Goal: Task Accomplishment & Management: Manage account settings

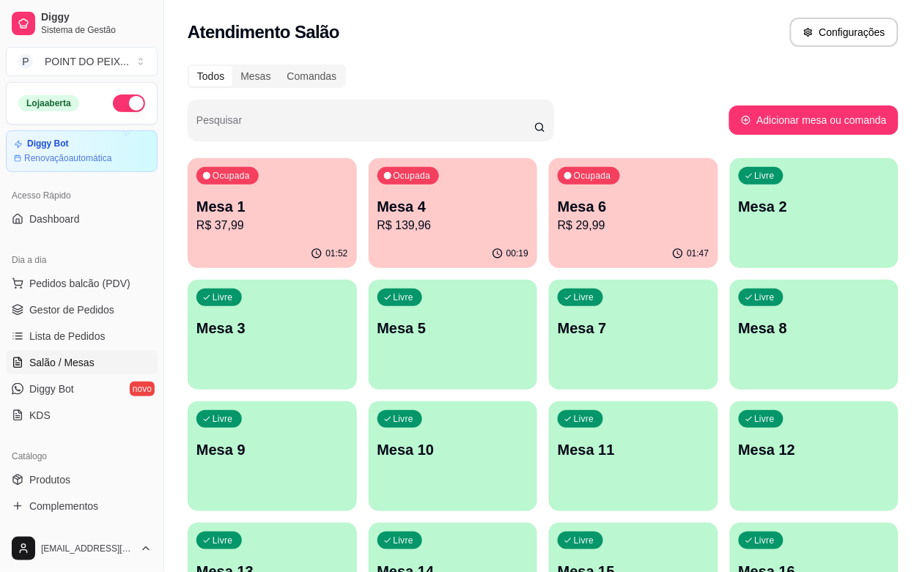
scroll to position [178, 0]
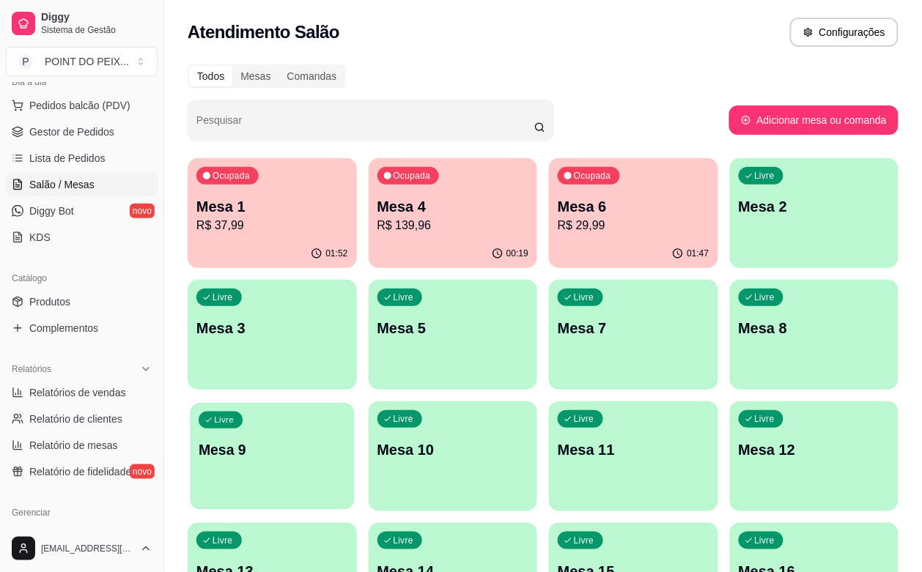
click at [354, 403] on div "Livre Mesa 9" at bounding box center [272, 447] width 164 height 89
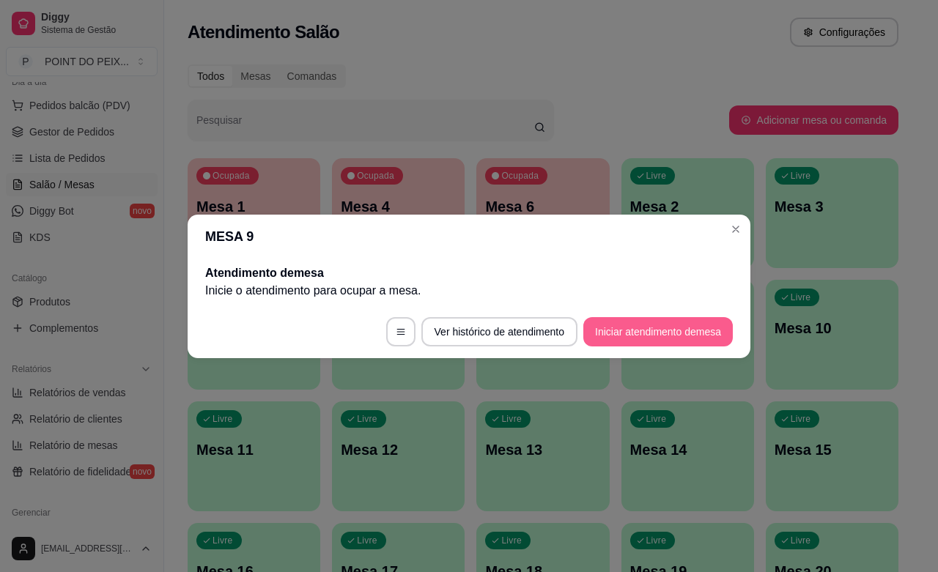
click at [622, 326] on button "Iniciar atendimento de mesa" at bounding box center [658, 331] width 150 height 29
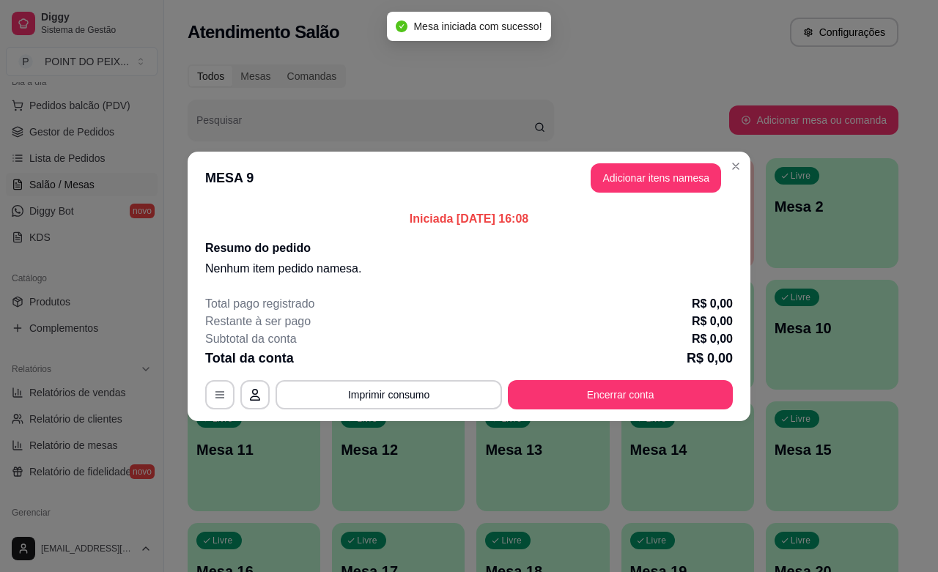
click at [655, 166] on button "Adicionar itens na mesa" at bounding box center [656, 177] width 130 height 29
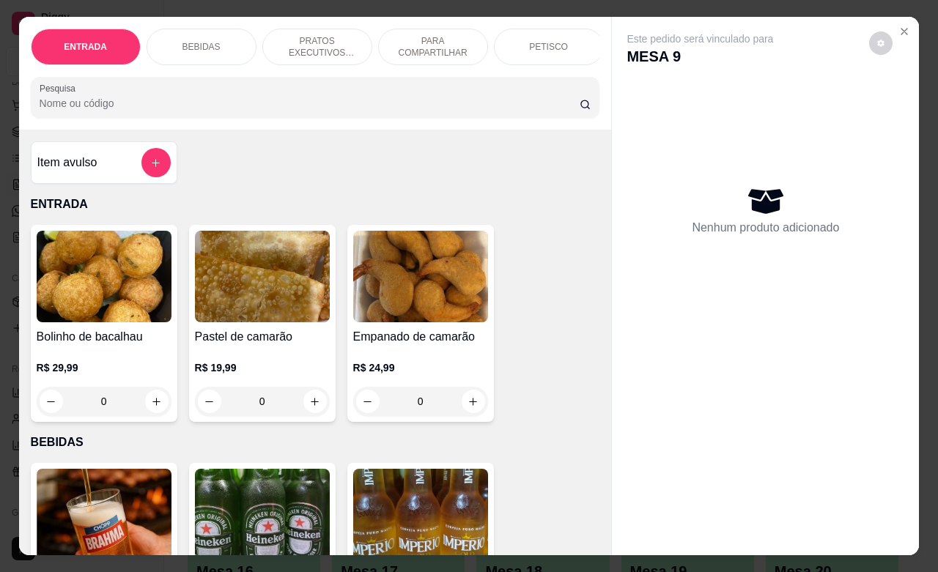
click at [294, 42] on p "PRATOS EXECUTIVOS (INDIVIDUAIS)" at bounding box center [317, 46] width 85 height 23
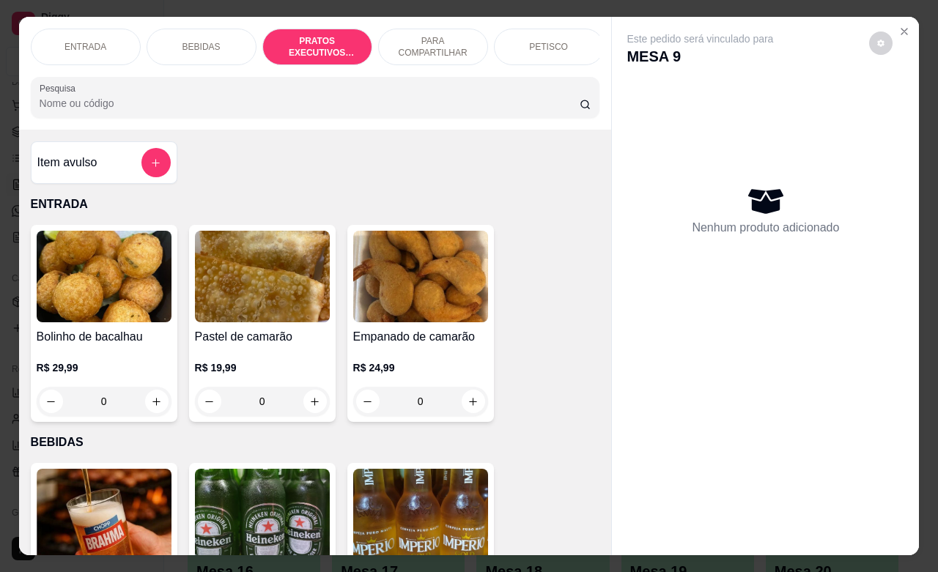
scroll to position [1604, 0]
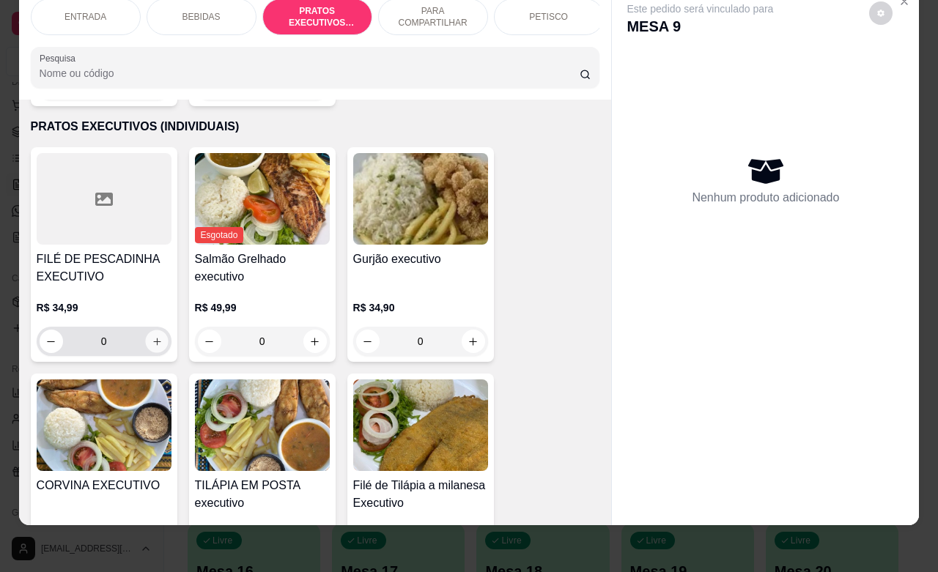
click at [151, 336] on icon "increase-product-quantity" at bounding box center [156, 341] width 11 height 11
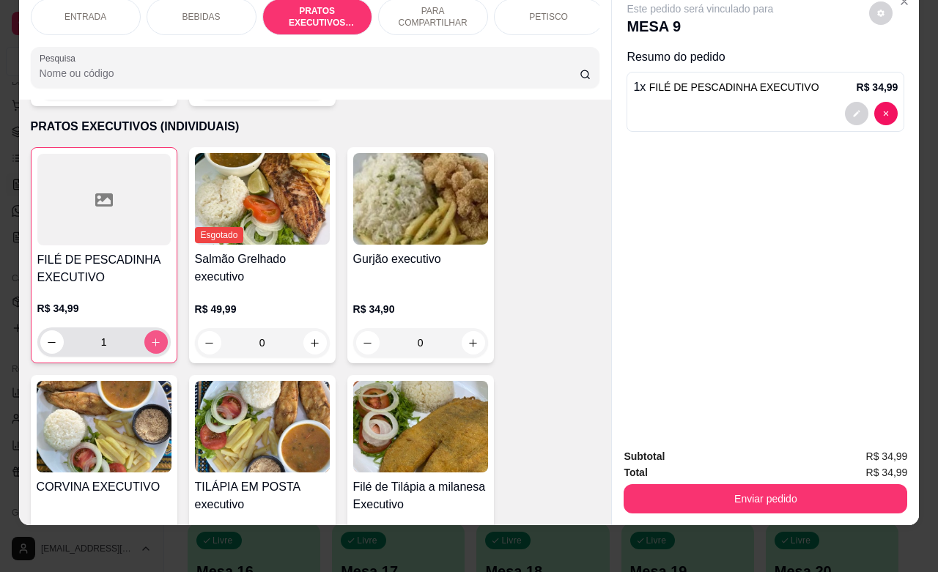
click at [144, 331] on button "increase-product-quantity" at bounding box center [155, 342] width 23 height 23
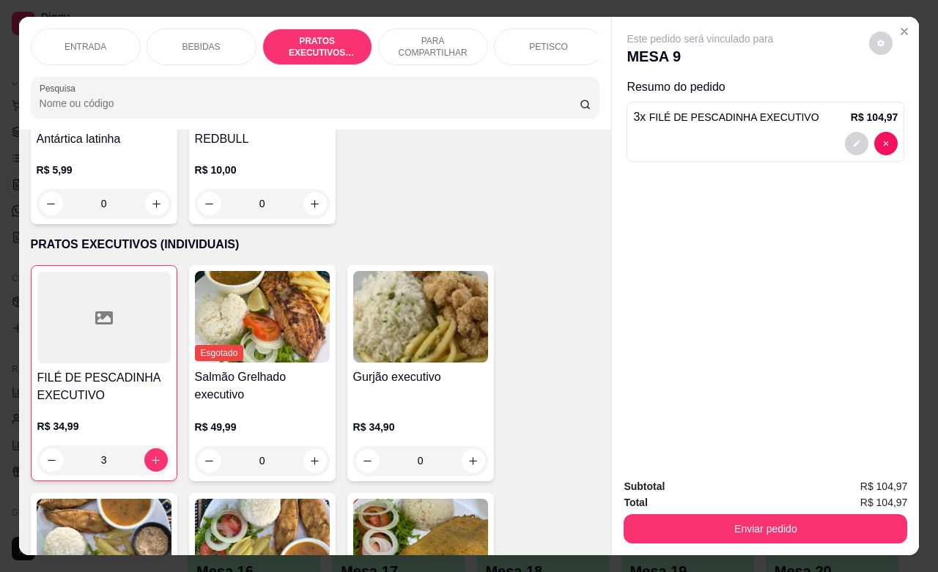
scroll to position [1512, 0]
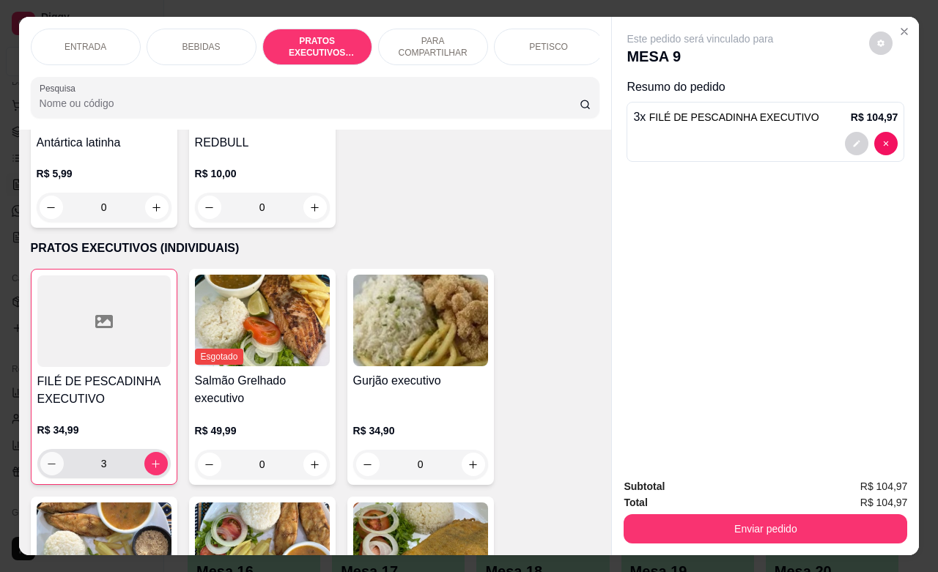
click at [46, 459] on icon "decrease-product-quantity" at bounding box center [51, 464] width 11 height 11
type input "2"
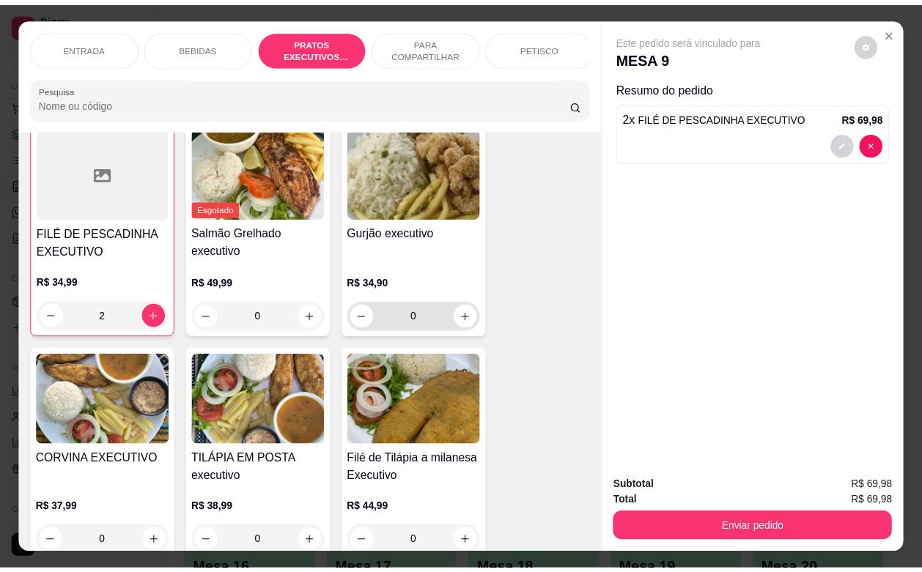
scroll to position [1695, 0]
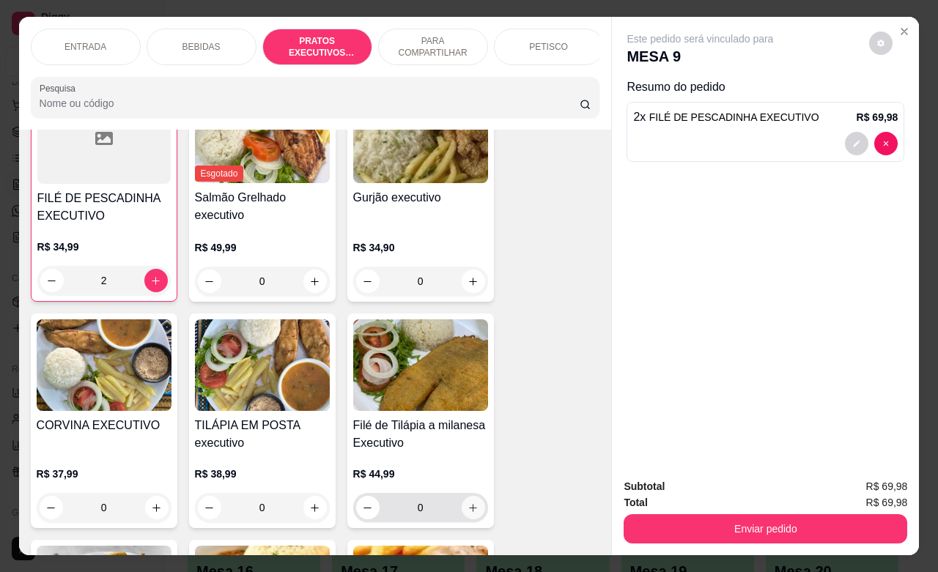
click at [468, 503] on icon "increase-product-quantity" at bounding box center [473, 508] width 11 height 11
type input "1"
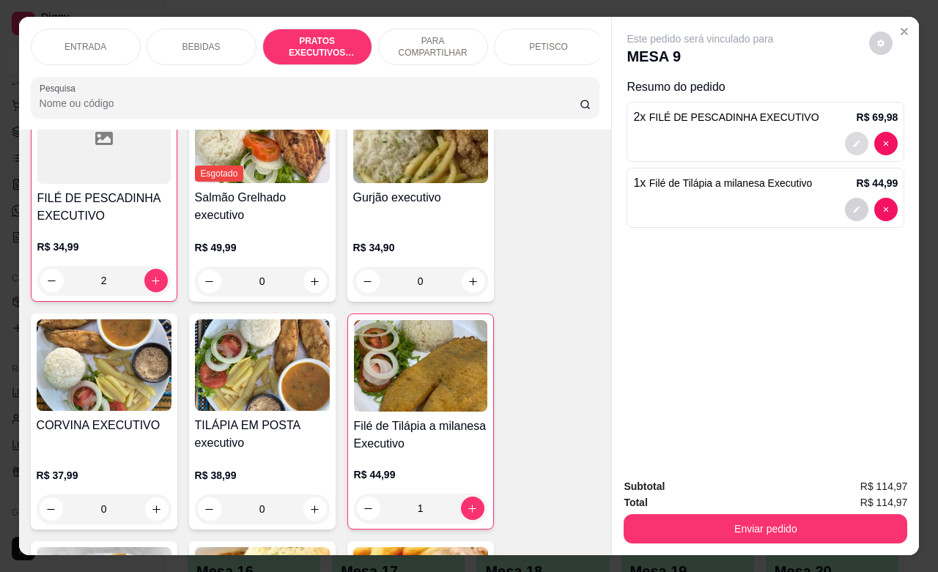
click at [852, 139] on icon "decrease-product-quantity" at bounding box center [856, 143] width 9 height 9
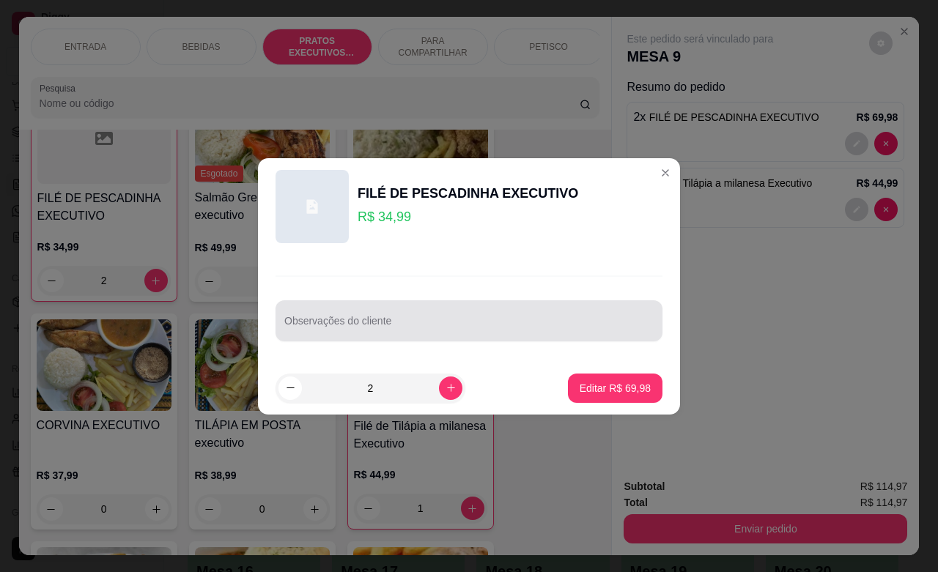
click at [386, 317] on div at bounding box center [468, 320] width 369 height 29
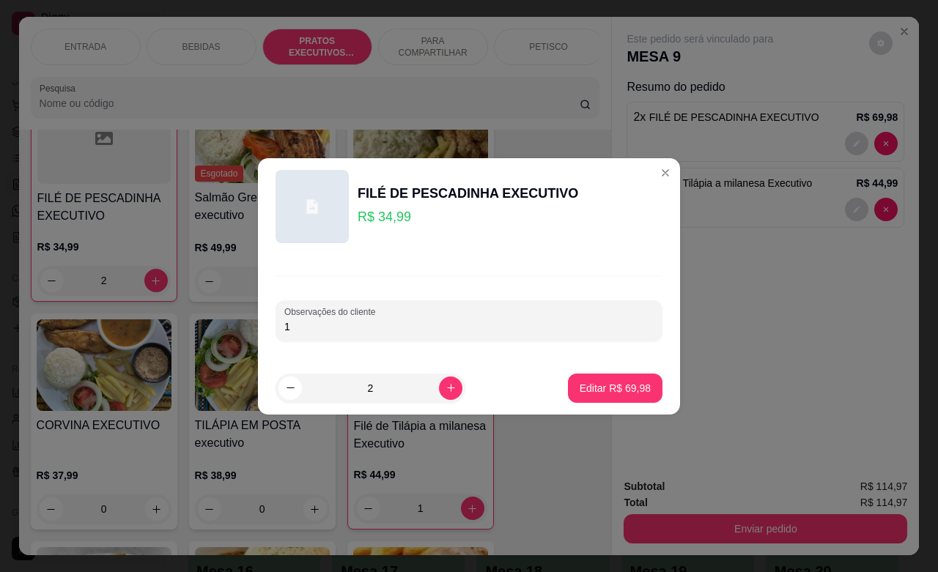
type input "1"
click at [581, 394] on p "Editar R$ 69,98" at bounding box center [615, 388] width 69 height 14
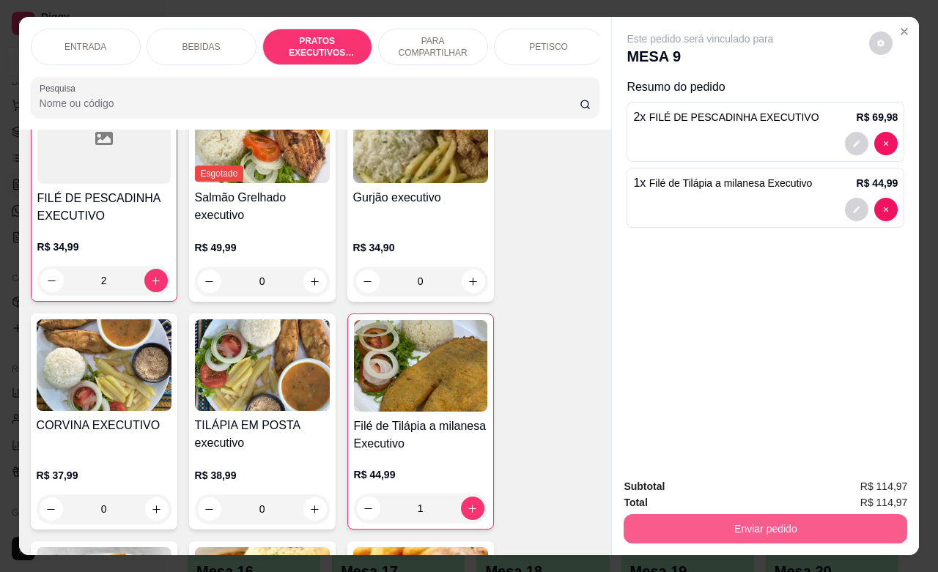
click at [708, 523] on button "Enviar pedido" at bounding box center [766, 529] width 284 height 29
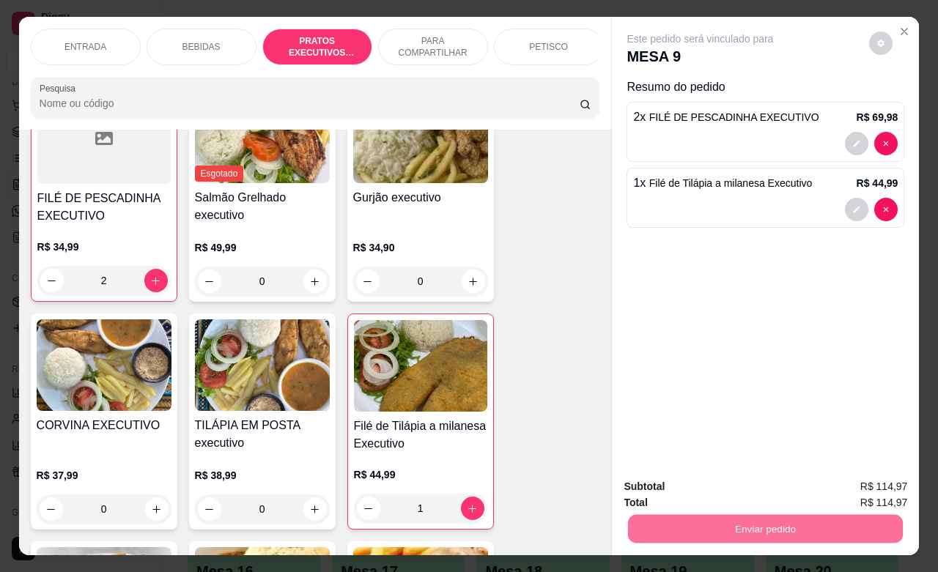
click at [719, 488] on button "Não registrar e enviar pedido" at bounding box center [715, 484] width 148 height 27
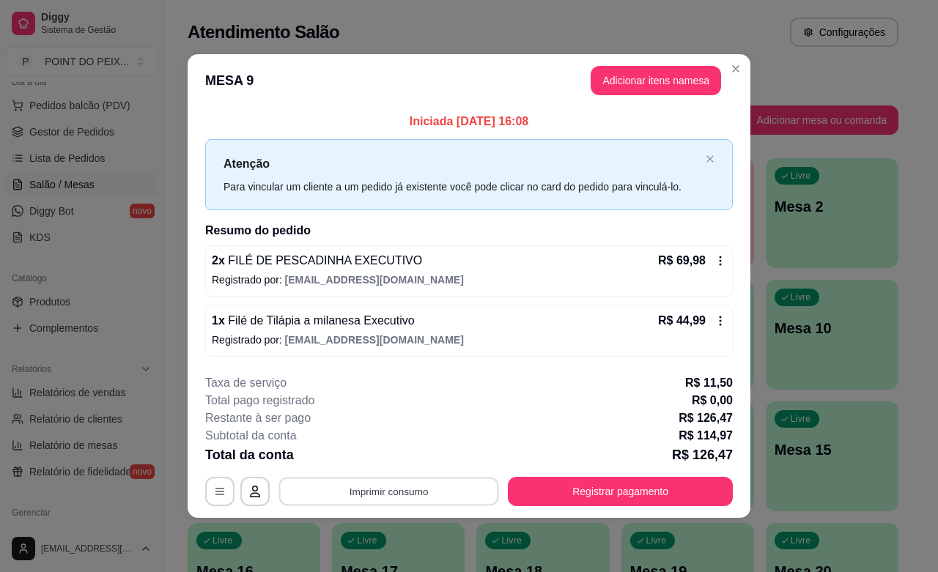
click at [385, 497] on button "Imprimir consumo" at bounding box center [389, 492] width 220 height 29
click at [383, 452] on button "IMPRESSORA" at bounding box center [393, 458] width 103 height 23
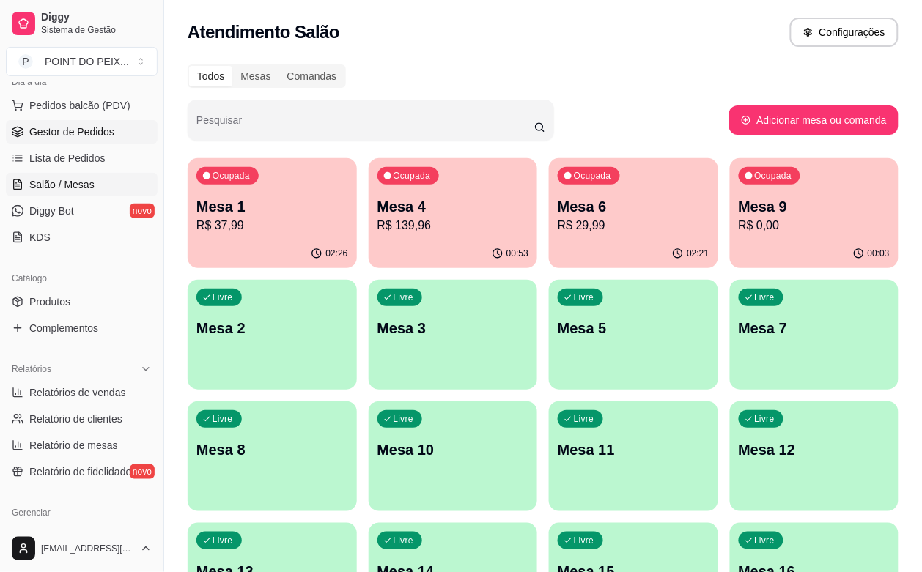
click at [79, 139] on span "Gestor de Pedidos" at bounding box center [71, 132] width 85 height 15
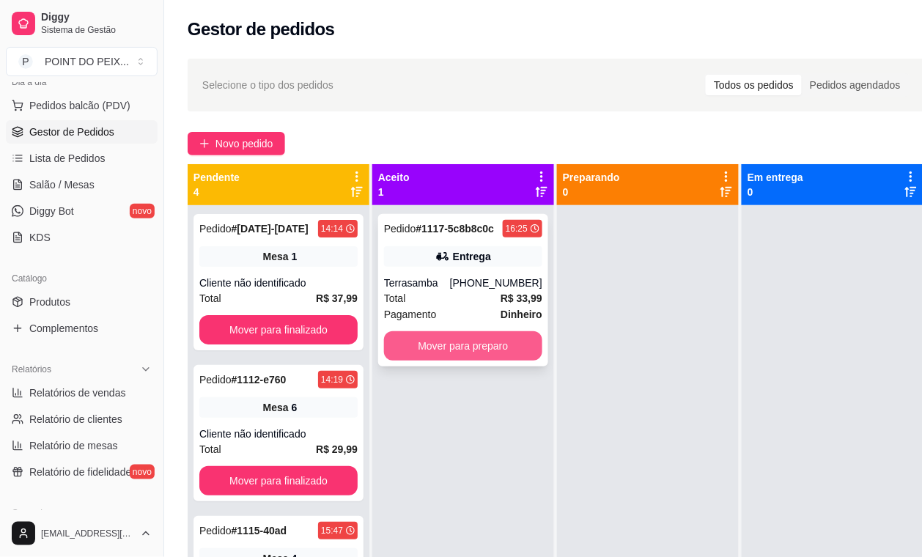
click at [462, 350] on button "Mover para preparo" at bounding box center [463, 345] width 158 height 29
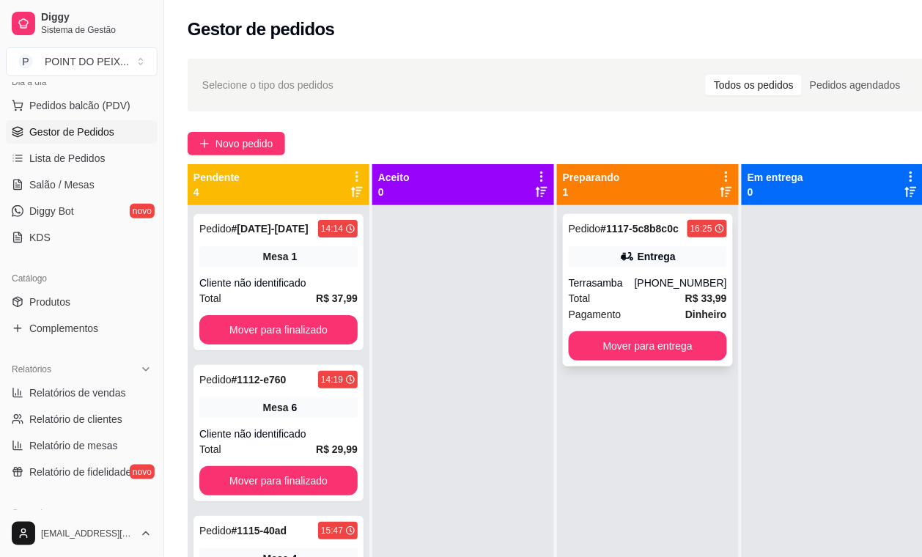
click at [660, 299] on div "Total R$ 33,99" at bounding box center [648, 298] width 158 height 16
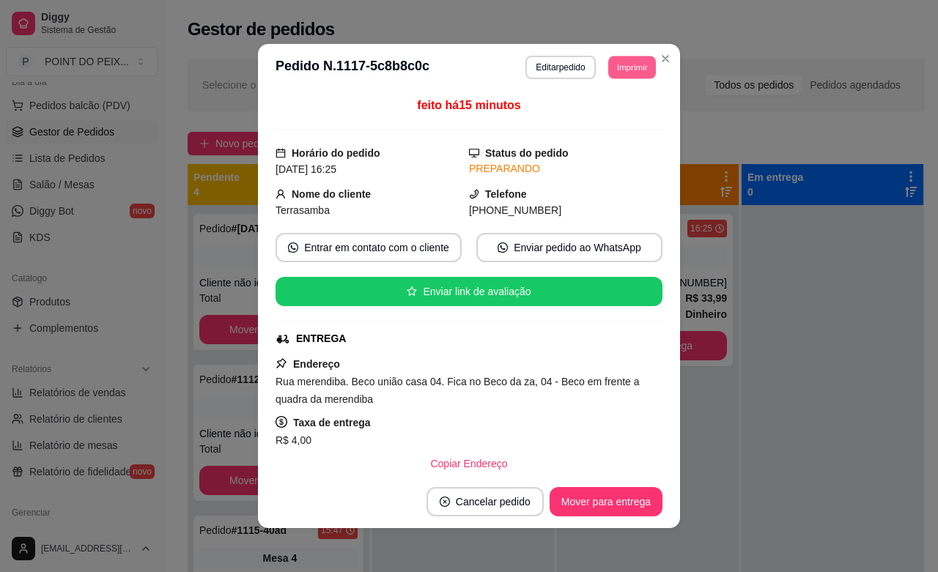
click at [618, 70] on button "Imprimir" at bounding box center [632, 67] width 48 height 23
click at [597, 114] on button "IMPRESSORA" at bounding box center [596, 119] width 103 height 23
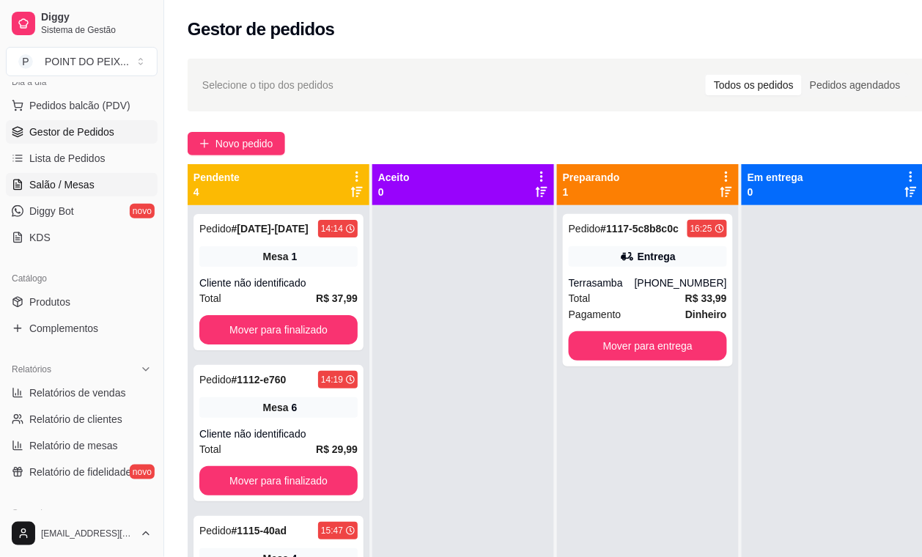
click at [84, 188] on span "Salão / Mesas" at bounding box center [61, 184] width 65 height 15
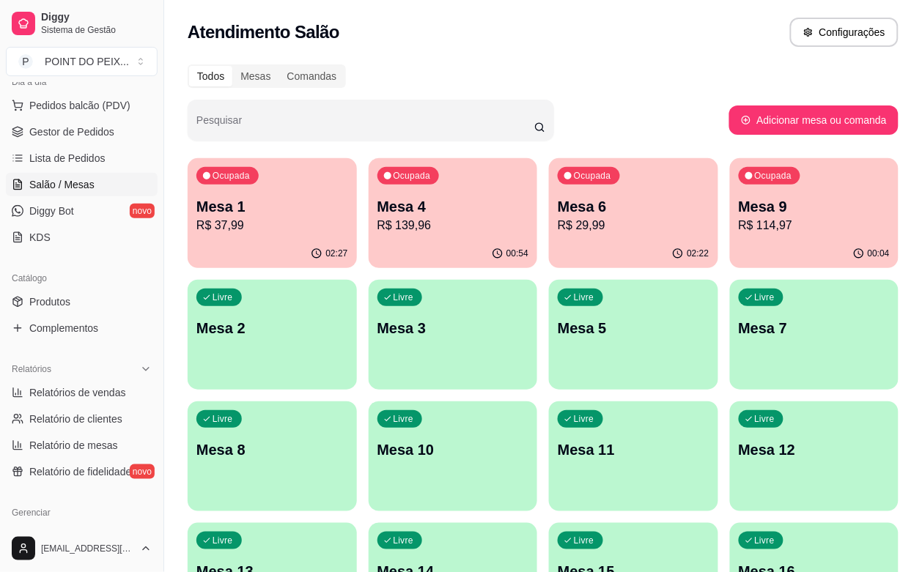
click at [388, 255] on div "00:54" at bounding box center [453, 254] width 169 height 29
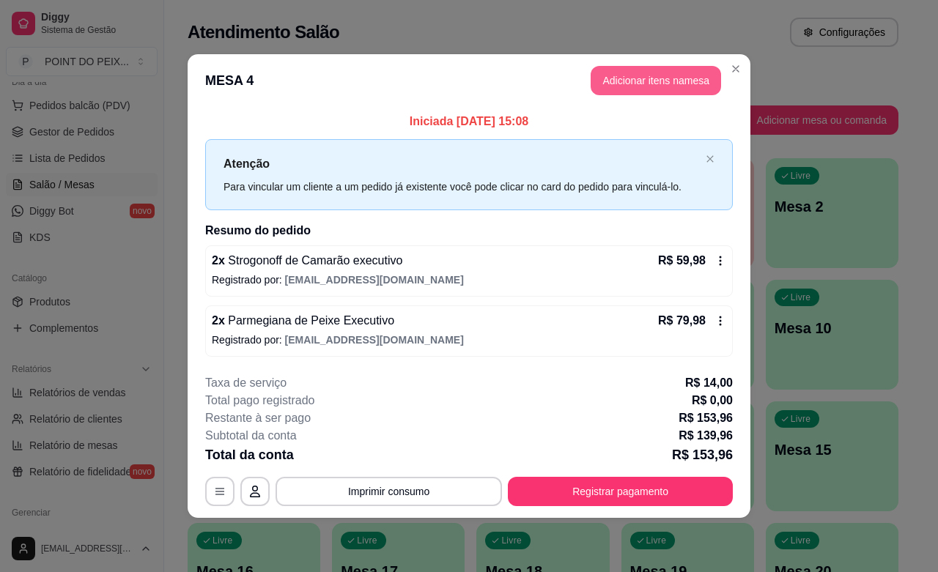
click at [673, 88] on button "Adicionar itens na mesa" at bounding box center [656, 80] width 130 height 29
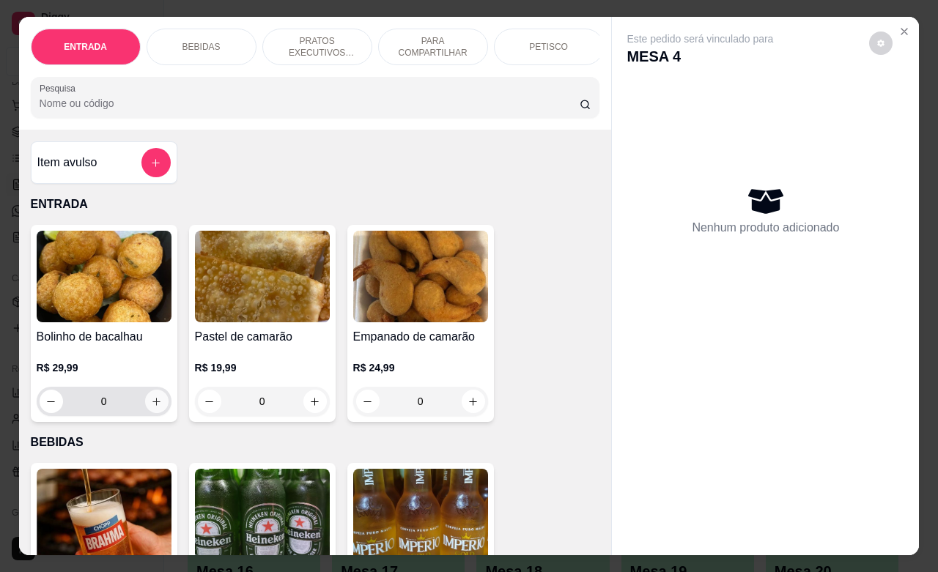
click at [147, 413] on button "increase-product-quantity" at bounding box center [156, 401] width 23 height 23
type input "1"
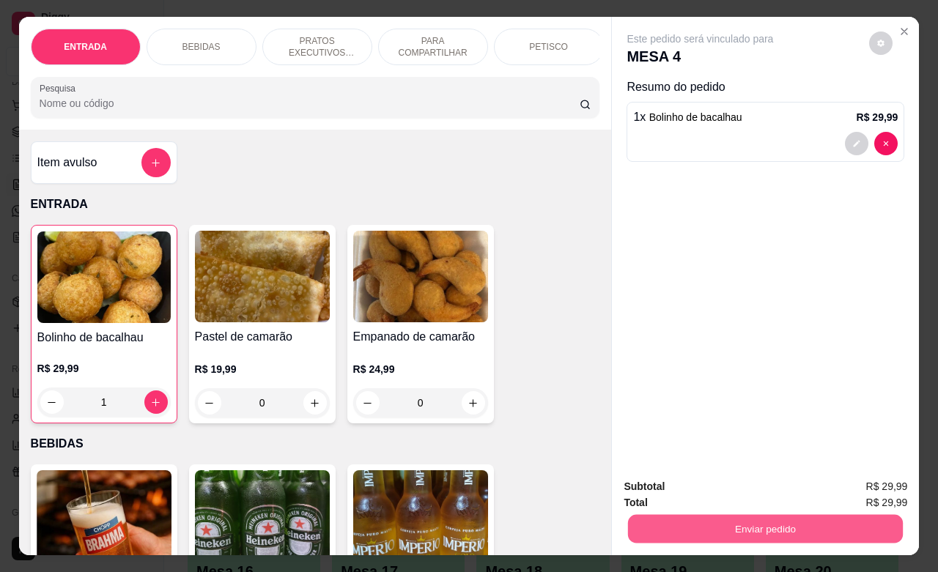
click at [702, 528] on button "Enviar pedido" at bounding box center [765, 529] width 275 height 29
click at [695, 484] on button "Não registrar e enviar pedido" at bounding box center [715, 484] width 148 height 27
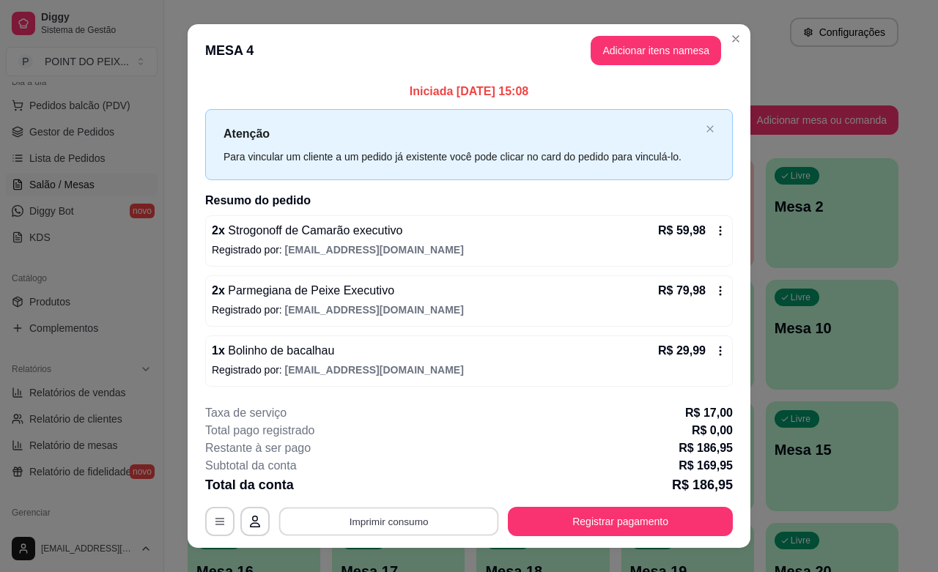
click at [427, 517] on button "Imprimir consumo" at bounding box center [389, 522] width 220 height 29
click at [387, 484] on button "IMPRESSORA" at bounding box center [385, 488] width 103 height 23
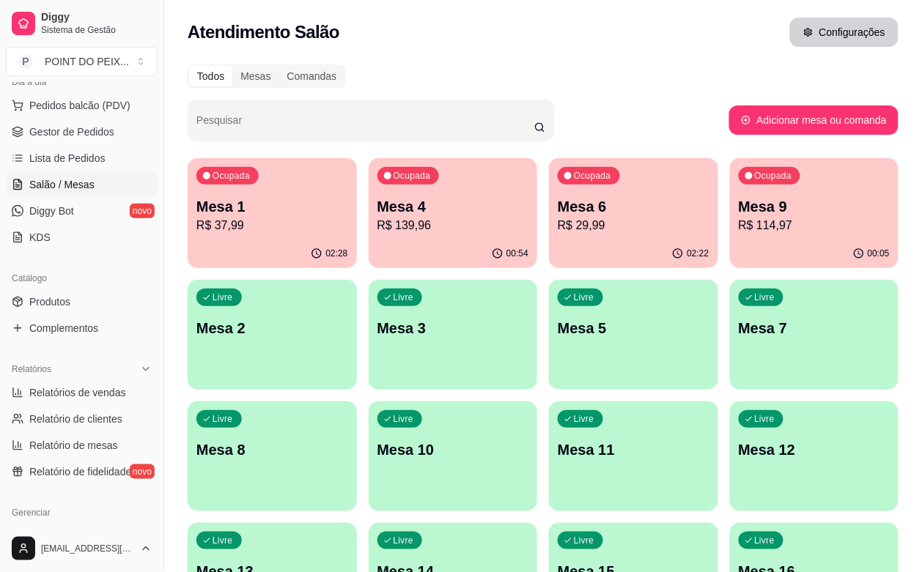
click at [847, 37] on button "Configurações" at bounding box center [844, 32] width 108 height 29
click at [422, 239] on div "Ocupada Mesa 4 R$ 139,96" at bounding box center [453, 198] width 169 height 81
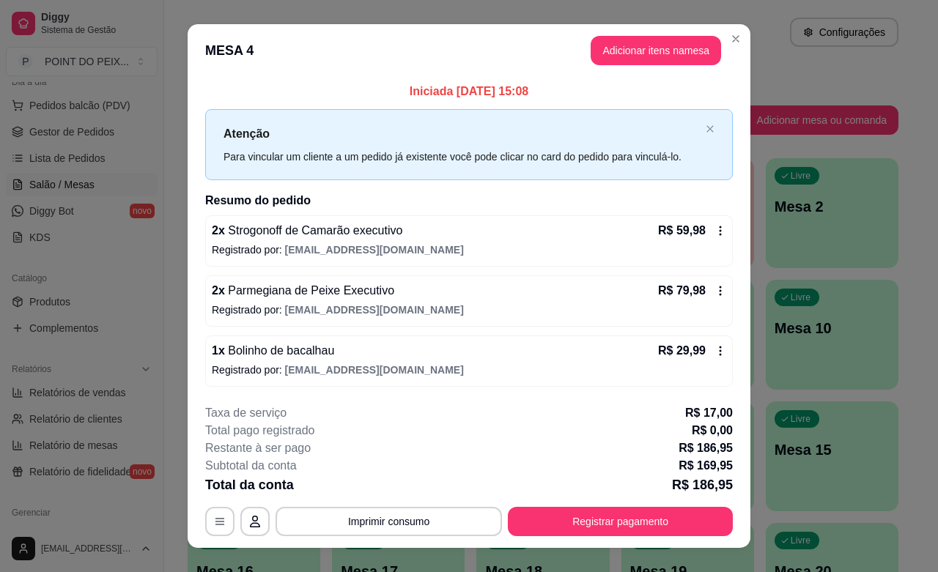
click at [361, 365] on span "[EMAIL_ADDRESS][DOMAIN_NAME]" at bounding box center [374, 370] width 179 height 12
click at [715, 353] on icon at bounding box center [721, 351] width 12 height 12
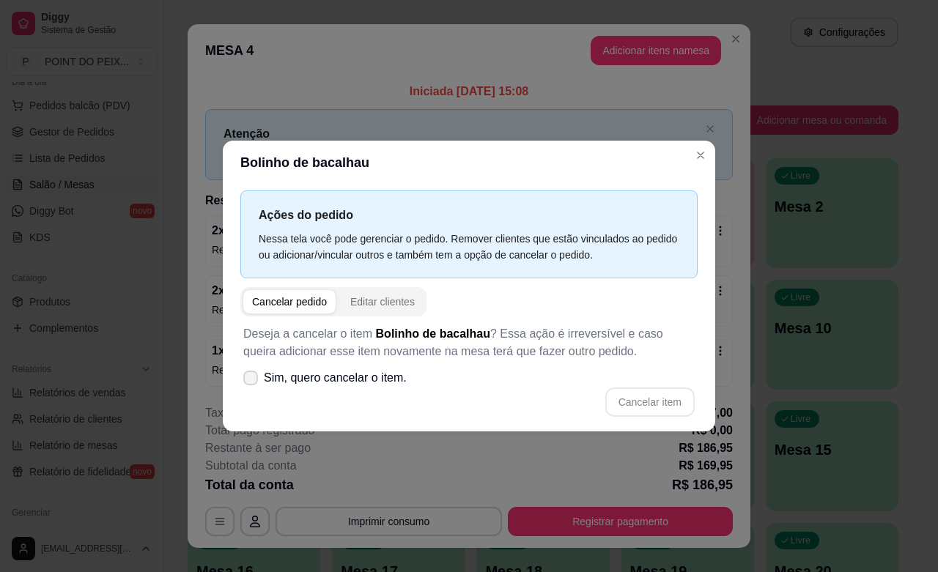
click at [247, 383] on span at bounding box center [250, 378] width 15 height 15
click at [247, 383] on input "Sim, quero cancelar o item." at bounding box center [248, 385] width 10 height 10
checkbox input "true"
click at [617, 399] on button "Cancelar item" at bounding box center [649, 402] width 87 height 29
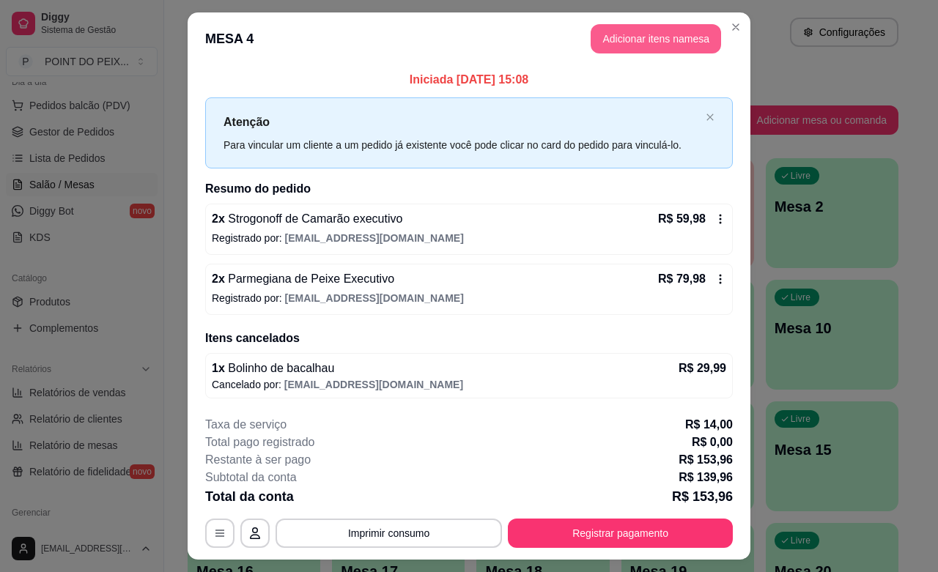
click at [635, 41] on button "Adicionar itens na mesa" at bounding box center [656, 38] width 130 height 29
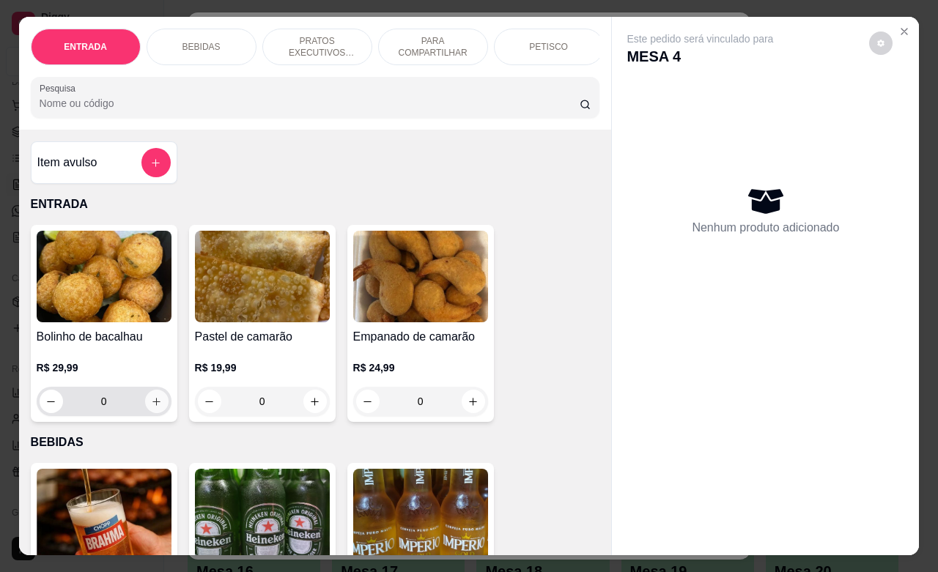
click at [152, 406] on icon "increase-product-quantity" at bounding box center [156, 402] width 8 height 8
type input "1"
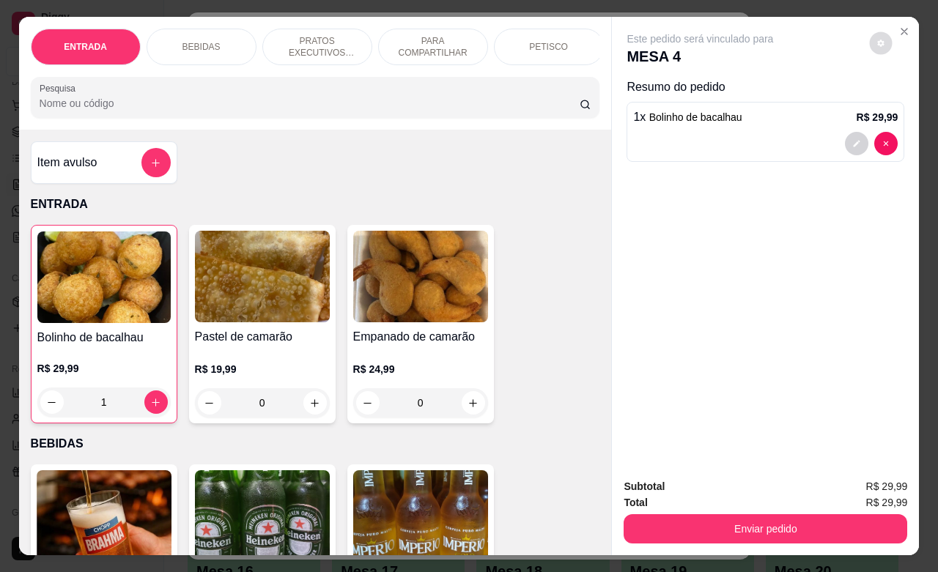
click at [874, 40] on button "decrease-product-quantity" at bounding box center [881, 43] width 23 height 23
click at [899, 90] on span "Automatic updates" at bounding box center [903, 95] width 15 height 12
click at [893, 95] on input "Automatic updates" at bounding box center [888, 100] width 10 height 10
click at [891, 89] on span "Automatic updates" at bounding box center [894, 95] width 15 height 12
click at [891, 95] on input "Automatic updates" at bounding box center [888, 100] width 10 height 10
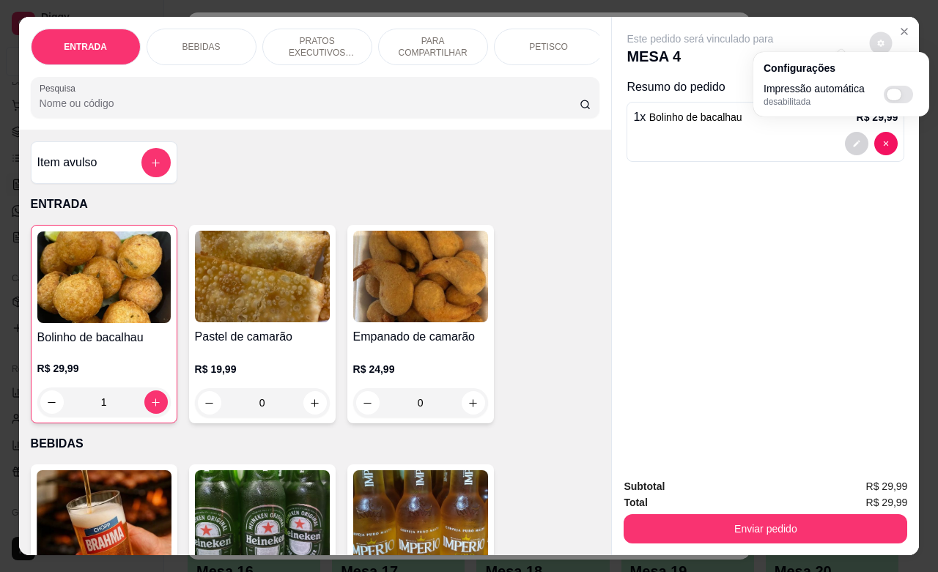
checkbox input "true"
click at [819, 21] on div "Este pedido será vinculado para MESA 4 Resumo do pedido 1 x Bolinho de bacalhau…" at bounding box center [765, 241] width 307 height 449
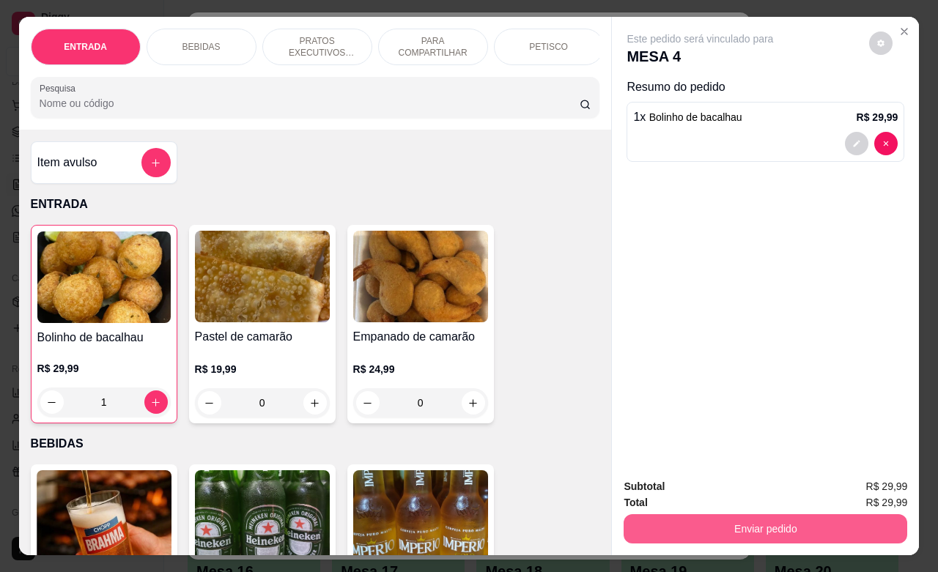
click at [759, 515] on button "Enviar pedido" at bounding box center [766, 529] width 284 height 29
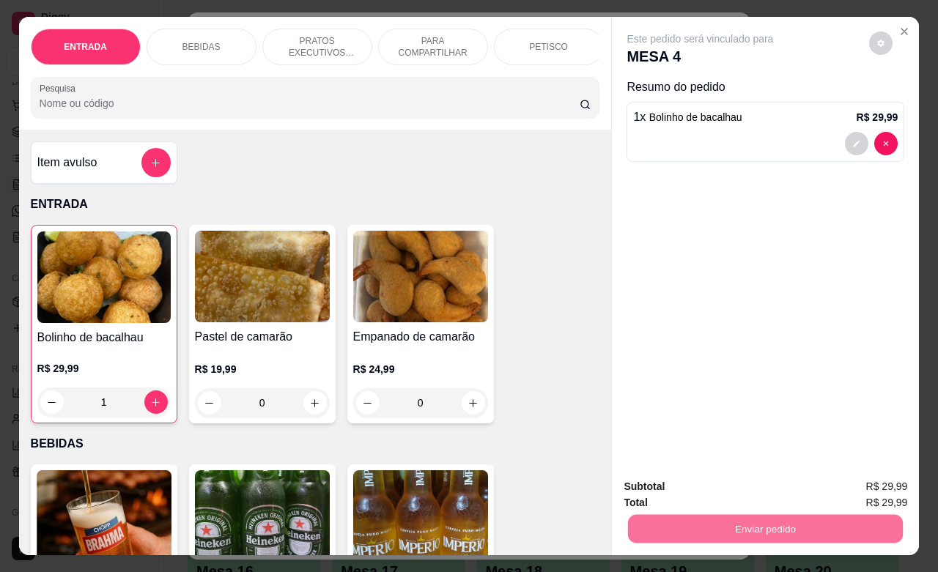
click at [745, 491] on button "Não registrar e enviar pedido" at bounding box center [715, 484] width 148 height 27
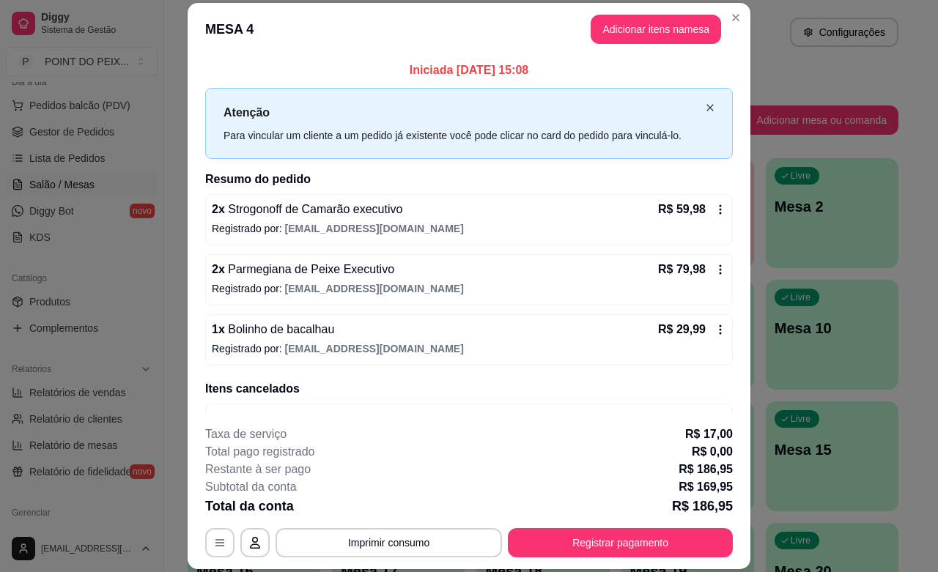
click at [706, 107] on icon "close" at bounding box center [710, 107] width 9 height 9
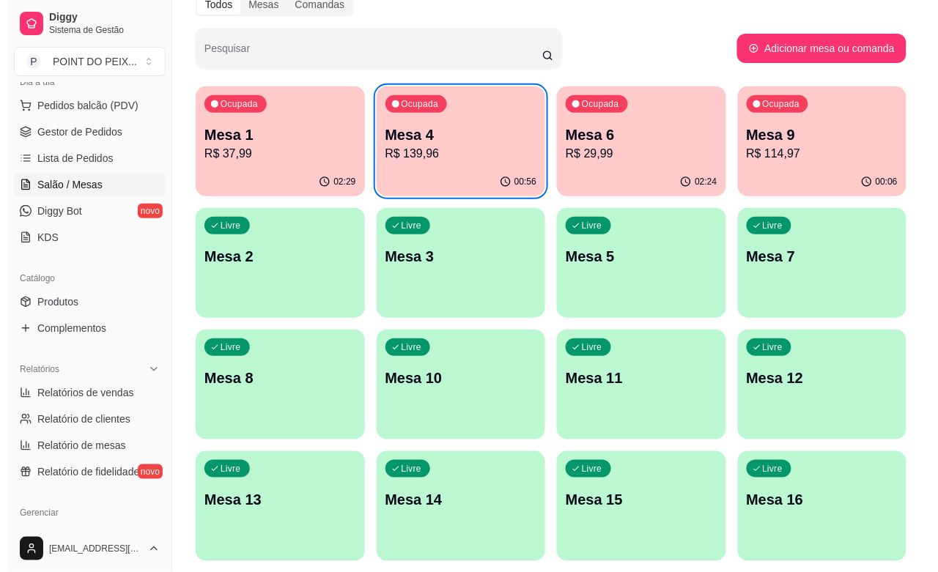
scroll to position [73, 0]
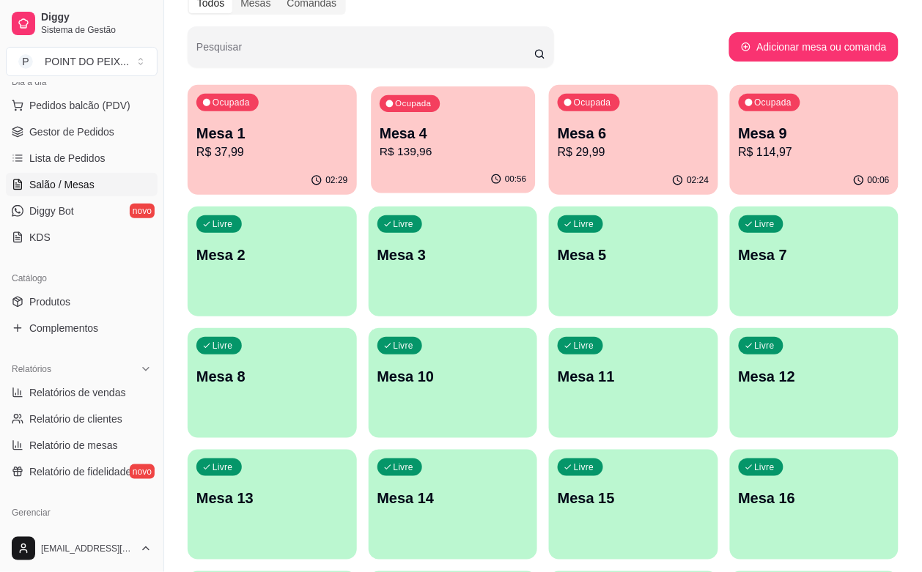
click at [427, 136] on p "Mesa 4" at bounding box center [453, 134] width 147 height 20
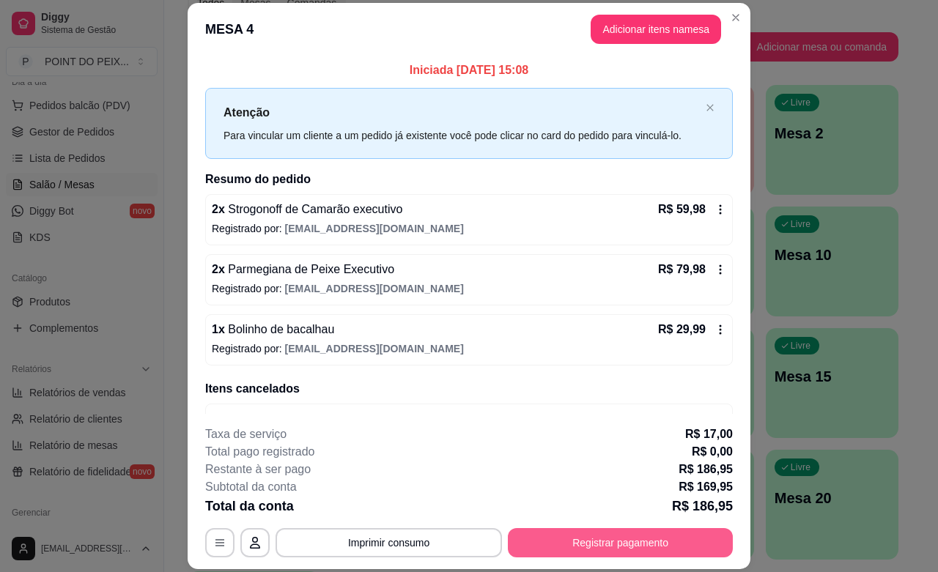
click at [657, 545] on button "Registrar pagamento" at bounding box center [620, 542] width 225 height 29
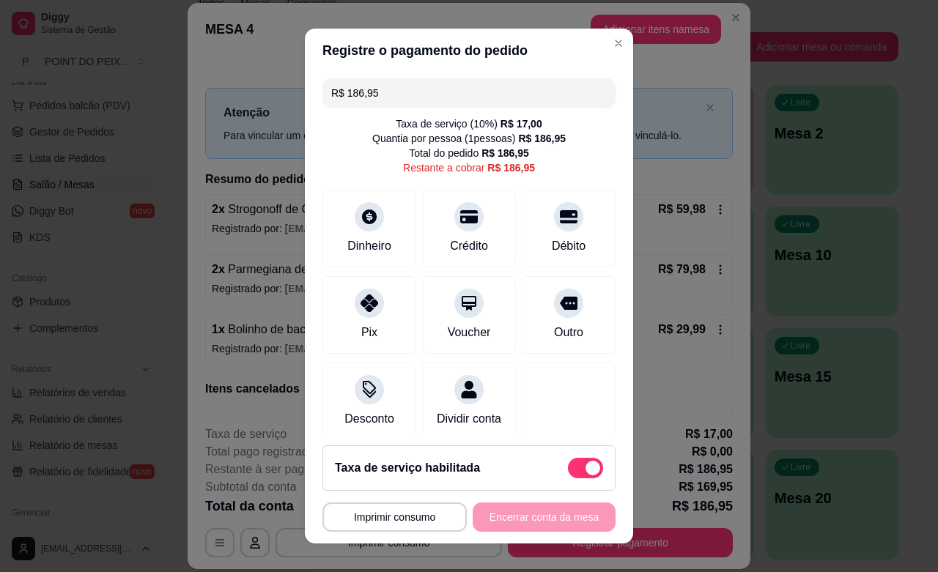
scroll to position [31, 0]
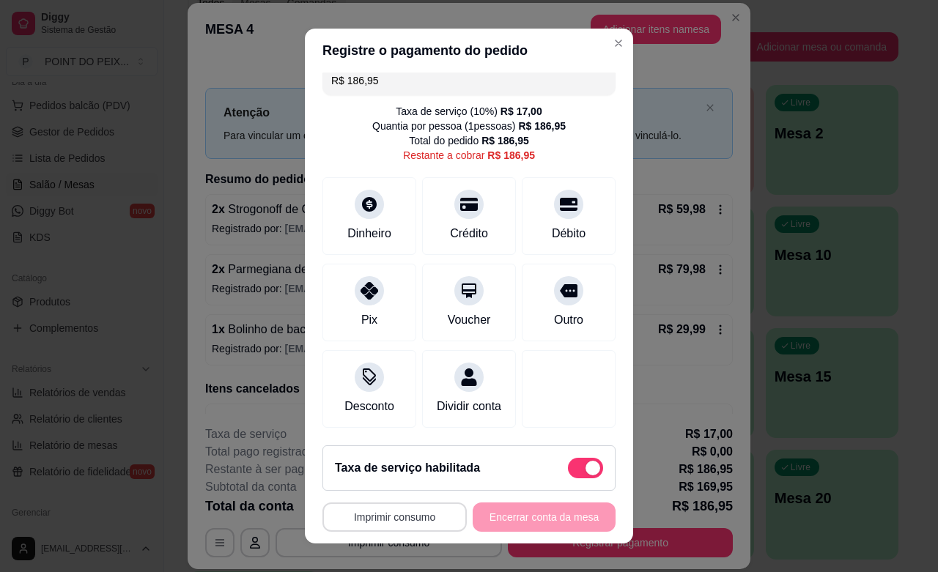
click at [416, 514] on button "Imprimir consumo" at bounding box center [395, 517] width 144 height 29
click at [394, 476] on button "IMPRESSORA" at bounding box center [387, 483] width 106 height 23
click at [568, 471] on span at bounding box center [585, 468] width 35 height 21
click at [567, 471] on input "checkbox" at bounding box center [572, 476] width 10 height 10
checkbox input "true"
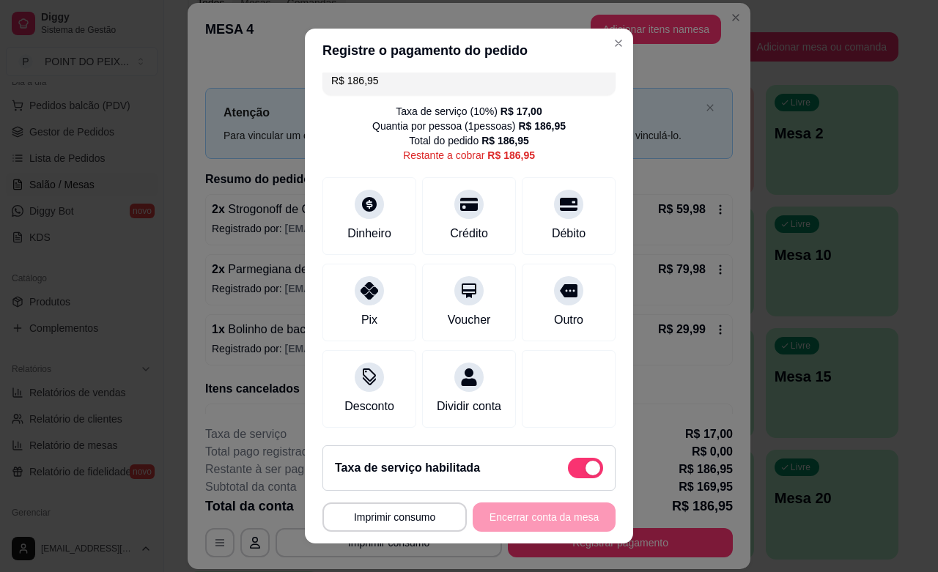
type input "R$ 169,95"
checkbox input "false"
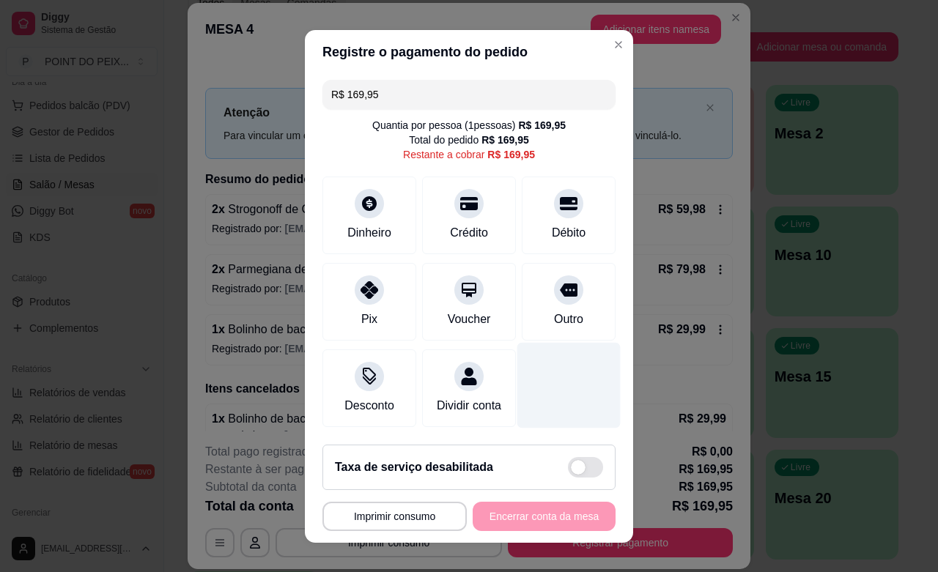
scroll to position [18, 0]
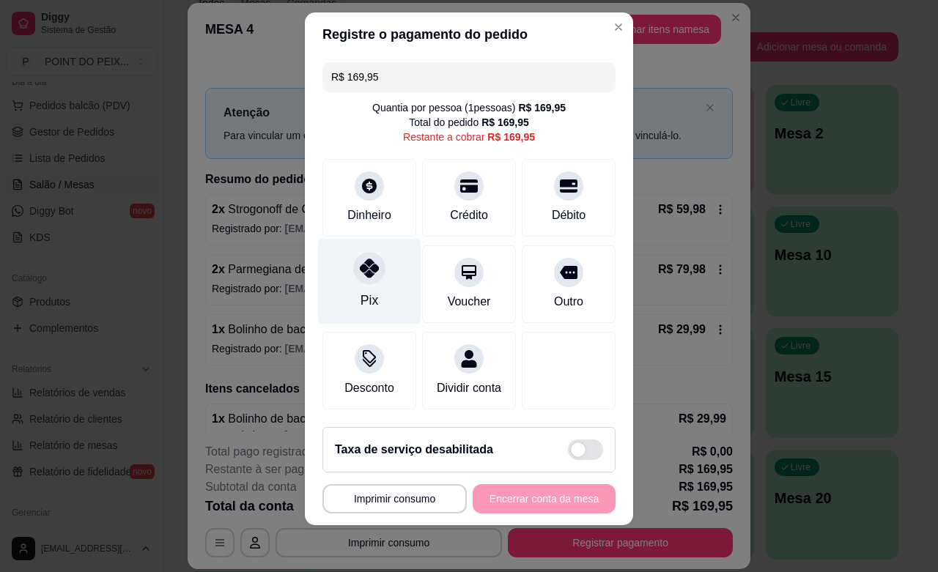
click at [360, 293] on div "Pix" at bounding box center [369, 281] width 103 height 86
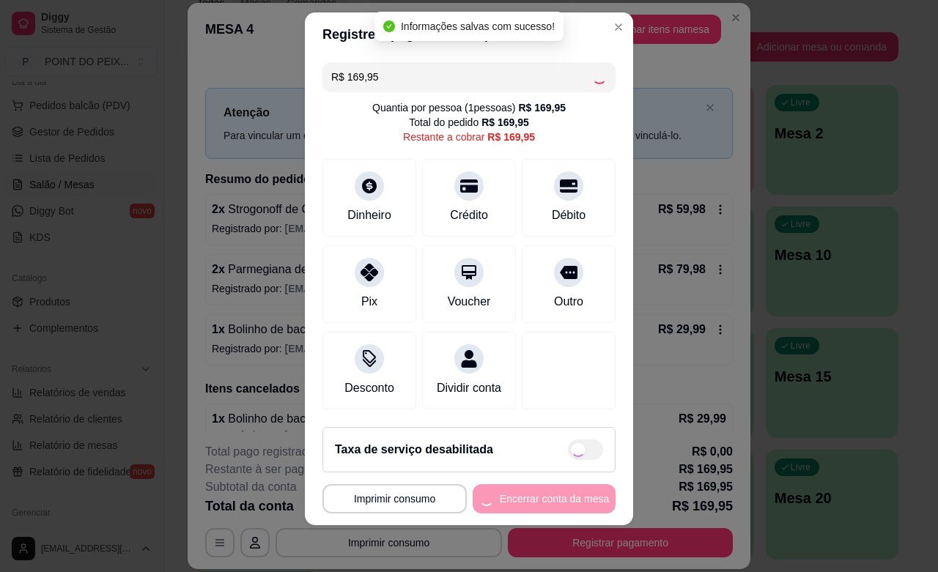
type input "R$ 0,00"
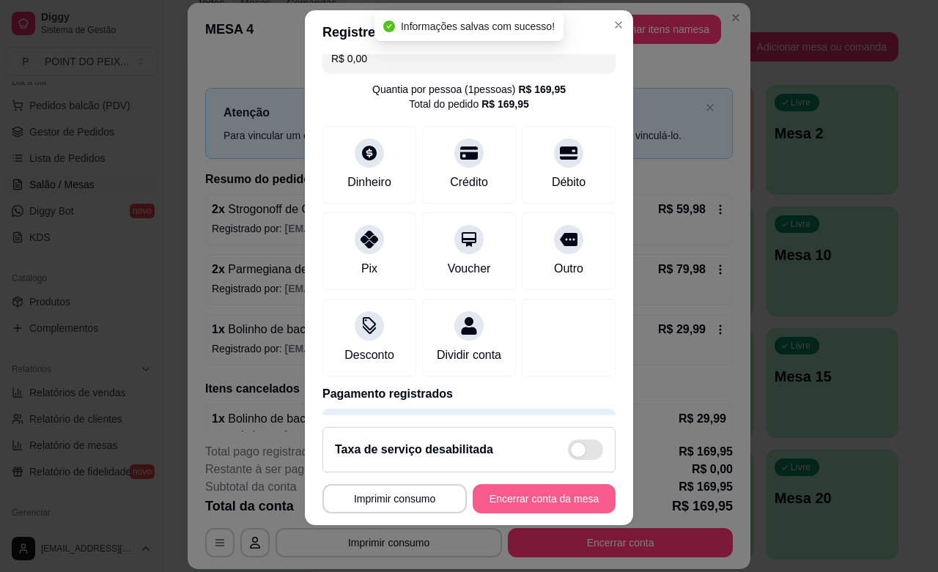
click at [528, 497] on button "Encerrar conta da mesa" at bounding box center [544, 498] width 143 height 29
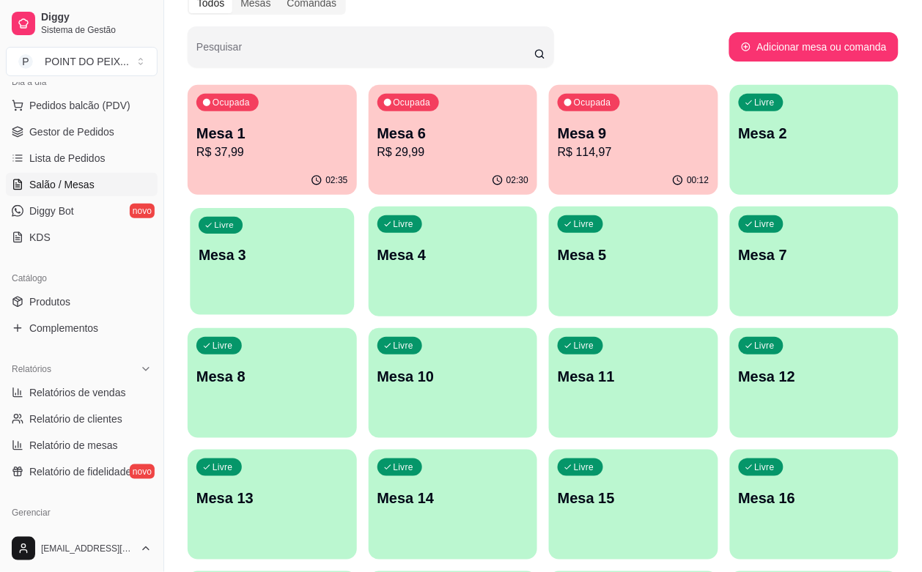
click at [354, 298] on div "button" at bounding box center [272, 306] width 164 height 17
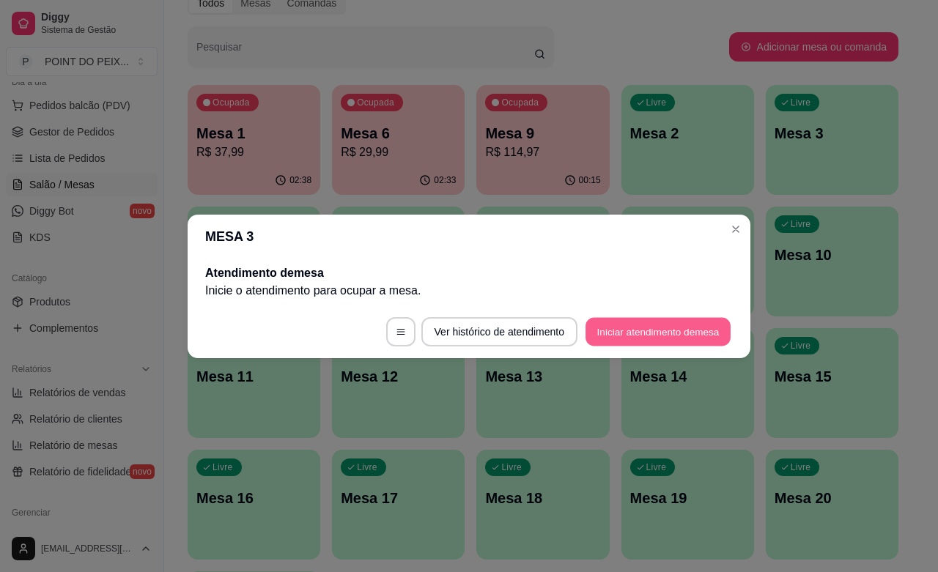
click at [619, 324] on button "Iniciar atendimento de mesa" at bounding box center [658, 331] width 145 height 29
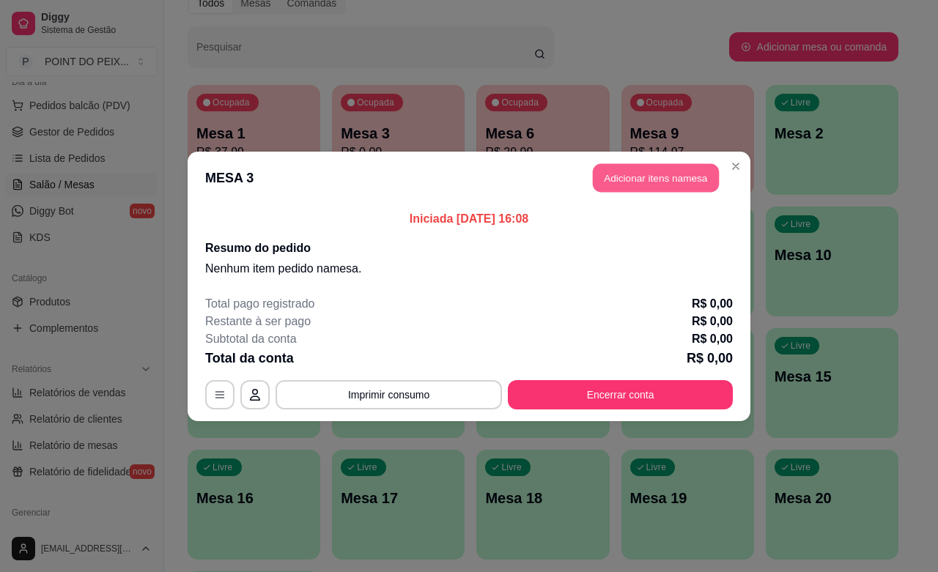
click at [635, 176] on button "Adicionar itens na mesa" at bounding box center [656, 177] width 126 height 29
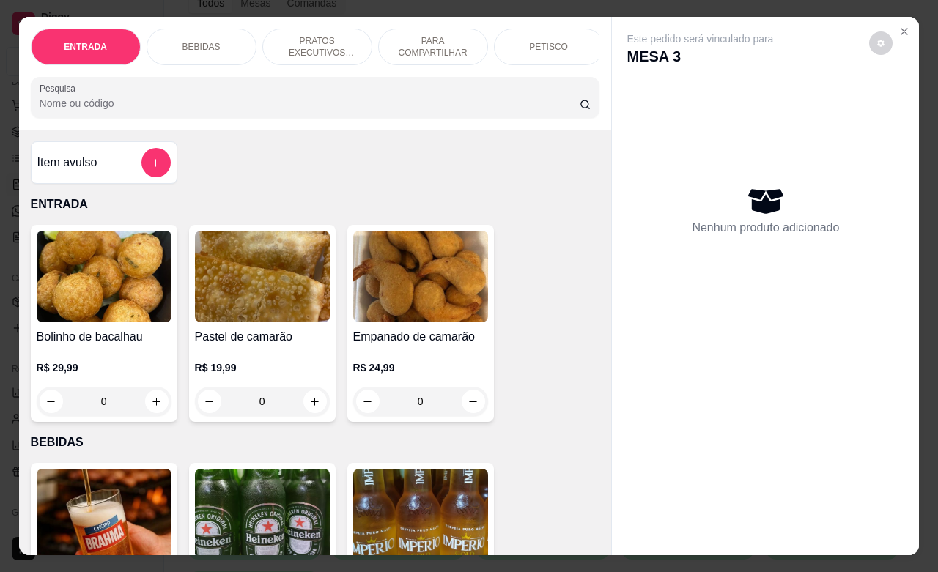
click at [544, 48] on div "PETISCO" at bounding box center [549, 47] width 110 height 37
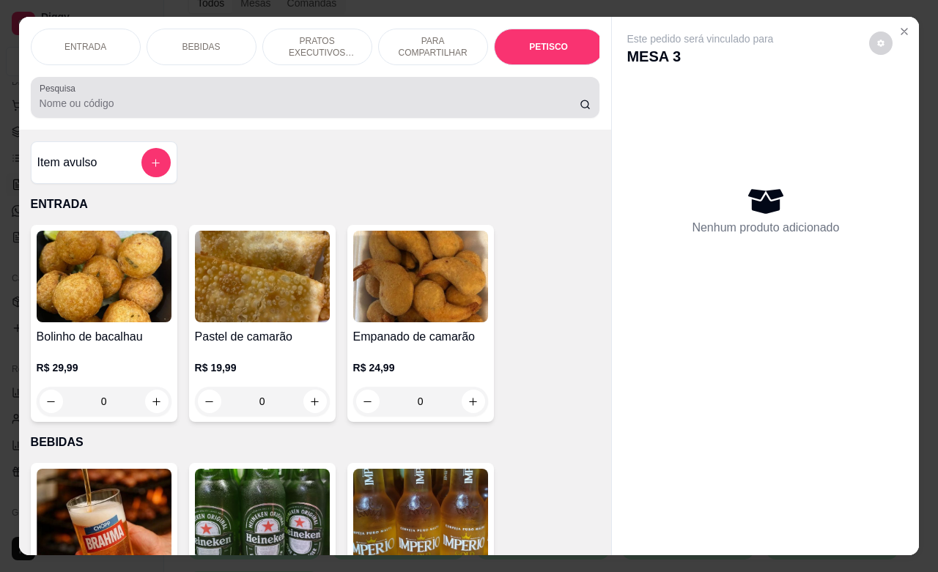
scroll to position [3230, 0]
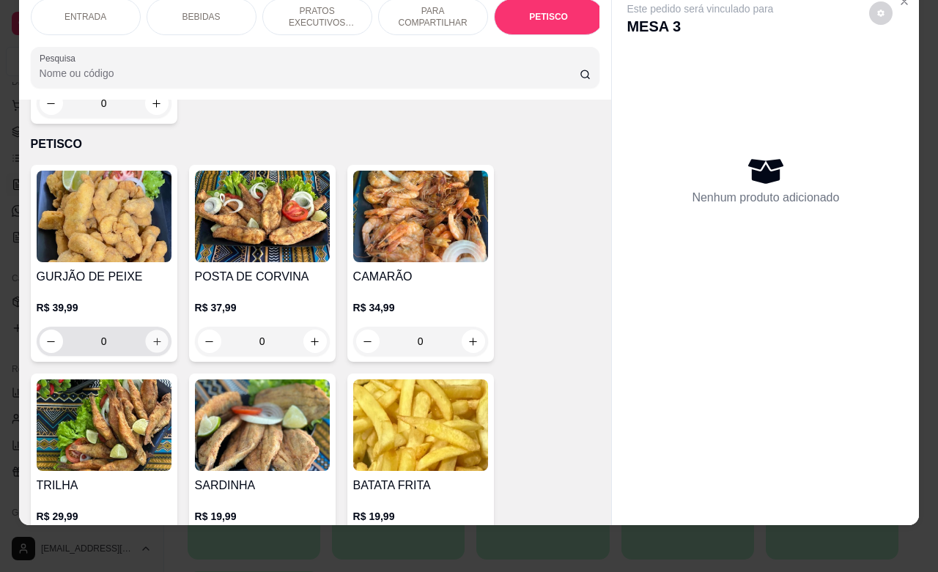
click at [151, 336] on icon "increase-product-quantity" at bounding box center [156, 341] width 11 height 11
type input "1"
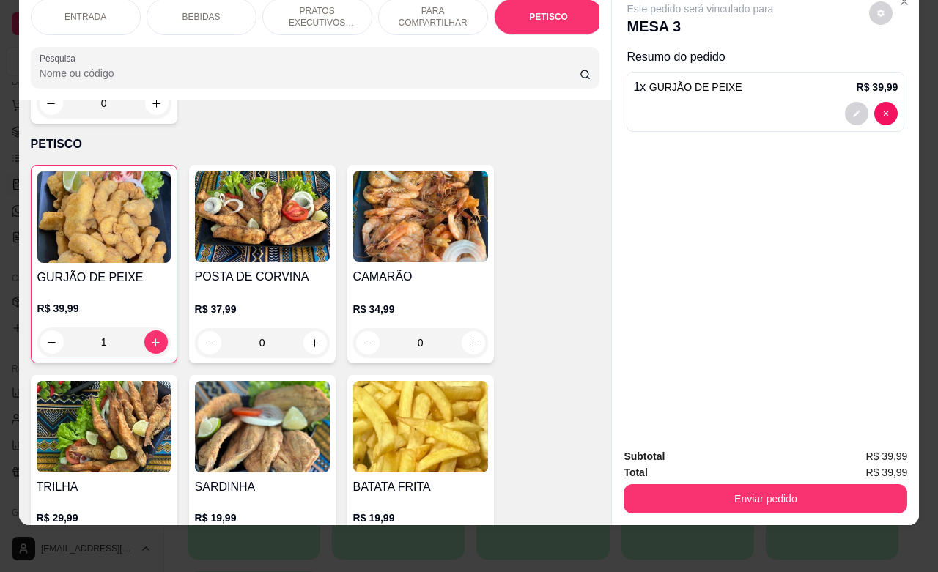
scroll to position [3322, 0]
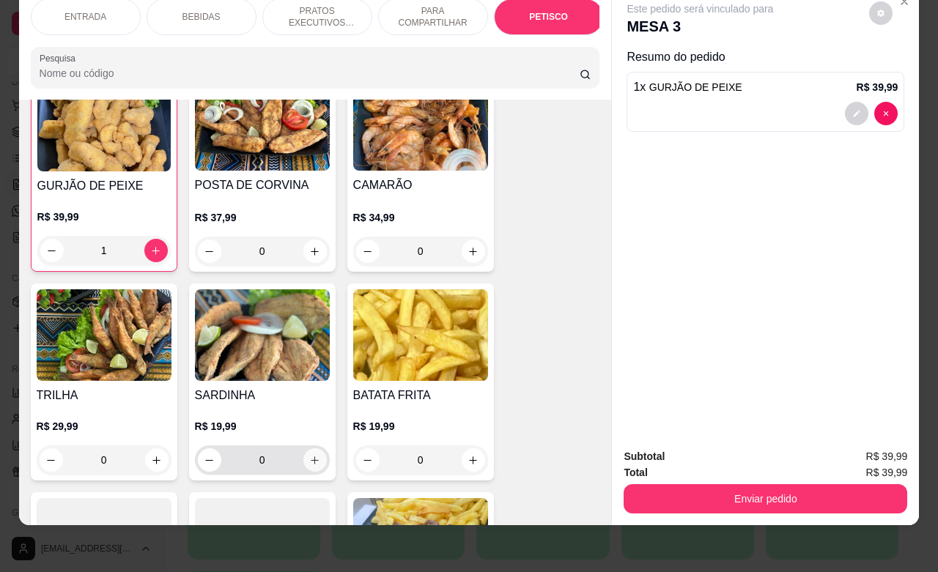
click at [309, 455] on icon "increase-product-quantity" at bounding box center [314, 460] width 11 height 11
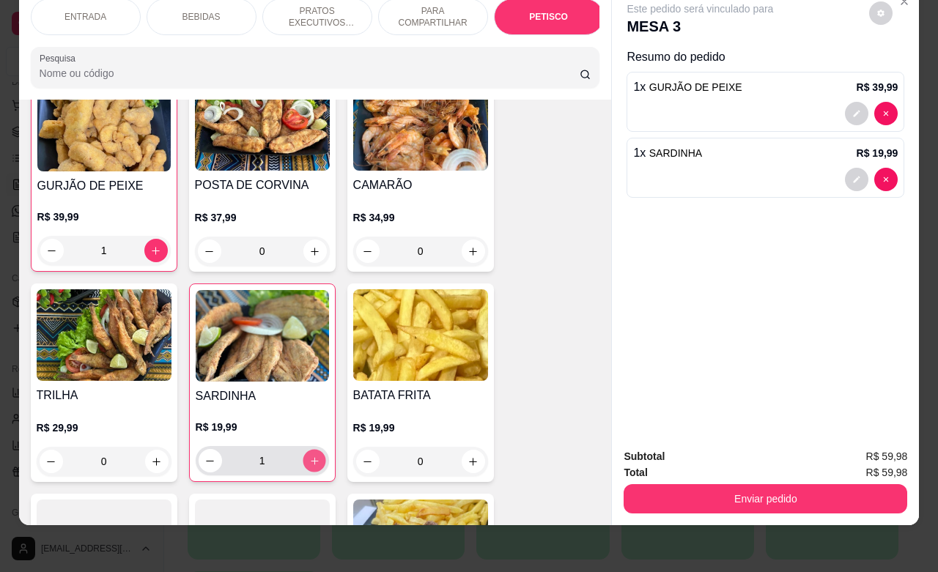
click at [309, 456] on icon "increase-product-quantity" at bounding box center [314, 461] width 11 height 11
type input "2"
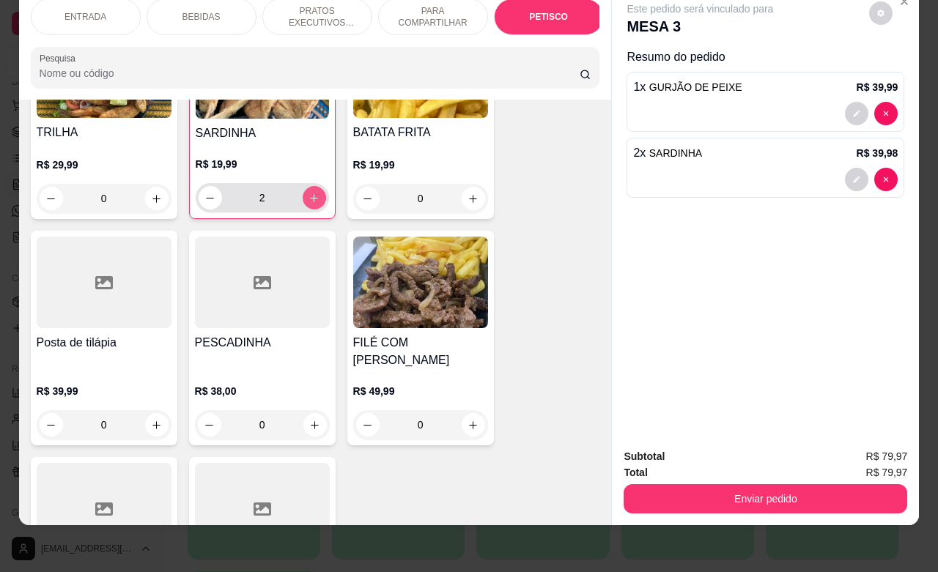
scroll to position [3597, 0]
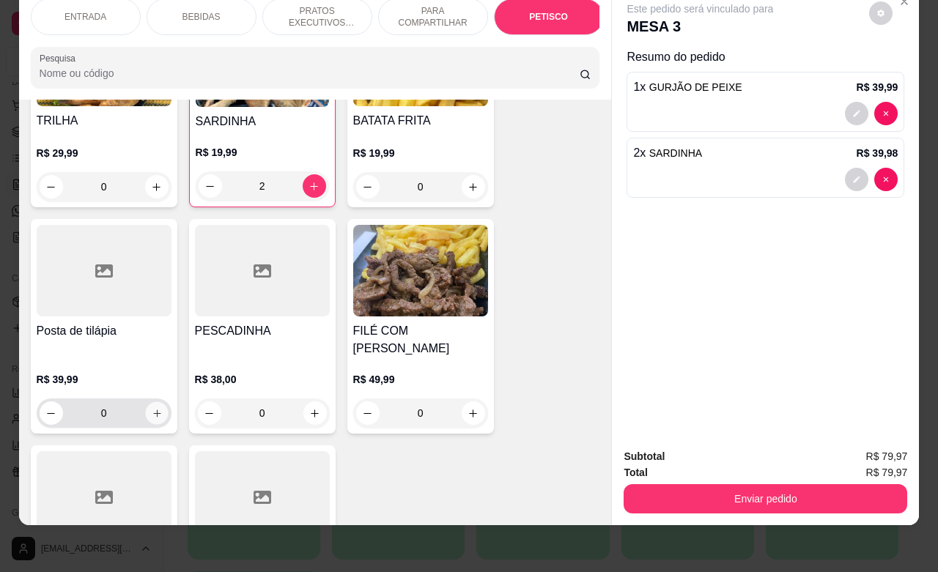
click at [151, 408] on icon "increase-product-quantity" at bounding box center [156, 413] width 11 height 11
type input "1"
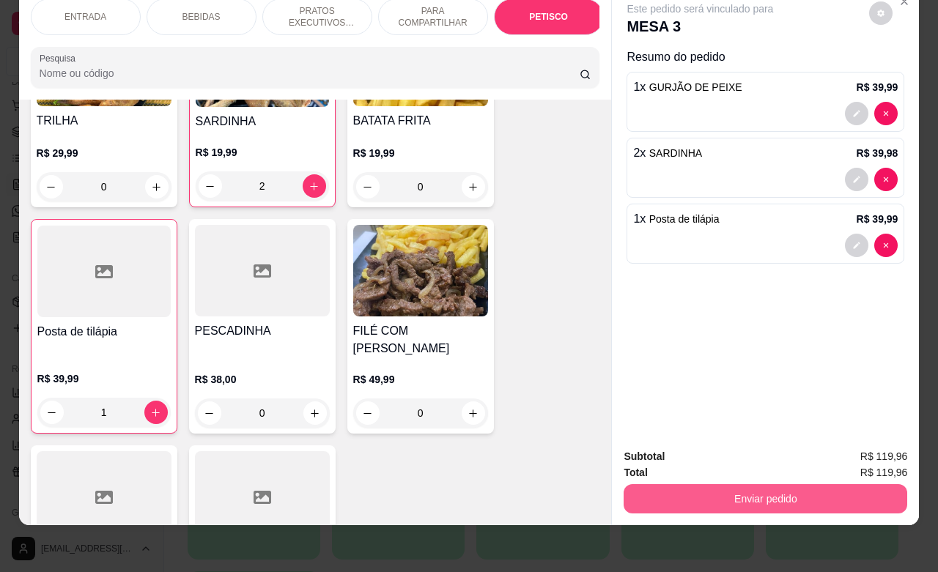
click at [756, 484] on button "Enviar pedido" at bounding box center [766, 498] width 284 height 29
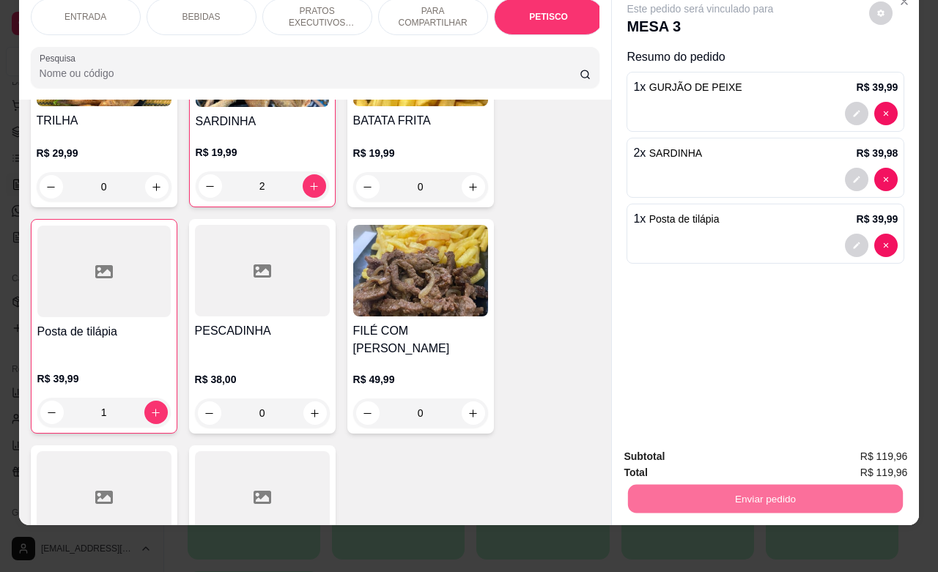
click at [724, 448] on button "Não registrar e enviar pedido" at bounding box center [715, 447] width 148 height 27
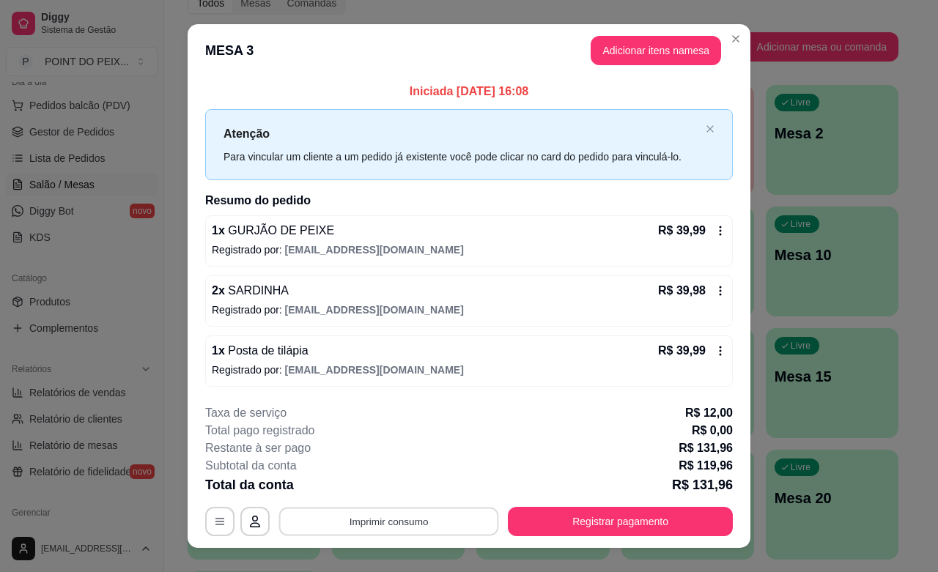
click at [408, 523] on button "Imprimir consumo" at bounding box center [389, 522] width 220 height 29
click at [396, 495] on button "IMPRESSORA" at bounding box center [386, 488] width 106 height 23
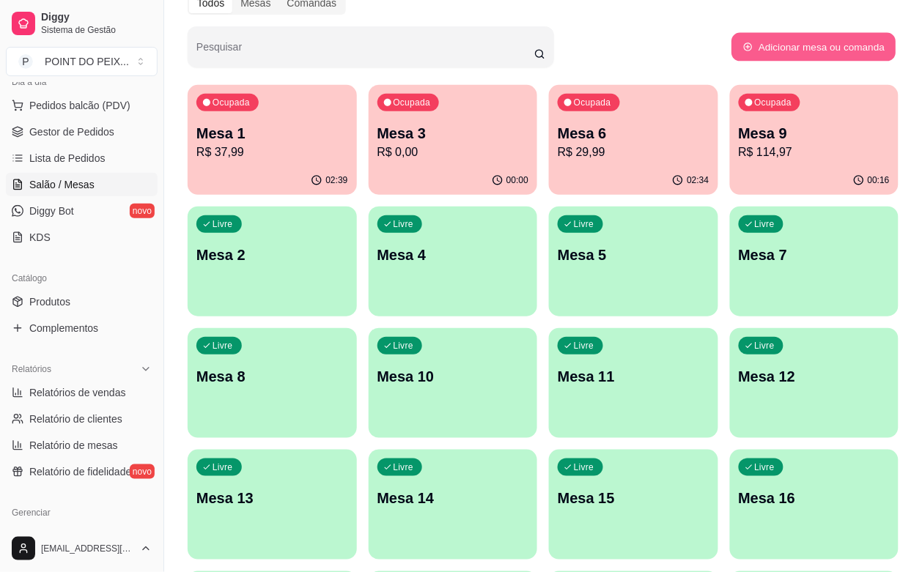
click at [869, 51] on button "Adicionar mesa ou comanda" at bounding box center [814, 47] width 164 height 29
select select "TABLE"
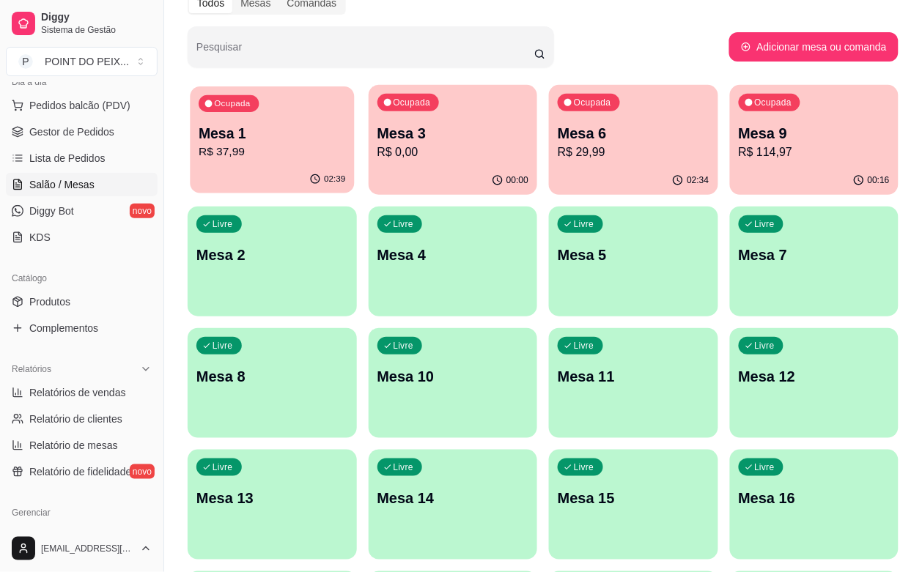
click at [272, 154] on p "R$ 37,99" at bounding box center [272, 152] width 147 height 17
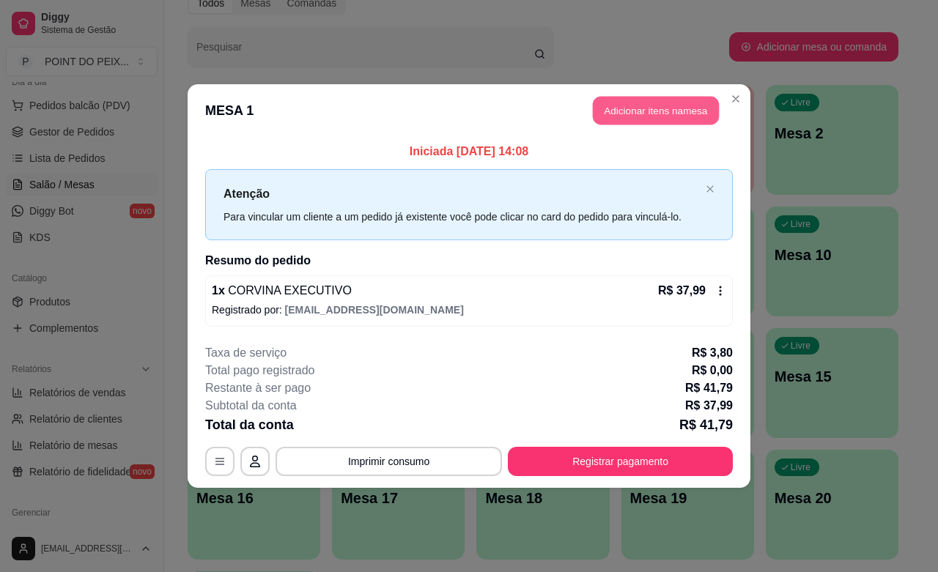
click at [650, 112] on button "Adicionar itens na mesa" at bounding box center [656, 111] width 126 height 29
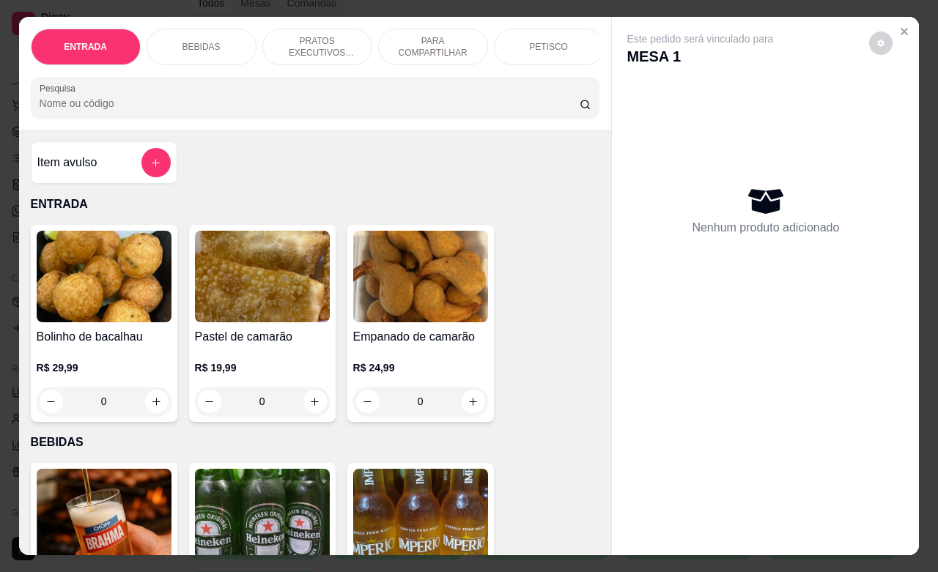
click at [301, 48] on p "PRATOS EXECUTIVOS (INDIVIDUAIS)" at bounding box center [317, 46] width 85 height 23
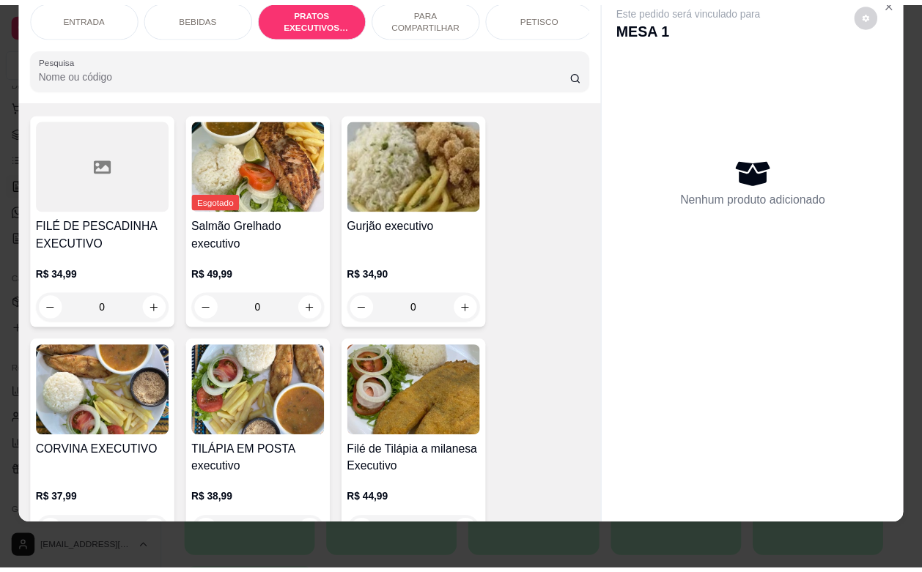
scroll to position [1787, 0]
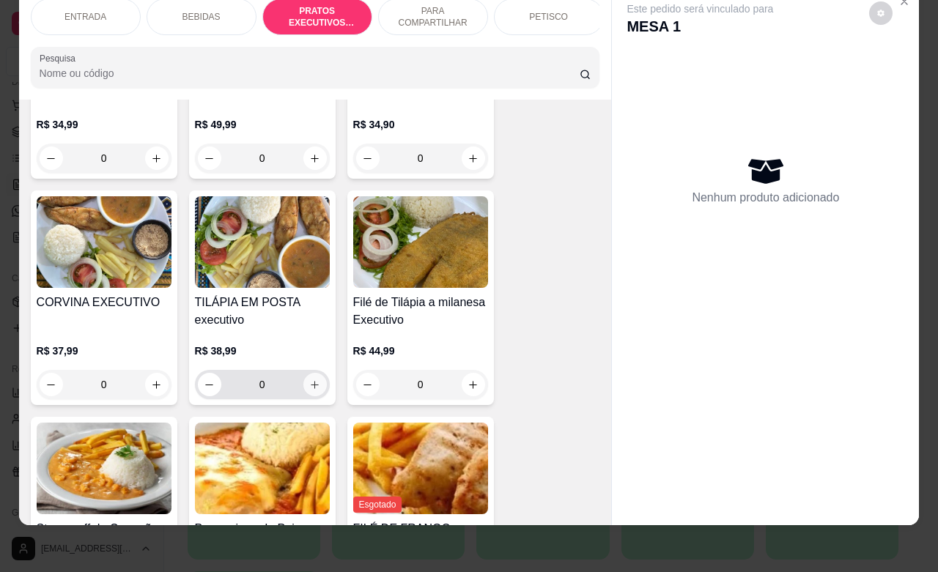
click at [309, 380] on icon "increase-product-quantity" at bounding box center [314, 385] width 11 height 11
type input "1"
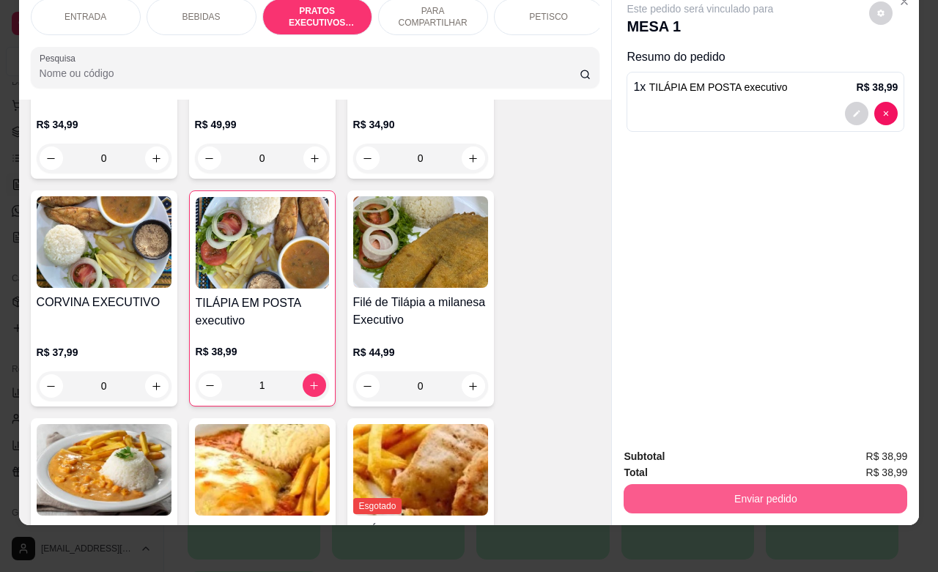
click at [721, 484] on button "Enviar pedido" at bounding box center [766, 498] width 284 height 29
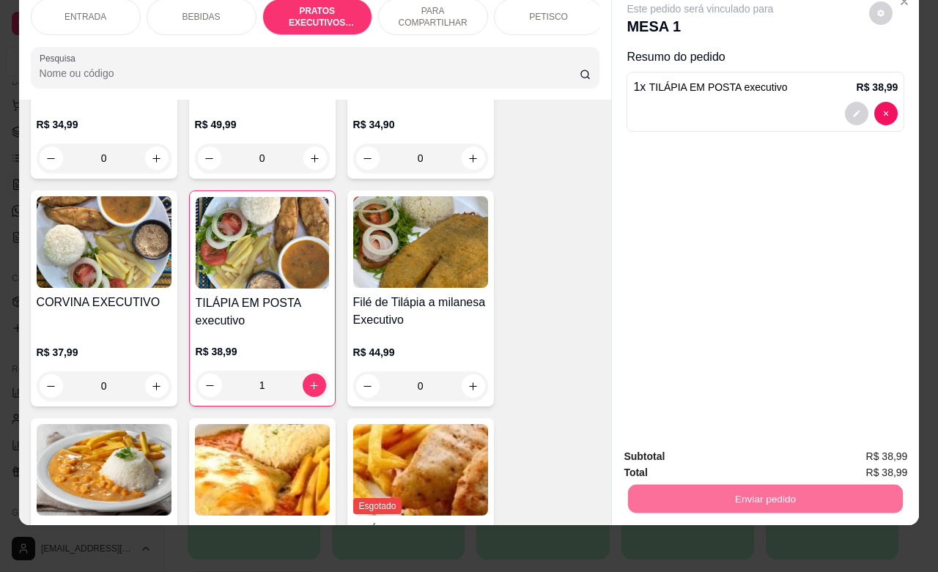
click at [724, 455] on button "Não registrar e enviar pedido" at bounding box center [715, 448] width 152 height 28
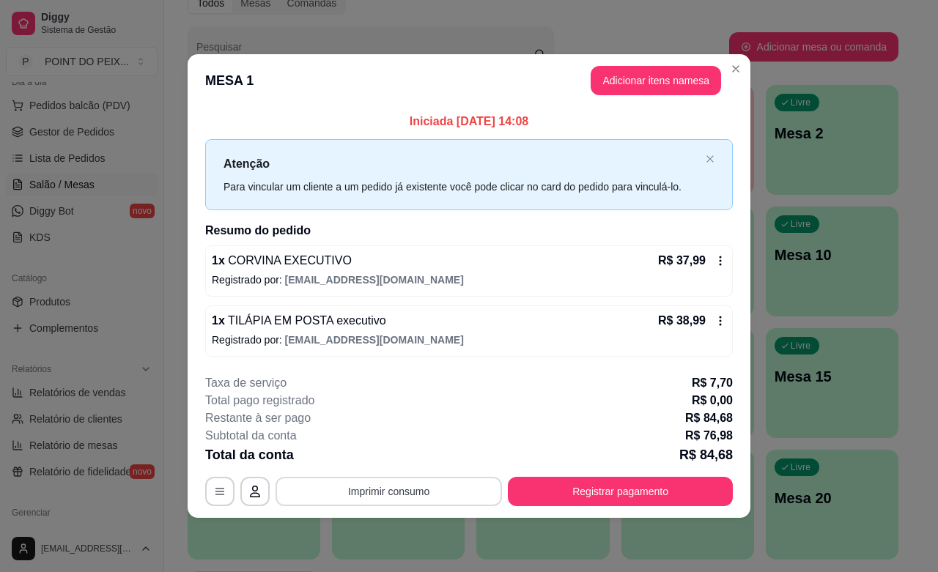
click at [449, 488] on button "Imprimir consumo" at bounding box center [389, 491] width 226 height 29
click at [375, 457] on button "IMPRESSORA" at bounding box center [393, 458] width 103 height 23
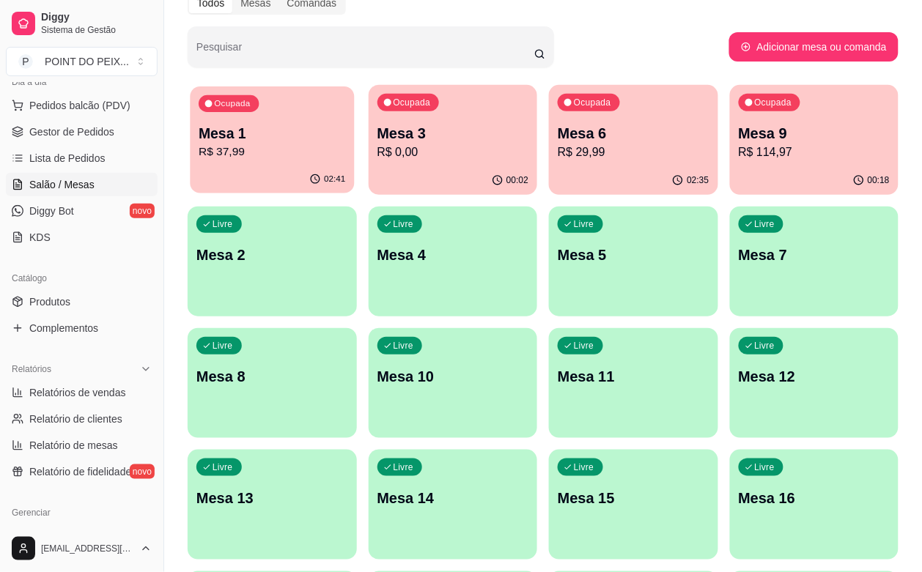
click at [281, 163] on div "Ocupada Mesa 1 R$ 37,99" at bounding box center [272, 125] width 164 height 79
click at [357, 207] on div "Livre Mesa 2" at bounding box center [272, 253] width 169 height 92
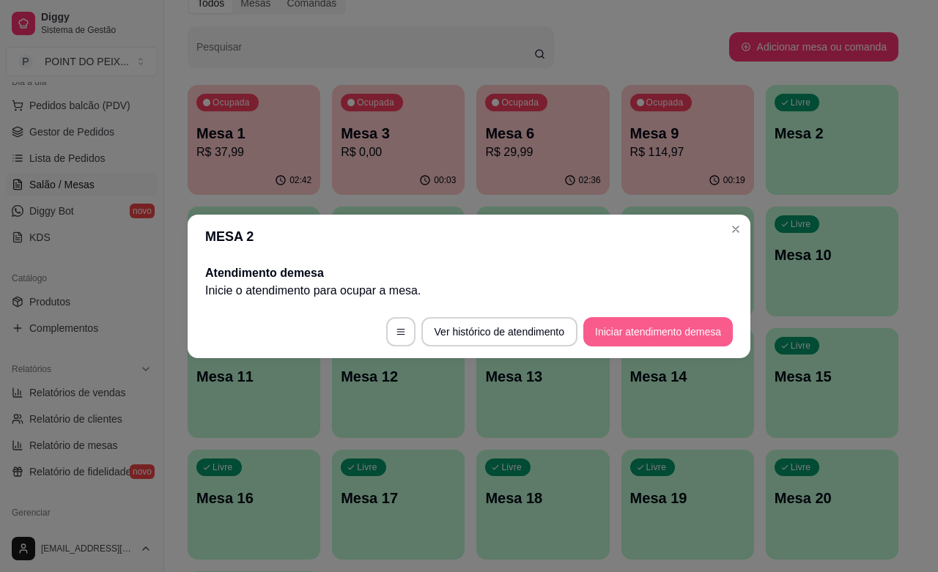
click at [668, 341] on button "Iniciar atendimento de mesa" at bounding box center [658, 331] width 150 height 29
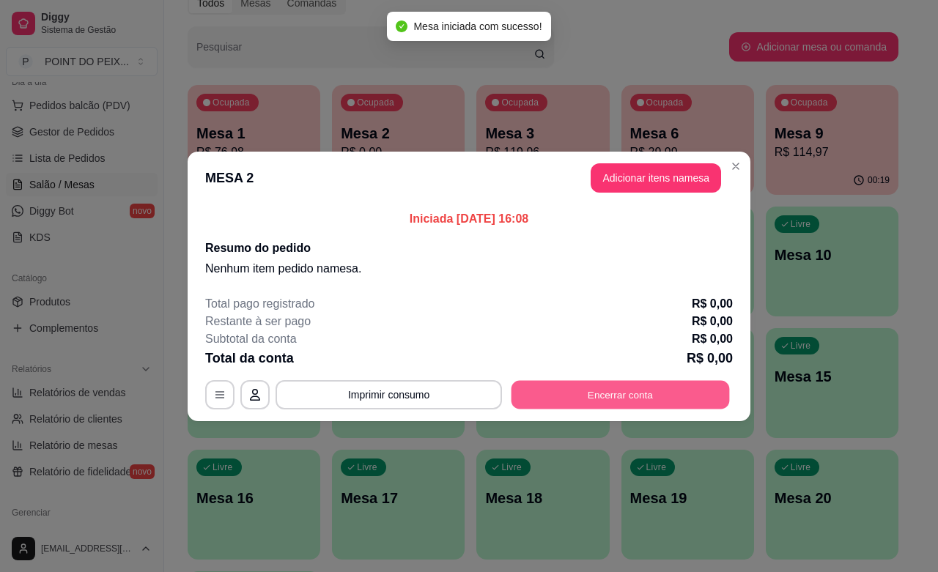
click at [628, 382] on button "Encerrar conta" at bounding box center [621, 394] width 218 height 29
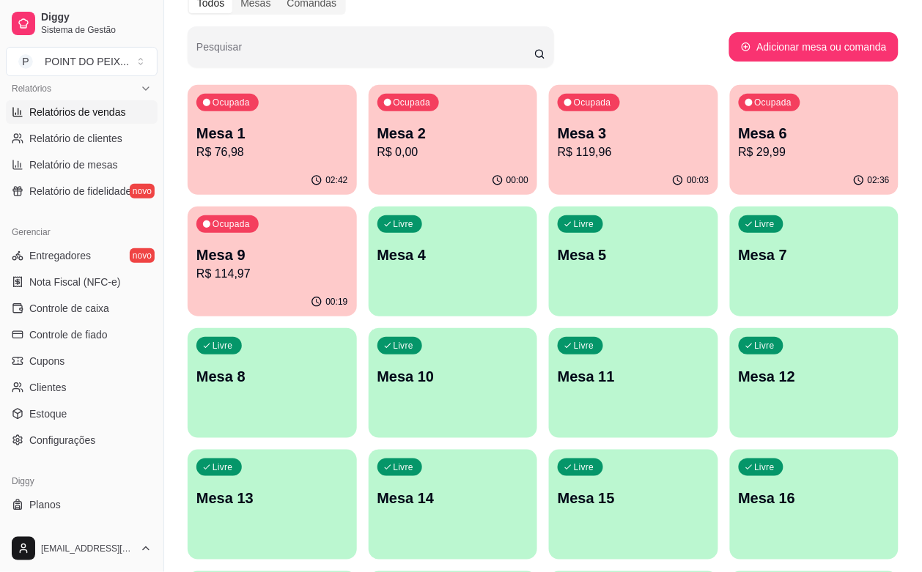
scroll to position [482, 0]
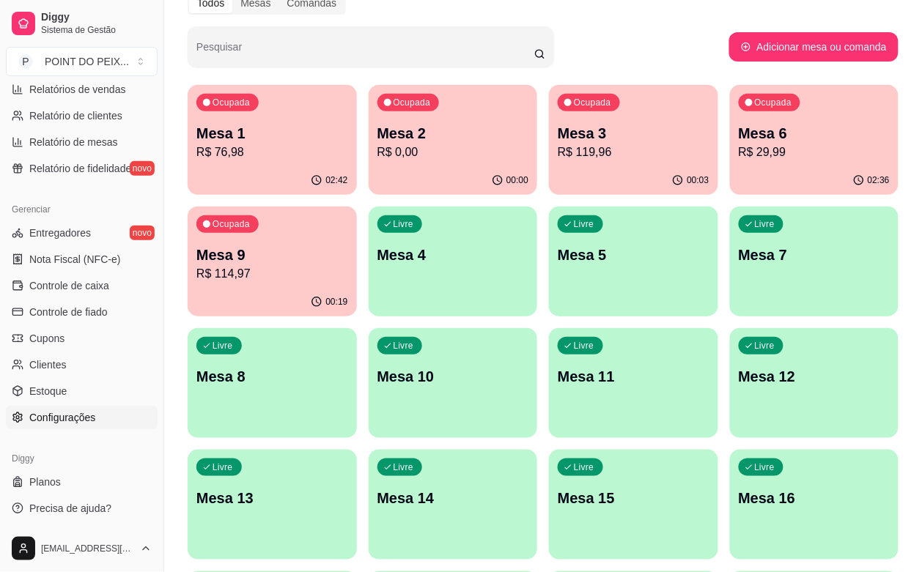
click at [79, 424] on span "Configurações" at bounding box center [62, 417] width 66 height 15
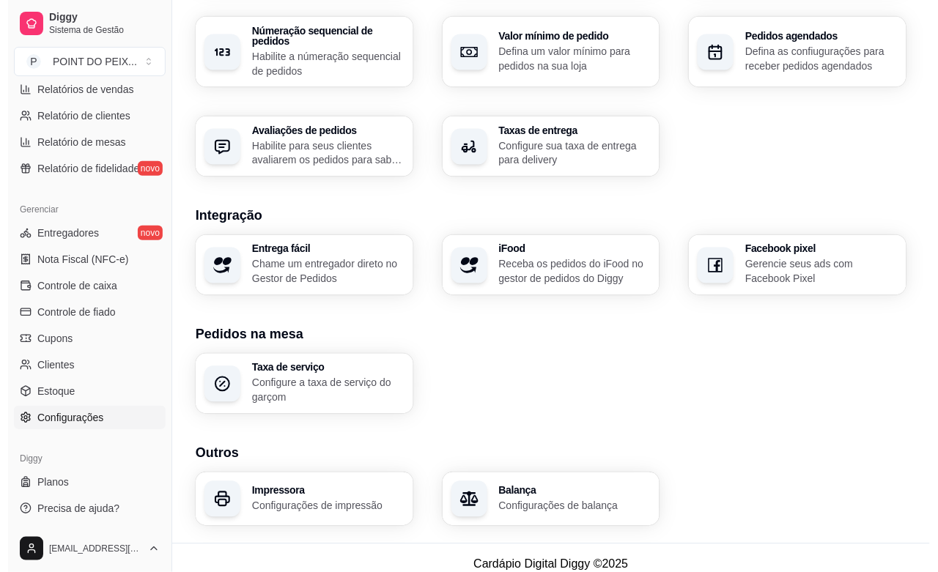
scroll to position [460, 0]
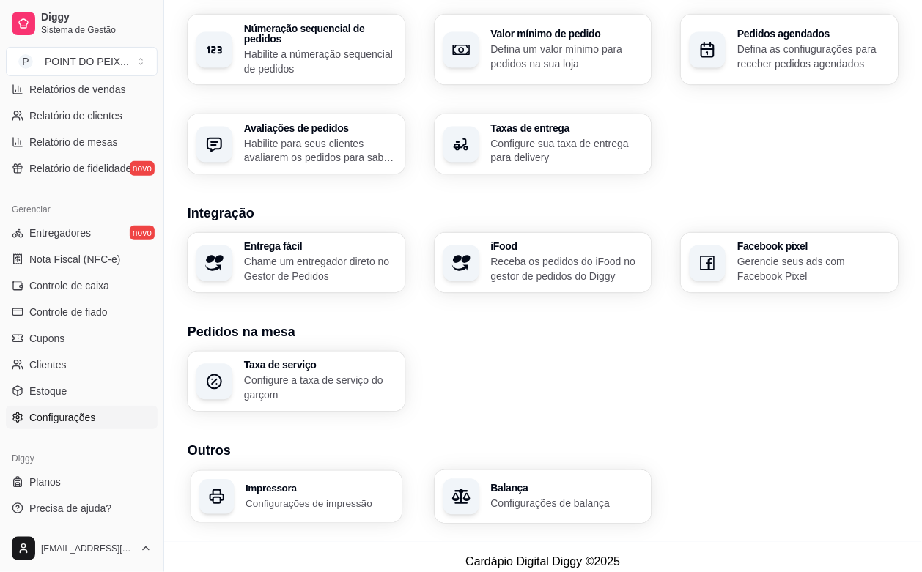
click at [326, 497] on p "Configurações de impressão" at bounding box center [319, 504] width 147 height 14
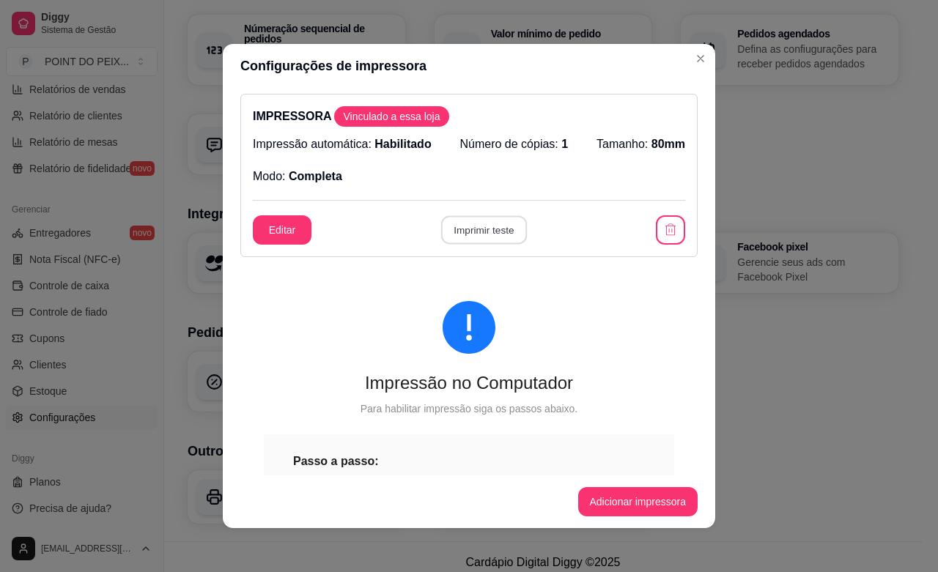
click at [474, 227] on button "Imprimir teste" at bounding box center [484, 230] width 86 height 29
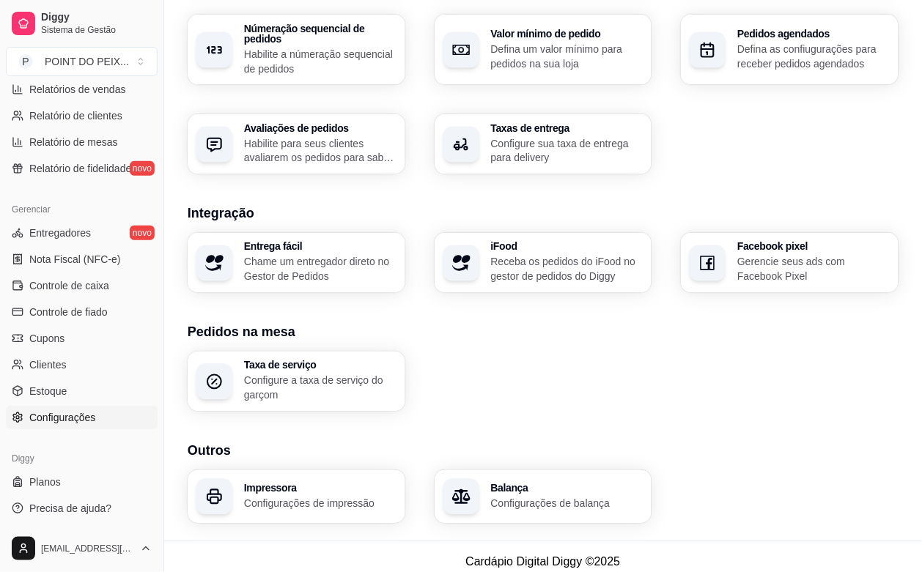
click at [276, 497] on p "Configurações de impressão" at bounding box center [320, 504] width 152 height 15
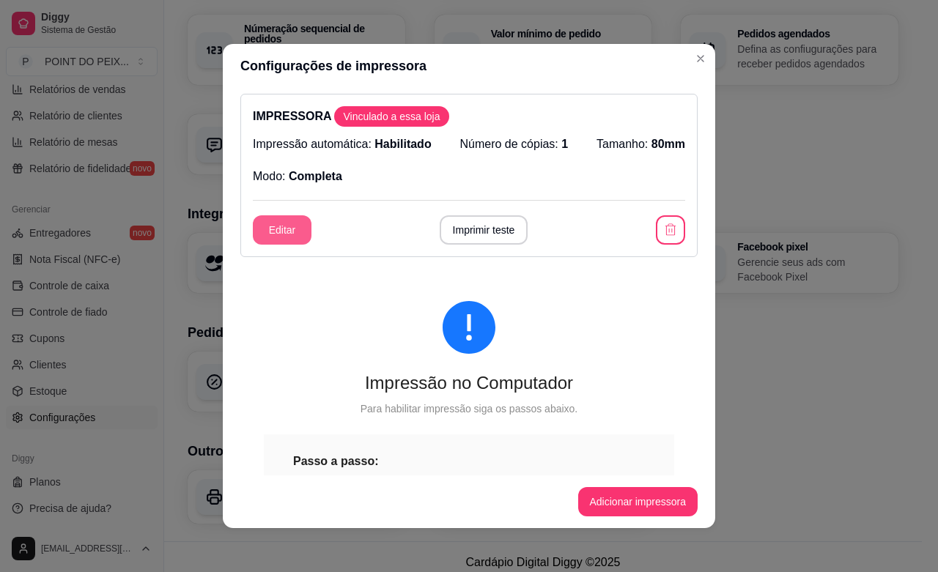
click at [292, 232] on button "Editar" at bounding box center [282, 229] width 59 height 29
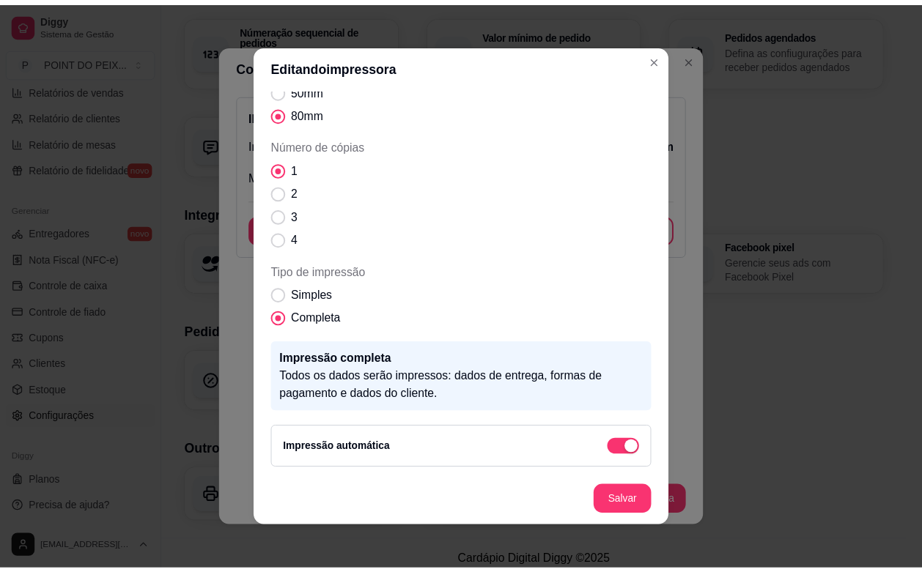
scroll to position [2, 0]
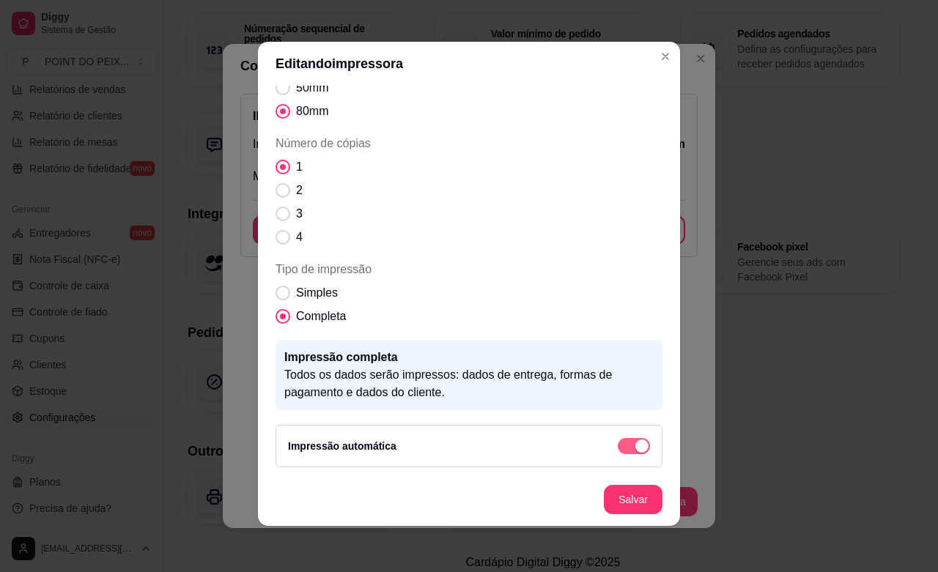
click at [618, 448] on span "button" at bounding box center [634, 446] width 32 height 16
click at [618, 448] on button "button" at bounding box center [634, 446] width 32 height 16
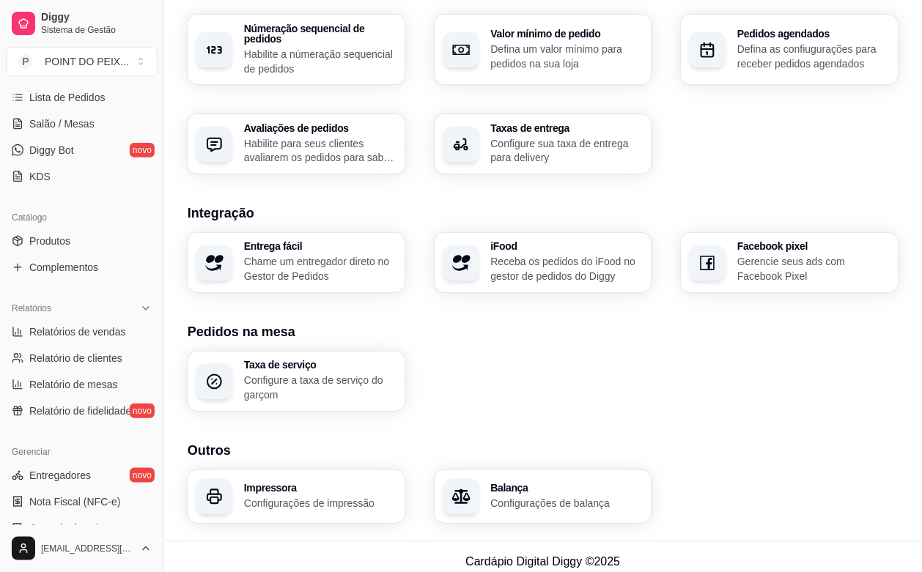
scroll to position [207, 0]
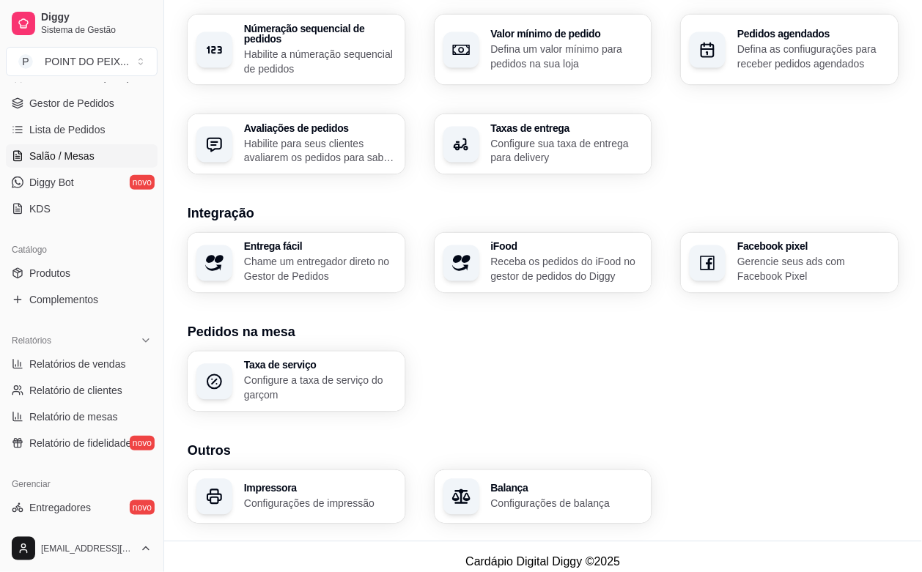
click at [62, 163] on span "Salão / Mesas" at bounding box center [61, 156] width 65 height 15
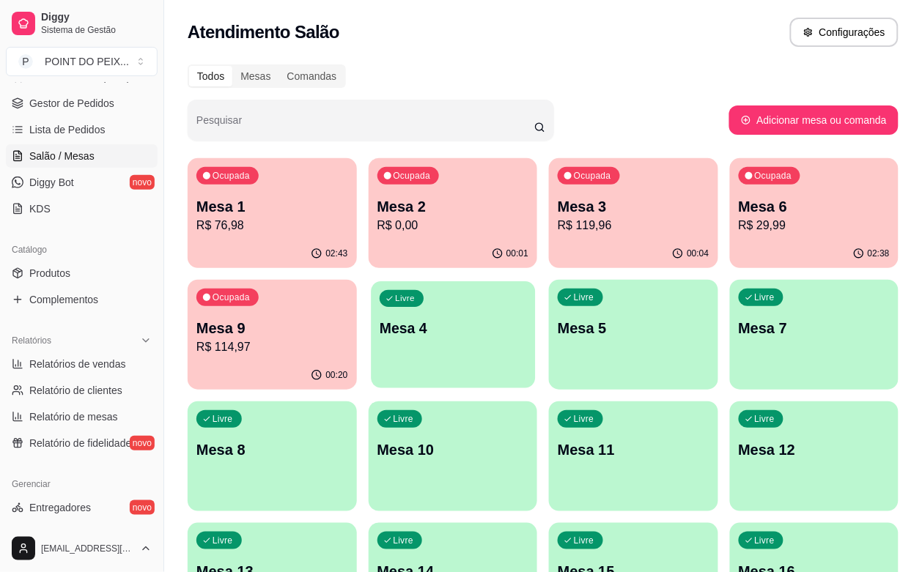
click at [371, 342] on div "Livre Mesa 4" at bounding box center [453, 325] width 164 height 89
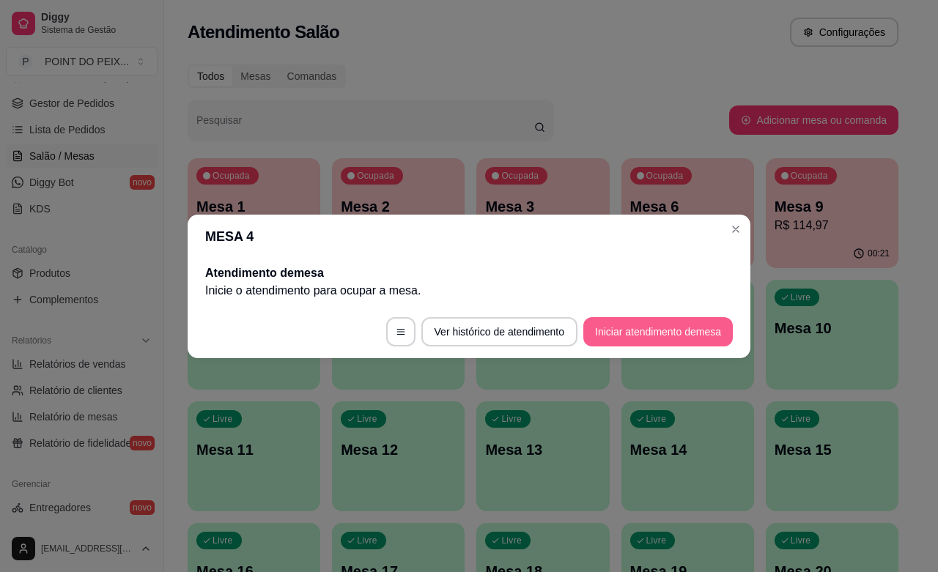
click at [616, 336] on button "Iniciar atendimento de mesa" at bounding box center [658, 331] width 150 height 29
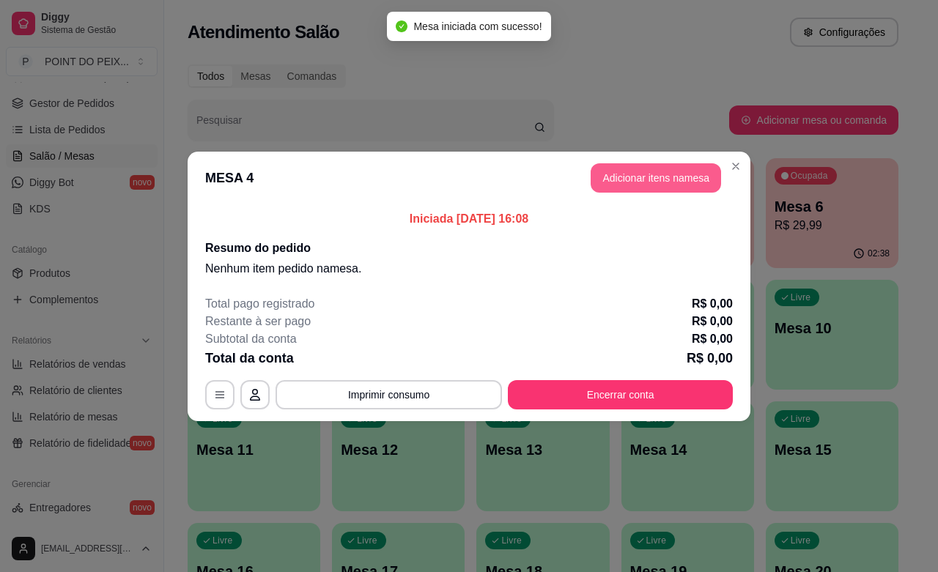
click at [633, 171] on button "Adicionar itens na mesa" at bounding box center [656, 177] width 130 height 29
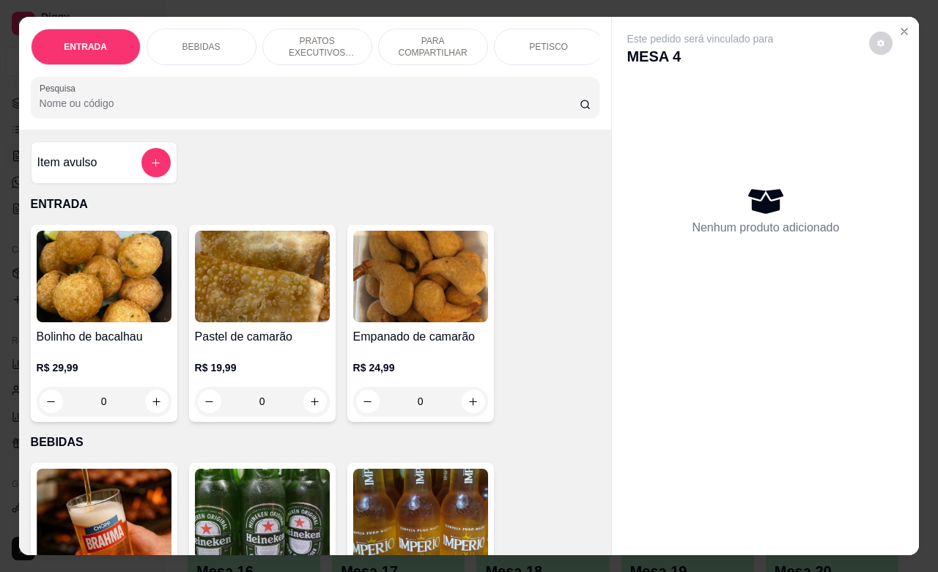
scroll to position [183, 0]
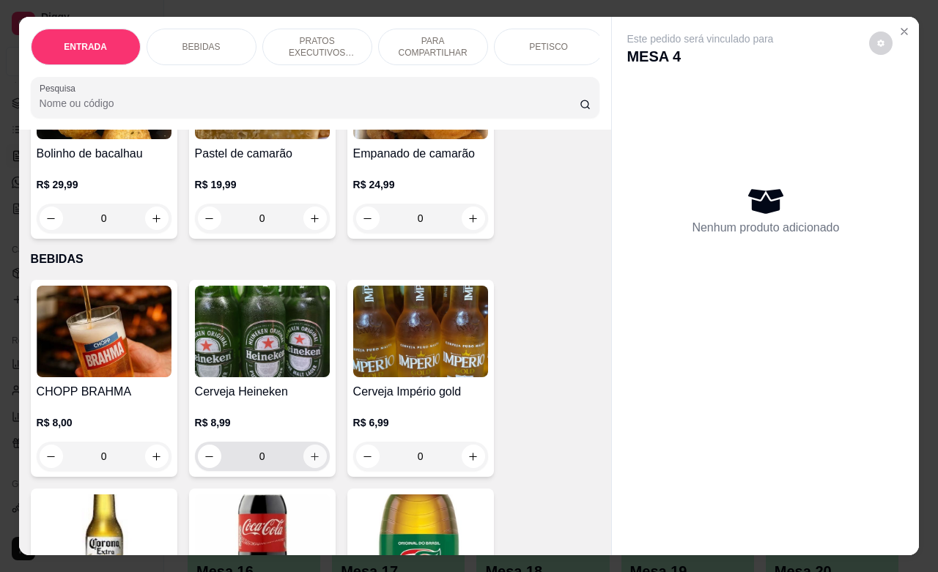
click at [309, 463] on icon "increase-product-quantity" at bounding box center [314, 457] width 11 height 11
type input "1"
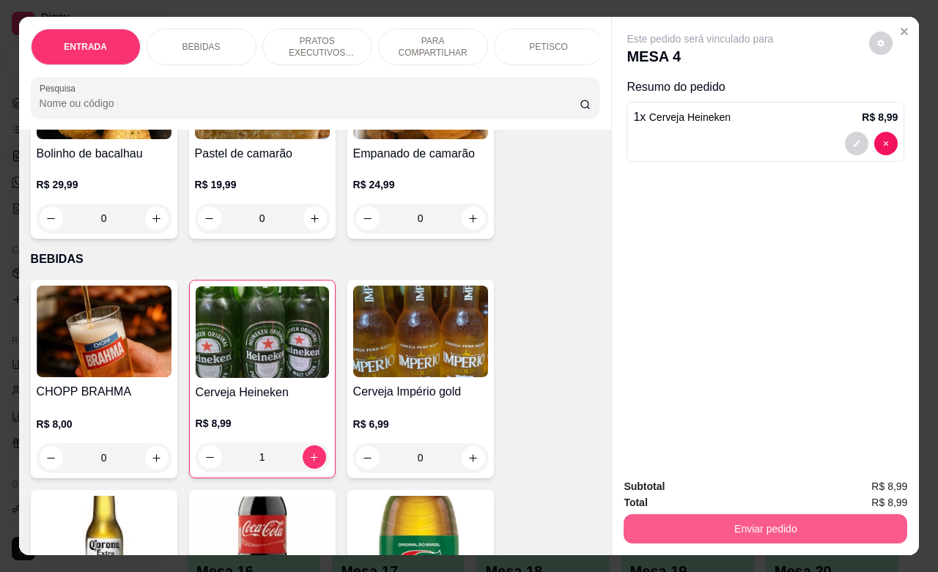
click at [708, 515] on button "Enviar pedido" at bounding box center [766, 529] width 284 height 29
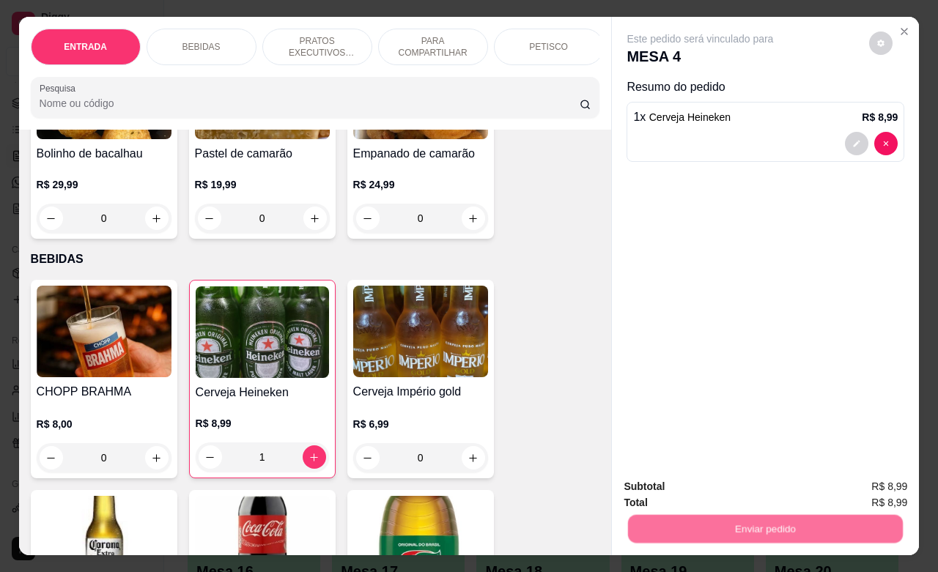
click at [726, 487] on button "Não registrar e enviar pedido" at bounding box center [715, 485] width 152 height 28
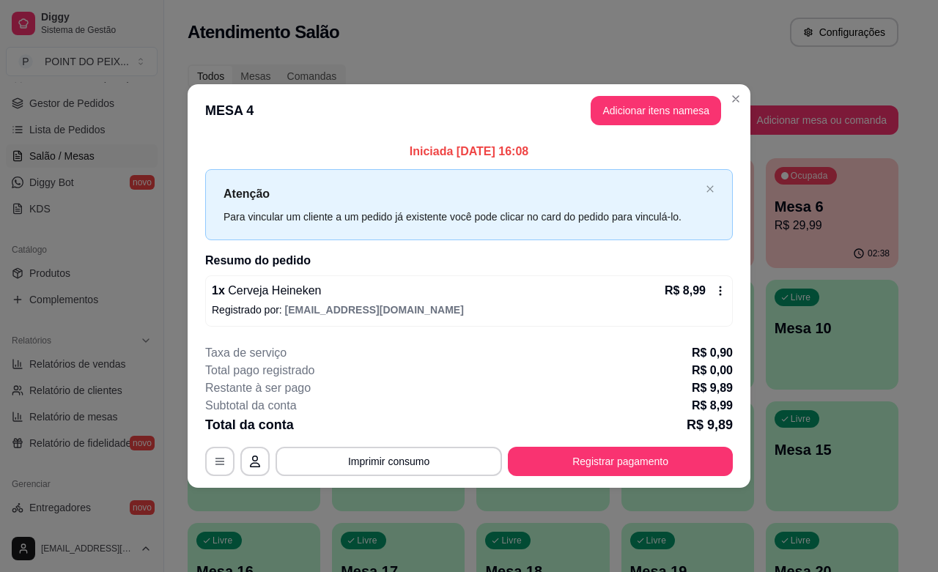
click at [716, 295] on icon at bounding box center [721, 291] width 12 height 12
click at [435, 295] on div "1 x Cerveja Heineken R$ 8,99" at bounding box center [469, 291] width 515 height 18
click at [259, 469] on button "button" at bounding box center [254, 461] width 29 height 29
click at [222, 462] on icon "button" at bounding box center [220, 462] width 12 height 12
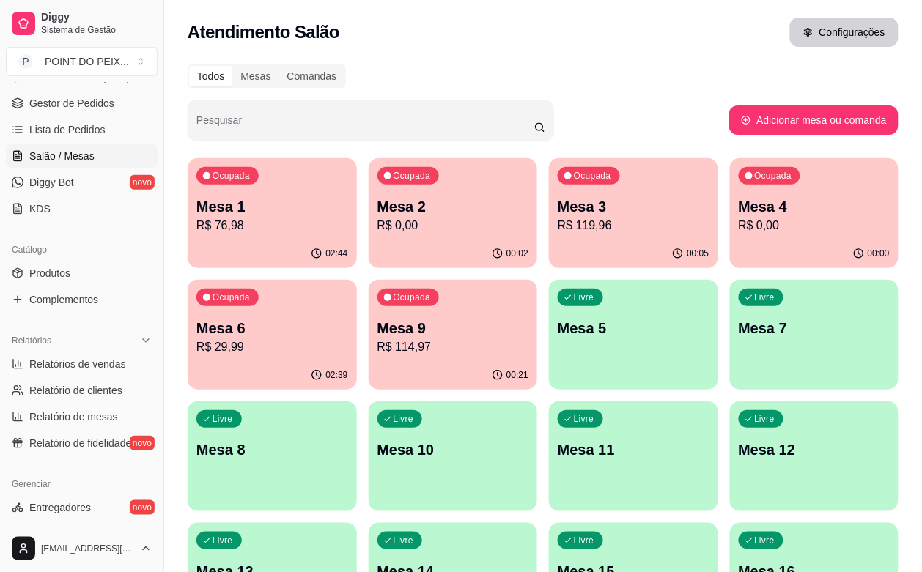
click at [833, 34] on button "Configurações" at bounding box center [844, 32] width 108 height 29
click at [739, 224] on p "R$ 0,00" at bounding box center [815, 226] width 152 height 18
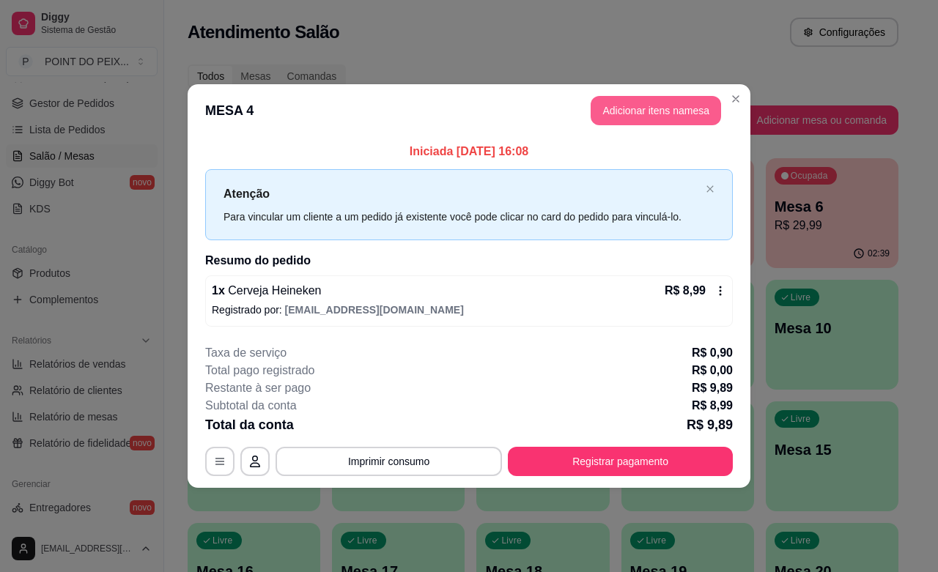
click at [667, 118] on button "Adicionar itens na mesa" at bounding box center [656, 110] width 130 height 29
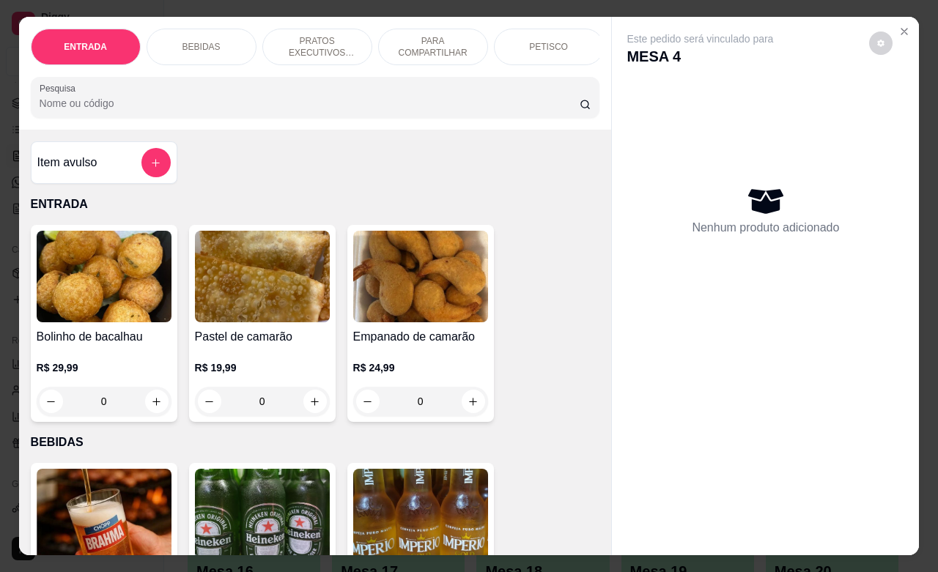
scroll to position [92, 0]
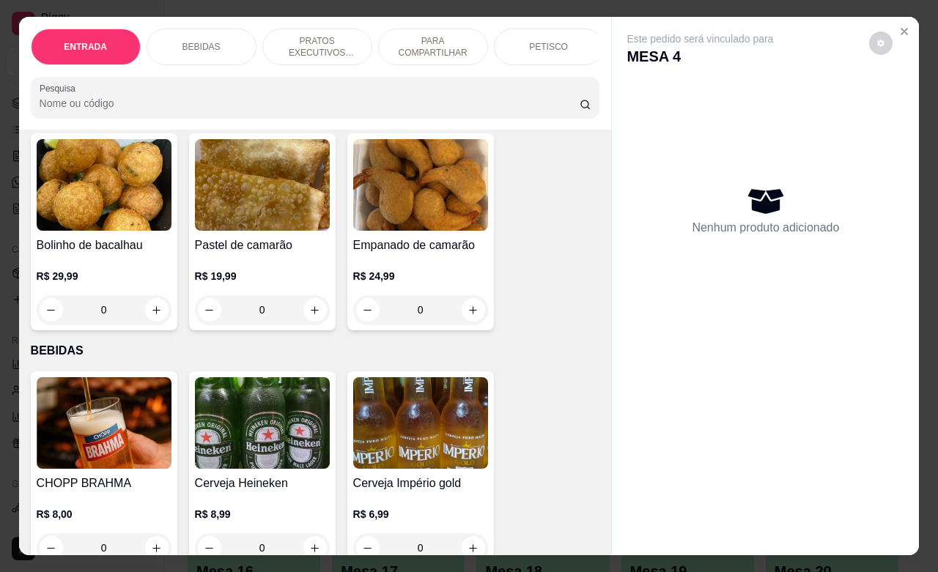
click at [539, 46] on div "PETISCO" at bounding box center [549, 47] width 110 height 37
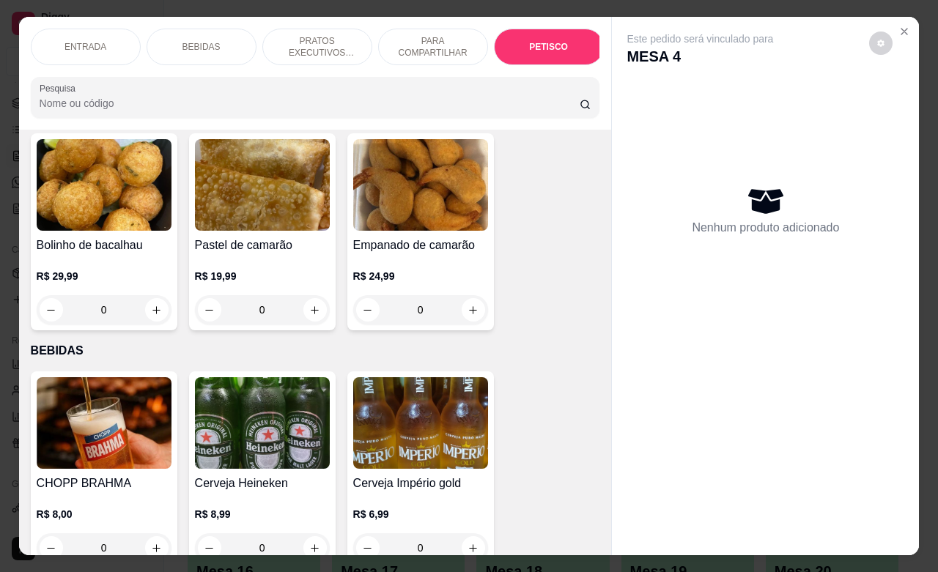
scroll to position [3230, 0]
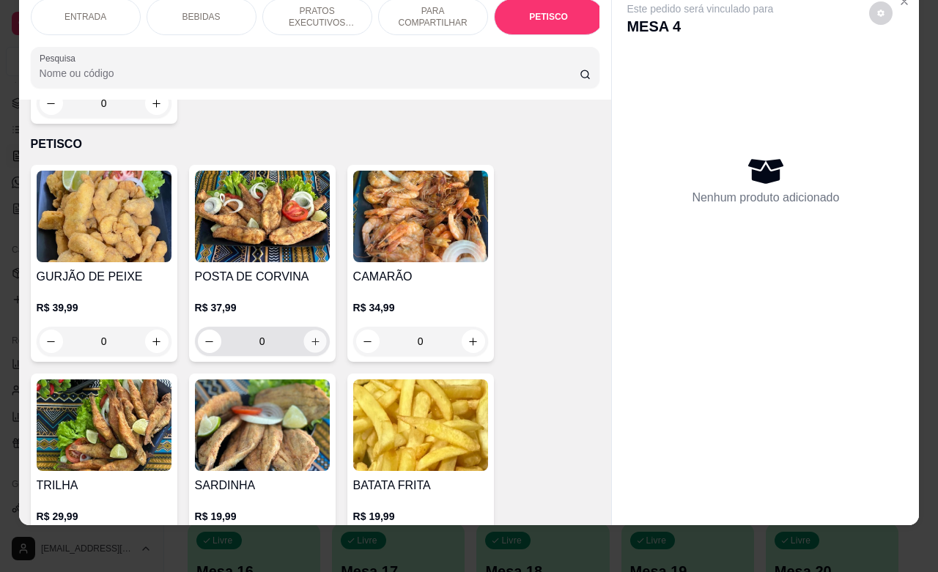
click at [309, 336] on icon "increase-product-quantity" at bounding box center [314, 341] width 11 height 11
type input "1"
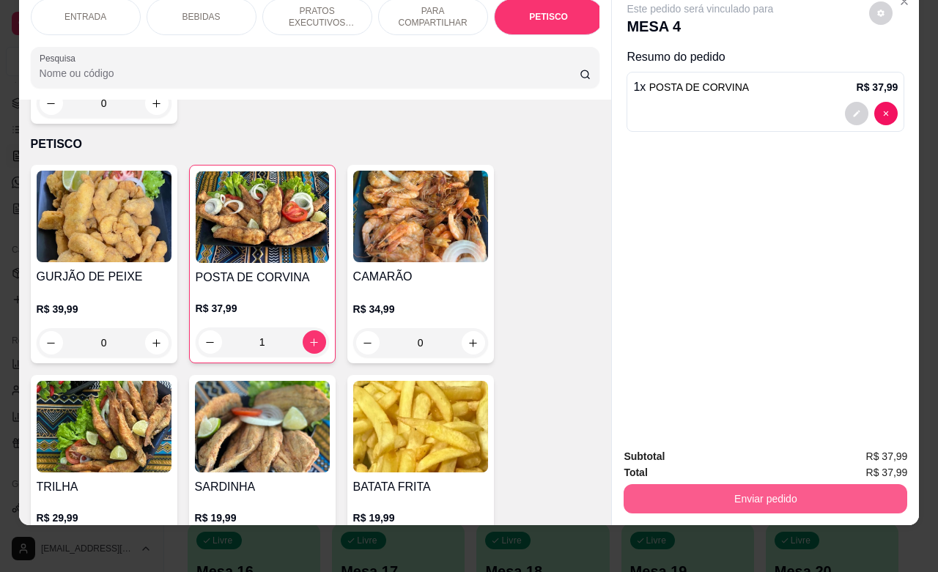
click at [748, 484] on button "Enviar pedido" at bounding box center [766, 498] width 284 height 29
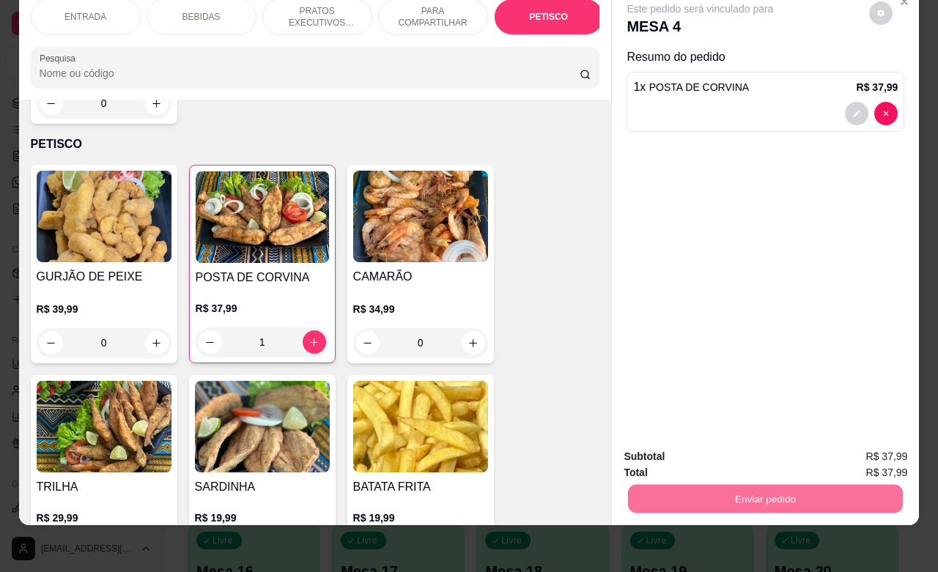
click at [737, 443] on button "Não registrar e enviar pedido" at bounding box center [715, 447] width 148 height 27
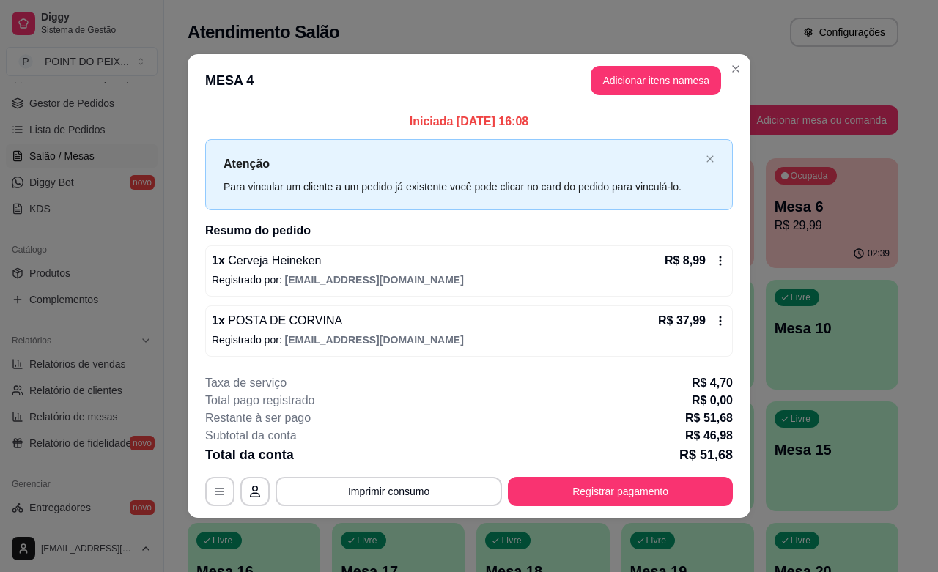
click at [473, 328] on div "1 x POSTA DE CORVINA R$ 37,99" at bounding box center [469, 321] width 515 height 18
click at [399, 497] on button "Imprimir consumo" at bounding box center [389, 491] width 226 height 29
click at [397, 460] on button "IMPRESSORA" at bounding box center [393, 458] width 106 height 23
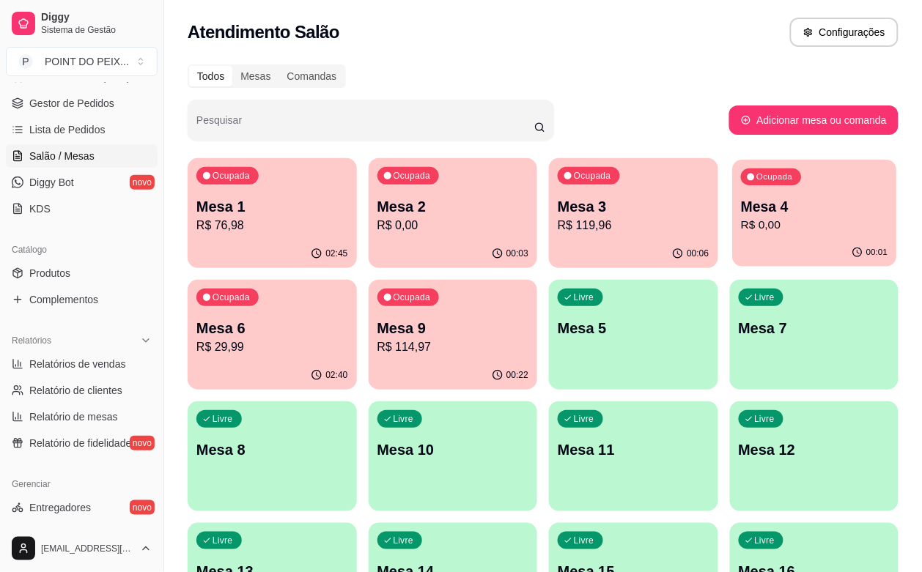
click at [732, 251] on div "00:01" at bounding box center [814, 253] width 164 height 28
click at [357, 280] on div "Ocupada Mesa 6 R$ 29,99" at bounding box center [272, 320] width 169 height 81
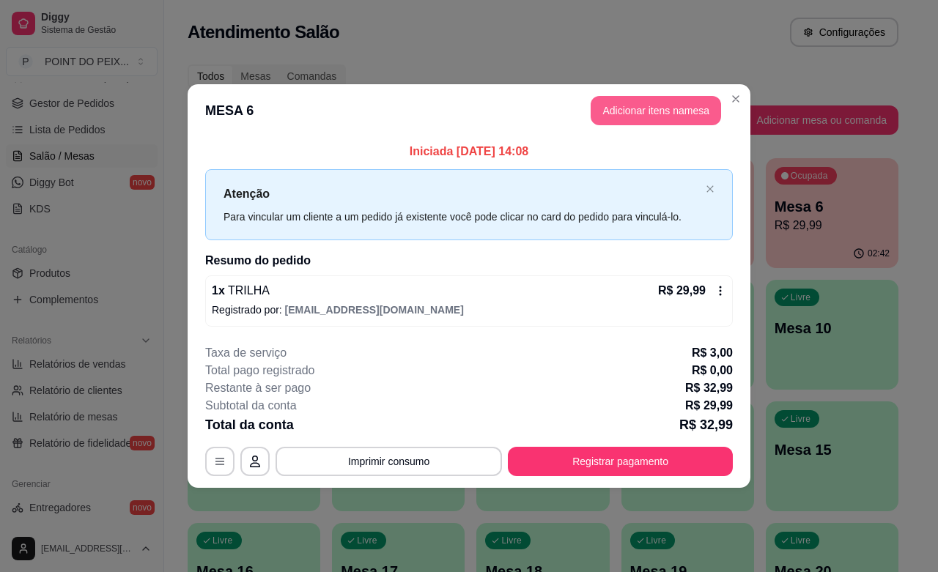
click at [651, 122] on button "Adicionar itens na mesa" at bounding box center [656, 110] width 130 height 29
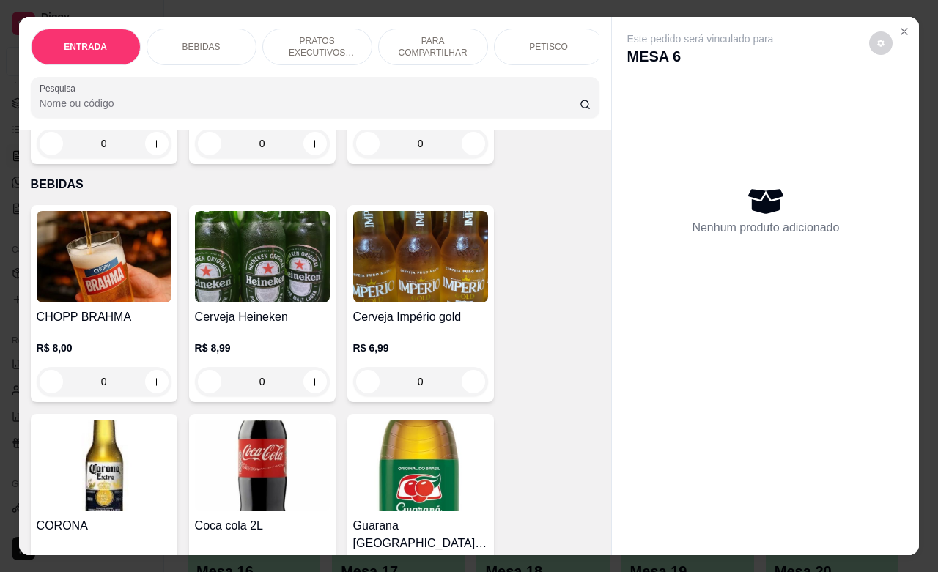
scroll to position [275, 0]
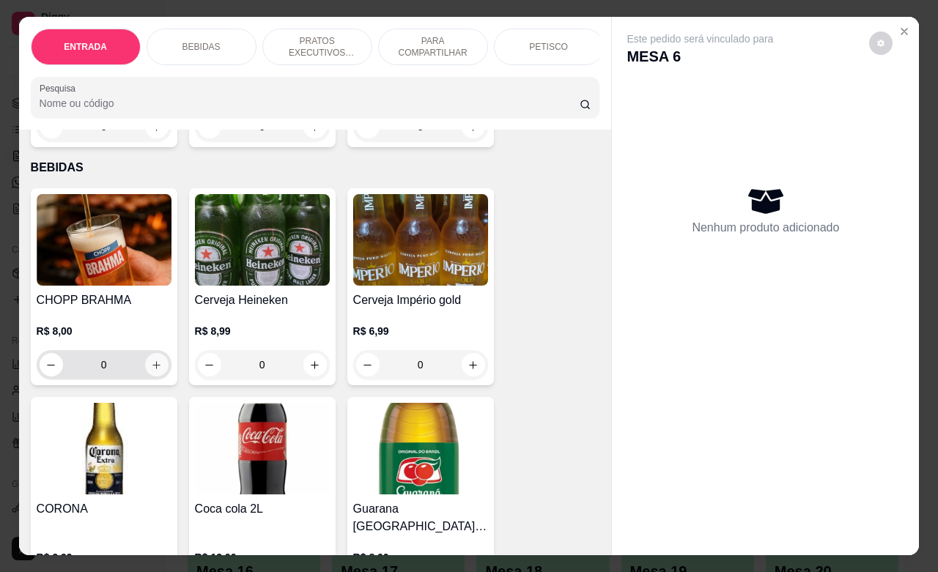
click at [150, 377] on button "increase-product-quantity" at bounding box center [156, 364] width 23 height 23
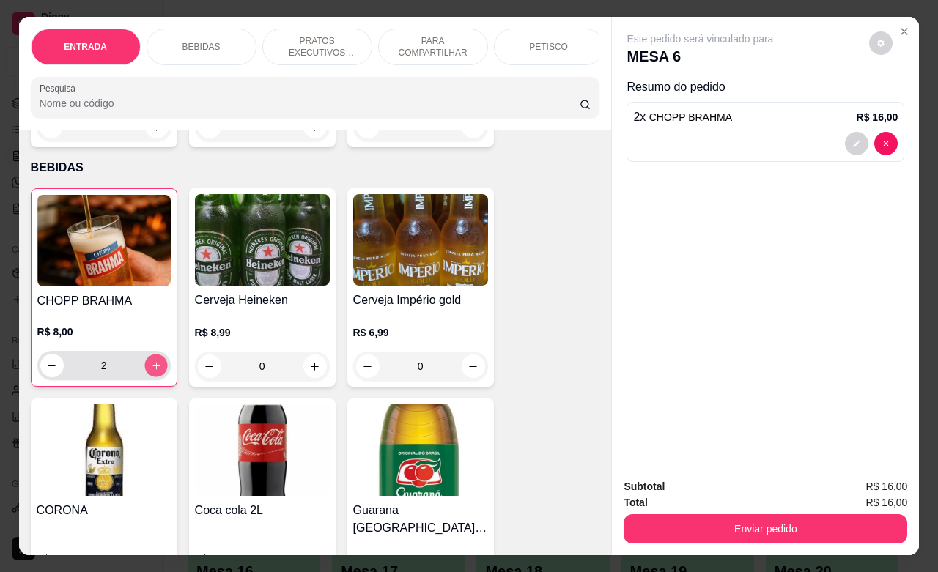
click at [150, 377] on button "increase-product-quantity" at bounding box center [155, 366] width 23 height 23
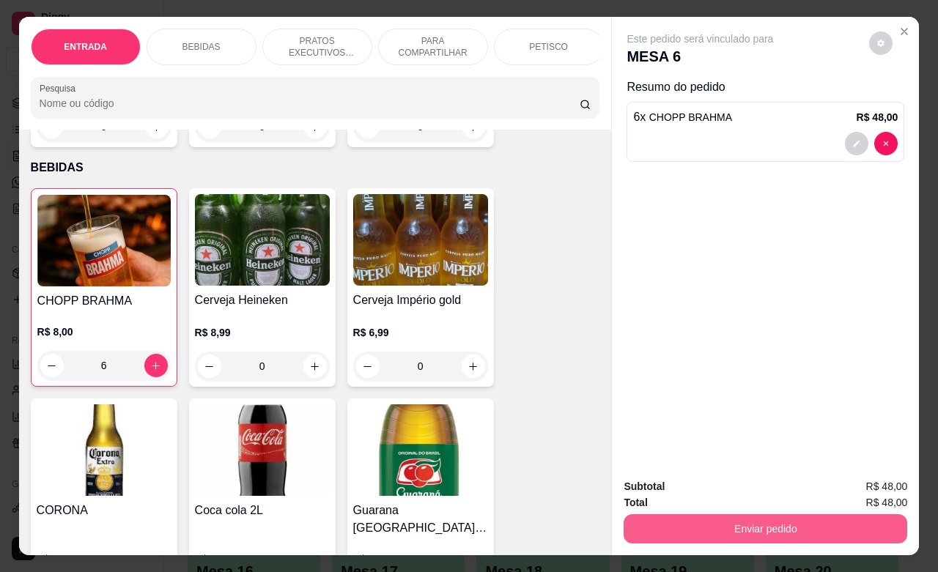
click at [761, 523] on button "Enviar pedido" at bounding box center [766, 529] width 284 height 29
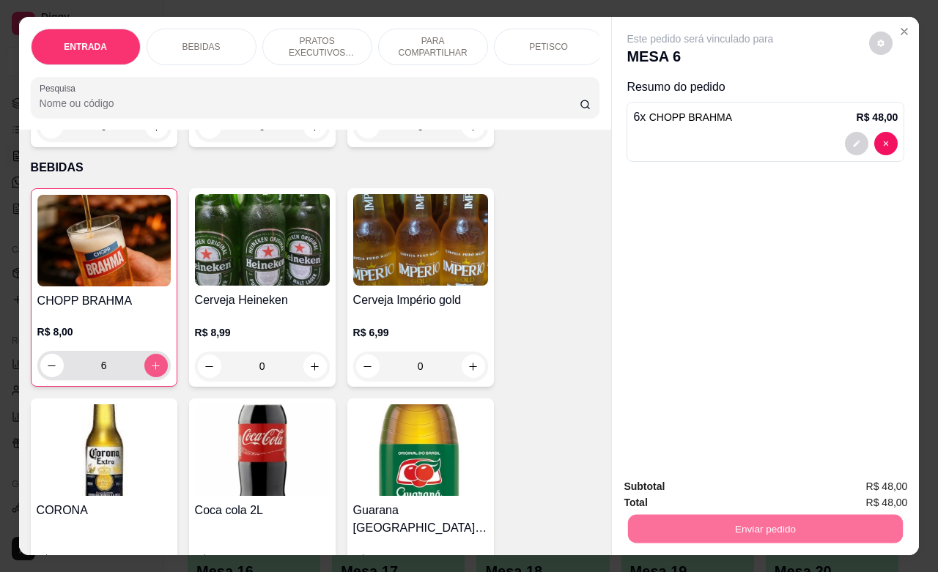
click at [150, 372] on icon "increase-product-quantity" at bounding box center [155, 366] width 11 height 11
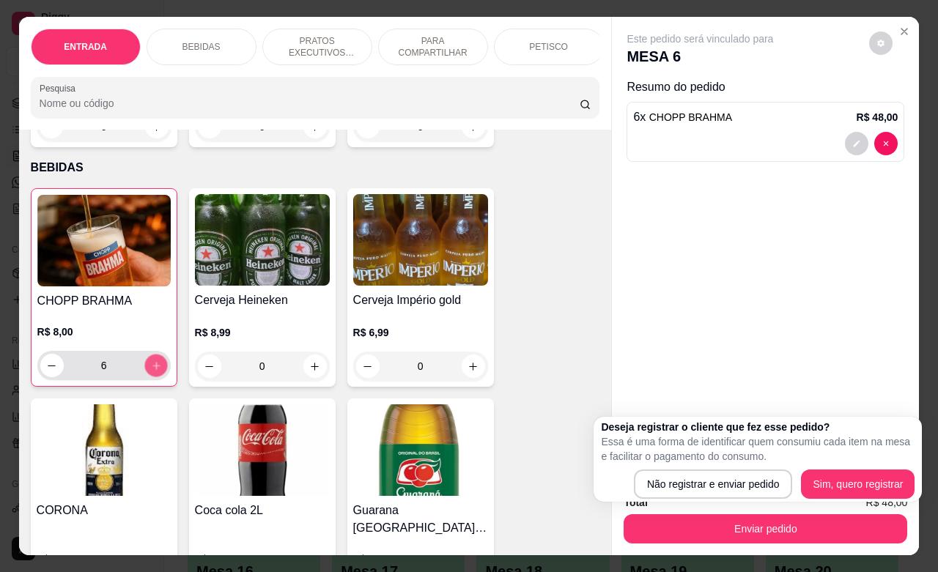
click at [150, 372] on icon "increase-product-quantity" at bounding box center [155, 366] width 11 height 11
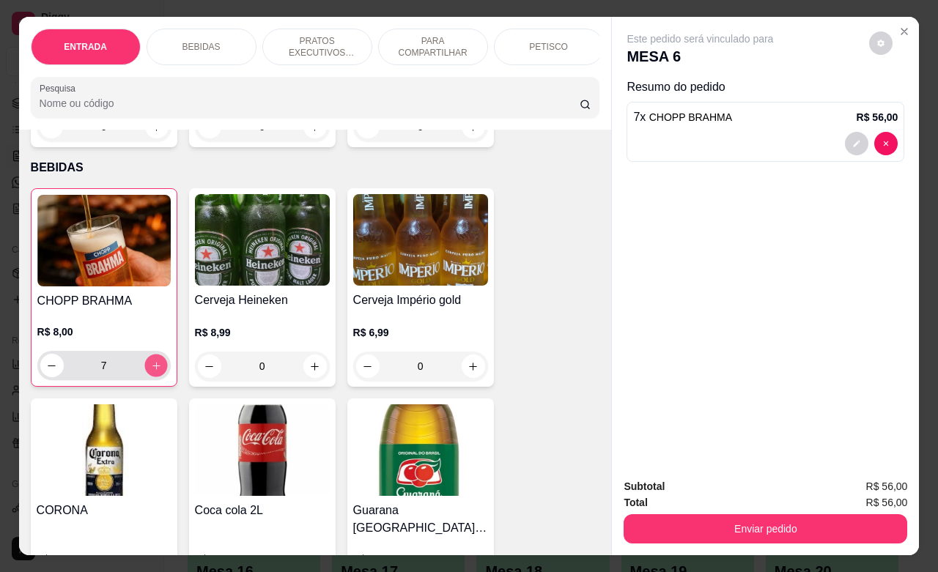
click at [150, 372] on icon "increase-product-quantity" at bounding box center [155, 366] width 11 height 11
type input "8"
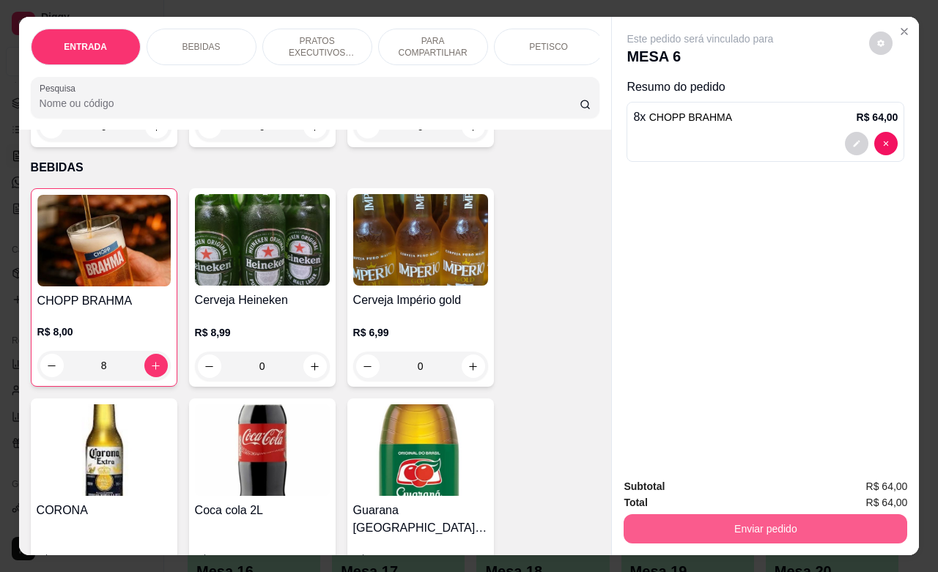
click at [680, 530] on button "Enviar pedido" at bounding box center [766, 529] width 284 height 29
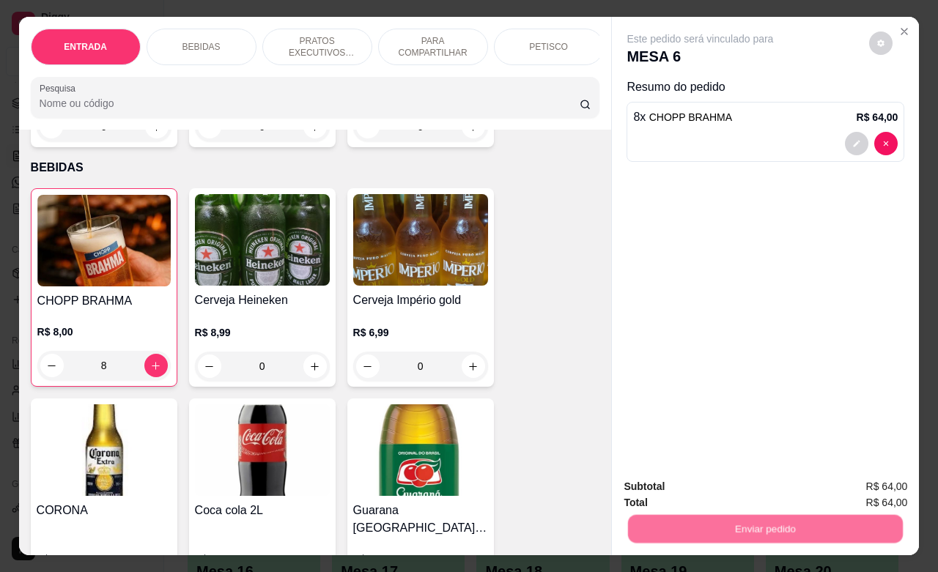
click at [704, 482] on button "Não registrar e enviar pedido" at bounding box center [715, 484] width 148 height 27
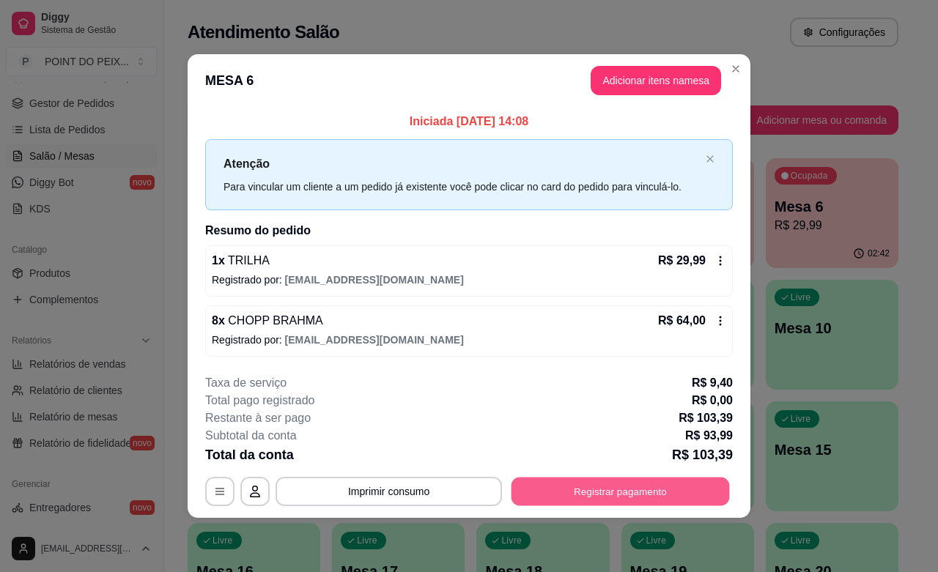
click at [562, 485] on button "Registrar pagamento" at bounding box center [621, 492] width 218 height 29
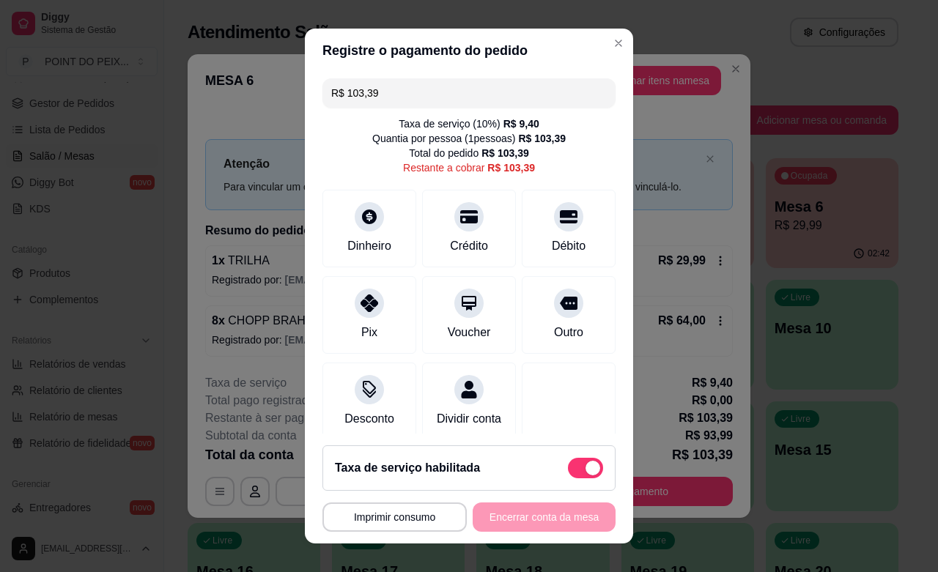
scroll to position [18, 0]
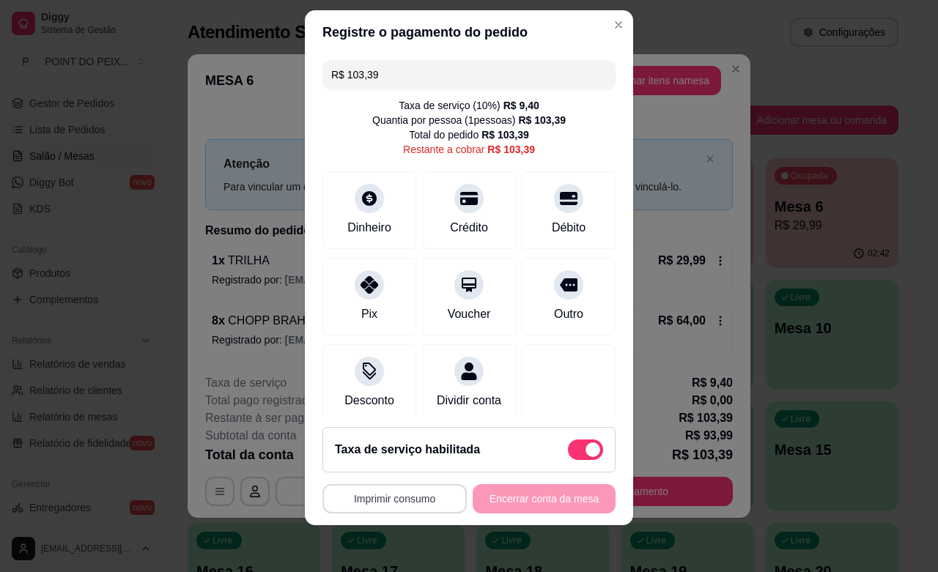
click at [427, 502] on button "Imprimir consumo" at bounding box center [395, 498] width 144 height 29
click at [396, 465] on button "IMPRESSORA" at bounding box center [387, 465] width 106 height 23
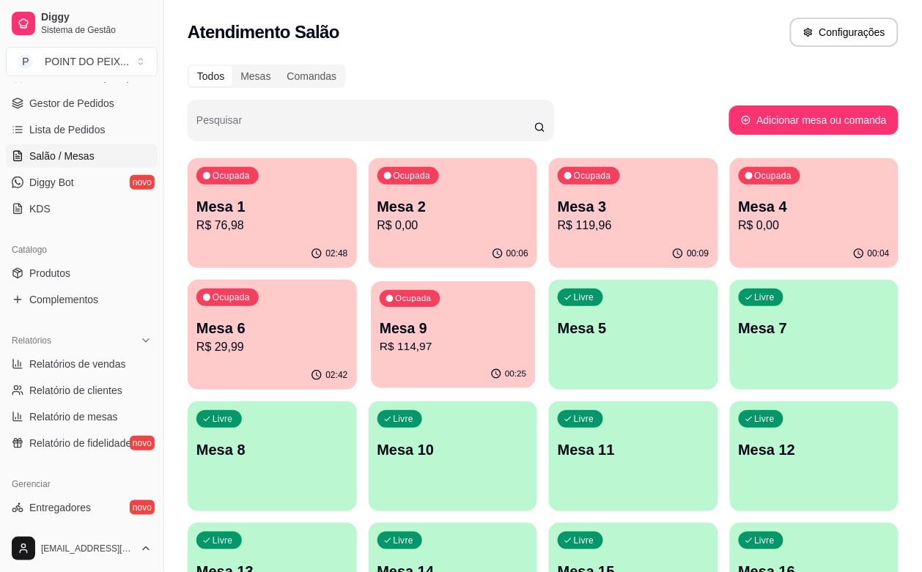
click at [371, 369] on div "00:25" at bounding box center [453, 375] width 164 height 28
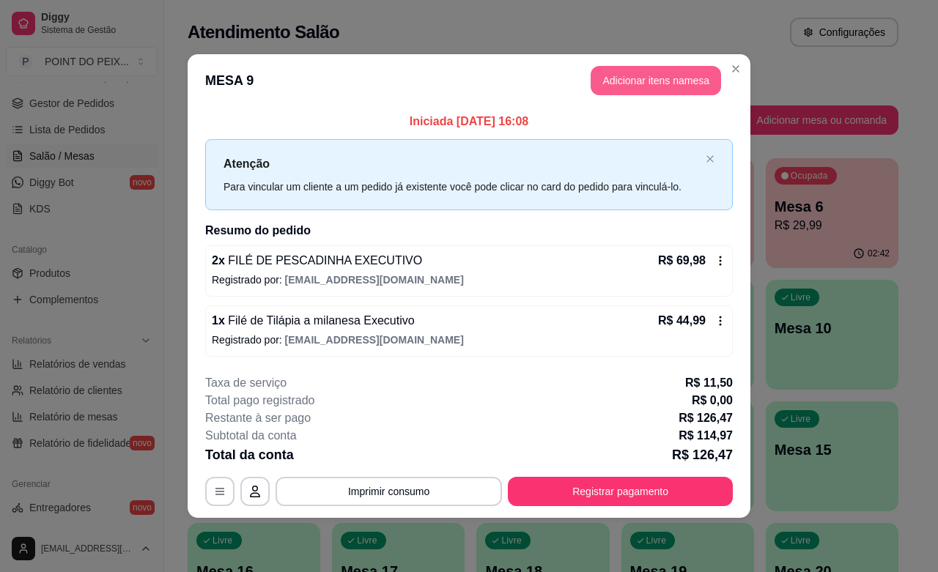
click at [635, 81] on button "Adicionar itens na mesa" at bounding box center [656, 80] width 130 height 29
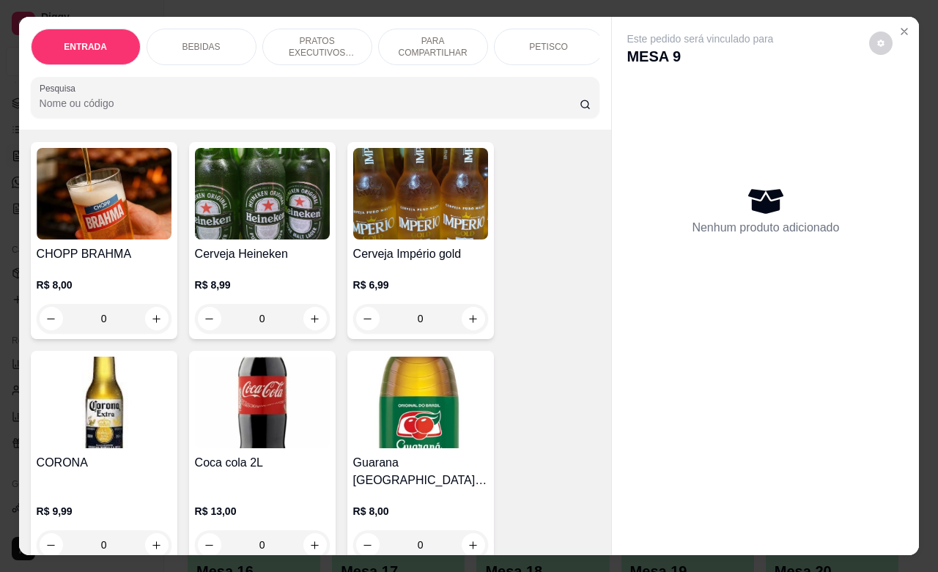
scroll to position [366, 0]
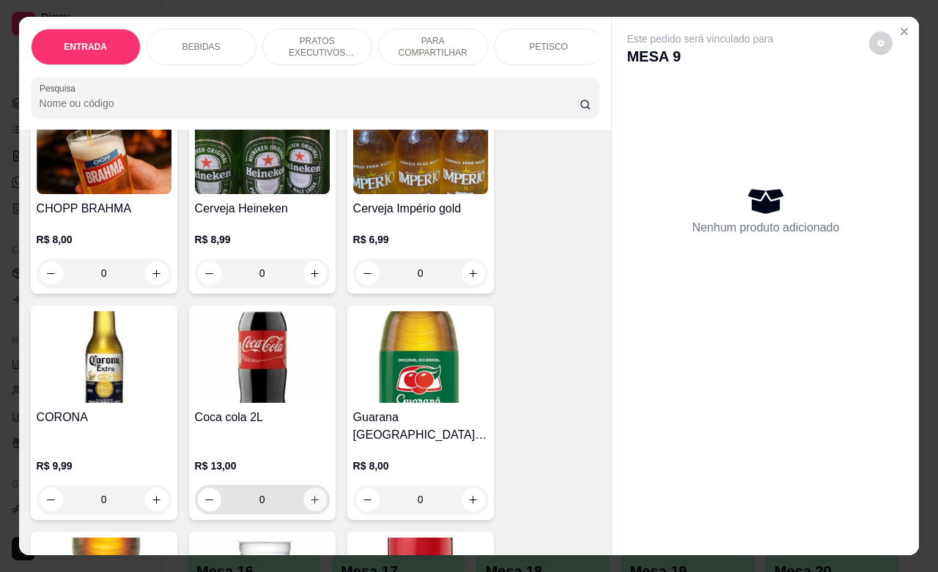
click at [303, 493] on button "increase-product-quantity" at bounding box center [314, 499] width 23 height 23
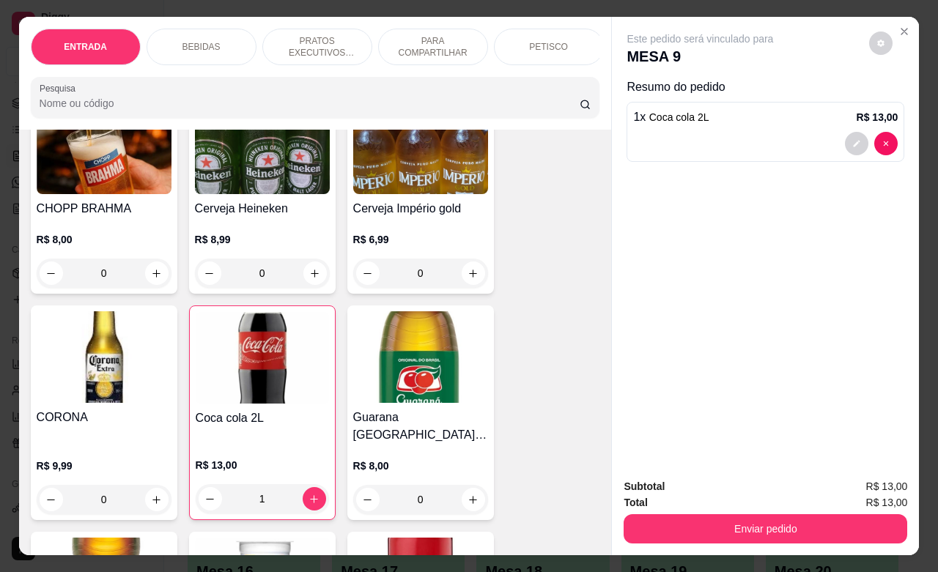
type input "1"
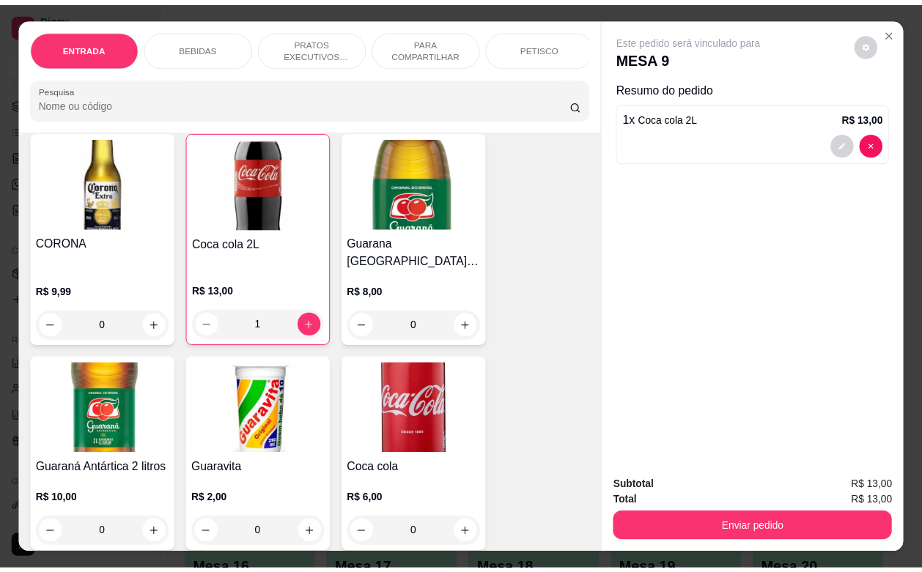
scroll to position [550, 0]
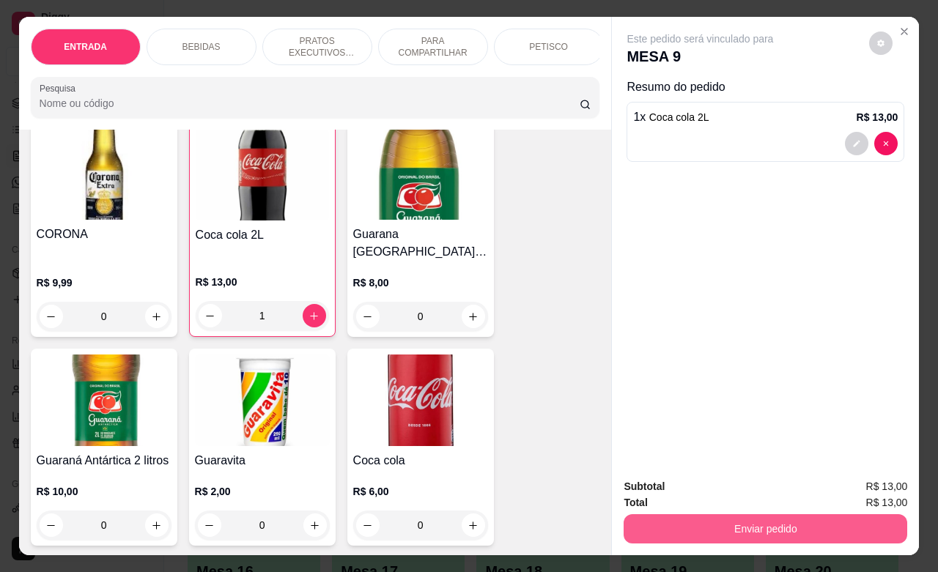
click at [779, 520] on button "Enviar pedido" at bounding box center [766, 529] width 284 height 29
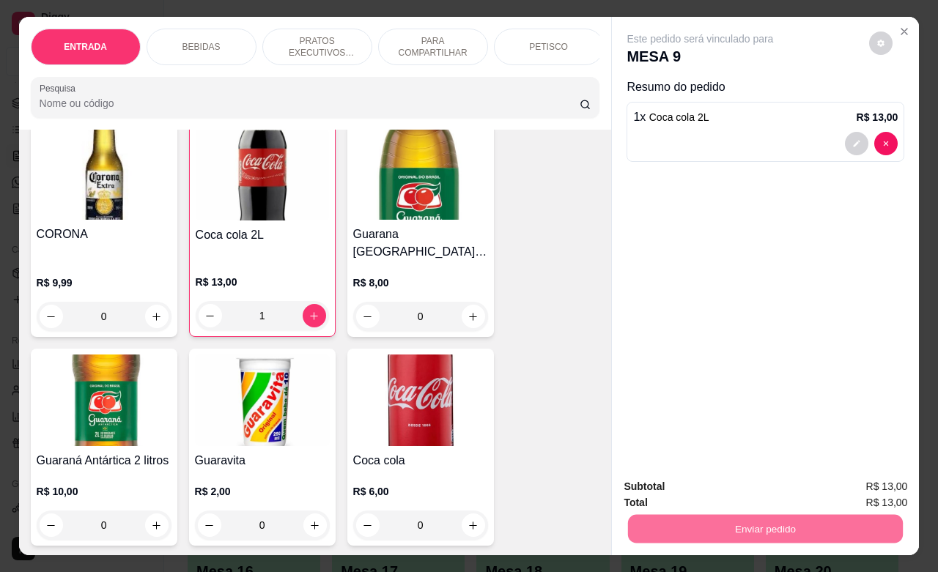
click at [724, 488] on button "Não registrar e enviar pedido" at bounding box center [715, 485] width 152 height 28
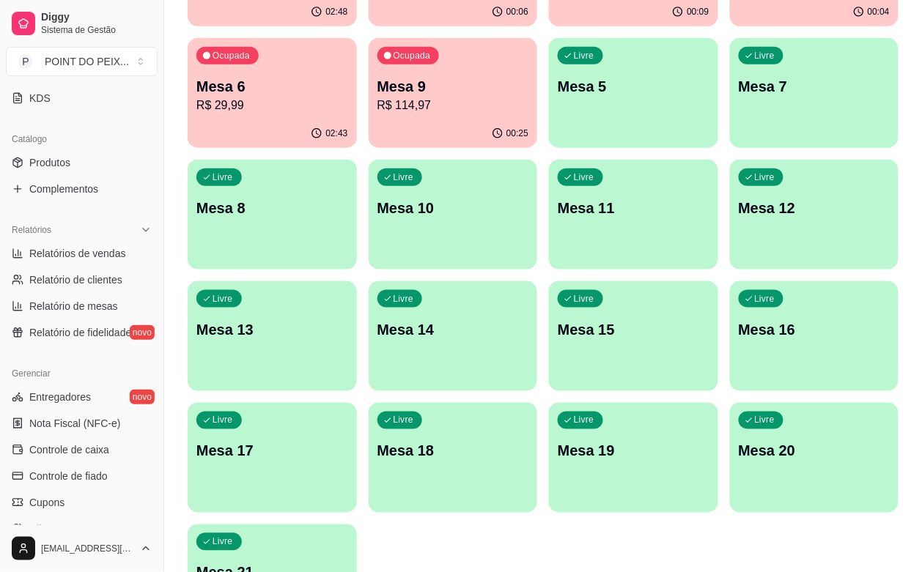
scroll to position [482, 0]
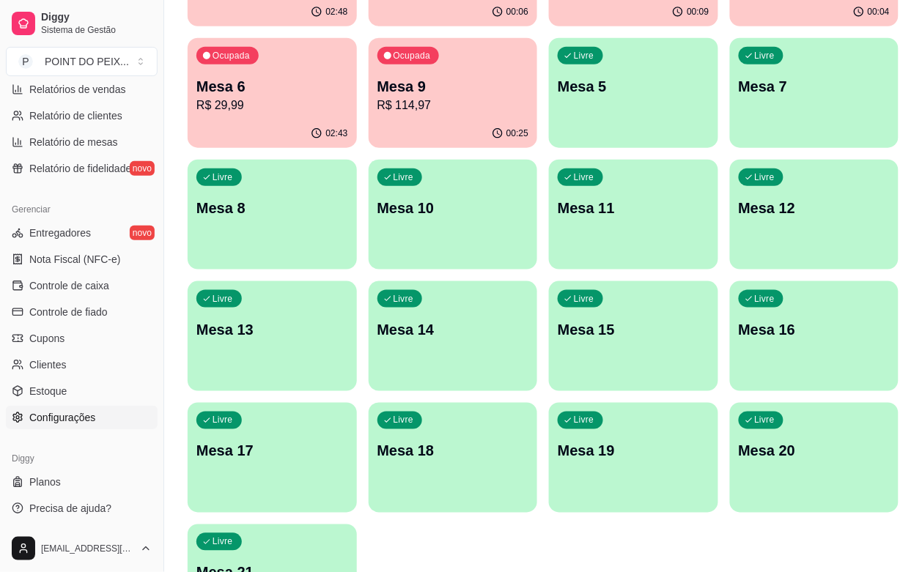
click at [67, 410] on span "Configurações" at bounding box center [62, 417] width 66 height 15
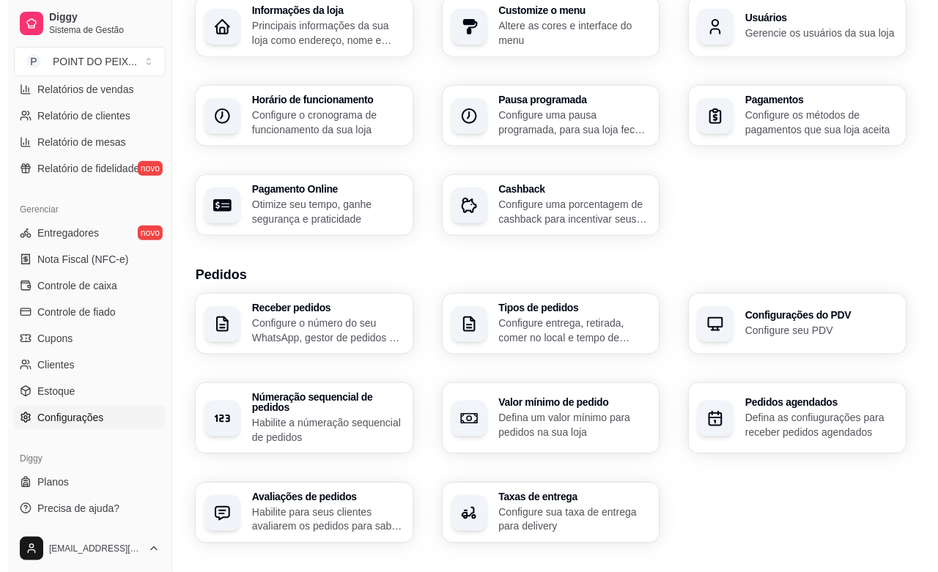
scroll to position [460, 0]
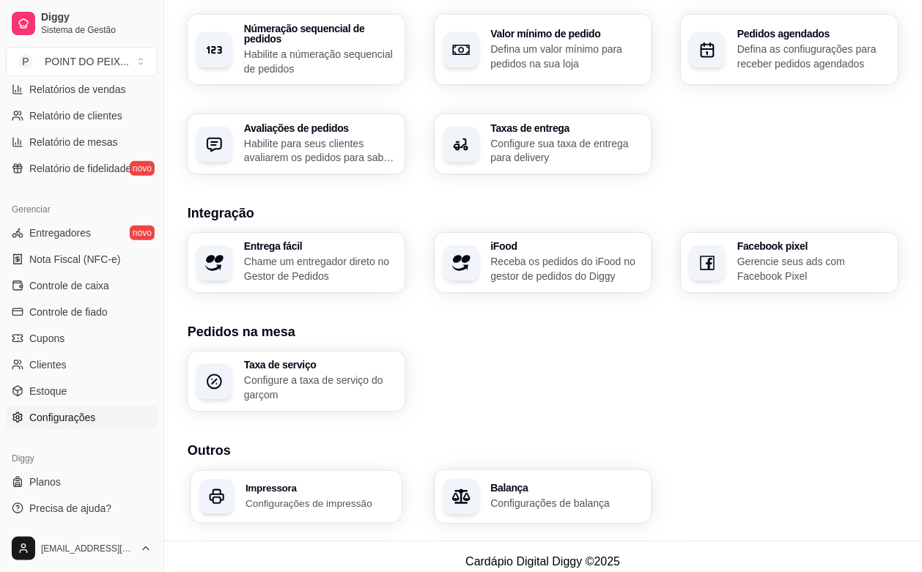
click at [284, 497] on p "Configurações de impressão" at bounding box center [319, 504] width 147 height 14
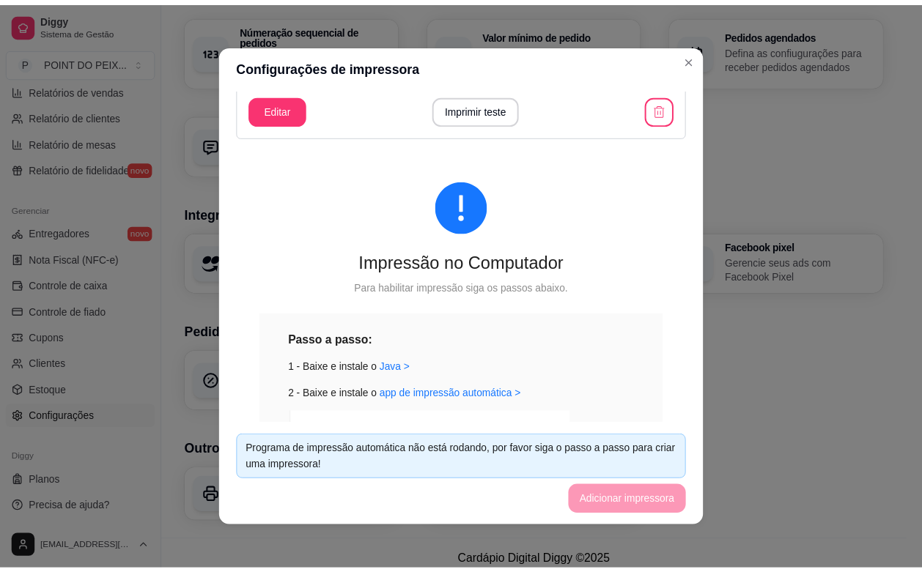
scroll to position [0, 0]
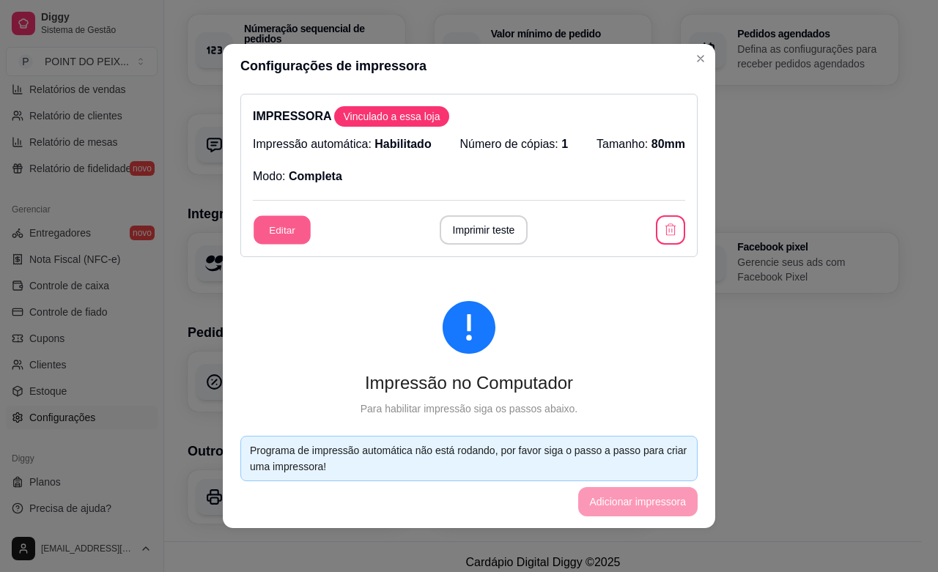
click at [264, 235] on button "Editar" at bounding box center [282, 230] width 57 height 29
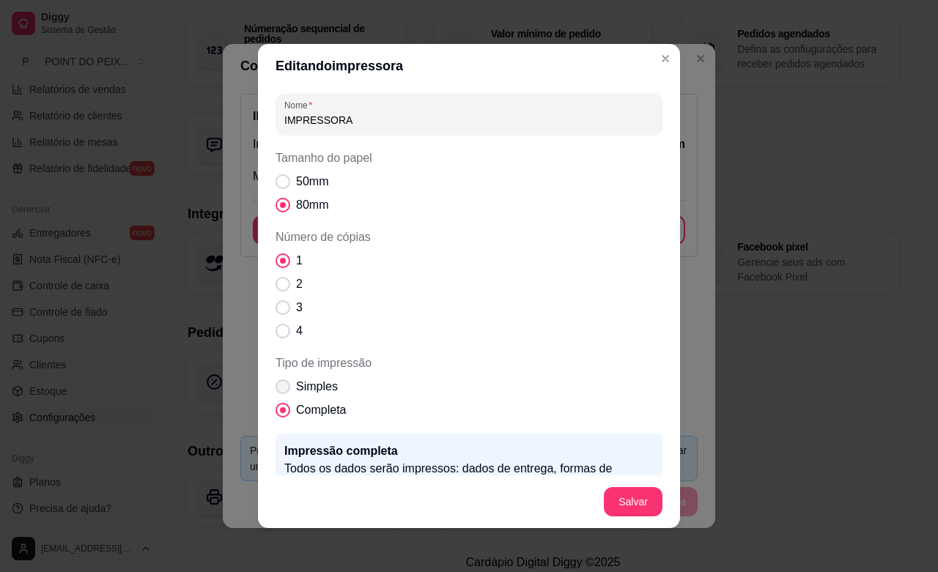
click at [277, 386] on span "Tipo de impressão" at bounding box center [283, 387] width 15 height 15
click at [277, 390] on input "Simples" at bounding box center [280, 395] width 10 height 10
radio input "true"
click at [276, 409] on span "Tipo de impressão" at bounding box center [283, 410] width 15 height 15
click at [275, 413] on input "Completa" at bounding box center [280, 418] width 10 height 10
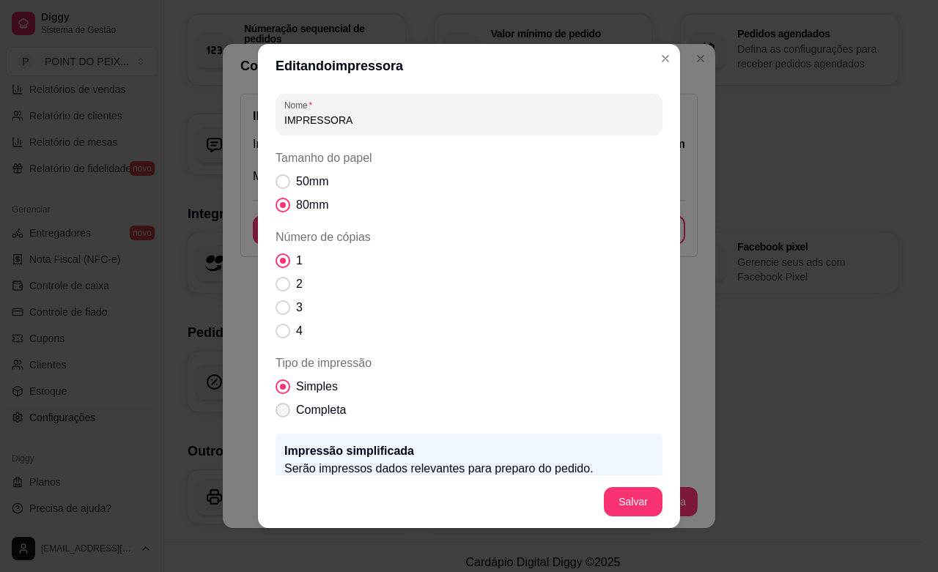
radio input "true"
click at [276, 382] on span "Tipo de impressão" at bounding box center [283, 387] width 15 height 15
click at [275, 390] on input "Simples" at bounding box center [280, 395] width 10 height 10
radio input "true"
click at [276, 410] on span "Tipo de impressão" at bounding box center [283, 411] width 14 height 14
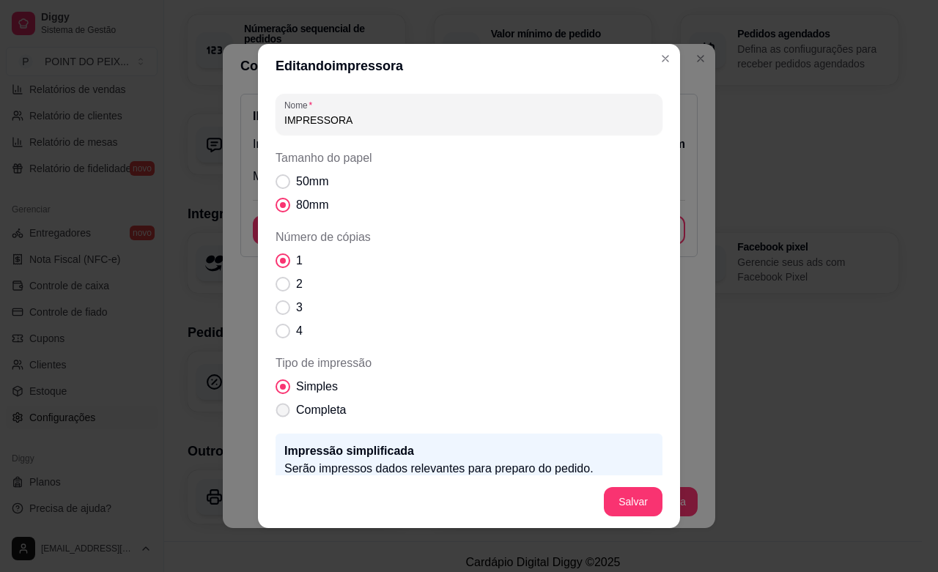
click at [275, 413] on input "Completa" at bounding box center [280, 418] width 10 height 10
radio input "true"
click at [276, 386] on span "Tipo de impressão" at bounding box center [283, 387] width 15 height 15
click at [275, 390] on input "Simples" at bounding box center [280, 395] width 10 height 10
radio input "true"
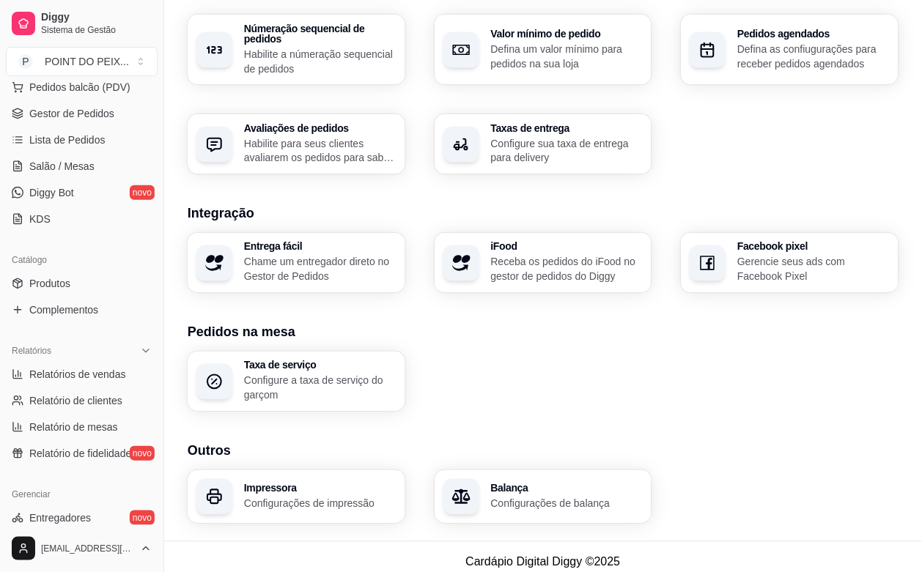
scroll to position [115, 0]
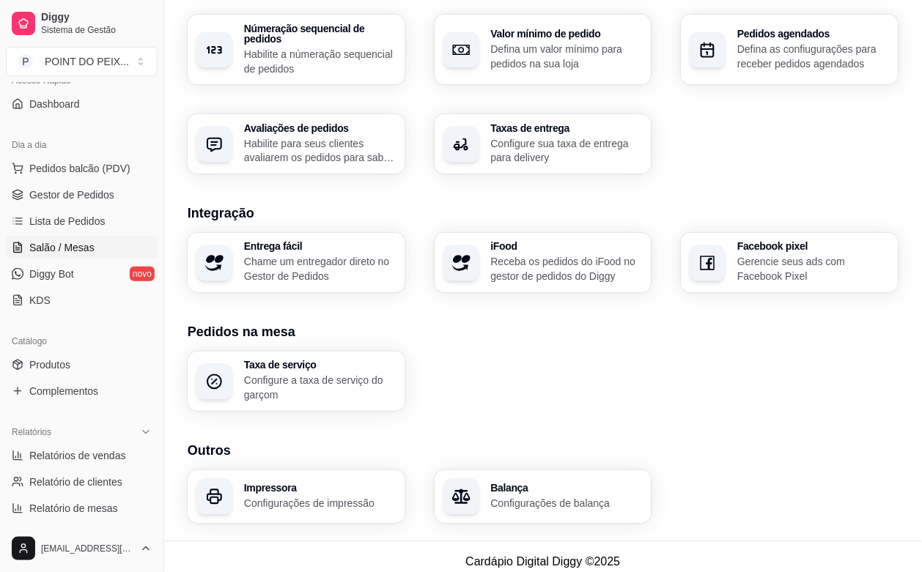
click at [75, 254] on span "Salão / Mesas" at bounding box center [61, 247] width 65 height 15
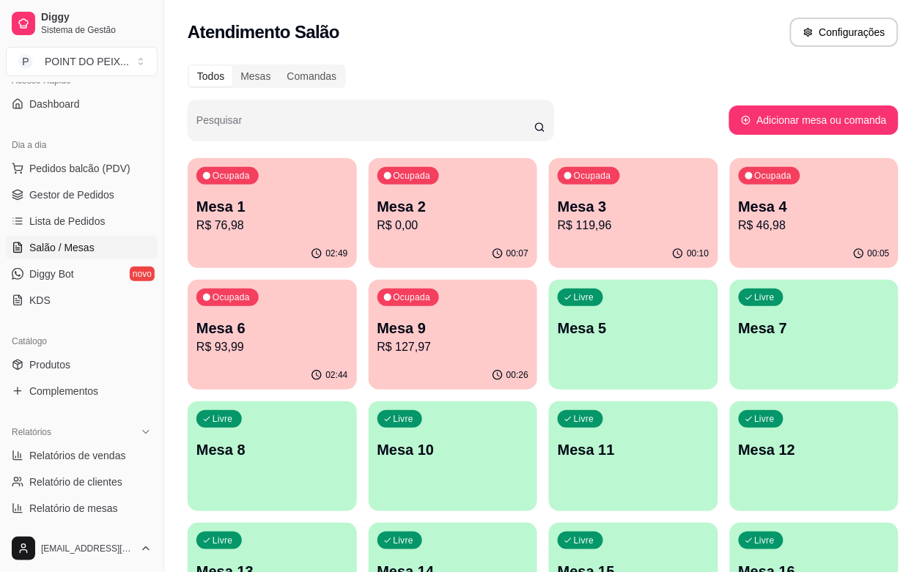
click at [538, 402] on div "Livre Mesa 10" at bounding box center [453, 448] width 169 height 92
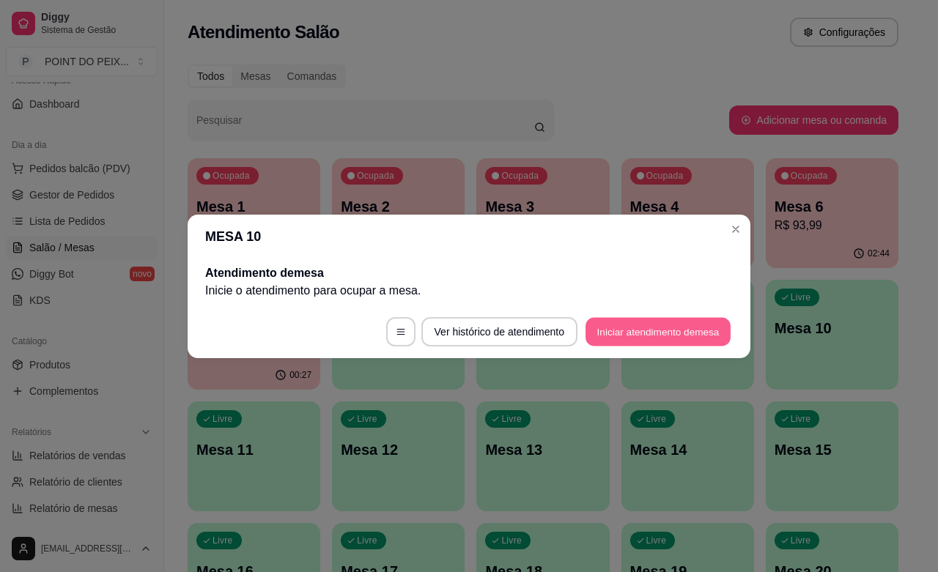
click at [633, 323] on button "Iniciar atendimento de mesa" at bounding box center [658, 331] width 145 height 29
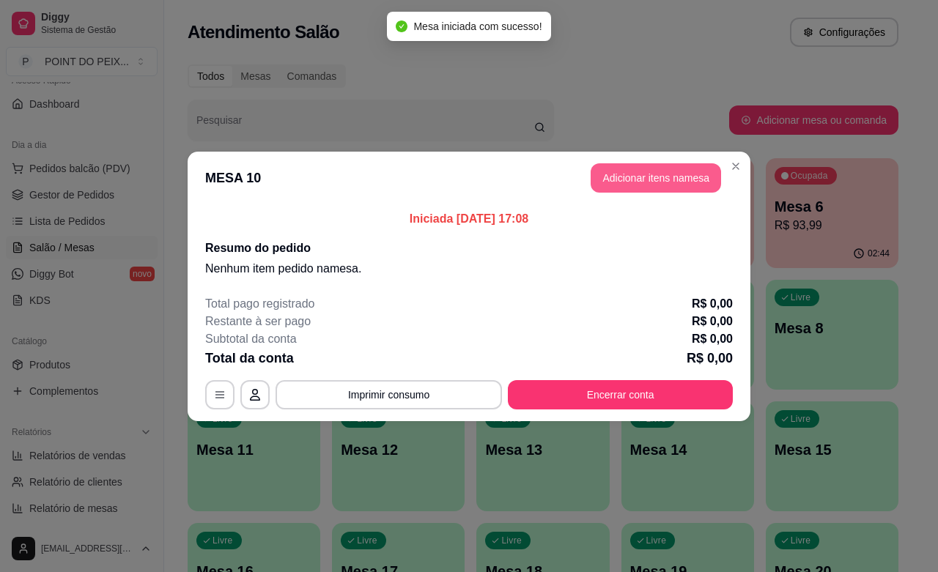
click at [668, 185] on button "Adicionar itens na mesa" at bounding box center [656, 177] width 130 height 29
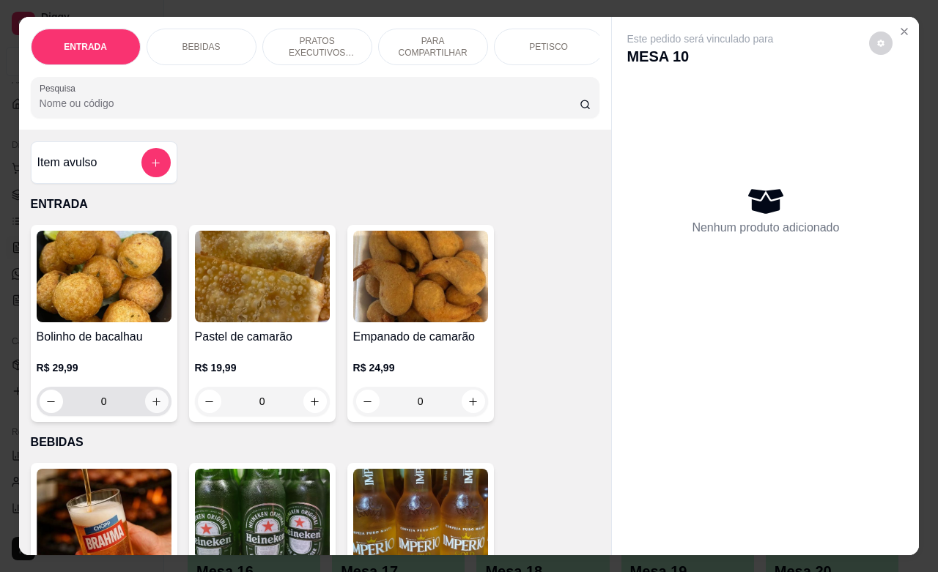
click at [151, 408] on icon "increase-product-quantity" at bounding box center [156, 402] width 11 height 11
type input "1"
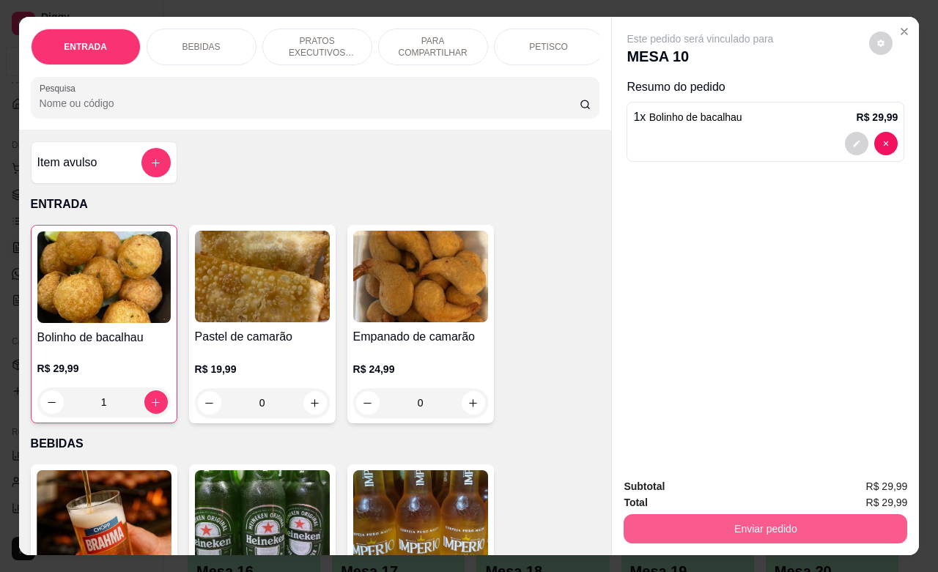
click at [778, 521] on button "Enviar pedido" at bounding box center [766, 529] width 284 height 29
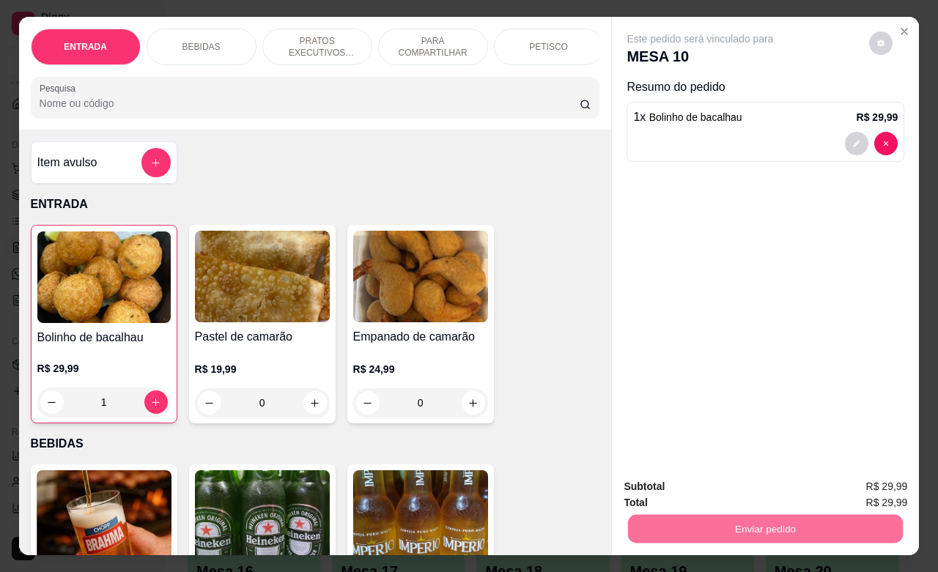
click at [693, 478] on button "Não registrar e enviar pedido" at bounding box center [715, 485] width 152 height 28
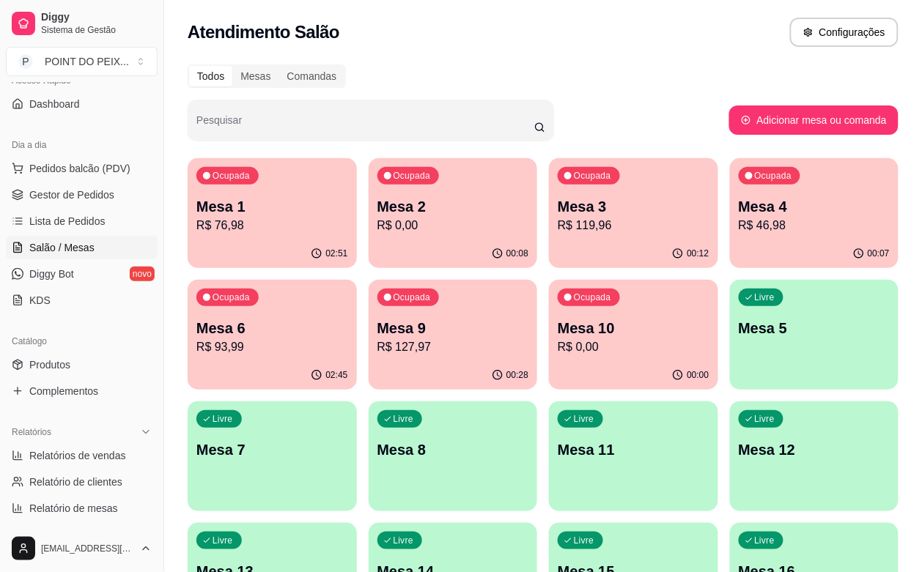
click at [549, 368] on div "00:00" at bounding box center [633, 375] width 169 height 29
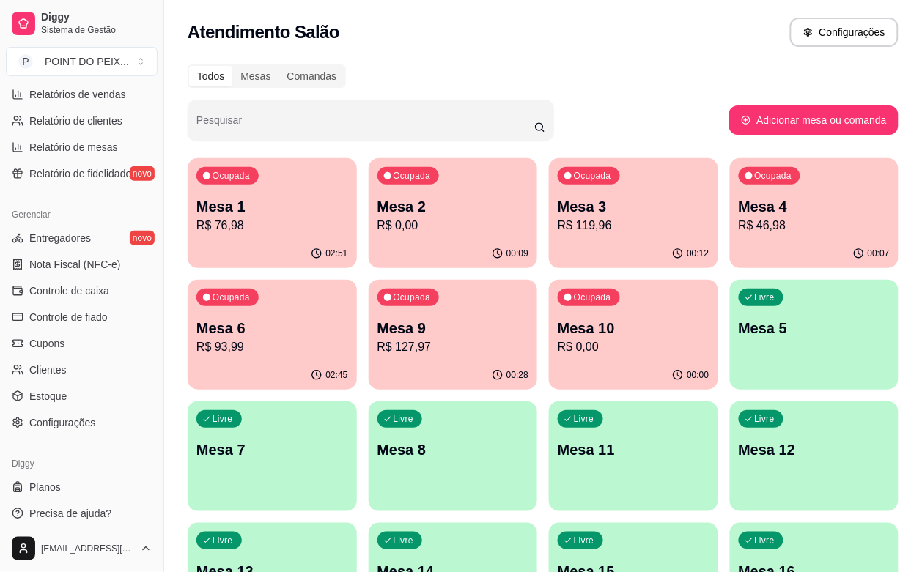
scroll to position [482, 0]
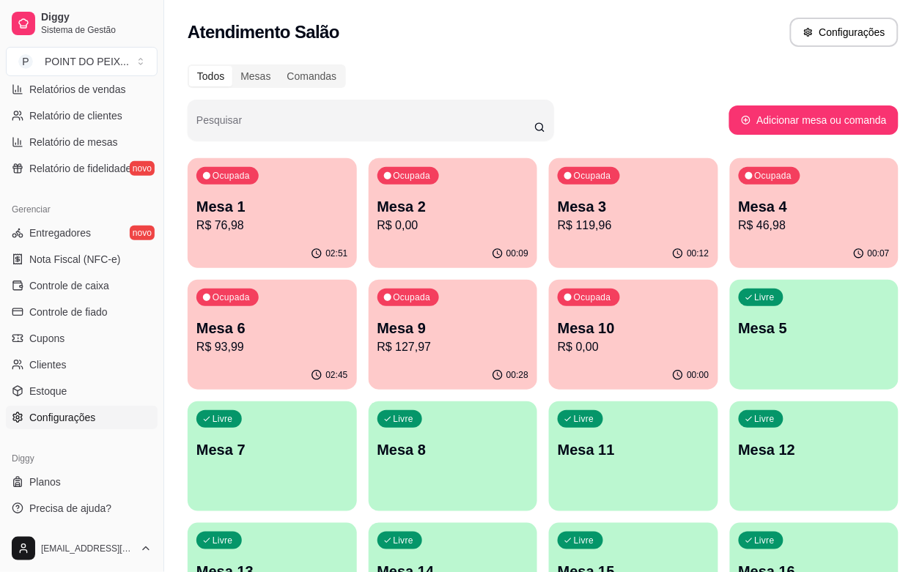
click at [61, 411] on span "Configurações" at bounding box center [62, 417] width 66 height 15
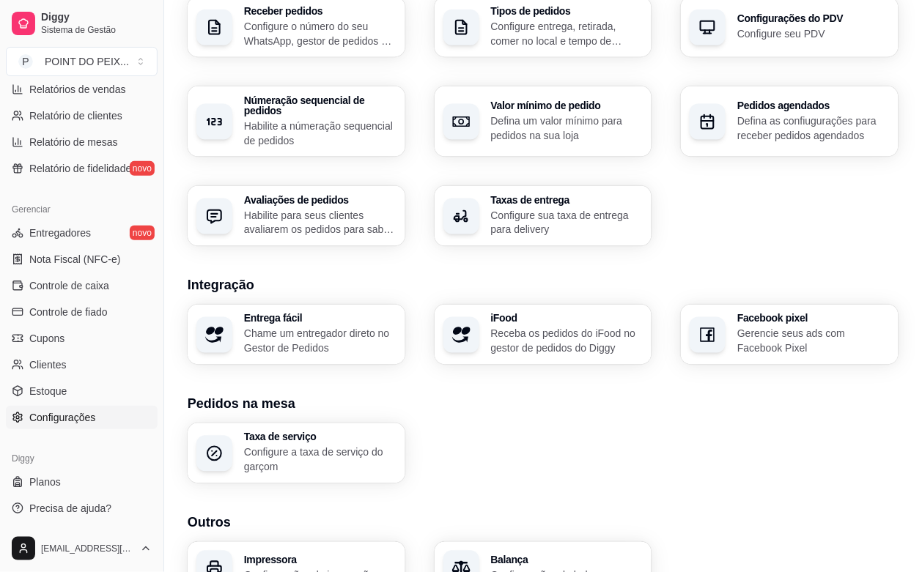
scroll to position [460, 0]
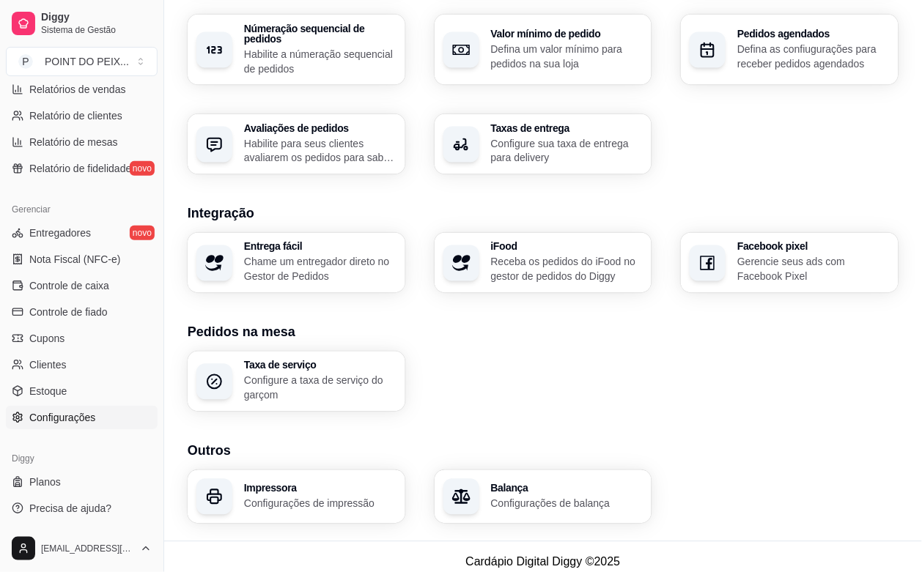
click at [282, 497] on p "Configurações de impressão" at bounding box center [320, 504] width 152 height 15
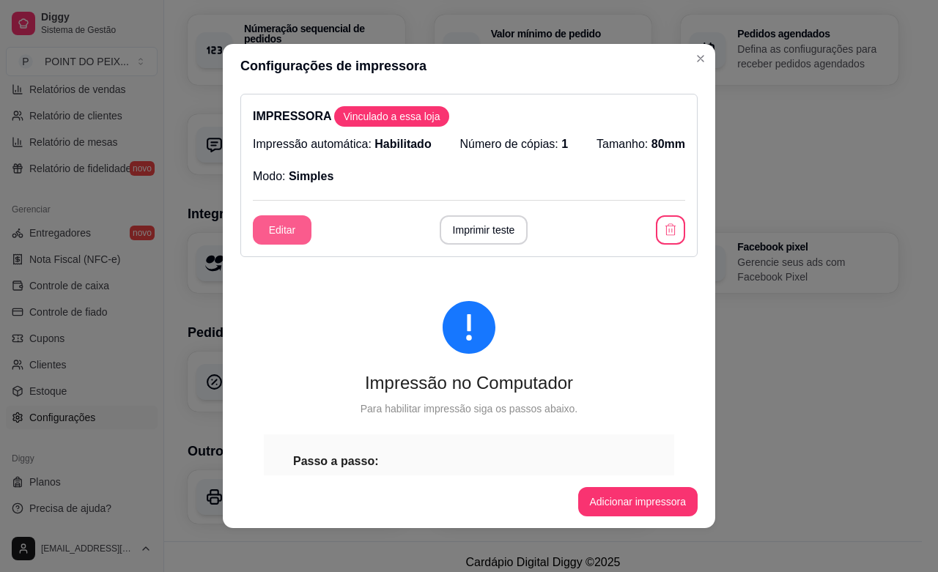
click at [287, 240] on button "Editar" at bounding box center [282, 229] width 59 height 29
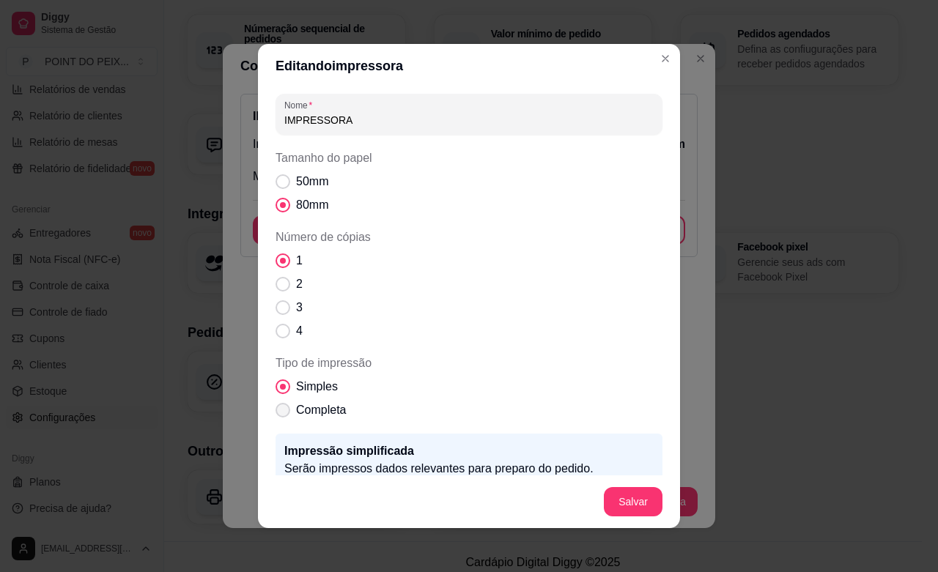
click at [276, 413] on span "Tipo de impressão" at bounding box center [283, 410] width 15 height 15
click at [275, 413] on input "Completa" at bounding box center [280, 418] width 10 height 10
radio input "true"
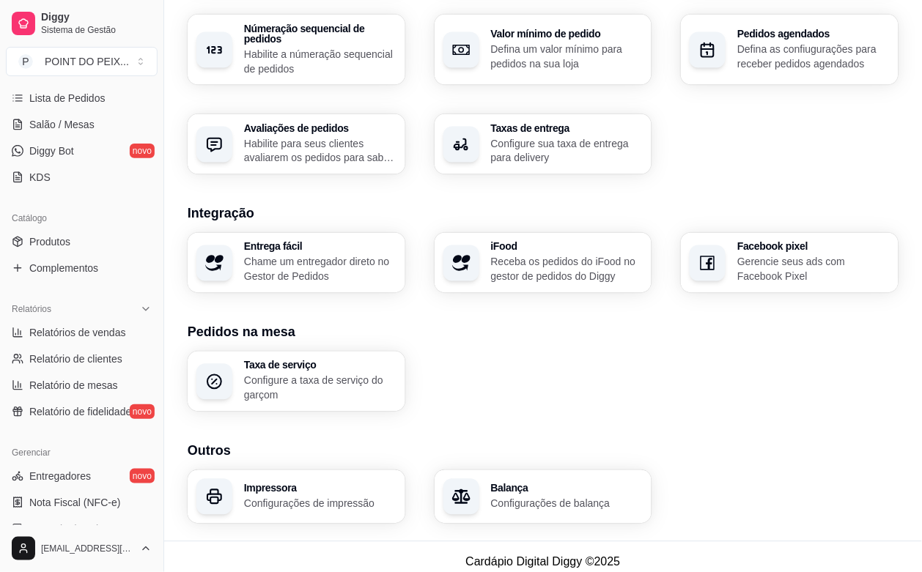
scroll to position [207, 0]
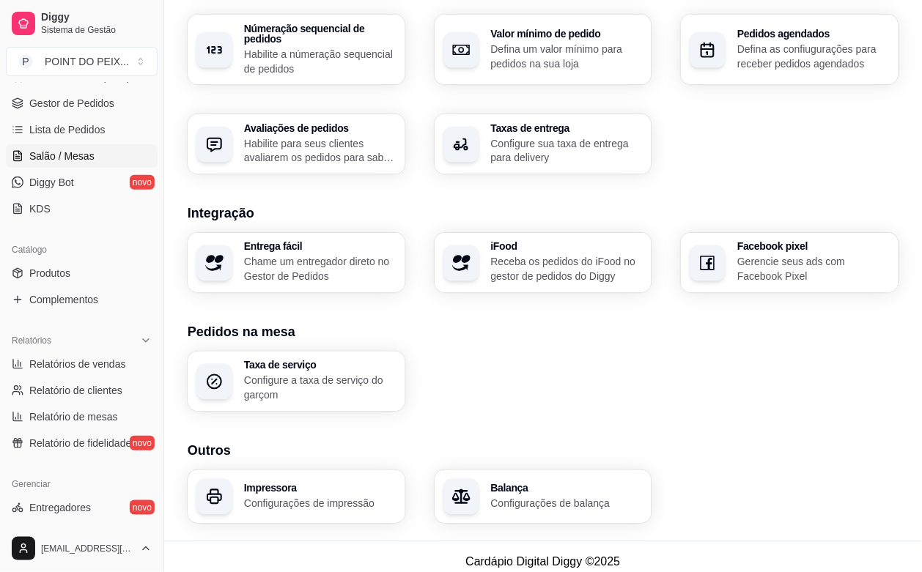
click at [70, 158] on span "Salão / Mesas" at bounding box center [61, 156] width 65 height 15
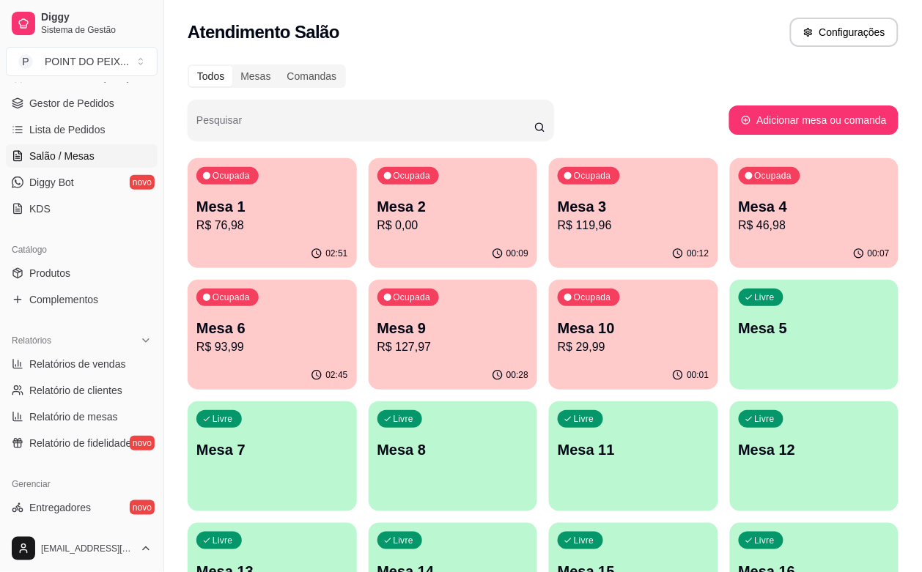
click at [549, 361] on div "Ocupada Mesa 10 R$ 29,99" at bounding box center [633, 320] width 169 height 81
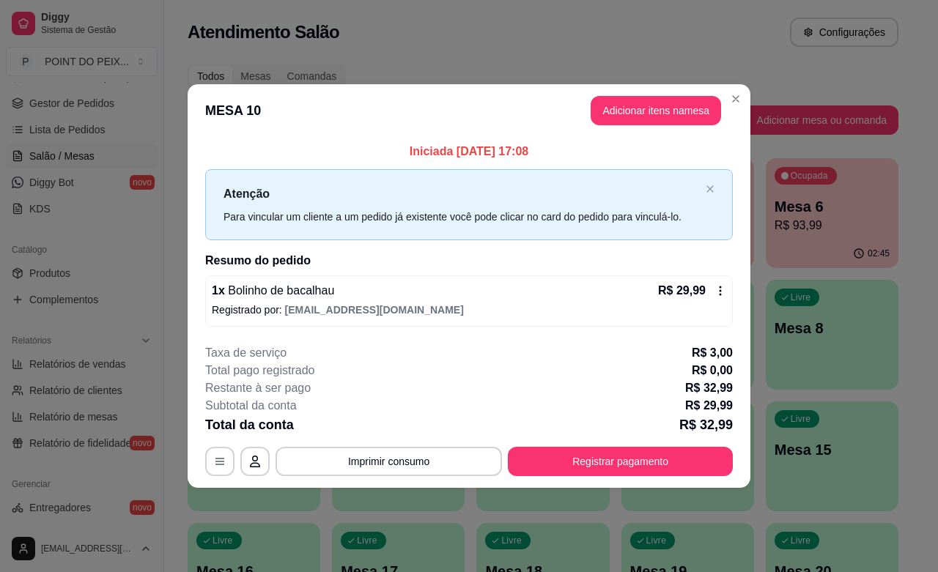
click at [478, 294] on div "1 x Bolinho de bacalhau R$ 29,99" at bounding box center [469, 291] width 515 height 18
click at [561, 466] on button "Registrar pagamento" at bounding box center [620, 461] width 225 height 29
click at [654, 119] on button "Adicionar itens na mesa" at bounding box center [656, 111] width 126 height 29
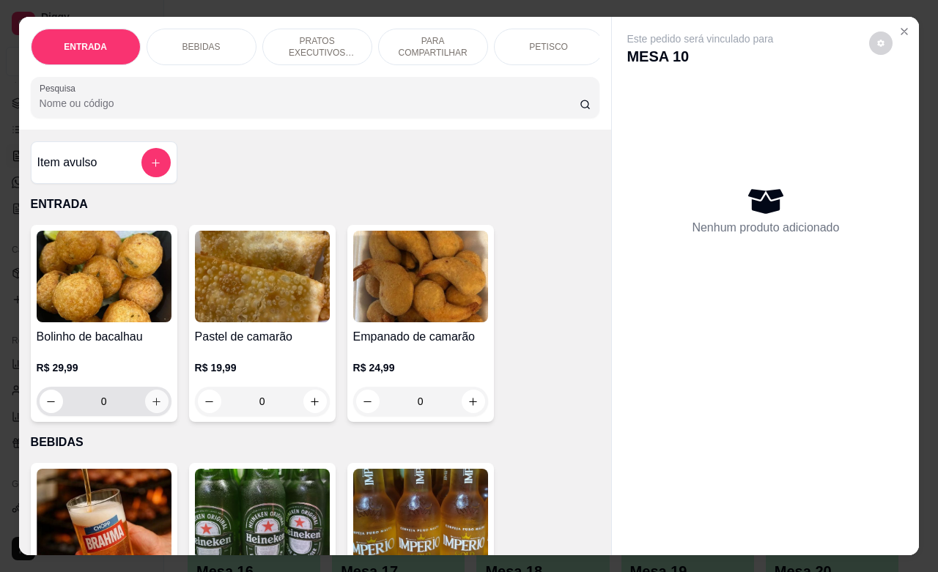
click at [151, 408] on icon "increase-product-quantity" at bounding box center [156, 402] width 11 height 11
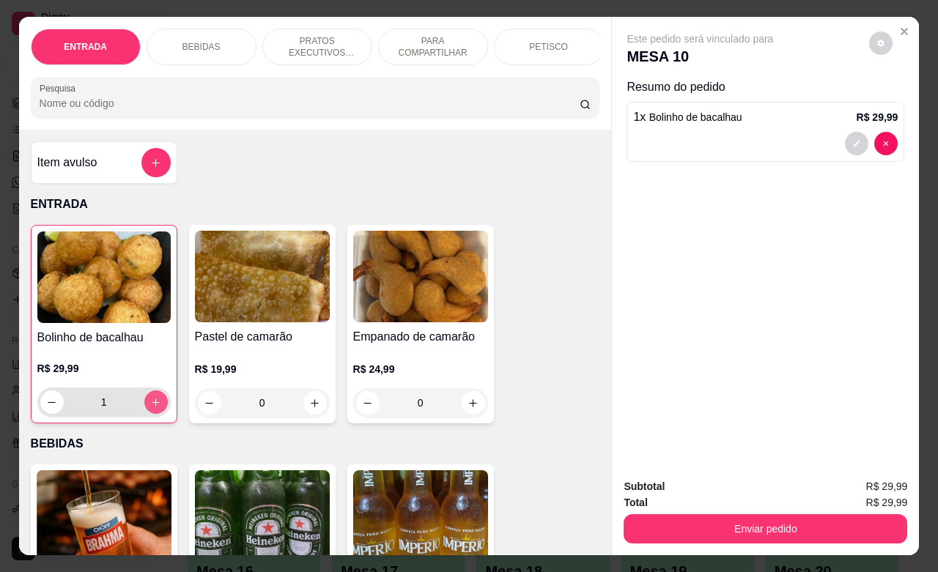
type input "1"
click at [872, 45] on button "decrease-product-quantity" at bounding box center [880, 43] width 23 height 23
click at [898, 31] on button "Close" at bounding box center [904, 31] width 23 height 23
click at [542, 332] on div "Bolinho de bacalhau R$ 29,99 1 Pastel de camarão R$ 19,99 0 Empanado de camarão…" at bounding box center [316, 324] width 570 height 199
click at [899, 28] on icon "Close" at bounding box center [905, 32] width 12 height 12
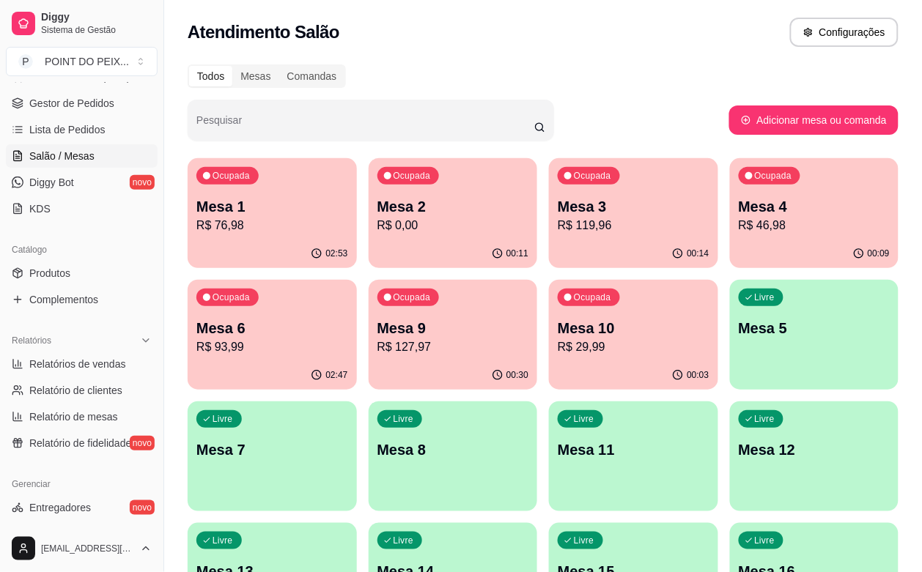
click at [357, 361] on div "02:47" at bounding box center [272, 375] width 169 height 29
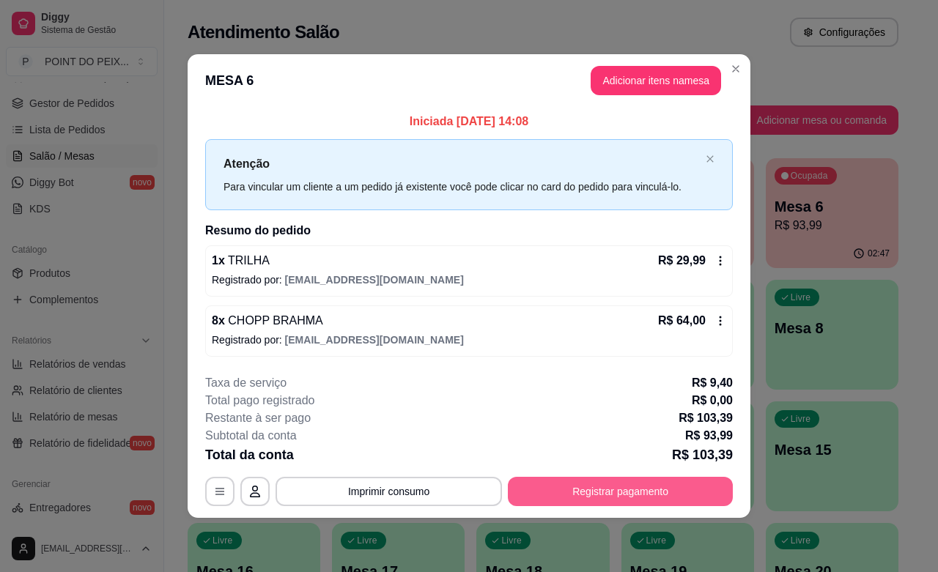
click at [644, 497] on button "Registrar pagamento" at bounding box center [620, 491] width 225 height 29
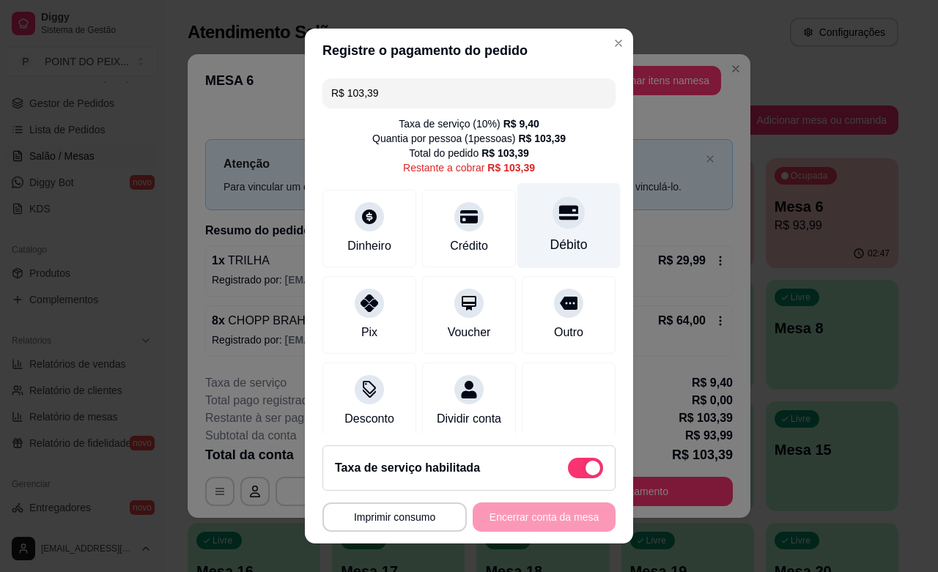
click at [550, 251] on div "Débito" at bounding box center [568, 244] width 37 height 19
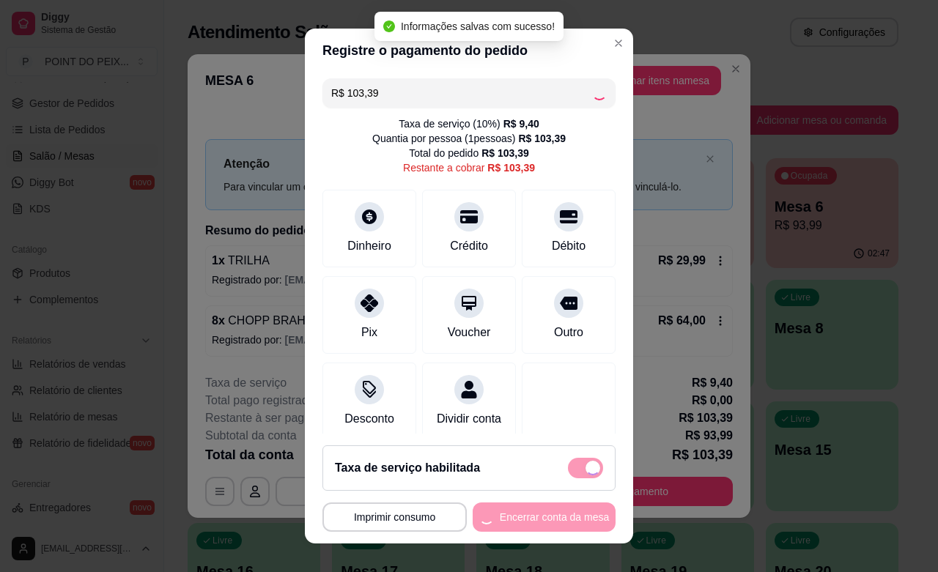
type input "R$ 0,00"
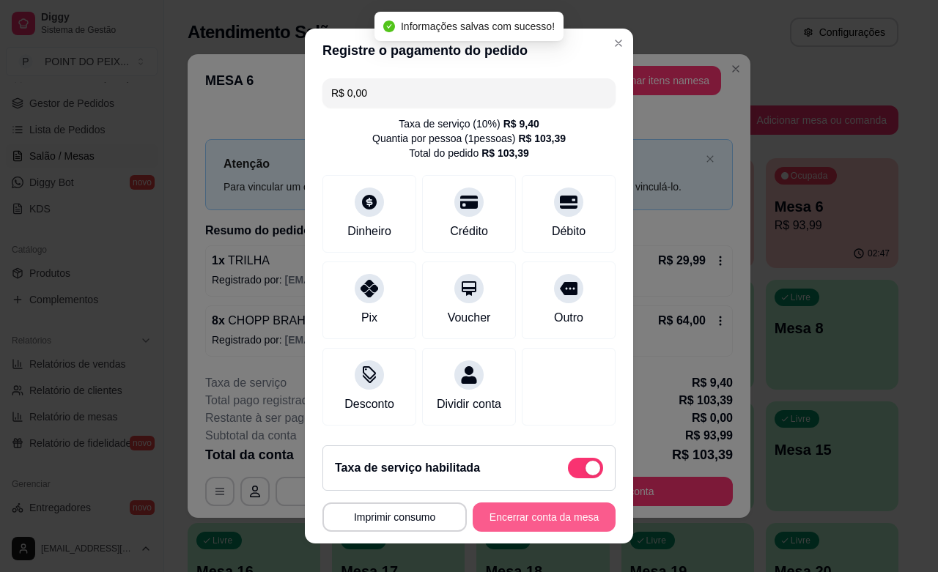
click at [540, 512] on button "Encerrar conta da mesa" at bounding box center [544, 517] width 143 height 29
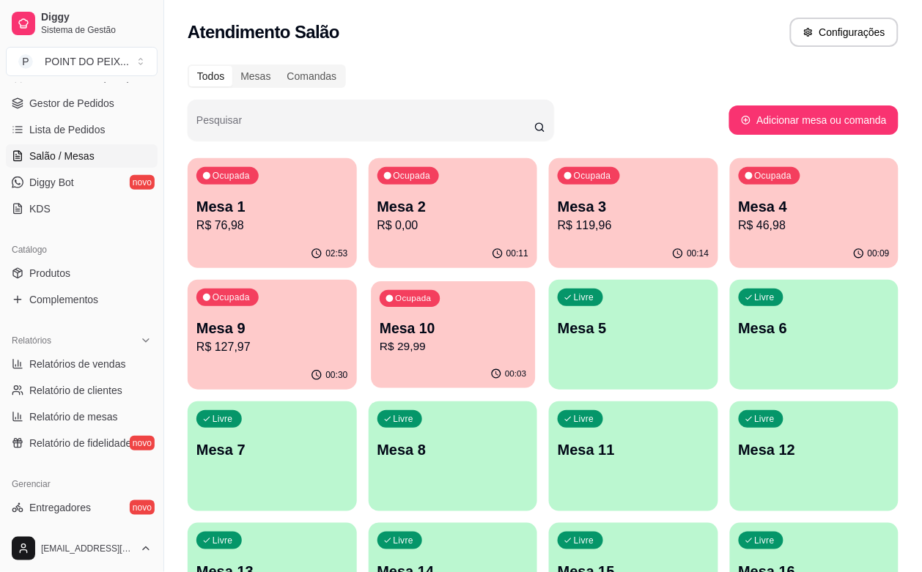
click at [380, 342] on p "R$ 29,99" at bounding box center [453, 347] width 147 height 17
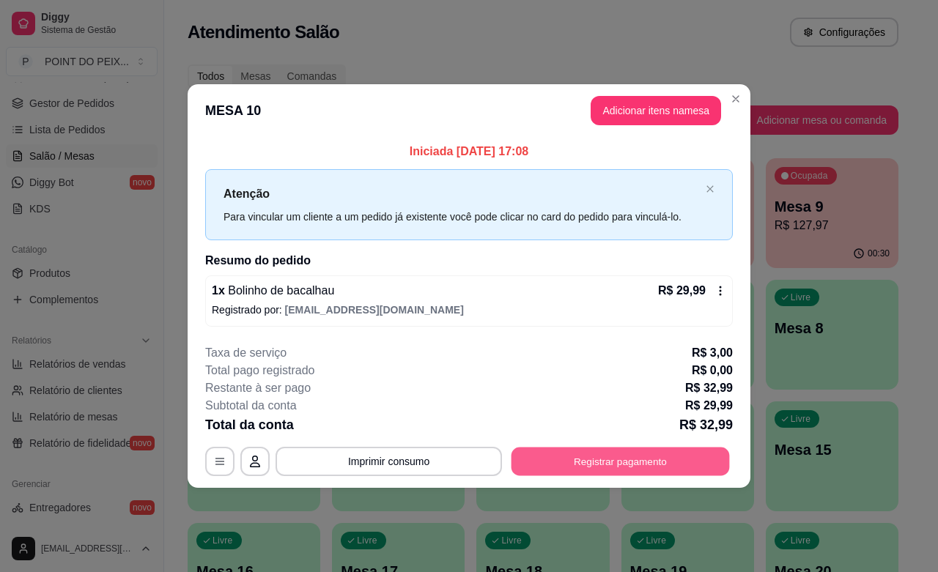
click at [562, 468] on button "Registrar pagamento" at bounding box center [621, 462] width 218 height 29
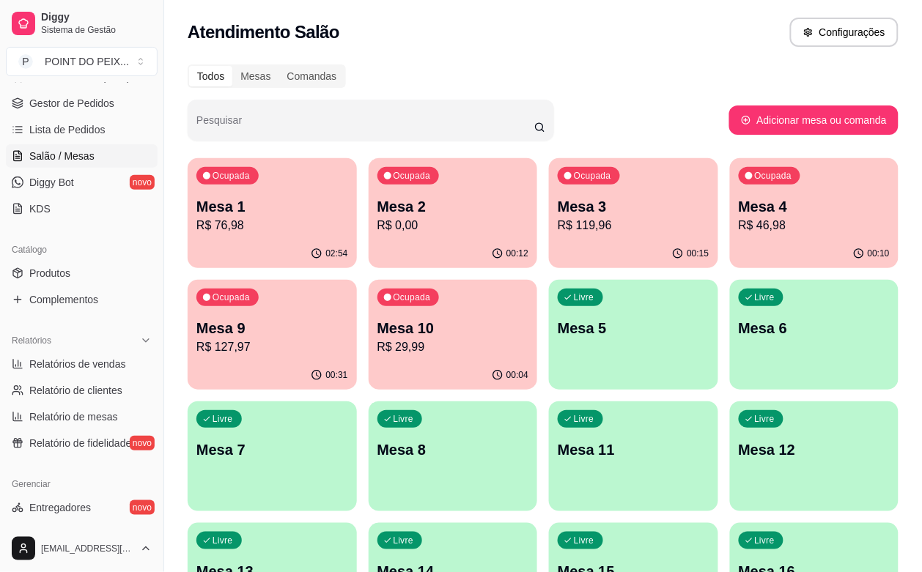
click at [429, 207] on p "Mesa 2" at bounding box center [453, 206] width 152 height 21
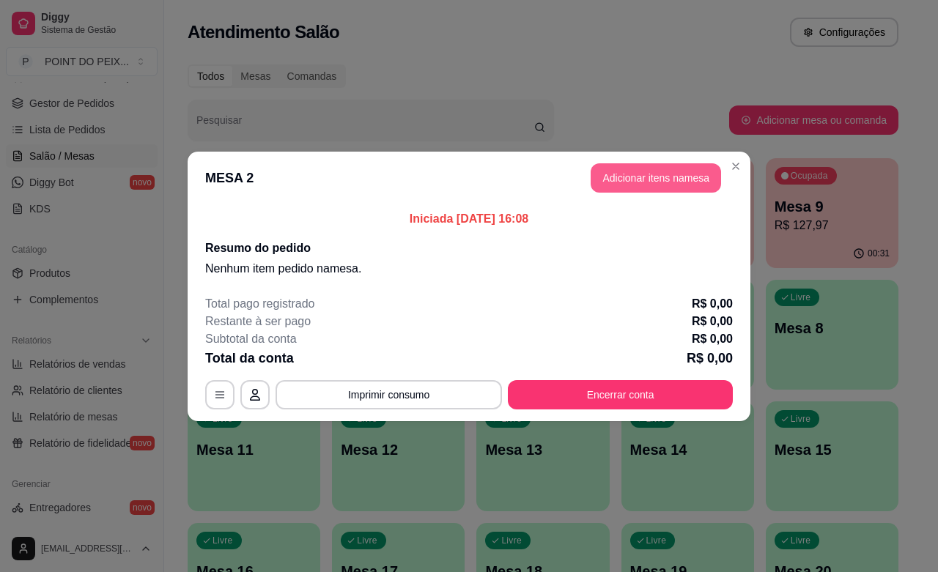
click at [664, 177] on button "Adicionar itens na mesa" at bounding box center [656, 177] width 130 height 29
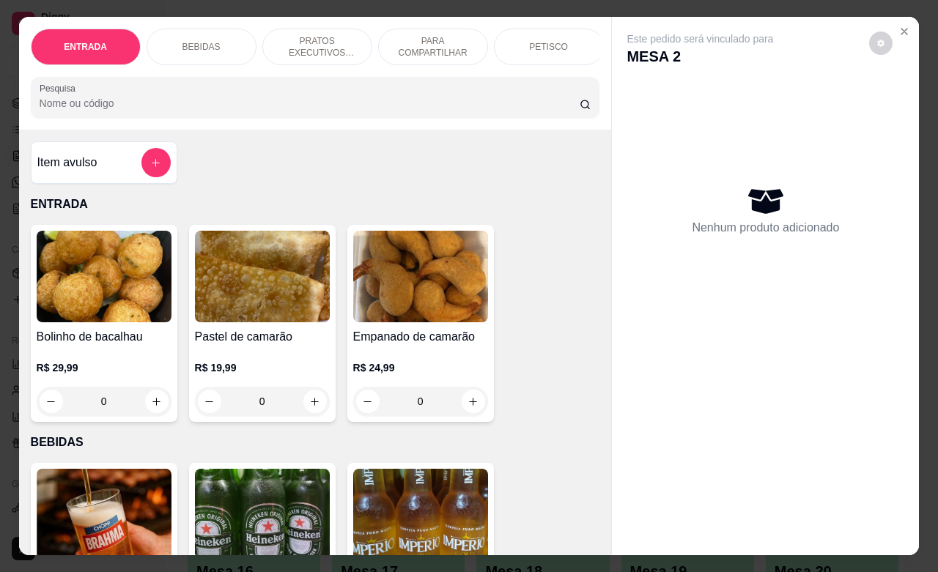
click at [192, 46] on div "BEBIDAS" at bounding box center [202, 47] width 110 height 37
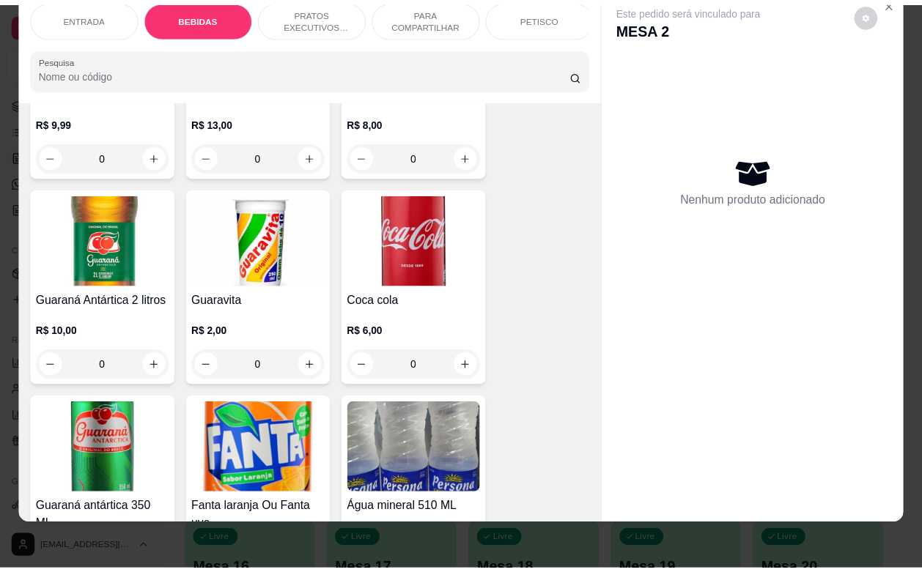
scroll to position [762, 0]
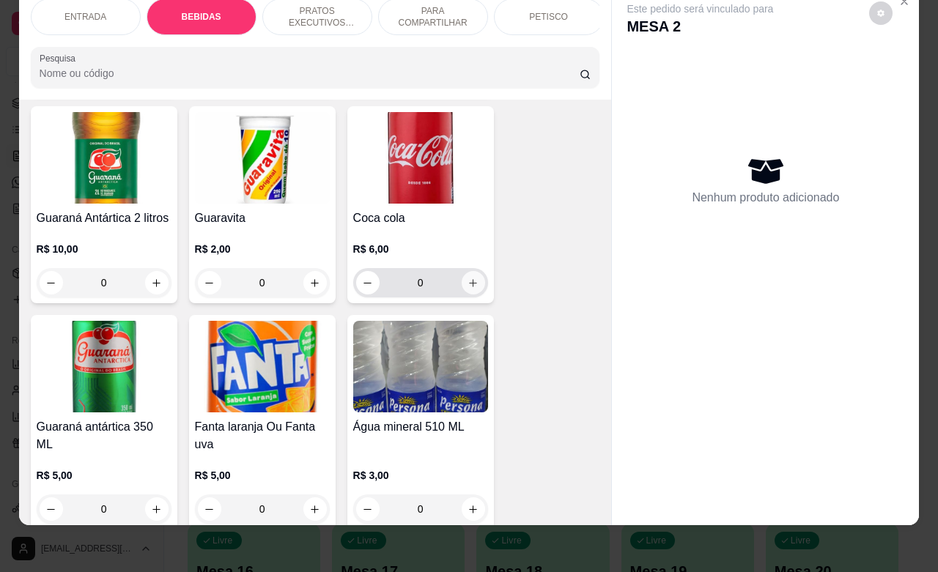
click at [467, 275] on button "increase-product-quantity" at bounding box center [473, 282] width 23 height 23
type input "1"
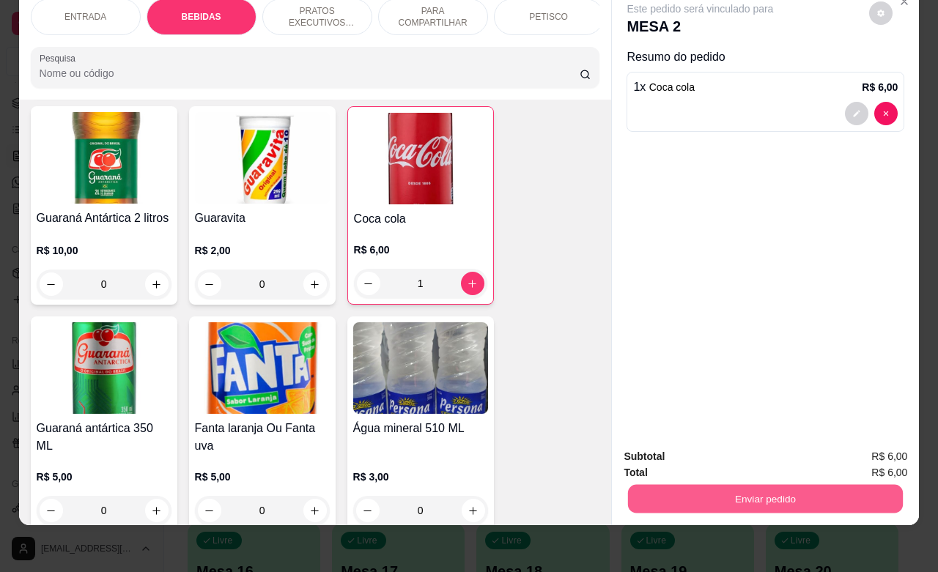
click at [726, 484] on button "Enviar pedido" at bounding box center [765, 498] width 275 height 29
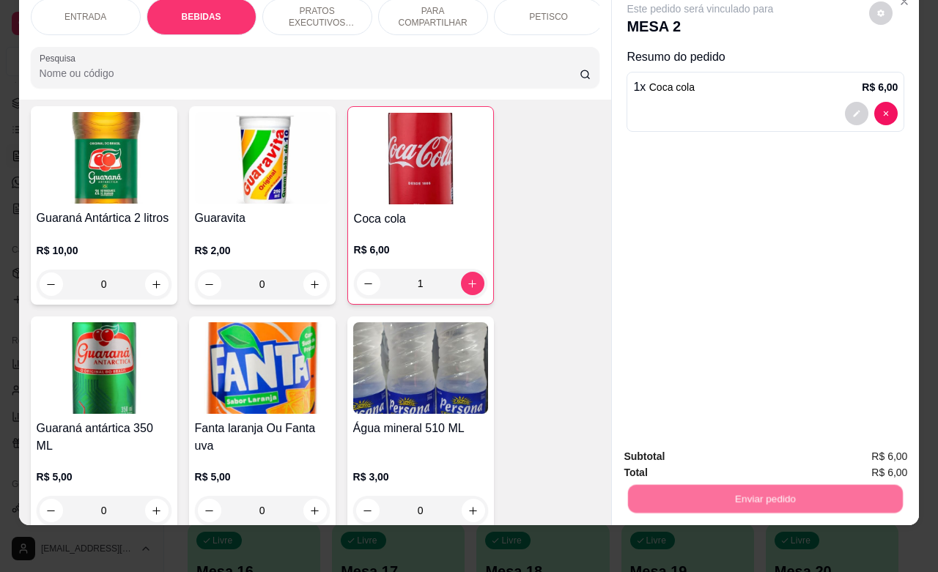
click at [711, 453] on button "Não registrar e enviar pedido" at bounding box center [715, 448] width 152 height 28
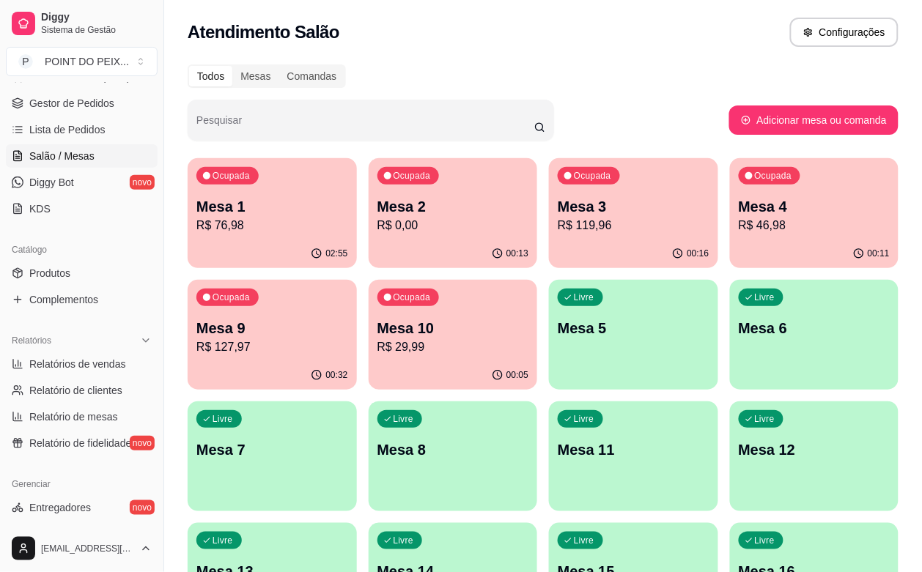
click at [369, 364] on div "00:05" at bounding box center [453, 375] width 169 height 29
click at [369, 363] on div "00:06" at bounding box center [453, 375] width 169 height 29
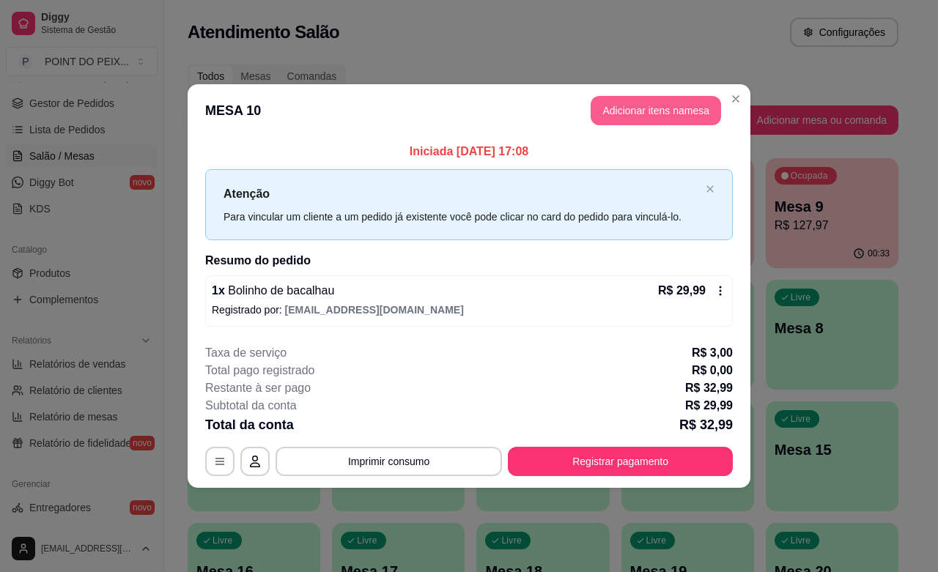
click at [667, 111] on button "Adicionar itens na mesa" at bounding box center [656, 110] width 130 height 29
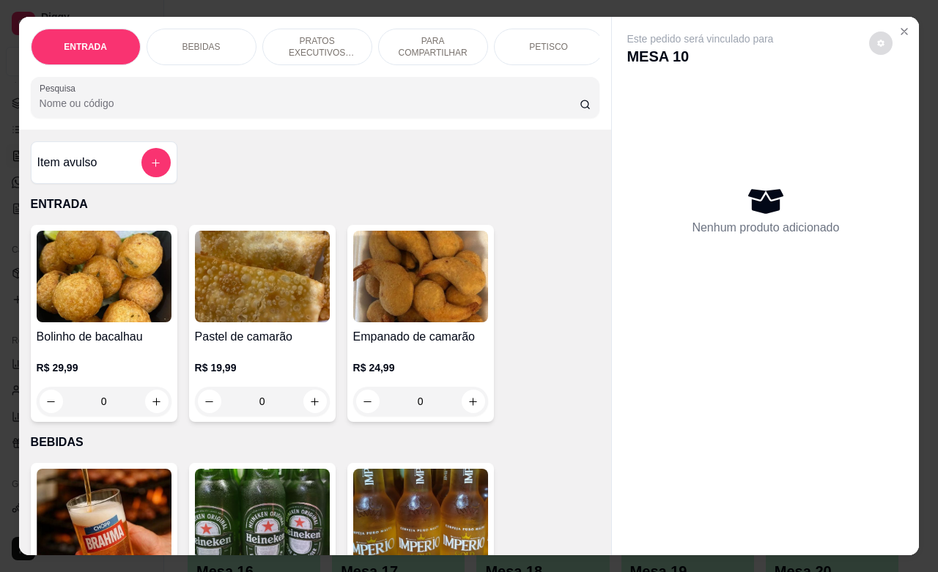
click at [878, 42] on button "decrease-product-quantity" at bounding box center [880, 43] width 23 height 23
click at [878, 42] on button "decrease-product-quantity" at bounding box center [881, 43] width 23 height 23
click at [895, 20] on button "Close" at bounding box center [904, 31] width 23 height 23
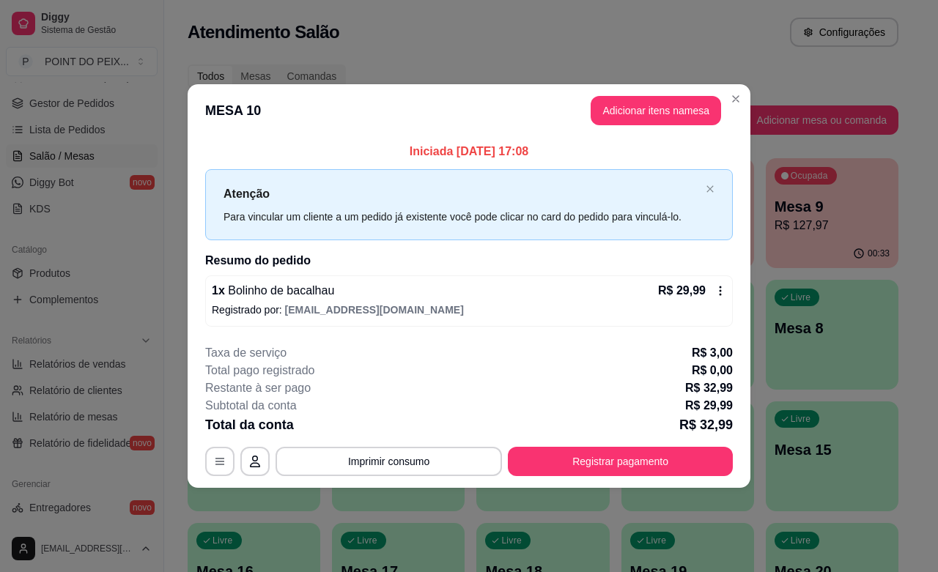
click at [719, 295] on icon at bounding box center [721, 291] width 12 height 12
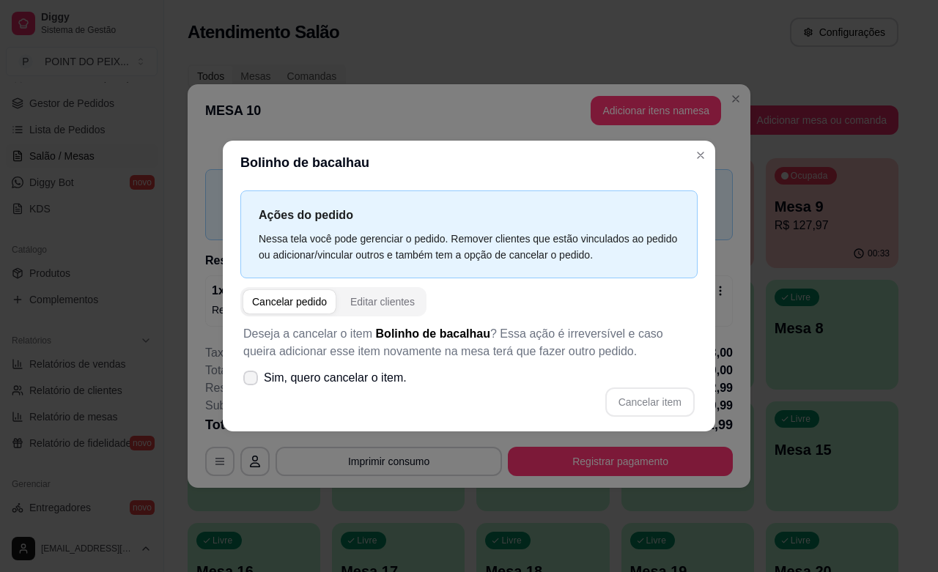
click at [250, 383] on span at bounding box center [250, 378] width 15 height 15
click at [250, 383] on input "Sim, quero cancelar o item." at bounding box center [248, 385] width 10 height 10
checkbox input "true"
click at [646, 407] on button "Cancelar item" at bounding box center [649, 402] width 89 height 29
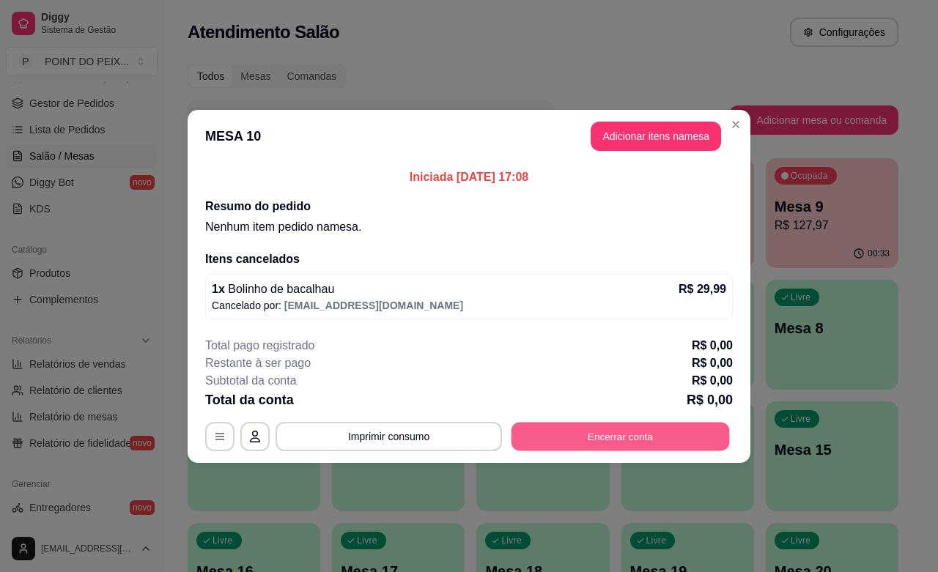
click at [635, 440] on button "Encerrar conta" at bounding box center [621, 436] width 218 height 29
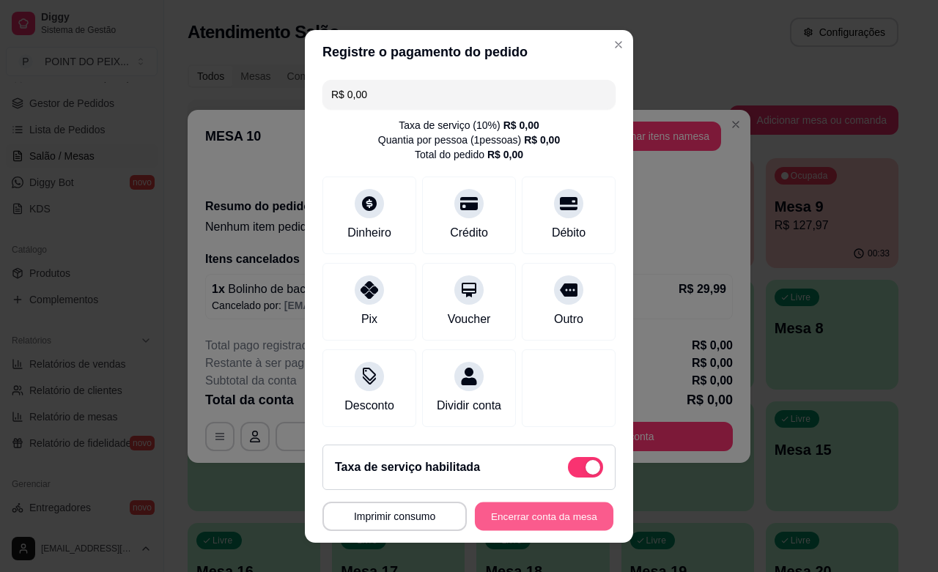
click at [509, 517] on button "Encerrar conta da mesa" at bounding box center [544, 516] width 139 height 29
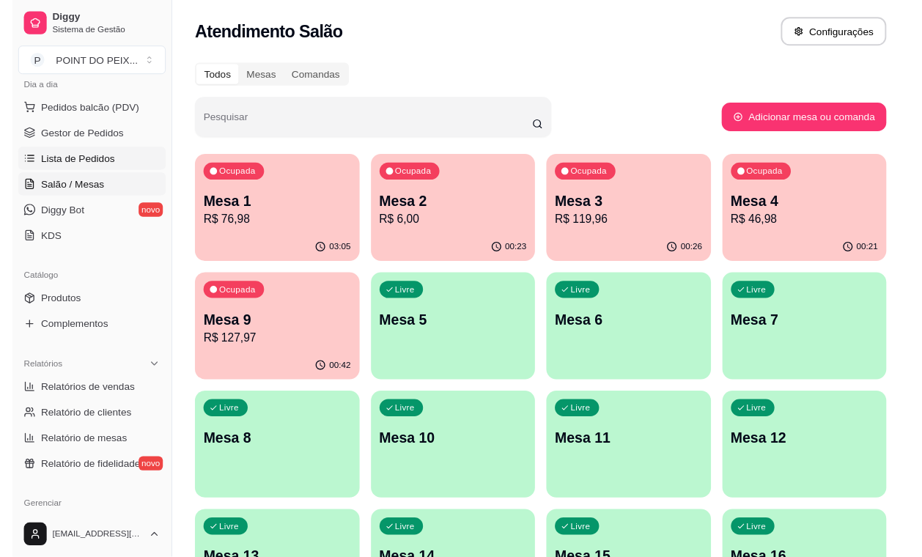
scroll to position [163, 0]
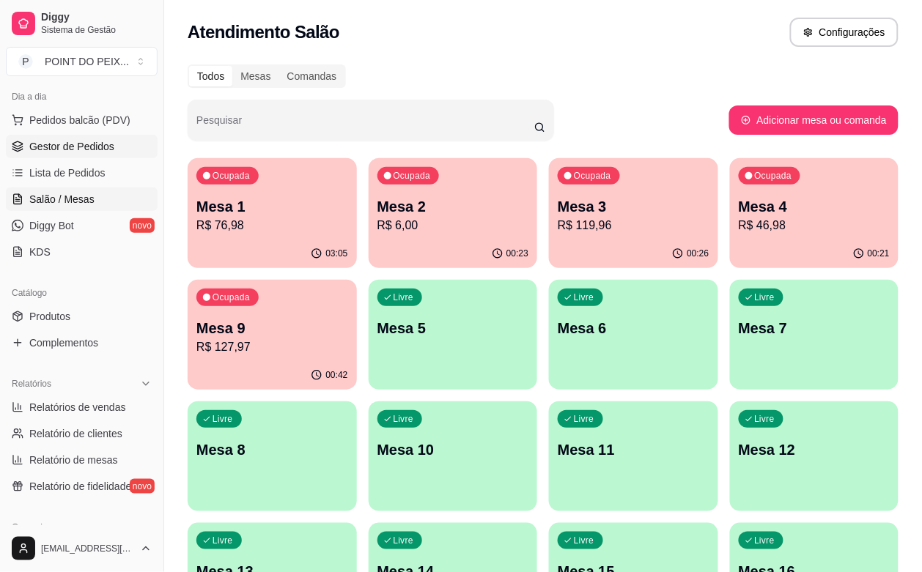
click at [63, 140] on span "Gestor de Pedidos" at bounding box center [71, 146] width 85 height 15
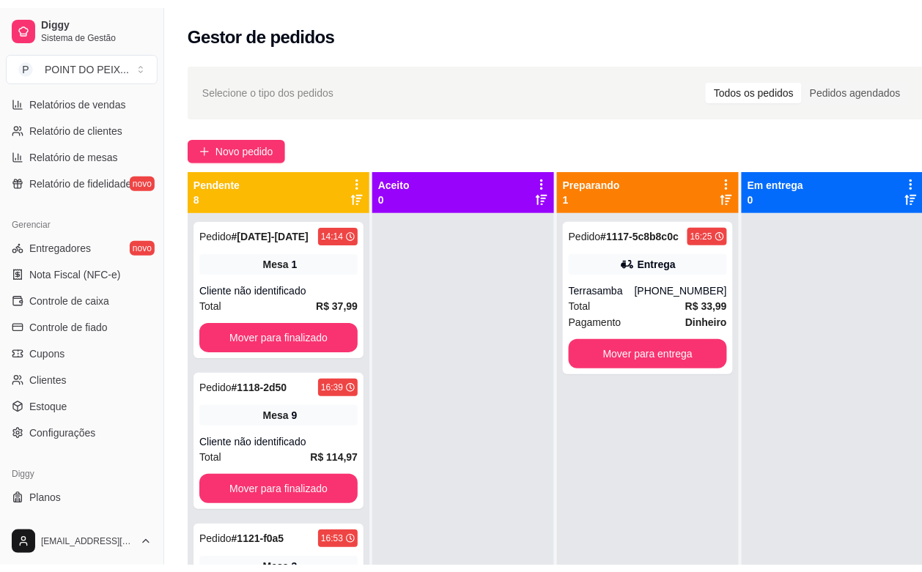
scroll to position [482, 0]
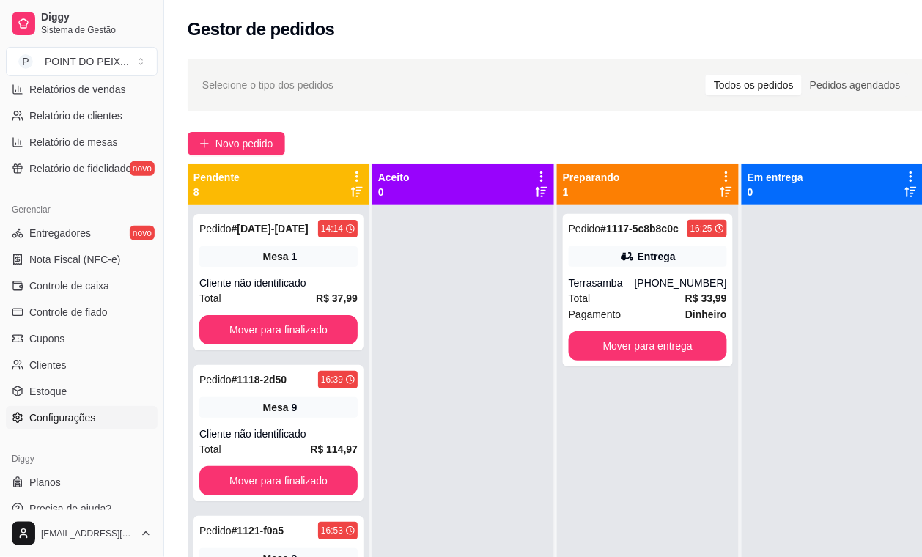
click at [71, 416] on span "Configurações" at bounding box center [62, 417] width 66 height 15
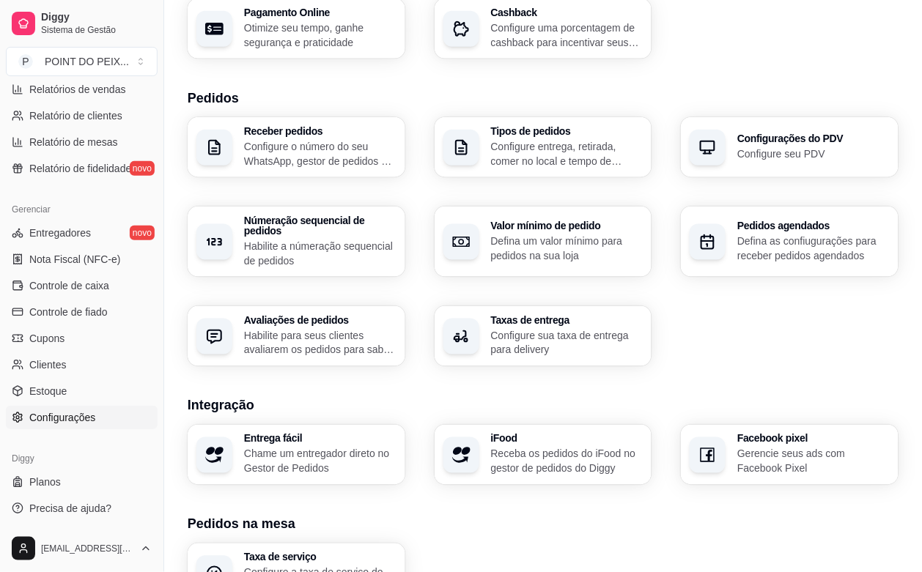
scroll to position [460, 0]
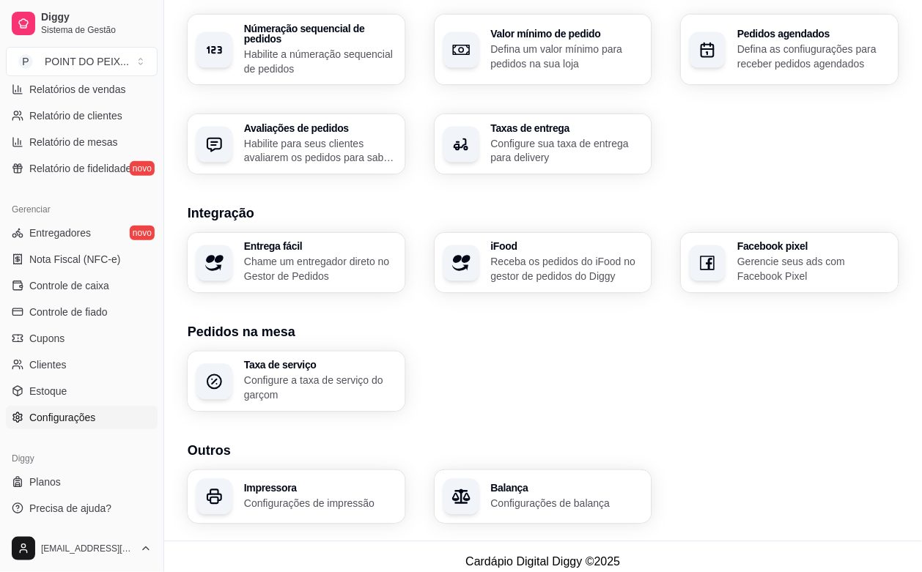
click at [345, 484] on div "Impressora Configurações de impressão" at bounding box center [320, 498] width 152 height 28
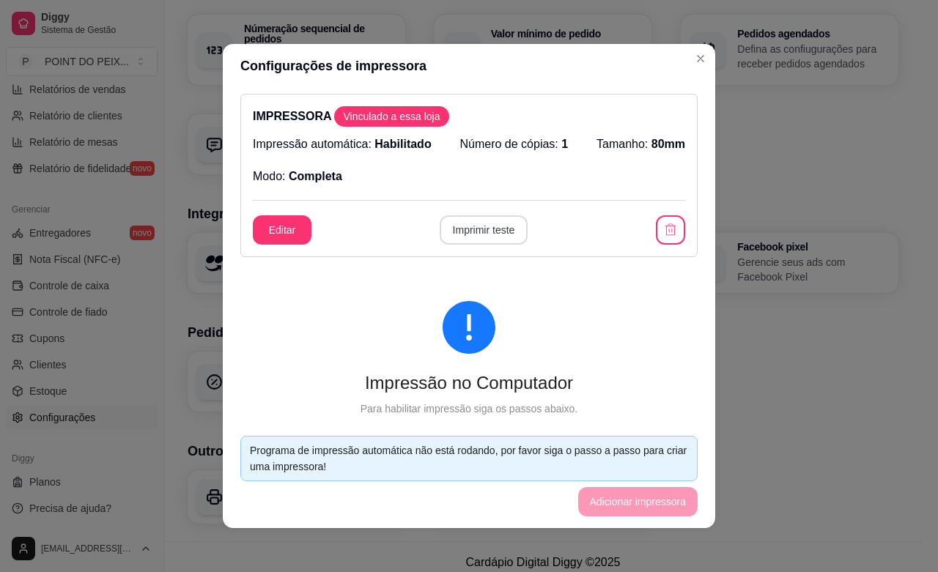
click at [480, 224] on button "Imprimir teste" at bounding box center [484, 229] width 89 height 29
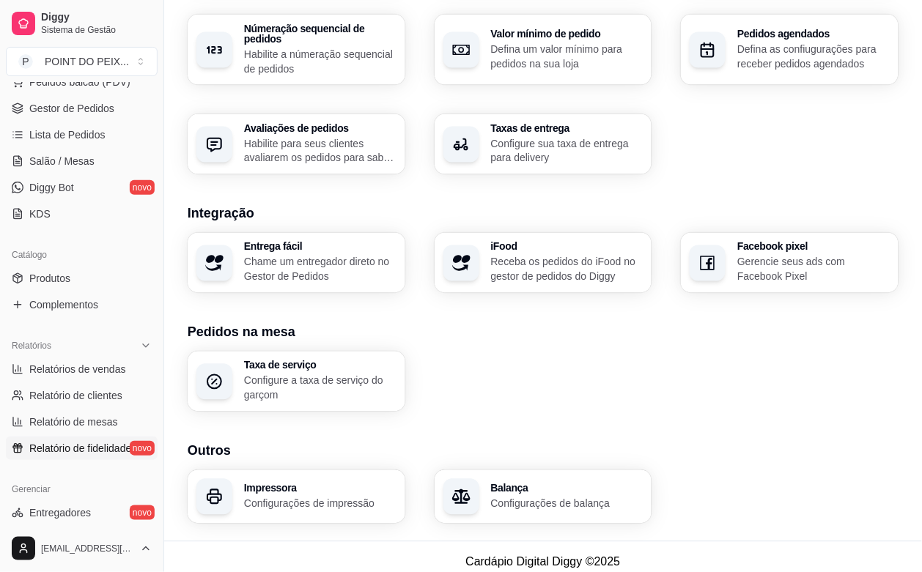
scroll to position [0, 0]
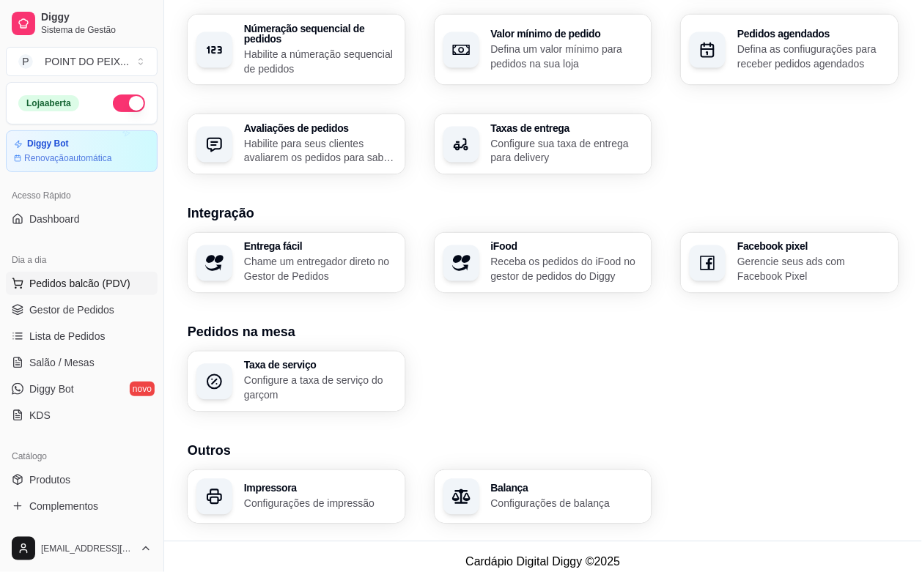
click at [68, 287] on span "Pedidos balcão (PDV)" at bounding box center [79, 283] width 101 height 15
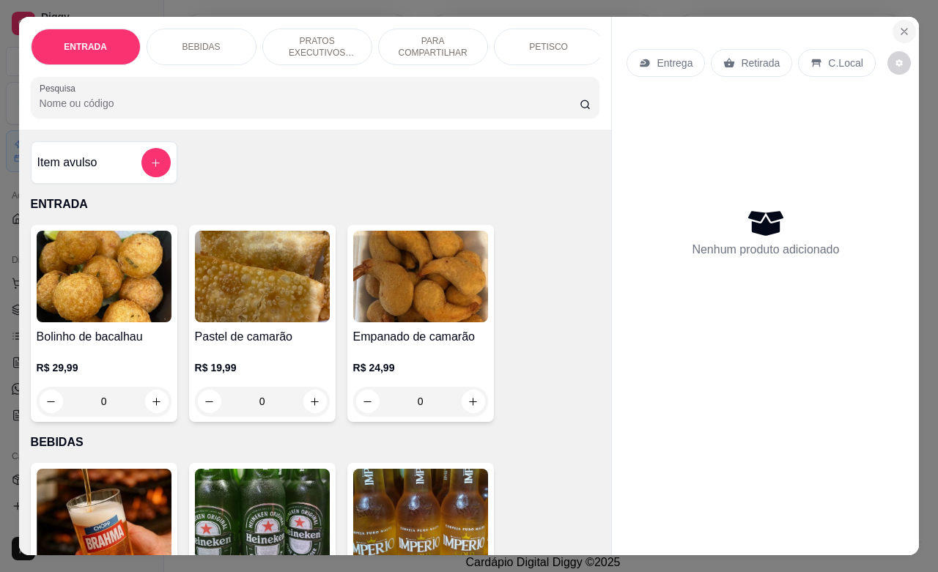
click at [899, 26] on icon "Close" at bounding box center [905, 32] width 12 height 12
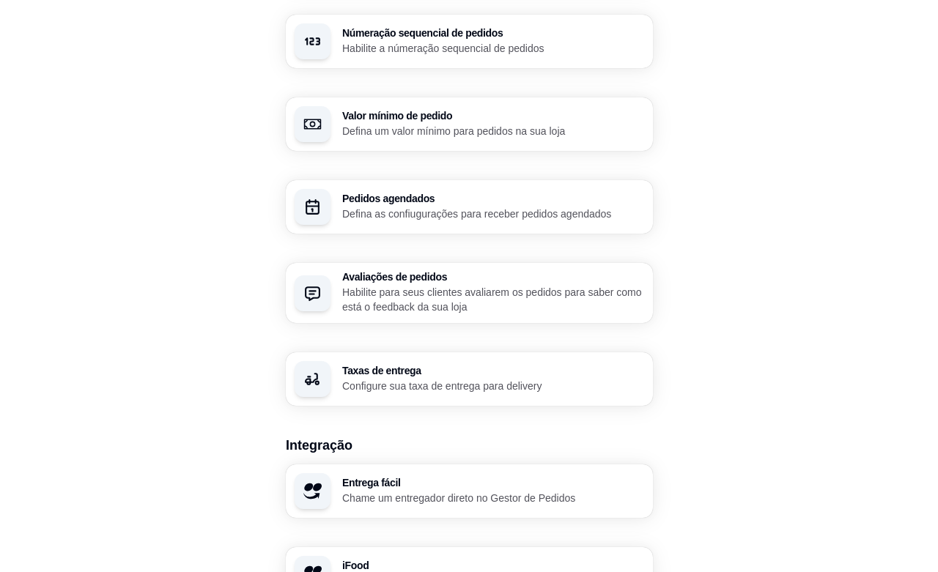
scroll to position [460, 0]
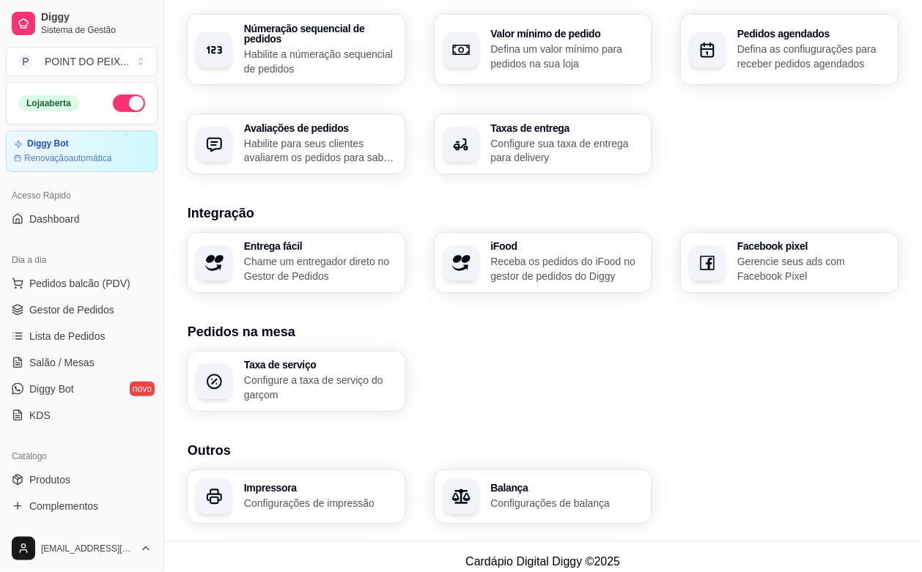
click at [319, 497] on p "Configurações de impressão" at bounding box center [320, 504] width 152 height 15
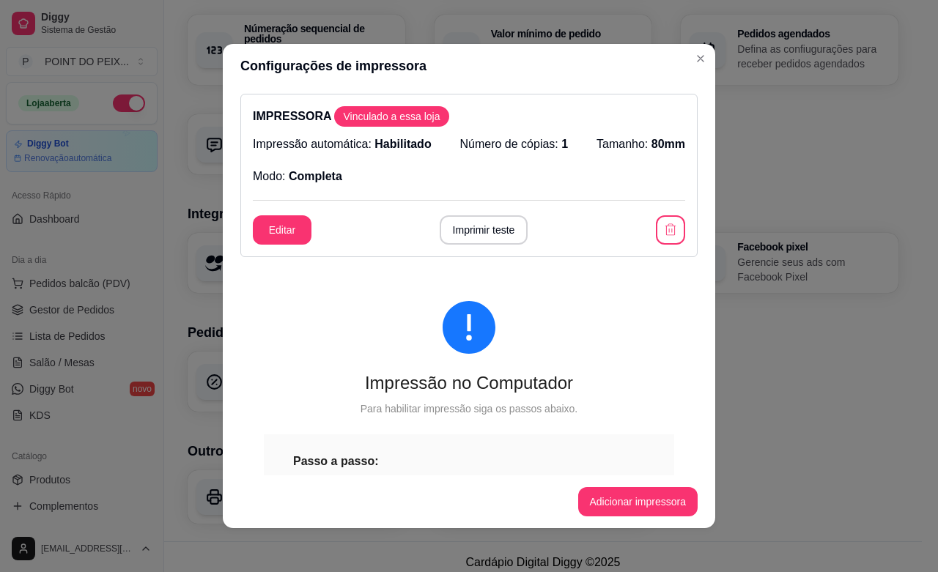
click at [489, 145] on p "Número de cópias: 1" at bounding box center [514, 145] width 108 height 18
click at [273, 225] on button "Editar" at bounding box center [282, 229] width 59 height 29
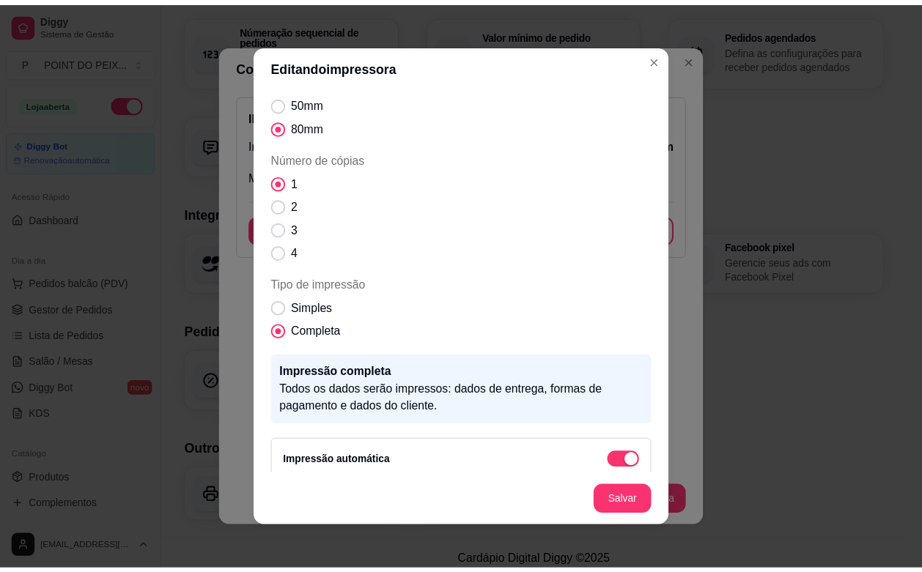
scroll to position [84, 0]
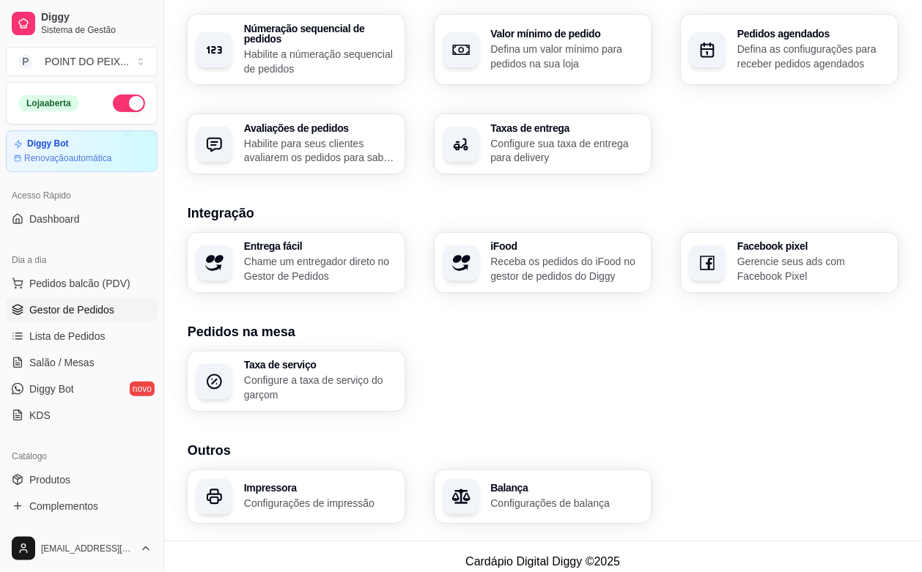
click at [66, 304] on span "Gestor de Pedidos" at bounding box center [71, 310] width 85 height 15
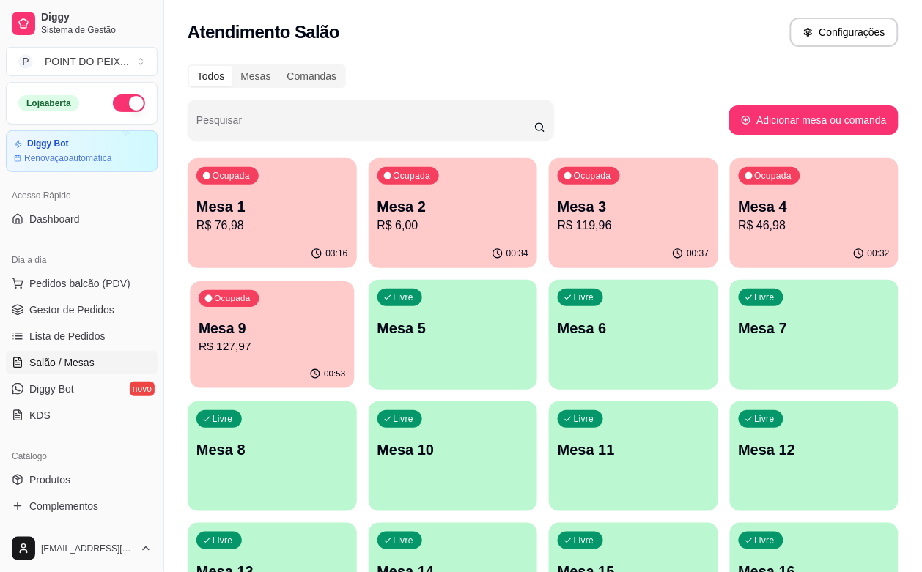
click at [354, 361] on div "00:53" at bounding box center [272, 375] width 164 height 28
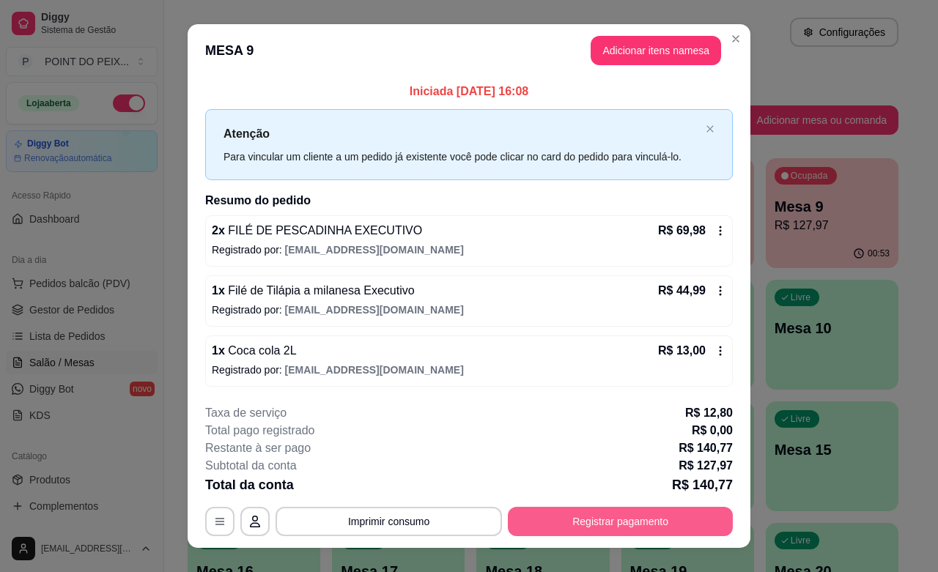
click at [562, 528] on button "Registrar pagamento" at bounding box center [620, 521] width 225 height 29
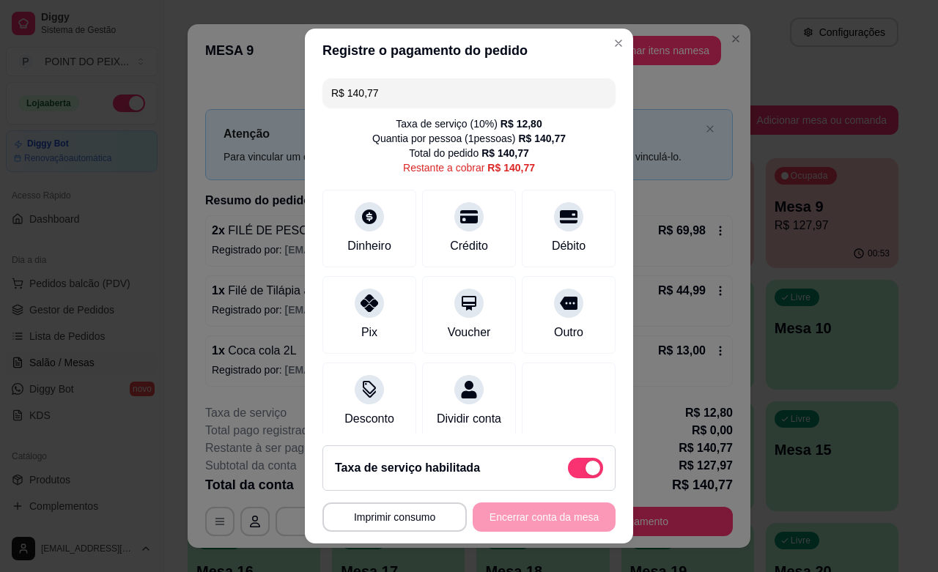
click at [568, 474] on span at bounding box center [585, 468] width 35 height 21
click at [567, 474] on input "checkbox" at bounding box center [572, 476] width 10 height 10
checkbox input "true"
type input "R$ 127,97"
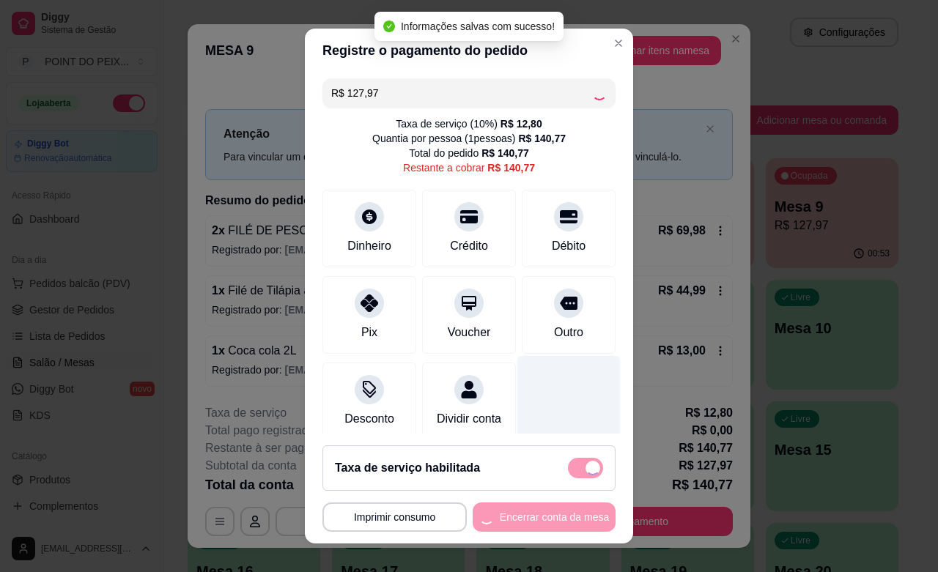
checkbox input "false"
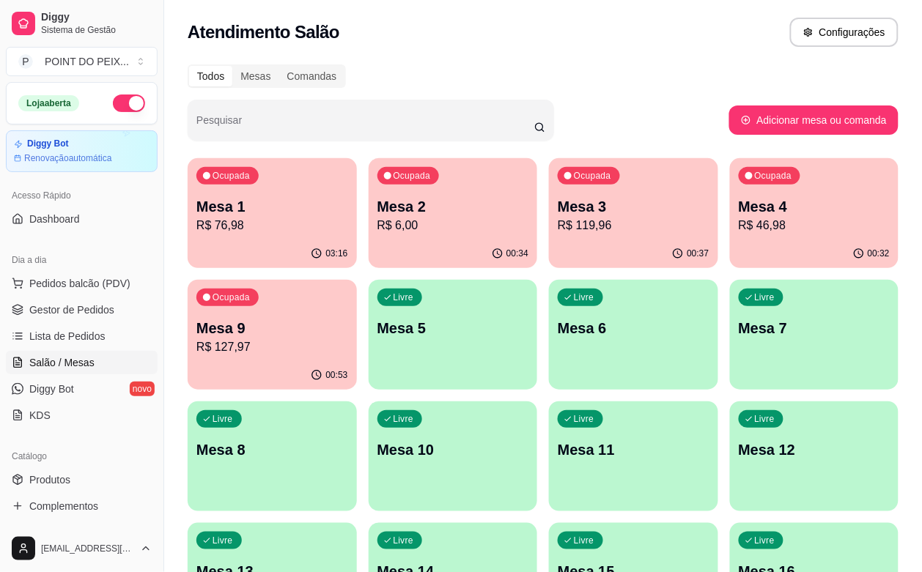
click at [538, 402] on div "Livre Mesa 10" at bounding box center [453, 448] width 169 height 92
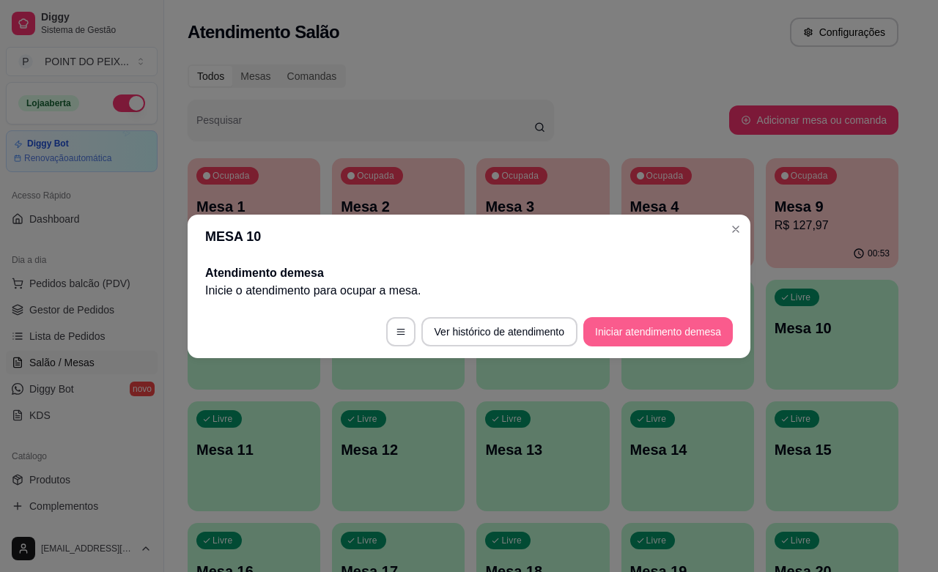
click at [609, 328] on button "Iniciar atendimento de mesa" at bounding box center [658, 331] width 150 height 29
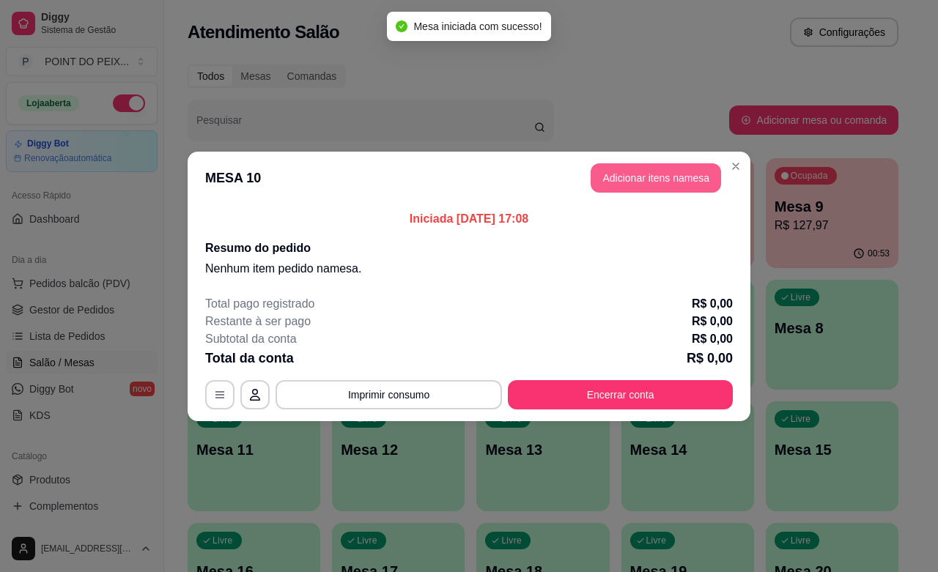
click at [657, 184] on button "Adicionar itens na mesa" at bounding box center [656, 177] width 130 height 29
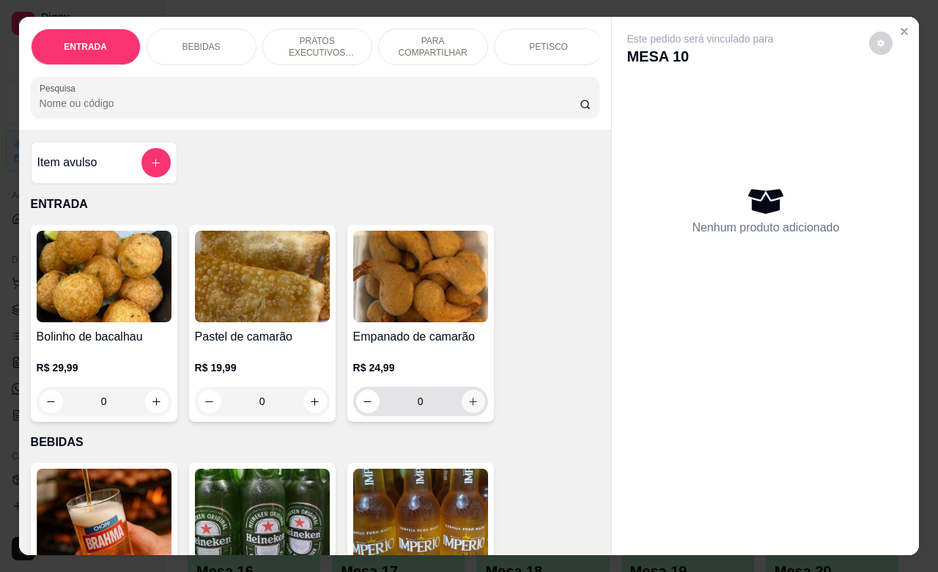
click at [469, 408] on icon "increase-product-quantity" at bounding box center [473, 402] width 11 height 11
type input "1"
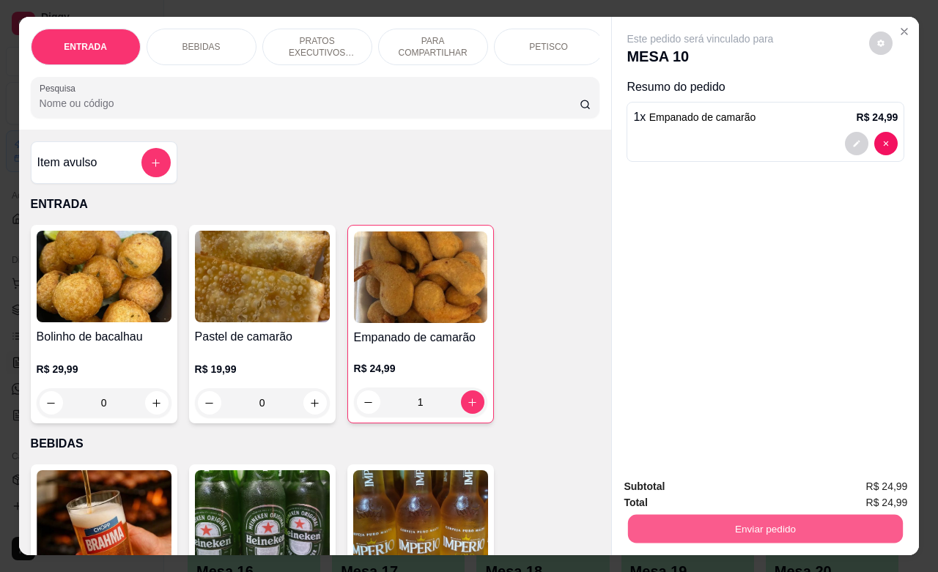
click at [721, 515] on button "Enviar pedido" at bounding box center [765, 529] width 275 height 29
click at [711, 484] on button "Não registrar e enviar pedido" at bounding box center [715, 485] width 152 height 28
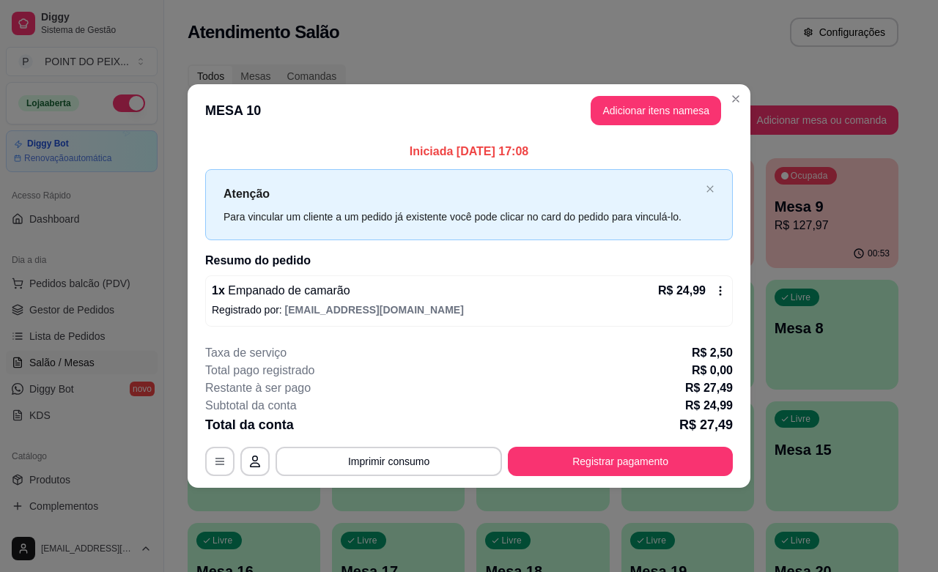
click at [711, 484] on footer "**********" at bounding box center [469, 410] width 563 height 155
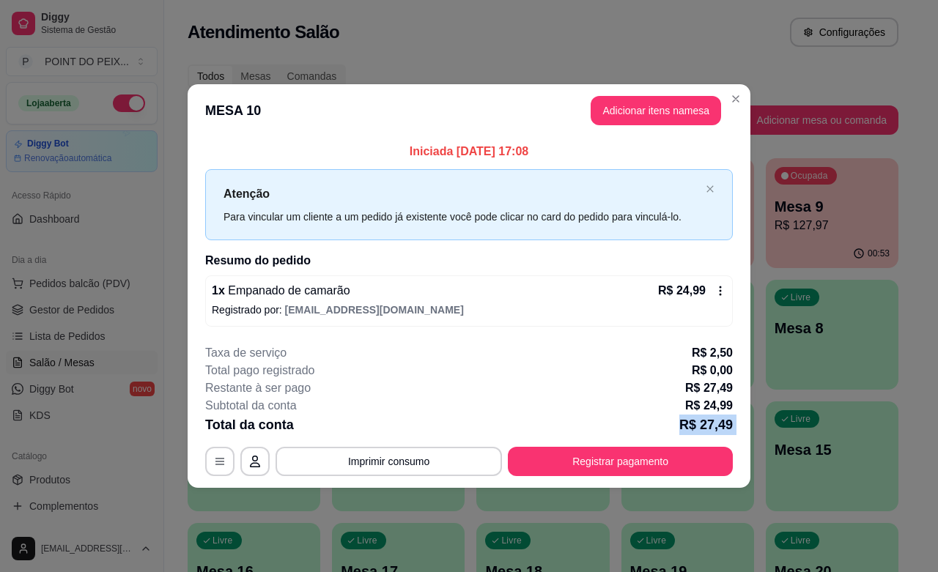
click at [711, 484] on footer "**********" at bounding box center [469, 410] width 563 height 155
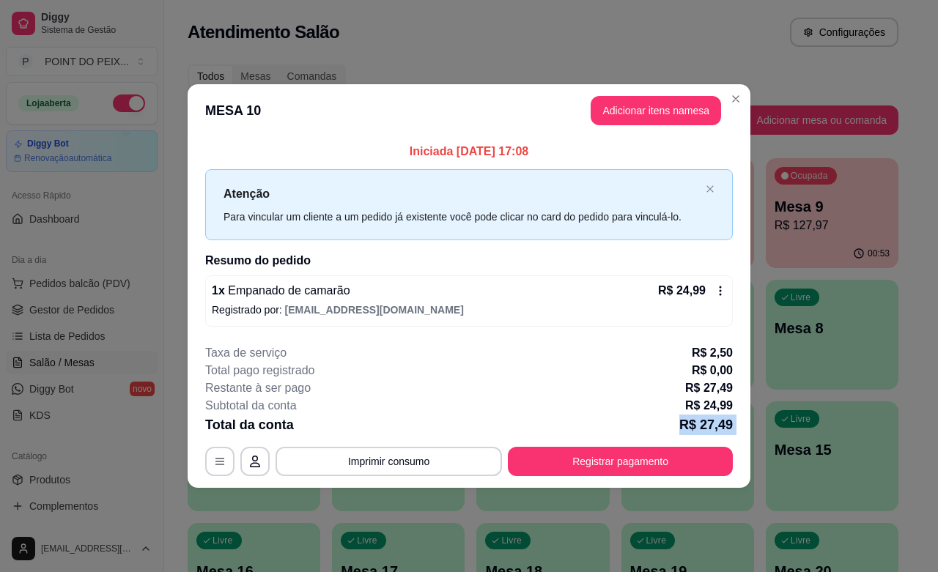
click at [711, 484] on footer "**********" at bounding box center [469, 410] width 563 height 155
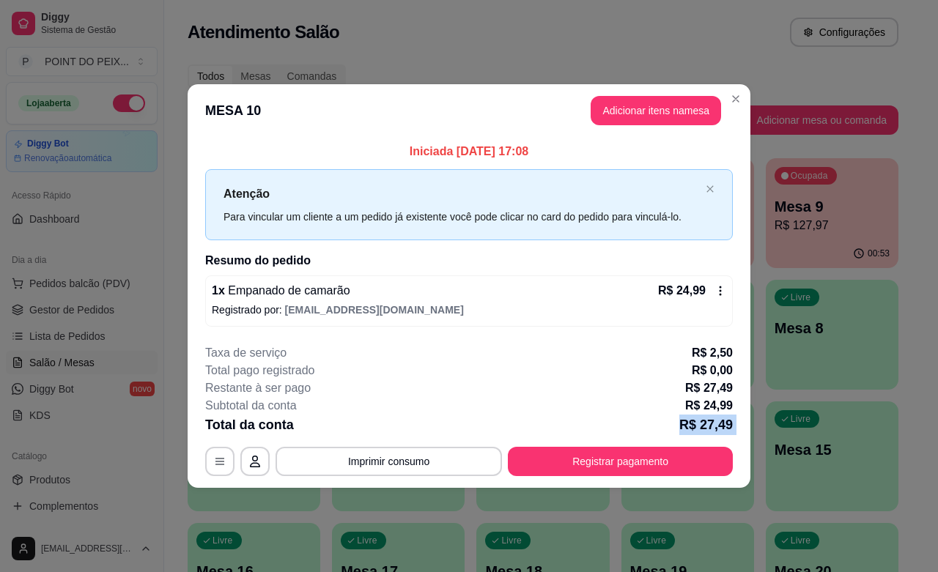
click at [711, 484] on footer "**********" at bounding box center [469, 410] width 563 height 155
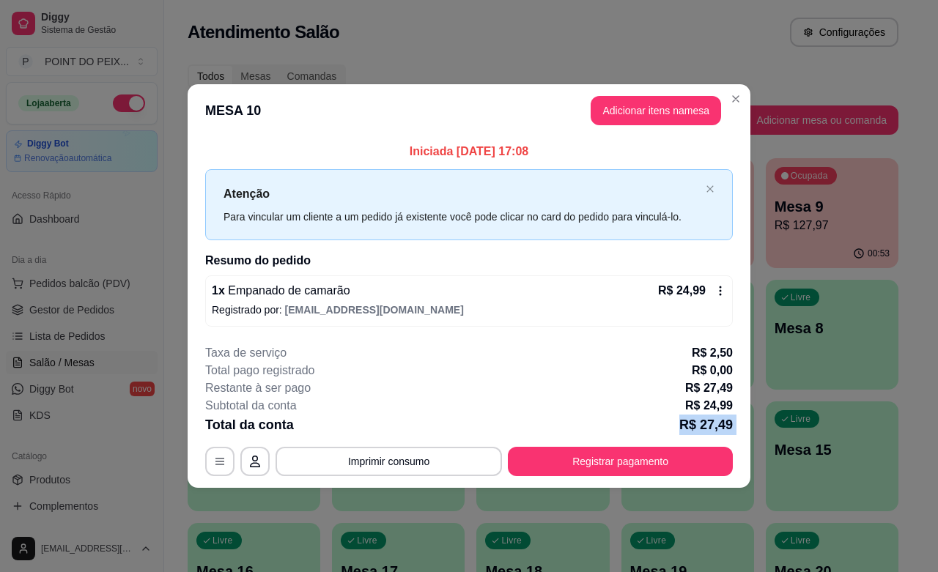
click at [711, 484] on footer "**********" at bounding box center [469, 410] width 563 height 155
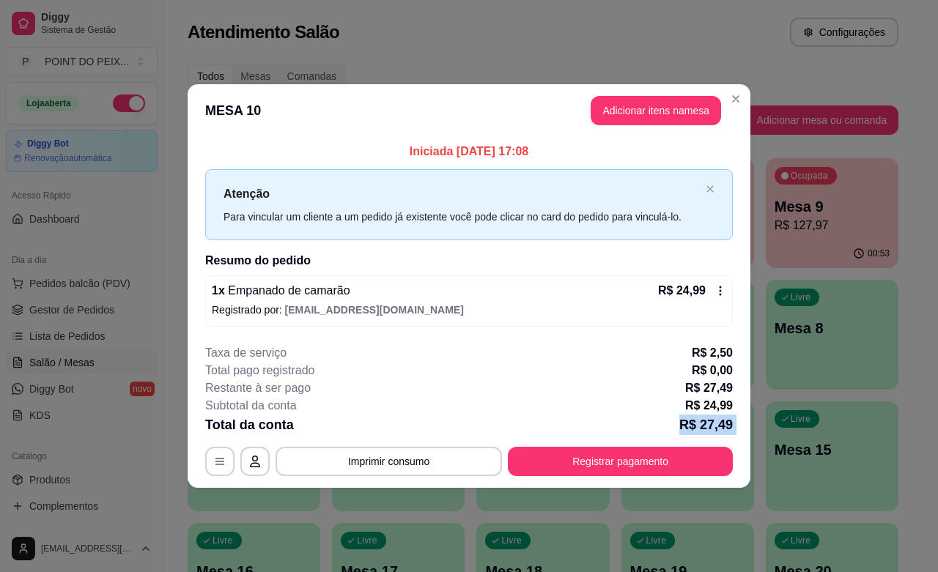
drag, startPoint x: 711, startPoint y: 484, endPoint x: 833, endPoint y: 448, distance: 126.9
click at [833, 451] on div "**********" at bounding box center [469, 286] width 938 height 572
click at [799, 345] on div "Livre Mesa 8" at bounding box center [832, 326] width 133 height 92
click at [746, 298] on div "Ocupada Mesa 1 R$ 76,98 03:16 Ocupada Mesa 2 R$ 6,00 00:34 Ocupada Mesa 3 R$ 11…" at bounding box center [543, 456] width 711 height 597
click at [715, 287] on div "Livre Mesa 7" at bounding box center [688, 326] width 133 height 92
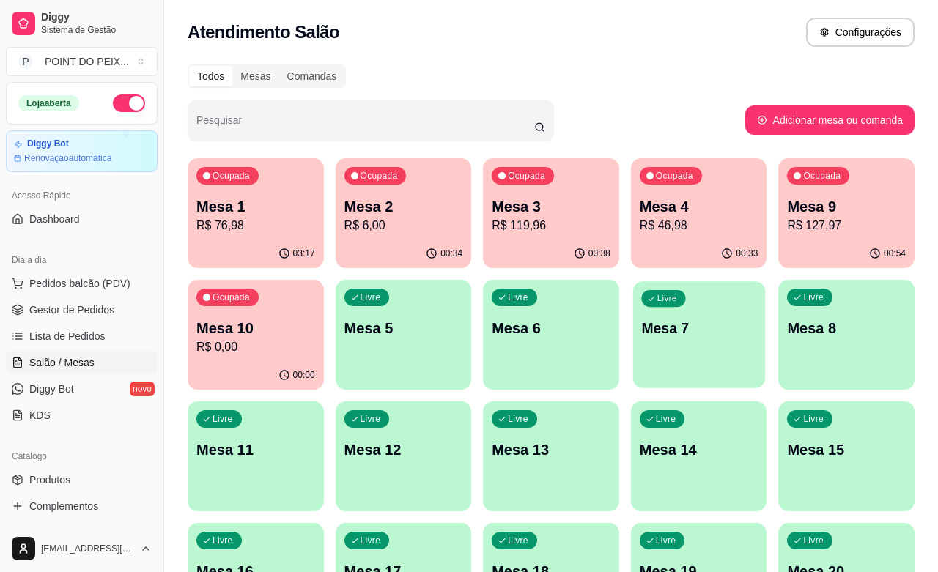
click at [711, 287] on body "Diggy Sistema de Gestão P POINT DO PEIX ... Loja aberta Diggy Bot Renovação aut…" at bounding box center [469, 286] width 938 height 572
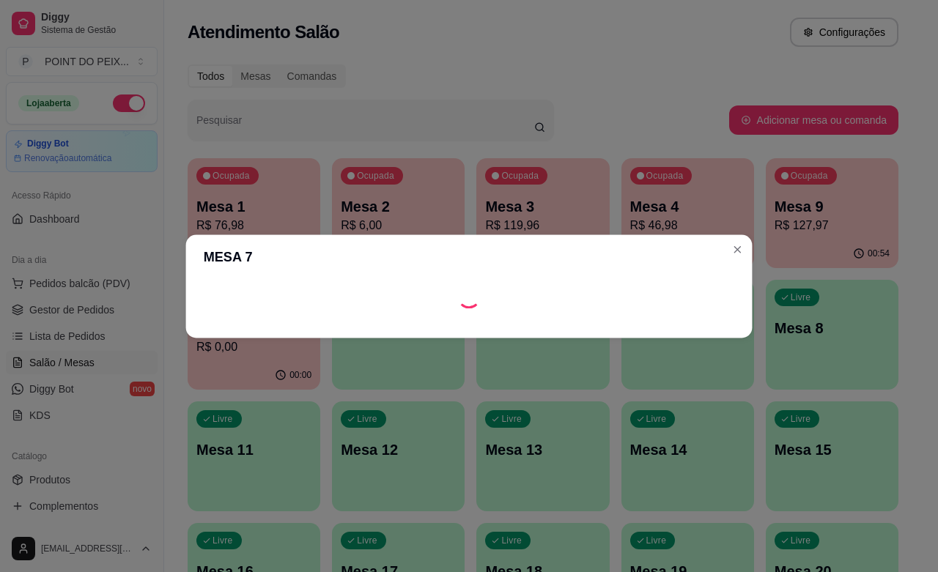
click at [724, 291] on div "Loading" at bounding box center [469, 295] width 531 height 23
click at [727, 299] on div "Loading" at bounding box center [469, 295] width 531 height 23
click at [727, 299] on div "Loading" at bounding box center [469, 296] width 528 height 23
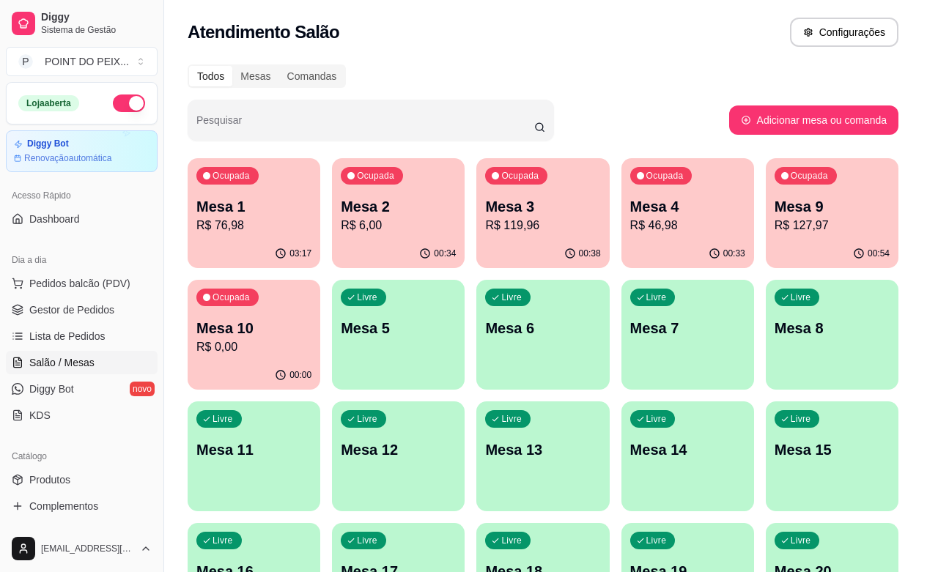
click at [727, 299] on div "Loading" at bounding box center [469, 296] width 528 height 23
click at [727, 299] on div at bounding box center [469, 296] width 563 height 35
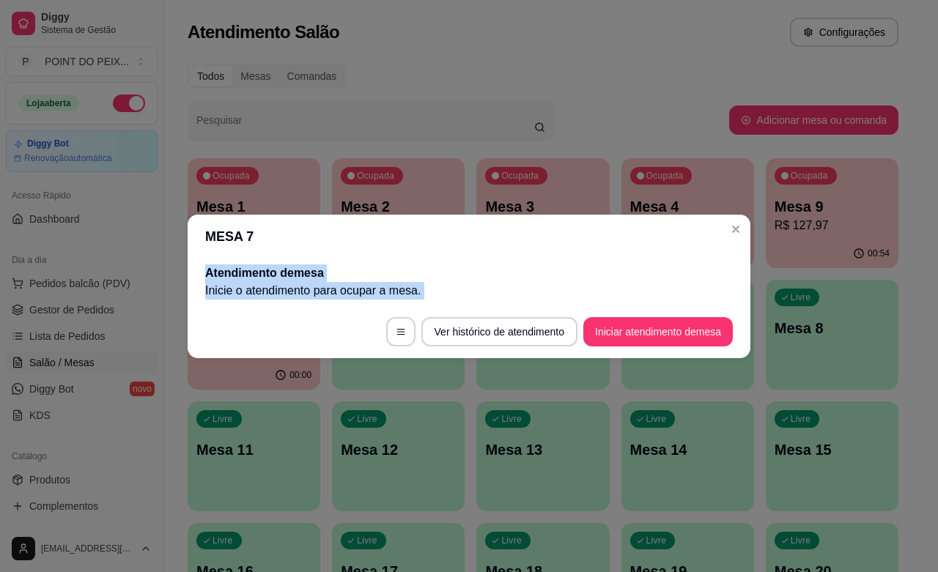
click at [726, 301] on div "Atendimento de mesa Inicie o atendimento para ocupar a mesa ." at bounding box center [469, 282] width 563 height 47
drag, startPoint x: 726, startPoint y: 301, endPoint x: 734, endPoint y: 268, distance: 33.2
click at [734, 276] on div "Atendimento de mesa Inicie o atendimento para ocupar a mesa ." at bounding box center [469, 282] width 563 height 47
click at [735, 248] on header "MESA 7" at bounding box center [469, 237] width 563 height 44
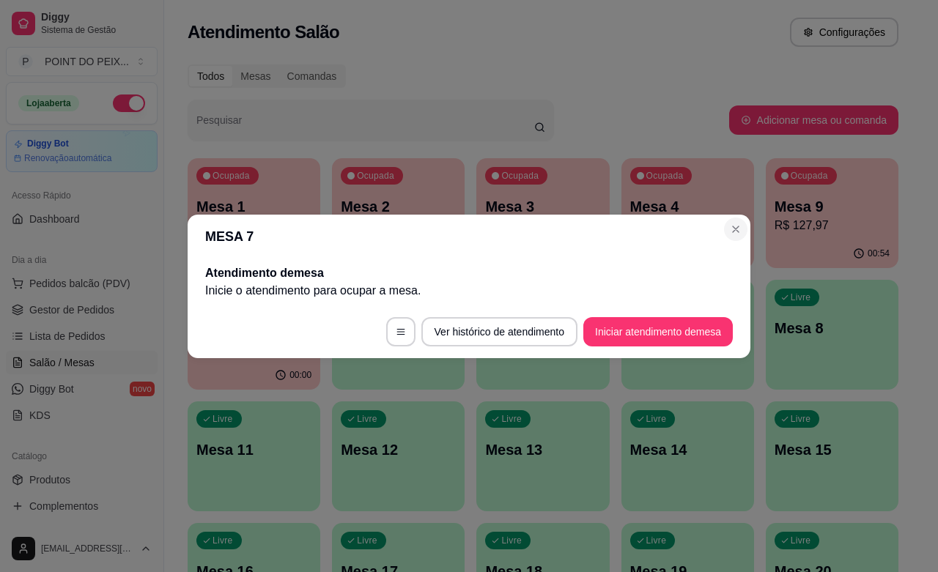
drag, startPoint x: 740, startPoint y: 243, endPoint x: 745, endPoint y: 235, distance: 9.2
click at [742, 240] on header "MESA 7" at bounding box center [469, 237] width 563 height 44
drag, startPoint x: 745, startPoint y: 235, endPoint x: 739, endPoint y: 228, distance: 9.4
click at [744, 232] on section "MESA 7 Atendimento de mesa Inicie o atendimento para ocupar a mesa . Ver histór…" at bounding box center [469, 287] width 563 height 144
click at [739, 228] on p "R$ 46,98" at bounding box center [687, 226] width 115 height 18
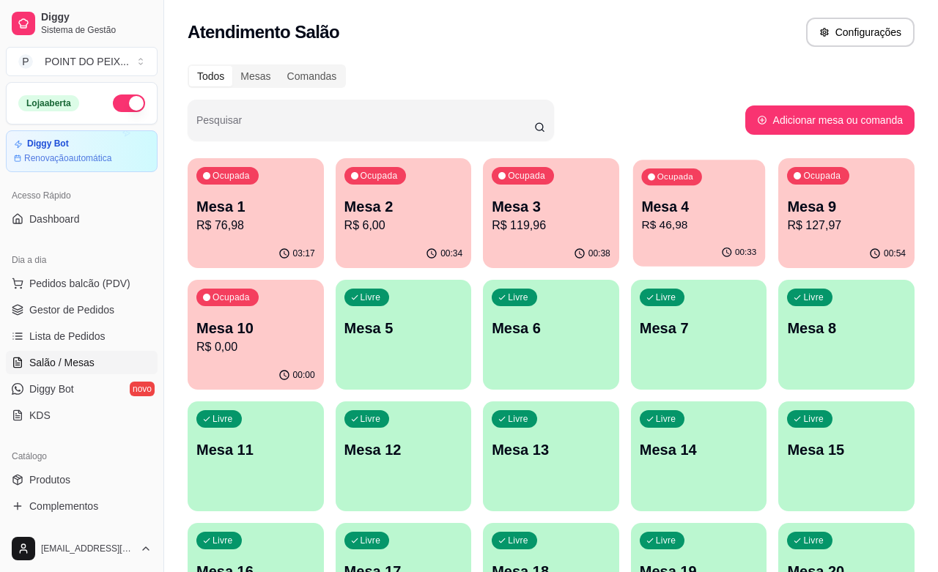
click at [739, 228] on p "R$ 46,98" at bounding box center [698, 225] width 115 height 17
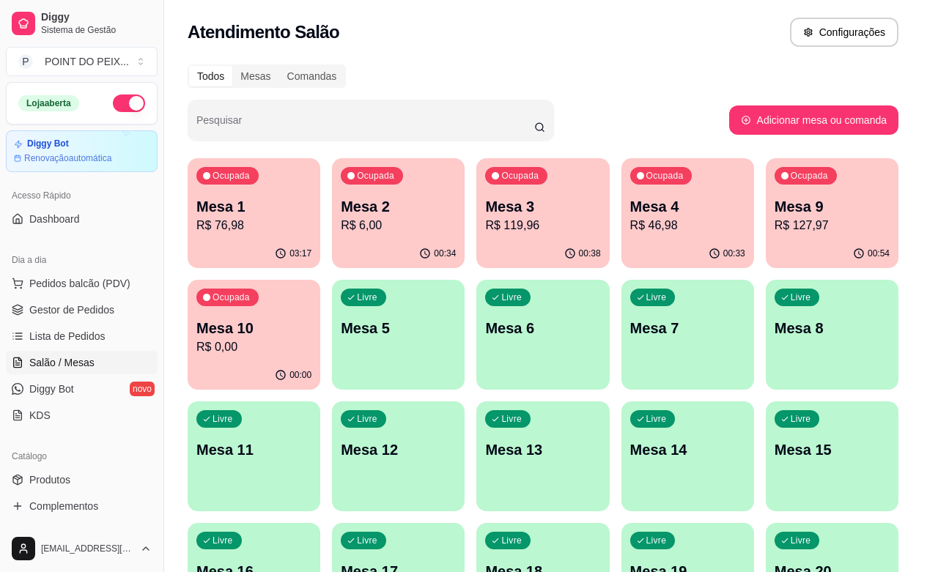
click at [738, 228] on p "R$ 46,98" at bounding box center [687, 226] width 115 height 18
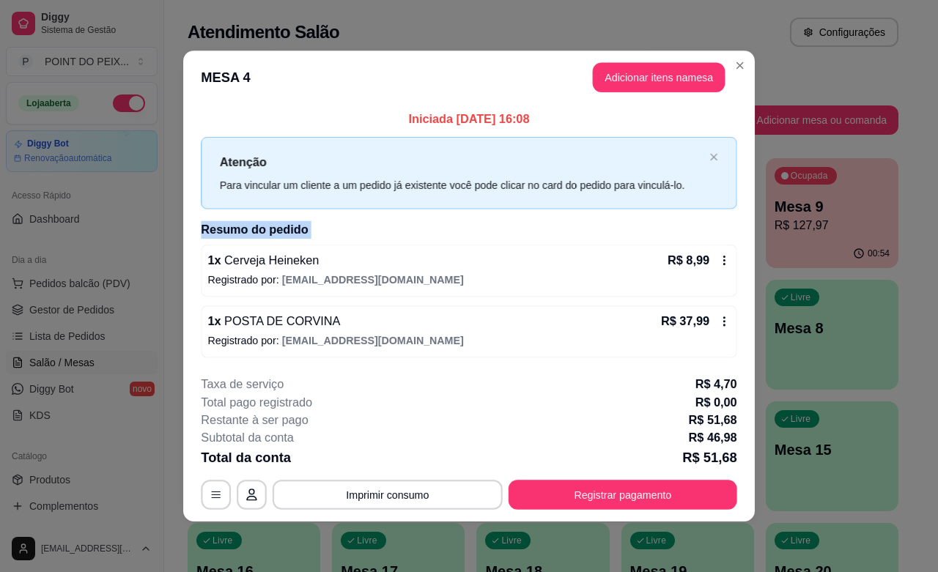
click at [738, 228] on div "Iniciada 16/08/2025 às 16:08 Atenção Para vincular um cliente a um pedido já ex…" at bounding box center [469, 234] width 572 height 260
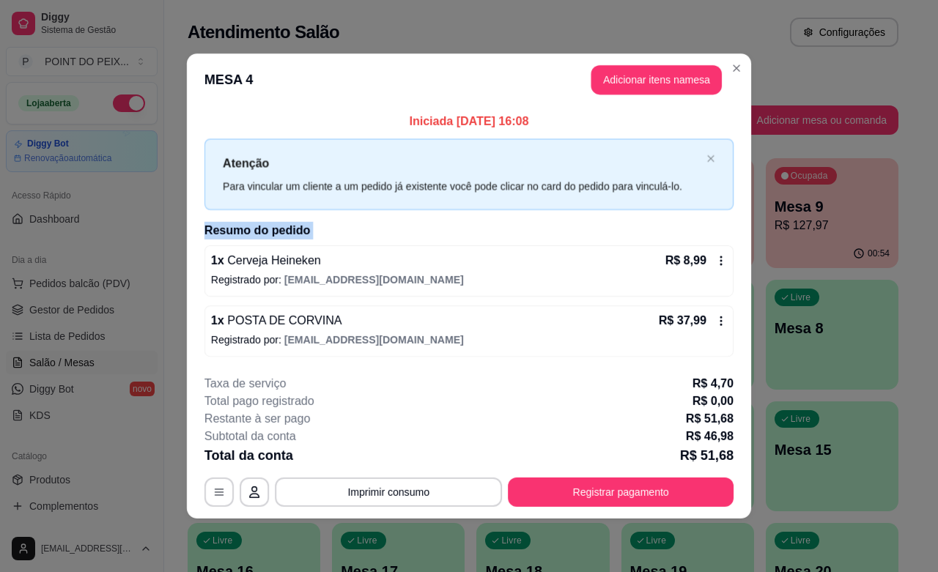
click at [738, 228] on div "Iniciada 16/08/2025 às 16:08 Atenção Para vincular um cliente a um pedido já ex…" at bounding box center [469, 234] width 564 height 257
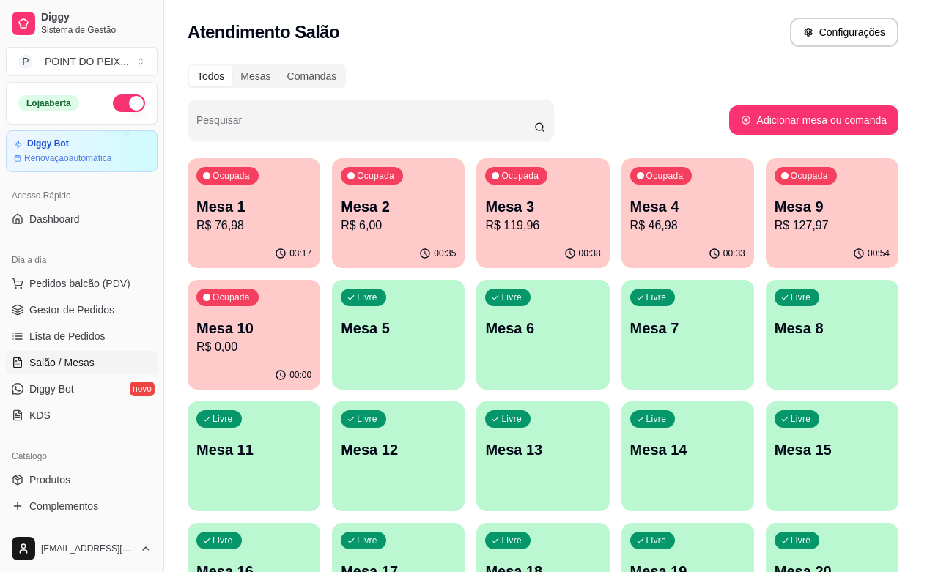
click at [739, 228] on div "Iniciada 16/08/2025 às 16:08 Atenção Para vincular um cliente a um pedido já ex…" at bounding box center [469, 235] width 563 height 256
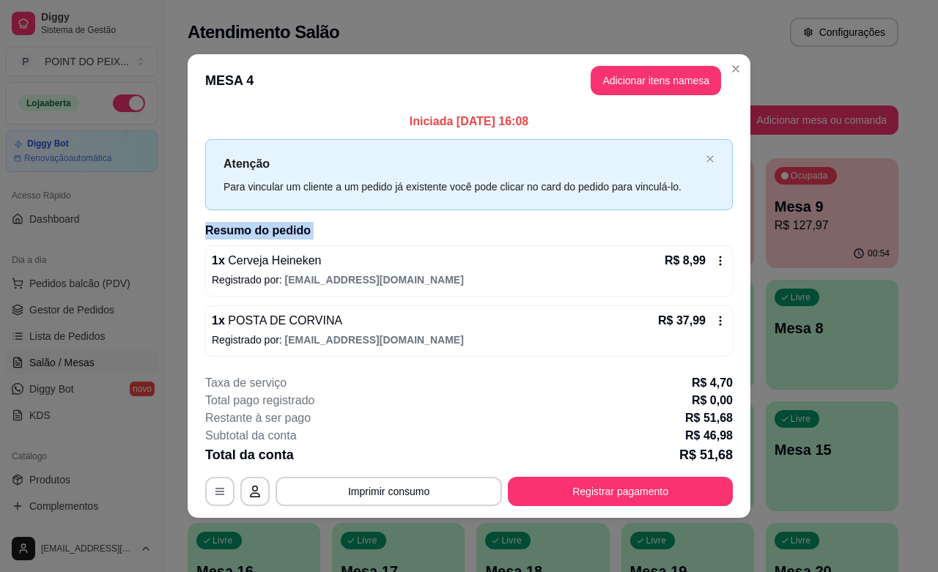
click at [739, 228] on div "Iniciada 16/08/2025 às 16:08 Atenção Para vincular um cliente a um pedido já ex…" at bounding box center [469, 235] width 563 height 256
drag, startPoint x: 739, startPoint y: 228, endPoint x: 937, endPoint y: 279, distance: 204.3
click at [727, 235] on div "Iniciada 16/08/2025 às 16:08 Atenção Para vincular um cliente a um pedido já ex…" at bounding box center [469, 235] width 563 height 256
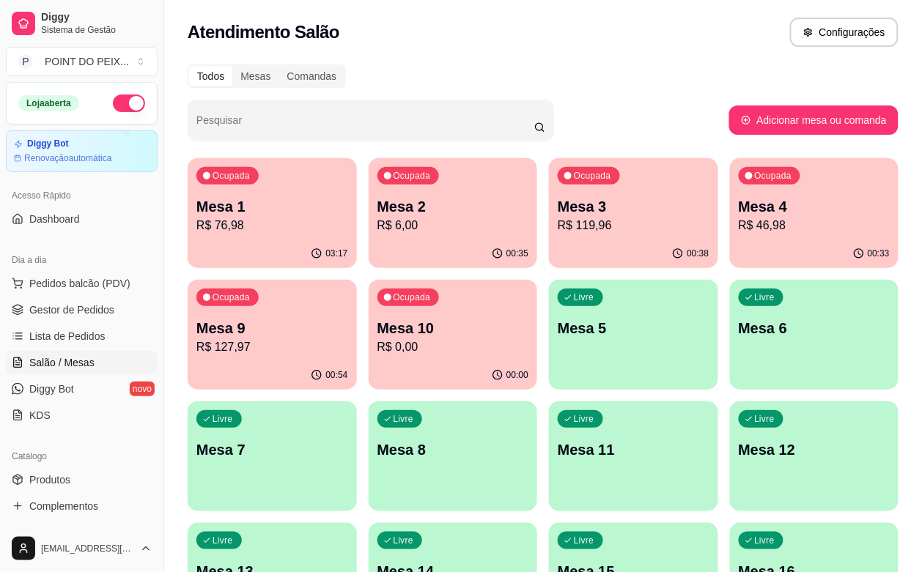
click at [921, 244] on html "Diggy Sistema de Gestão P POINT DO PEIX ... Loja aberta Diggy Bot Renovação aut…" at bounding box center [461, 286] width 922 height 572
click at [855, 136] on div "Pesquisar Adicionar mesa ou comanda" at bounding box center [543, 120] width 711 height 41
drag, startPoint x: 855, startPoint y: 136, endPoint x: 889, endPoint y: 178, distance: 54.7
click at [888, 173] on div "Todos Mesas Comandas Pesquisar Adicionar mesa ou comanda Ocupada Mesa 1 R$ 76,9…" at bounding box center [543, 475] width 758 height 839
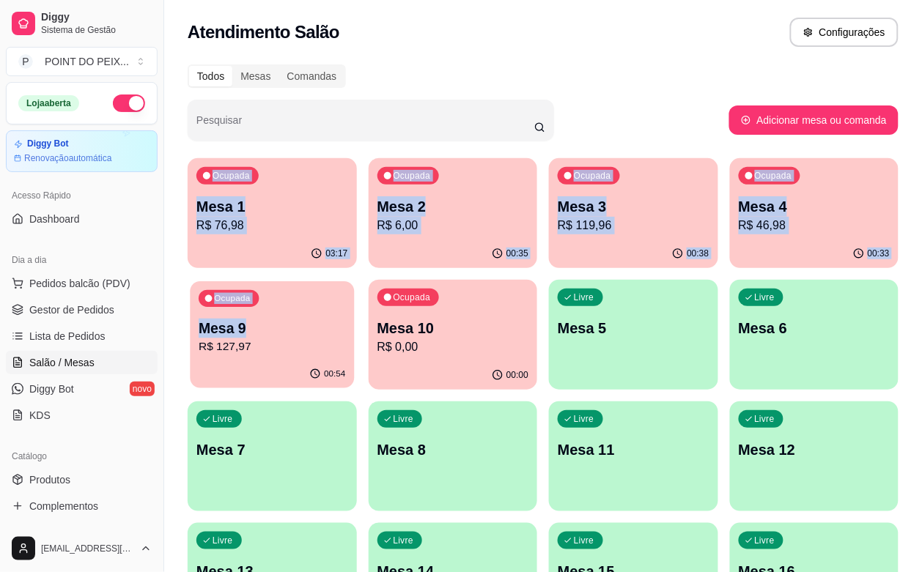
click at [354, 281] on div "Ocupada Mesa 9 R$ 127,97" at bounding box center [272, 320] width 164 height 79
click at [865, 240] on body "Diggy Sistema de Gestão P POINT DO PEIX ... Loja aberta Diggy Bot Renovação aut…" at bounding box center [461, 286] width 922 height 572
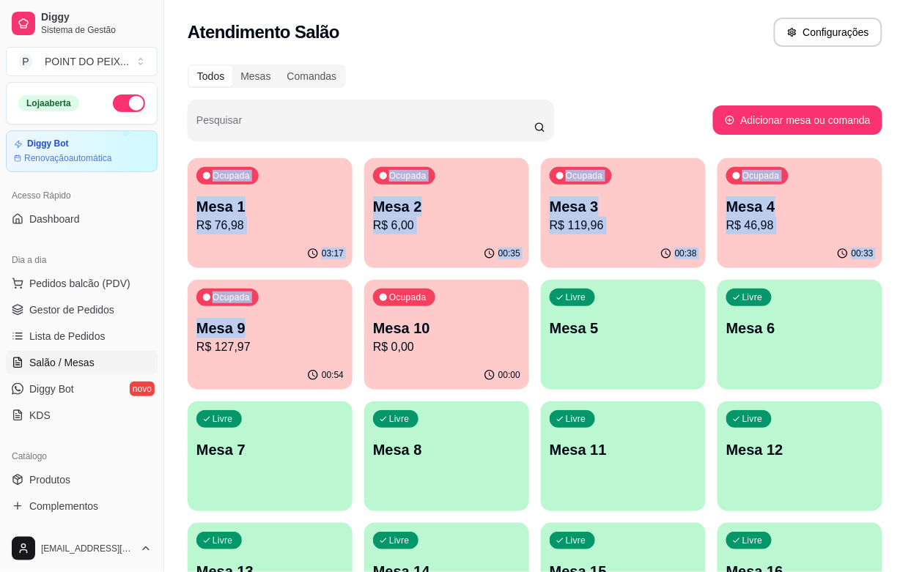
click at [921, 519] on html "Diggy Sistema de Gestão P POINT DO PEIX ... Loja aberta Diggy Bot Renovação aut…" at bounding box center [461, 286] width 922 height 572
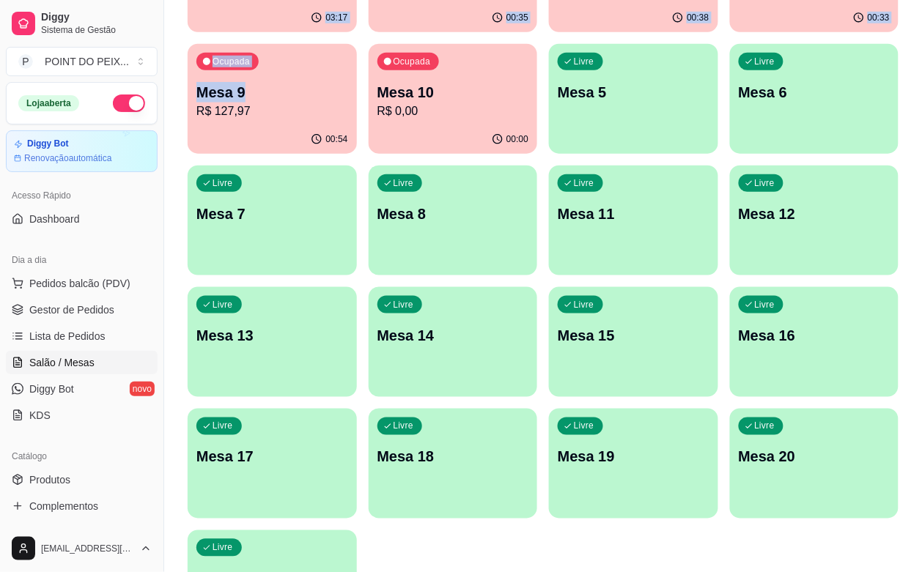
scroll to position [242, 0]
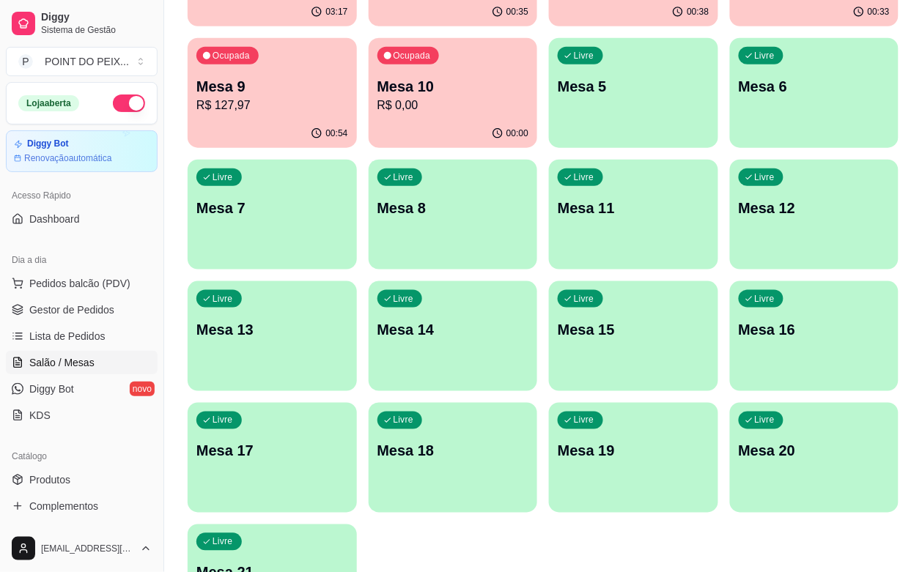
click at [917, 489] on div "Todos Mesas Comandas Pesquisar Adicionar mesa ou comanda Ocupada Mesa 1 R$ 76,9…" at bounding box center [543, 233] width 758 height 839
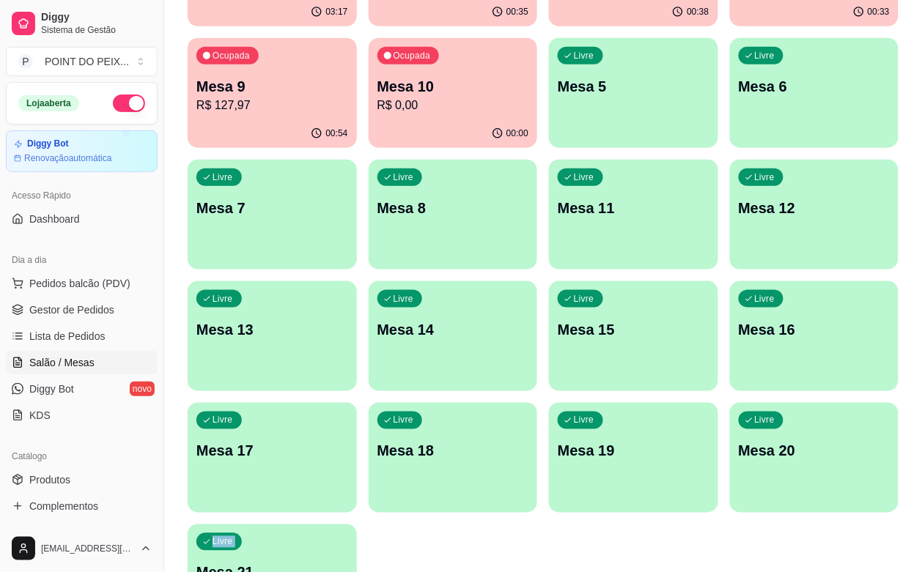
click at [917, 489] on div "Todos Mesas Comandas Pesquisar Adicionar mesa ou comanda Ocupada Mesa 1 R$ 76,9…" at bounding box center [543, 233] width 758 height 839
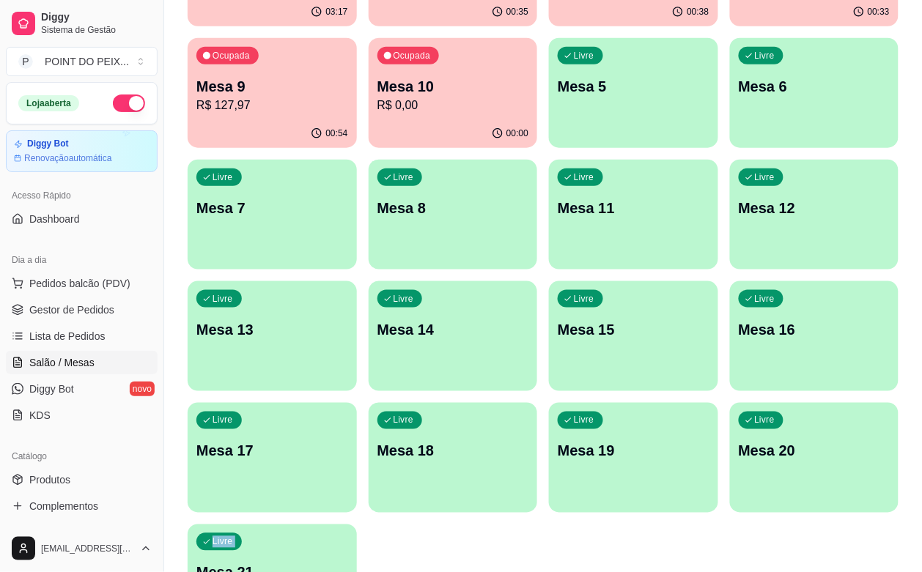
click at [917, 489] on div "Todos Mesas Comandas Pesquisar Adicionar mesa ou comanda Ocupada Mesa 1 R$ 76,9…" at bounding box center [543, 233] width 758 height 839
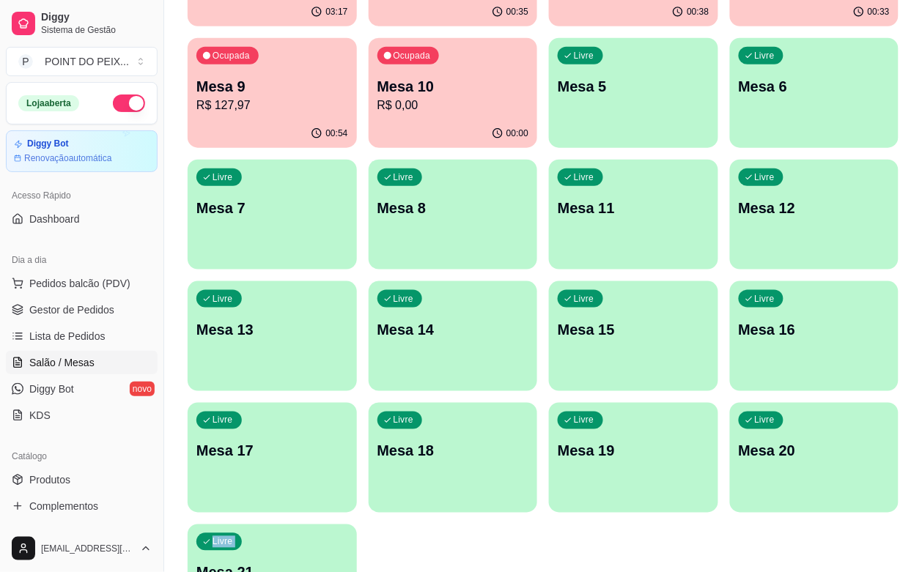
click at [917, 489] on div "Todos Mesas Comandas Pesquisar Adicionar mesa ou comanda Ocupada Mesa 1 R$ 76,9…" at bounding box center [543, 233] width 758 height 839
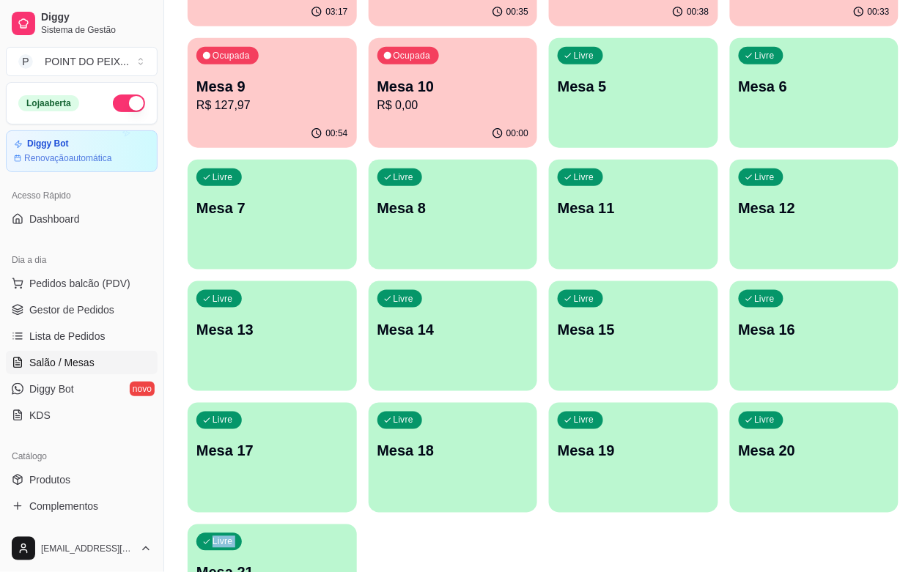
click at [917, 489] on div "Todos Mesas Comandas Pesquisar Adicionar mesa ou comanda Ocupada Mesa 1 R$ 76,9…" at bounding box center [543, 233] width 758 height 839
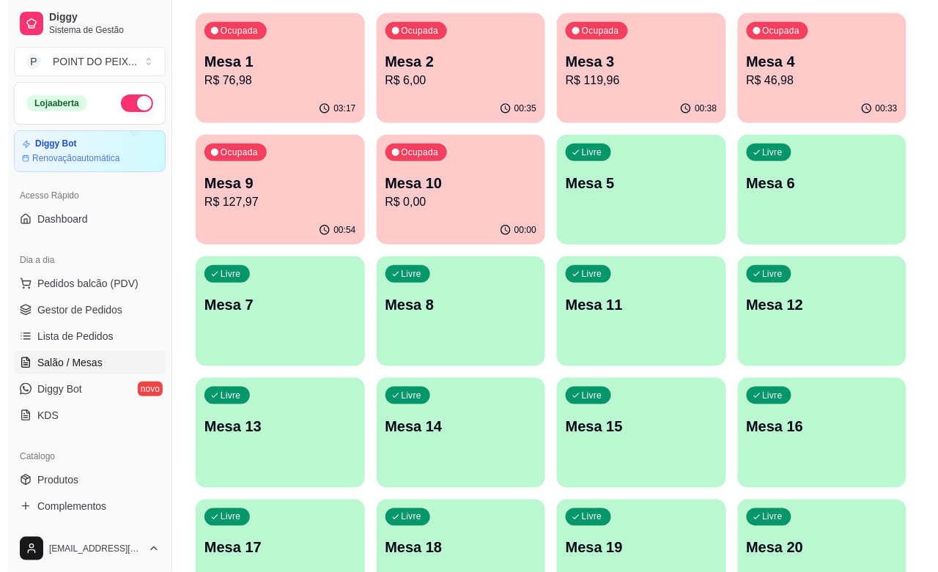
scroll to position [0, 0]
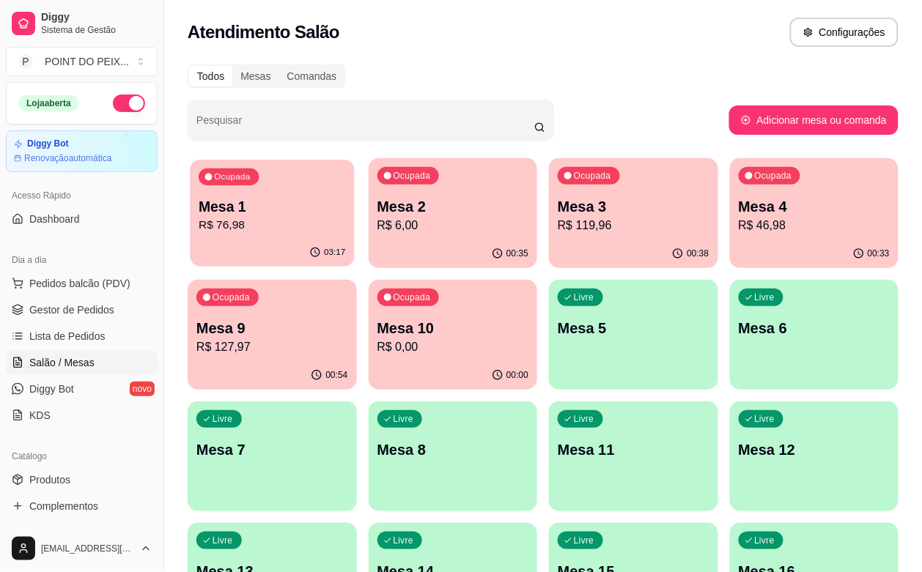
click at [280, 218] on p "R$ 76,98" at bounding box center [272, 225] width 147 height 17
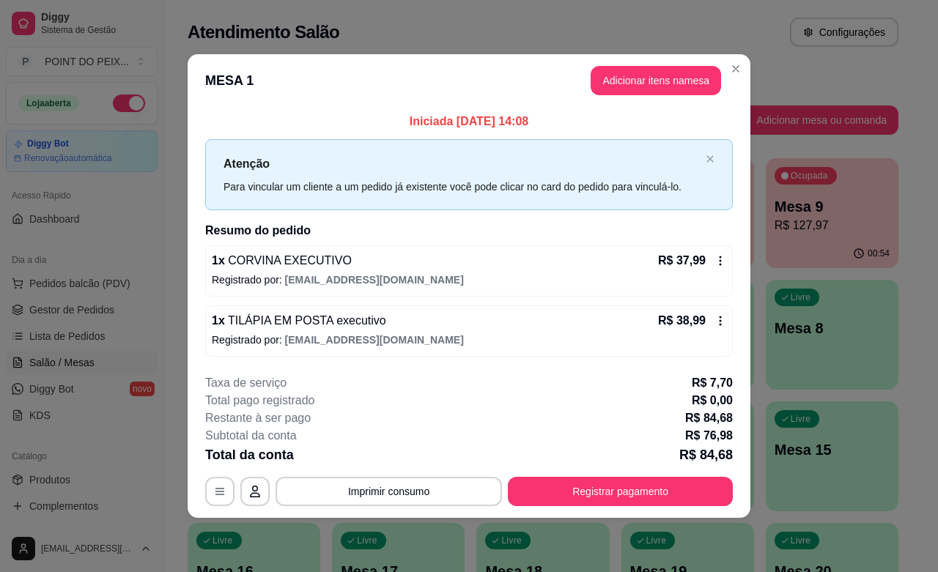
click at [721, 324] on icon at bounding box center [721, 321] width 12 height 12
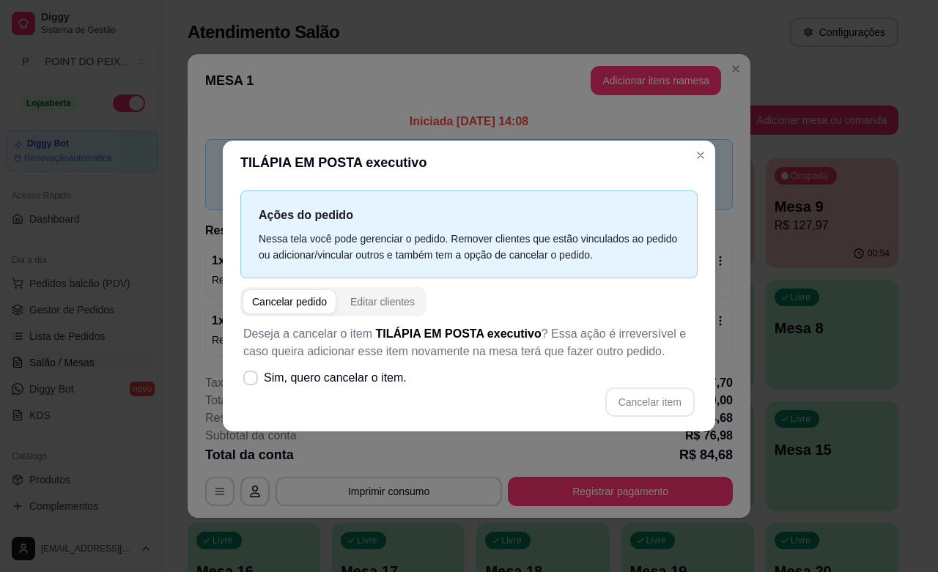
click at [321, 308] on div "Cancelar pedido" at bounding box center [289, 302] width 75 height 15
click at [260, 301] on div "Cancelar pedido" at bounding box center [289, 302] width 75 height 15
click at [243, 381] on span at bounding box center [250, 378] width 15 height 15
click at [243, 381] on input "Sim, quero cancelar o item." at bounding box center [248, 385] width 10 height 10
checkbox input "true"
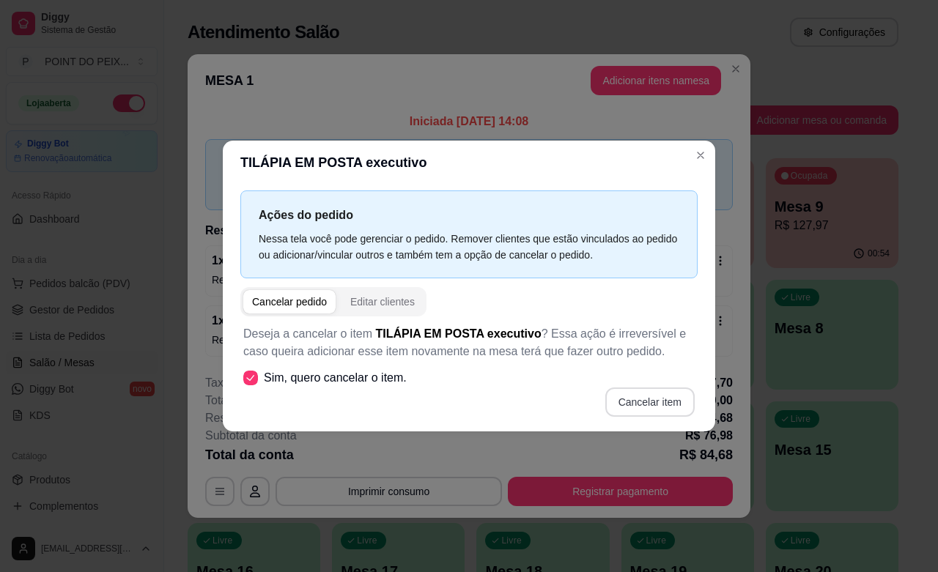
click at [627, 396] on button "Cancelar item" at bounding box center [649, 402] width 89 height 29
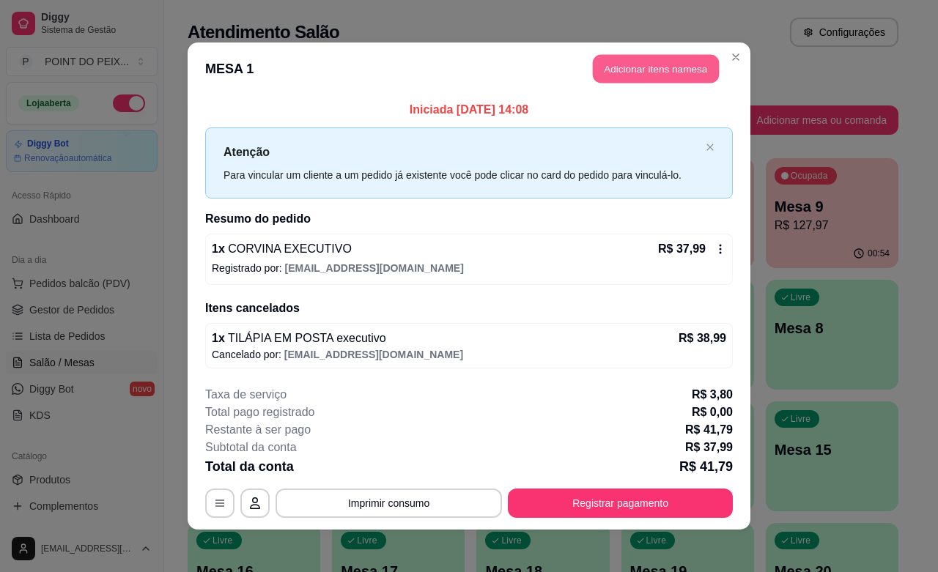
click at [611, 67] on button "Adicionar itens na mesa" at bounding box center [656, 69] width 126 height 29
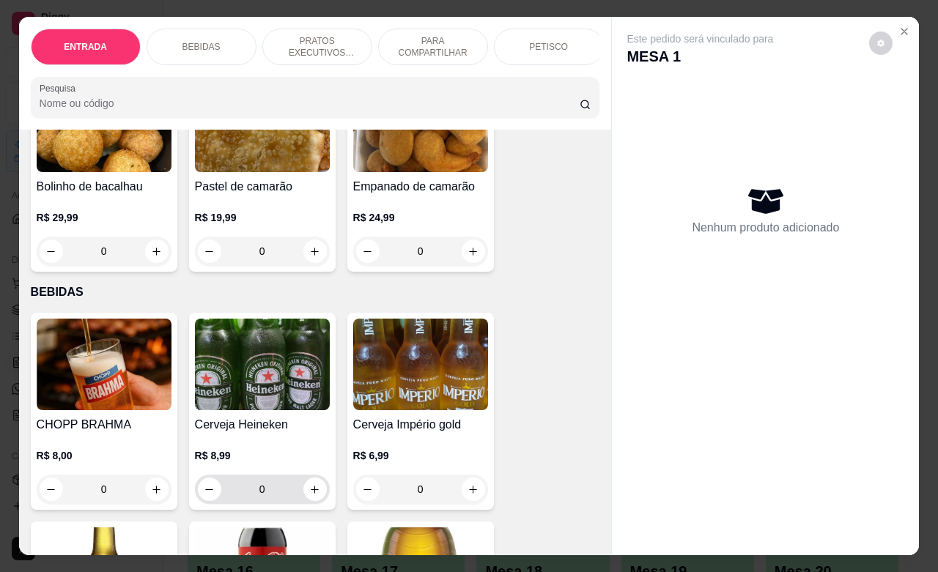
scroll to position [183, 0]
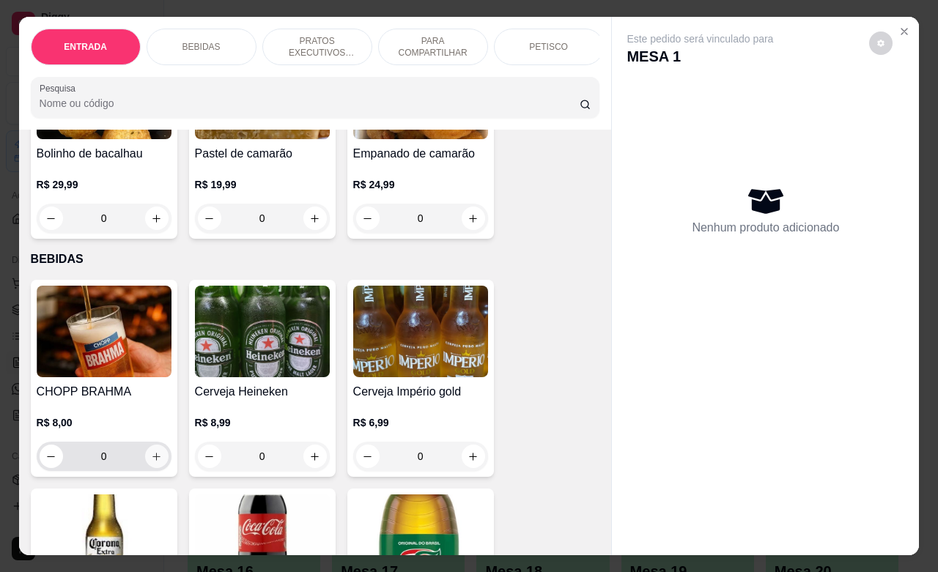
click at [152, 463] on icon "increase-product-quantity" at bounding box center [156, 457] width 11 height 11
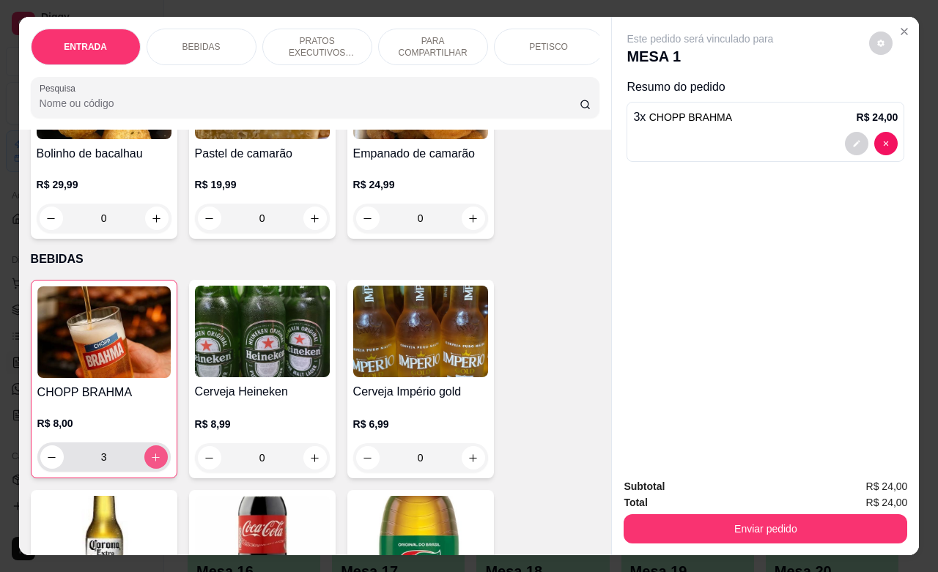
click at [154, 469] on button "increase-product-quantity" at bounding box center [155, 457] width 23 height 23
type input "7"
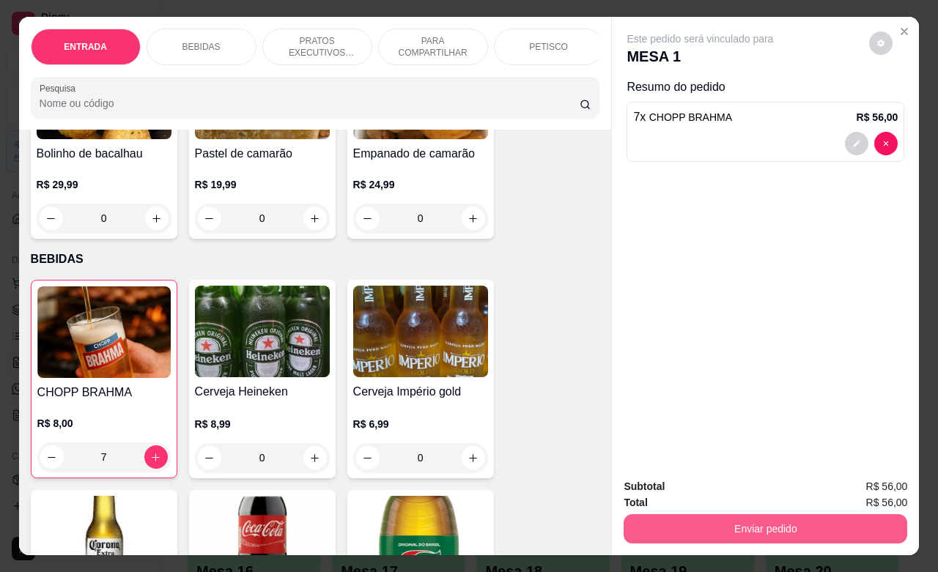
click at [745, 515] on button "Enviar pedido" at bounding box center [766, 529] width 284 height 29
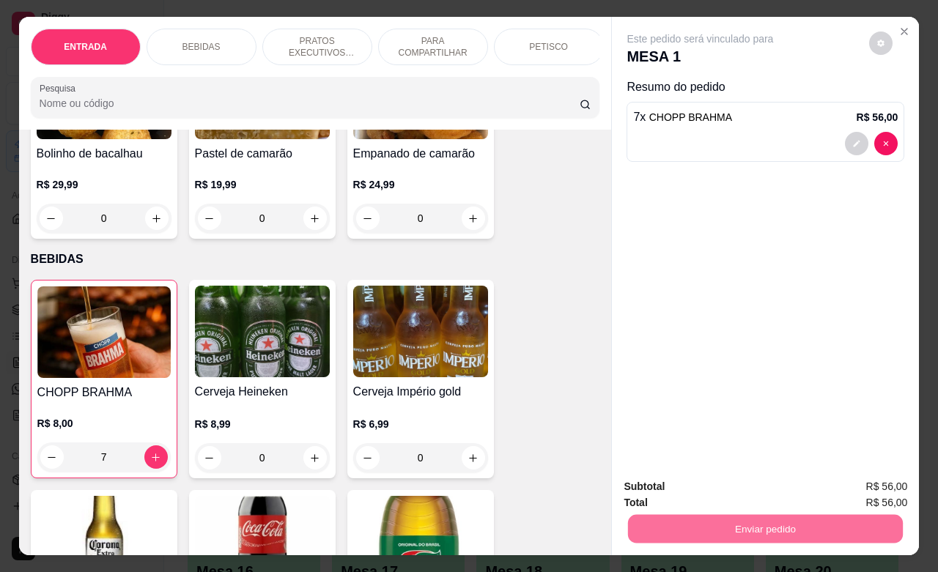
click at [701, 481] on button "Não registrar e enviar pedido" at bounding box center [715, 484] width 148 height 27
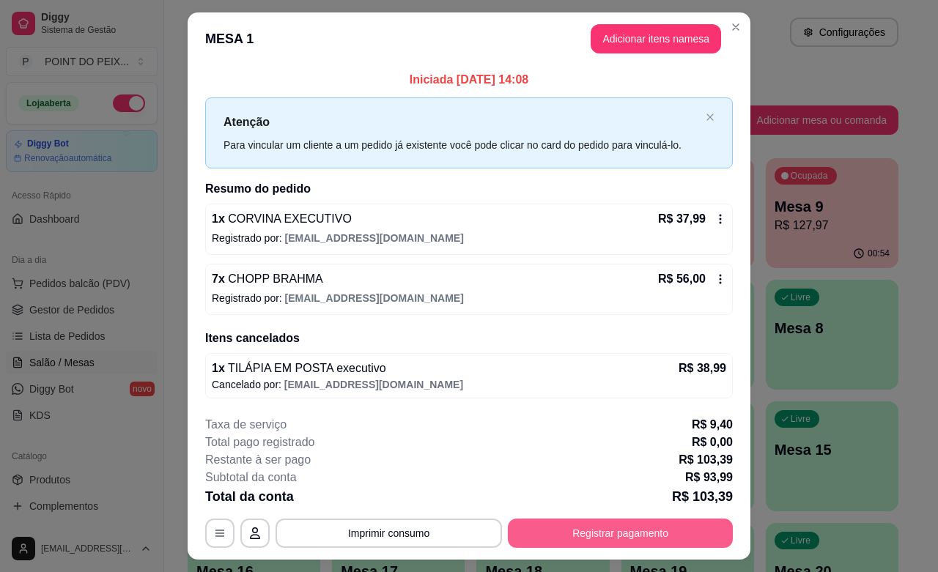
click at [645, 534] on button "Registrar pagamento" at bounding box center [620, 533] width 225 height 29
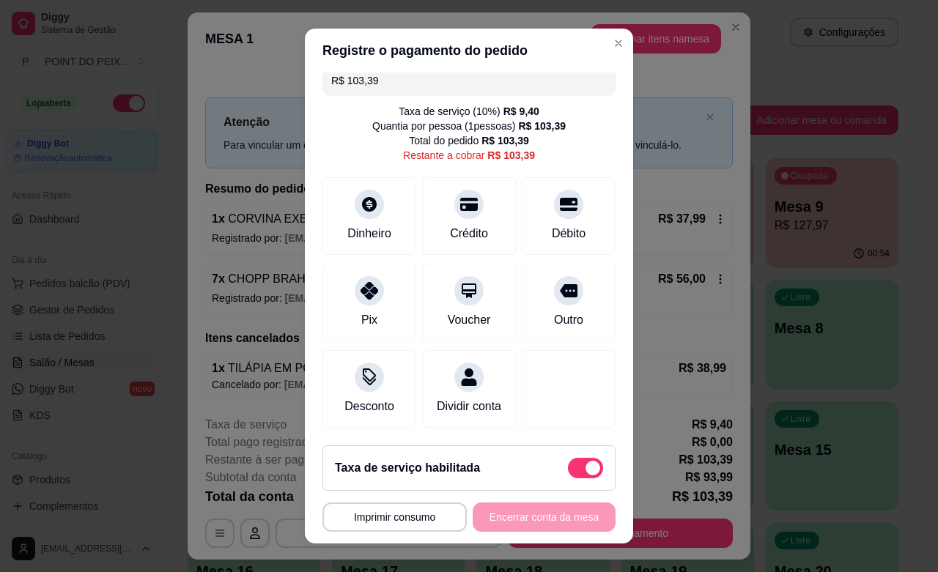
scroll to position [31, 0]
click at [572, 460] on span at bounding box center [585, 468] width 35 height 21
click at [572, 471] on input "checkbox" at bounding box center [572, 476] width 10 height 10
checkbox input "true"
type input "R$ 93,99"
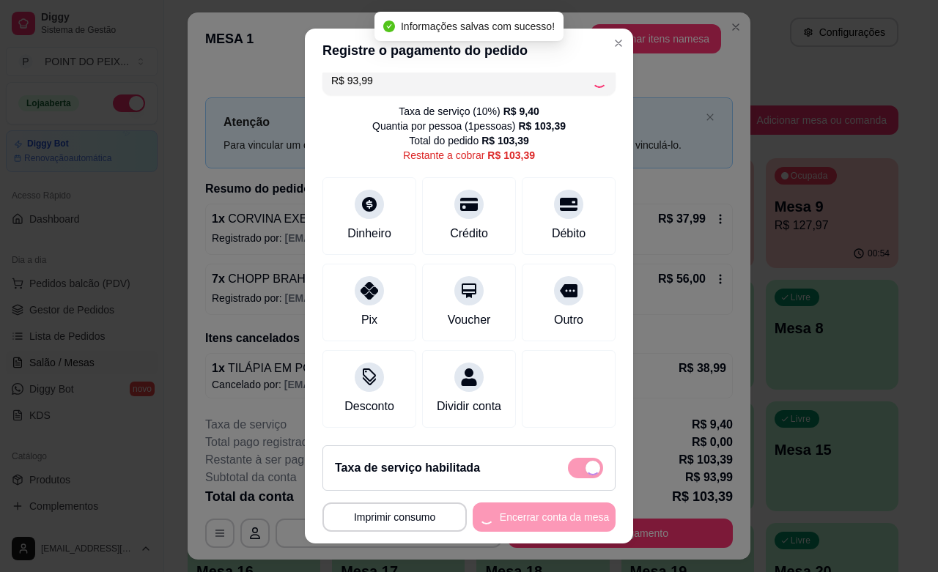
checkbox input "false"
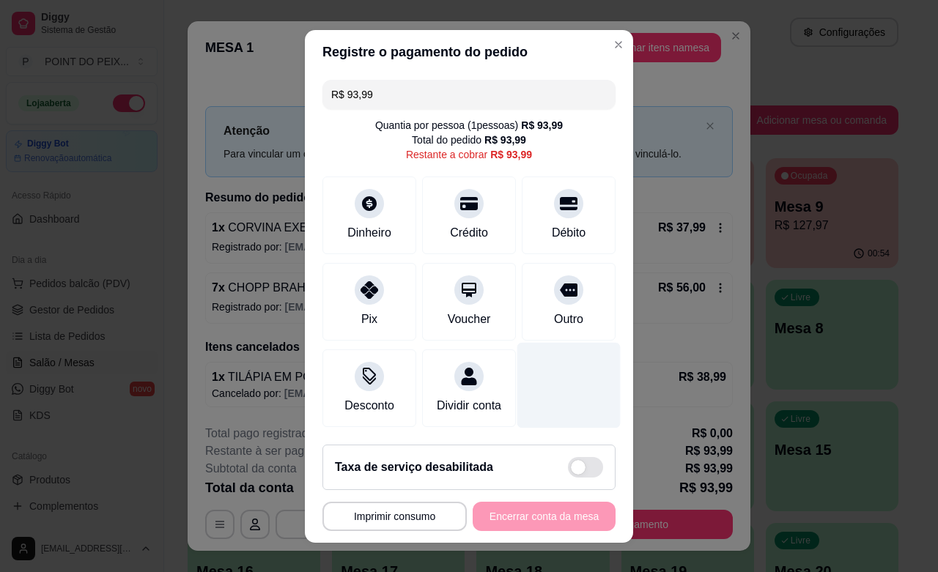
scroll to position [18, 0]
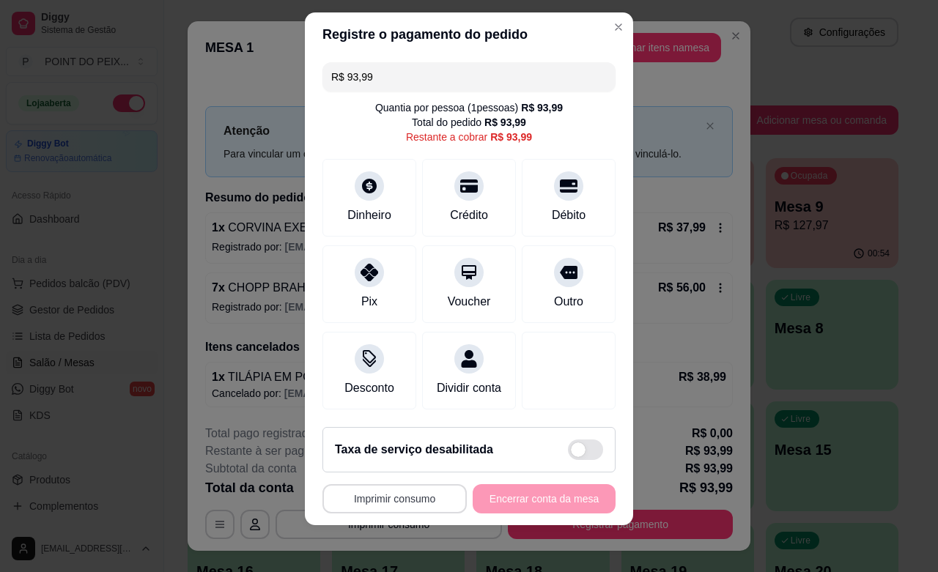
click at [413, 506] on button "Imprimir consumo" at bounding box center [395, 498] width 144 height 29
click at [402, 470] on button "IMPRESSORA" at bounding box center [387, 465] width 106 height 23
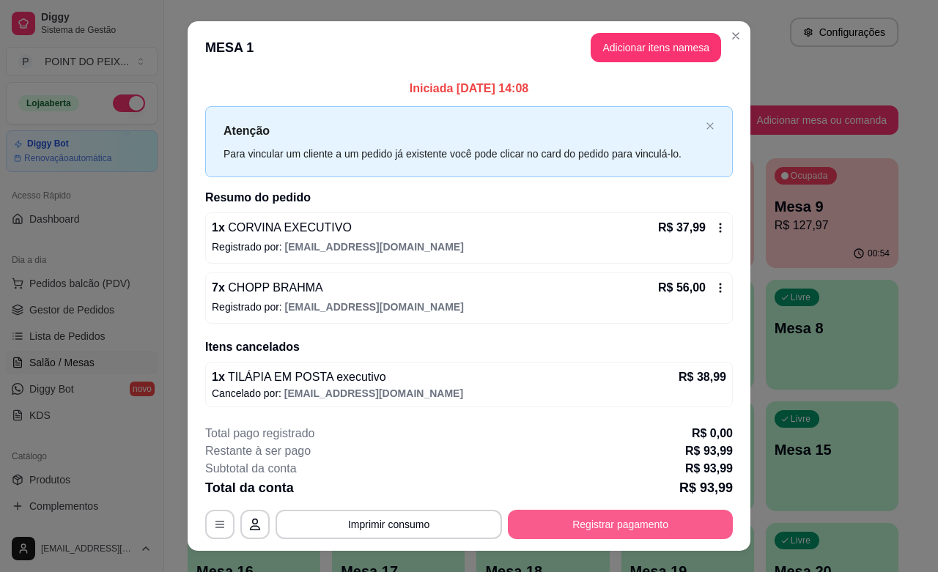
click at [586, 526] on button "Registrar pagamento" at bounding box center [620, 524] width 225 height 29
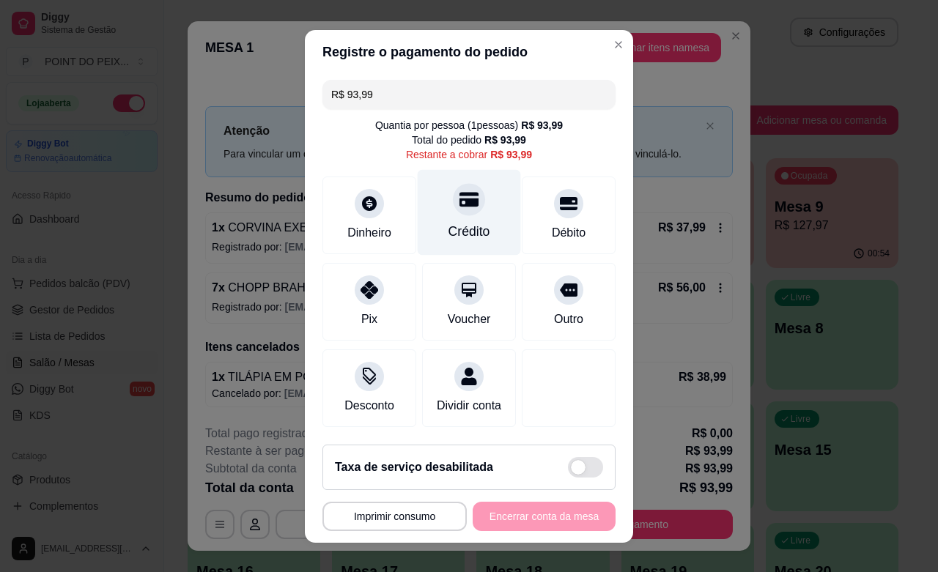
click at [448, 218] on div "Crédito" at bounding box center [469, 212] width 103 height 86
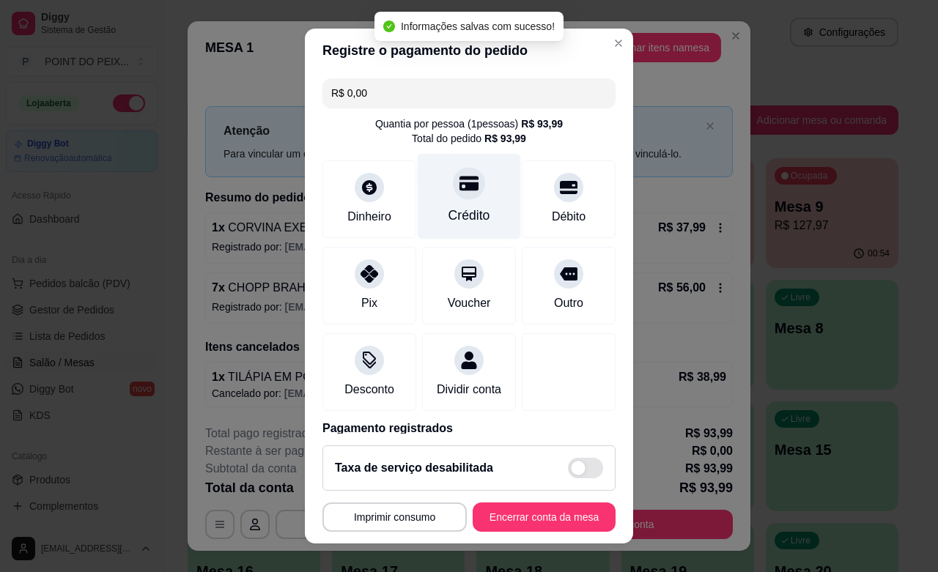
type input "R$ 0,00"
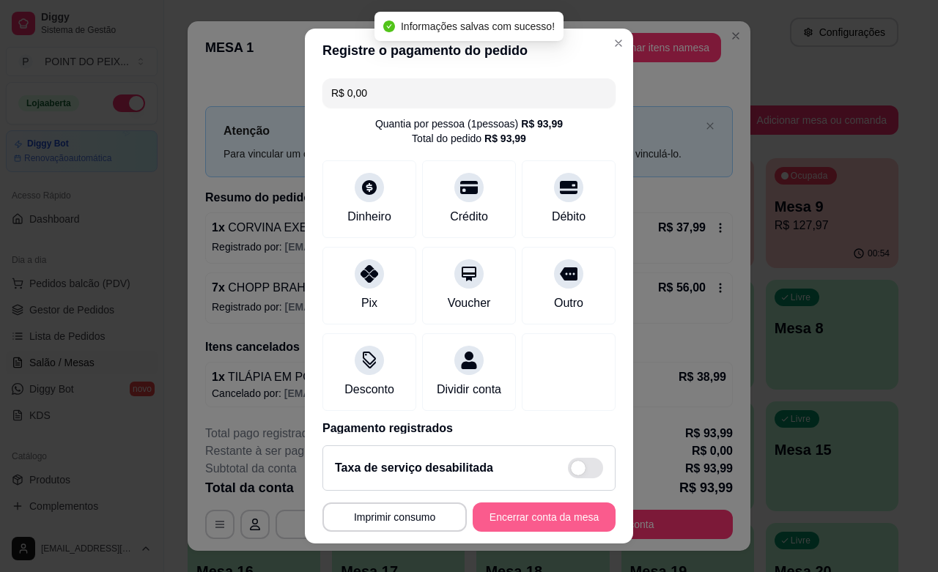
click at [541, 513] on button "Encerrar conta da mesa" at bounding box center [544, 517] width 143 height 29
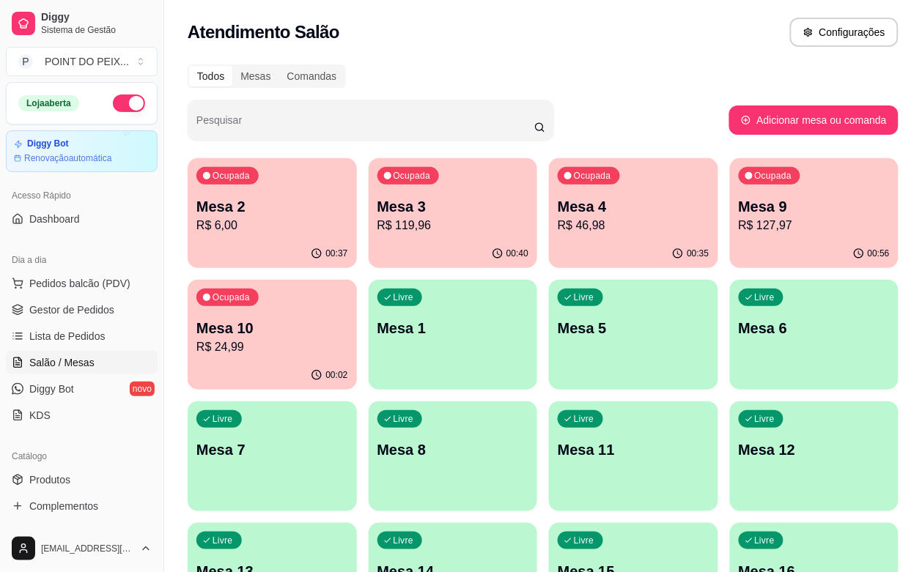
click at [369, 358] on div "Livre Mesa 1" at bounding box center [453, 326] width 169 height 92
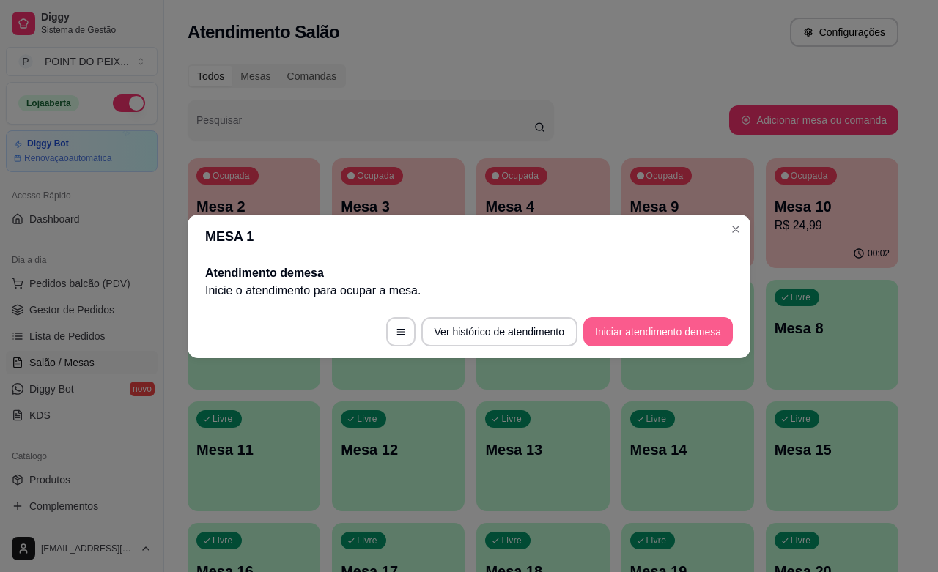
click at [617, 342] on button "Iniciar atendimento de mesa" at bounding box center [658, 331] width 150 height 29
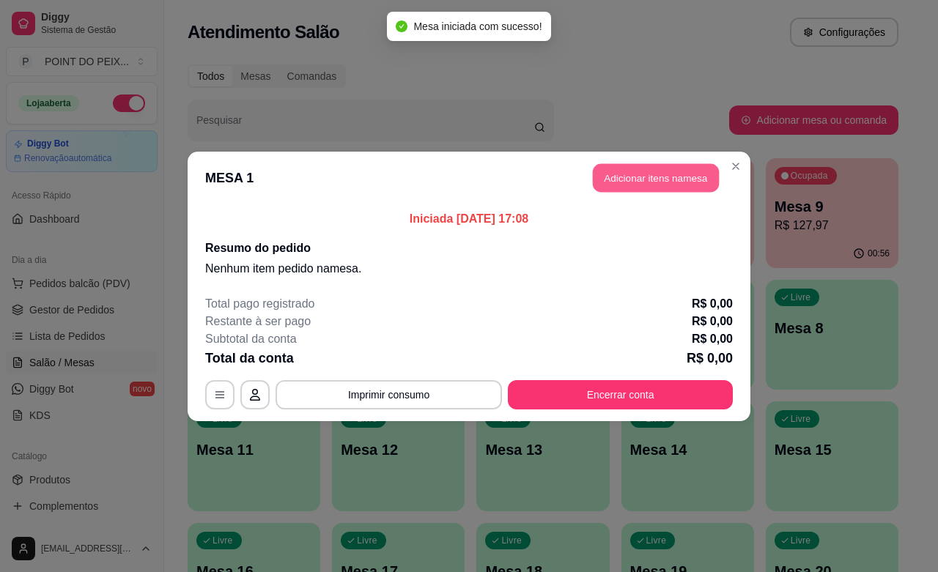
click at [638, 176] on button "Adicionar itens na mesa" at bounding box center [656, 177] width 126 height 29
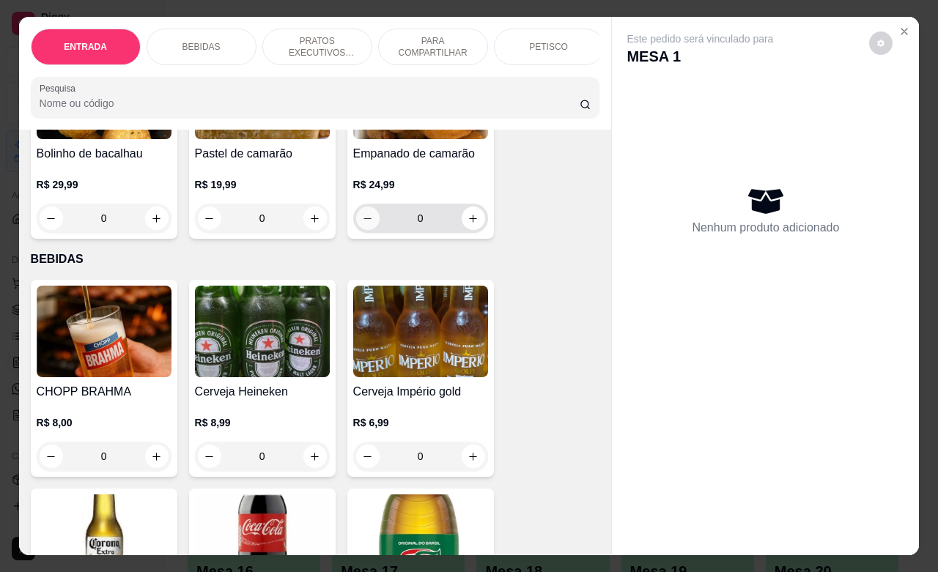
scroll to position [0, 0]
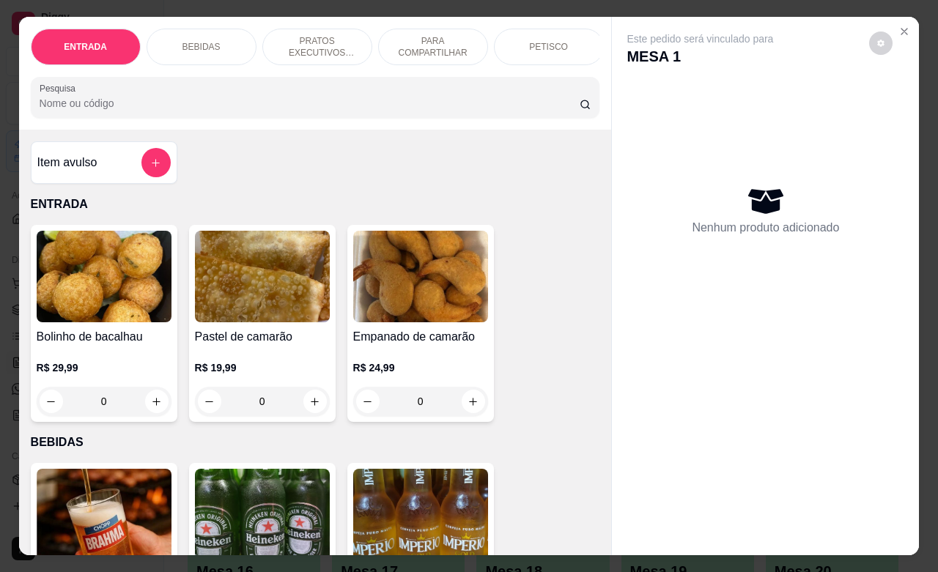
click at [319, 35] on p "PRATOS EXECUTIVOS (INDIVIDUAIS)" at bounding box center [317, 46] width 85 height 23
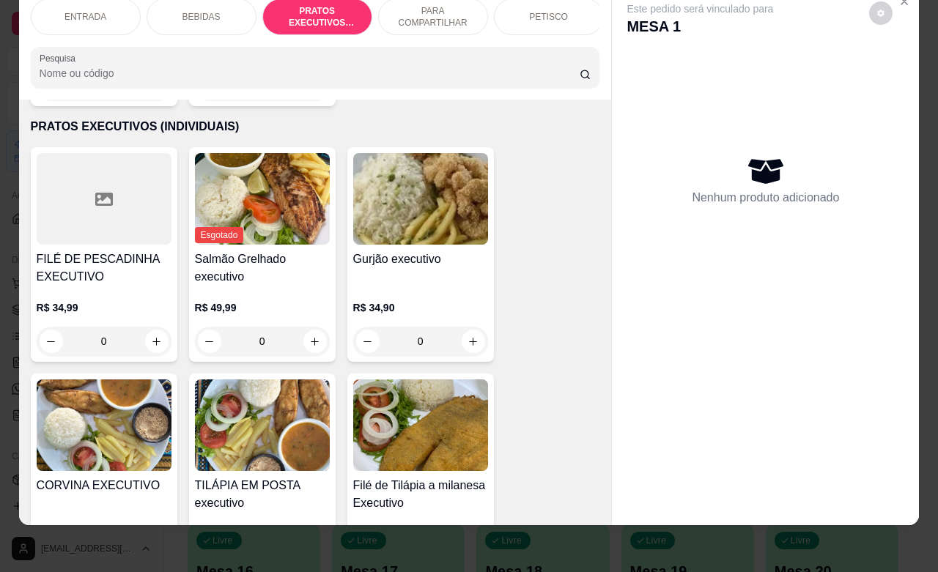
scroll to position [1787, 0]
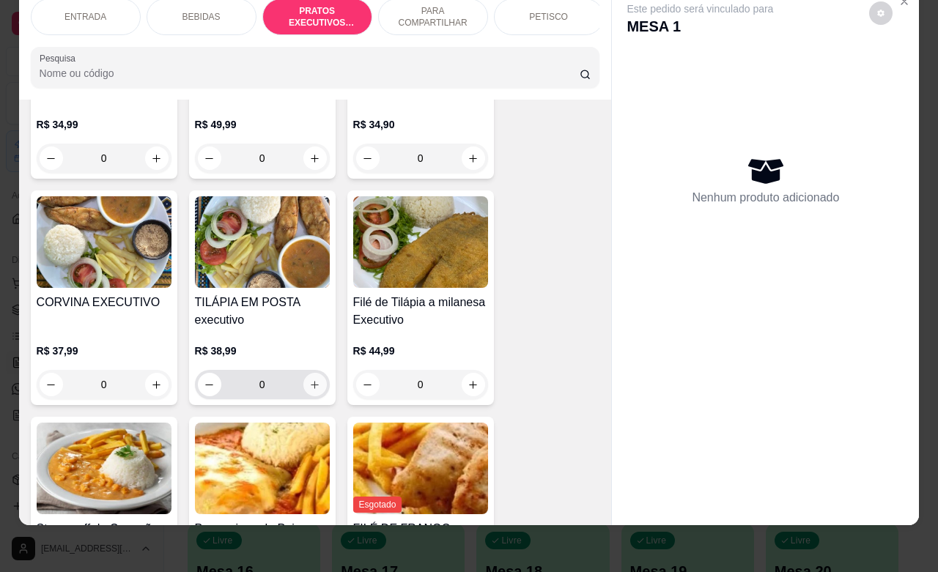
click at [309, 380] on icon "increase-product-quantity" at bounding box center [314, 385] width 11 height 11
type input "1"
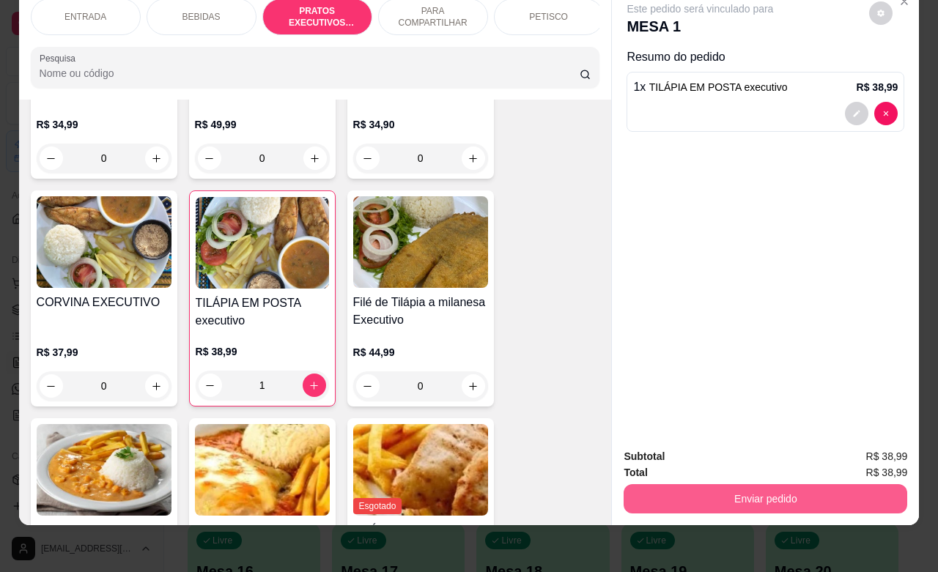
click at [668, 484] on button "Enviar pedido" at bounding box center [766, 498] width 284 height 29
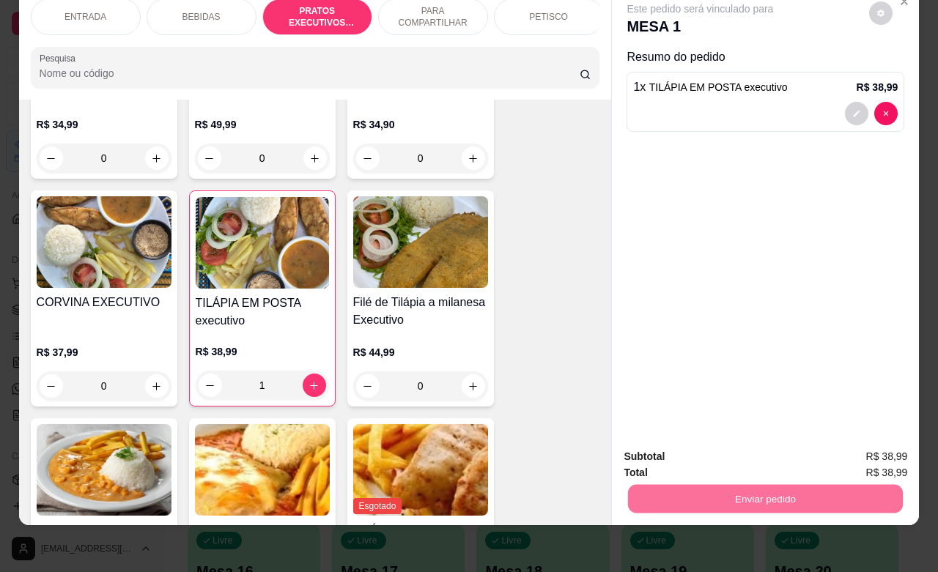
click at [660, 448] on button "Não registrar e enviar pedido" at bounding box center [715, 448] width 152 height 28
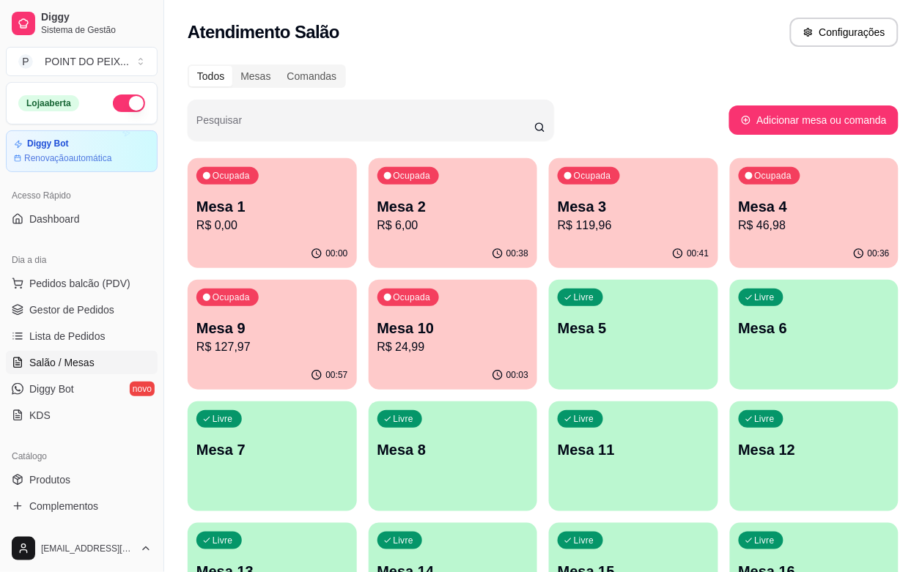
click at [357, 280] on div "Ocupada Mesa 9 R$ 127,97" at bounding box center [272, 320] width 169 height 81
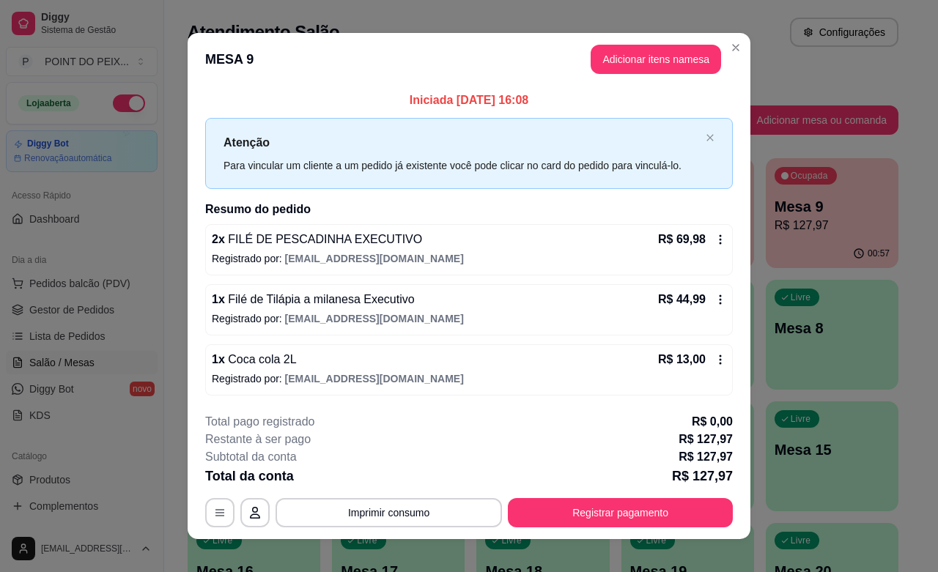
scroll to position [15, 0]
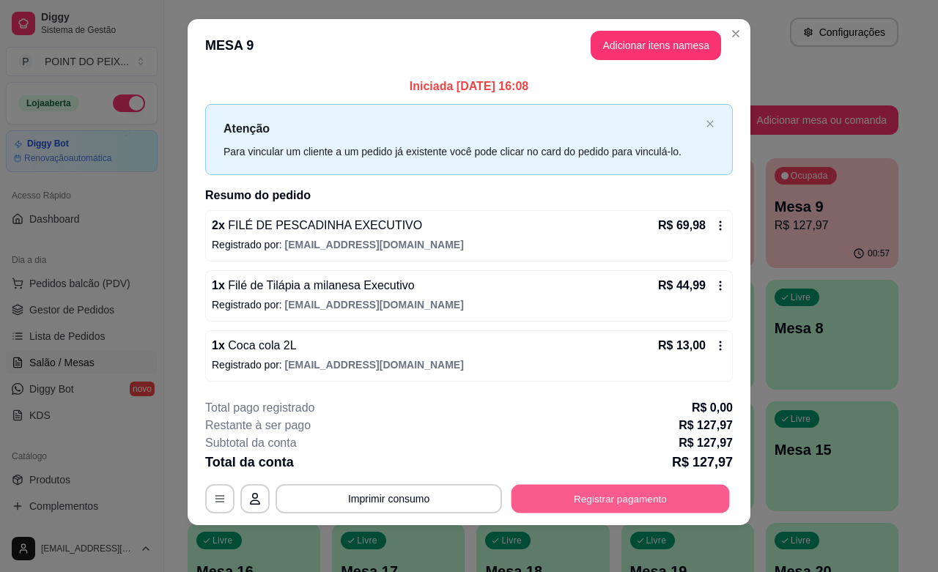
click at [661, 485] on button "Registrar pagamento" at bounding box center [621, 499] width 218 height 29
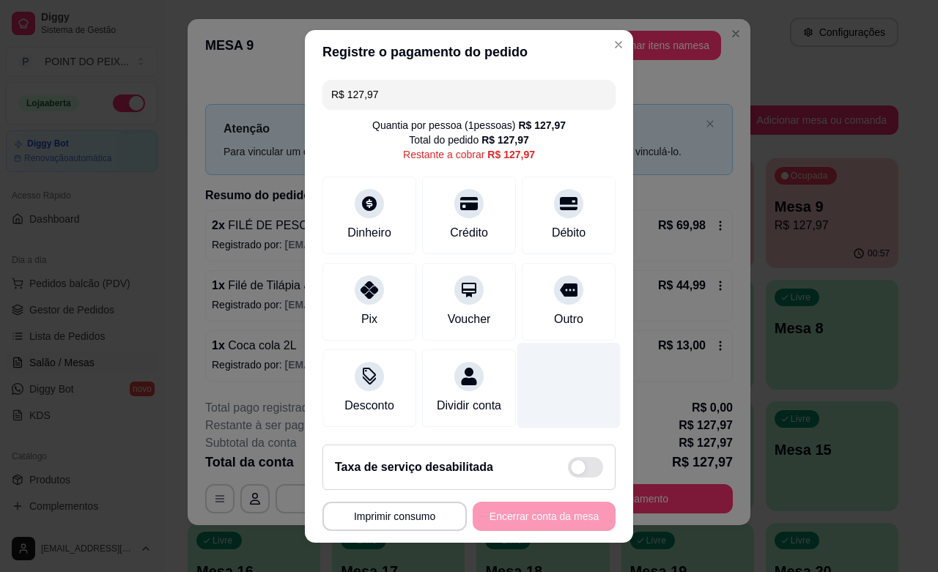
scroll to position [0, 0]
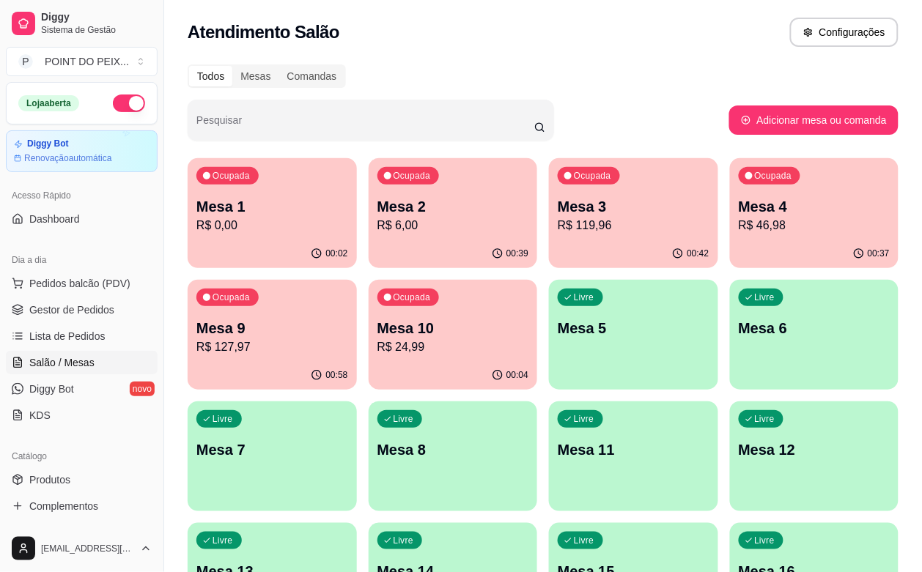
click at [377, 353] on p "R$ 24,99" at bounding box center [453, 348] width 152 height 18
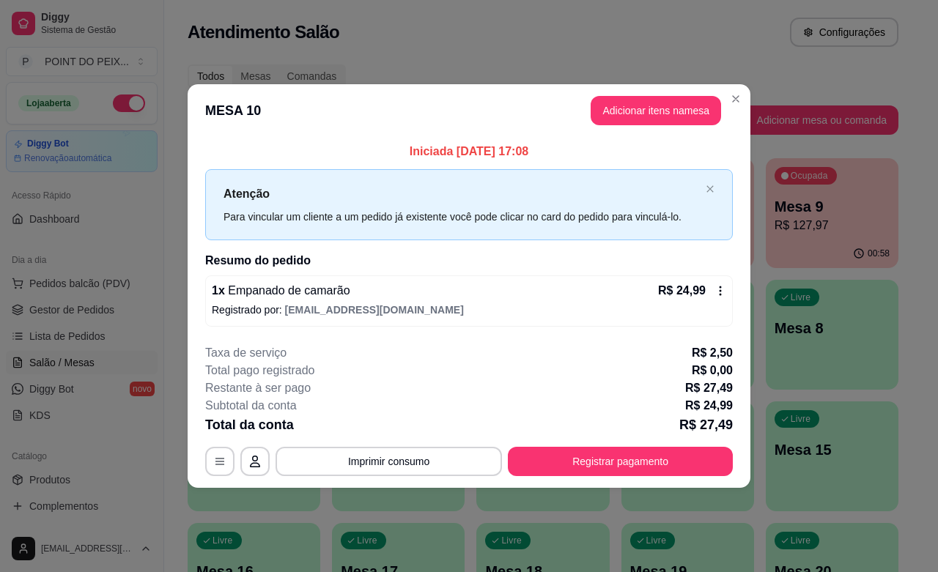
click at [718, 290] on icon at bounding box center [721, 291] width 12 height 12
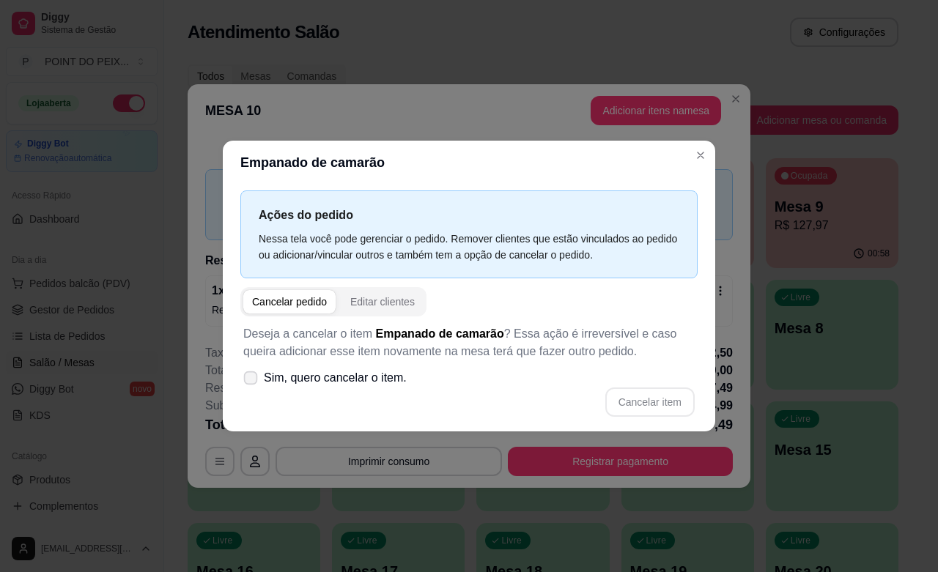
click at [249, 383] on span at bounding box center [251, 378] width 14 height 14
click at [249, 383] on input "Sim, quero cancelar o item." at bounding box center [248, 385] width 10 height 10
checkbox input "true"
click at [640, 402] on button "Cancelar item" at bounding box center [649, 402] width 89 height 29
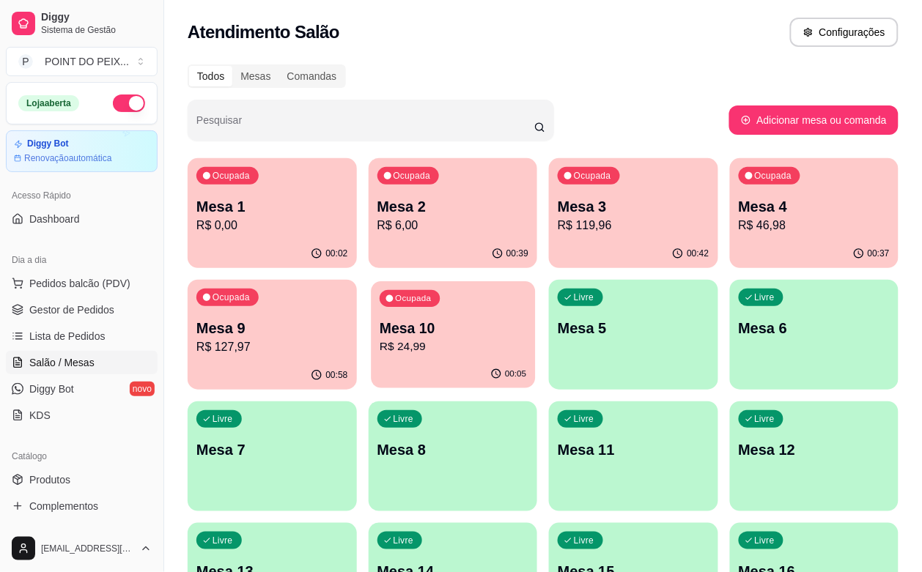
click at [380, 335] on p "Mesa 10" at bounding box center [453, 329] width 147 height 20
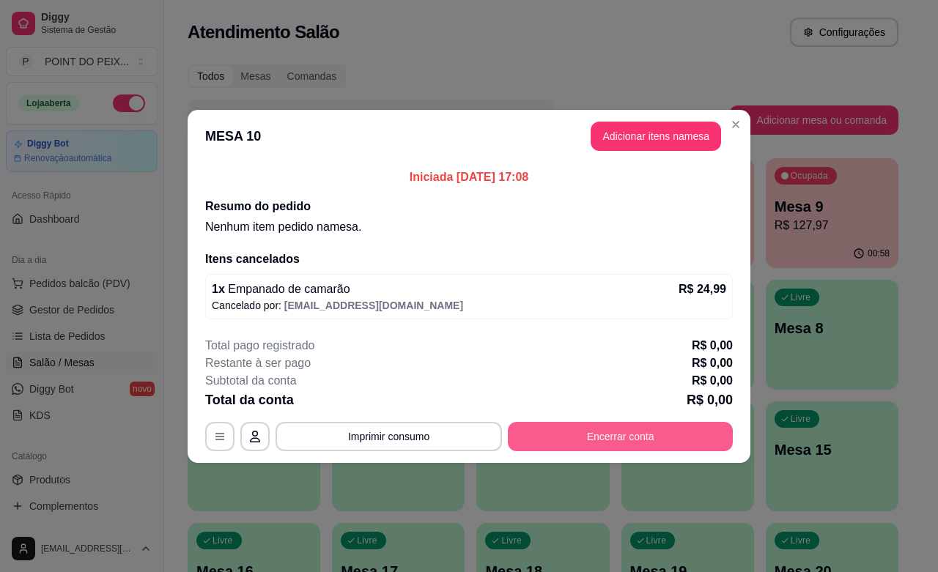
click at [605, 437] on button "Encerrar conta" at bounding box center [620, 436] width 225 height 29
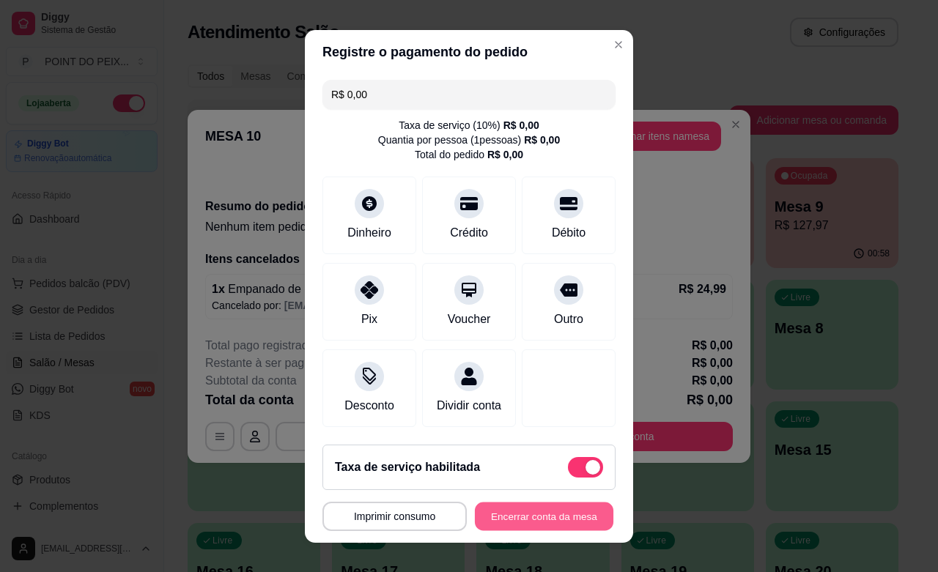
click at [558, 517] on button "Encerrar conta da mesa" at bounding box center [544, 516] width 139 height 29
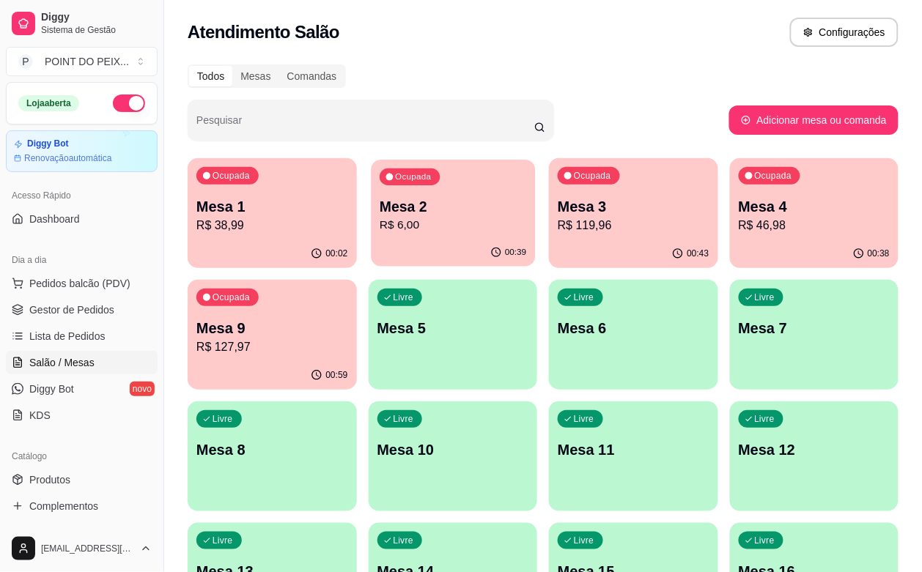
click at [380, 224] on p "R$ 6,00" at bounding box center [453, 225] width 147 height 17
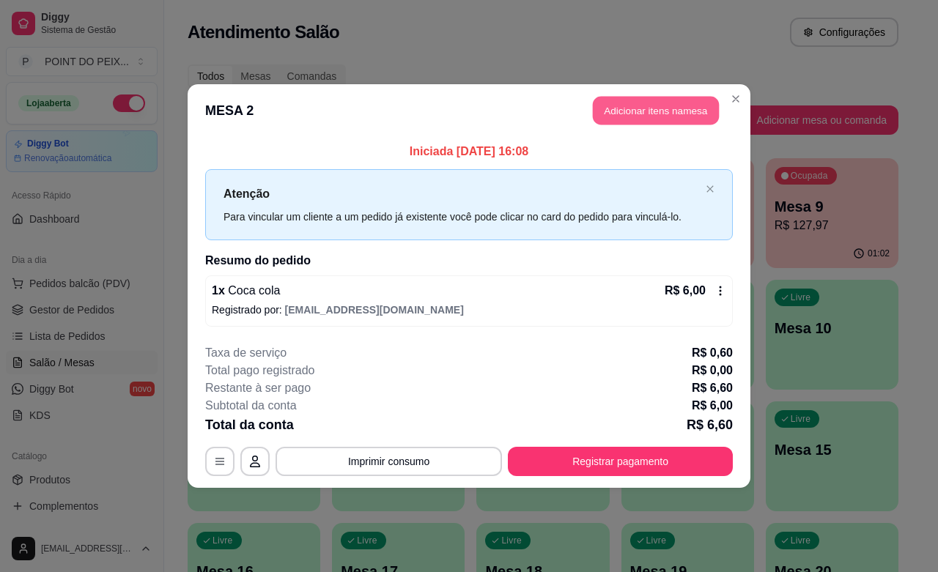
click at [649, 118] on button "Adicionar itens na mesa" at bounding box center [656, 111] width 126 height 29
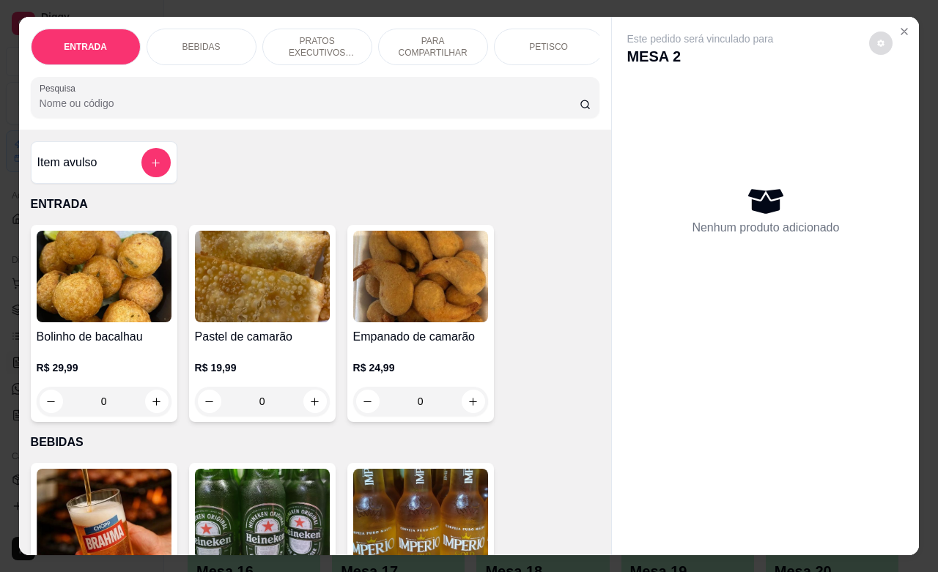
click at [877, 39] on icon "decrease-product-quantity" at bounding box center [881, 43] width 9 height 9
click at [892, 90] on span "Automatic updates" at bounding box center [898, 95] width 29 height 18
click at [892, 95] on input "Automatic updates" at bounding box center [888, 100] width 10 height 10
click at [896, 99] on span "Automatic updates" at bounding box center [893, 95] width 12 height 12
click at [893, 99] on input "Automatic updates" at bounding box center [888, 100] width 10 height 10
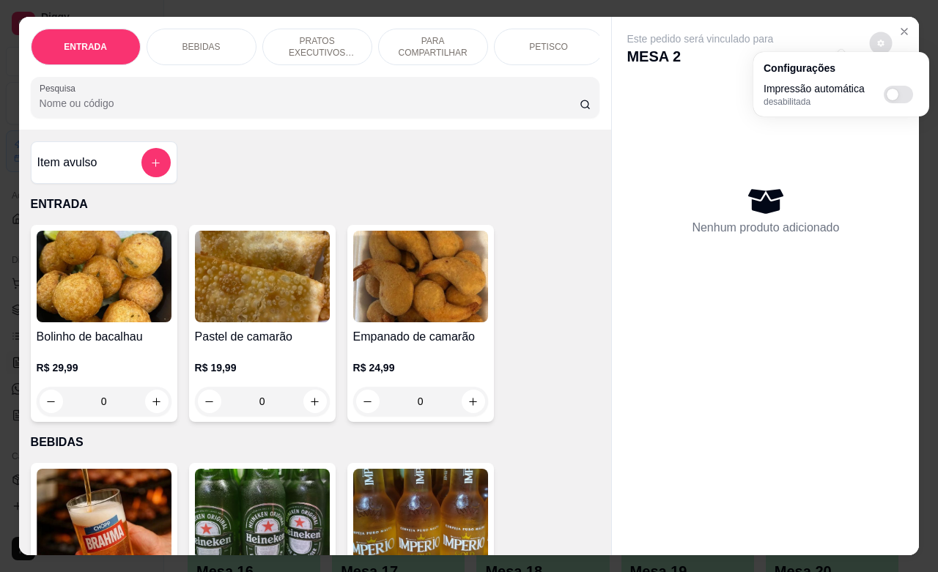
checkbox input "true"
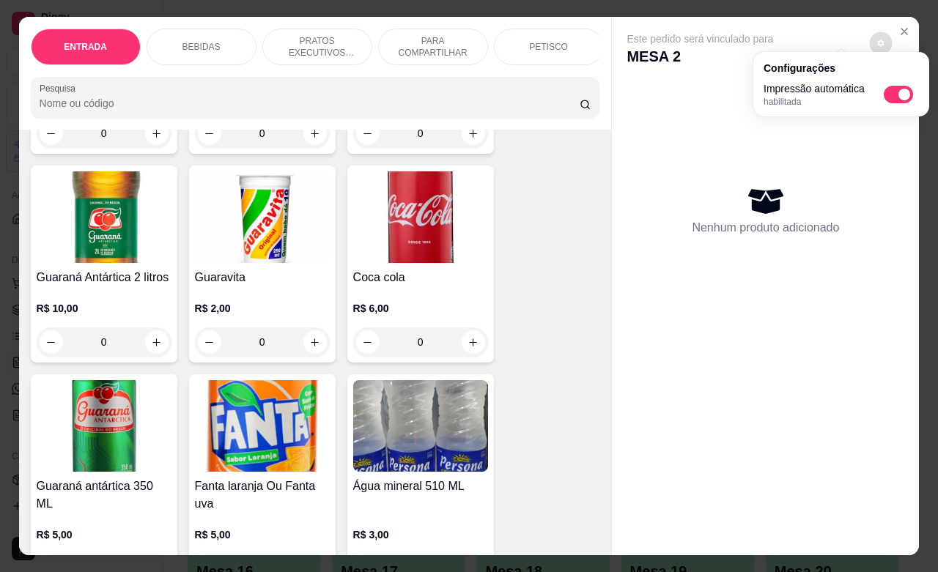
scroll to position [825, 0]
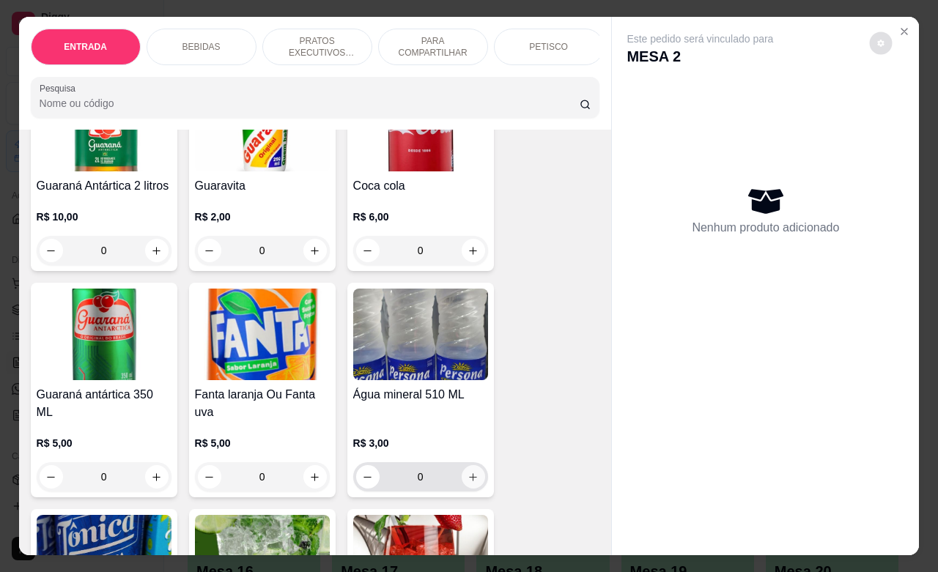
click at [468, 472] on icon "increase-product-quantity" at bounding box center [473, 477] width 11 height 11
click at [467, 479] on button "increase-product-quantity" at bounding box center [473, 476] width 23 height 23
type input "1"
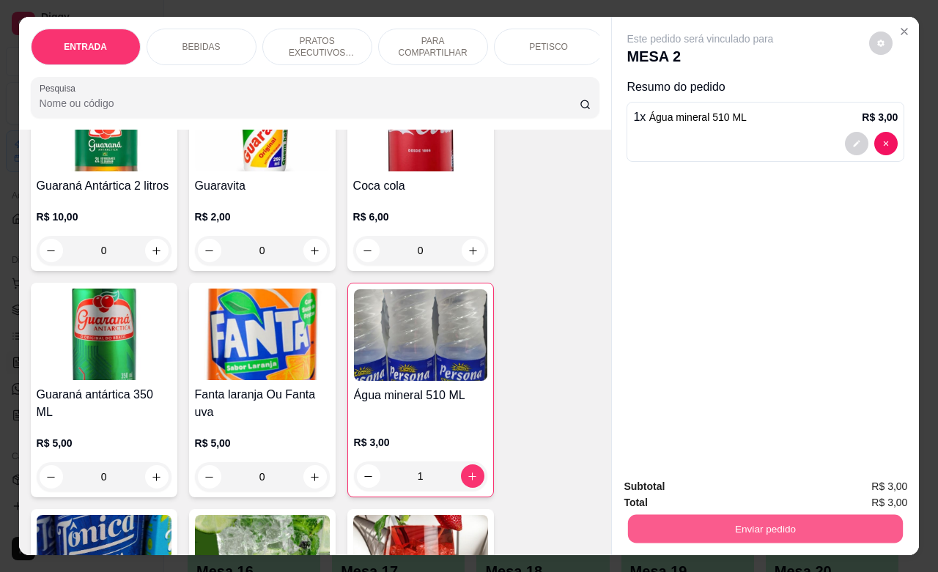
click at [718, 515] on button "Enviar pedido" at bounding box center [765, 529] width 275 height 29
click at [751, 486] on button "Não registrar e enviar pedido" at bounding box center [715, 484] width 148 height 27
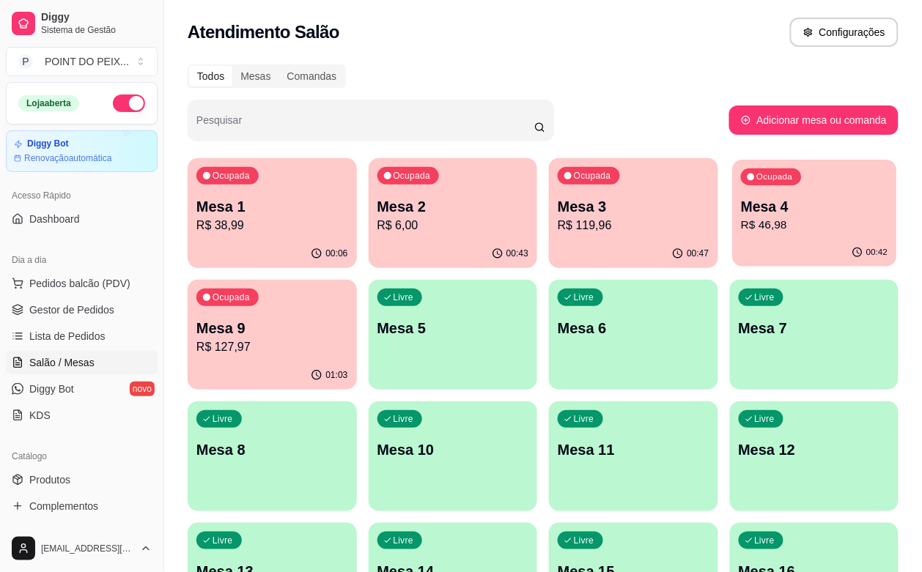
click at [741, 227] on p "R$ 46,98" at bounding box center [814, 225] width 147 height 17
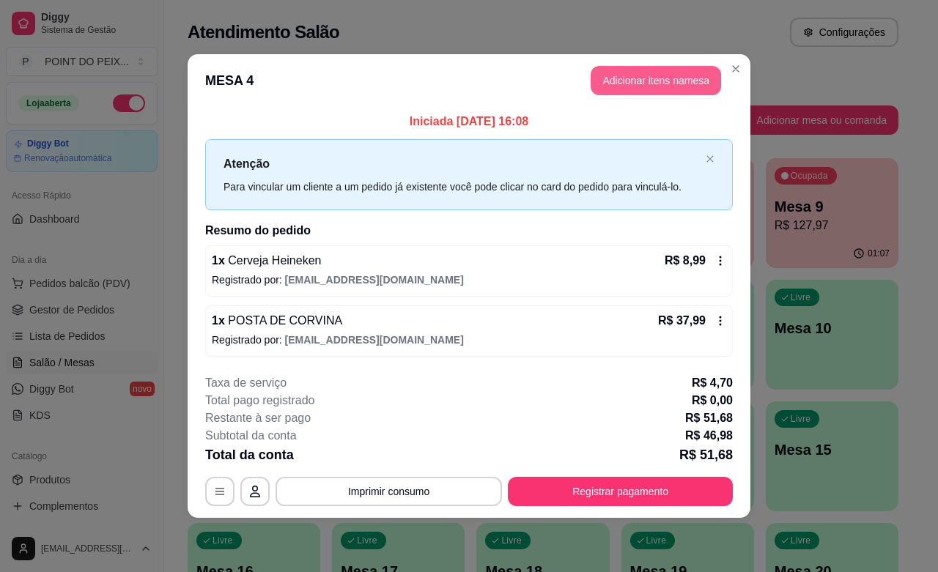
click at [662, 81] on button "Adicionar itens na mesa" at bounding box center [656, 80] width 130 height 29
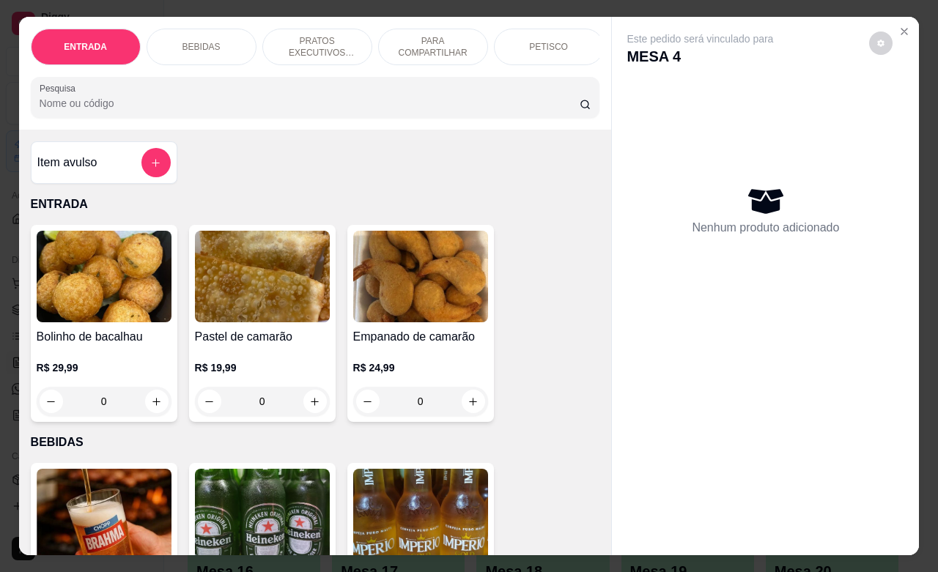
scroll to position [183, 0]
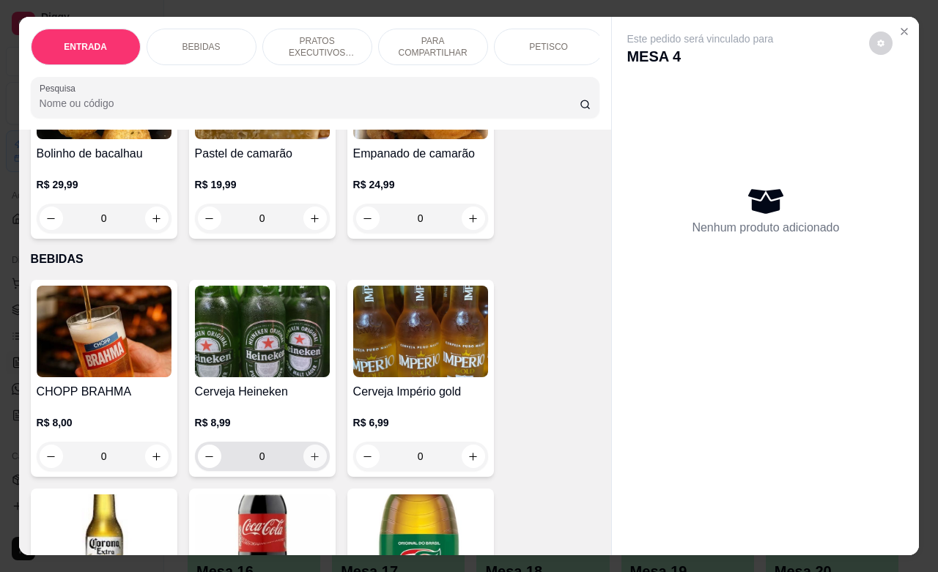
click at [312, 460] on icon "increase-product-quantity" at bounding box center [314, 457] width 11 height 11
type input "1"
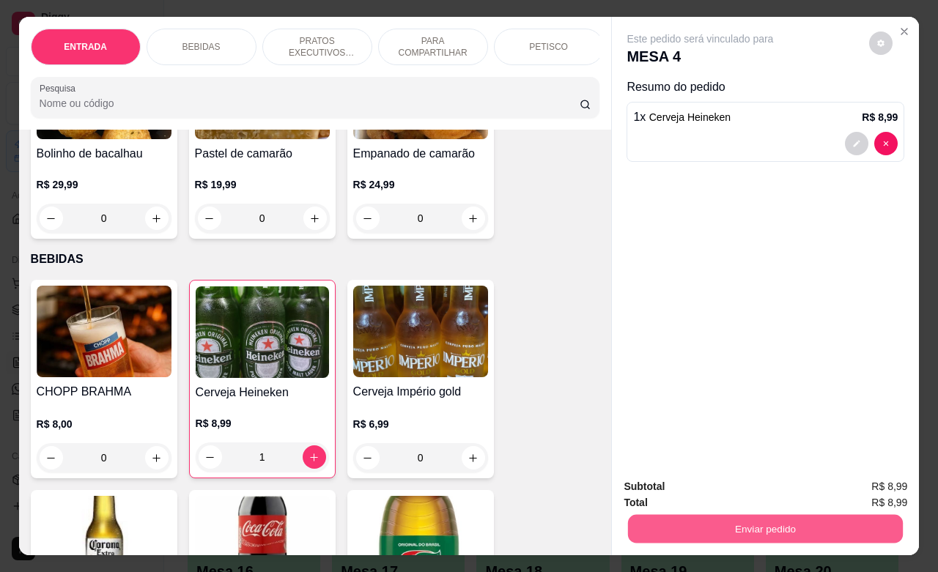
click at [669, 515] on button "Enviar pedido" at bounding box center [765, 529] width 275 height 29
click at [687, 488] on button "Não registrar e enviar pedido" at bounding box center [715, 484] width 148 height 27
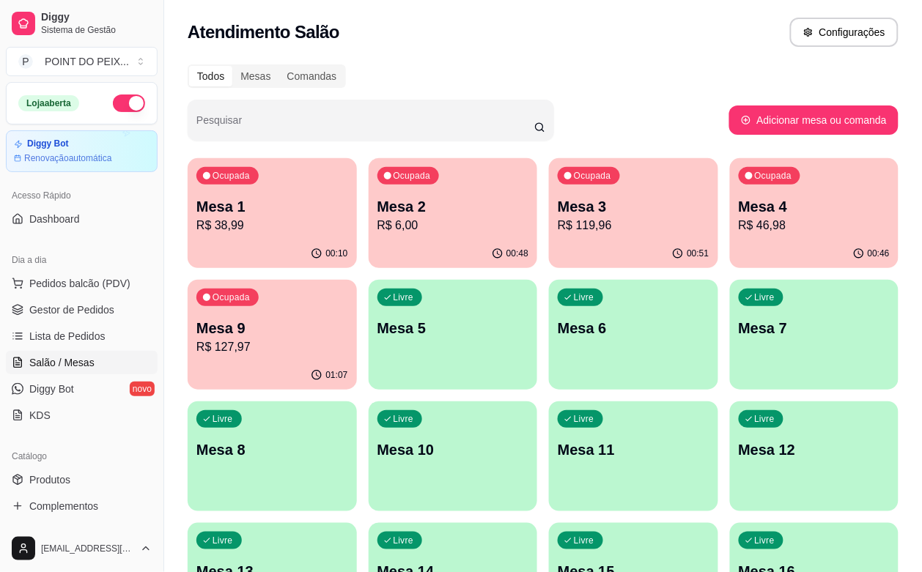
click at [369, 364] on div "Livre Mesa 5" at bounding box center [453, 326] width 169 height 92
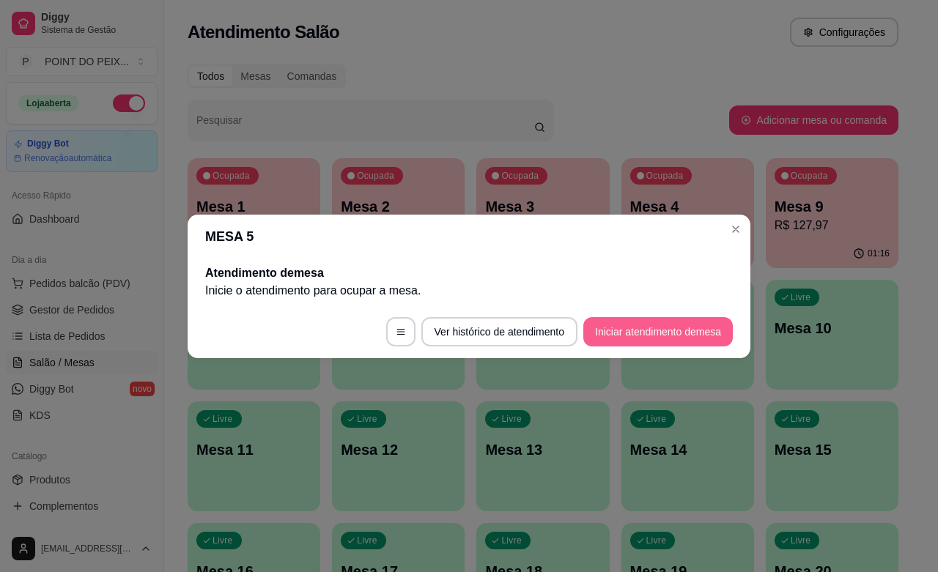
click at [627, 337] on button "Iniciar atendimento de mesa" at bounding box center [658, 331] width 150 height 29
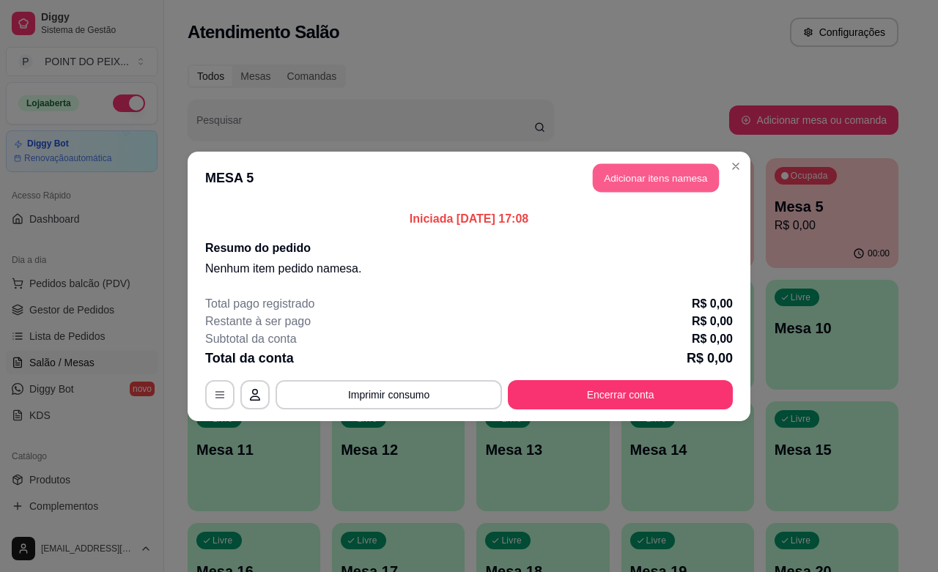
click at [658, 171] on button "Adicionar itens na mesa" at bounding box center [656, 177] width 126 height 29
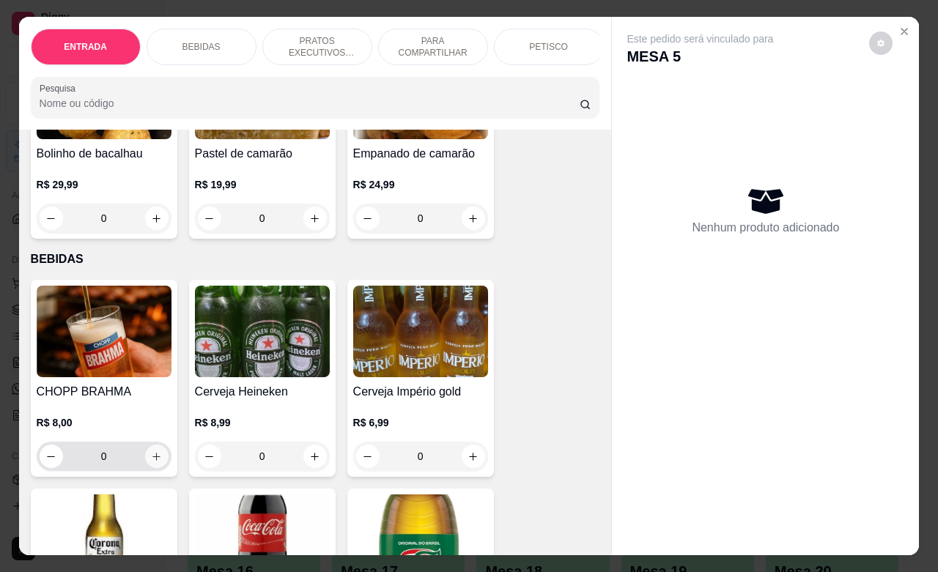
click at [151, 463] on icon "increase-product-quantity" at bounding box center [156, 457] width 11 height 11
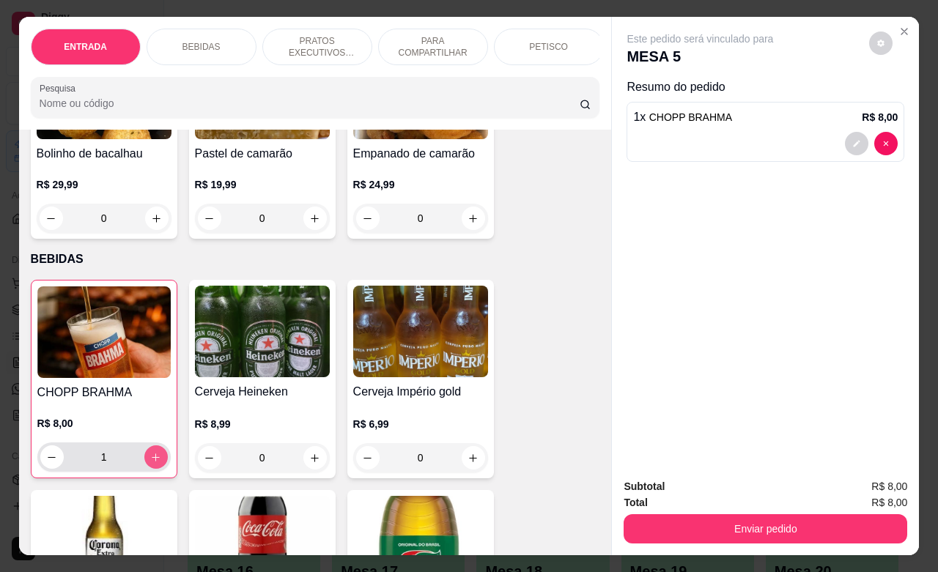
click at [150, 463] on icon "increase-product-quantity" at bounding box center [155, 457] width 11 height 11
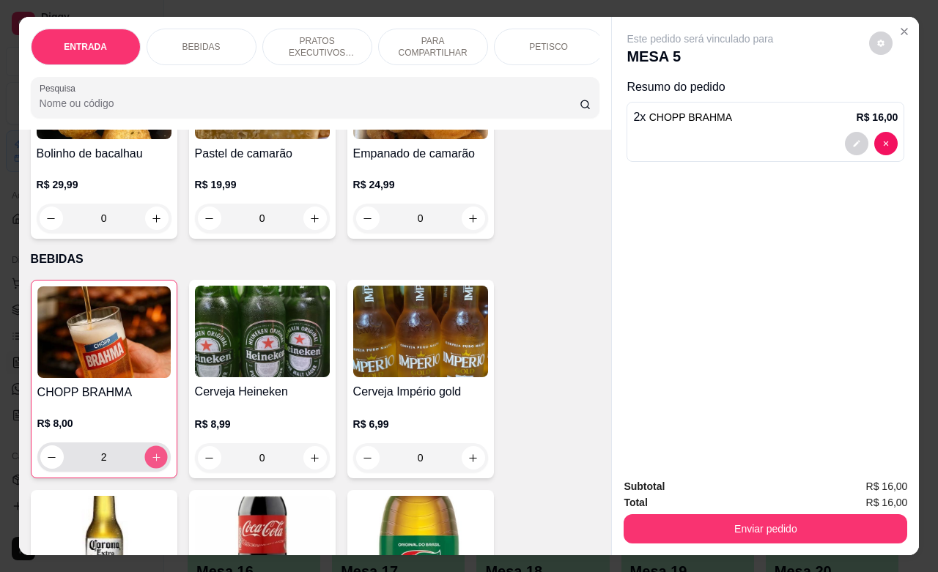
click at [150, 463] on icon "increase-product-quantity" at bounding box center [155, 457] width 11 height 11
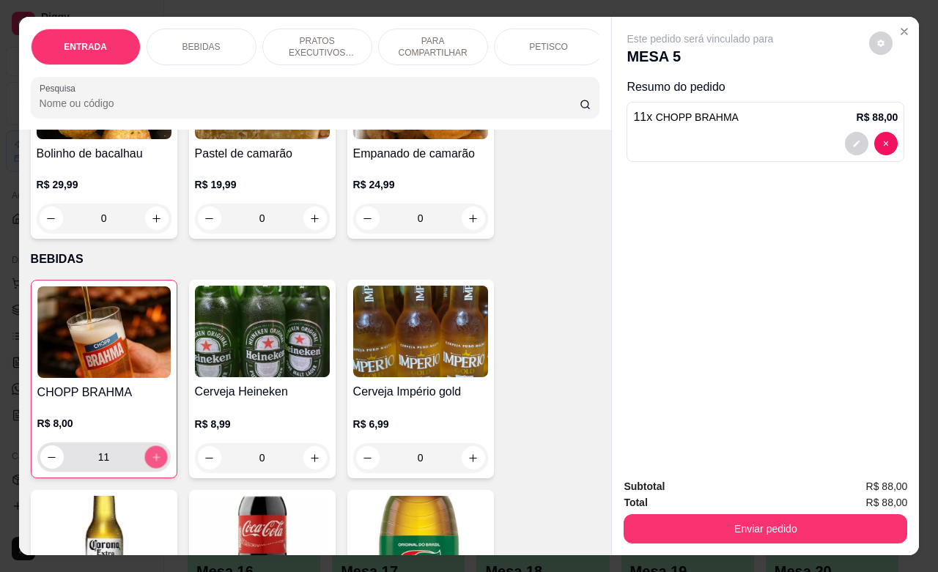
click at [150, 463] on icon "increase-product-quantity" at bounding box center [155, 457] width 11 height 11
click at [152, 461] on icon "increase-product-quantity" at bounding box center [155, 457] width 7 height 7
click at [45, 469] on button "decrease-product-quantity" at bounding box center [51, 457] width 23 height 23
type input "12"
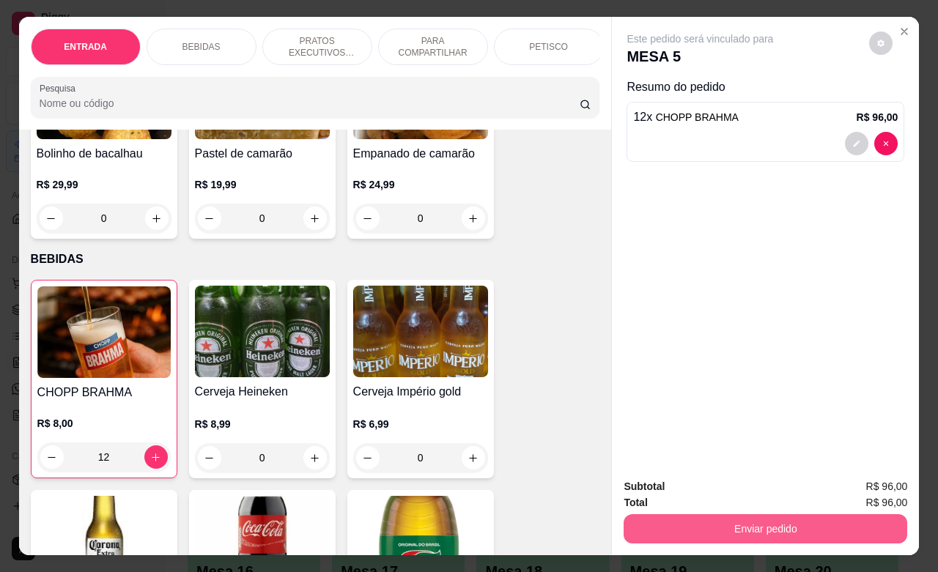
click at [727, 515] on button "Enviar pedido" at bounding box center [766, 529] width 284 height 29
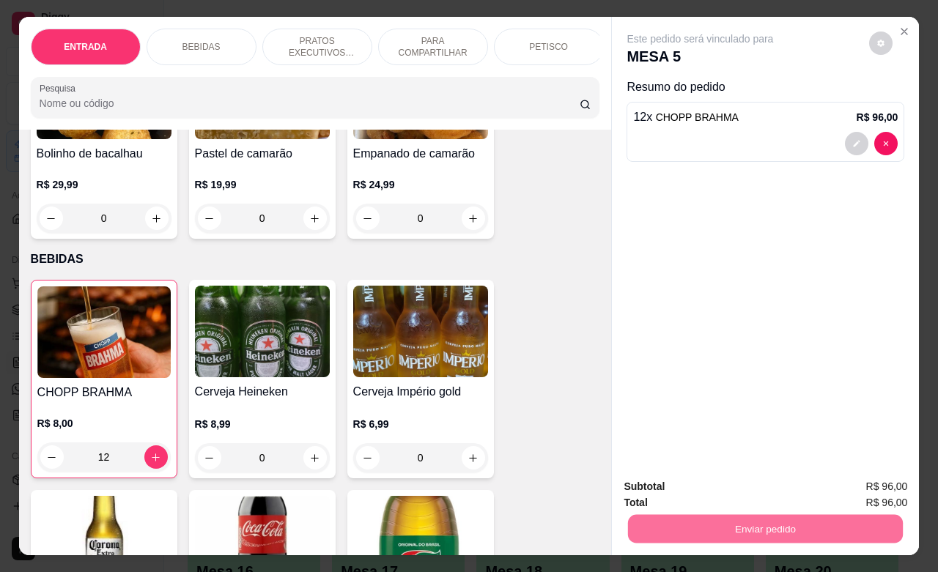
click at [716, 481] on button "Não registrar e enviar pedido" at bounding box center [715, 485] width 152 height 28
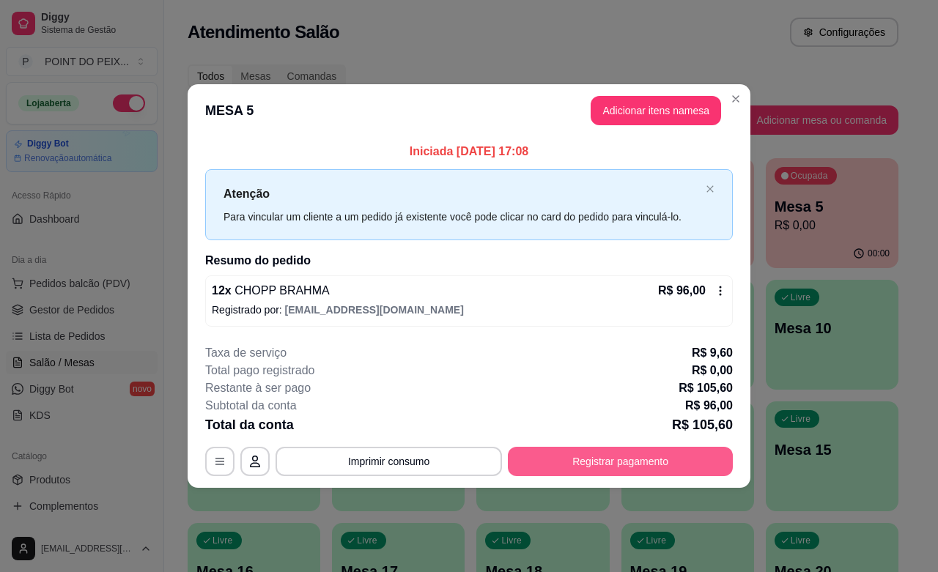
click at [702, 474] on button "Registrar pagamento" at bounding box center [620, 461] width 225 height 29
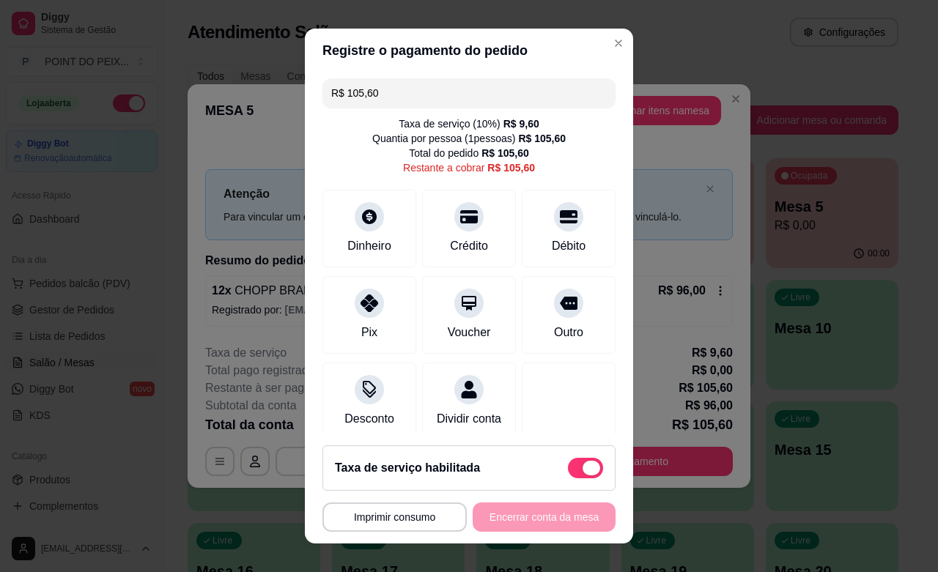
click at [583, 471] on span at bounding box center [592, 468] width 18 height 15
click at [567, 471] on input "checkbox" at bounding box center [572, 476] width 10 height 10
checkbox input "true"
type input "R$ 96,00"
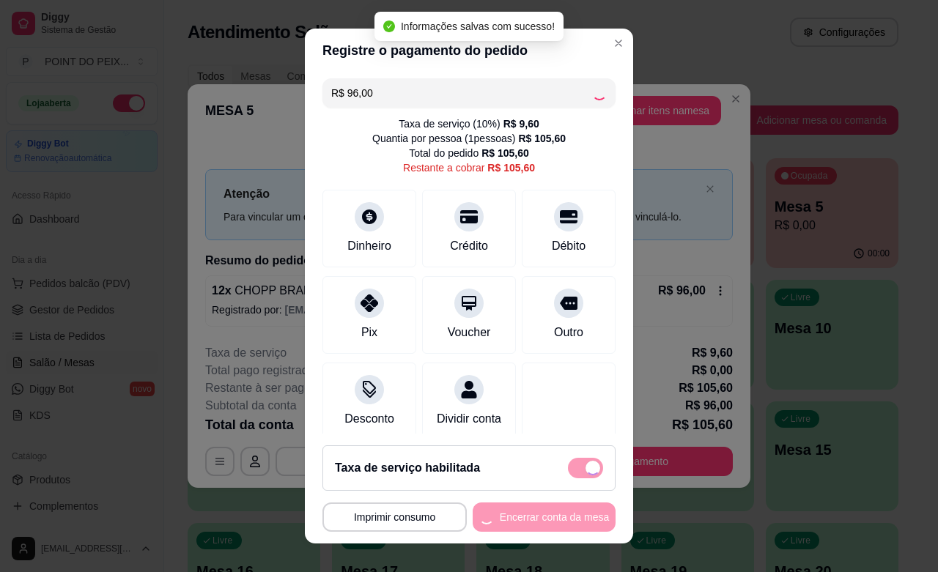
checkbox input "false"
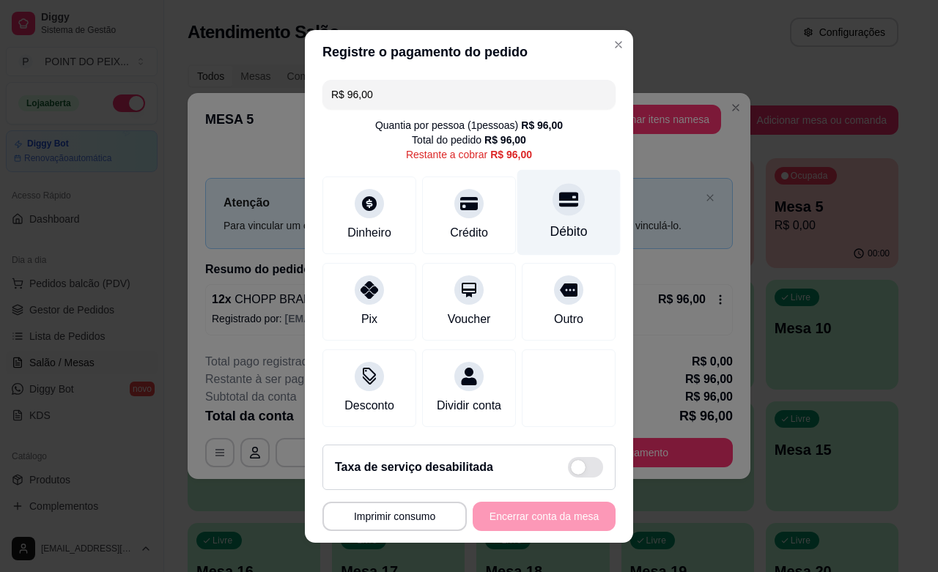
click at [550, 235] on div "Débito" at bounding box center [568, 231] width 37 height 19
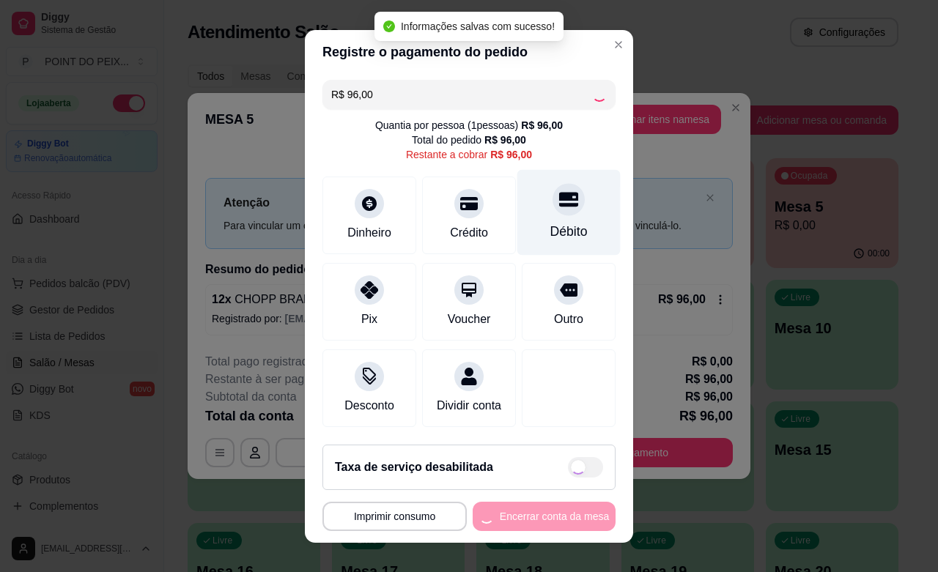
type input "R$ 0,00"
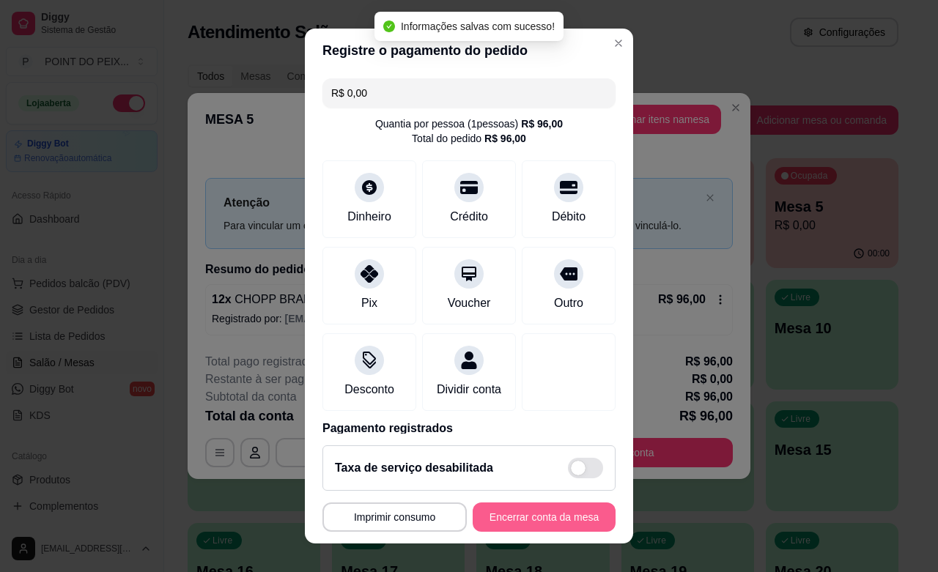
click at [531, 522] on button "Encerrar conta da mesa" at bounding box center [544, 517] width 143 height 29
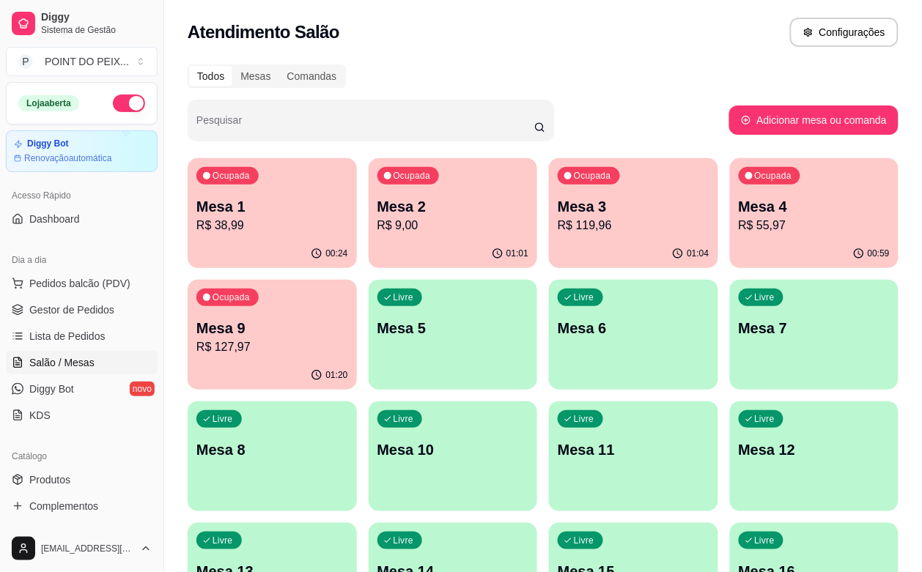
click at [65, 360] on span "Salão / Mesas" at bounding box center [61, 362] width 65 height 15
click at [357, 361] on div "01:20" at bounding box center [272, 375] width 169 height 29
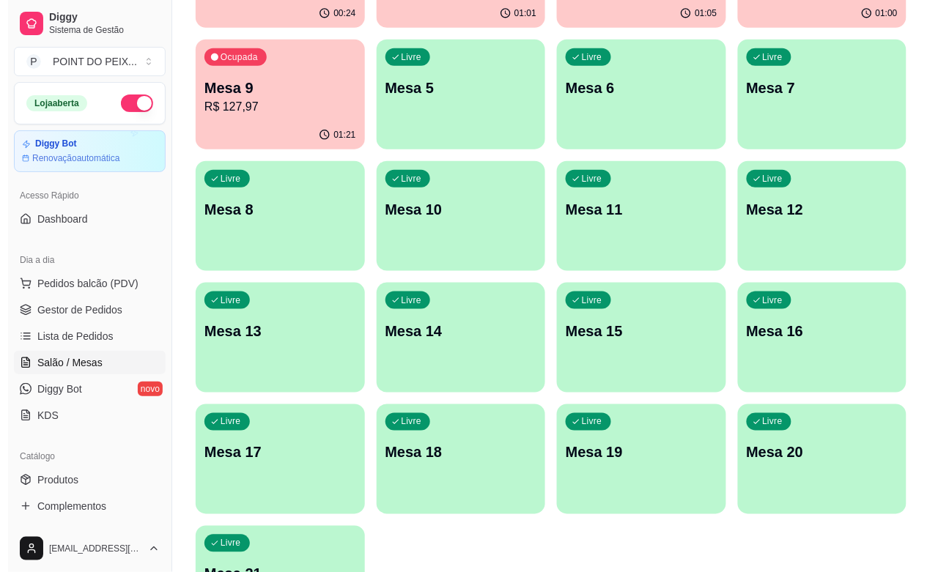
scroll to position [242, 0]
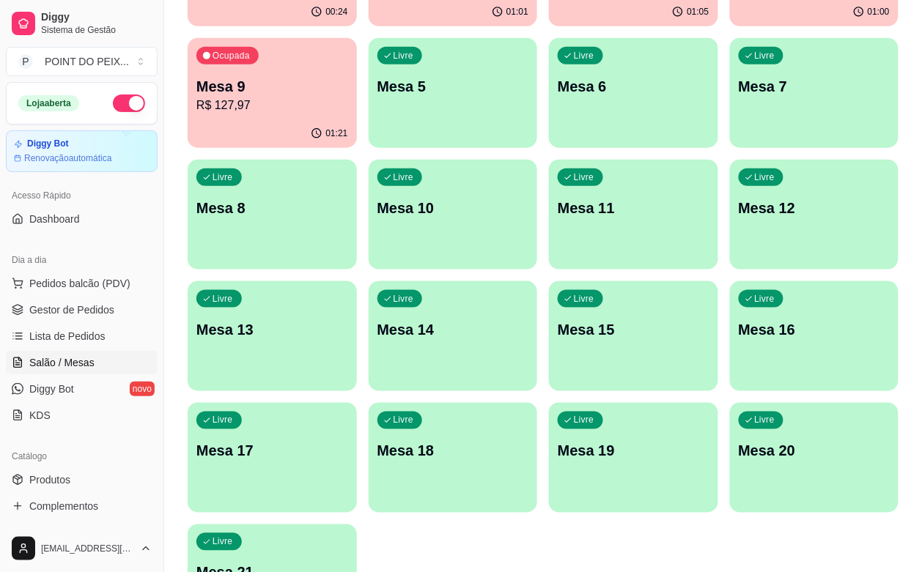
click at [240, 525] on div "Livre Mesa 21" at bounding box center [272, 571] width 169 height 92
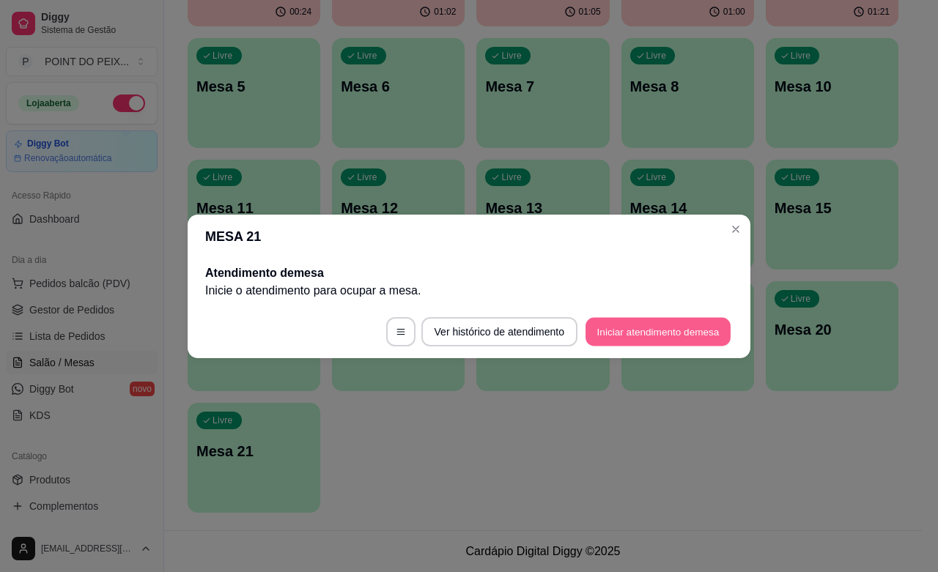
click at [647, 334] on button "Iniciar atendimento de mesa" at bounding box center [658, 331] width 145 height 29
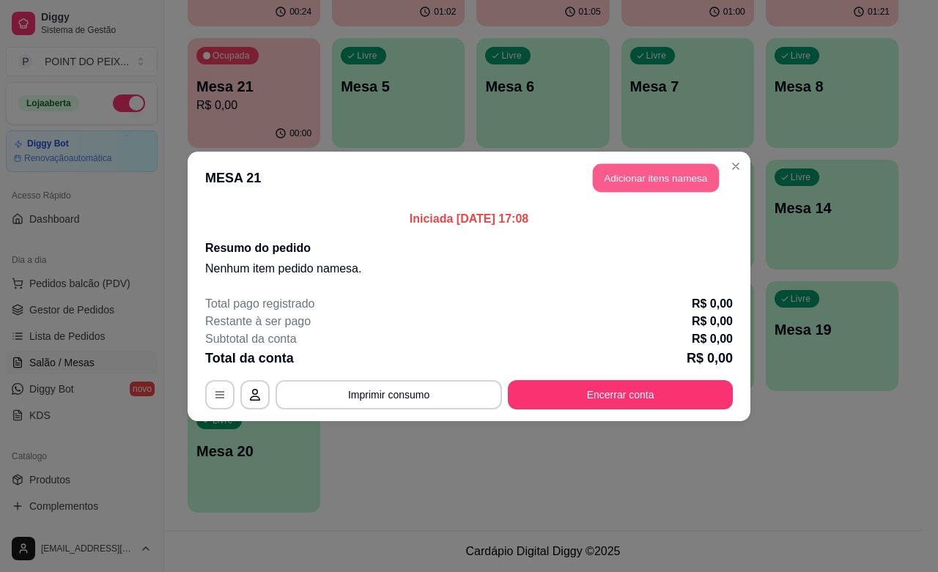
click at [691, 182] on button "Adicionar itens na mesa" at bounding box center [656, 177] width 126 height 29
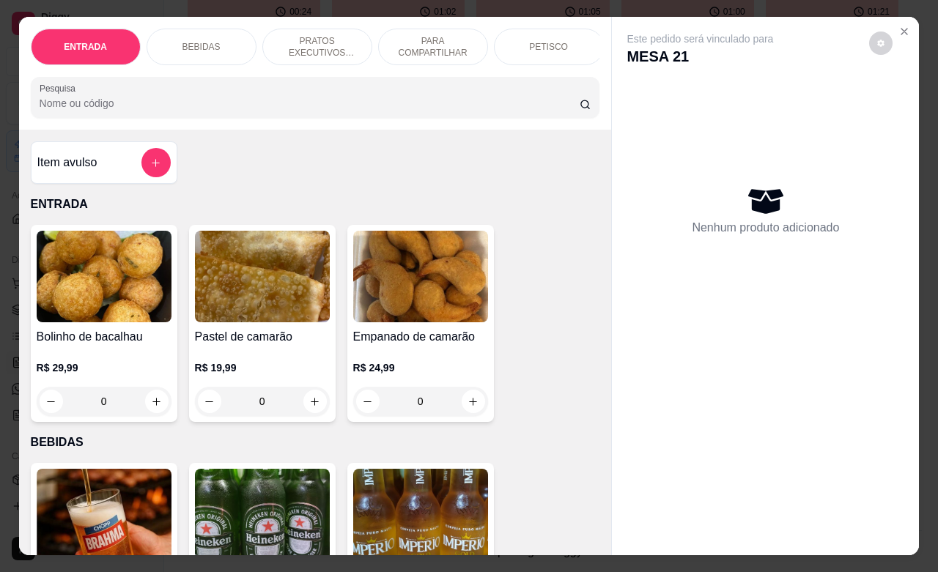
click at [326, 45] on p "PRATOS EXECUTIVOS (INDIVIDUAIS)" at bounding box center [317, 46] width 85 height 23
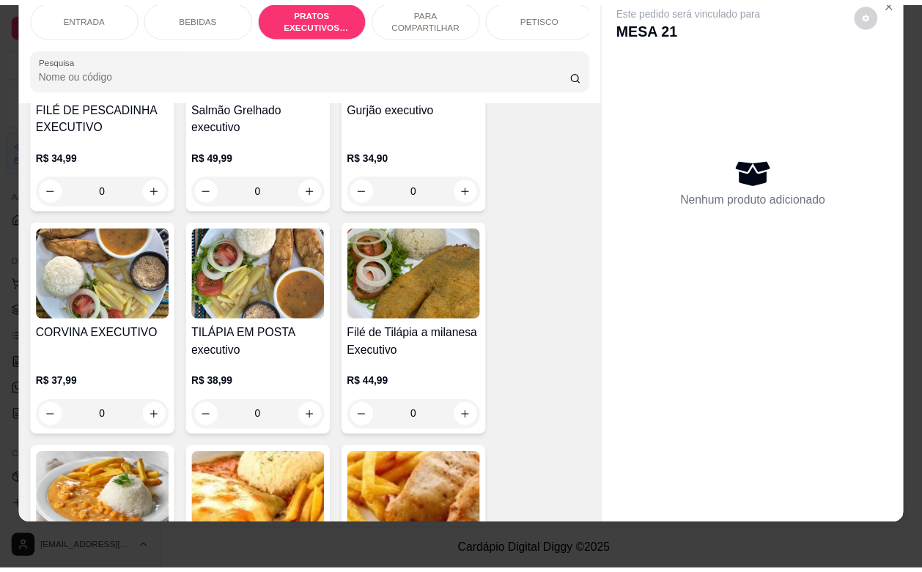
scroll to position [1787, 0]
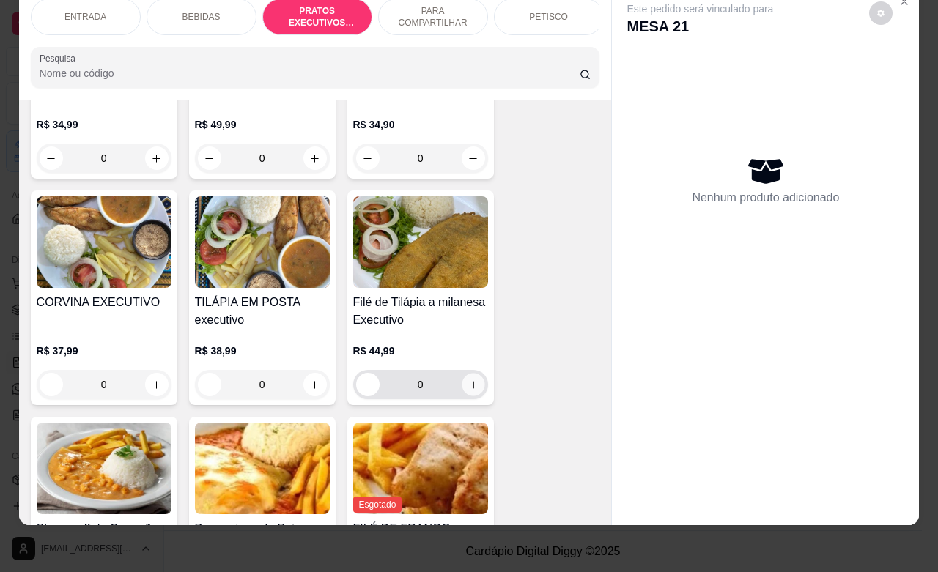
click at [462, 374] on button "increase-product-quantity" at bounding box center [473, 385] width 23 height 23
type input "1"
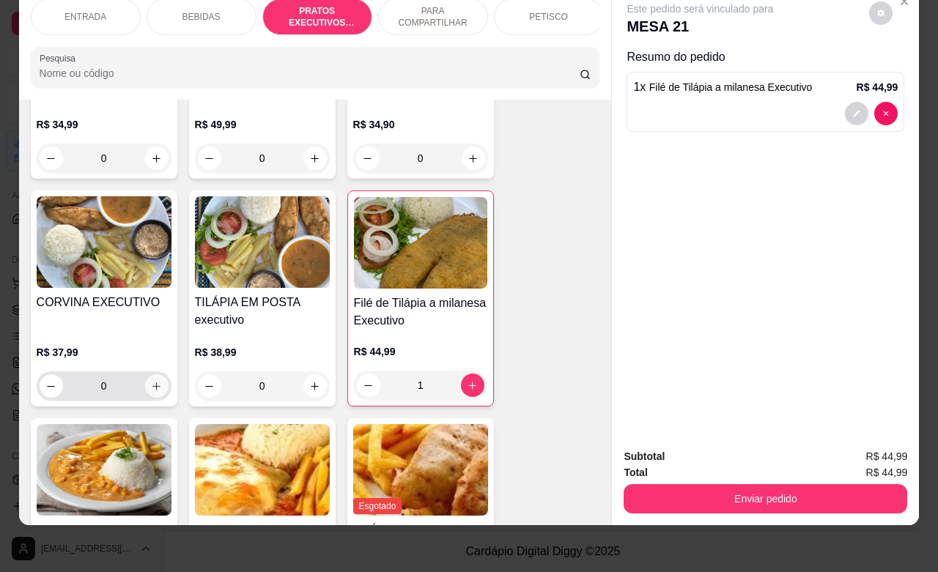
click at [151, 381] on icon "increase-product-quantity" at bounding box center [156, 386] width 11 height 11
type input "1"
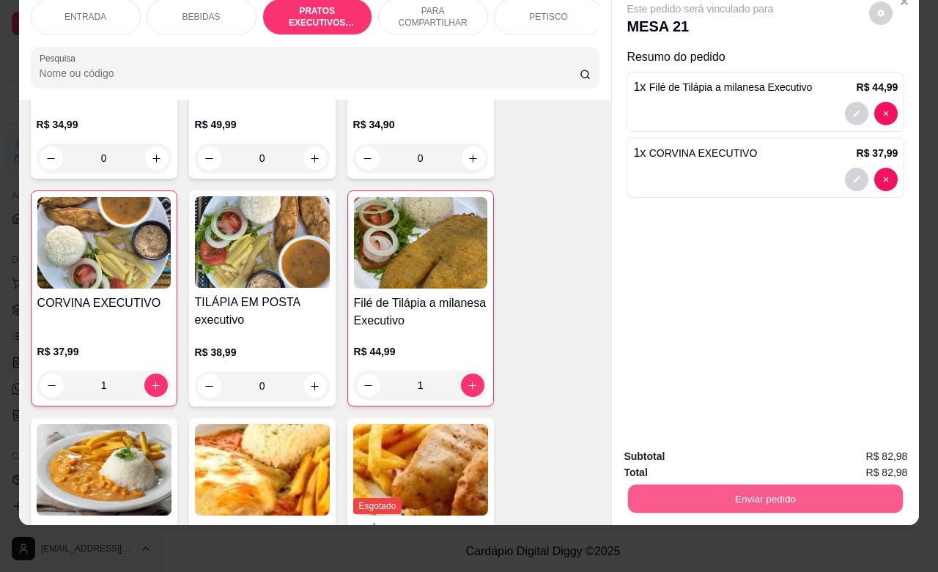
click at [685, 484] on button "Enviar pedido" at bounding box center [765, 498] width 275 height 29
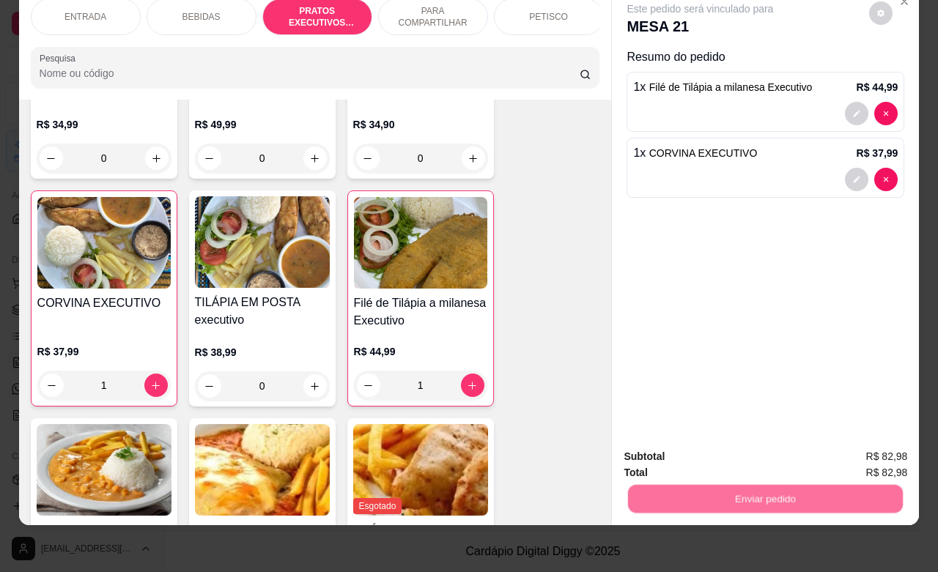
click at [688, 449] on button "Não registrar e enviar pedido" at bounding box center [715, 448] width 152 height 28
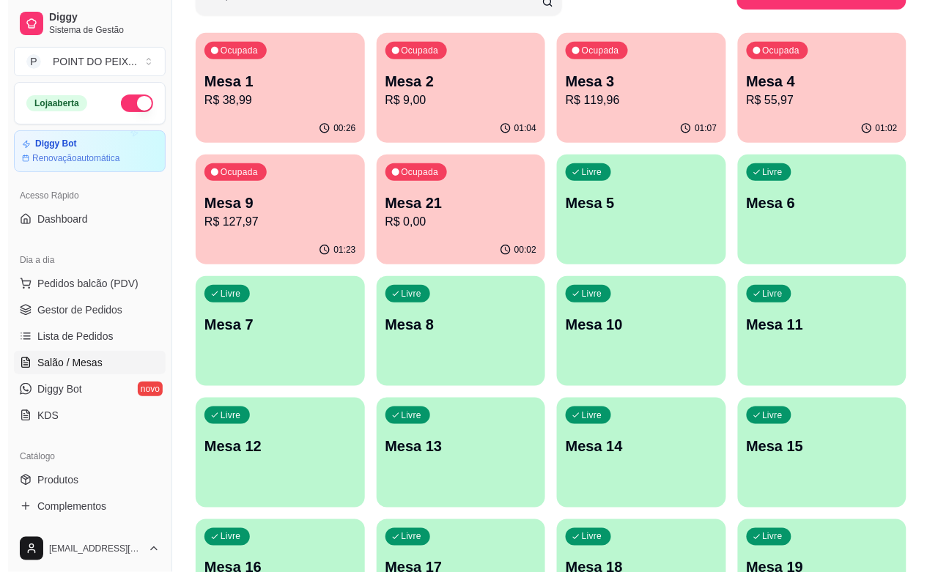
scroll to position [0, 0]
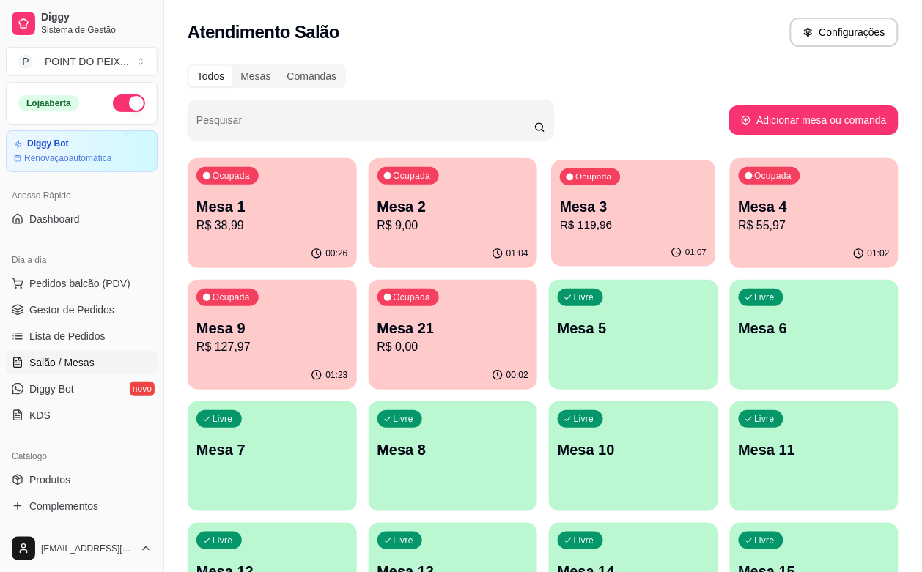
click at [570, 229] on p "R$ 119,96" at bounding box center [633, 225] width 147 height 17
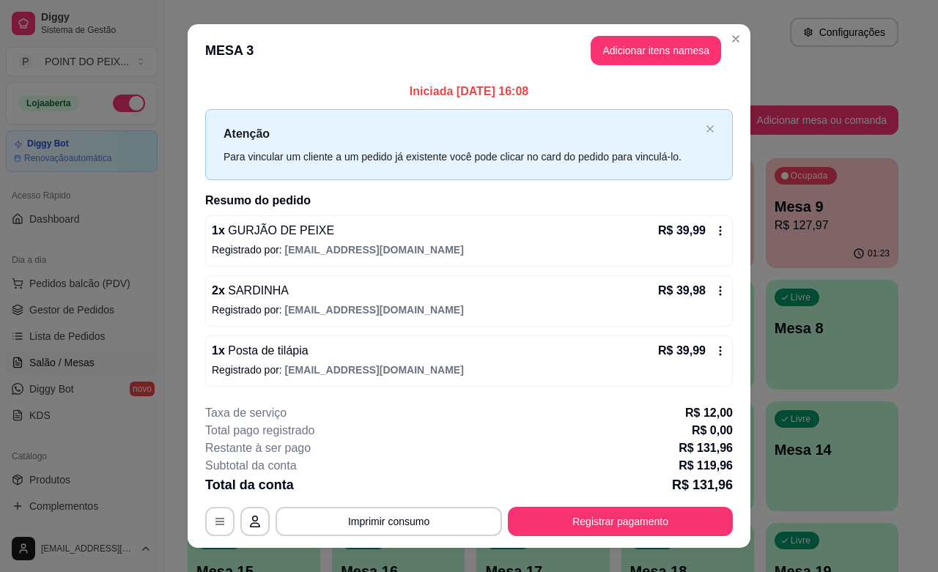
scroll to position [23, 0]
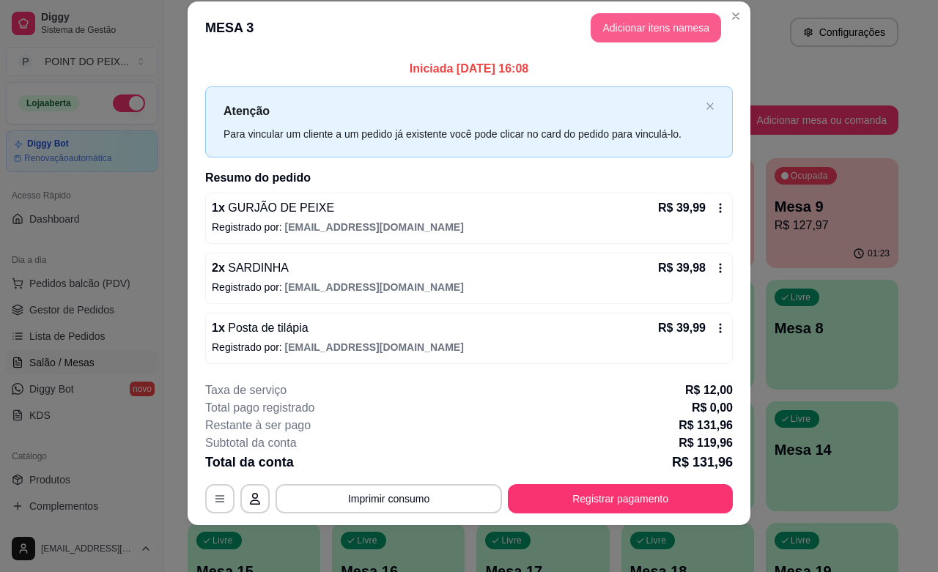
click at [644, 32] on button "Adicionar itens na mesa" at bounding box center [656, 27] width 130 height 29
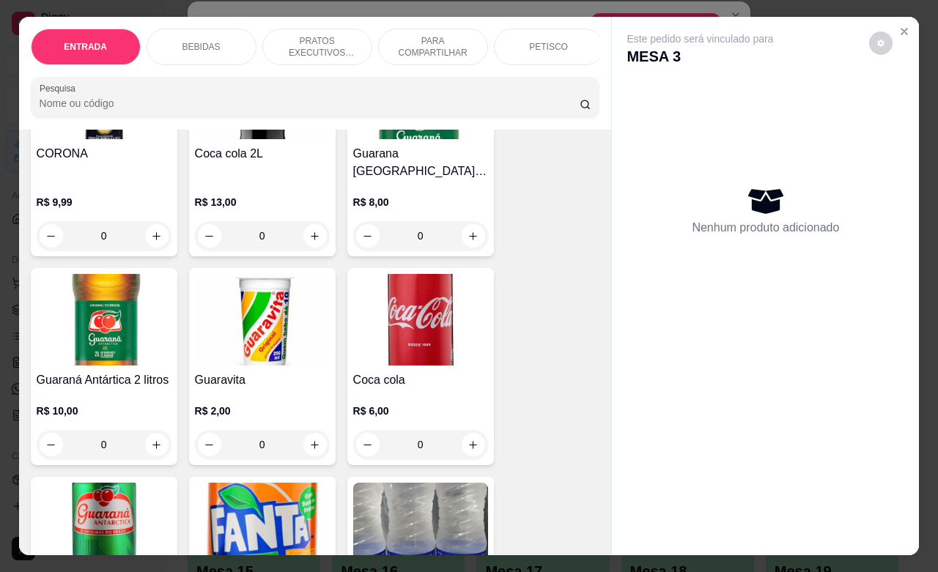
scroll to position [641, 0]
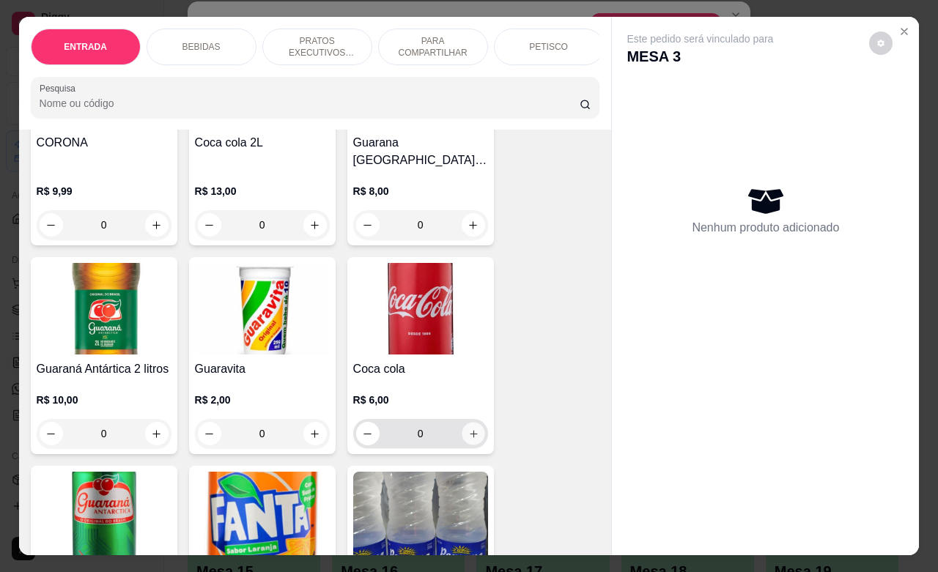
click at [468, 429] on icon "increase-product-quantity" at bounding box center [473, 434] width 11 height 11
type input "1"
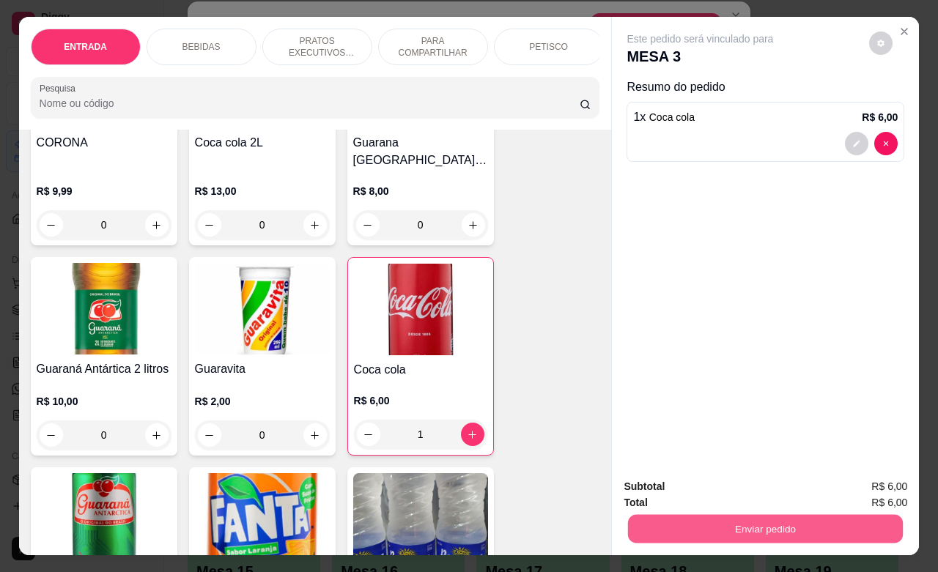
click at [767, 528] on button "Enviar pedido" at bounding box center [765, 529] width 275 height 29
click at [706, 489] on button "Não registrar e enviar pedido" at bounding box center [715, 484] width 148 height 27
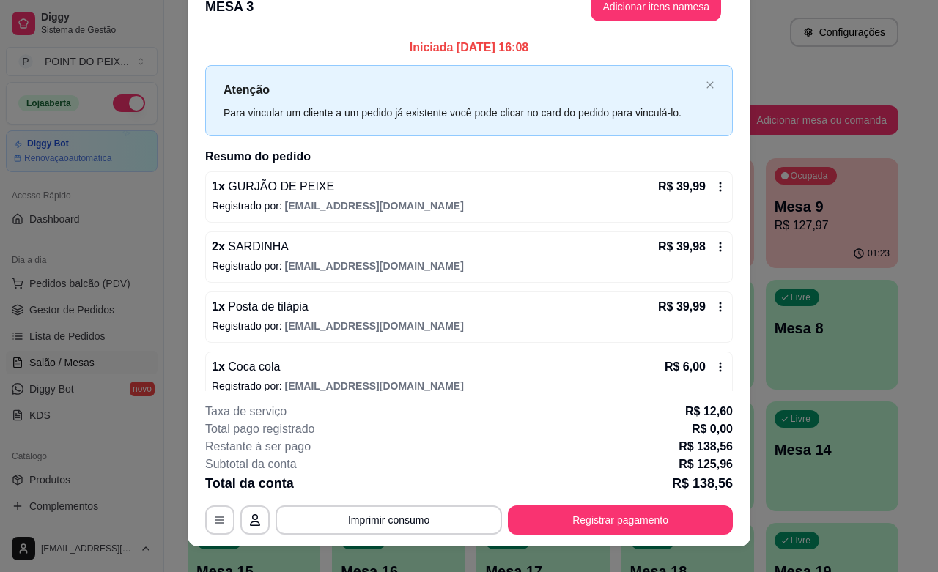
scroll to position [1, 0]
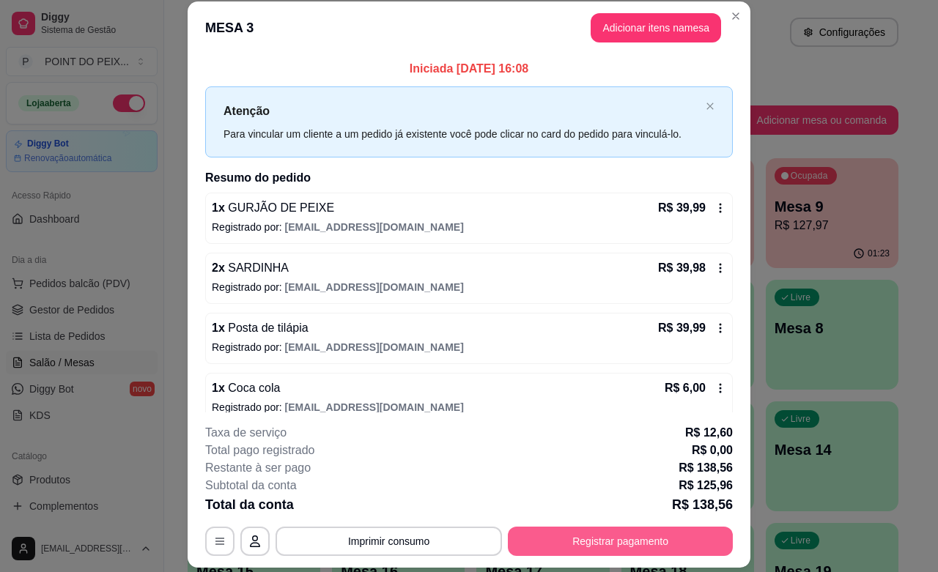
click at [581, 547] on button "Registrar pagamento" at bounding box center [620, 541] width 225 height 29
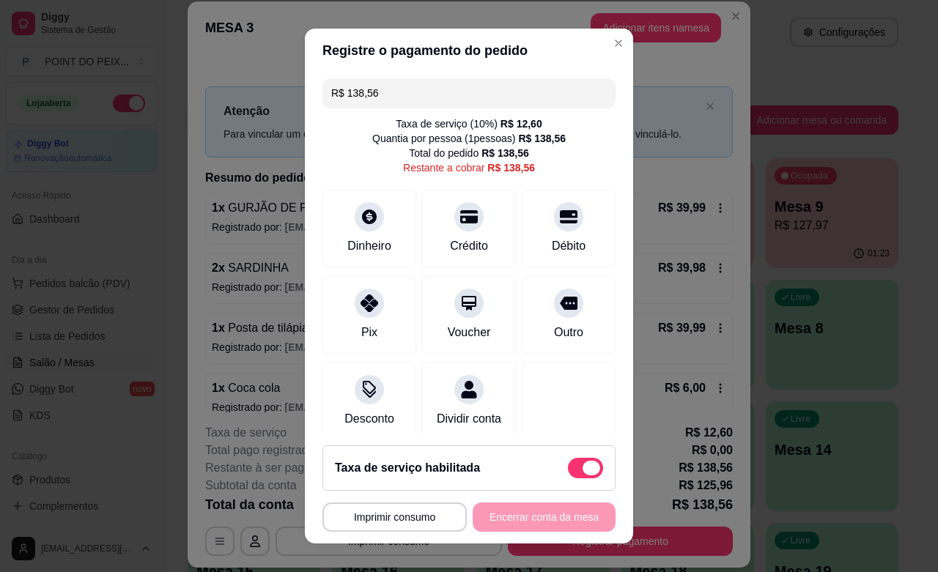
click at [583, 468] on span at bounding box center [592, 468] width 18 height 15
click at [569, 471] on input "checkbox" at bounding box center [572, 476] width 10 height 10
checkbox input "true"
type input "R$ 125,96"
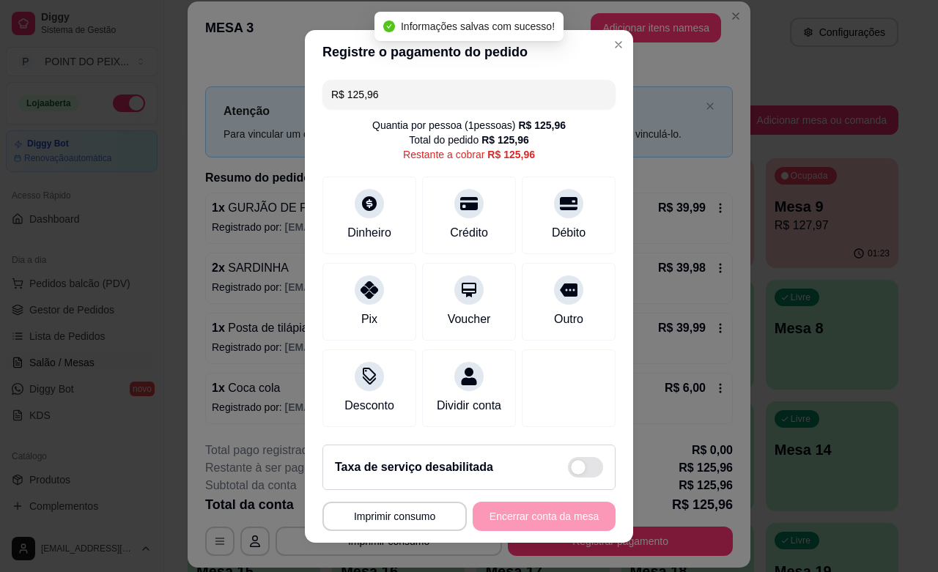
click at [568, 462] on span at bounding box center [585, 467] width 35 height 21
click at [568, 470] on input "checkbox" at bounding box center [572, 475] width 10 height 10
checkbox input "false"
type input "R$ 138,56"
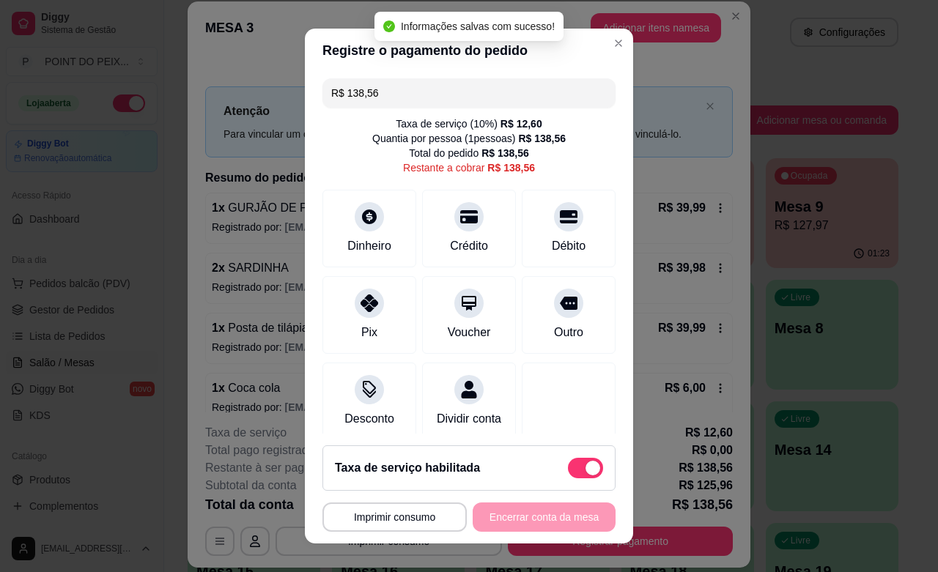
scroll to position [31, 0]
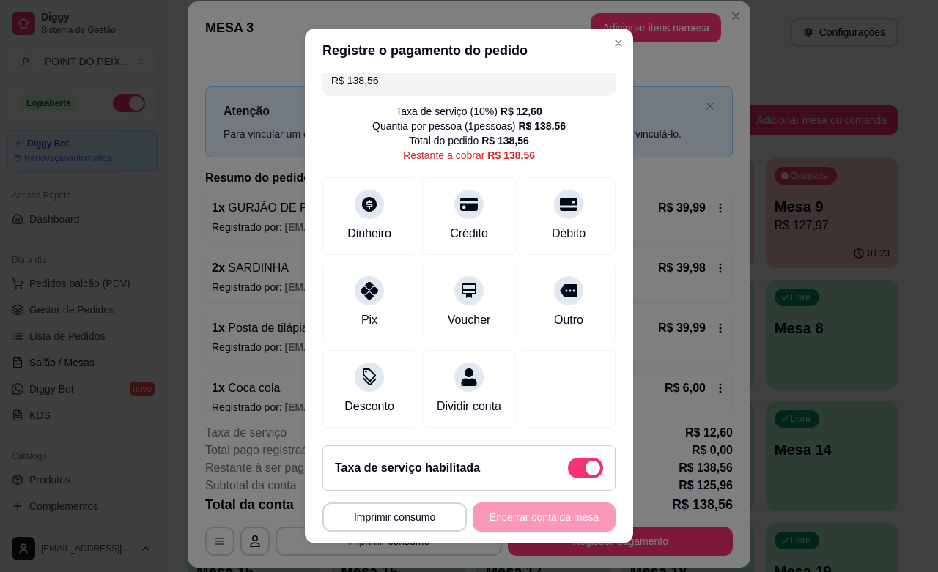
click at [568, 473] on span at bounding box center [585, 468] width 35 height 21
click at [567, 473] on input "checkbox" at bounding box center [572, 476] width 10 height 10
checkbox input "true"
type input "R$ 125,96"
checkbox input "false"
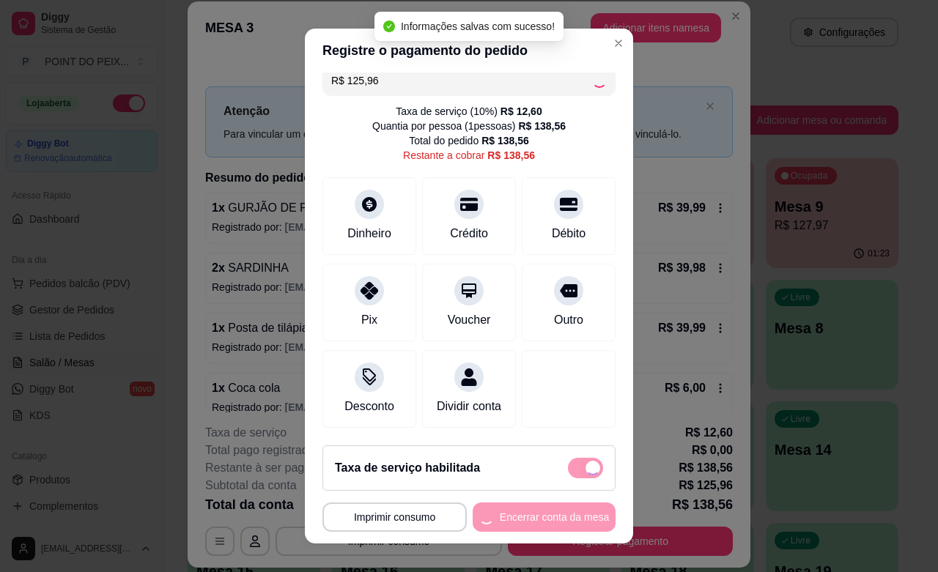
scroll to position [16, 0]
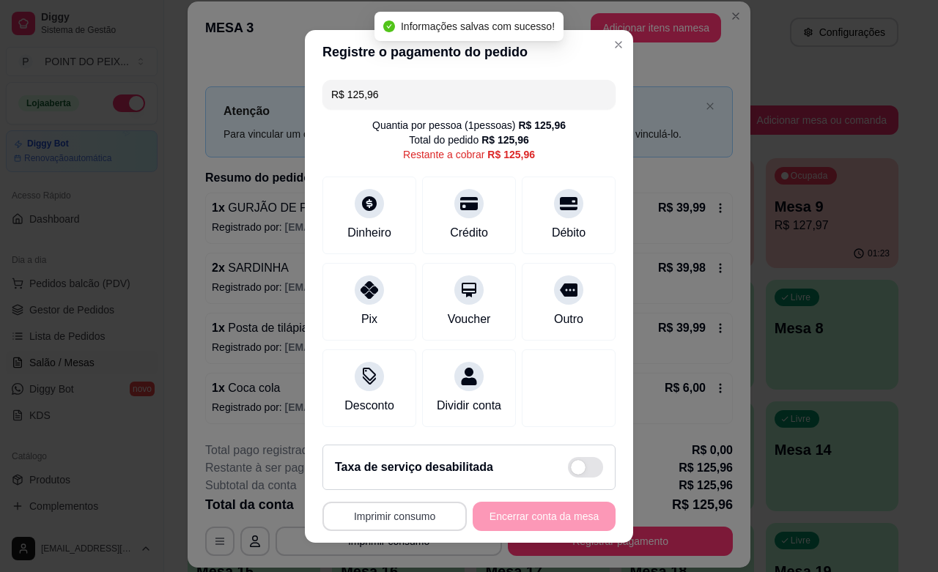
click at [427, 515] on button "Imprimir consumo" at bounding box center [395, 516] width 144 height 29
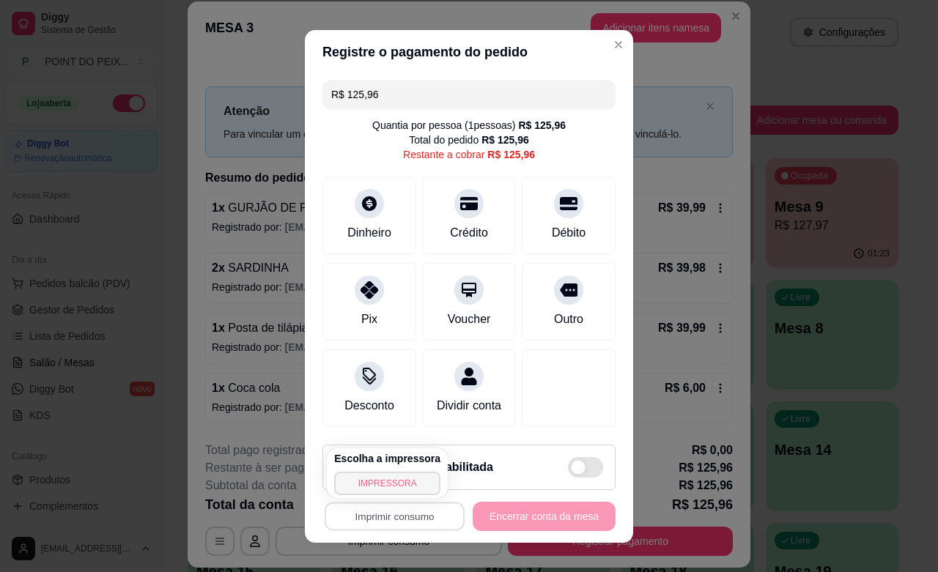
click at [394, 480] on button "IMPRESSORA" at bounding box center [387, 483] width 106 height 23
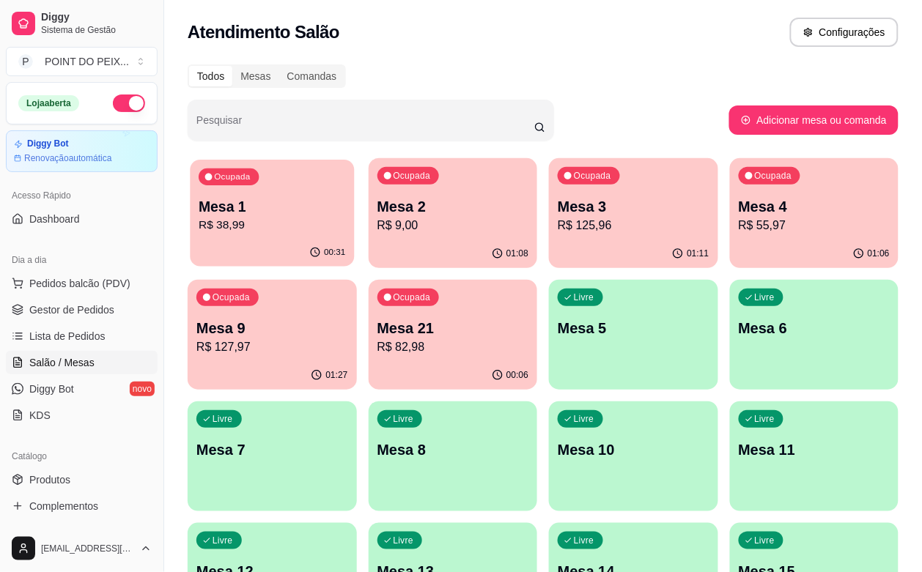
click at [232, 240] on div "00:31" at bounding box center [272, 253] width 164 height 28
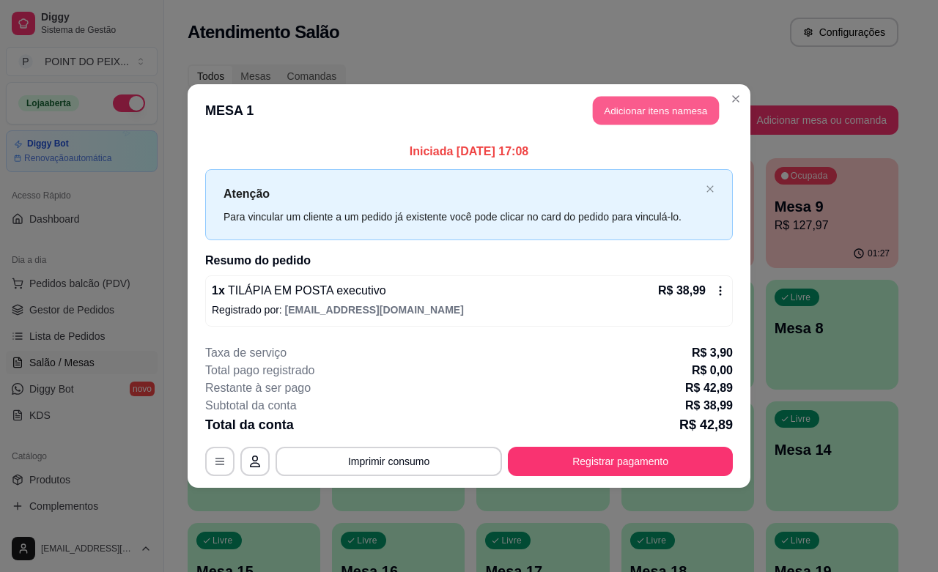
click at [671, 107] on button "Adicionar itens na mesa" at bounding box center [656, 111] width 126 height 29
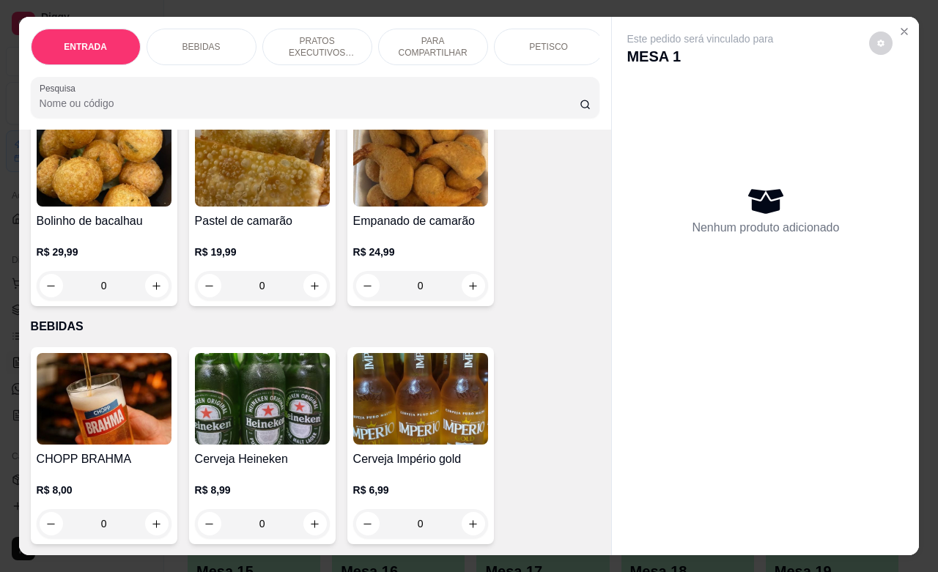
scroll to position [183, 0]
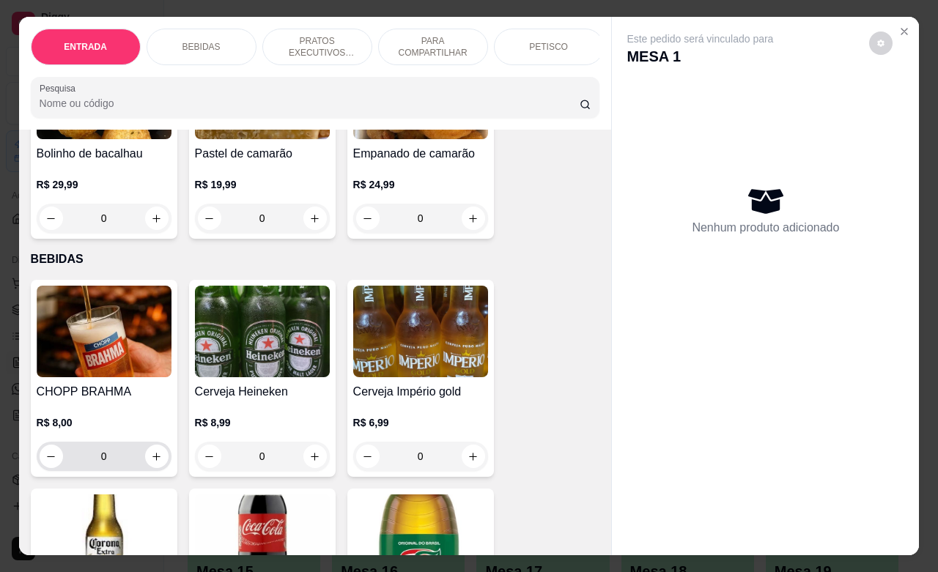
click at [161, 466] on div "0" at bounding box center [104, 456] width 135 height 29
click at [158, 468] on button "increase-product-quantity" at bounding box center [156, 457] width 23 height 23
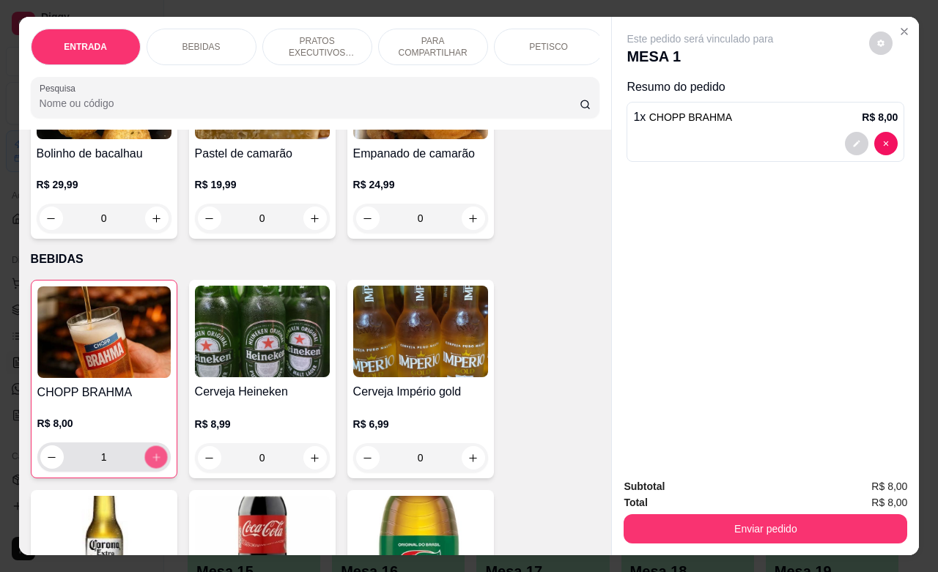
click at [158, 468] on button "increase-product-quantity" at bounding box center [155, 457] width 23 height 23
type input "4"
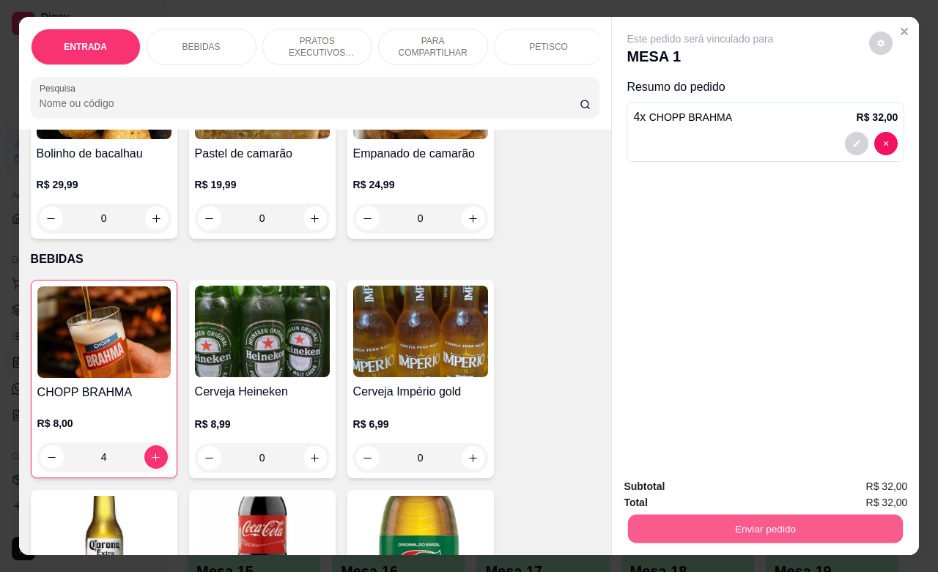
click at [735, 515] on button "Enviar pedido" at bounding box center [765, 529] width 275 height 29
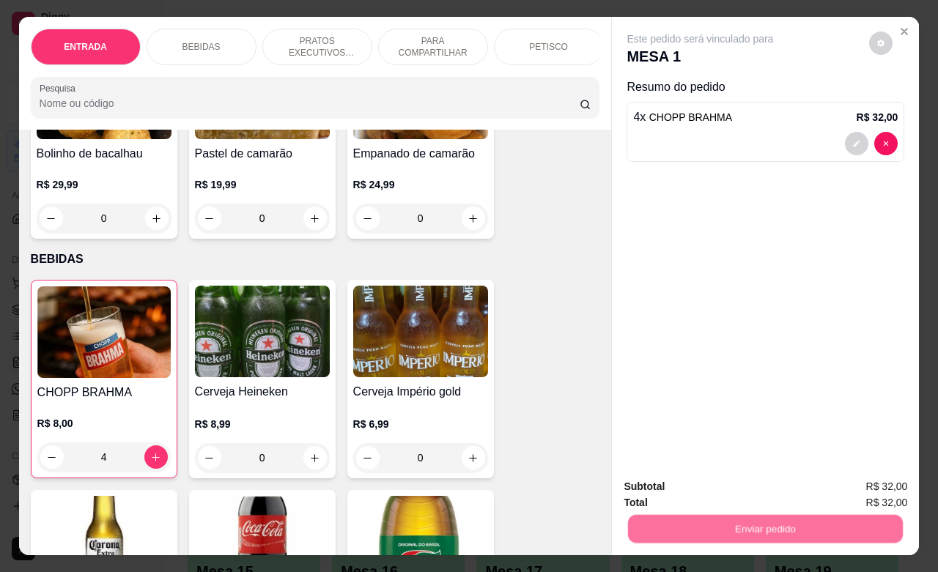
click at [720, 480] on button "Não registrar e enviar pedido" at bounding box center [715, 485] width 152 height 28
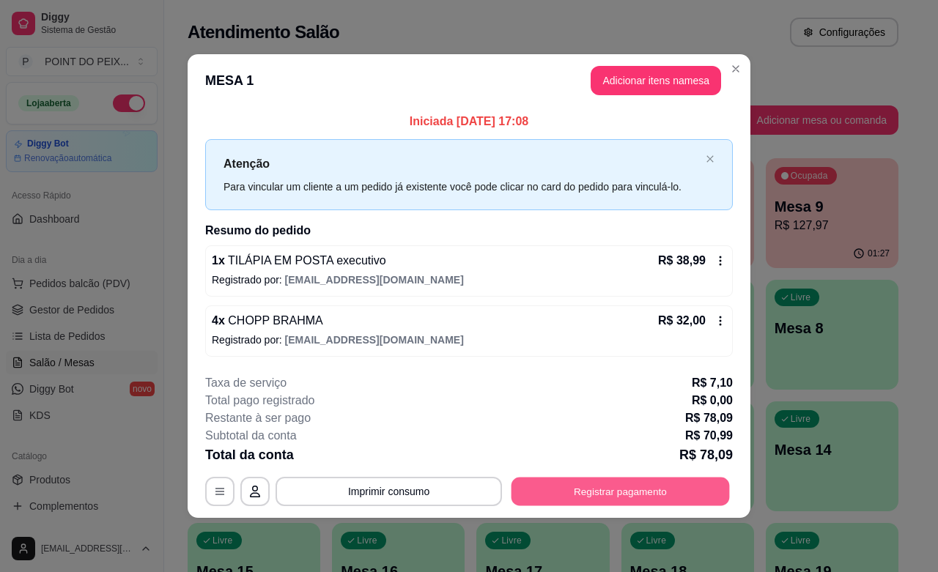
click at [638, 493] on button "Registrar pagamento" at bounding box center [621, 492] width 218 height 29
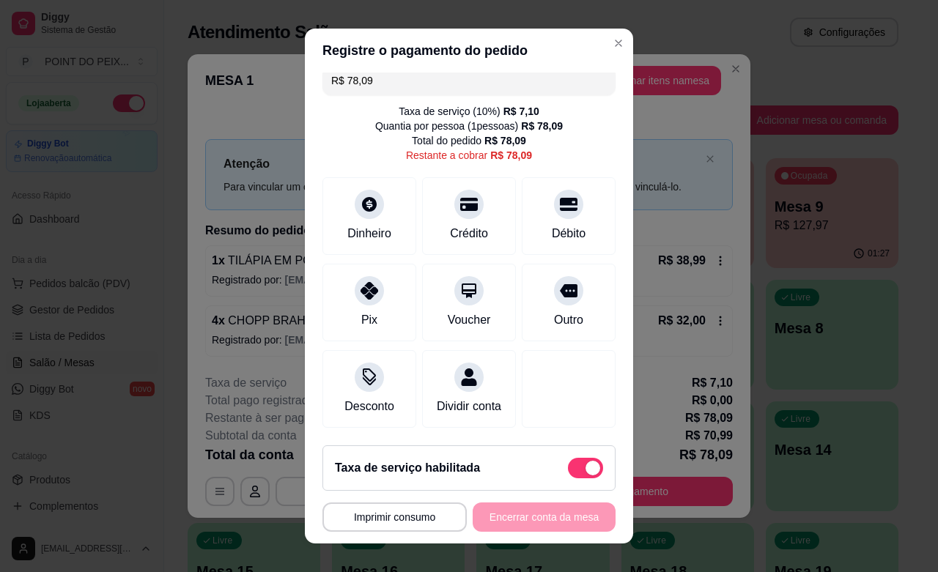
scroll to position [31, 0]
click at [568, 468] on span at bounding box center [585, 468] width 35 height 21
click at [567, 471] on input "checkbox" at bounding box center [572, 476] width 10 height 10
checkbox input "true"
type input "R$ 70,99"
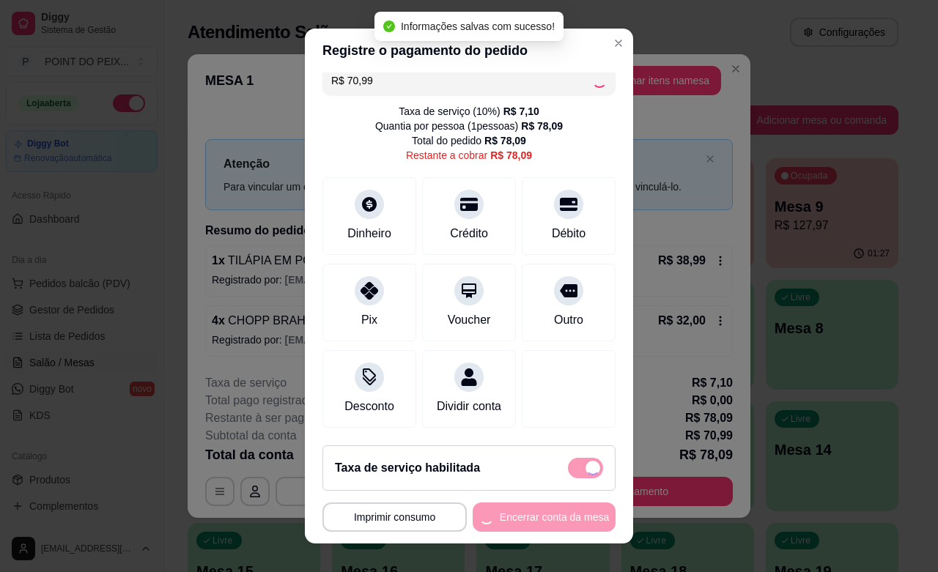
checkbox input "false"
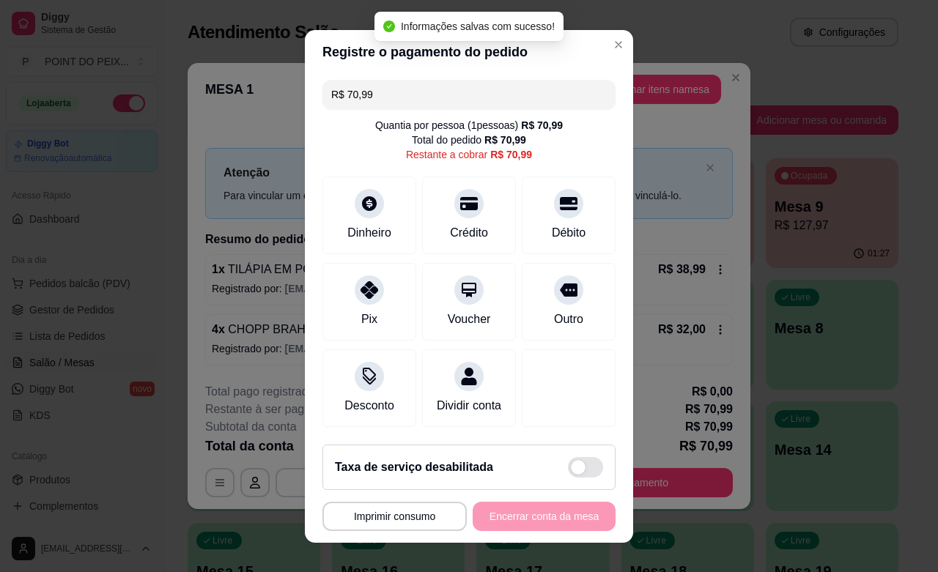
scroll to position [16, 0]
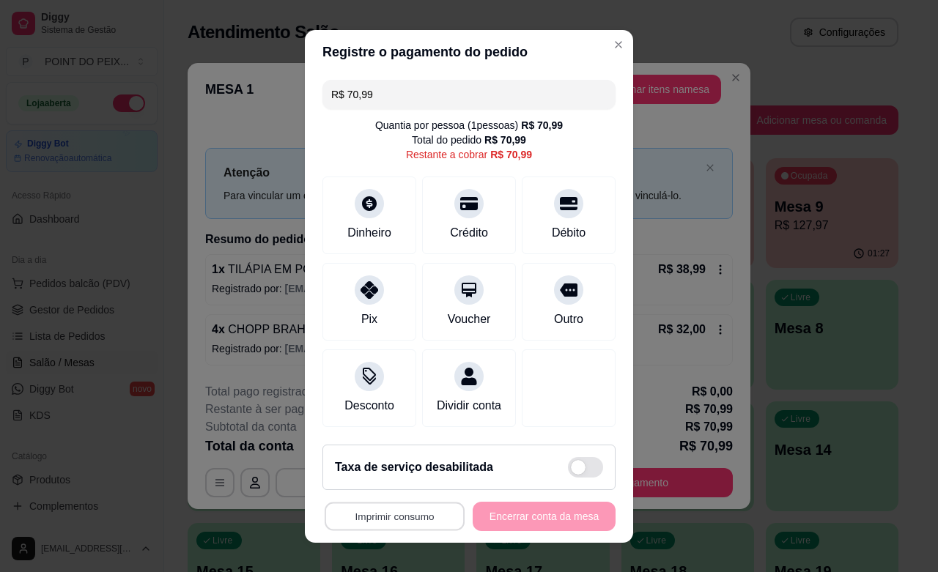
click at [394, 512] on button "Imprimir consumo" at bounding box center [395, 516] width 140 height 29
click at [385, 480] on button "IMPRESSORA" at bounding box center [387, 483] width 103 height 23
click at [367, 196] on div "Dinheiro" at bounding box center [369, 212] width 103 height 86
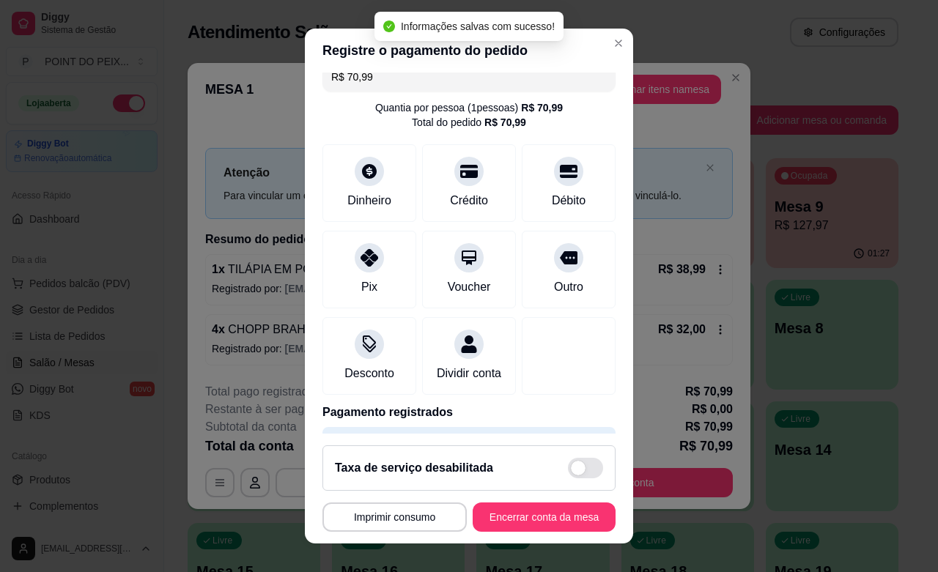
type input "R$ 0,00"
click at [513, 528] on button "Encerrar conta da mesa" at bounding box center [544, 518] width 139 height 29
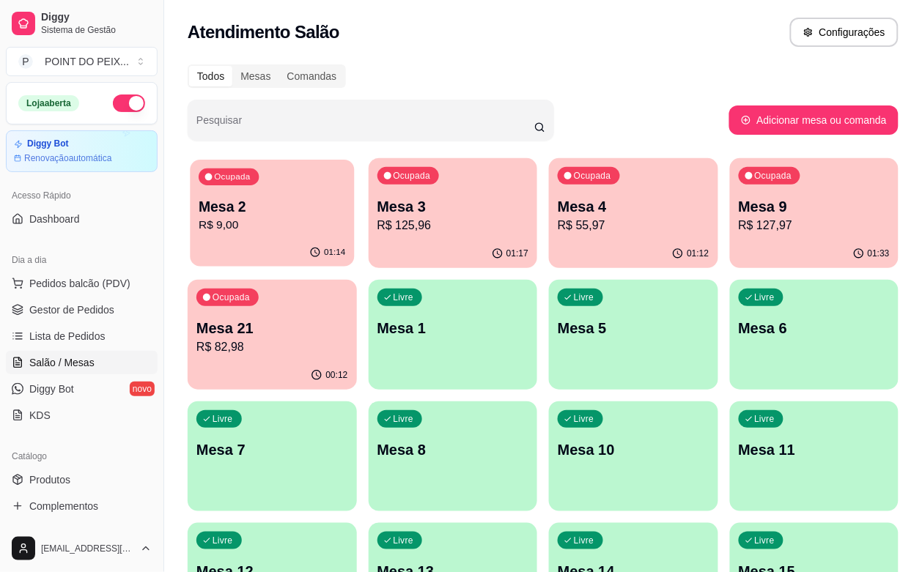
click at [270, 232] on p "R$ 9,00" at bounding box center [272, 225] width 147 height 17
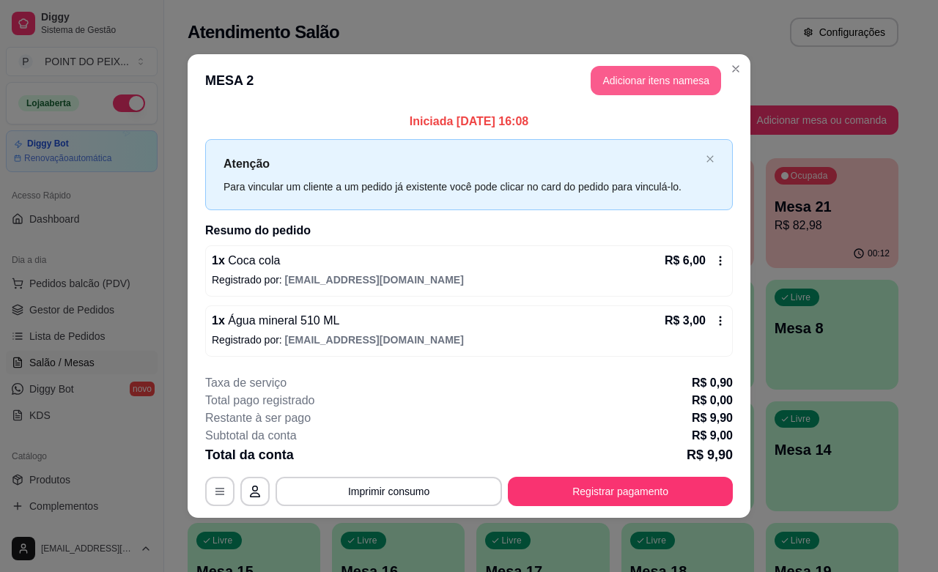
click at [649, 86] on button "Adicionar itens na mesa" at bounding box center [656, 80] width 130 height 29
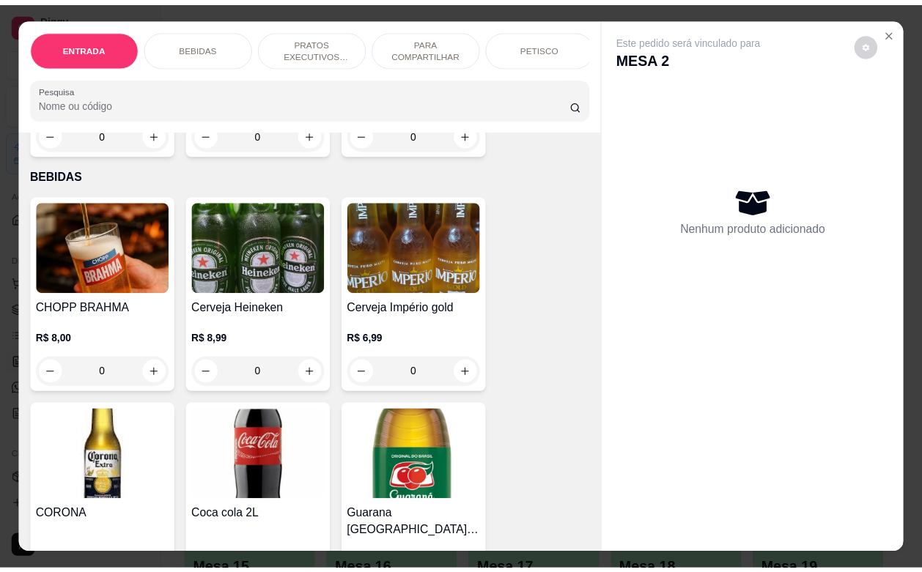
scroll to position [275, 0]
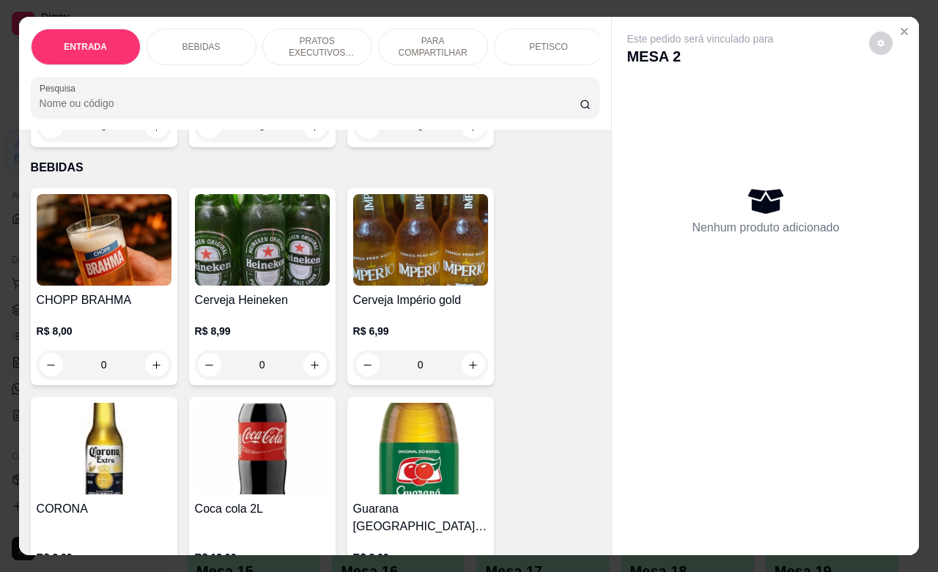
click at [151, 377] on button "increase-product-quantity" at bounding box center [156, 364] width 23 height 23
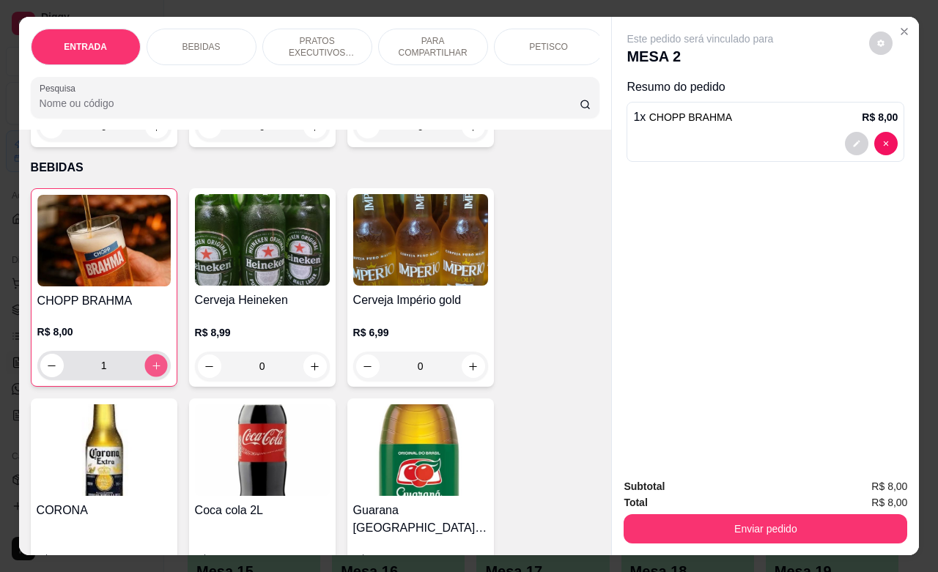
click at [151, 377] on button "increase-product-quantity" at bounding box center [155, 366] width 23 height 23
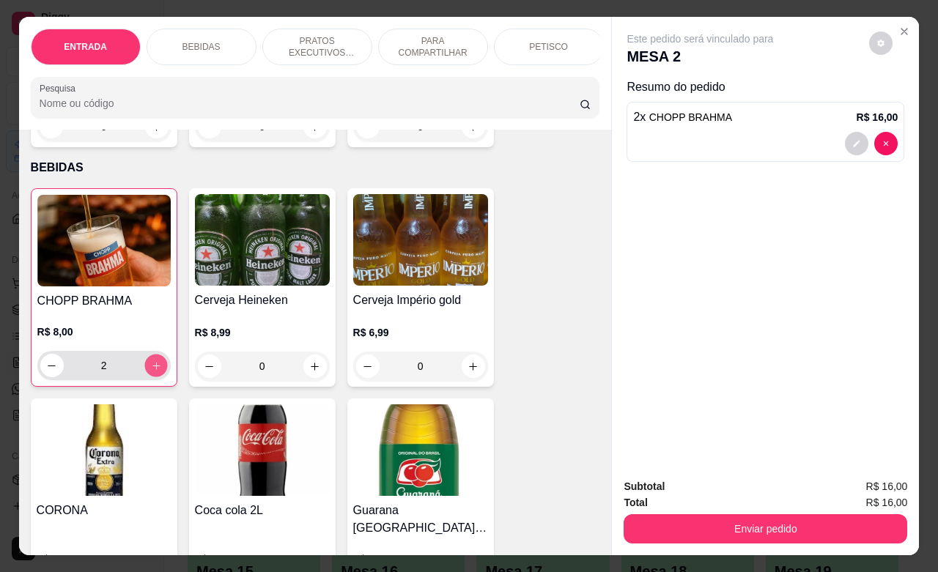
click at [151, 377] on button "increase-product-quantity" at bounding box center [155, 366] width 23 height 23
click at [151, 377] on button "increase-product-quantity" at bounding box center [155, 365] width 23 height 23
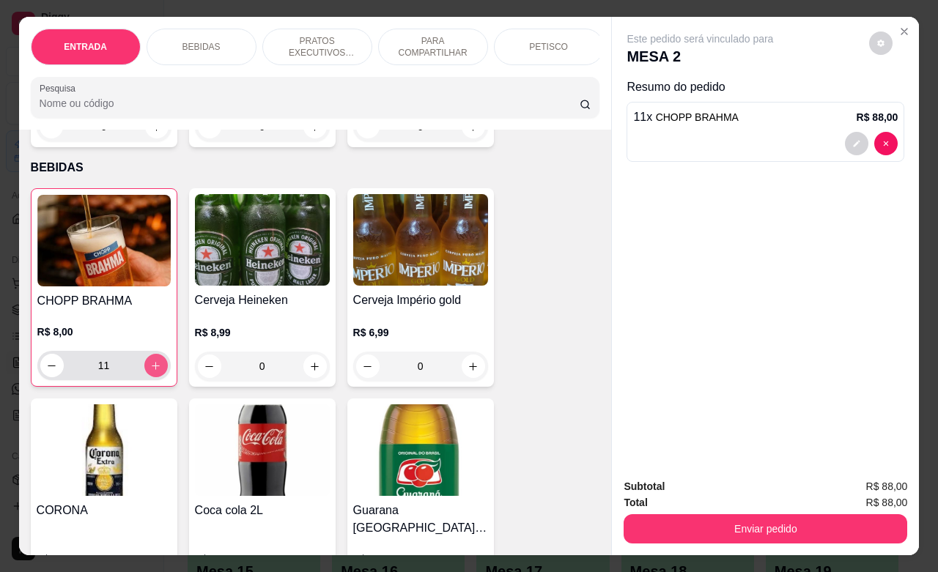
click at [151, 377] on button "increase-product-quantity" at bounding box center [155, 365] width 23 height 23
type input "12"
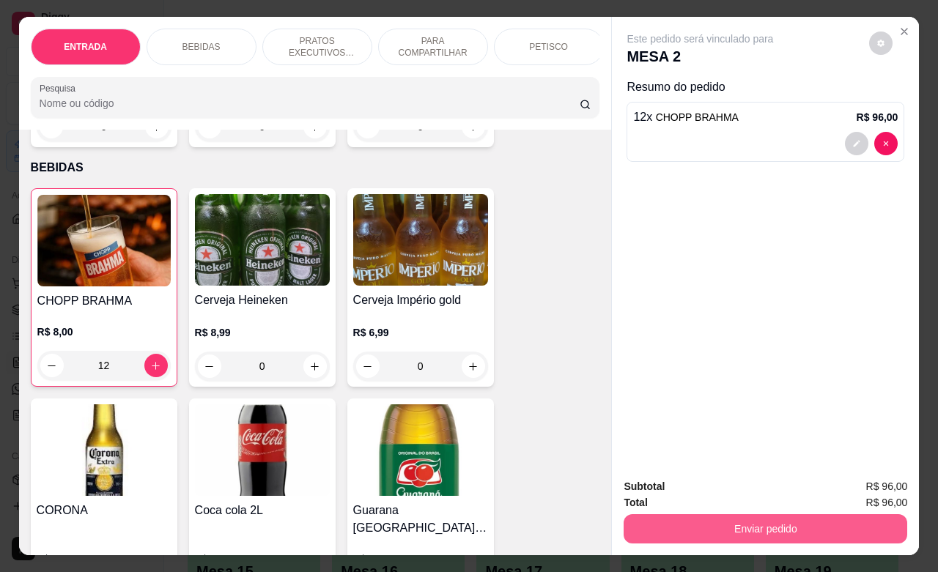
click at [704, 529] on button "Enviar pedido" at bounding box center [766, 529] width 284 height 29
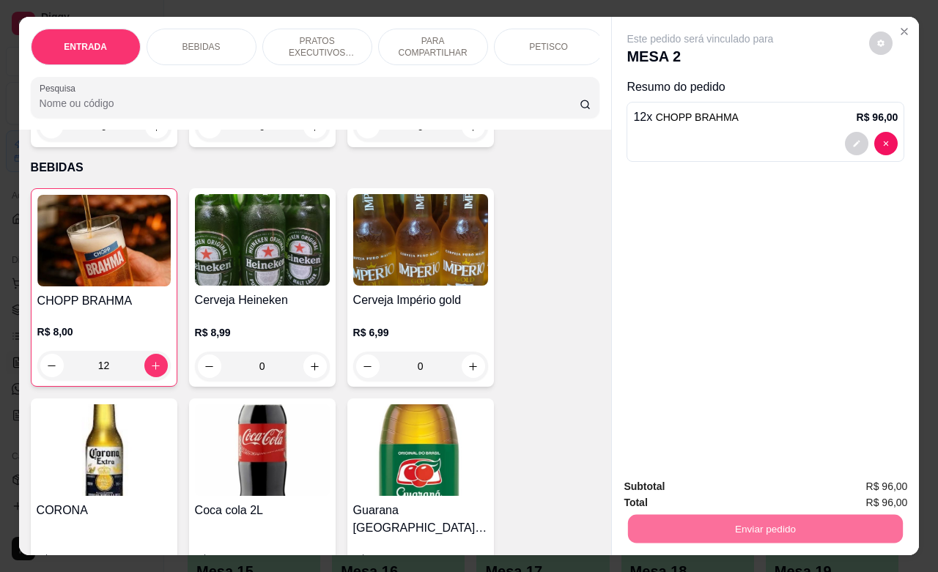
click at [713, 485] on button "Não registrar e enviar pedido" at bounding box center [715, 484] width 148 height 27
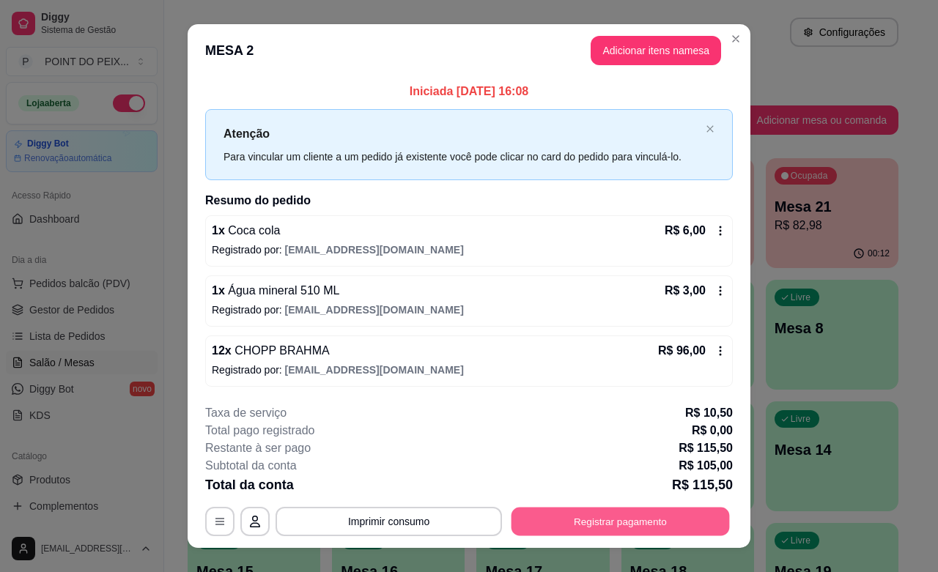
click at [588, 520] on button "Registrar pagamento" at bounding box center [621, 522] width 218 height 29
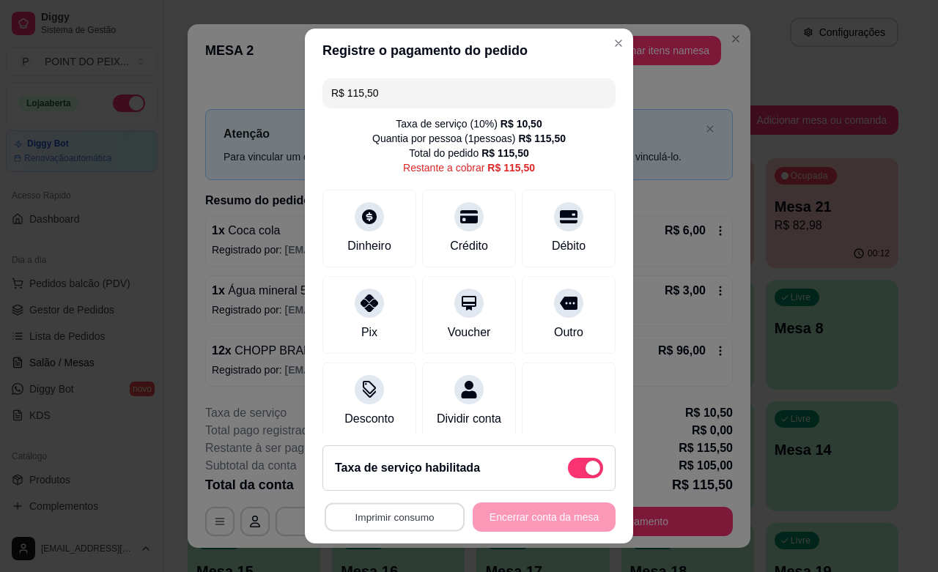
click at [415, 519] on button "Imprimir consumo" at bounding box center [395, 518] width 140 height 29
click at [391, 486] on button "IMPRESSORA" at bounding box center [387, 483] width 103 height 23
click at [391, 486] on div "Taxa de serviço habilitada" at bounding box center [469, 468] width 293 height 45
type input "R$ 105,00"
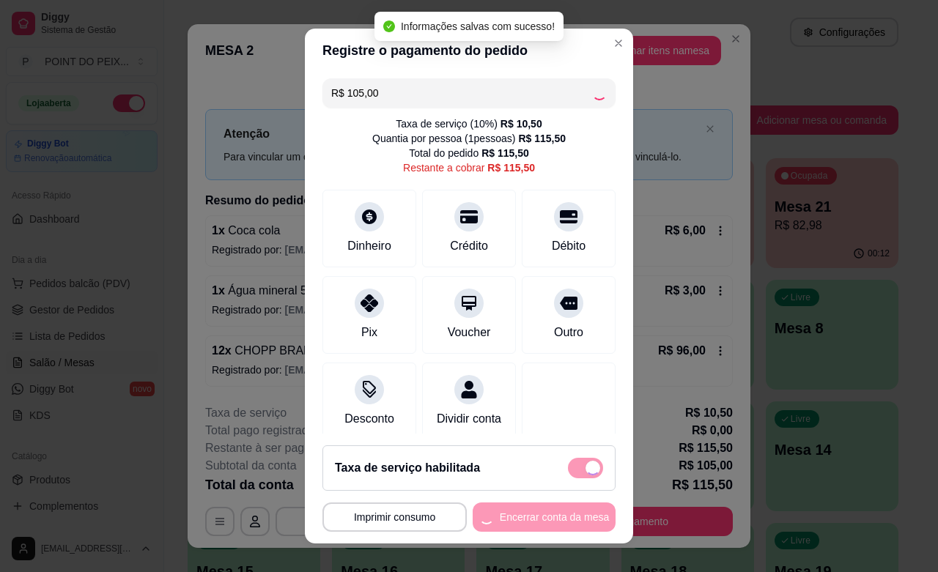
checkbox input "false"
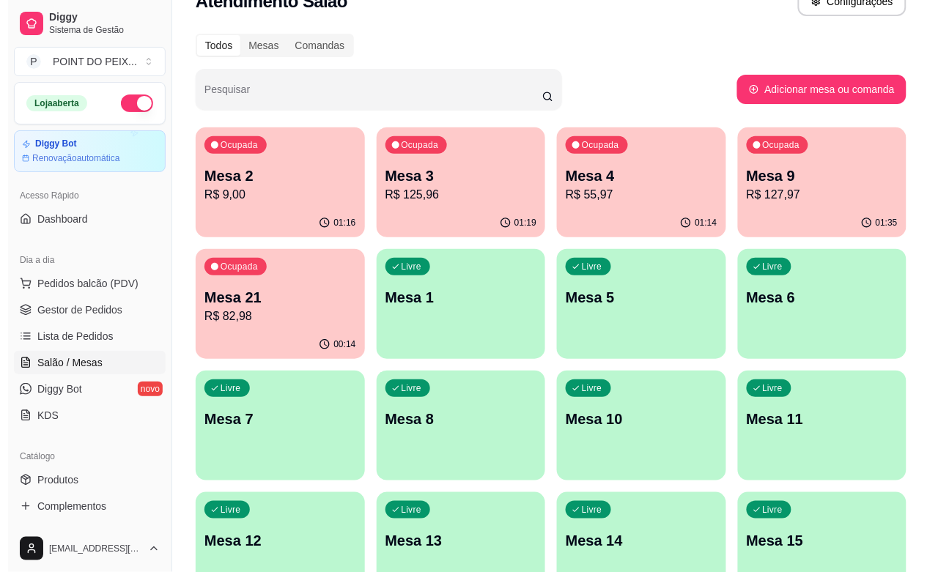
scroll to position [0, 0]
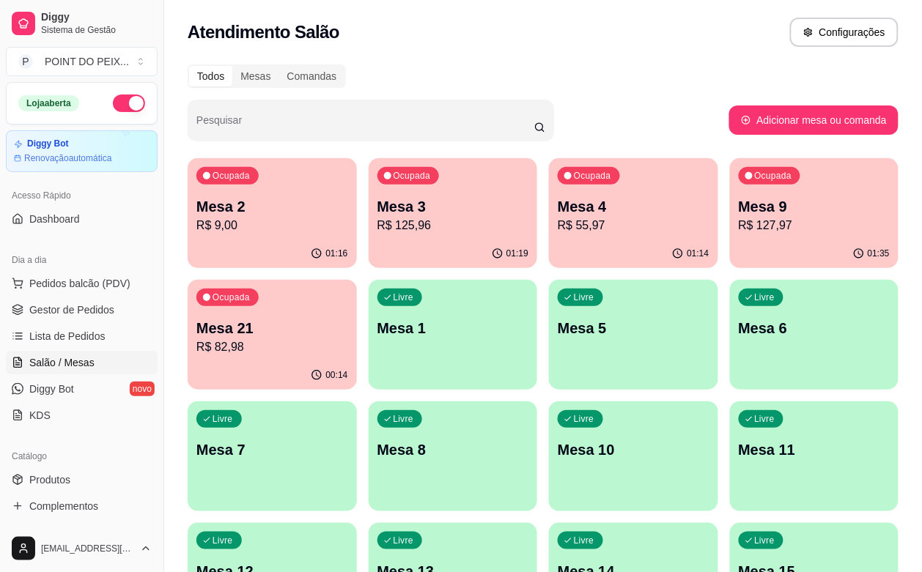
click at [348, 339] on p "R$ 82,98" at bounding box center [272, 348] width 152 height 18
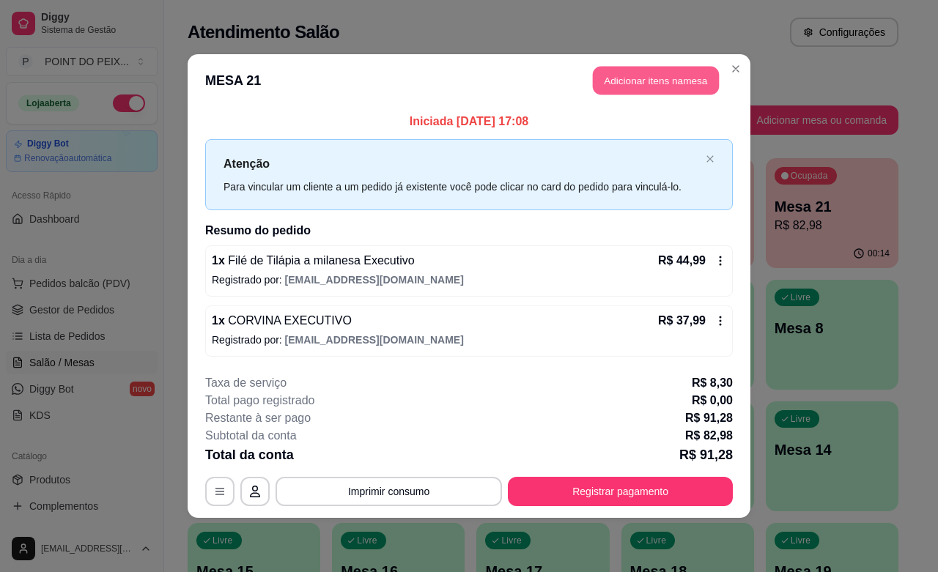
click at [644, 81] on button "Adicionar itens na mesa" at bounding box center [656, 81] width 126 height 29
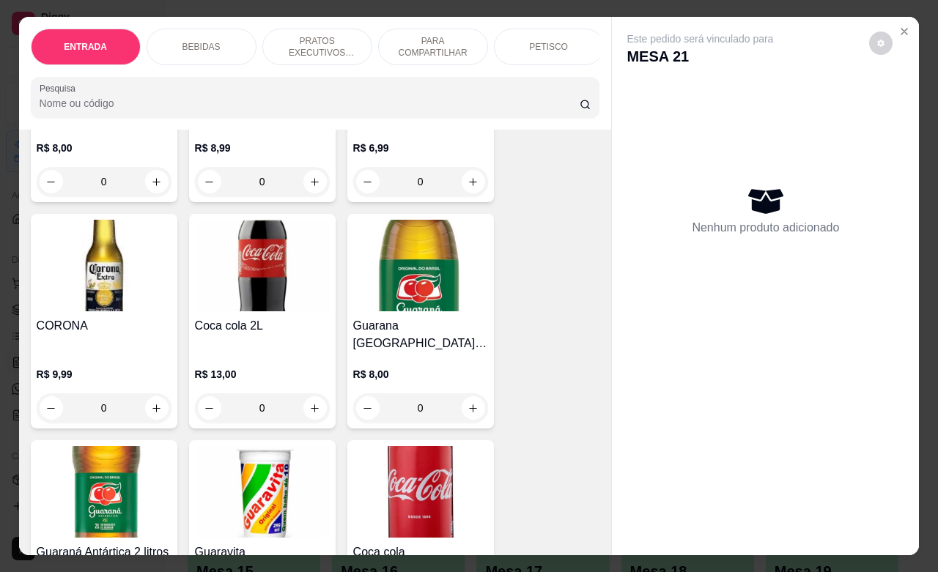
scroll to position [641, 0]
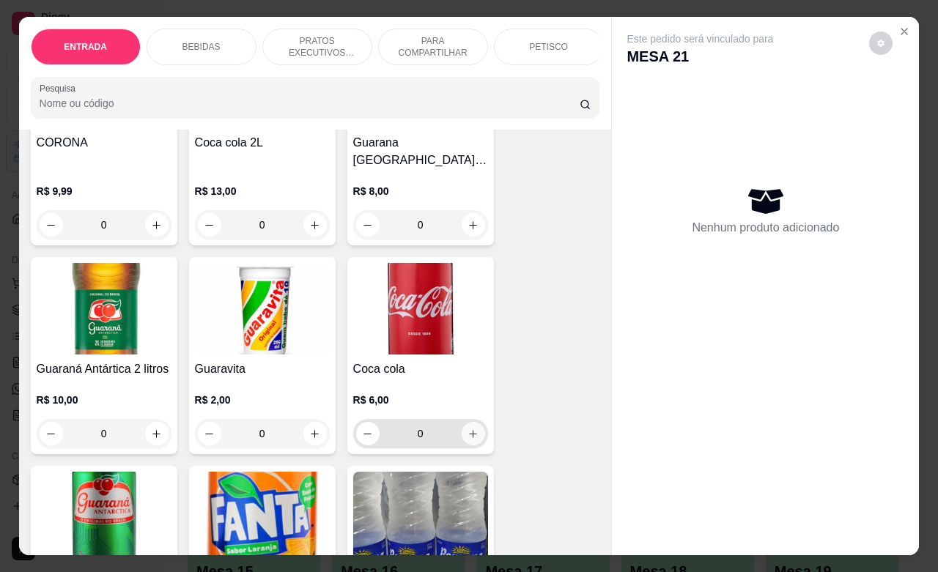
click at [471, 429] on button "increase-product-quantity" at bounding box center [473, 433] width 23 height 23
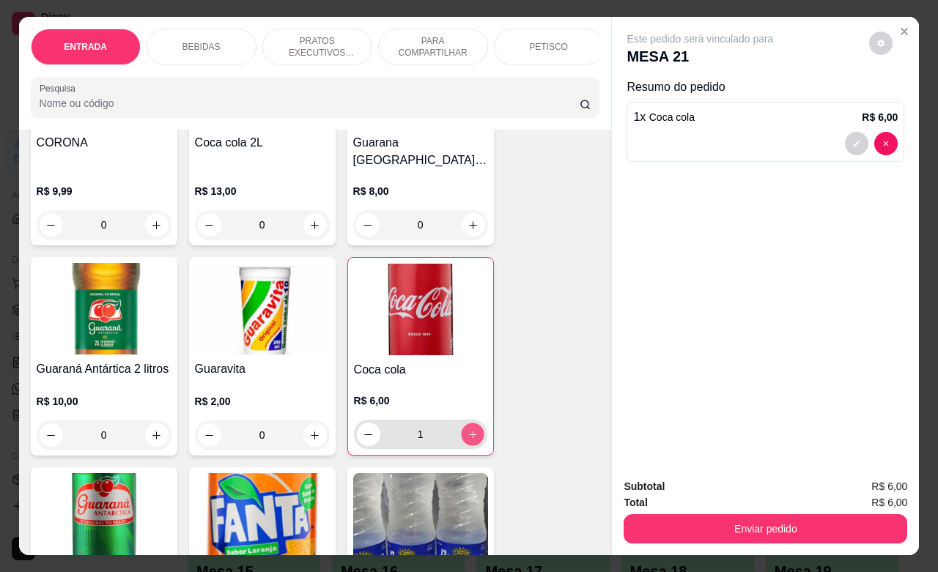
click at [471, 429] on button "increase-product-quantity" at bounding box center [472, 435] width 23 height 23
click at [357, 423] on button "decrease-product-quantity" at bounding box center [368, 434] width 23 height 23
type input "1"
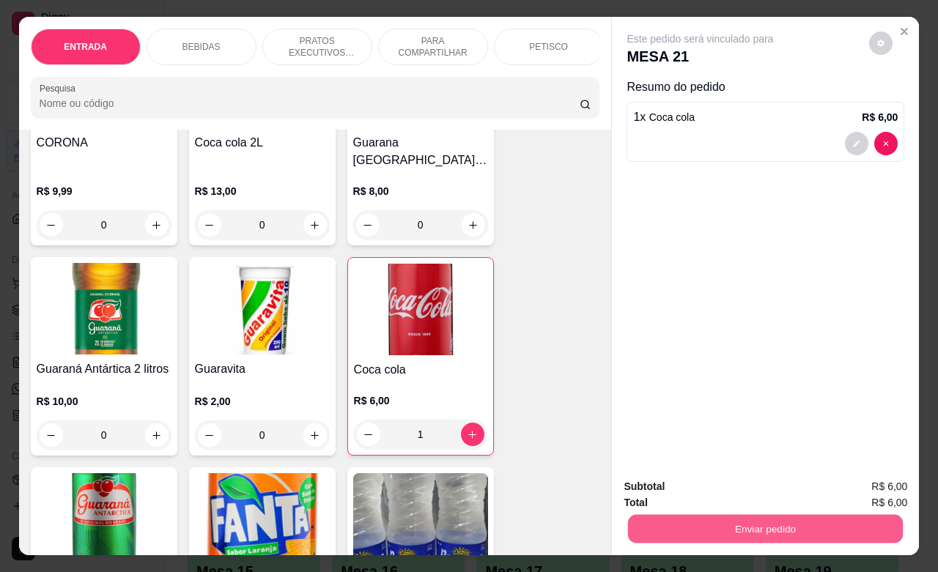
click at [688, 521] on button "Enviar pedido" at bounding box center [765, 529] width 275 height 29
click at [707, 488] on button "Não registrar e enviar pedido" at bounding box center [715, 485] width 152 height 28
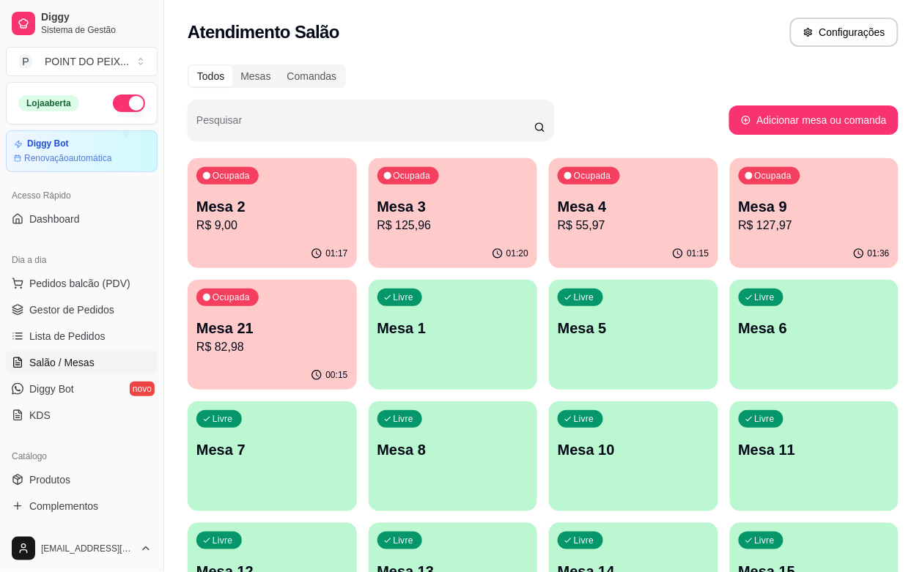
click at [271, 242] on div "01:17" at bounding box center [272, 254] width 169 height 29
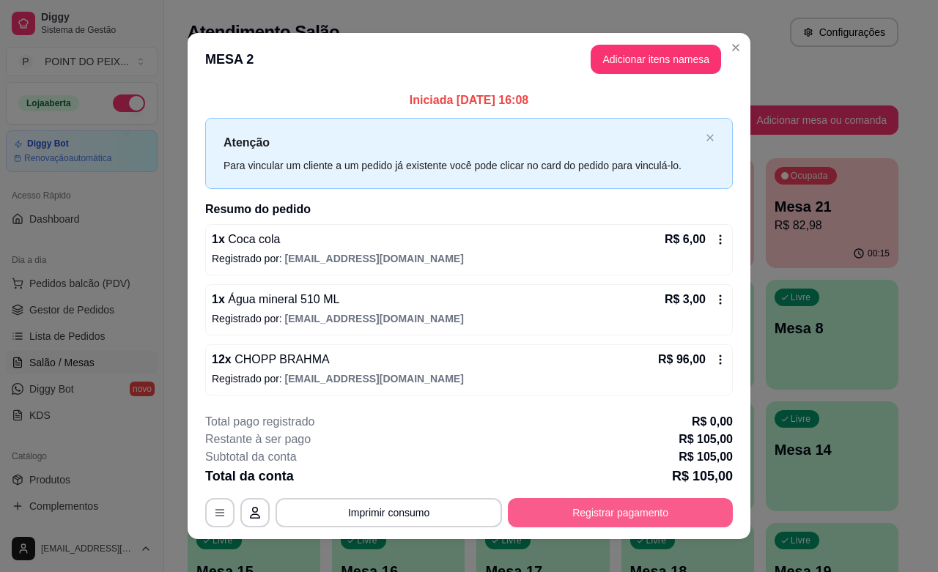
click at [575, 523] on button "Registrar pagamento" at bounding box center [620, 512] width 225 height 29
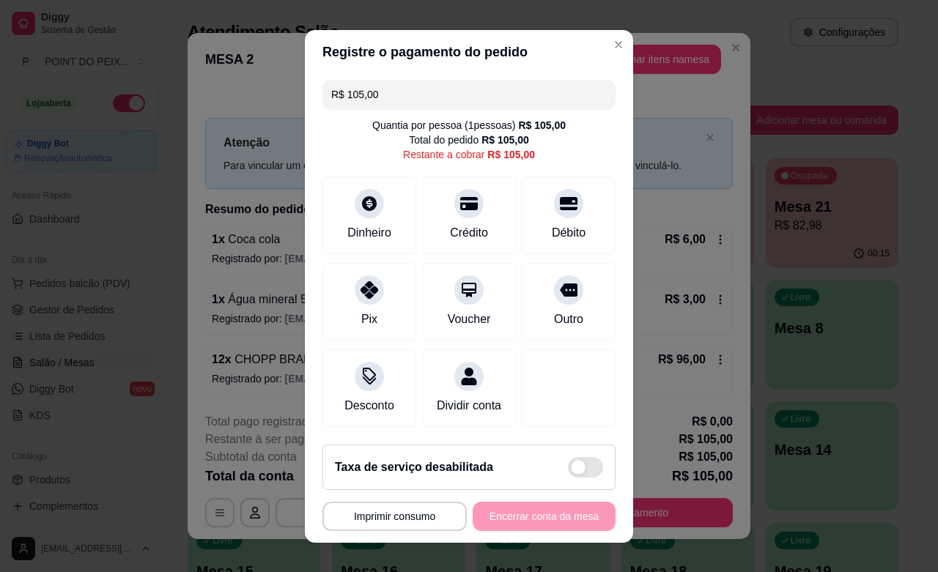
scroll to position [16, 0]
click at [571, 466] on span at bounding box center [580, 467] width 18 height 15
click at [567, 470] on input "checkbox" at bounding box center [572, 475] width 10 height 10
checkbox input "false"
type input "R$ 115,50"
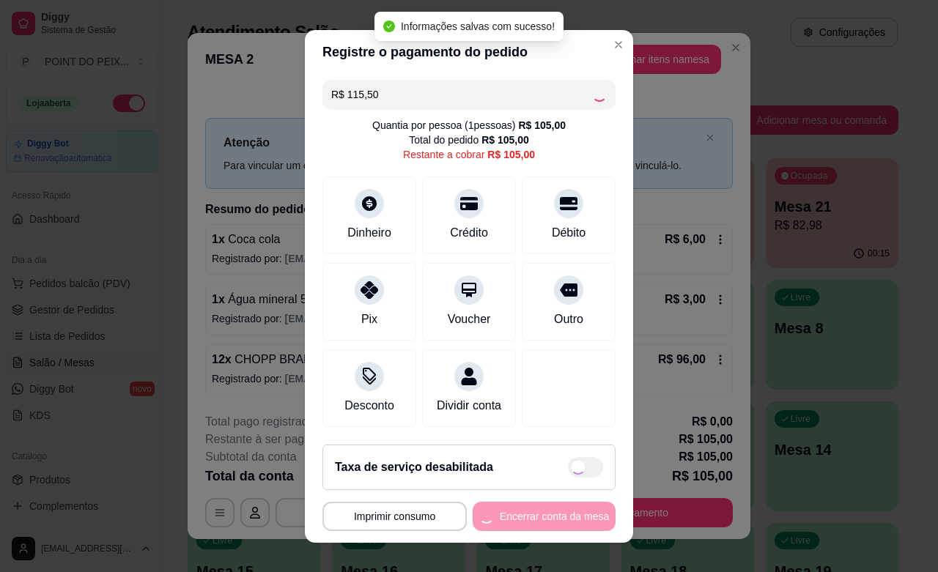
checkbox input "true"
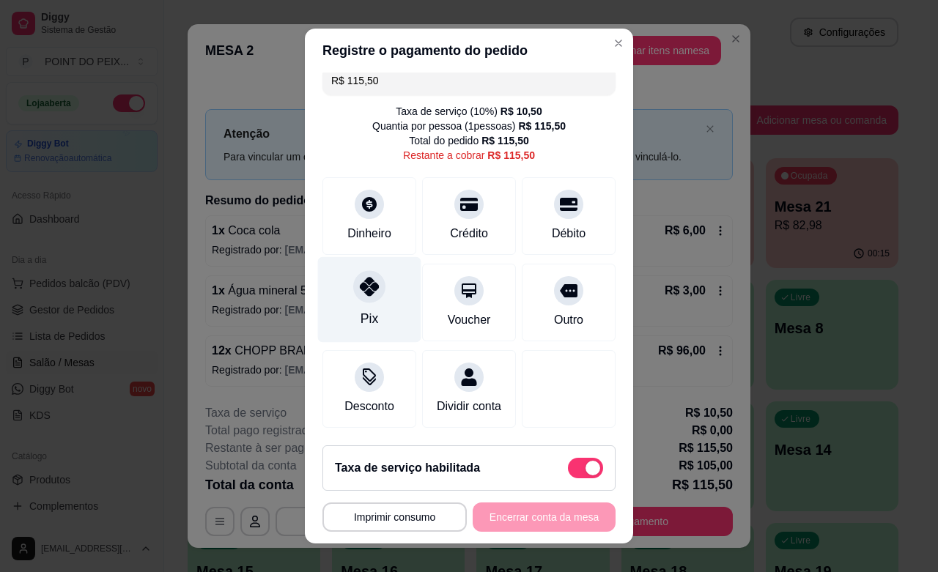
click at [363, 283] on icon at bounding box center [369, 286] width 19 height 19
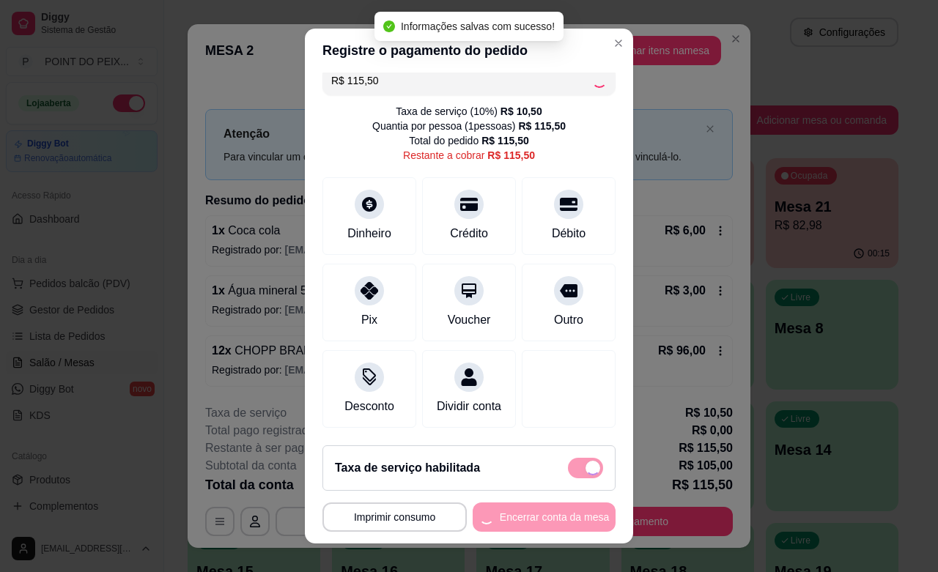
type input "R$ 0,00"
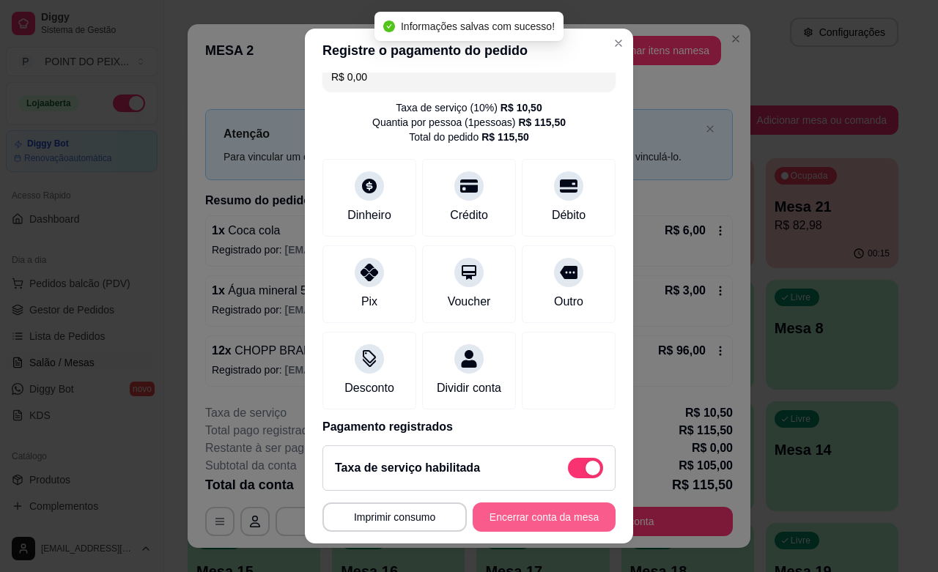
click at [534, 525] on button "Encerrar conta da mesa" at bounding box center [544, 517] width 143 height 29
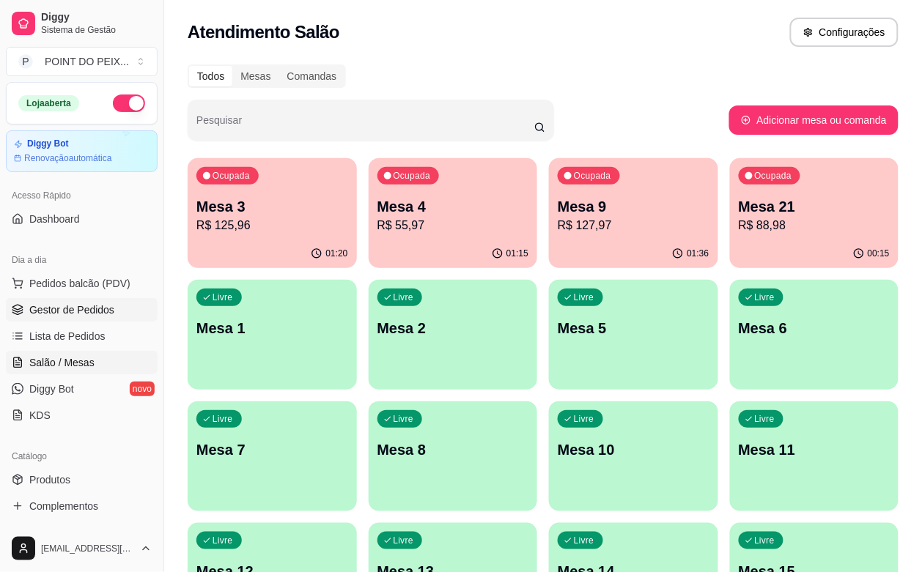
click at [85, 316] on span "Gestor de Pedidos" at bounding box center [71, 310] width 85 height 15
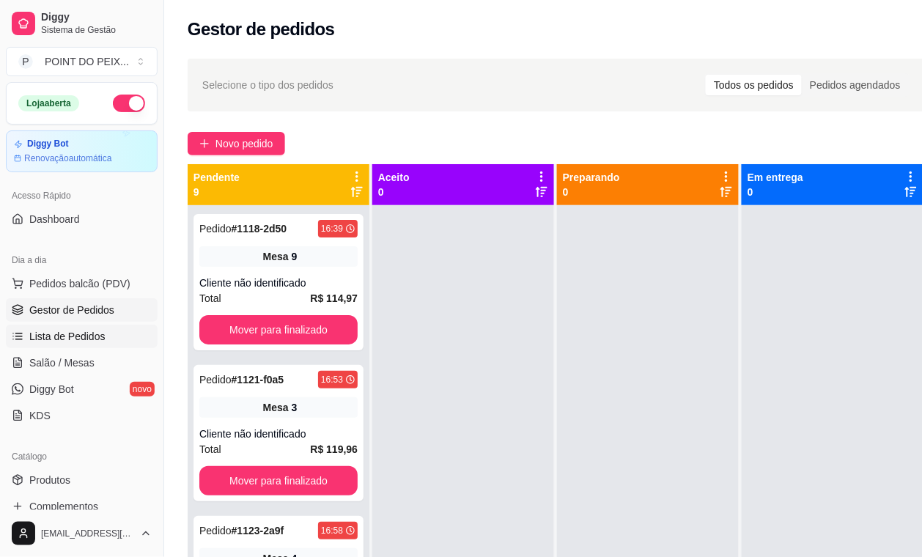
click at [72, 342] on span "Lista de Pedidos" at bounding box center [67, 336] width 76 height 15
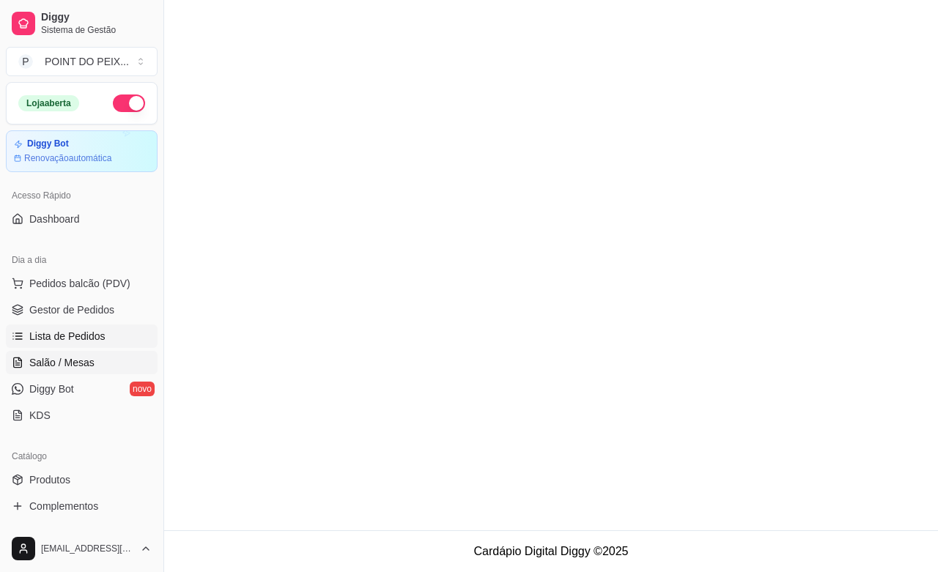
click at [68, 358] on span "Salão / Mesas" at bounding box center [61, 362] width 65 height 15
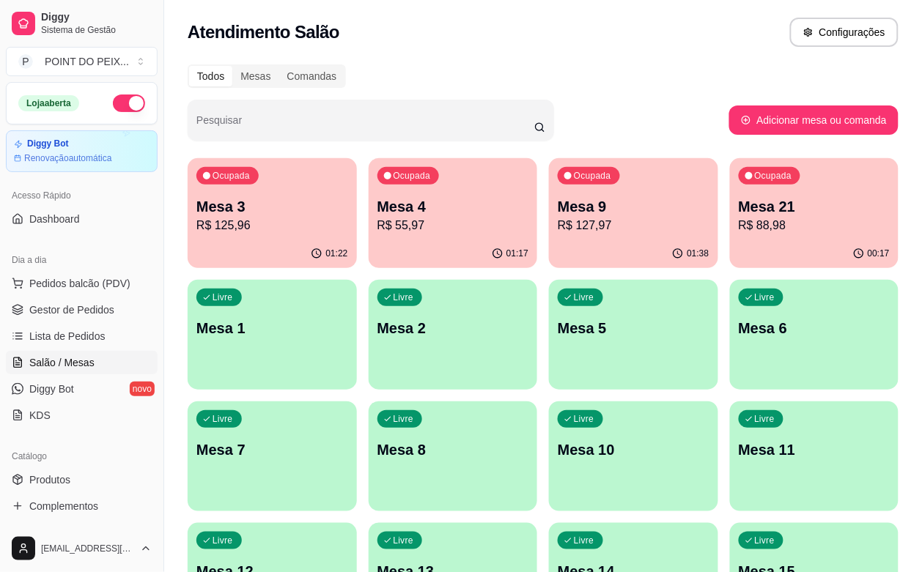
click at [348, 318] on p "Mesa 1" at bounding box center [272, 328] width 152 height 21
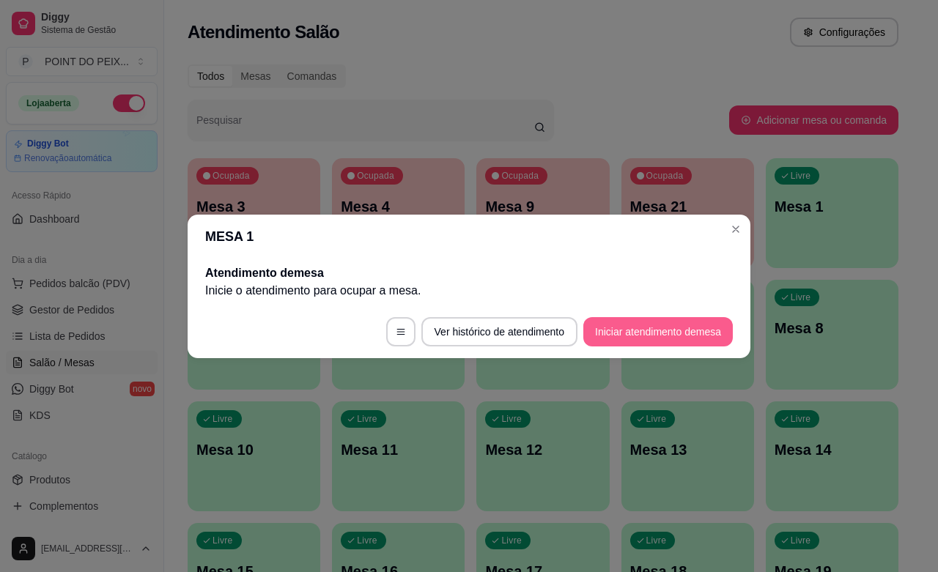
click at [614, 324] on button "Iniciar atendimento de mesa" at bounding box center [658, 331] width 150 height 29
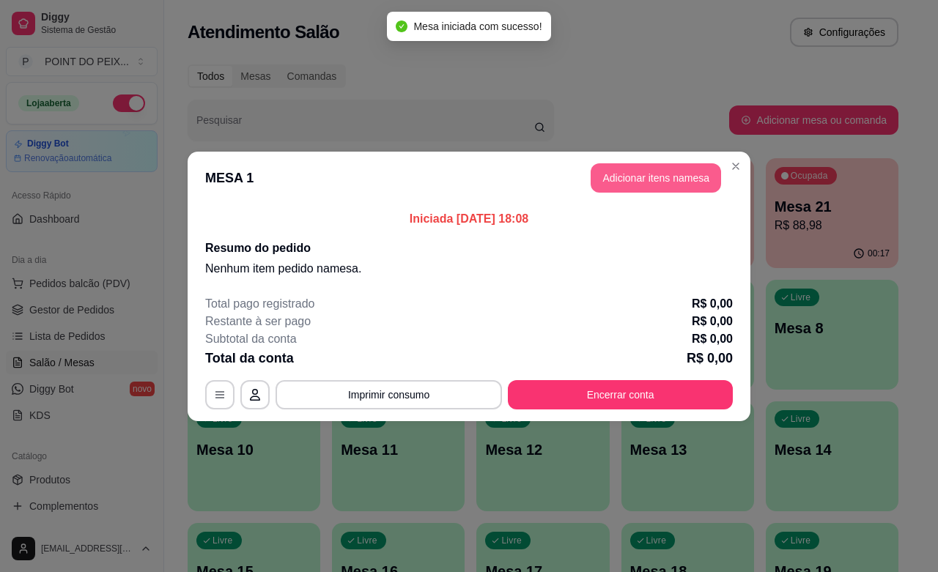
click at [668, 177] on button "Adicionar itens na mesa" at bounding box center [656, 177] width 130 height 29
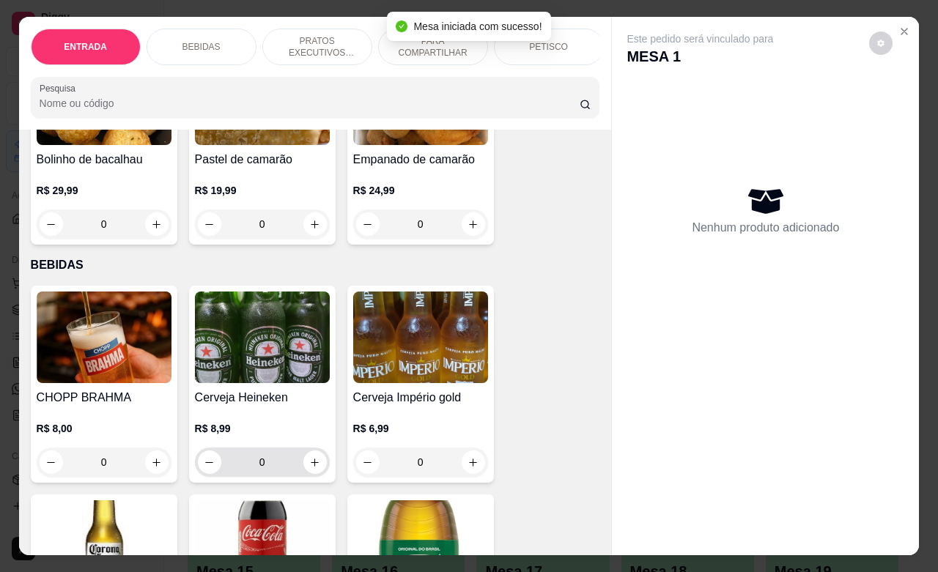
scroll to position [183, 0]
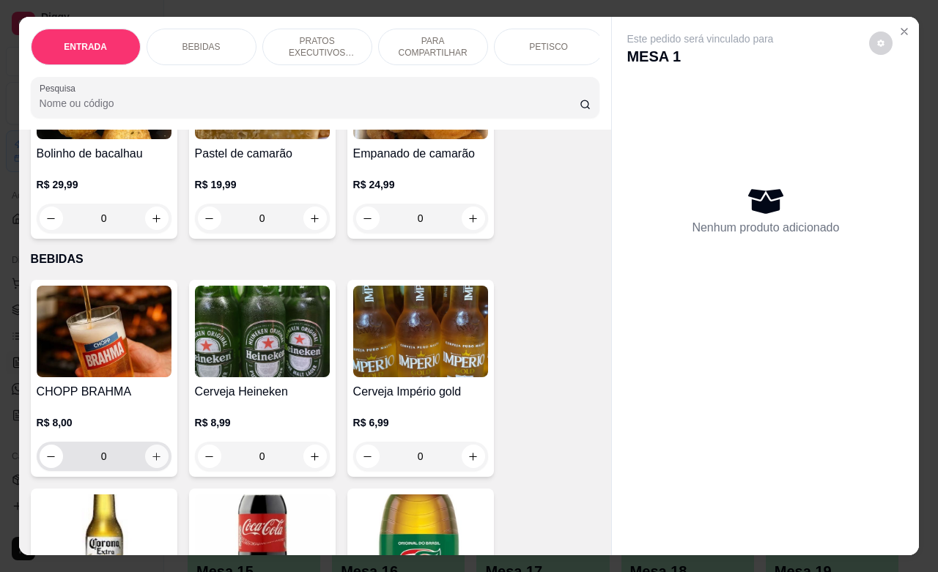
click at [152, 468] on button "increase-product-quantity" at bounding box center [156, 456] width 23 height 23
click at [152, 463] on icon "increase-product-quantity" at bounding box center [156, 457] width 11 height 11
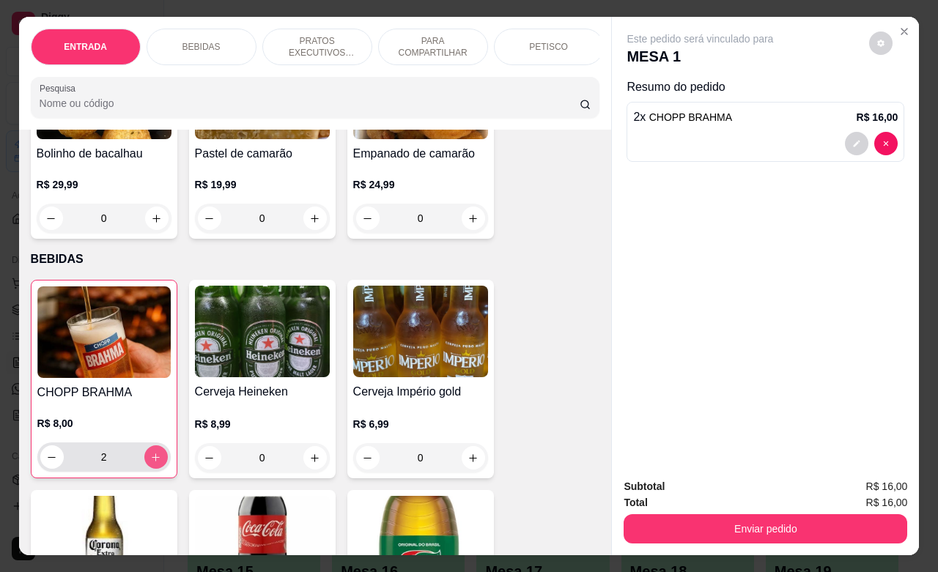
type input "2"
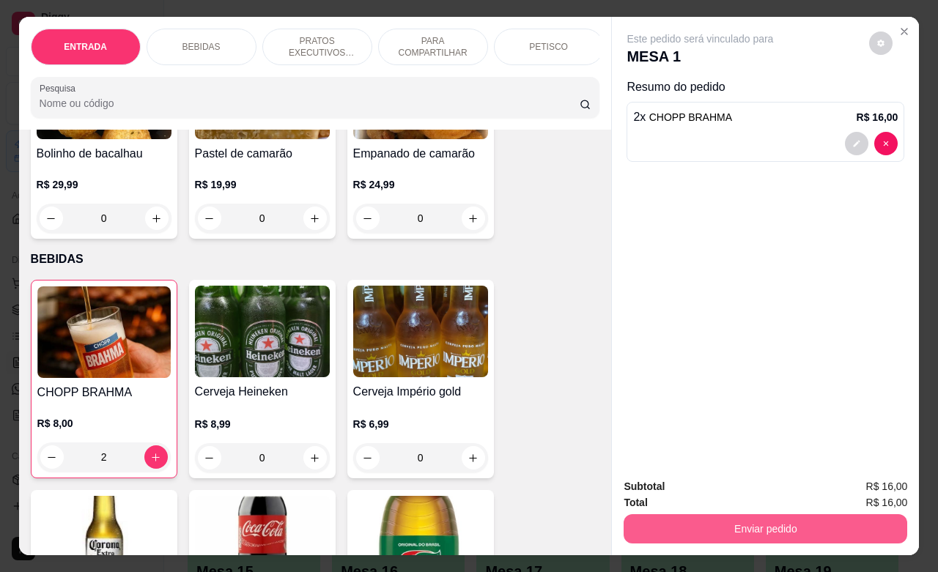
click at [734, 532] on button "Enviar pedido" at bounding box center [766, 529] width 284 height 29
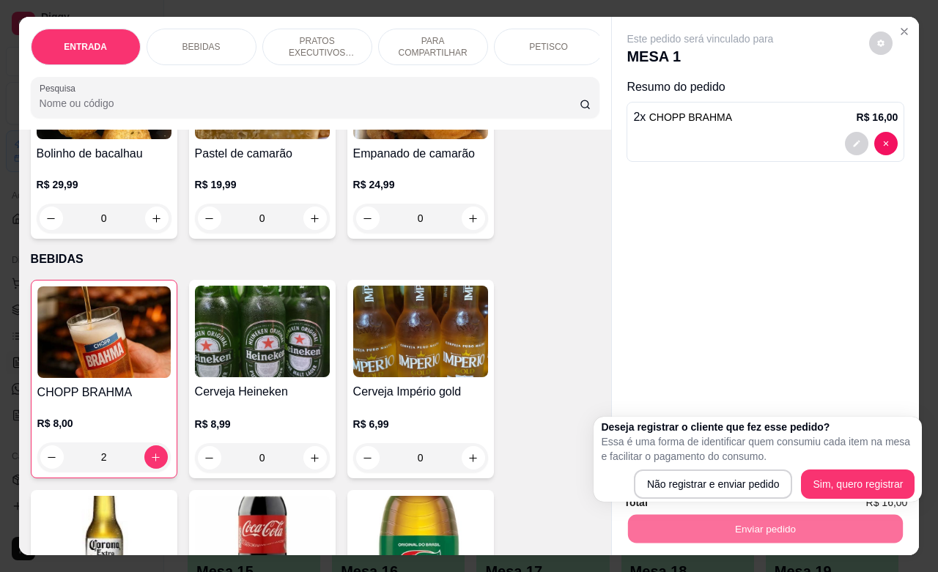
click at [734, 502] on div "Deseja registrar o cliente que fez esse pedido? Essa é uma forma de identificar…" at bounding box center [758, 459] width 328 height 85
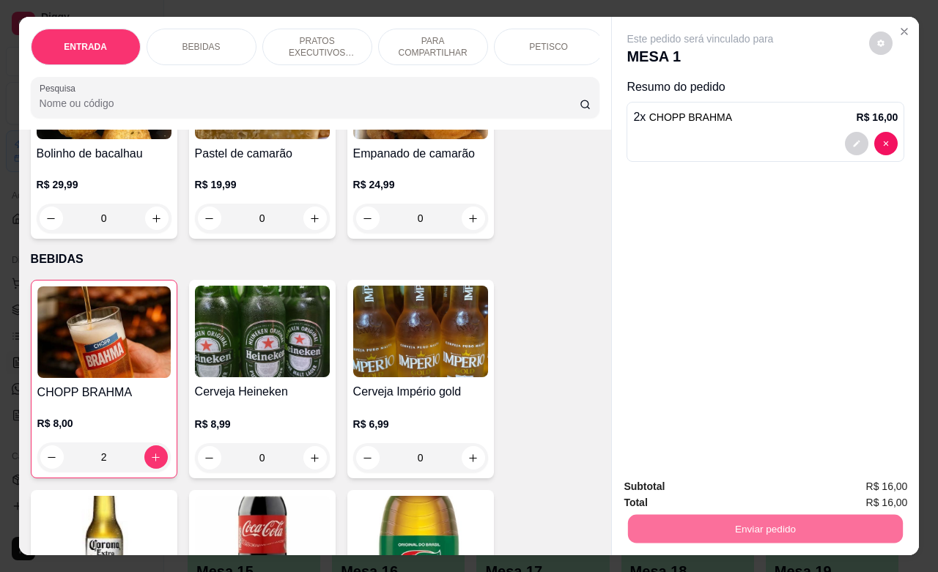
click at [730, 490] on button "Não registrar e enviar pedido" at bounding box center [715, 485] width 152 height 28
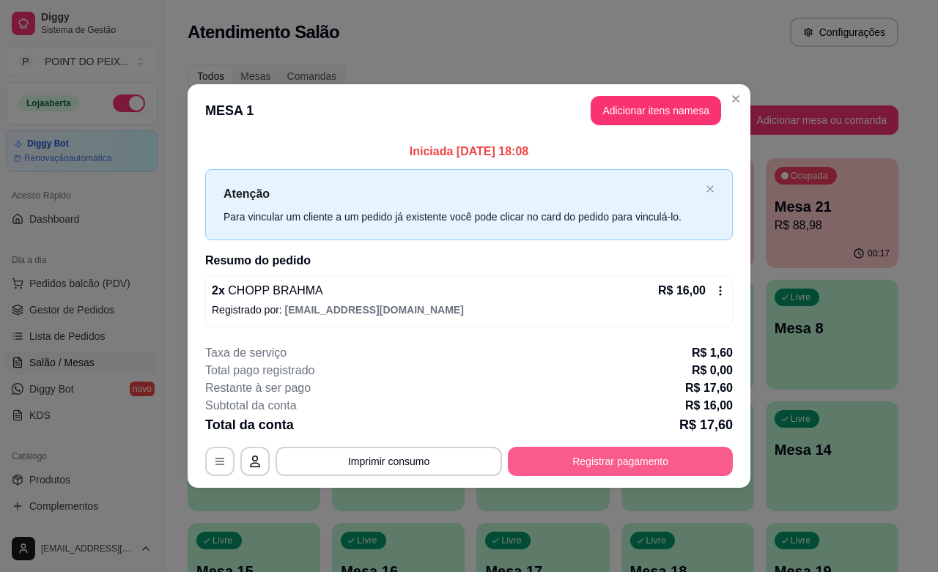
click at [651, 462] on button "Registrar pagamento" at bounding box center [620, 461] width 225 height 29
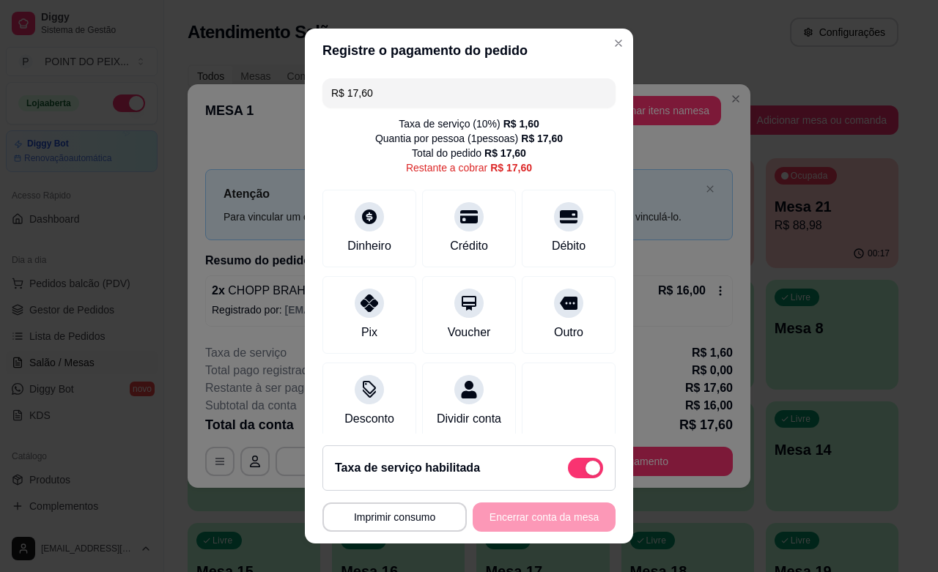
click at [586, 467] on span at bounding box center [593, 468] width 15 height 15
click at [567, 471] on input "checkbox" at bounding box center [572, 476] width 10 height 10
checkbox input "true"
type input "R$ 16,00"
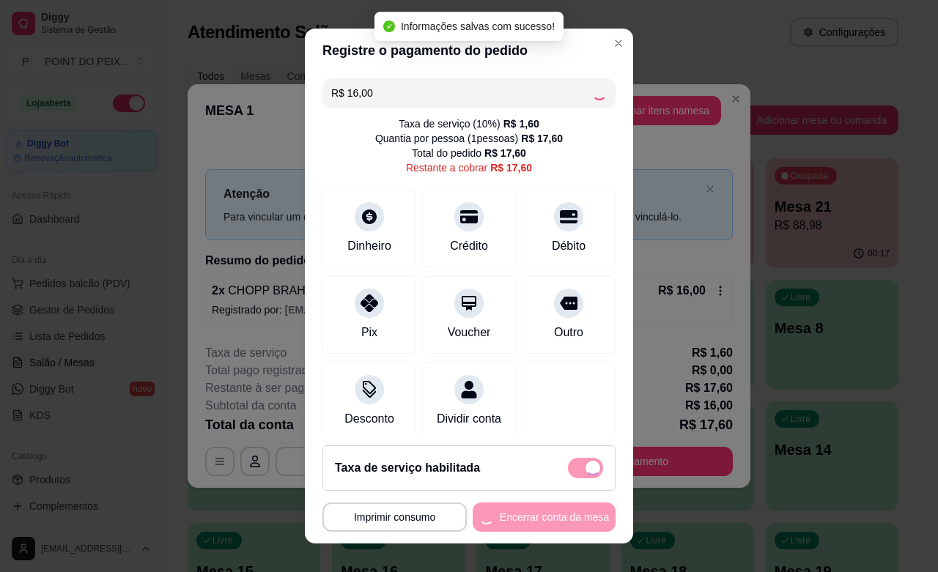
checkbox input "false"
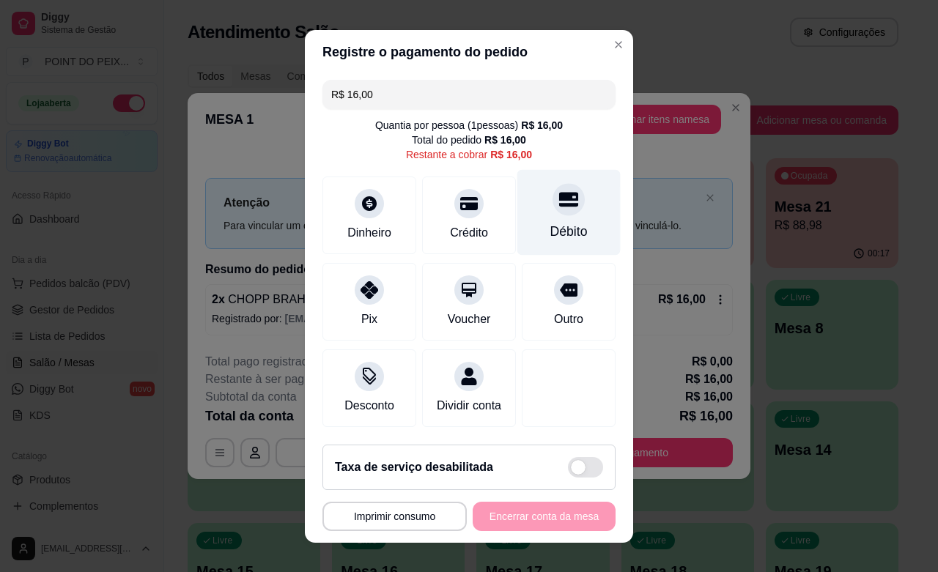
click at [550, 226] on div "Débito" at bounding box center [568, 231] width 37 height 19
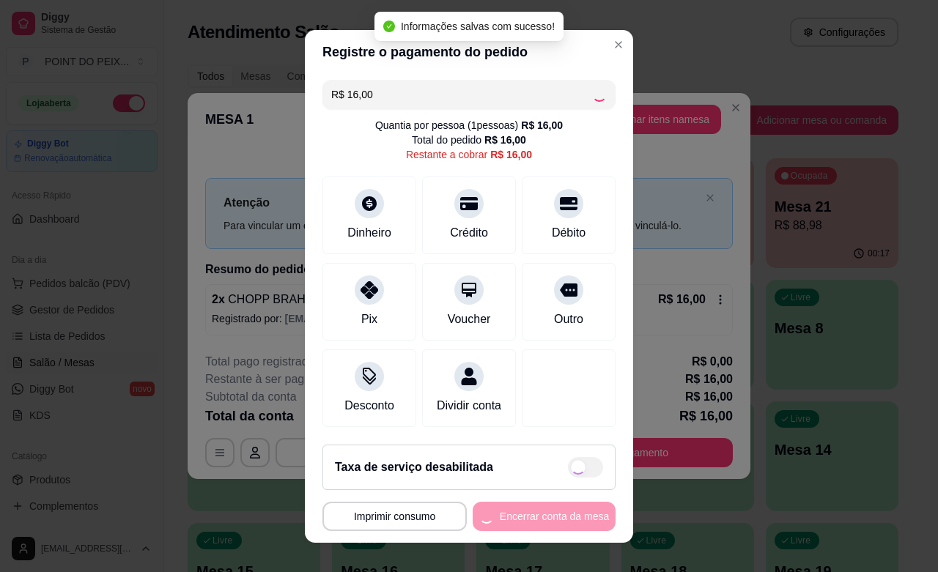
type input "R$ 0,00"
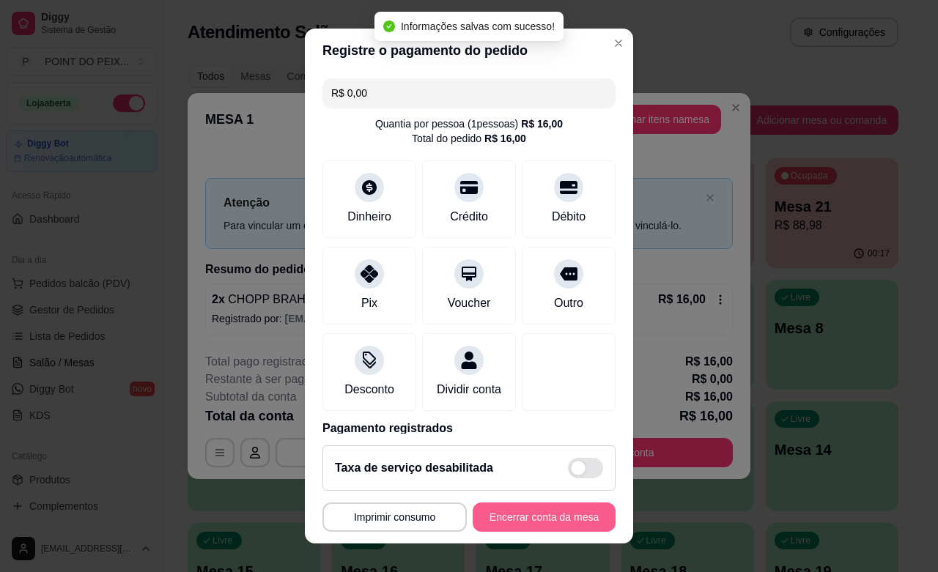
click at [545, 515] on button "Encerrar conta da mesa" at bounding box center [544, 517] width 143 height 29
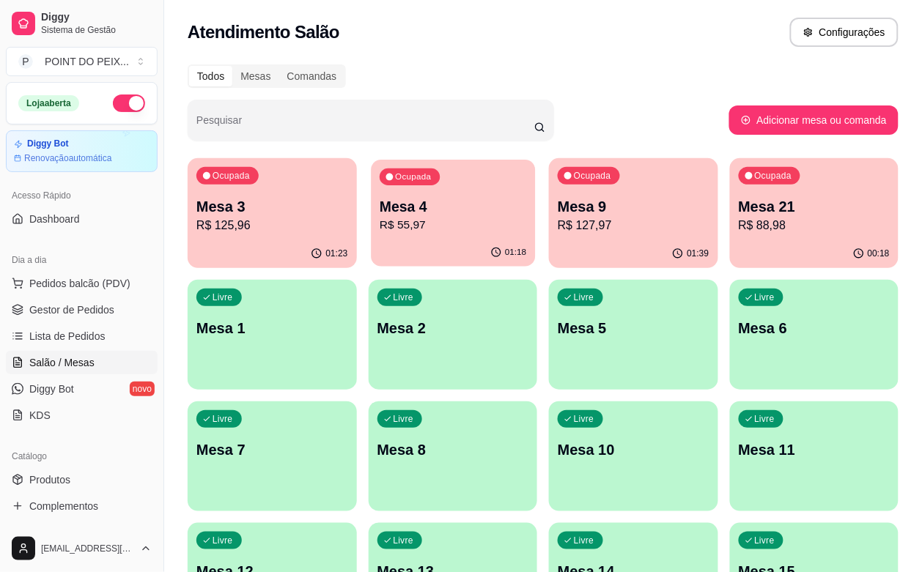
click at [416, 236] on div "Ocupada Mesa 4 R$ 55,97" at bounding box center [453, 199] width 164 height 79
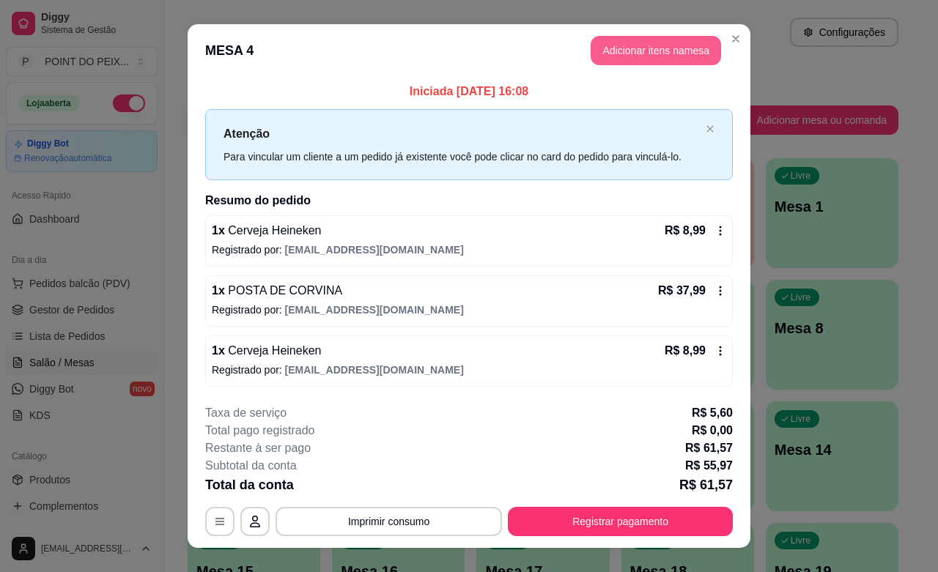
click at [622, 52] on button "Adicionar itens na mesa" at bounding box center [656, 50] width 130 height 29
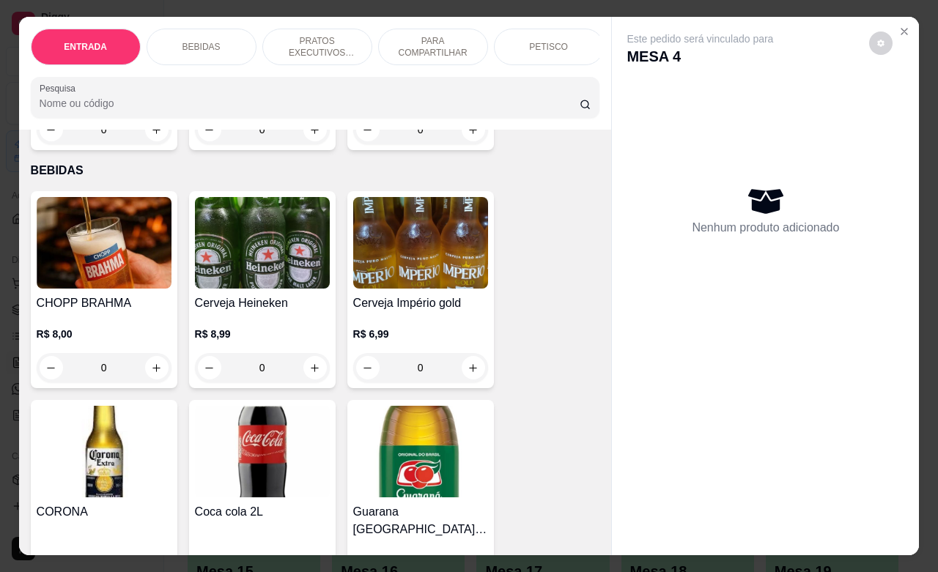
scroll to position [275, 0]
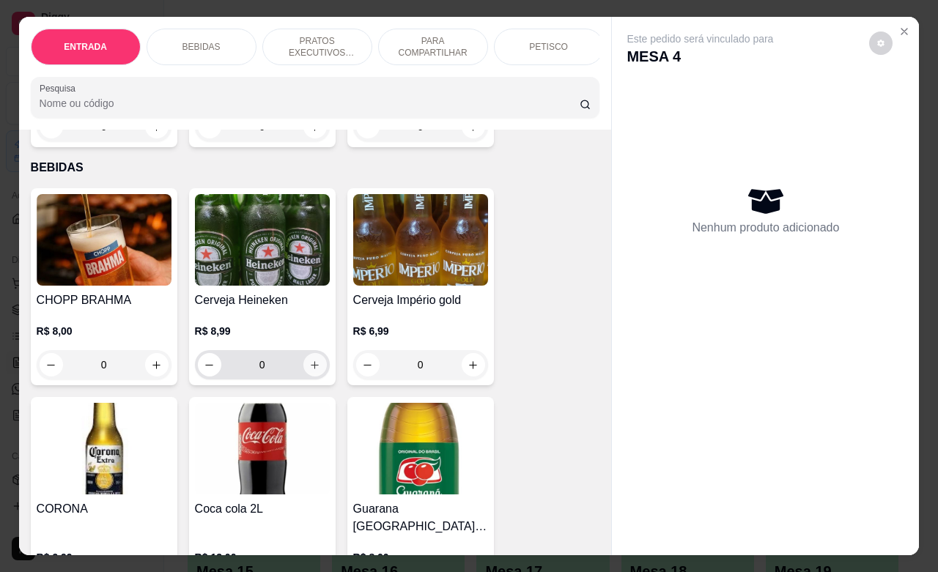
click at [309, 371] on icon "increase-product-quantity" at bounding box center [314, 365] width 11 height 11
type input "1"
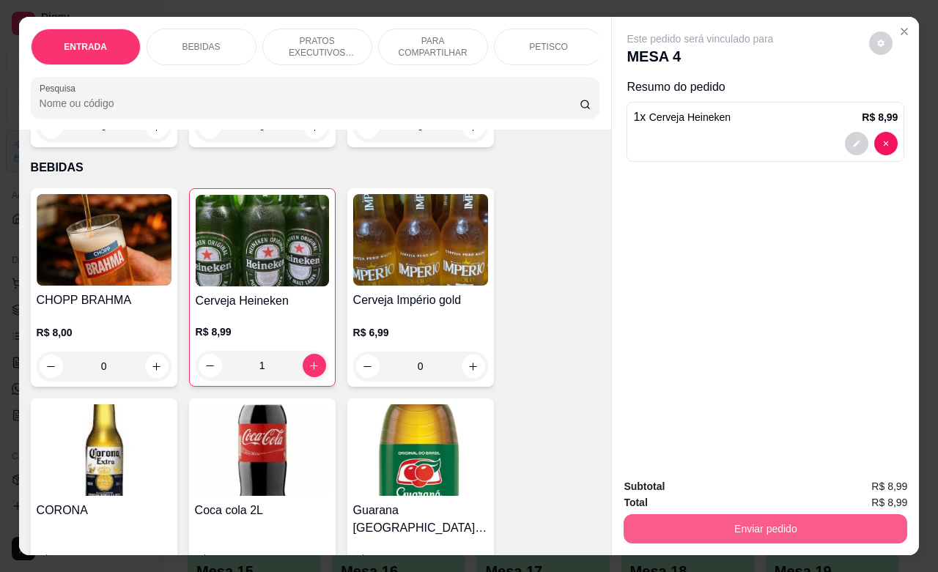
click at [676, 517] on button "Enviar pedido" at bounding box center [766, 529] width 284 height 29
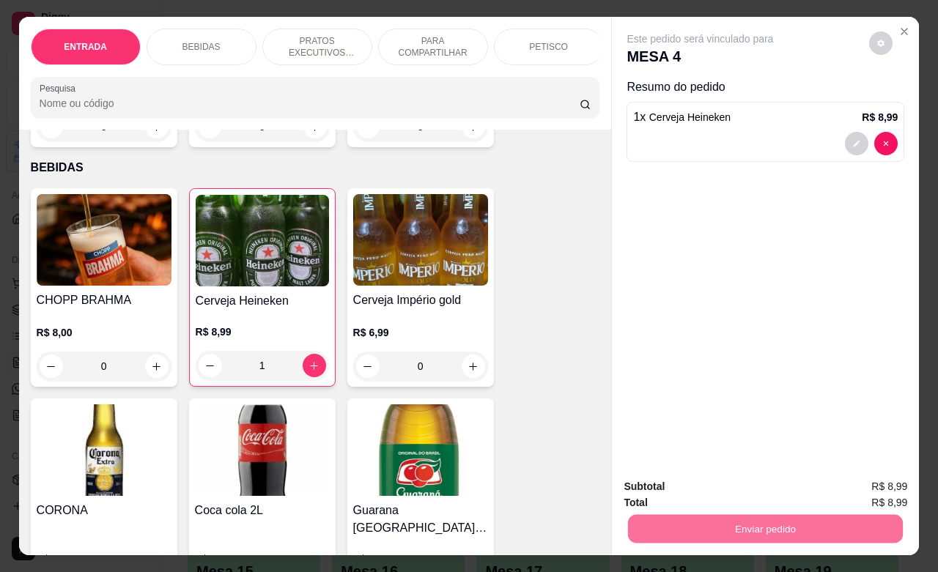
click at [675, 482] on button "Não registrar e enviar pedido" at bounding box center [715, 485] width 152 height 28
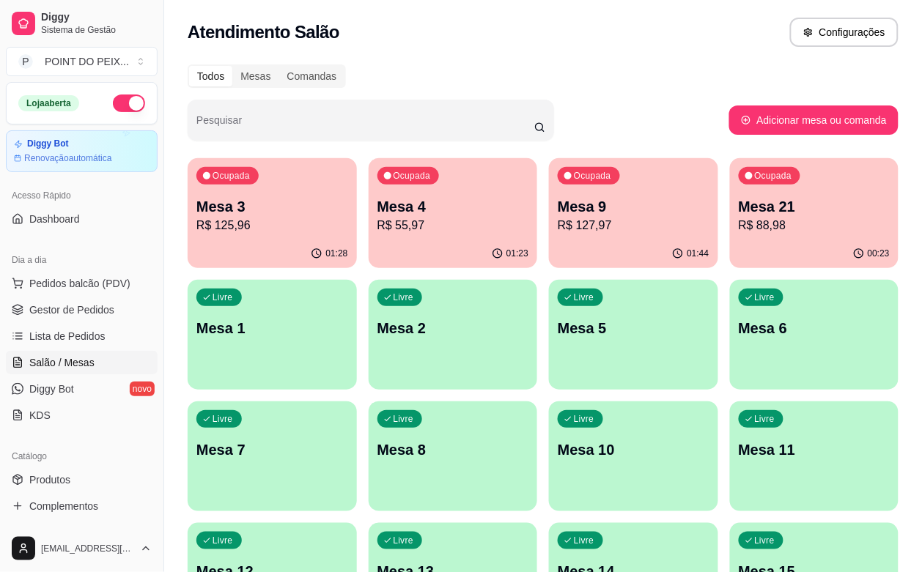
click at [477, 235] on div "Ocupada Mesa 3 R$ 125,96 01:28 Ocupada Mesa 4 R$ 55,97 01:23 Ocupada Mesa 9 R$ …" at bounding box center [543, 517] width 711 height 718
click at [549, 224] on div "Ocupada Mesa 9 R$ 127,97" at bounding box center [633, 198] width 169 height 81
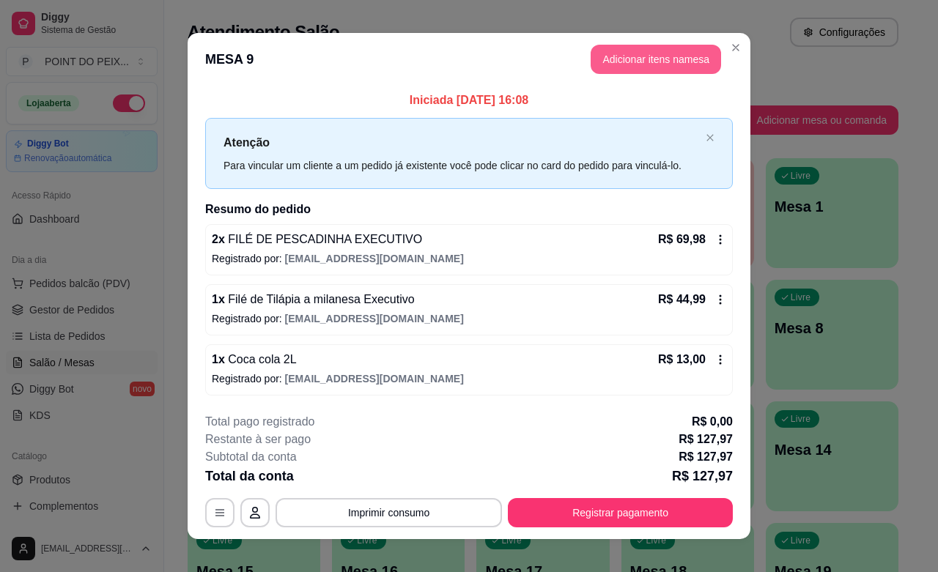
click at [624, 56] on button "Adicionar itens na mesa" at bounding box center [656, 59] width 130 height 29
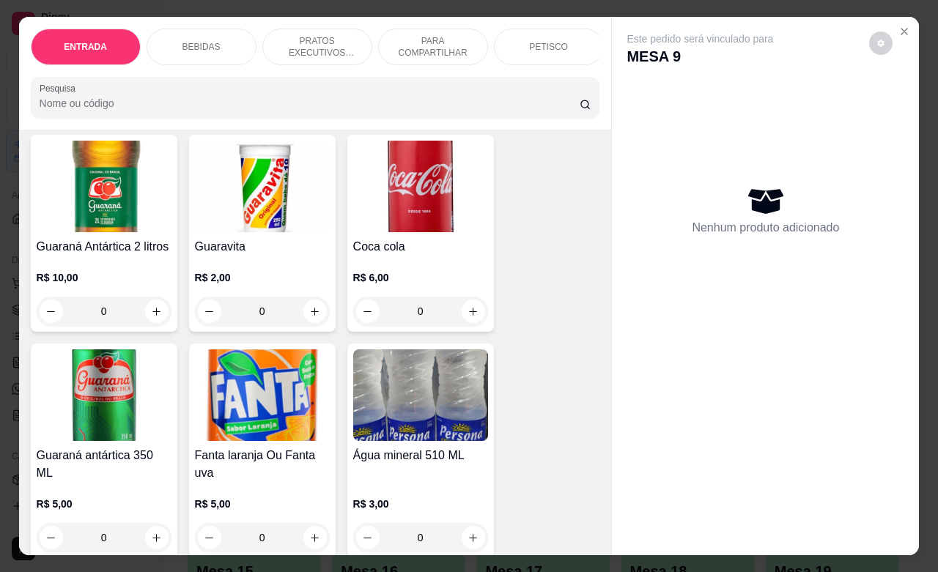
scroll to position [825, 0]
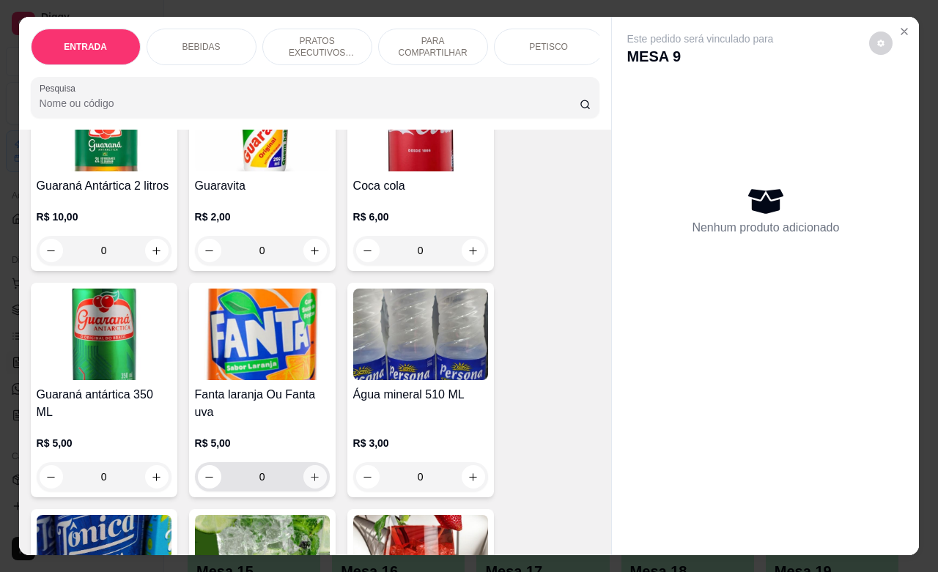
click at [303, 474] on button "increase-product-quantity" at bounding box center [314, 476] width 23 height 23
type input "1"
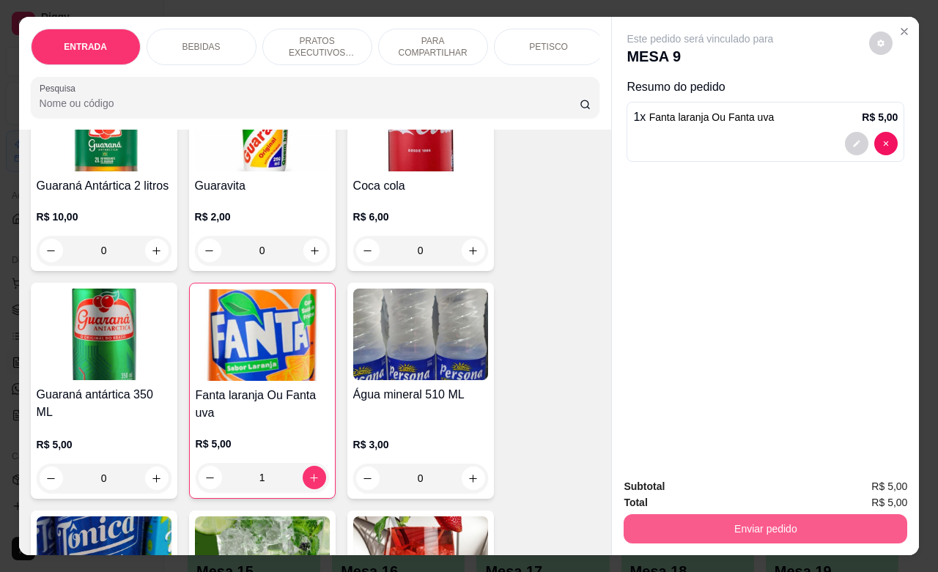
click at [673, 515] on button "Enviar pedido" at bounding box center [766, 529] width 284 height 29
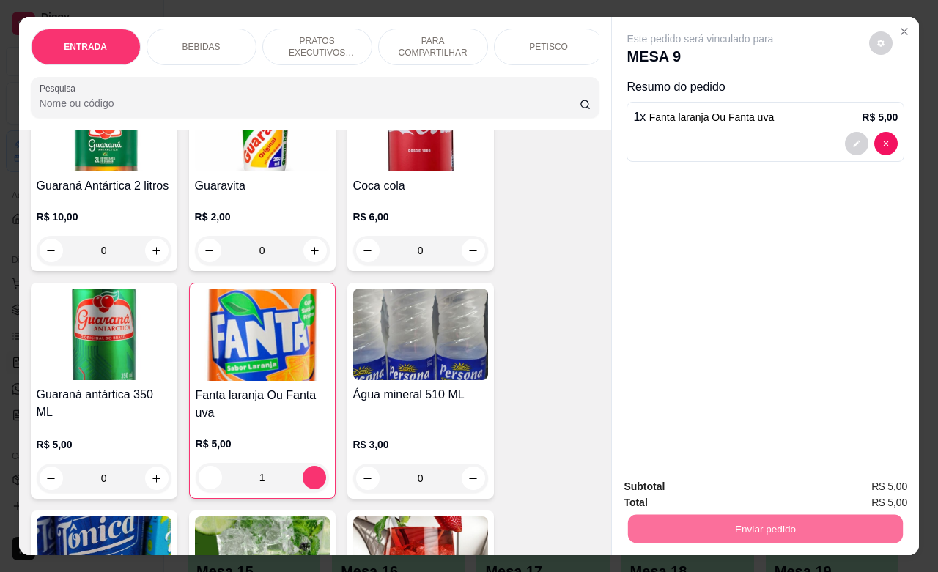
click at [683, 489] on button "Não registrar e enviar pedido" at bounding box center [715, 484] width 148 height 27
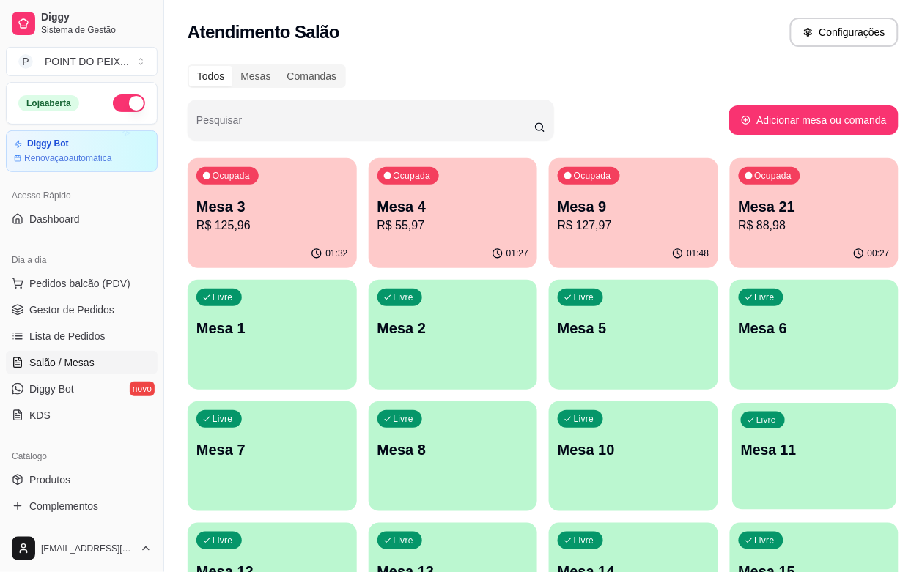
click at [741, 448] on p "Mesa 11" at bounding box center [814, 451] width 147 height 20
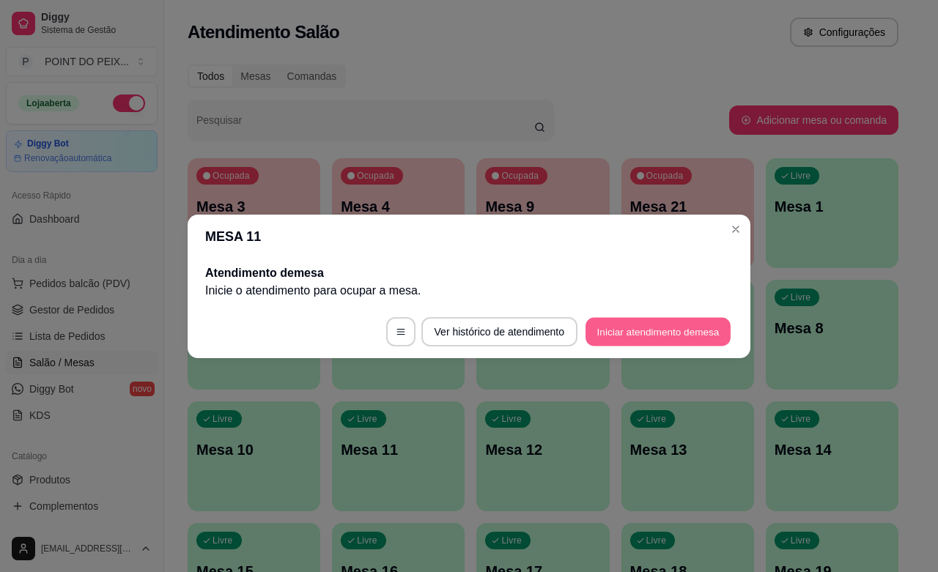
click at [617, 332] on button "Iniciar atendimento de mesa" at bounding box center [658, 331] width 145 height 29
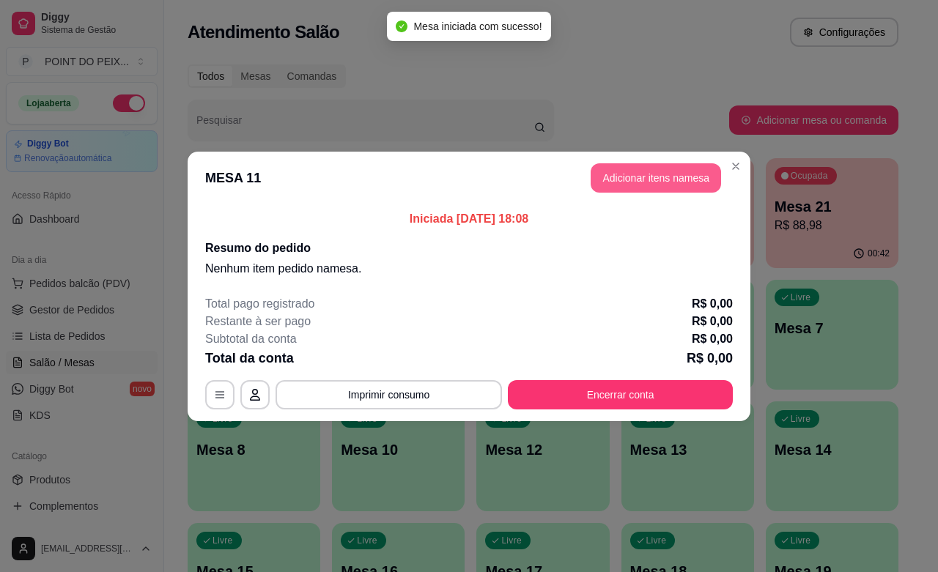
click at [668, 185] on button "Adicionar itens na mesa" at bounding box center [656, 177] width 130 height 29
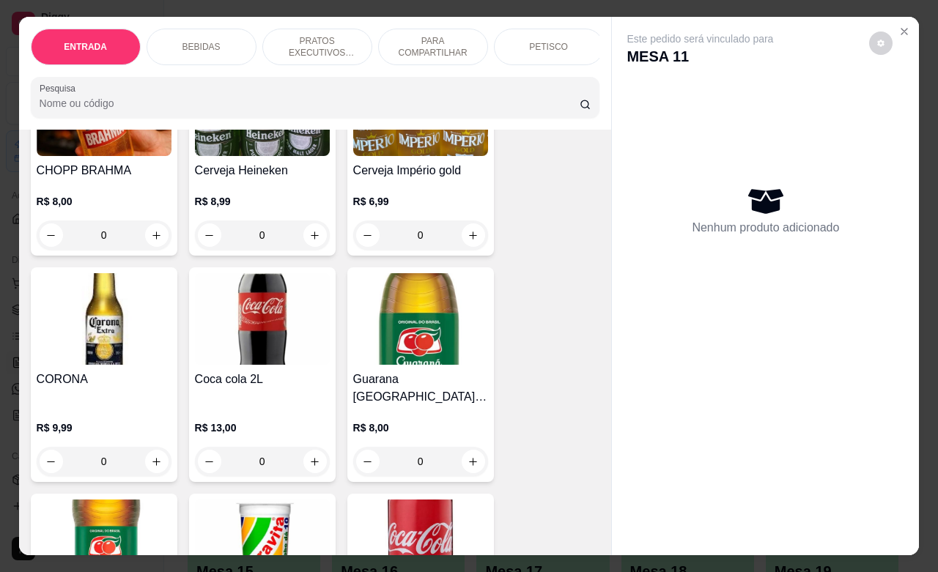
scroll to position [458, 0]
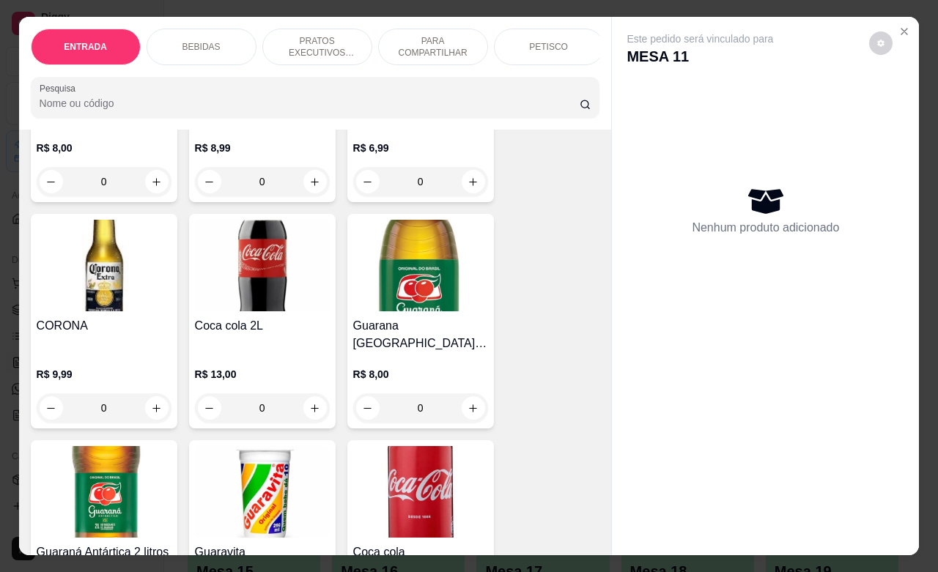
click at [532, 43] on p "PETISCO" at bounding box center [548, 47] width 39 height 12
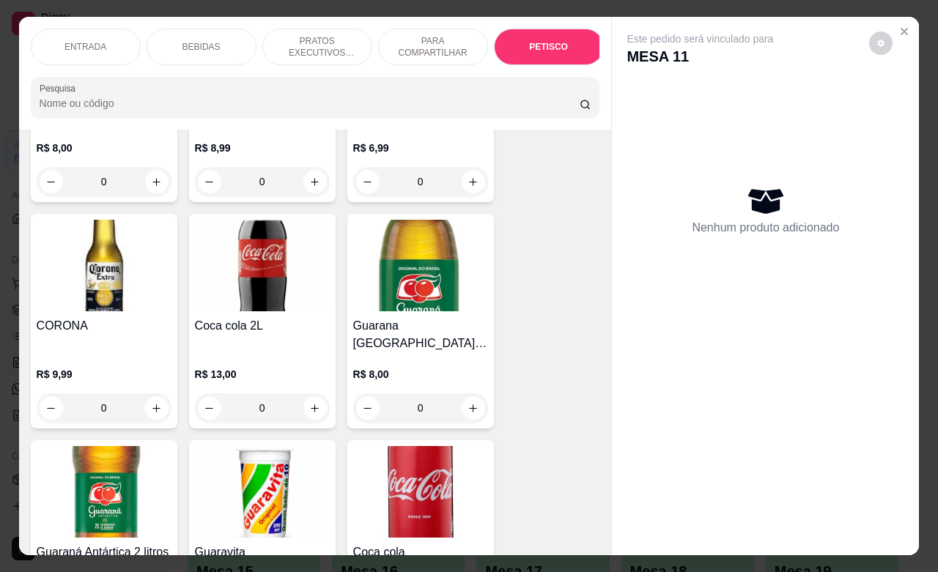
scroll to position [3230, 0]
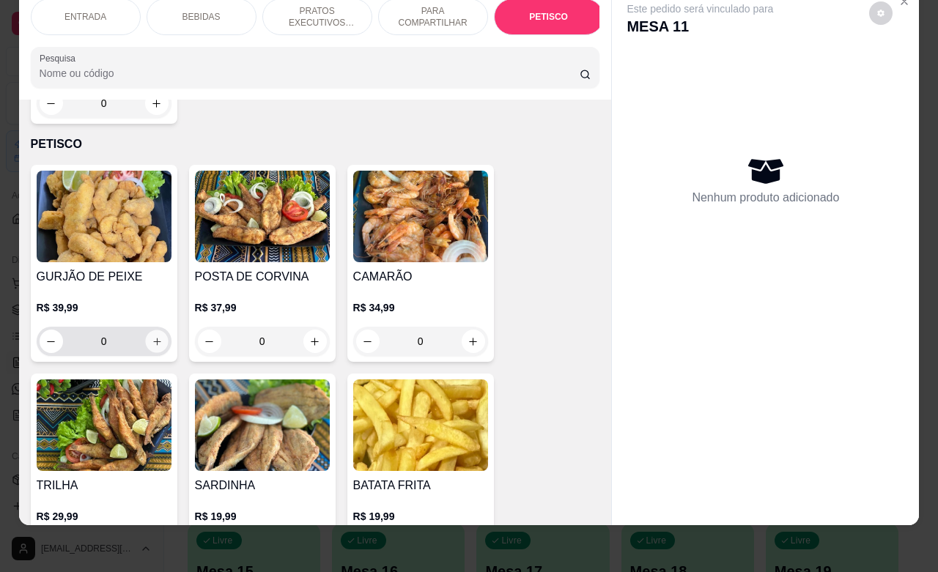
click at [151, 336] on icon "increase-product-quantity" at bounding box center [156, 341] width 11 height 11
type input "1"
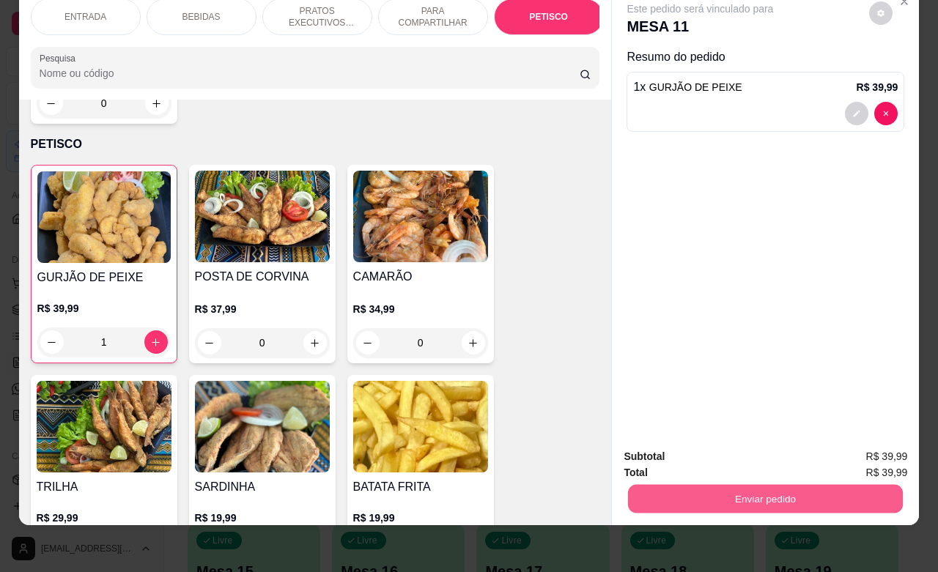
click at [712, 493] on button "Enviar pedido" at bounding box center [765, 498] width 275 height 29
click at [685, 455] on button "Não registrar e enviar pedido" at bounding box center [715, 448] width 152 height 28
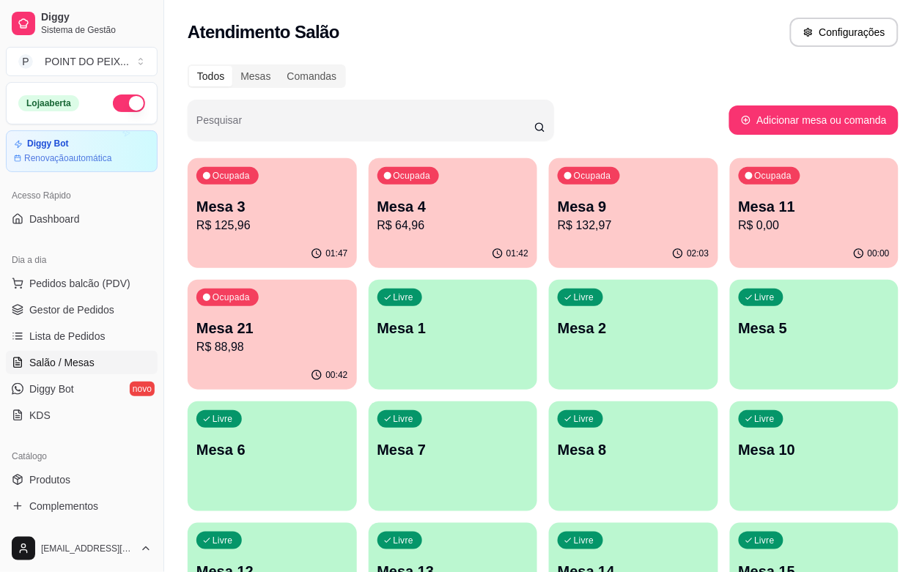
click at [738, 100] on div "Pesquisar Adicionar mesa ou comanda" at bounding box center [543, 120] width 711 height 41
click at [348, 339] on p "R$ 88,98" at bounding box center [272, 348] width 152 height 18
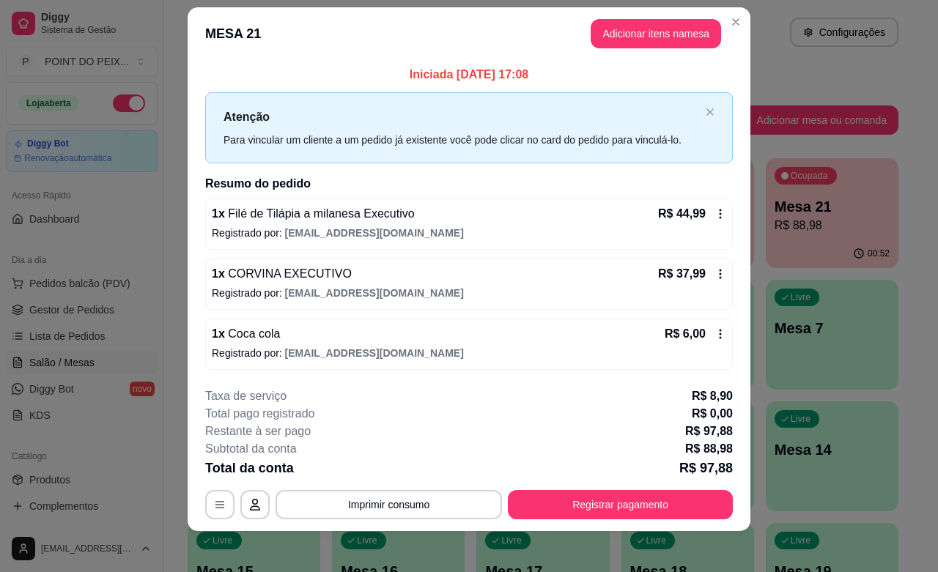
scroll to position [23, 0]
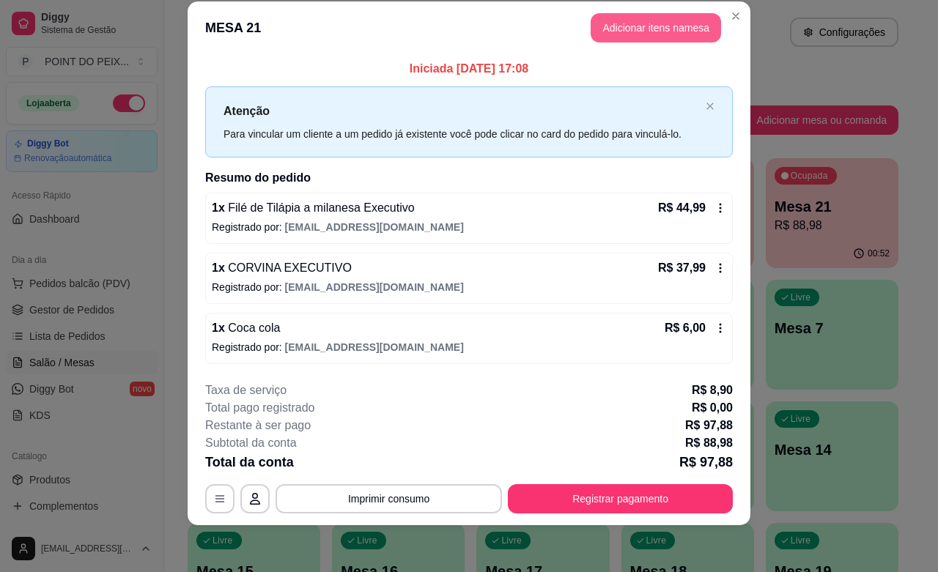
click at [638, 27] on button "Adicionar itens na mesa" at bounding box center [656, 27] width 130 height 29
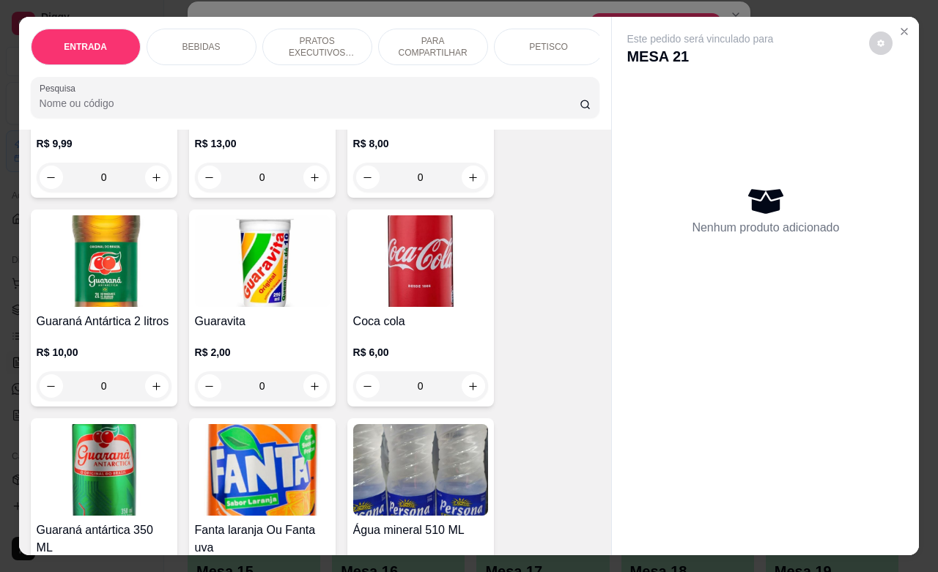
scroll to position [733, 0]
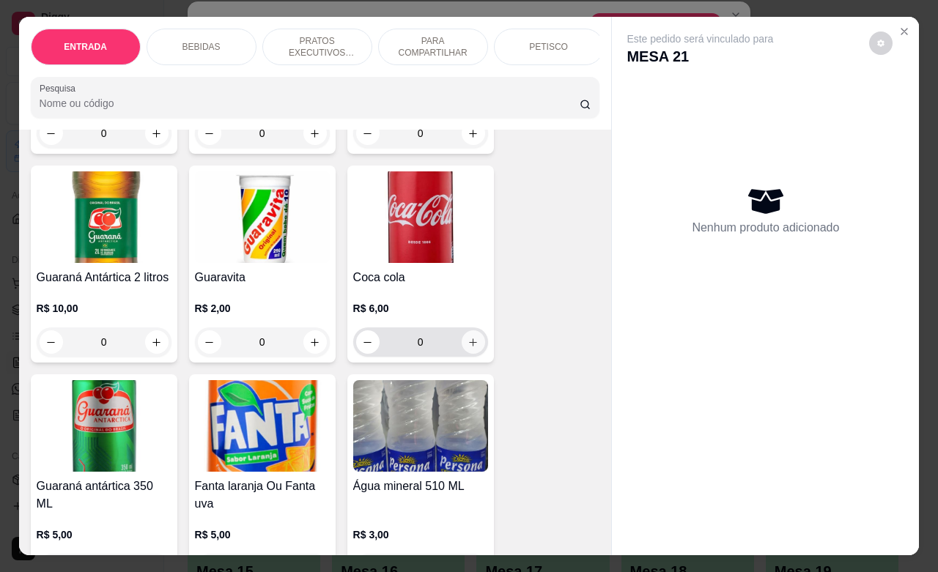
click at [468, 338] on icon "increase-product-quantity" at bounding box center [473, 342] width 11 height 11
type input "1"
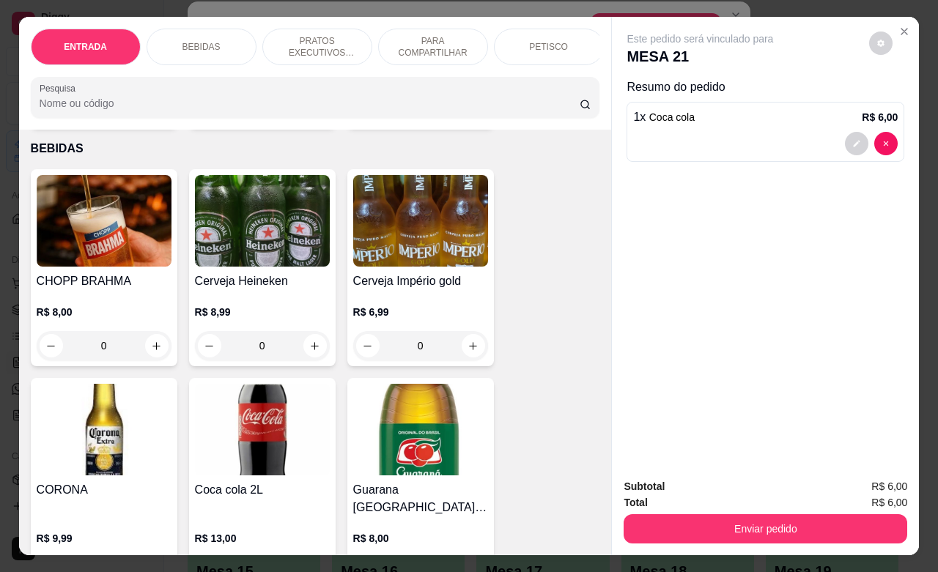
scroll to position [275, 0]
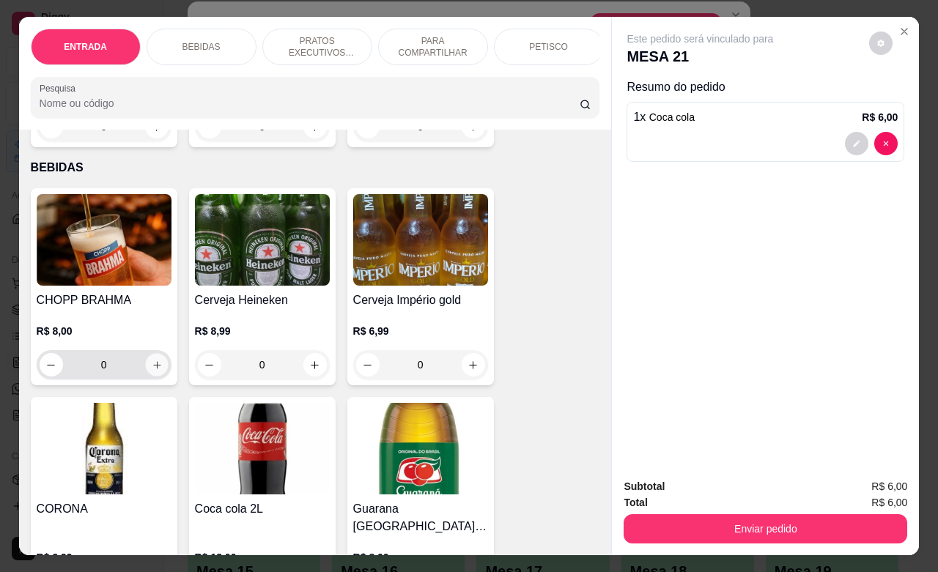
click at [152, 371] on icon "increase-product-quantity" at bounding box center [156, 365] width 11 height 11
type input "1"
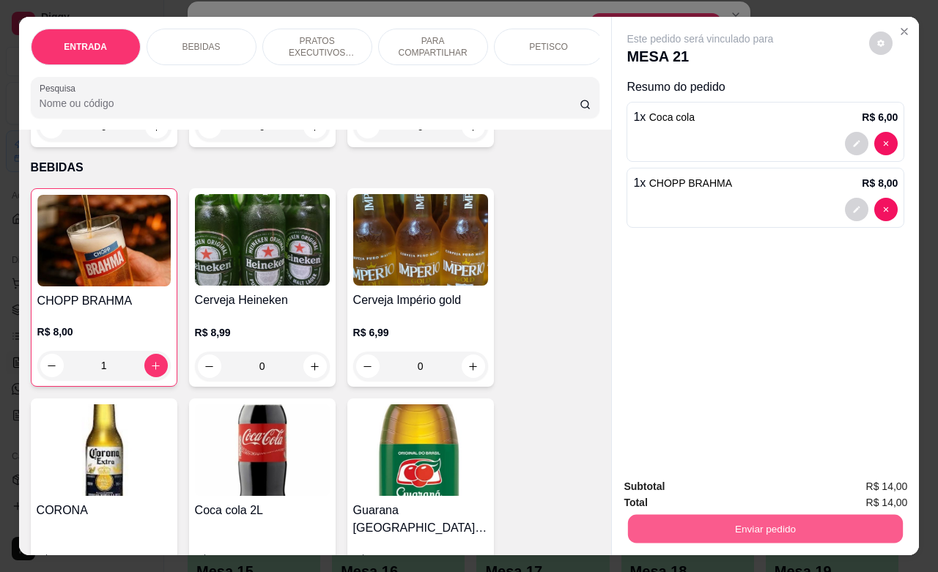
click at [705, 518] on button "Enviar pedido" at bounding box center [765, 529] width 275 height 29
click at [705, 484] on button "Não registrar e enviar pedido" at bounding box center [715, 485] width 152 height 28
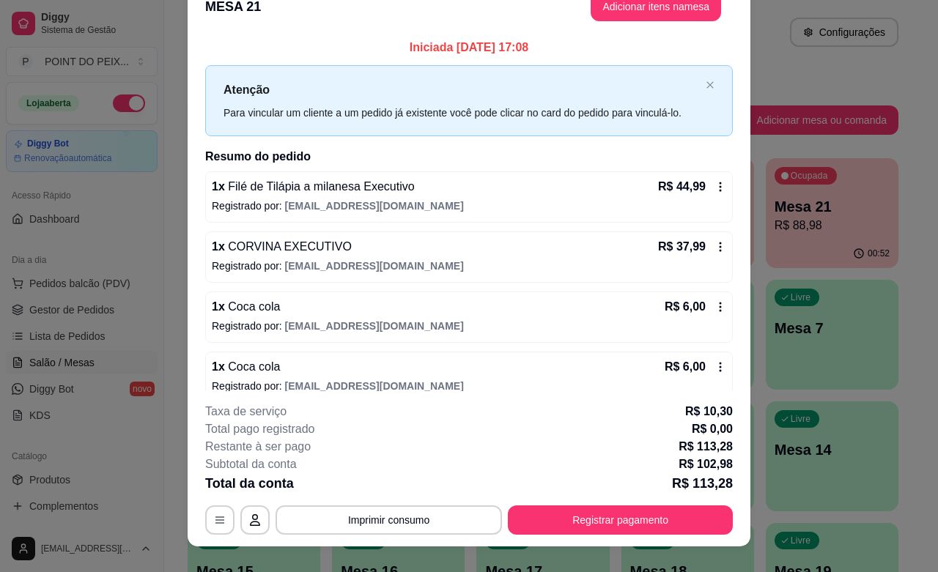
scroll to position [1, 0]
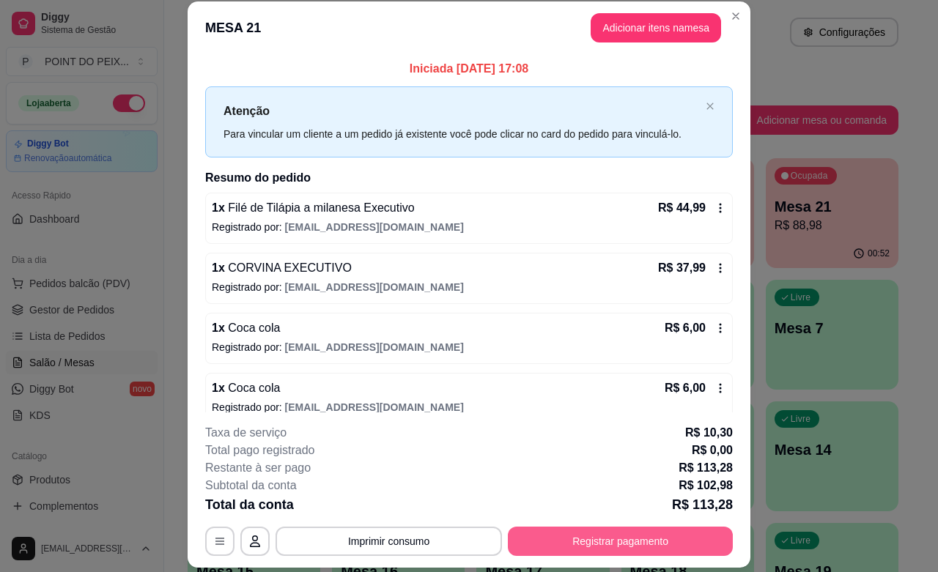
click at [676, 539] on button "Registrar pagamento" at bounding box center [620, 541] width 225 height 29
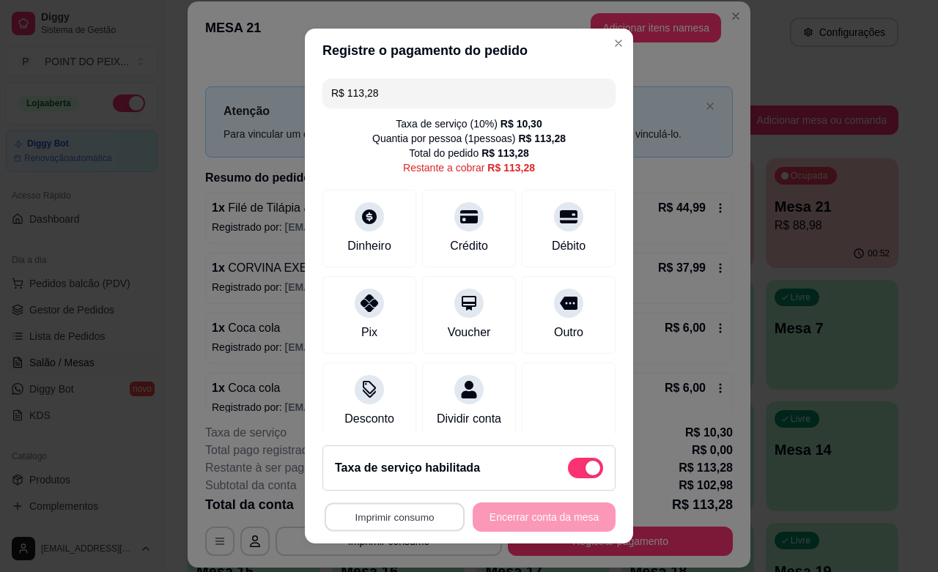
click at [427, 513] on button "Imprimir consumo" at bounding box center [395, 518] width 140 height 29
click at [400, 490] on button "IMPRESSORA" at bounding box center [387, 483] width 103 height 23
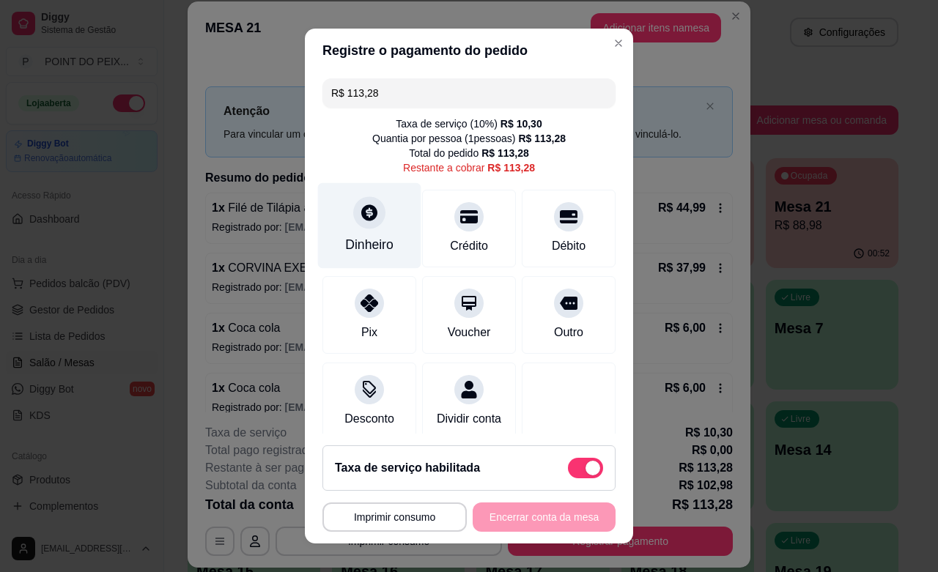
click at [355, 237] on div "Dinheiro" at bounding box center [369, 244] width 48 height 19
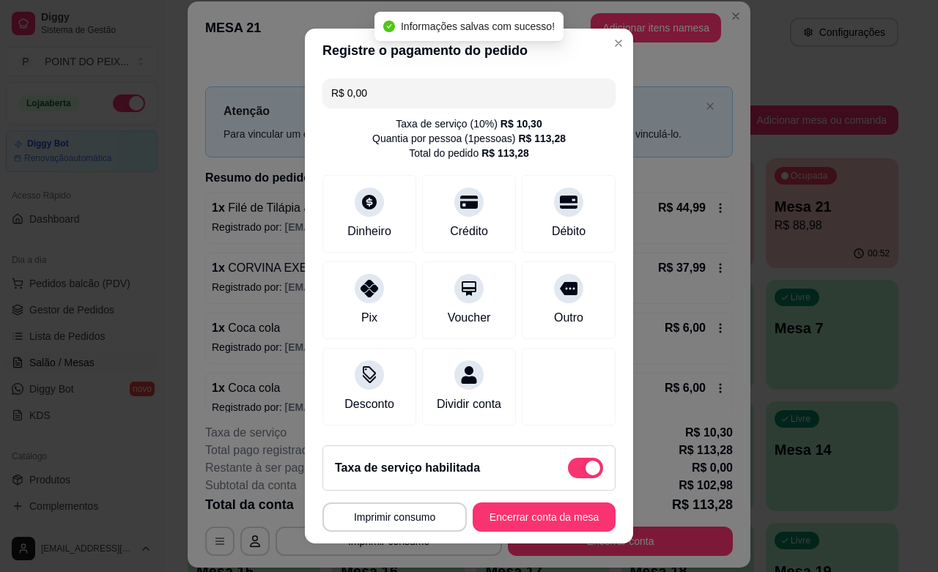
type input "R$ 0,00"
click at [539, 513] on button "Encerrar conta da mesa" at bounding box center [544, 517] width 143 height 29
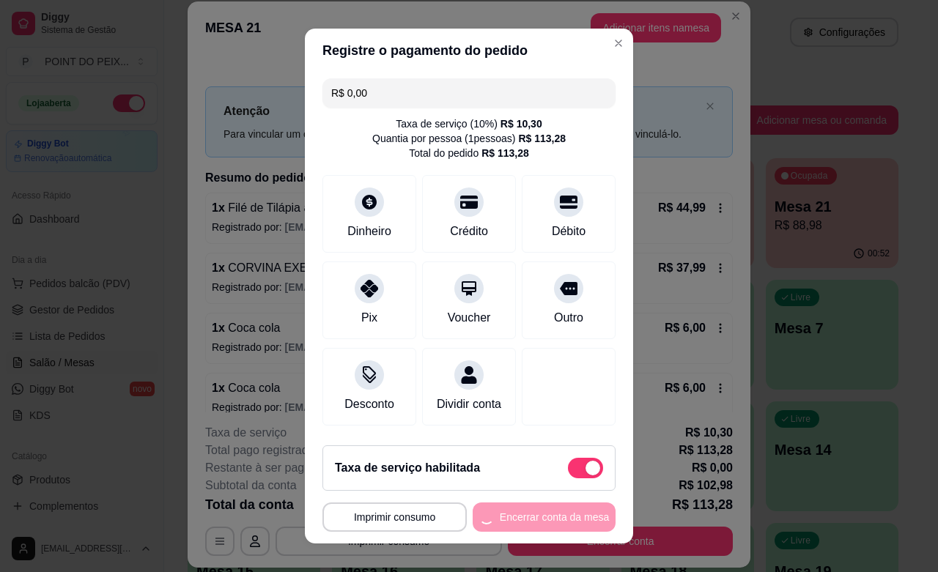
scroll to position [0, 0]
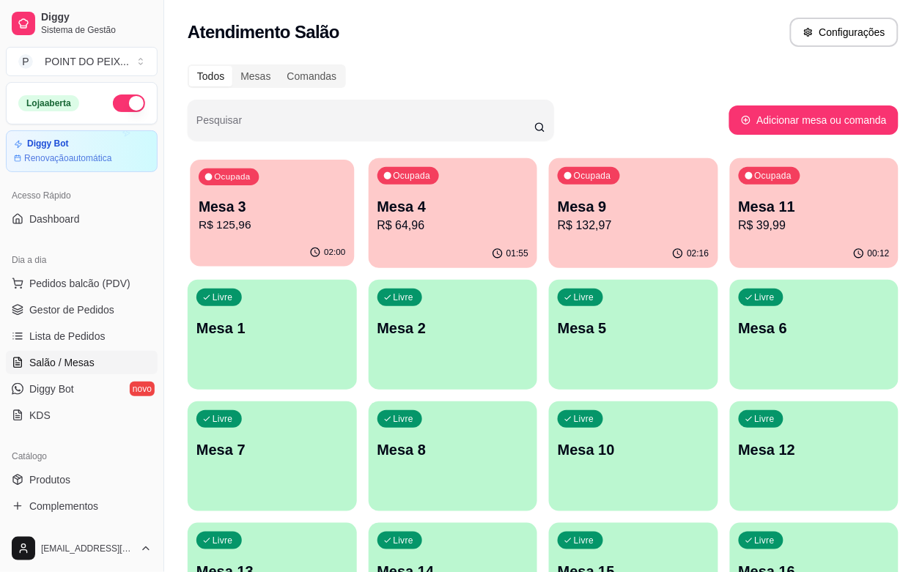
click at [308, 222] on p "R$ 125,96" at bounding box center [272, 225] width 147 height 17
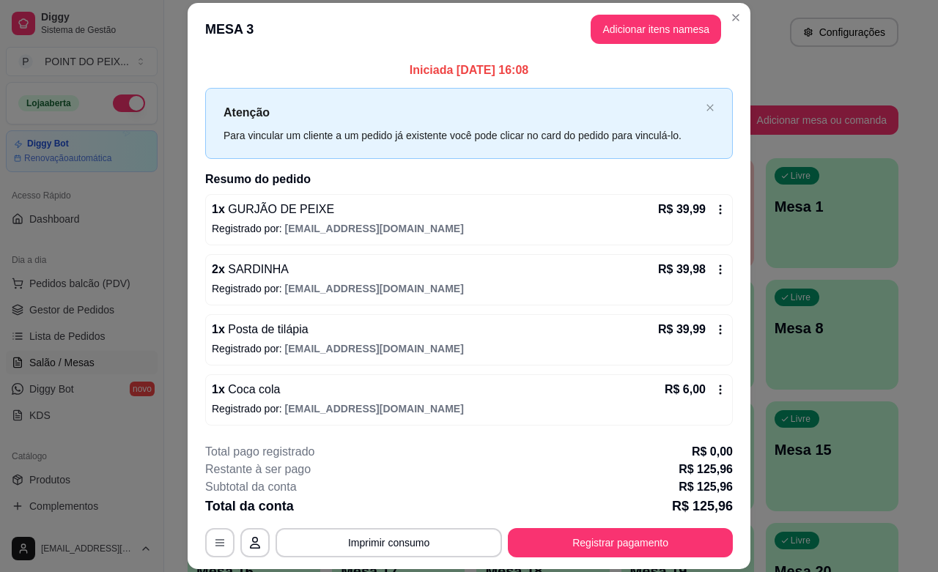
scroll to position [1, 0]
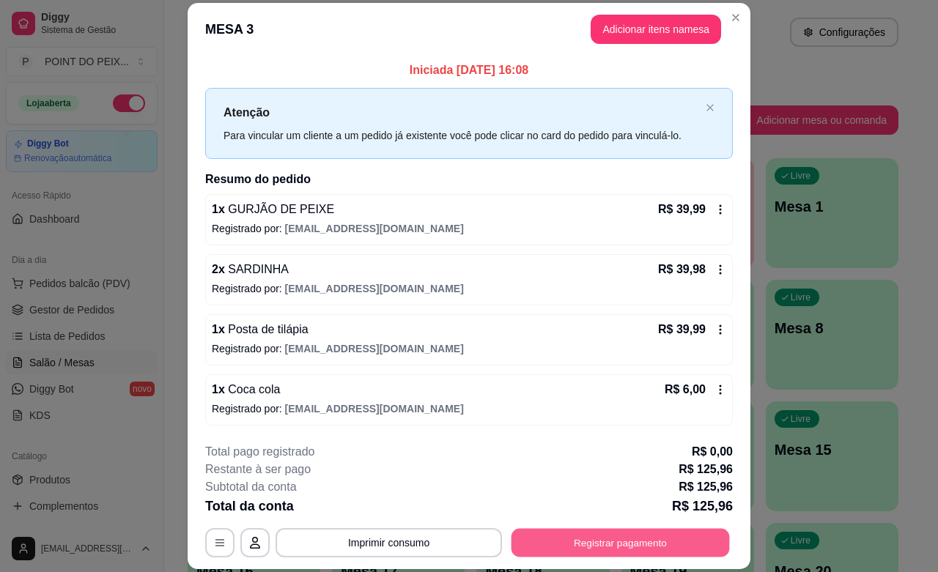
click at [613, 545] on button "Registrar pagamento" at bounding box center [621, 543] width 218 height 29
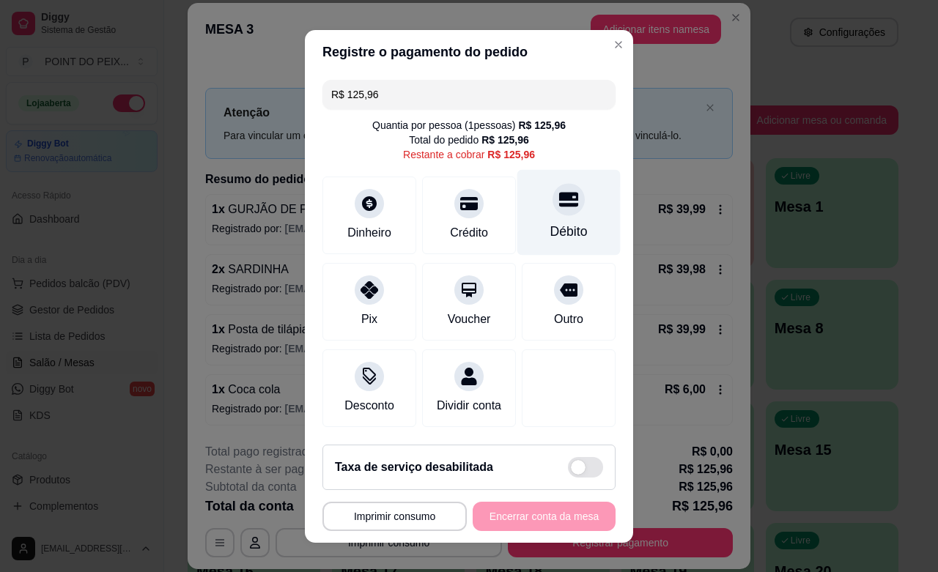
click at [539, 218] on div "Débito" at bounding box center [568, 212] width 103 height 86
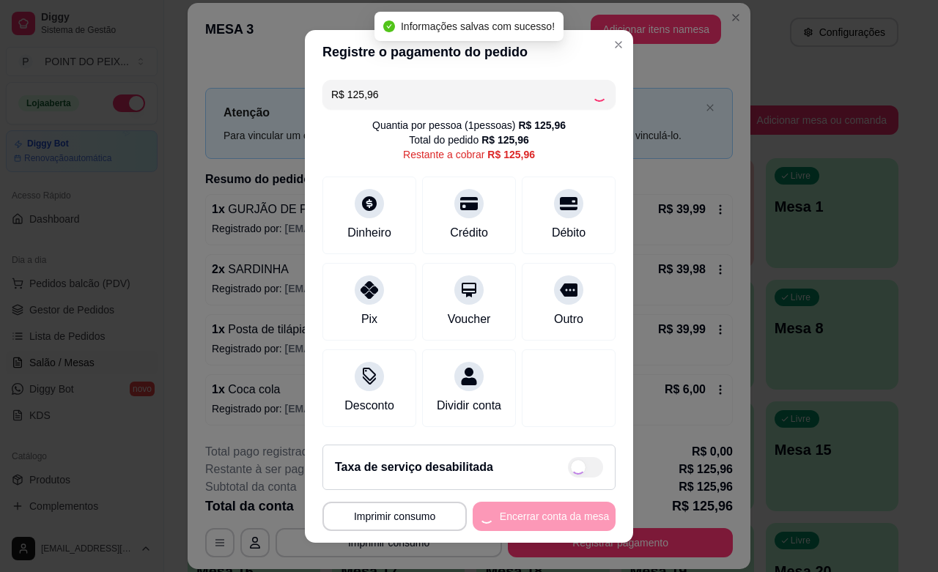
type input "R$ 0,00"
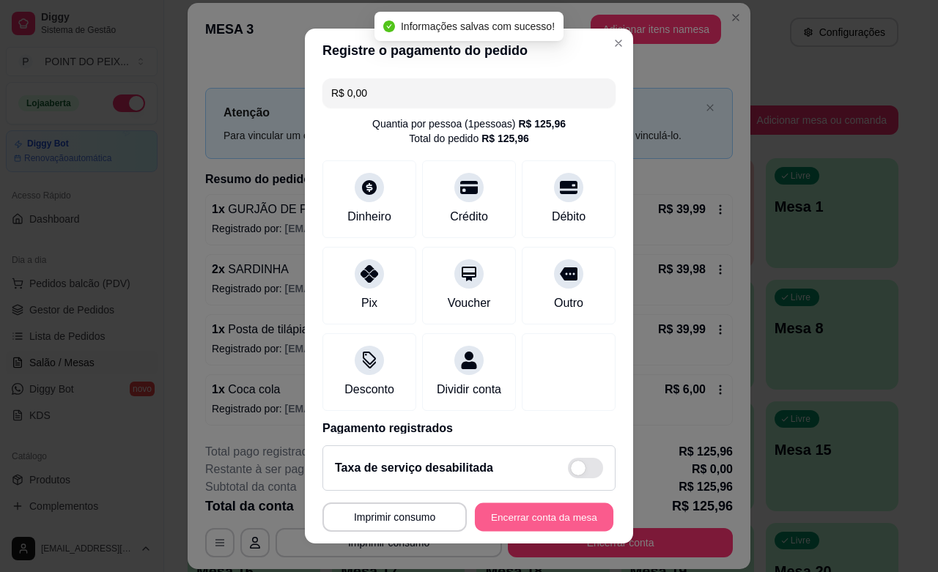
click at [528, 522] on button "Encerrar conta da mesa" at bounding box center [544, 518] width 139 height 29
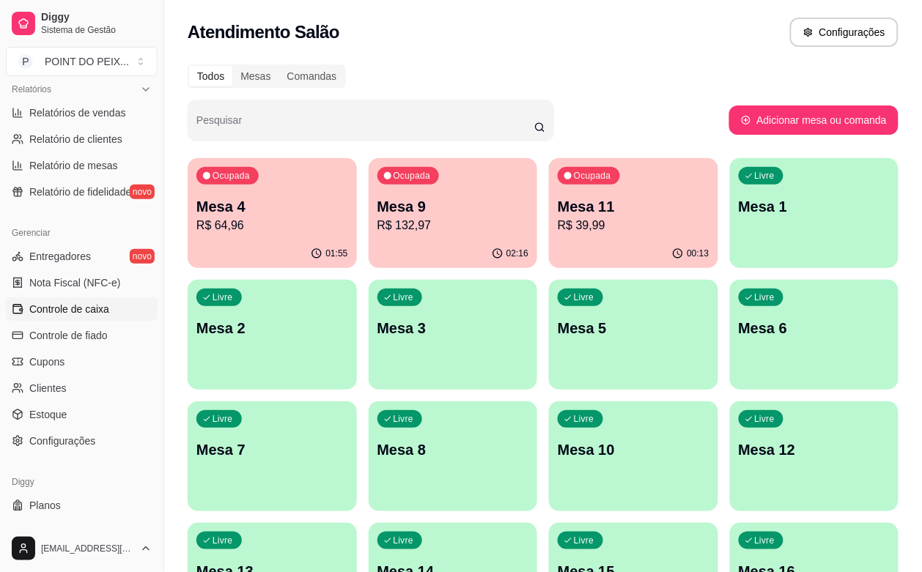
scroll to position [366, 0]
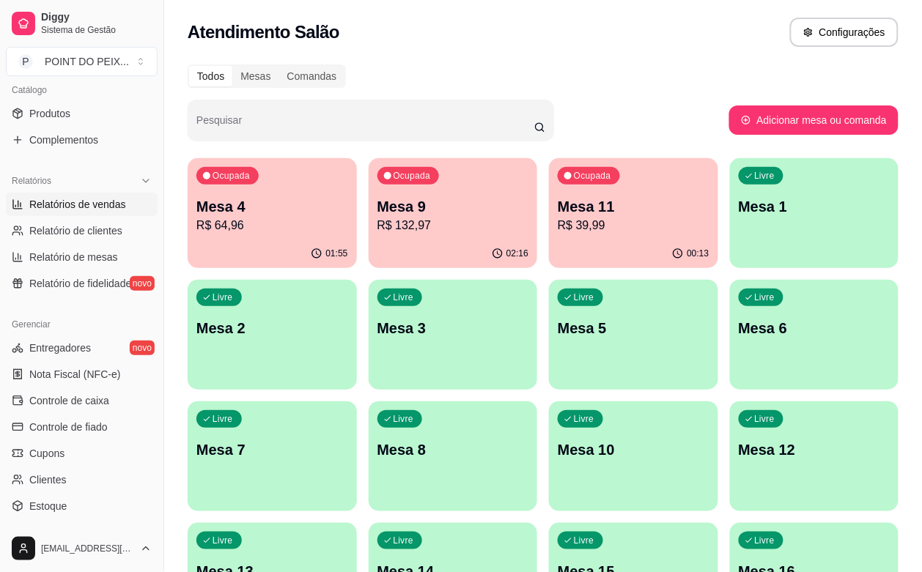
click at [92, 209] on span "Relatórios de vendas" at bounding box center [77, 204] width 97 height 15
select select "ALL"
select select "0"
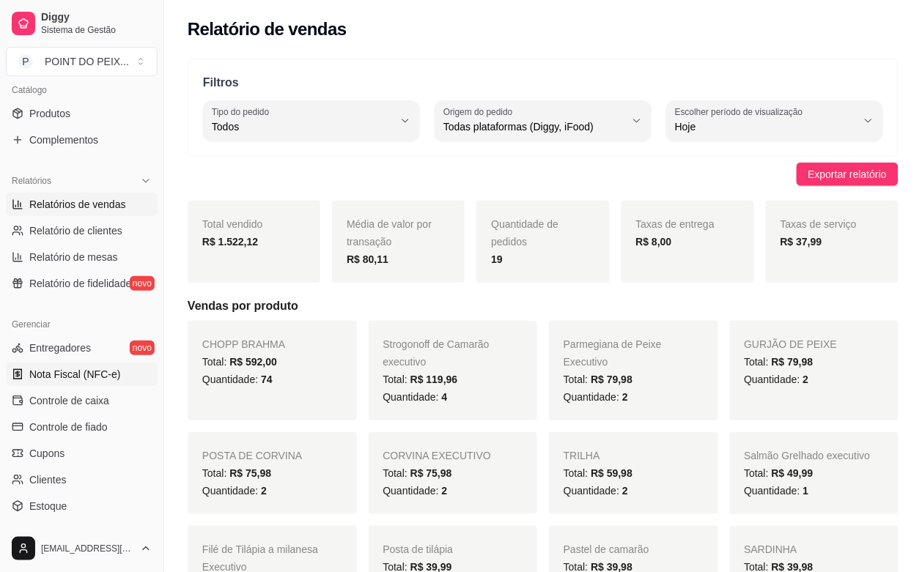
scroll to position [458, 0]
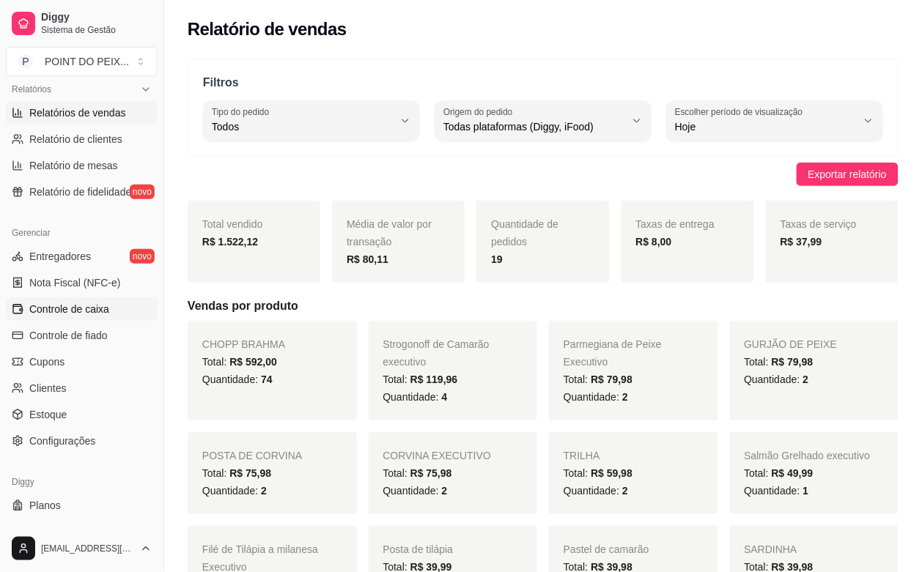
click at [92, 312] on span "Controle de caixa" at bounding box center [69, 309] width 80 height 15
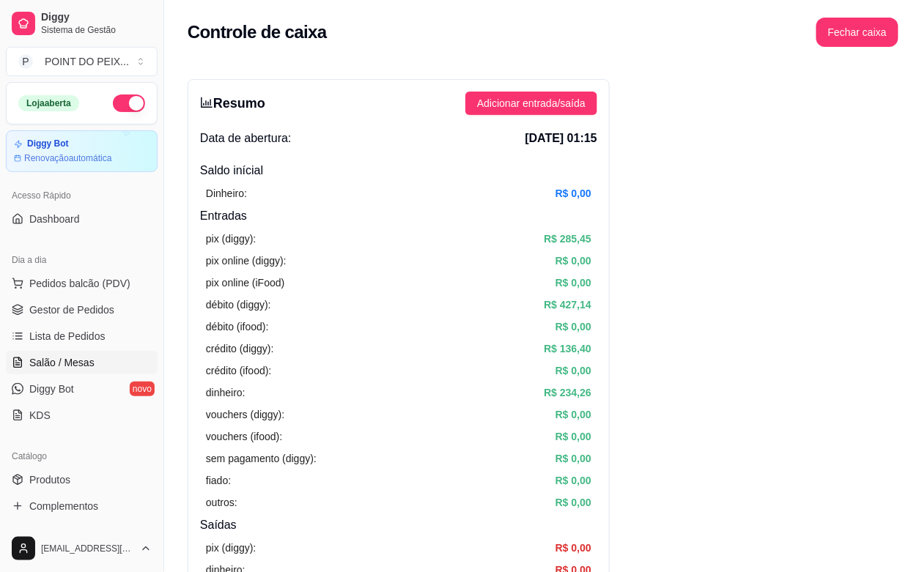
click at [86, 364] on span "Salão / Mesas" at bounding box center [61, 362] width 65 height 15
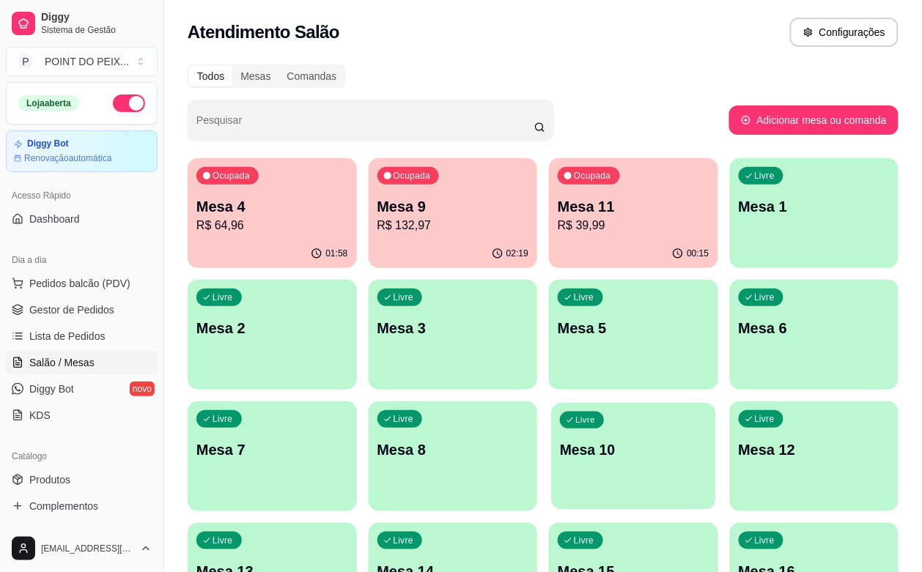
click at [551, 436] on div "Livre Mesa 10" at bounding box center [633, 447] width 164 height 89
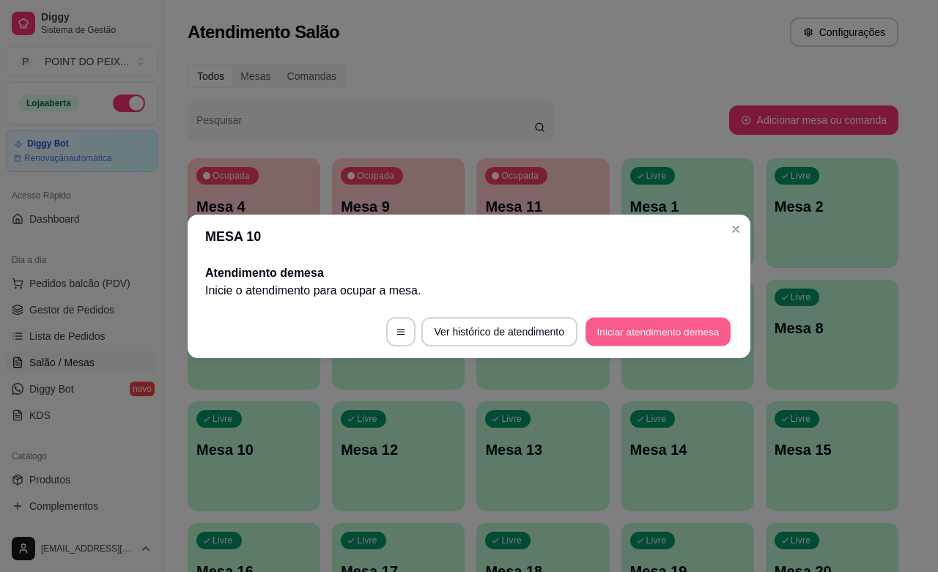
click at [627, 331] on button "Iniciar atendimento de mesa" at bounding box center [658, 331] width 145 height 29
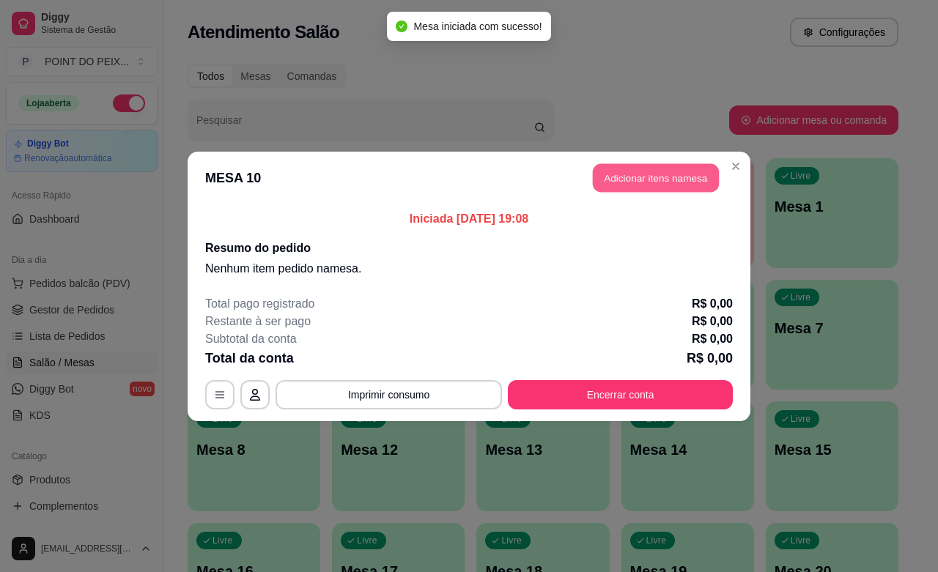
click at [675, 188] on button "Adicionar itens na mesa" at bounding box center [656, 177] width 126 height 29
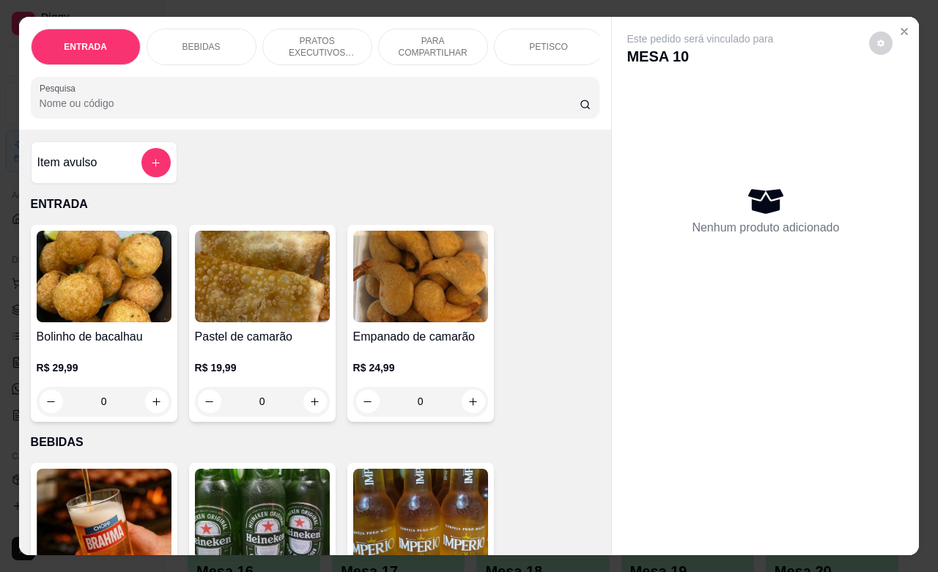
click at [570, 41] on div "PETISCO" at bounding box center [549, 47] width 110 height 37
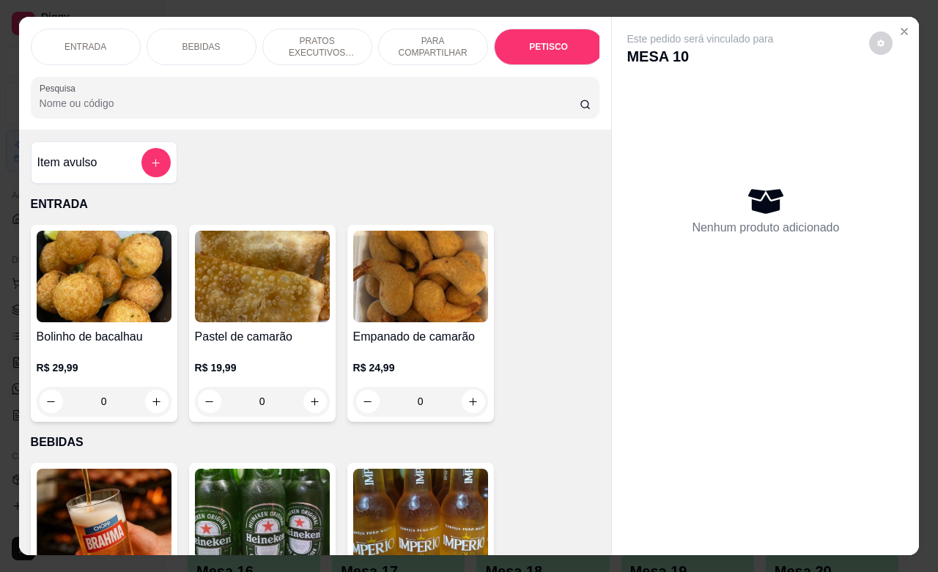
scroll to position [3230, 0]
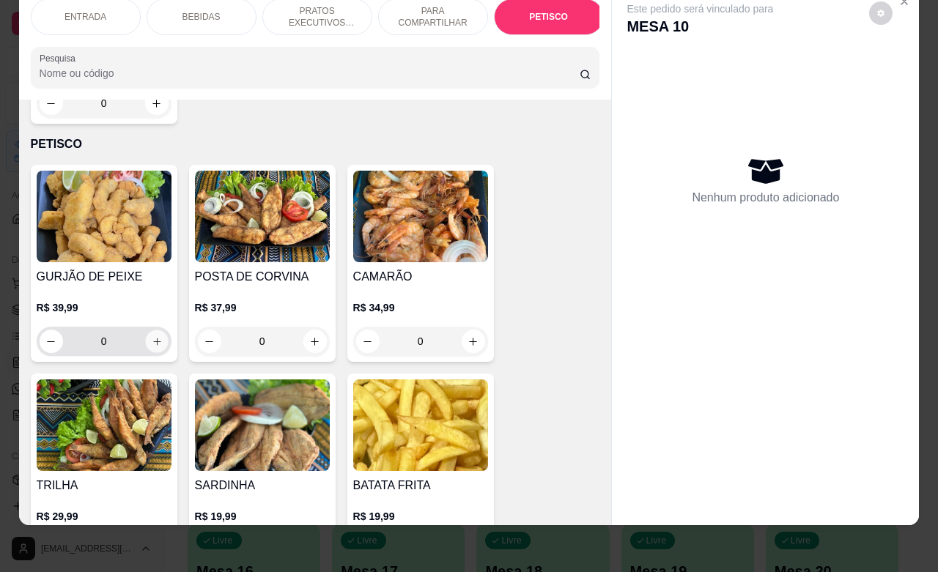
click at [154, 336] on icon "increase-product-quantity" at bounding box center [156, 341] width 11 height 11
type input "1"
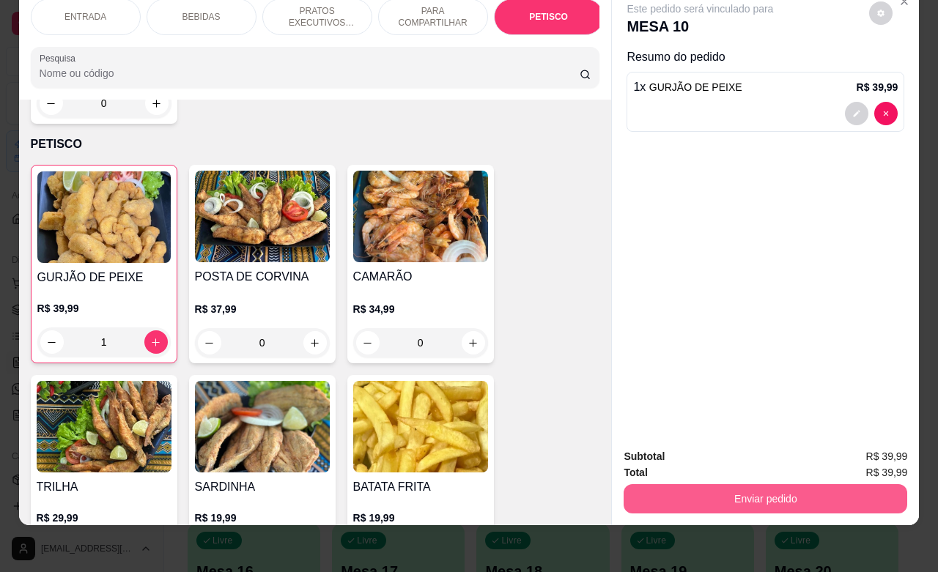
click at [762, 484] on button "Enviar pedido" at bounding box center [766, 498] width 284 height 29
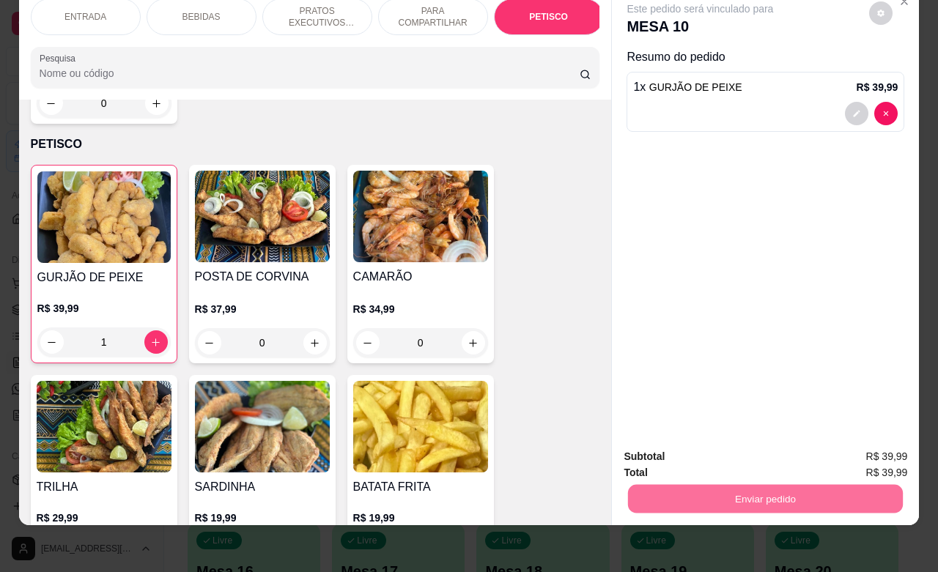
click at [734, 447] on button "Não registrar e enviar pedido" at bounding box center [715, 447] width 148 height 27
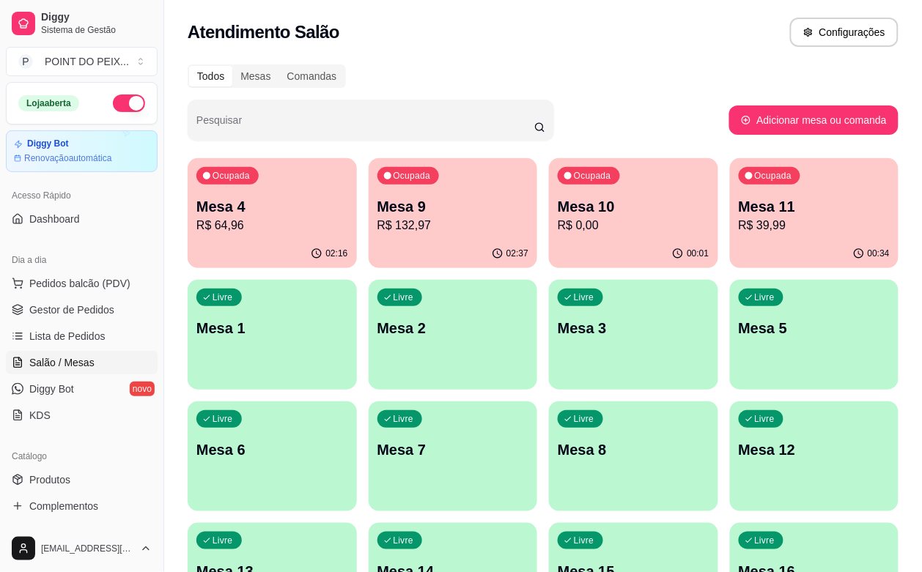
click at [739, 213] on p "Mesa 11" at bounding box center [815, 206] width 152 height 21
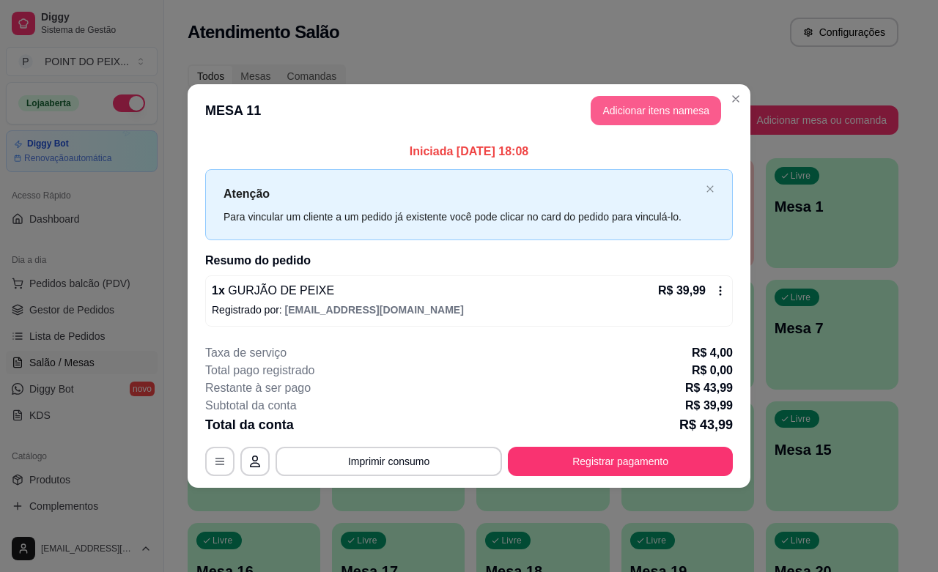
click at [662, 112] on button "Adicionar itens na mesa" at bounding box center [656, 110] width 130 height 29
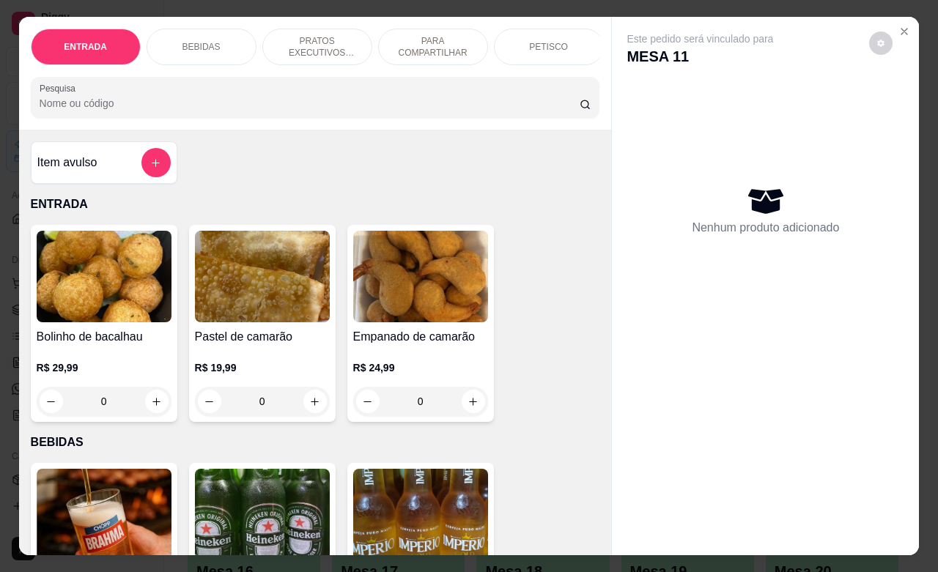
click at [533, 45] on div "PETISCO" at bounding box center [549, 47] width 110 height 37
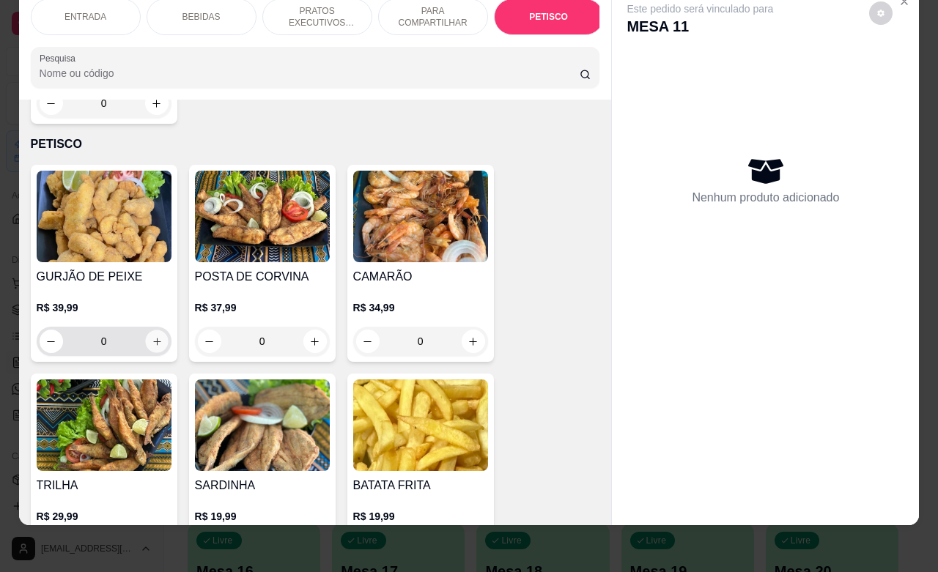
click at [152, 336] on icon "increase-product-quantity" at bounding box center [156, 341] width 11 height 11
type input "1"
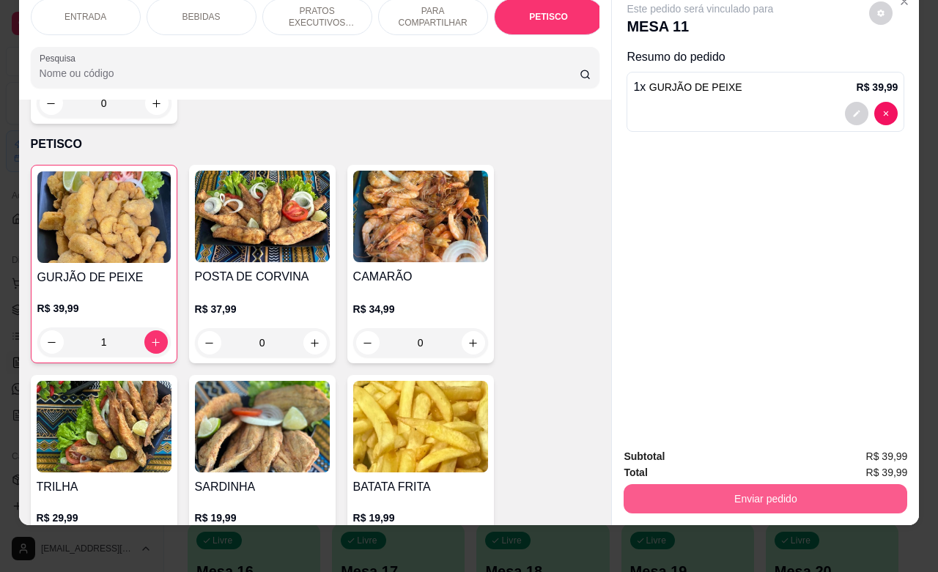
click at [774, 493] on button "Enviar pedido" at bounding box center [766, 498] width 284 height 29
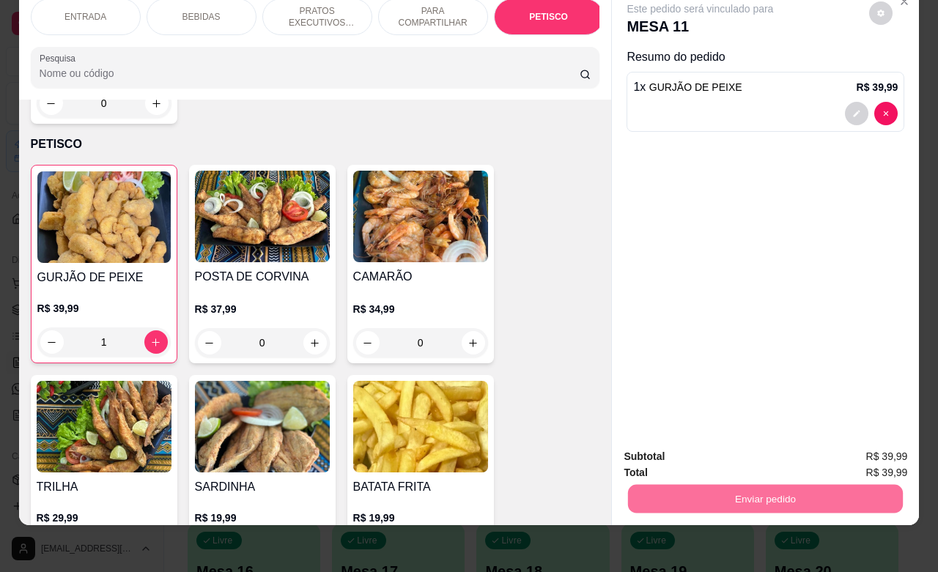
click at [838, 452] on button "Sim, quero registrar" at bounding box center [854, 447] width 106 height 27
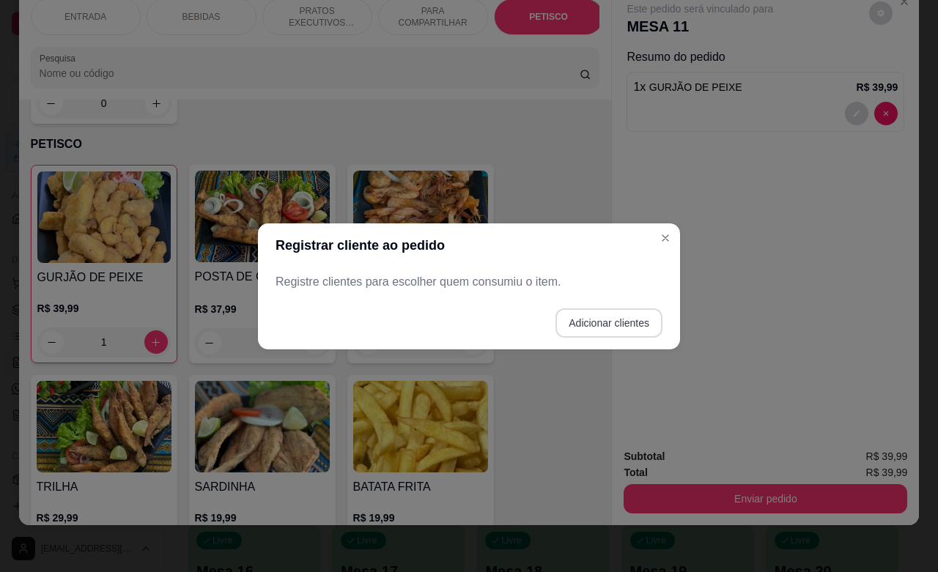
click at [612, 326] on button "Adicionar clientes" at bounding box center [609, 323] width 107 height 29
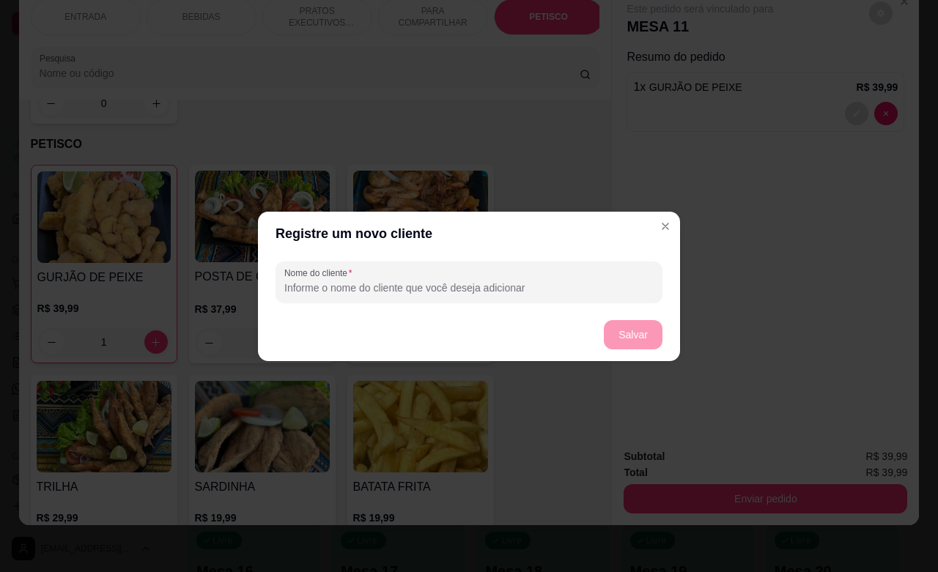
click at [480, 281] on input "Nome do cliente" at bounding box center [468, 288] width 369 height 15
type input "casal"
click at [639, 332] on button "Salvar" at bounding box center [633, 334] width 59 height 29
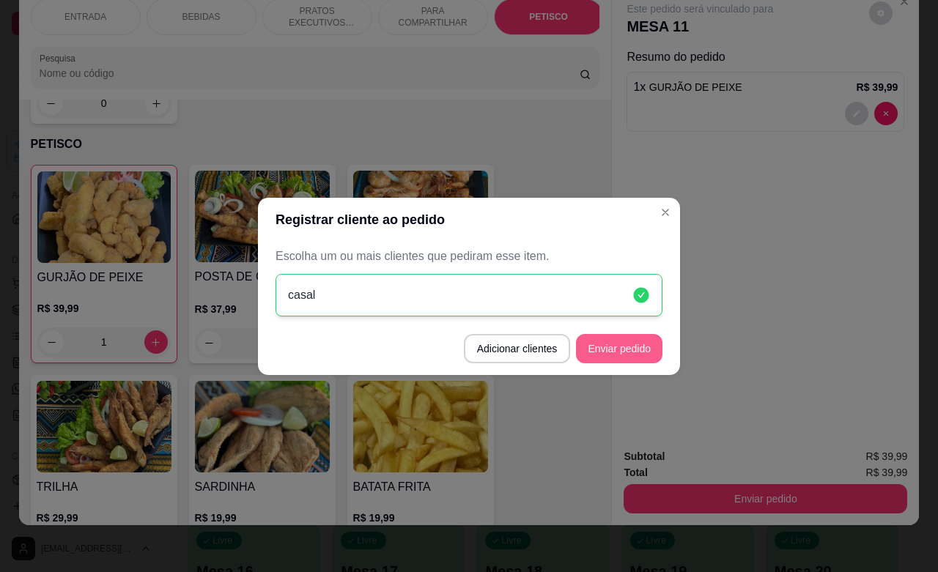
click at [627, 352] on button "Enviar pedido" at bounding box center [619, 348] width 86 height 29
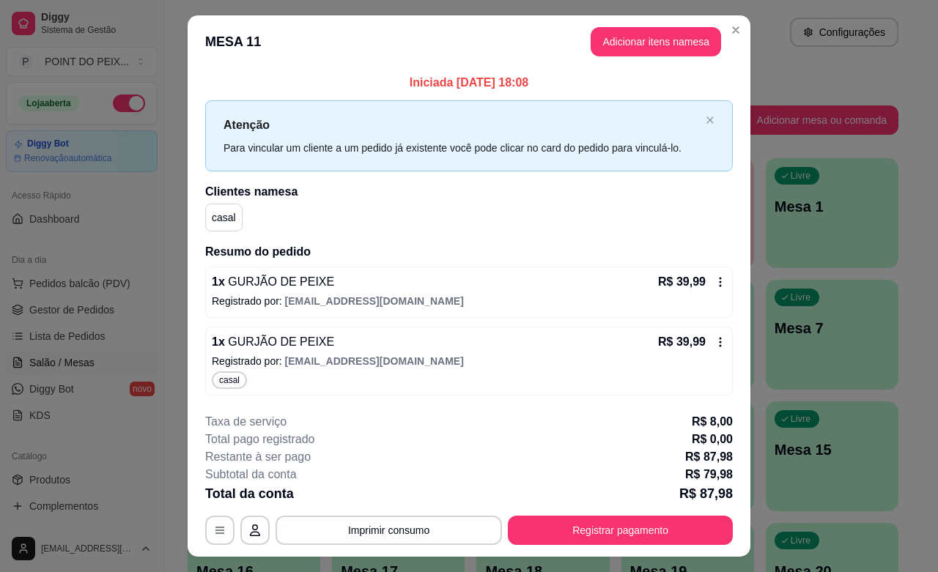
scroll to position [32, 0]
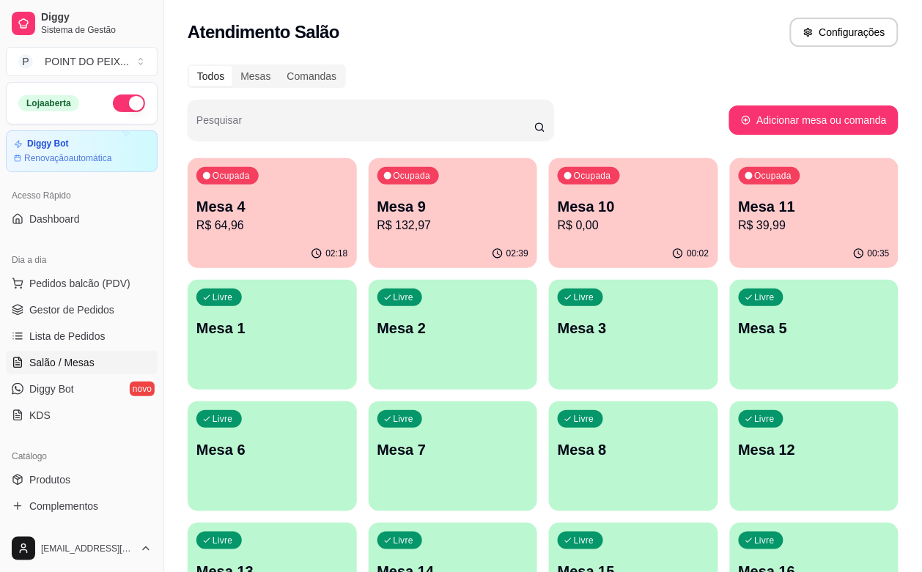
click at [517, 59] on div "Todos Mesas Comandas Pesquisar Adicionar mesa ou comanda Ocupada Mesa 4 R$ 64,9…" at bounding box center [543, 475] width 758 height 839
click at [276, 203] on p "Mesa 4" at bounding box center [272, 206] width 152 height 21
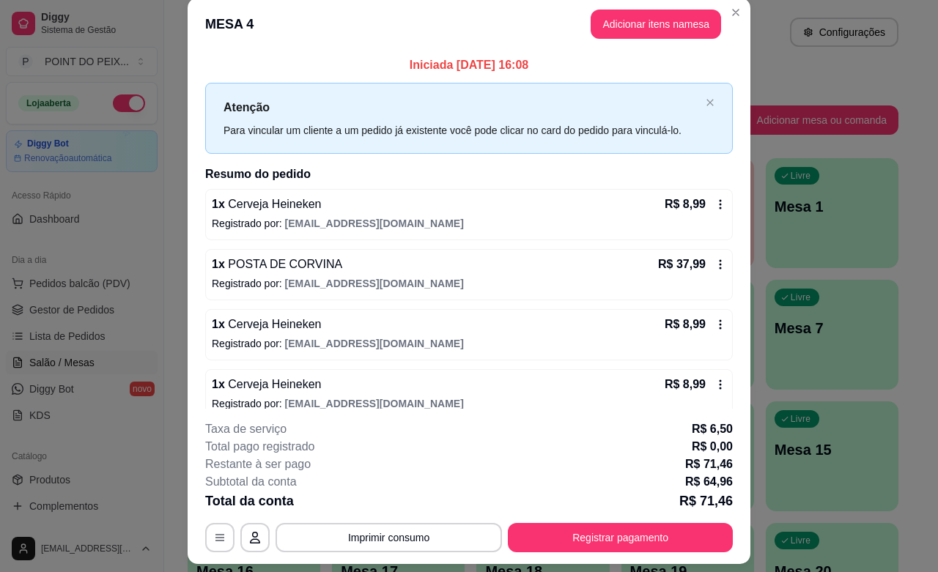
scroll to position [0, 0]
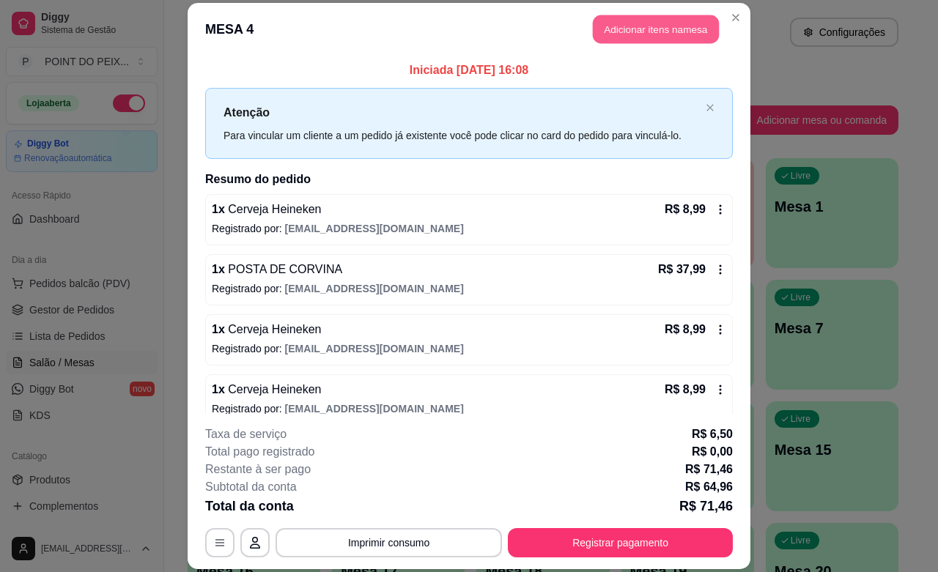
click at [663, 37] on button "Adicionar itens na mesa" at bounding box center [656, 29] width 126 height 29
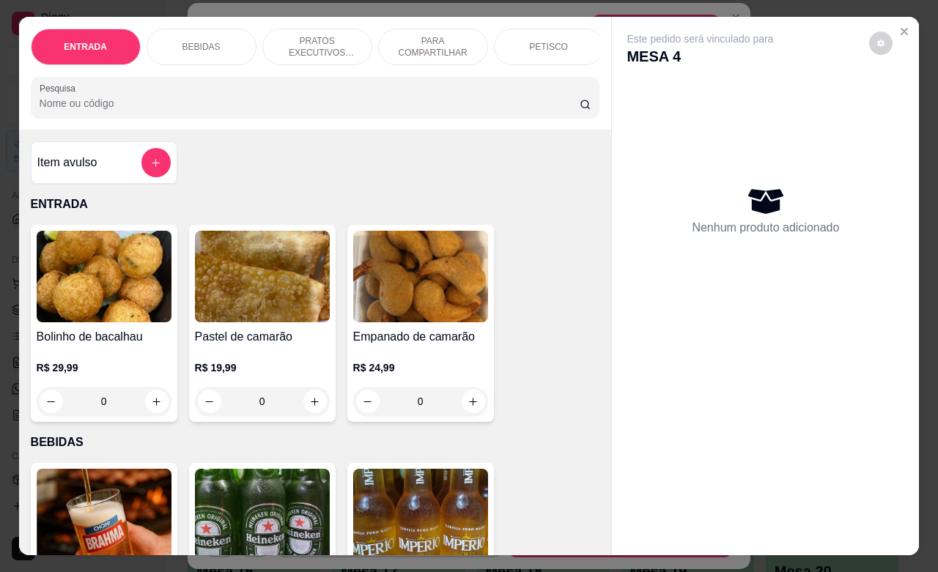
click at [216, 37] on div "BEBIDAS" at bounding box center [202, 47] width 110 height 37
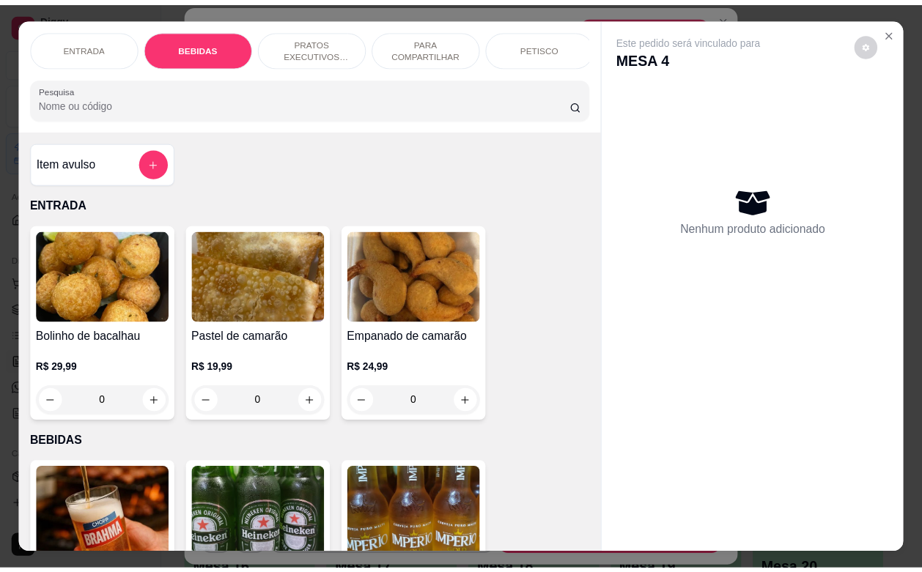
scroll to position [304, 0]
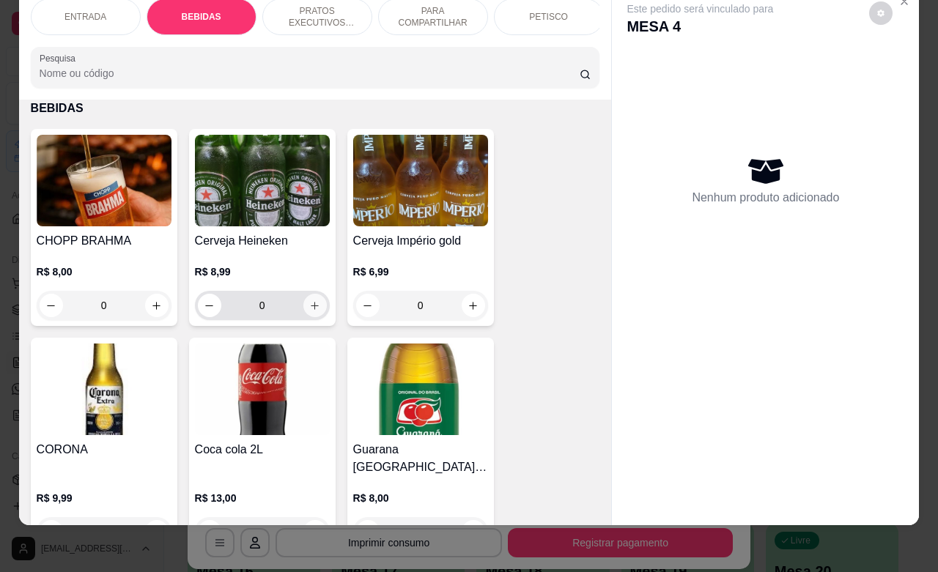
click at [309, 306] on icon "increase-product-quantity" at bounding box center [314, 306] width 11 height 11
type input "1"
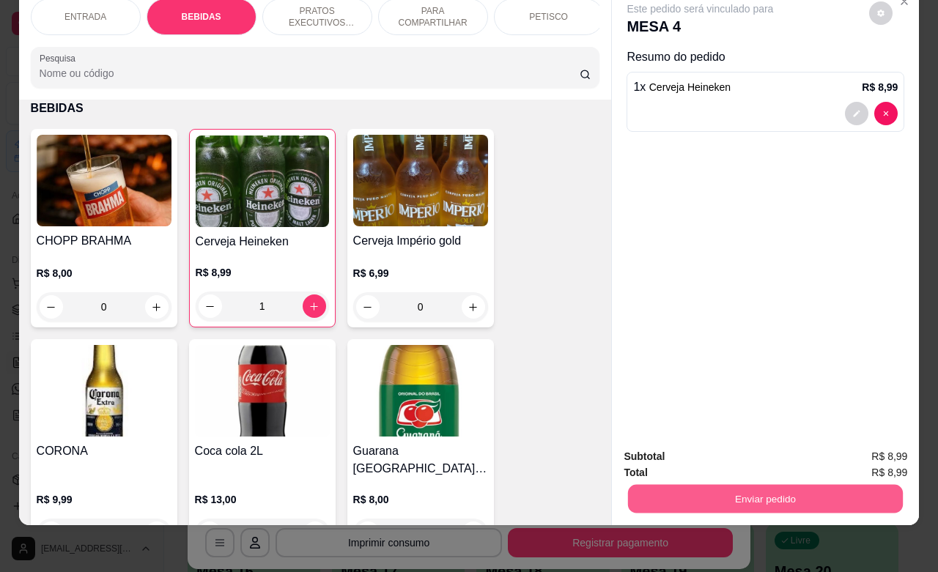
click at [782, 492] on button "Enviar pedido" at bounding box center [765, 498] width 275 height 29
click at [728, 445] on button "Não registrar e enviar pedido" at bounding box center [715, 448] width 152 height 28
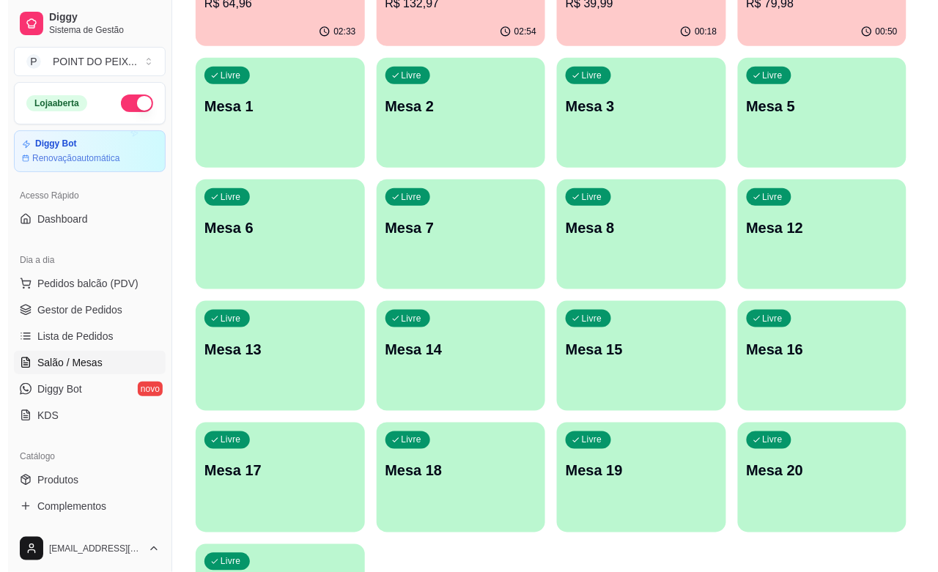
scroll to position [242, 0]
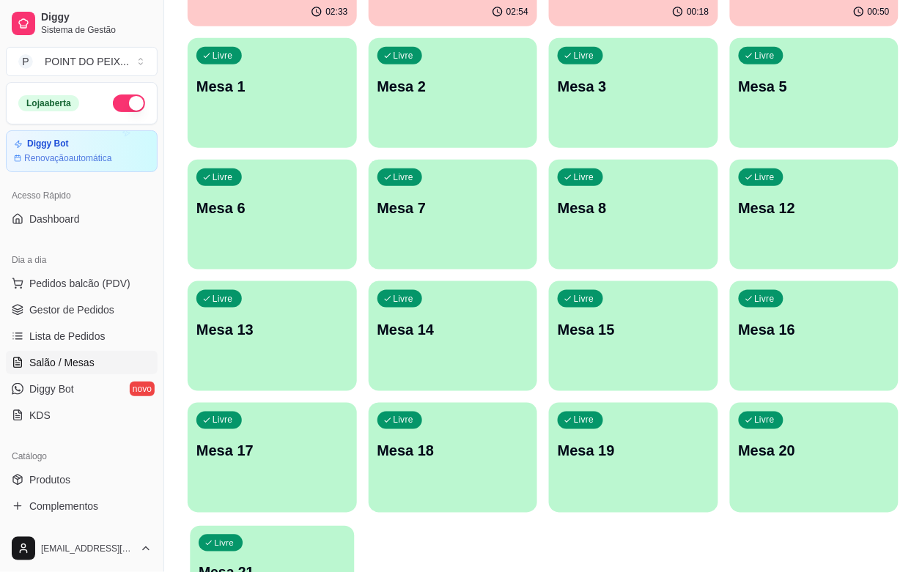
click at [284, 564] on p "Mesa 21" at bounding box center [272, 574] width 147 height 20
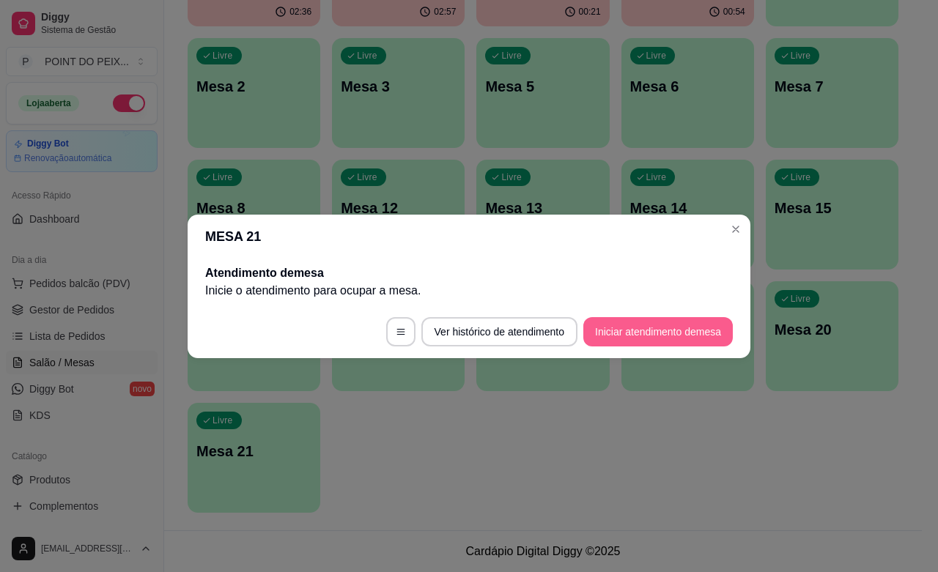
click at [638, 334] on button "Iniciar atendimento de mesa" at bounding box center [658, 331] width 150 height 29
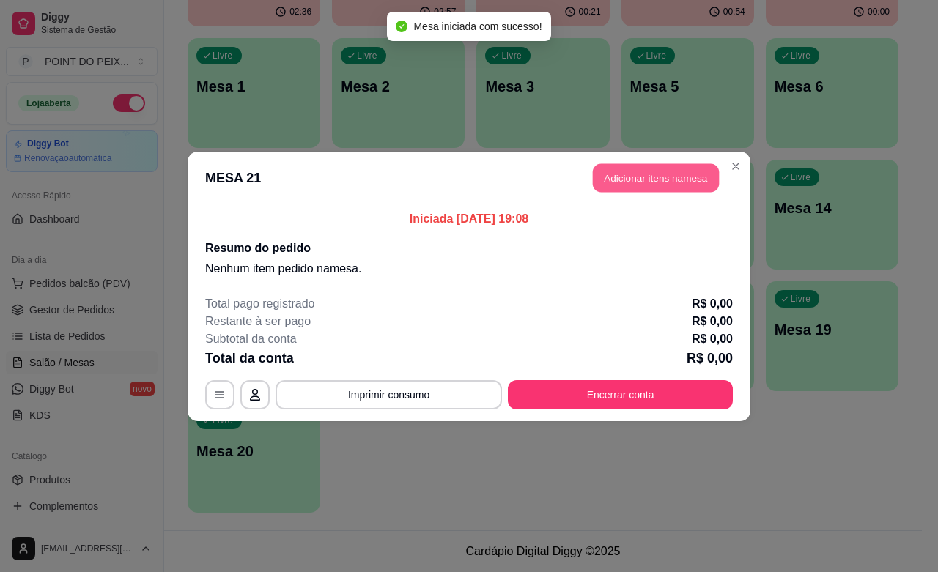
click at [630, 181] on button "Adicionar itens na mesa" at bounding box center [656, 177] width 126 height 29
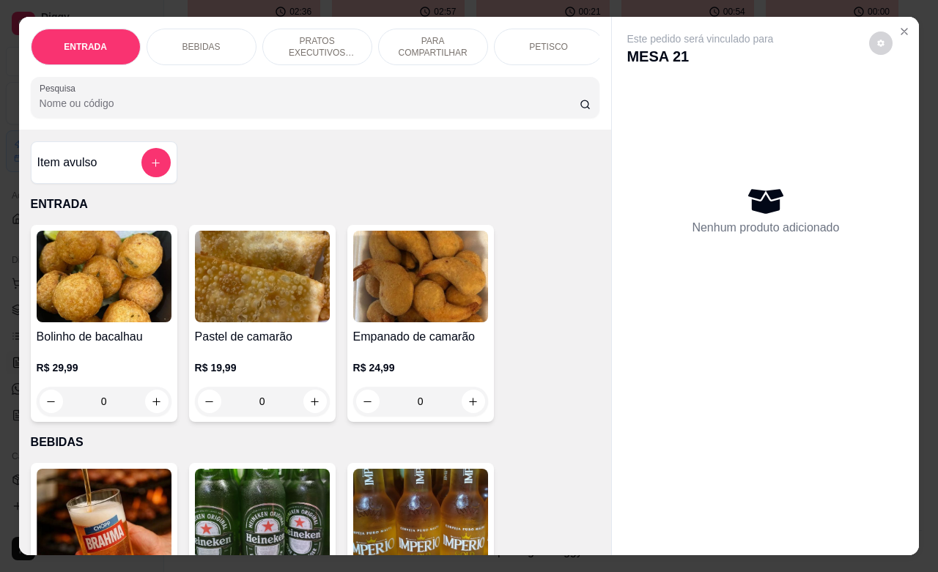
click at [533, 41] on p "PETISCO" at bounding box center [548, 47] width 39 height 12
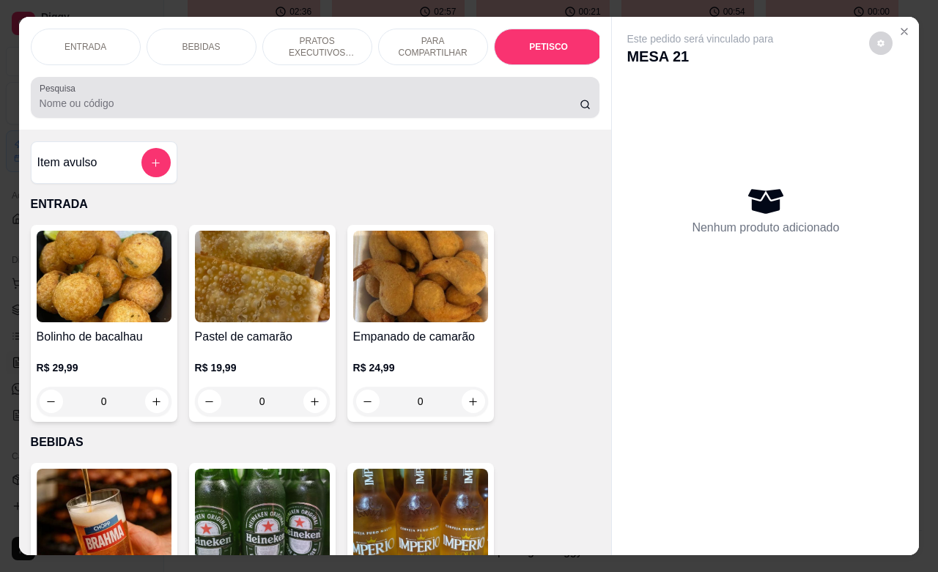
scroll to position [3230, 0]
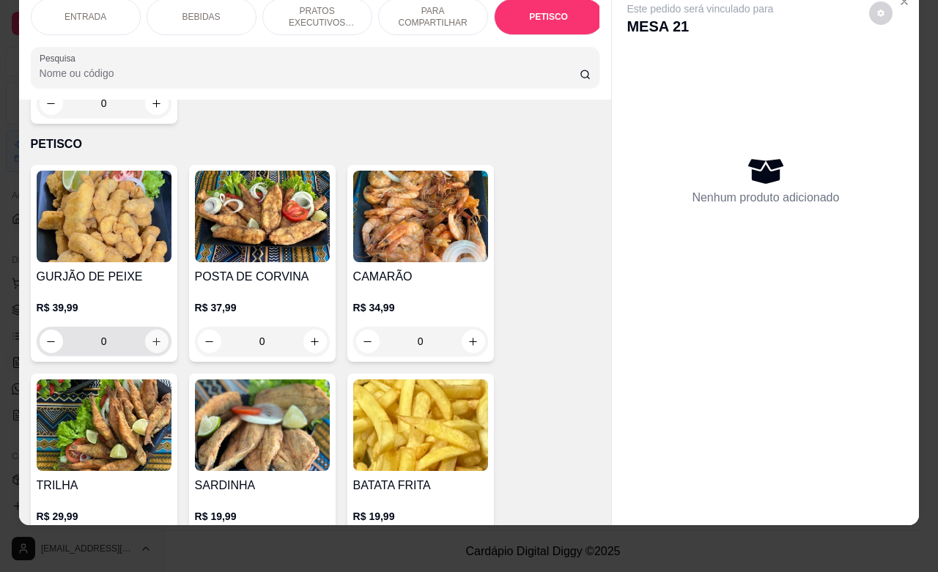
click at [151, 336] on icon "increase-product-quantity" at bounding box center [156, 341] width 11 height 11
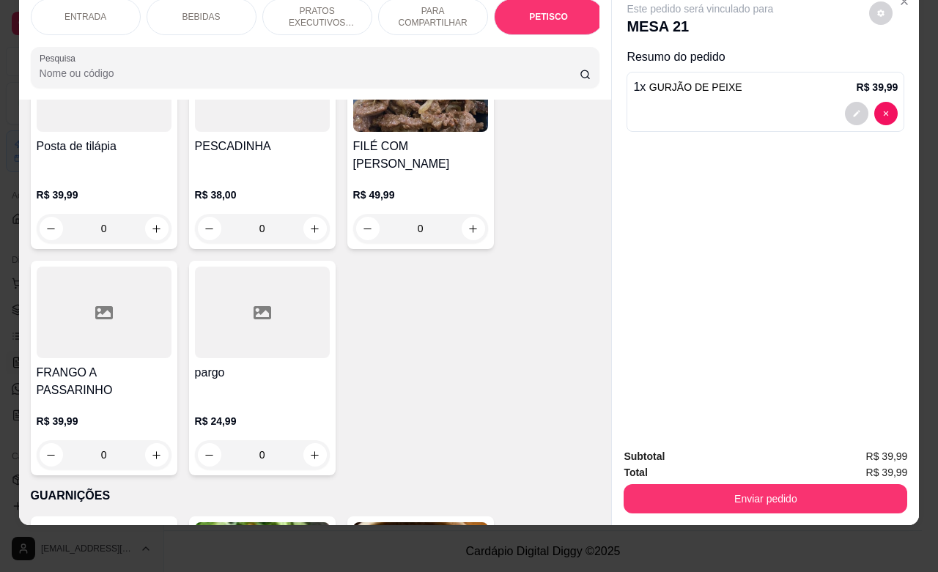
scroll to position [3963, 0]
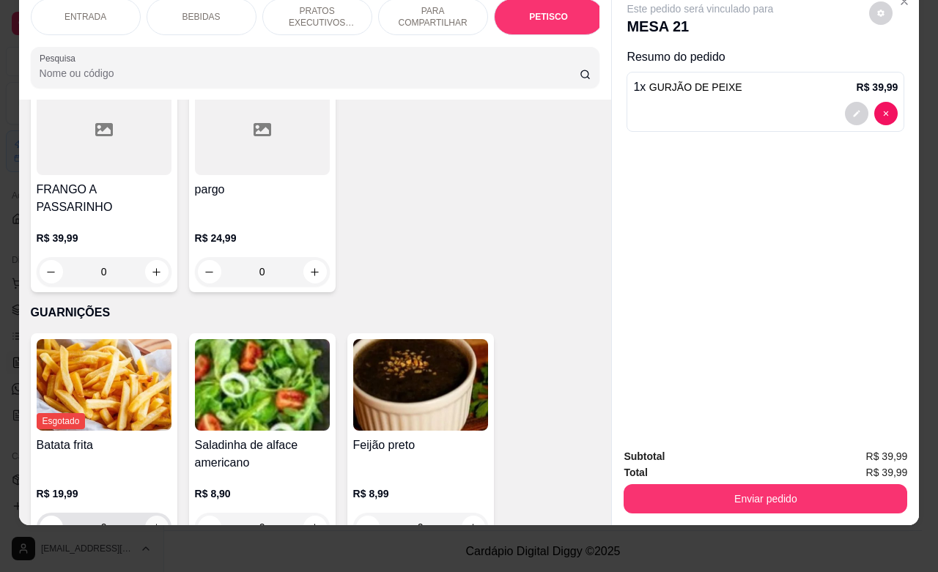
click at [145, 516] on button "increase-product-quantity" at bounding box center [156, 527] width 23 height 23
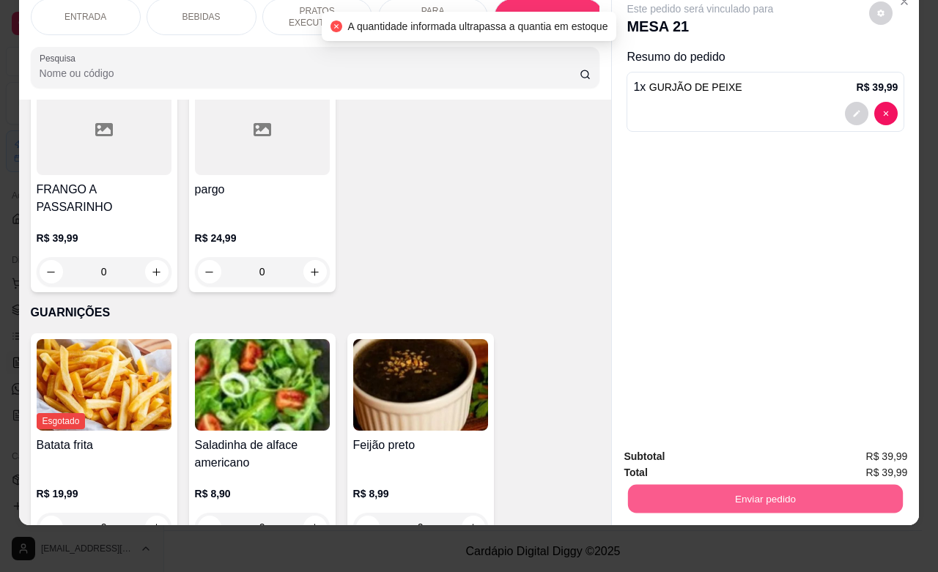
click at [751, 492] on button "Enviar pedido" at bounding box center [765, 498] width 275 height 29
click at [689, 319] on div "Este pedido será vinculado para MESA 21 Resumo do pedido 1 x GURJÃO DE PEIXE R$…" at bounding box center [765, 211] width 307 height 449
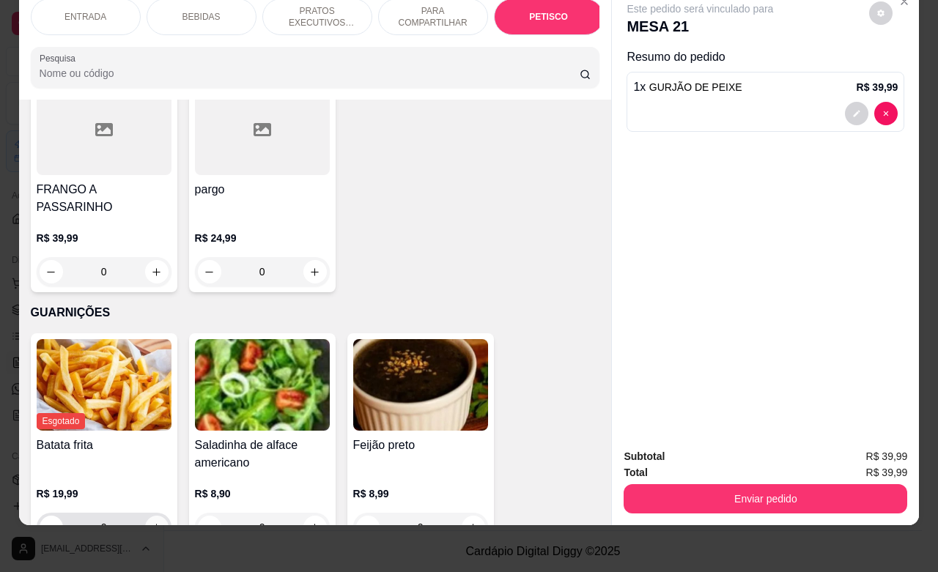
click at [151, 523] on icon "increase-product-quantity" at bounding box center [156, 528] width 11 height 11
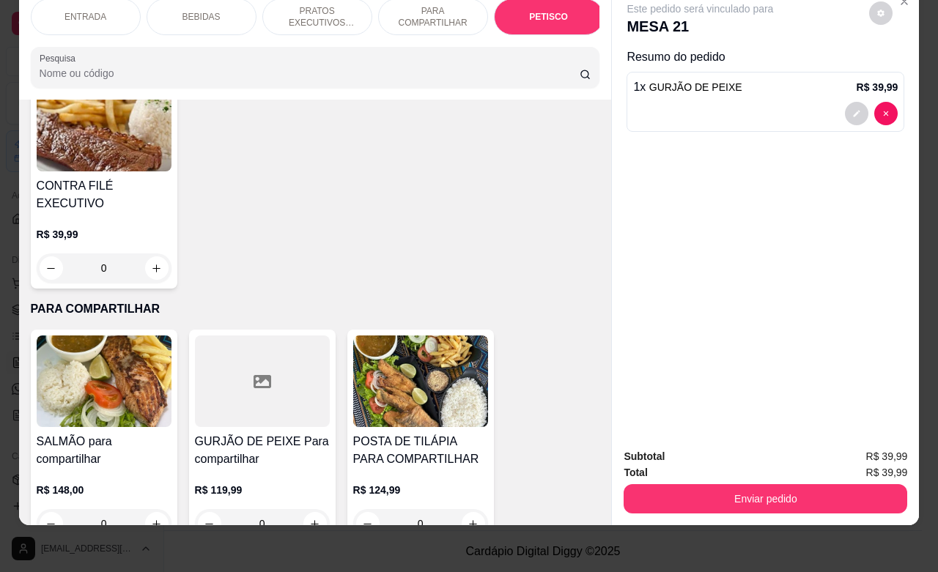
scroll to position [2039, 0]
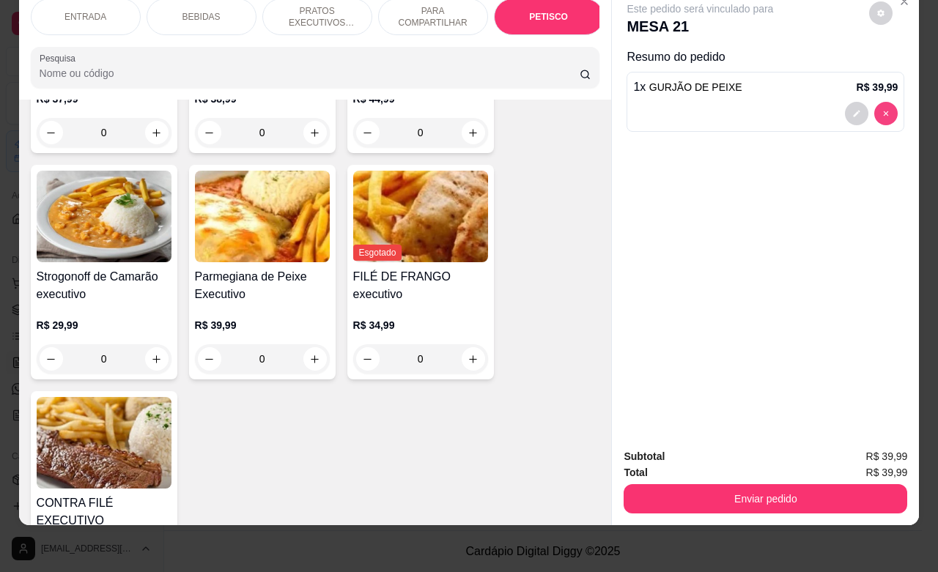
click at [884, 111] on icon "decrease-product-quantity" at bounding box center [886, 113] width 4 height 4
drag, startPoint x: 872, startPoint y: 107, endPoint x: 580, endPoint y: 248, distance: 324.6
click at [580, 248] on div "Item avulso ENTRADA Bolinho de bacalhau R$ 29,99 0 Pastel de camarão R$ 19,99 0…" at bounding box center [315, 312] width 593 height 425
type input "0"
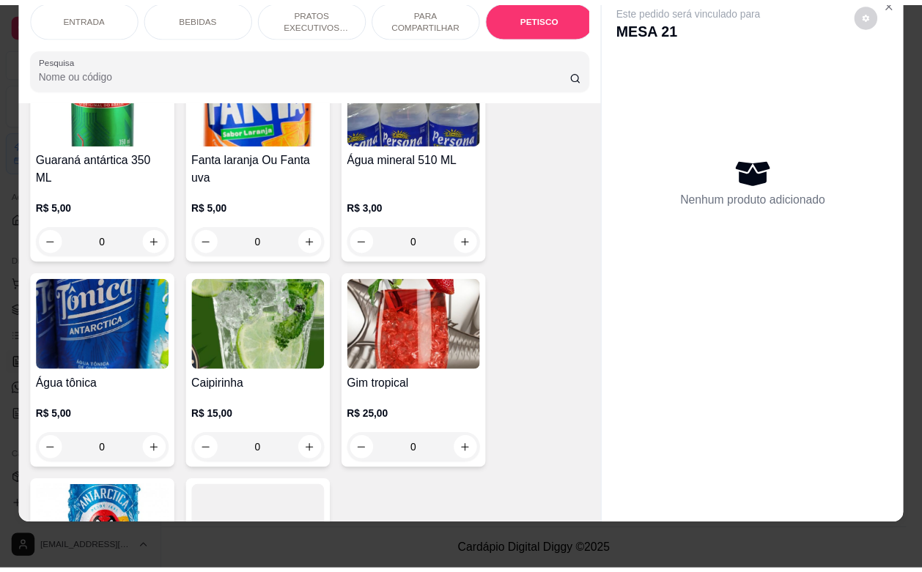
scroll to position [0, 0]
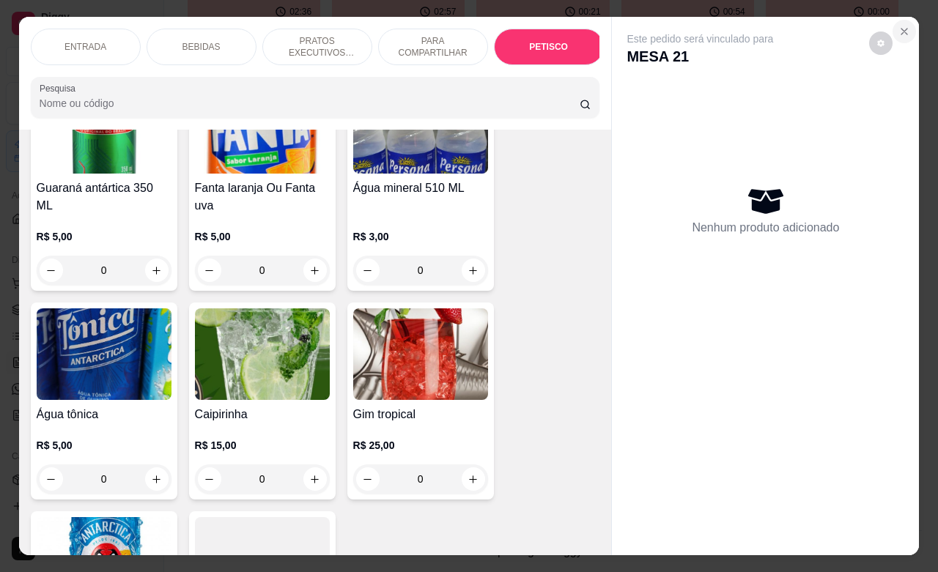
click at [902, 26] on icon "Close" at bounding box center [905, 32] width 12 height 12
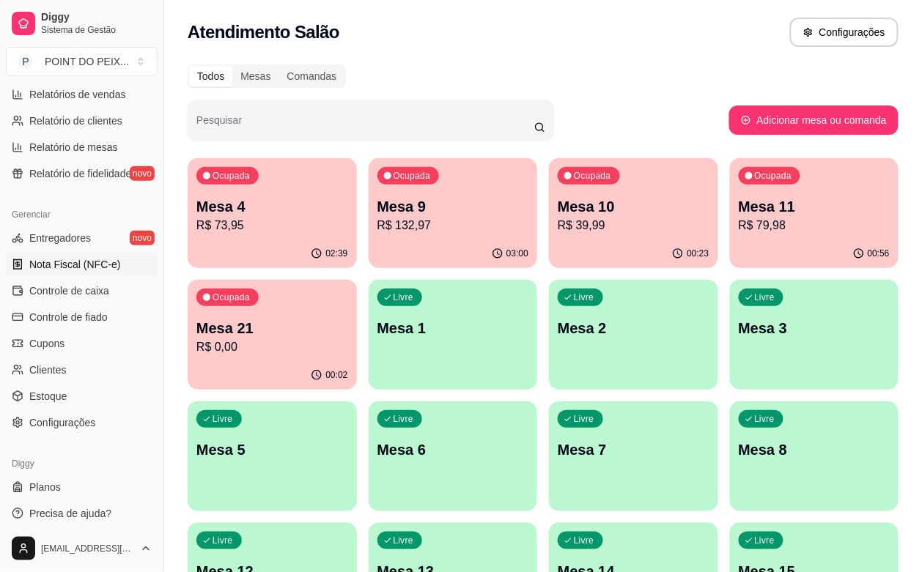
scroll to position [482, 0]
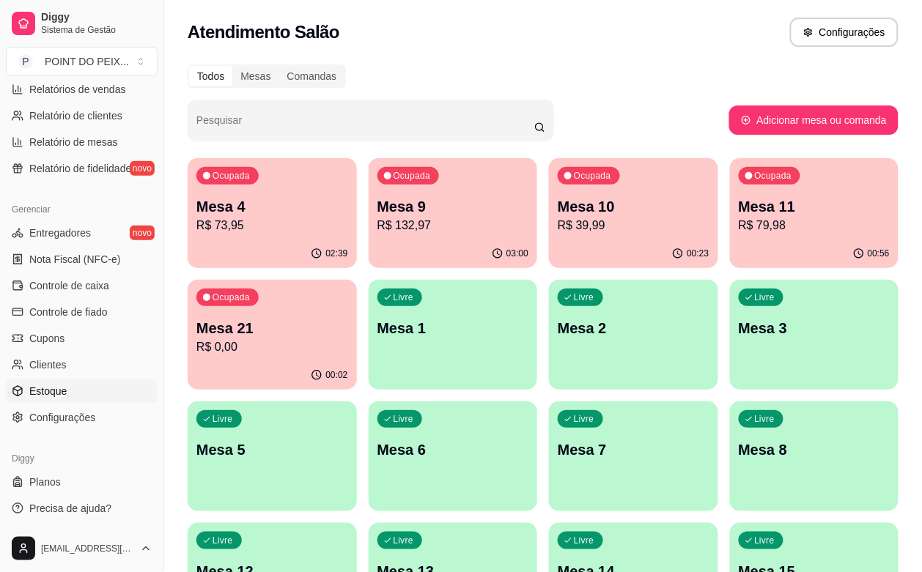
click at [56, 393] on span "Estoque" at bounding box center [47, 391] width 37 height 15
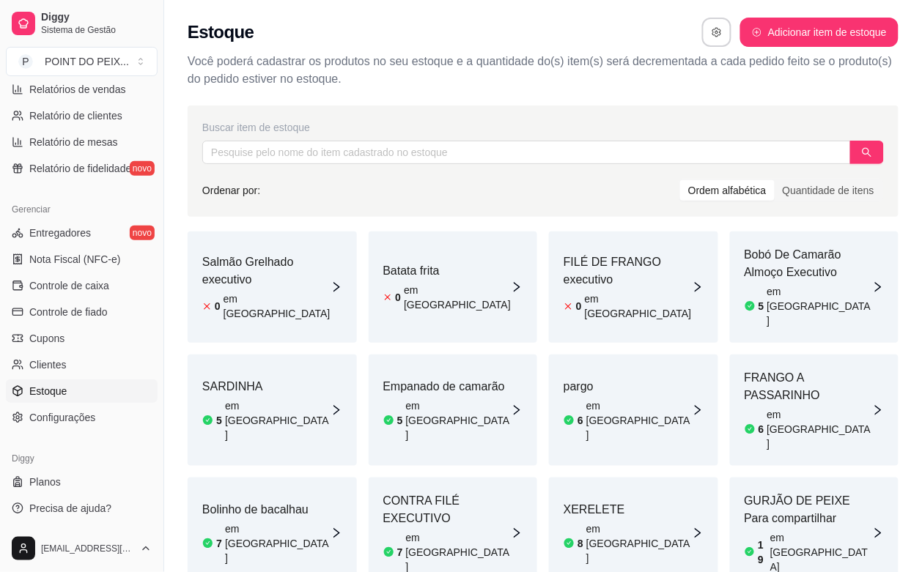
click at [515, 281] on icon "right" at bounding box center [517, 287] width 12 height 12
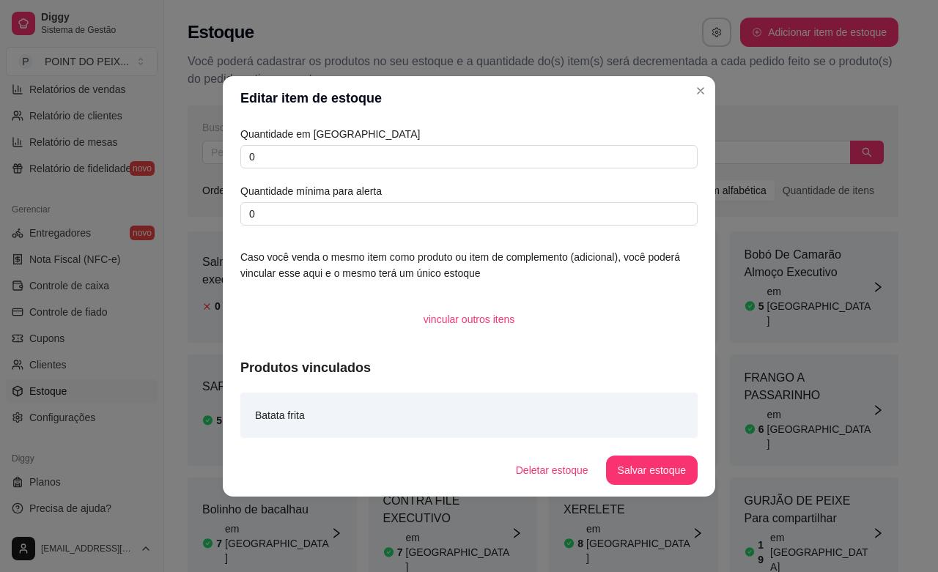
click at [341, 173] on div "Quantidade em estoque 0 Quantidade mínima para alerta 0" at bounding box center [468, 176] width 457 height 100
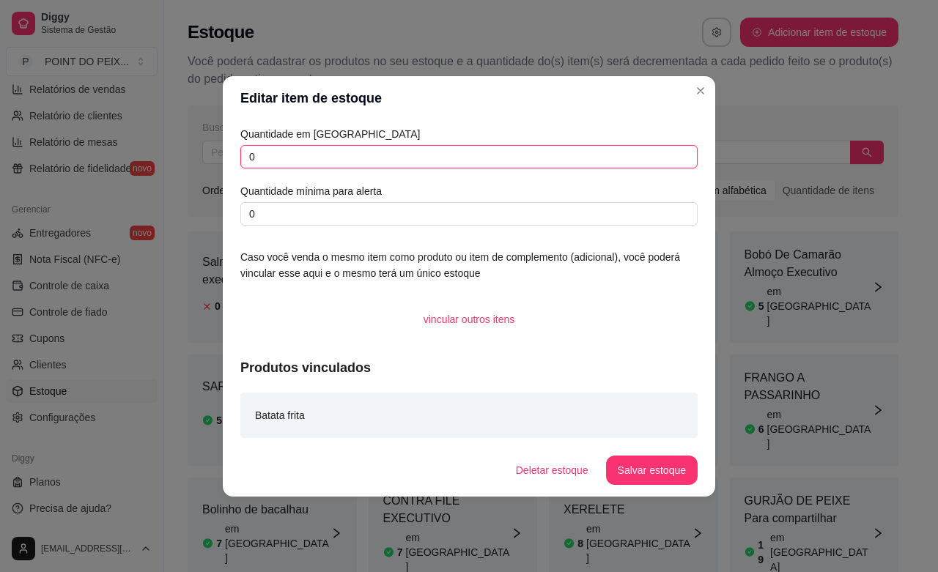
click at [352, 156] on input "0" at bounding box center [468, 156] width 457 height 23
type input "50"
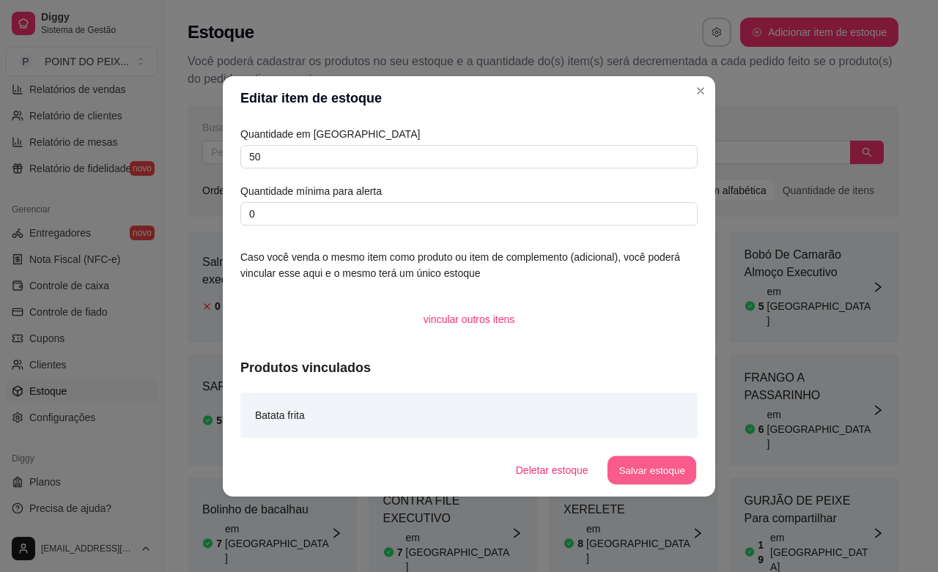
click at [653, 465] on button "Salvar estoque" at bounding box center [651, 470] width 89 height 29
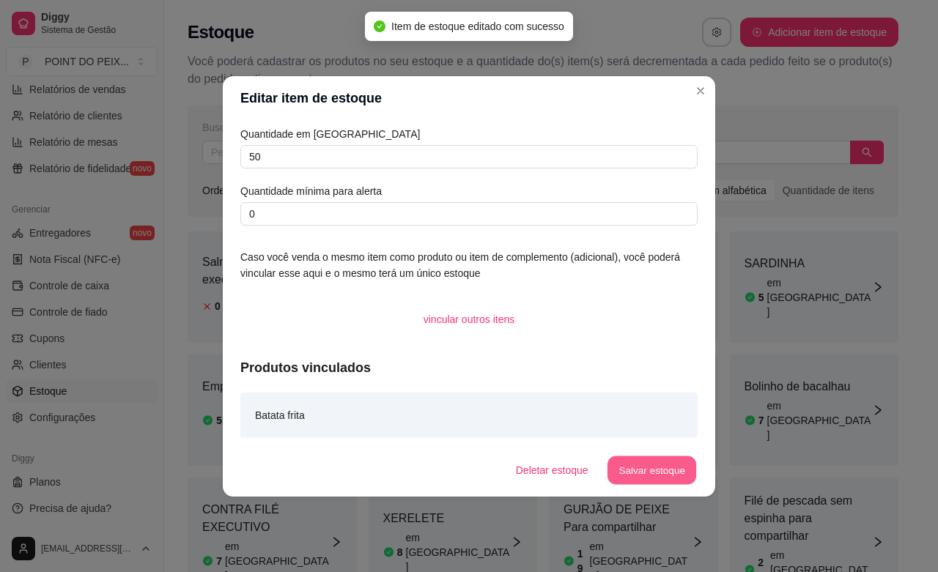
click at [649, 467] on button "Salvar estoque" at bounding box center [651, 470] width 89 height 29
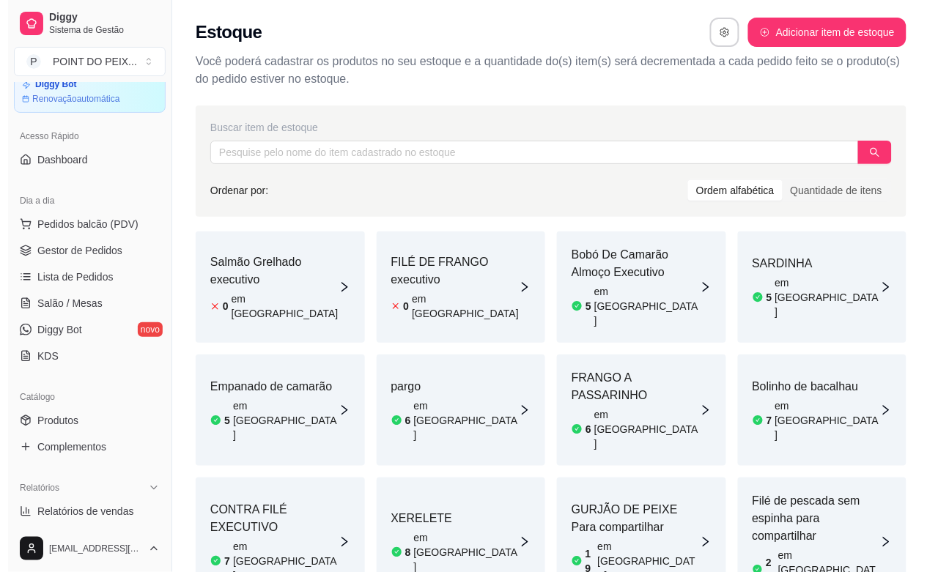
scroll to position [92, 0]
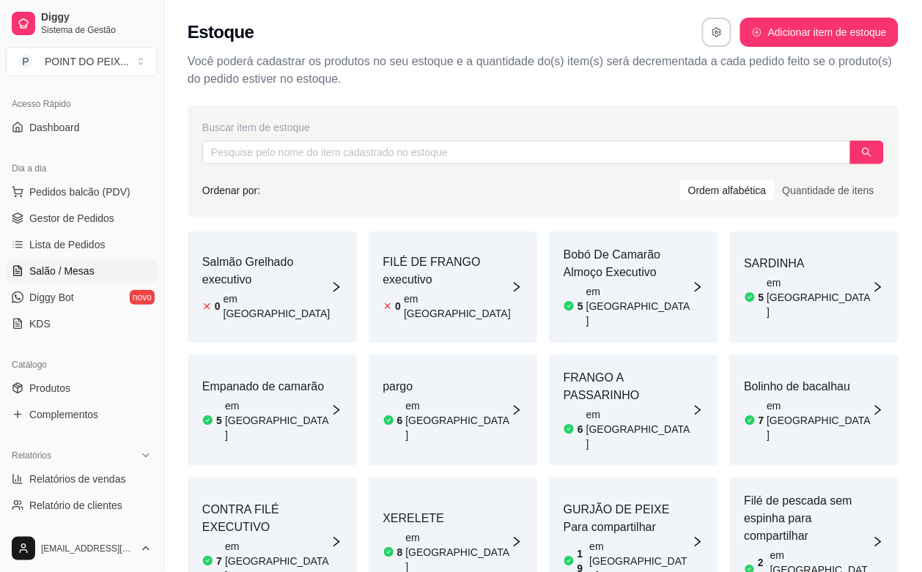
click at [83, 272] on span "Salão / Mesas" at bounding box center [61, 271] width 65 height 15
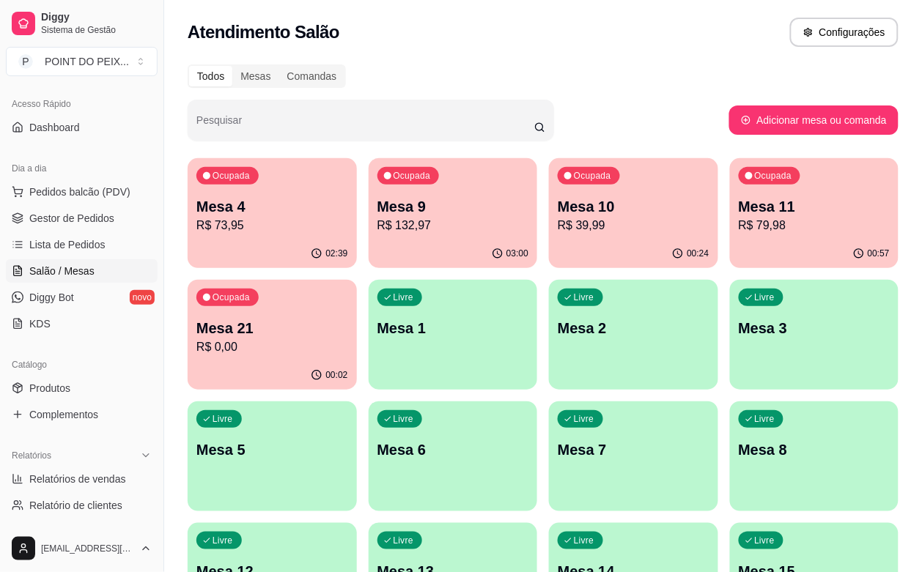
click at [348, 339] on p "R$ 0,00" at bounding box center [272, 348] width 152 height 18
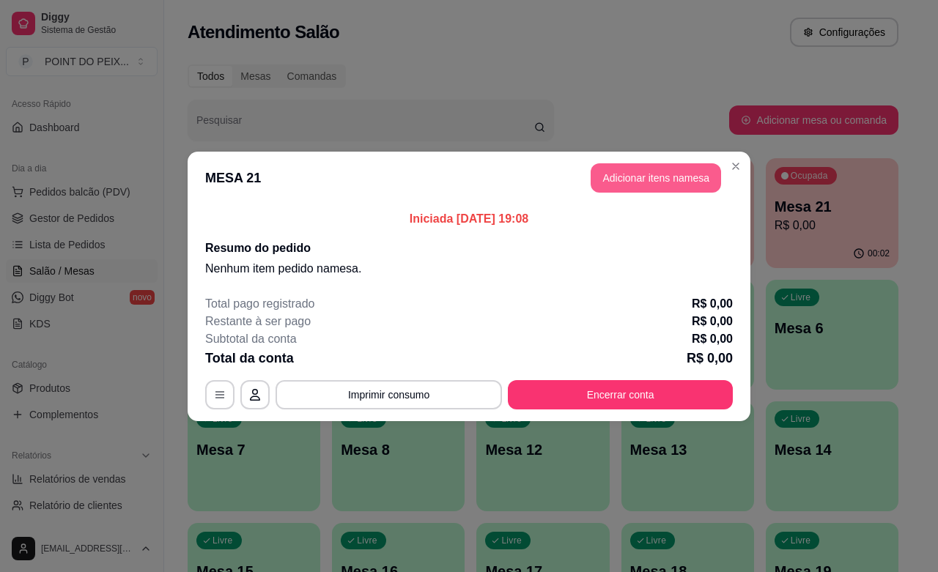
click at [658, 180] on button "Adicionar itens na mesa" at bounding box center [656, 177] width 130 height 29
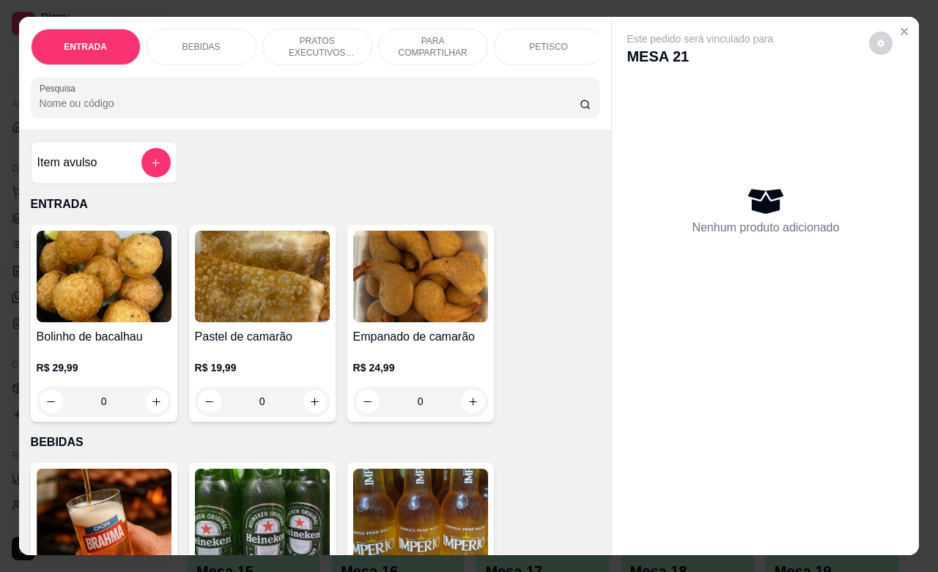
click at [545, 41] on p "PETISCO" at bounding box center [548, 47] width 39 height 12
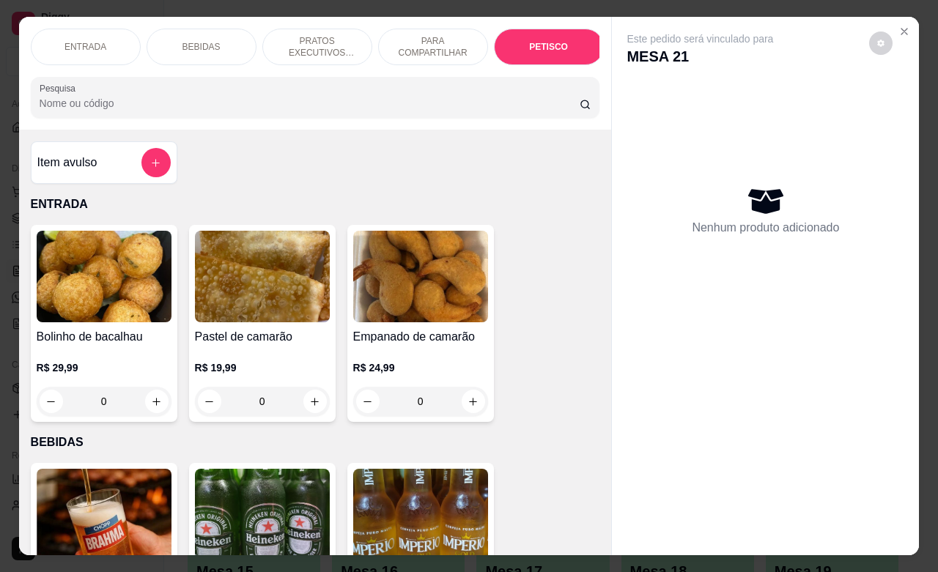
scroll to position [3230, 0]
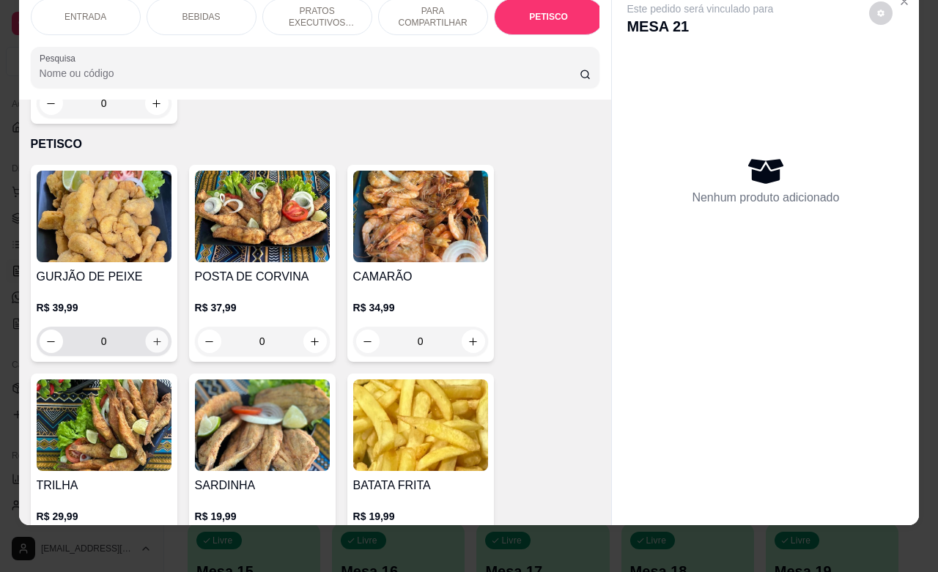
click at [151, 336] on icon "increase-product-quantity" at bounding box center [156, 341] width 11 height 11
type input "1"
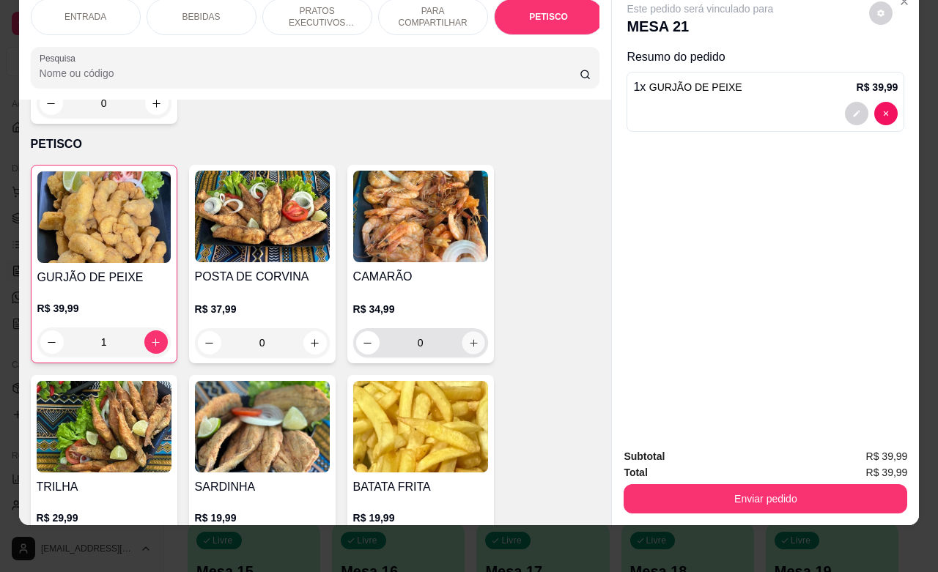
click at [471, 332] on button "increase-product-quantity" at bounding box center [473, 343] width 23 height 23
type input "1"
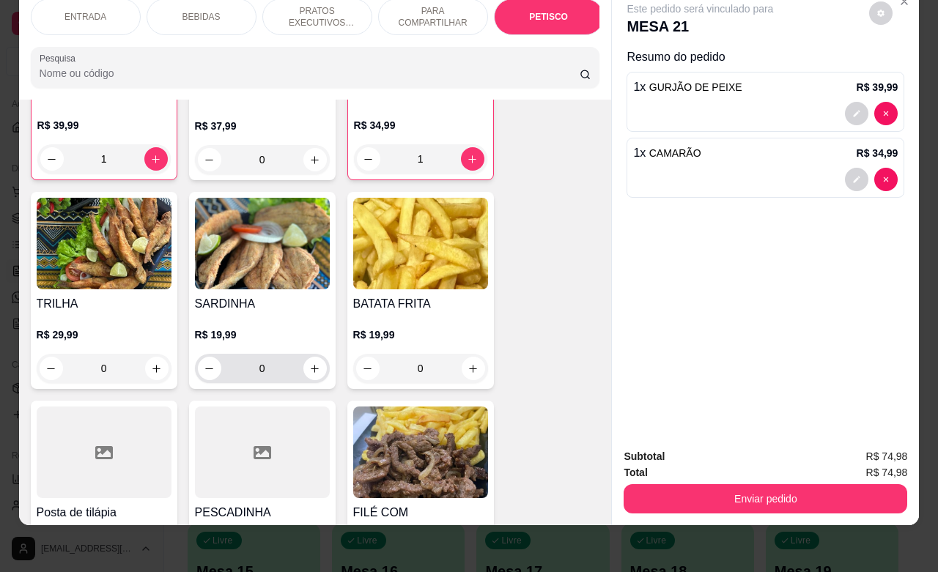
scroll to position [3505, 0]
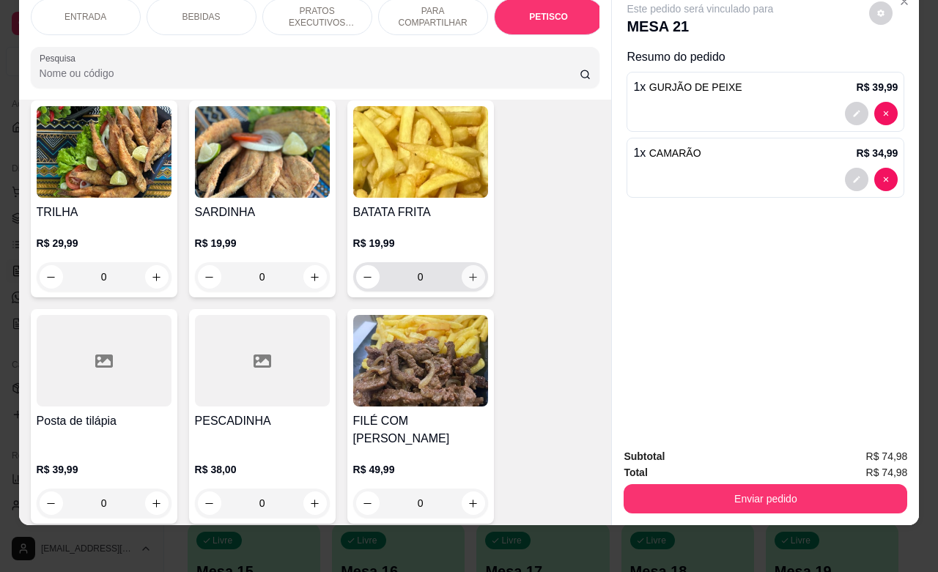
click at [470, 272] on icon "increase-product-quantity" at bounding box center [473, 277] width 11 height 11
type input "1"
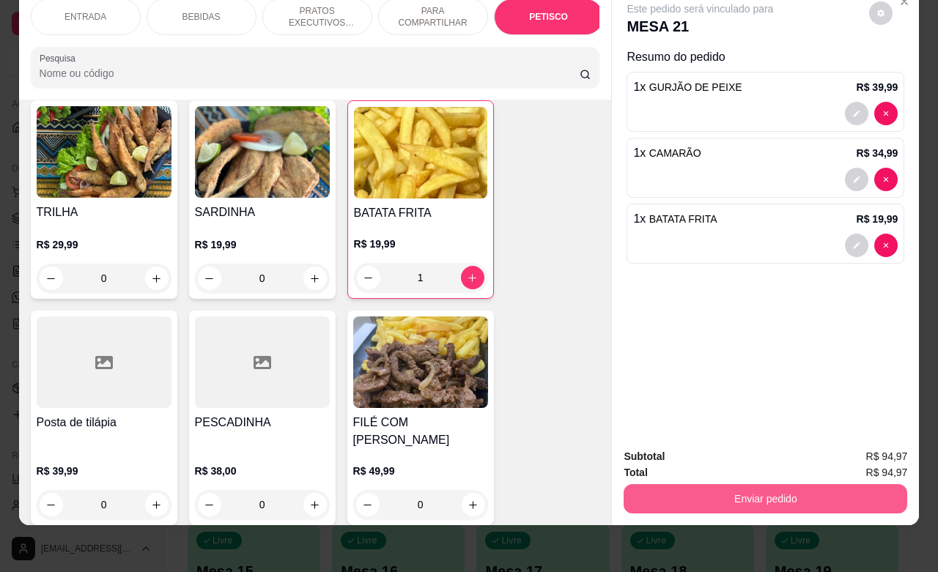
click at [764, 492] on button "Enviar pedido" at bounding box center [766, 498] width 284 height 29
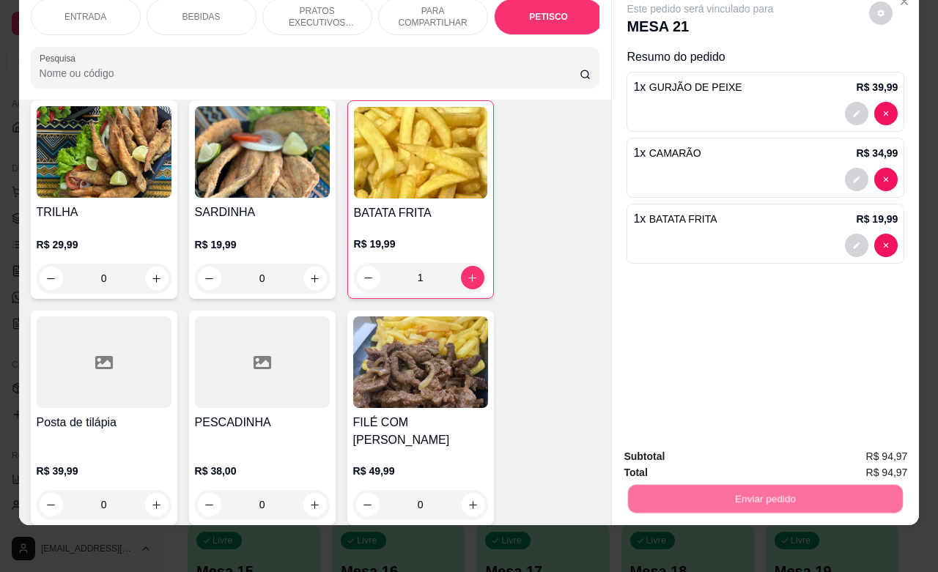
click at [716, 452] on button "Não registrar e enviar pedido" at bounding box center [715, 448] width 152 height 28
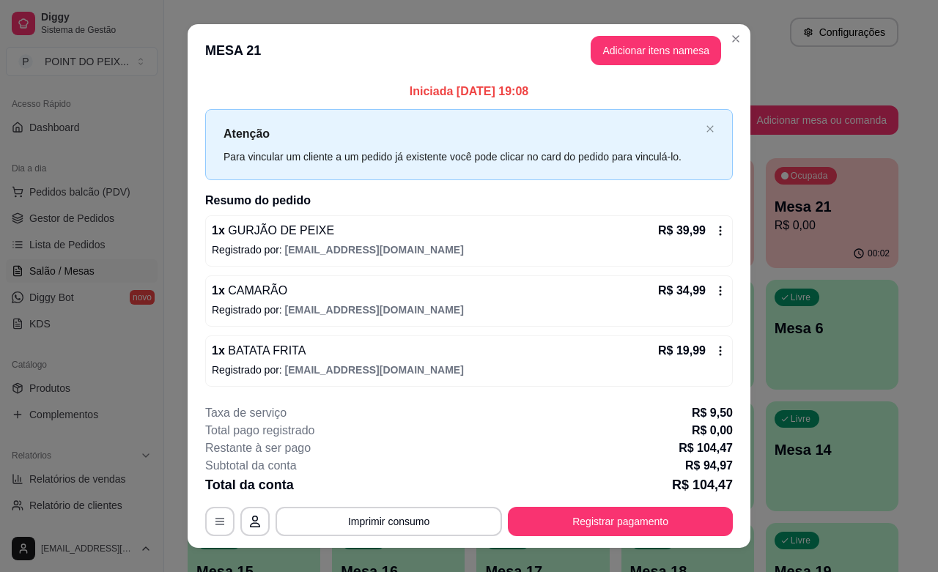
drag, startPoint x: 693, startPoint y: 397, endPoint x: 650, endPoint y: 421, distance: 49.6
drag, startPoint x: 650, startPoint y: 421, endPoint x: 491, endPoint y: 320, distance: 188.5
click at [491, 320] on div "1 x CAMARÃO R$ 34,99 Registrado por: rafha22chefinho@gmail.com" at bounding box center [469, 301] width 528 height 51
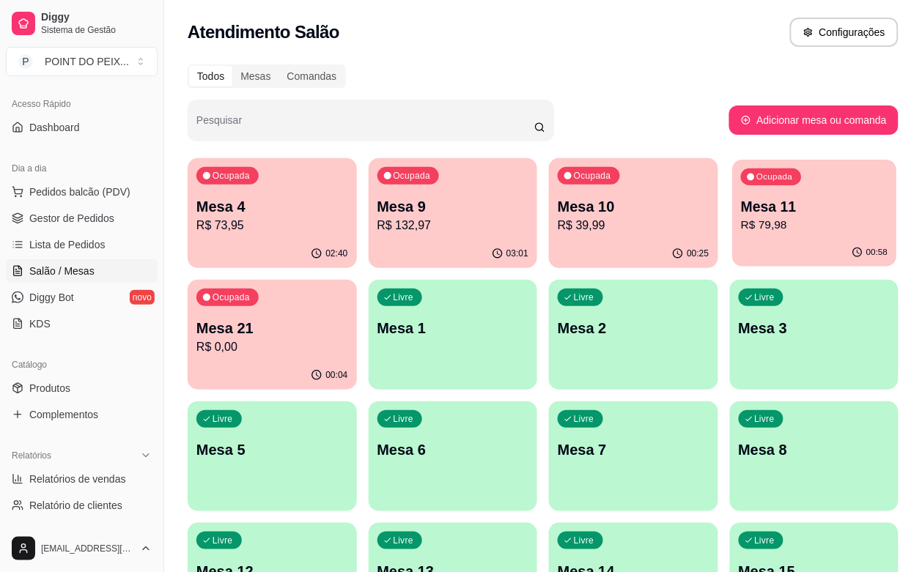
click at [741, 233] on p "R$ 79,98" at bounding box center [814, 225] width 147 height 17
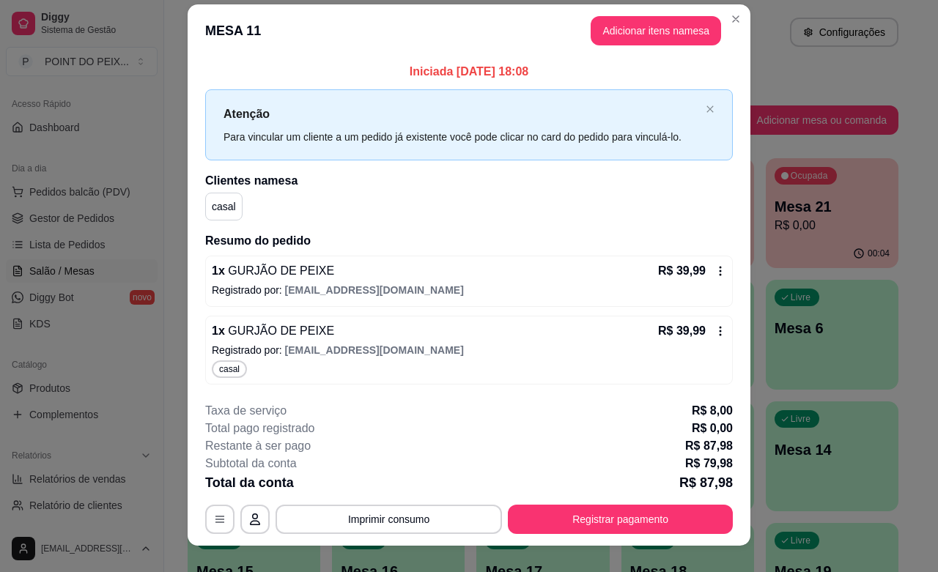
scroll to position [0, 0]
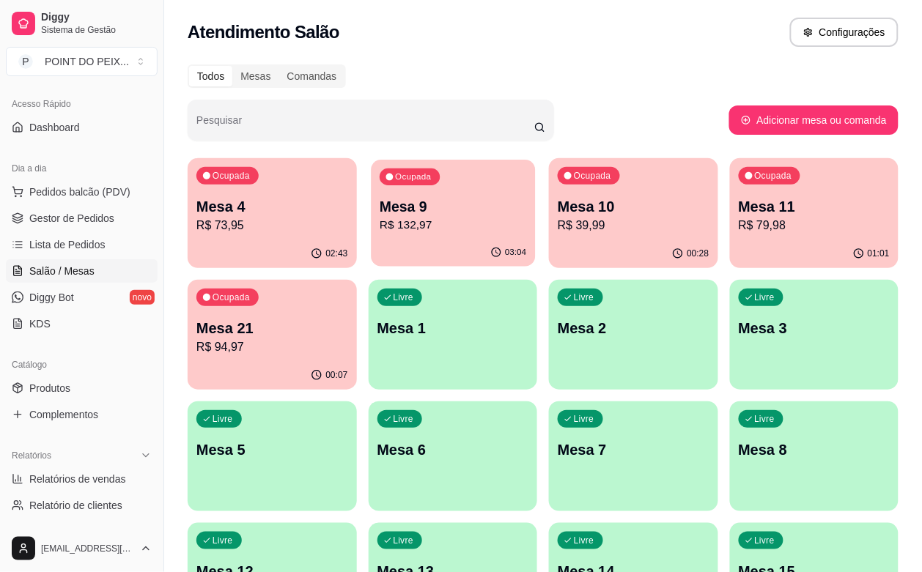
click at [416, 205] on p "Mesa 9" at bounding box center [453, 207] width 147 height 20
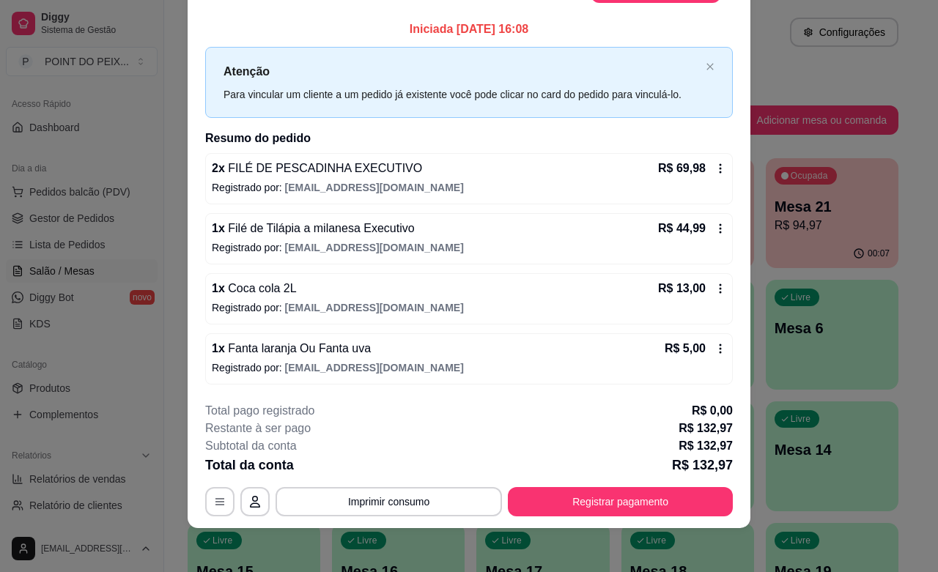
scroll to position [44, 0]
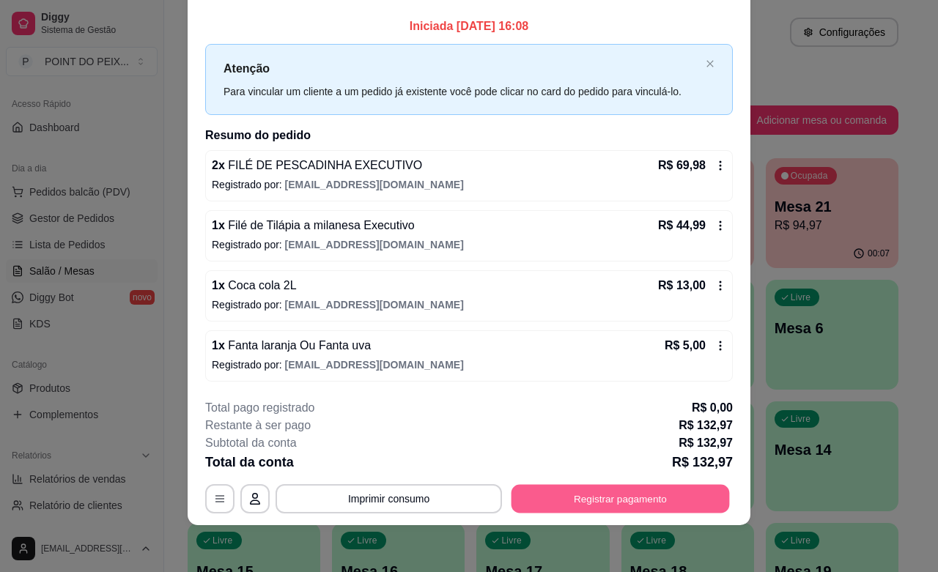
click at [583, 496] on button "Registrar pagamento" at bounding box center [621, 499] width 218 height 29
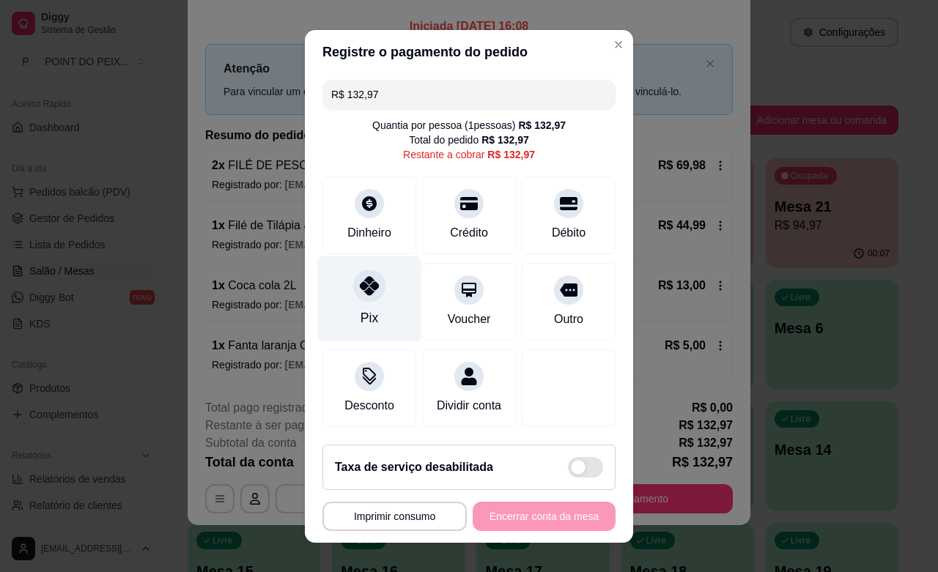
click at [360, 290] on icon at bounding box center [369, 285] width 19 height 19
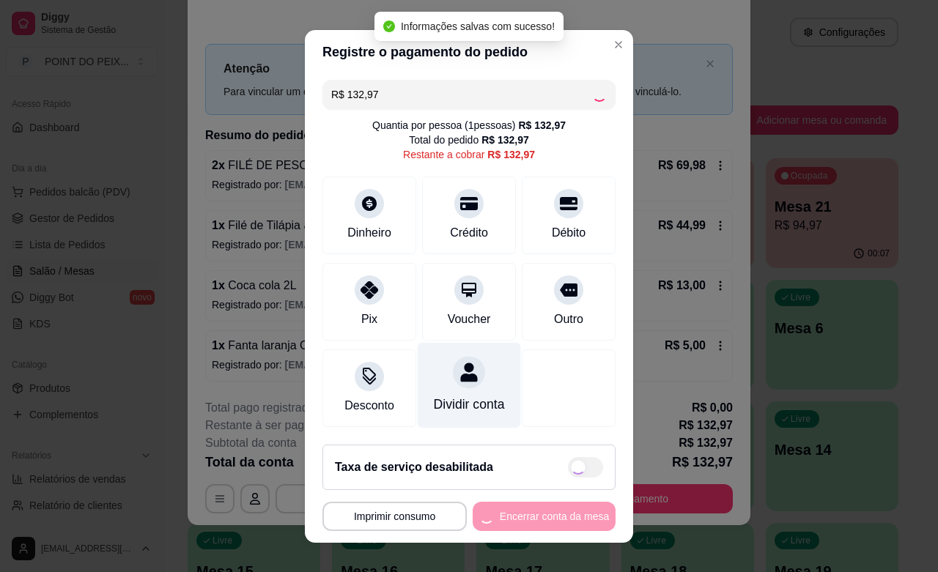
type input "R$ 0,00"
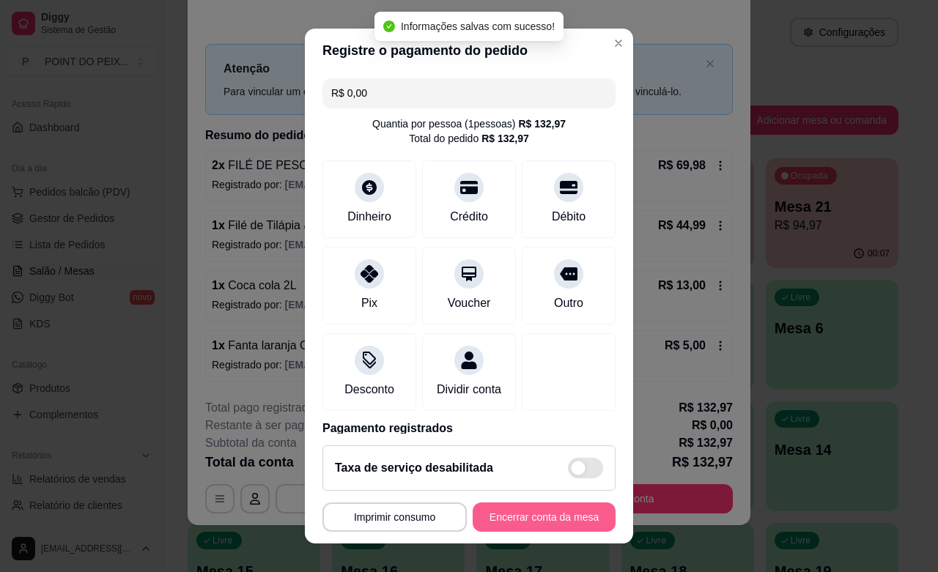
click at [529, 518] on button "Encerrar conta da mesa" at bounding box center [544, 517] width 143 height 29
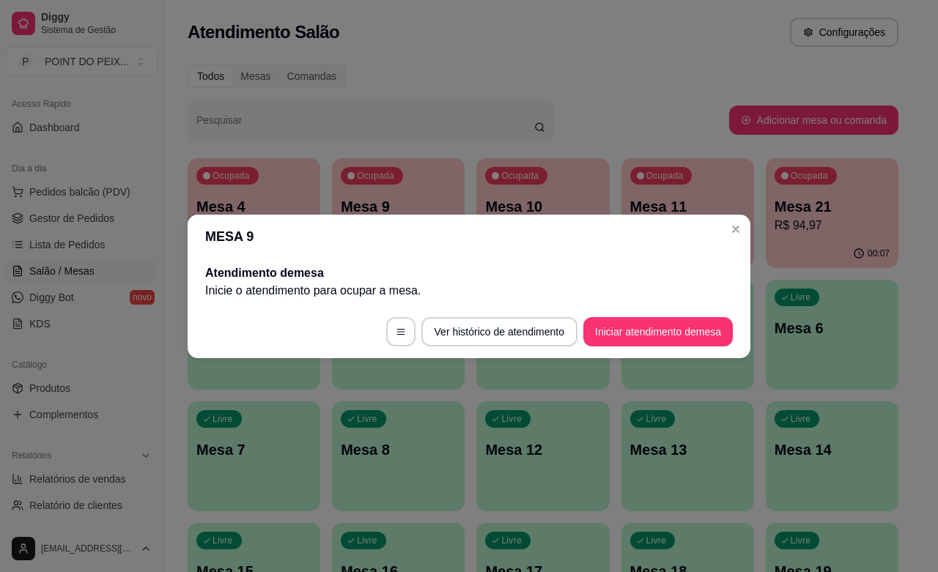
scroll to position [0, 0]
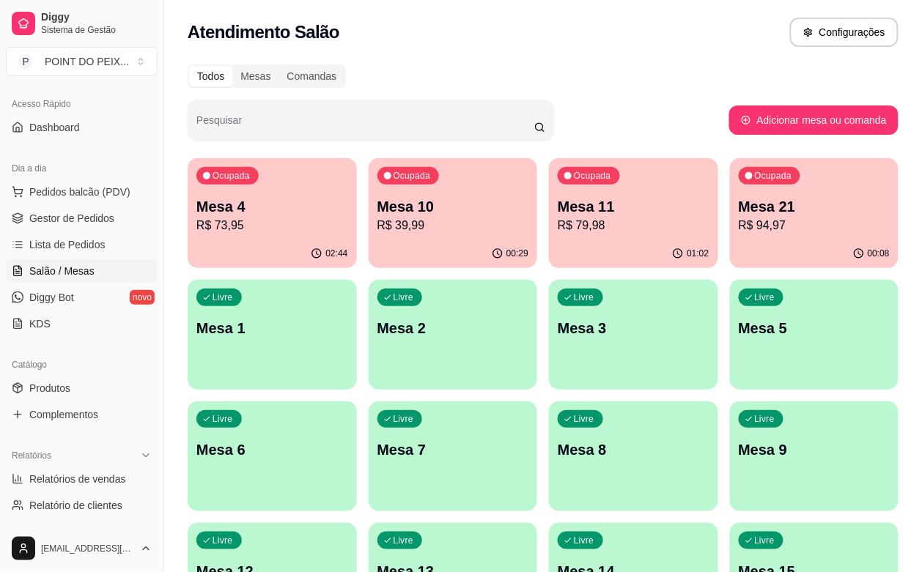
click at [468, 75] on div "Todos Mesas Comandas" at bounding box center [543, 76] width 711 height 23
click at [89, 221] on span "Gestor de Pedidos" at bounding box center [71, 218] width 85 height 15
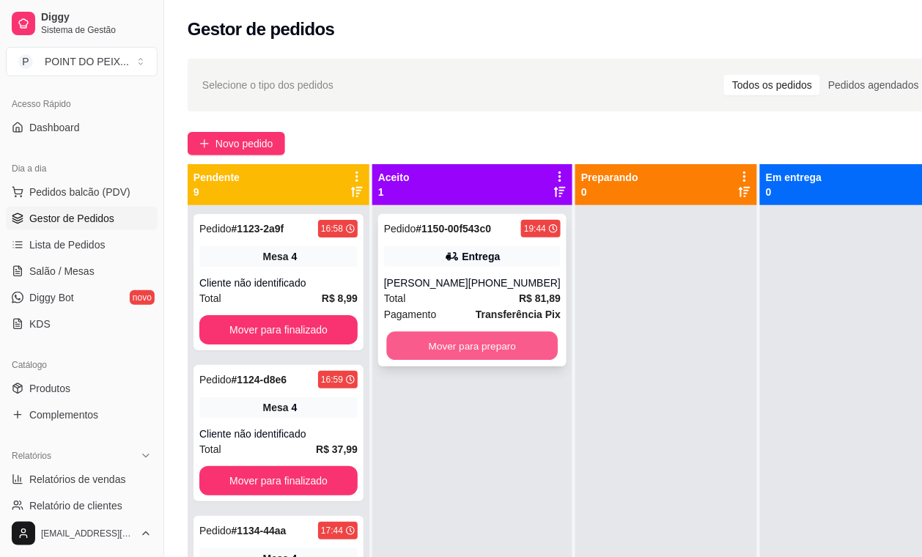
click at [452, 352] on button "Mover para preparo" at bounding box center [473, 346] width 172 height 29
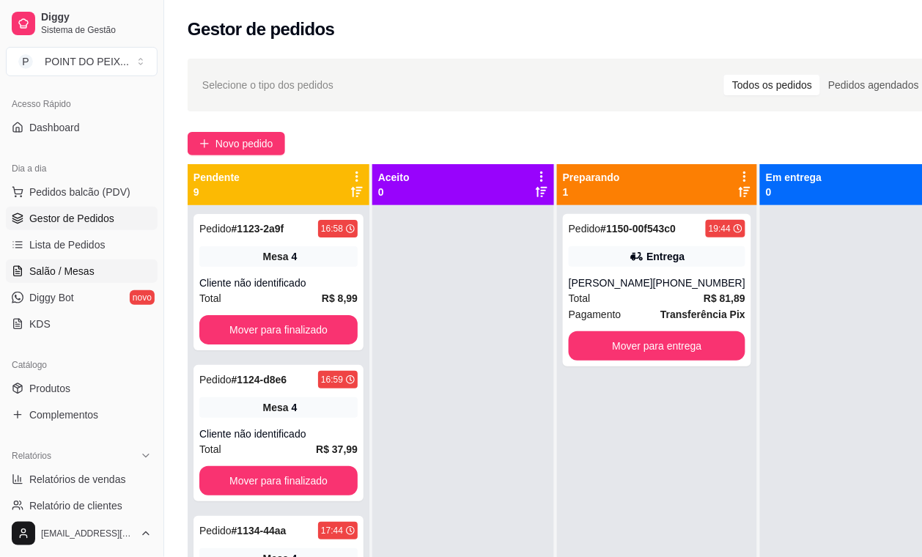
click at [78, 271] on span "Salão / Mesas" at bounding box center [61, 271] width 65 height 15
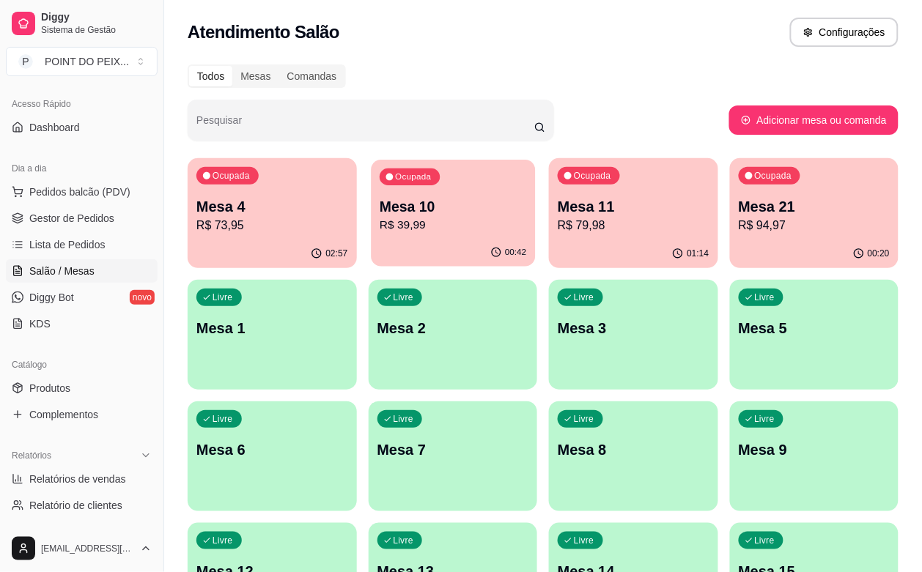
click at [438, 214] on p "Mesa 10" at bounding box center [453, 207] width 147 height 20
click at [560, 227] on p "R$ 79,98" at bounding box center [633, 225] width 147 height 17
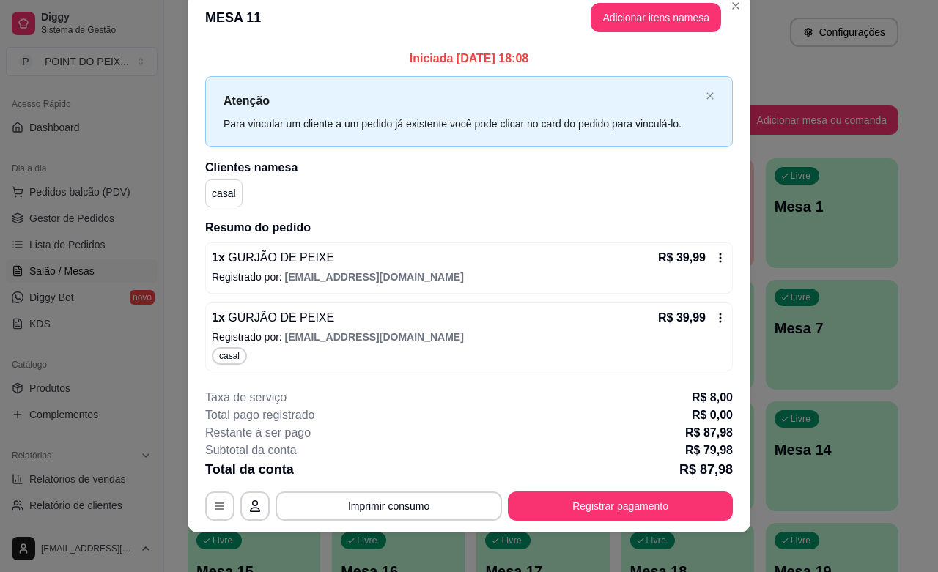
scroll to position [32, 0]
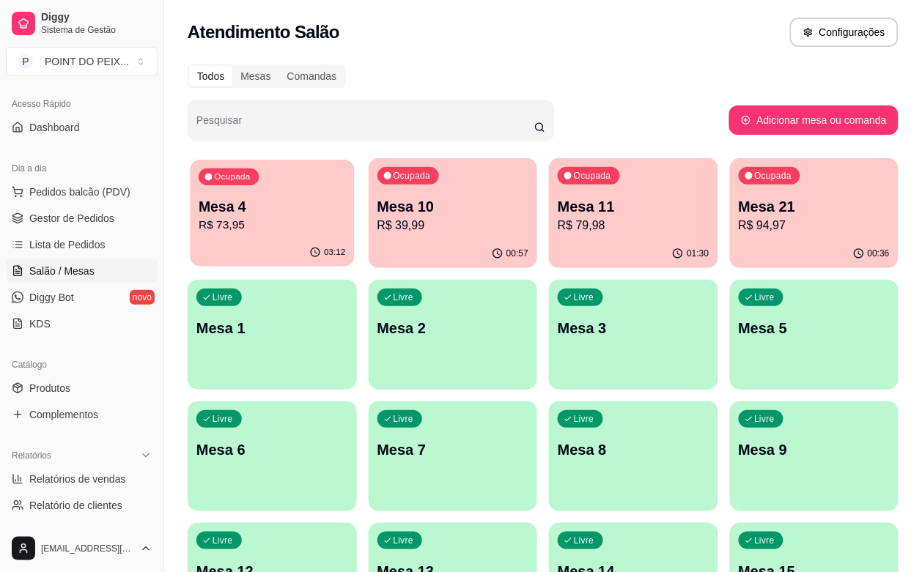
click at [287, 209] on p "Mesa 4" at bounding box center [272, 207] width 147 height 20
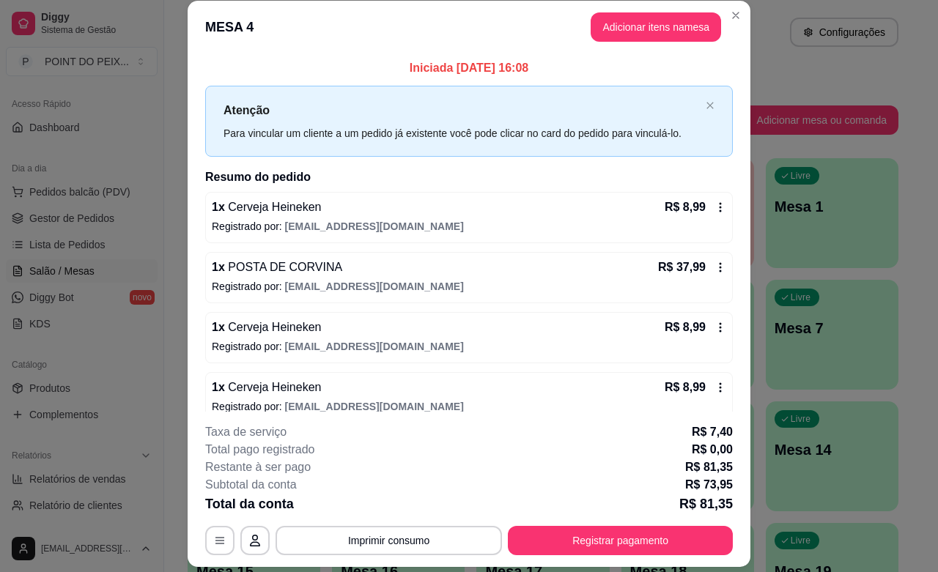
scroll to position [0, 0]
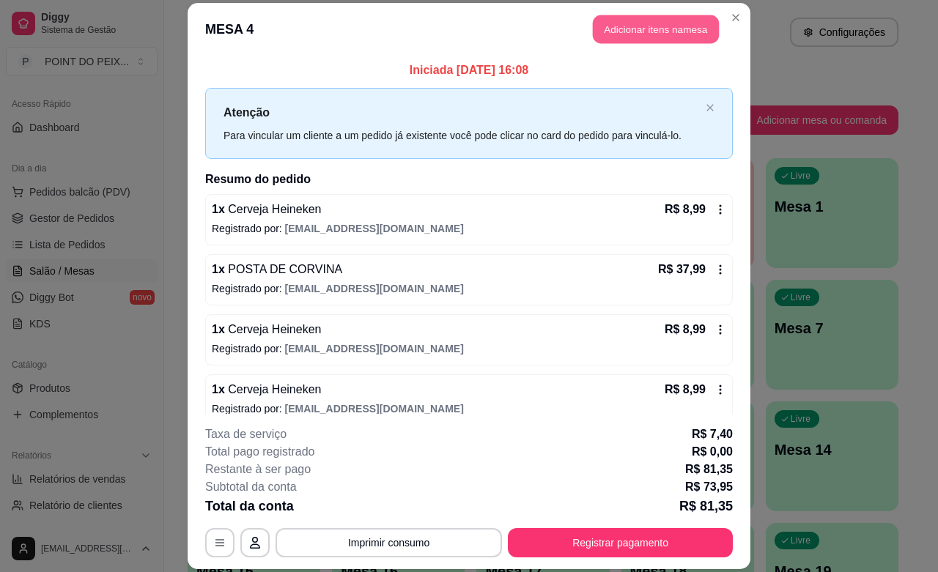
click at [663, 37] on button "Adicionar itens na mesa" at bounding box center [656, 29] width 126 height 29
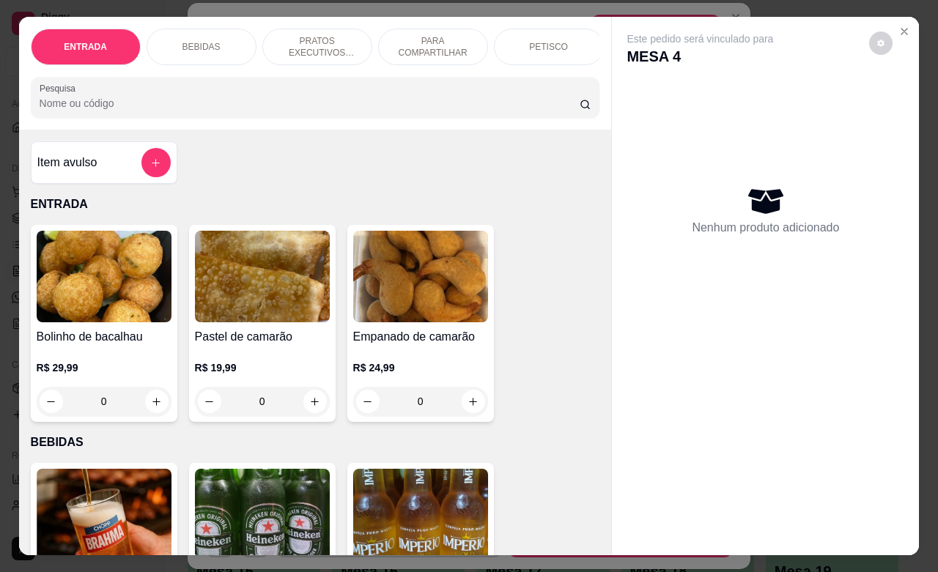
click at [199, 41] on p "BEBIDAS" at bounding box center [202, 47] width 38 height 12
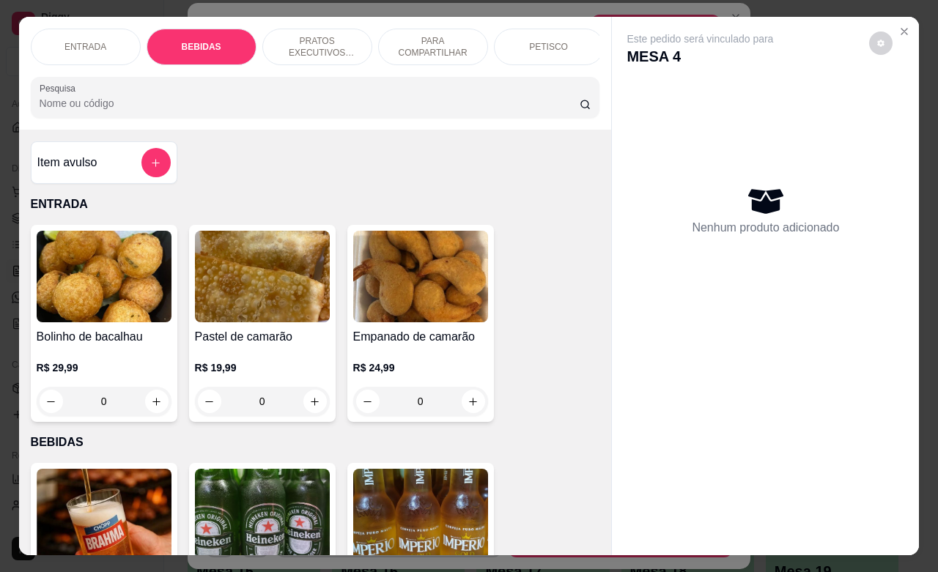
scroll to position [304, 0]
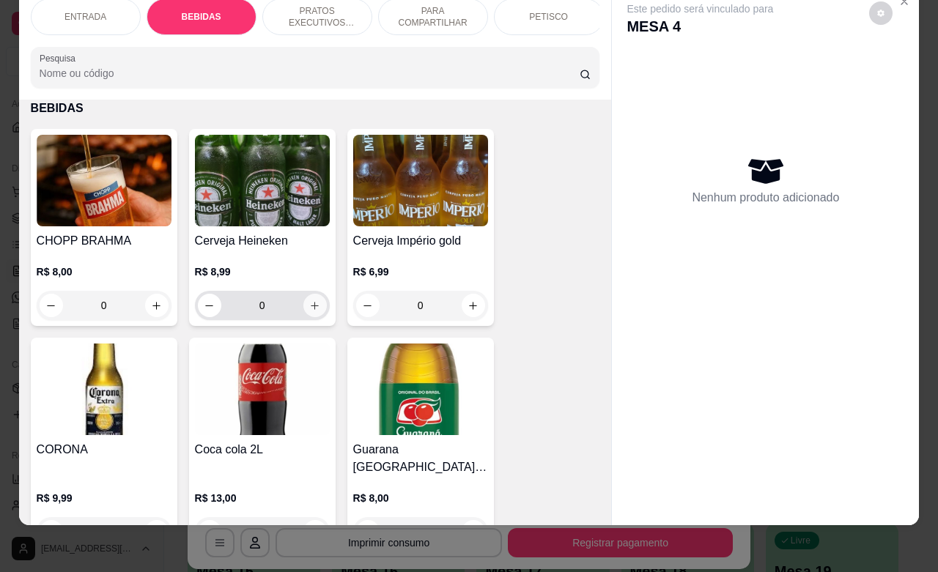
click at [309, 308] on icon "increase-product-quantity" at bounding box center [314, 306] width 11 height 11
type input "1"
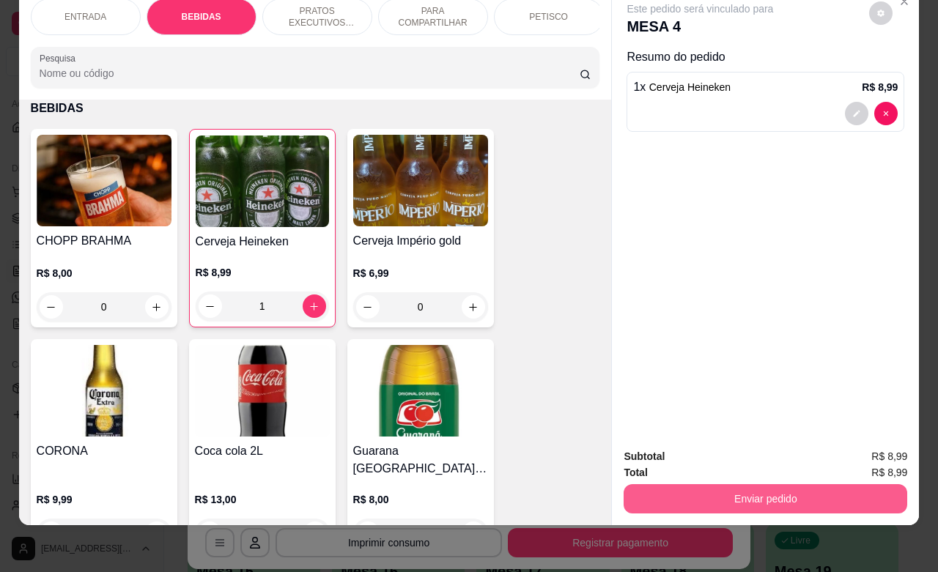
click at [764, 488] on button "Enviar pedido" at bounding box center [766, 498] width 284 height 29
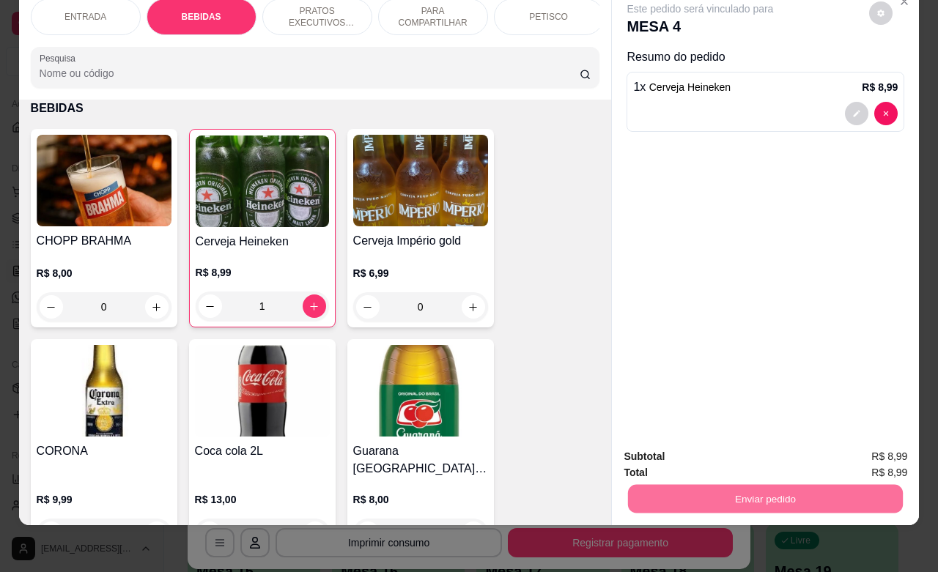
click at [706, 452] on button "Não registrar e enviar pedido" at bounding box center [715, 448] width 152 height 28
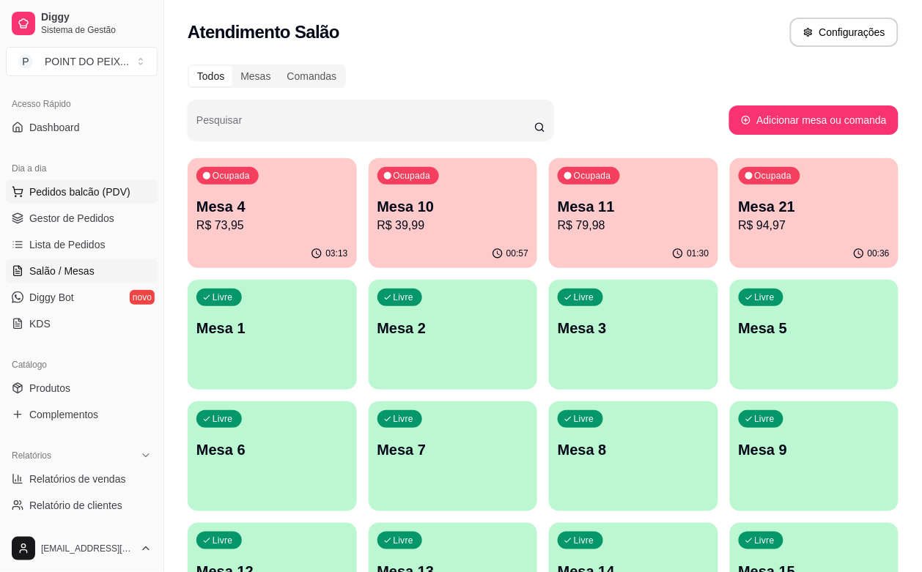
click at [99, 194] on span "Pedidos balcão (PDV)" at bounding box center [79, 192] width 101 height 15
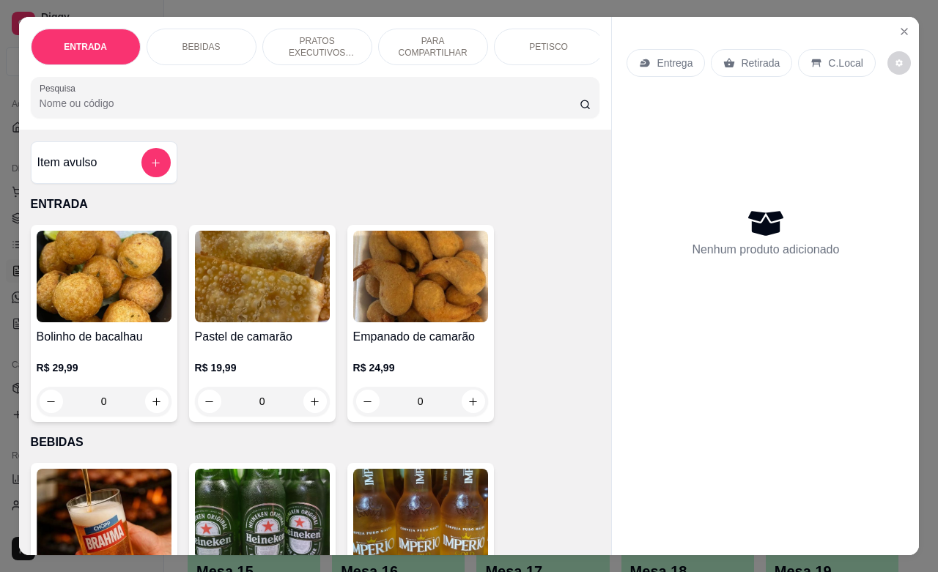
click at [829, 59] on p "C.Local" at bounding box center [845, 63] width 34 height 15
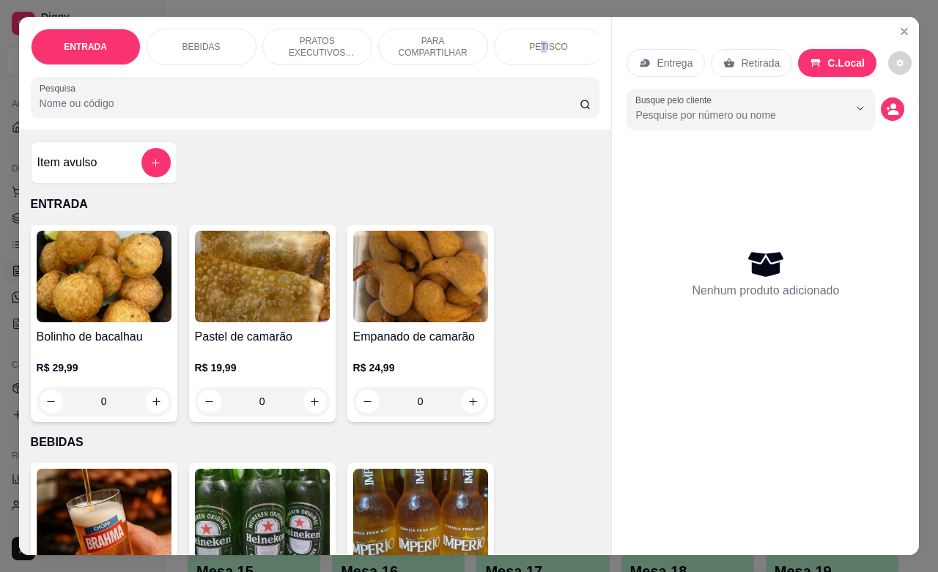
click at [537, 43] on p "PETISCO" at bounding box center [548, 47] width 39 height 12
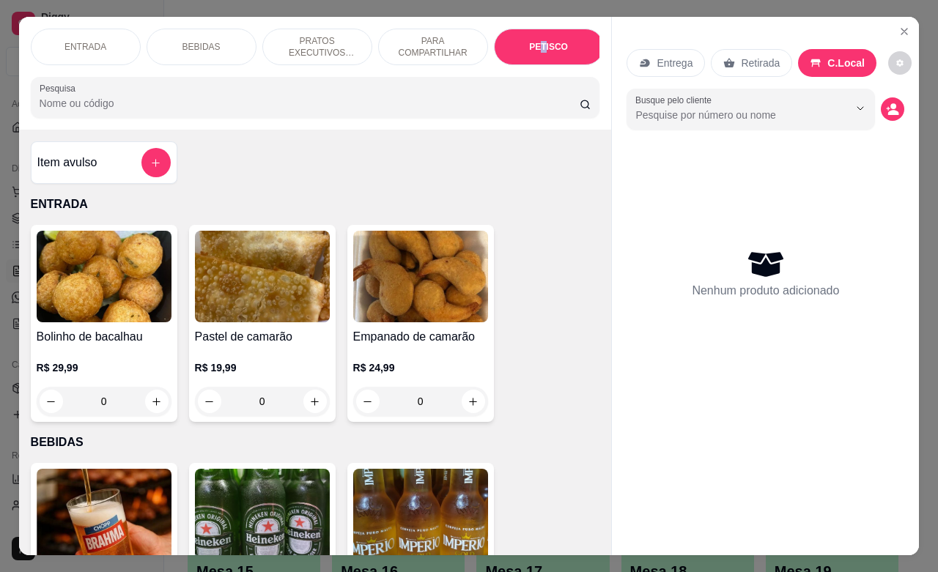
scroll to position [3230, 0]
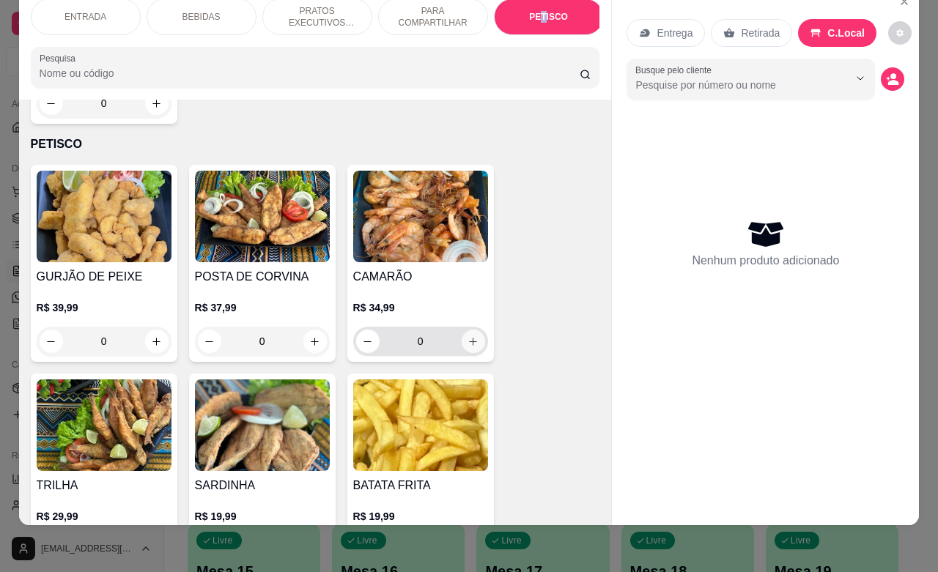
click at [468, 336] on icon "increase-product-quantity" at bounding box center [473, 341] width 11 height 11
type input "1"
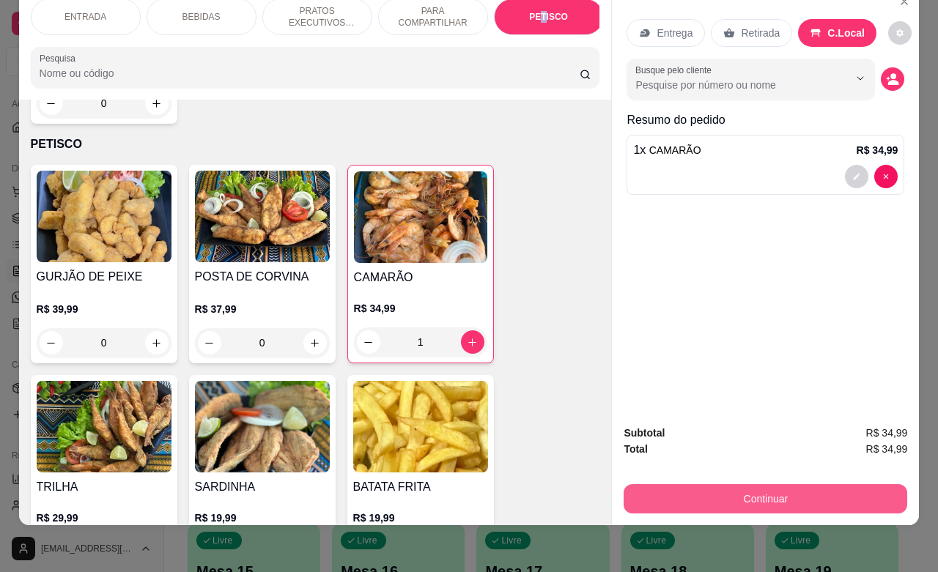
click at [778, 484] on button "Continuar" at bounding box center [766, 498] width 284 height 29
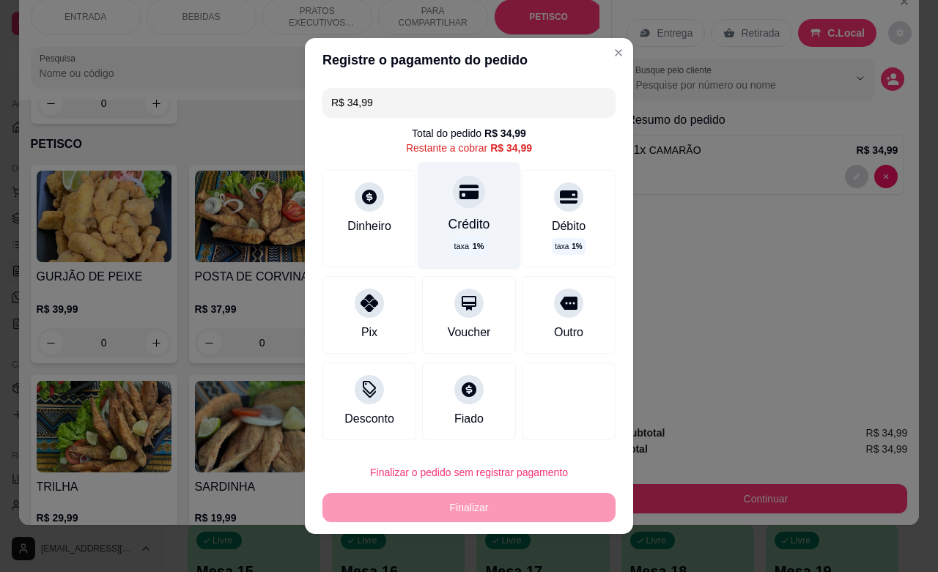
click at [455, 205] on div at bounding box center [469, 192] width 32 height 32
type input "R$ 0,00"
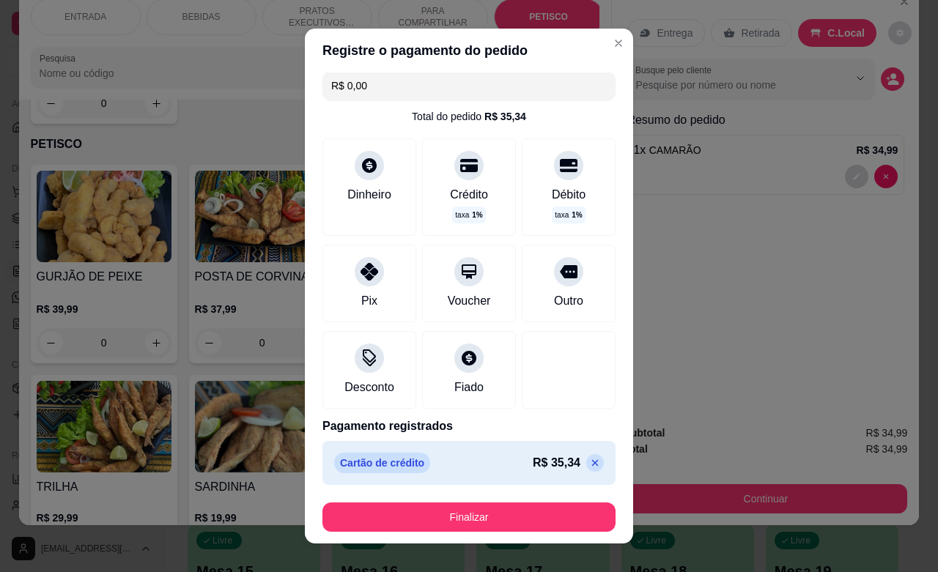
scroll to position [18, 0]
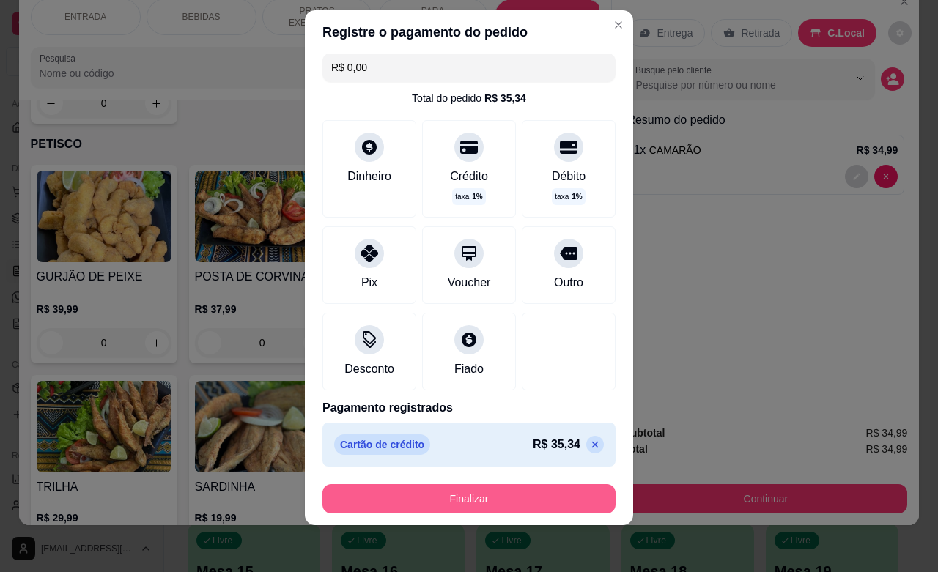
click at [474, 500] on button "Finalizar" at bounding box center [469, 498] width 293 height 29
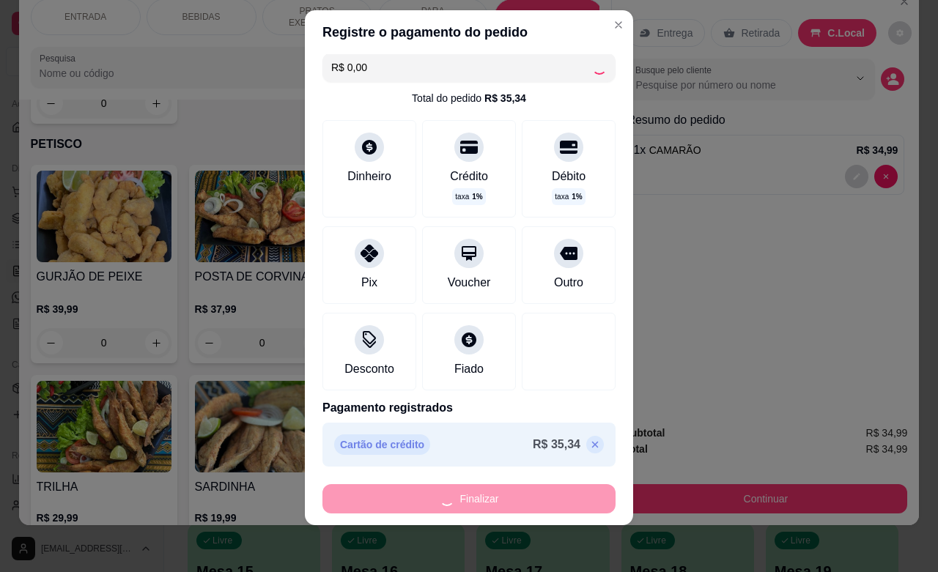
type input "0"
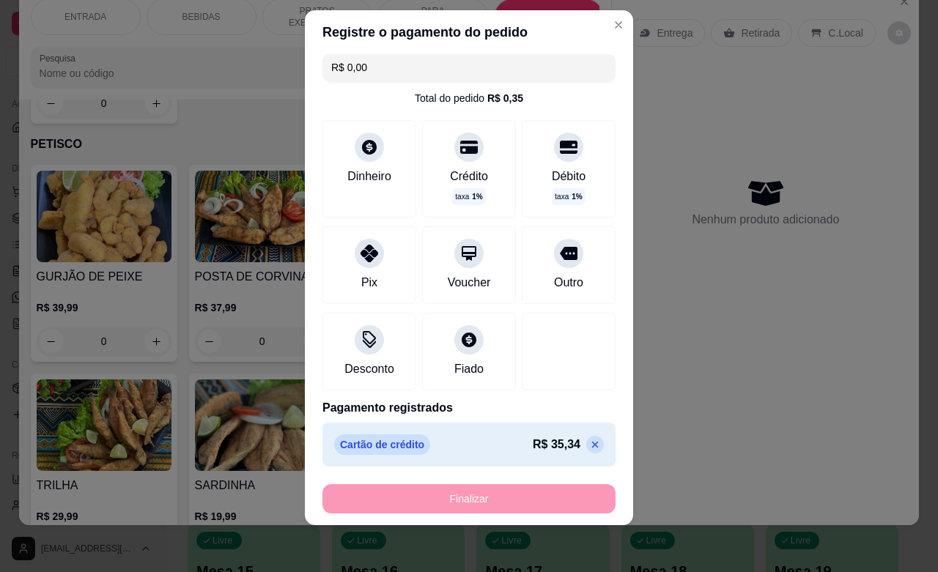
type input "-R$ 34,99"
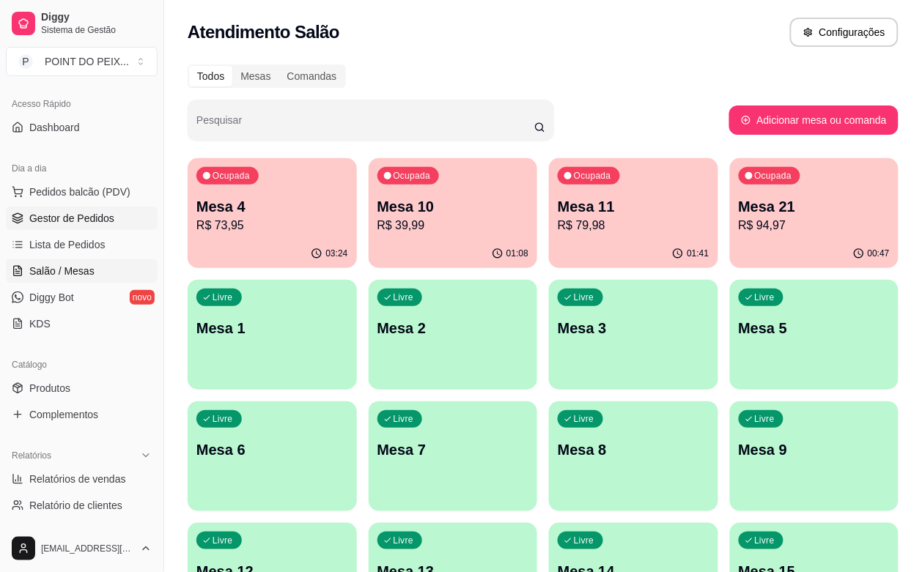
click at [92, 221] on span "Gestor de Pedidos" at bounding box center [71, 218] width 85 height 15
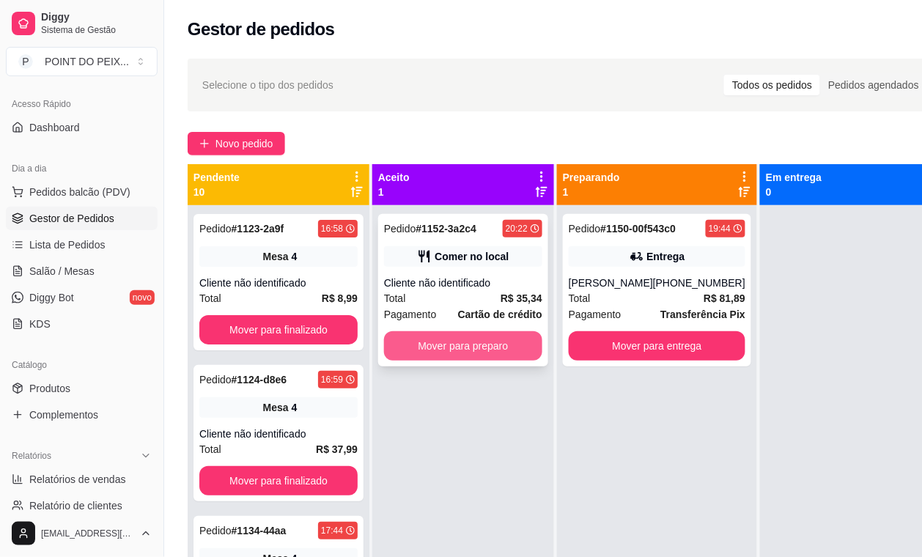
click at [449, 353] on button "Mover para preparo" at bounding box center [463, 345] width 158 height 29
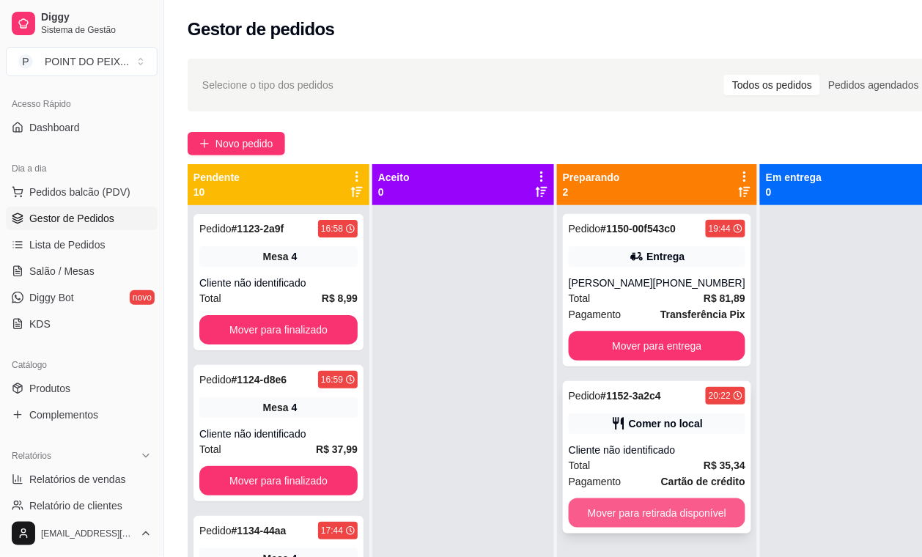
click at [638, 515] on button "Mover para retirada disponível" at bounding box center [657, 512] width 177 height 29
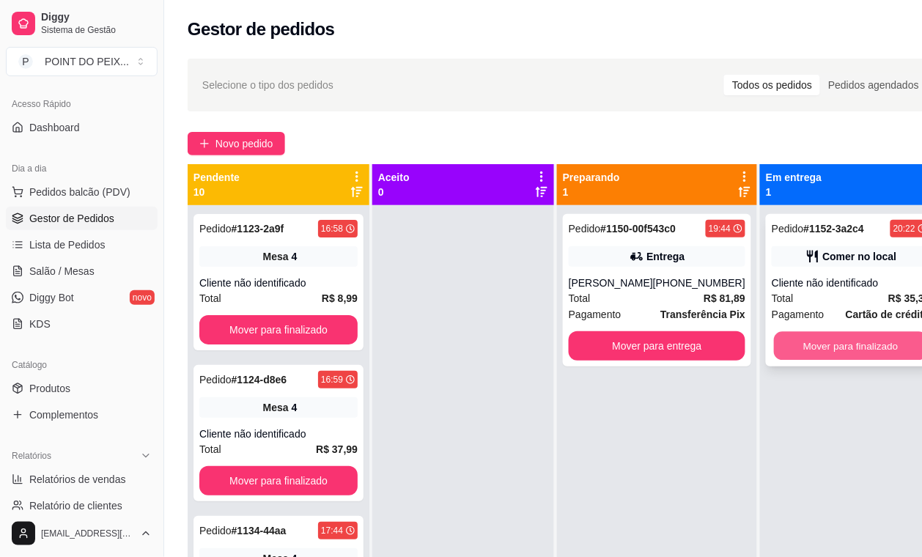
click at [829, 345] on button "Mover para finalizado" at bounding box center [851, 346] width 154 height 29
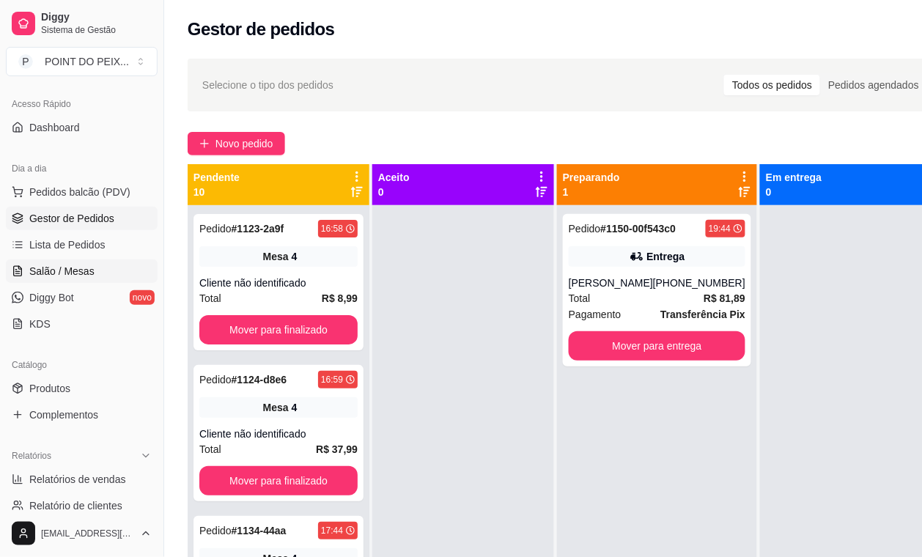
click at [85, 271] on span "Salão / Mesas" at bounding box center [61, 271] width 65 height 15
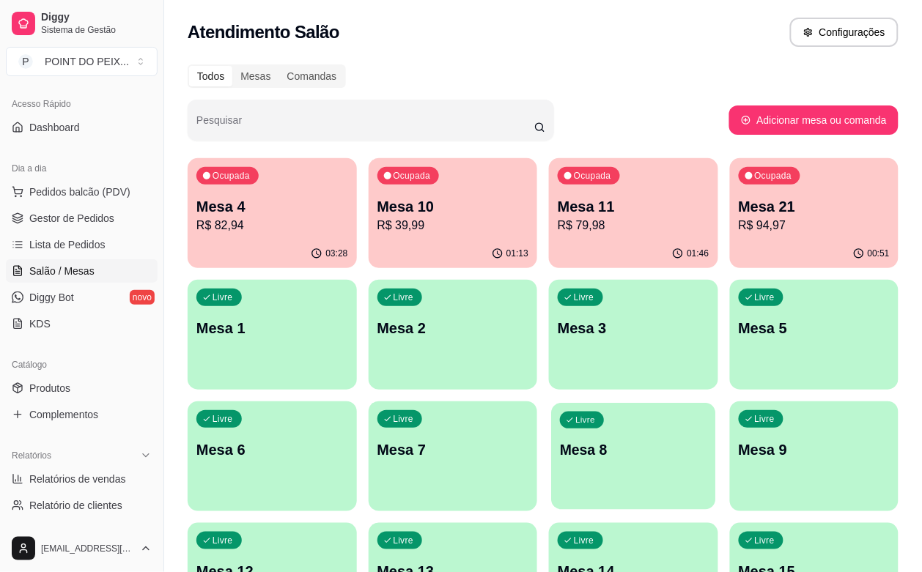
click at [551, 460] on div "Livre Mesa 8" at bounding box center [633, 447] width 164 height 89
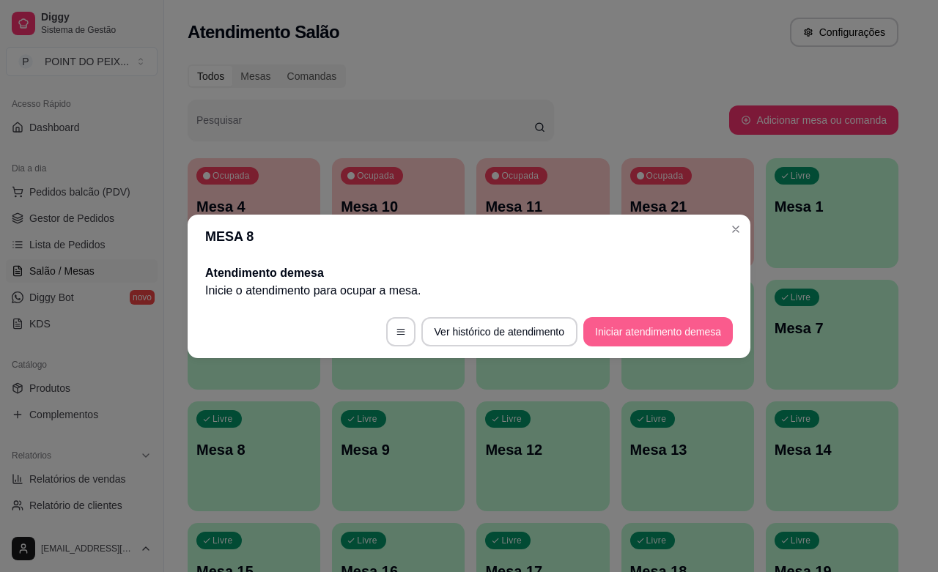
click at [657, 331] on button "Iniciar atendimento de mesa" at bounding box center [658, 331] width 150 height 29
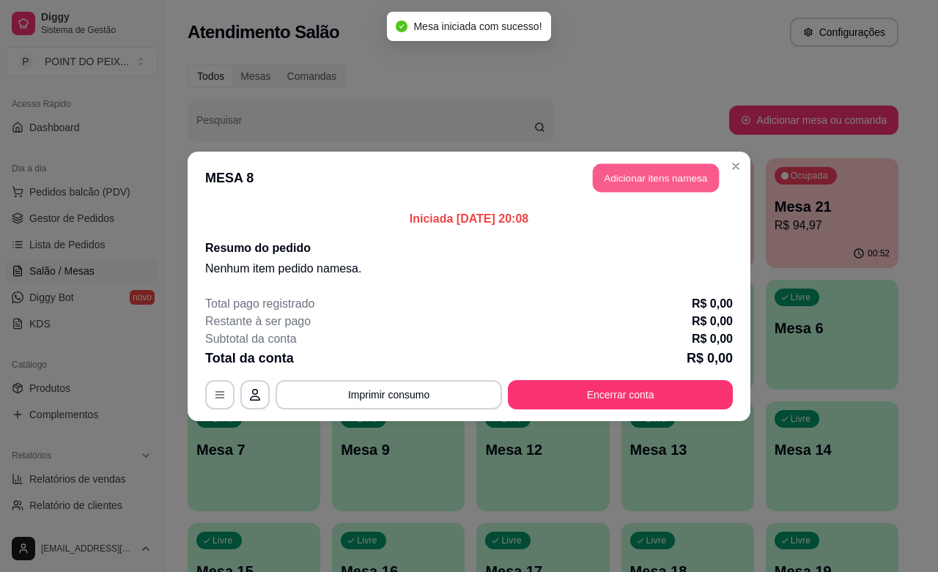
click at [653, 182] on button "Adicionar itens na mesa" at bounding box center [656, 177] width 126 height 29
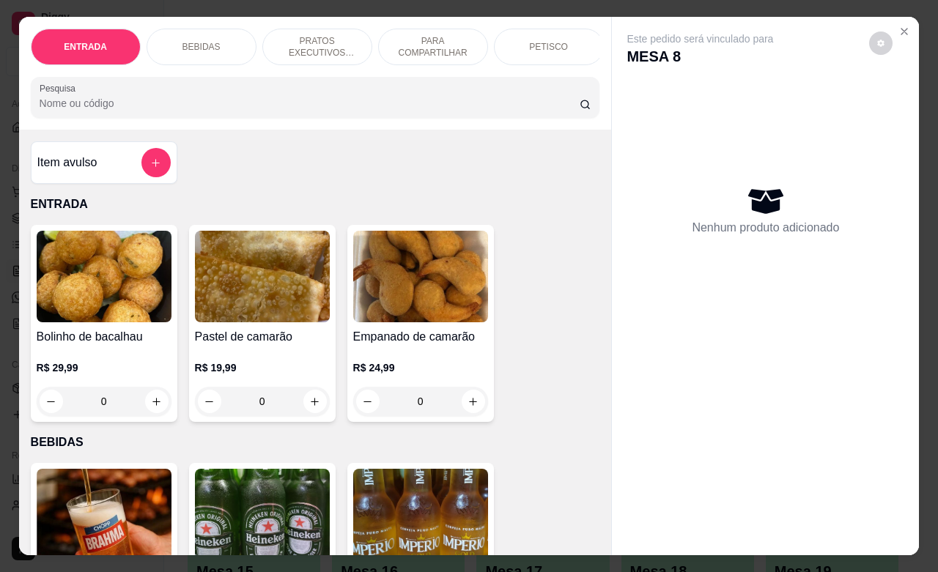
click at [529, 41] on p "PETISCO" at bounding box center [548, 47] width 39 height 12
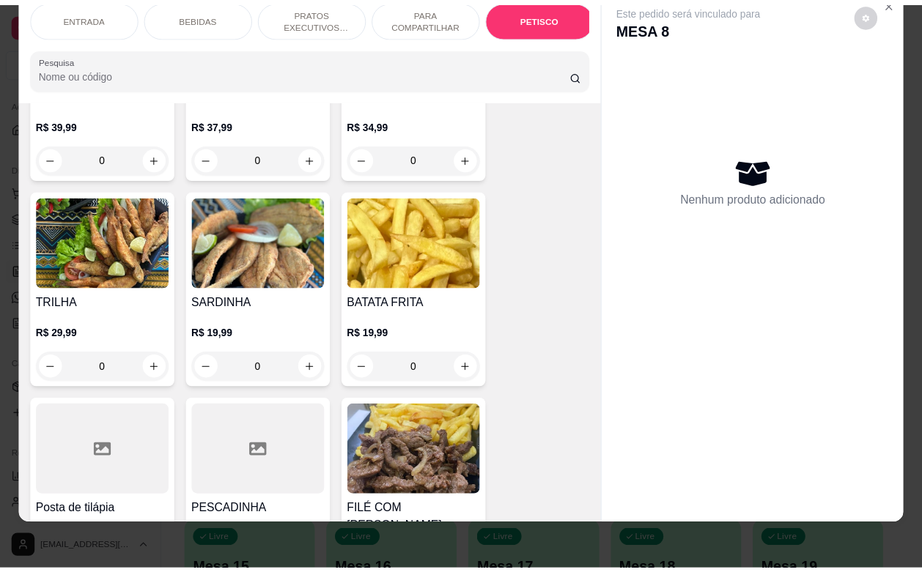
scroll to position [3505, 0]
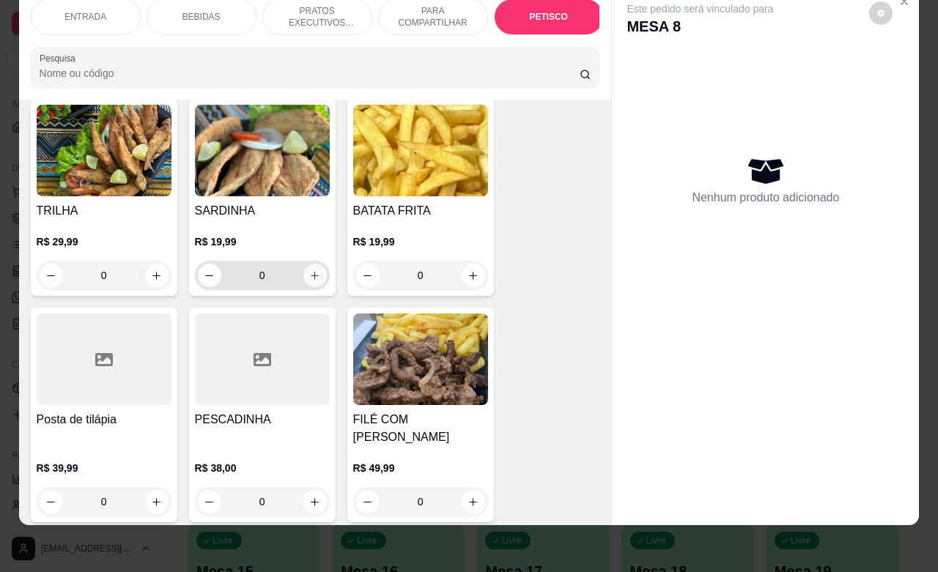
click at [309, 270] on icon "increase-product-quantity" at bounding box center [314, 275] width 11 height 11
type input "1"
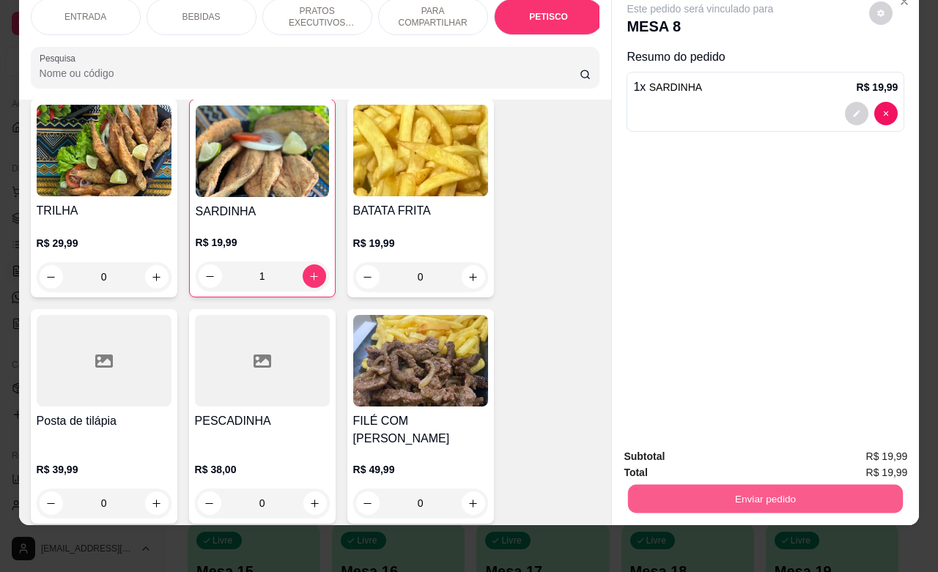
click at [748, 492] on button "Enviar pedido" at bounding box center [765, 498] width 275 height 29
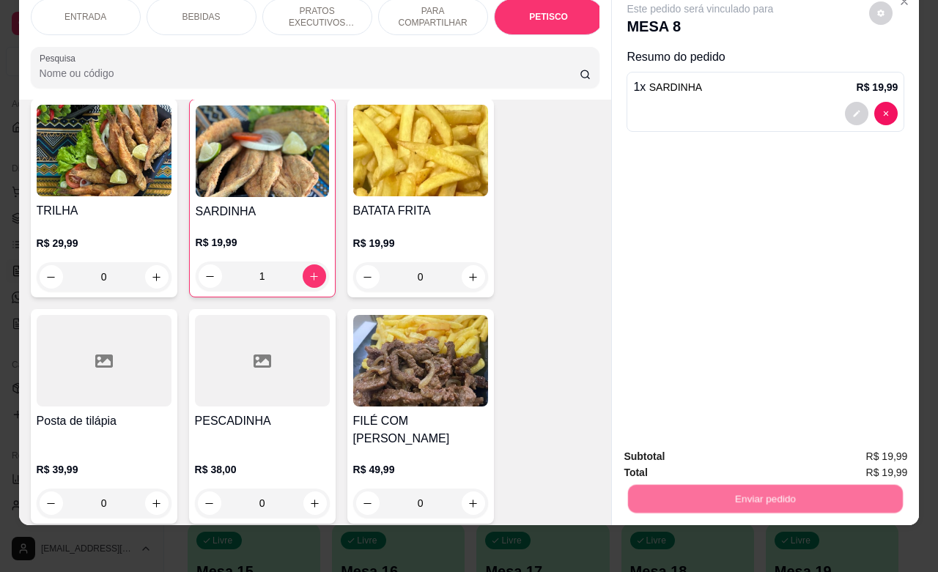
click at [701, 449] on button "Não registrar e enviar pedido" at bounding box center [715, 448] width 152 height 28
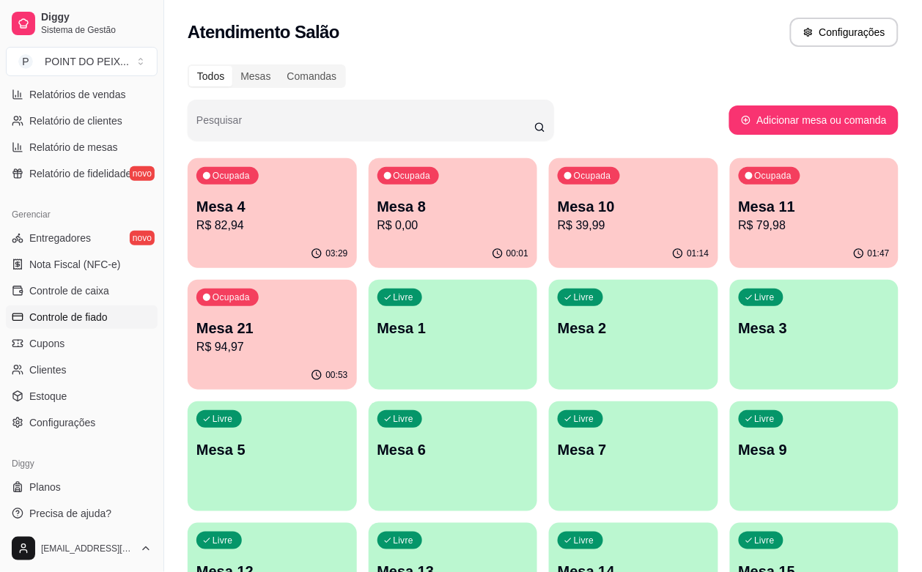
scroll to position [482, 0]
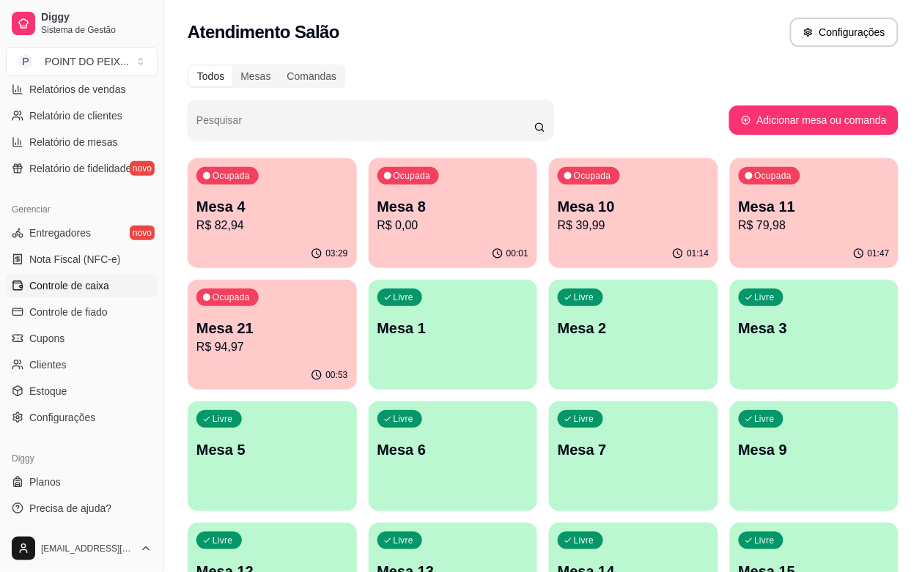
click at [100, 286] on span "Controle de caixa" at bounding box center [69, 286] width 80 height 15
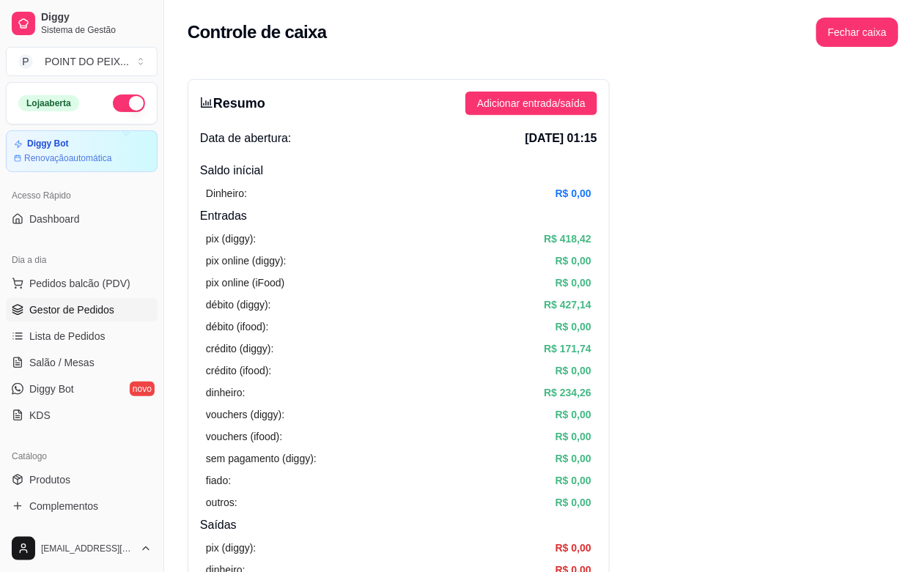
click at [93, 312] on span "Gestor de Pedidos" at bounding box center [71, 310] width 85 height 15
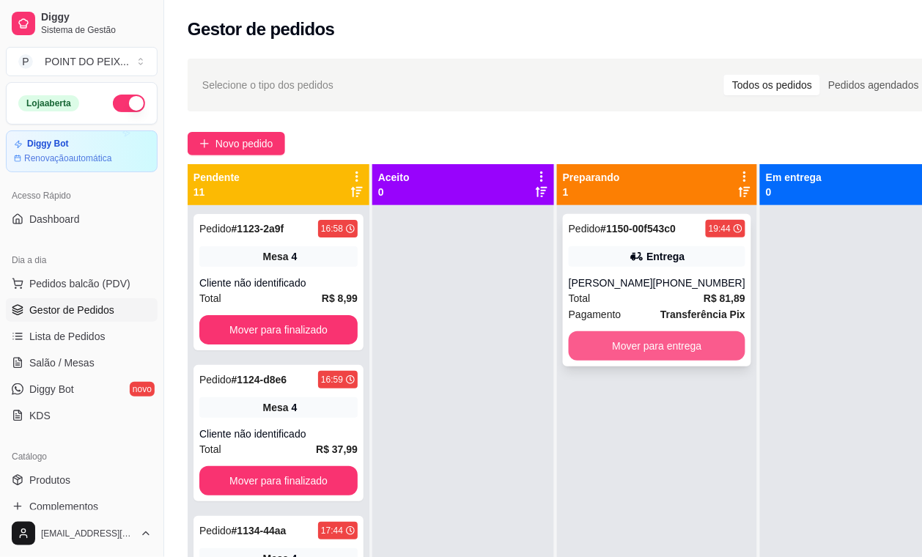
click at [632, 339] on button "Mover para entrega" at bounding box center [657, 345] width 177 height 29
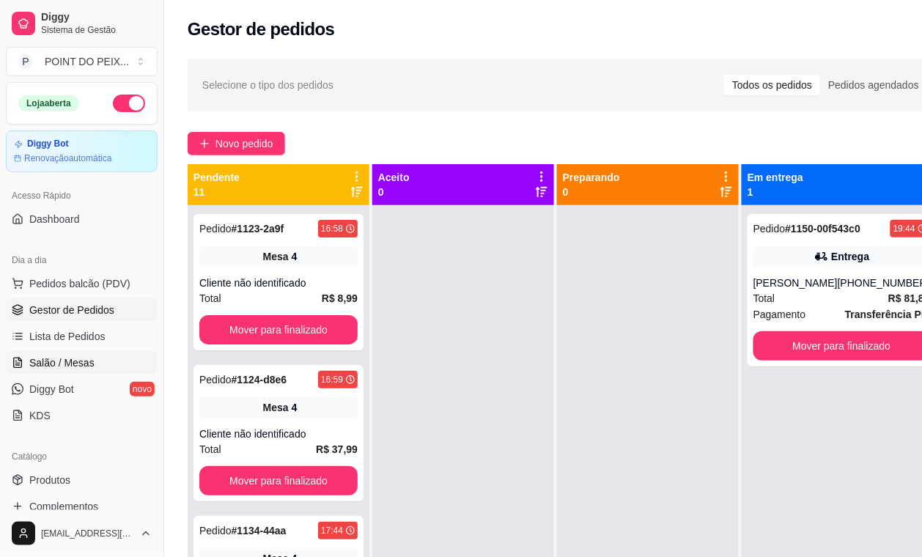
click at [70, 361] on span "Salão / Mesas" at bounding box center [61, 362] width 65 height 15
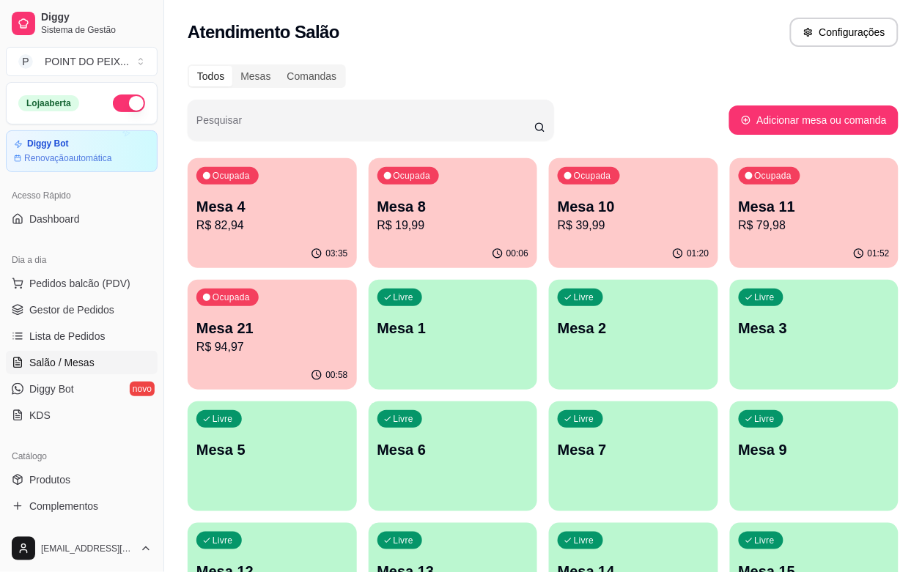
click at [739, 332] on p "Mesa 3" at bounding box center [815, 328] width 152 height 21
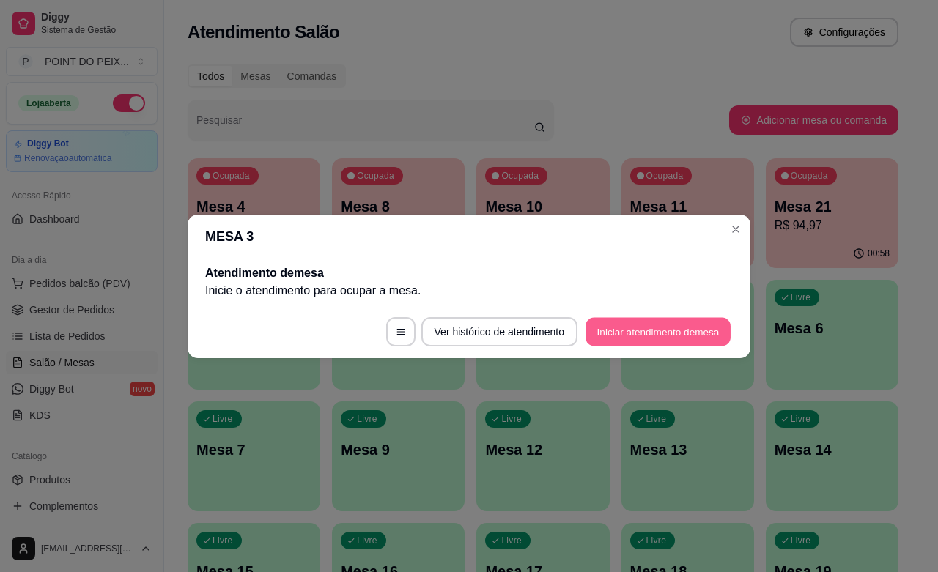
click at [662, 331] on button "Iniciar atendimento de mesa" at bounding box center [658, 331] width 145 height 29
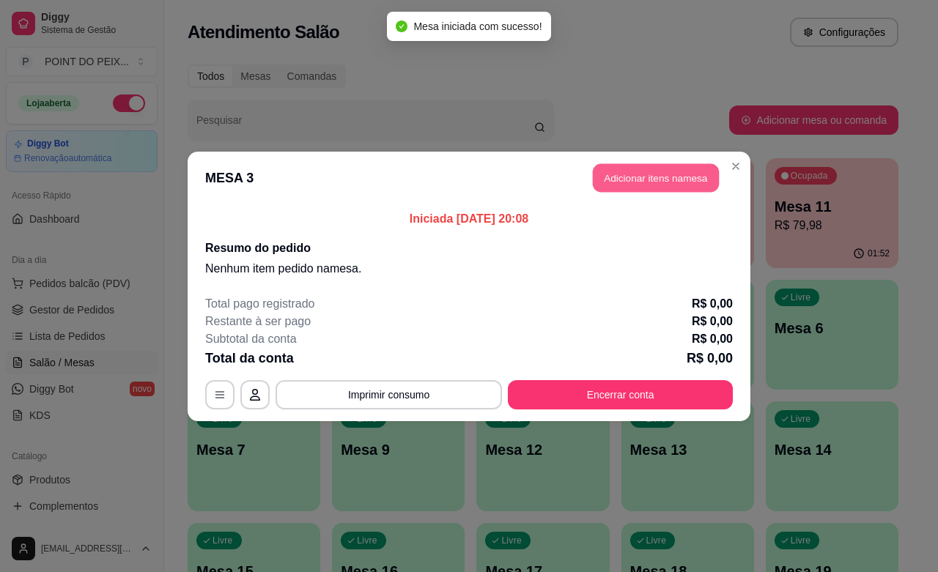
click at [679, 181] on button "Adicionar itens na mesa" at bounding box center [656, 177] width 126 height 29
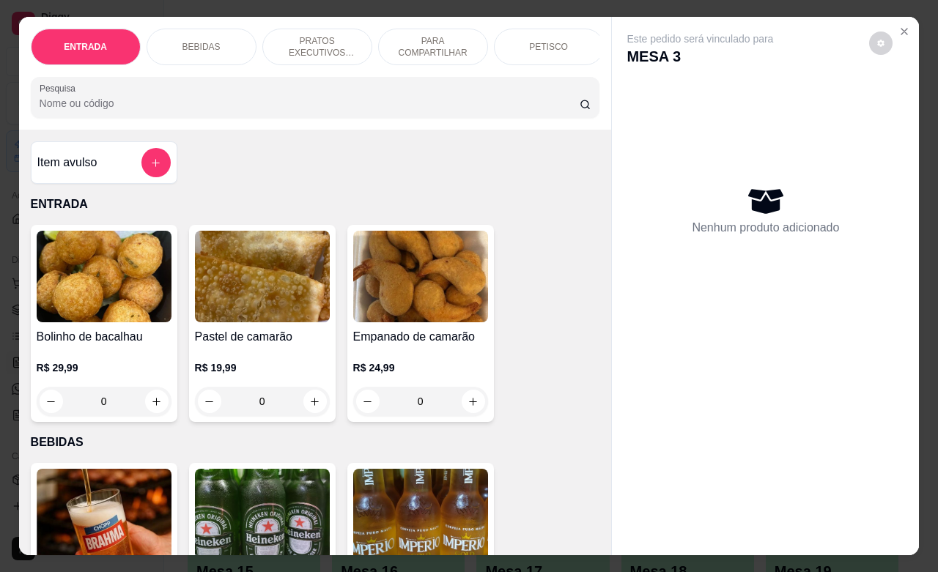
click at [539, 42] on p "PETISCO" at bounding box center [548, 47] width 39 height 12
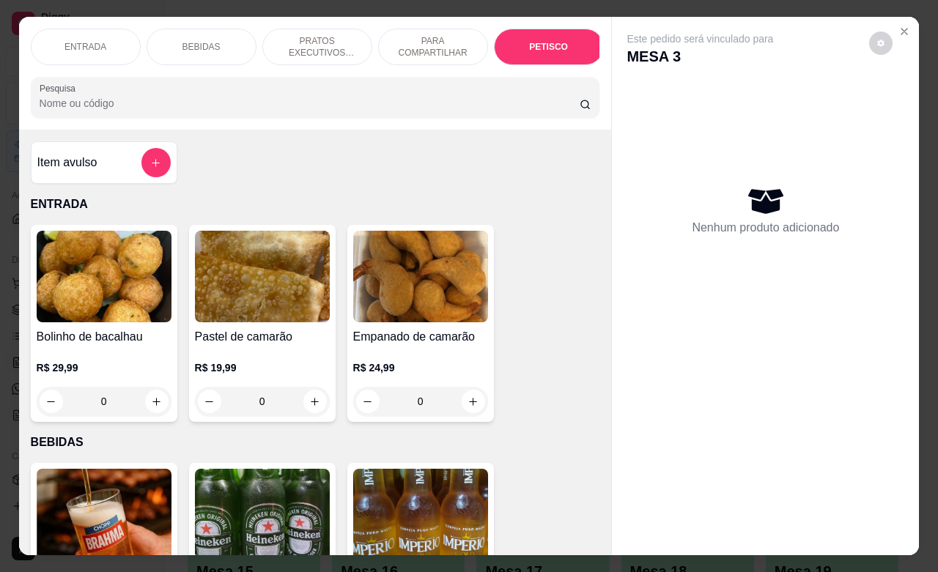
scroll to position [3230, 0]
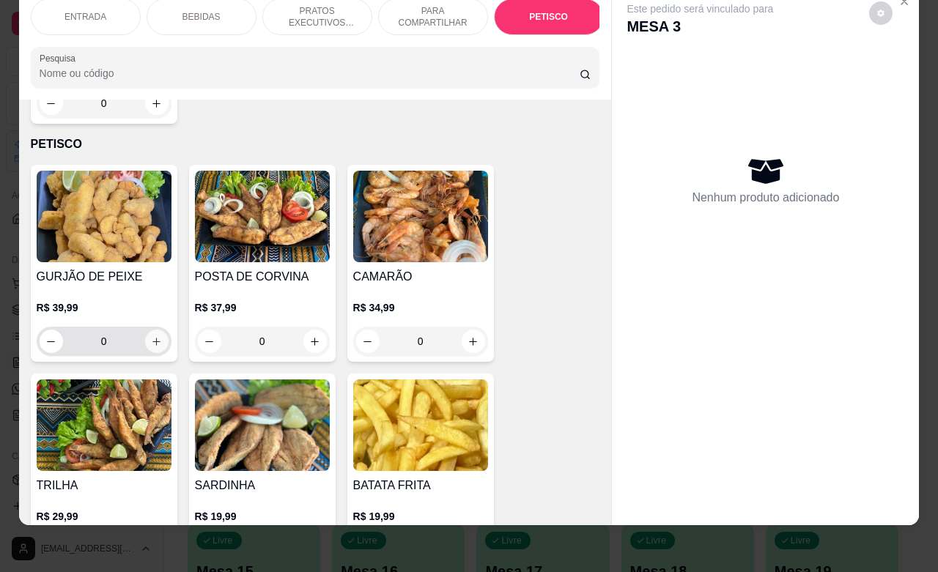
click at [151, 336] on icon "increase-product-quantity" at bounding box center [156, 341] width 11 height 11
type input "1"
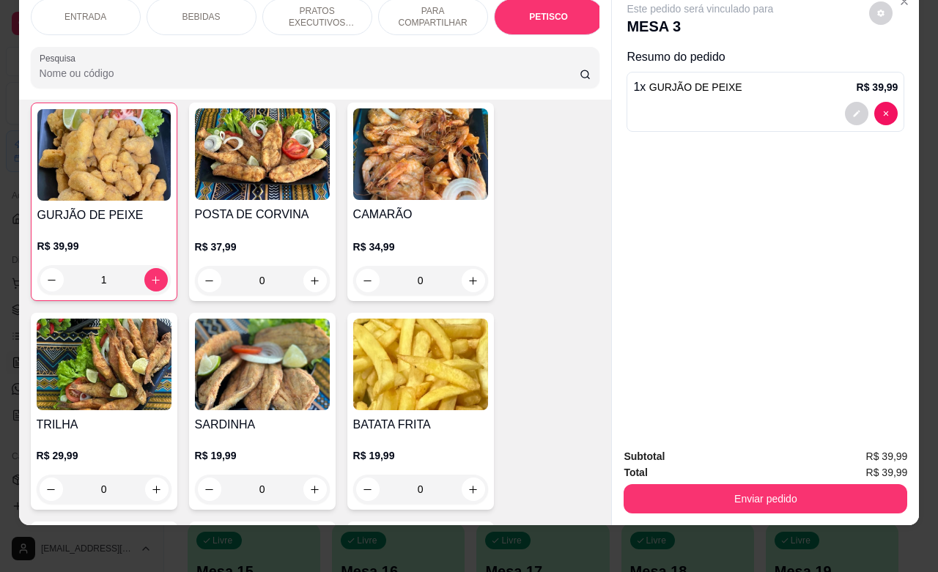
scroll to position [3505, 0]
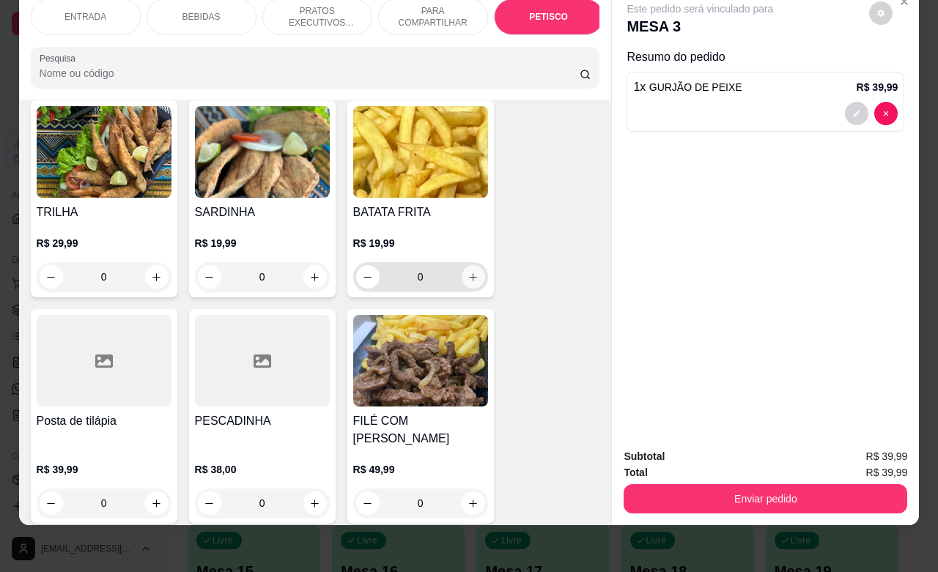
click at [471, 265] on button "increase-product-quantity" at bounding box center [473, 276] width 23 height 23
type input "1"
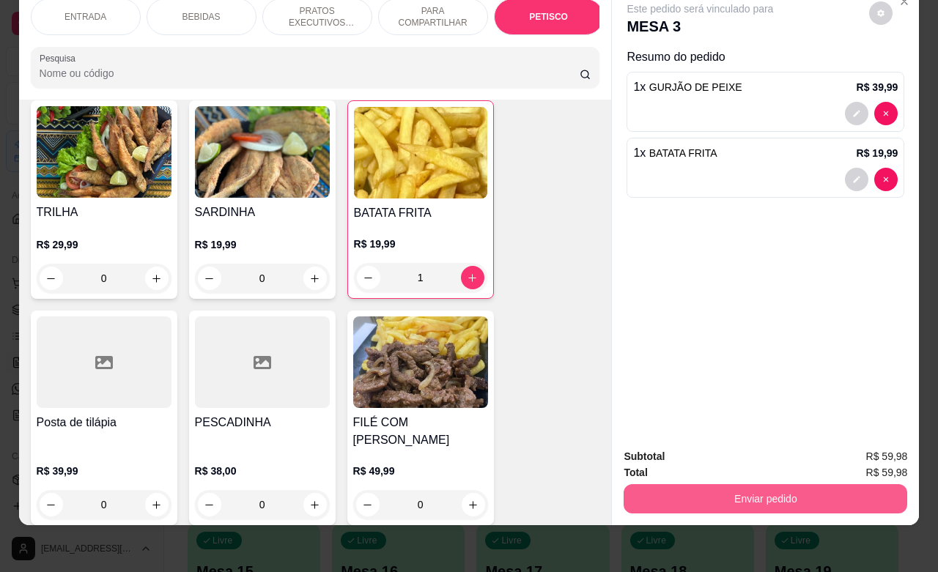
click at [720, 484] on button "Enviar pedido" at bounding box center [766, 498] width 284 height 29
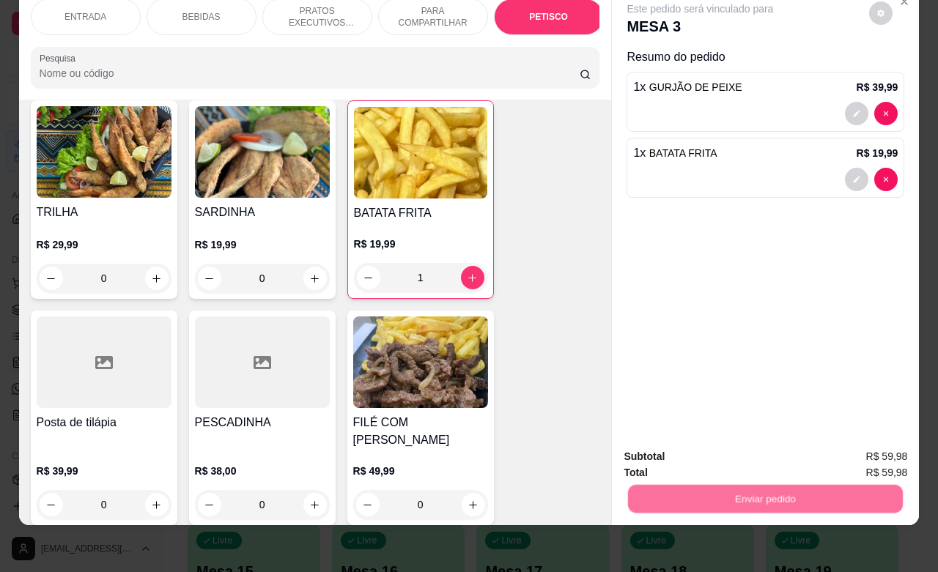
click at [711, 448] on button "Não registrar e enviar pedido" at bounding box center [715, 447] width 148 height 27
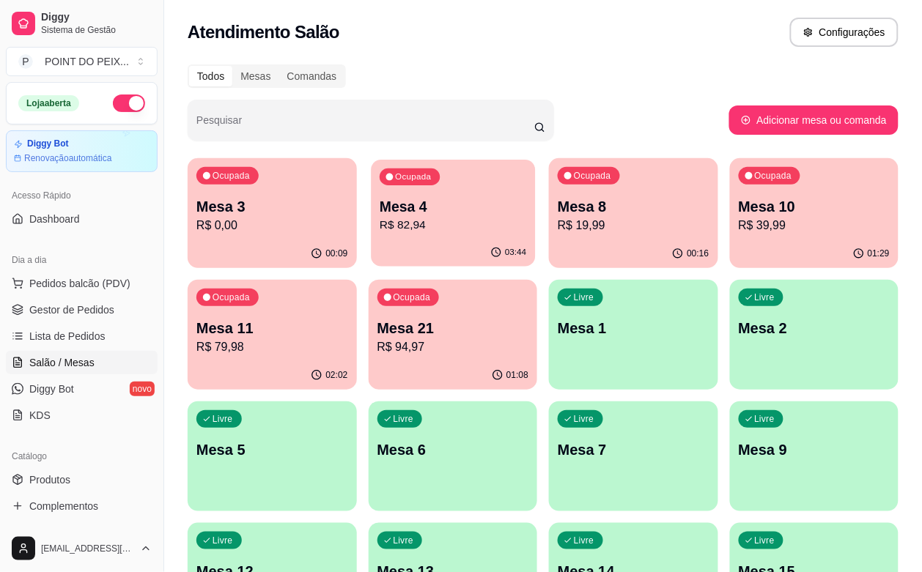
click at [413, 224] on p "R$ 82,94" at bounding box center [453, 225] width 147 height 17
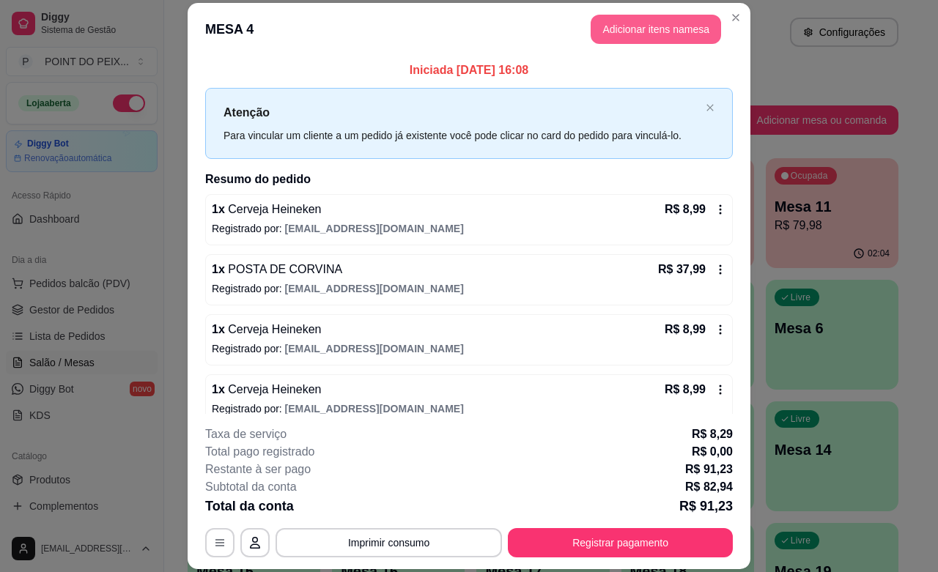
click at [657, 34] on button "Adicionar itens na mesa" at bounding box center [656, 29] width 130 height 29
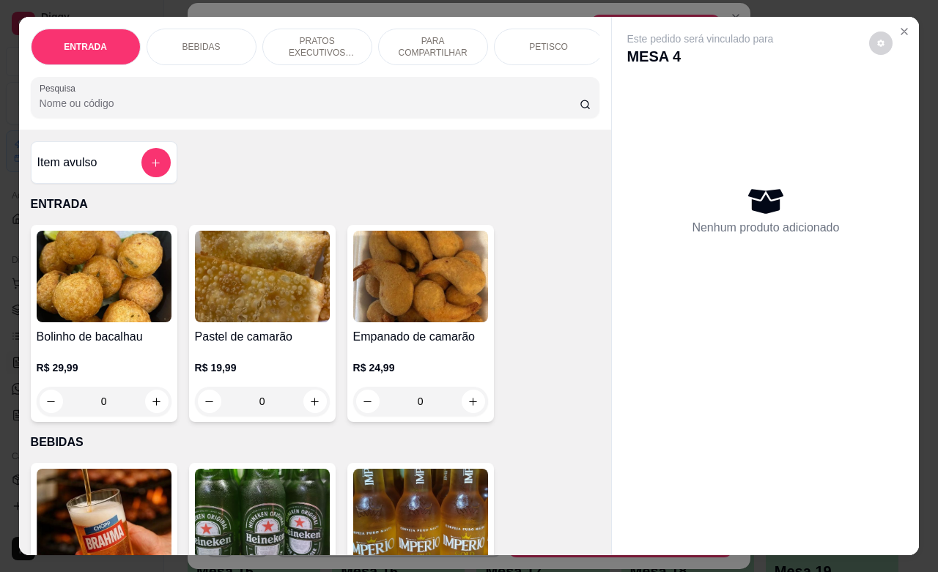
click at [210, 41] on p "BEBIDAS" at bounding box center [202, 47] width 38 height 12
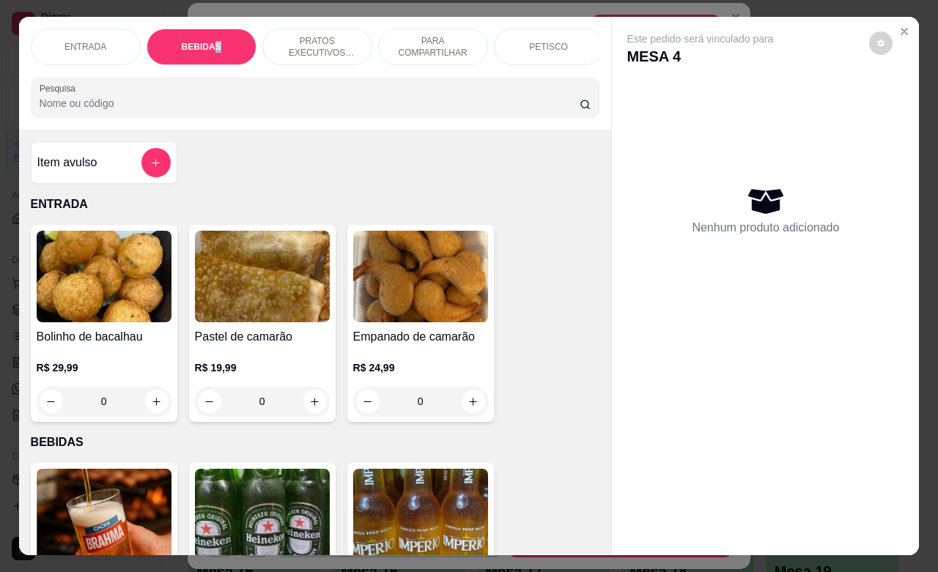
scroll to position [304, 0]
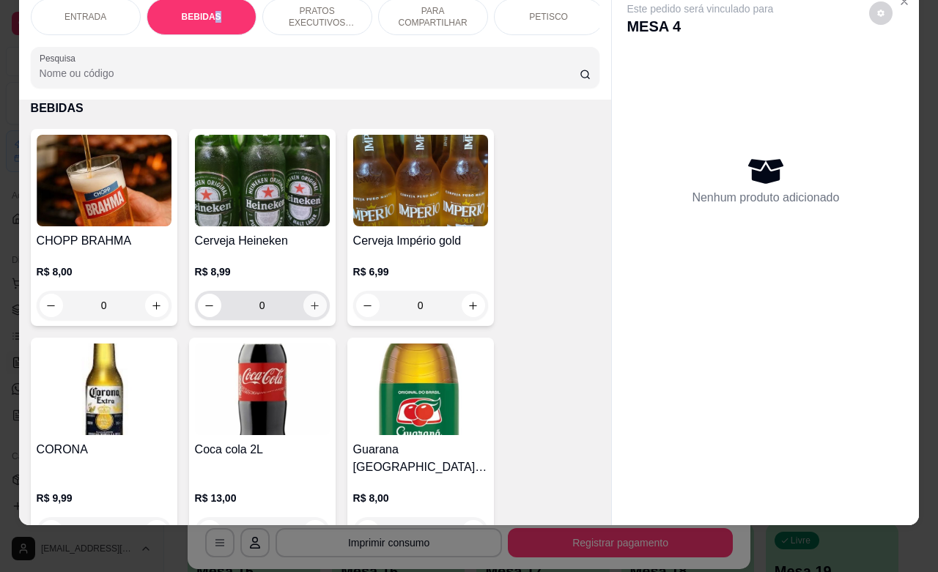
click at [309, 305] on icon "increase-product-quantity" at bounding box center [314, 306] width 11 height 11
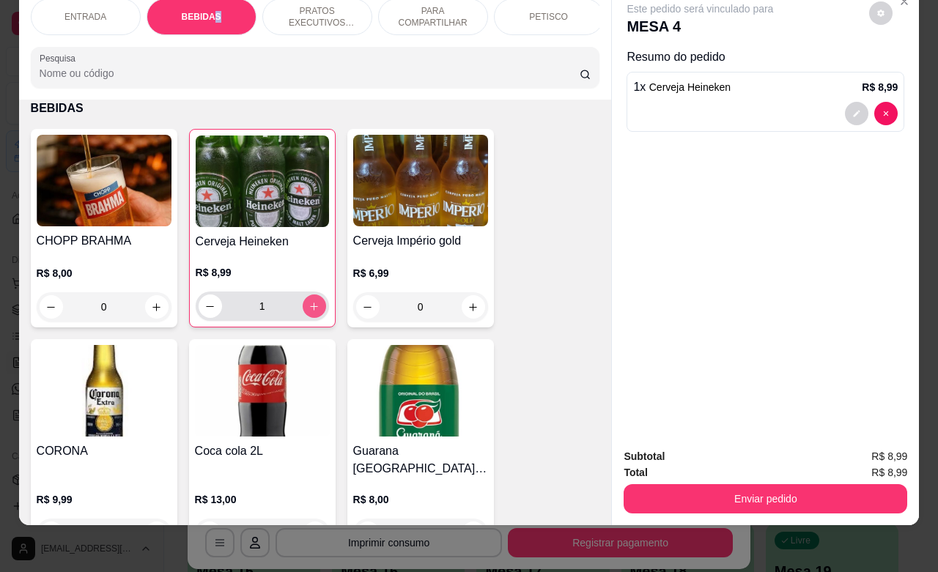
type input "1"
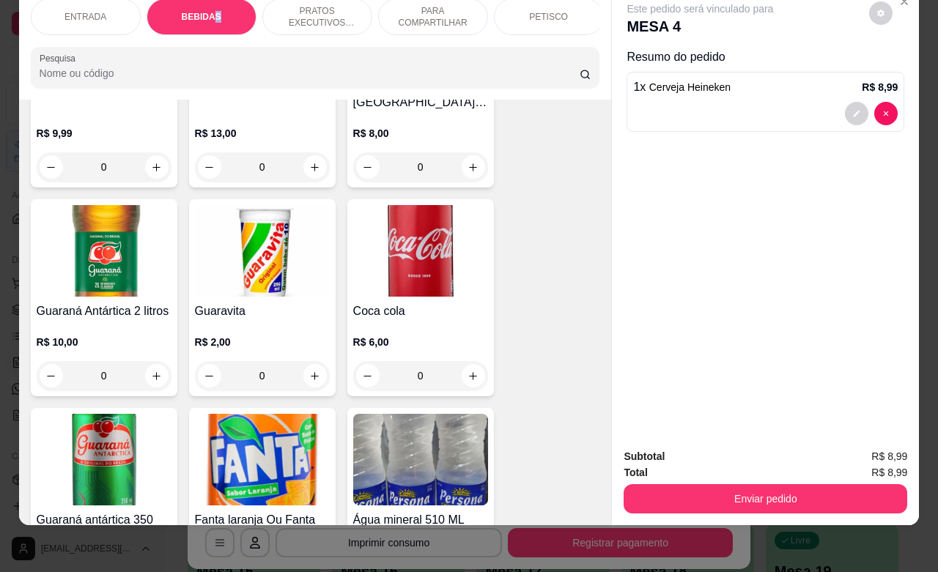
scroll to position [854, 0]
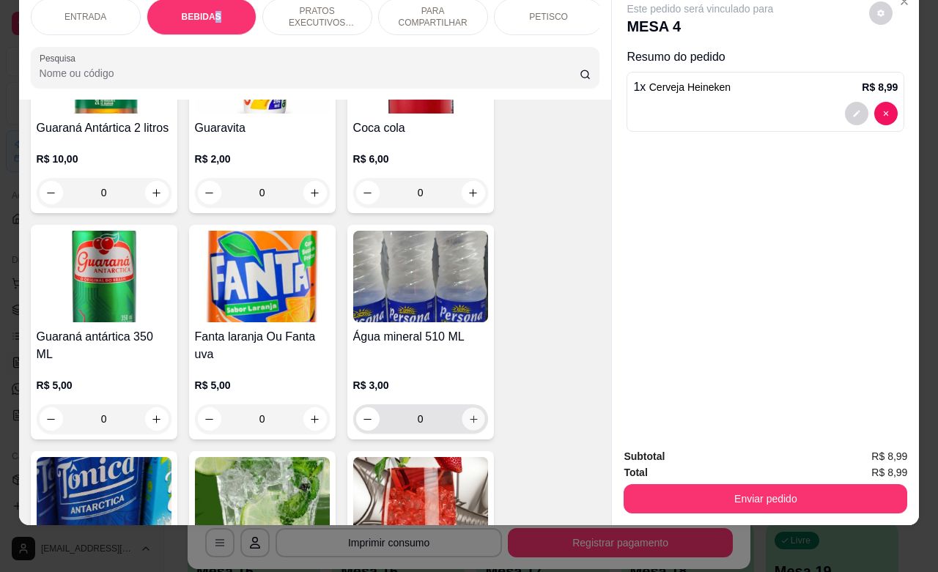
click at [468, 414] on icon "increase-product-quantity" at bounding box center [473, 419] width 11 height 11
type input "1"
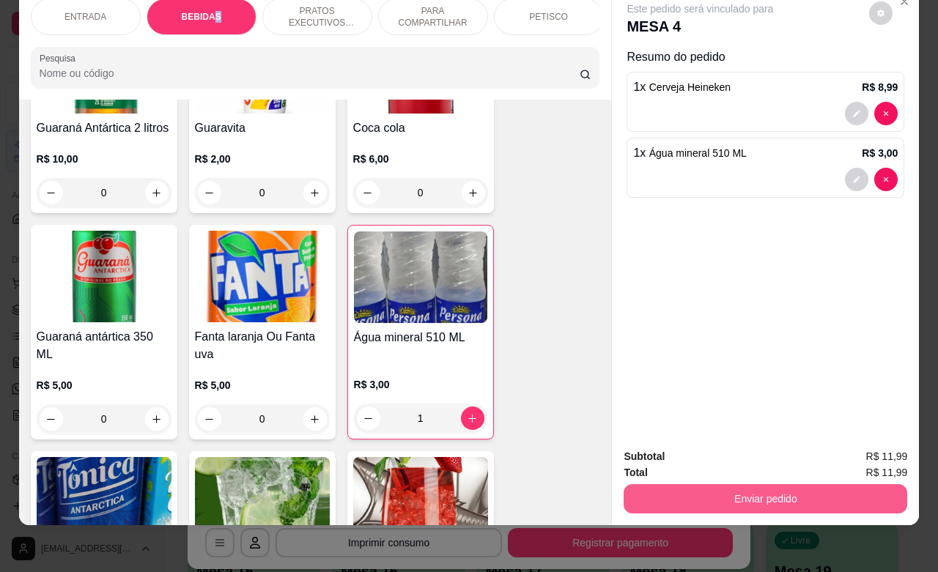
click at [778, 484] on button "Enviar pedido" at bounding box center [766, 498] width 284 height 29
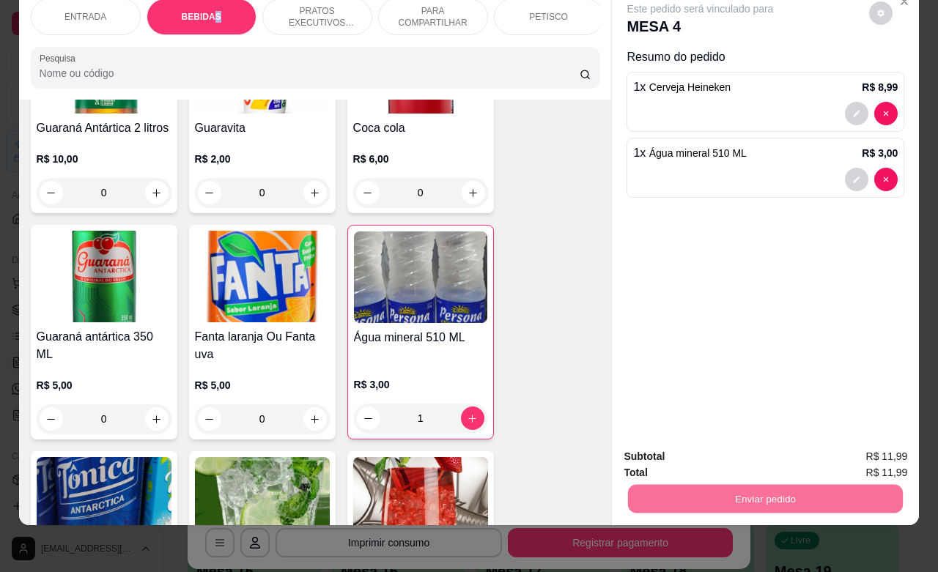
click at [728, 448] on button "Não registrar e enviar pedido" at bounding box center [715, 448] width 152 height 28
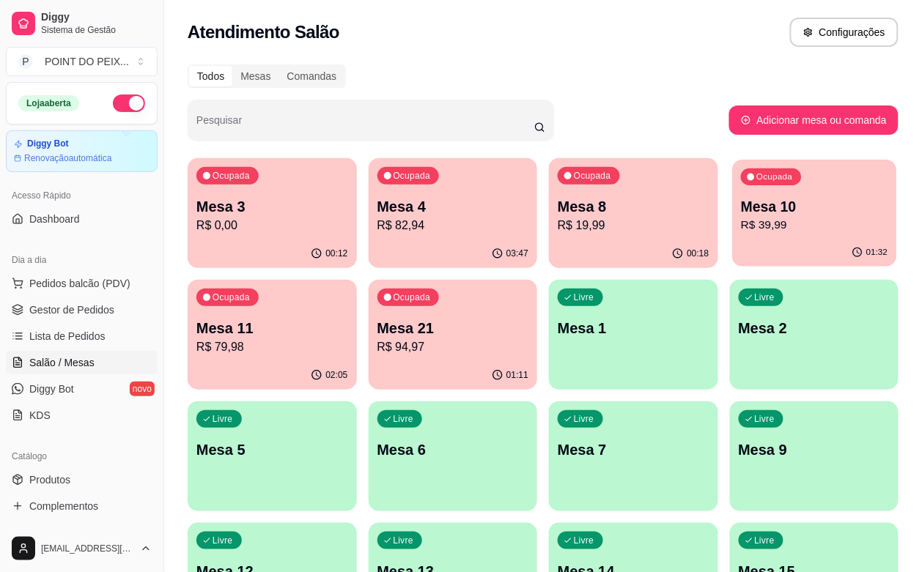
click at [741, 226] on p "R$ 39,99" at bounding box center [814, 225] width 147 height 17
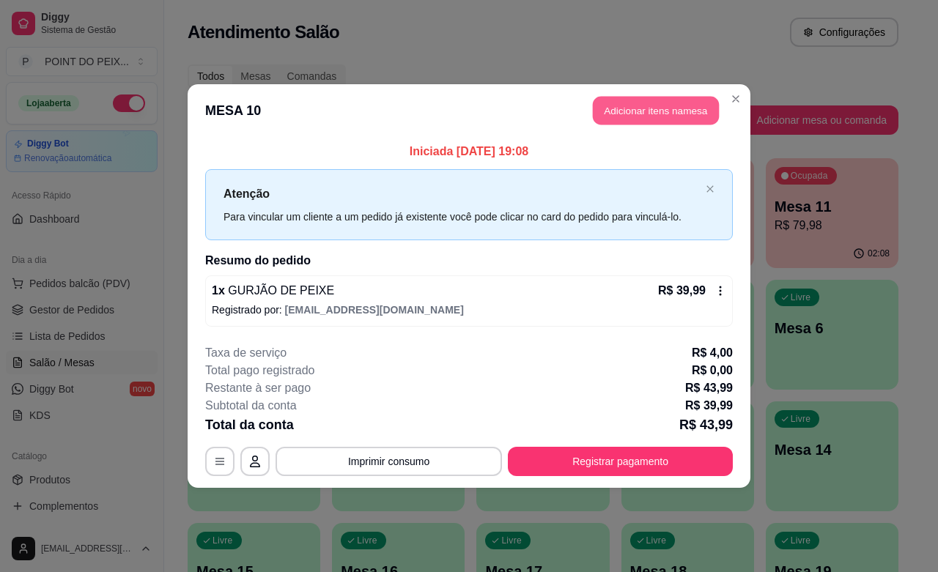
click at [633, 111] on button "Adicionar itens na mesa" at bounding box center [656, 111] width 126 height 29
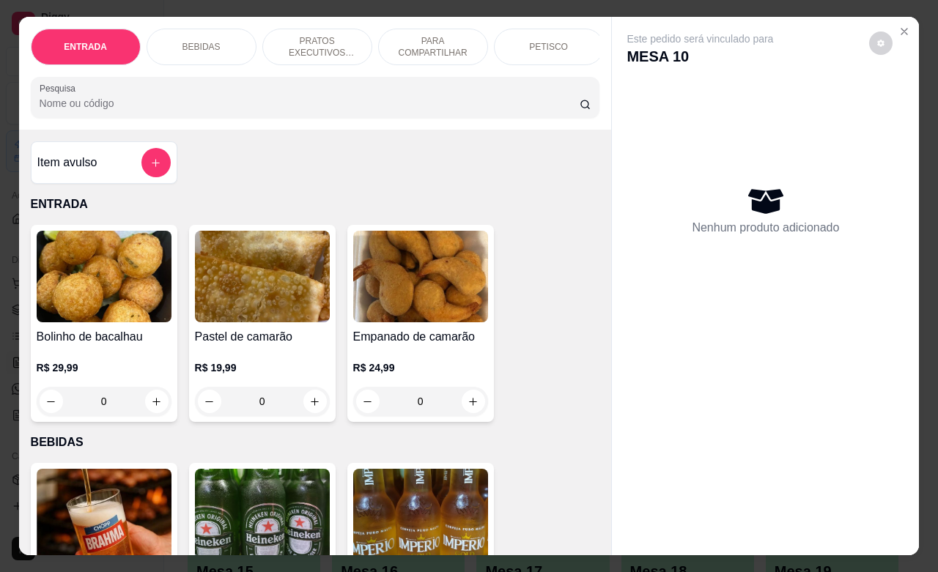
click at [191, 41] on p "BEBIDAS" at bounding box center [202, 47] width 38 height 12
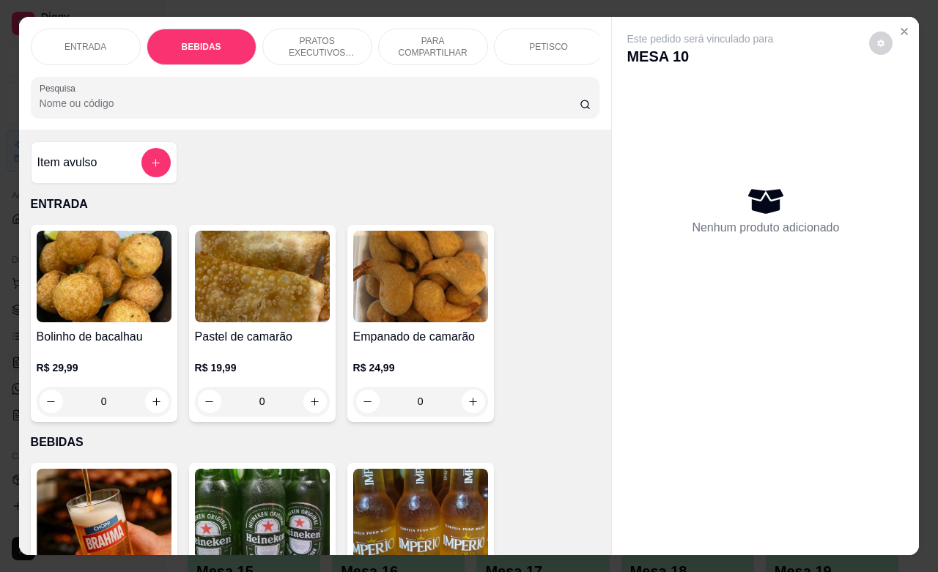
scroll to position [304, 0]
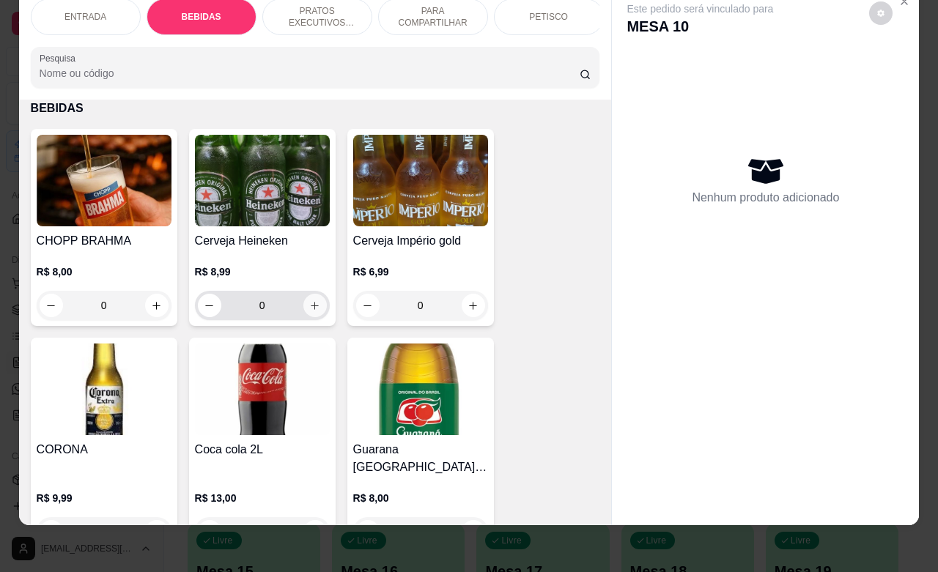
click at [309, 301] on icon "increase-product-quantity" at bounding box center [314, 306] width 11 height 11
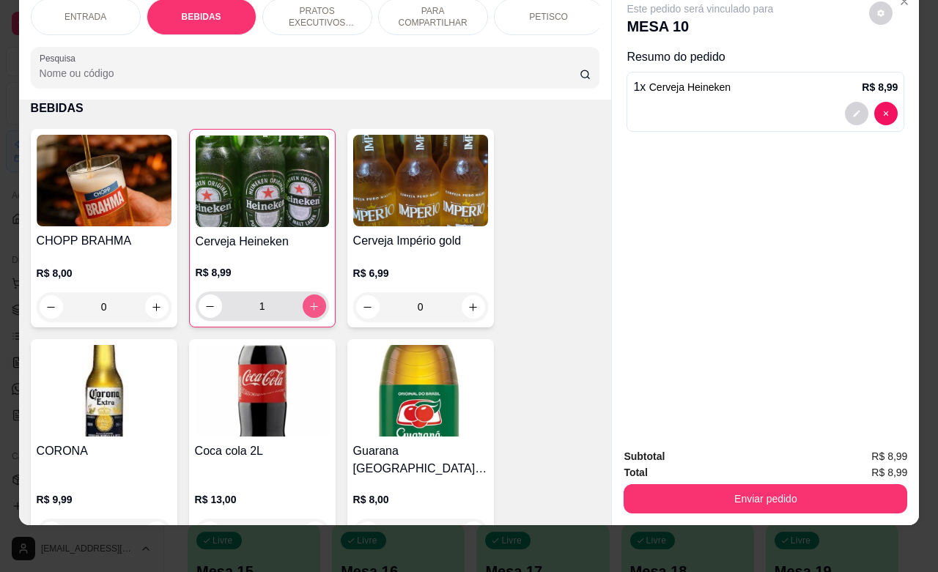
click at [309, 302] on icon "increase-product-quantity" at bounding box center [314, 306] width 11 height 11
type input "3"
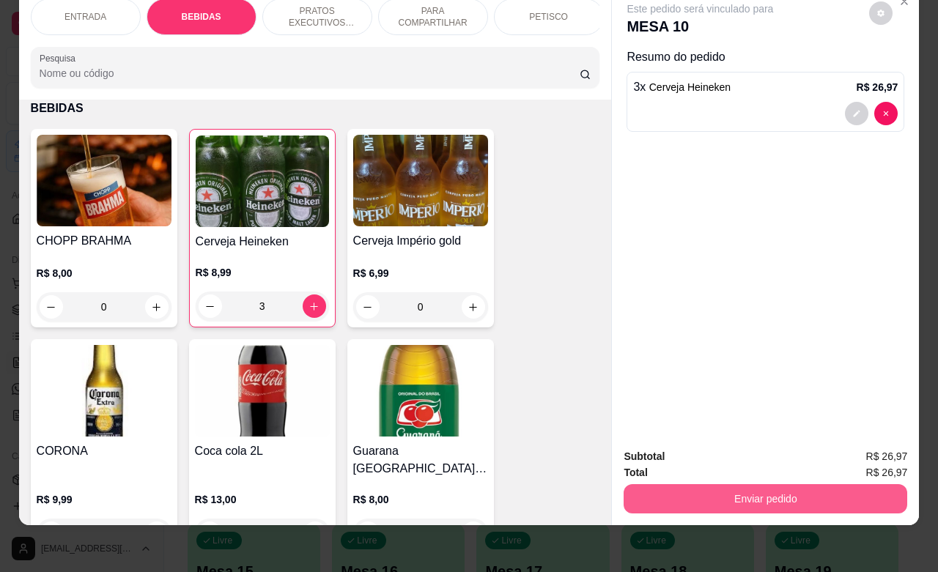
click at [688, 484] on button "Enviar pedido" at bounding box center [766, 498] width 284 height 29
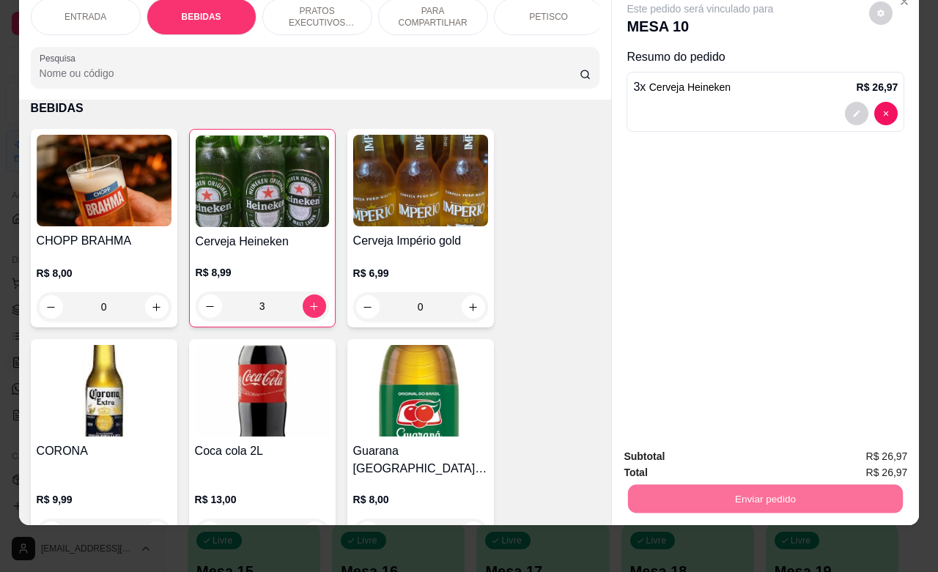
click at [690, 451] on button "Não registrar e enviar pedido" at bounding box center [715, 448] width 152 height 28
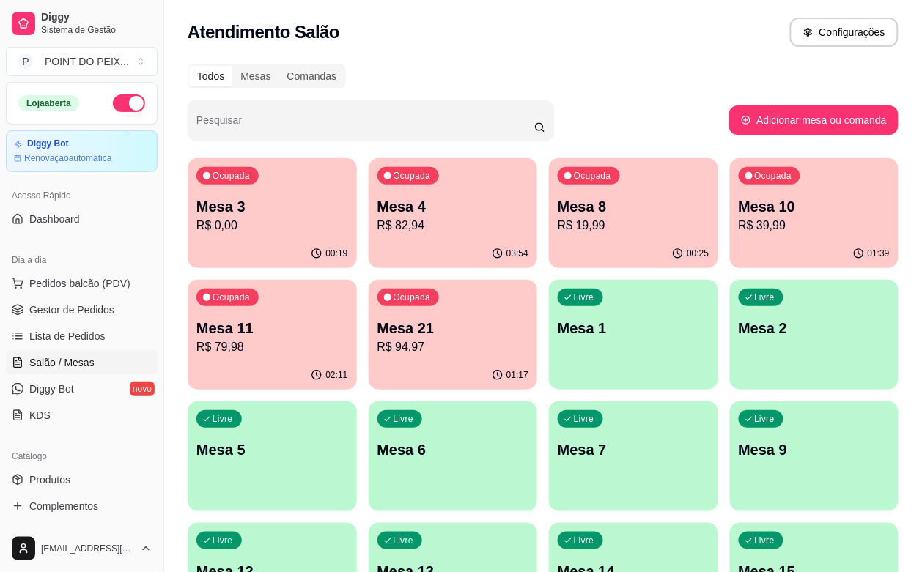
click at [377, 336] on p "Mesa 21" at bounding box center [453, 328] width 152 height 21
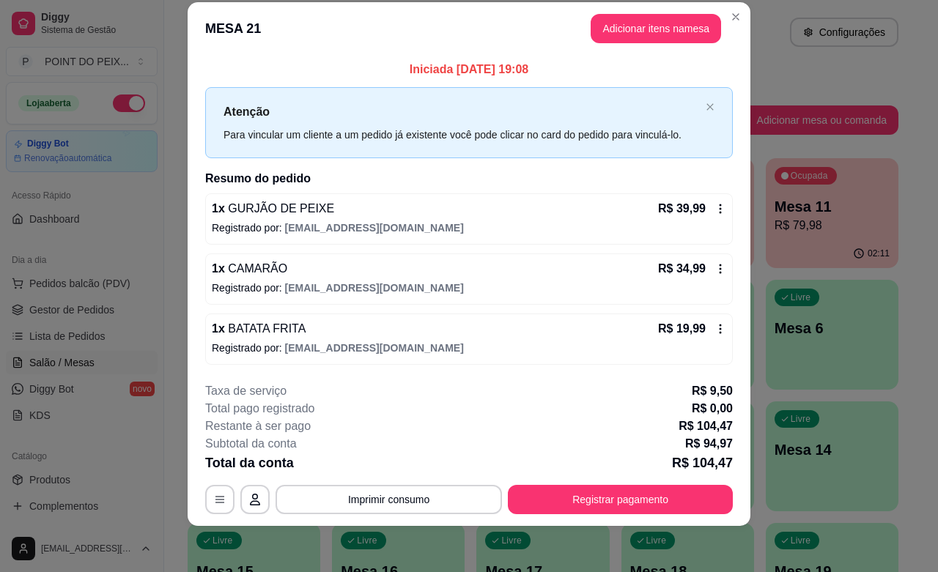
scroll to position [23, 0]
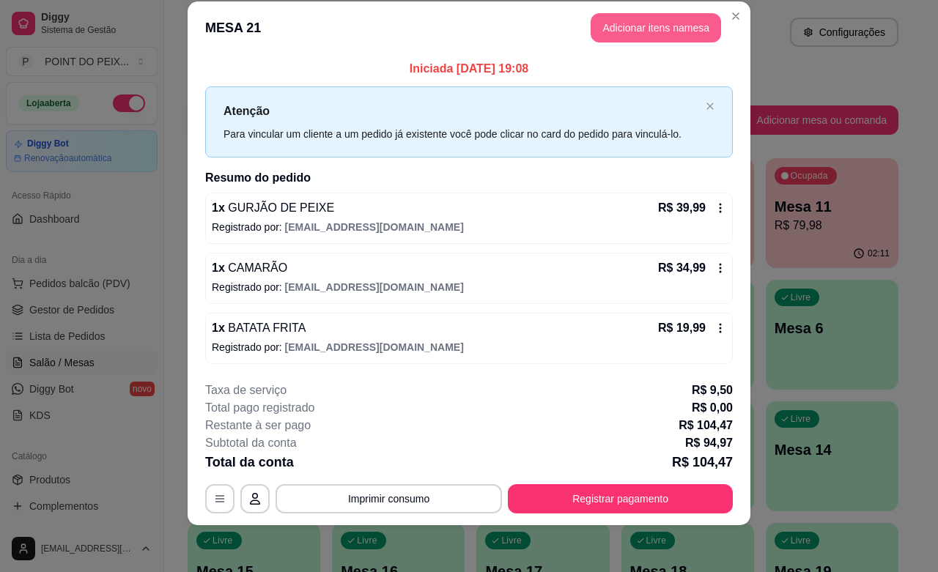
click at [642, 26] on button "Adicionar itens na mesa" at bounding box center [656, 27] width 130 height 29
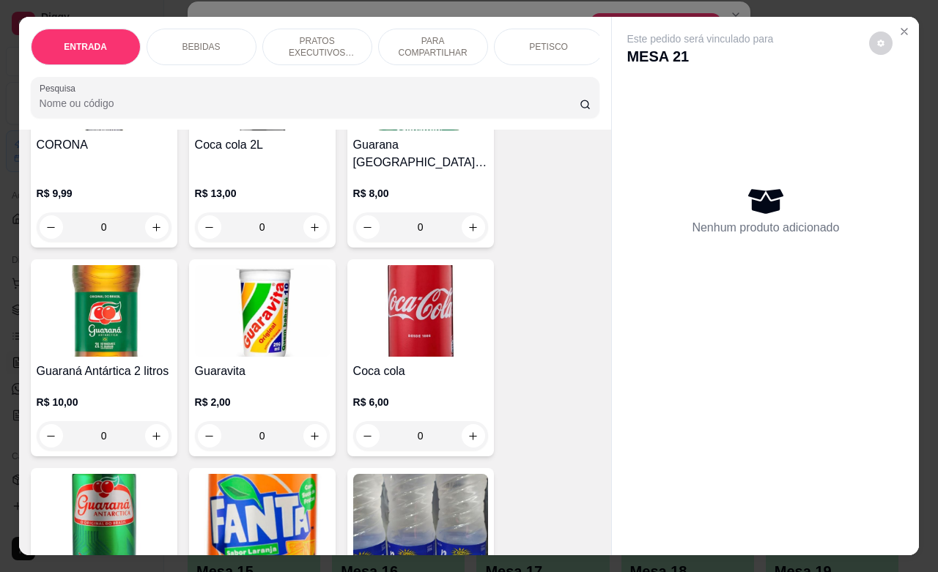
scroll to position [641, 0]
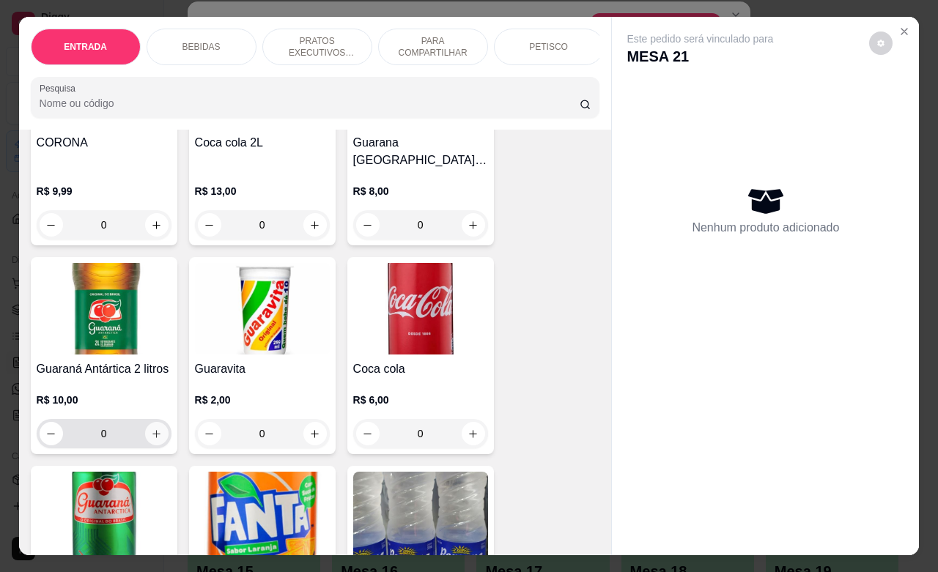
click at [155, 422] on button "increase-product-quantity" at bounding box center [156, 433] width 23 height 23
type input "1"
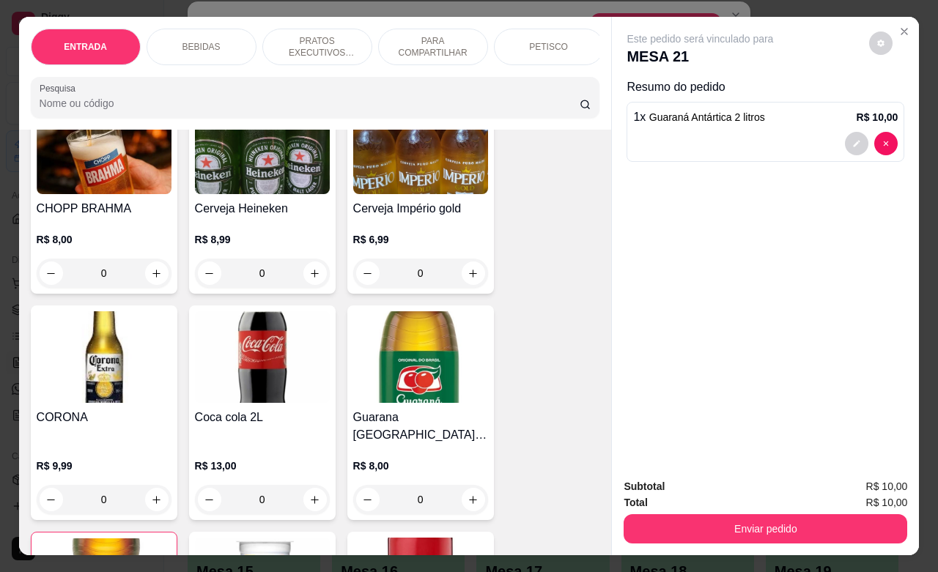
scroll to position [458, 0]
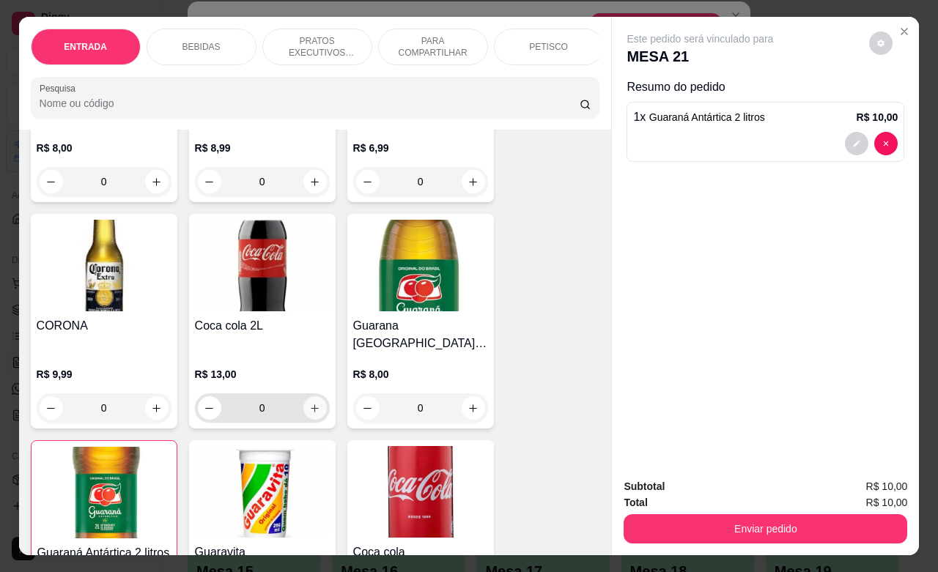
click at [303, 397] on button "increase-product-quantity" at bounding box center [314, 408] width 23 height 23
type input "1"
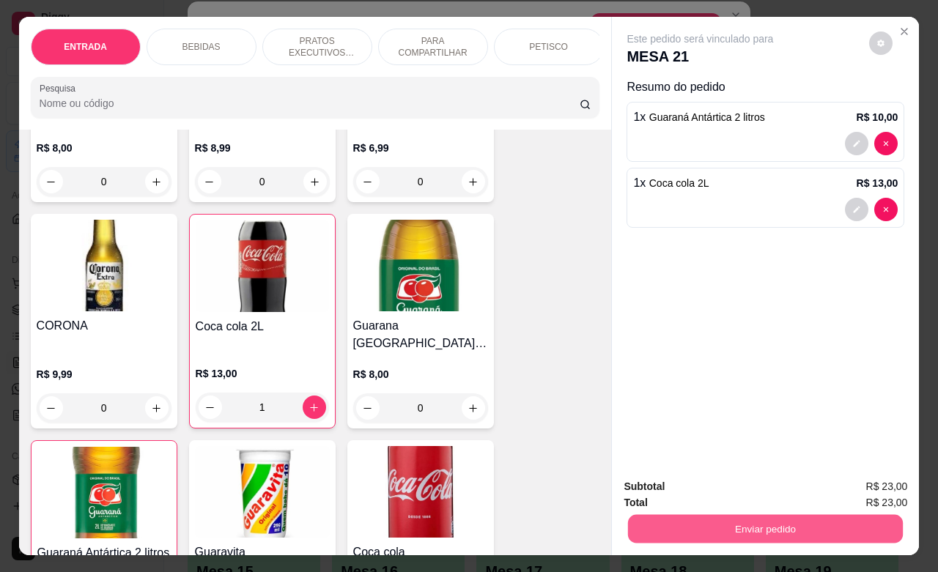
click at [691, 515] on button "Enviar pedido" at bounding box center [765, 529] width 275 height 29
click at [686, 482] on button "Não registrar e enviar pedido" at bounding box center [715, 484] width 148 height 27
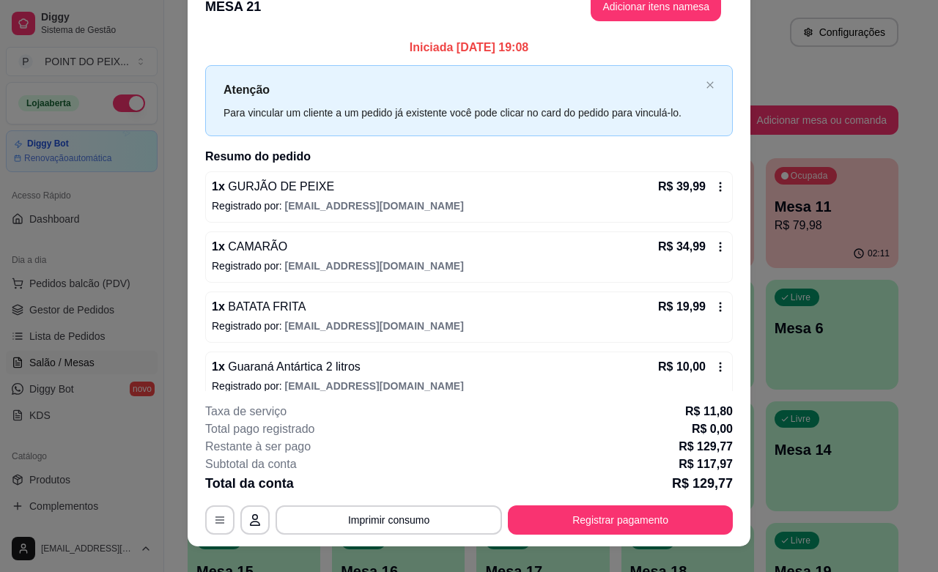
scroll to position [1, 0]
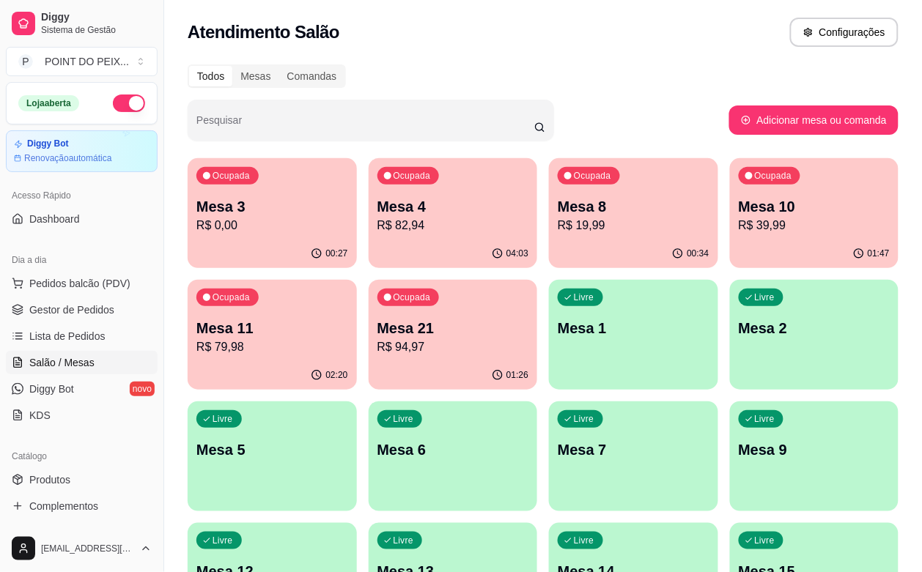
click at [261, 220] on p "R$ 0,00" at bounding box center [272, 226] width 152 height 18
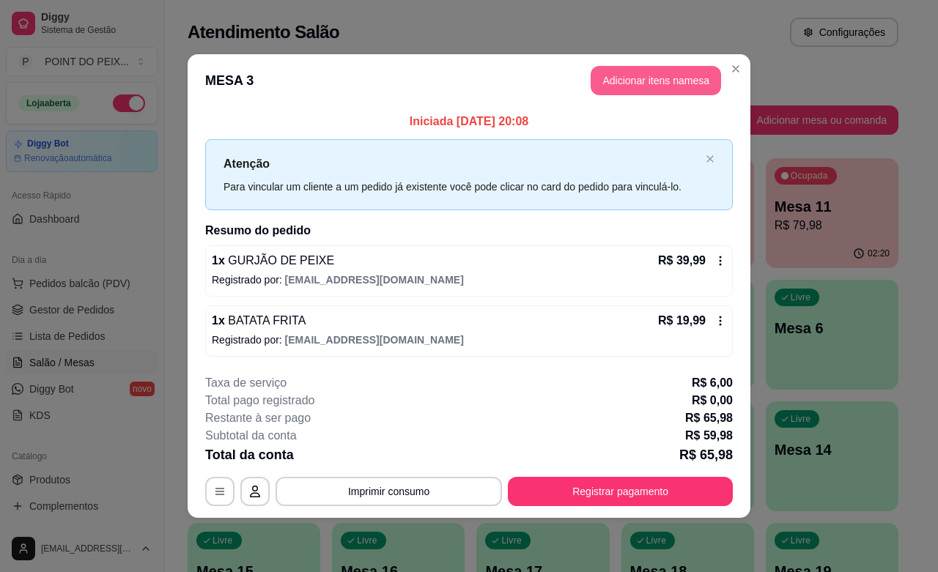
click at [668, 78] on button "Adicionar itens na mesa" at bounding box center [656, 80] width 130 height 29
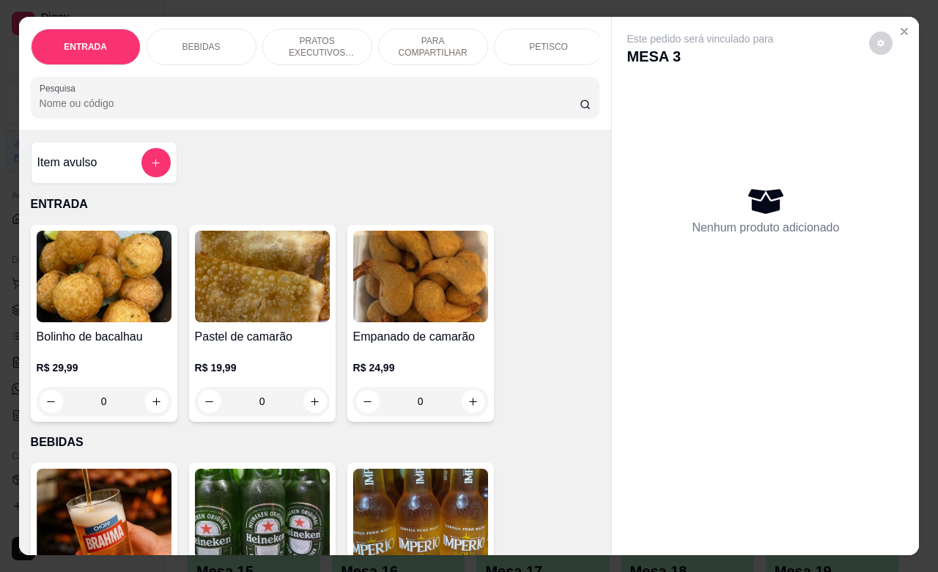
click at [209, 42] on p "BEBIDAS" at bounding box center [202, 47] width 38 height 12
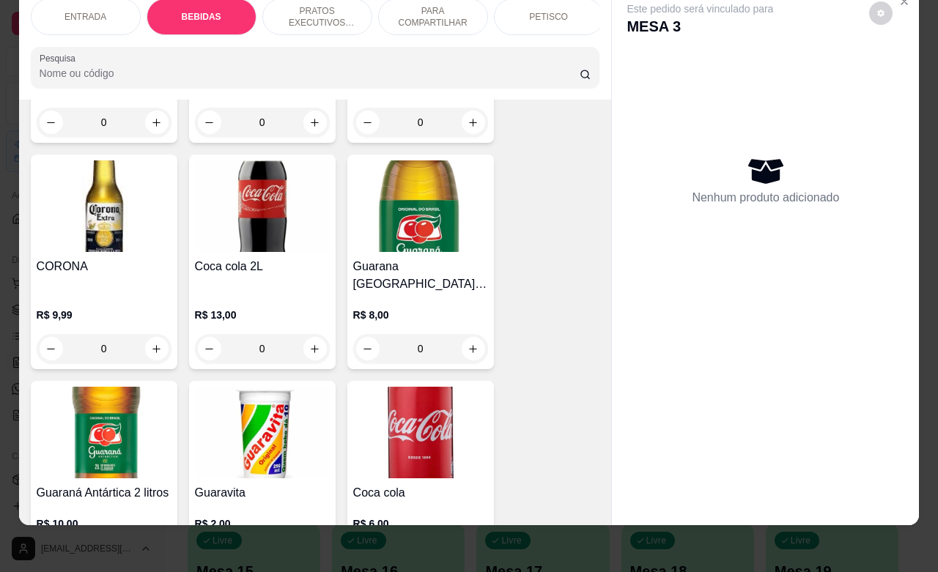
scroll to position [579, 0]
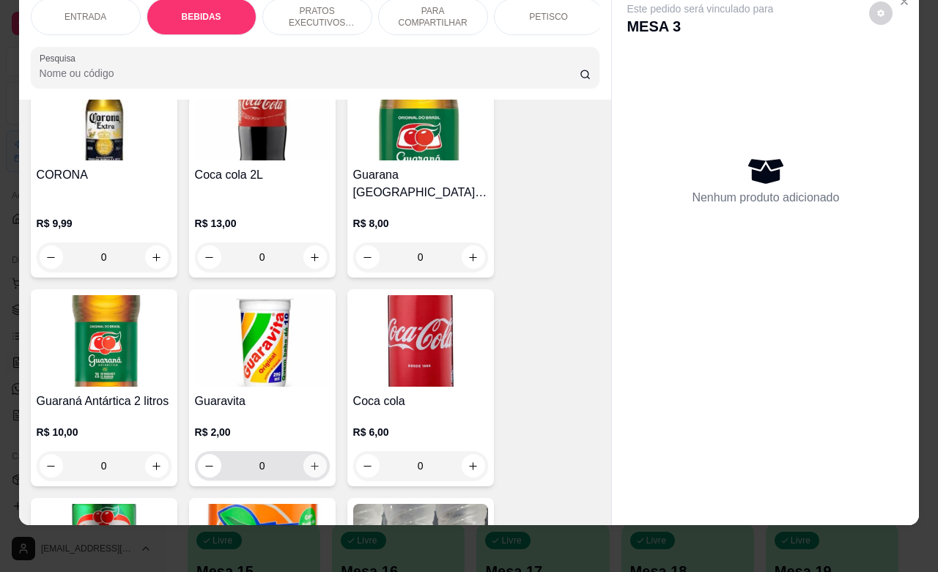
click at [309, 461] on icon "increase-product-quantity" at bounding box center [314, 466] width 11 height 11
type input "1"
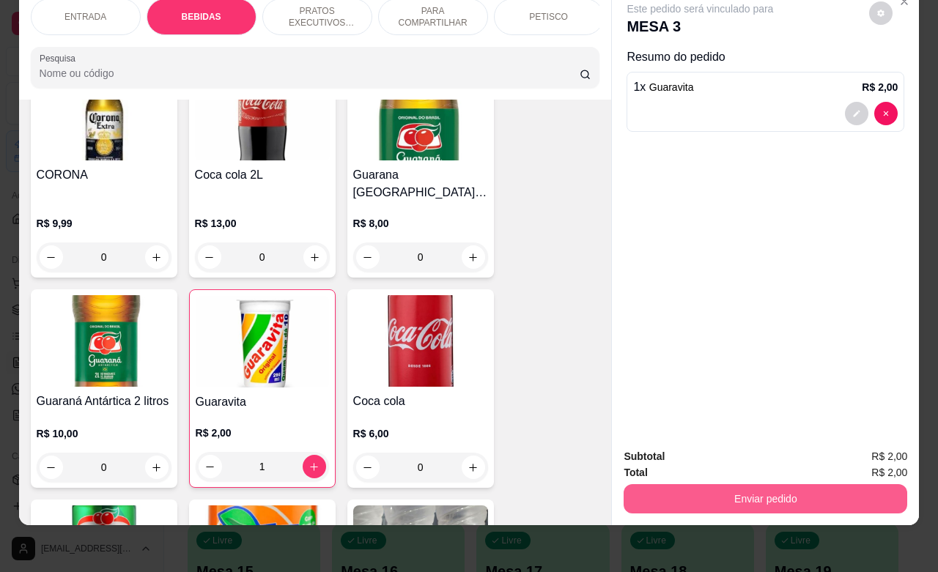
click at [662, 484] on button "Enviar pedido" at bounding box center [766, 498] width 284 height 29
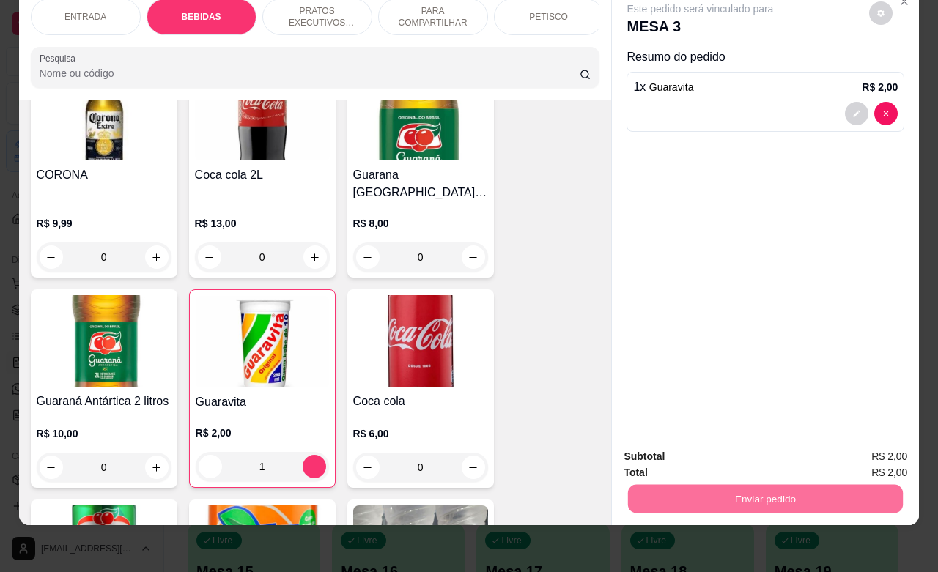
click at [679, 452] on button "Não registrar e enviar pedido" at bounding box center [715, 448] width 152 height 28
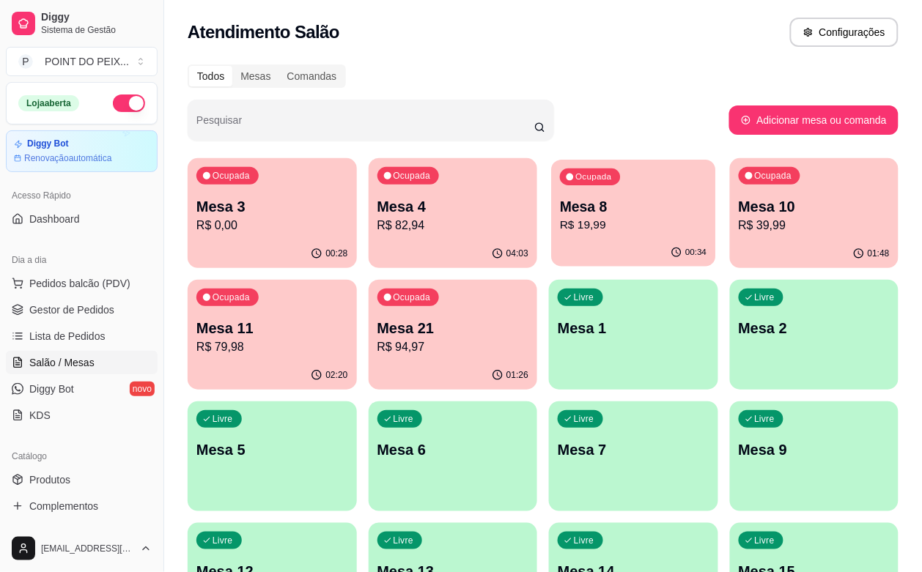
click at [560, 229] on p "R$ 19,99" at bounding box center [633, 225] width 147 height 17
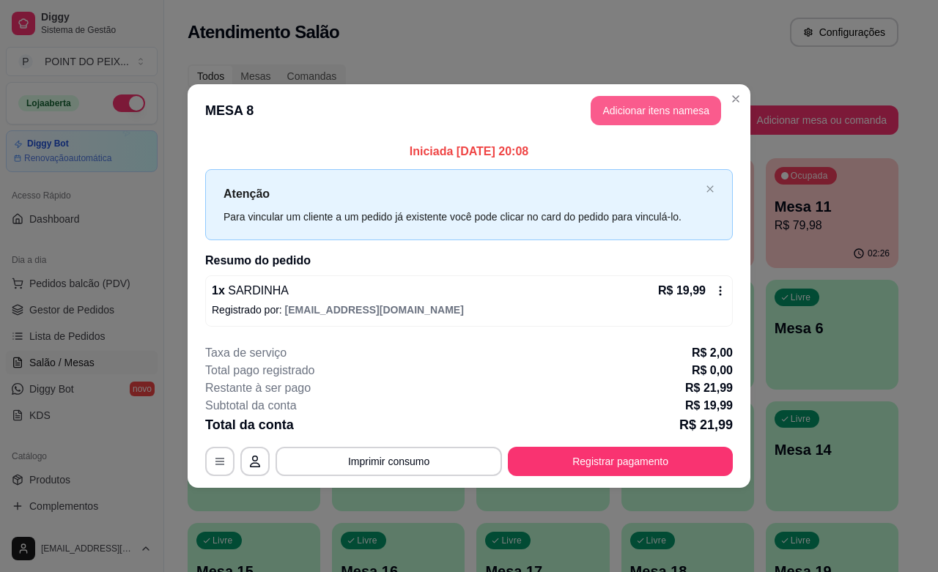
click at [646, 114] on button "Adicionar itens na mesa" at bounding box center [656, 110] width 130 height 29
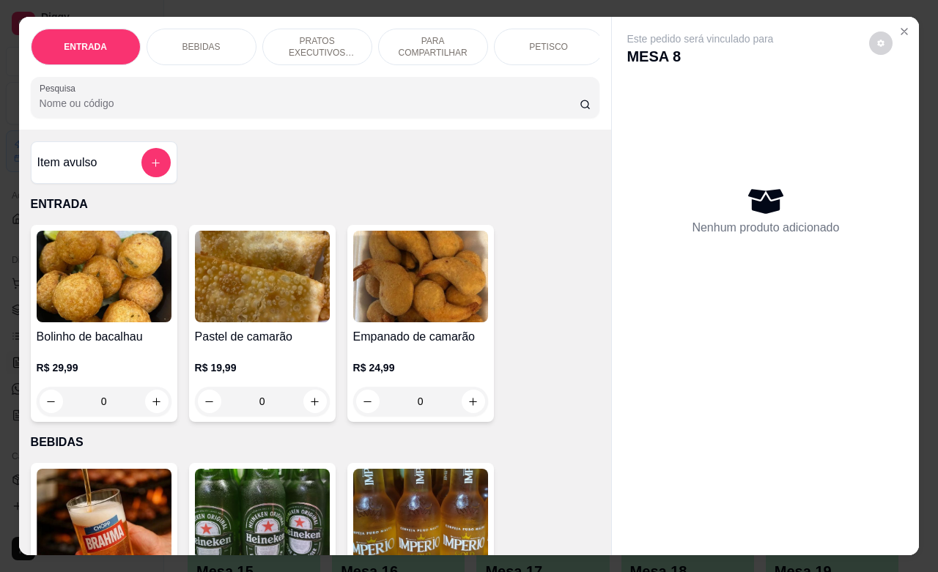
scroll to position [92, 0]
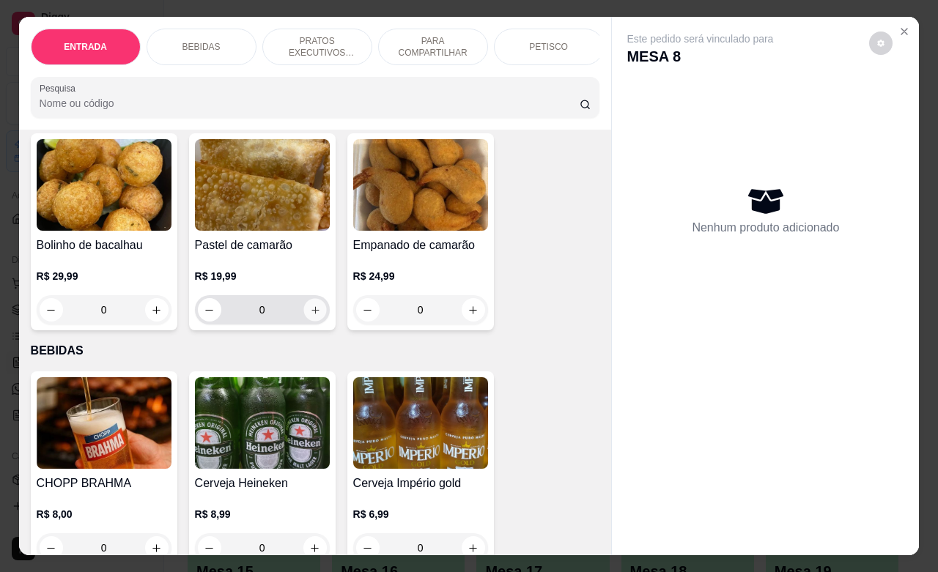
click at [309, 316] on icon "increase-product-quantity" at bounding box center [314, 310] width 11 height 11
type input "1"
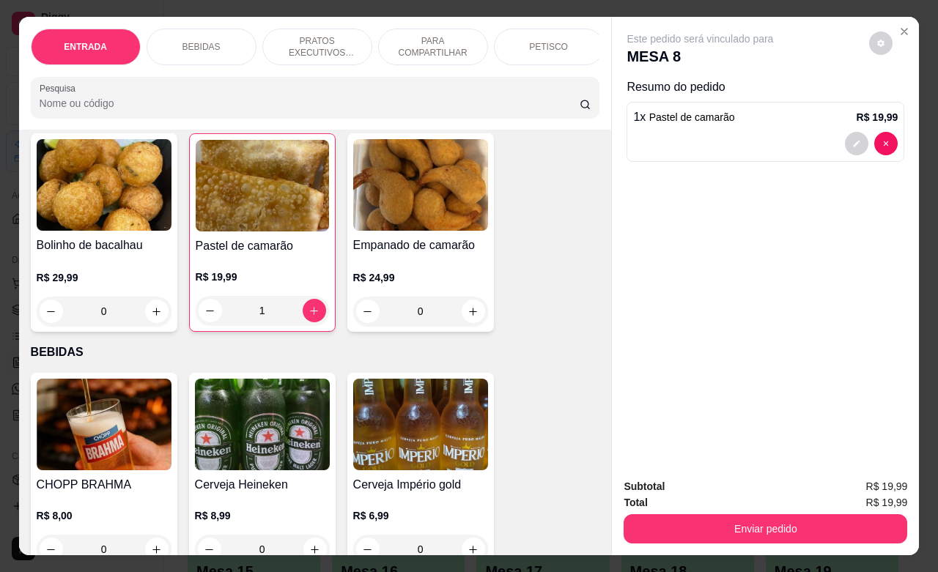
click at [534, 41] on p "PETISCO" at bounding box center [548, 47] width 39 height 12
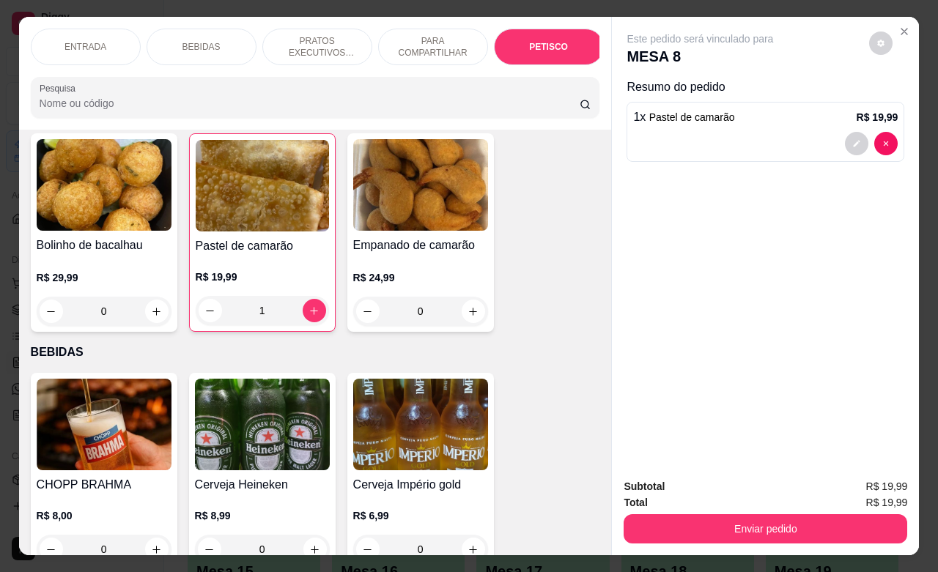
scroll to position [3232, 0]
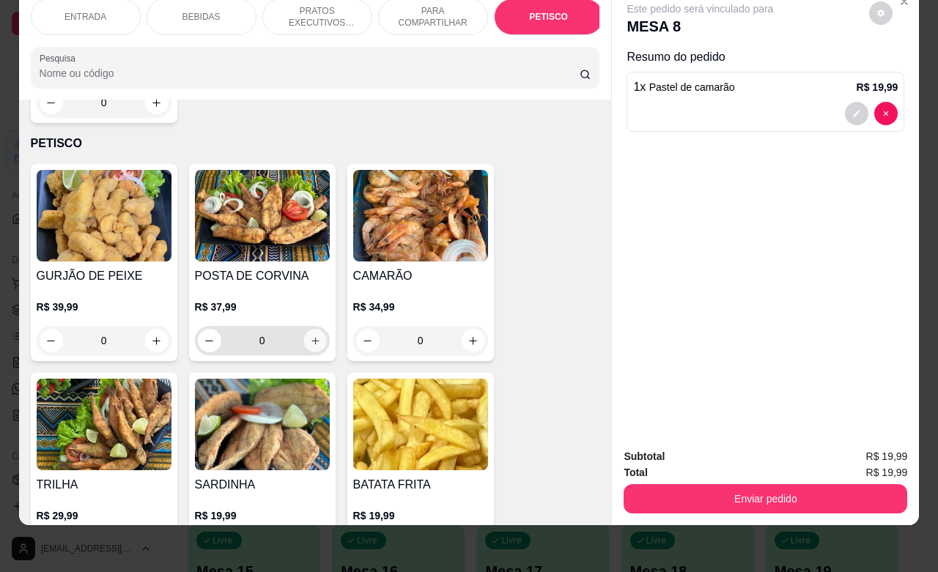
click at [309, 336] on icon "increase-product-quantity" at bounding box center [314, 341] width 11 height 11
type input "1"
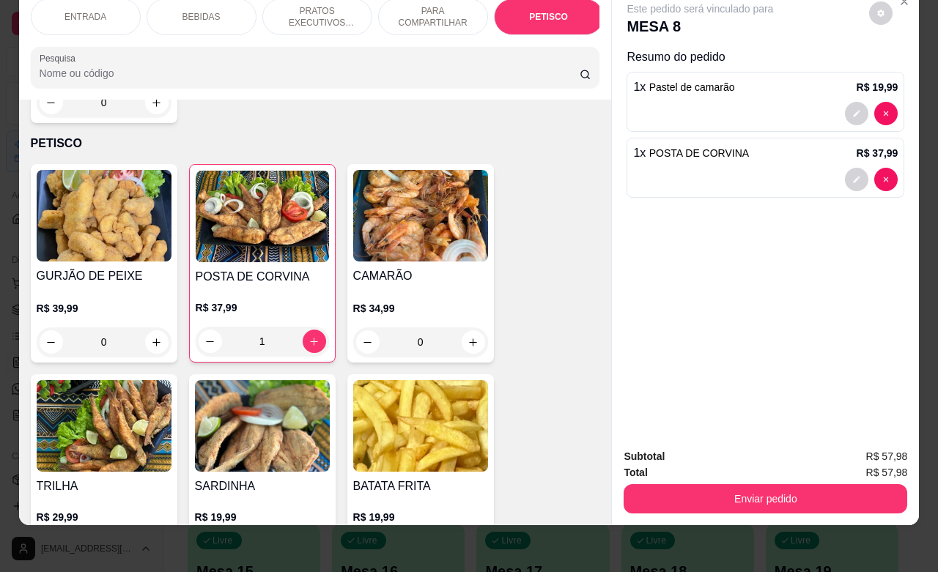
scroll to position [3416, 0]
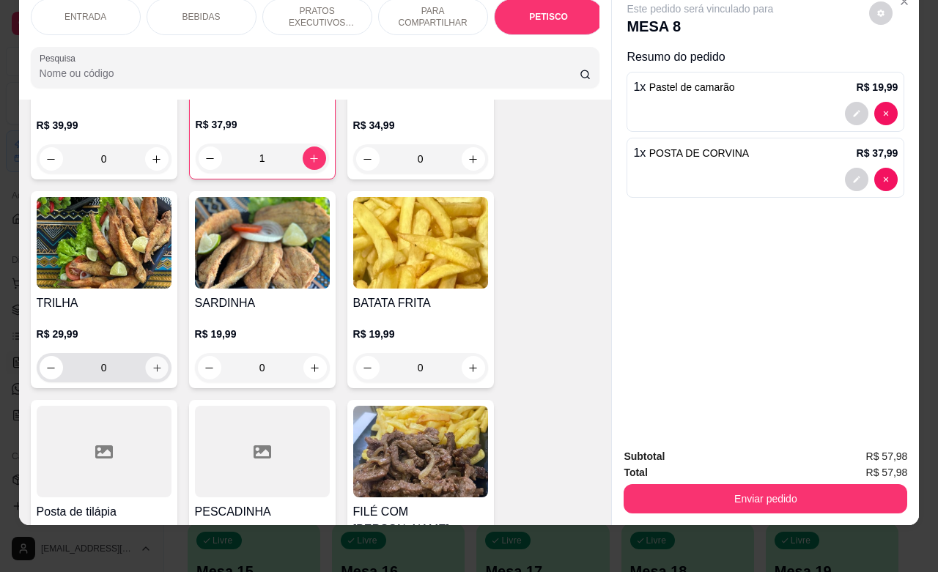
click at [152, 363] on icon "increase-product-quantity" at bounding box center [156, 368] width 11 height 11
type input "1"
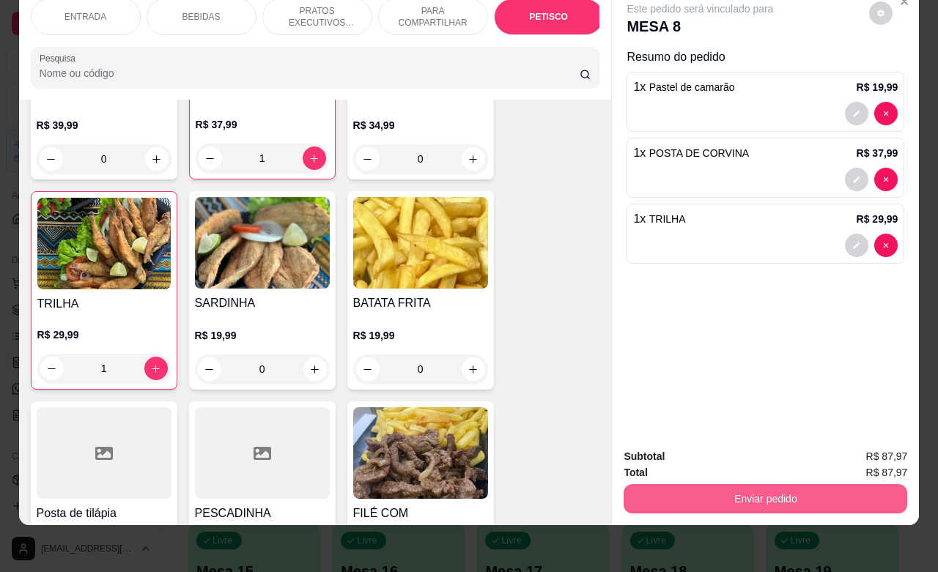
click at [751, 486] on button "Enviar pedido" at bounding box center [766, 498] width 284 height 29
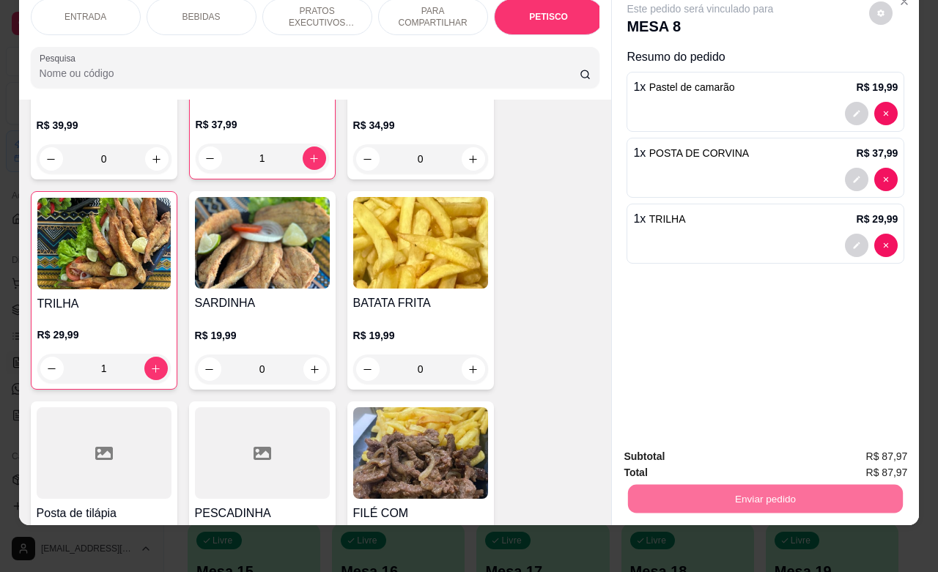
click at [698, 443] on button "Não registrar e enviar pedido" at bounding box center [715, 448] width 152 height 28
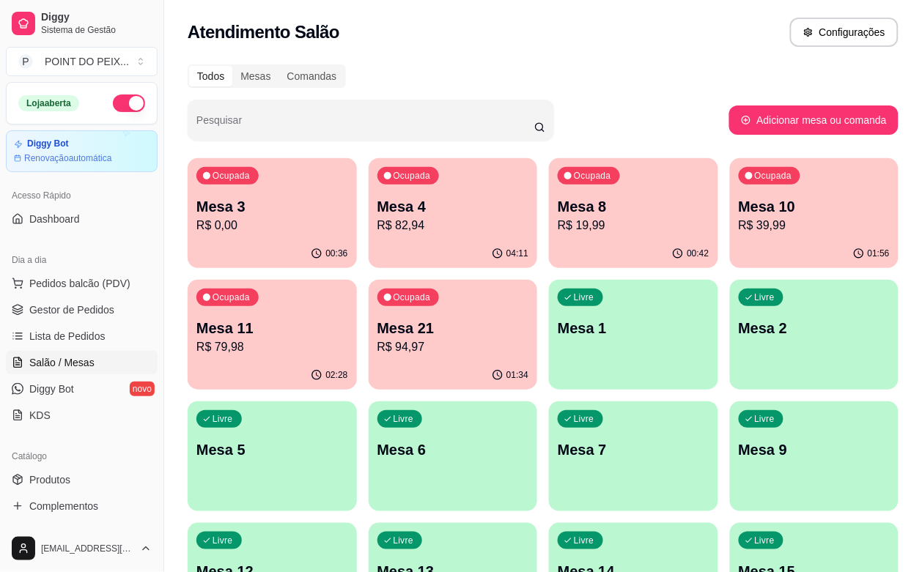
click at [422, 213] on p "Mesa 4" at bounding box center [453, 206] width 152 height 21
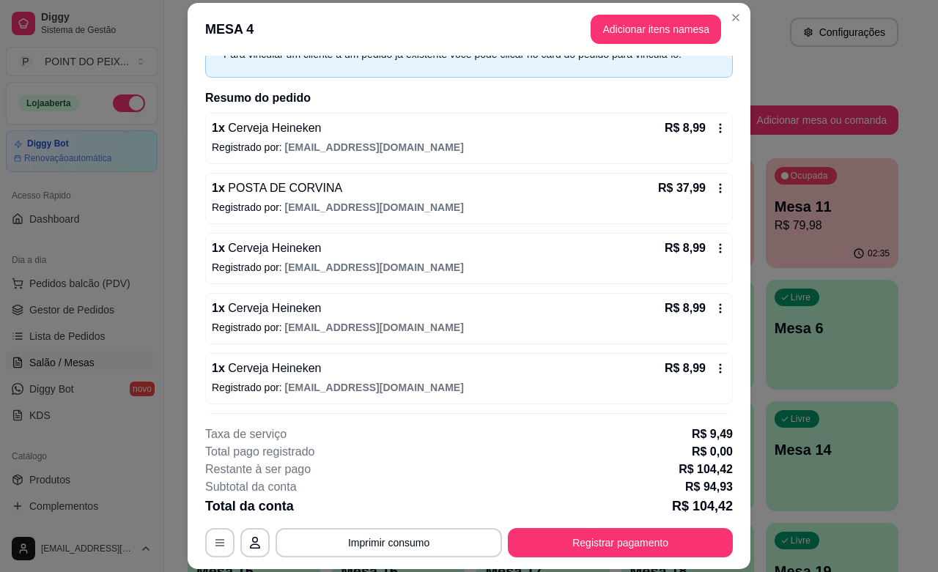
scroll to position [0, 0]
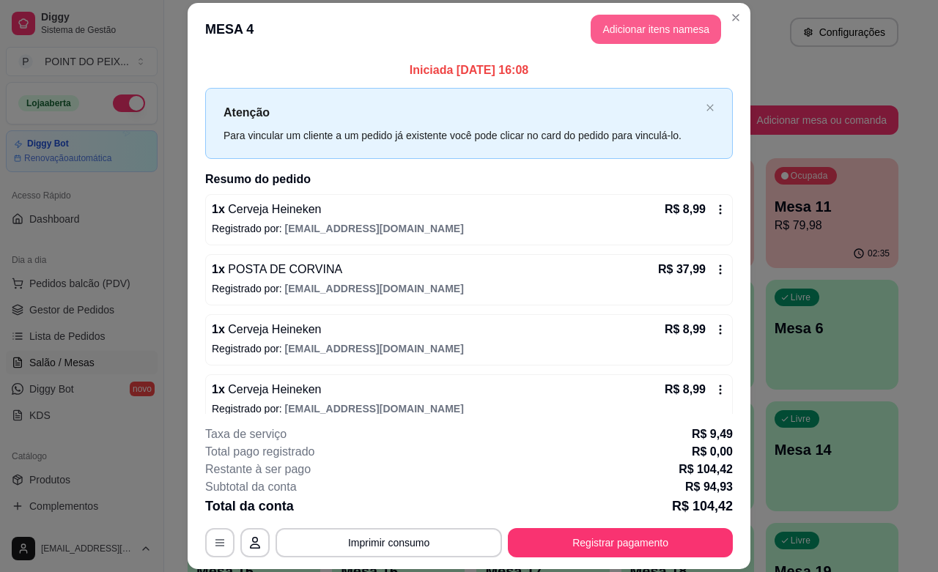
click at [634, 34] on button "Adicionar itens na mesa" at bounding box center [656, 29] width 130 height 29
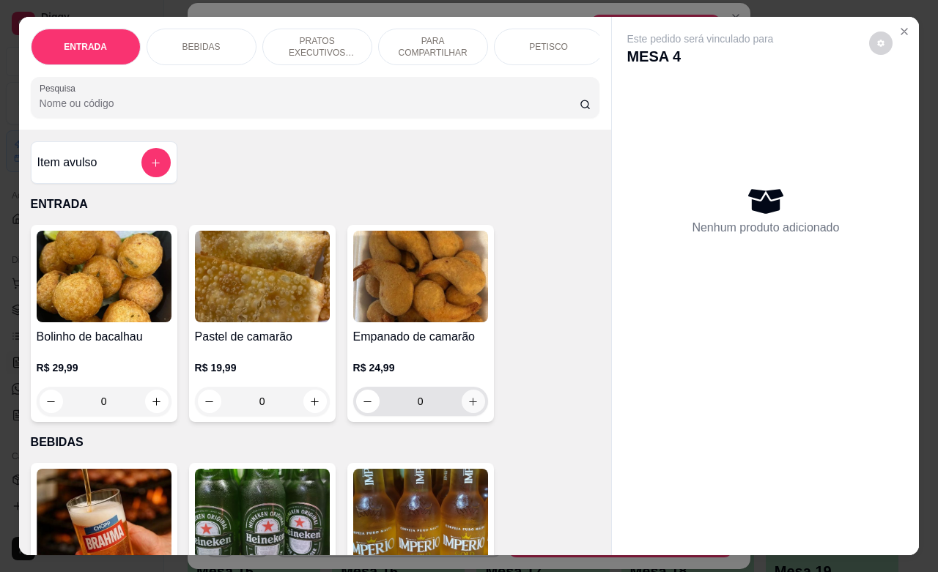
click at [468, 408] on icon "increase-product-quantity" at bounding box center [473, 402] width 11 height 11
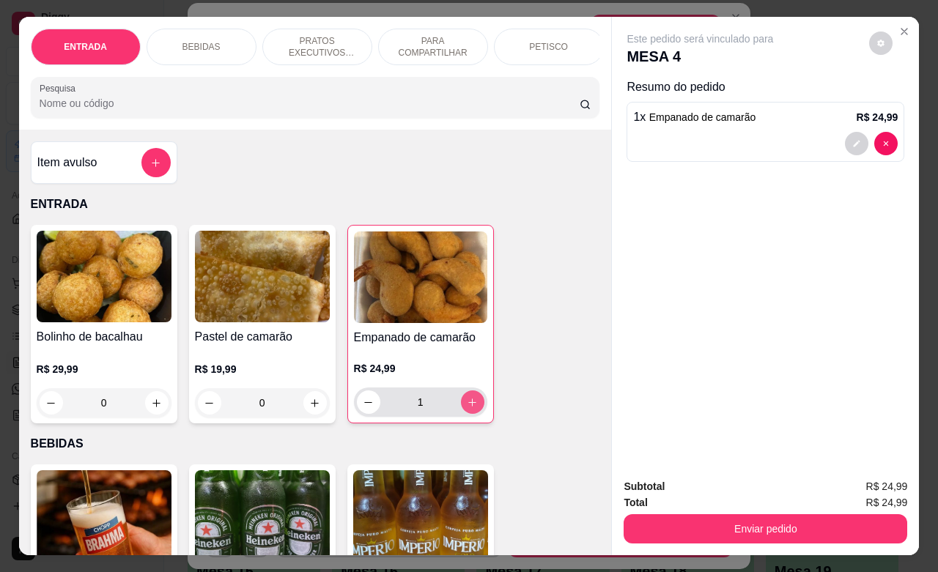
type input "1"
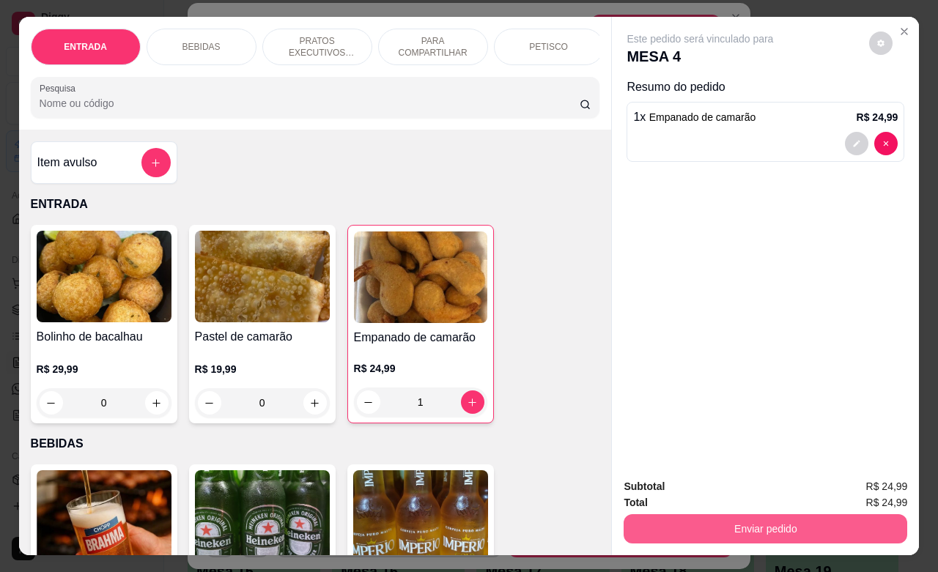
click at [724, 529] on button "Enviar pedido" at bounding box center [766, 529] width 284 height 29
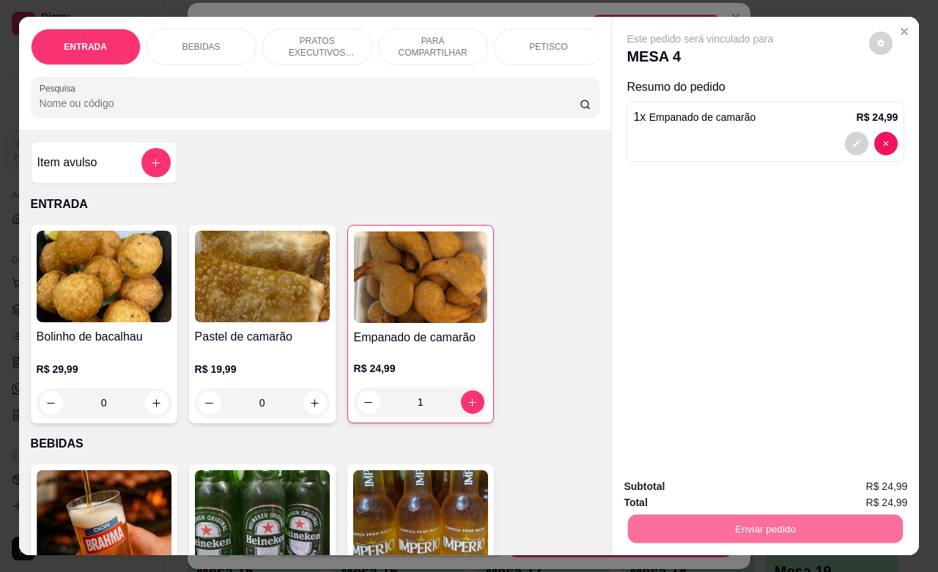
click at [680, 484] on button "Não registrar e enviar pedido" at bounding box center [715, 485] width 152 height 28
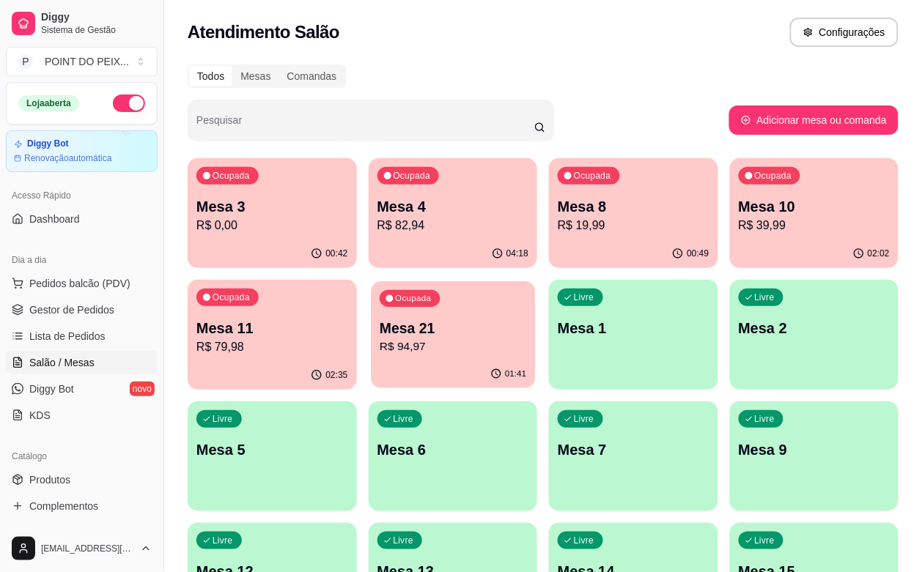
click at [380, 343] on p "R$ 94,97" at bounding box center [453, 347] width 147 height 17
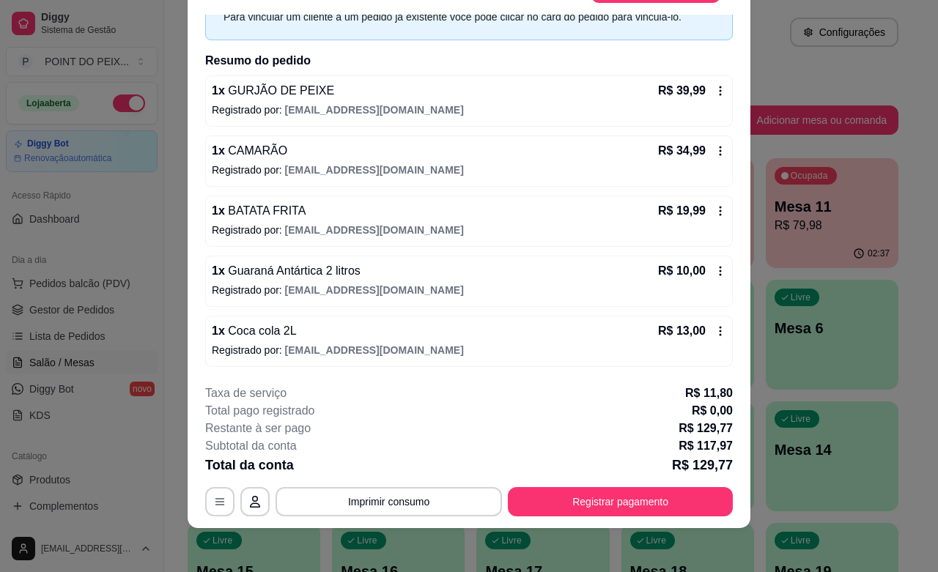
scroll to position [44, 0]
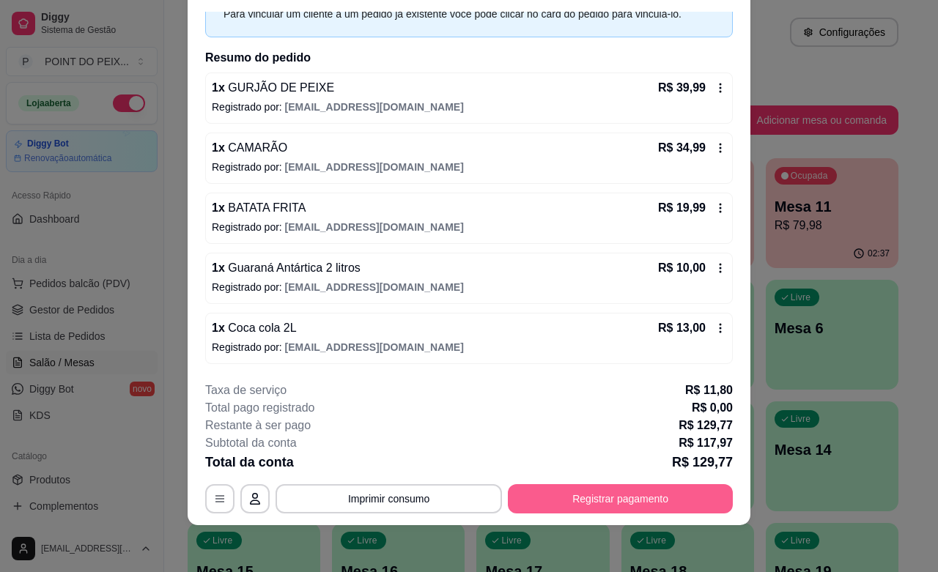
click at [599, 500] on button "Registrar pagamento" at bounding box center [620, 498] width 225 height 29
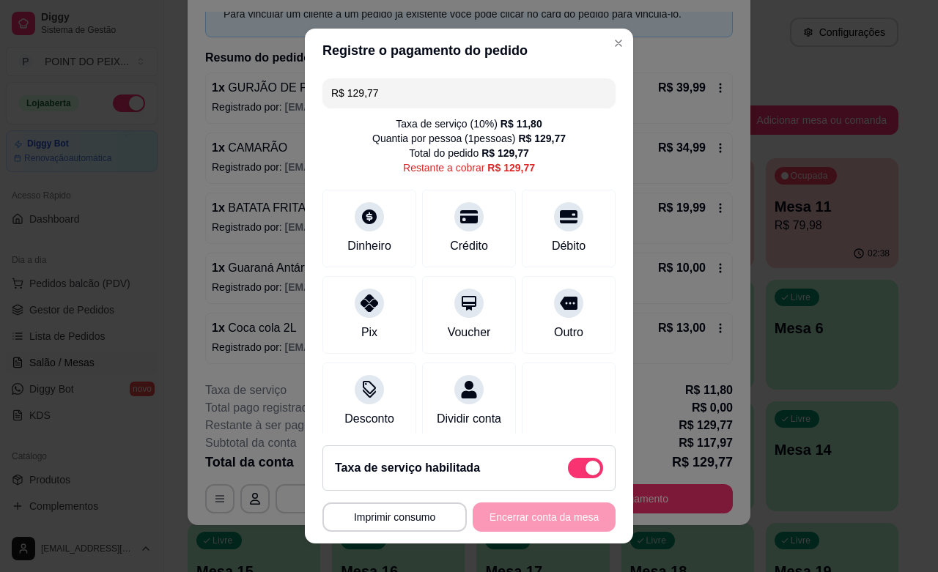
click at [487, 512] on div "**********" at bounding box center [469, 517] width 293 height 29
click at [492, 517] on div "**********" at bounding box center [469, 517] width 293 height 29
click at [400, 517] on button "Imprimir consumo" at bounding box center [395, 517] width 144 height 29
click at [392, 487] on button "IMPRESSORA" at bounding box center [387, 483] width 103 height 23
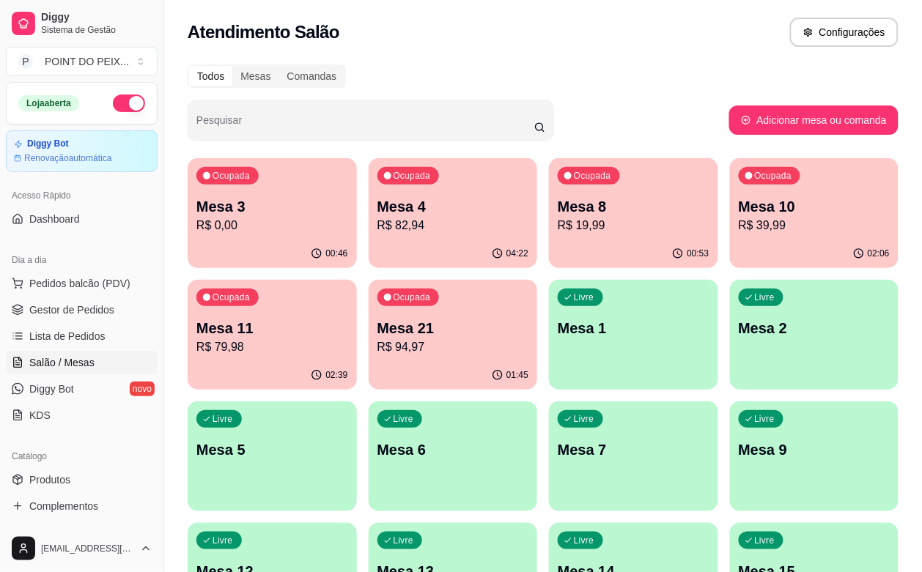
click at [431, 235] on div "Ocupada Mesa 4 R$ 82,94" at bounding box center [453, 198] width 169 height 81
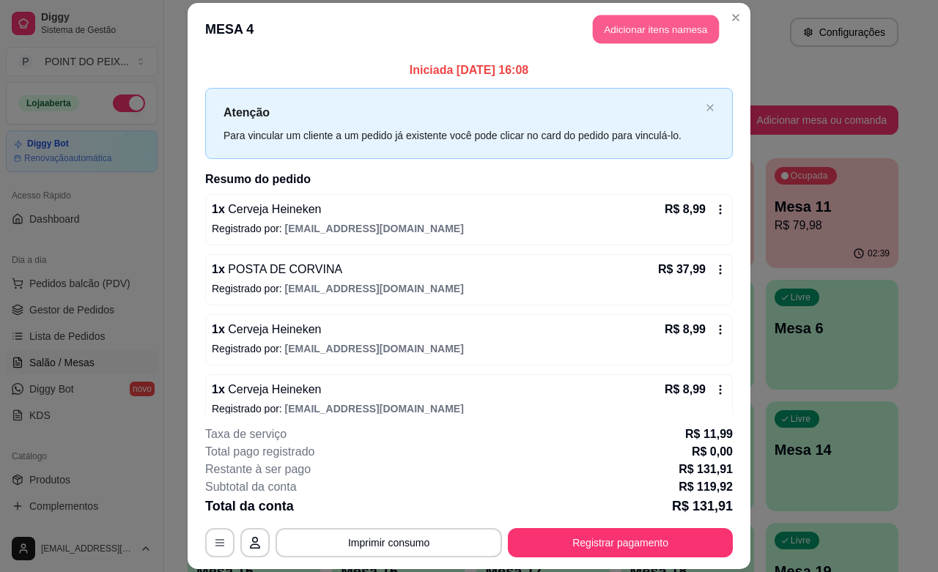
click at [644, 35] on button "Adicionar itens na mesa" at bounding box center [656, 29] width 126 height 29
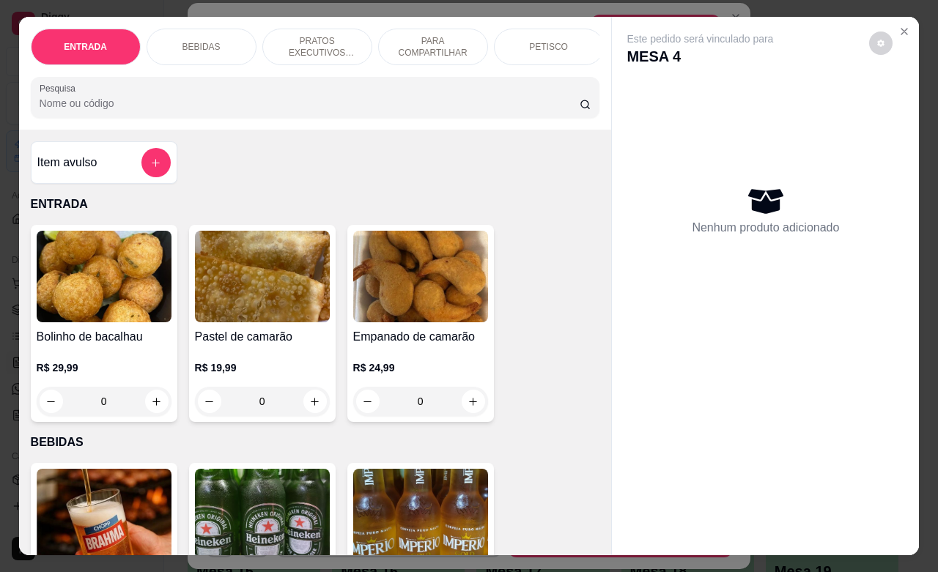
click at [198, 41] on p "BEBIDAS" at bounding box center [202, 47] width 38 height 12
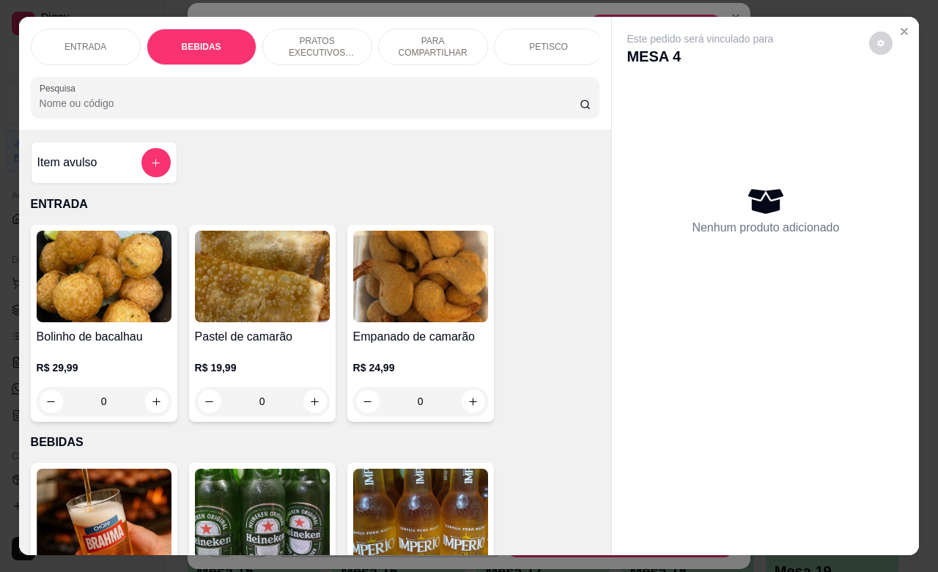
scroll to position [304, 0]
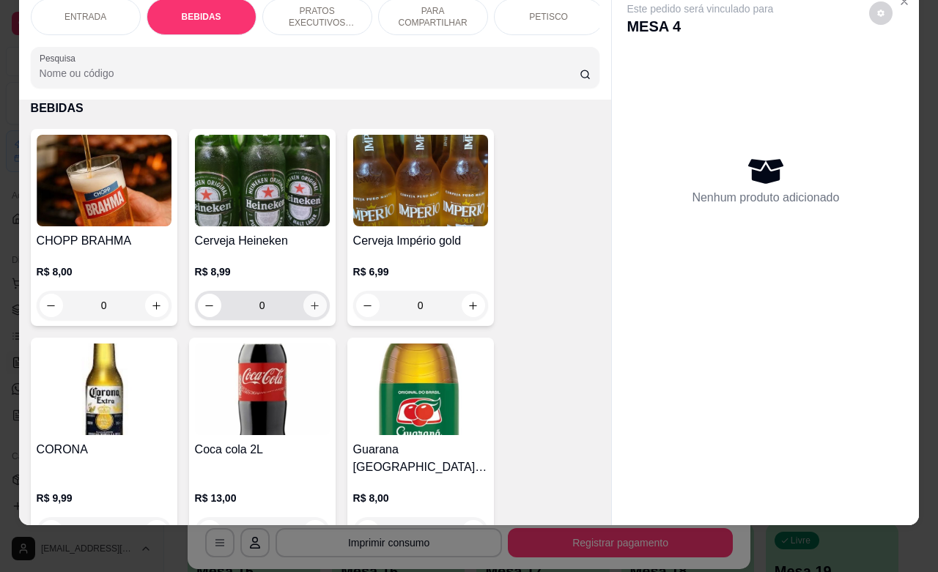
click at [309, 304] on icon "increase-product-quantity" at bounding box center [314, 306] width 11 height 11
type input "1"
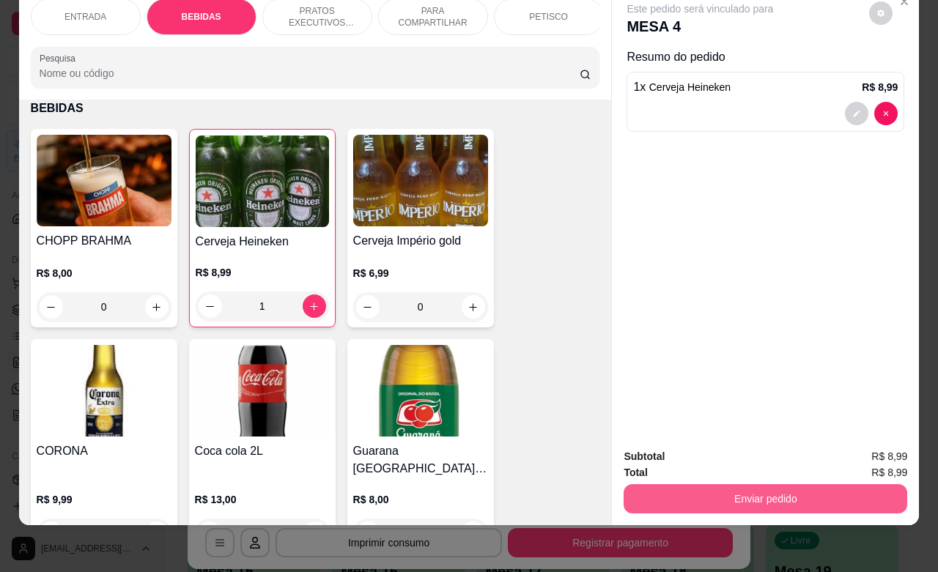
click at [737, 484] on button "Enviar pedido" at bounding box center [766, 498] width 284 height 29
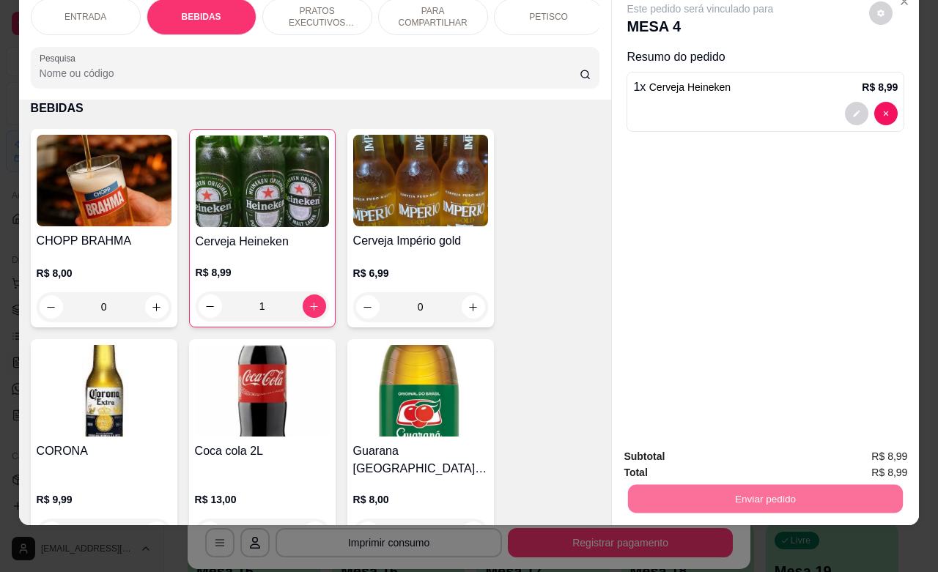
click at [694, 442] on button "Não registrar e enviar pedido" at bounding box center [715, 448] width 152 height 28
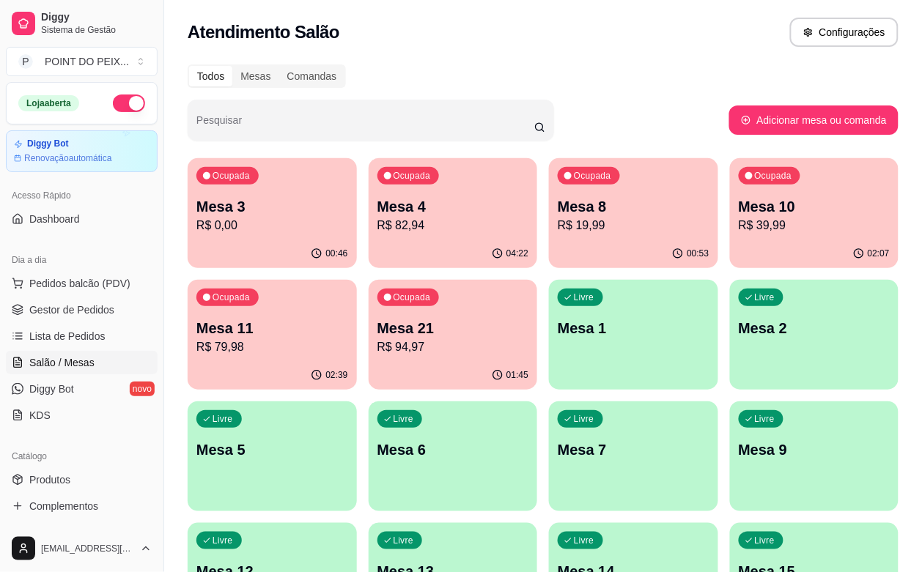
click at [377, 334] on p "Mesa 21" at bounding box center [453, 328] width 152 height 21
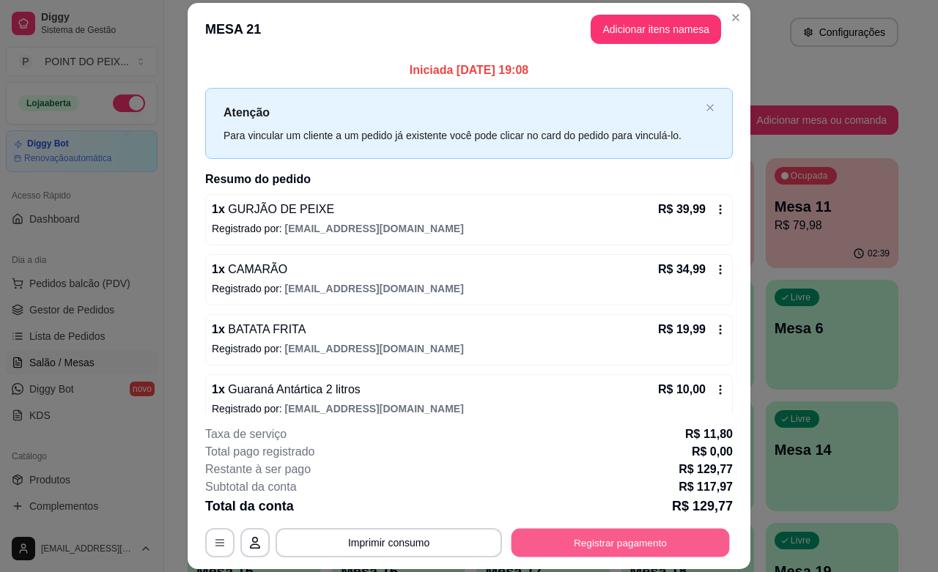
click at [585, 550] on button "Registrar pagamento" at bounding box center [621, 543] width 218 height 29
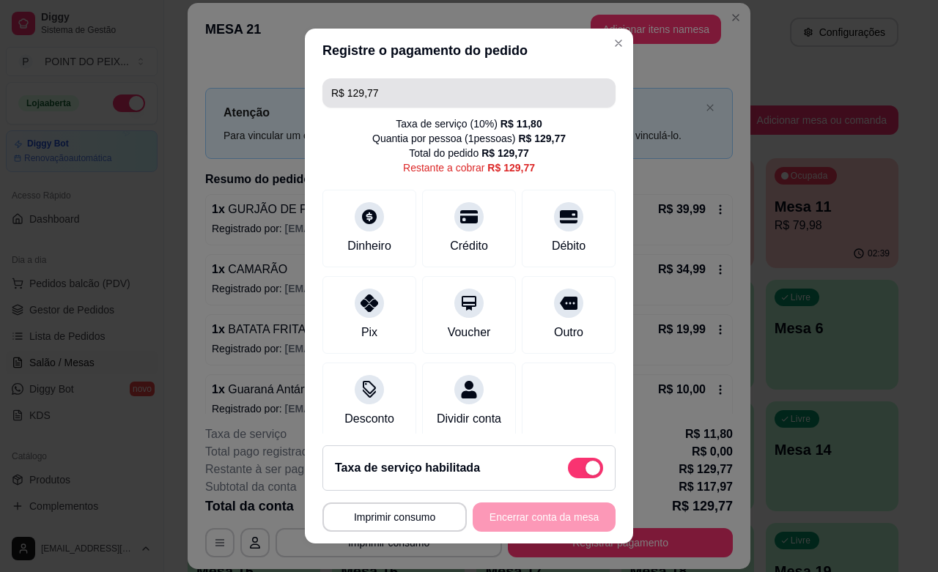
click at [396, 96] on input "R$ 129,77" at bounding box center [469, 92] width 276 height 29
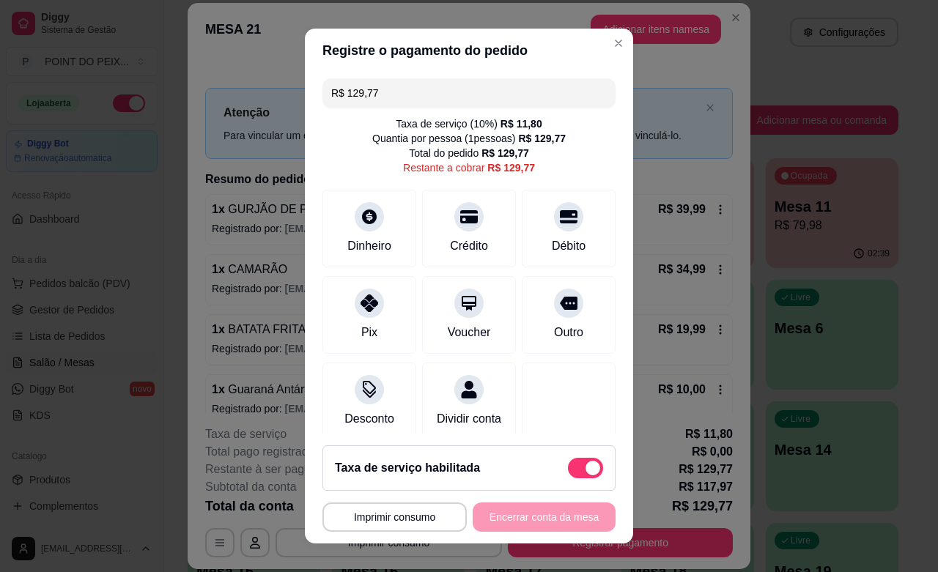
click at [396, 96] on input "R$ 129,77" at bounding box center [469, 92] width 276 height 29
click at [460, 221] on icon at bounding box center [469, 212] width 19 height 19
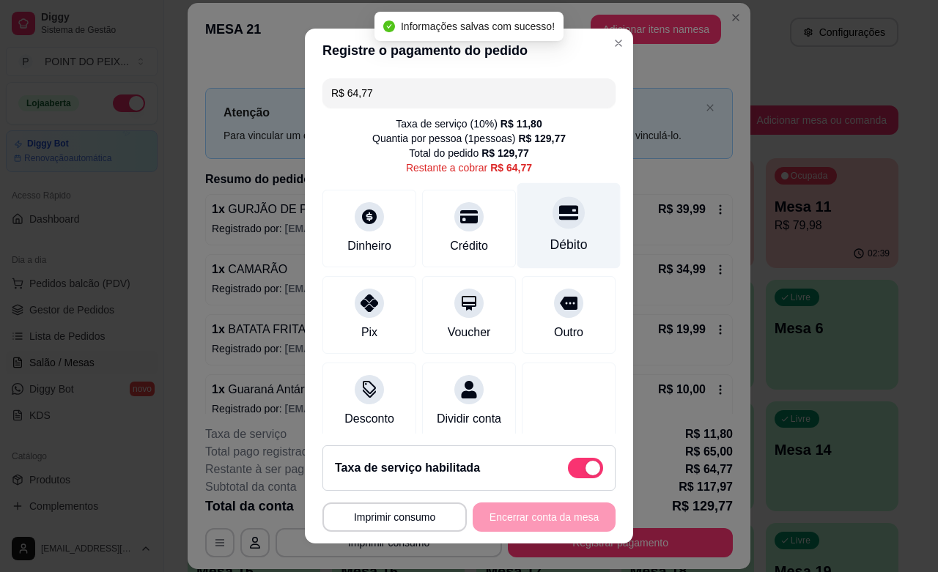
click at [553, 224] on div at bounding box center [569, 212] width 32 height 32
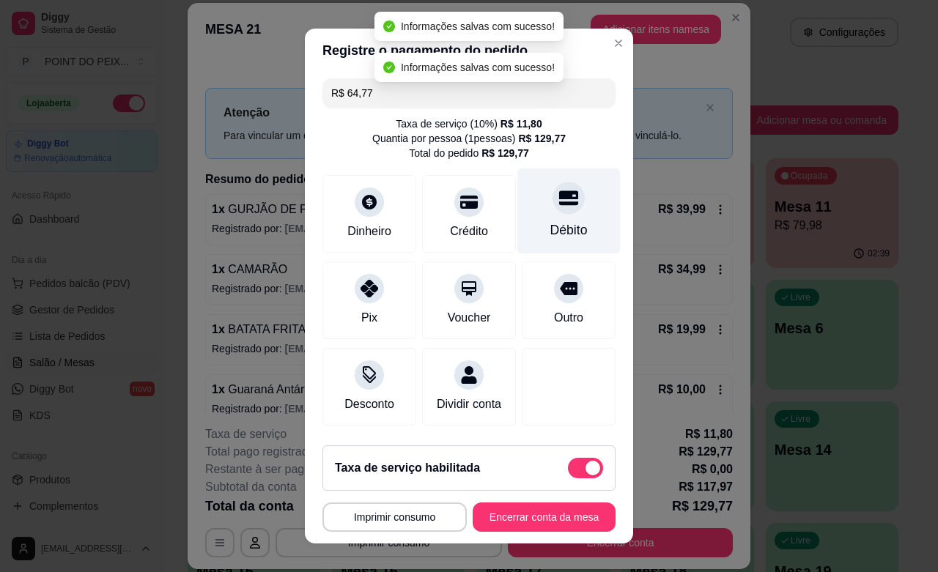
type input "R$ 0,00"
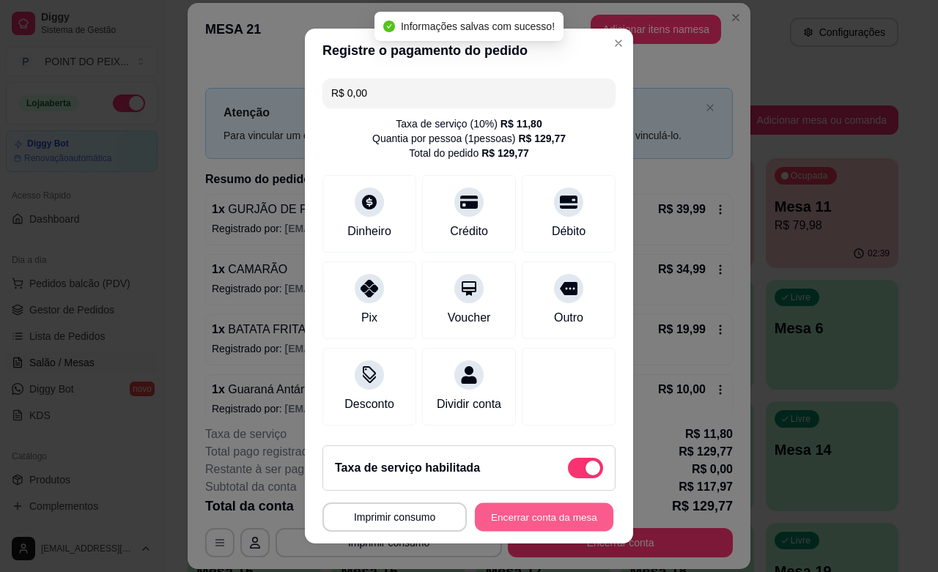
click at [530, 519] on button "Encerrar conta da mesa" at bounding box center [544, 518] width 139 height 29
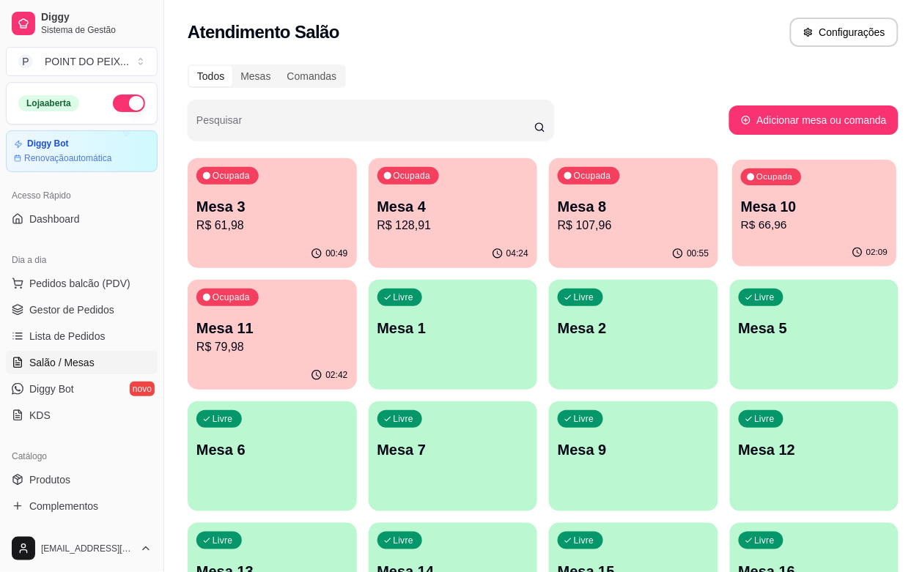
click at [741, 218] on p "R$ 66,96" at bounding box center [814, 225] width 147 height 17
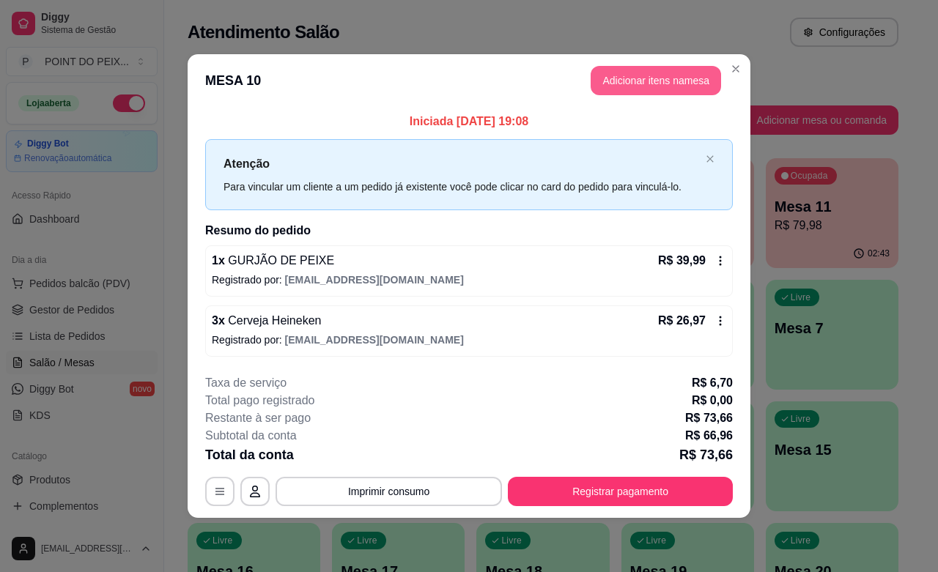
click at [634, 81] on button "Adicionar itens na mesa" at bounding box center [656, 80] width 130 height 29
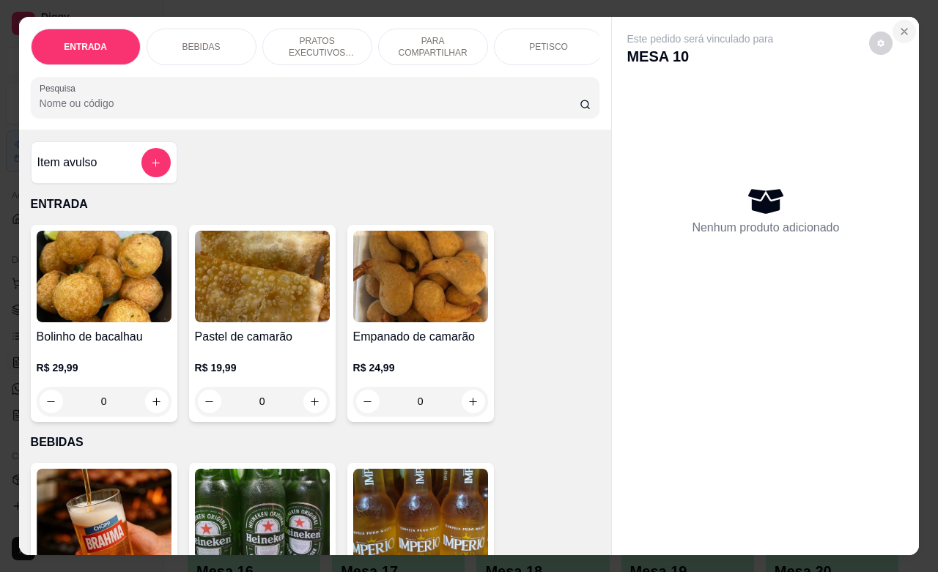
click at [902, 29] on icon "Close" at bounding box center [905, 32] width 6 height 6
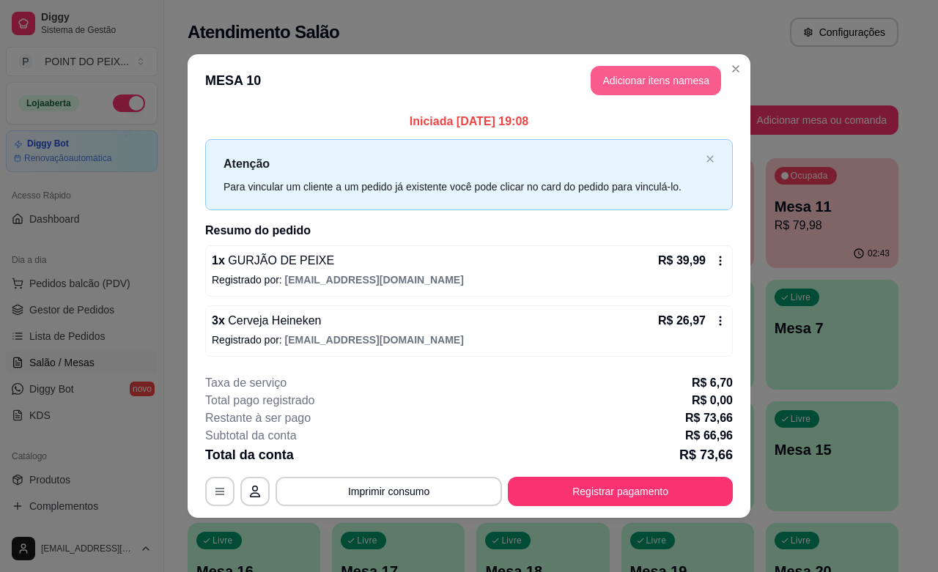
click at [660, 85] on button "Adicionar itens na mesa" at bounding box center [656, 80] width 130 height 29
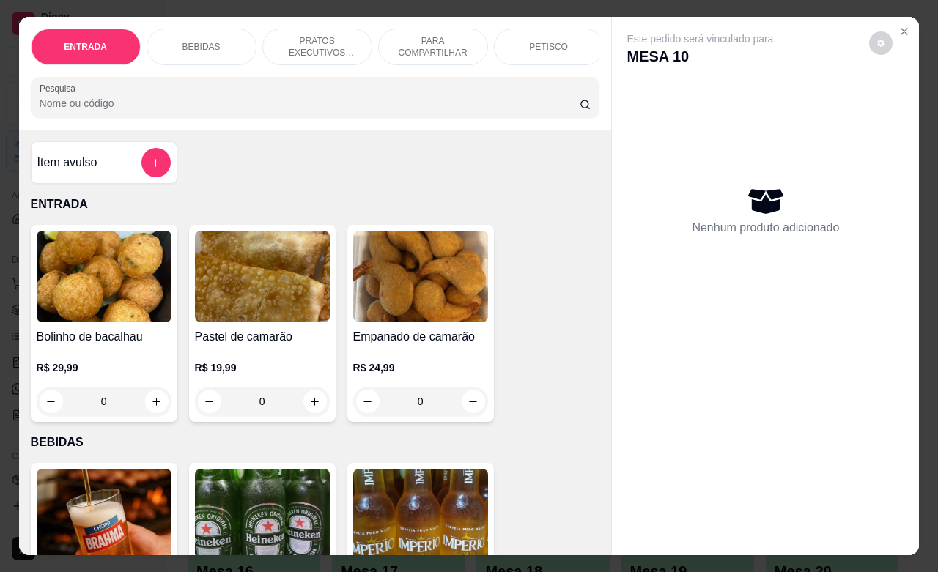
click at [200, 41] on p "BEBIDAS" at bounding box center [202, 47] width 38 height 12
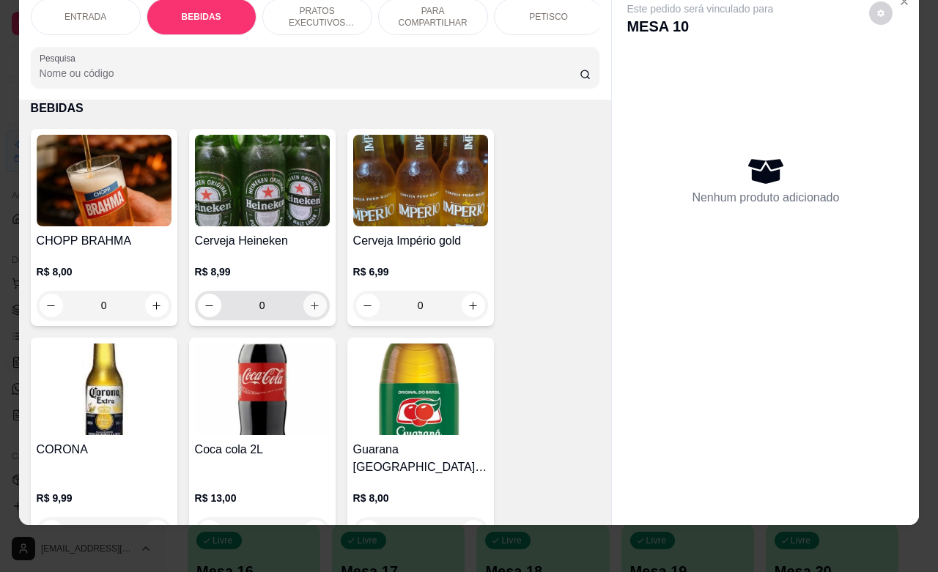
click at [313, 308] on button "increase-product-quantity" at bounding box center [314, 305] width 23 height 23
type input "1"
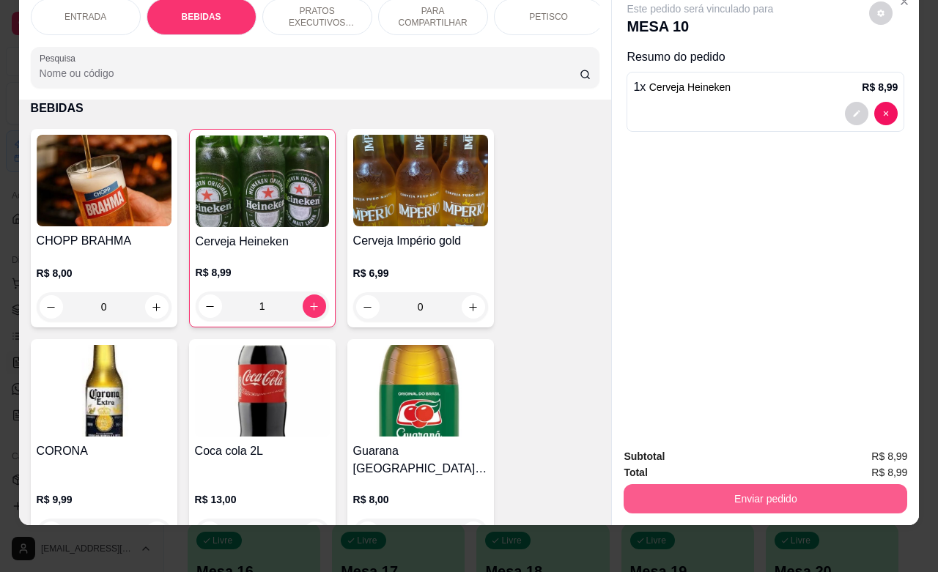
click at [710, 484] on button "Enviar pedido" at bounding box center [766, 498] width 284 height 29
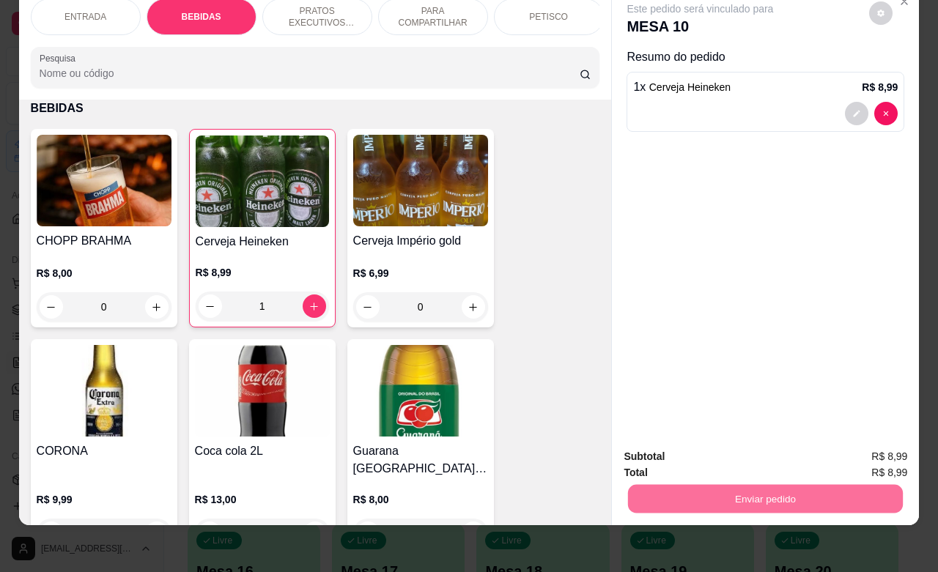
click at [690, 449] on button "Não registrar e enviar pedido" at bounding box center [715, 448] width 152 height 28
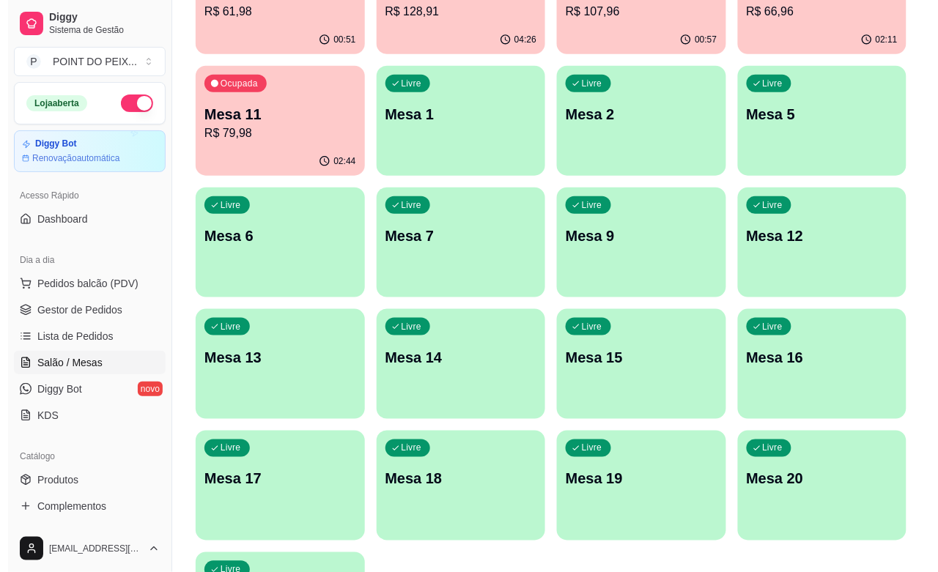
scroll to position [242, 0]
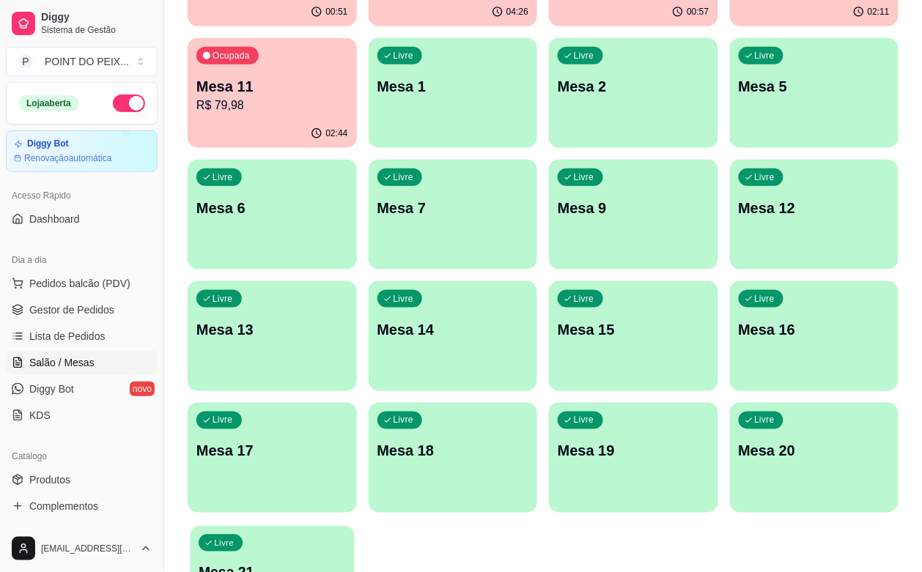
click at [284, 564] on p "Mesa 21" at bounding box center [272, 574] width 147 height 20
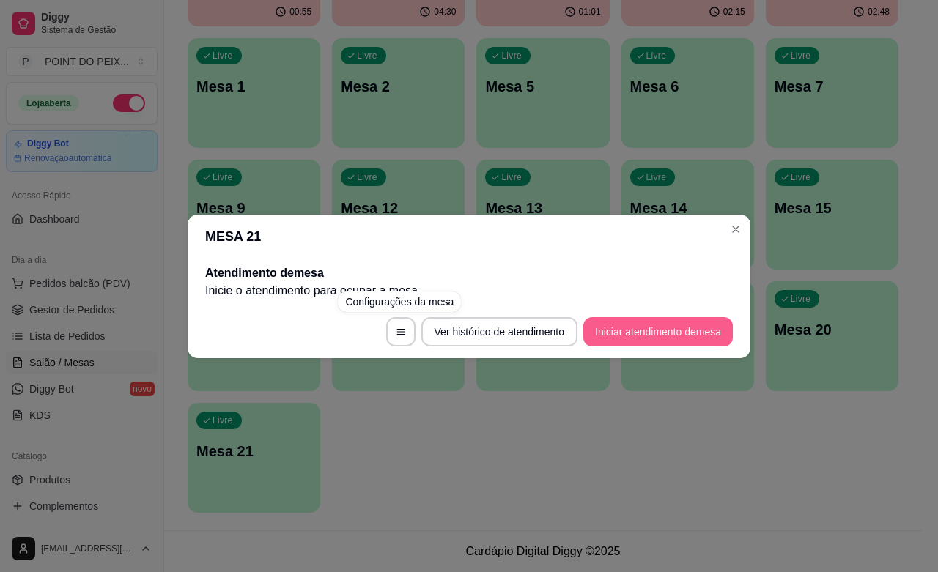
click at [651, 331] on button "Iniciar atendimento de mesa" at bounding box center [658, 331] width 150 height 29
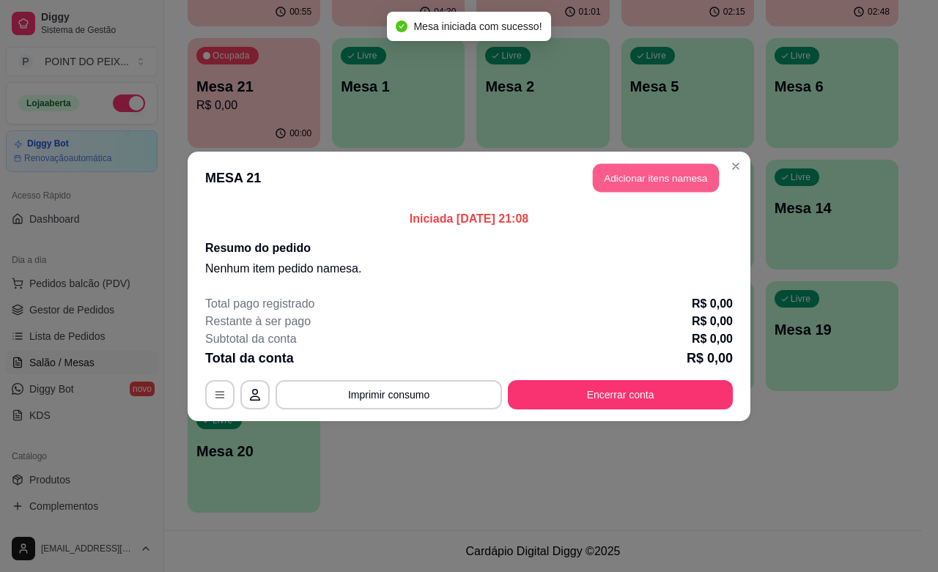
click at [639, 181] on button "Adicionar itens na mesa" at bounding box center [656, 177] width 126 height 29
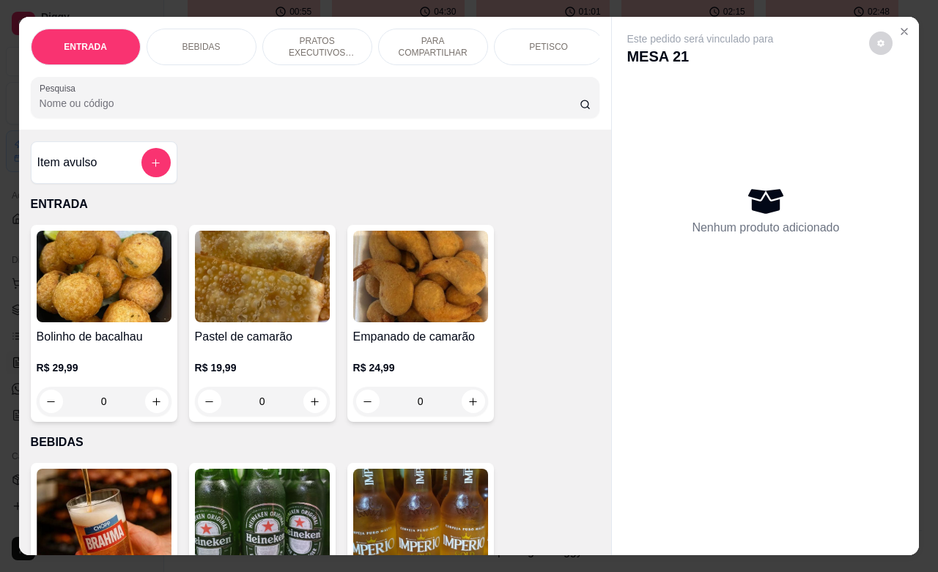
click at [537, 41] on p "PETISCO" at bounding box center [548, 47] width 39 height 12
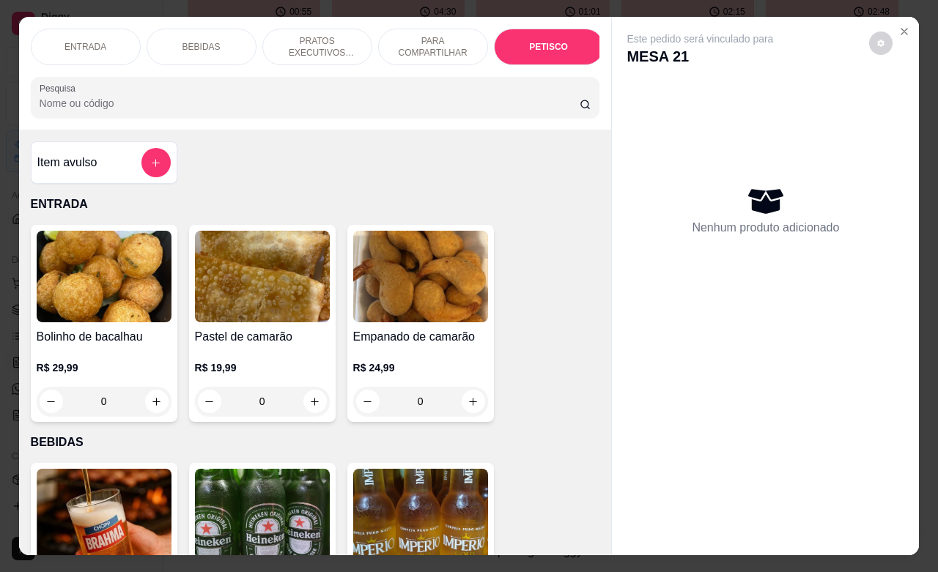
scroll to position [3230, 0]
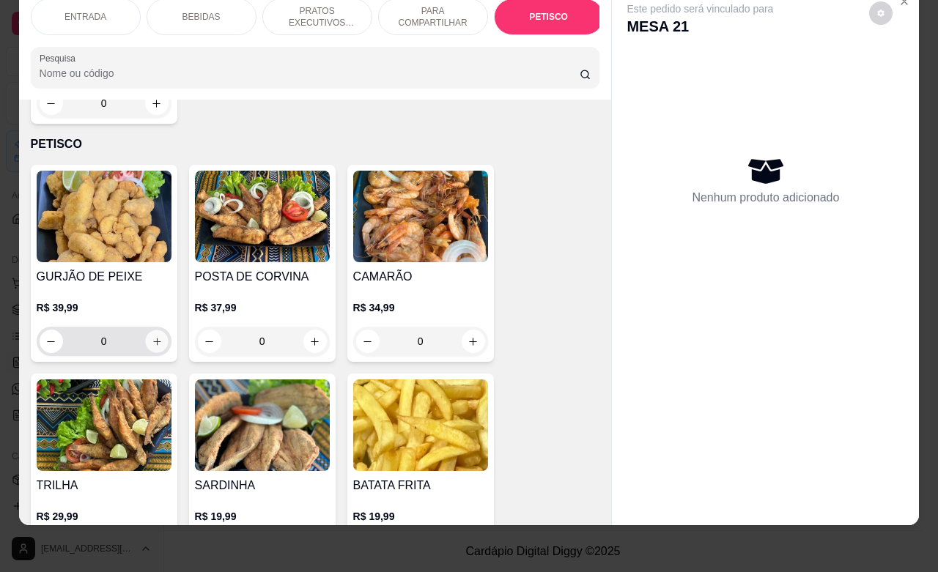
click at [147, 331] on button "increase-product-quantity" at bounding box center [156, 342] width 23 height 23
type input "1"
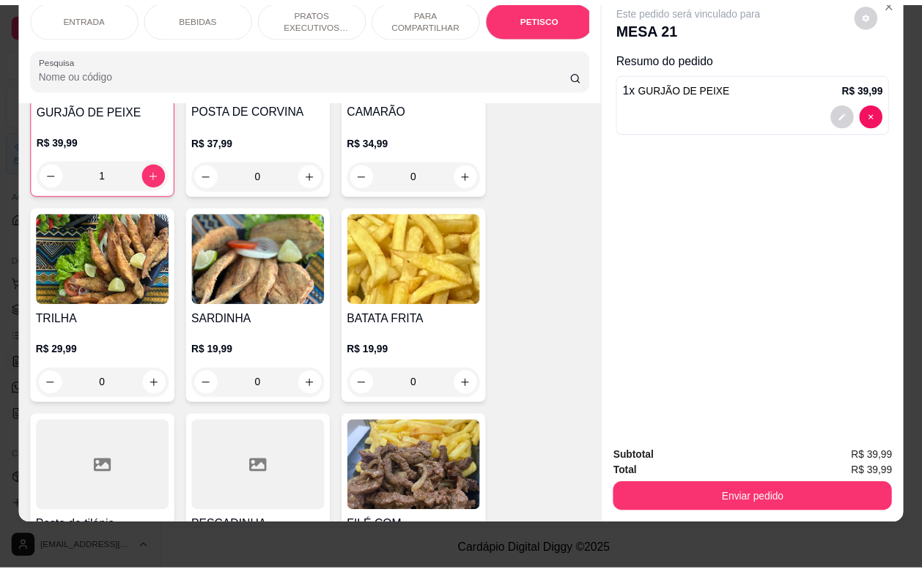
scroll to position [3413, 0]
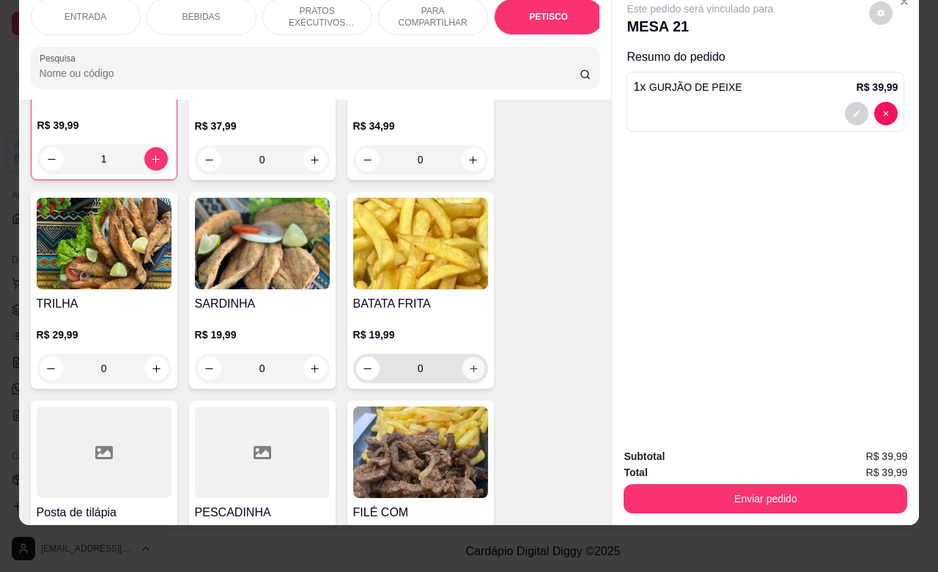
click at [470, 358] on button "increase-product-quantity" at bounding box center [473, 369] width 23 height 23
type input "1"
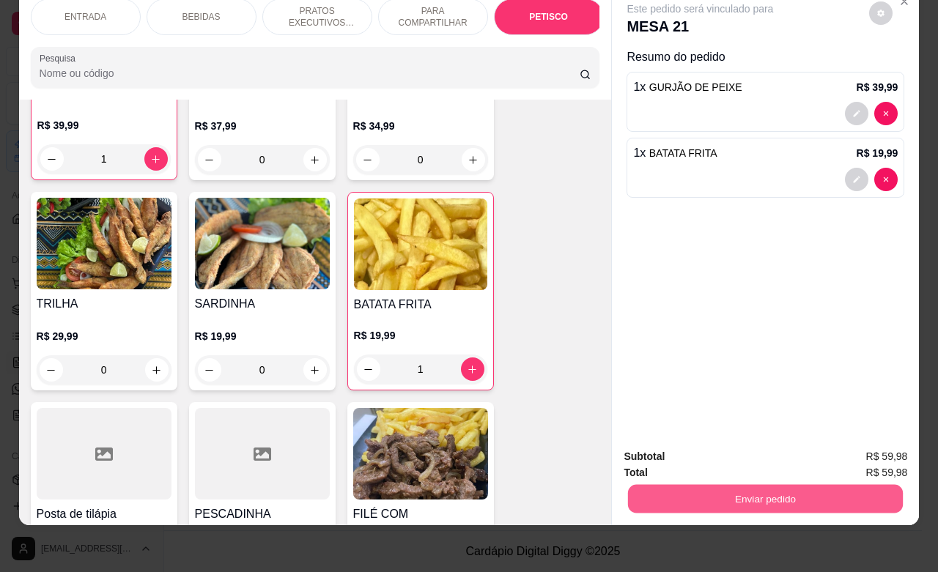
click at [727, 484] on button "Enviar pedido" at bounding box center [765, 498] width 275 height 29
click at [679, 446] on button "Não registrar e enviar pedido" at bounding box center [715, 448] width 152 height 28
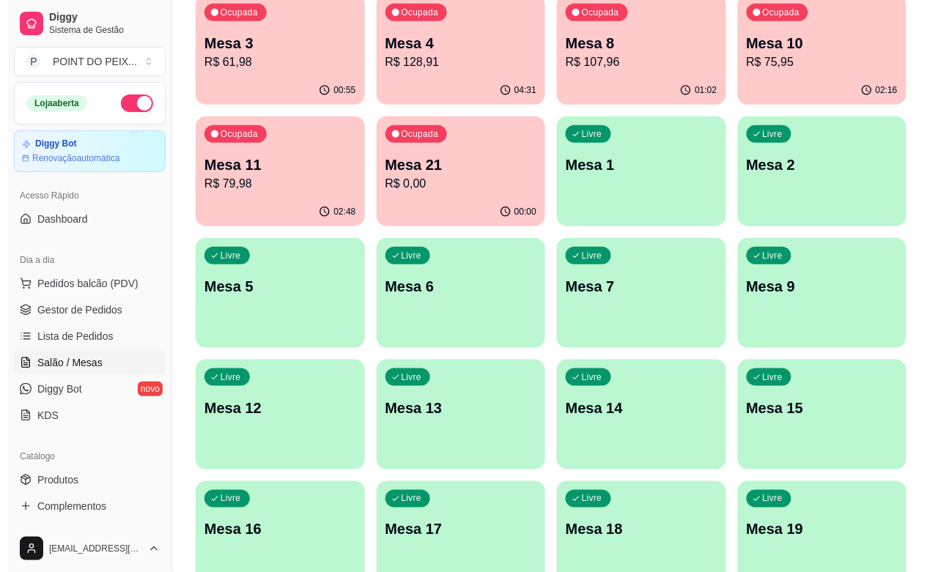
scroll to position [59, 0]
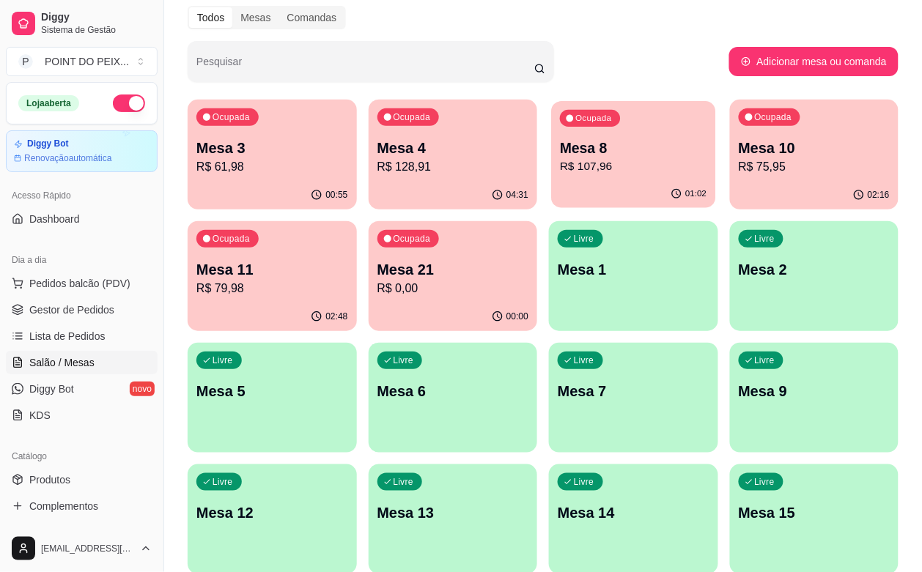
click at [560, 152] on p "Mesa 8" at bounding box center [633, 149] width 147 height 20
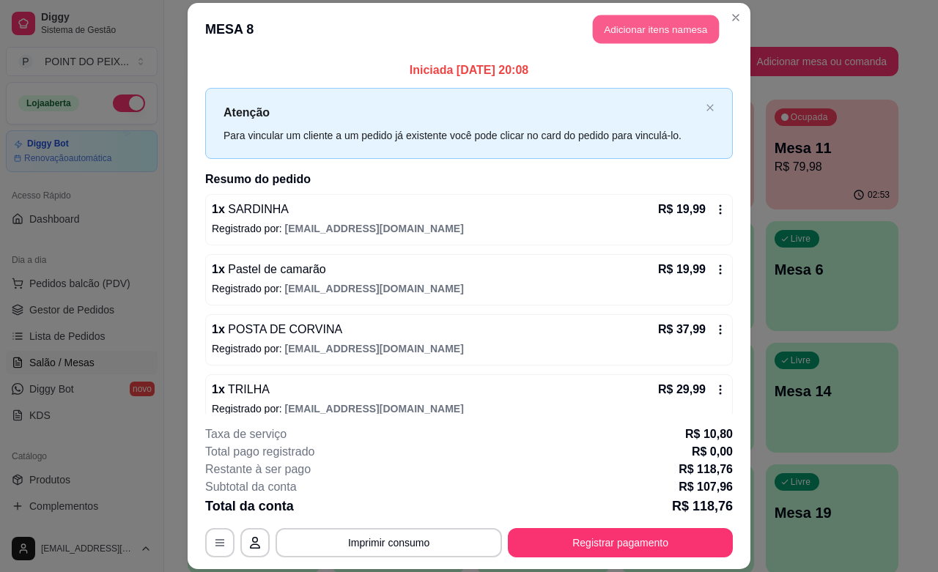
click at [623, 35] on button "Adicionar itens na mesa" at bounding box center [656, 29] width 126 height 29
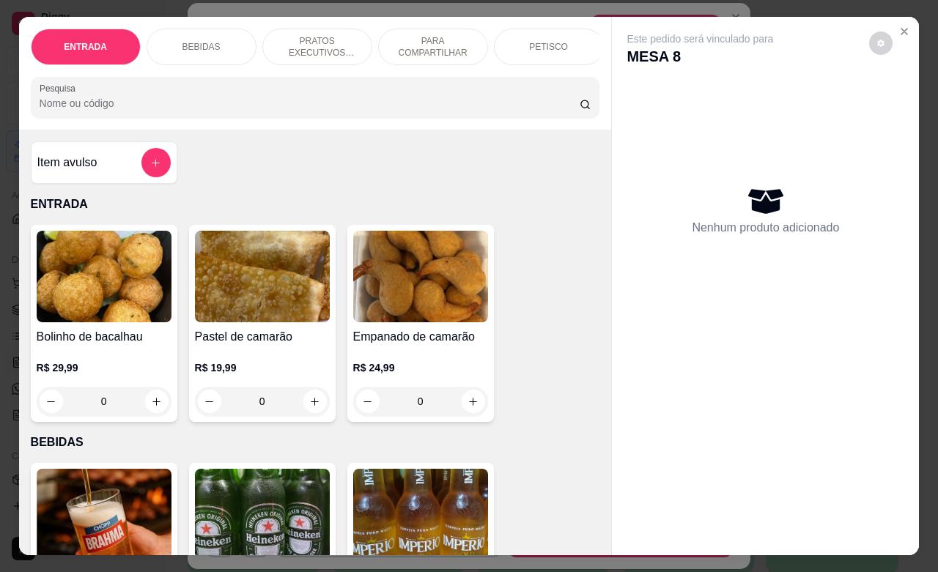
click at [213, 43] on div "BEBIDAS" at bounding box center [202, 47] width 110 height 37
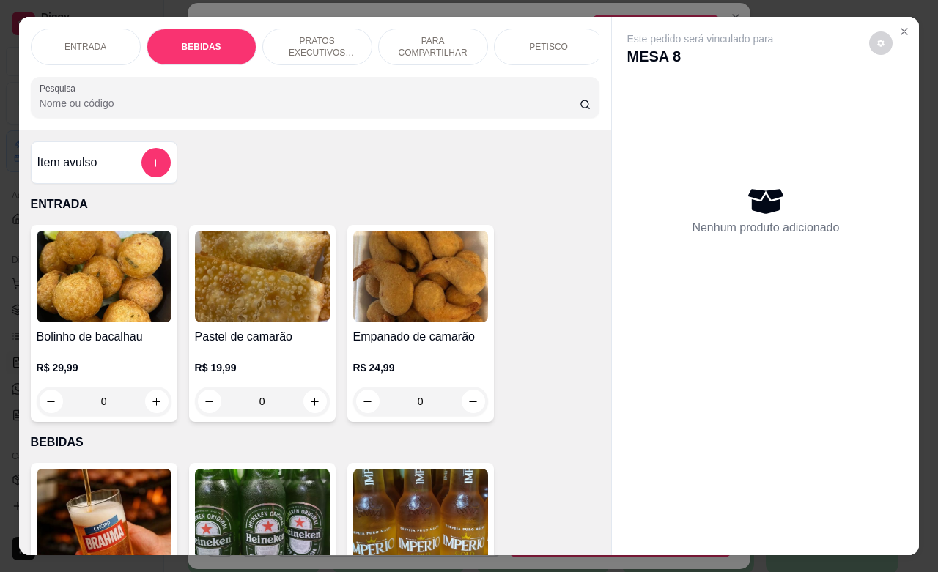
scroll to position [304, 0]
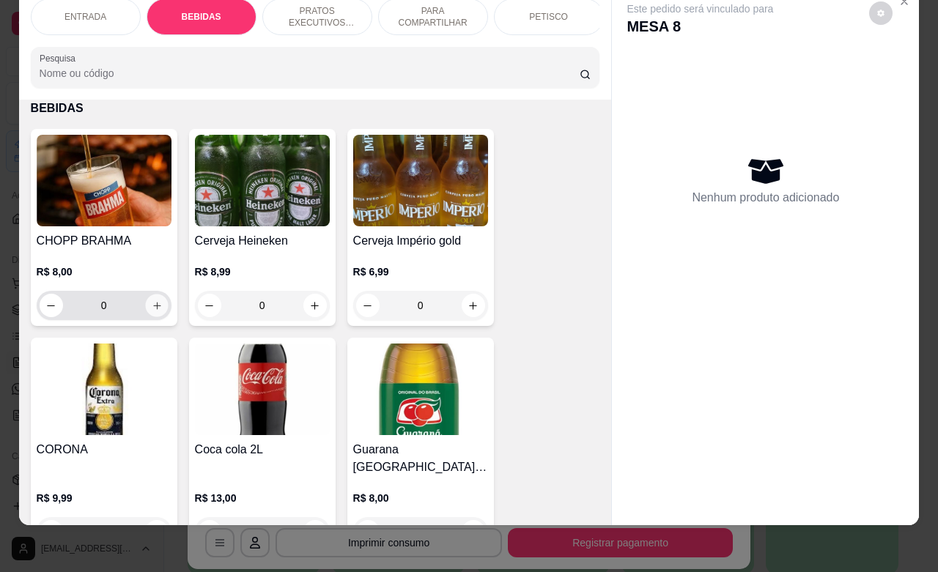
click at [151, 306] on icon "increase-product-quantity" at bounding box center [156, 306] width 11 height 11
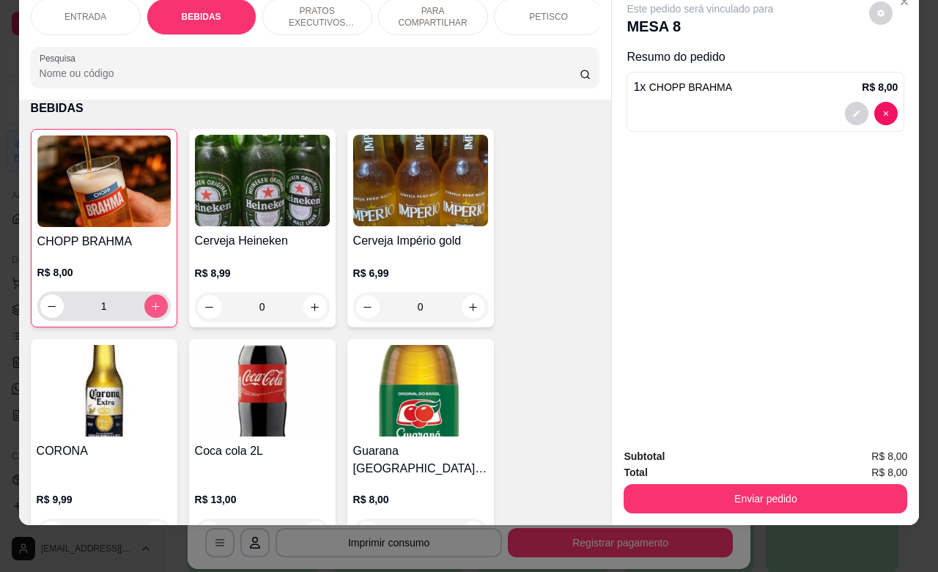
click at [150, 306] on icon "increase-product-quantity" at bounding box center [155, 306] width 11 height 11
type input "4"
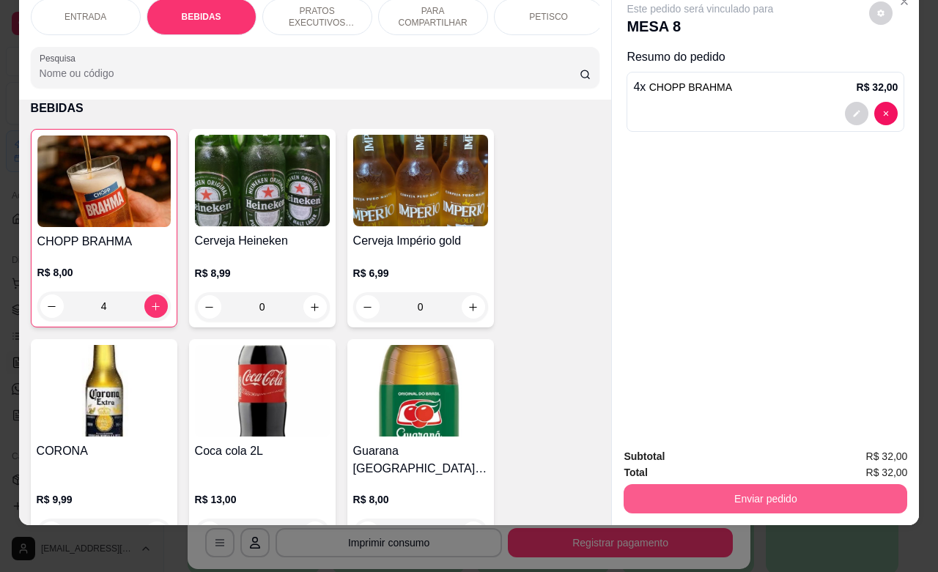
click at [705, 484] on button "Enviar pedido" at bounding box center [766, 498] width 284 height 29
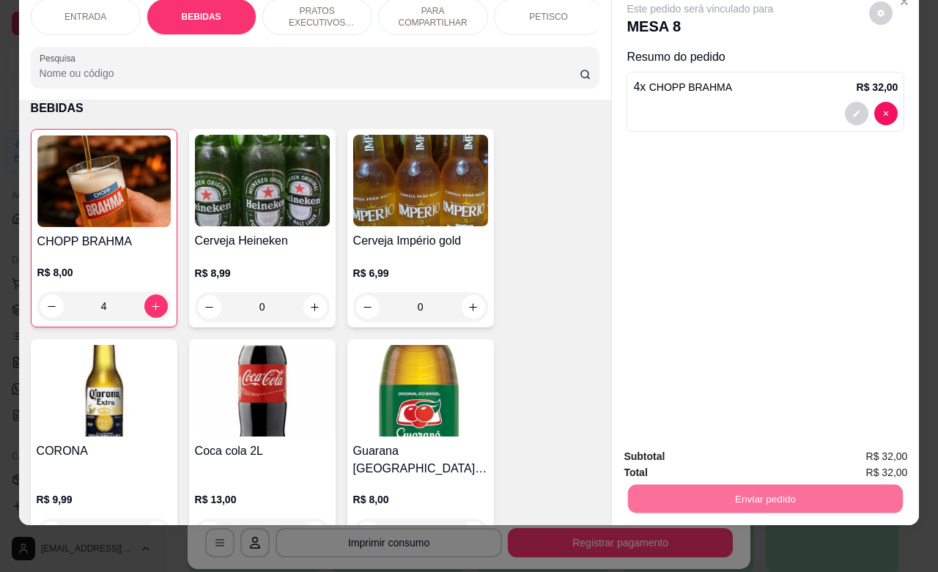
click at [719, 445] on button "Não registrar e enviar pedido" at bounding box center [715, 448] width 152 height 28
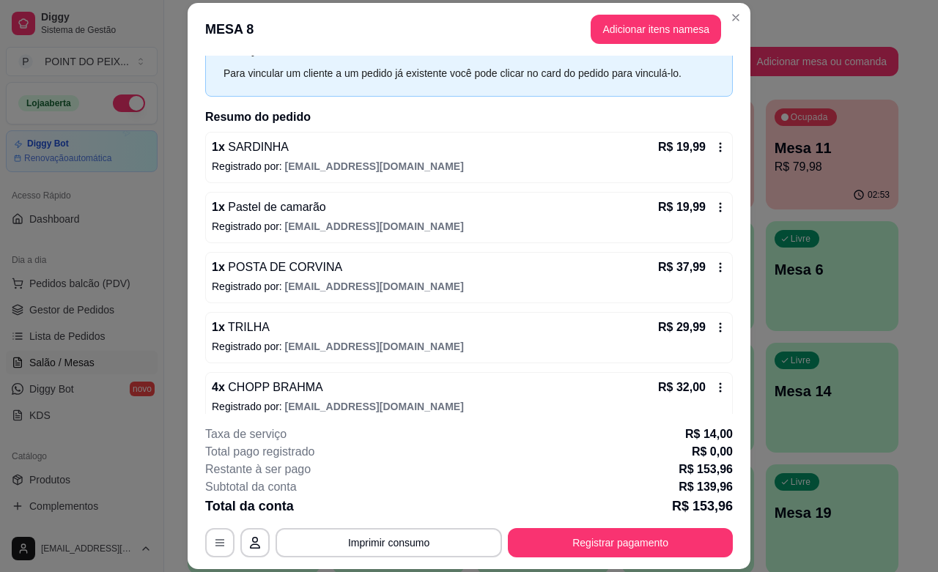
scroll to position [79, 0]
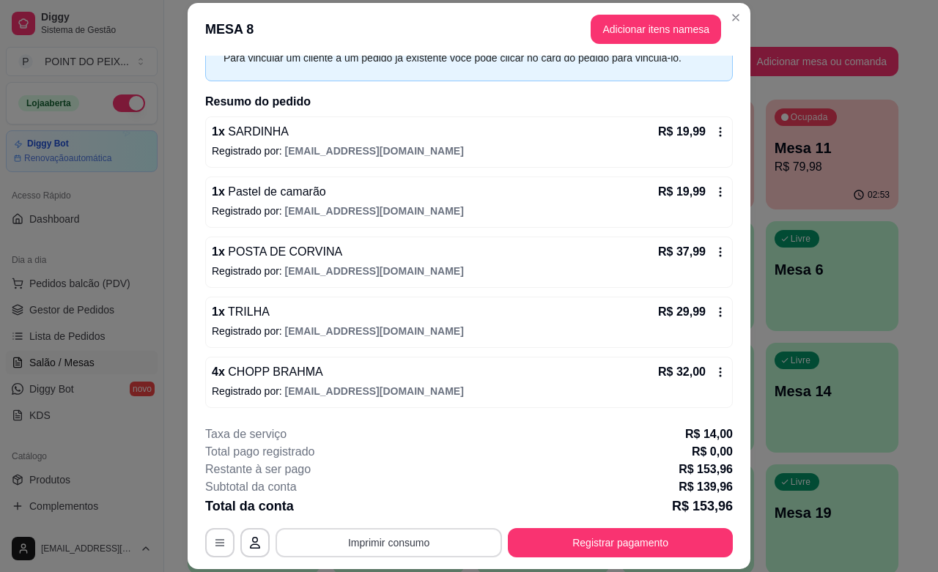
click at [418, 541] on button "Imprimir consumo" at bounding box center [389, 542] width 226 height 29
click at [393, 544] on button "Imprimir consumo" at bounding box center [389, 543] width 220 height 29
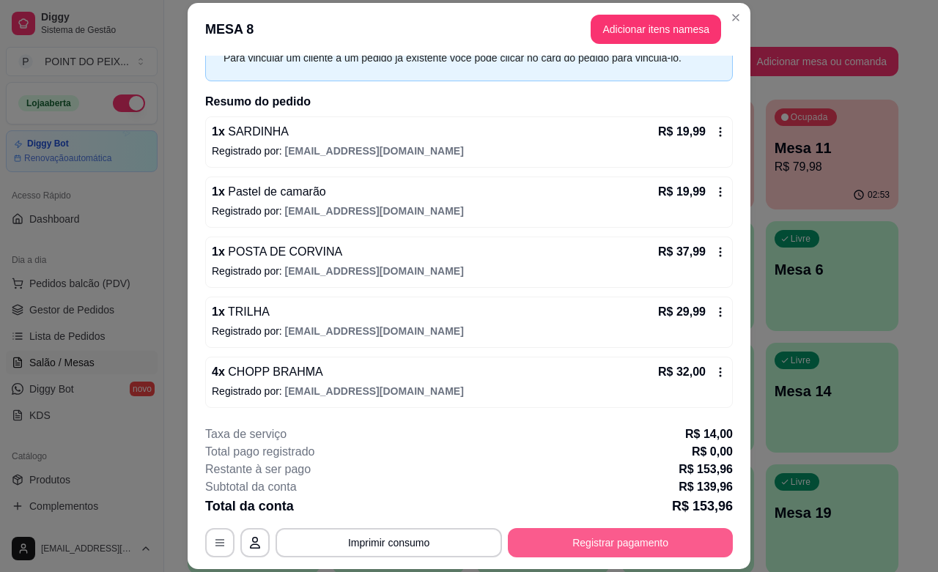
click at [590, 545] on button "Registrar pagamento" at bounding box center [620, 542] width 225 height 29
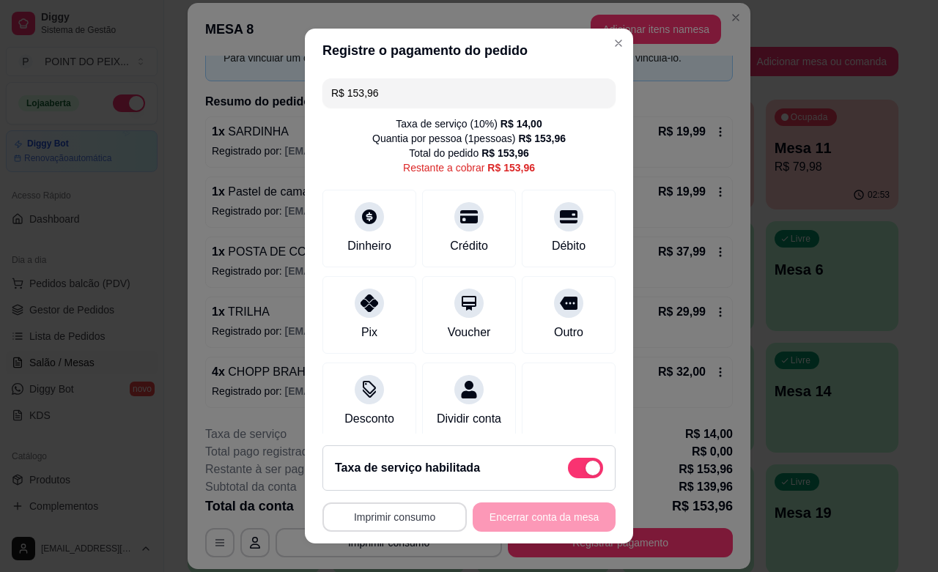
click at [394, 517] on button "Imprimir consumo" at bounding box center [395, 517] width 144 height 29
click at [378, 517] on button "Imprimir consumo" at bounding box center [395, 518] width 140 height 29
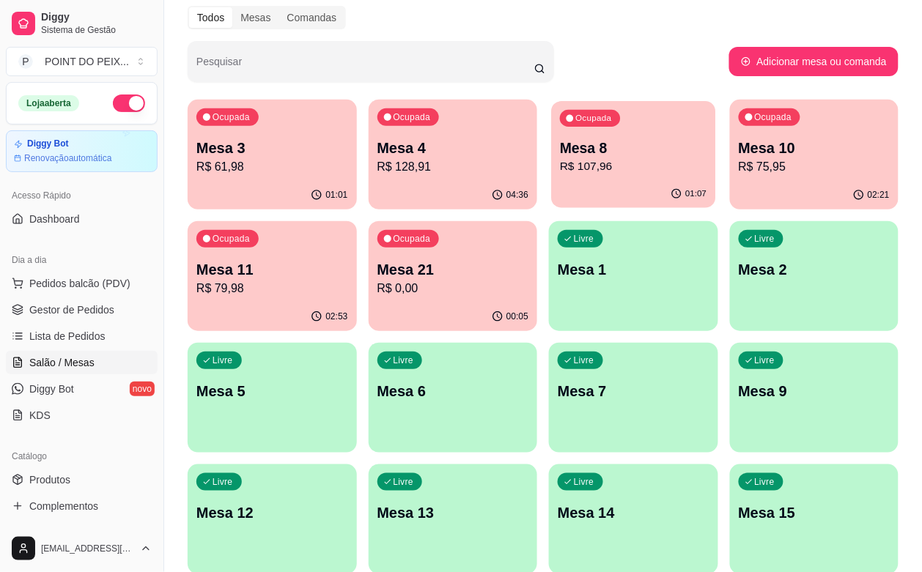
click at [560, 169] on p "R$ 107,96" at bounding box center [633, 166] width 147 height 17
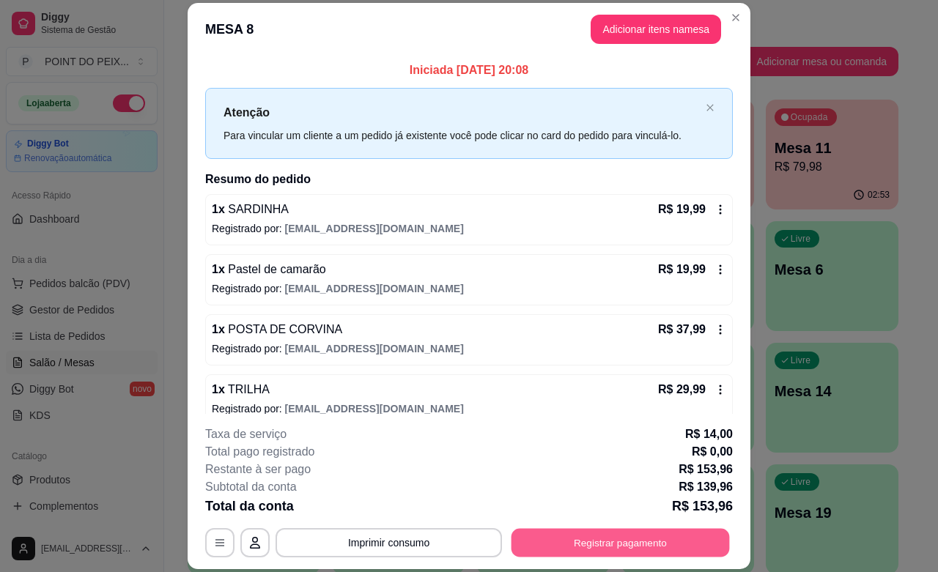
click at [597, 550] on button "Registrar pagamento" at bounding box center [621, 543] width 218 height 29
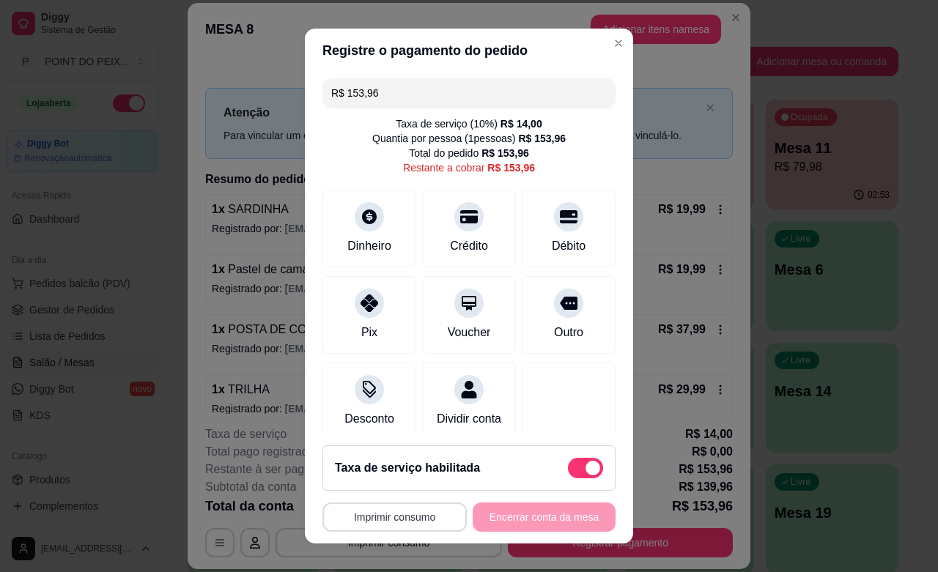
click at [391, 514] on button "Imprimir consumo" at bounding box center [395, 517] width 144 height 29
click at [390, 512] on button "Imprimir consumo" at bounding box center [395, 518] width 140 height 29
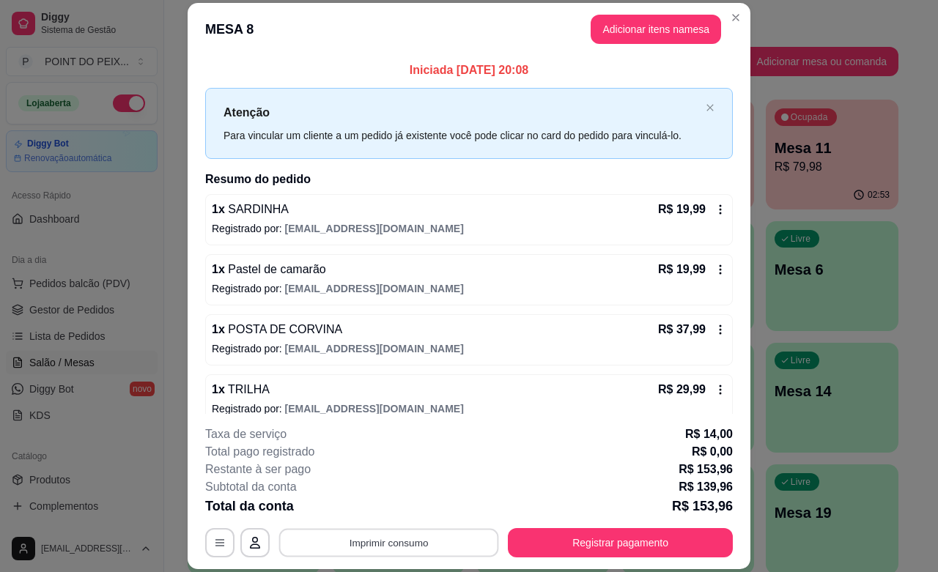
click at [397, 544] on button "Imprimir consumo" at bounding box center [389, 543] width 220 height 29
click at [392, 540] on button "Imprimir consumo" at bounding box center [389, 543] width 220 height 29
click at [470, 479] on div "Subtotal da conta R$ 139,96" at bounding box center [469, 488] width 528 height 18
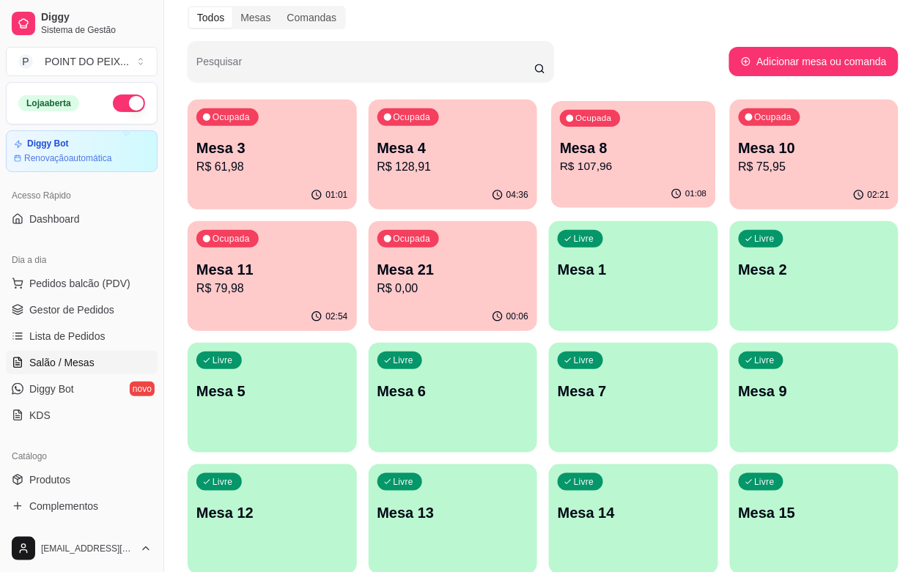
click at [561, 181] on div "01:08" at bounding box center [633, 194] width 164 height 28
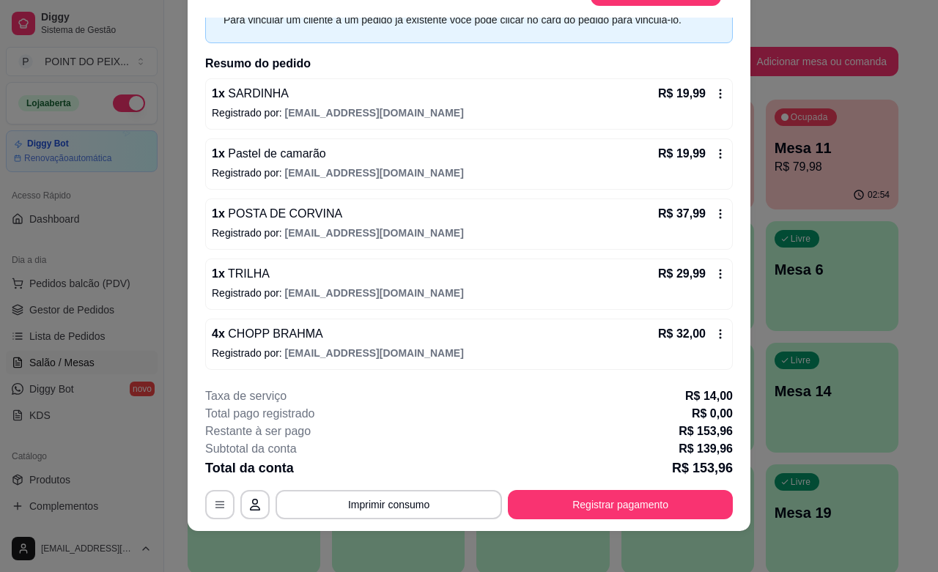
scroll to position [44, 0]
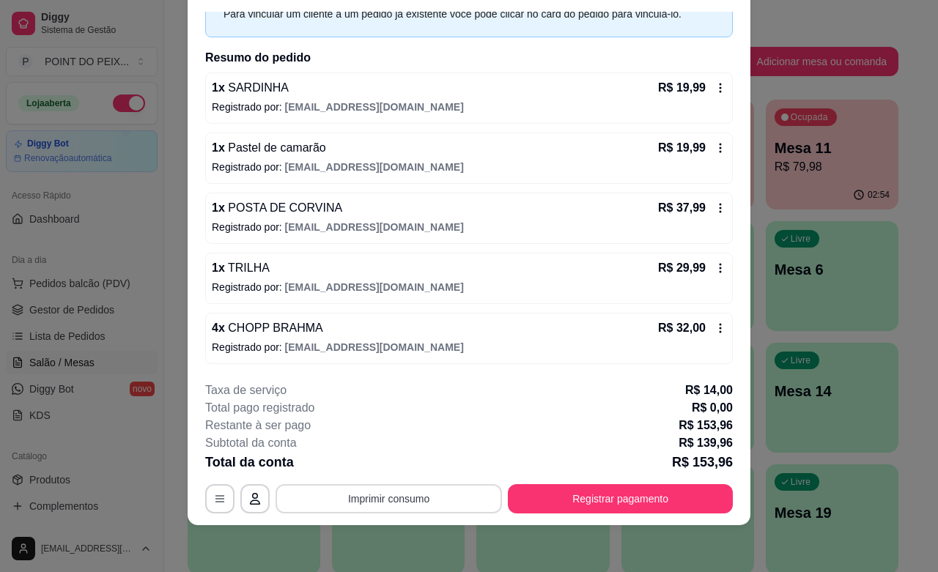
click at [382, 496] on button "Imprimir consumo" at bounding box center [389, 498] width 226 height 29
click at [394, 503] on button "Imprimir consumo" at bounding box center [389, 499] width 220 height 29
click at [393, 502] on button "Imprimir consumo" at bounding box center [389, 499] width 220 height 29
click at [387, 469] on button "IMPRESSORA" at bounding box center [386, 465] width 106 height 23
click at [416, 499] on button "Imprimir consumo" at bounding box center [389, 498] width 226 height 29
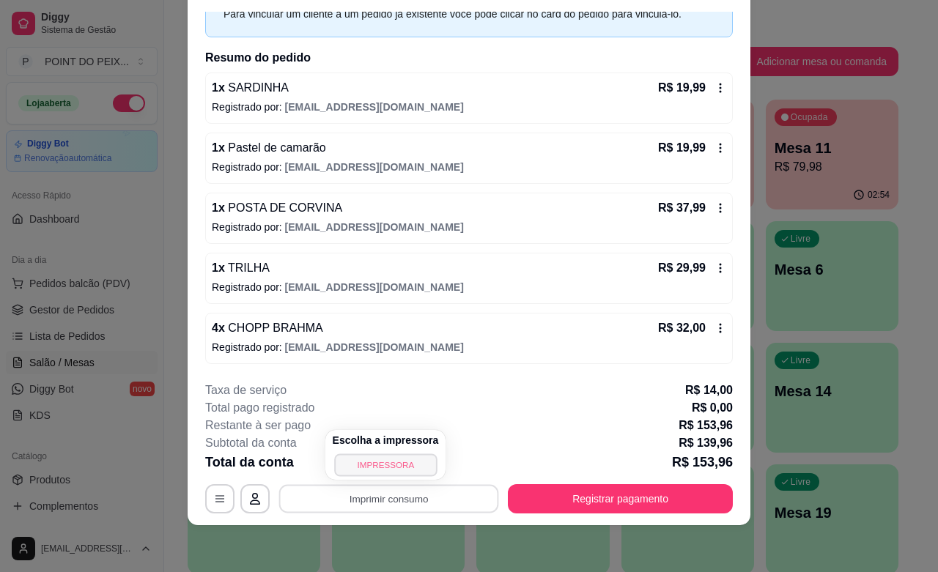
click at [400, 470] on button "IMPRESSORA" at bounding box center [385, 465] width 103 height 23
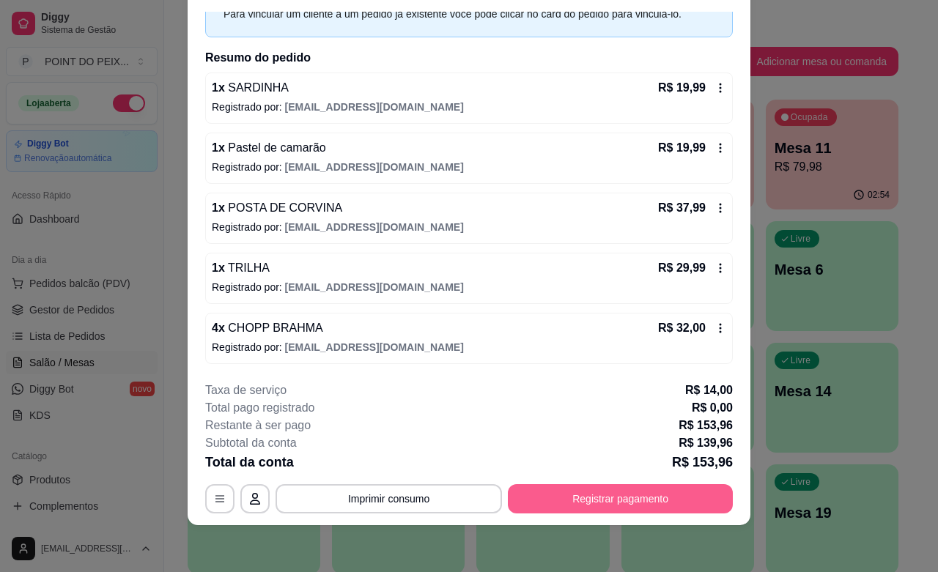
click at [607, 499] on button "Registrar pagamento" at bounding box center [620, 498] width 225 height 29
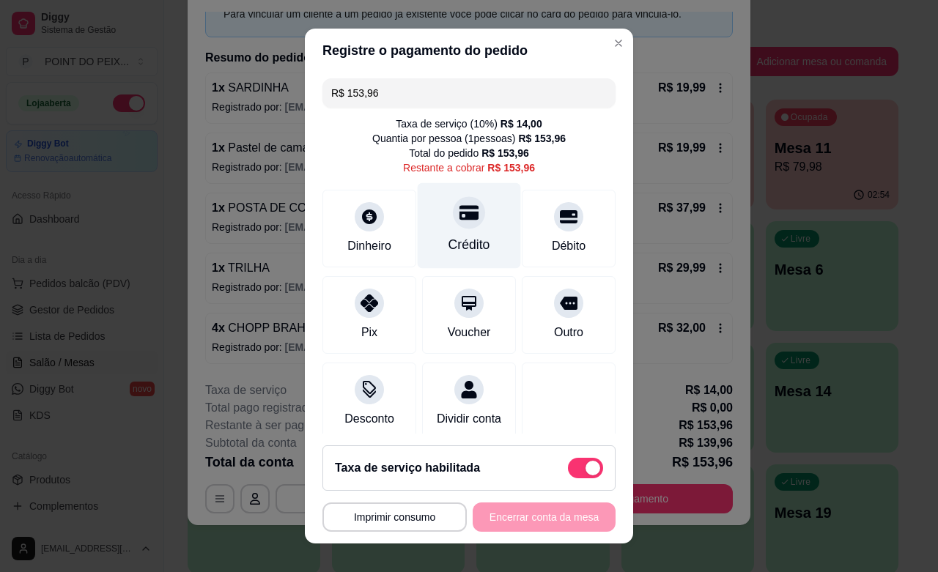
click at [444, 231] on div "Crédito" at bounding box center [469, 226] width 103 height 86
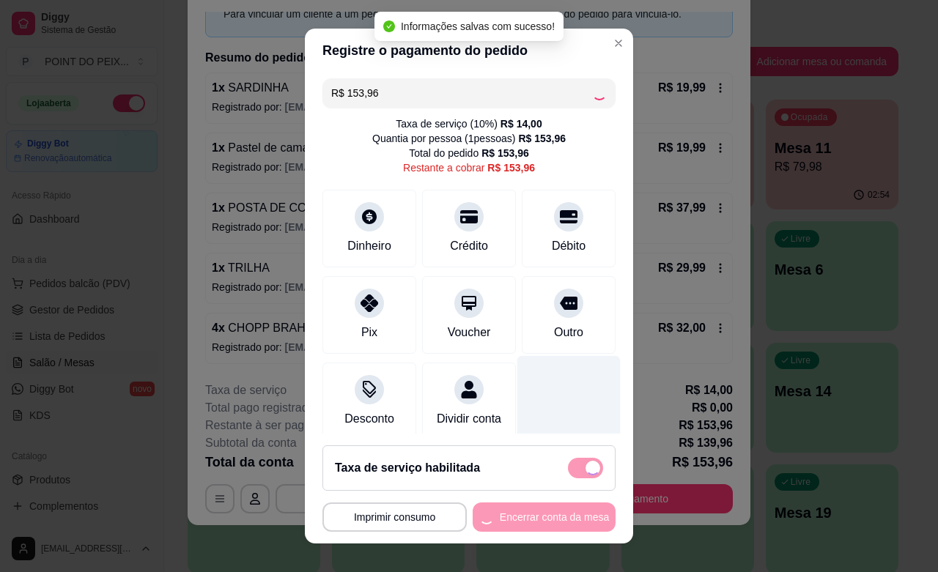
type input "R$ 0,00"
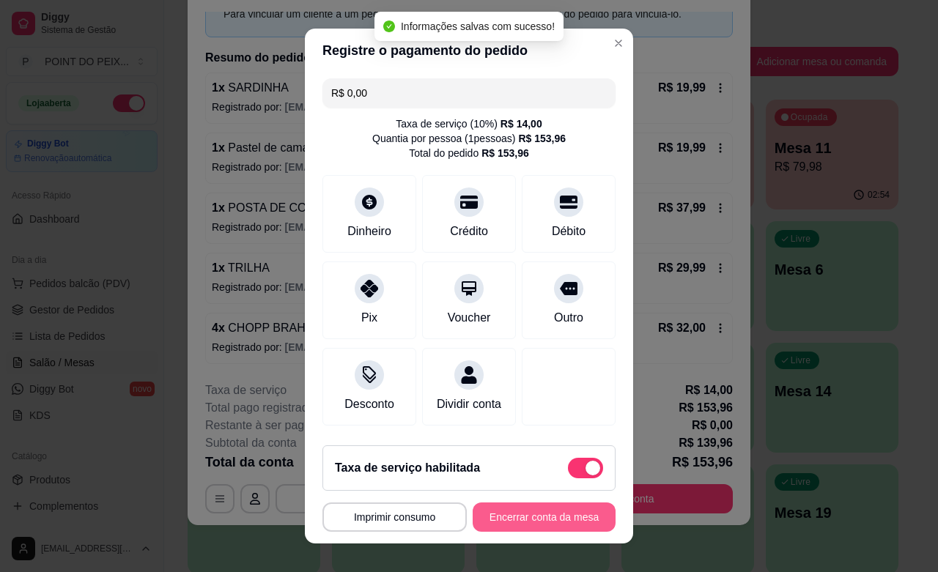
click at [523, 517] on button "Encerrar conta da mesa" at bounding box center [544, 517] width 143 height 29
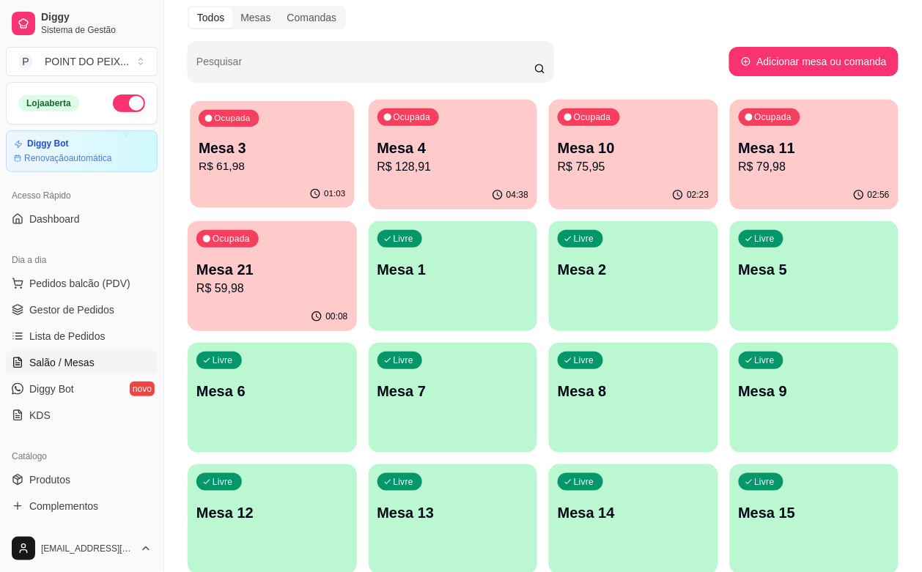
click at [249, 158] on p "R$ 61,98" at bounding box center [272, 166] width 147 height 17
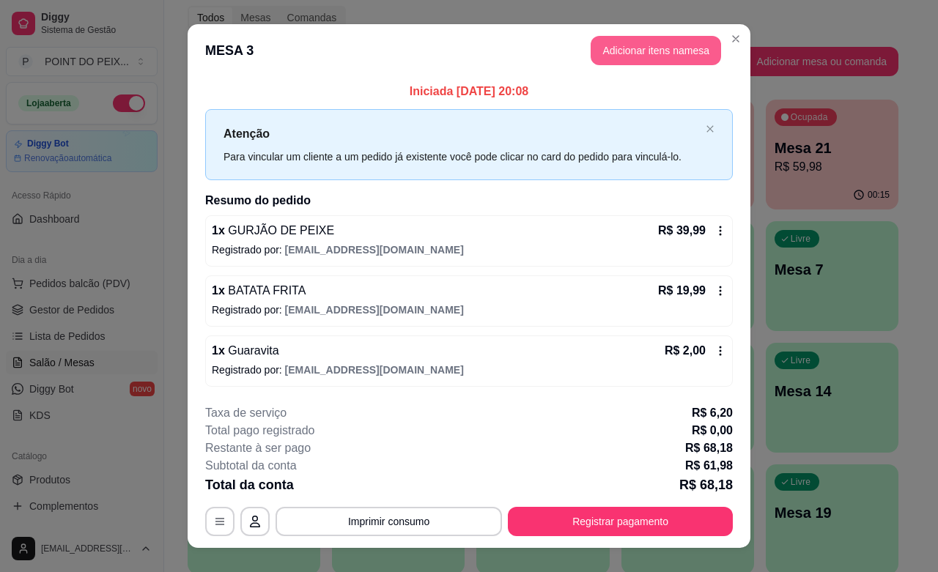
click at [679, 49] on button "Adicionar itens na mesa" at bounding box center [656, 50] width 130 height 29
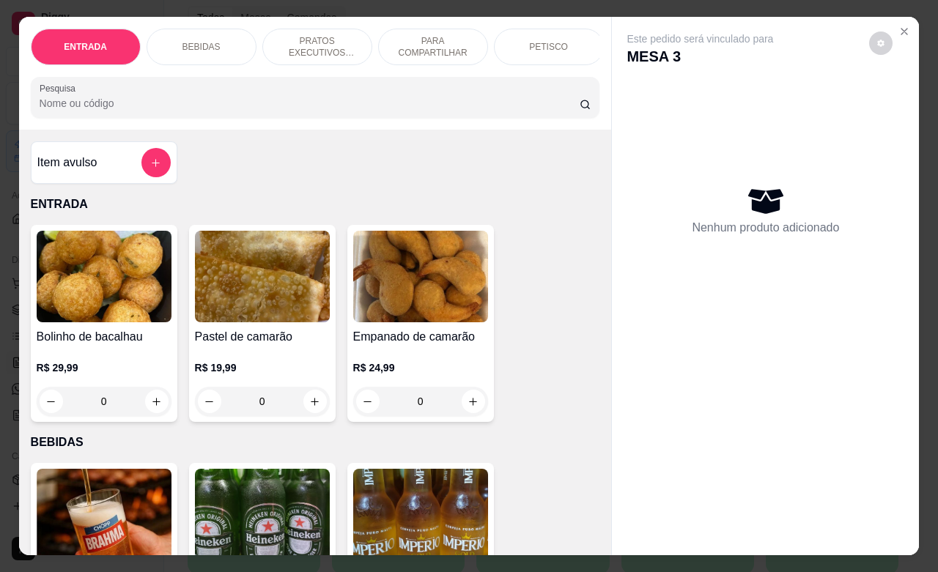
click at [202, 41] on p "BEBIDAS" at bounding box center [202, 47] width 38 height 12
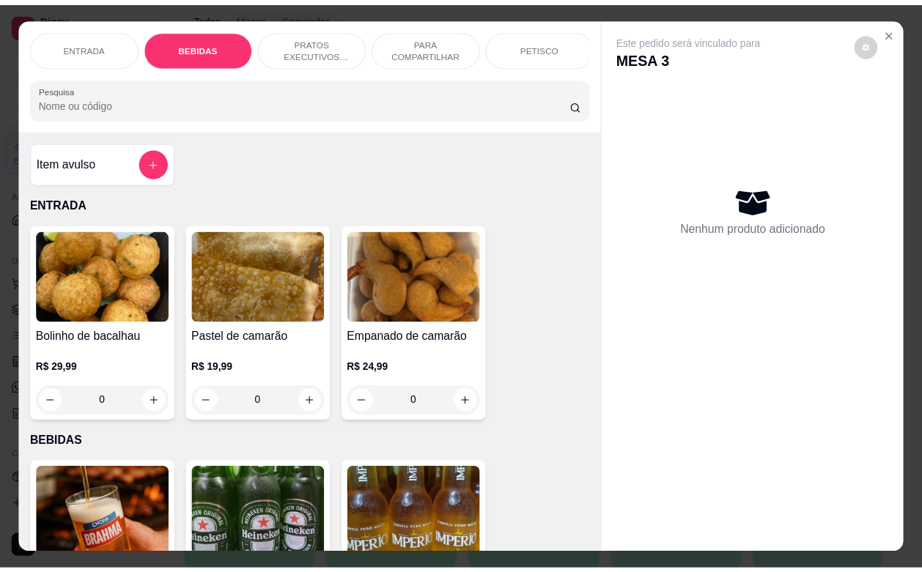
scroll to position [304, 0]
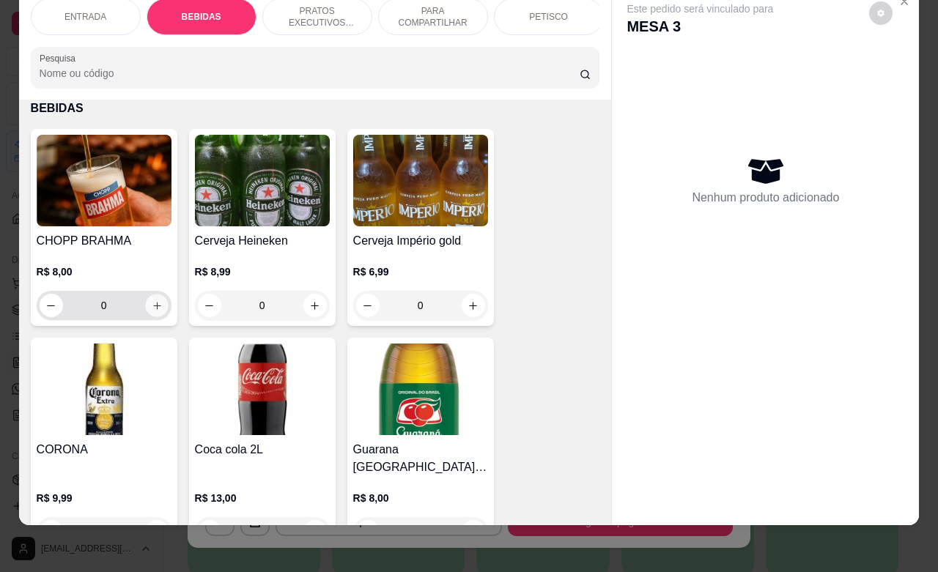
click at [151, 310] on icon "increase-product-quantity" at bounding box center [156, 306] width 11 height 11
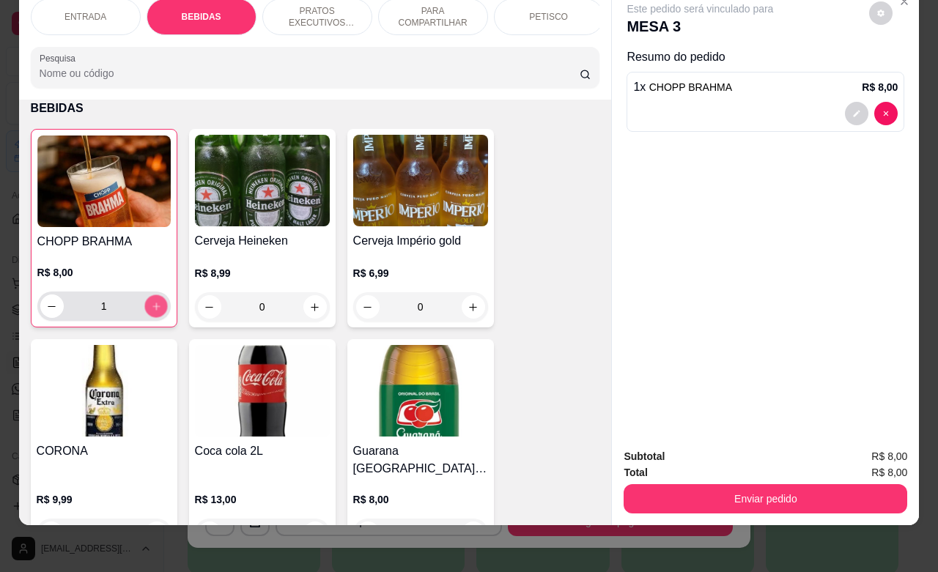
click at [150, 310] on icon "increase-product-quantity" at bounding box center [155, 306] width 11 height 11
type input "4"
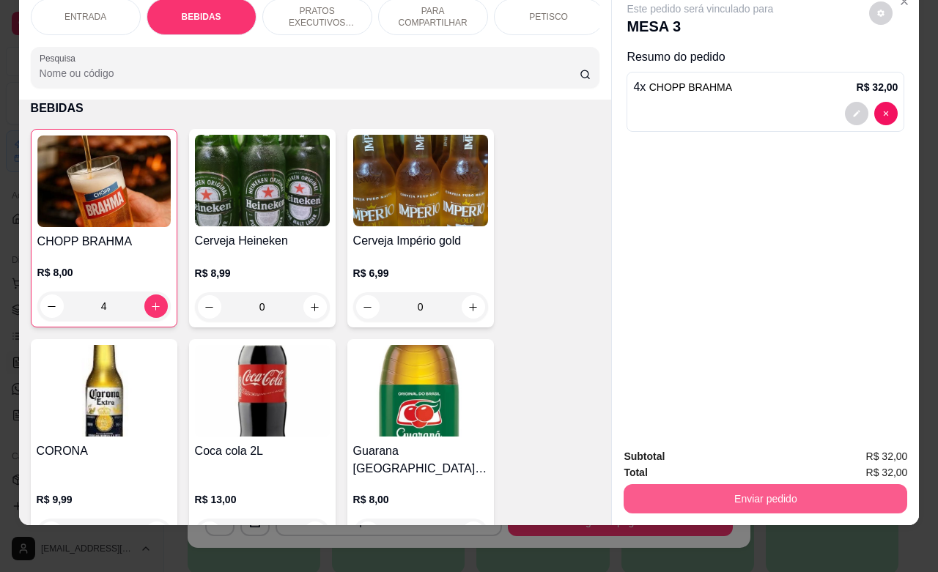
click at [761, 492] on button "Enviar pedido" at bounding box center [766, 498] width 284 height 29
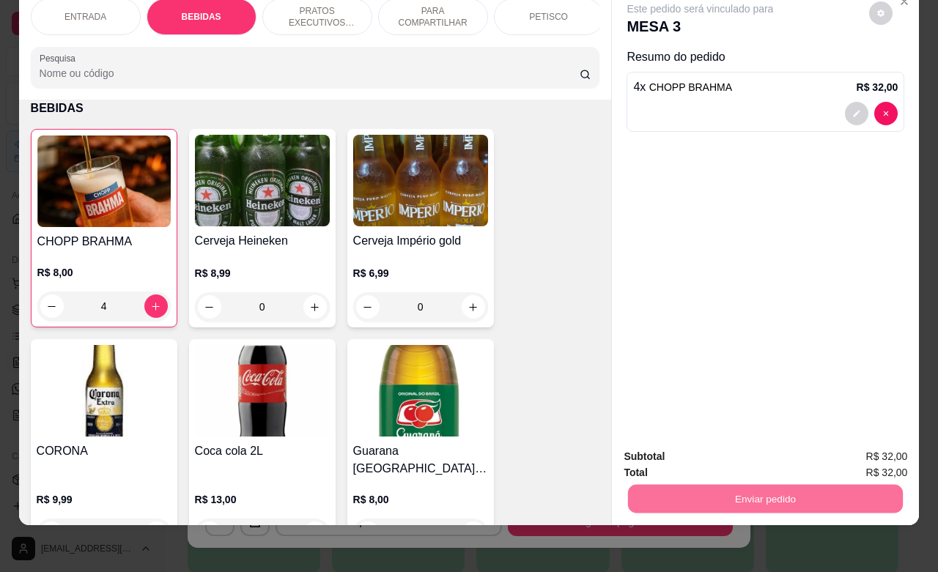
click at [708, 447] on button "Não registrar e enviar pedido" at bounding box center [715, 447] width 148 height 27
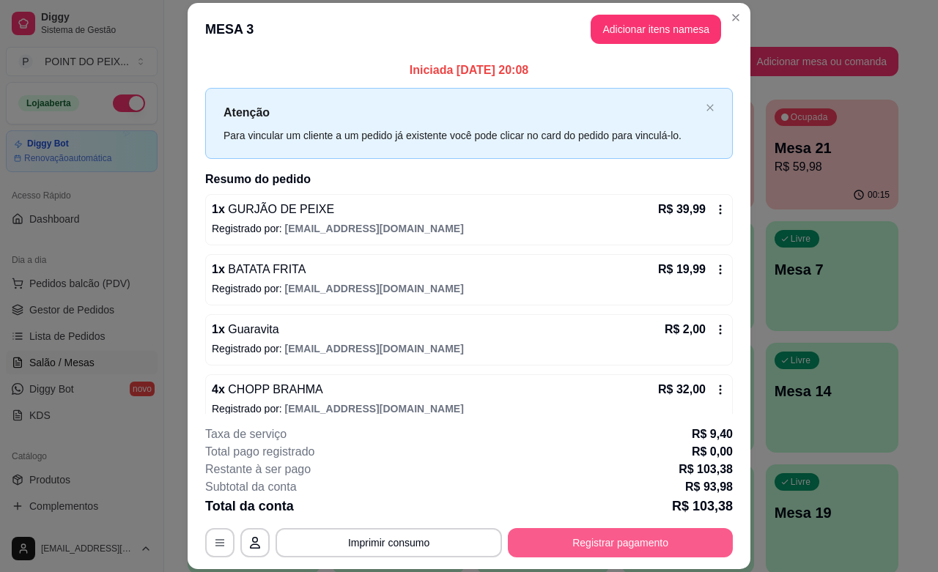
click at [629, 547] on button "Registrar pagamento" at bounding box center [620, 542] width 225 height 29
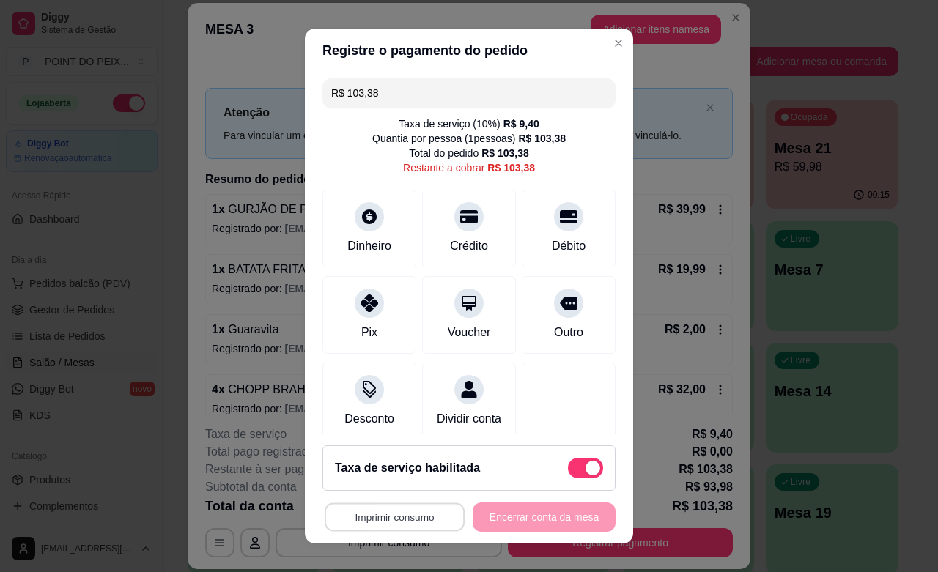
click at [388, 518] on button "Imprimir consumo" at bounding box center [395, 518] width 140 height 29
click at [394, 481] on button "IMPRESSORA" at bounding box center [387, 483] width 103 height 23
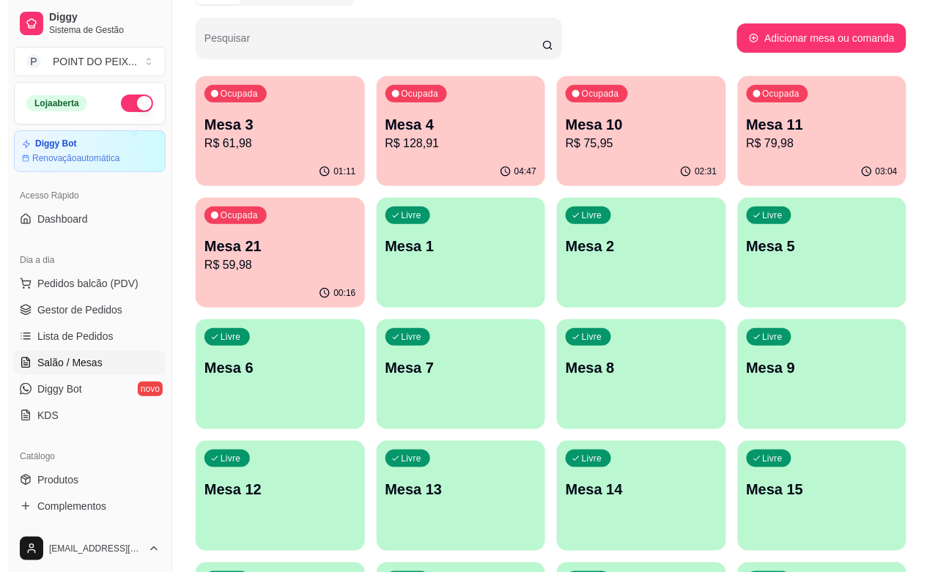
scroll to position [0, 0]
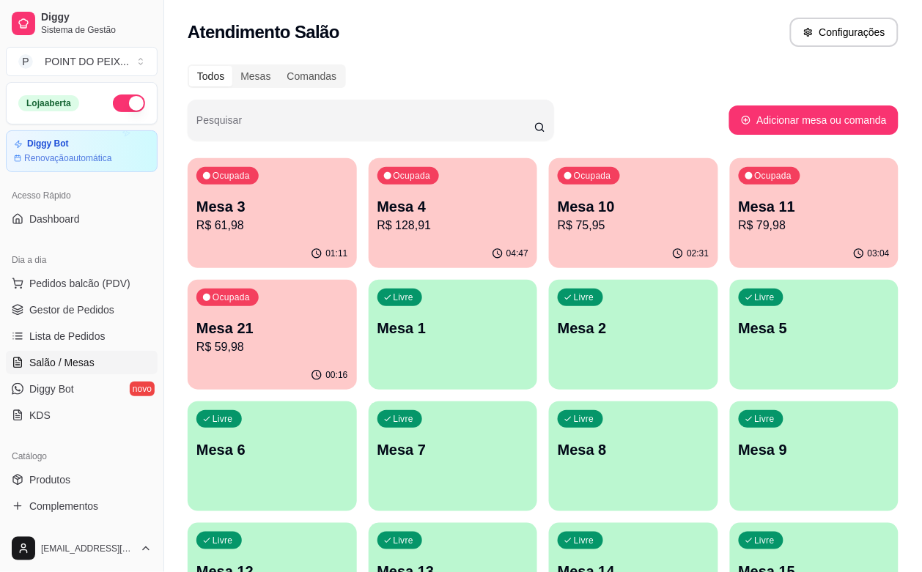
click at [271, 237] on div "Ocupada Mesa 3 R$ 61,98" at bounding box center [272, 198] width 169 height 81
click at [558, 328] on p "Mesa 2" at bounding box center [634, 328] width 152 height 21
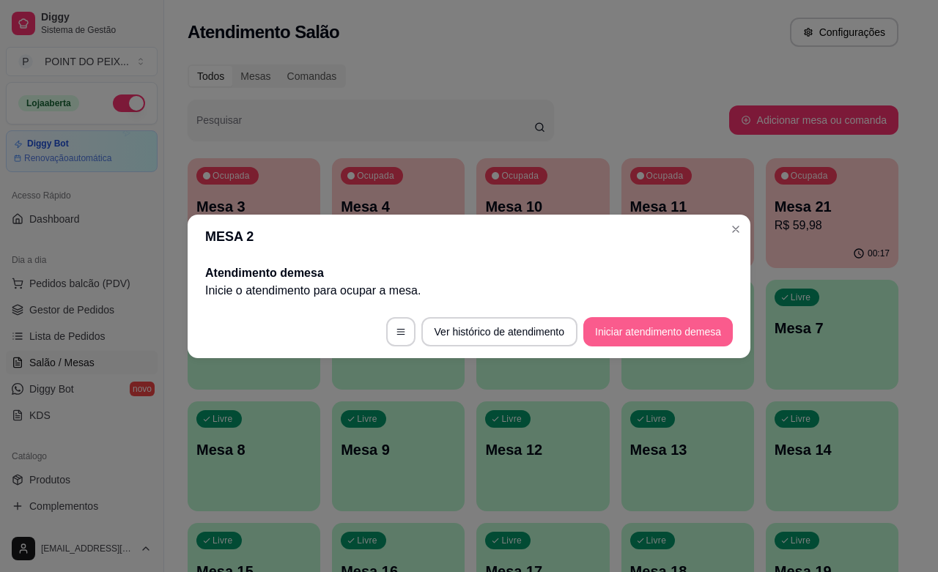
click at [663, 334] on button "Iniciar atendimento de mesa" at bounding box center [658, 331] width 150 height 29
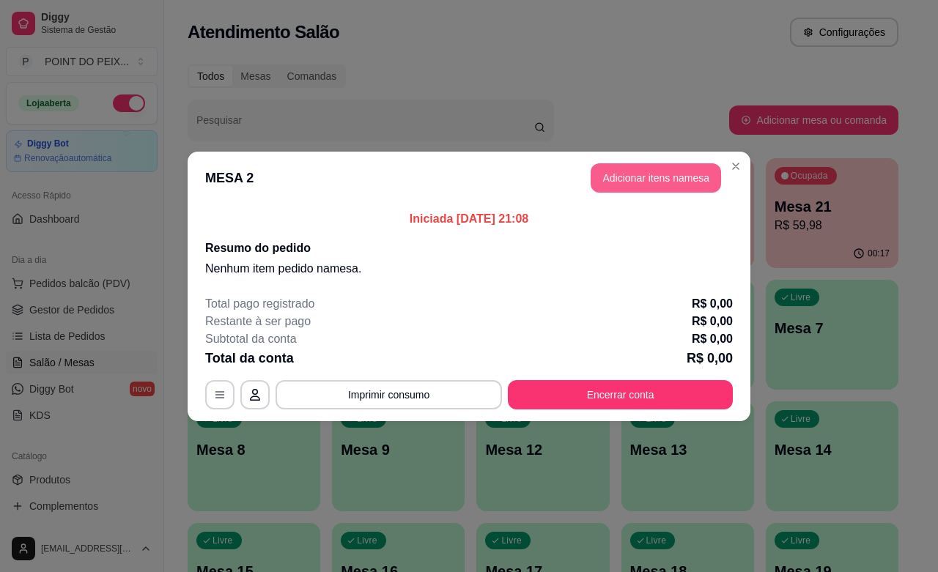
click at [657, 178] on button "Adicionar itens na mesa" at bounding box center [656, 177] width 130 height 29
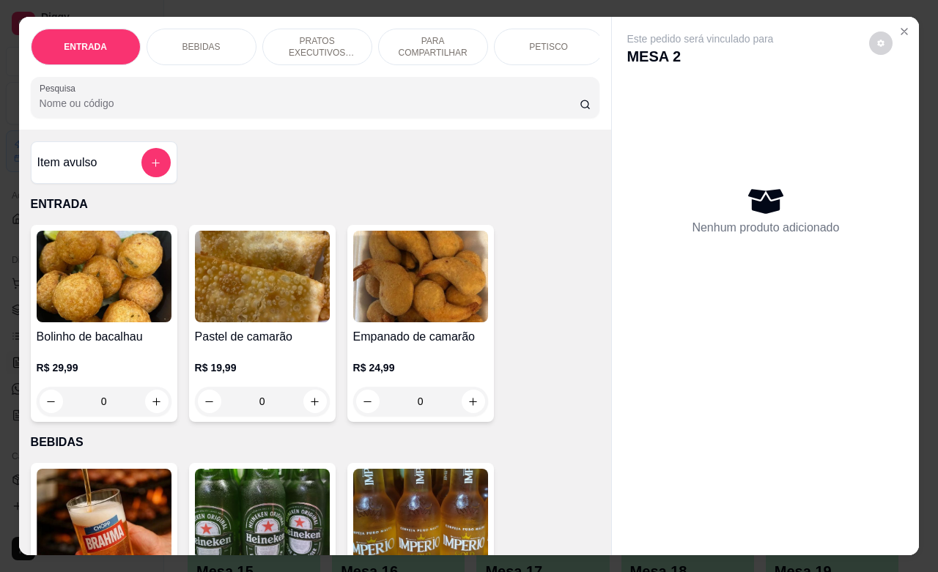
click at [539, 43] on p "PETISCO" at bounding box center [548, 47] width 39 height 12
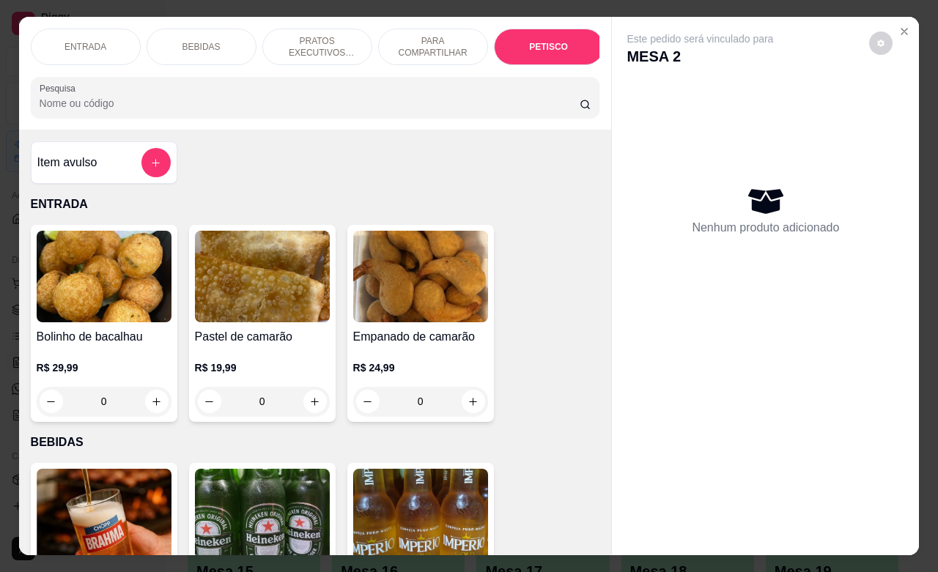
scroll to position [3230, 0]
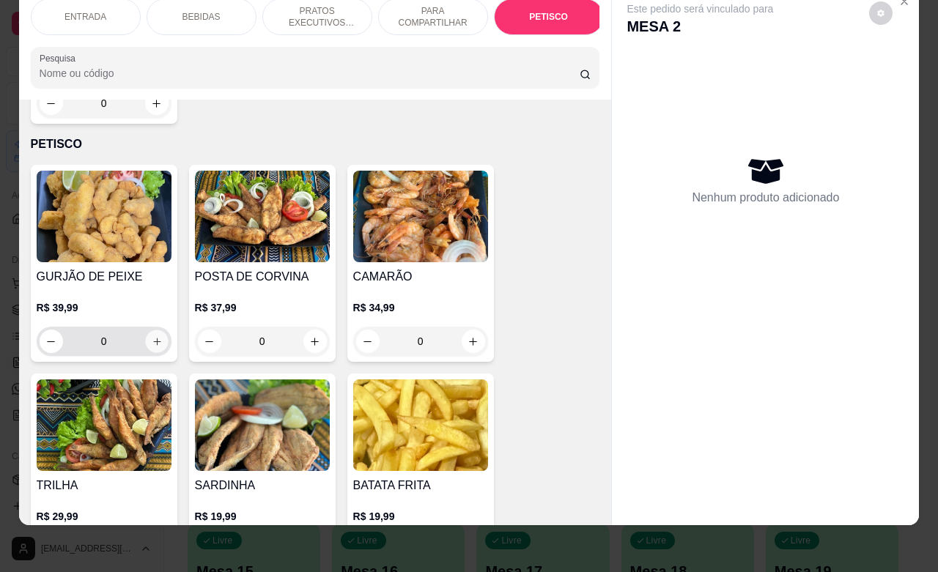
click at [152, 336] on icon "increase-product-quantity" at bounding box center [156, 341] width 11 height 11
type input "1"
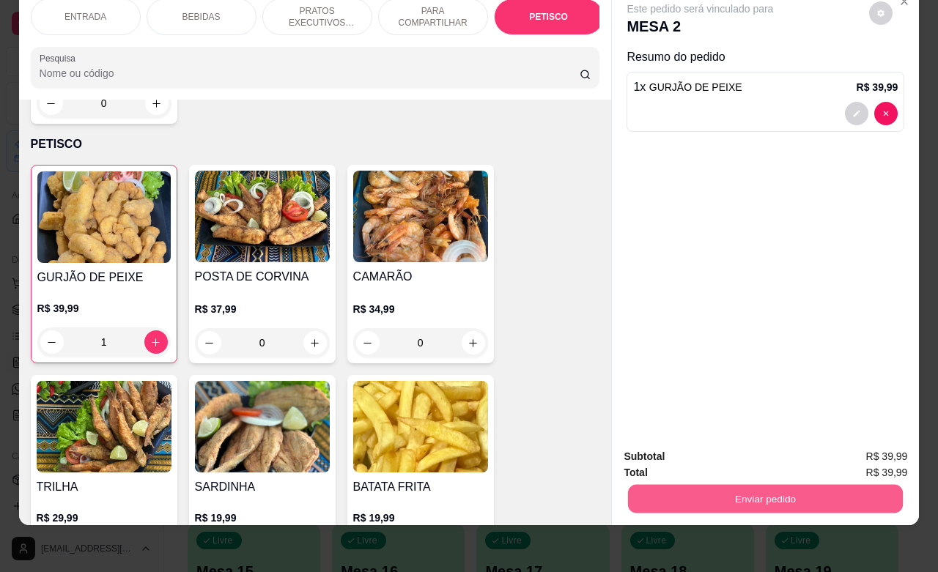
click at [734, 484] on button "Enviar pedido" at bounding box center [765, 498] width 275 height 29
click at [699, 447] on button "Não registrar e enviar pedido" at bounding box center [715, 448] width 152 height 28
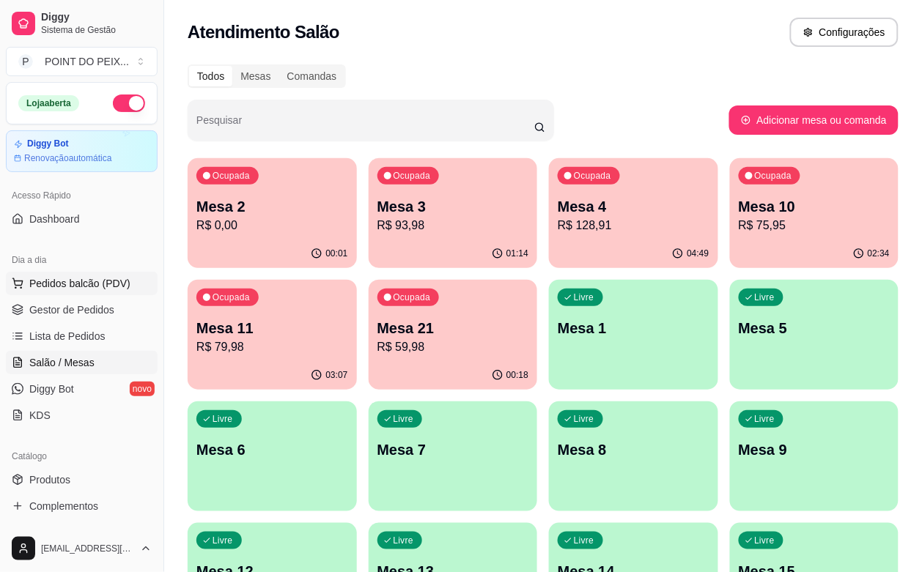
click at [89, 283] on span "Pedidos balcão (PDV)" at bounding box center [79, 283] width 101 height 15
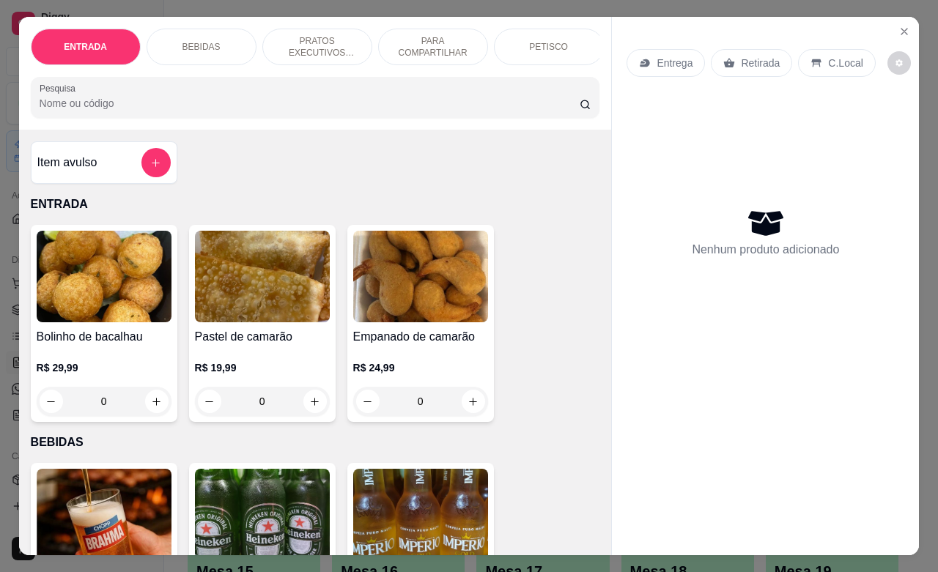
click at [545, 41] on p "PETISCO" at bounding box center [548, 47] width 39 height 12
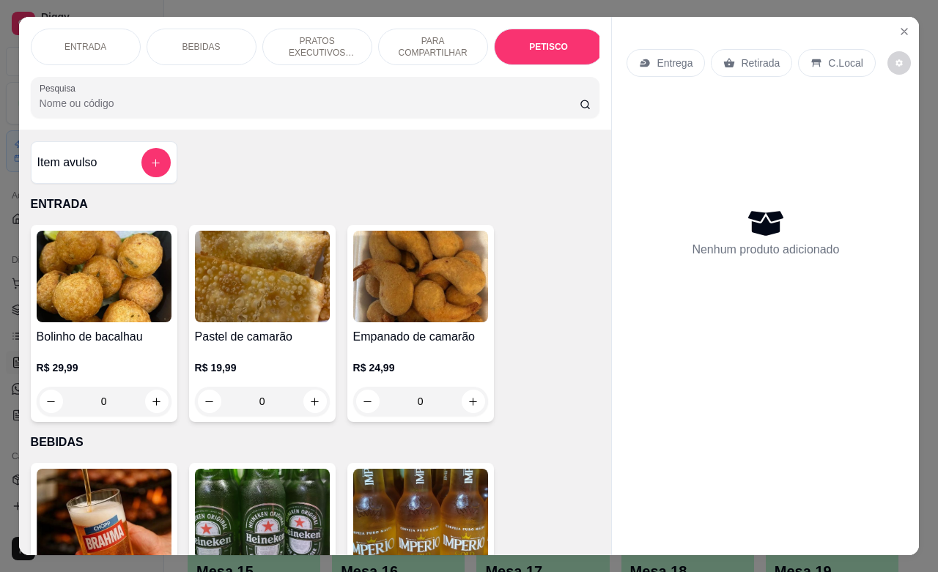
scroll to position [3230, 0]
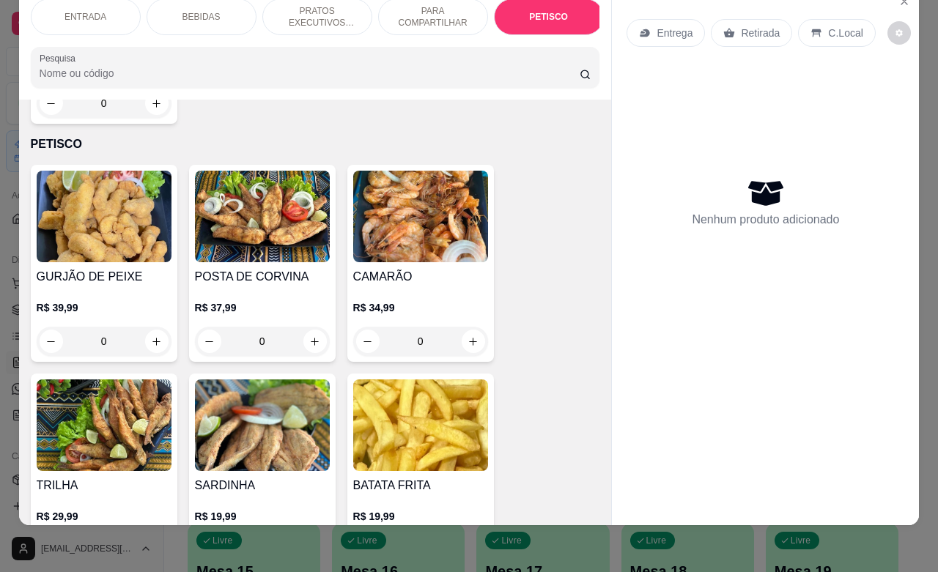
click at [193, 9] on div "BEBIDAS" at bounding box center [202, 17] width 110 height 37
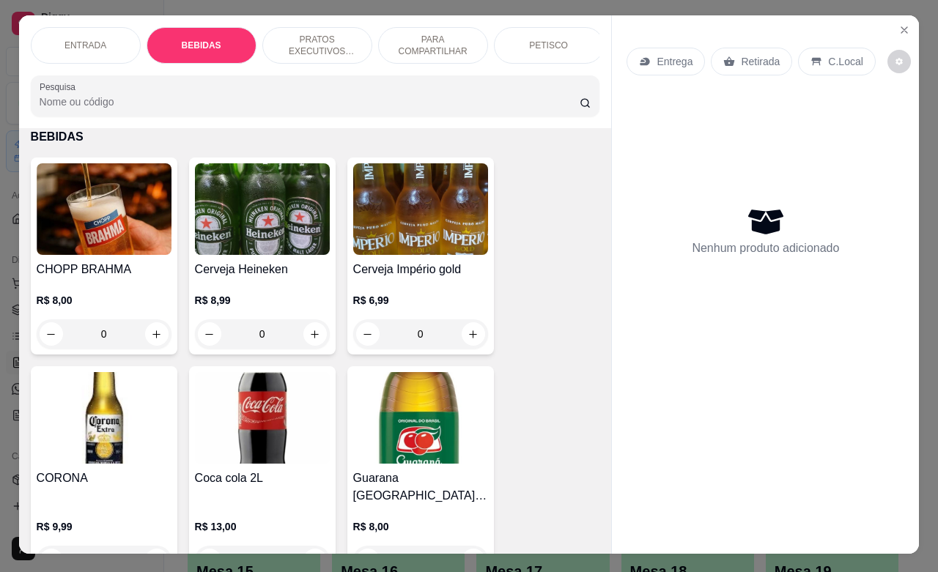
scroll to position [0, 0]
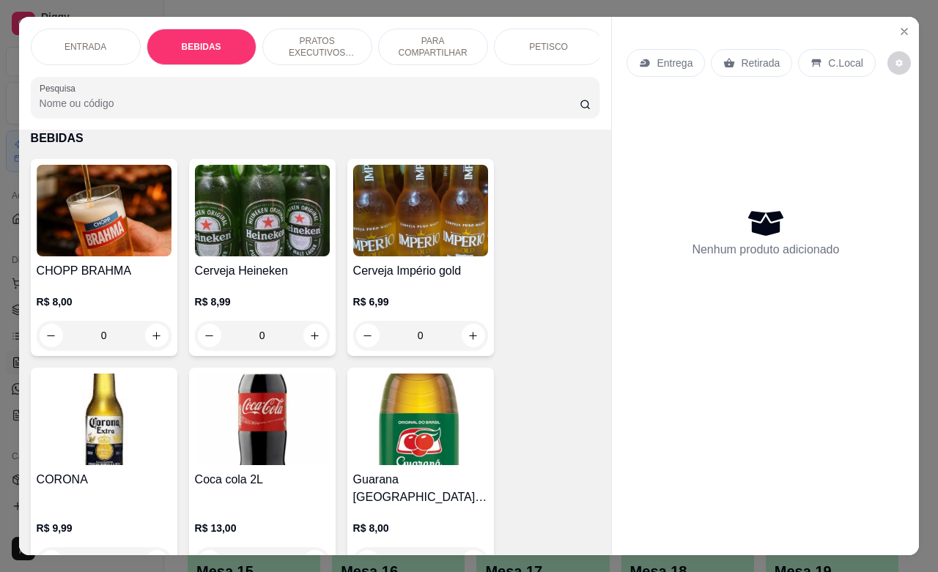
click at [93, 45] on div "ENTRADA" at bounding box center [86, 47] width 110 height 37
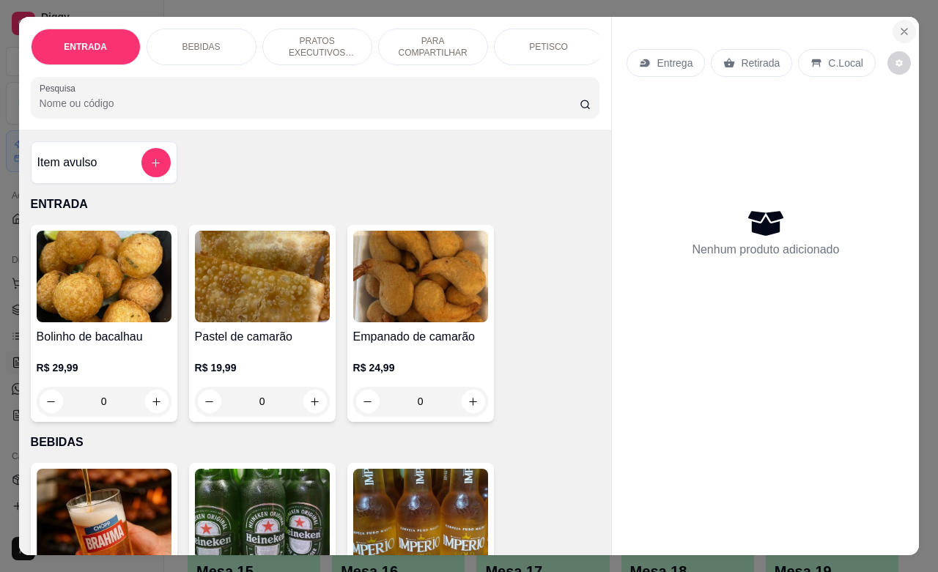
click at [899, 26] on icon "Close" at bounding box center [905, 32] width 12 height 12
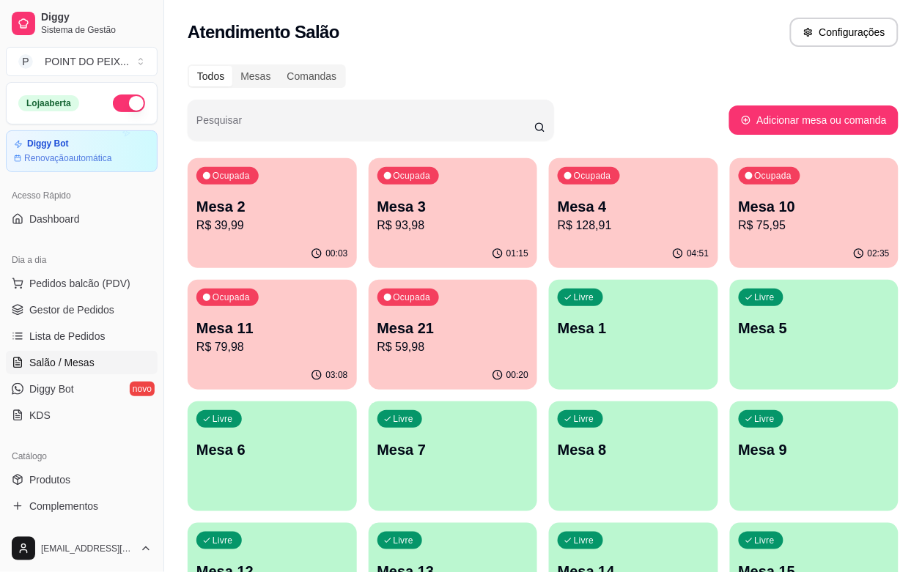
click at [410, 222] on p "R$ 93,98" at bounding box center [453, 226] width 152 height 18
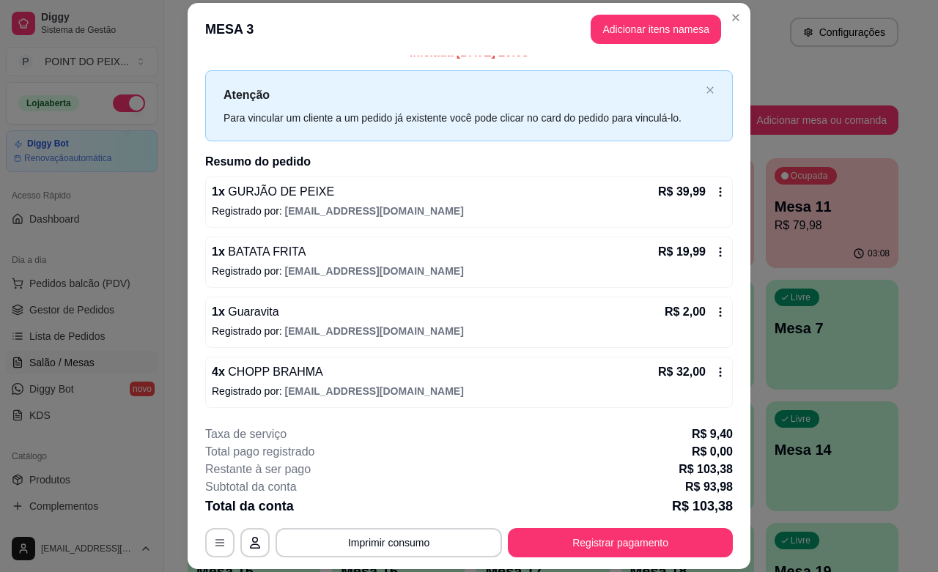
scroll to position [44, 0]
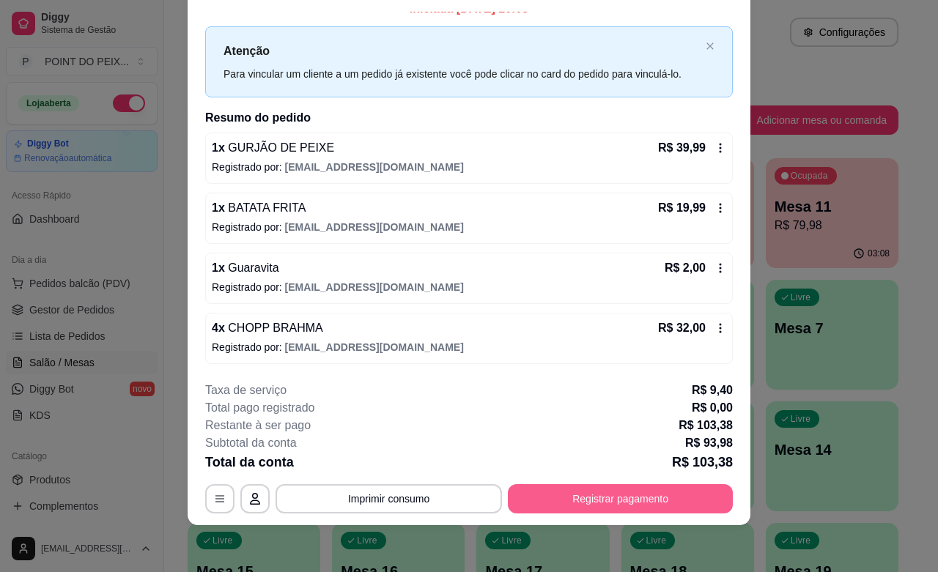
click at [611, 502] on button "Registrar pagamento" at bounding box center [620, 498] width 225 height 29
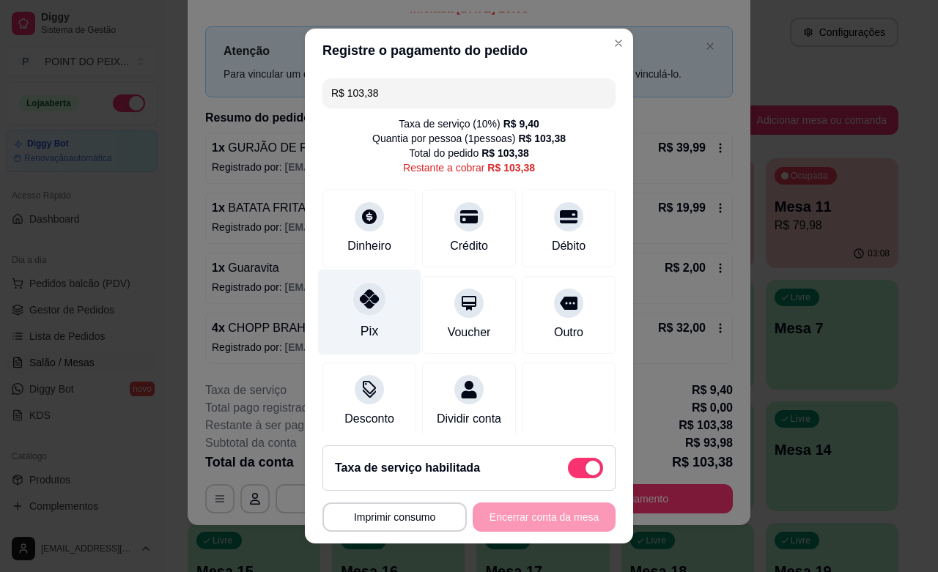
click at [360, 306] on icon at bounding box center [369, 299] width 19 height 19
type input "R$ 0,00"
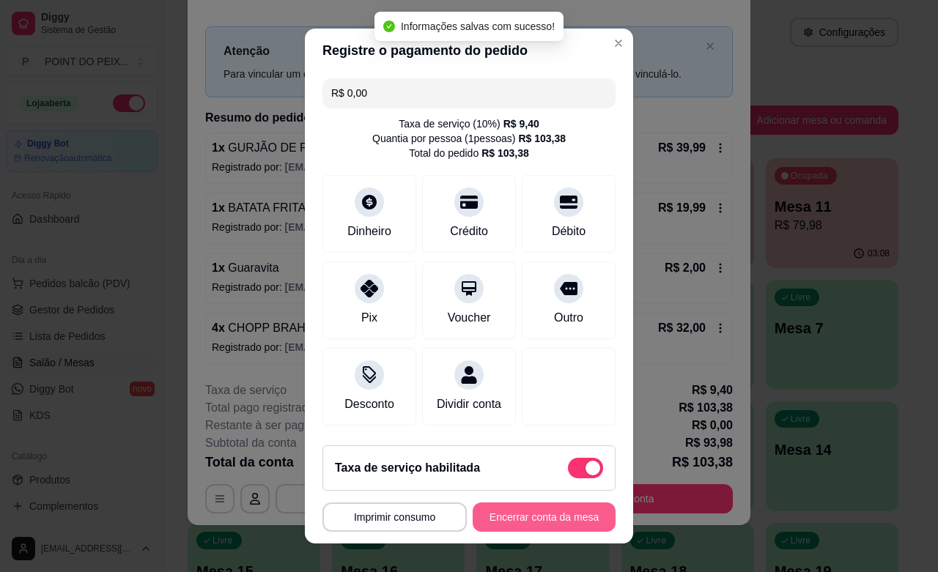
click at [530, 523] on button "Encerrar conta da mesa" at bounding box center [544, 517] width 143 height 29
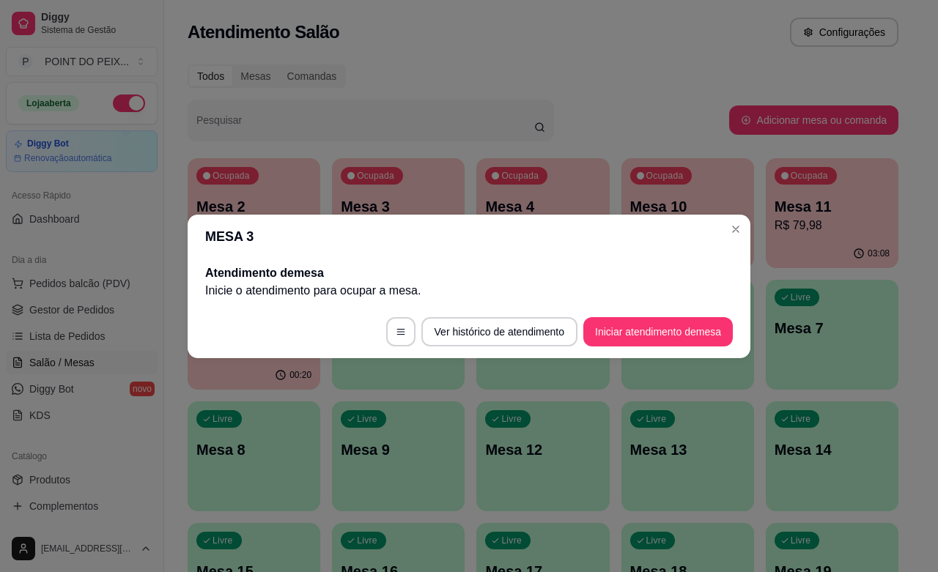
scroll to position [0, 0]
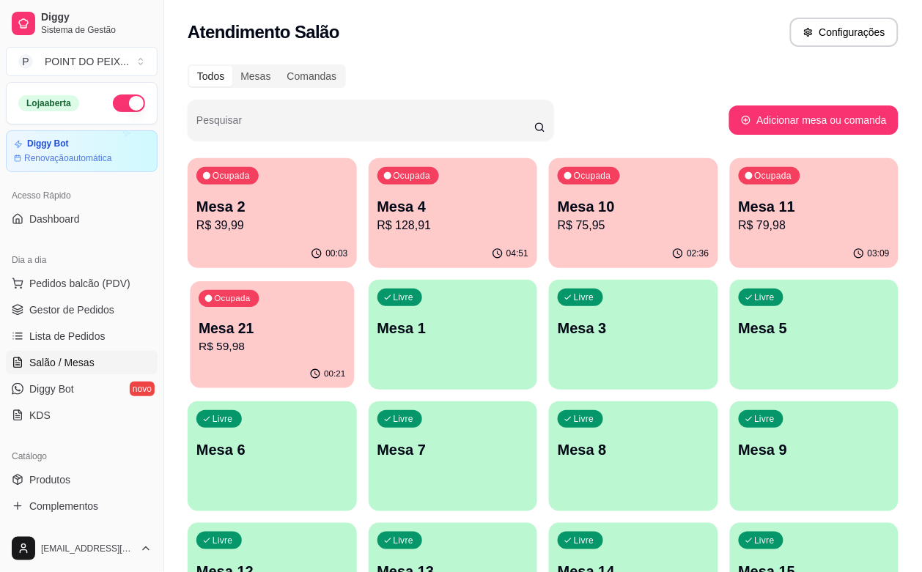
click at [345, 319] on p "Mesa 21" at bounding box center [272, 329] width 147 height 20
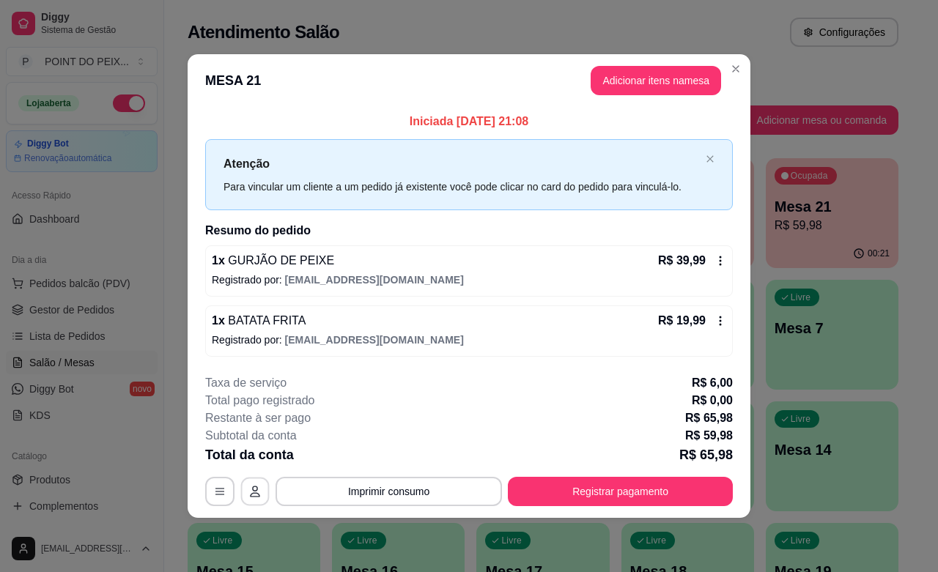
click at [255, 491] on icon "button" at bounding box center [255, 492] width 12 height 12
click at [214, 490] on icon "button" at bounding box center [220, 492] width 12 height 12
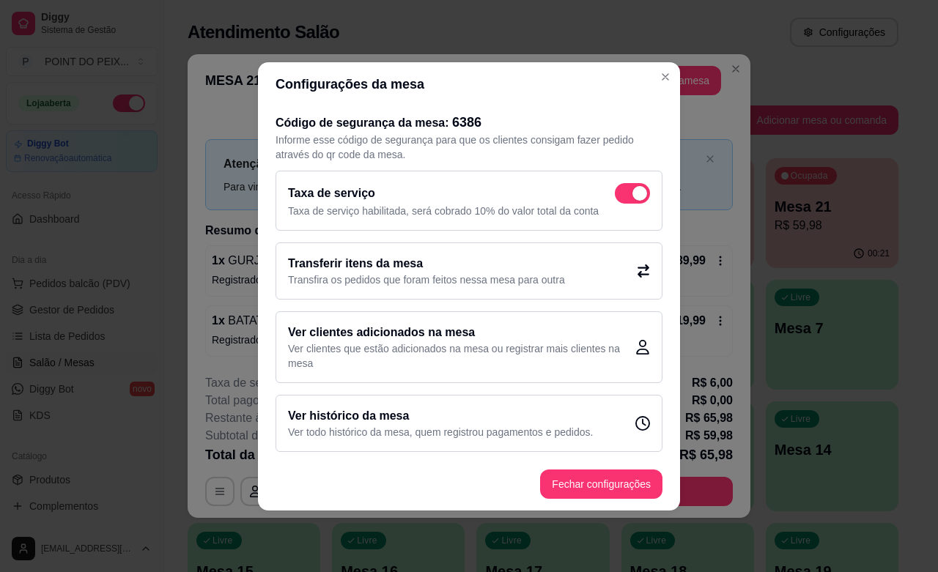
click at [438, 277] on p "Transfira os pedidos que foram feitos nessa mesa para outra" at bounding box center [426, 280] width 277 height 15
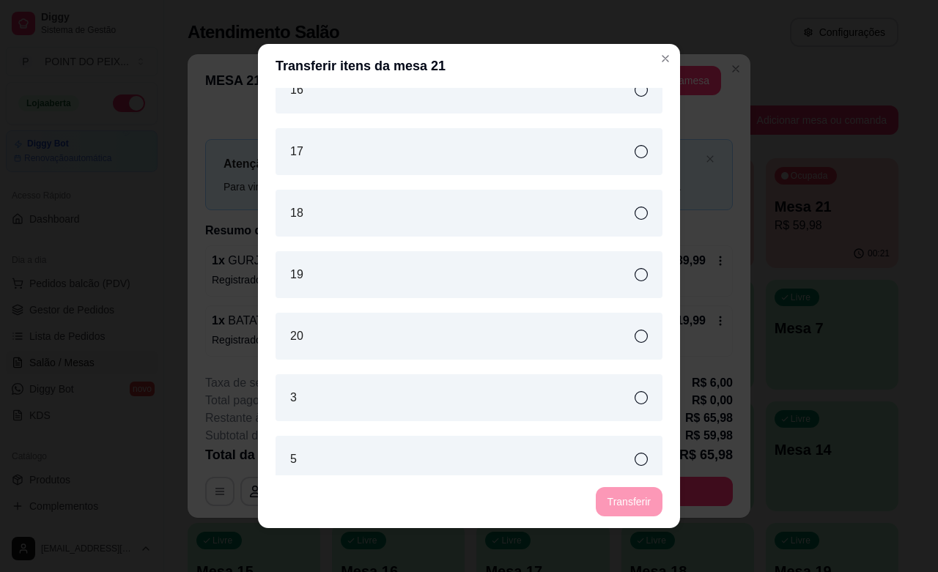
scroll to position [458, 0]
click at [635, 273] on icon at bounding box center [641, 274] width 13 height 13
click at [620, 496] on button "Transferir" at bounding box center [629, 502] width 65 height 29
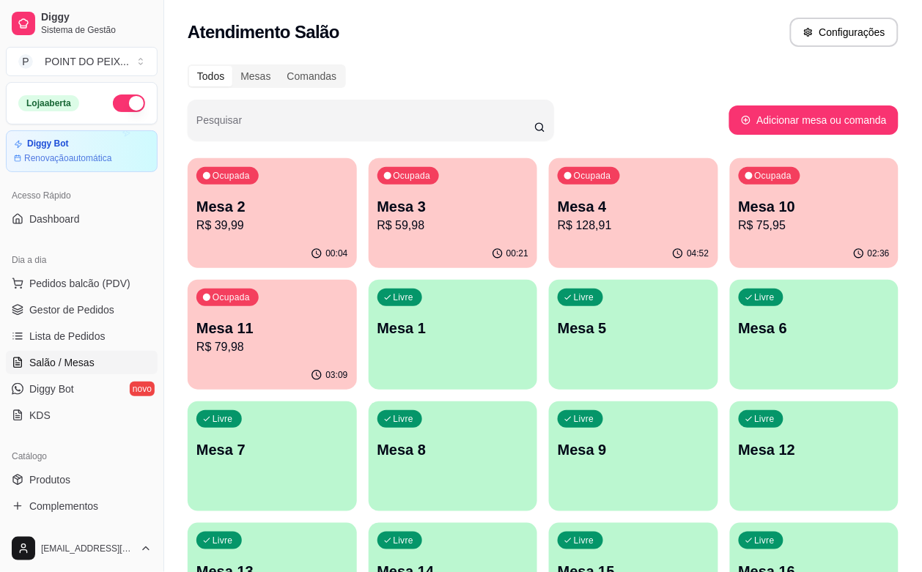
click at [730, 346] on div "Livre Mesa 6" at bounding box center [814, 326] width 169 height 92
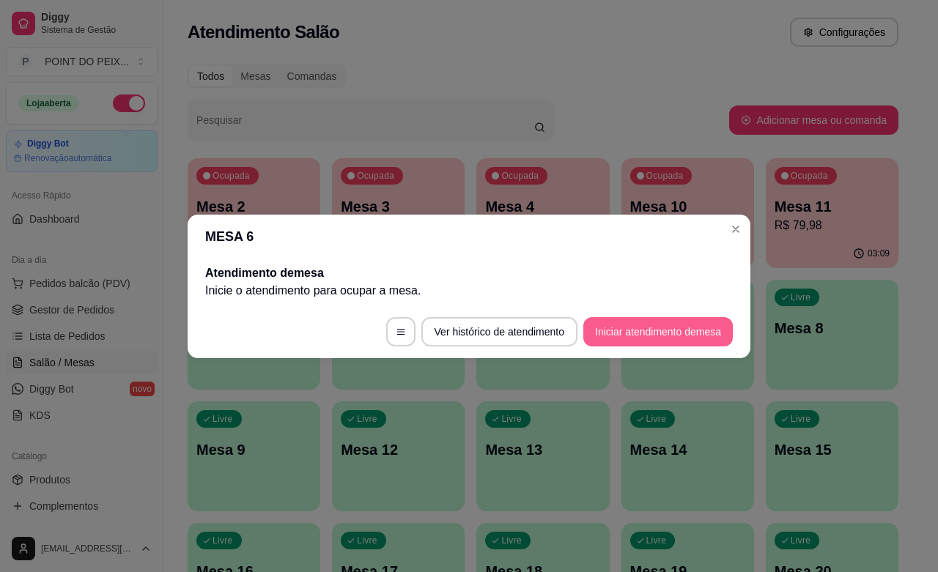
click at [650, 331] on button "Iniciar atendimento de mesa" at bounding box center [658, 331] width 150 height 29
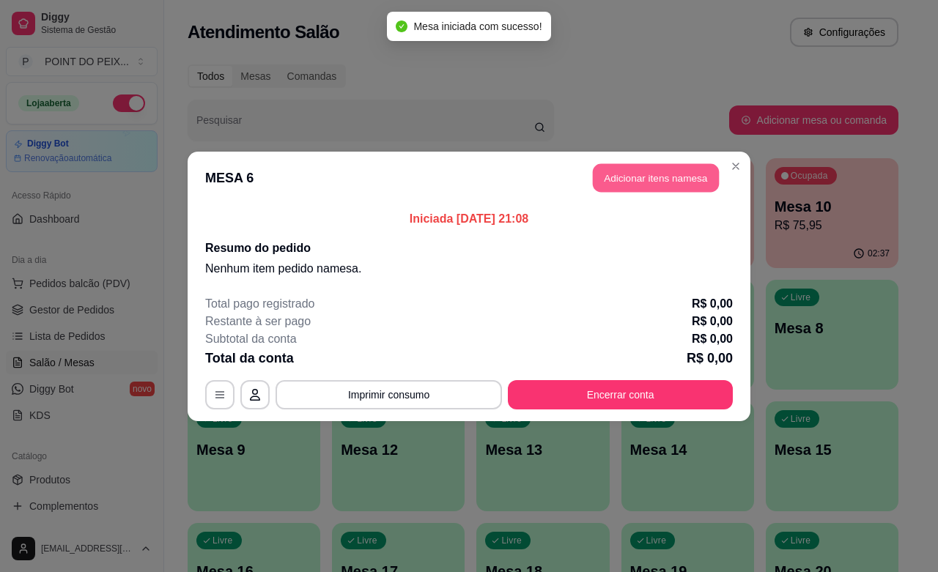
click at [652, 177] on button "Adicionar itens na mesa" at bounding box center [656, 177] width 126 height 29
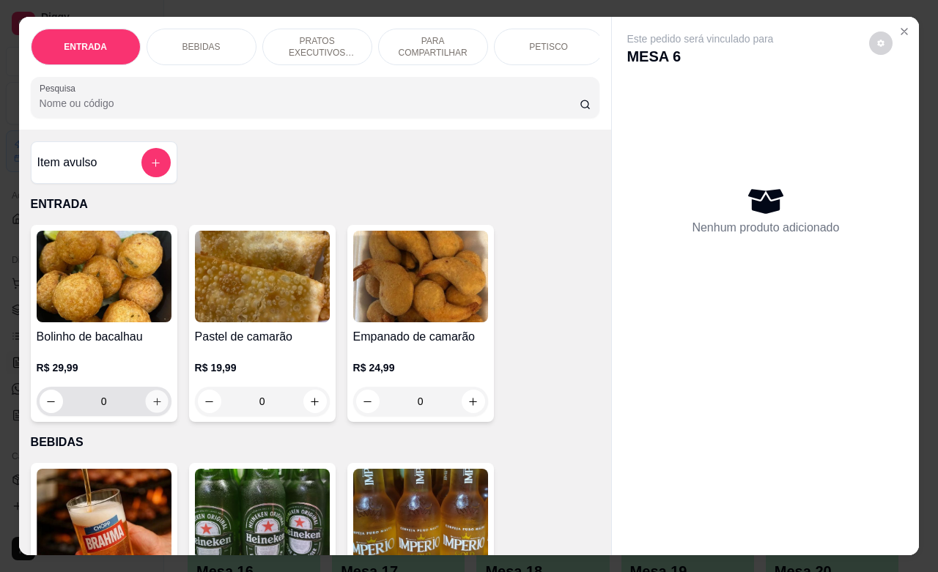
click at [155, 412] on button "increase-product-quantity" at bounding box center [156, 402] width 23 height 23
type input "1"
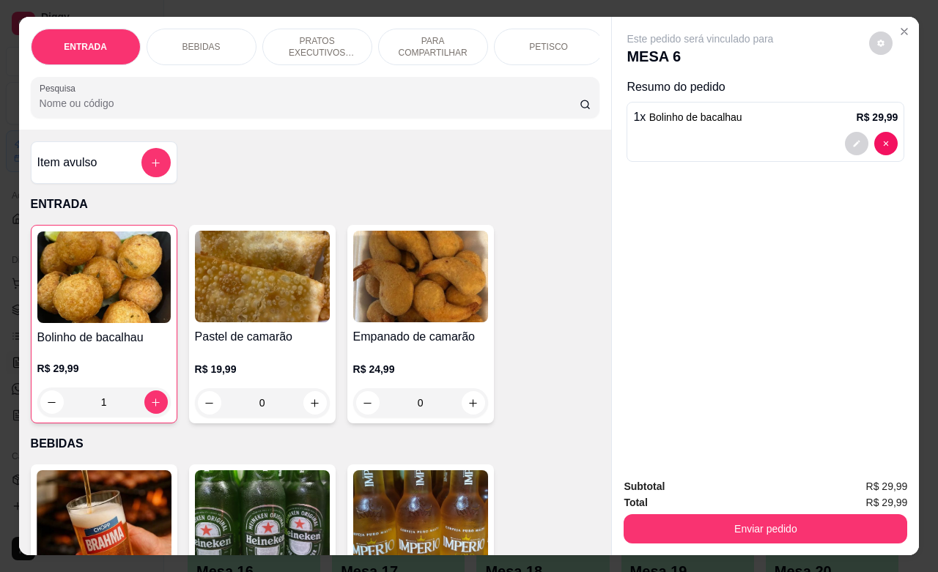
click at [545, 41] on p "PETISCO" at bounding box center [548, 47] width 39 height 12
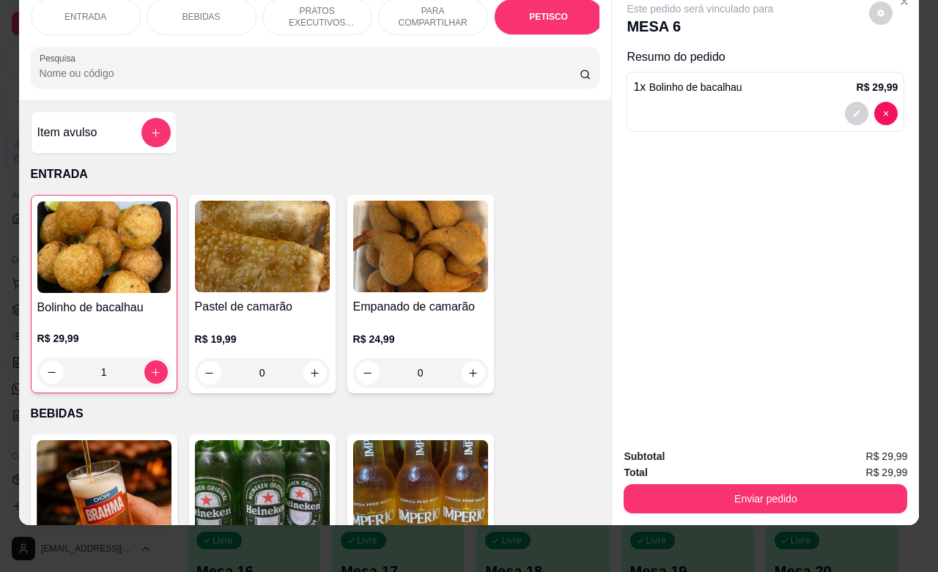
scroll to position [3232, 0]
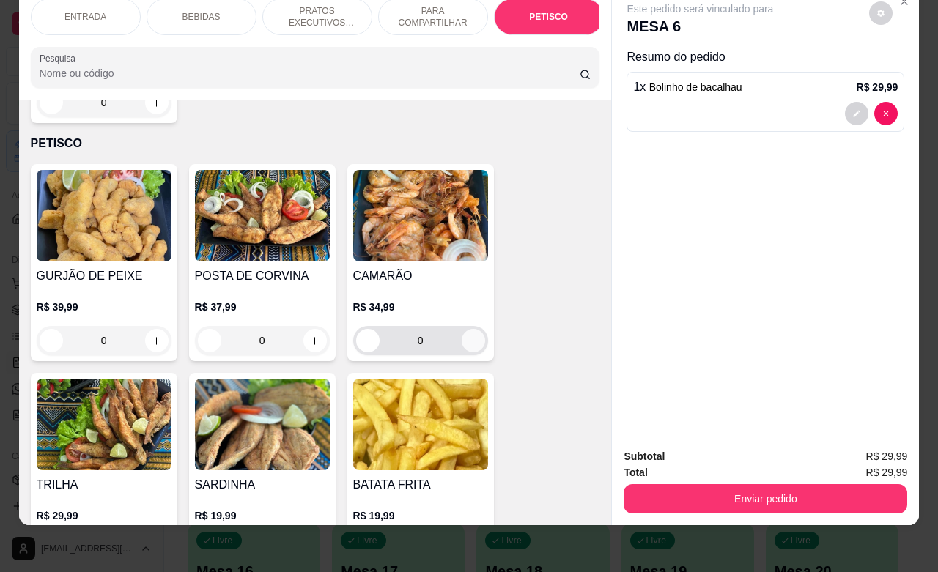
click at [470, 336] on icon "increase-product-quantity" at bounding box center [473, 341] width 11 height 11
type input "1"
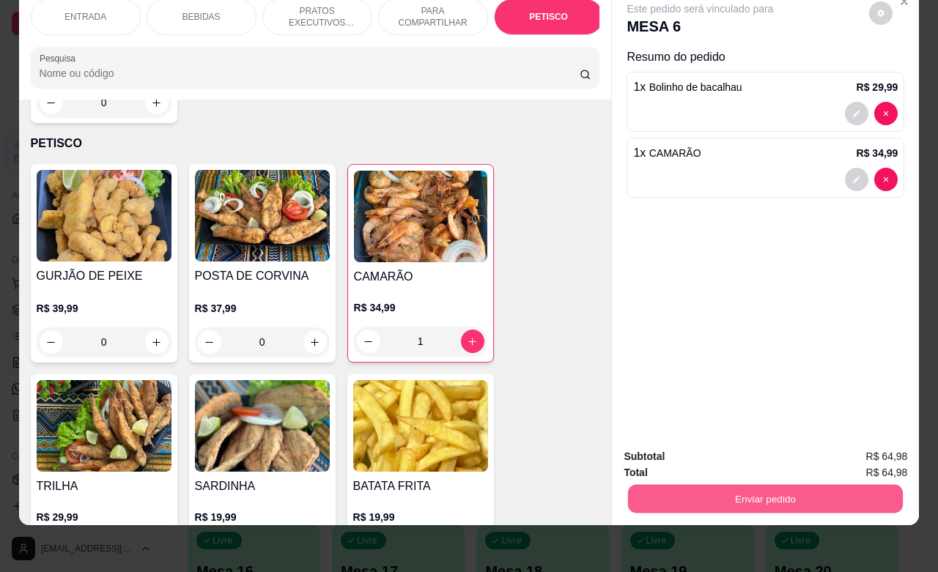
click at [734, 484] on button "Enviar pedido" at bounding box center [765, 498] width 275 height 29
click at [701, 447] on button "Não registrar e enviar pedido" at bounding box center [715, 448] width 152 height 28
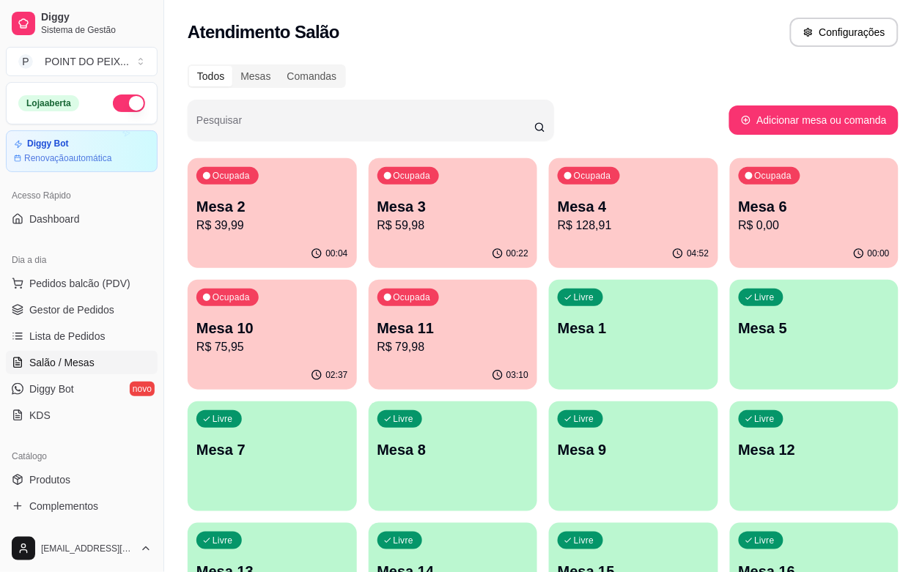
click at [377, 350] on p "R$ 79,98" at bounding box center [453, 348] width 152 height 18
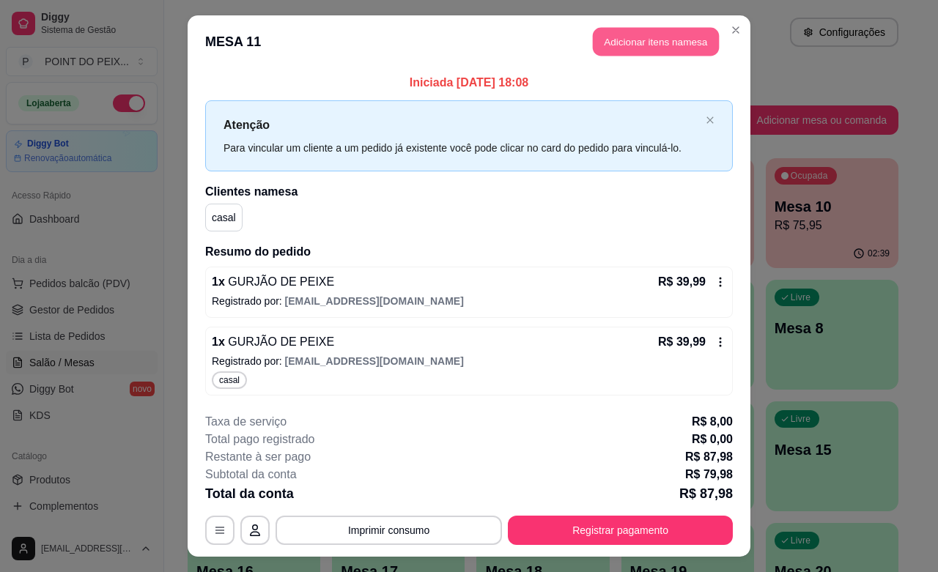
click at [636, 48] on button "Adicionar itens na mesa" at bounding box center [656, 42] width 126 height 29
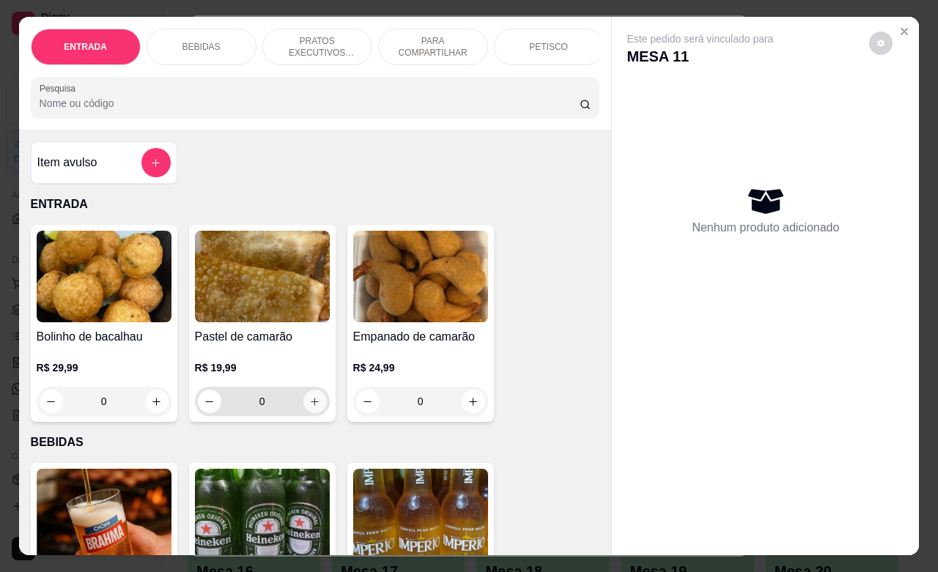
click at [311, 406] on icon "increase-product-quantity" at bounding box center [315, 402] width 8 height 8
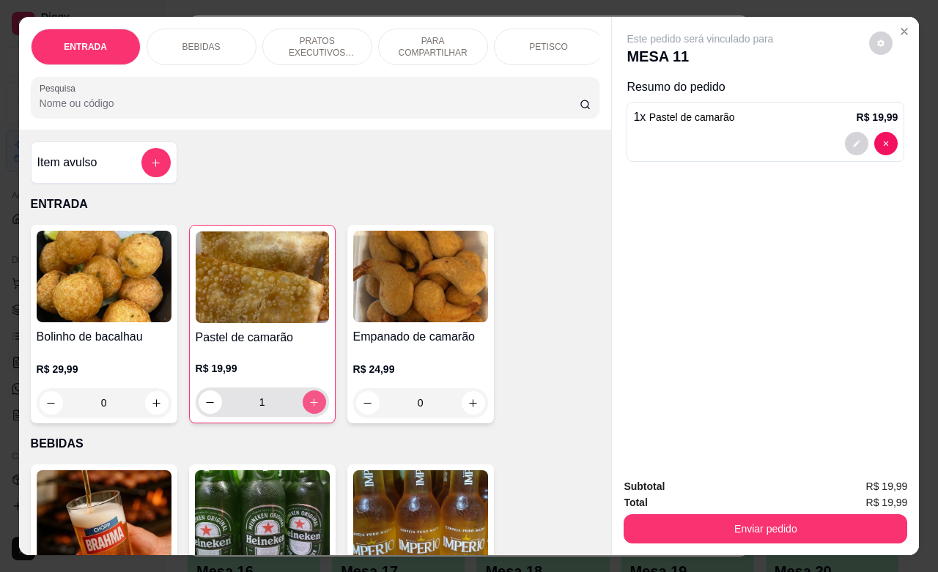
type input "1"
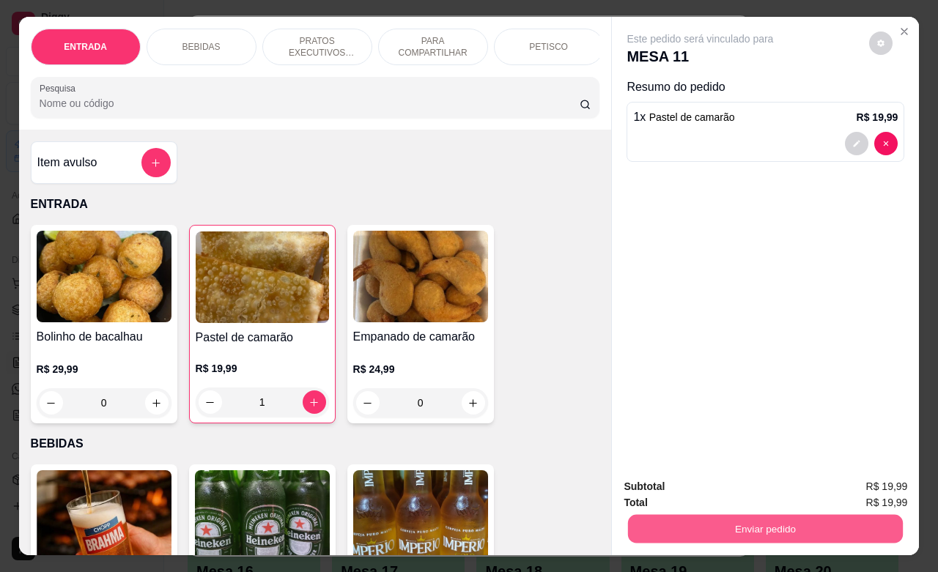
click at [754, 523] on button "Enviar pedido" at bounding box center [765, 529] width 275 height 29
click at [673, 482] on button "Não registrar e enviar pedido" at bounding box center [715, 484] width 148 height 27
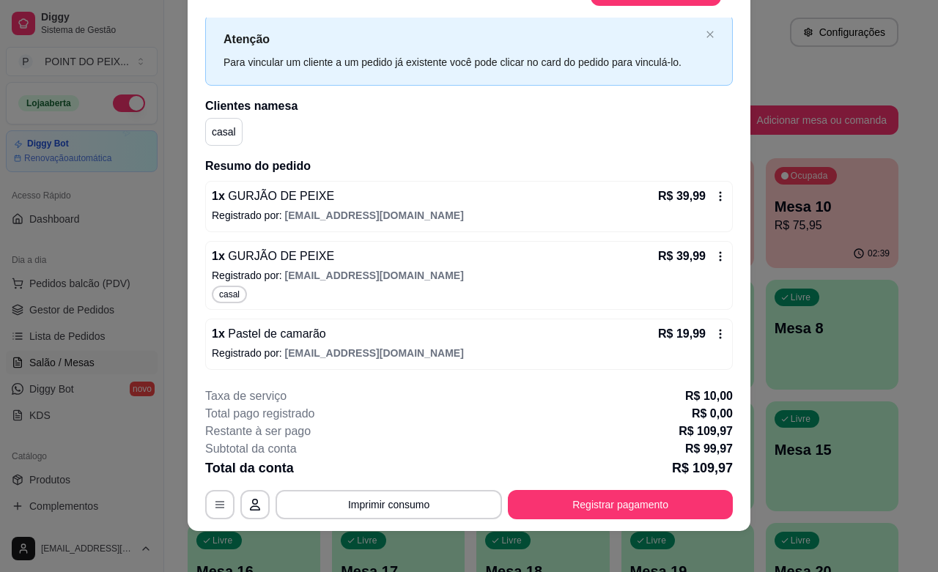
scroll to position [44, 0]
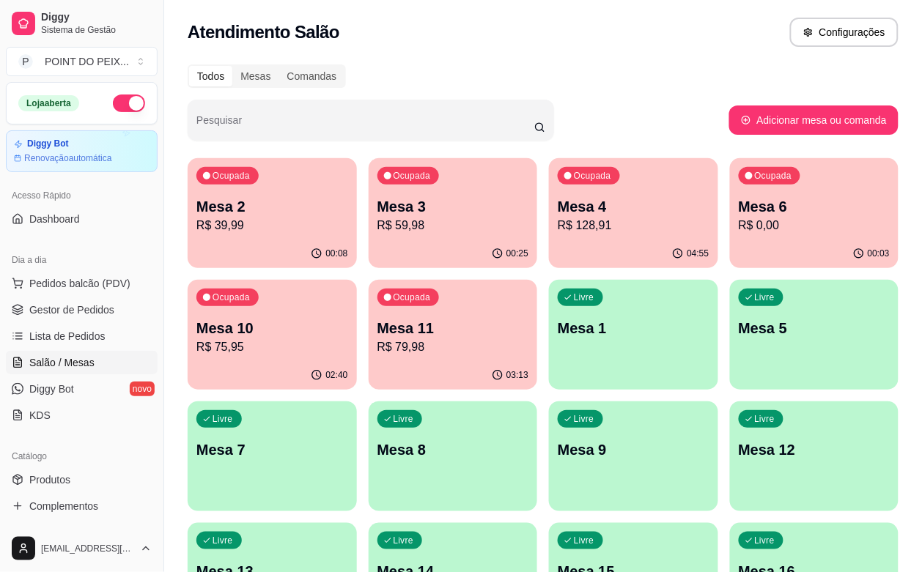
click at [745, 75] on div "Todos Mesas Comandas" at bounding box center [543, 76] width 711 height 23
click at [100, 336] on span "Lista de Pedidos" at bounding box center [67, 336] width 76 height 15
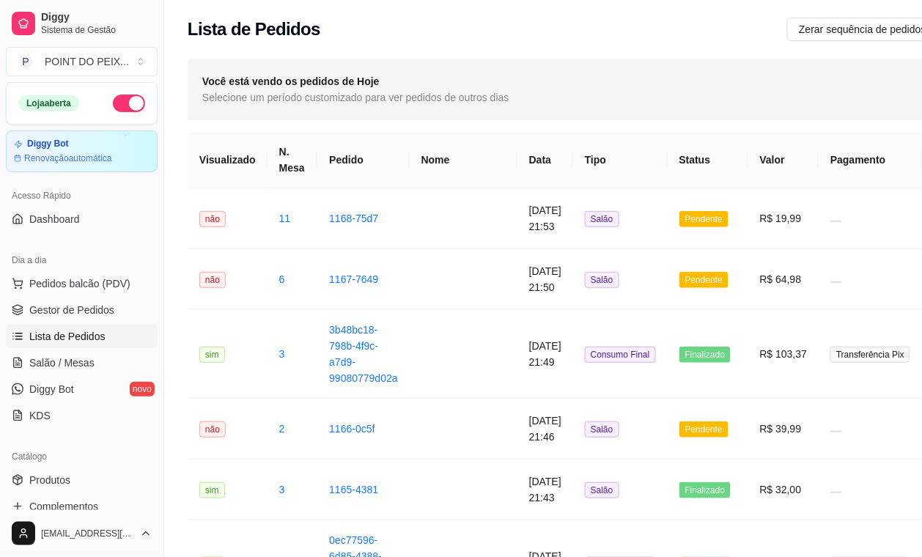
click at [88, 336] on span "Lista de Pedidos" at bounding box center [67, 336] width 76 height 15
click at [81, 366] on span "Salão / Mesas" at bounding box center [61, 362] width 65 height 15
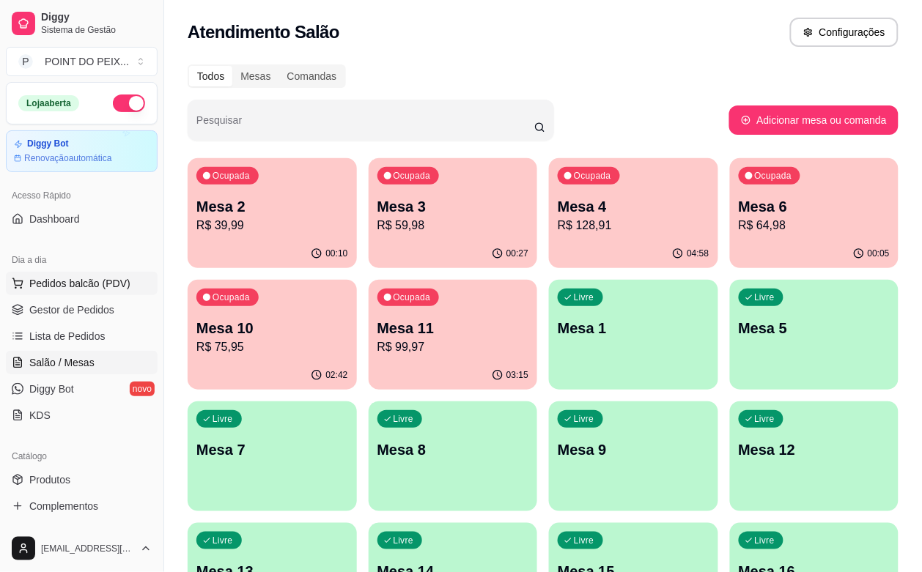
click at [78, 284] on span "Pedidos balcão (PDV)" at bounding box center [79, 283] width 101 height 15
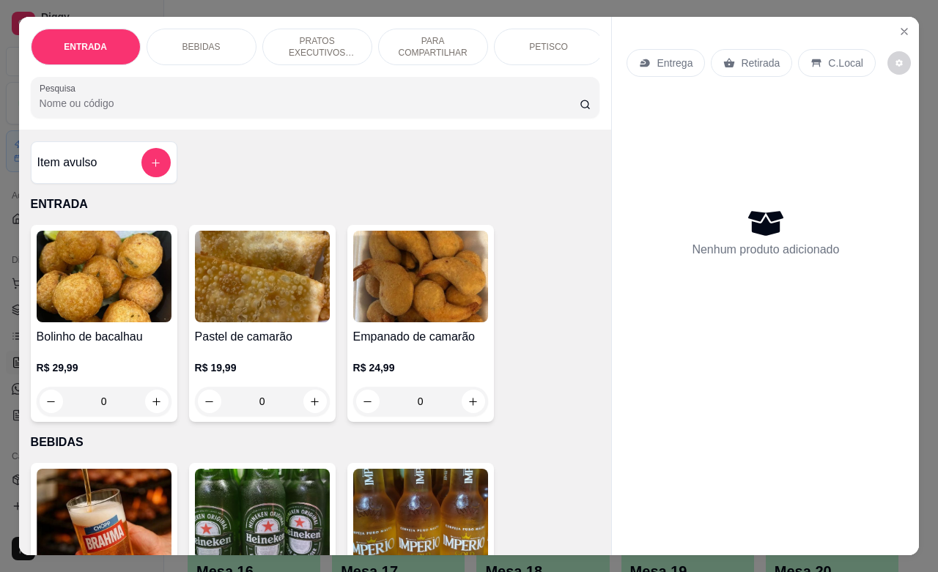
click at [540, 41] on p "PETISCO" at bounding box center [548, 47] width 39 height 12
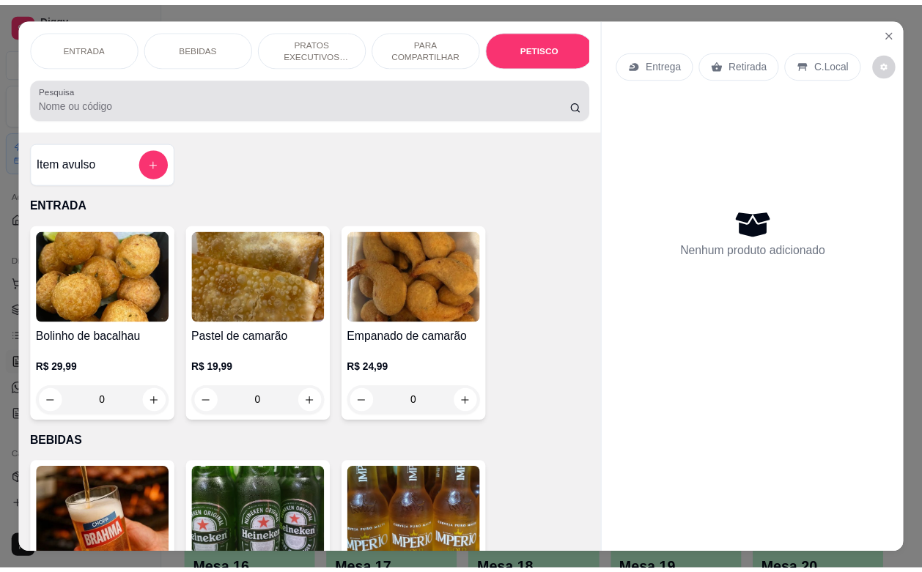
scroll to position [3230, 0]
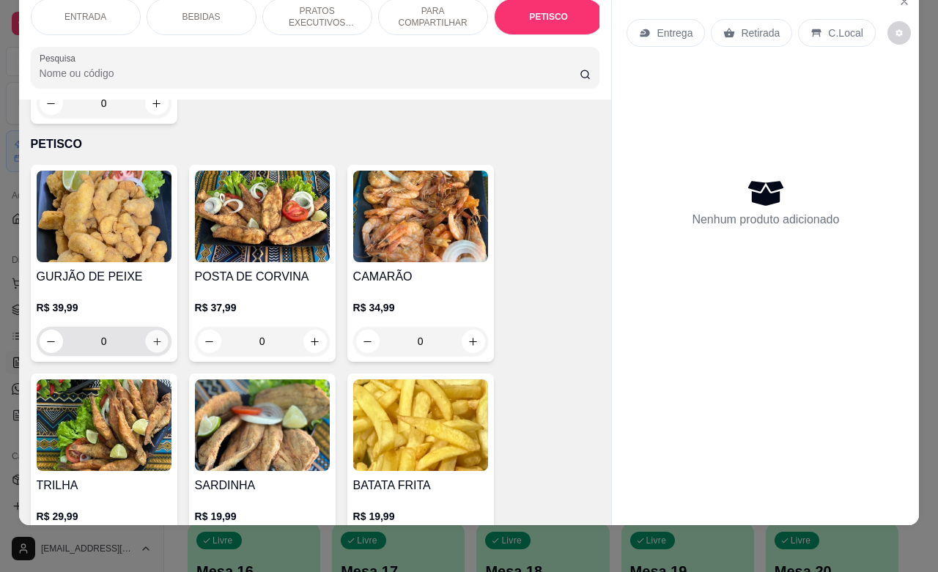
click at [152, 336] on icon "increase-product-quantity" at bounding box center [156, 341] width 11 height 11
type input "1"
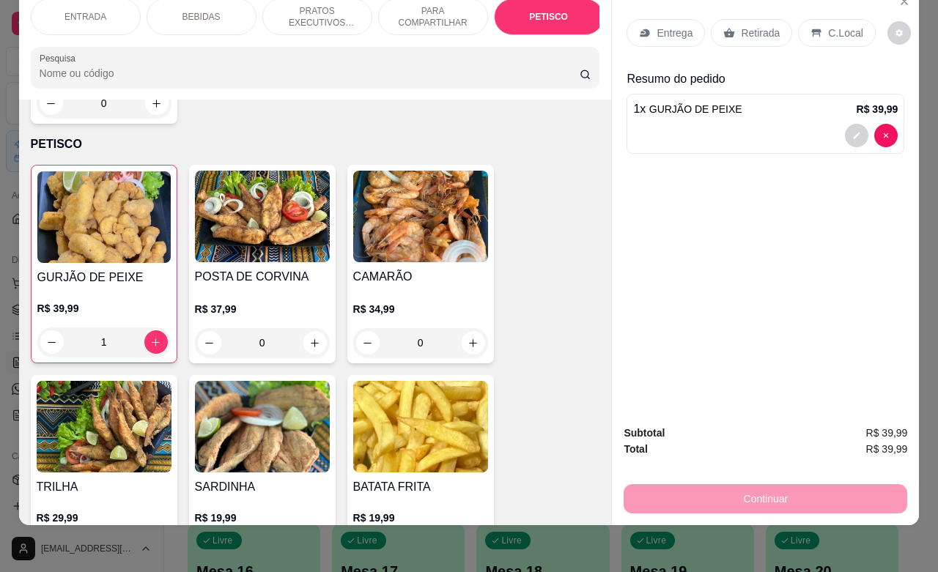
click at [832, 26] on p "C.Local" at bounding box center [845, 33] width 34 height 15
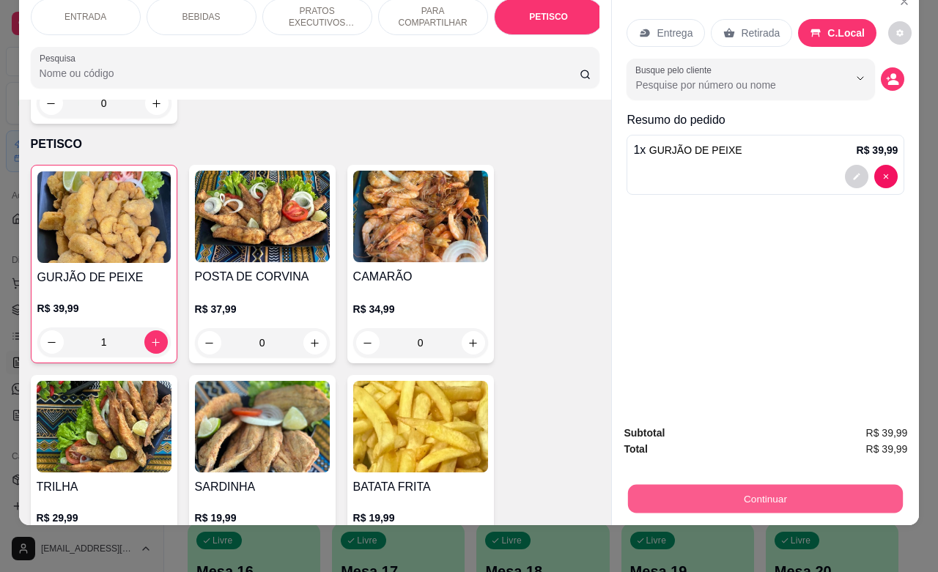
click at [756, 486] on button "Continuar" at bounding box center [765, 498] width 275 height 29
click at [841, 490] on button "Continuar" at bounding box center [765, 498] width 275 height 29
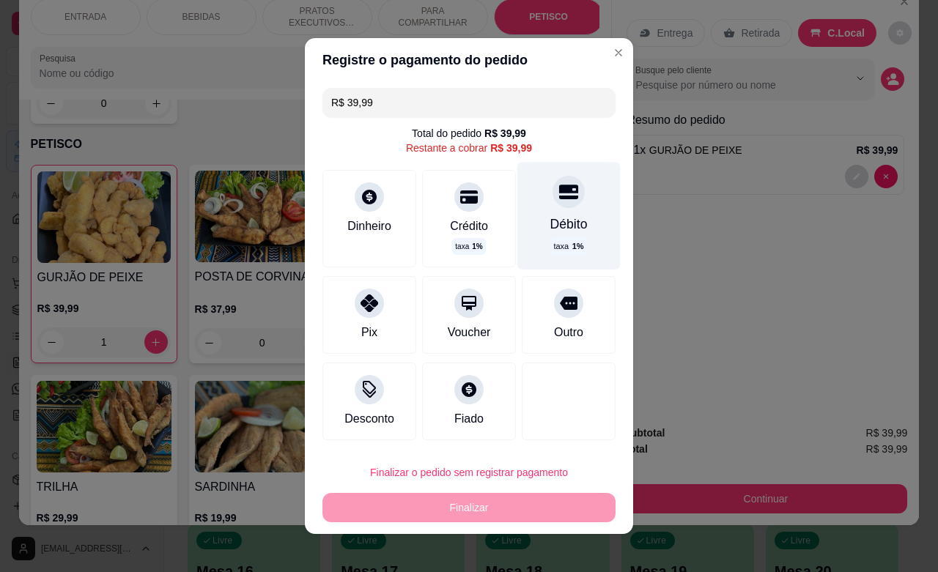
click at [550, 215] on div "Débito" at bounding box center [568, 224] width 37 height 19
type input "R$ 0,00"
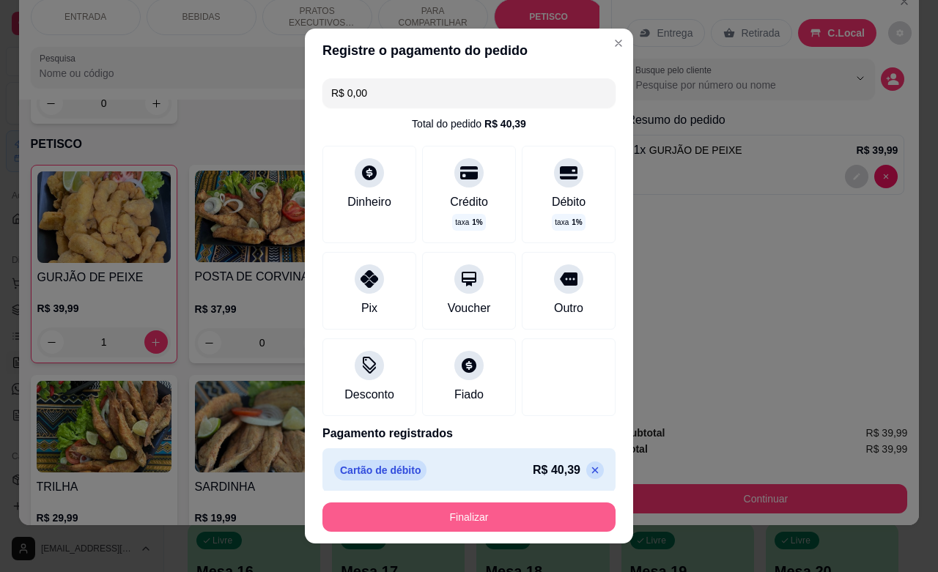
click at [496, 526] on button "Finalizar" at bounding box center [469, 517] width 293 height 29
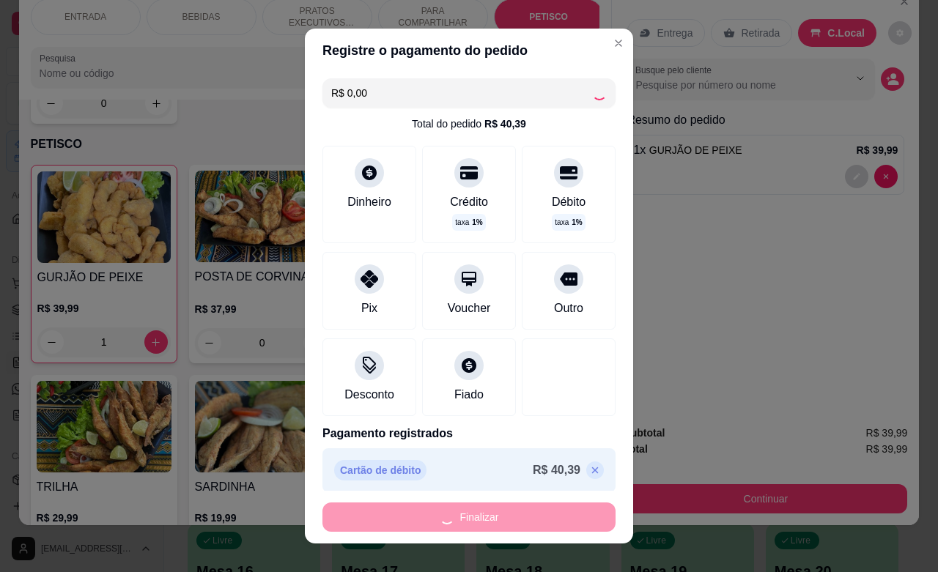
type input "0"
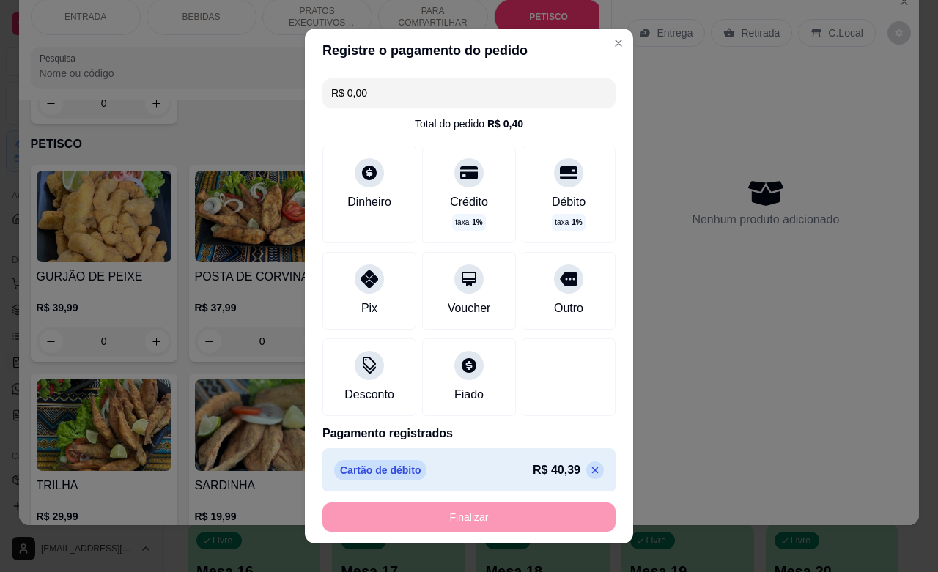
type input "-R$ 39,99"
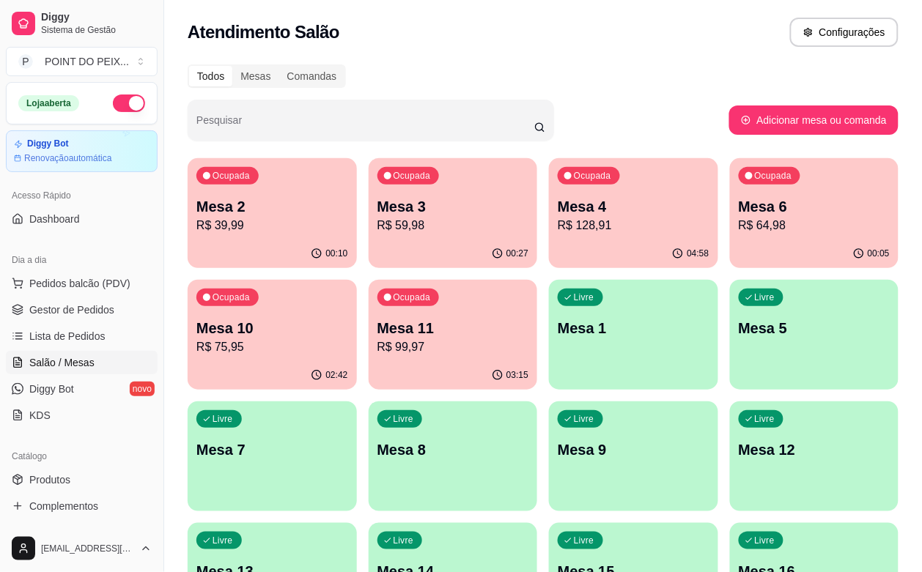
click at [74, 364] on span "Salão / Mesas" at bounding box center [61, 362] width 65 height 15
click at [89, 312] on span "Gestor de Pedidos" at bounding box center [71, 310] width 85 height 15
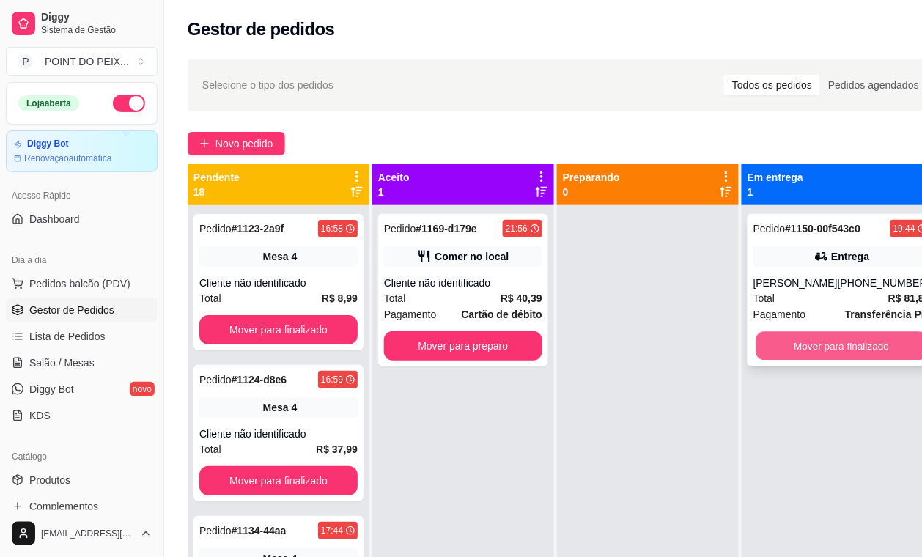
click at [817, 343] on button "Mover para finalizado" at bounding box center [842, 346] width 172 height 29
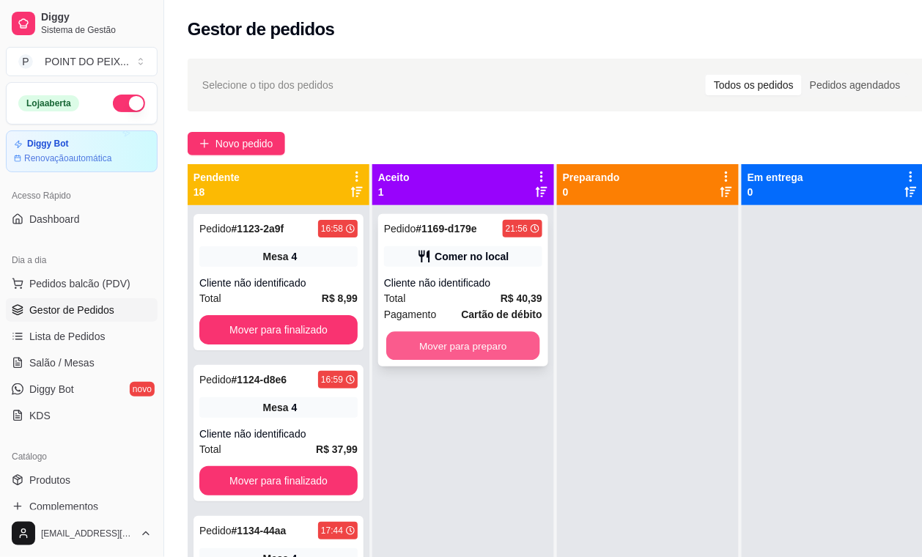
click at [486, 350] on button "Mover para preparo" at bounding box center [463, 346] width 154 height 29
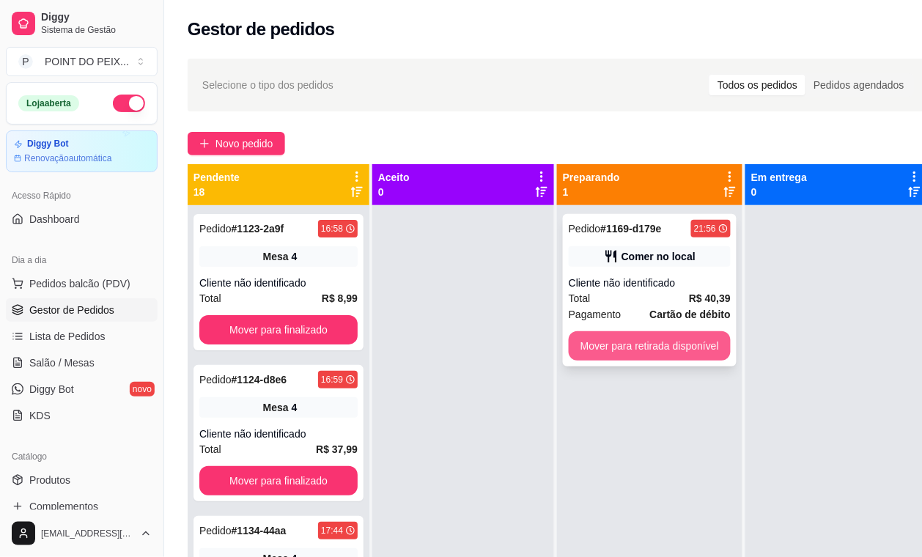
click at [621, 343] on button "Mover para retirada disponível" at bounding box center [650, 345] width 162 height 29
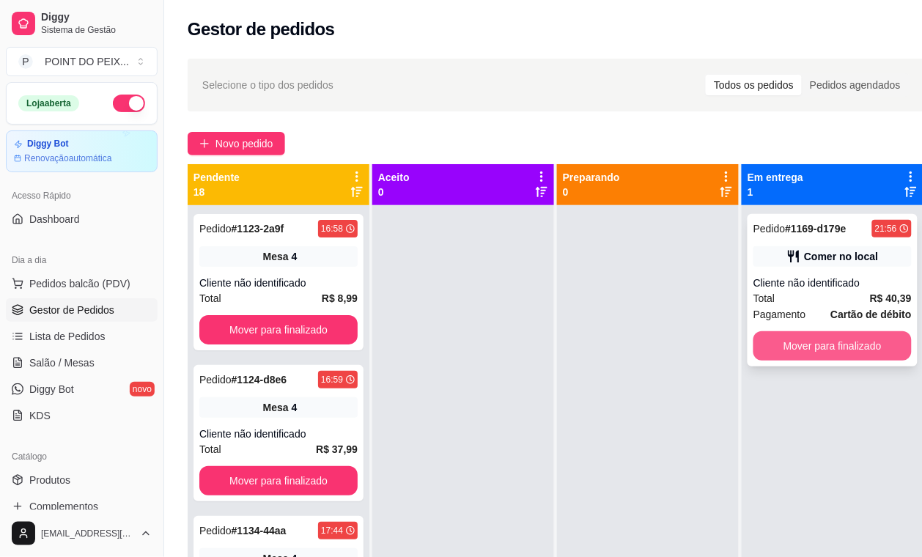
click at [826, 343] on button "Mover para finalizado" at bounding box center [833, 345] width 158 height 29
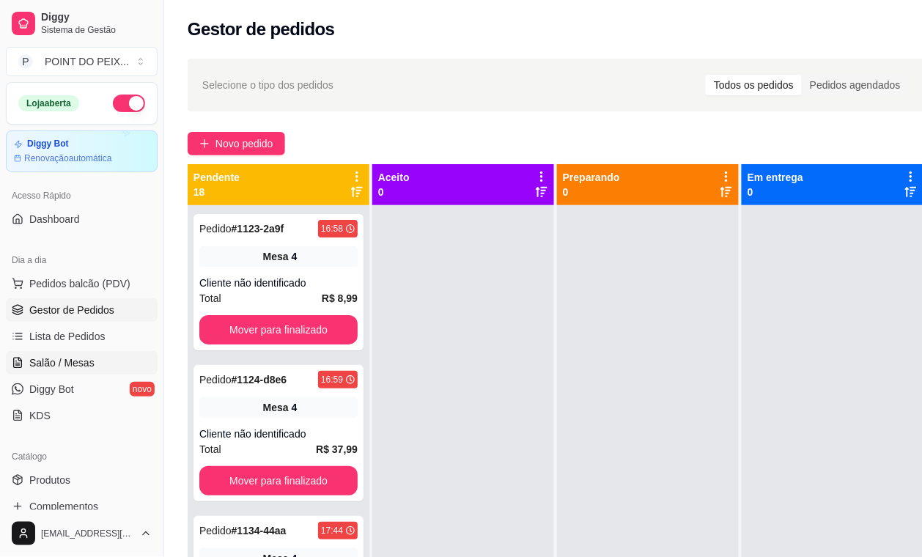
click at [72, 364] on span "Salão / Mesas" at bounding box center [61, 362] width 65 height 15
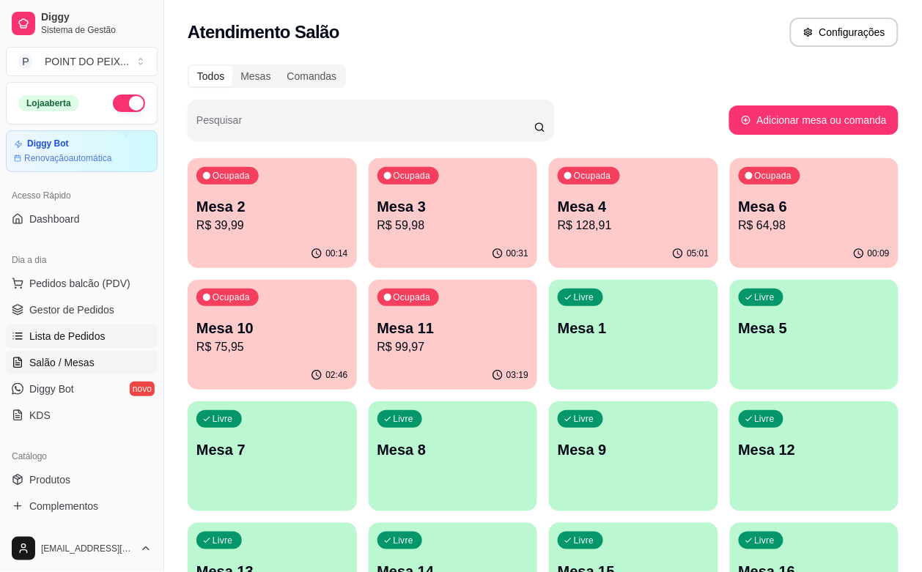
click at [83, 337] on span "Lista de Pedidos" at bounding box center [67, 336] width 76 height 15
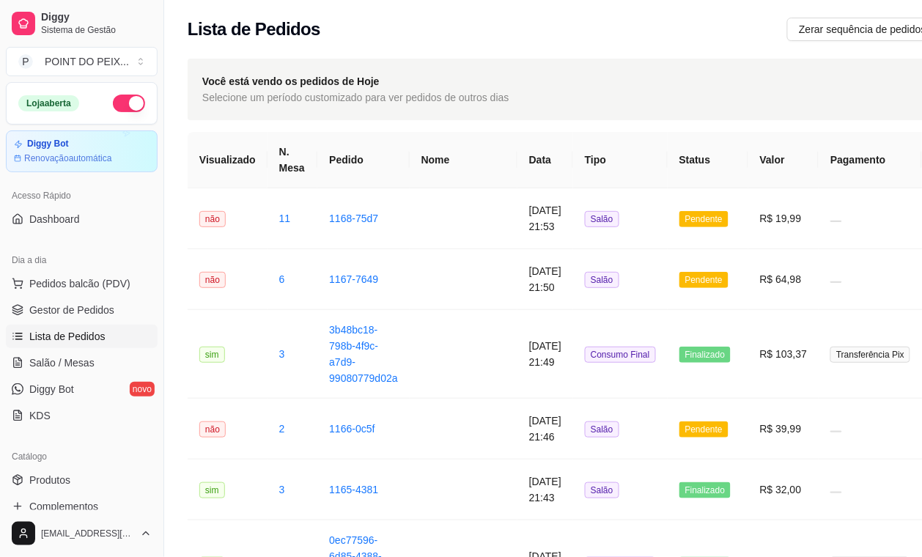
click at [86, 337] on span "Lista de Pedidos" at bounding box center [67, 336] width 76 height 15
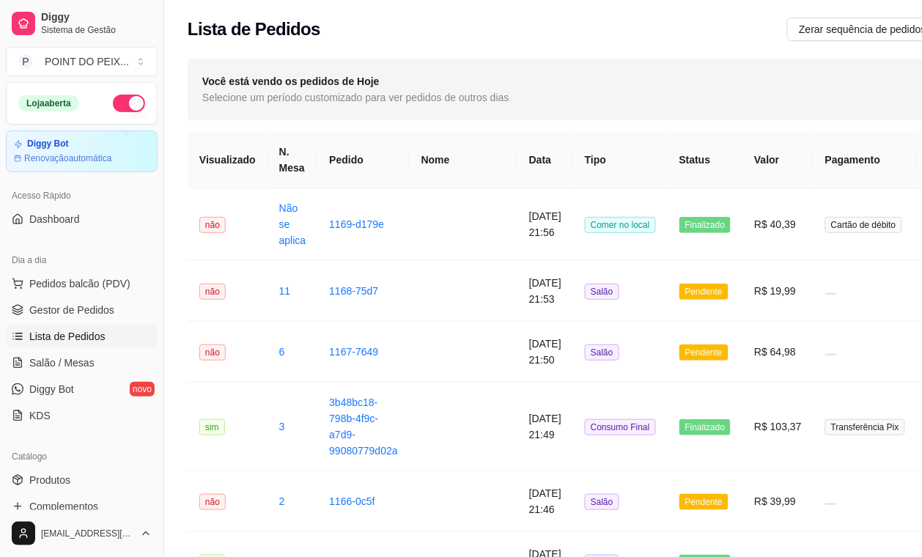
click at [86, 337] on span "Lista de Pedidos" at bounding box center [67, 336] width 76 height 15
click at [73, 339] on span "Lista de Pedidos" at bounding box center [67, 336] width 76 height 15
click at [71, 361] on span "Salão / Mesas" at bounding box center [61, 362] width 65 height 15
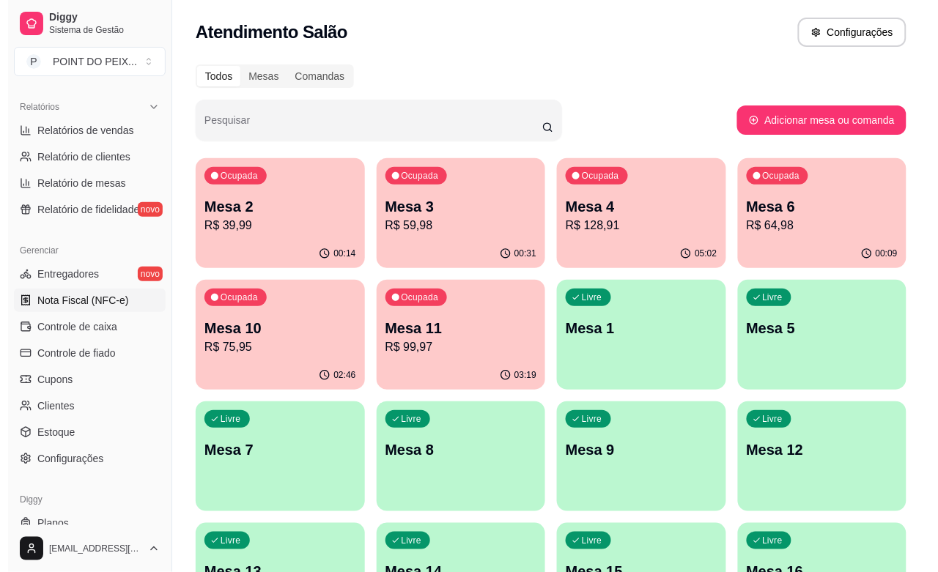
scroll to position [458, 0]
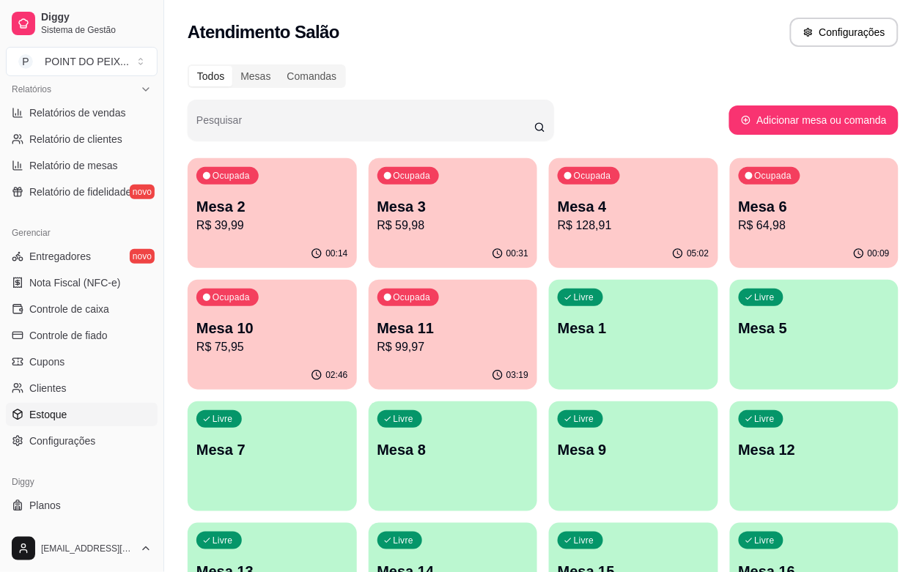
click at [56, 414] on span "Estoque" at bounding box center [47, 415] width 37 height 15
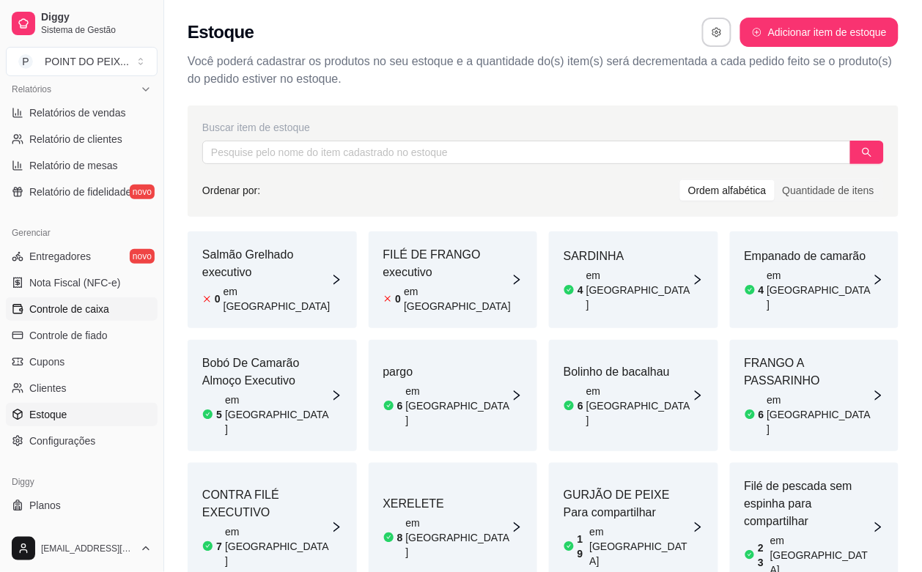
click at [97, 314] on span "Controle de caixa" at bounding box center [69, 309] width 80 height 15
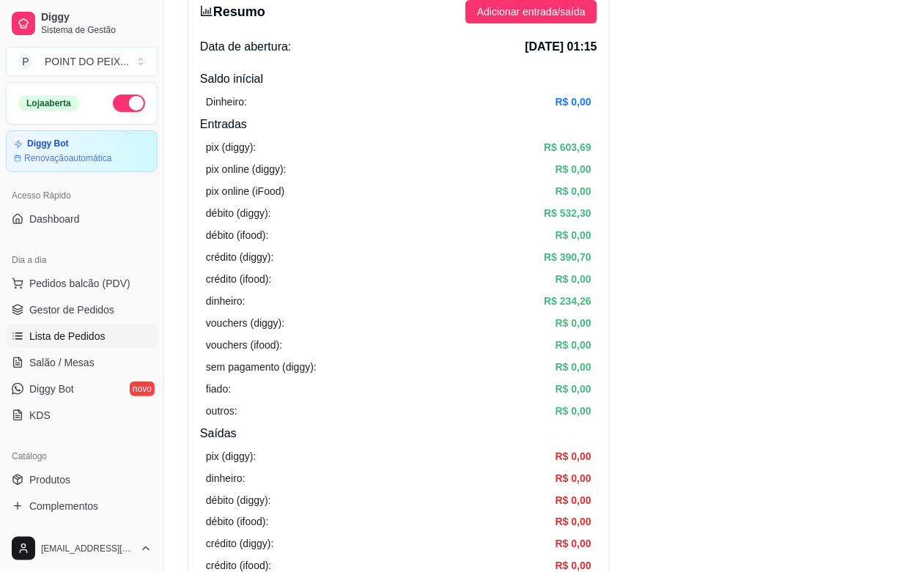
click at [73, 336] on span "Lista de Pedidos" at bounding box center [67, 336] width 76 height 15
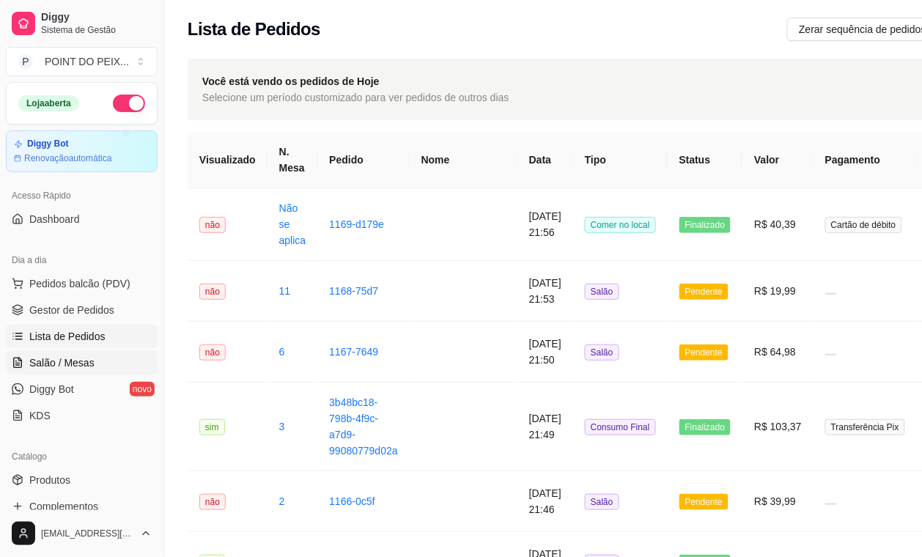
click at [73, 361] on span "Salão / Mesas" at bounding box center [61, 362] width 65 height 15
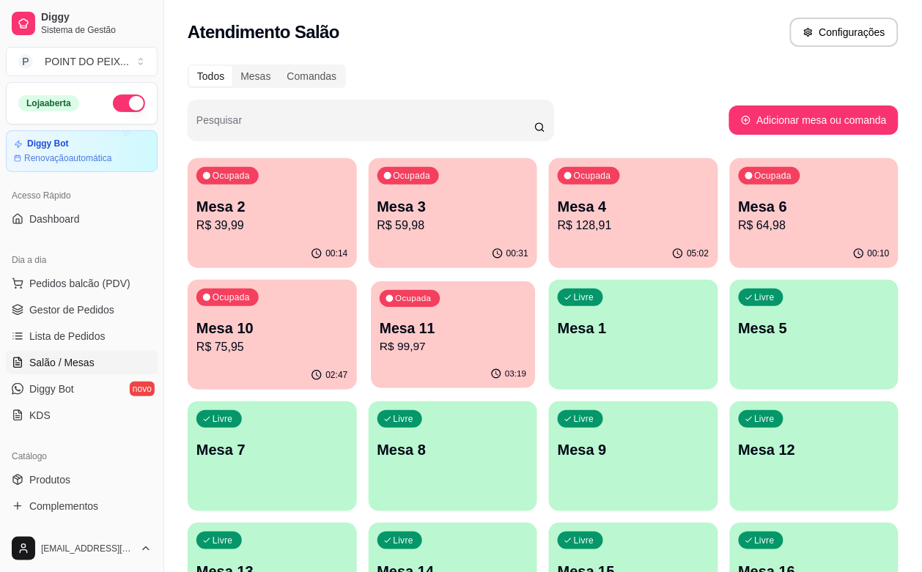
click at [380, 335] on p "Mesa 11" at bounding box center [453, 329] width 147 height 20
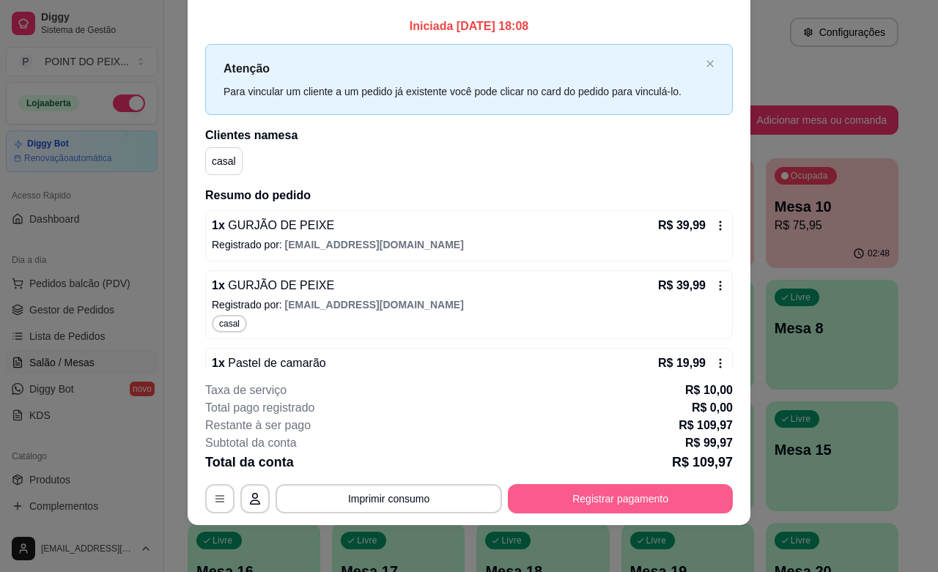
click at [603, 498] on button "Registrar pagamento" at bounding box center [620, 498] width 225 height 29
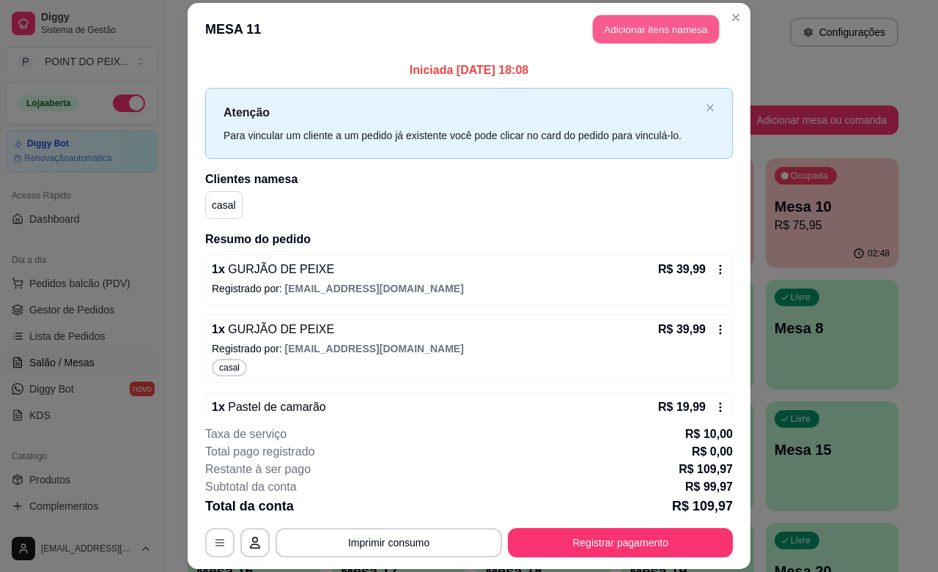
click at [639, 26] on button "Adicionar itens na mesa" at bounding box center [656, 29] width 126 height 29
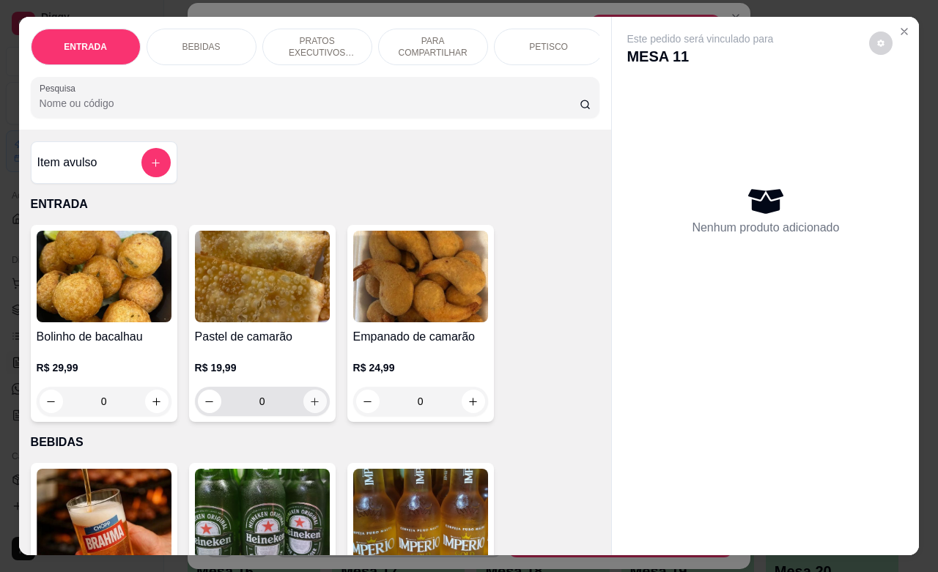
click at [305, 413] on button "increase-product-quantity" at bounding box center [314, 401] width 23 height 23
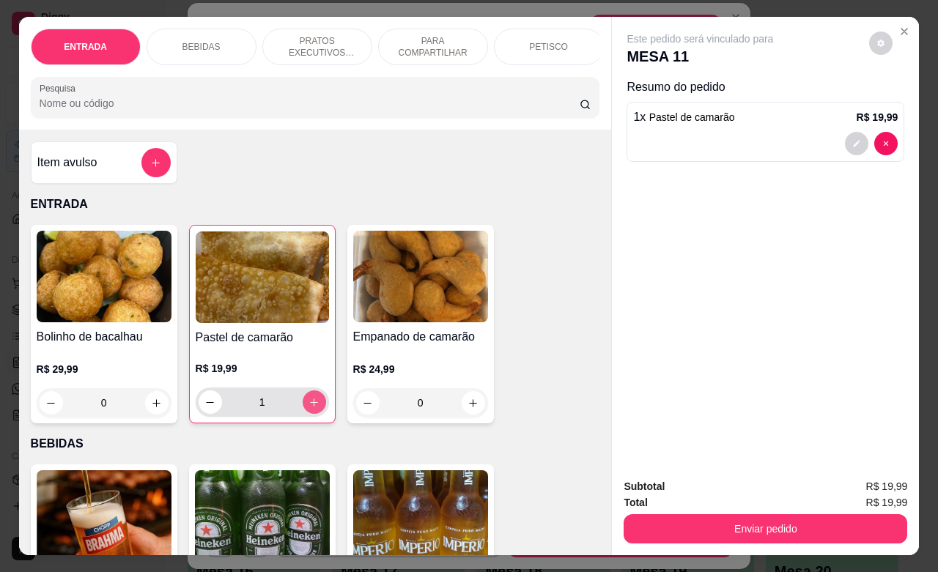
type input "1"
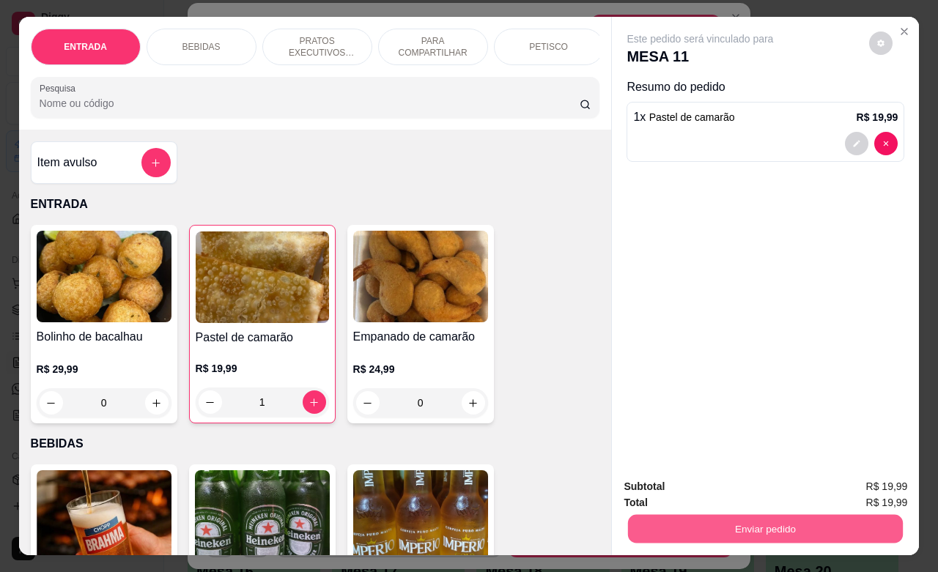
click at [702, 520] on button "Enviar pedido" at bounding box center [765, 529] width 275 height 29
click at [667, 484] on button "Não registrar e enviar pedido" at bounding box center [715, 485] width 152 height 28
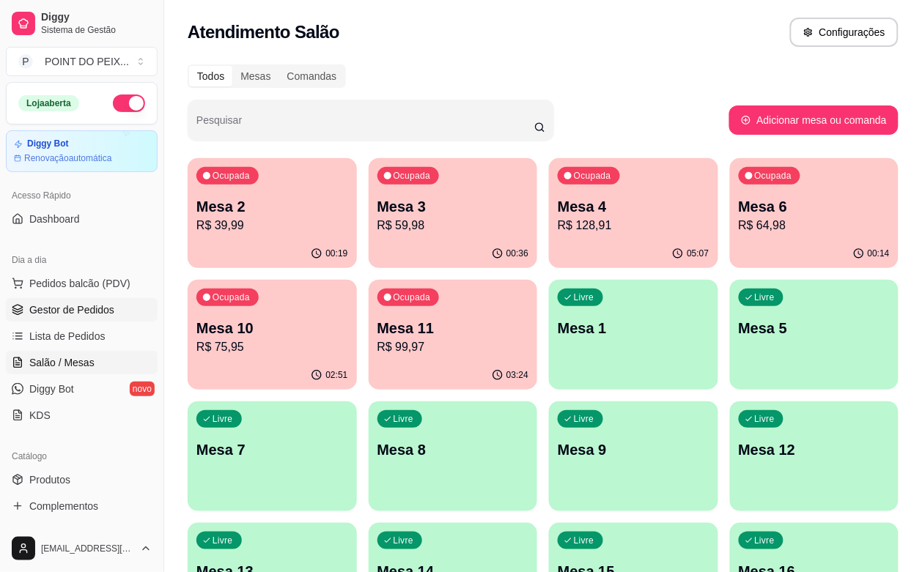
click at [99, 312] on span "Gestor de Pedidos" at bounding box center [71, 310] width 85 height 15
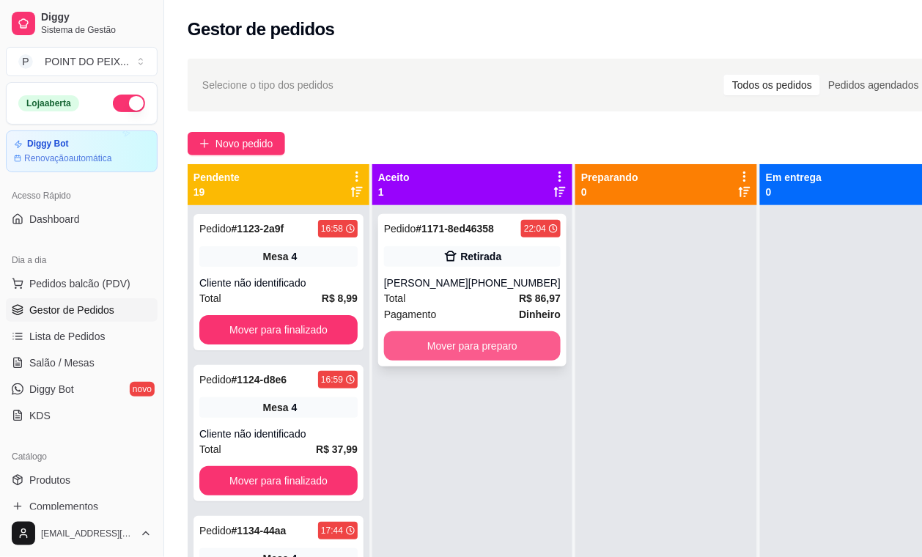
click at [440, 350] on button "Mover para preparo" at bounding box center [472, 345] width 177 height 29
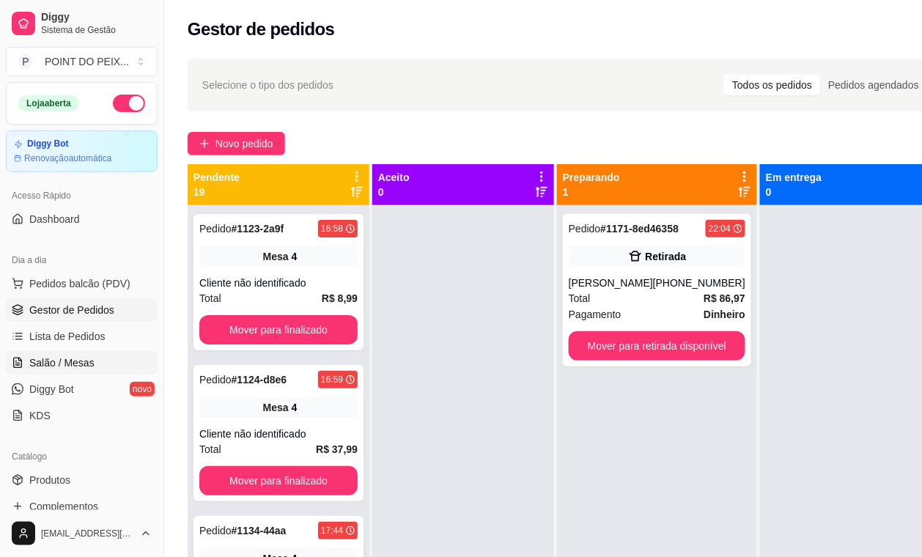
click at [71, 359] on span "Salão / Mesas" at bounding box center [61, 362] width 65 height 15
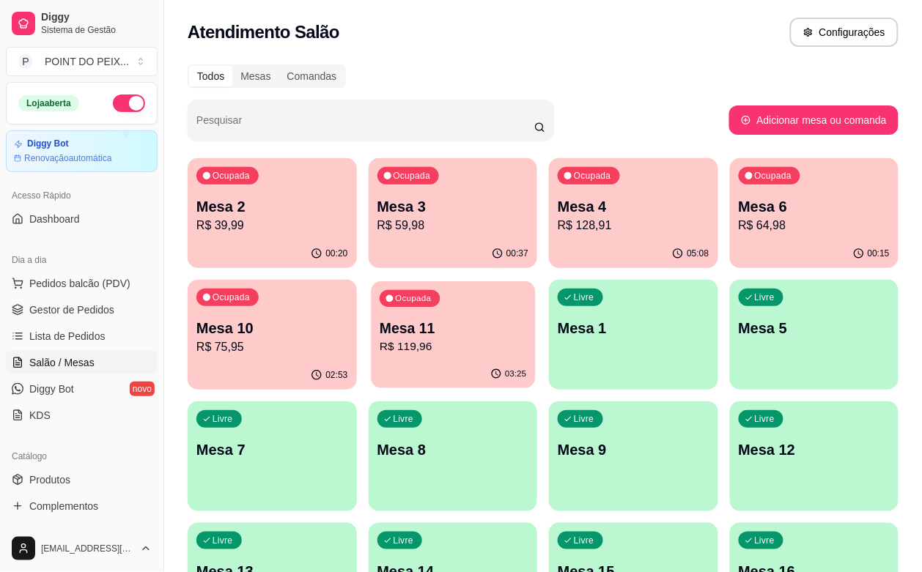
click at [380, 352] on p "R$ 119,96" at bounding box center [453, 347] width 147 height 17
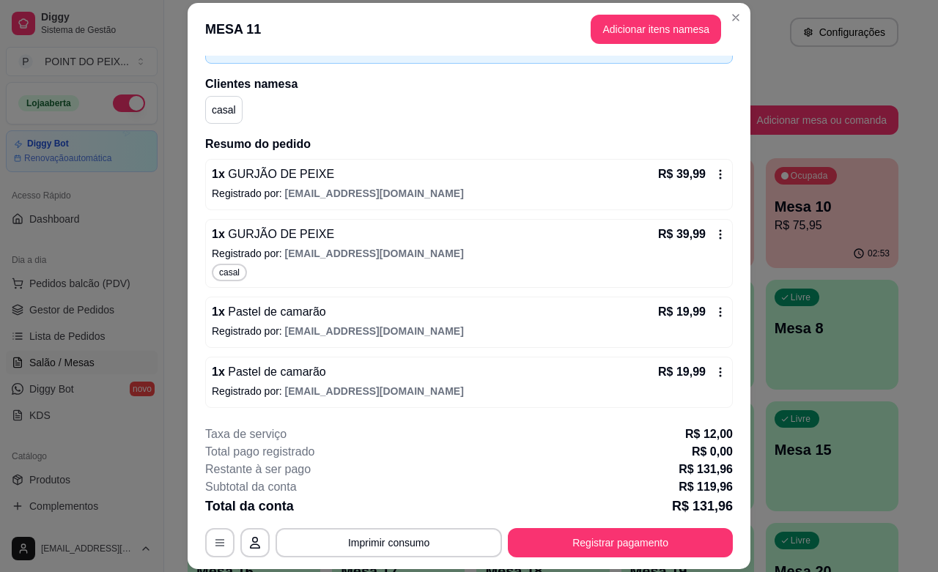
scroll to position [44, 0]
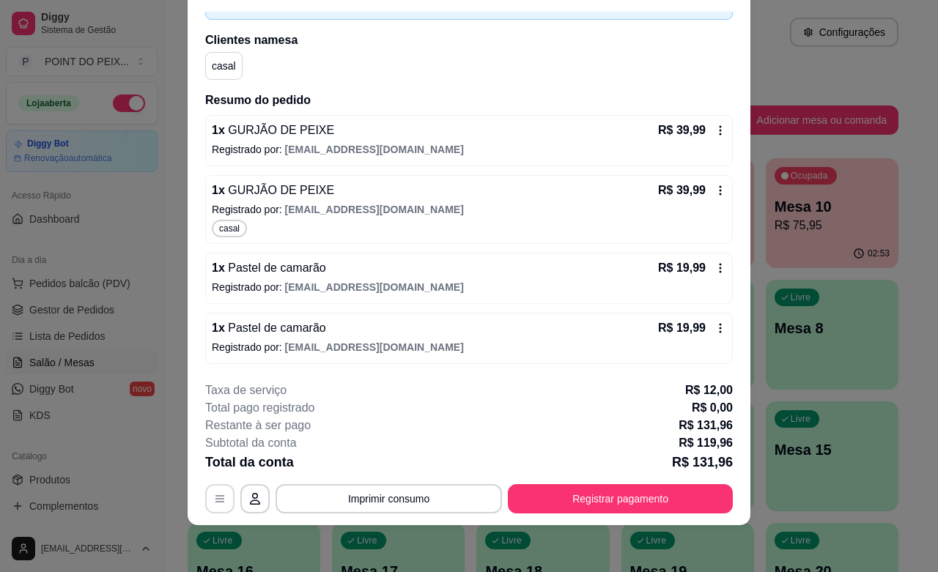
click at [214, 500] on icon "button" at bounding box center [220, 499] width 12 height 12
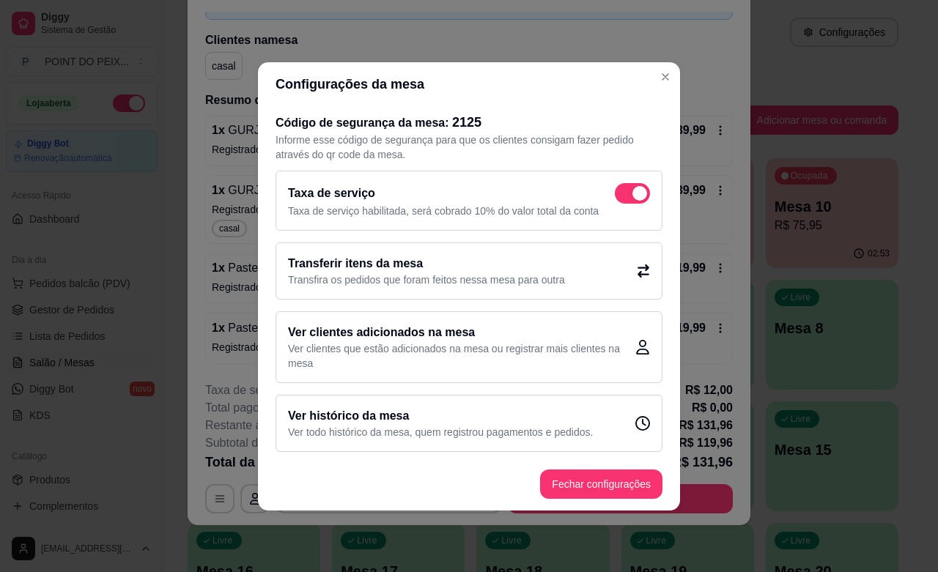
click at [643, 273] on icon at bounding box center [643, 271] width 13 height 13
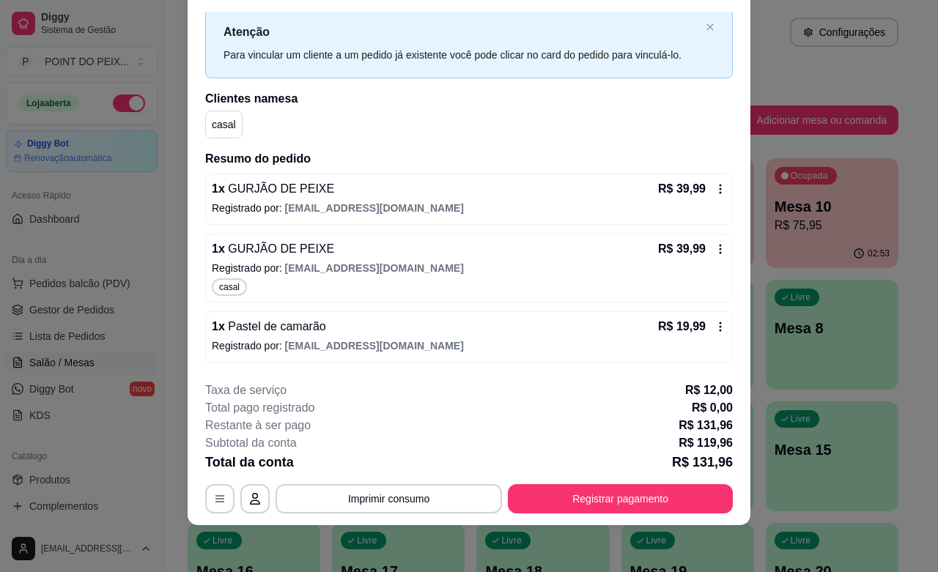
scroll to position [0, 0]
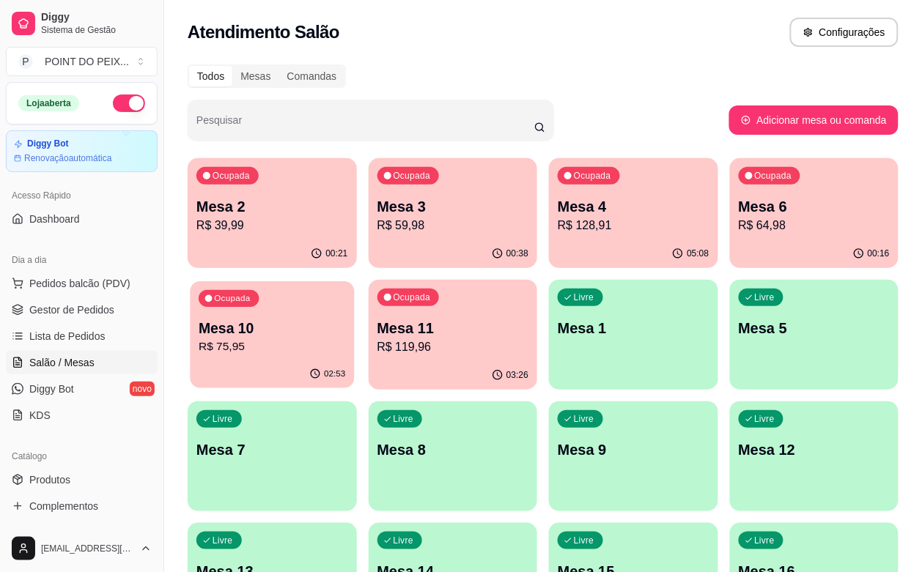
click at [354, 361] on div "02:53" at bounding box center [272, 375] width 164 height 28
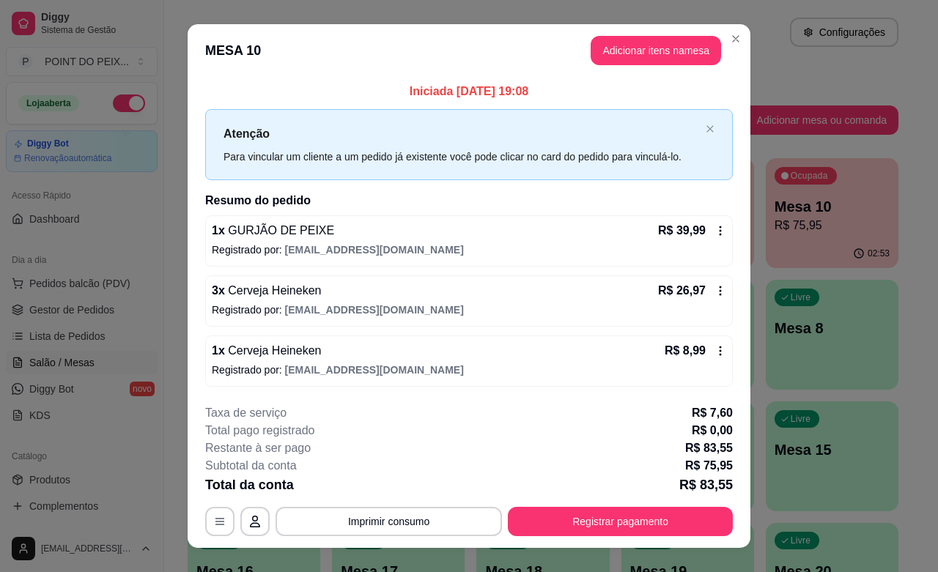
scroll to position [23, 0]
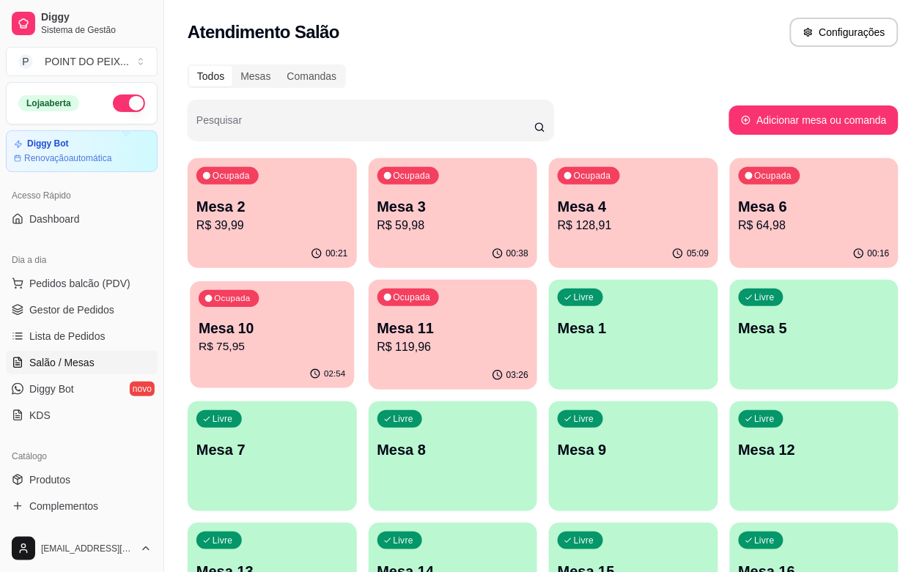
click at [345, 339] on p "R$ 75,95" at bounding box center [272, 347] width 147 height 17
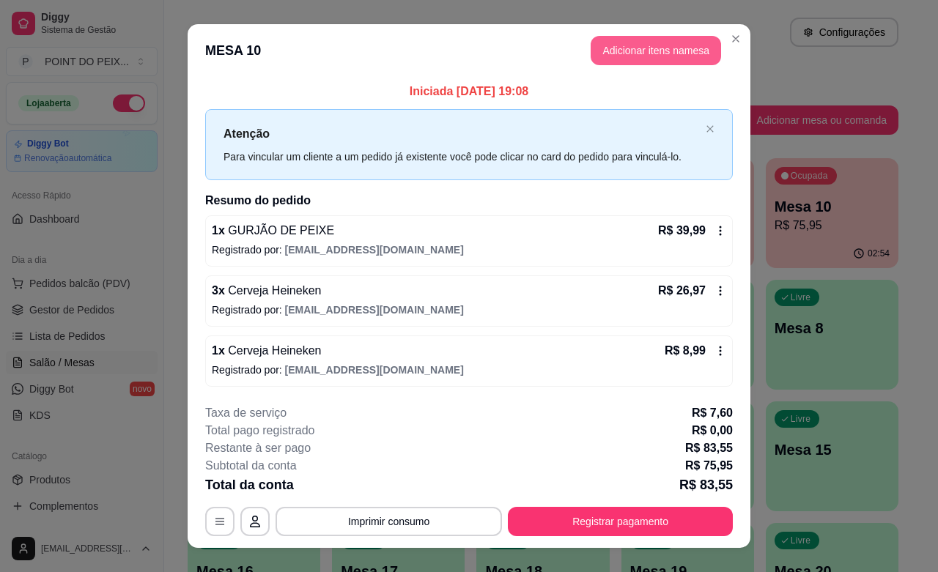
click at [668, 55] on button "Adicionar itens na mesa" at bounding box center [656, 50] width 130 height 29
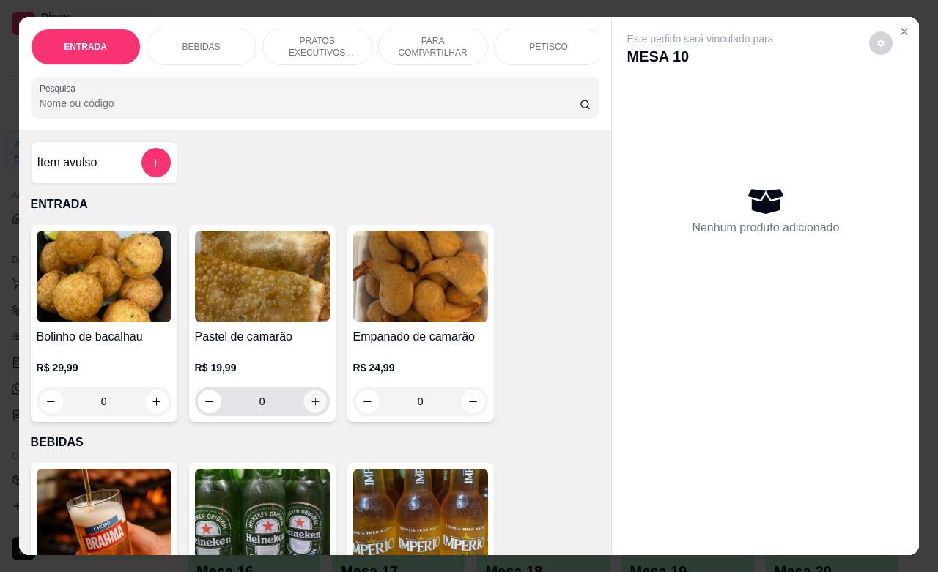
click at [309, 408] on icon "increase-product-quantity" at bounding box center [314, 402] width 11 height 11
type input "1"
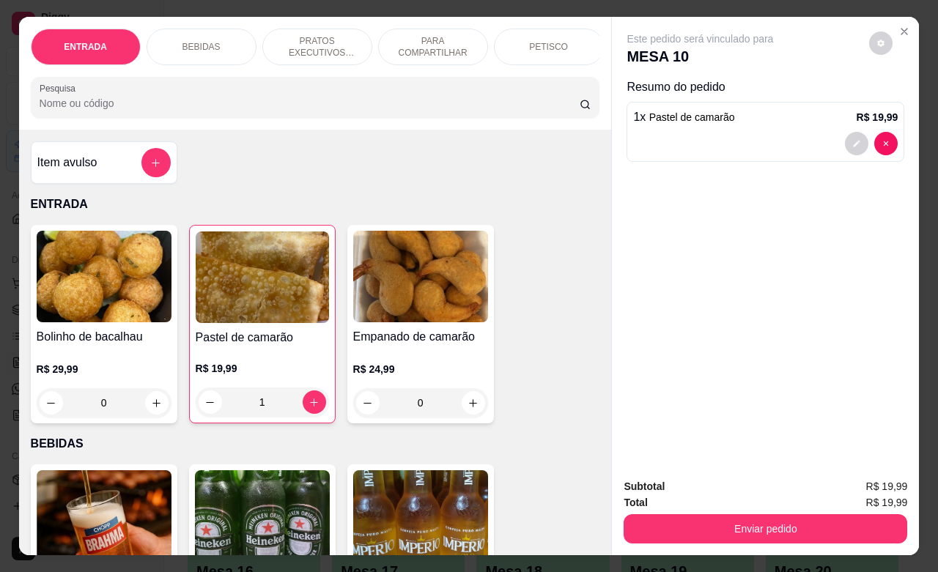
click at [687, 511] on div "Enviar pedido" at bounding box center [766, 527] width 284 height 33
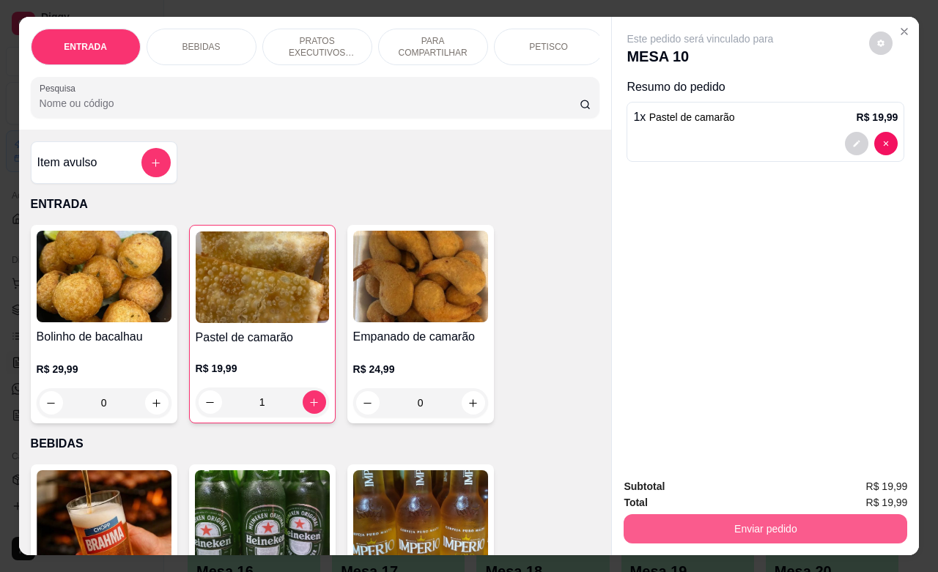
click at [693, 522] on button "Enviar pedido" at bounding box center [766, 529] width 284 height 29
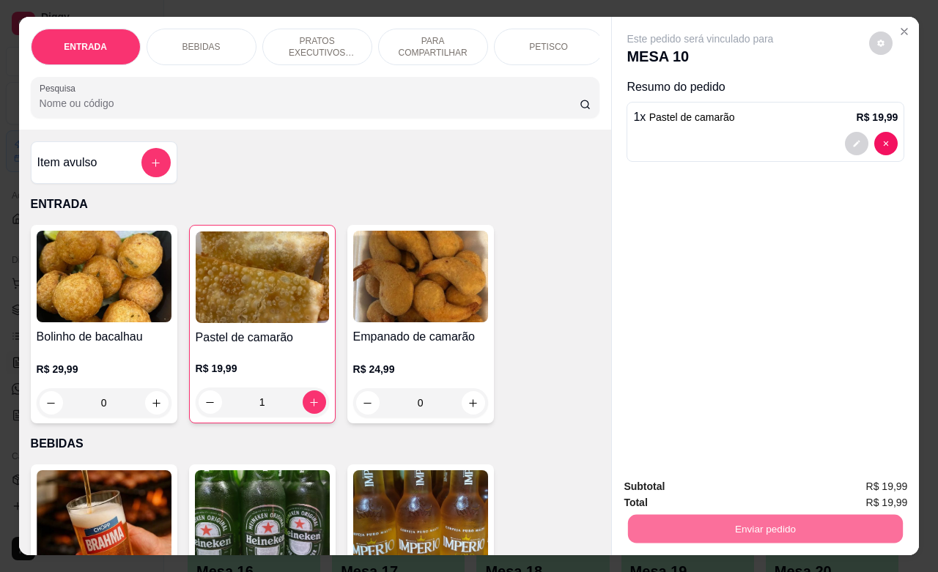
click at [668, 486] on button "Não registrar e enviar pedido" at bounding box center [715, 484] width 148 height 27
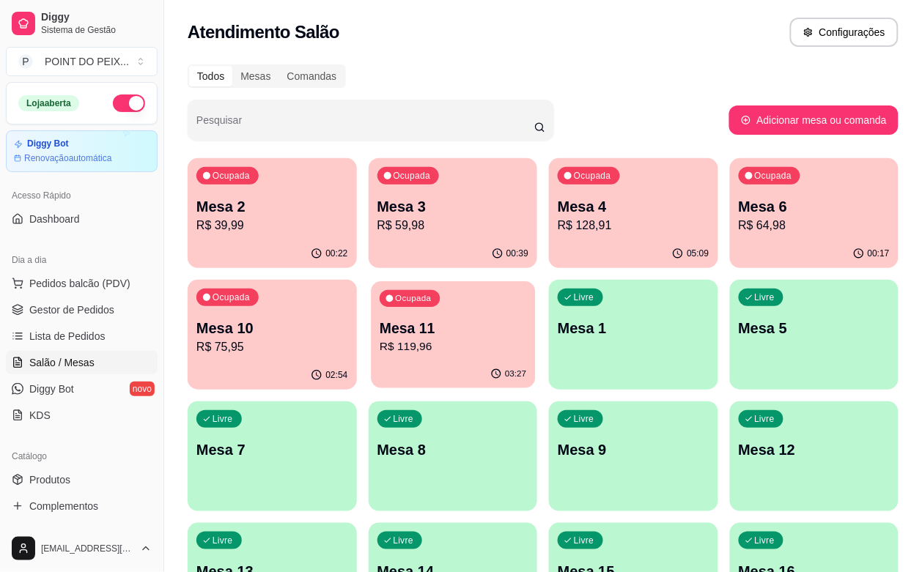
click at [380, 353] on p "R$ 119,96" at bounding box center [453, 347] width 147 height 17
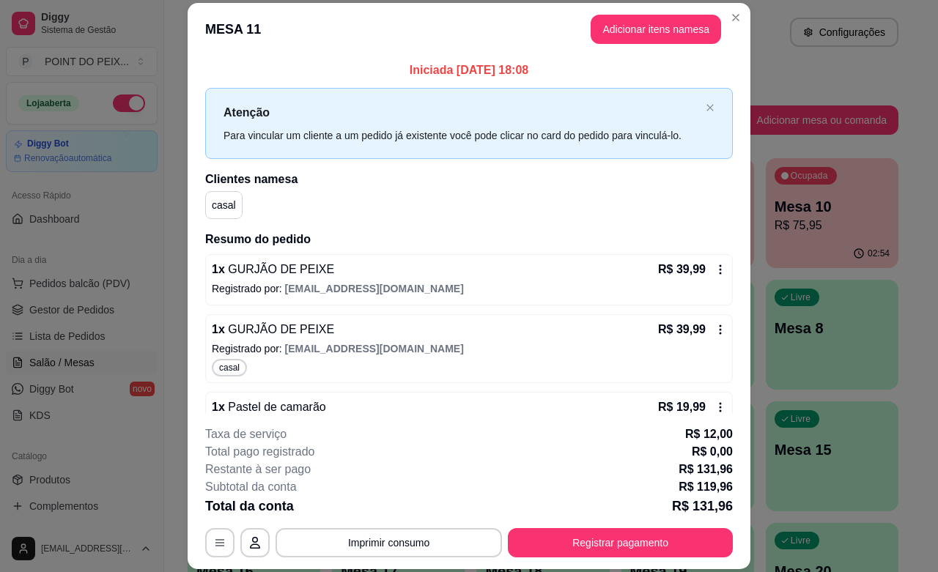
scroll to position [97, 0]
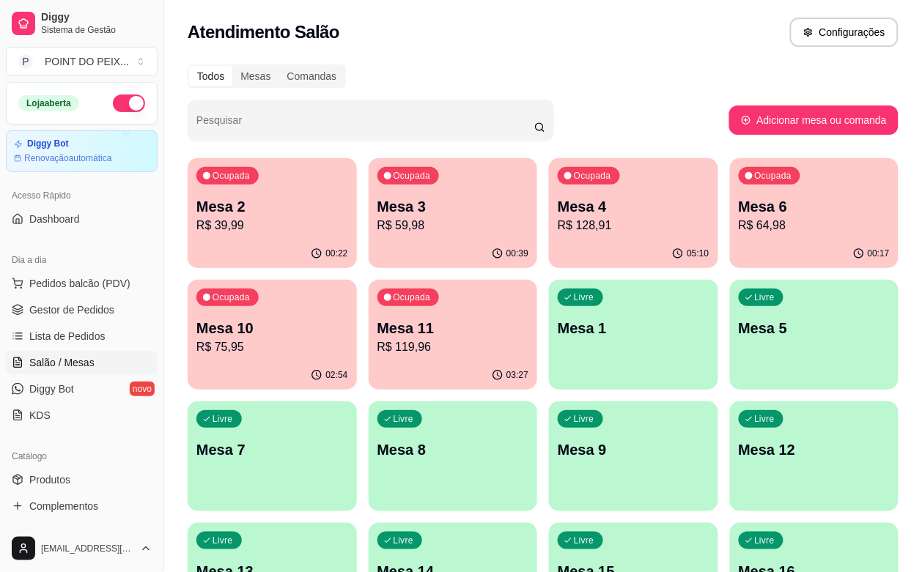
click at [549, 247] on div "05:10" at bounding box center [633, 254] width 169 height 29
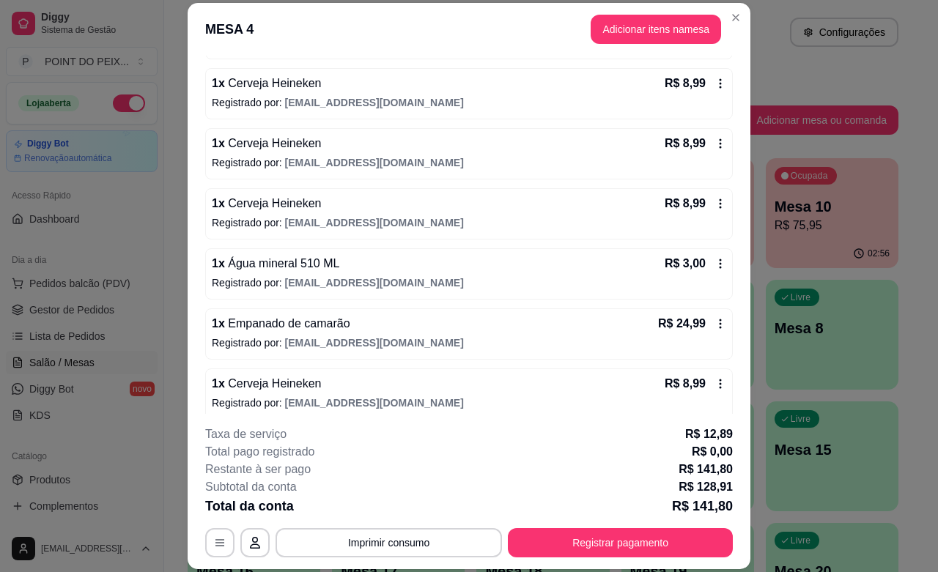
scroll to position [381, 0]
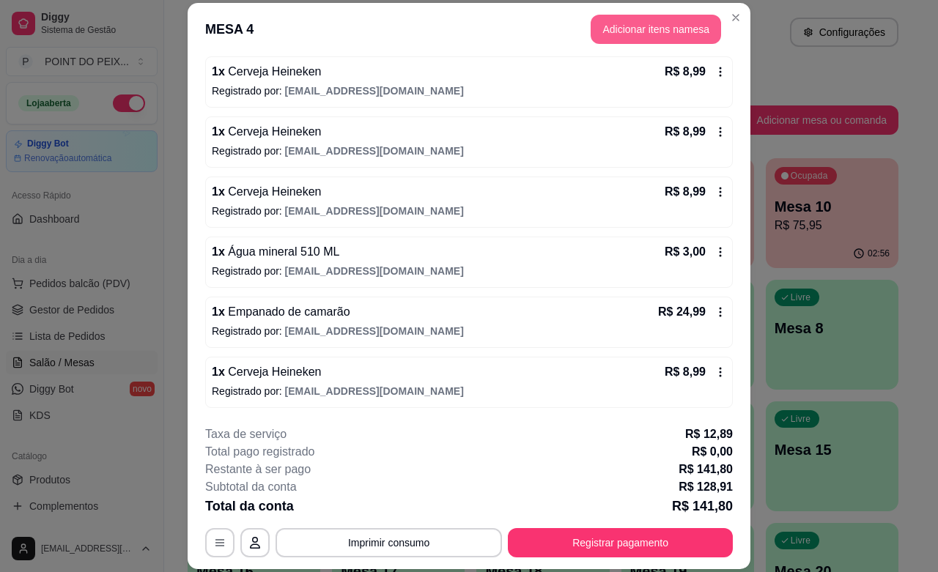
click at [631, 35] on button "Adicionar itens na mesa" at bounding box center [656, 29] width 130 height 29
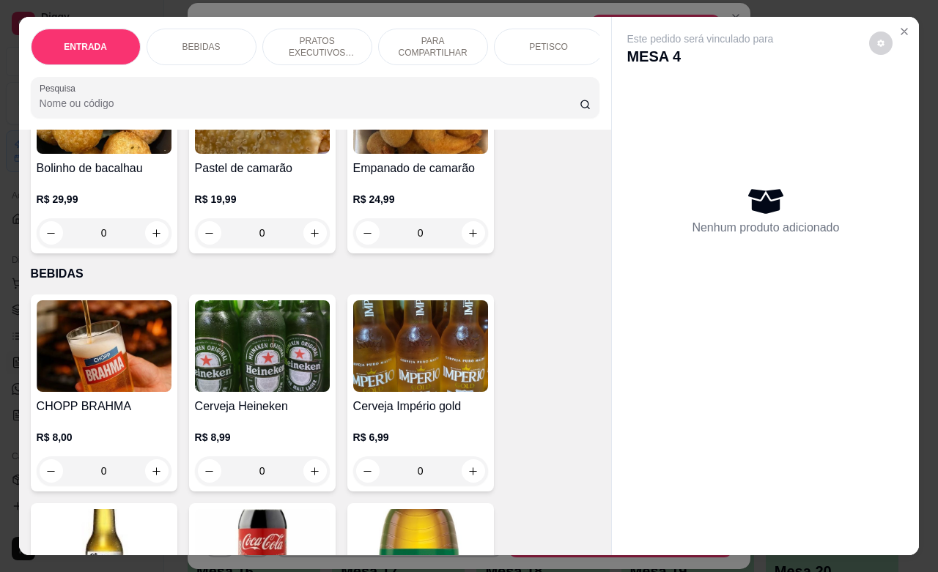
scroll to position [183, 0]
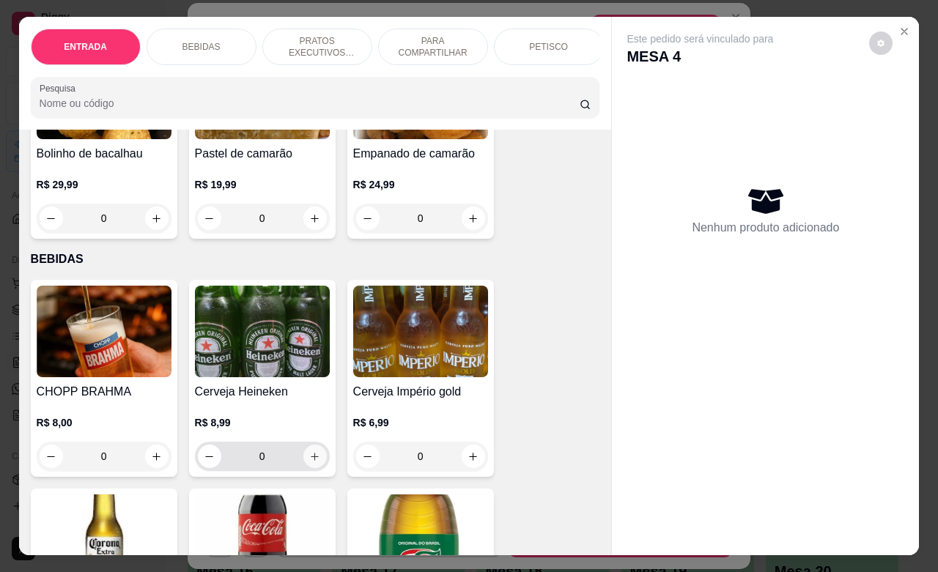
click at [311, 461] on icon "increase-product-quantity" at bounding box center [315, 457] width 8 height 8
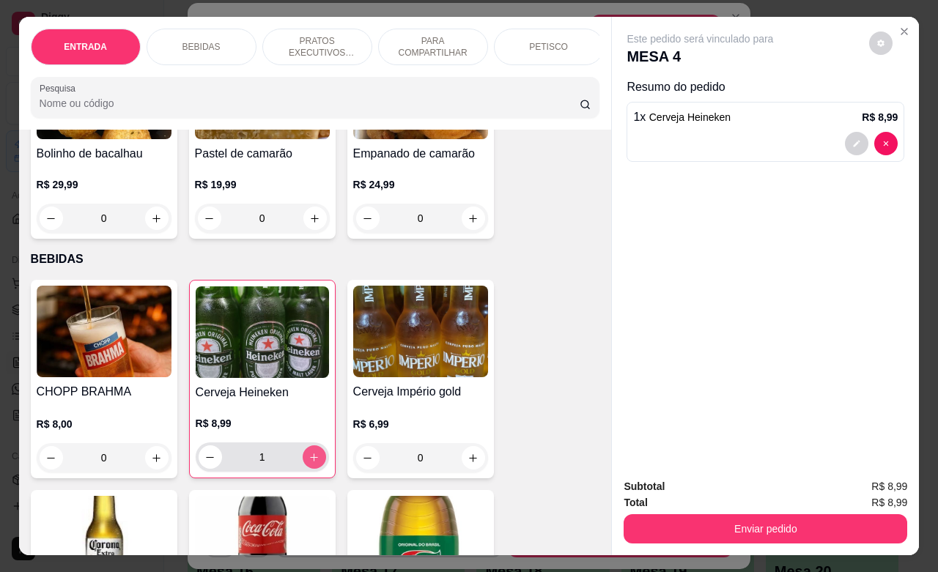
type input "1"
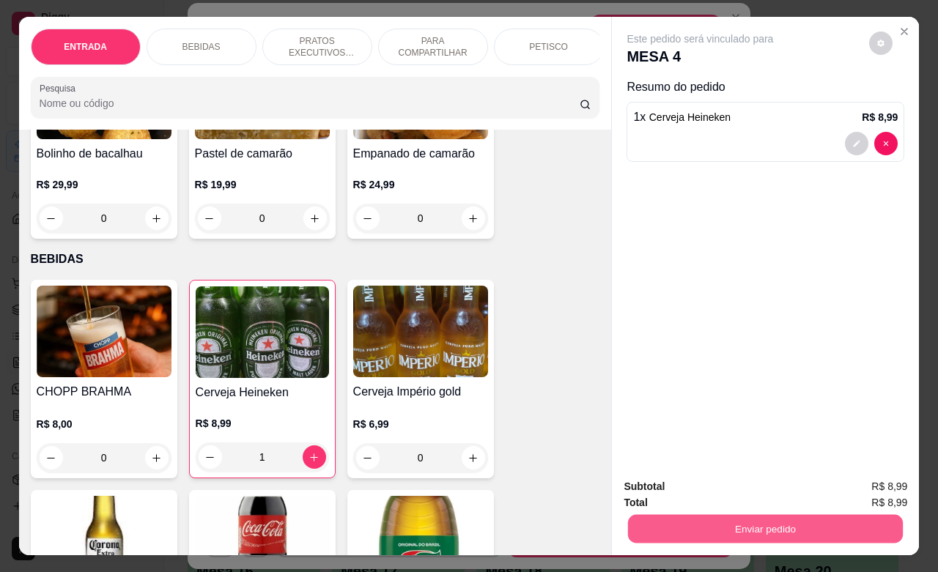
click at [664, 523] on button "Enviar pedido" at bounding box center [765, 529] width 275 height 29
click at [662, 493] on button "Não registrar e enviar pedido" at bounding box center [715, 485] width 152 height 28
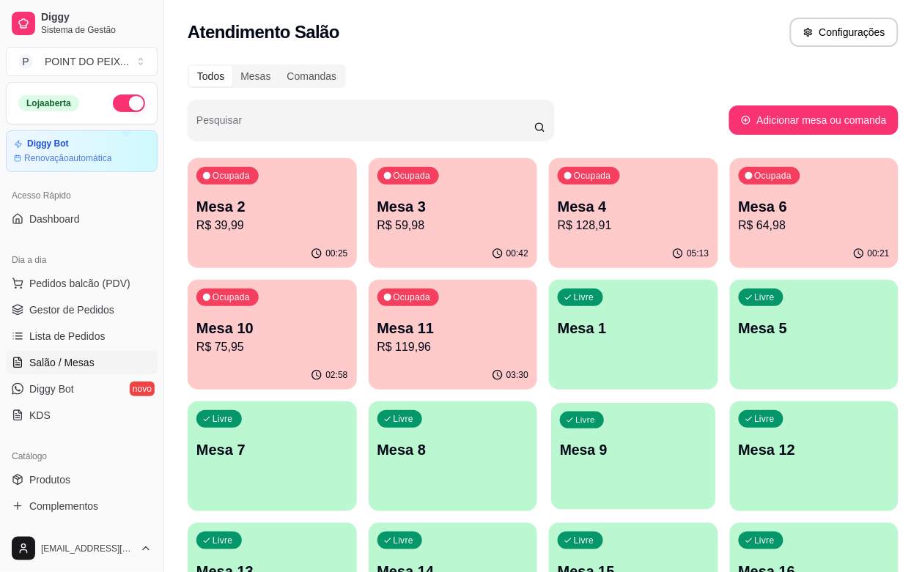
click at [560, 445] on p "Mesa 9" at bounding box center [633, 451] width 147 height 20
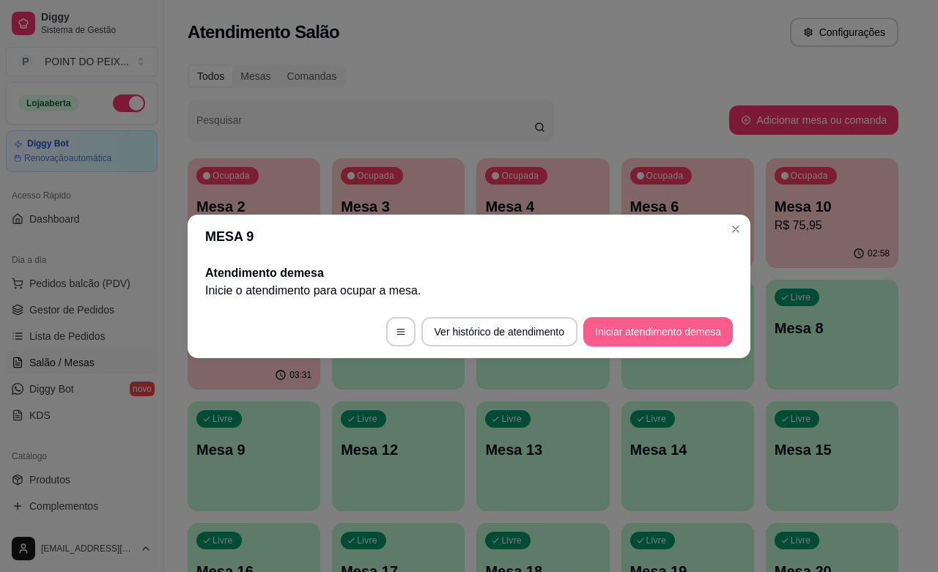
click at [664, 328] on button "Iniciar atendimento de mesa" at bounding box center [658, 331] width 150 height 29
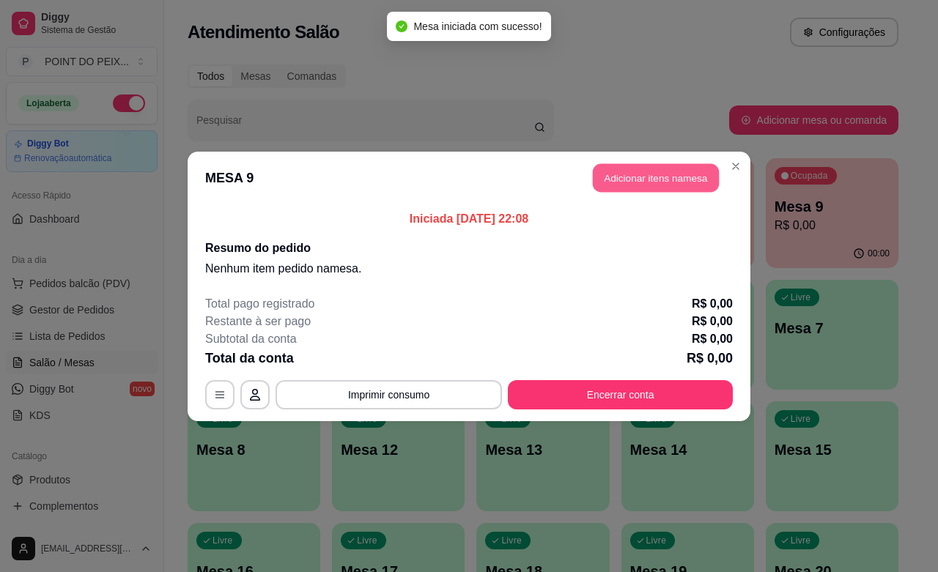
click at [638, 180] on button "Adicionar itens na mesa" at bounding box center [656, 177] width 126 height 29
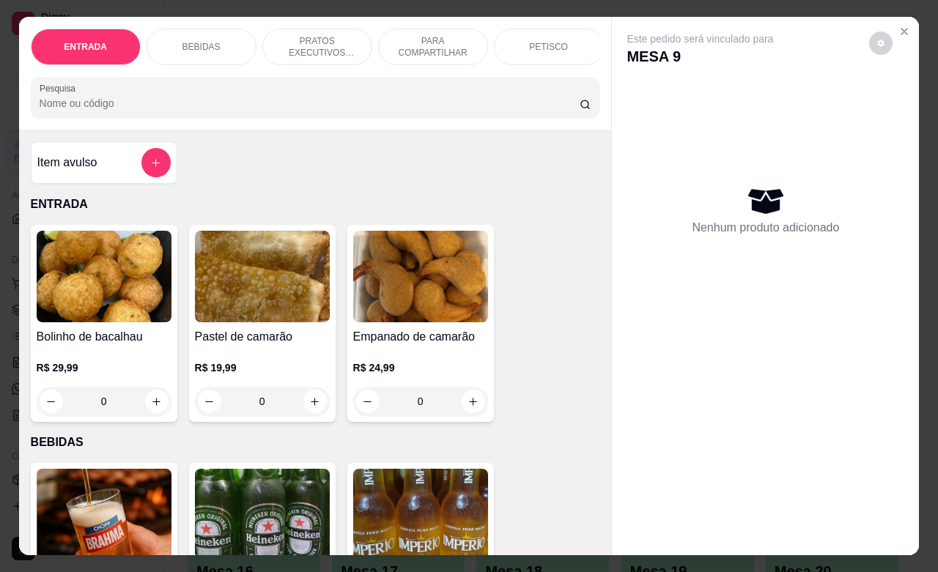
click at [551, 44] on p "PETISCO" at bounding box center [548, 47] width 39 height 12
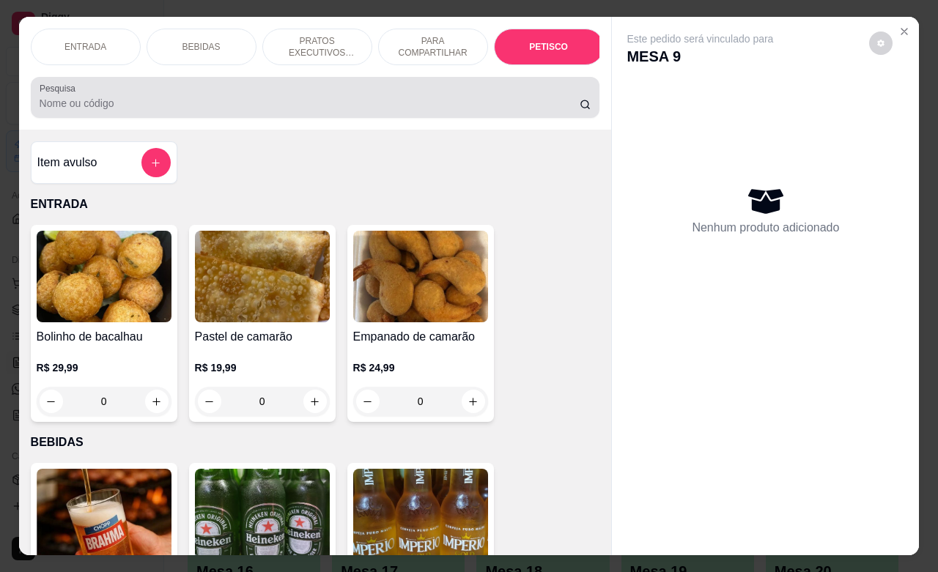
scroll to position [3230, 0]
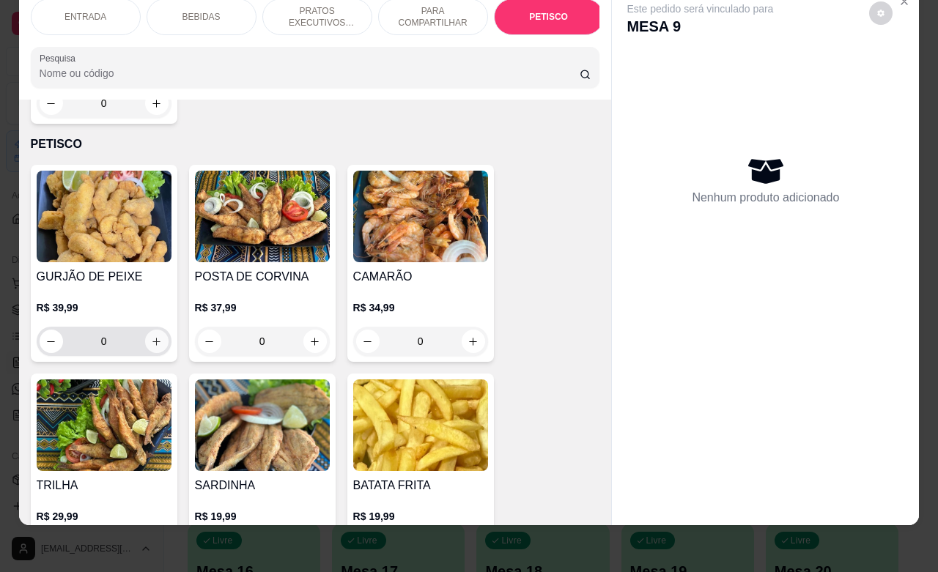
click at [151, 336] on icon "increase-product-quantity" at bounding box center [156, 341] width 11 height 11
type input "1"
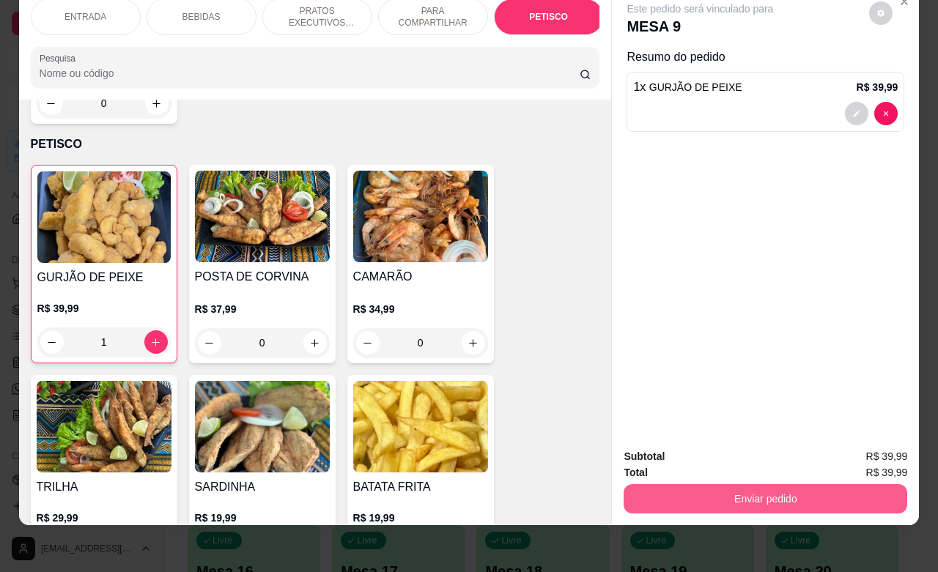
click at [710, 491] on button "Enviar pedido" at bounding box center [766, 498] width 284 height 29
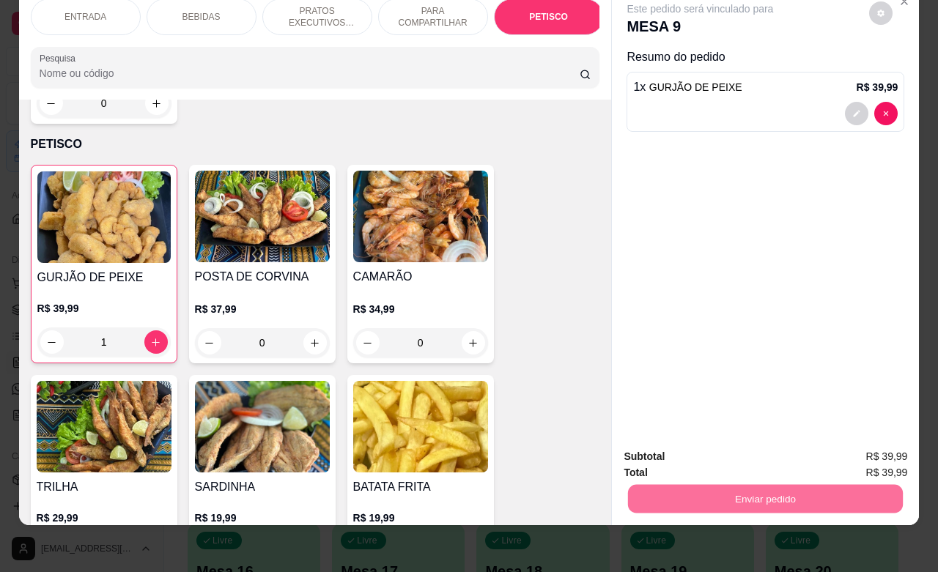
click at [713, 445] on button "Não registrar e enviar pedido" at bounding box center [715, 448] width 152 height 28
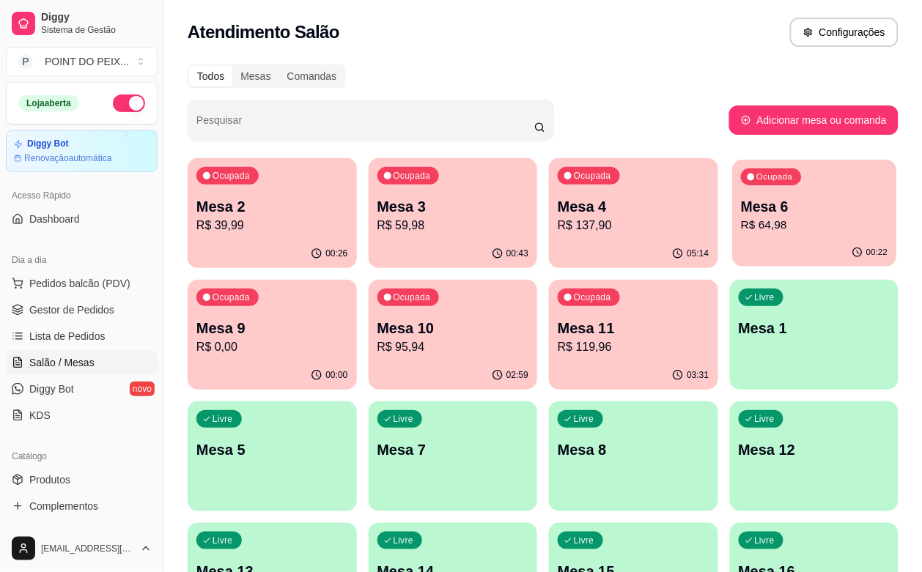
click at [741, 207] on p "Mesa 6" at bounding box center [814, 207] width 147 height 20
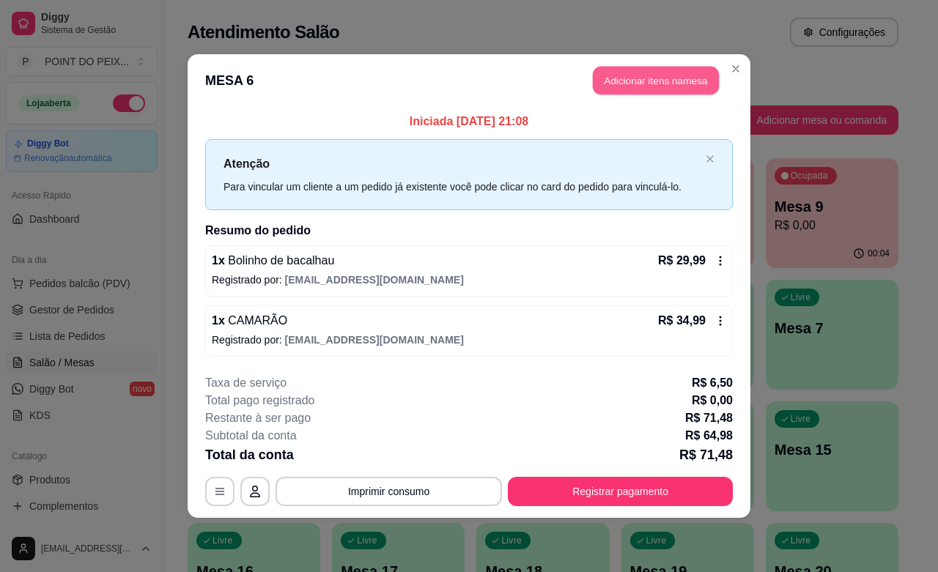
click at [654, 81] on button "Adicionar itens na mesa" at bounding box center [656, 81] width 126 height 29
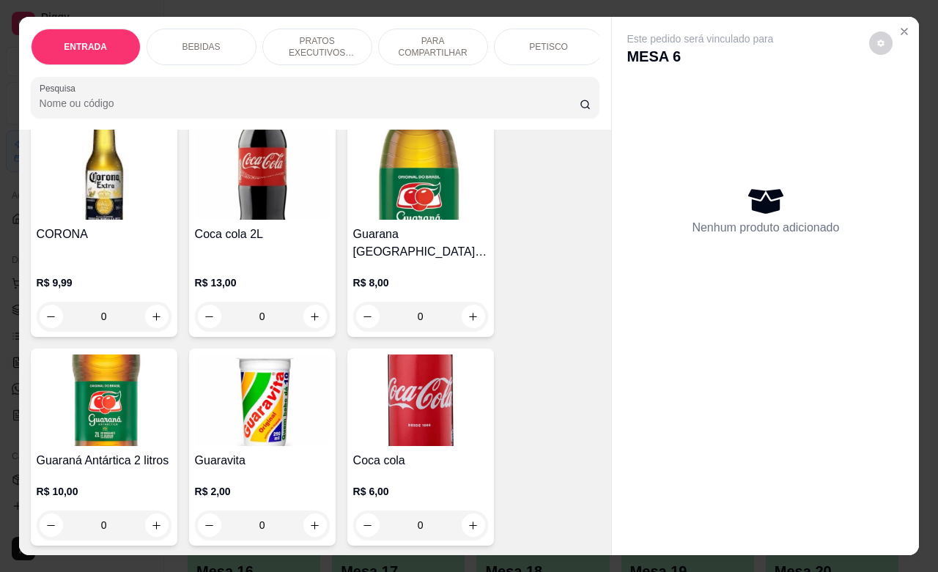
scroll to position [641, 0]
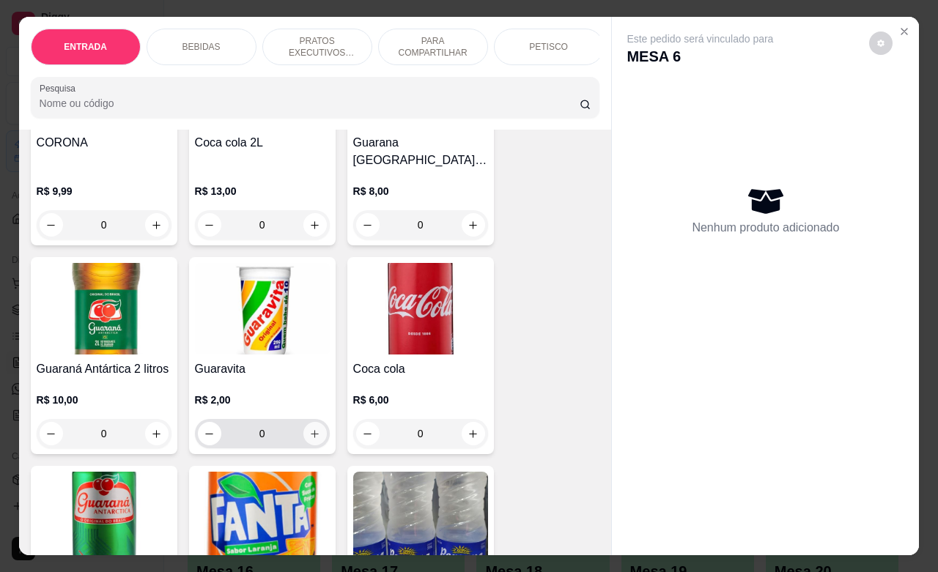
click at [303, 423] on button "increase-product-quantity" at bounding box center [314, 433] width 23 height 23
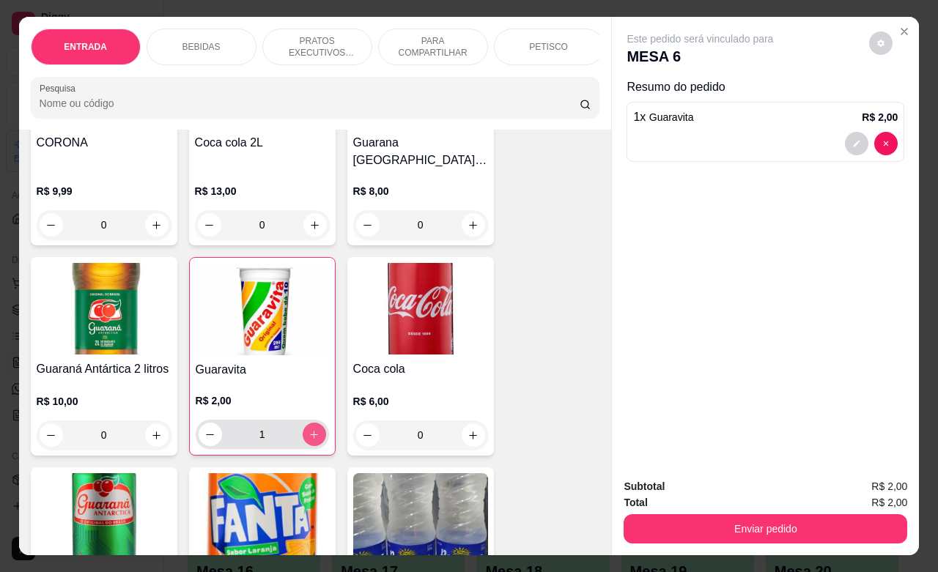
type input "1"
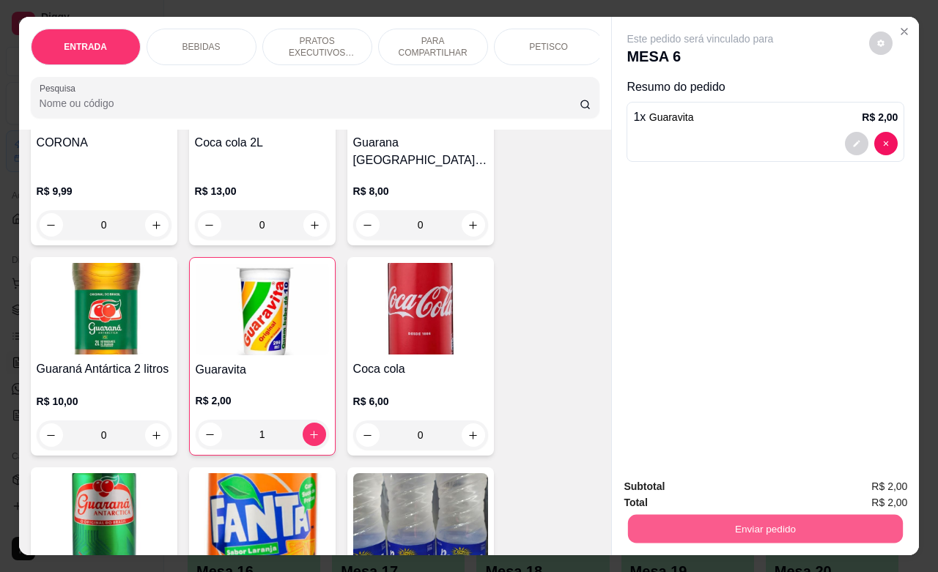
click at [679, 524] on button "Enviar pedido" at bounding box center [765, 529] width 275 height 29
click at [654, 479] on button "Não registrar e enviar pedido" at bounding box center [715, 485] width 152 height 28
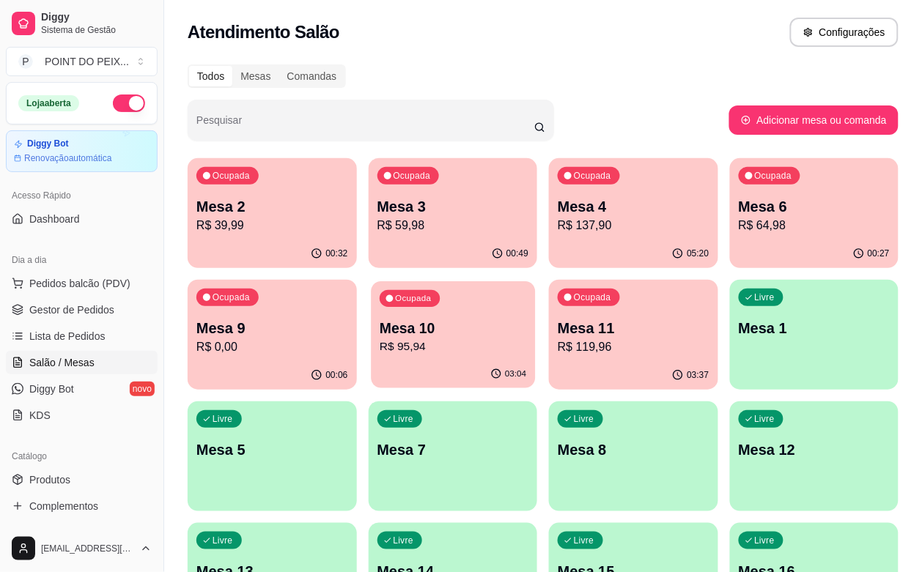
click at [380, 328] on p "Mesa 10" at bounding box center [453, 329] width 147 height 20
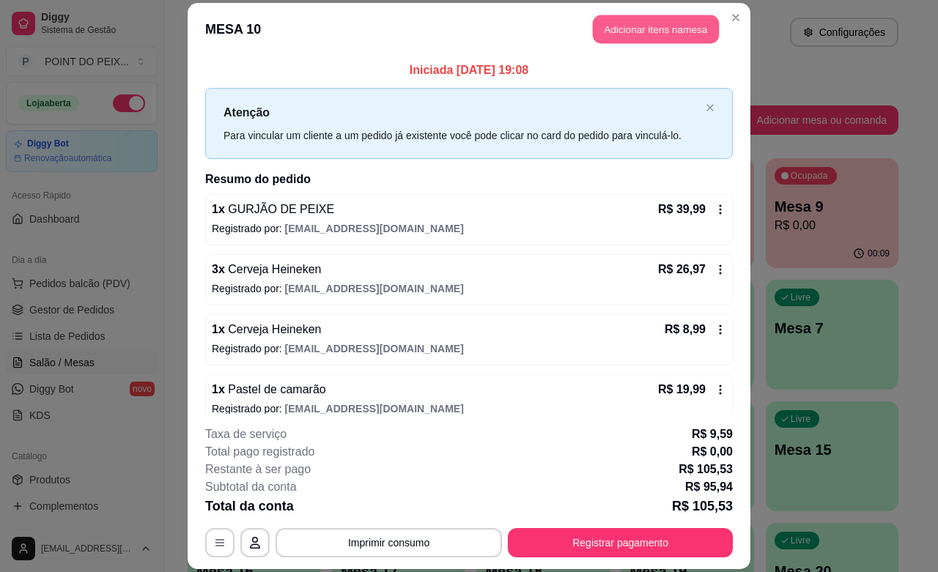
click at [654, 32] on button "Adicionar itens na mesa" at bounding box center [656, 29] width 126 height 29
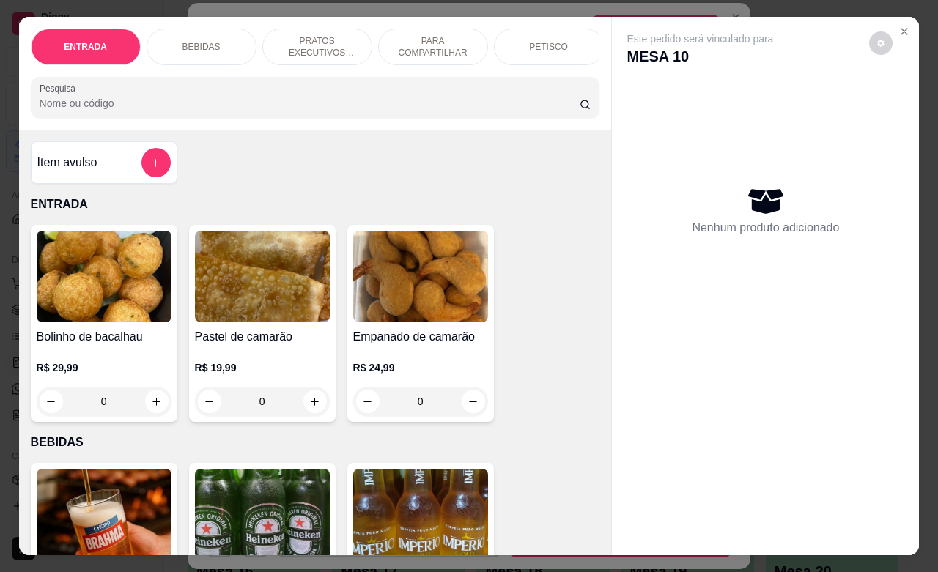
click at [198, 43] on p "BEBIDAS" at bounding box center [202, 47] width 38 height 12
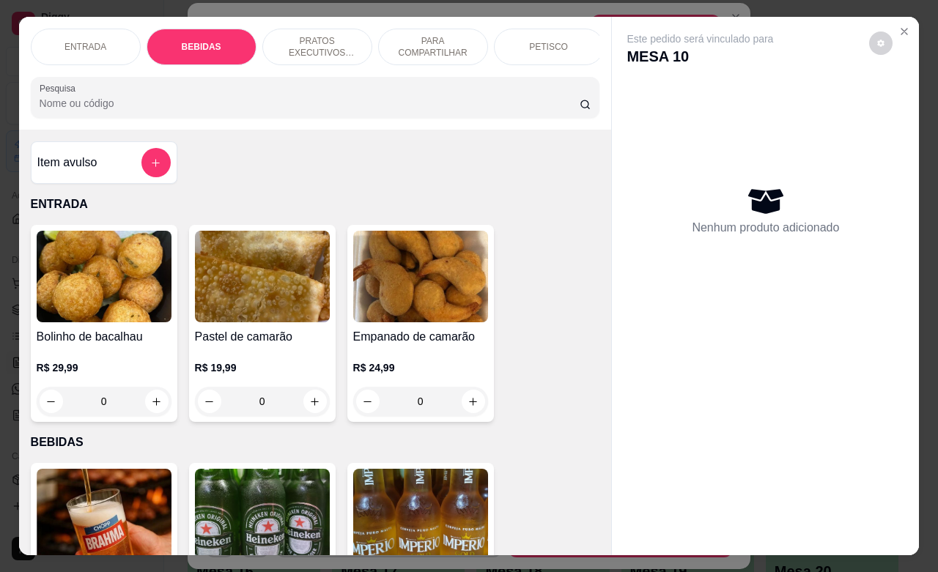
scroll to position [304, 0]
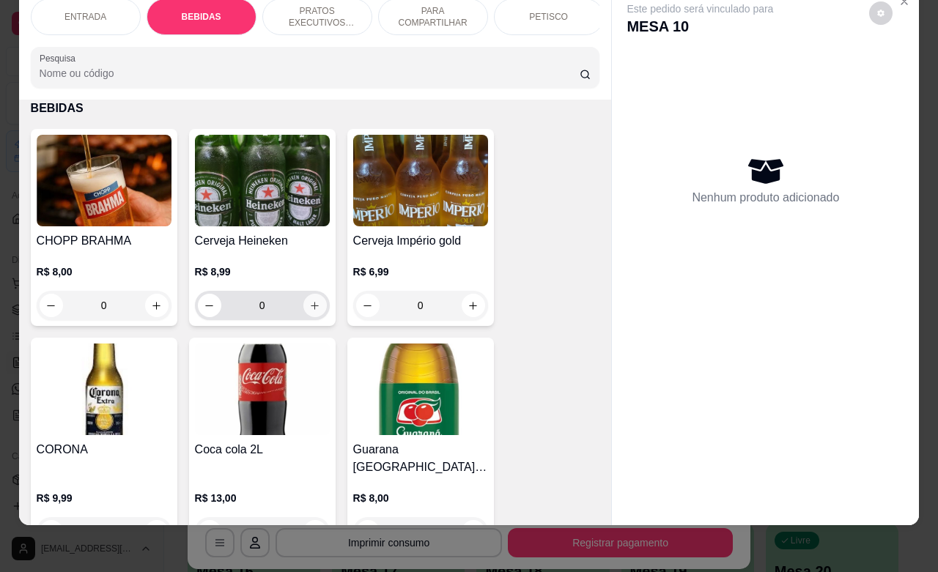
click at [310, 312] on icon "increase-product-quantity" at bounding box center [314, 306] width 11 height 11
type input "1"
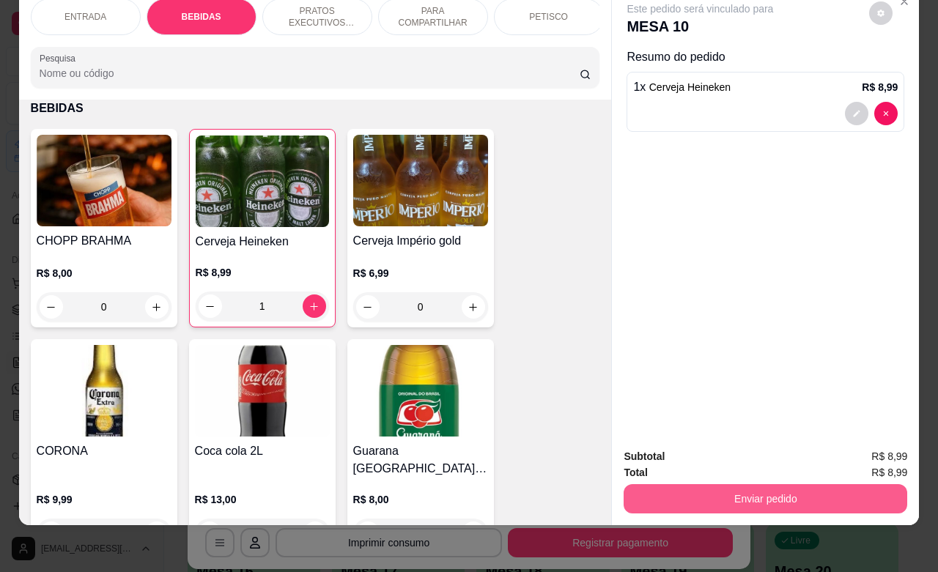
click at [768, 487] on button "Enviar pedido" at bounding box center [766, 498] width 284 height 29
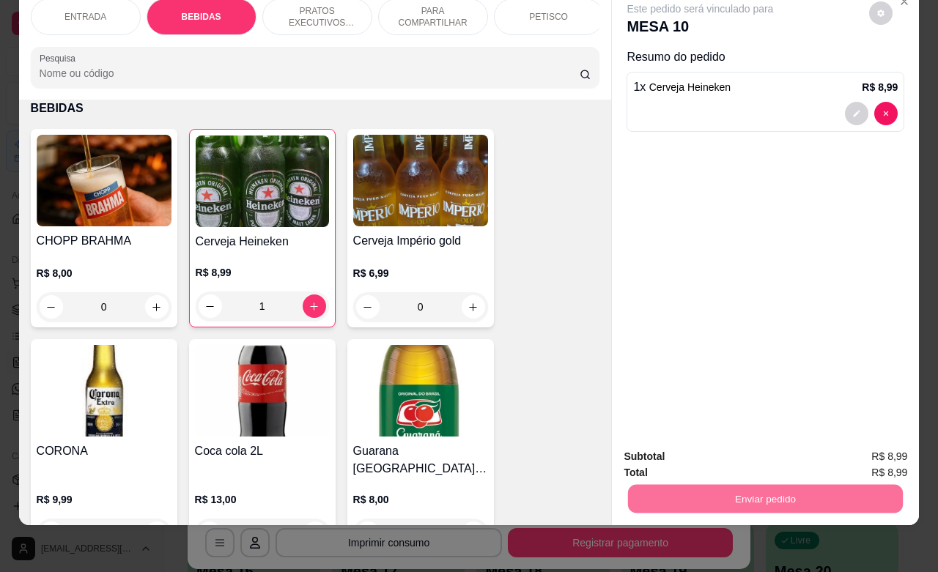
click at [707, 449] on button "Não registrar e enviar pedido" at bounding box center [715, 447] width 148 height 27
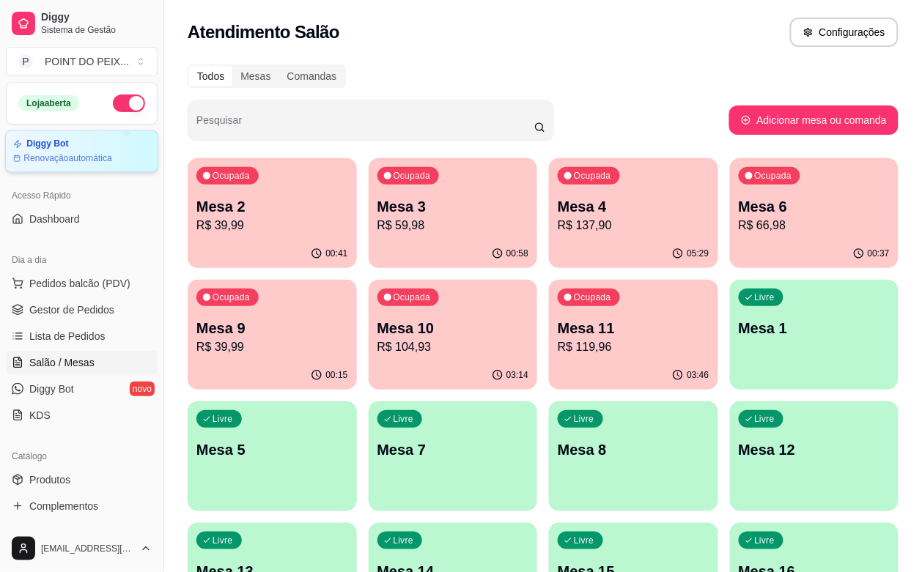
click at [52, 158] on article "Renovação automática" at bounding box center [67, 158] width 89 height 12
click at [551, 364] on div "03:46" at bounding box center [633, 375] width 164 height 28
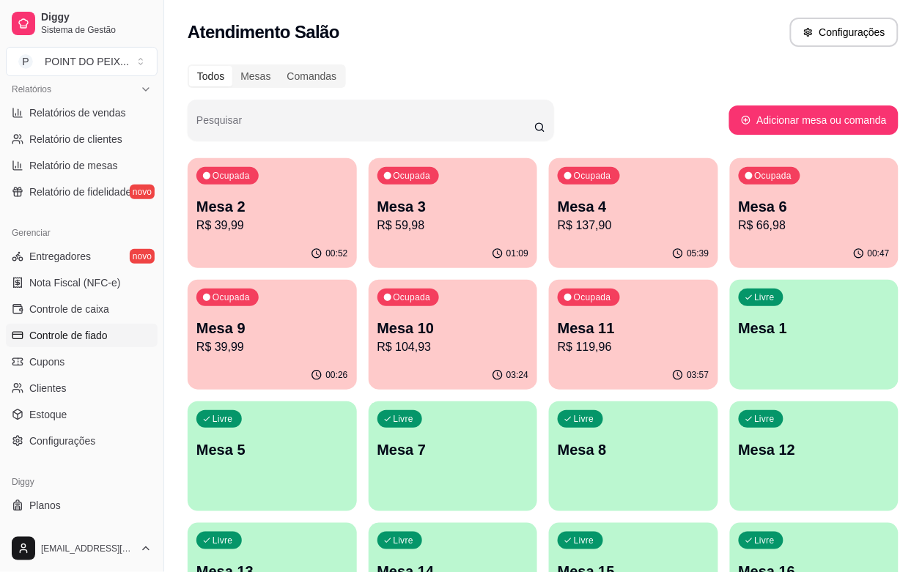
scroll to position [366, 0]
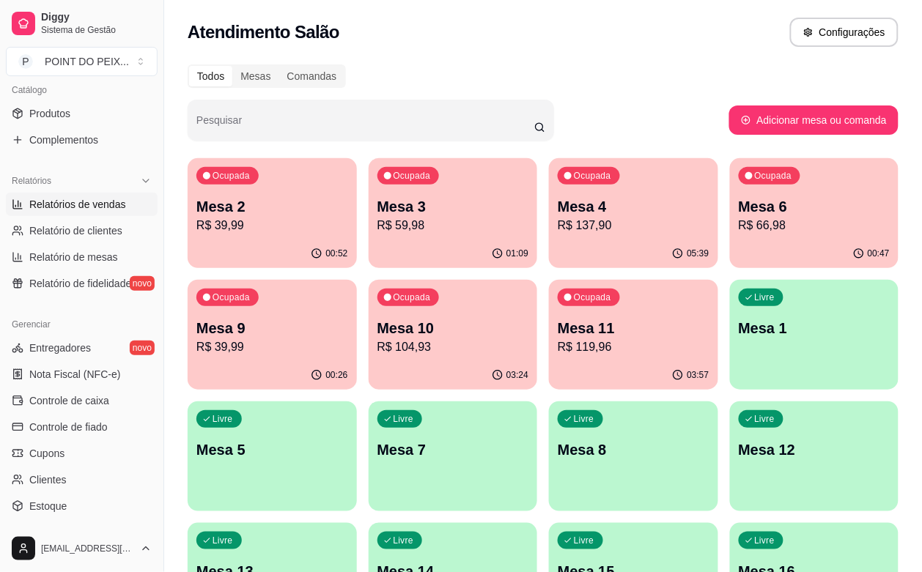
click at [88, 205] on span "Relatórios de vendas" at bounding box center [77, 204] width 97 height 15
select select "ALL"
select select "0"
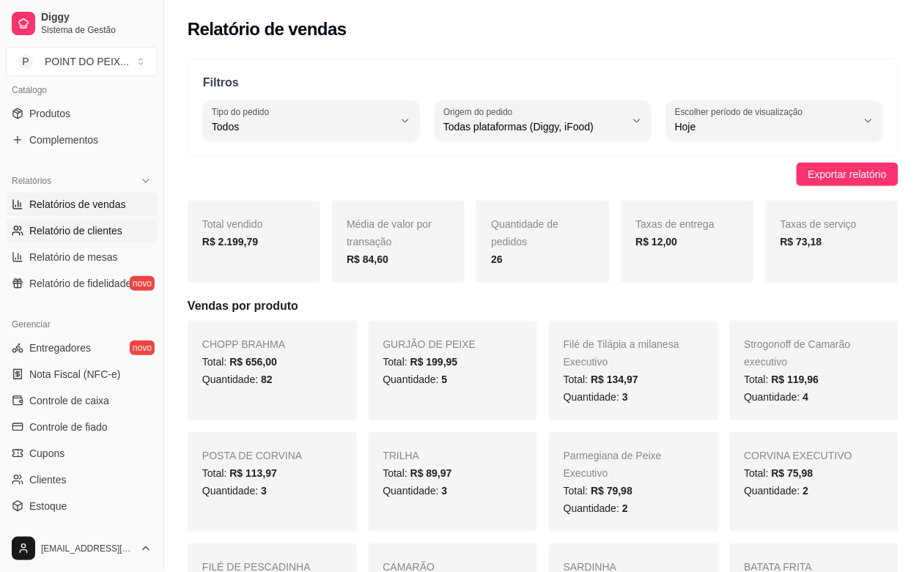
click at [92, 233] on span "Relatório de clientes" at bounding box center [75, 231] width 93 height 15
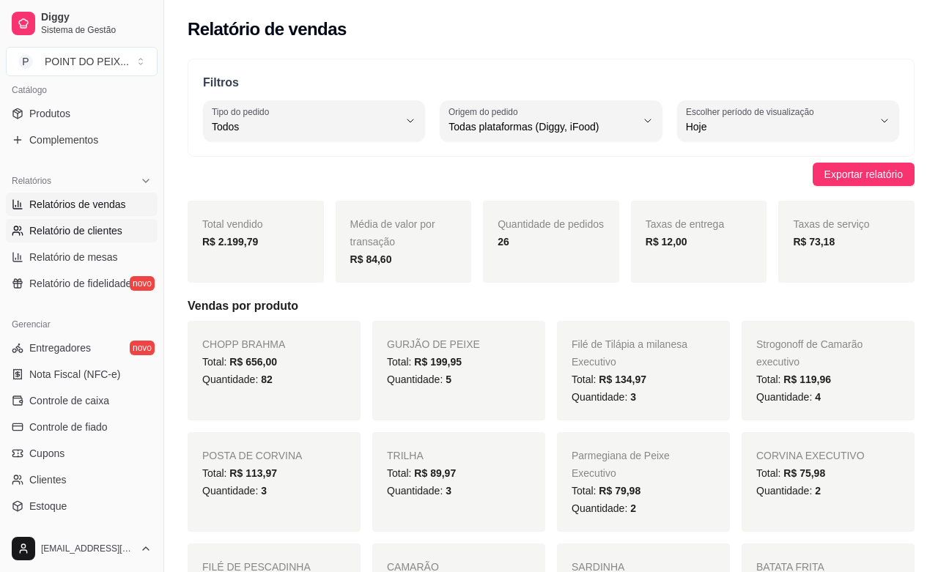
select select "30"
select select "HIGHEST_TOTAL_SPENT_WITH_ORDERS"
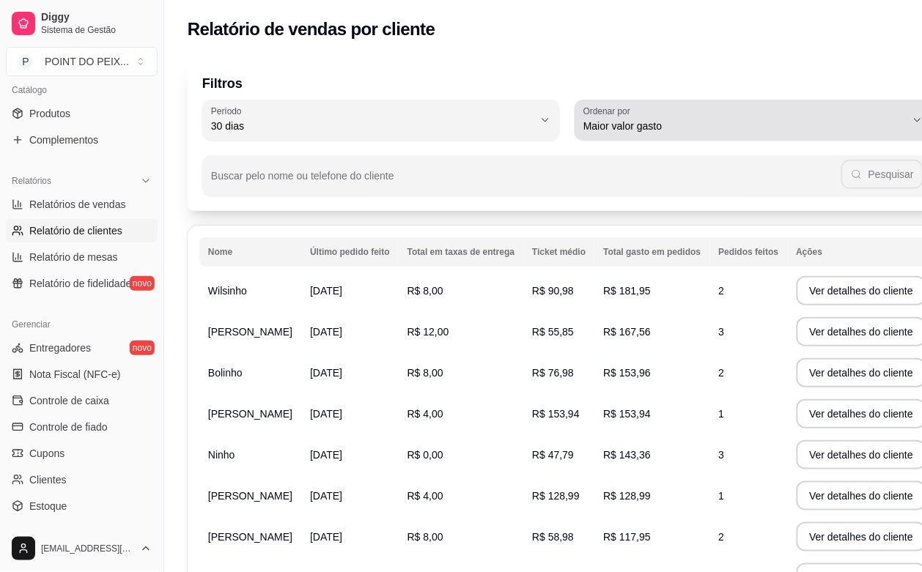
click at [912, 122] on icon "button" at bounding box center [918, 120] width 12 height 12
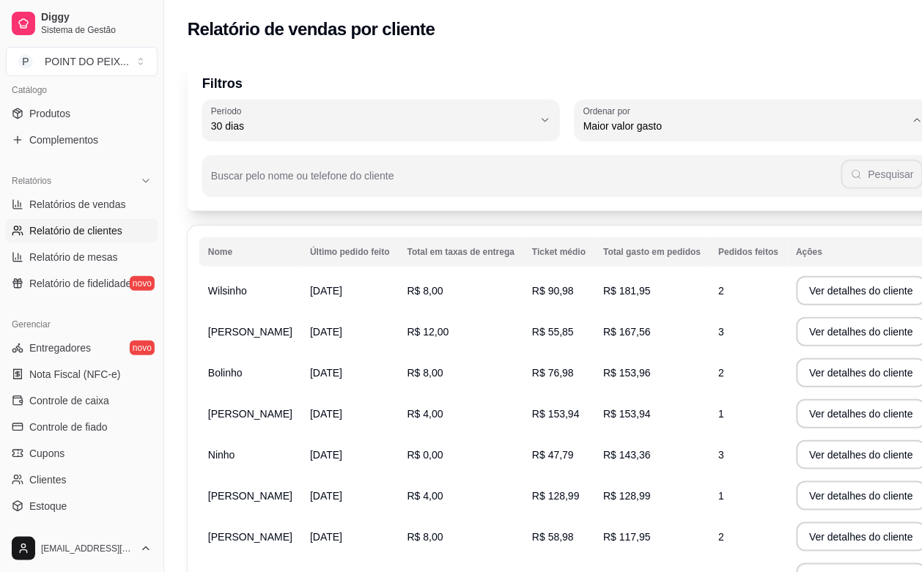
click at [843, 154] on span "Maior número de pedidos" at bounding box center [711, 160] width 284 height 14
type input "HIGHEST_ORDER_COUNT"
select select "HIGHEST_ORDER_COUNT"
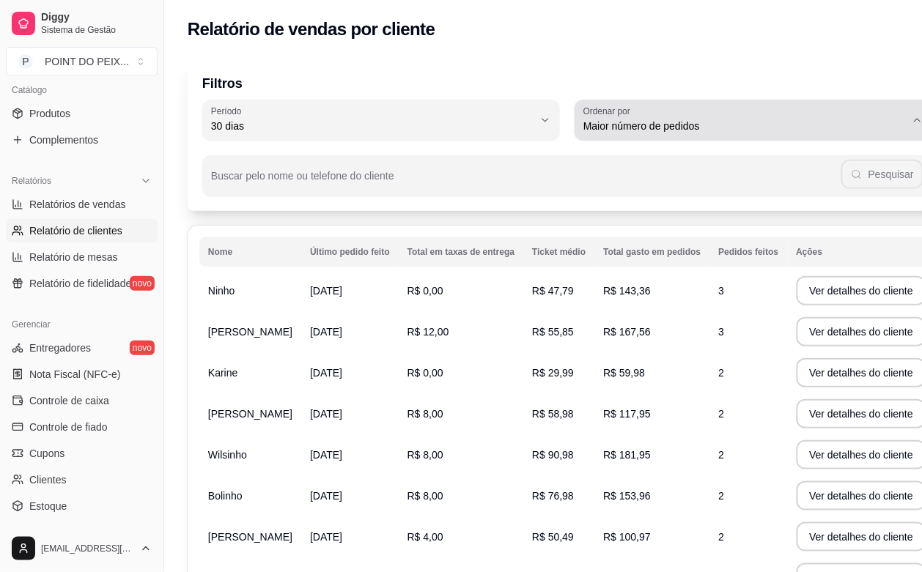
click at [912, 125] on icon "button" at bounding box center [918, 120] width 12 height 12
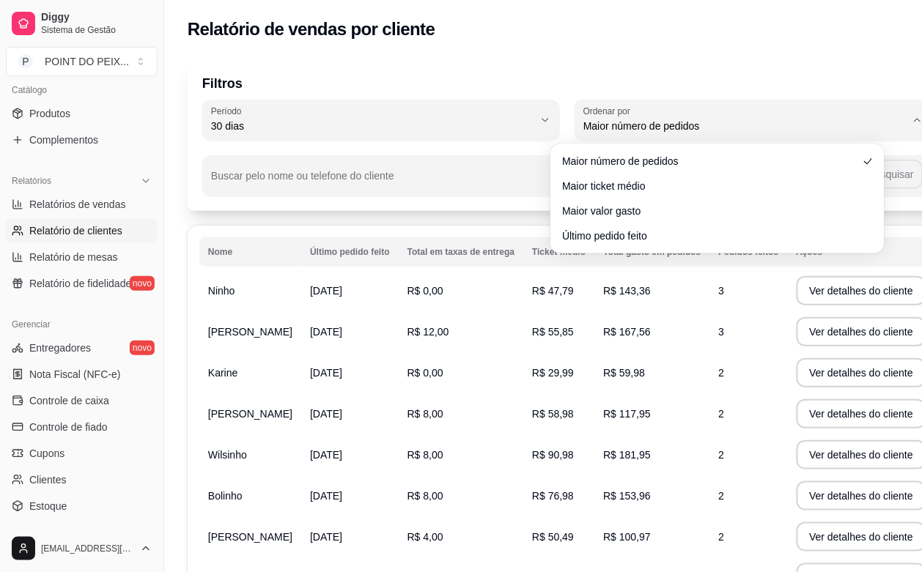
click at [779, 222] on ul "Maior número de pedidos Maior ticket médio Maior valor gasto Último pedido feito" at bounding box center [717, 199] width 322 height 98
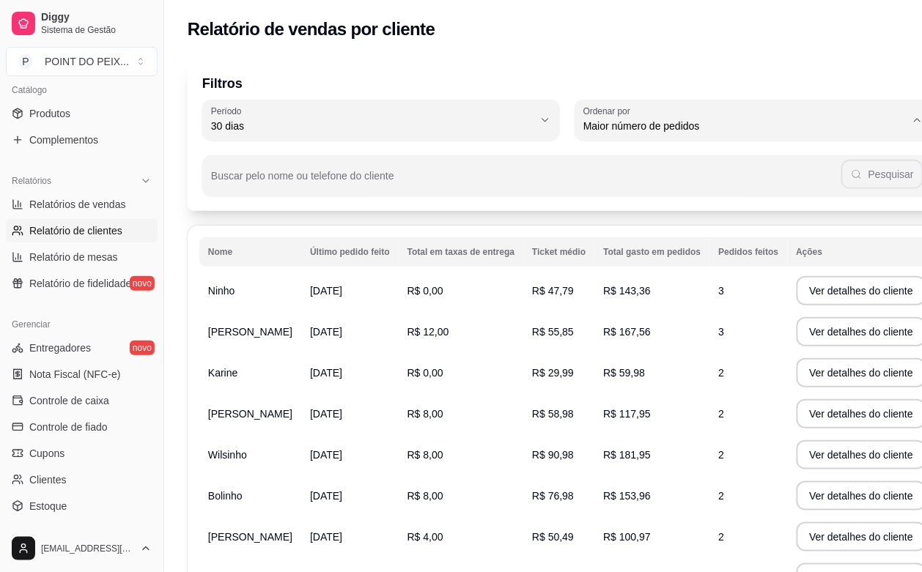
click at [773, 215] on span "Maior valor gasto" at bounding box center [711, 209] width 284 height 14
type input "HIGHEST_TOTAL_SPENT_WITH_ORDERS"
select select "HIGHEST_TOTAL_SPENT_WITH_ORDERS"
click at [89, 257] on span "Relatório de mesas" at bounding box center [73, 257] width 89 height 15
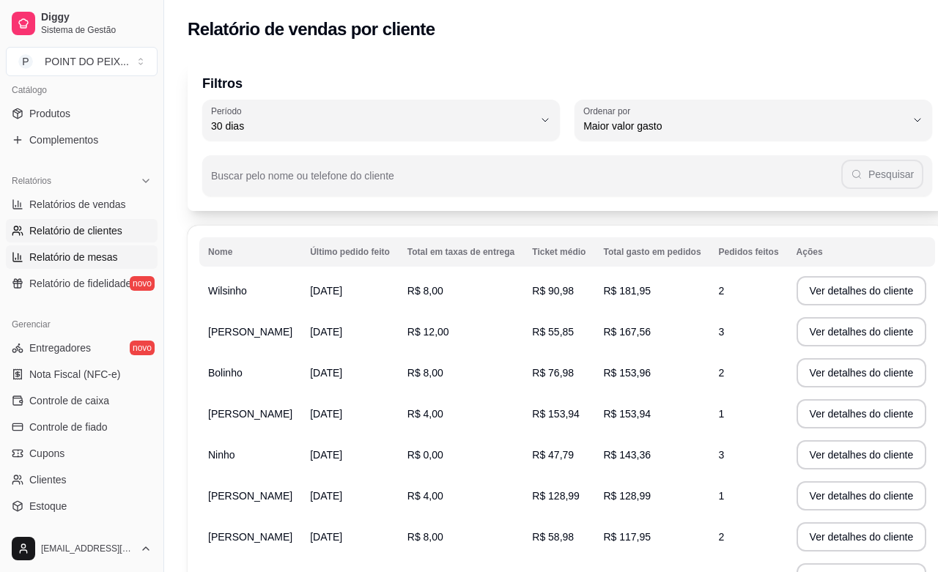
select select "TOTAL_OF_ORDERS"
select select "7"
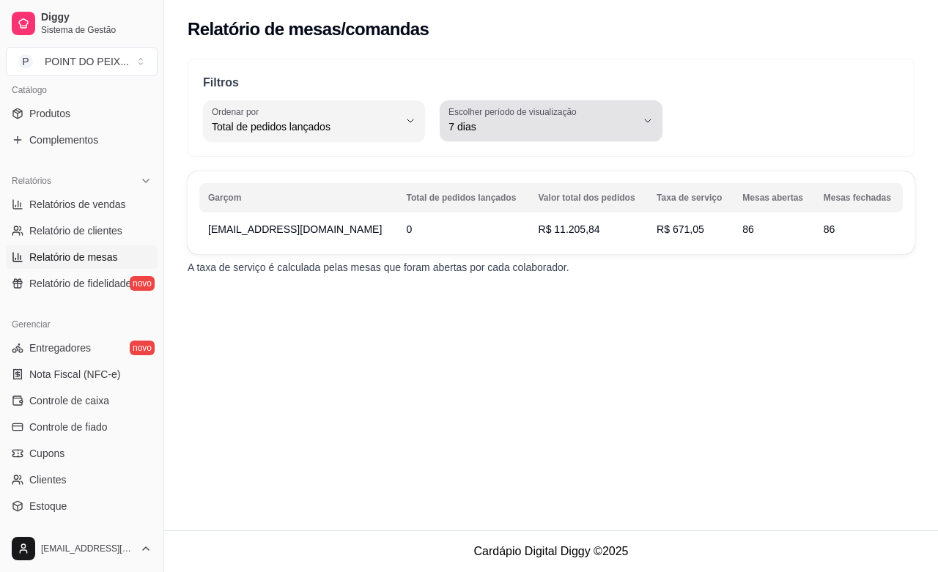
click at [646, 129] on button "Escolher período de visualização 7 dias" at bounding box center [551, 120] width 222 height 41
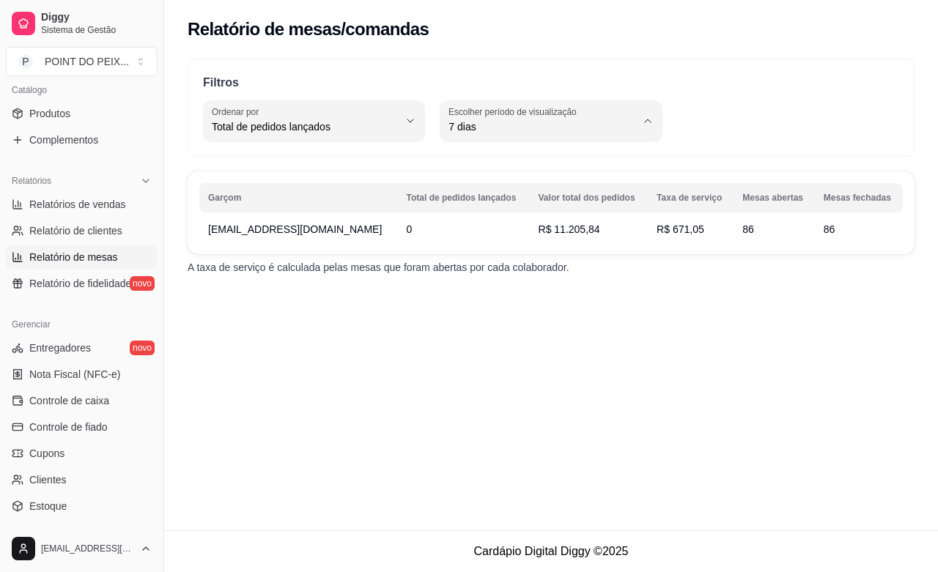
click at [535, 191] on span "Ontem" at bounding box center [544, 186] width 177 height 14
type input "1"
select select "1"
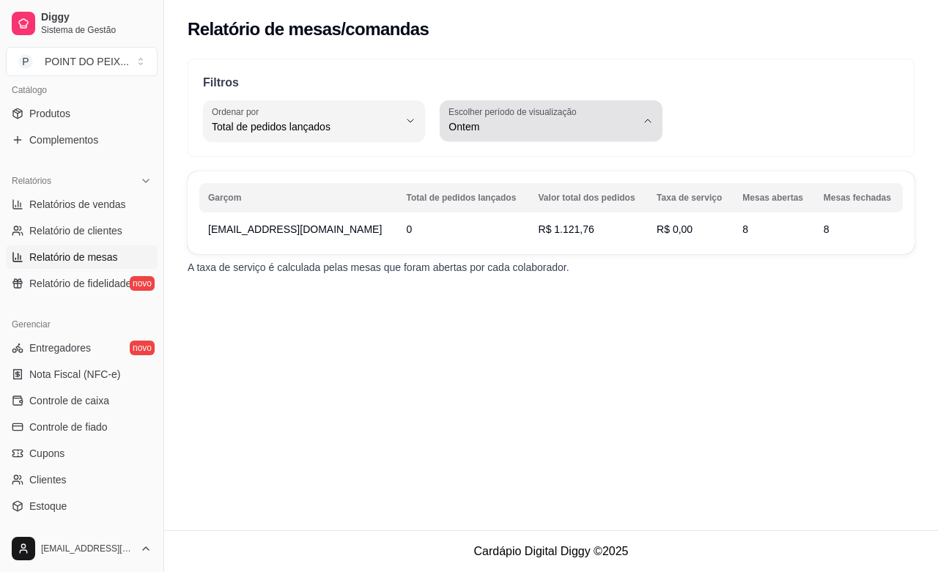
click at [642, 126] on icon "button" at bounding box center [648, 121] width 12 height 12
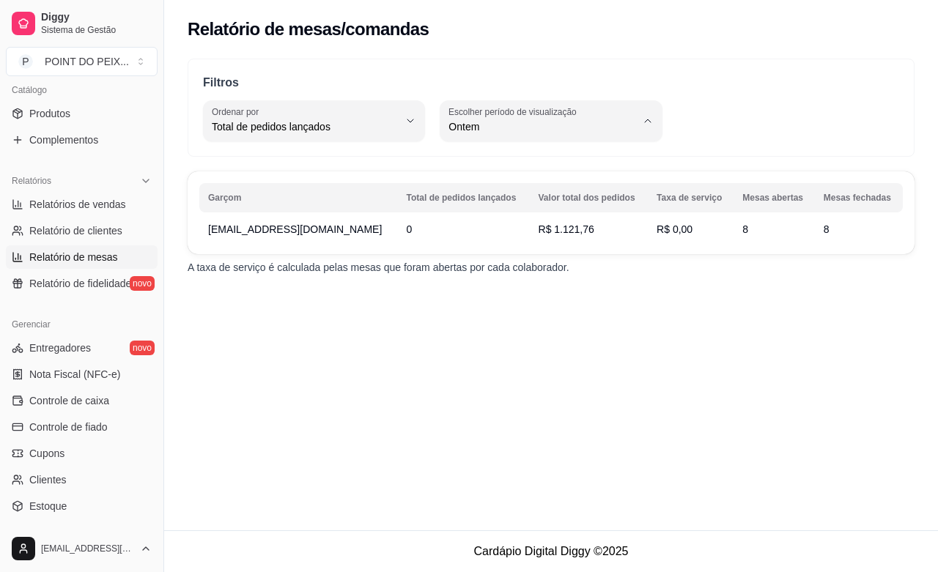
click at [572, 166] on span "Hoje" at bounding box center [544, 162] width 177 height 14
type input "0"
select select "0"
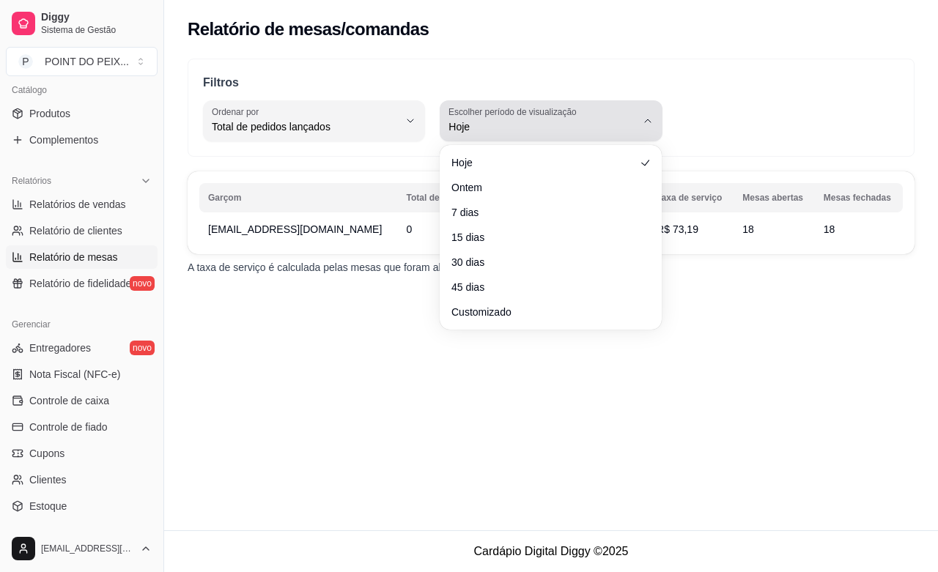
click at [650, 122] on icon "button" at bounding box center [648, 121] width 12 height 12
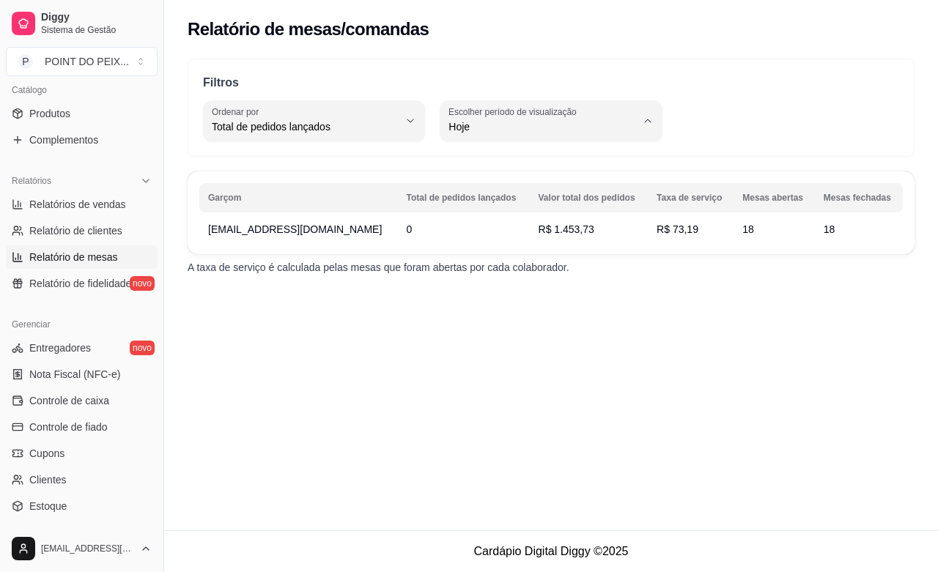
click at [508, 217] on span "7 dias" at bounding box center [544, 210] width 177 height 14
type input "7"
select select "7"
click at [55, 286] on span "Relatório de fidelidade" at bounding box center [80, 283] width 102 height 15
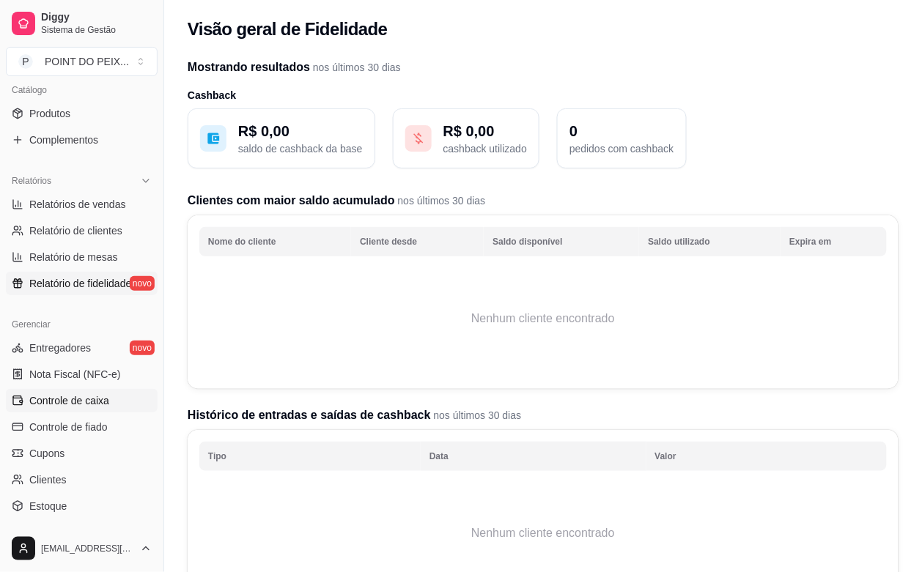
click at [92, 405] on span "Controle de caixa" at bounding box center [69, 401] width 80 height 15
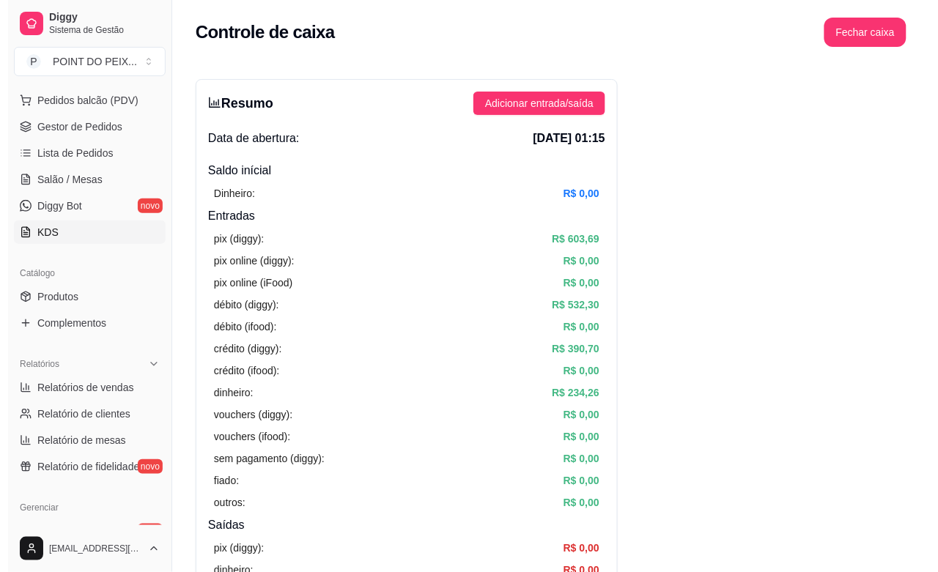
scroll to position [92, 0]
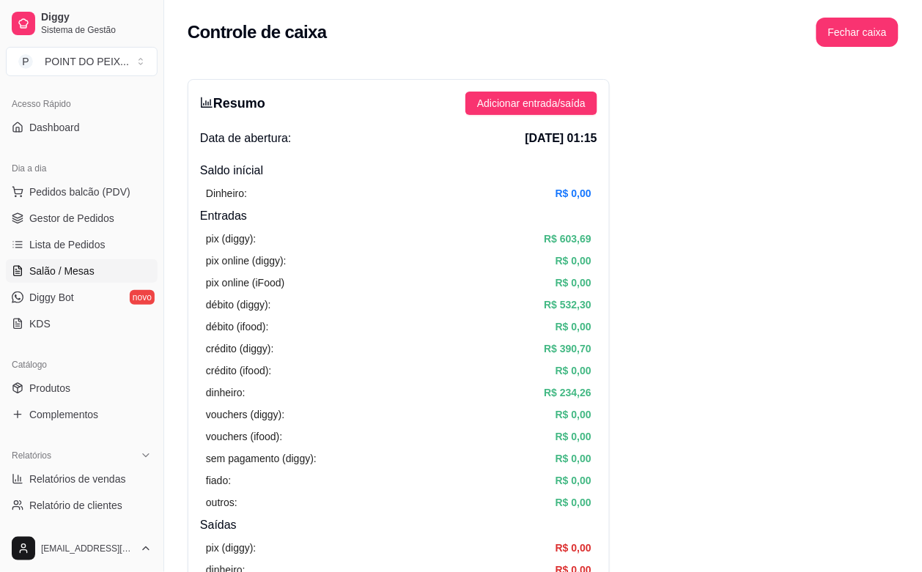
click at [67, 275] on span "Salão / Mesas" at bounding box center [61, 271] width 65 height 15
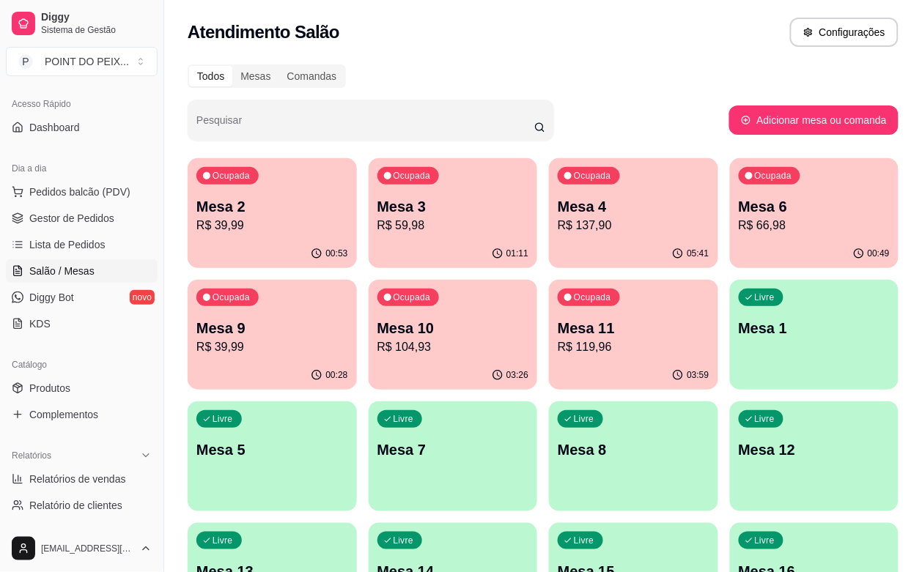
click at [268, 251] on div "00:53" at bounding box center [272, 254] width 169 height 29
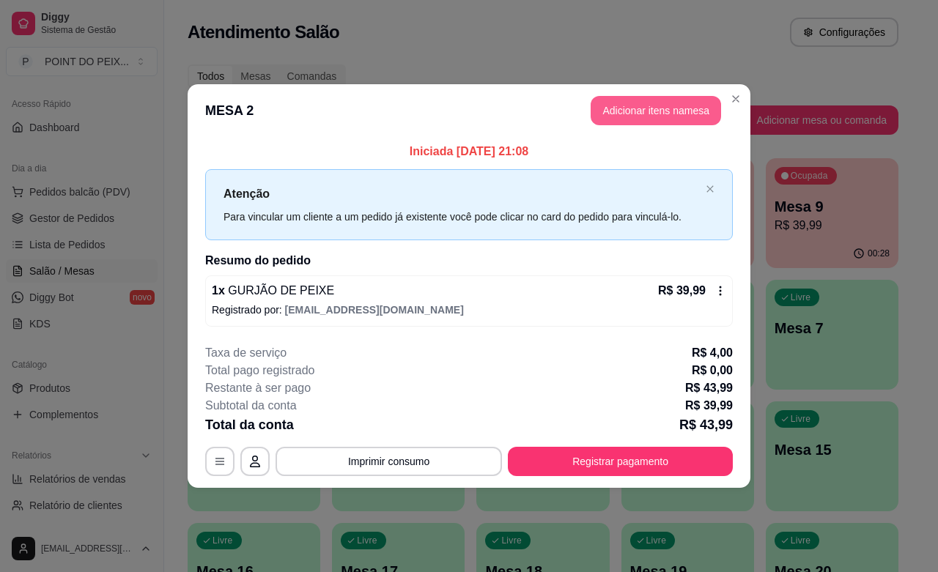
click at [633, 112] on button "Adicionar itens na mesa" at bounding box center [656, 110] width 130 height 29
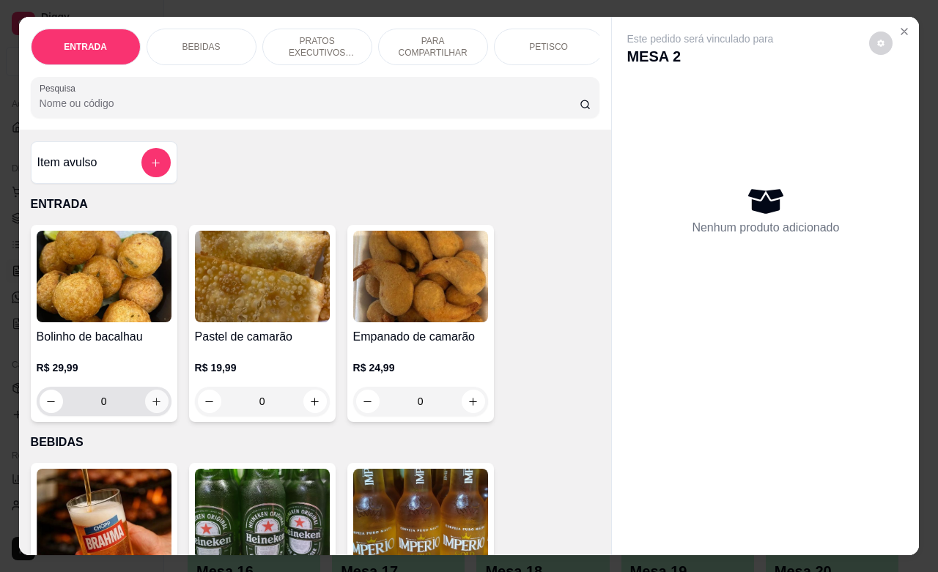
click at [151, 408] on icon "increase-product-quantity" at bounding box center [156, 402] width 11 height 11
type input "1"
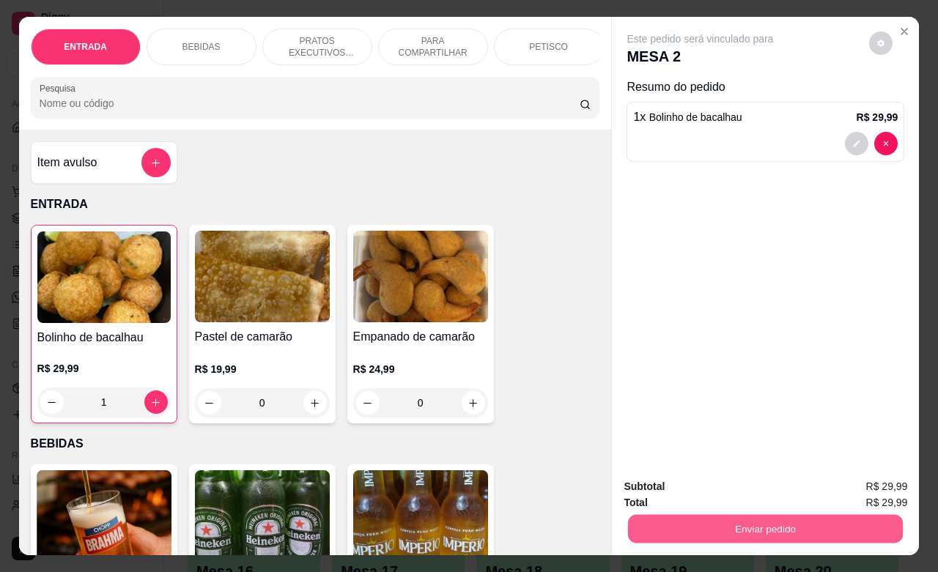
click at [691, 515] on button "Enviar pedido" at bounding box center [765, 529] width 275 height 29
click at [735, 484] on button "Não registrar e enviar pedido" at bounding box center [715, 484] width 148 height 27
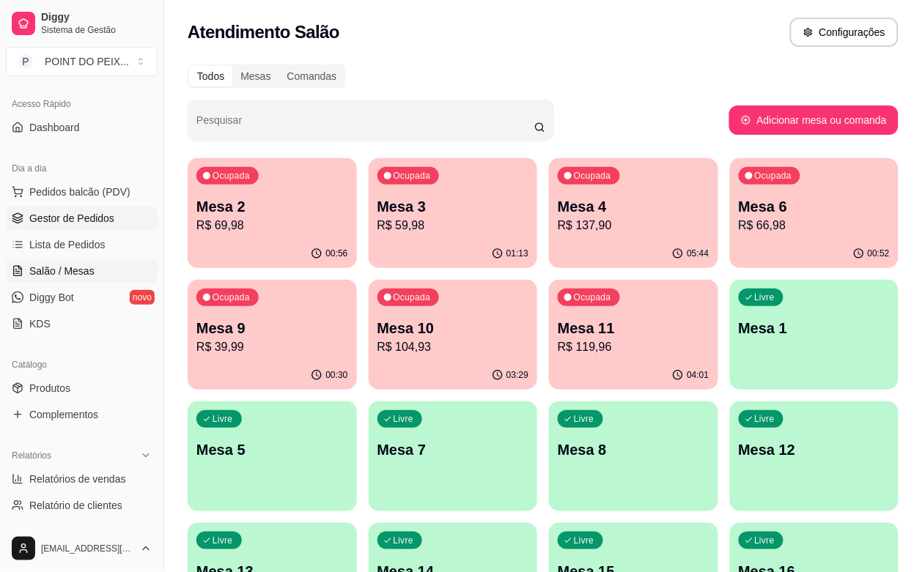
click at [81, 215] on span "Gestor de Pedidos" at bounding box center [71, 218] width 85 height 15
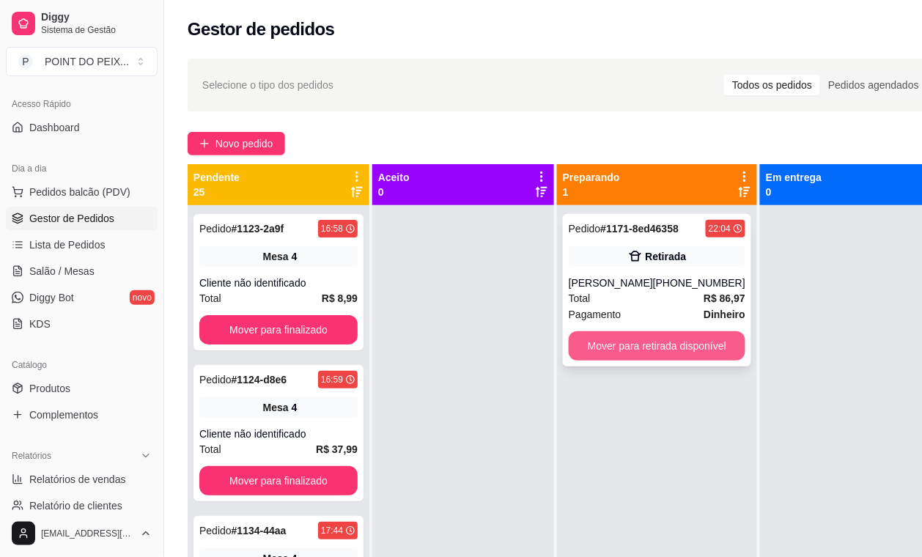
click at [607, 347] on button "Mover para retirada disponível" at bounding box center [657, 345] width 177 height 29
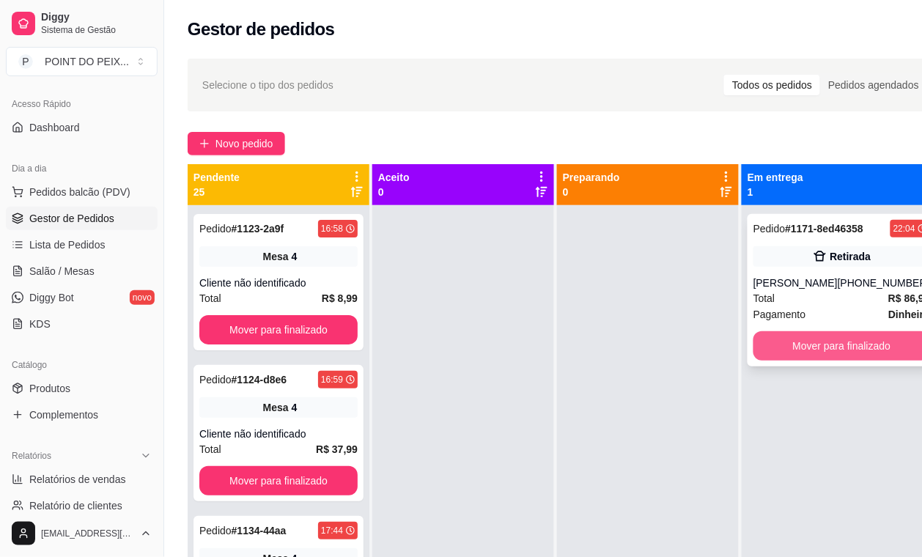
click at [850, 350] on button "Mover para finalizado" at bounding box center [842, 345] width 177 height 29
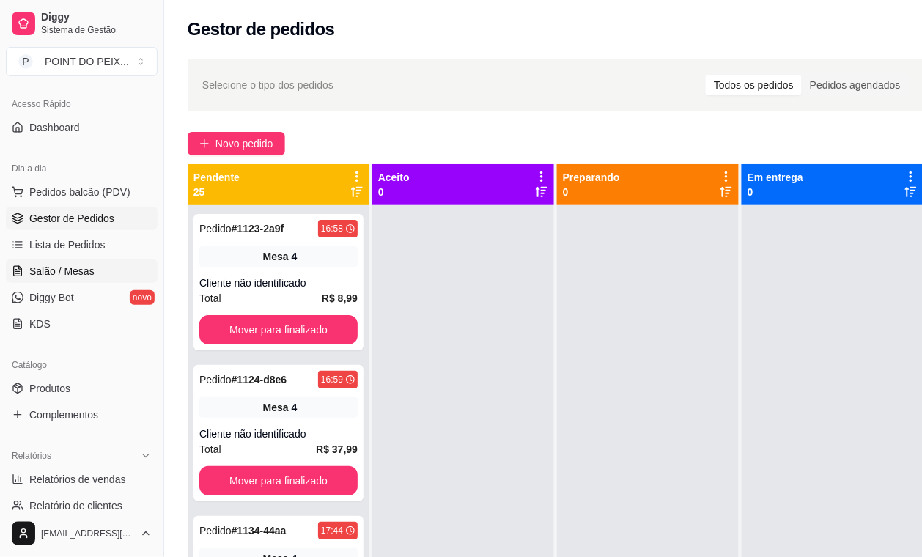
click at [78, 276] on span "Salão / Mesas" at bounding box center [61, 271] width 65 height 15
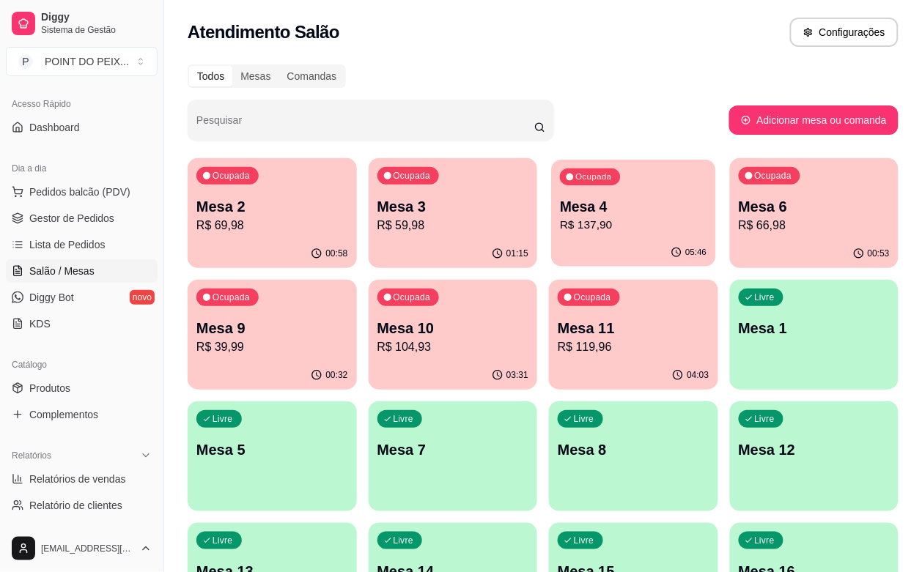
click at [560, 207] on p "Mesa 4" at bounding box center [633, 207] width 147 height 20
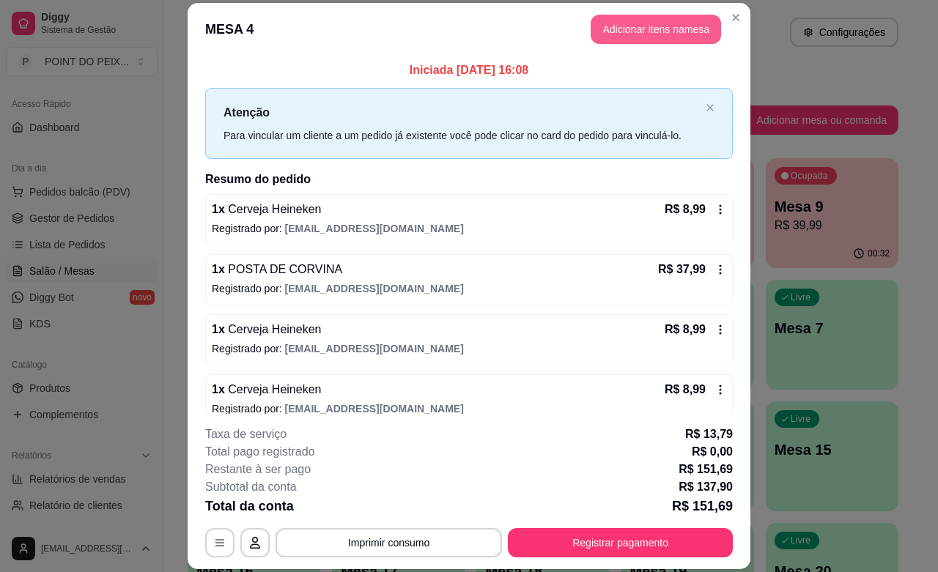
click at [616, 27] on button "Adicionar itens na mesa" at bounding box center [656, 29] width 130 height 29
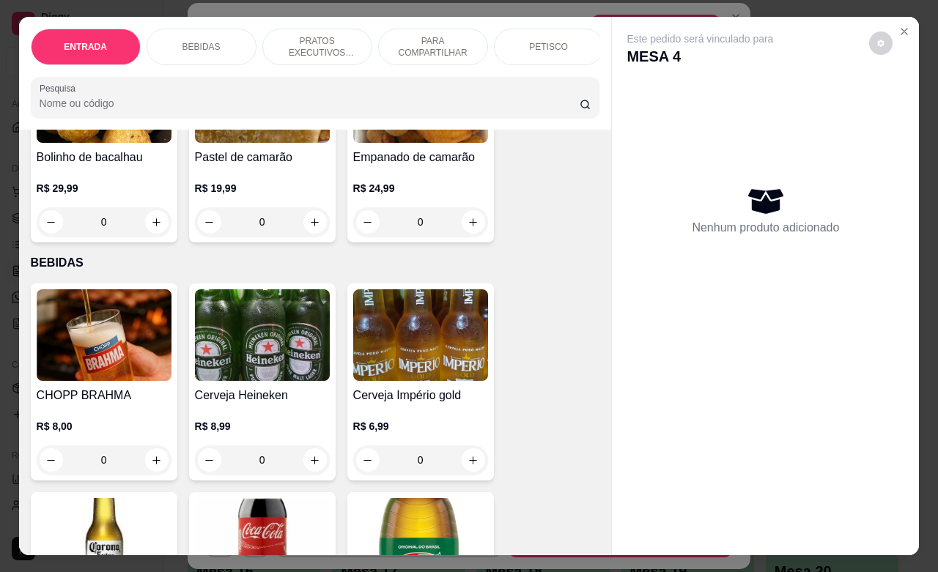
scroll to position [183, 0]
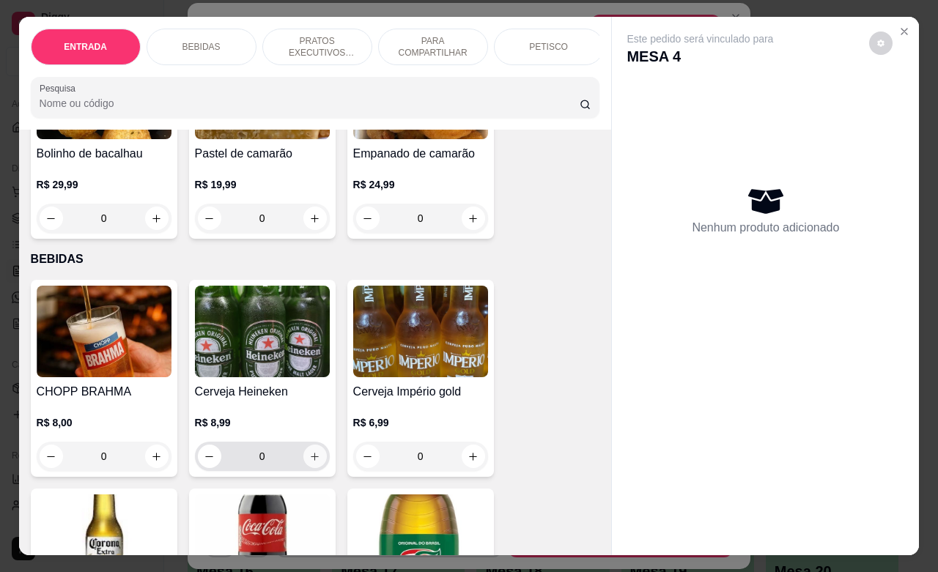
click at [310, 463] on icon "increase-product-quantity" at bounding box center [314, 457] width 11 height 11
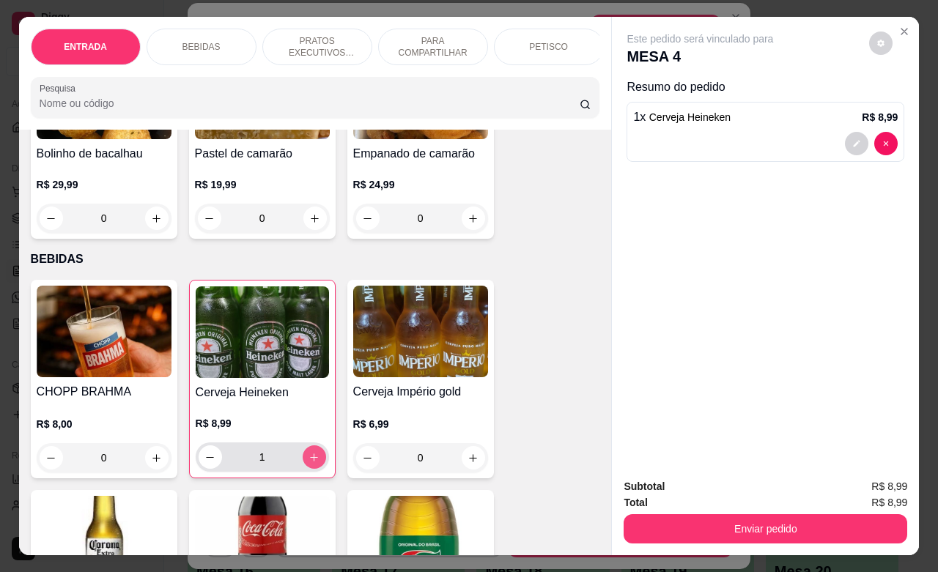
type input "1"
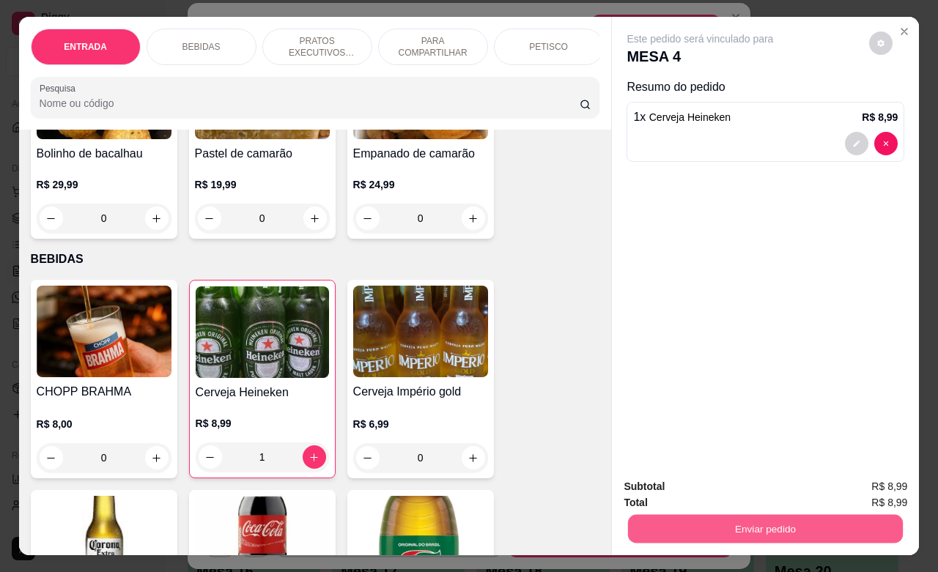
click at [702, 515] on button "Enviar pedido" at bounding box center [765, 529] width 275 height 29
click at [682, 481] on button "Não registrar e enviar pedido" at bounding box center [715, 485] width 152 height 28
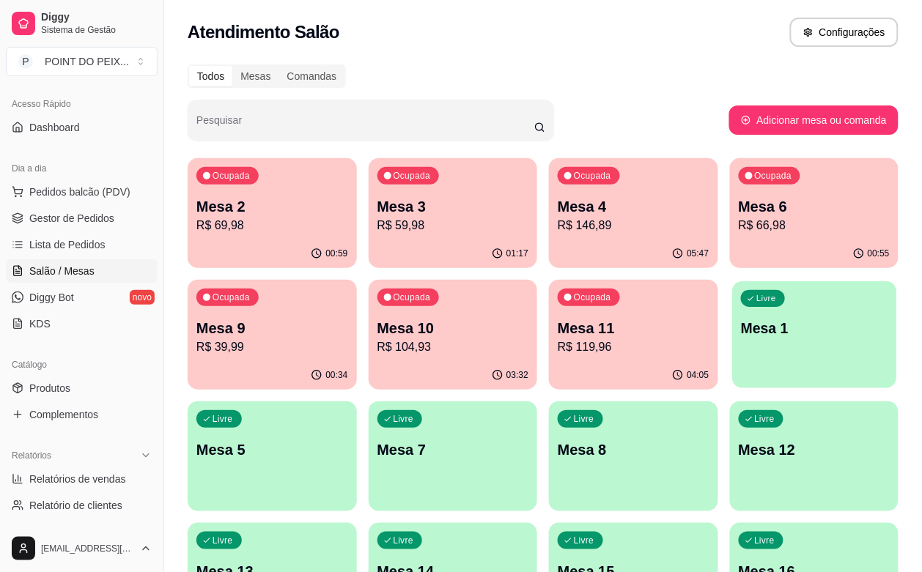
click at [741, 335] on p "Mesa 1" at bounding box center [814, 329] width 147 height 20
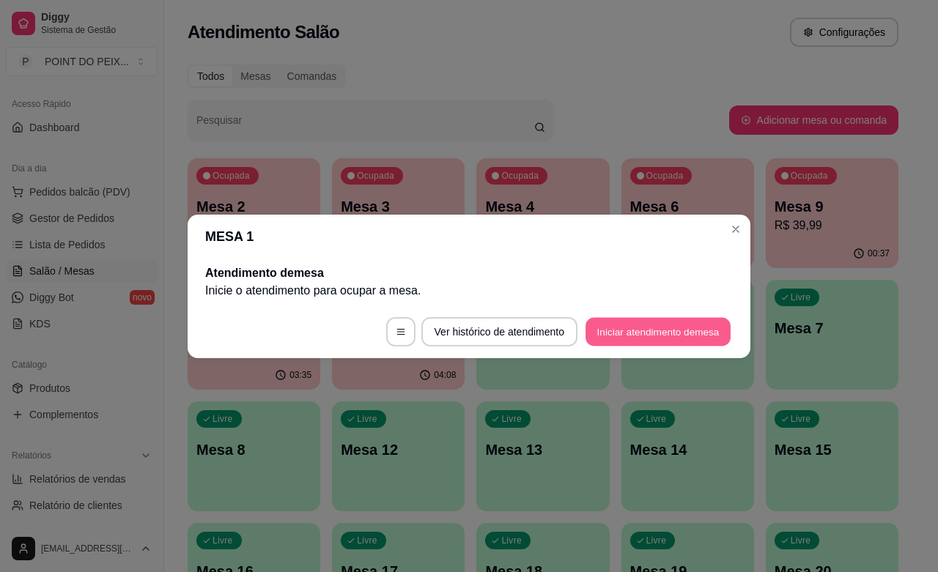
click at [634, 330] on button "Iniciar atendimento de mesa" at bounding box center [658, 331] width 145 height 29
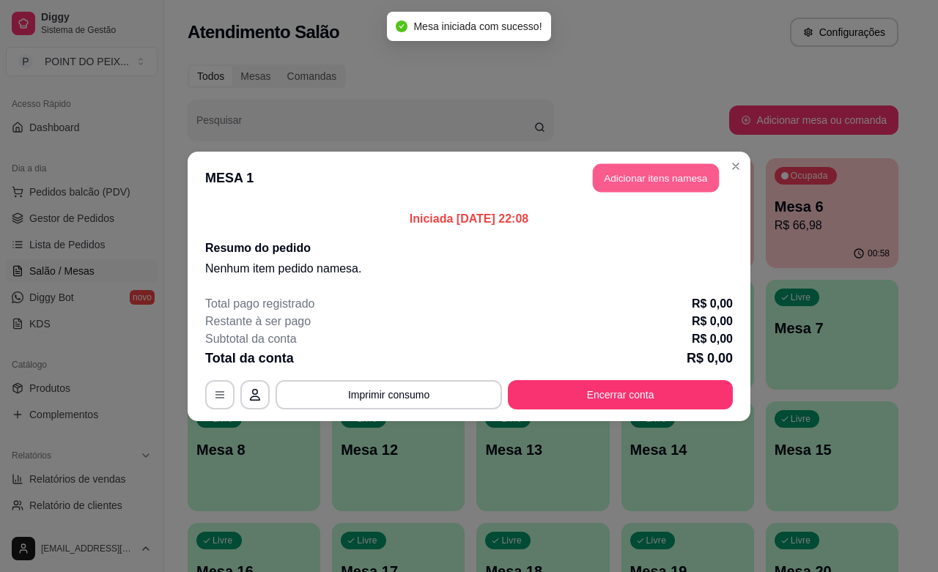
click at [655, 180] on button "Adicionar itens na mesa" at bounding box center [656, 177] width 126 height 29
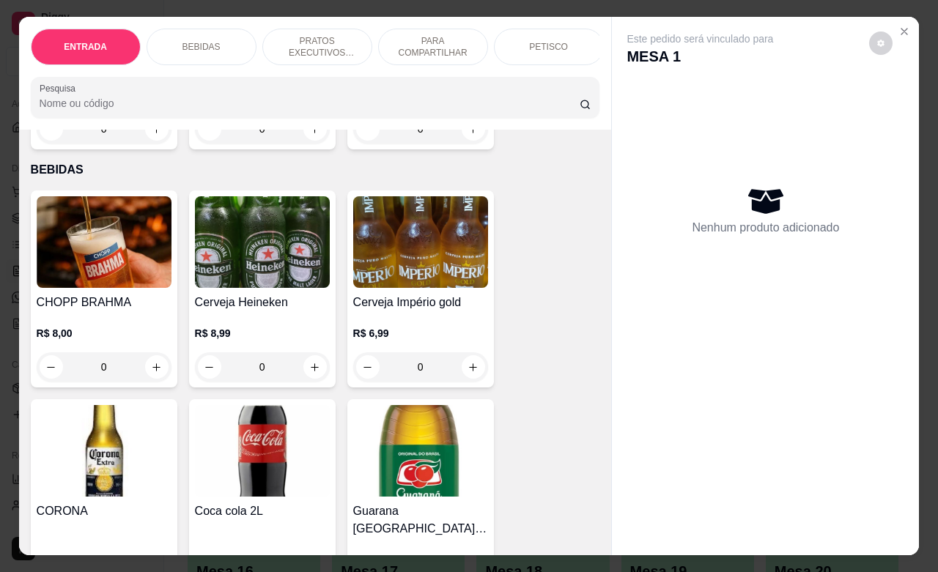
scroll to position [275, 0]
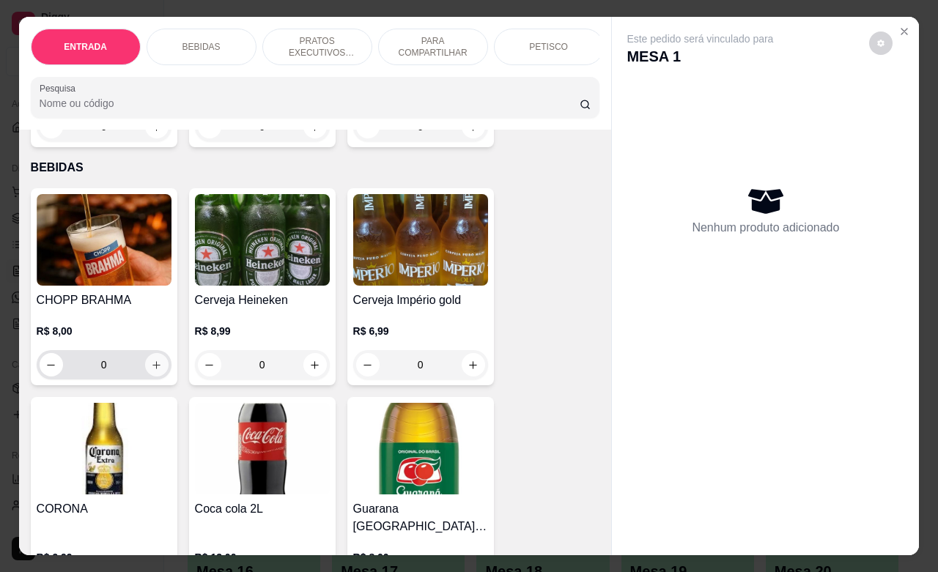
click at [151, 371] on icon "increase-product-quantity" at bounding box center [156, 365] width 11 height 11
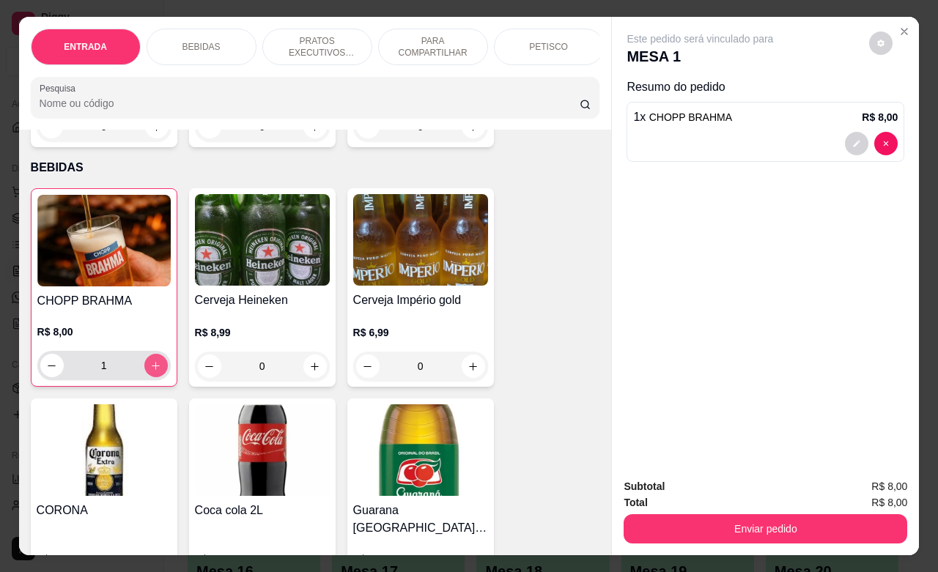
click at [150, 372] on icon "increase-product-quantity" at bounding box center [155, 366] width 11 height 11
type input "4"
click at [539, 45] on div "PETISCO" at bounding box center [549, 47] width 110 height 37
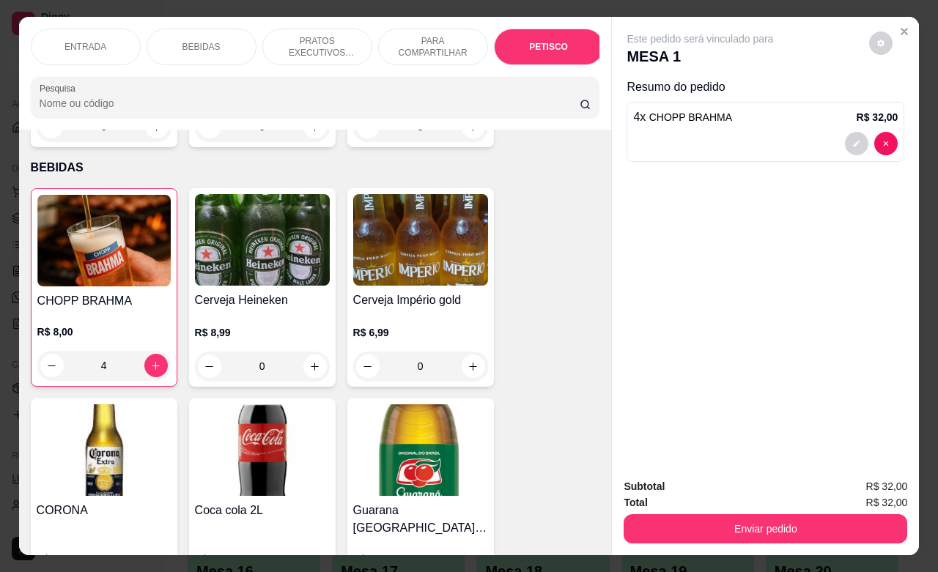
scroll to position [3232, 0]
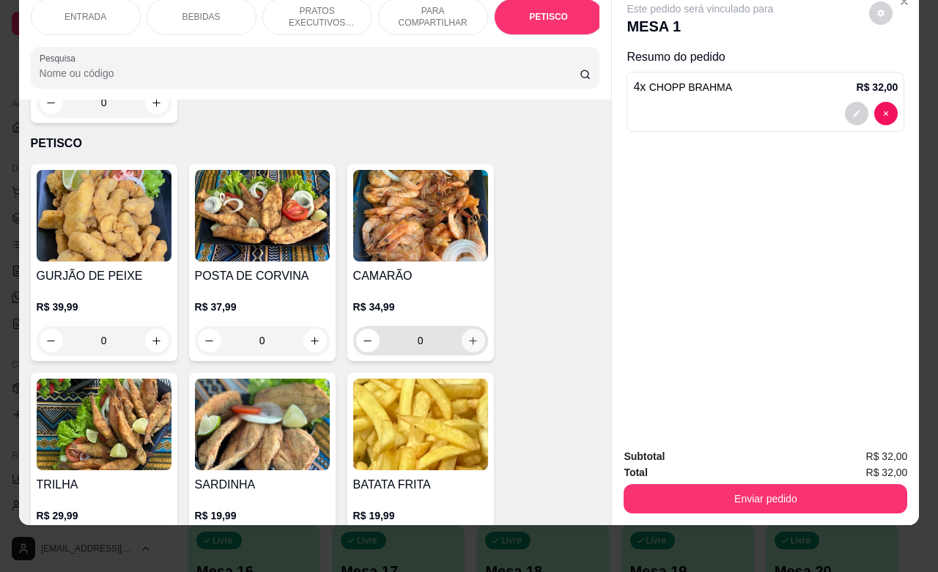
click at [468, 336] on icon "increase-product-quantity" at bounding box center [473, 341] width 11 height 11
type input "1"
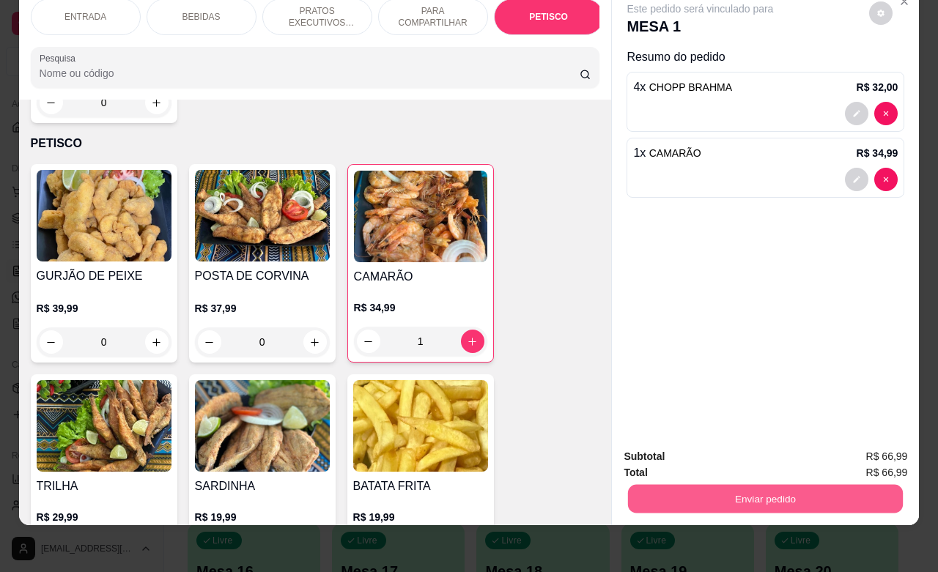
click at [722, 484] on button "Enviar pedido" at bounding box center [765, 498] width 275 height 29
click at [719, 444] on button "Não registrar e enviar pedido" at bounding box center [715, 448] width 152 height 28
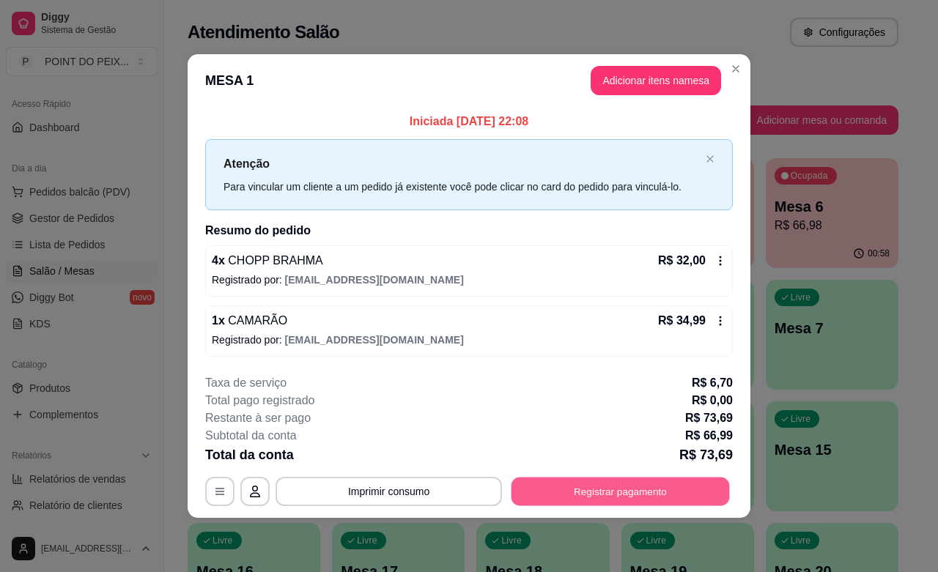
click at [678, 497] on button "Registrar pagamento" at bounding box center [621, 492] width 218 height 29
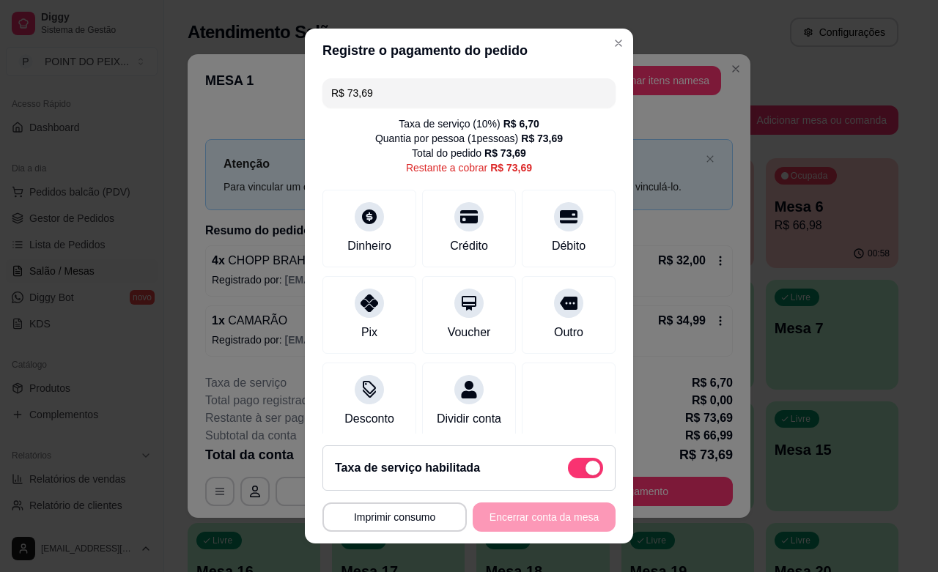
drag, startPoint x: 368, startPoint y: 99, endPoint x: 287, endPoint y: 100, distance: 80.6
click at [290, 100] on div "**********" at bounding box center [469, 286] width 938 height 572
type input "R$ 35,00"
click at [365, 213] on icon at bounding box center [369, 212] width 19 height 19
click at [568, 463] on span at bounding box center [585, 468] width 35 height 21
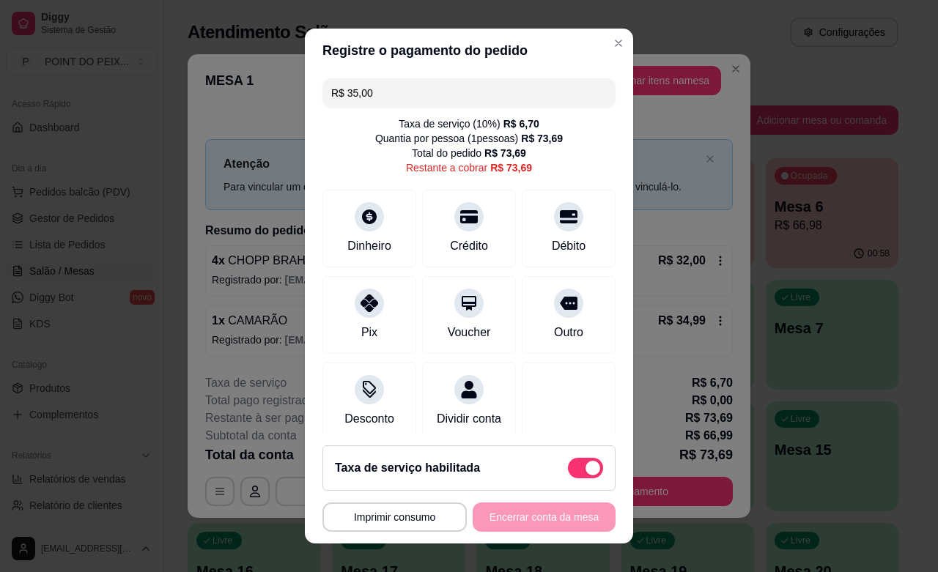
click at [567, 471] on input "checkbox" at bounding box center [572, 476] width 10 height 10
checkbox input "true"
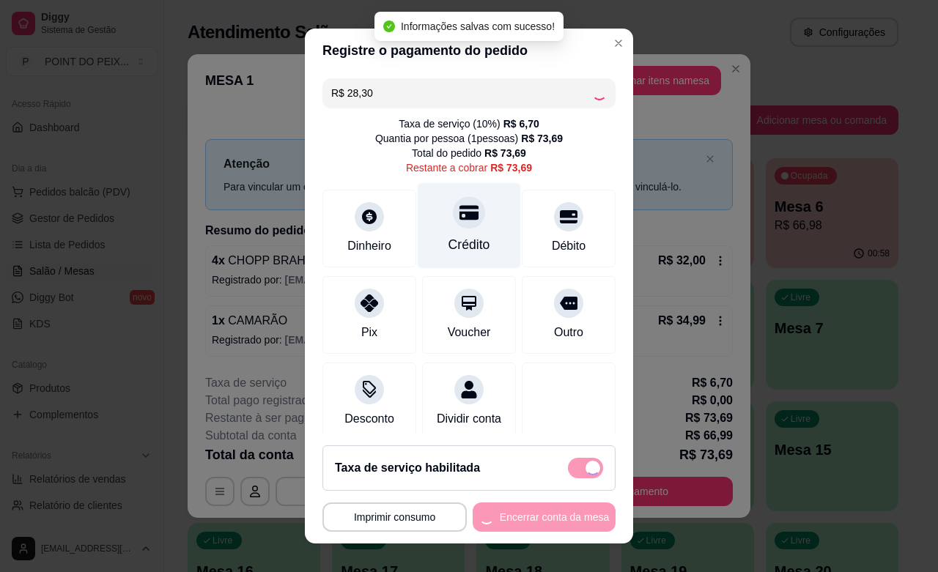
type input "R$ 66,99"
checkbox input "false"
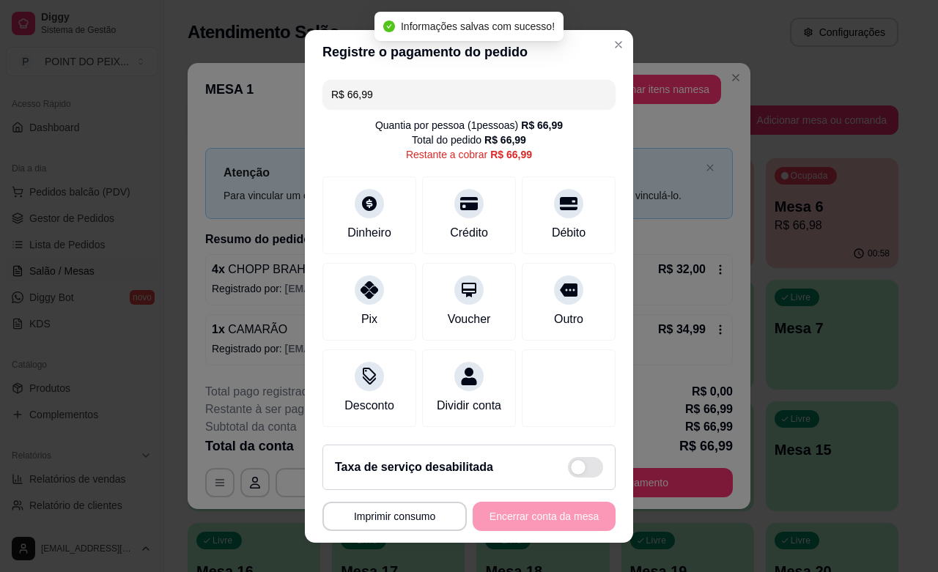
drag, startPoint x: 372, startPoint y: 92, endPoint x: 321, endPoint y: 89, distance: 50.7
click at [323, 89] on div "R$ 66,99" at bounding box center [469, 94] width 293 height 29
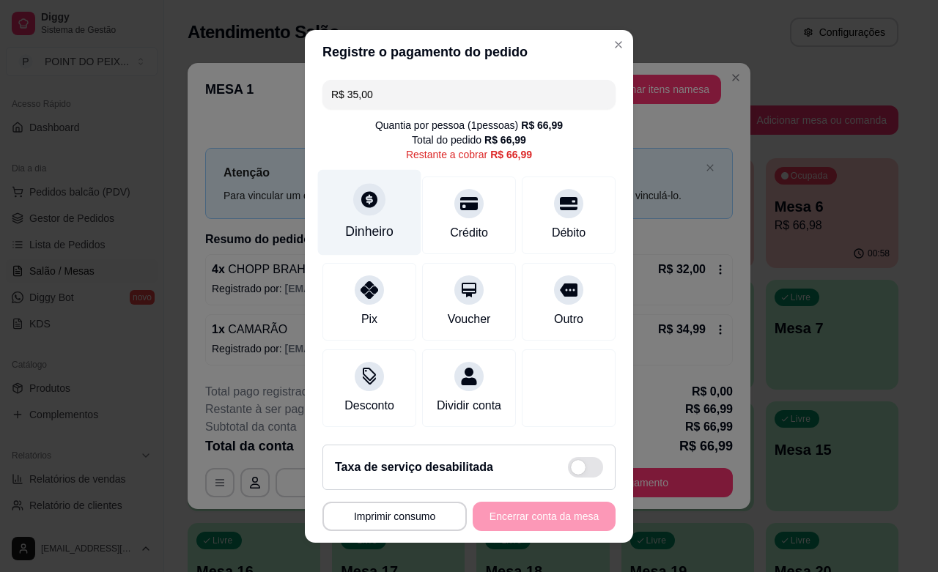
click at [365, 225] on div "Dinheiro" at bounding box center [369, 231] width 48 height 19
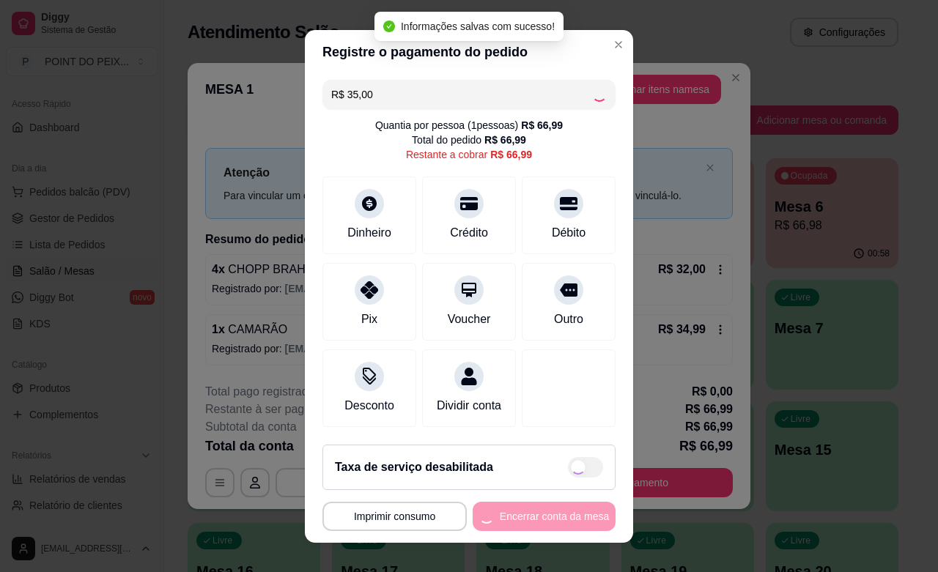
type input "R$ 31,99"
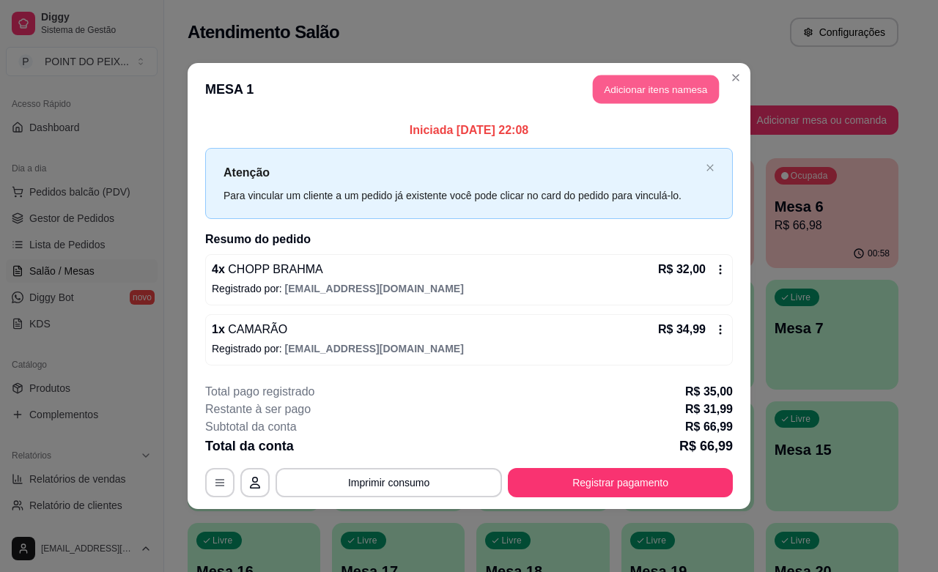
click at [624, 86] on button "Adicionar itens na mesa" at bounding box center [656, 89] width 126 height 29
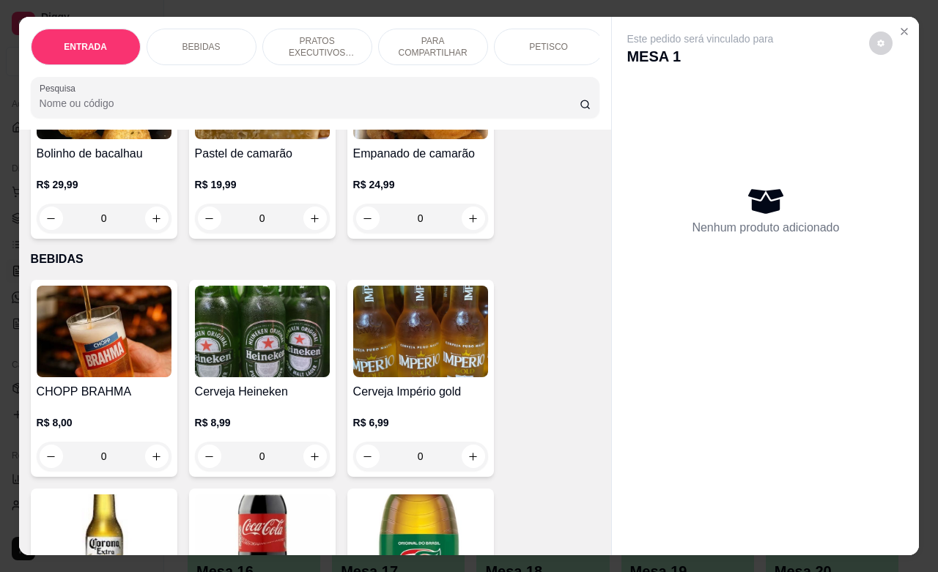
scroll to position [275, 0]
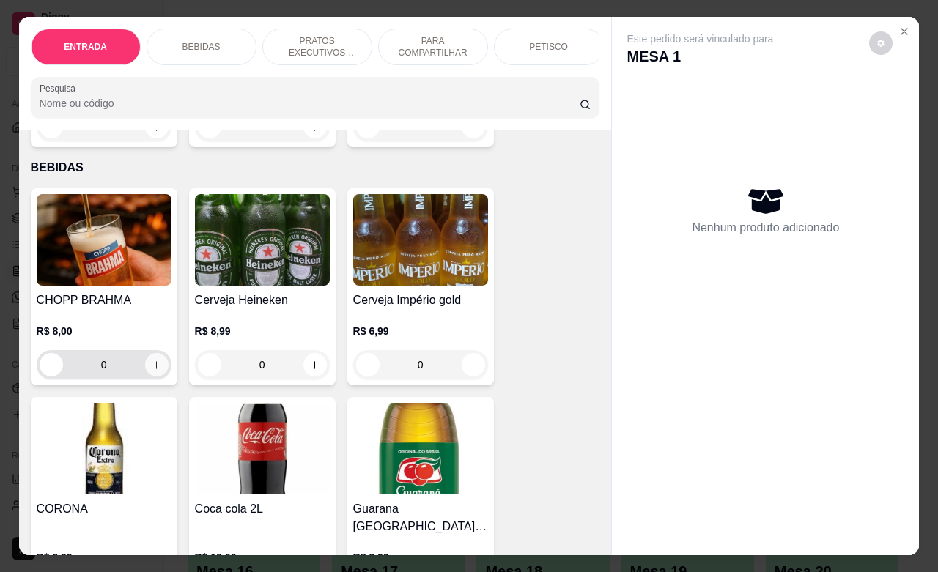
click at [151, 369] on icon "increase-product-quantity" at bounding box center [156, 365] width 11 height 11
type input "1"
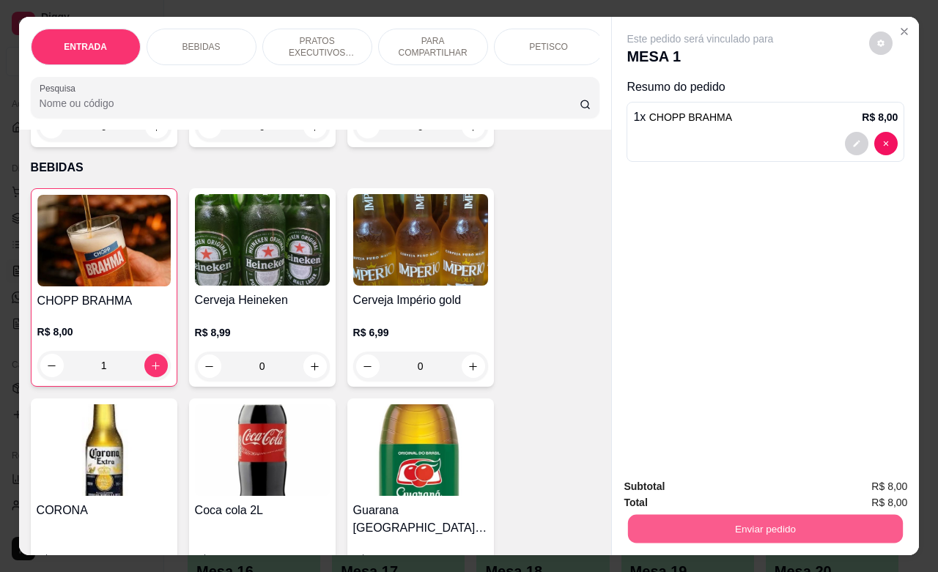
click at [693, 518] on button "Enviar pedido" at bounding box center [765, 529] width 275 height 29
click at [700, 487] on button "Não registrar e enviar pedido" at bounding box center [715, 485] width 152 height 28
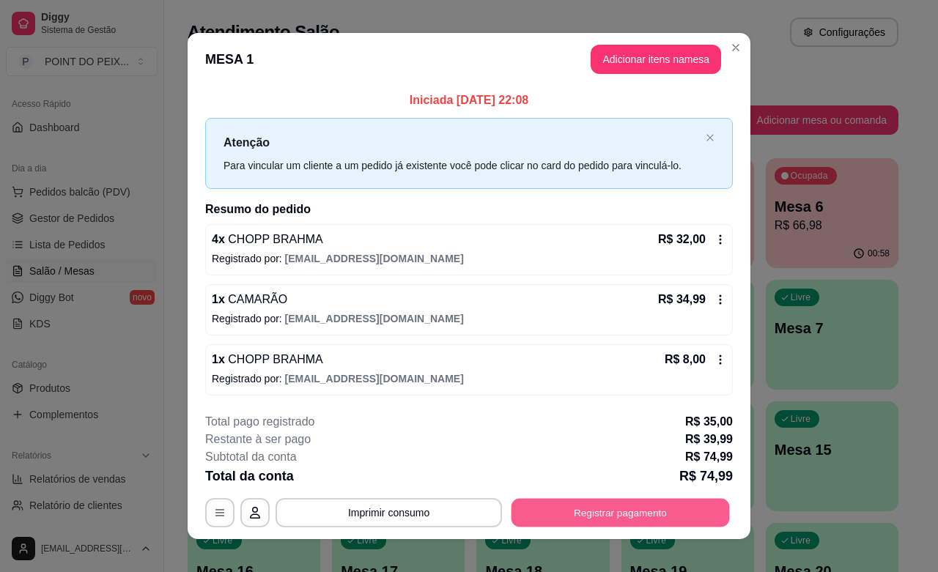
click at [610, 517] on button "Registrar pagamento" at bounding box center [621, 513] width 218 height 29
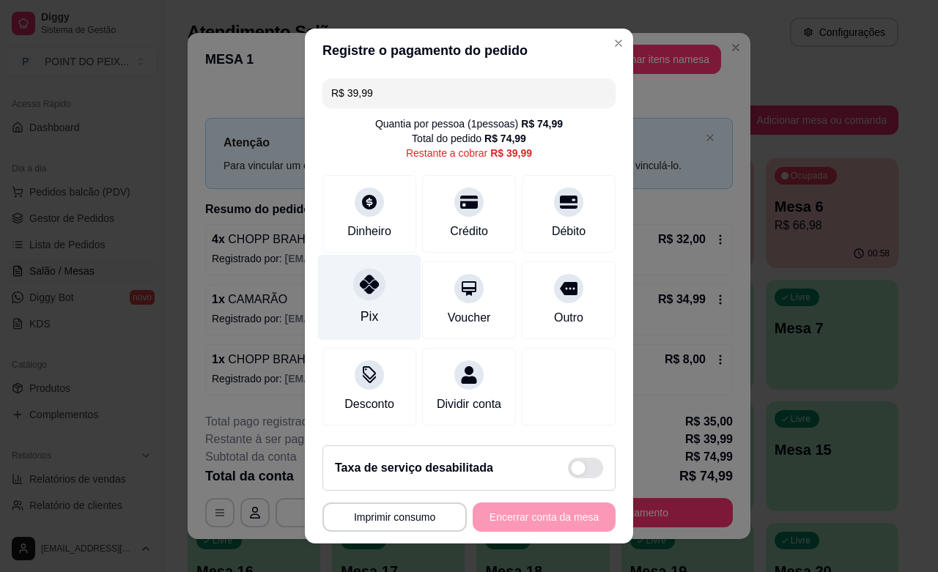
click at [369, 299] on div "Pix" at bounding box center [369, 298] width 103 height 86
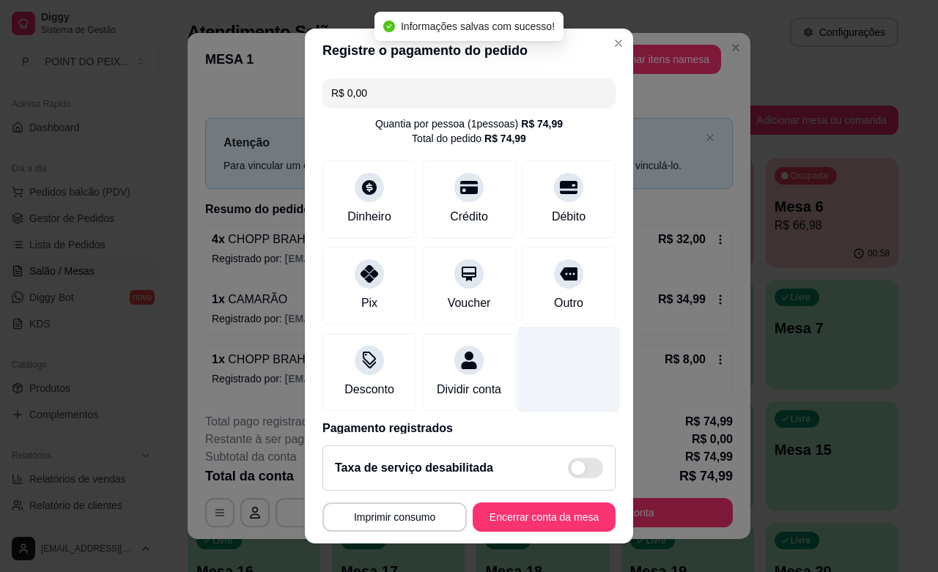
type input "R$ 0,00"
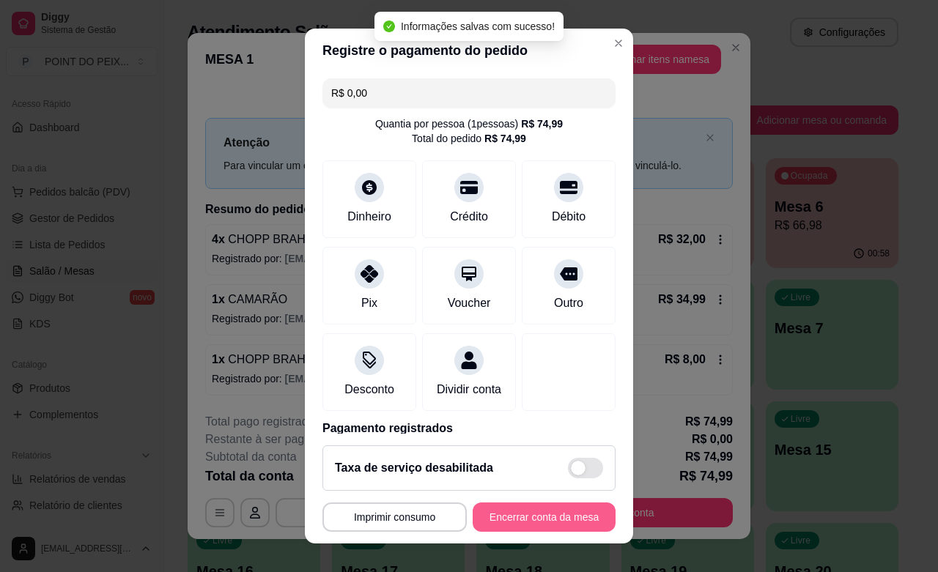
click at [557, 520] on button "Encerrar conta da mesa" at bounding box center [544, 517] width 143 height 29
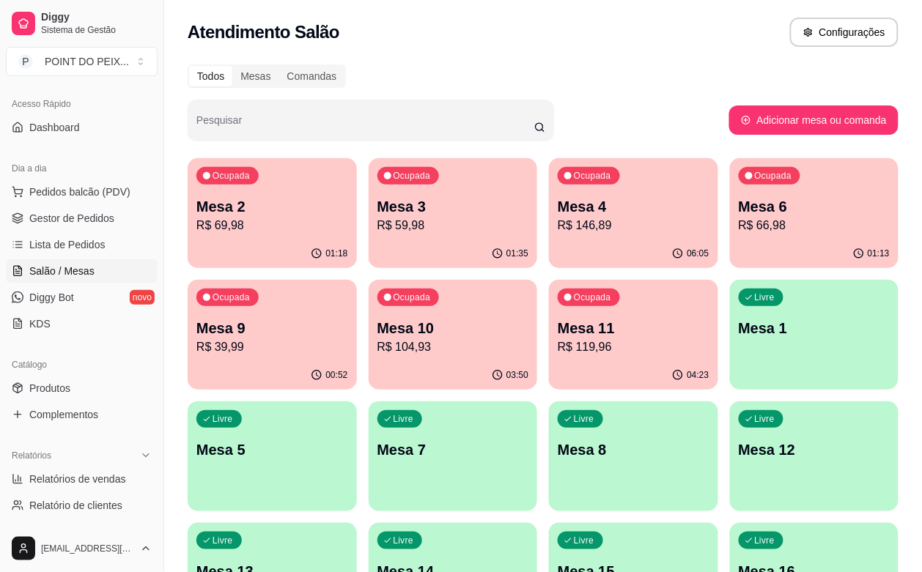
click at [377, 336] on p "Mesa 10" at bounding box center [453, 328] width 152 height 21
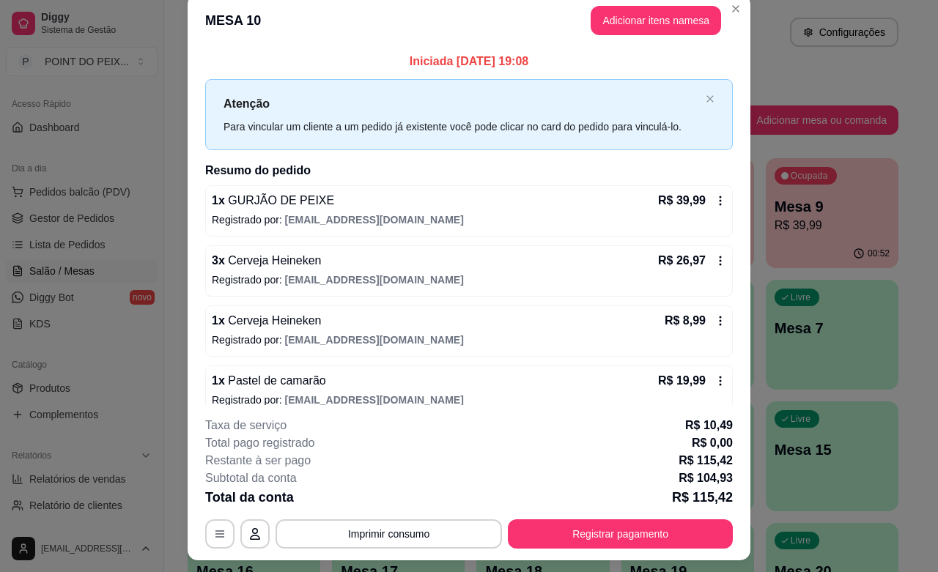
scroll to position [0, 0]
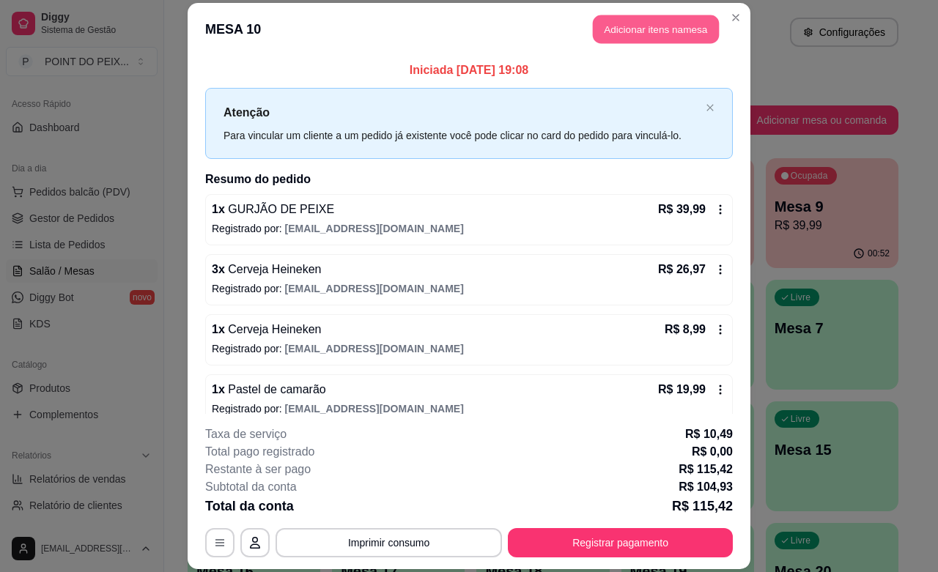
click at [633, 28] on button "Adicionar itens na mesa" at bounding box center [656, 29] width 126 height 29
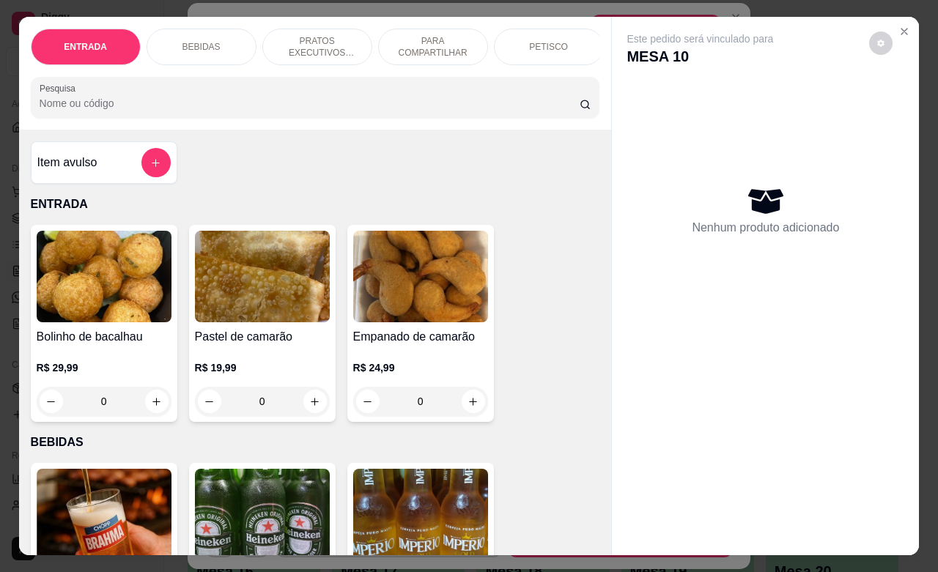
click at [207, 45] on div "BEBIDAS" at bounding box center [202, 47] width 110 height 37
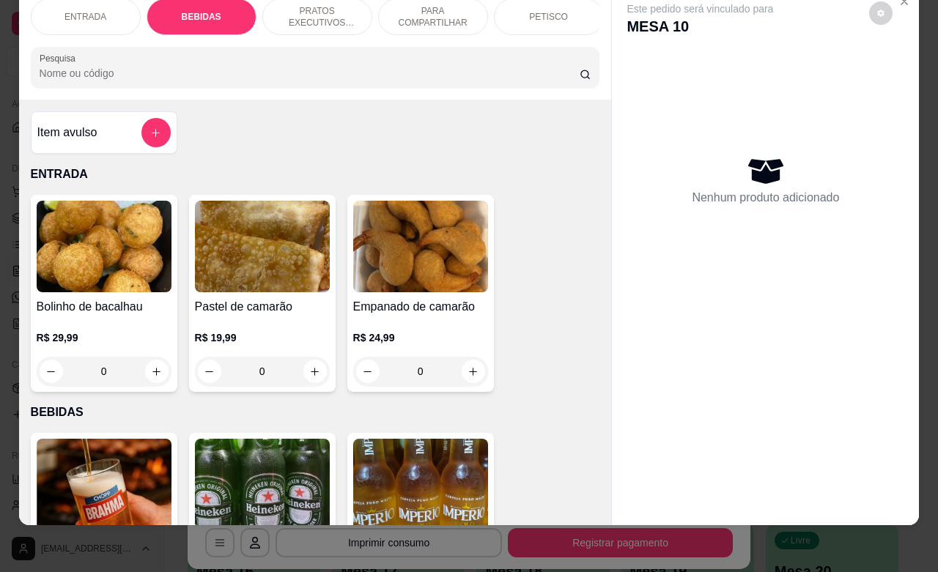
scroll to position [304, 0]
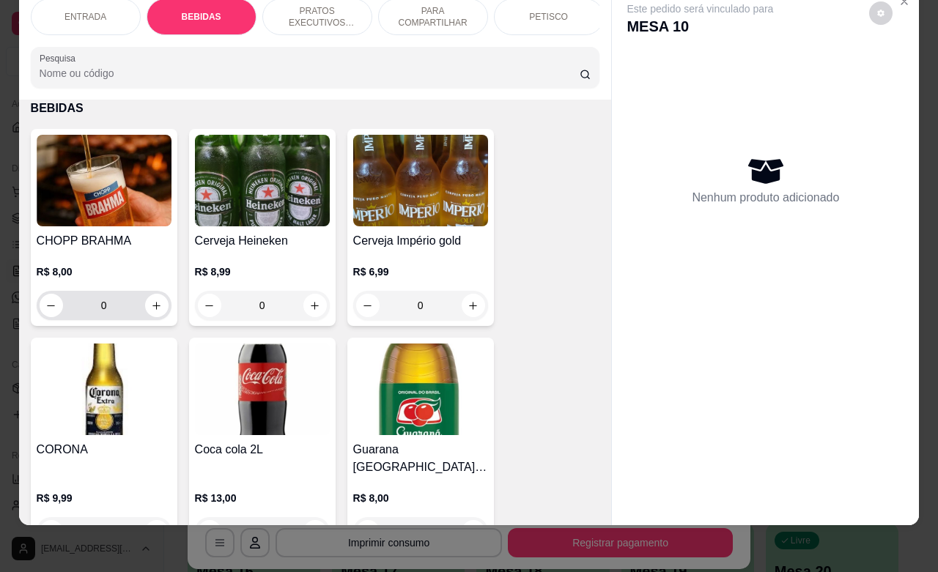
click at [114, 299] on input "0" at bounding box center [104, 305] width 82 height 29
click at [114, 295] on input "0" at bounding box center [104, 305] width 82 height 29
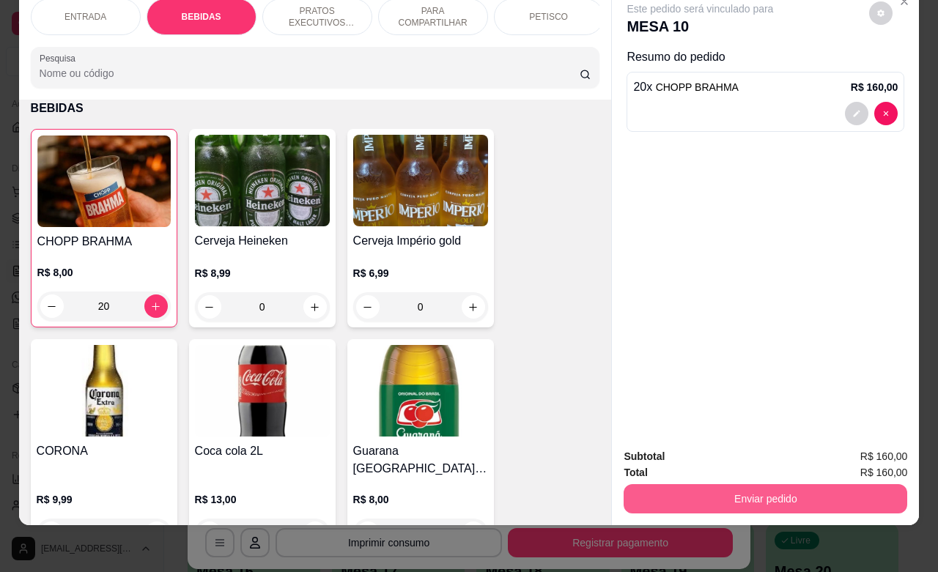
type input "20"
click at [737, 484] on button "Enviar pedido" at bounding box center [766, 498] width 284 height 29
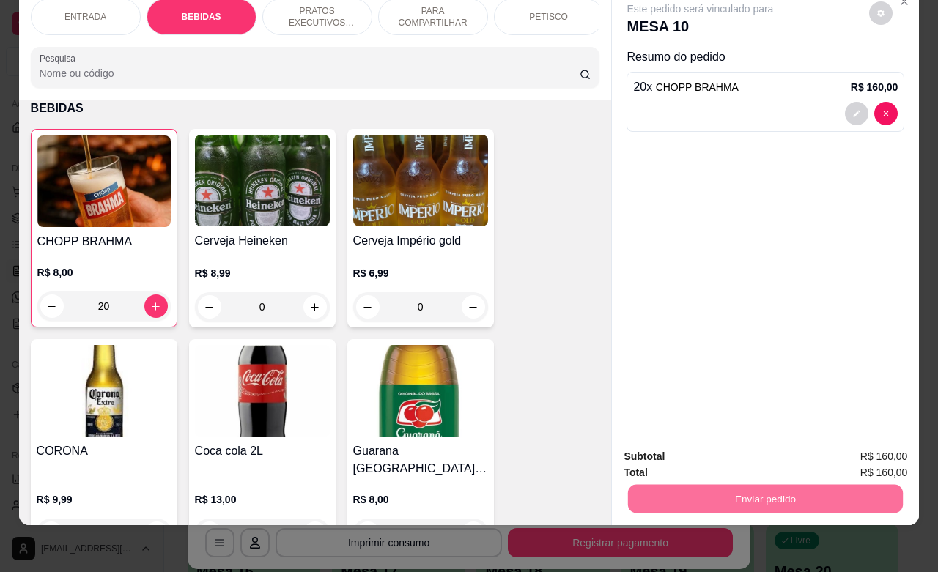
click at [712, 451] on button "Não registrar e enviar pedido" at bounding box center [715, 447] width 148 height 27
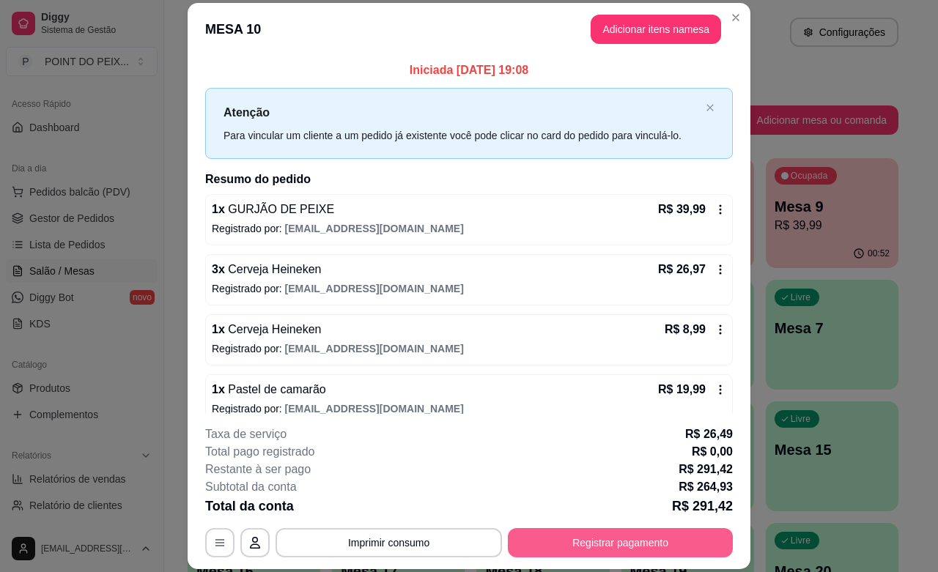
click at [602, 544] on button "Registrar pagamento" at bounding box center [620, 542] width 225 height 29
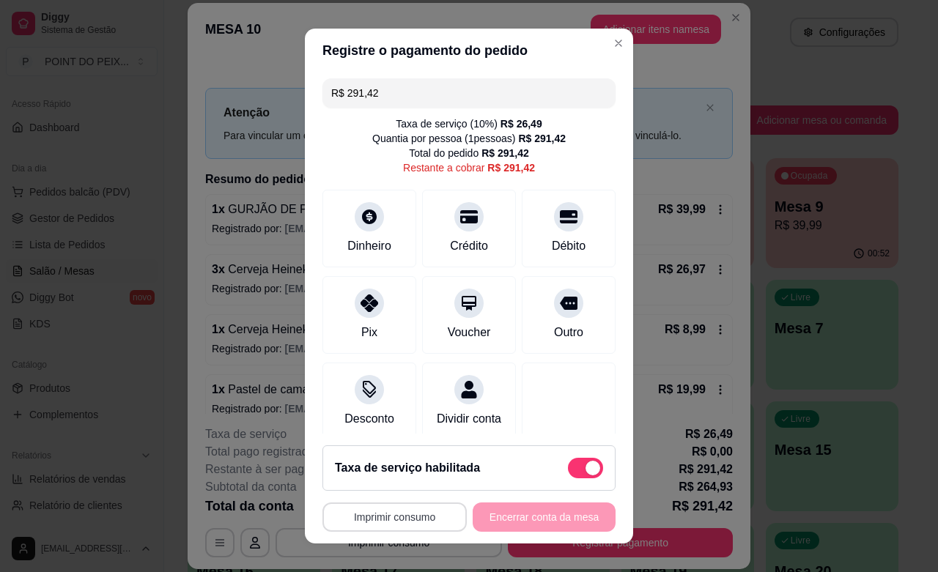
click at [401, 518] on button "Imprimir consumo" at bounding box center [395, 517] width 144 height 29
click at [393, 484] on button "IMPRESSORA" at bounding box center [387, 483] width 103 height 23
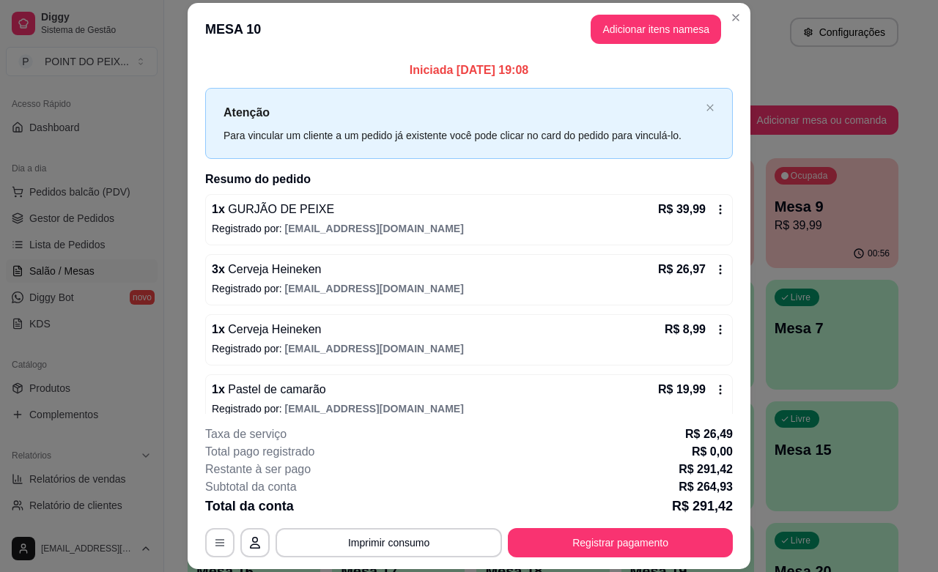
click at [331, 64] on p "Iniciada 16/08/2025 às 19:08" at bounding box center [469, 71] width 528 height 18
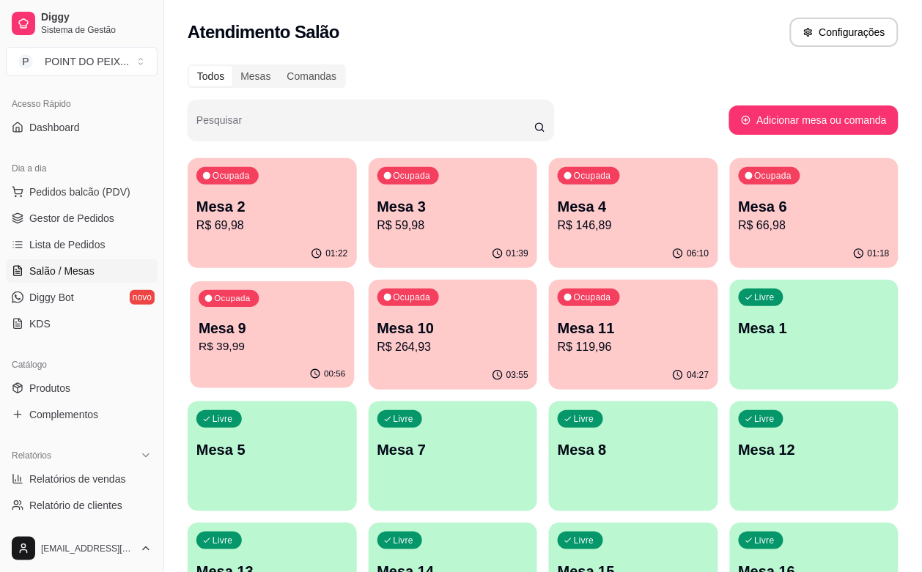
click at [345, 339] on p "R$ 39,99" at bounding box center [272, 347] width 147 height 17
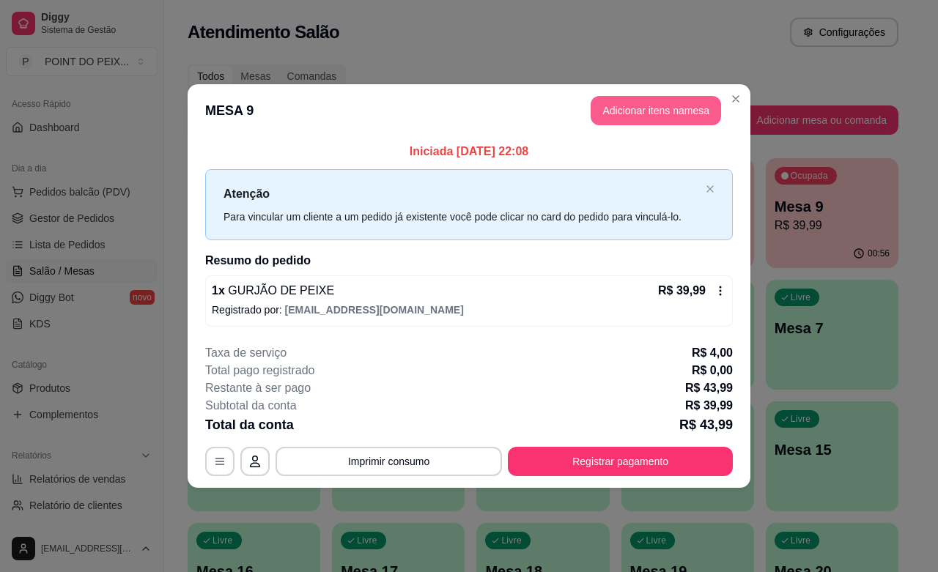
click at [641, 110] on button "Adicionar itens na mesa" at bounding box center [656, 110] width 130 height 29
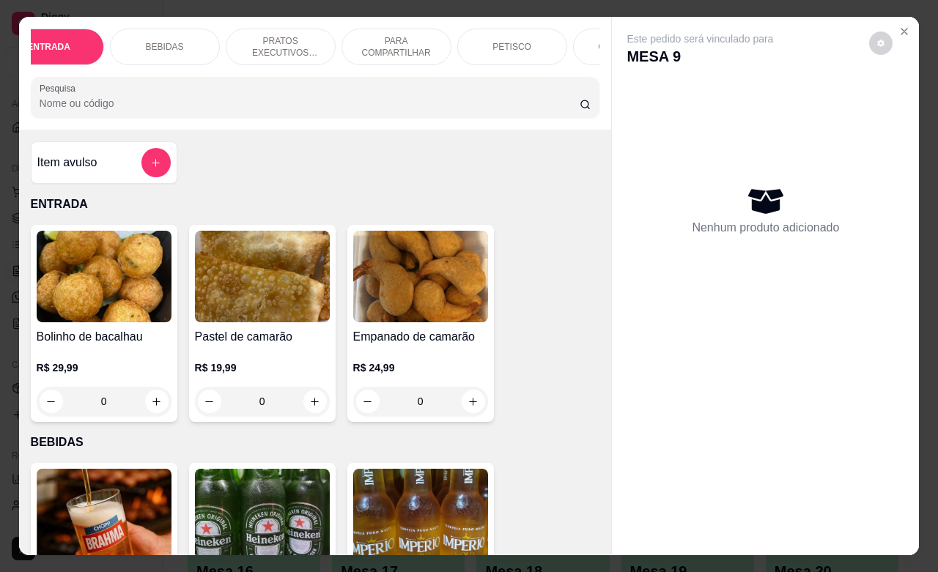
scroll to position [0, 0]
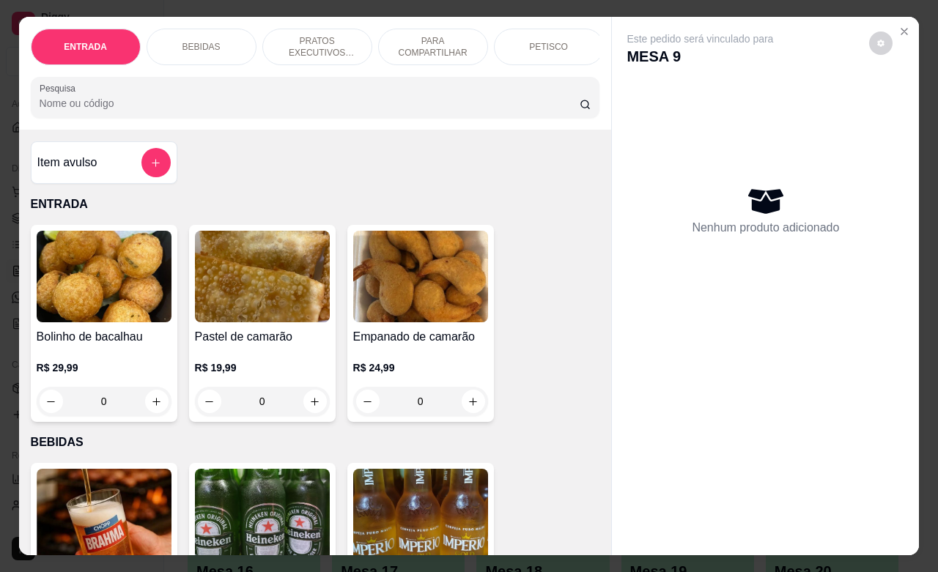
click at [213, 40] on div "BEBIDAS" at bounding box center [202, 47] width 110 height 37
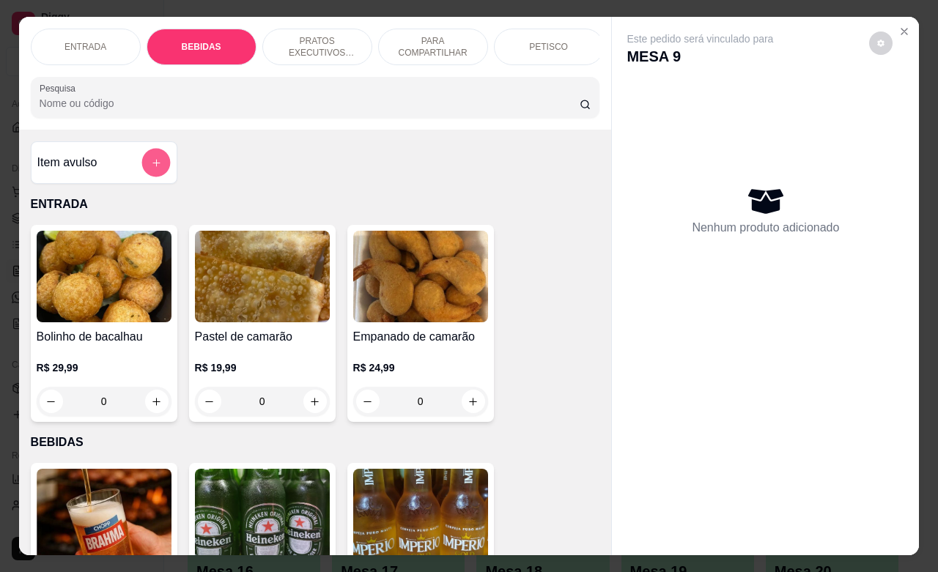
click at [150, 169] on icon "add-separate-item" at bounding box center [155, 163] width 11 height 11
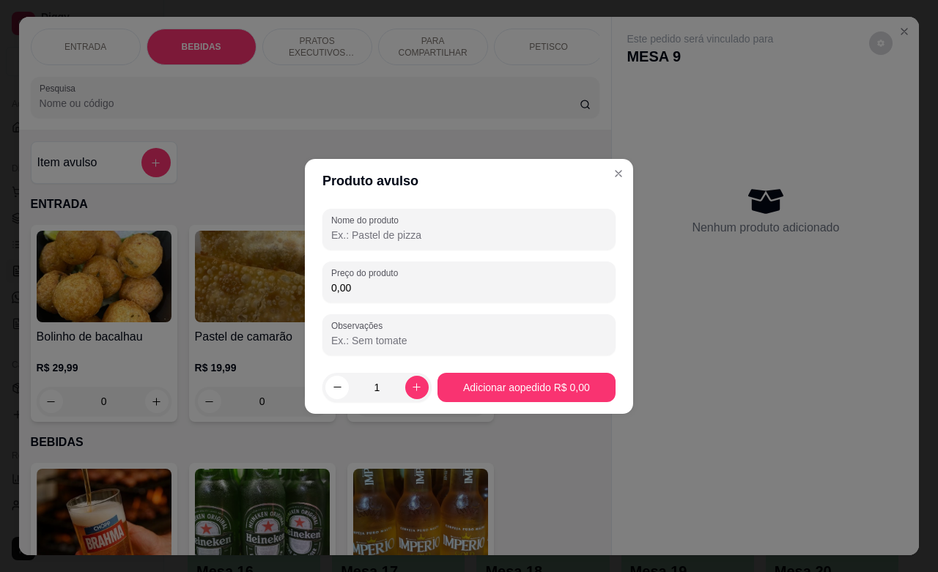
drag, startPoint x: 422, startPoint y: 239, endPoint x: 435, endPoint y: 235, distance: 13.2
click at [423, 238] on input "Nome do produto" at bounding box center [469, 235] width 276 height 15
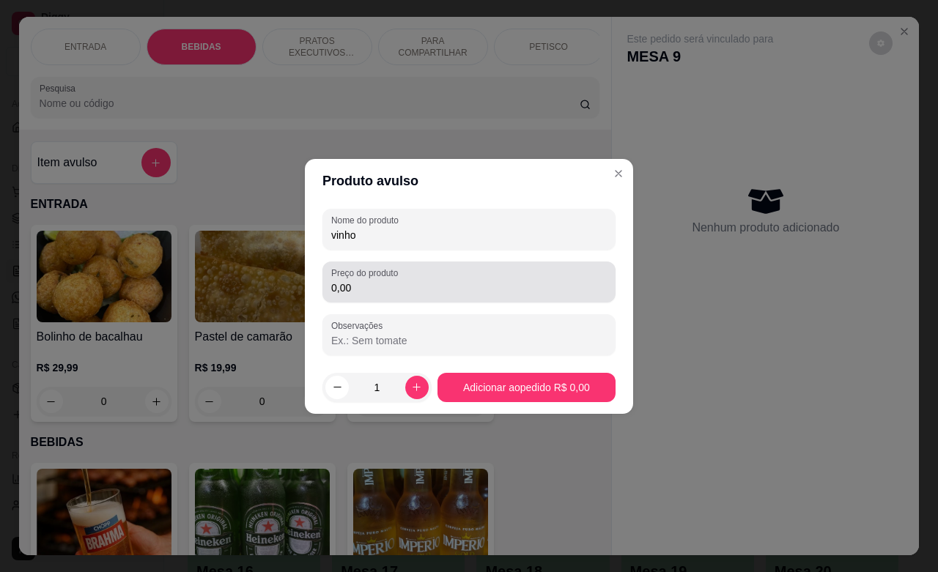
type input "vinho"
click at [397, 301] on div "Preço do produto 0,00" at bounding box center [469, 282] width 293 height 41
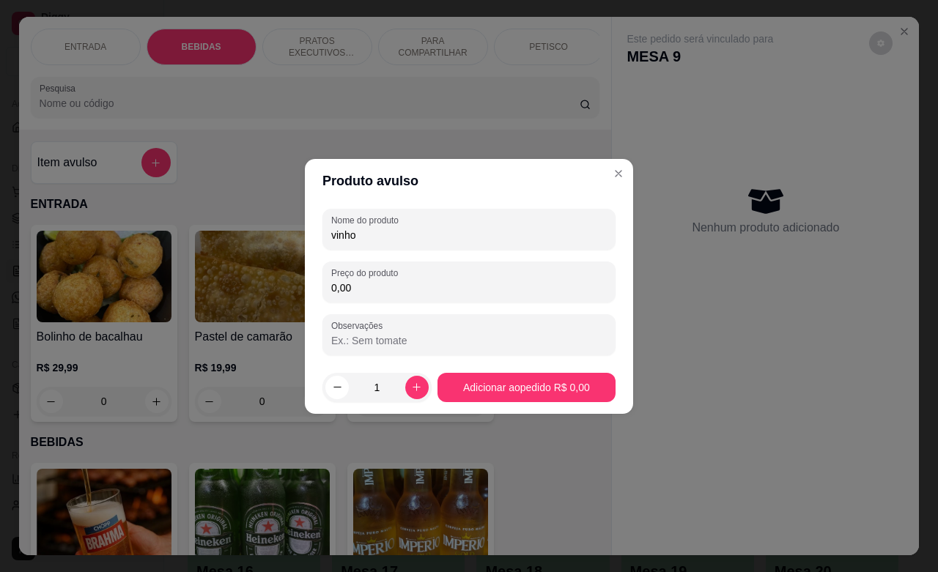
click at [397, 301] on div "Preço do produto 0,00" at bounding box center [469, 282] width 293 height 41
click at [398, 294] on input "0,00" at bounding box center [469, 288] width 276 height 15
type input "14,00"
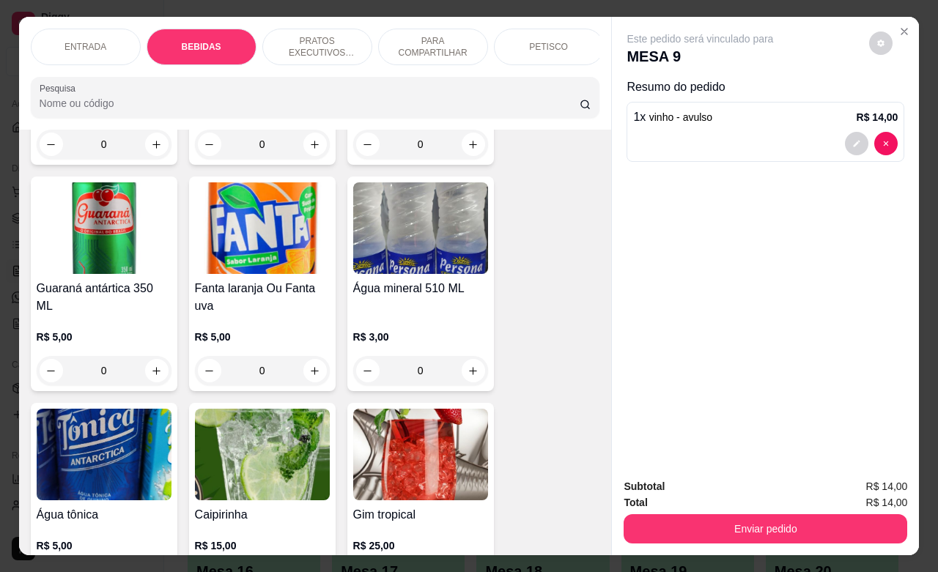
scroll to position [916, 0]
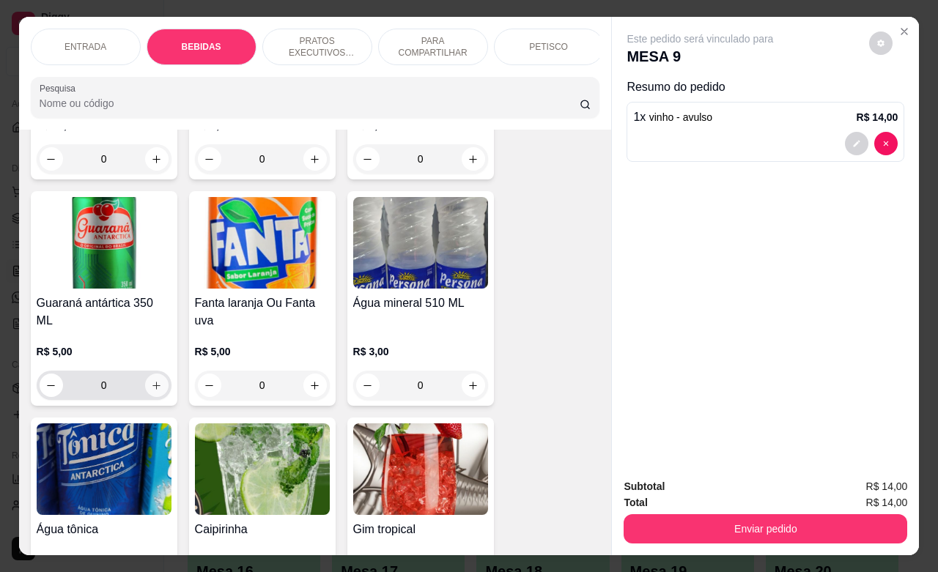
click at [151, 380] on icon "increase-product-quantity" at bounding box center [156, 385] width 11 height 11
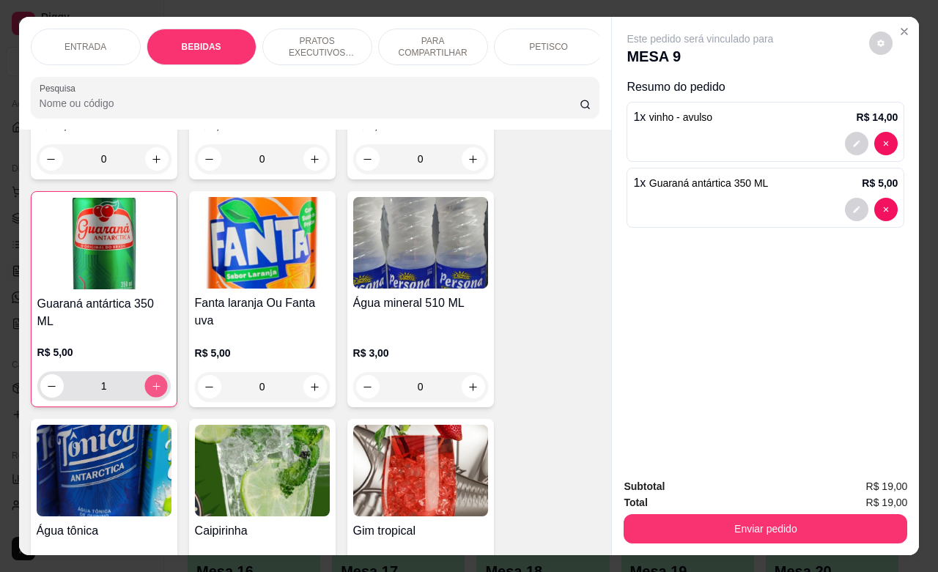
click at [152, 383] on icon "increase-product-quantity" at bounding box center [155, 386] width 7 height 7
type input "2"
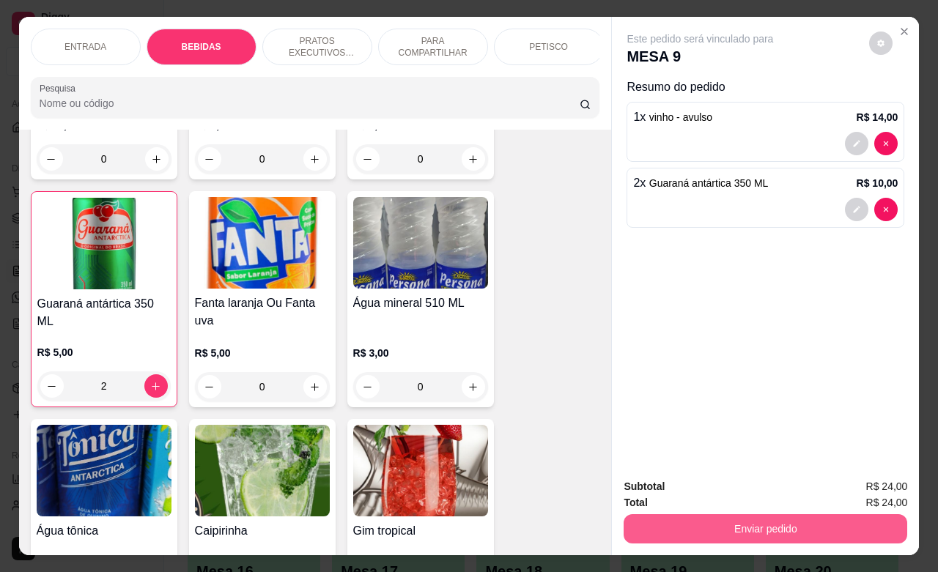
click at [756, 526] on button "Enviar pedido" at bounding box center [766, 529] width 284 height 29
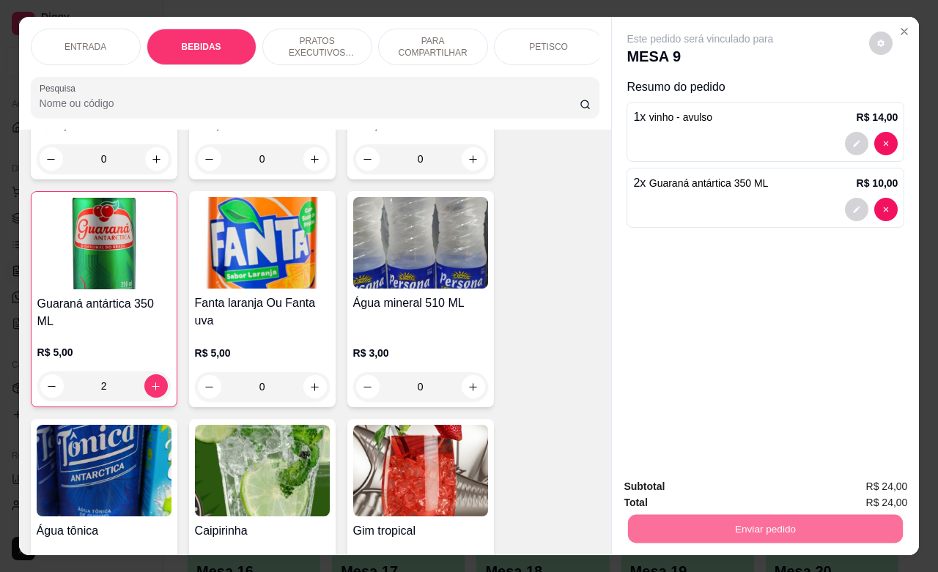
click at [674, 486] on button "Não registrar e enviar pedido" at bounding box center [715, 484] width 148 height 27
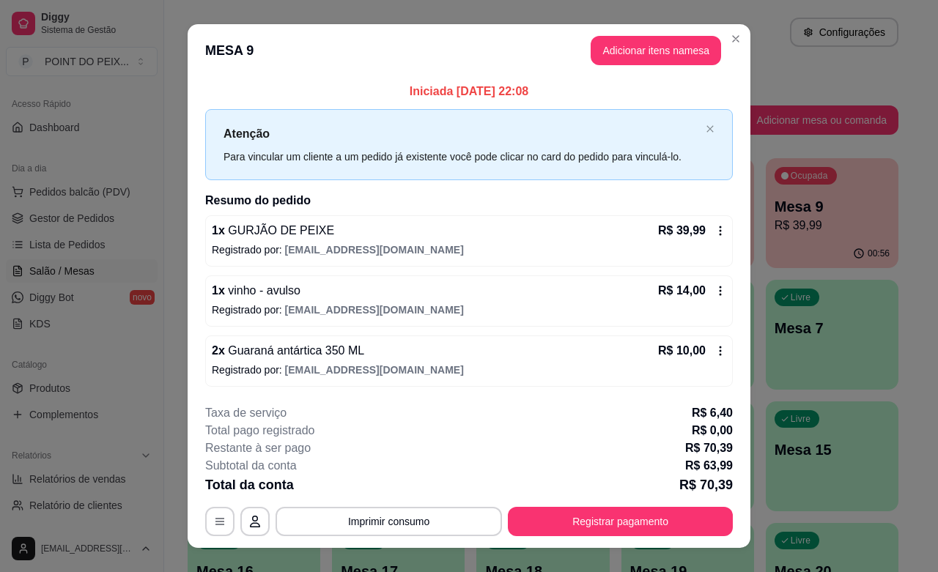
scroll to position [23, 0]
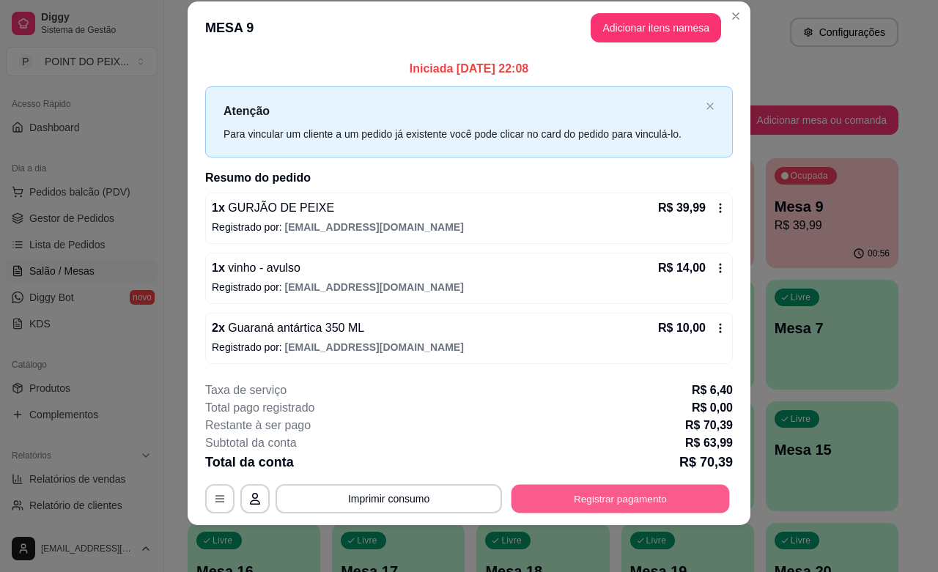
click at [605, 500] on button "Registrar pagamento" at bounding box center [621, 499] width 218 height 29
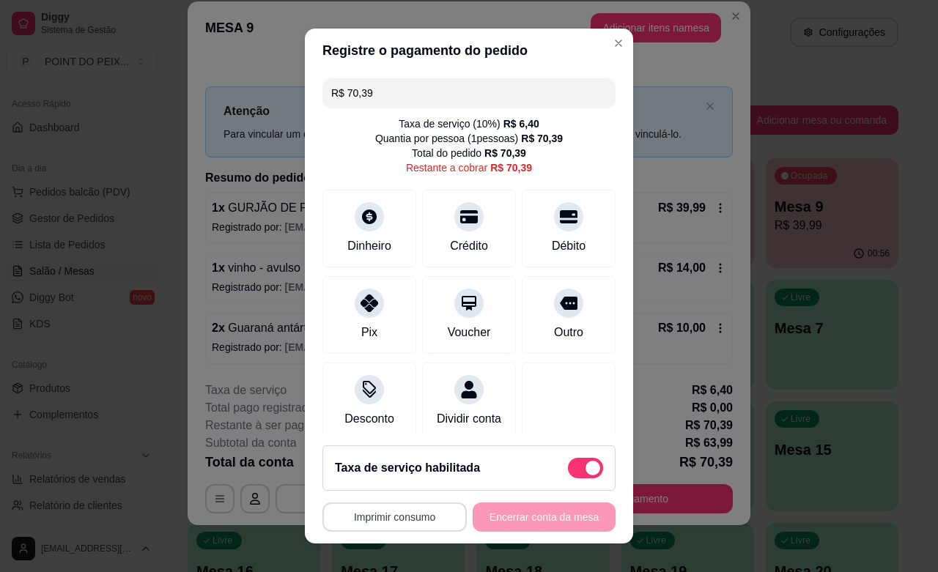
click at [381, 517] on button "Imprimir consumo" at bounding box center [395, 517] width 144 height 29
click at [387, 486] on button "IMPRESSORA" at bounding box center [387, 483] width 103 height 23
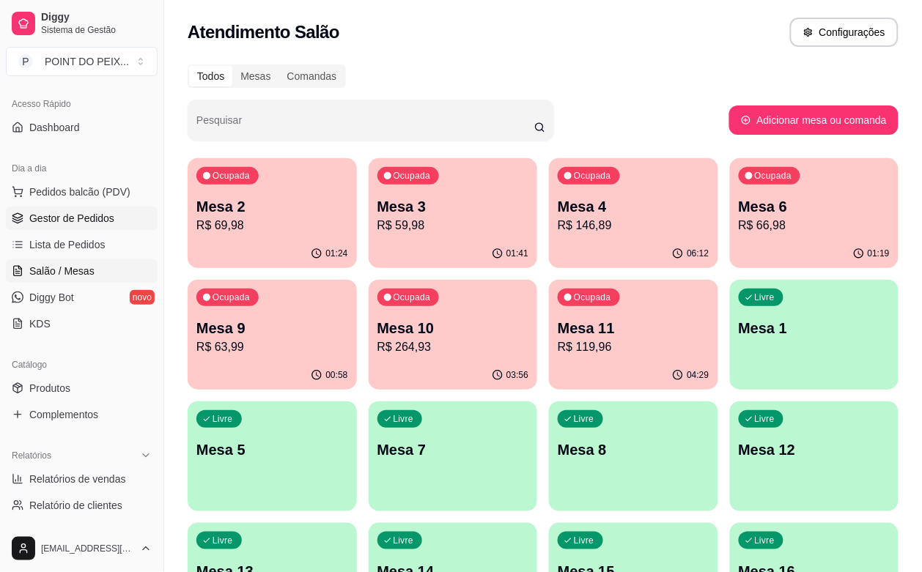
click at [83, 218] on span "Gestor de Pedidos" at bounding box center [71, 218] width 85 height 15
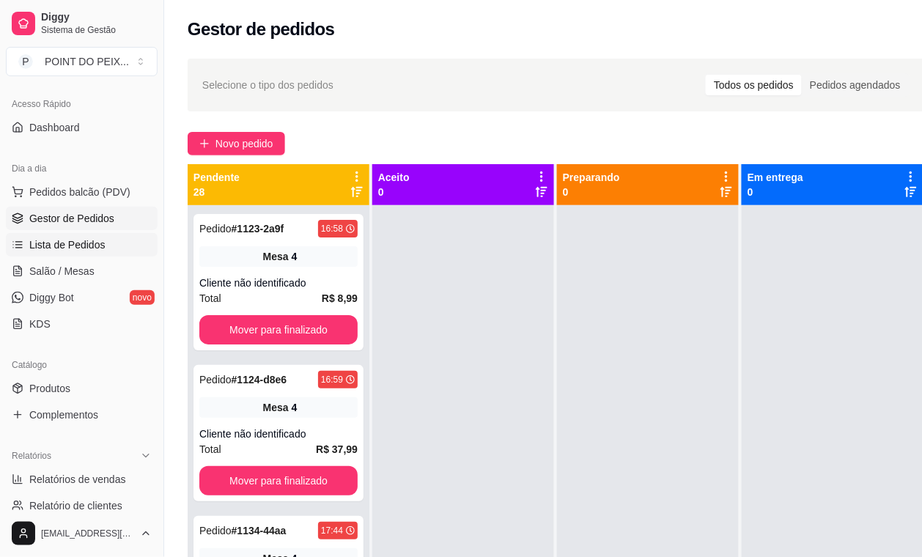
click at [71, 249] on span "Lista de Pedidos" at bounding box center [67, 244] width 76 height 15
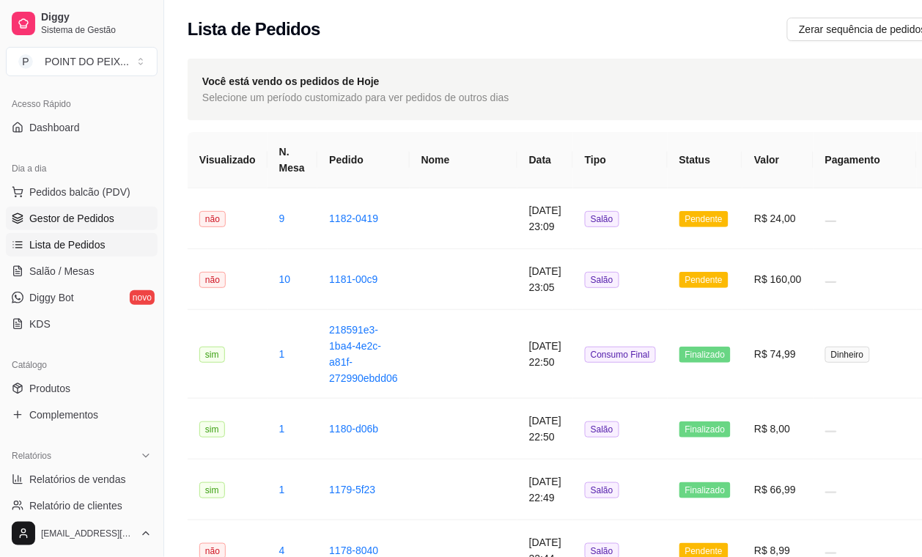
click at [89, 222] on span "Gestor de Pedidos" at bounding box center [71, 218] width 85 height 15
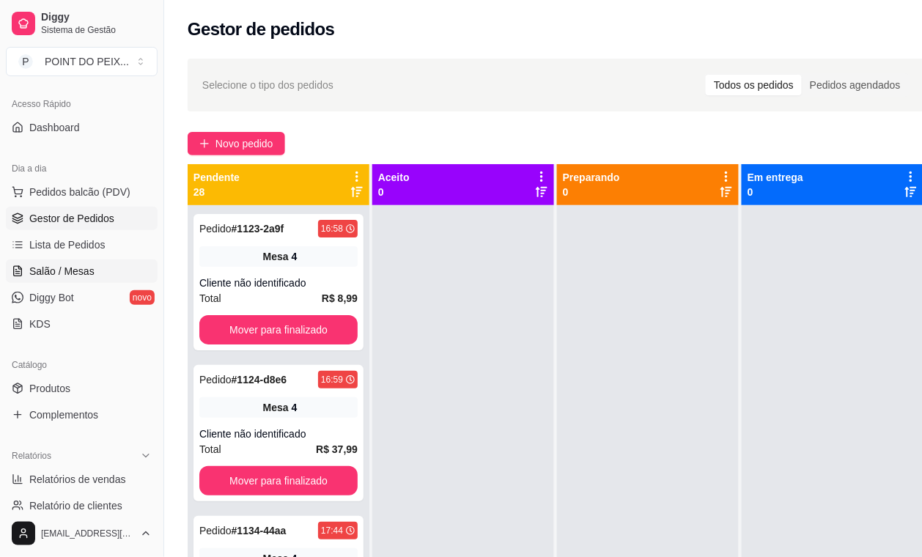
click at [64, 262] on link "Salão / Mesas" at bounding box center [82, 270] width 152 height 23
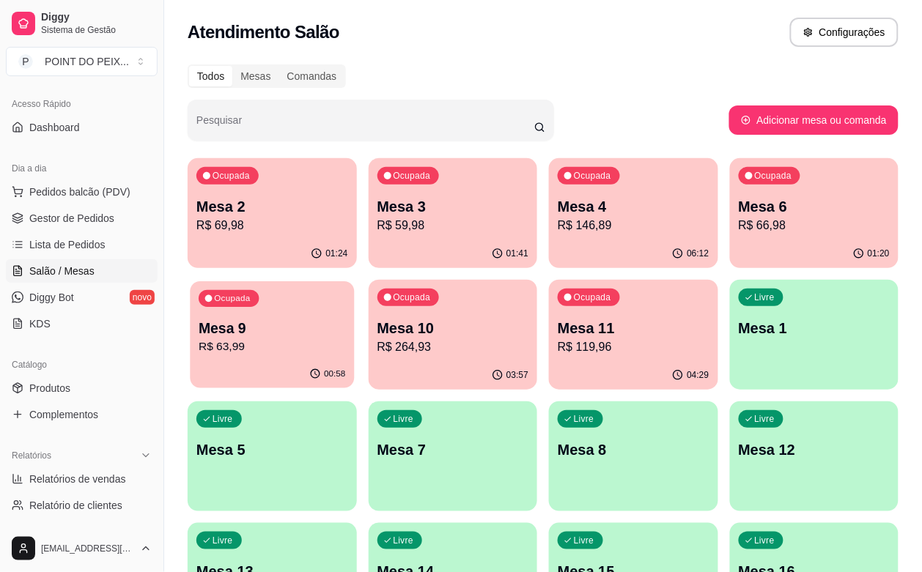
click at [345, 339] on p "R$ 63,99" at bounding box center [272, 347] width 147 height 17
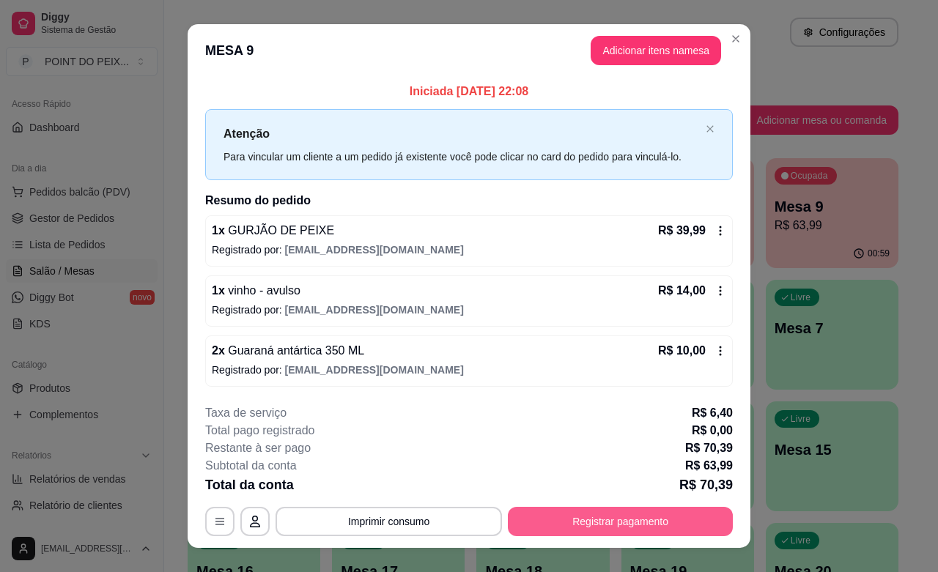
click at [610, 520] on button "Registrar pagamento" at bounding box center [620, 521] width 225 height 29
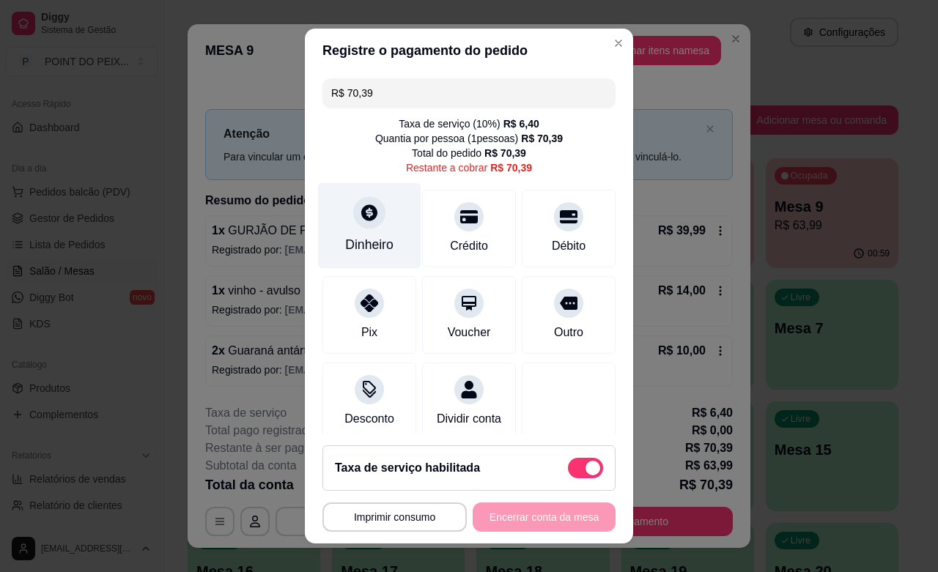
click at [360, 213] on icon at bounding box center [369, 212] width 19 height 19
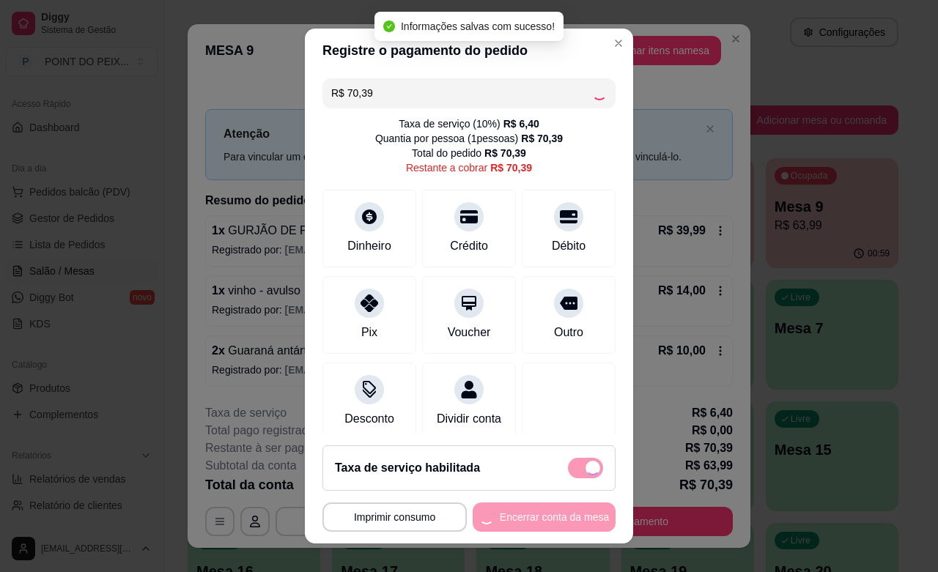
type input "R$ 0,00"
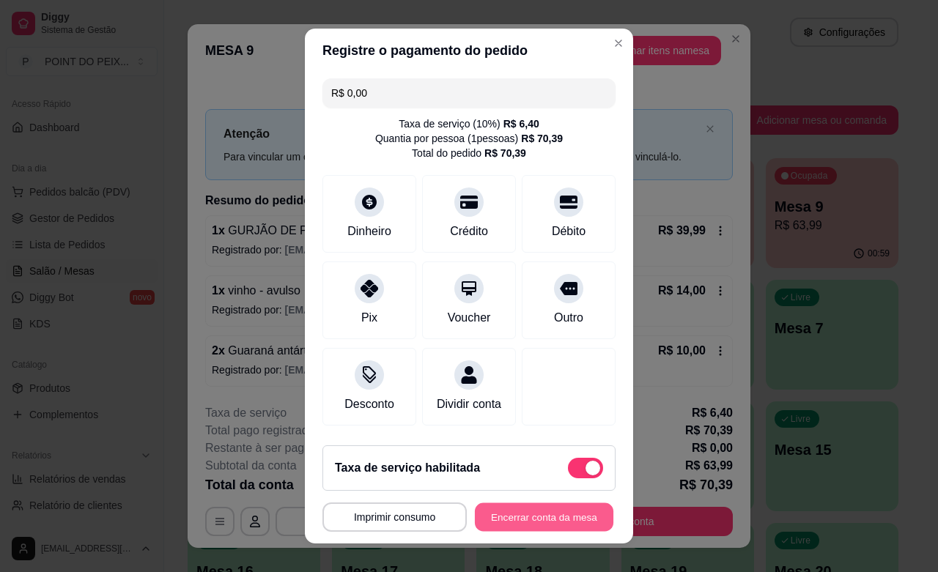
click at [539, 512] on button "Encerrar conta da mesa" at bounding box center [544, 518] width 139 height 29
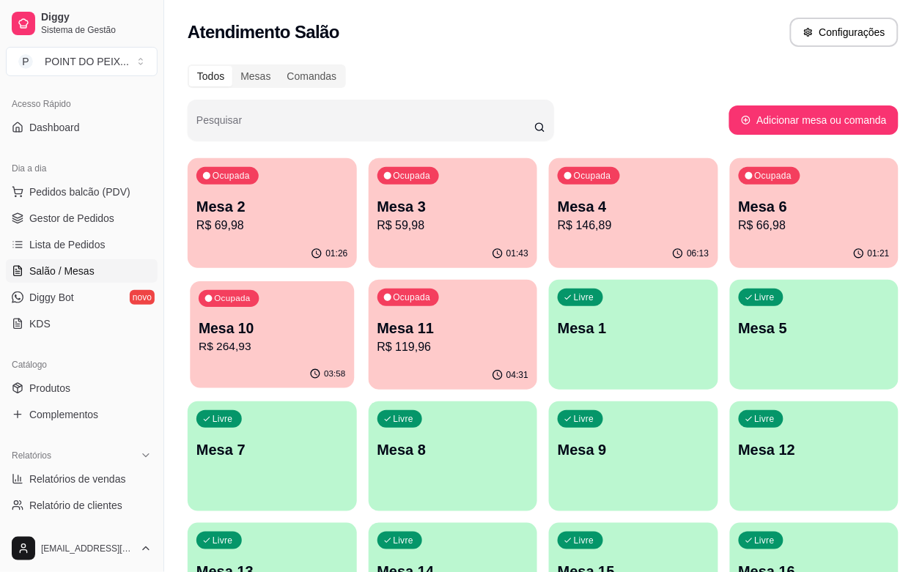
click at [345, 339] on p "R$ 264,93" at bounding box center [272, 347] width 147 height 17
click at [348, 339] on p "R$ 264,93" at bounding box center [272, 348] width 152 height 18
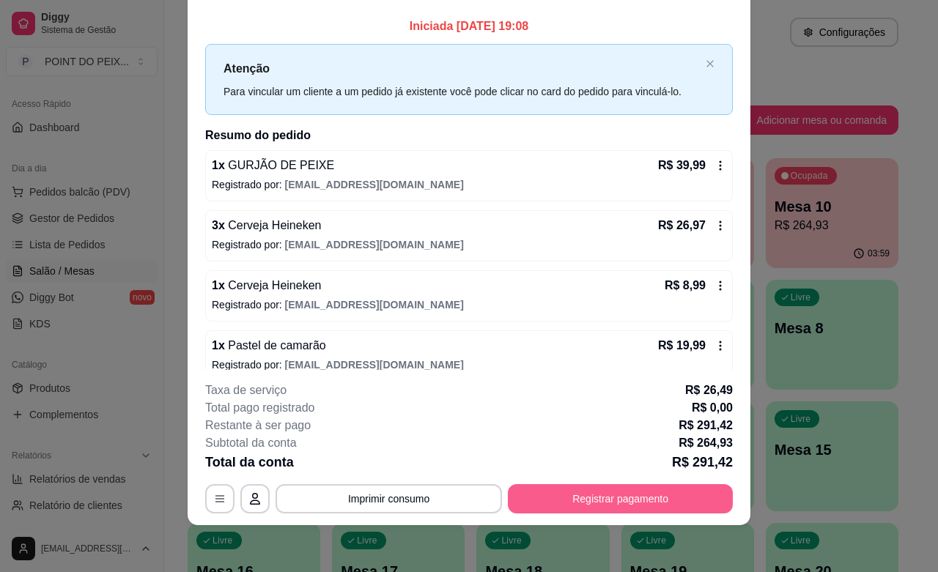
click at [606, 506] on button "Registrar pagamento" at bounding box center [620, 498] width 225 height 29
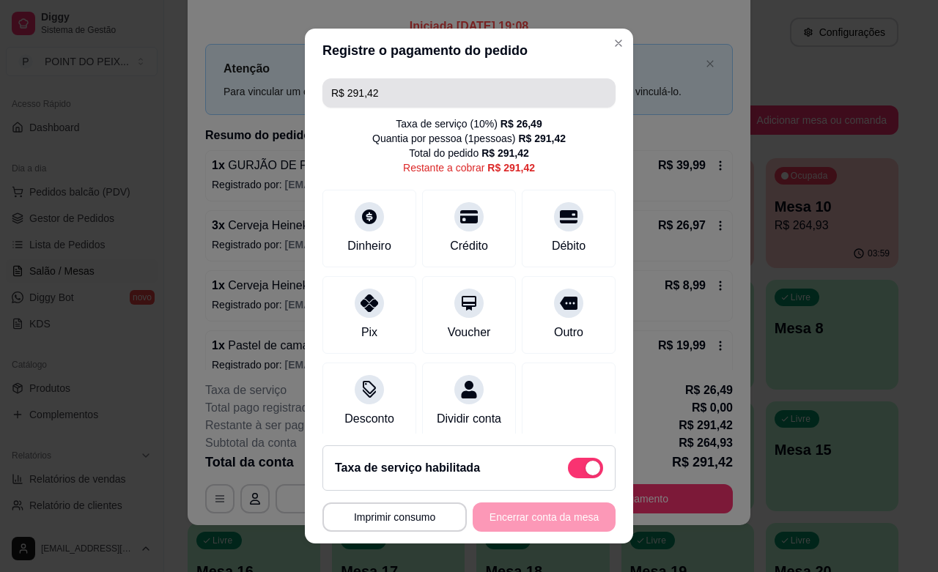
click at [388, 84] on input "R$ 291,42" at bounding box center [469, 92] width 276 height 29
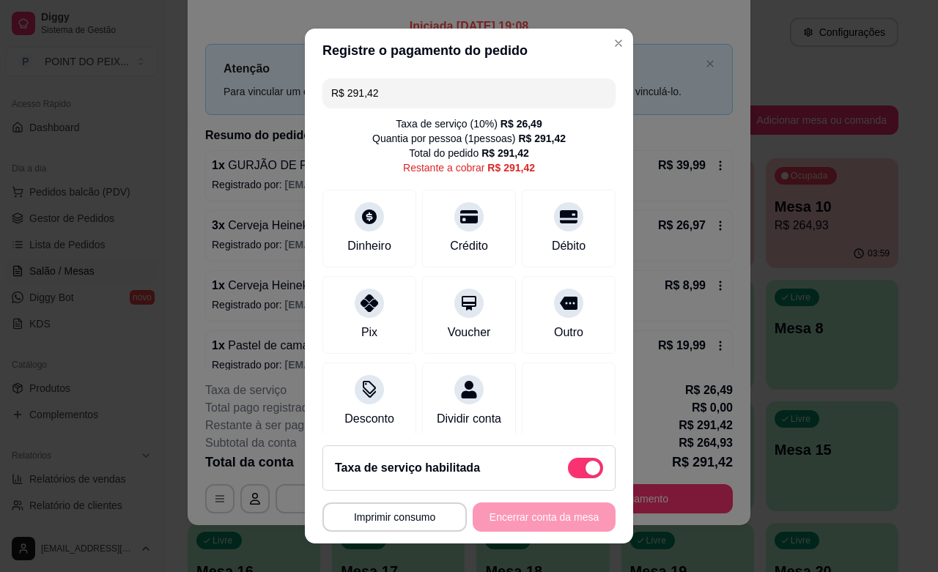
click at [386, 89] on input "R$ 291,42" at bounding box center [469, 92] width 276 height 29
click at [559, 220] on icon at bounding box center [568, 212] width 19 height 19
click at [386, 97] on input "R$ 224,76" at bounding box center [469, 92] width 276 height 29
click at [377, 92] on input "R$ 224,76" at bounding box center [469, 92] width 276 height 29
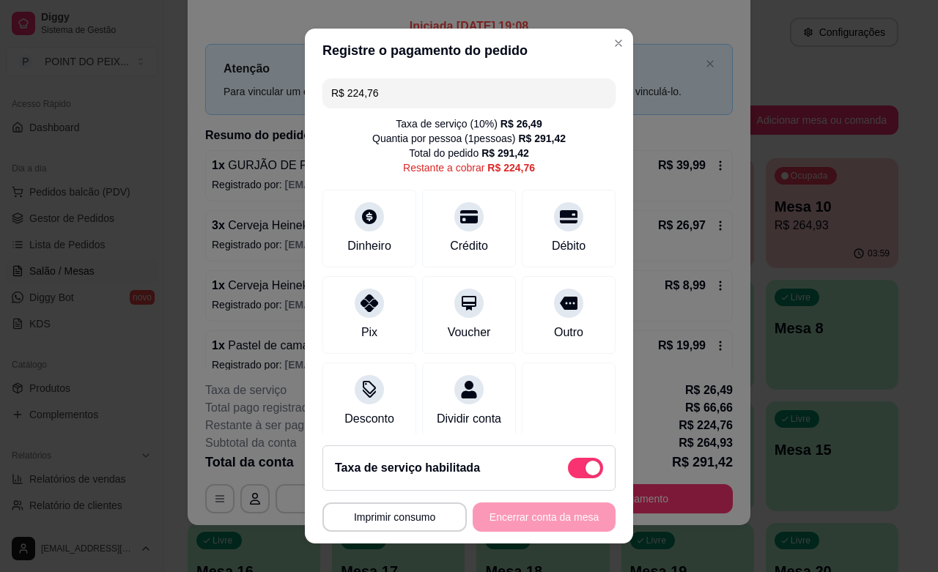
click at [375, 92] on input "R$ 224,76" at bounding box center [469, 92] width 276 height 29
click at [553, 224] on div at bounding box center [569, 212] width 32 height 32
click at [360, 229] on div "Dinheiro" at bounding box center [369, 226] width 103 height 86
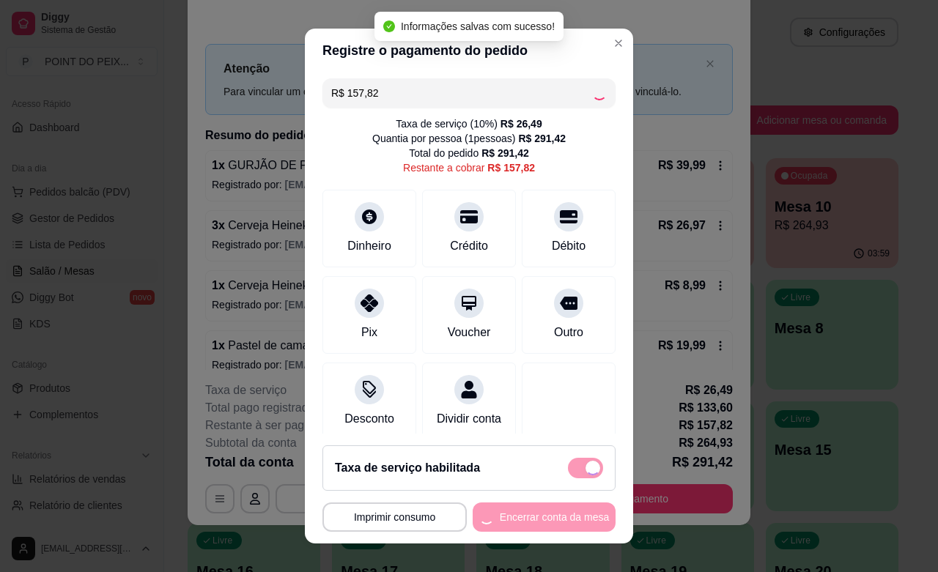
type input "R$ 0,00"
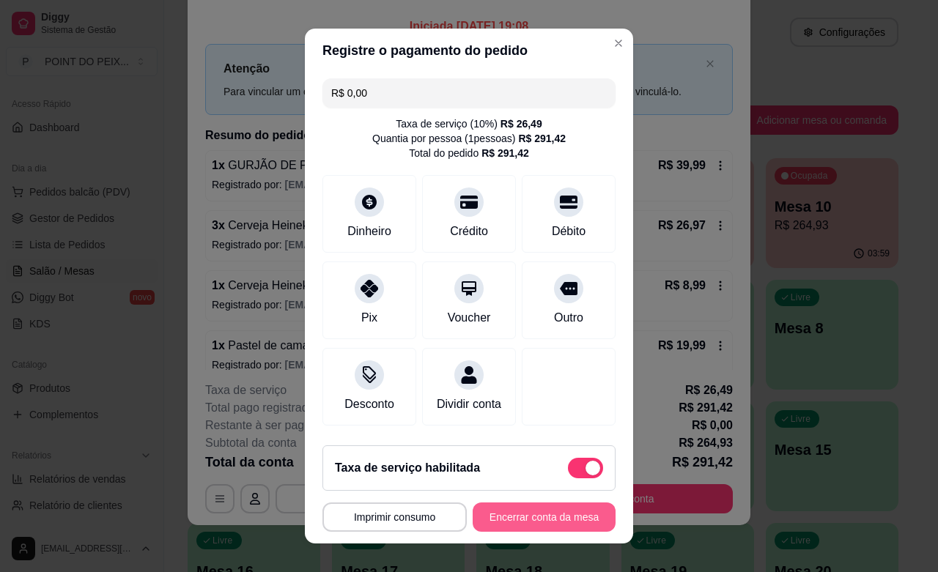
click at [539, 518] on button "Encerrar conta da mesa" at bounding box center [544, 517] width 143 height 29
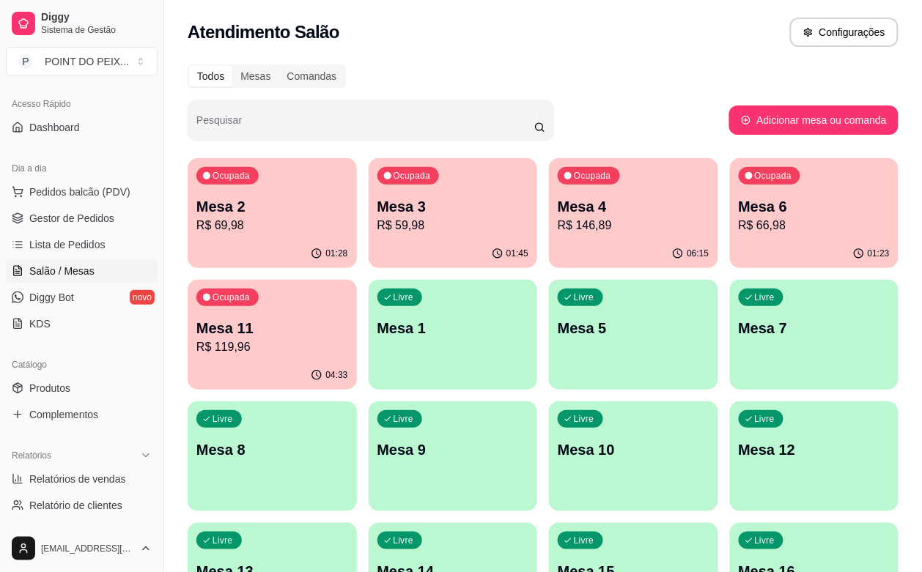
click at [558, 217] on p "R$ 146,89" at bounding box center [634, 226] width 152 height 18
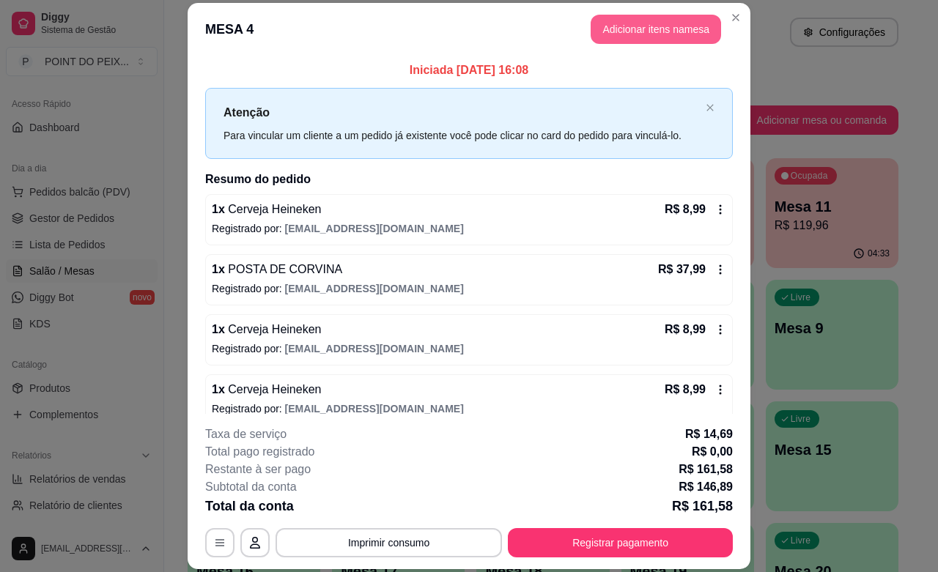
click at [627, 34] on button "Adicionar itens na mesa" at bounding box center [656, 29] width 130 height 29
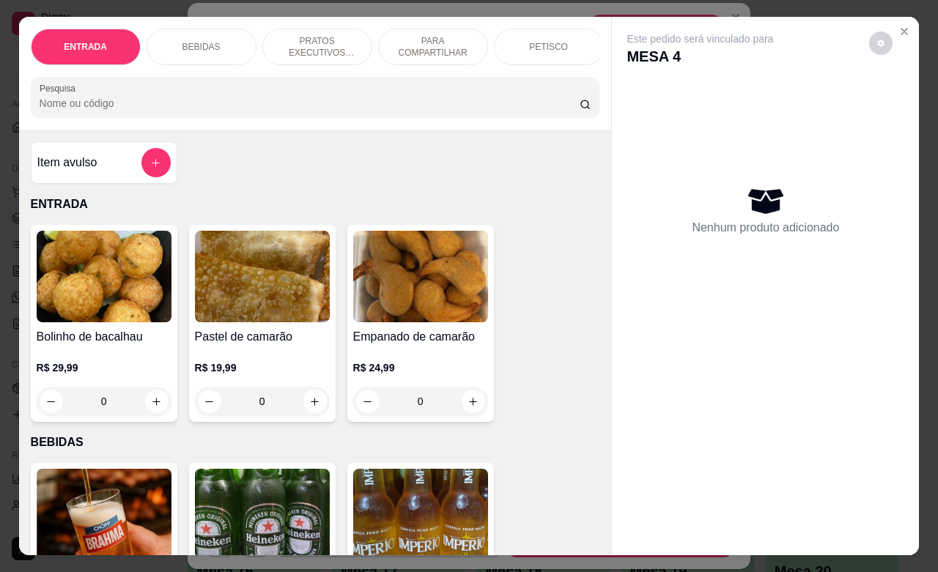
click at [199, 41] on p "BEBIDAS" at bounding box center [202, 47] width 38 height 12
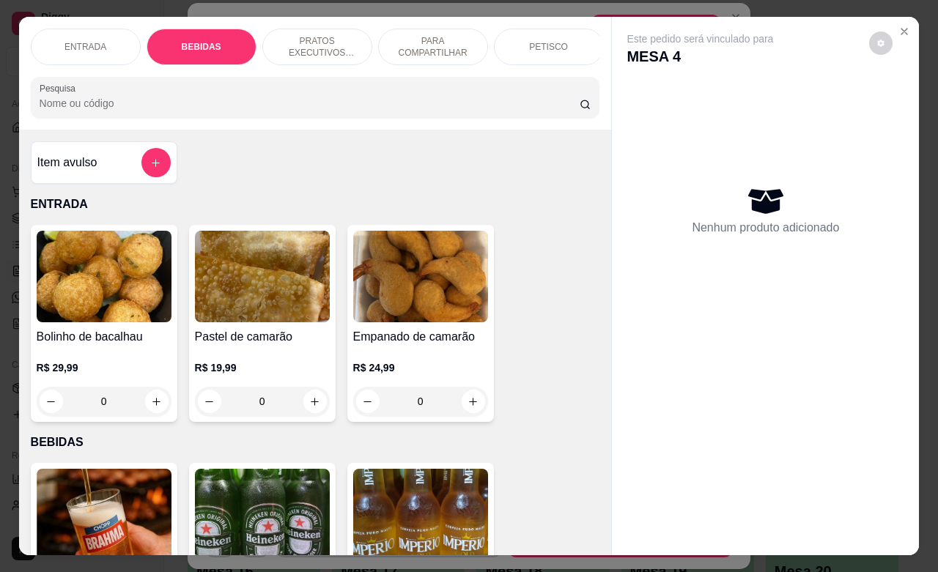
scroll to position [304, 0]
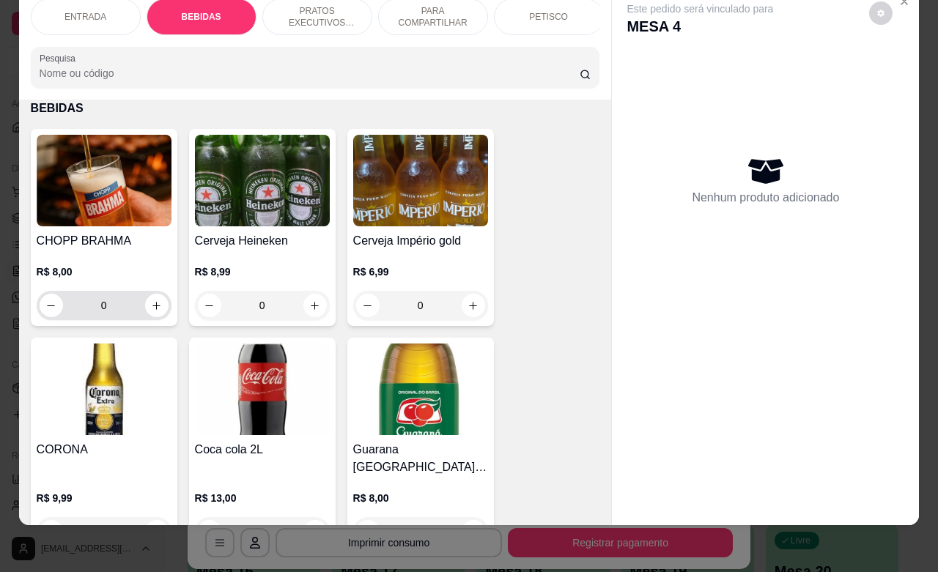
click at [108, 309] on input "0" at bounding box center [104, 305] width 82 height 29
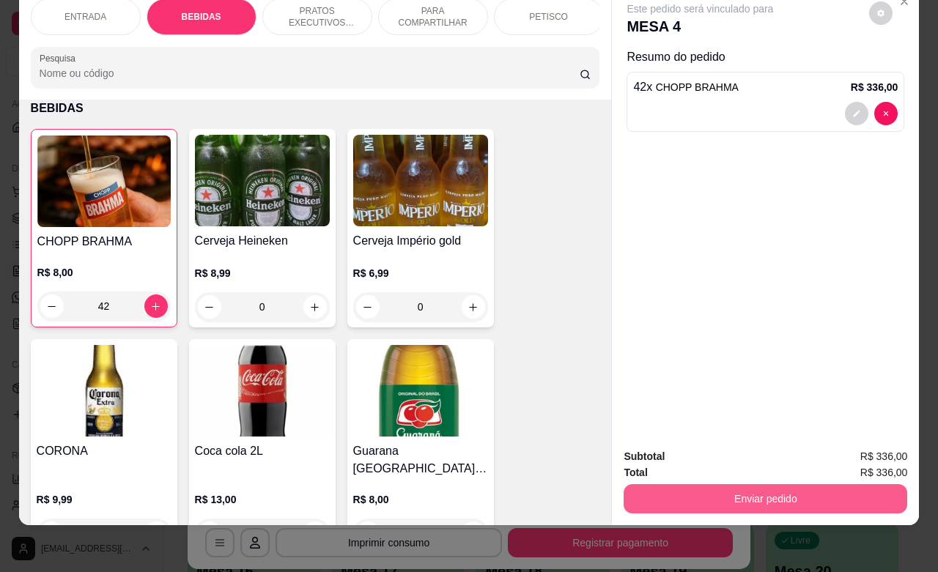
type input "42"
click at [745, 484] on button "Enviar pedido" at bounding box center [765, 498] width 275 height 29
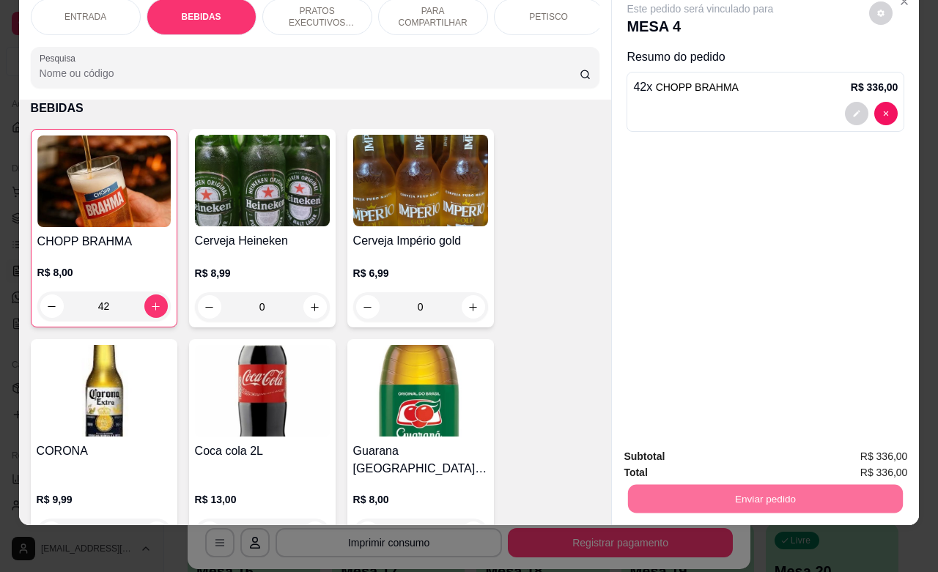
click at [710, 452] on button "Não registrar e enviar pedido" at bounding box center [715, 447] width 148 height 27
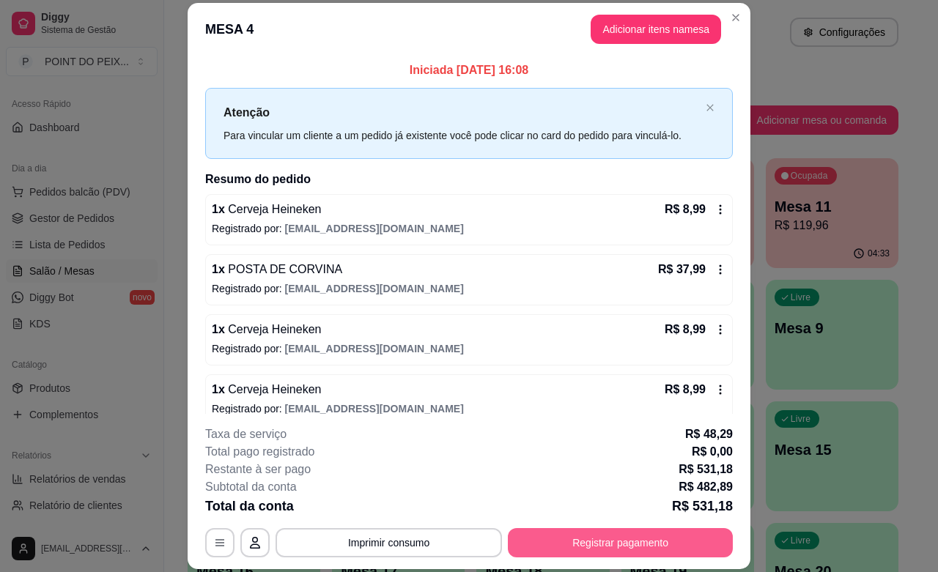
click at [581, 543] on button "Registrar pagamento" at bounding box center [620, 542] width 225 height 29
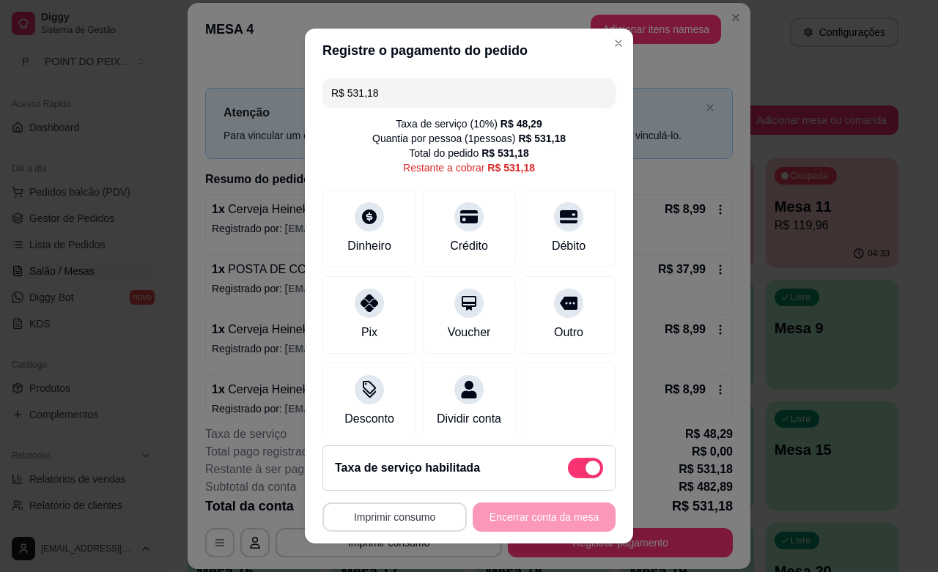
click at [409, 519] on button "Imprimir consumo" at bounding box center [395, 517] width 144 height 29
click at [398, 485] on button "IMPRESSORA" at bounding box center [387, 483] width 106 height 23
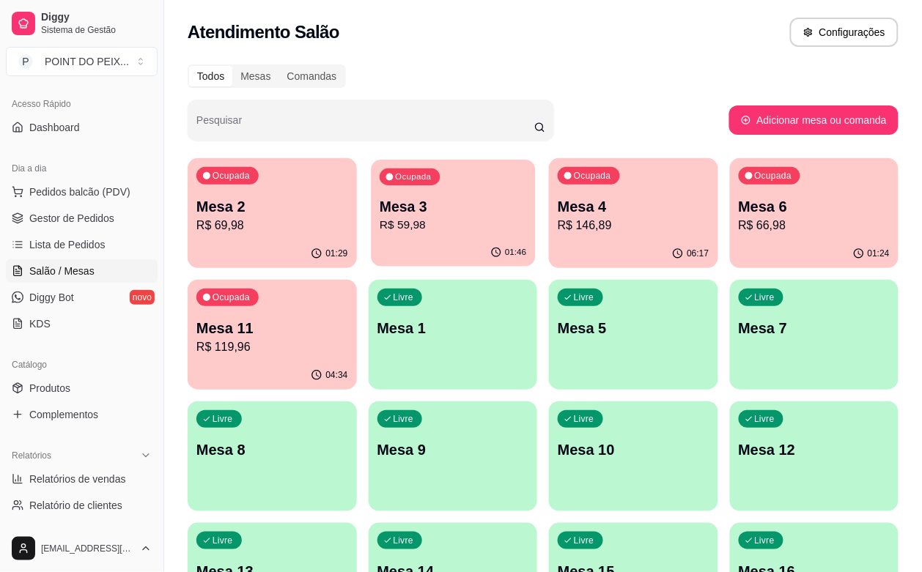
click at [434, 215] on p "Mesa 3" at bounding box center [453, 207] width 147 height 20
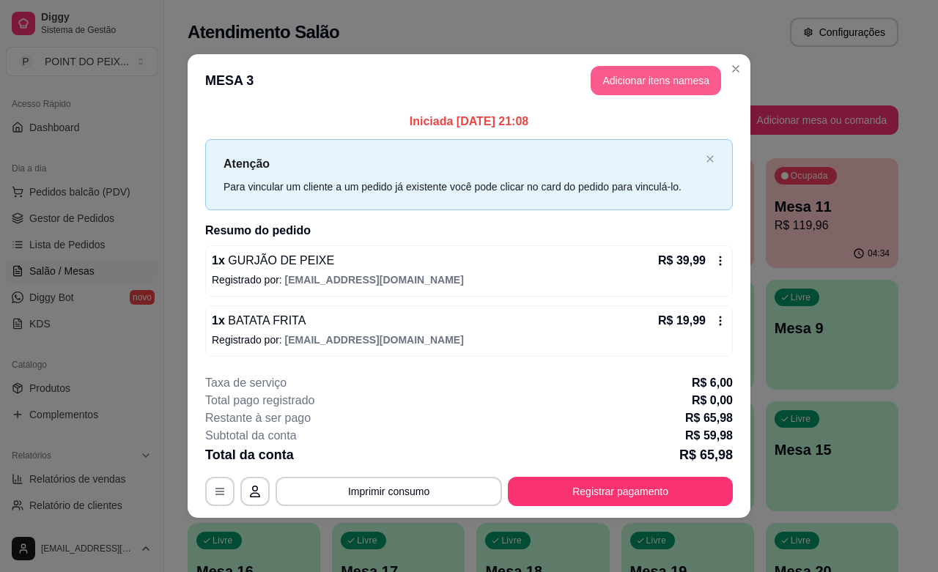
click at [662, 84] on button "Adicionar itens na mesa" at bounding box center [656, 80] width 130 height 29
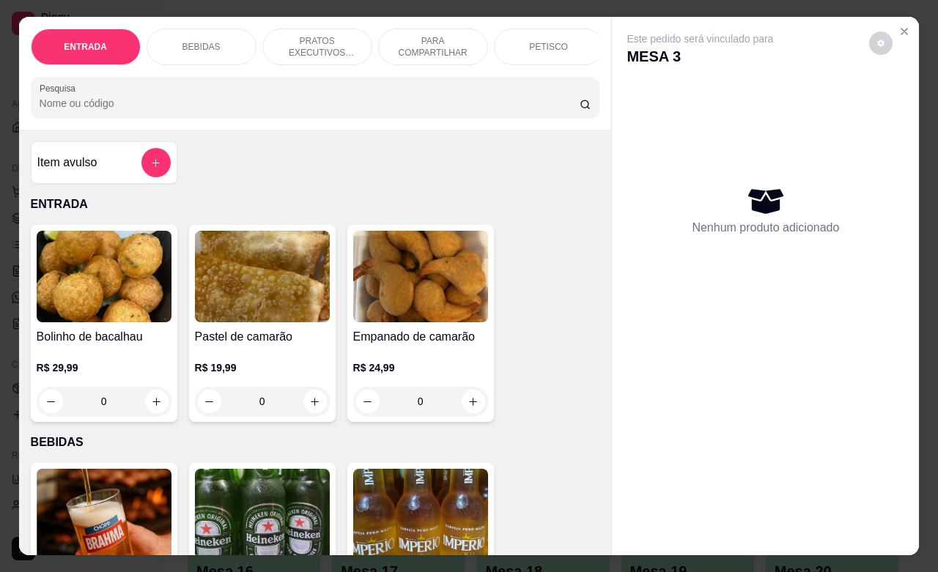
click at [206, 41] on p "BEBIDAS" at bounding box center [202, 47] width 38 height 12
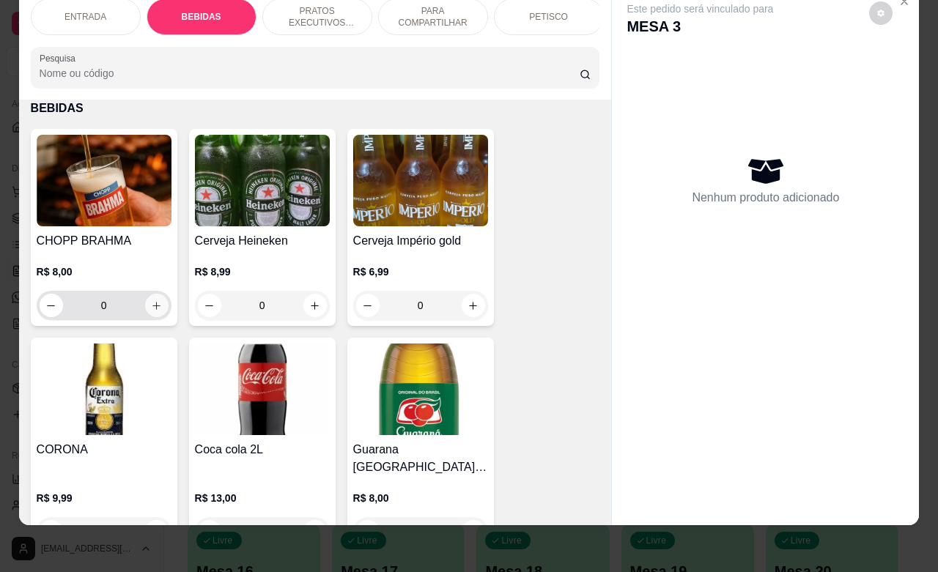
click at [152, 310] on icon "increase-product-quantity" at bounding box center [156, 306] width 11 height 11
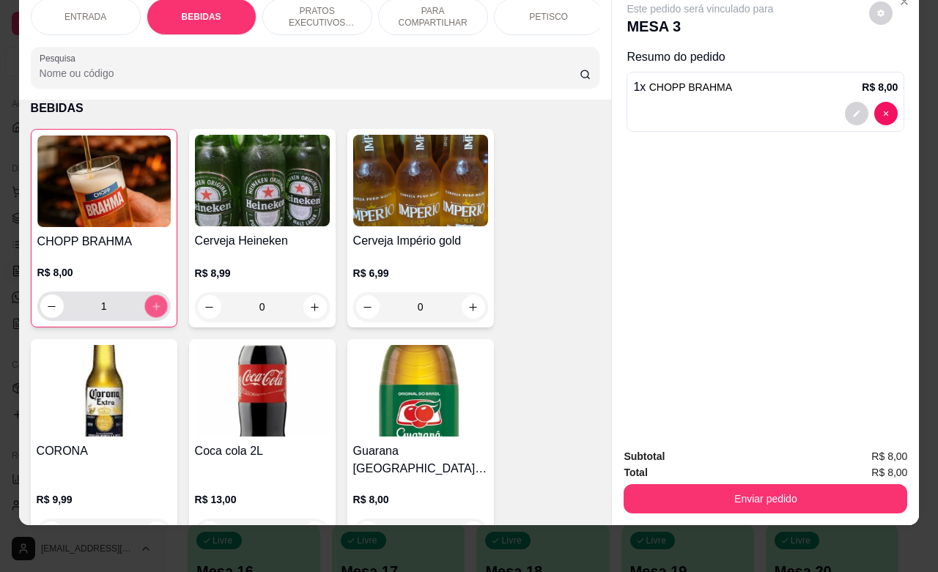
click at [152, 310] on icon "increase-product-quantity" at bounding box center [155, 306] width 11 height 11
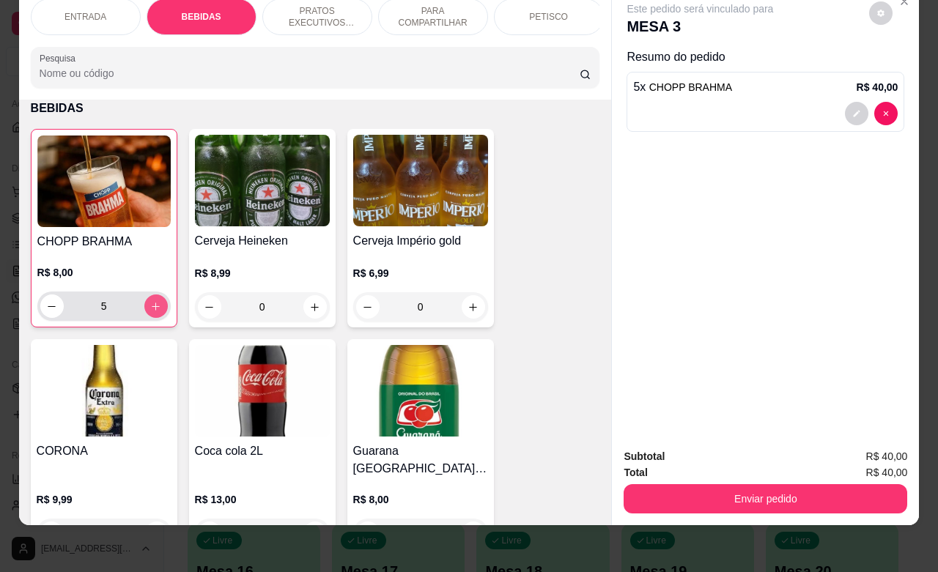
type input "6"
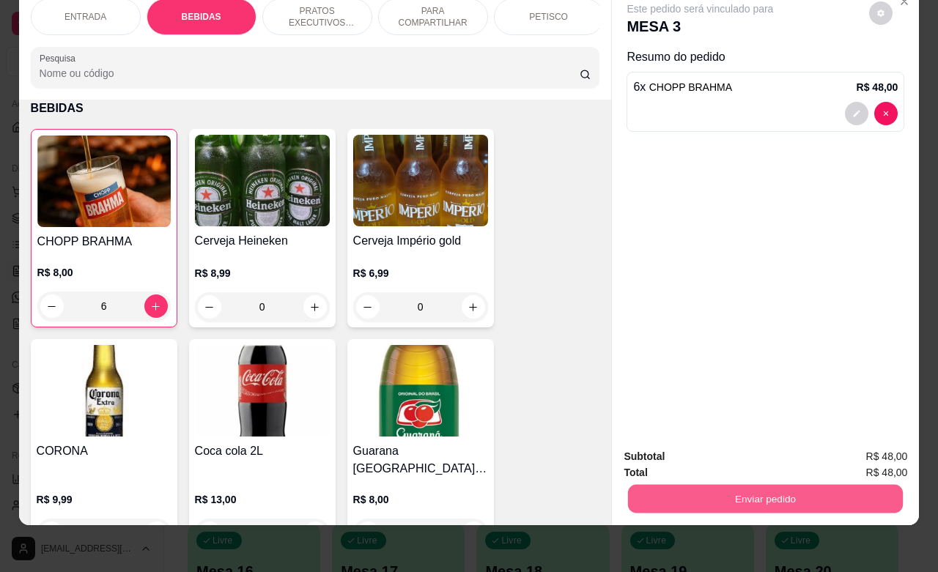
click at [749, 495] on button "Enviar pedido" at bounding box center [765, 498] width 275 height 29
click at [691, 447] on button "Não registrar e enviar pedido" at bounding box center [715, 447] width 148 height 27
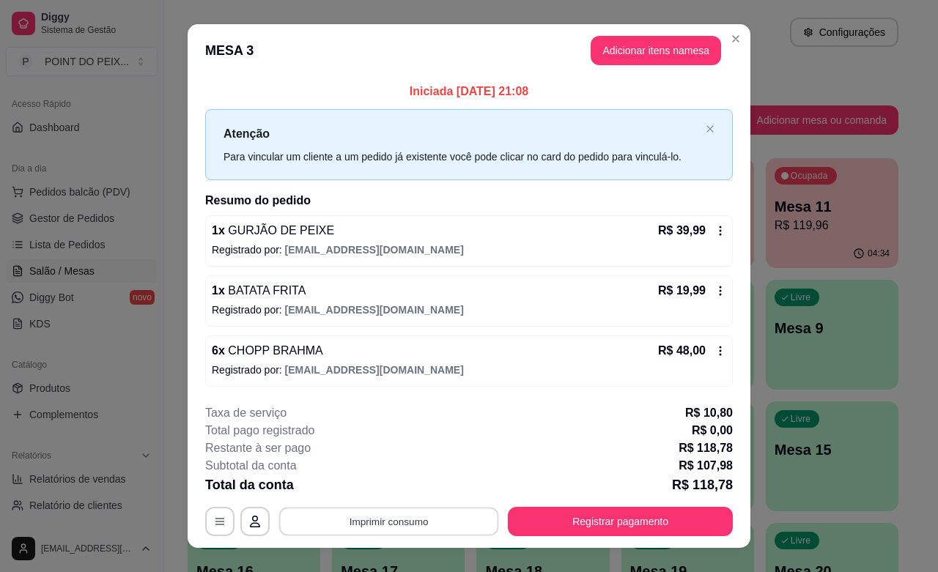
click at [421, 520] on button "Imprimir consumo" at bounding box center [389, 522] width 220 height 29
click at [385, 489] on button "IMPRESSORA" at bounding box center [386, 488] width 106 height 23
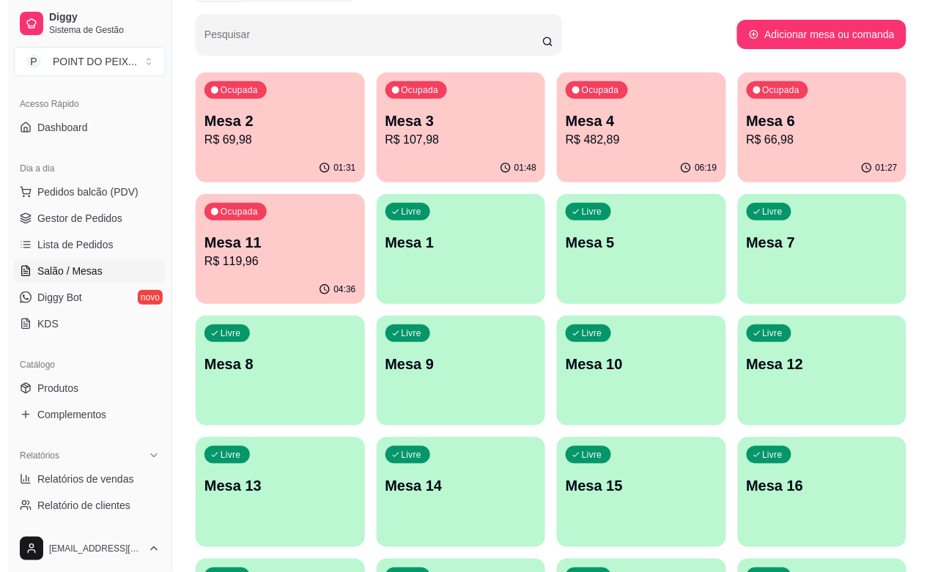
scroll to position [0, 0]
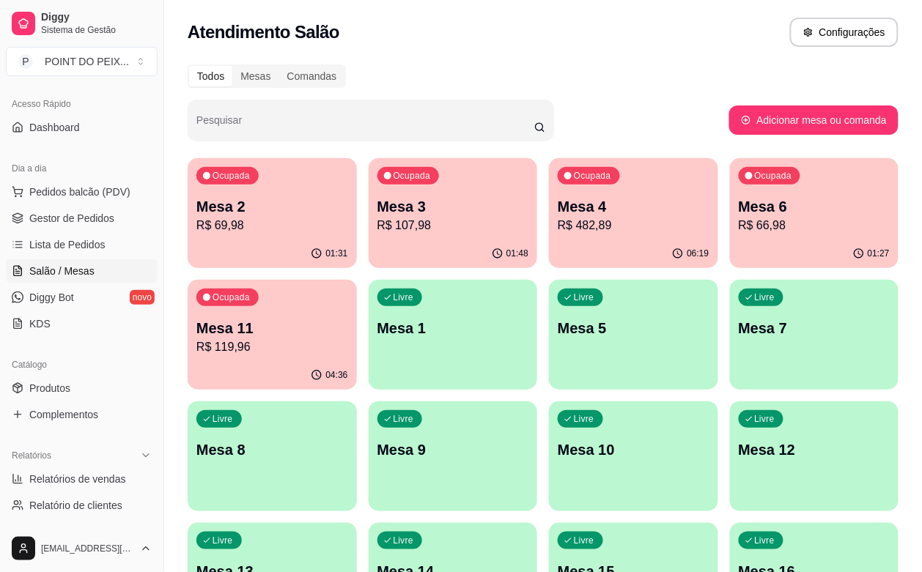
click at [413, 224] on p "R$ 107,98" at bounding box center [453, 226] width 152 height 18
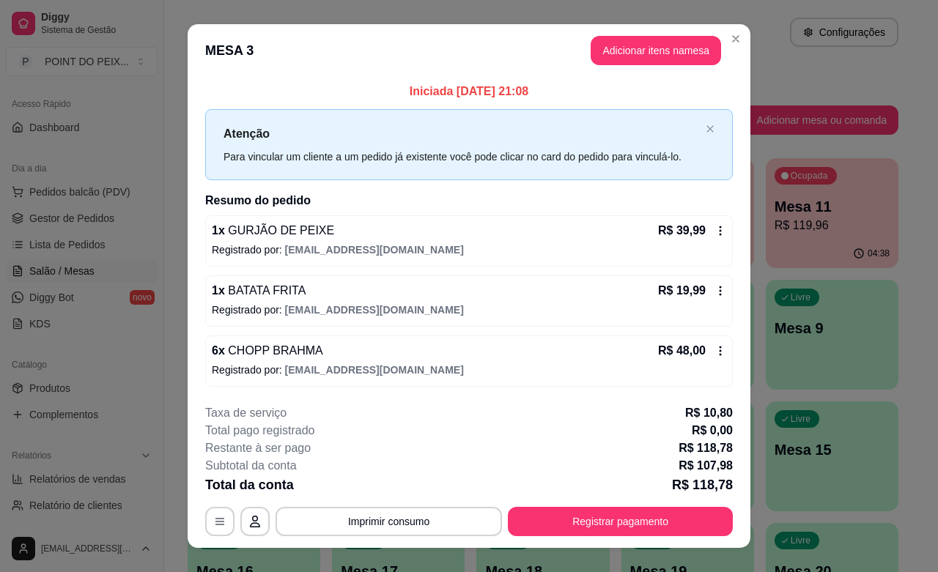
scroll to position [23, 0]
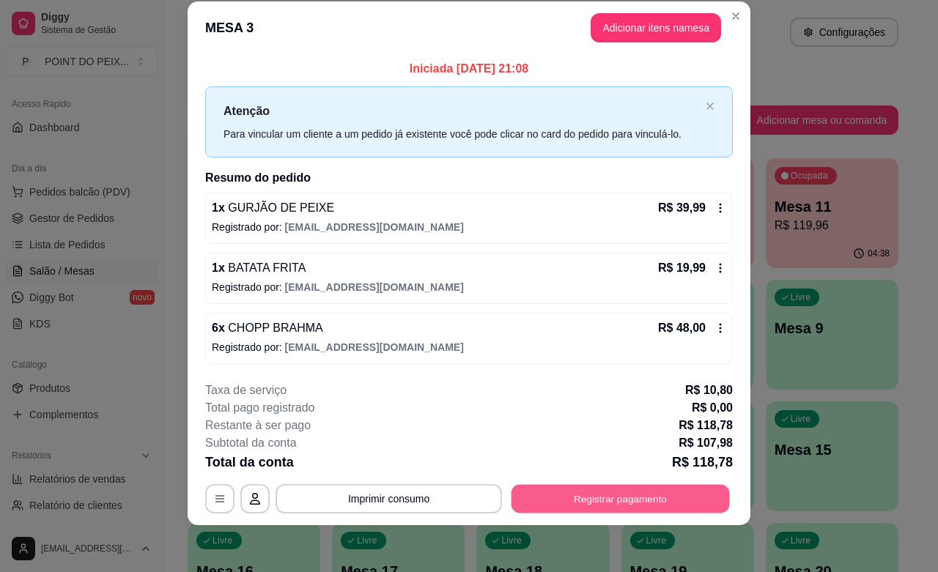
click at [588, 502] on button "Registrar pagamento" at bounding box center [621, 499] width 218 height 29
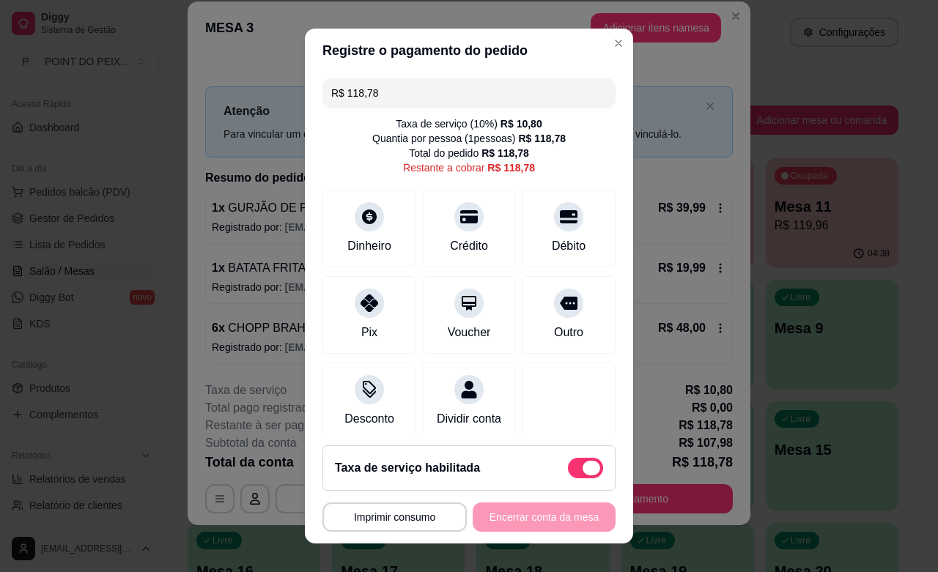
click at [568, 471] on span at bounding box center [585, 468] width 35 height 21
click at [567, 471] on input "checkbox" at bounding box center [572, 476] width 10 height 10
checkbox input "true"
type input "R$ 107,98"
checkbox input "false"
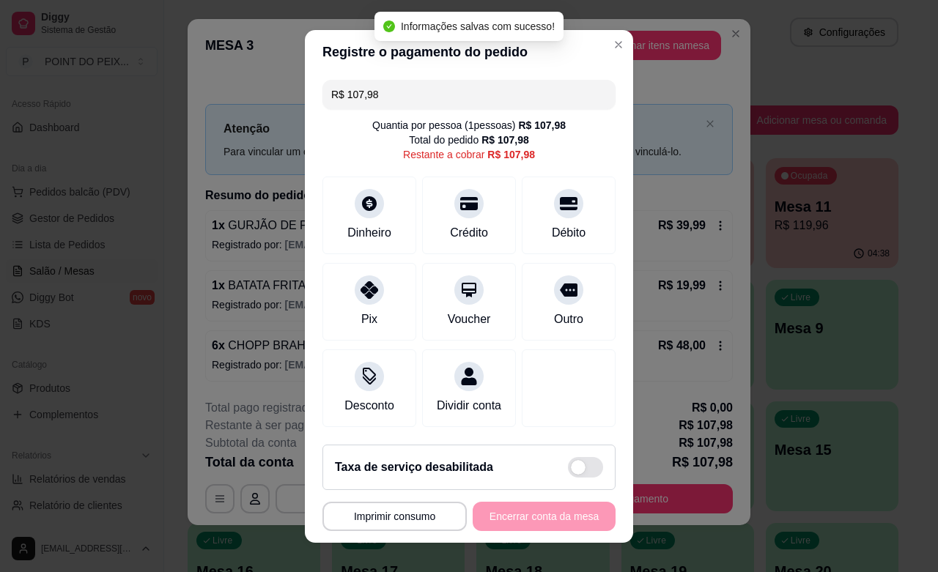
scroll to position [15, 0]
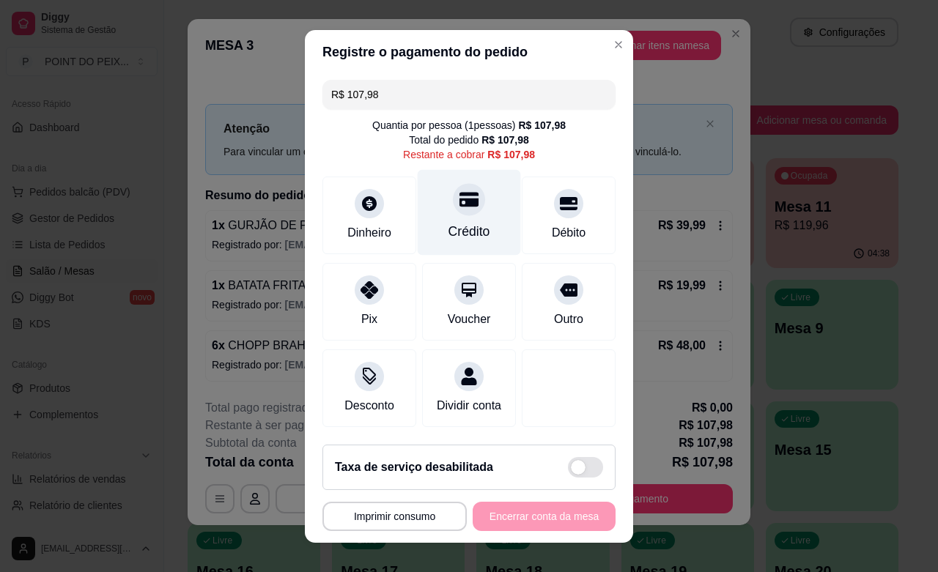
click at [453, 211] on div at bounding box center [469, 199] width 32 height 32
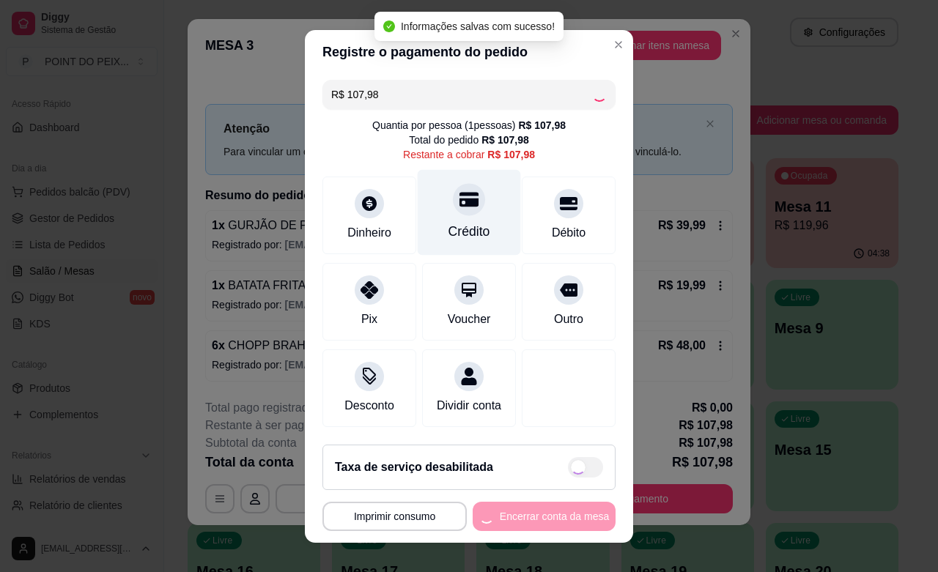
type input "R$ 0,00"
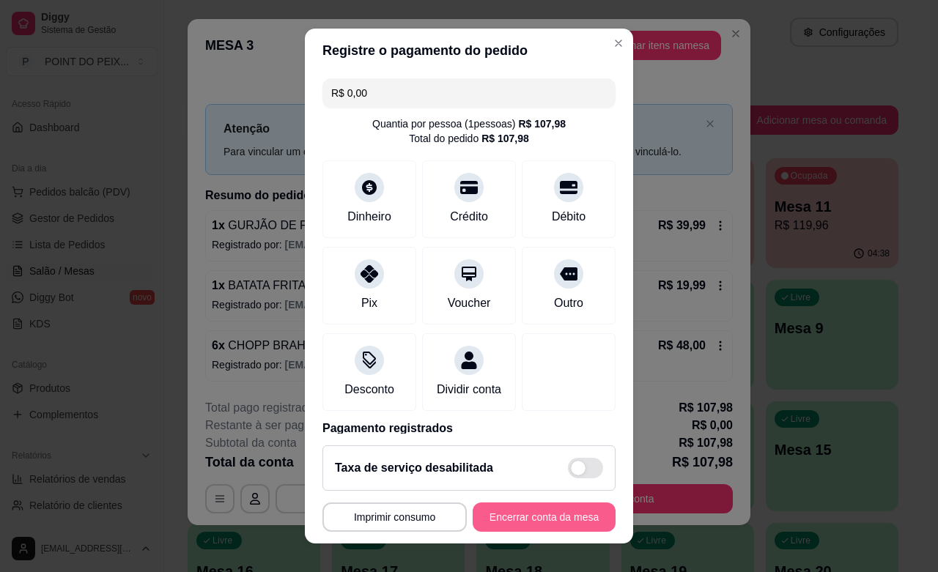
click at [512, 517] on button "Encerrar conta da mesa" at bounding box center [544, 517] width 143 height 29
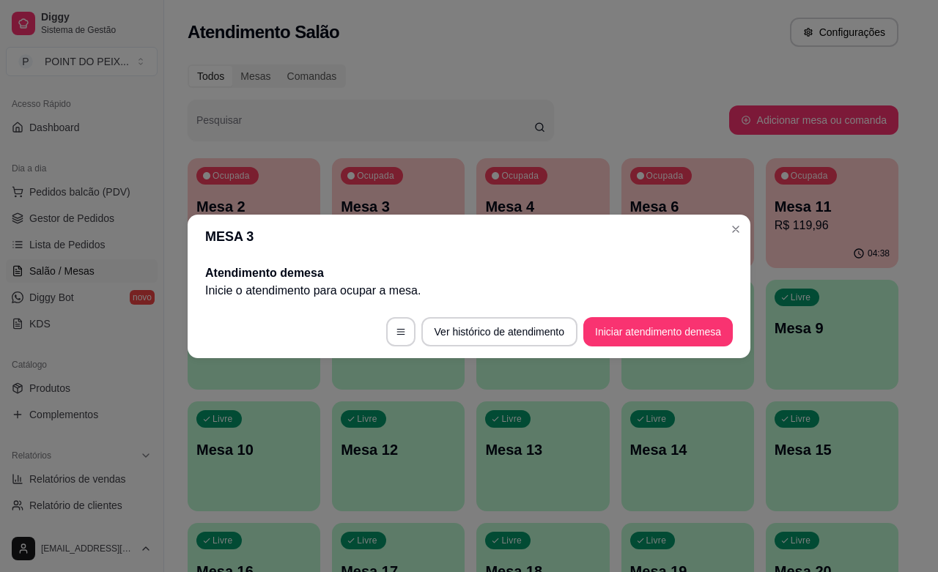
scroll to position [0, 0]
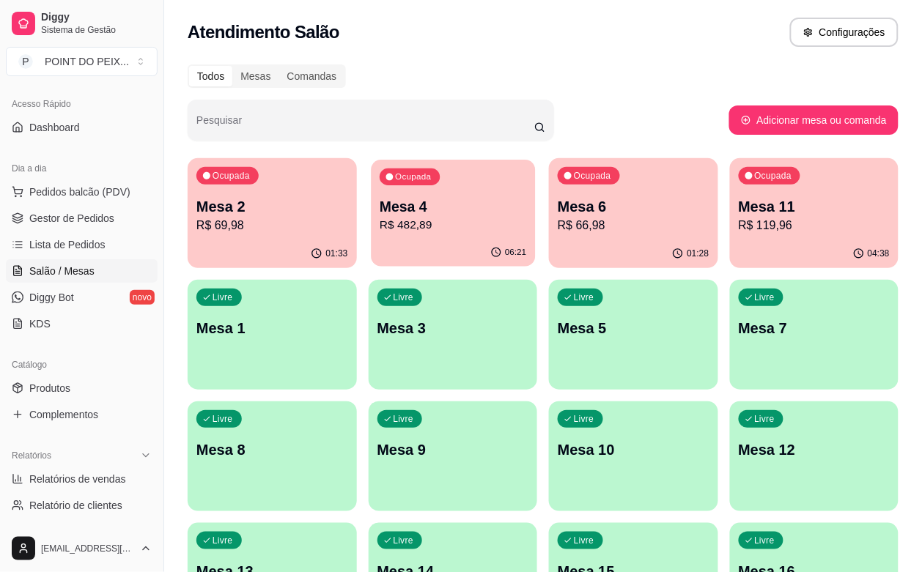
click at [389, 232] on p "R$ 482,89" at bounding box center [453, 225] width 147 height 17
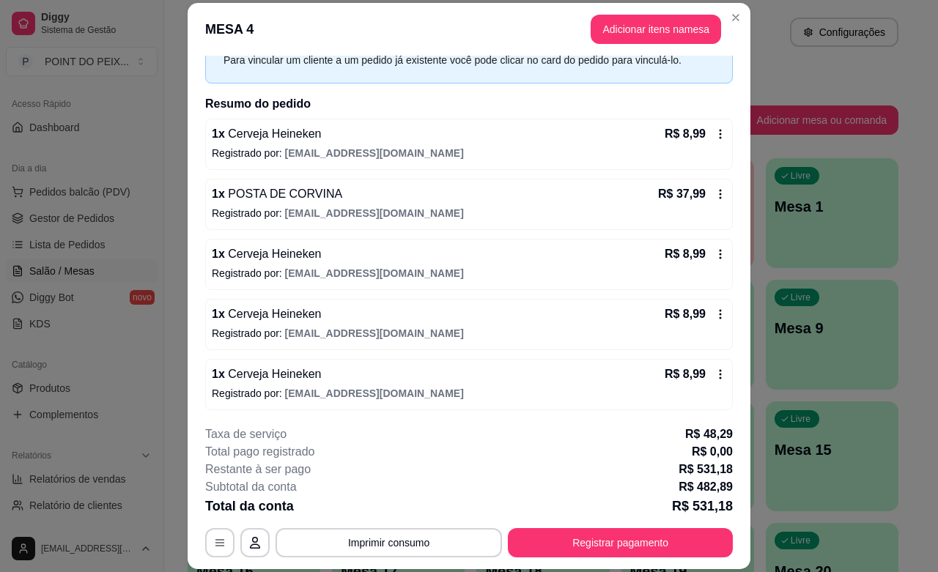
scroll to position [183, 0]
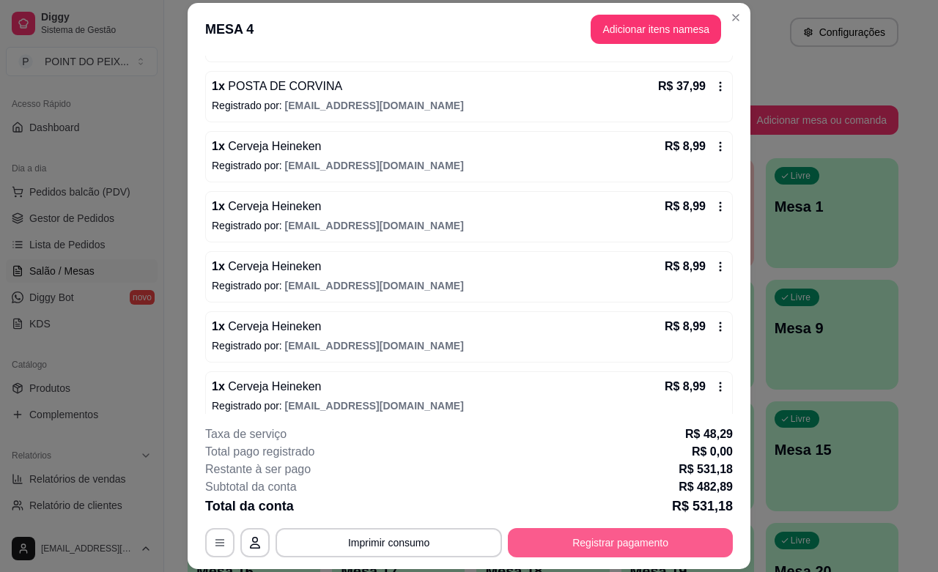
click at [597, 547] on button "Registrar pagamento" at bounding box center [620, 542] width 225 height 29
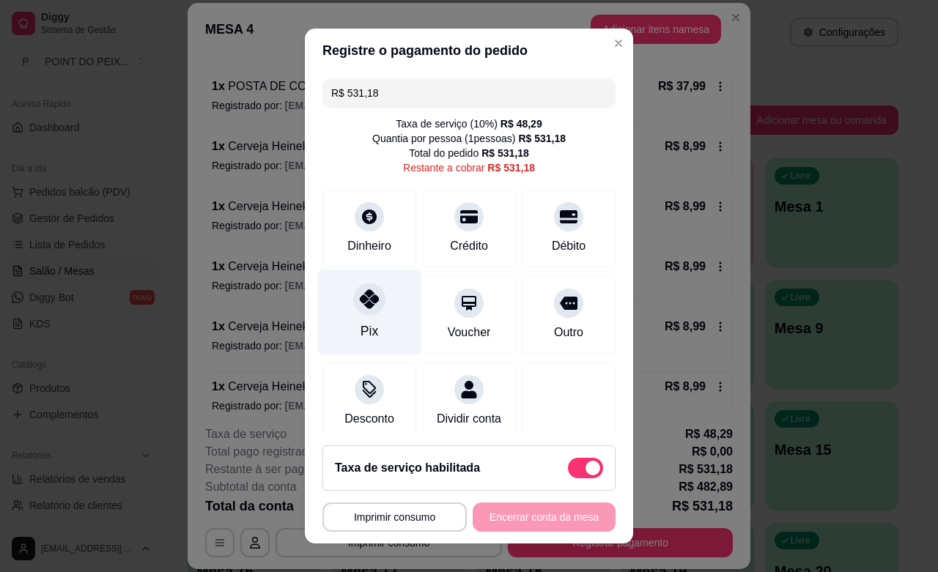
click at [361, 308] on icon at bounding box center [369, 299] width 19 height 19
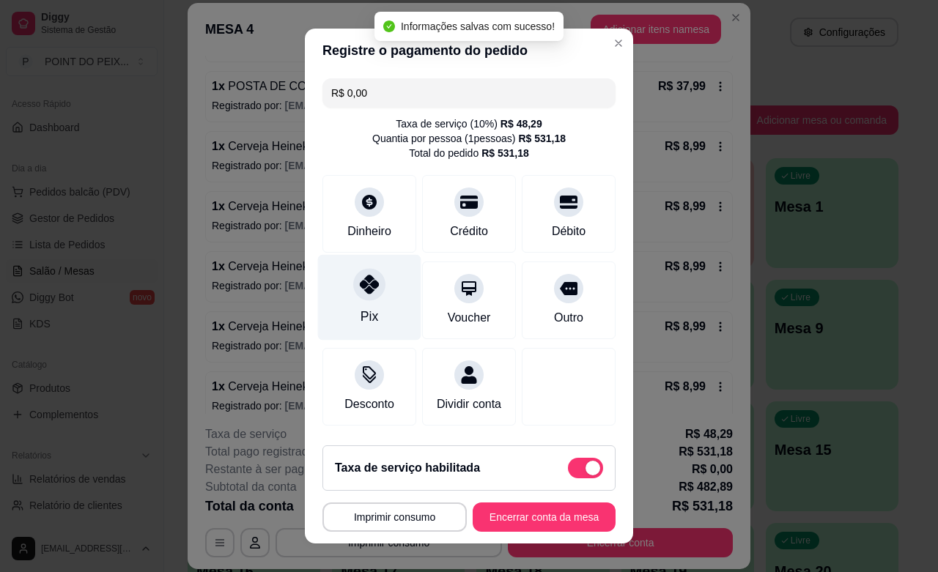
type input "R$ 0,00"
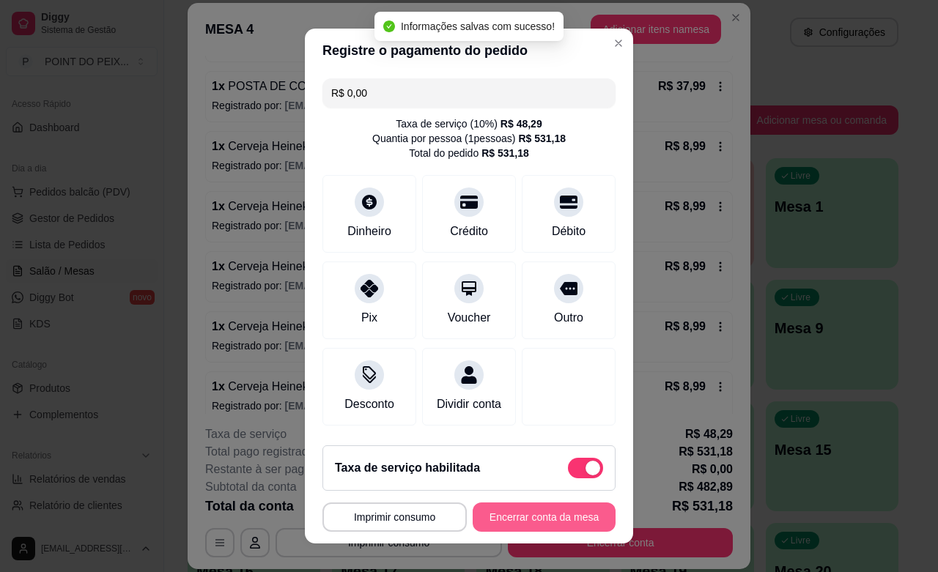
click at [525, 521] on button "Encerrar conta da mesa" at bounding box center [544, 517] width 143 height 29
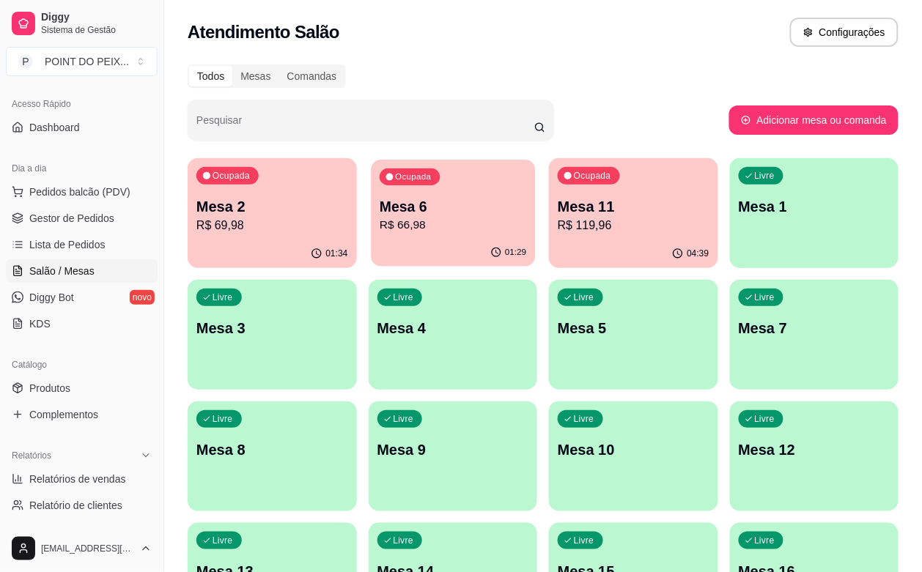
click at [407, 224] on p "R$ 66,98" at bounding box center [453, 225] width 147 height 17
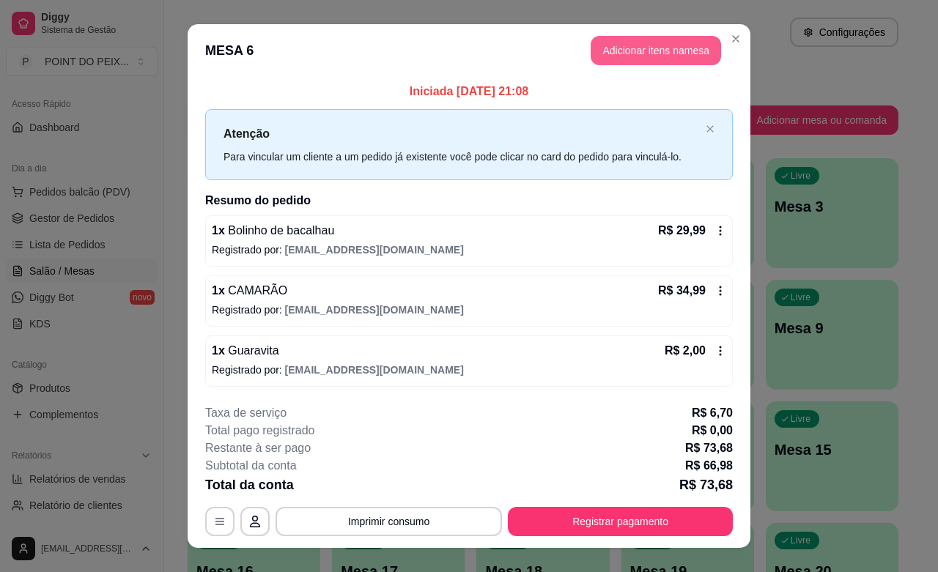
click at [616, 56] on button "Adicionar itens na mesa" at bounding box center [656, 50] width 130 height 29
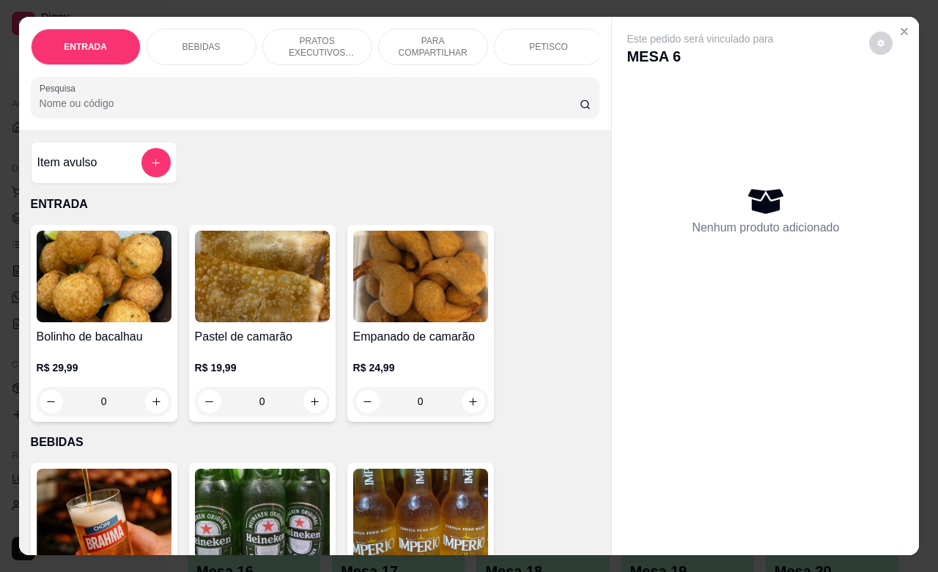
click at [195, 46] on div "BEBIDAS" at bounding box center [202, 47] width 110 height 37
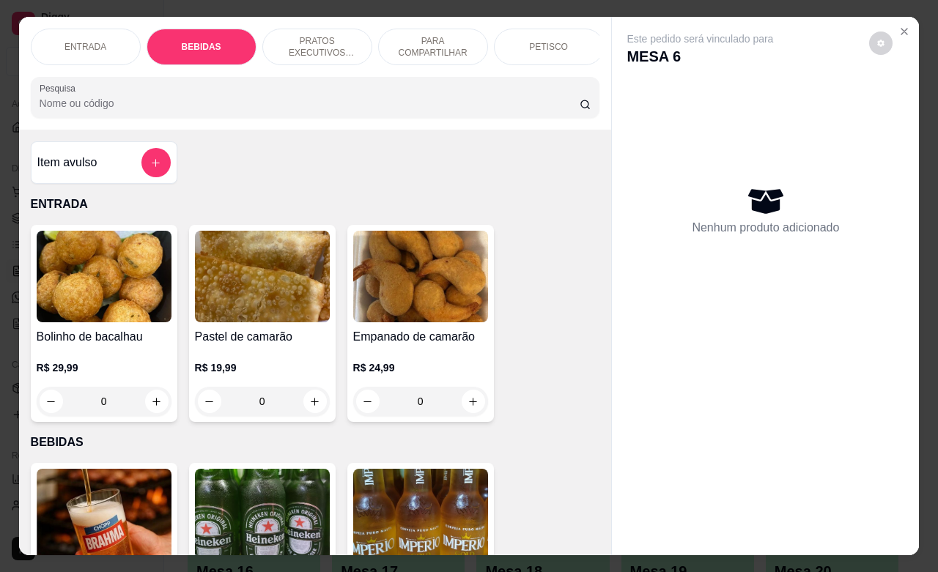
scroll to position [304, 0]
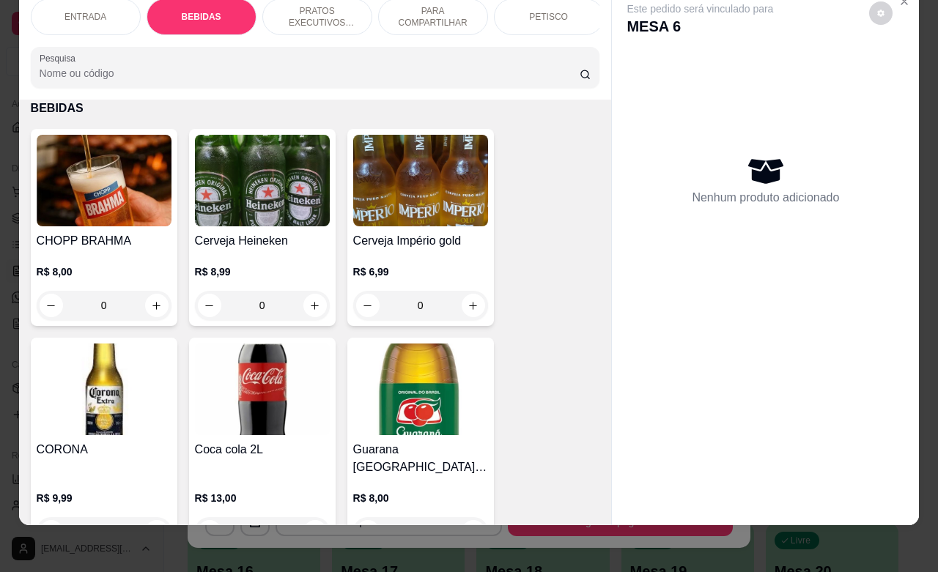
click at [111, 303] on input "0" at bounding box center [104, 305] width 82 height 29
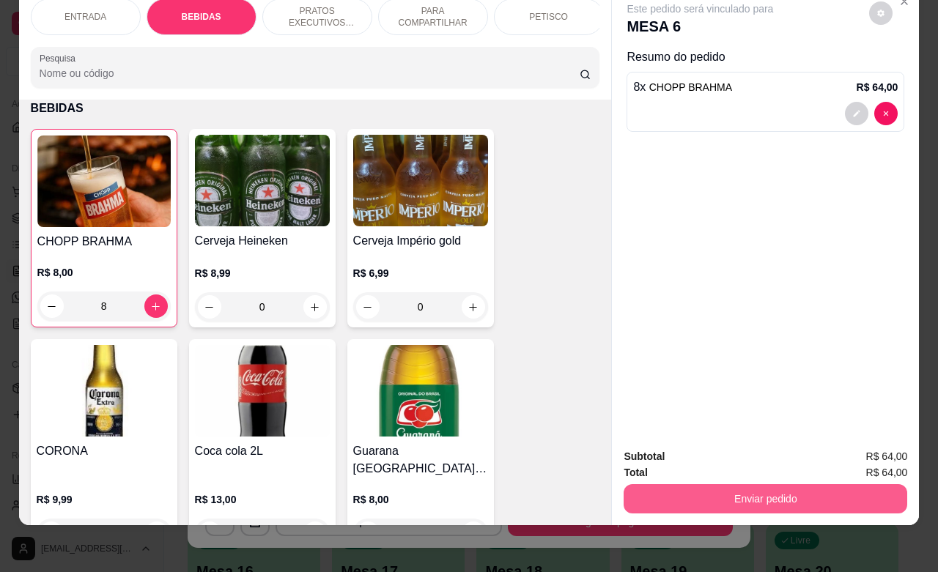
type input "8"
click at [722, 489] on button "Enviar pedido" at bounding box center [766, 498] width 284 height 29
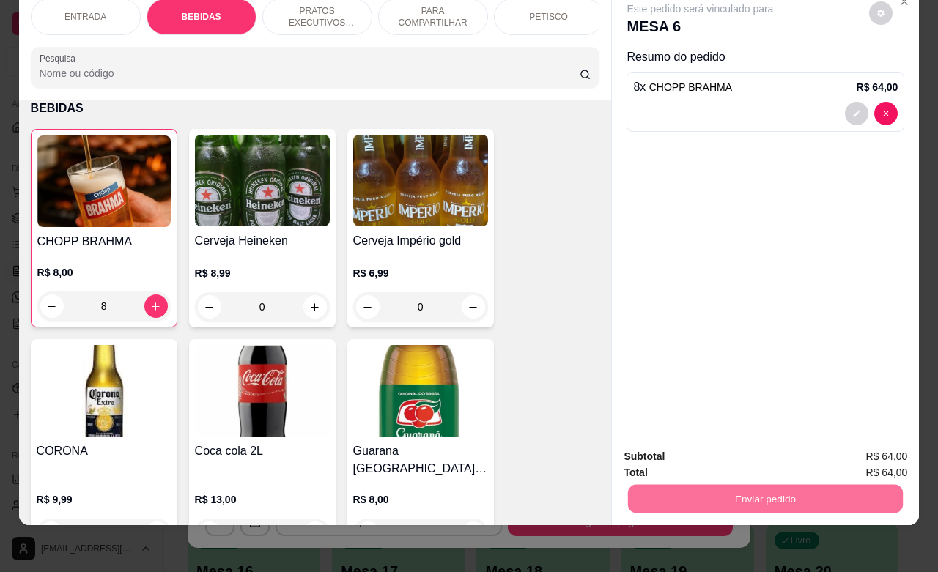
click at [694, 441] on button "Não registrar e enviar pedido" at bounding box center [715, 447] width 148 height 27
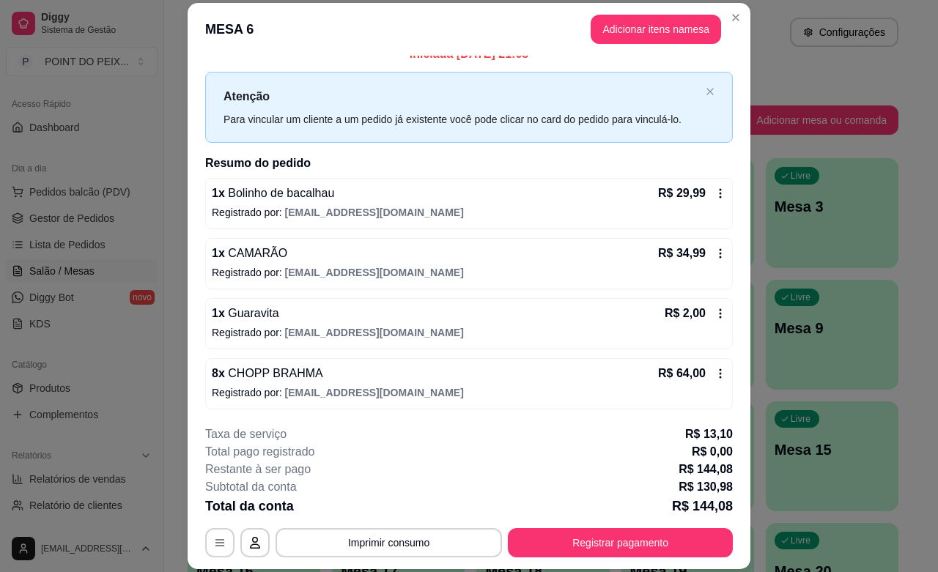
scroll to position [19, 0]
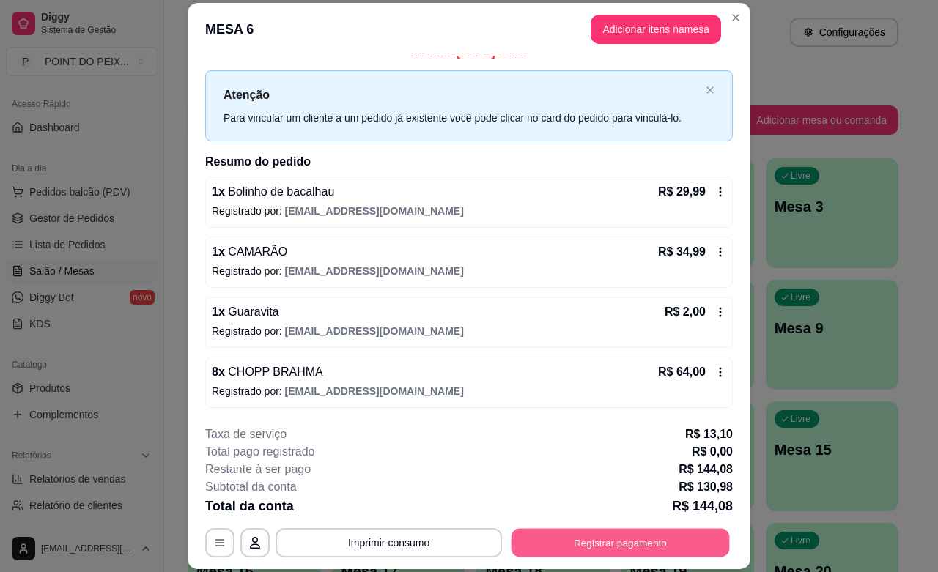
click at [569, 546] on button "Registrar pagamento" at bounding box center [621, 543] width 218 height 29
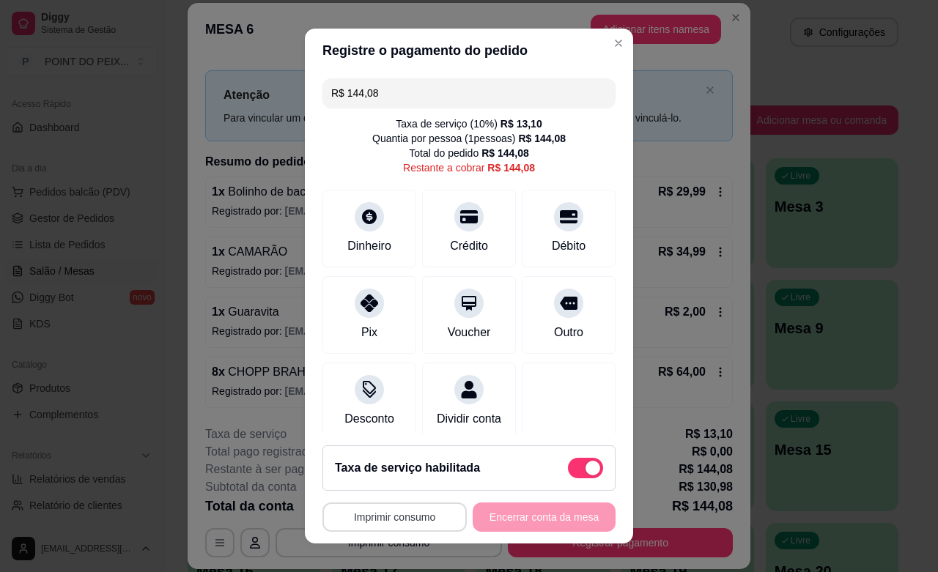
click at [404, 518] on button "Imprimir consumo" at bounding box center [395, 517] width 144 height 29
click at [397, 484] on button "IMPRESSORA" at bounding box center [387, 483] width 103 height 23
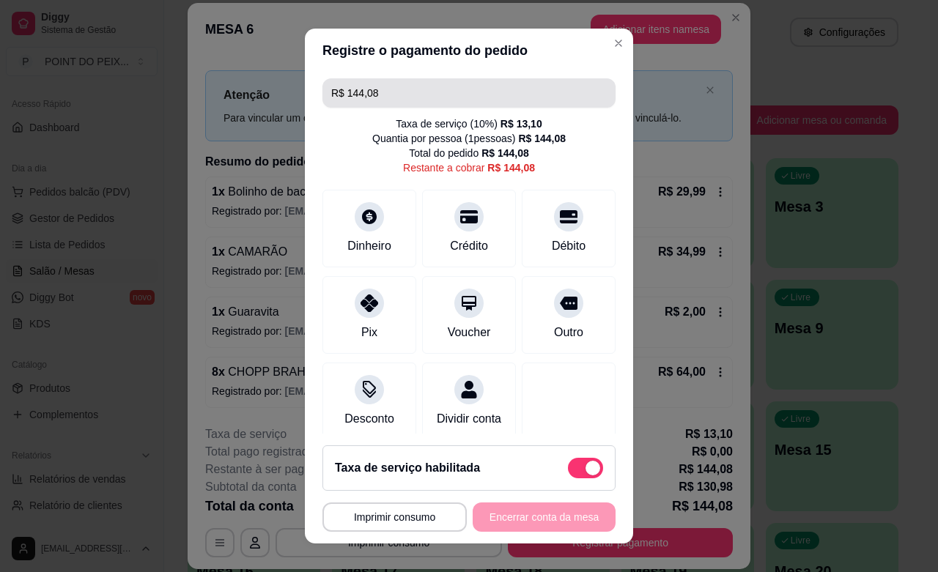
click at [397, 94] on input "R$ 144,08" at bounding box center [469, 92] width 276 height 29
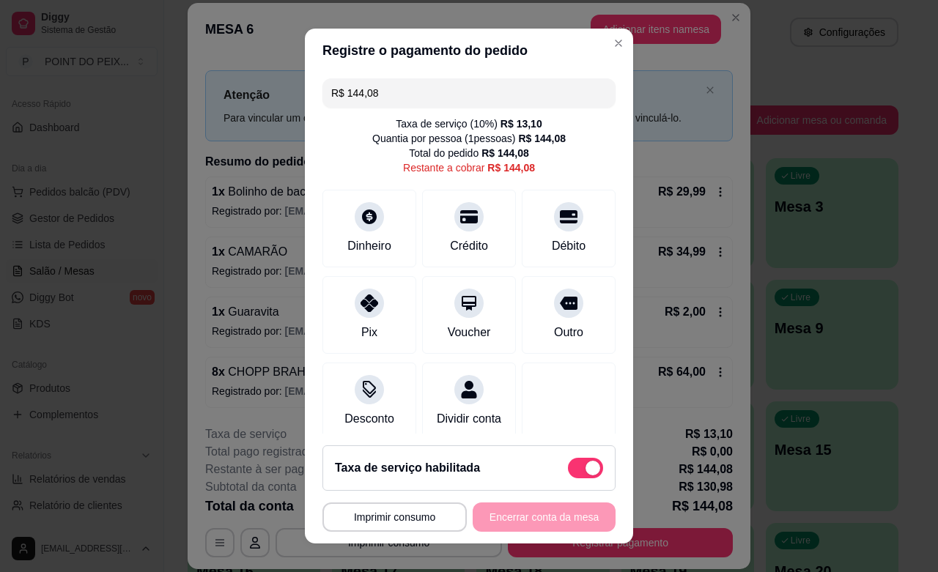
click at [397, 94] on input "R$ 144,08" at bounding box center [469, 92] width 276 height 29
click at [553, 226] on div at bounding box center [569, 212] width 32 height 32
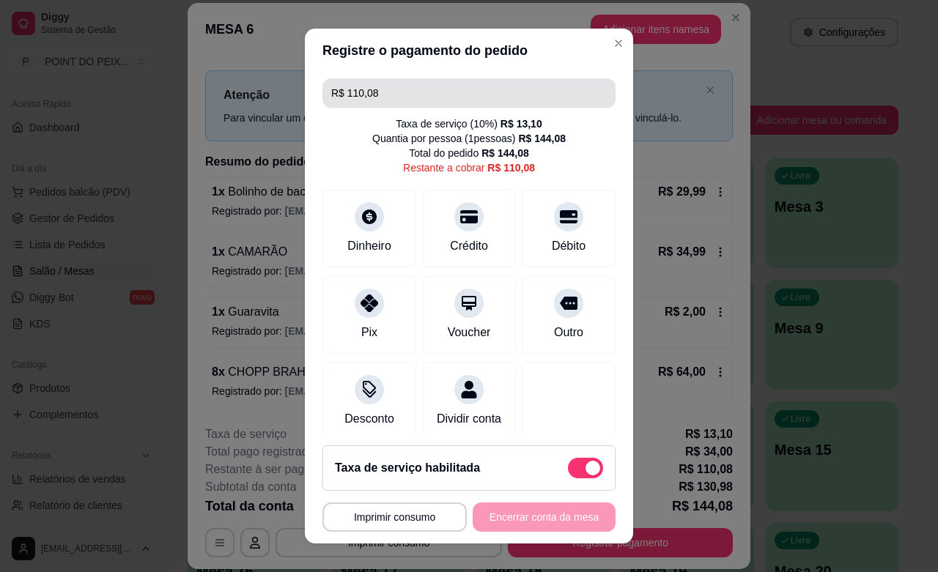
click at [405, 92] on input "R$ 110,08" at bounding box center [469, 92] width 276 height 29
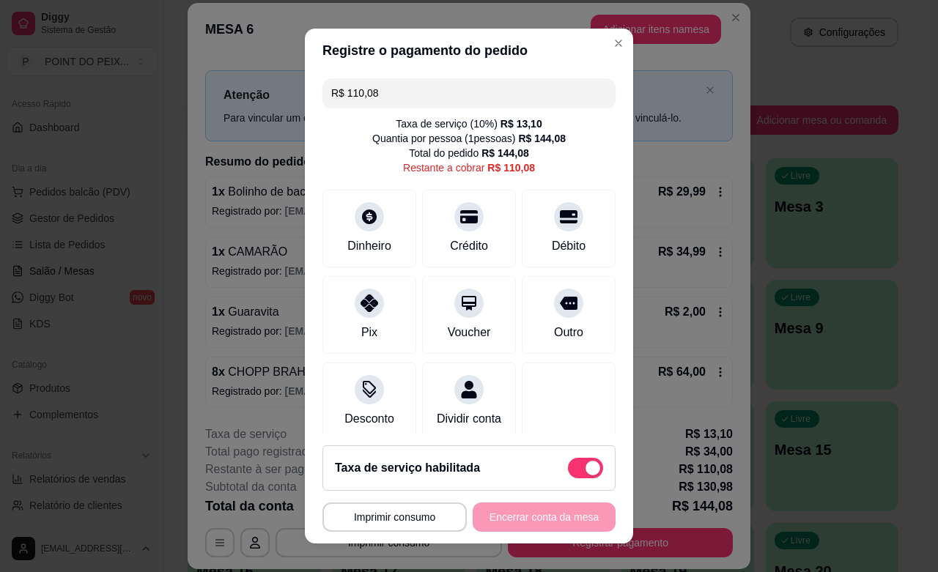
click at [405, 92] on input "R$ 110,08" at bounding box center [469, 92] width 276 height 29
click at [360, 309] on icon at bounding box center [369, 299] width 19 height 19
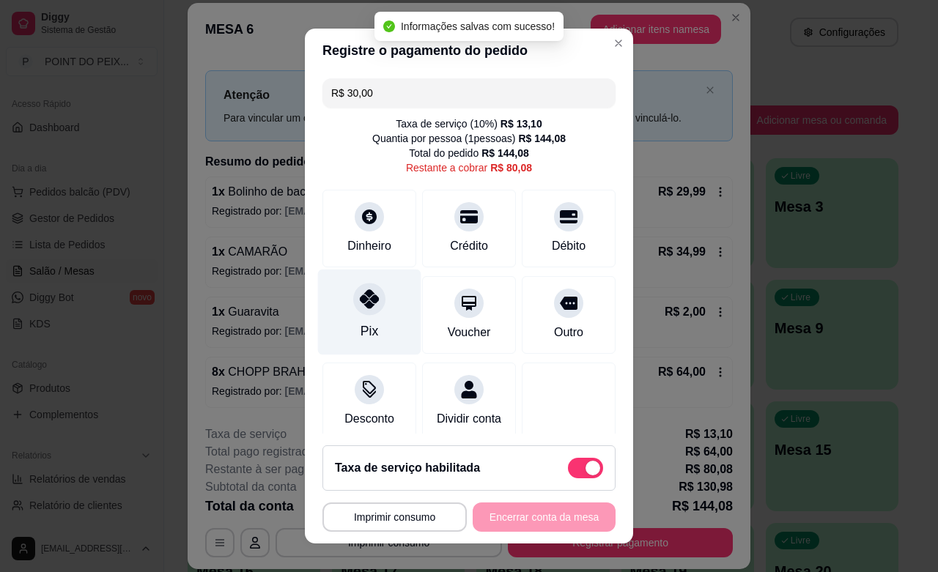
type input "R$ 80,08"
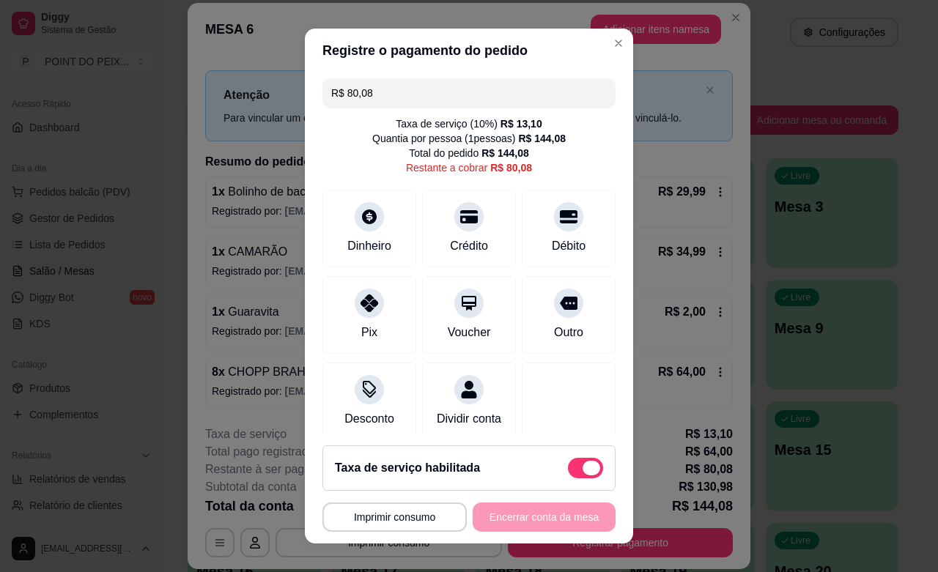
click at [568, 474] on span at bounding box center [585, 468] width 35 height 21
click at [567, 474] on input "checkbox" at bounding box center [572, 476] width 10 height 10
checkbox input "true"
type input "R$ 66,98"
checkbox input "false"
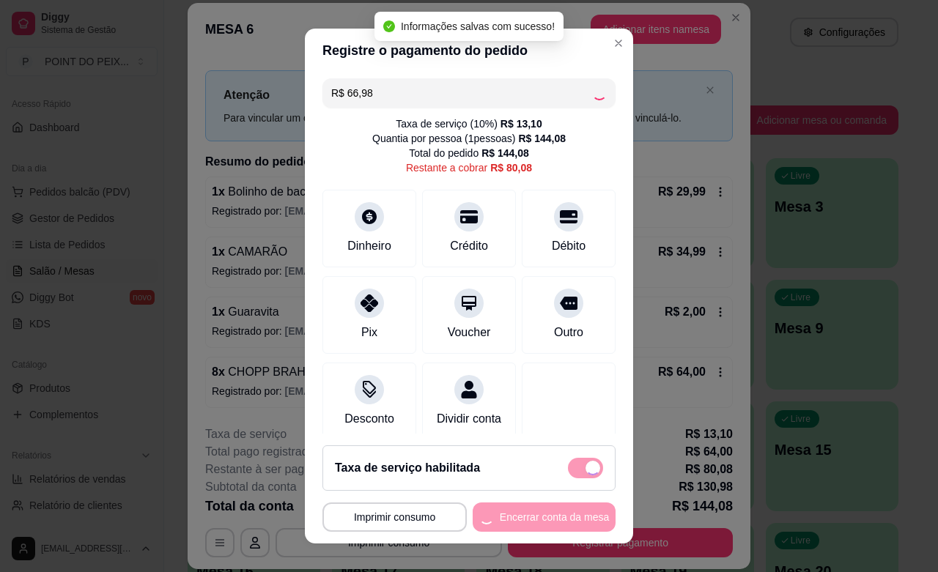
scroll to position [1, 0]
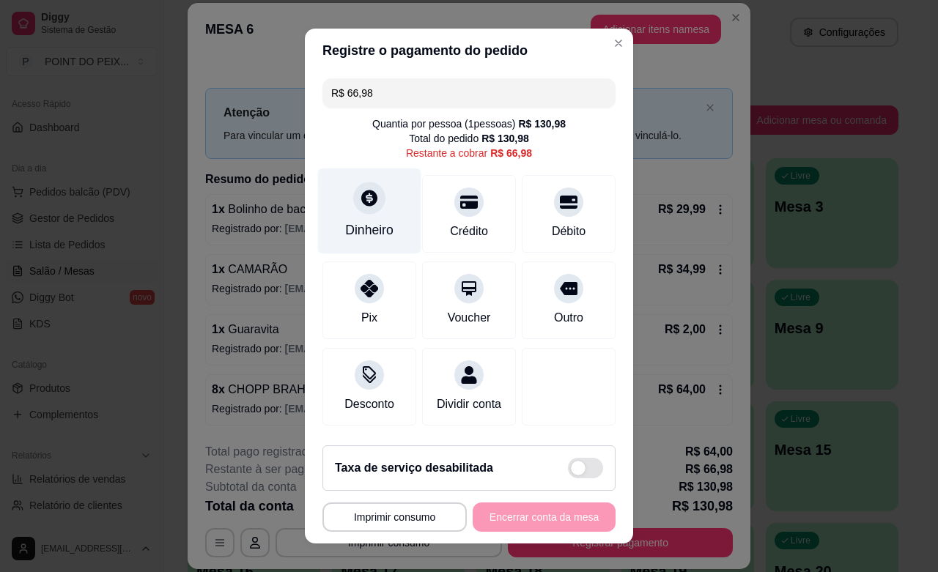
click at [360, 207] on icon at bounding box center [369, 197] width 19 height 19
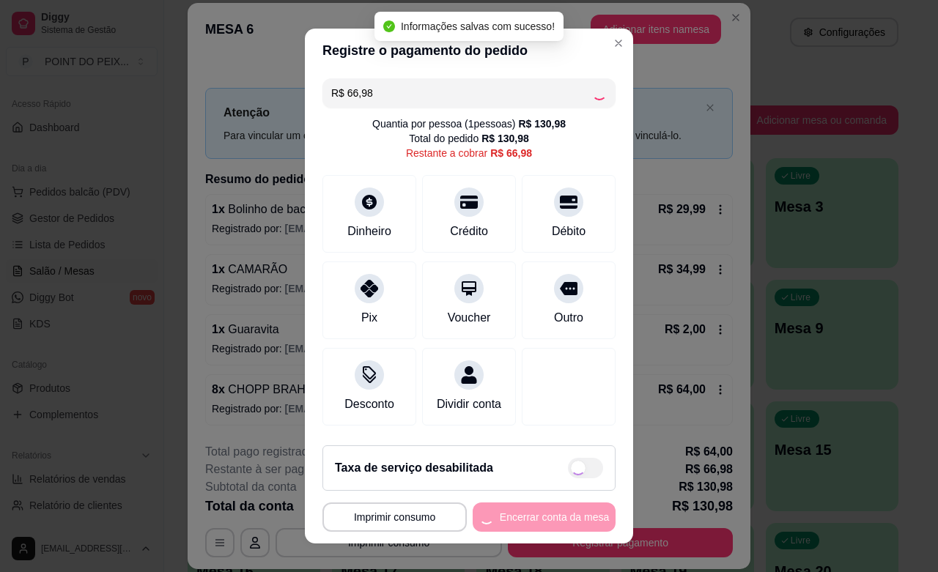
type input "R$ 0,00"
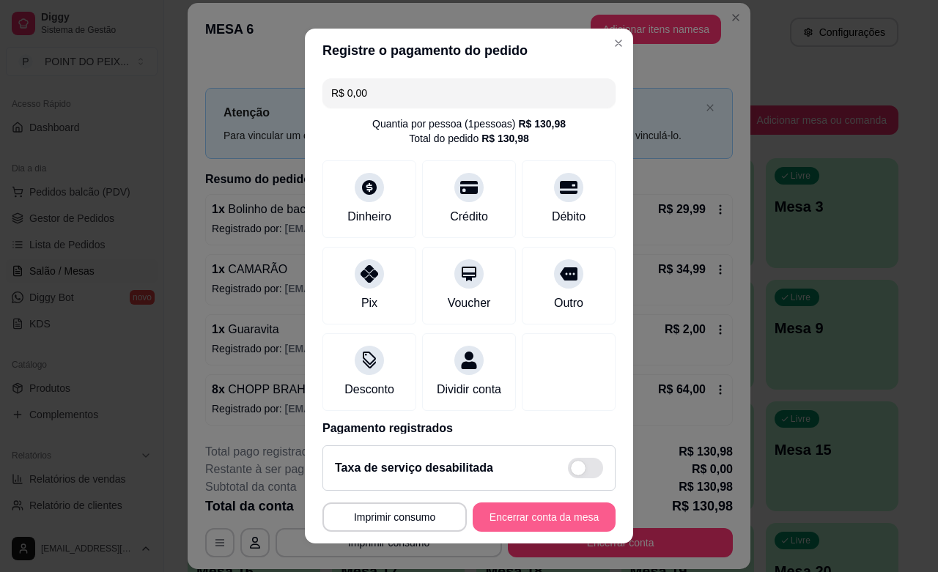
click at [520, 515] on button "Encerrar conta da mesa" at bounding box center [544, 517] width 143 height 29
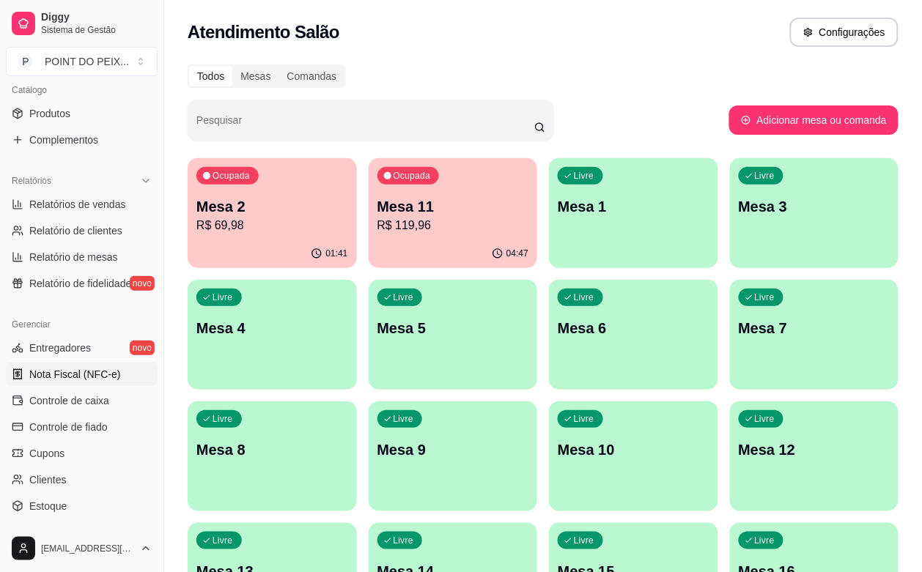
scroll to position [458, 0]
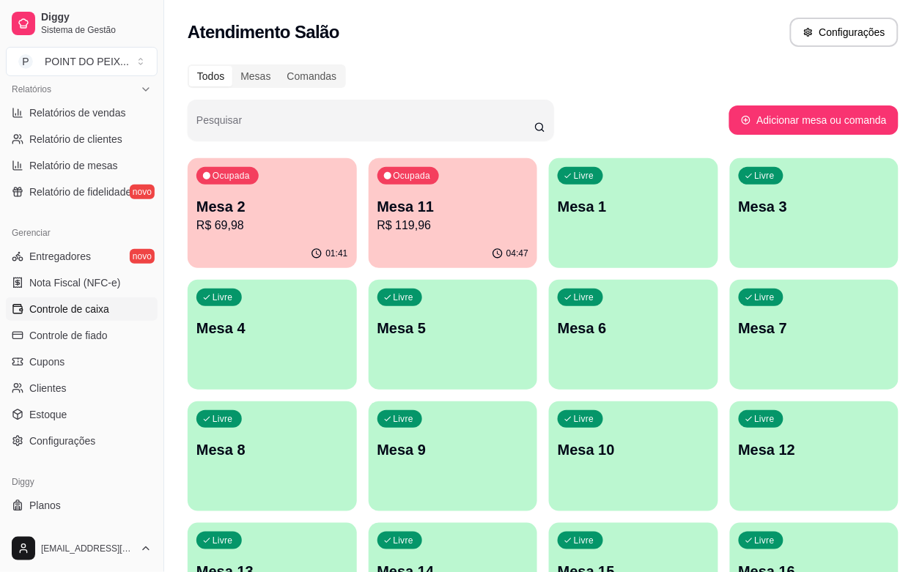
click at [101, 316] on span "Controle de caixa" at bounding box center [69, 309] width 80 height 15
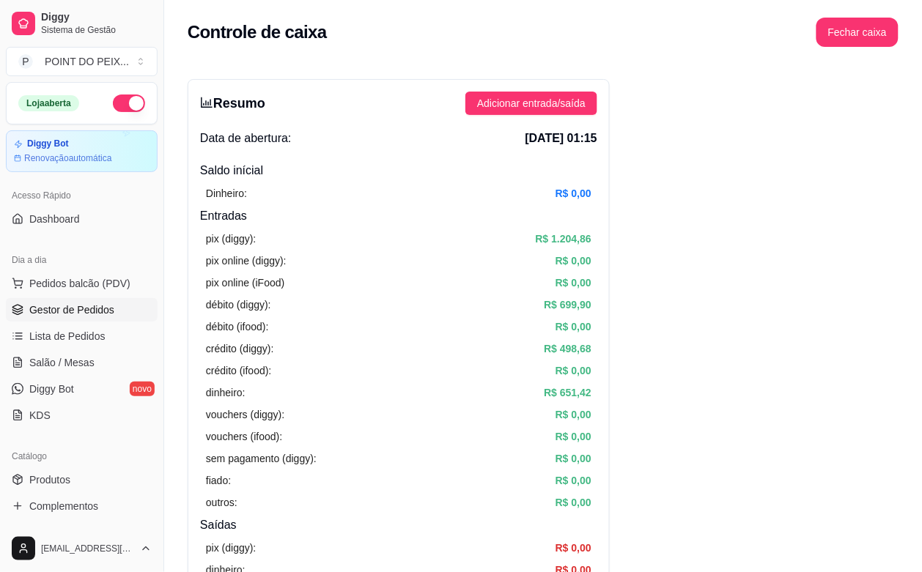
click at [92, 315] on span "Gestor de Pedidos" at bounding box center [71, 310] width 85 height 15
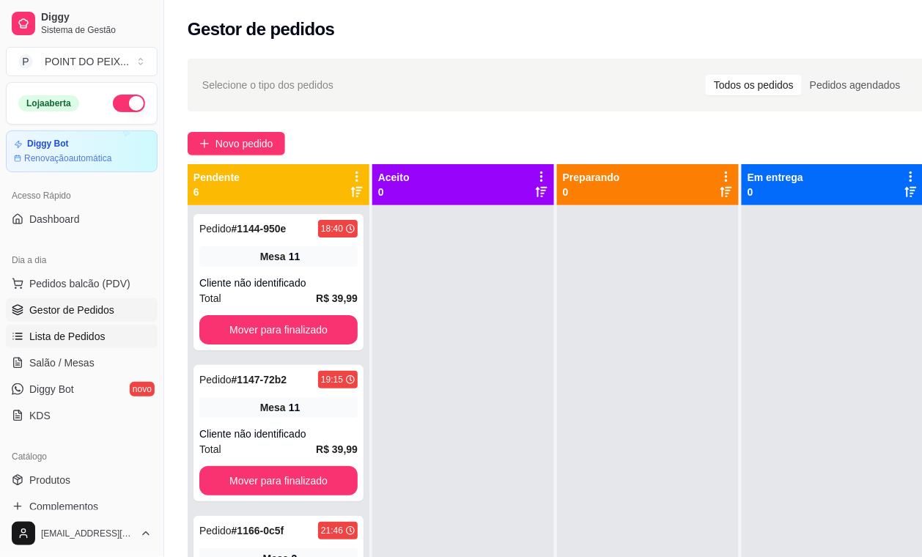
click at [90, 332] on span "Lista de Pedidos" at bounding box center [67, 336] width 76 height 15
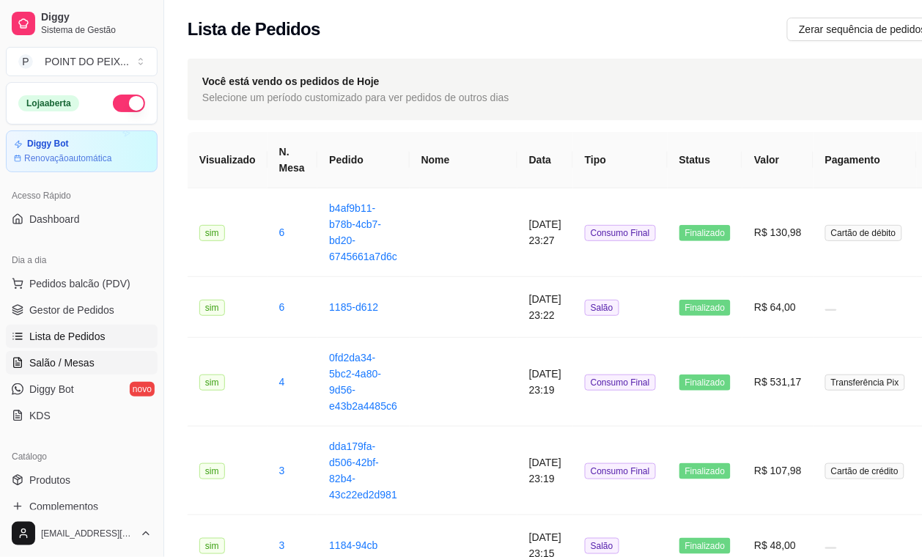
click at [86, 363] on span "Salão / Mesas" at bounding box center [61, 362] width 65 height 15
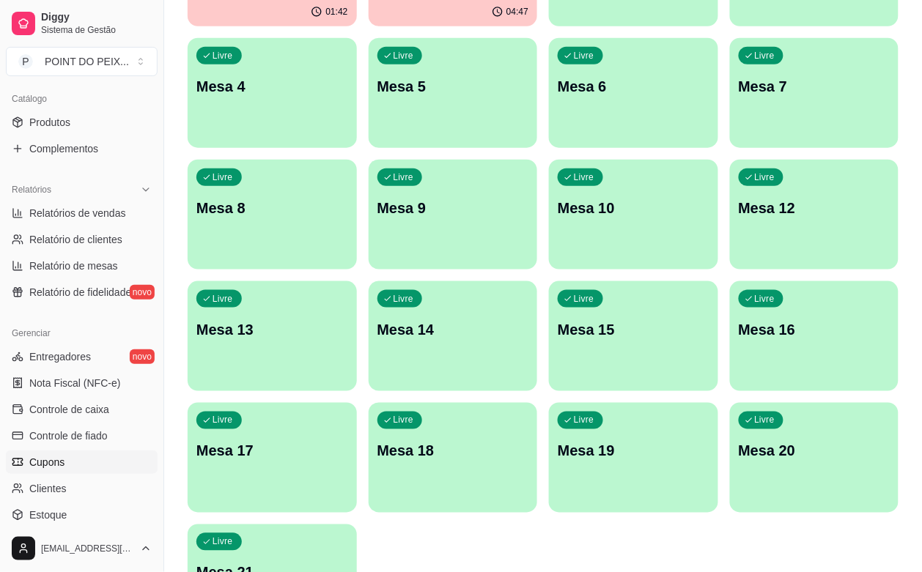
scroll to position [390, 0]
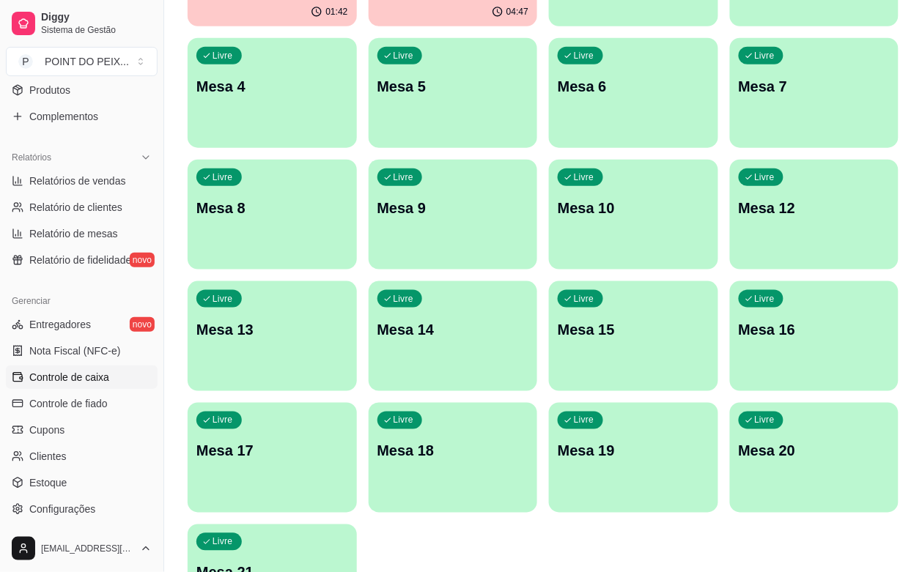
click at [100, 382] on span "Controle de caixa" at bounding box center [69, 377] width 80 height 15
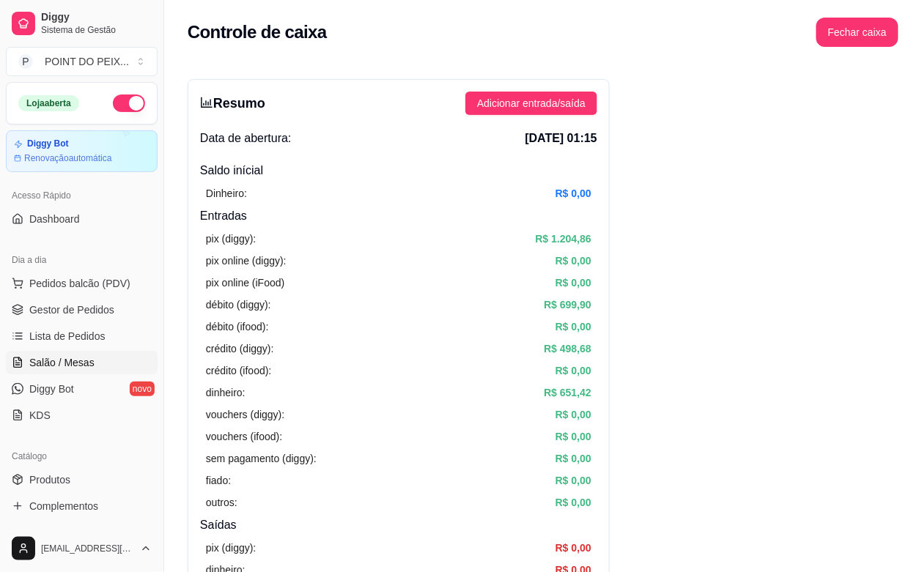
click at [72, 363] on span "Salão / Mesas" at bounding box center [61, 362] width 65 height 15
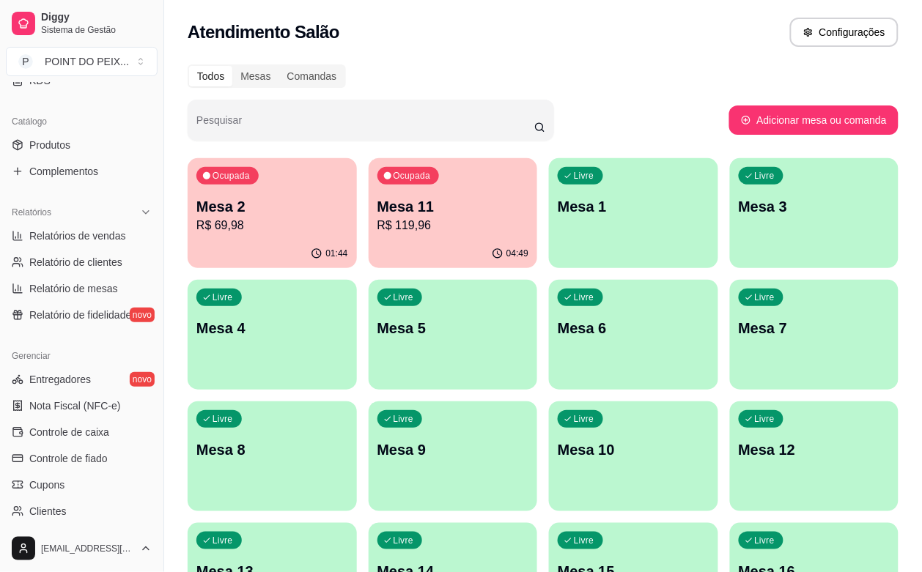
scroll to position [366, 0]
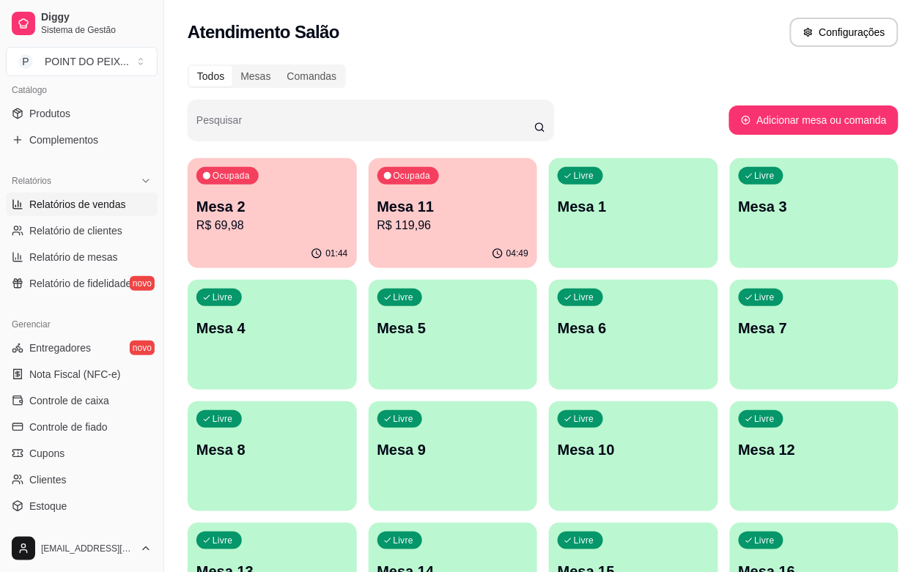
click at [75, 213] on link "Relatórios de vendas" at bounding box center [82, 204] width 152 height 23
select select "ALL"
select select "0"
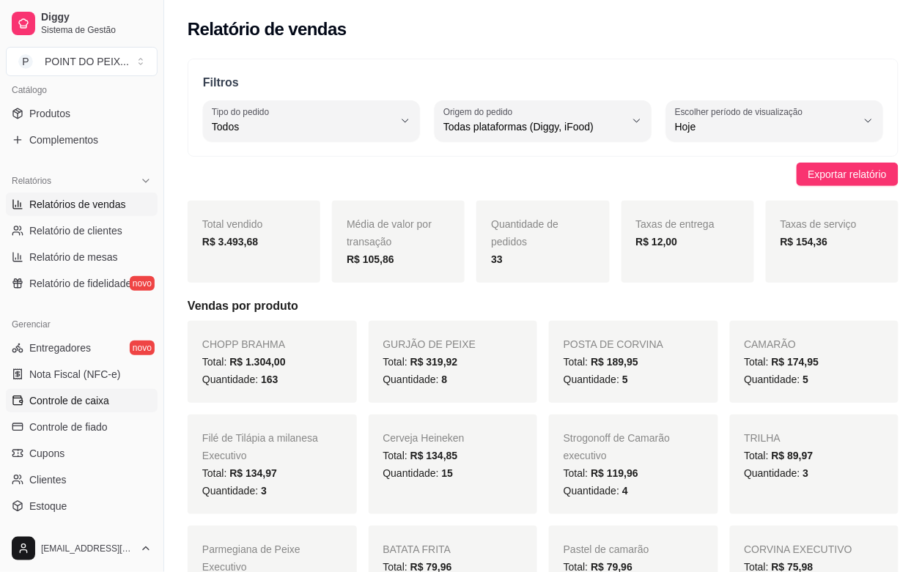
click at [100, 405] on span "Controle de caixa" at bounding box center [69, 401] width 80 height 15
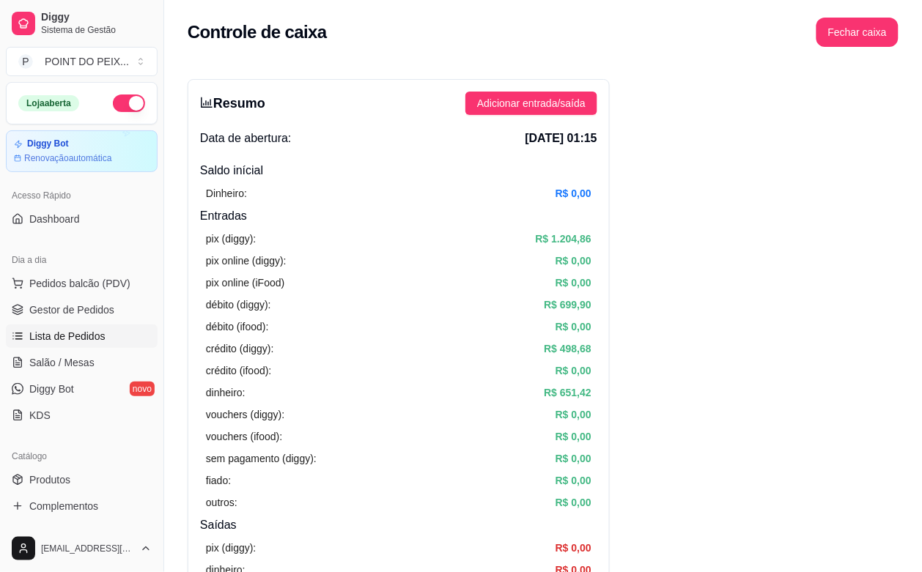
click at [78, 339] on span "Lista de Pedidos" at bounding box center [67, 336] width 76 height 15
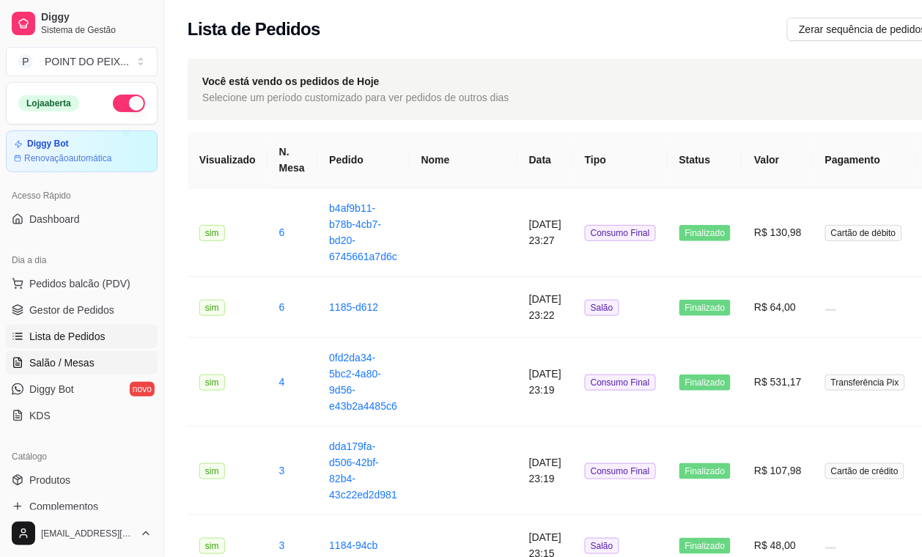
click at [88, 354] on link "Salão / Mesas" at bounding box center [82, 362] width 152 height 23
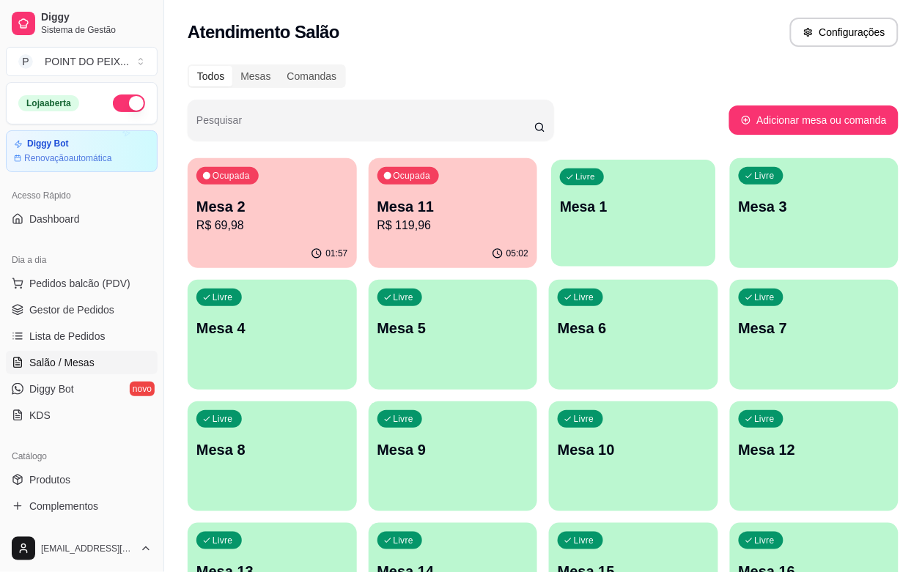
click at [551, 240] on div "Livre Mesa 1" at bounding box center [633, 204] width 164 height 89
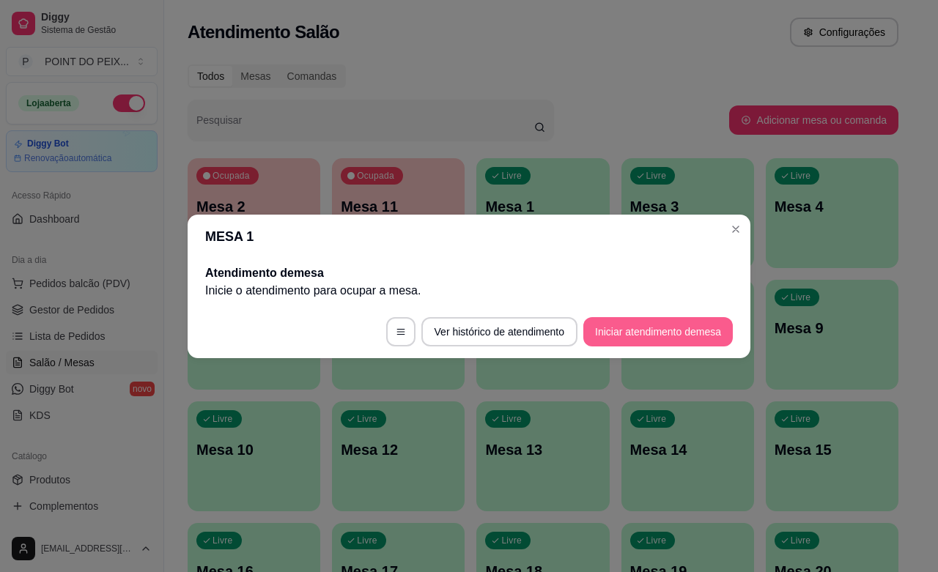
click at [663, 323] on button "Iniciar atendimento de mesa" at bounding box center [658, 331] width 150 height 29
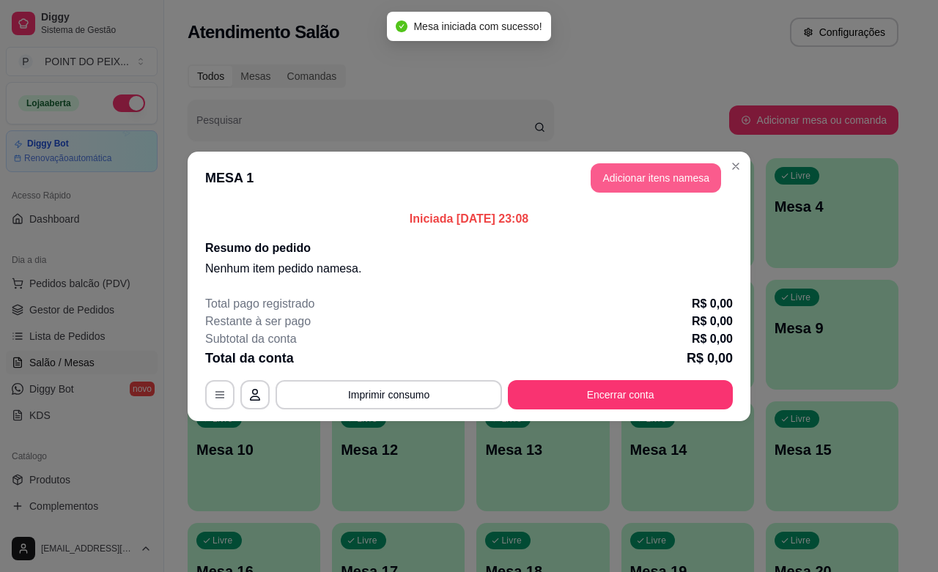
click at [647, 185] on button "Adicionar itens na mesa" at bounding box center [656, 177] width 130 height 29
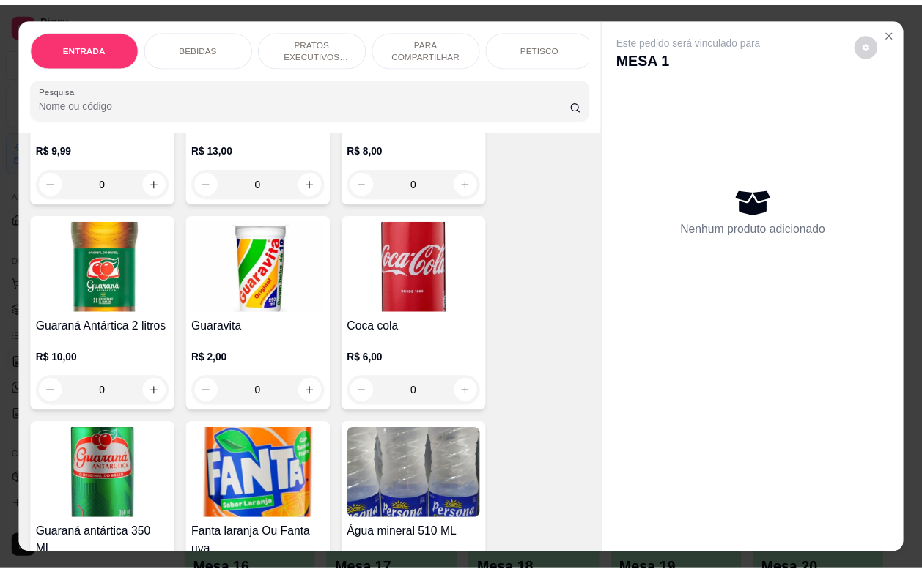
scroll to position [733, 0]
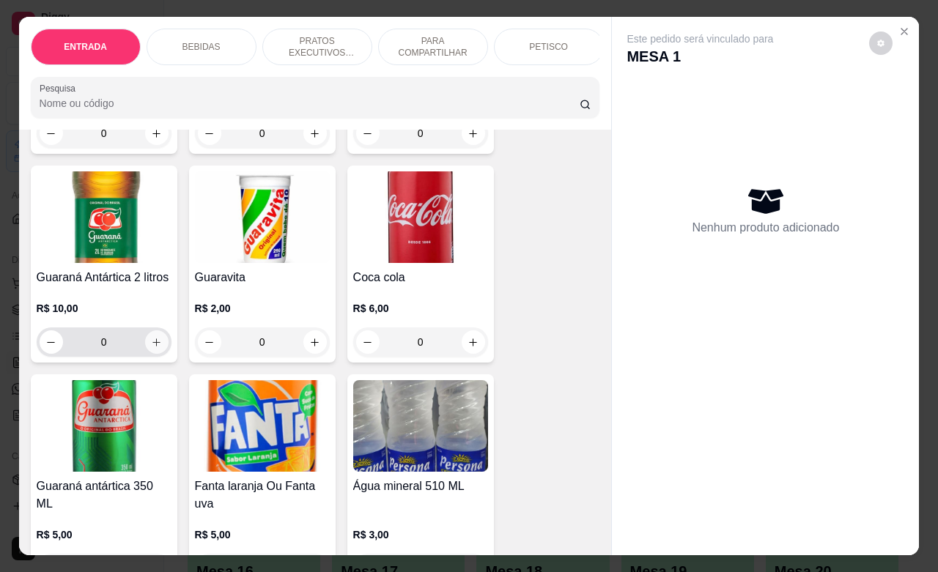
click at [151, 337] on icon "increase-product-quantity" at bounding box center [156, 342] width 11 height 11
type input "1"
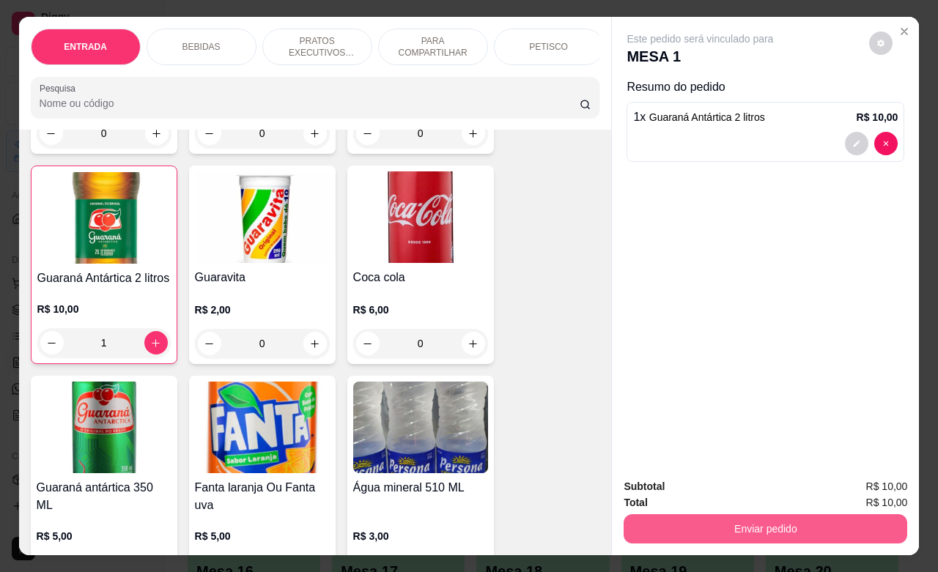
click at [767, 525] on button "Enviar pedido" at bounding box center [766, 529] width 284 height 29
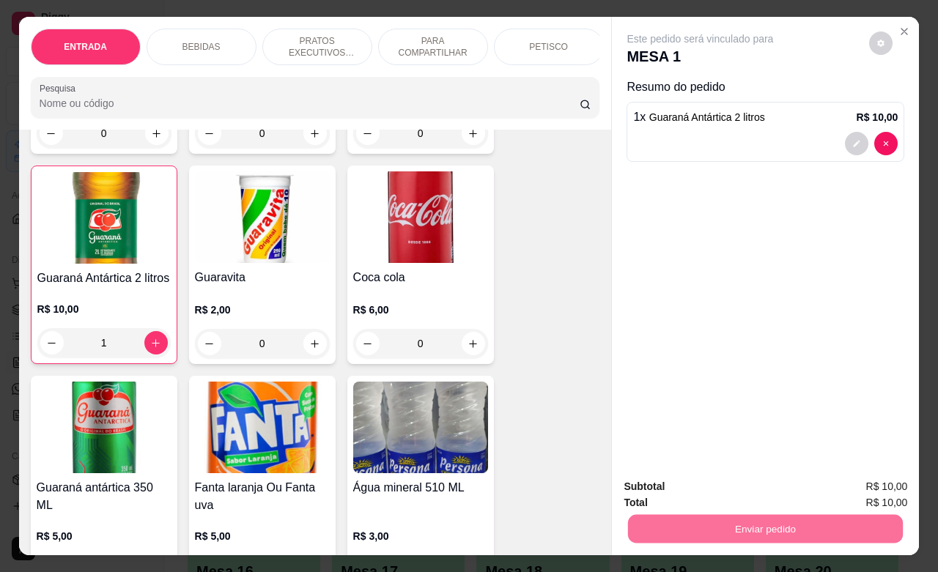
click at [756, 486] on button "Não registrar e enviar pedido" at bounding box center [715, 485] width 152 height 28
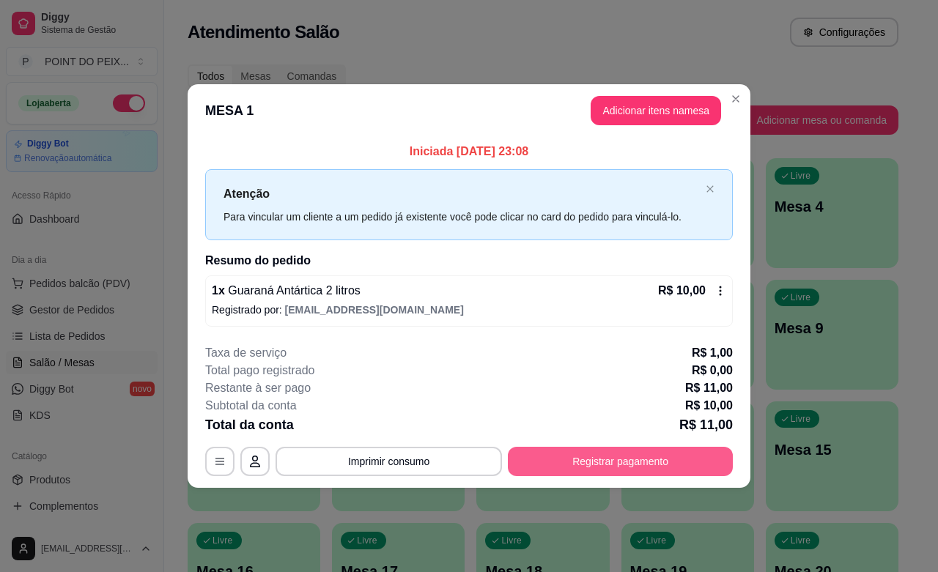
click at [655, 459] on button "Registrar pagamento" at bounding box center [620, 461] width 225 height 29
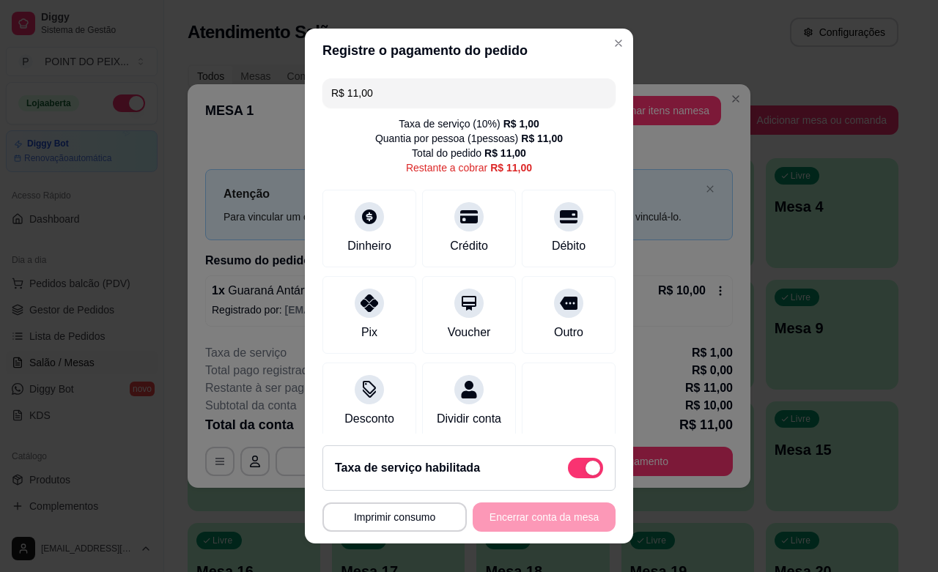
click at [568, 464] on span at bounding box center [585, 468] width 35 height 21
click at [567, 471] on input "checkbox" at bounding box center [572, 476] width 10 height 10
checkbox input "true"
type input "R$ 10,00"
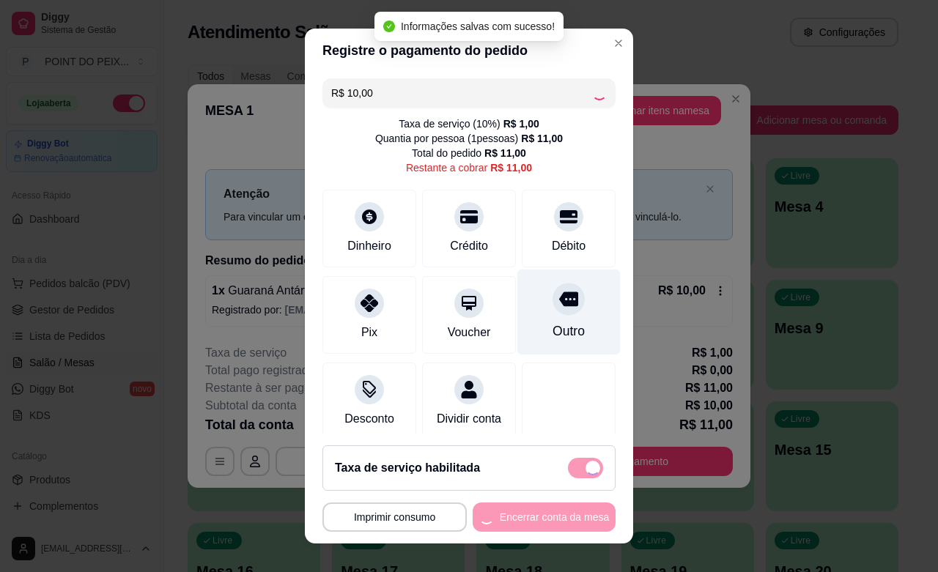
checkbox input "false"
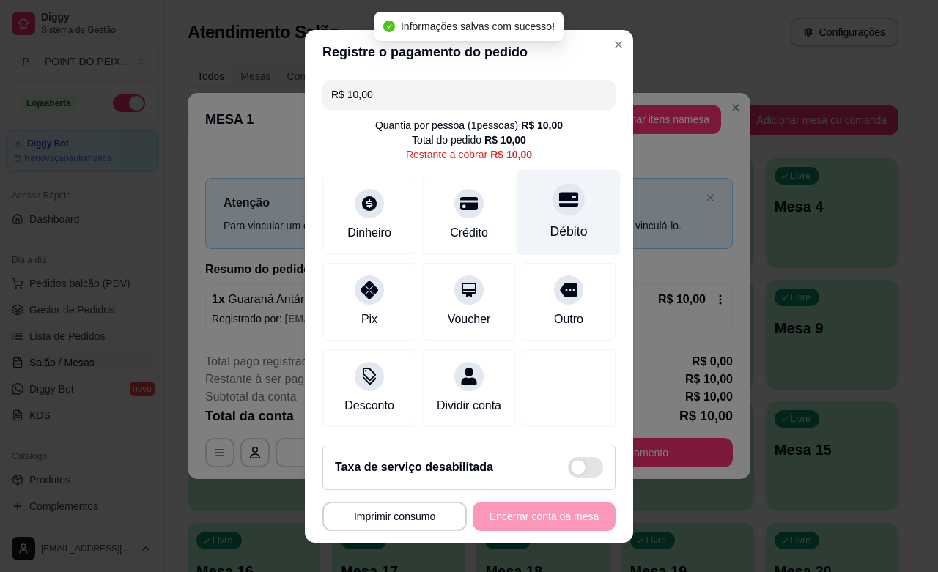
click at [550, 222] on div "Débito" at bounding box center [568, 231] width 37 height 19
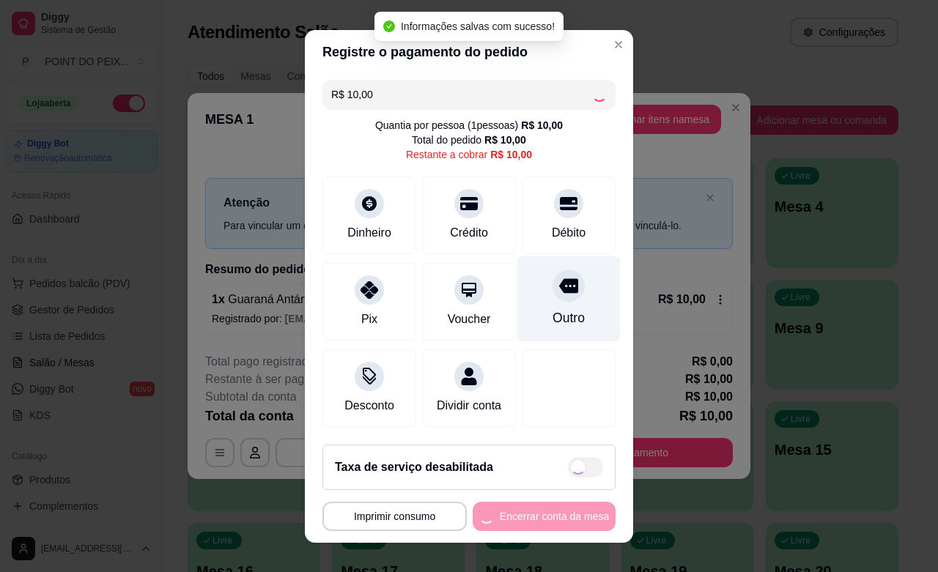
type input "R$ 0,00"
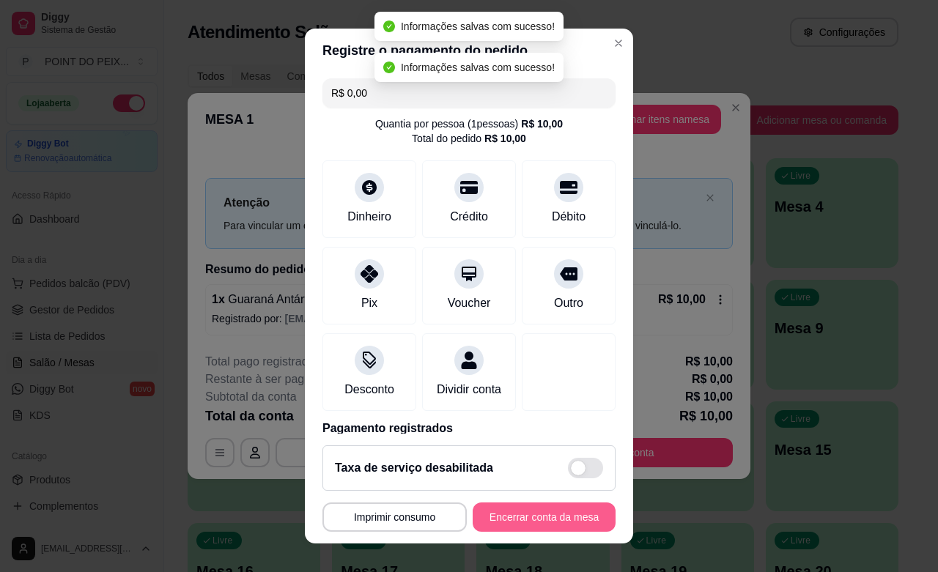
click at [537, 518] on button "Encerrar conta da mesa" at bounding box center [544, 517] width 143 height 29
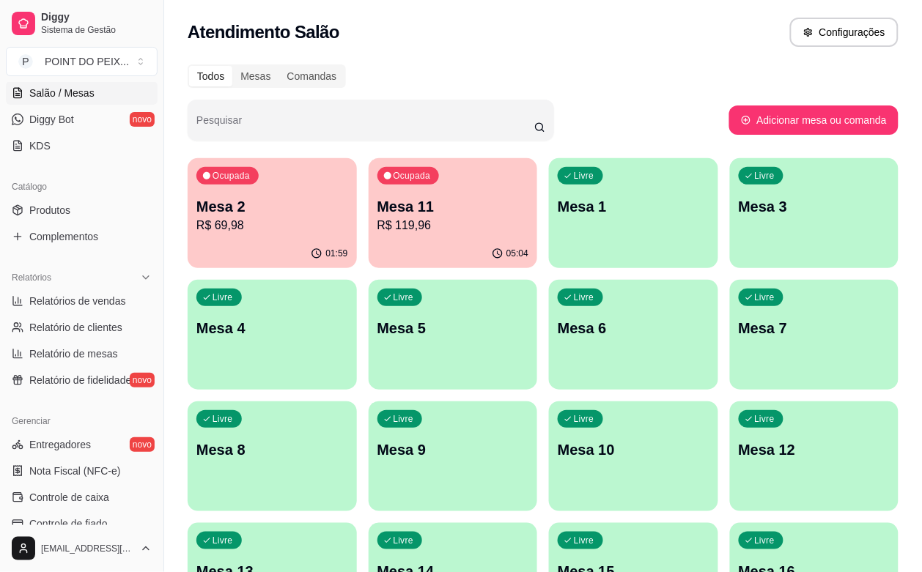
scroll to position [275, 0]
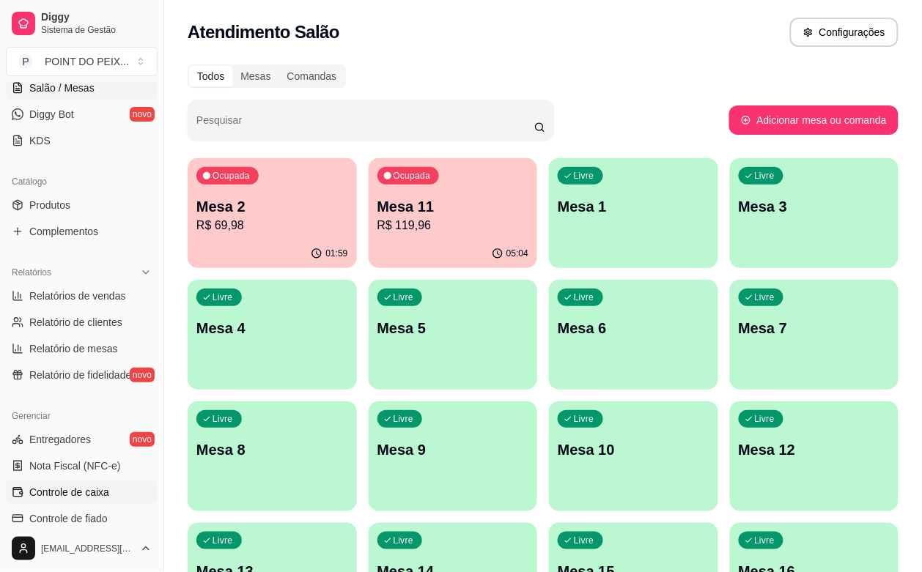
click at [75, 491] on span "Controle de caixa" at bounding box center [69, 492] width 80 height 15
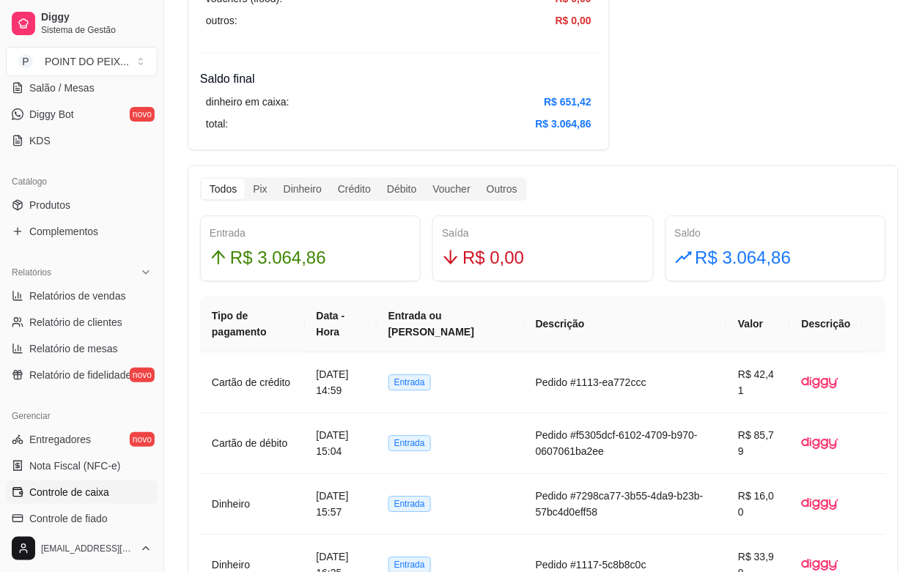
scroll to position [733, 0]
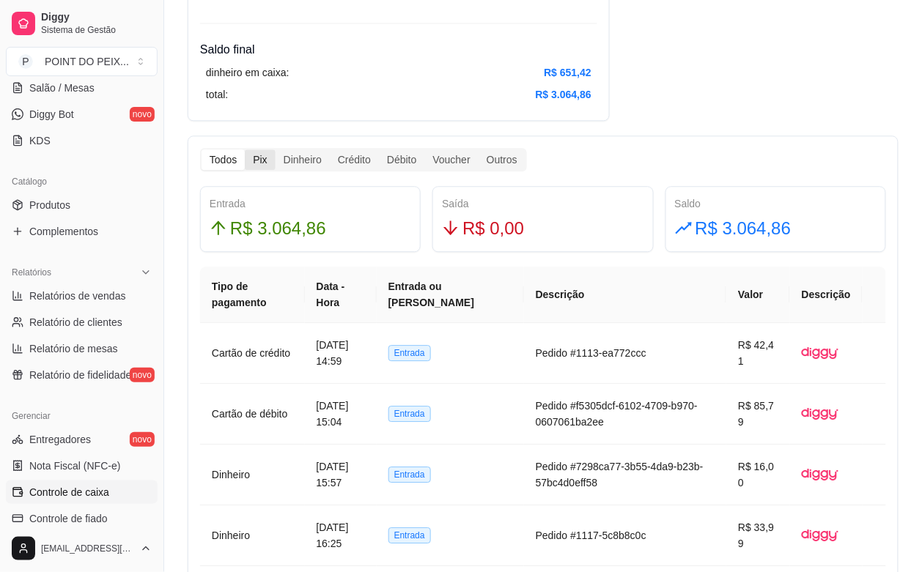
click at [264, 163] on div "Pix" at bounding box center [260, 160] width 30 height 21
click at [245, 150] on input "Pix" at bounding box center [245, 150] width 0 height 0
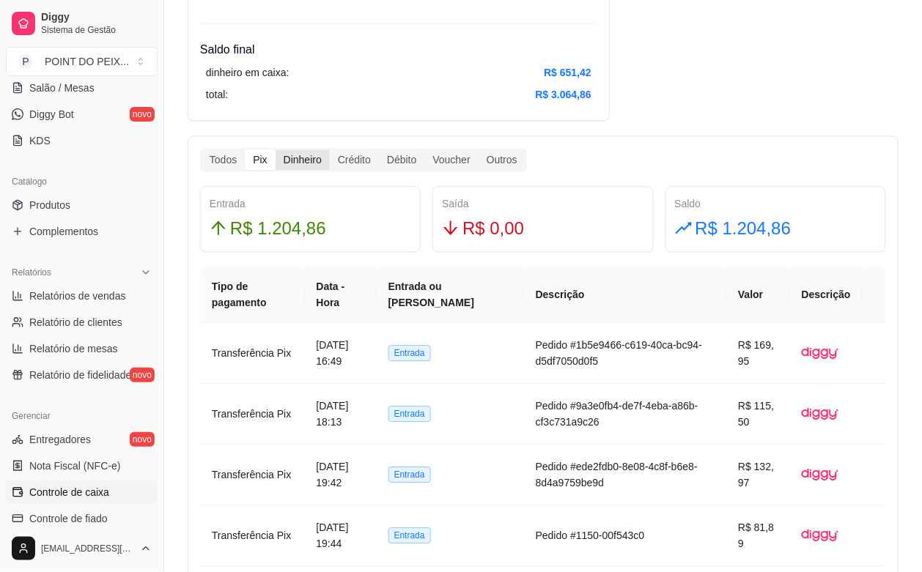
click at [293, 163] on div "Dinheiro" at bounding box center [303, 160] width 54 height 21
click at [276, 150] on input "Dinheiro" at bounding box center [276, 150] width 0 height 0
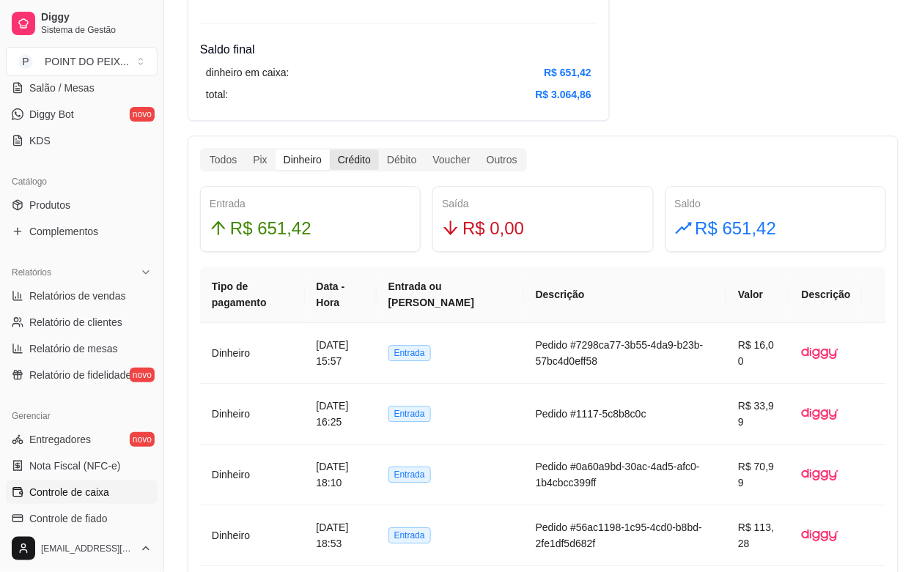
click at [346, 162] on div "Crédito" at bounding box center [354, 160] width 49 height 21
click at [330, 150] on input "Crédito" at bounding box center [330, 150] width 0 height 0
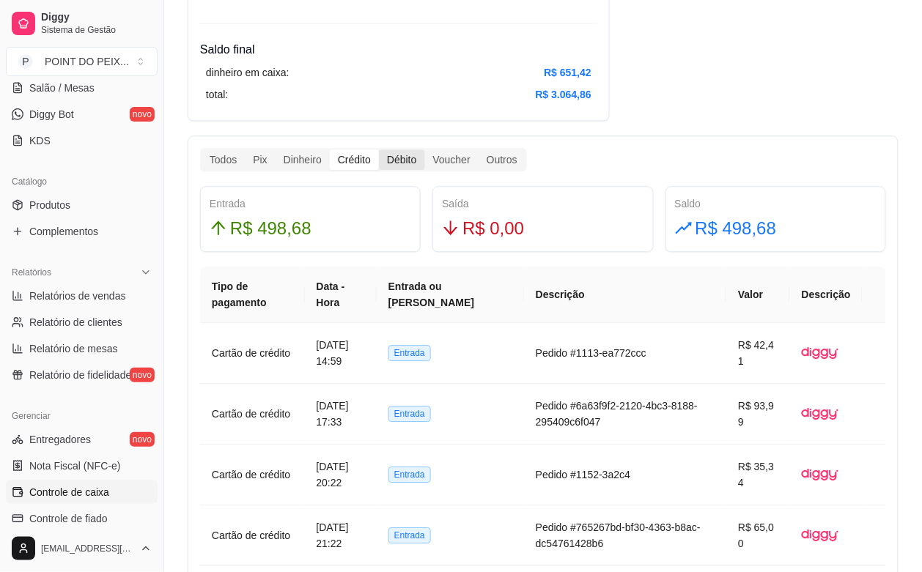
click at [402, 161] on div "Débito" at bounding box center [401, 160] width 45 height 21
click at [379, 150] on input "Débito" at bounding box center [379, 150] width 0 height 0
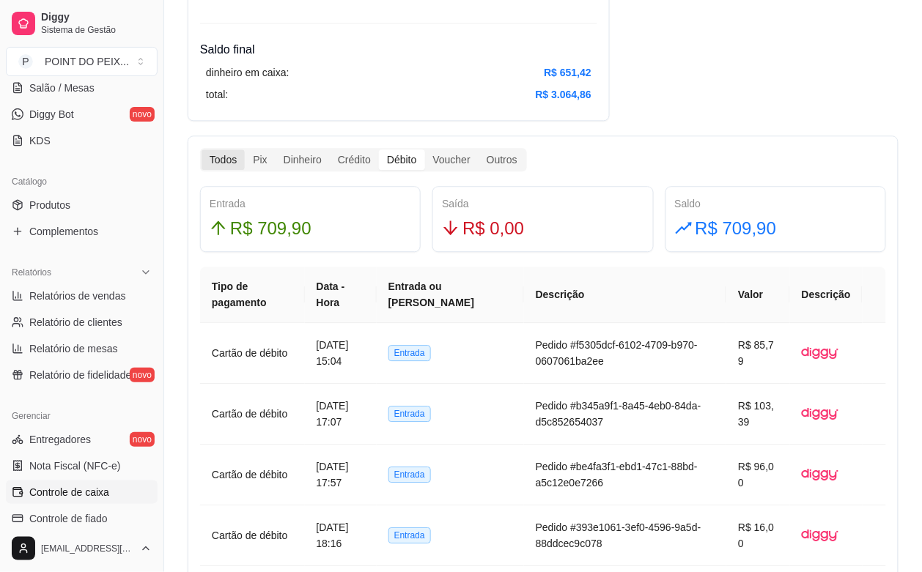
click at [224, 158] on div "Todos" at bounding box center [223, 160] width 43 height 21
click at [202, 150] on input "Todos" at bounding box center [202, 150] width 0 height 0
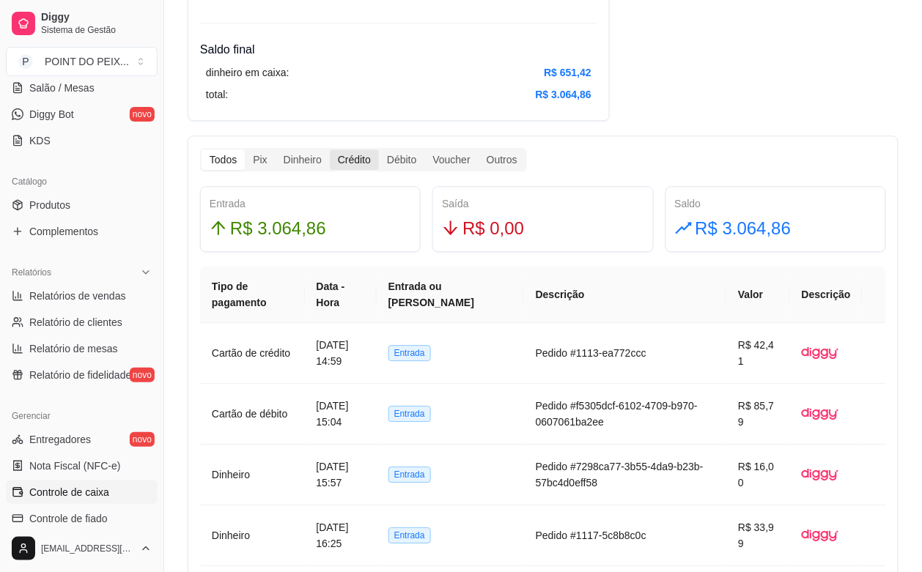
click at [345, 163] on div "Crédito" at bounding box center [354, 160] width 49 height 21
click at [330, 150] on input "Crédito" at bounding box center [330, 150] width 0 height 0
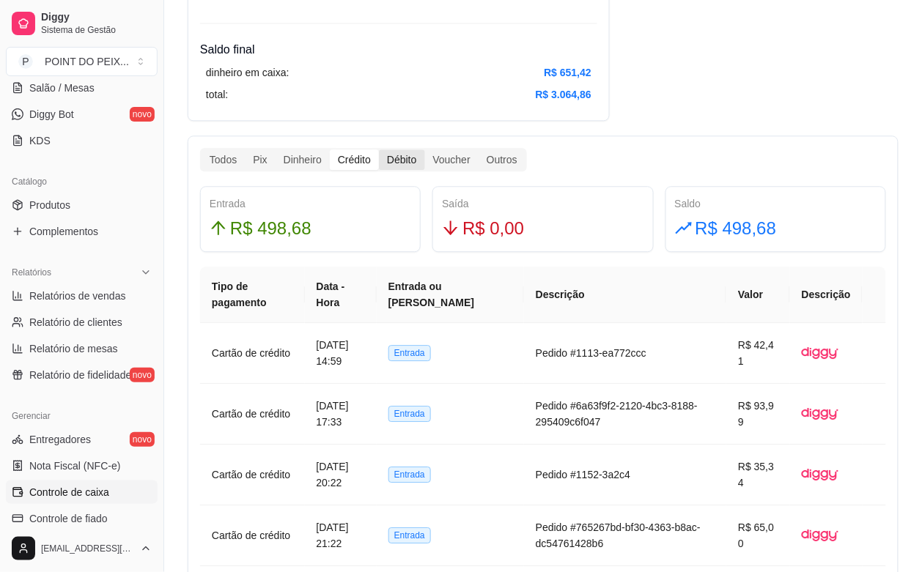
click at [411, 163] on div "Débito" at bounding box center [401, 160] width 45 height 21
click at [379, 150] on input "Débito" at bounding box center [379, 150] width 0 height 0
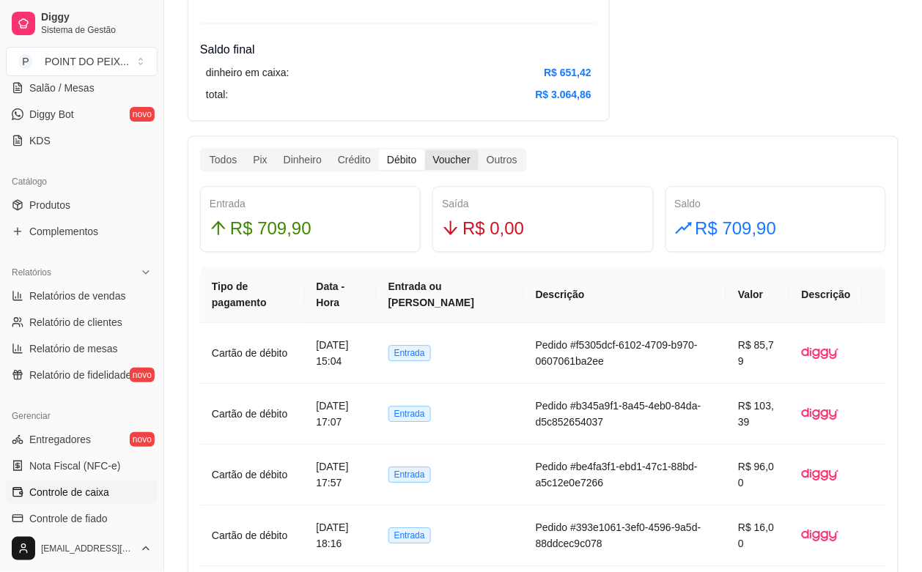
click at [449, 166] on div "Voucher" at bounding box center [452, 160] width 54 height 21
click at [425, 150] on input "Voucher" at bounding box center [425, 150] width 0 height 0
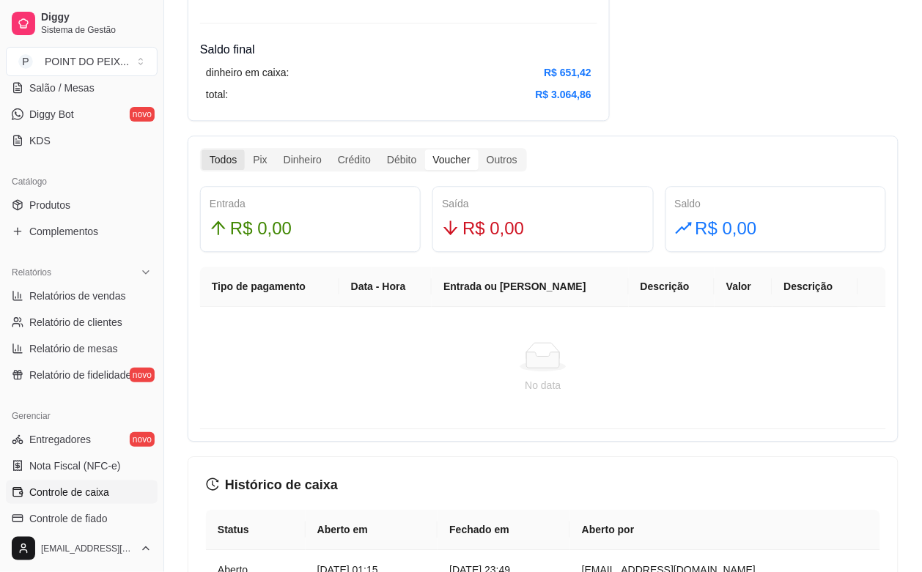
click at [233, 166] on div "Todos" at bounding box center [223, 160] width 43 height 21
click at [202, 150] on input "Todos" at bounding box center [202, 150] width 0 height 0
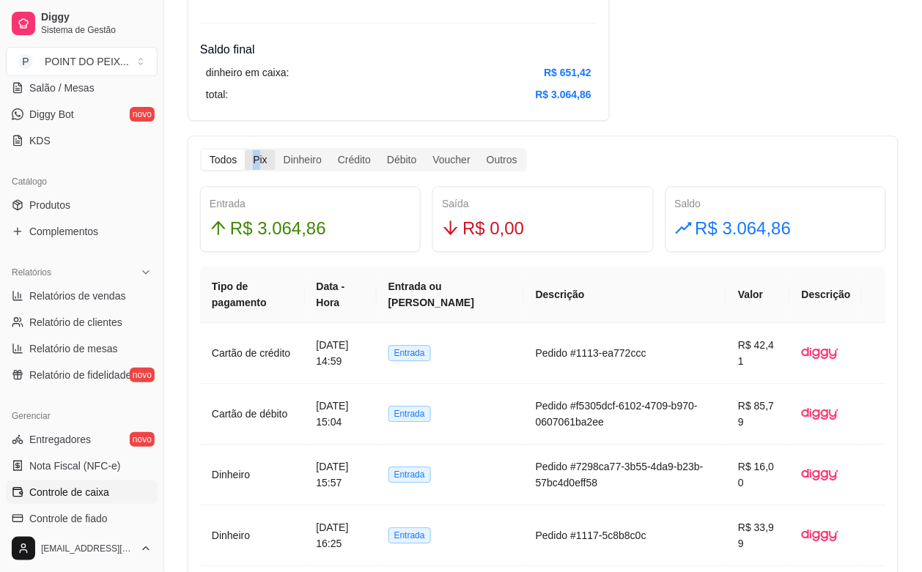
click at [255, 163] on div "Pix" at bounding box center [260, 160] width 30 height 21
click at [266, 163] on div "Pix" at bounding box center [260, 160] width 30 height 21
click at [245, 150] on input "Pix" at bounding box center [245, 150] width 0 height 0
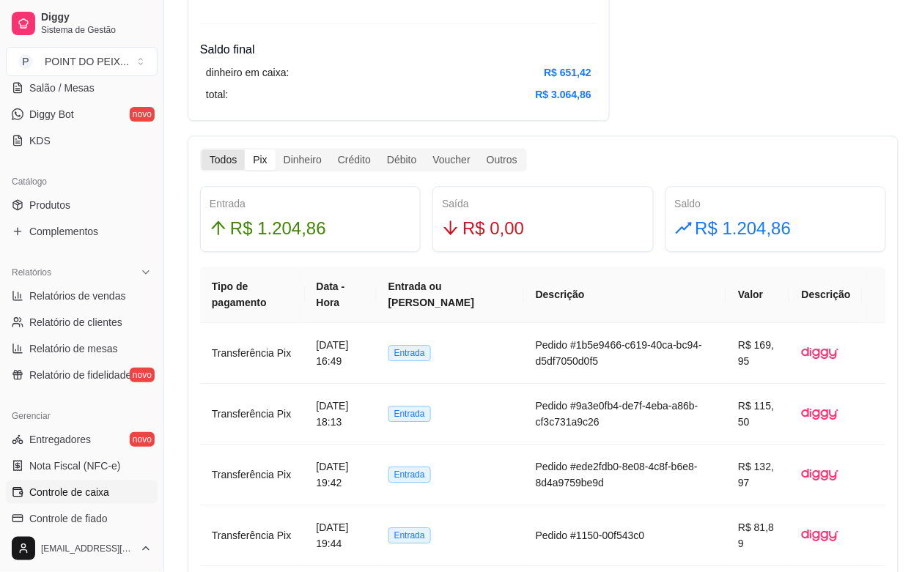
click at [229, 158] on div "Todos" at bounding box center [223, 160] width 43 height 21
click at [202, 150] on input "Todos" at bounding box center [202, 150] width 0 height 0
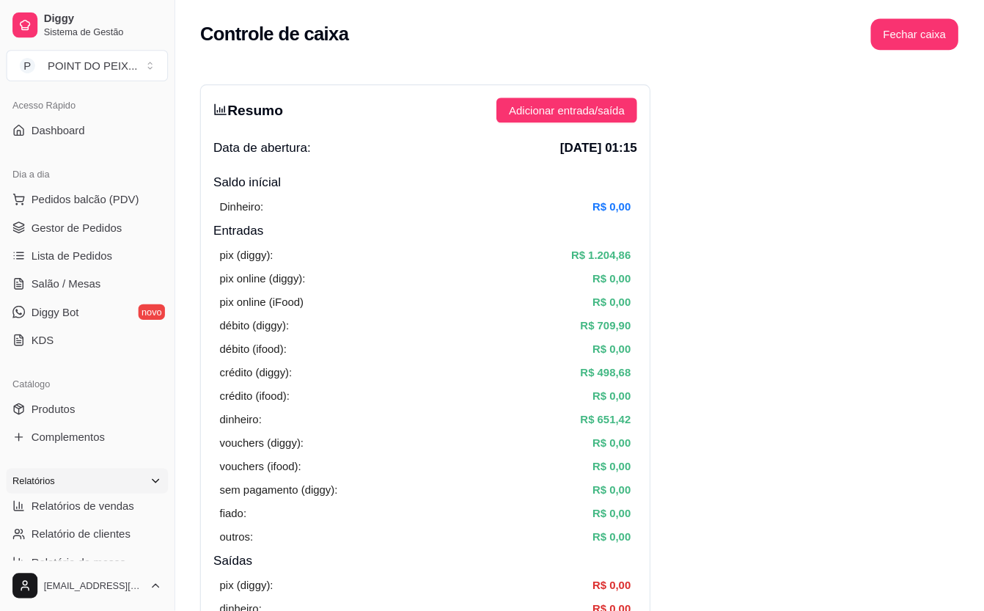
scroll to position [92, 0]
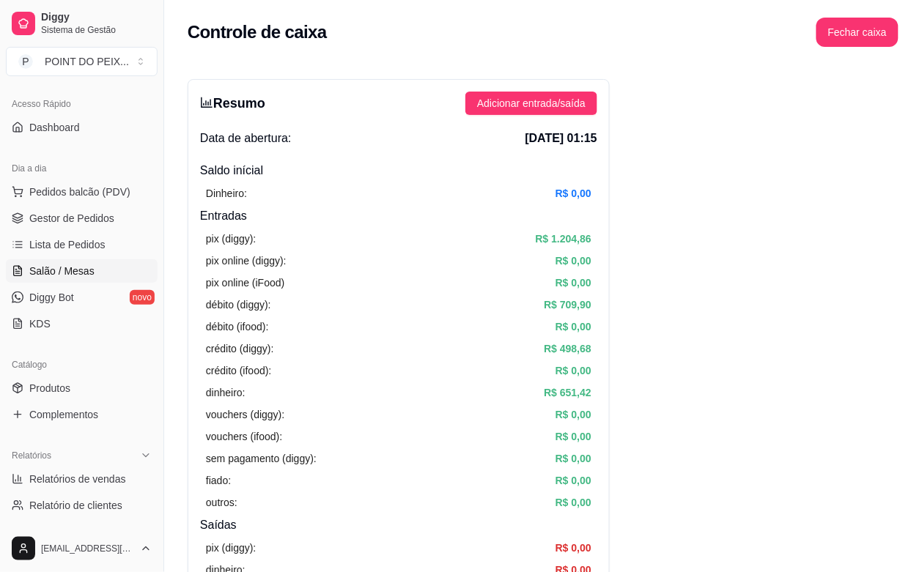
click at [78, 276] on span "Salão / Mesas" at bounding box center [61, 271] width 65 height 15
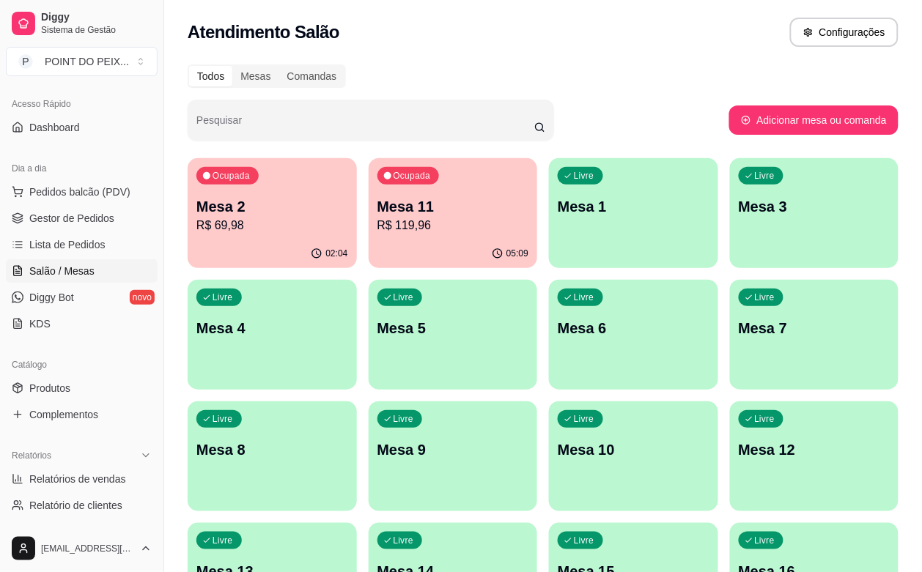
click at [369, 341] on div "Livre Mesa 5" at bounding box center [453, 326] width 169 height 92
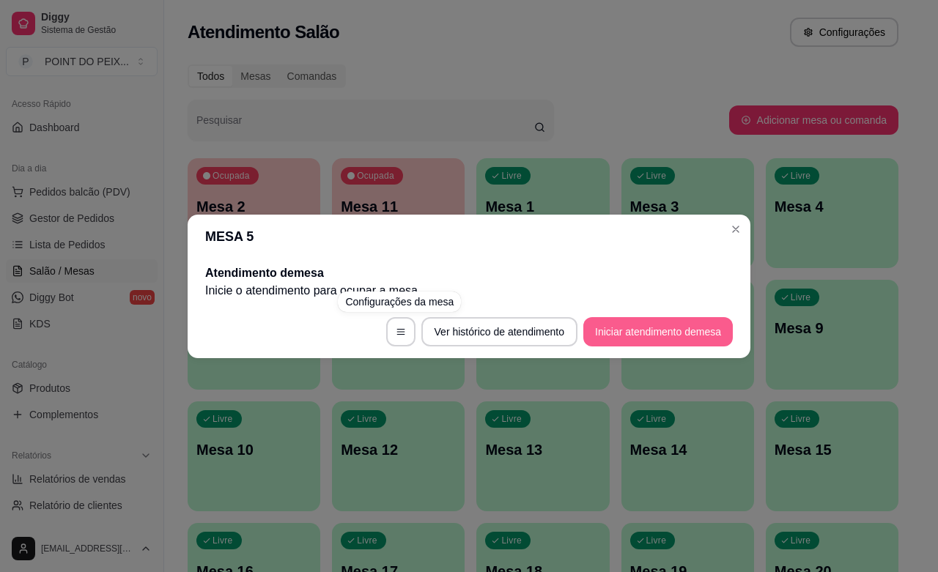
click at [605, 334] on button "Iniciar atendimento de mesa" at bounding box center [658, 331] width 150 height 29
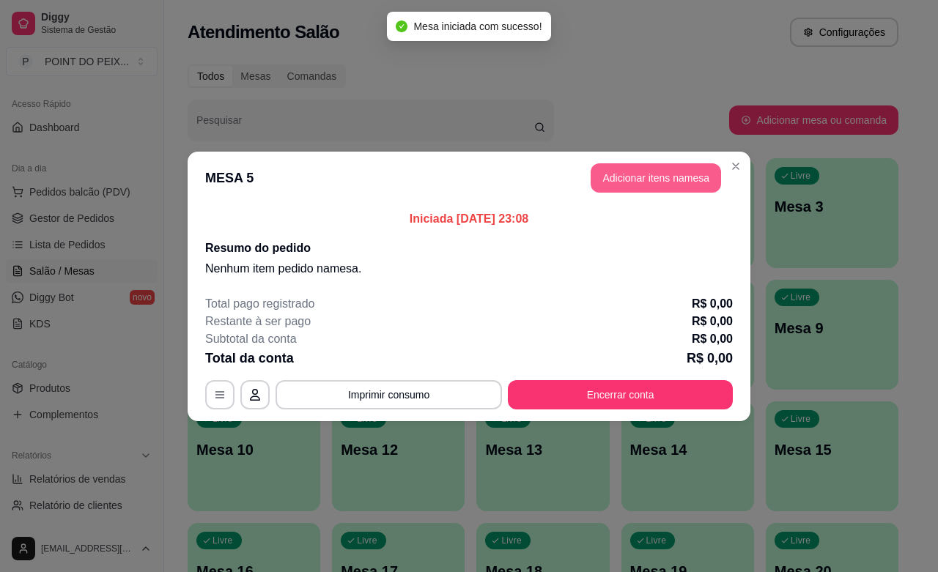
click at [679, 176] on button "Adicionar itens na mesa" at bounding box center [656, 177] width 130 height 29
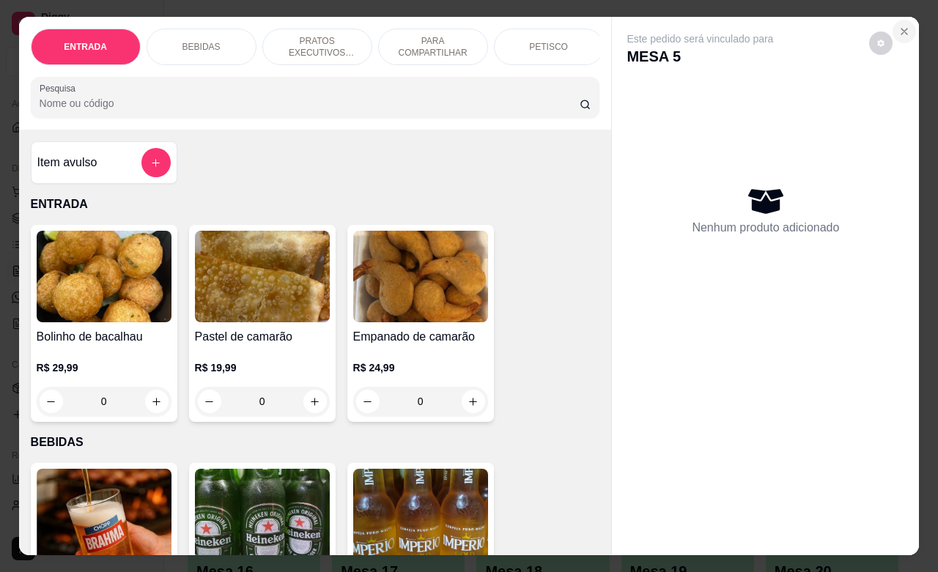
click at [899, 26] on icon "Close" at bounding box center [905, 32] width 12 height 12
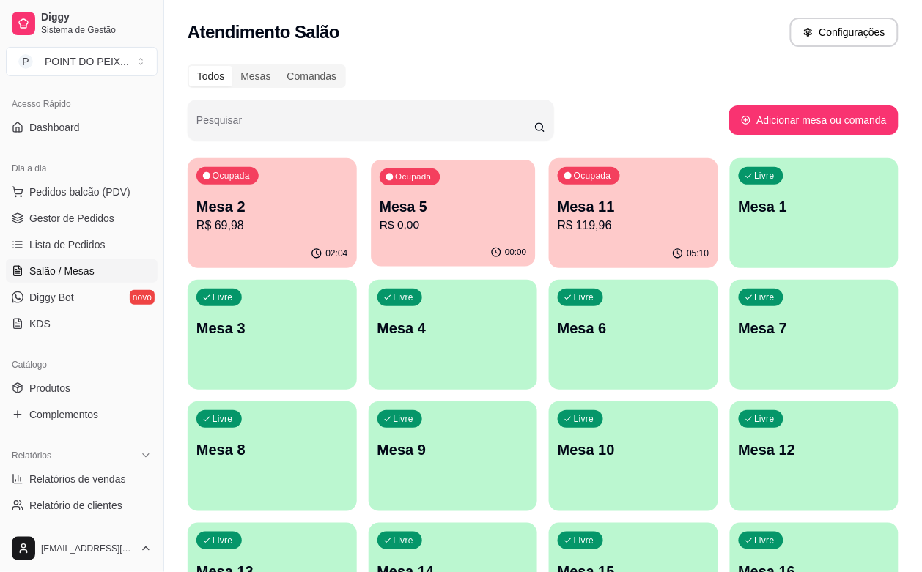
click at [490, 250] on icon "button" at bounding box center [496, 253] width 12 height 12
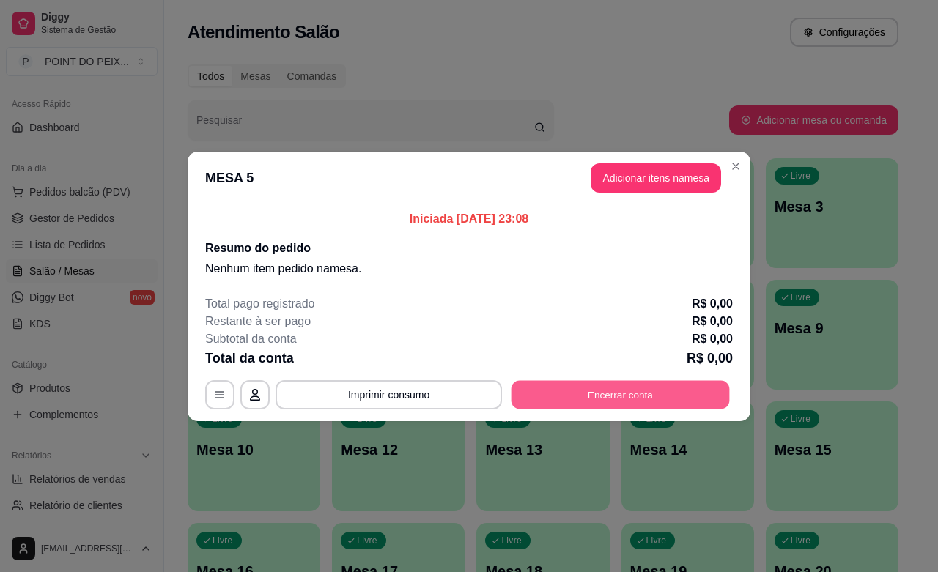
click at [594, 391] on button "Encerrar conta" at bounding box center [621, 394] width 218 height 29
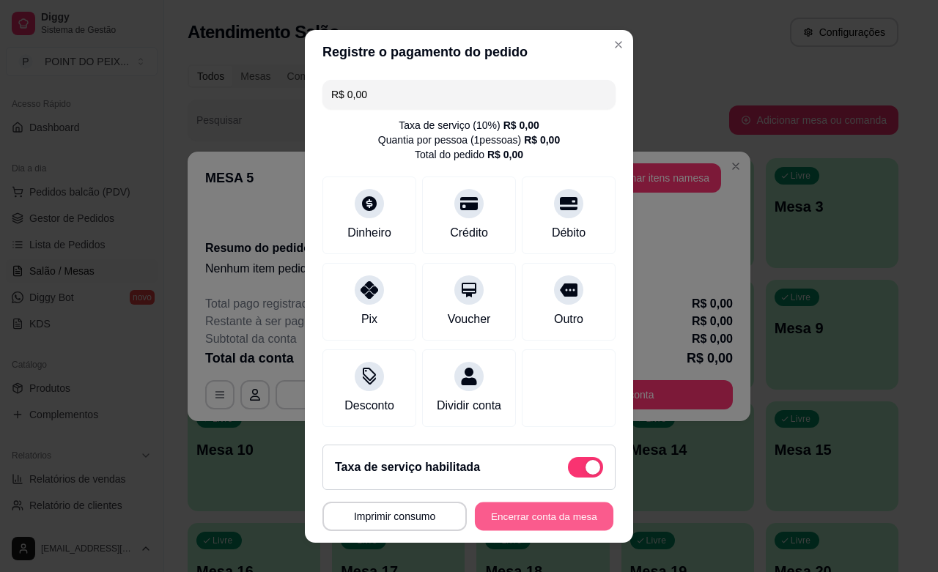
click at [559, 519] on button "Encerrar conta da mesa" at bounding box center [544, 516] width 139 height 29
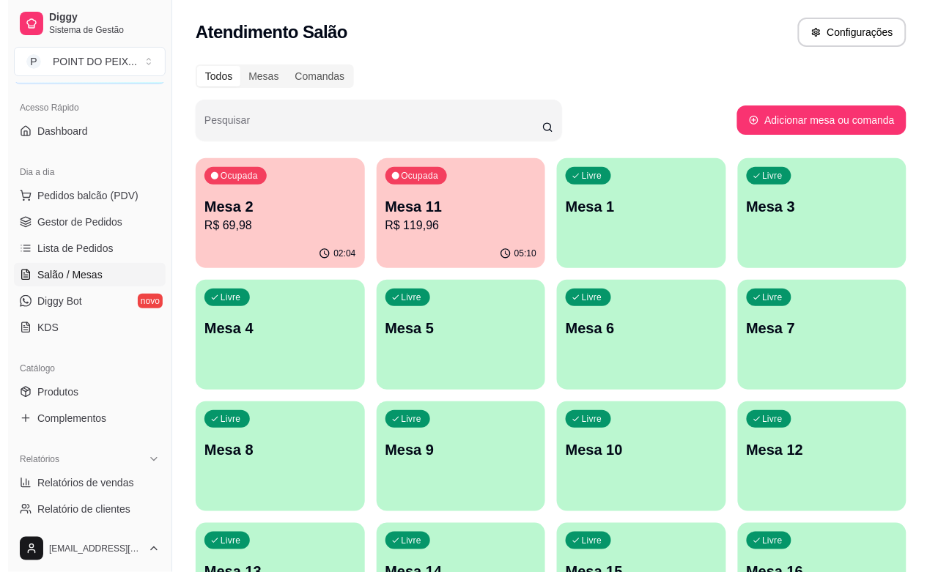
scroll to position [88, 0]
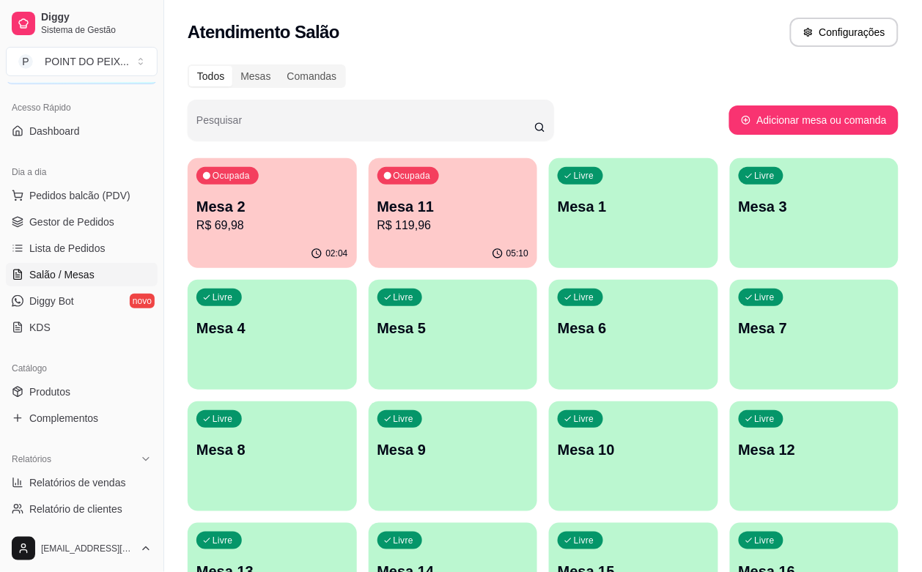
click at [526, 51] on div "Atendimento Salão Configurações" at bounding box center [543, 28] width 758 height 56
click at [816, 27] on button "Configurações" at bounding box center [845, 32] width 106 height 29
click at [589, 237] on div "Livre Mesa 1" at bounding box center [633, 204] width 169 height 92
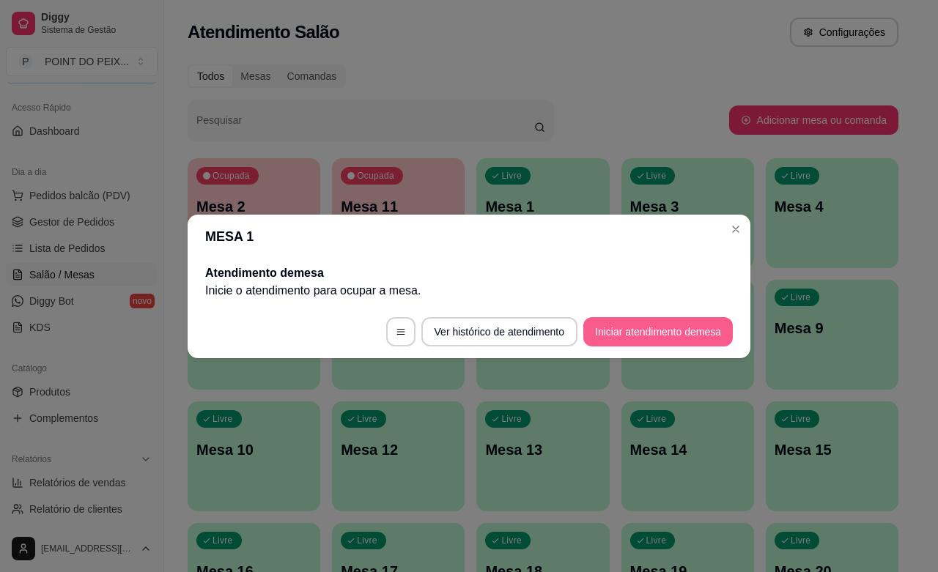
click at [634, 331] on button "Iniciar atendimento de mesa" at bounding box center [658, 331] width 150 height 29
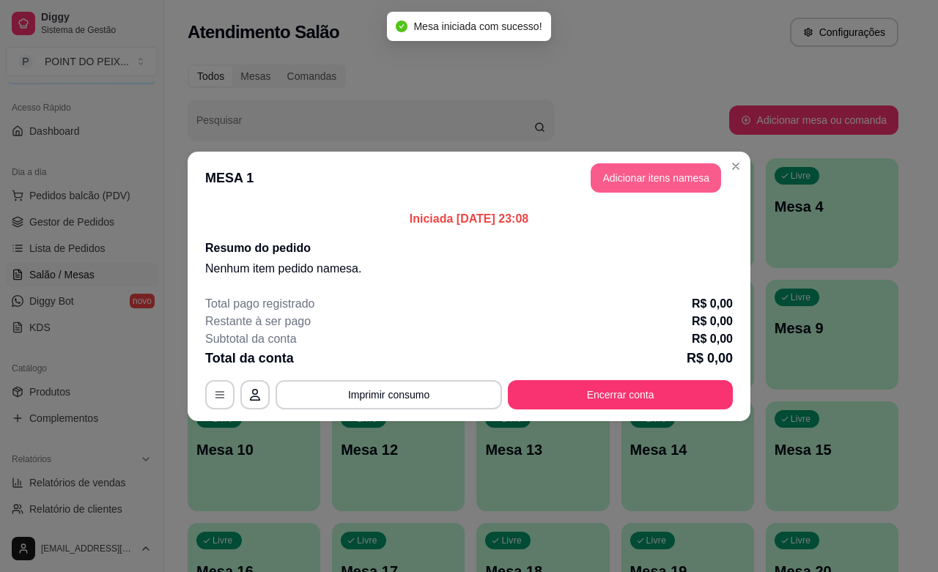
click at [660, 169] on button "Adicionar itens na mesa" at bounding box center [656, 177] width 130 height 29
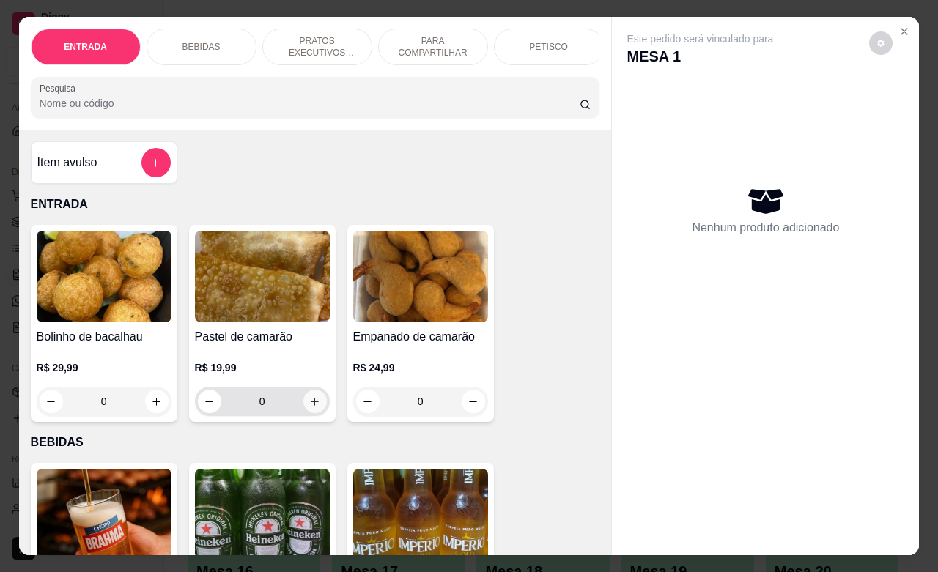
click at [306, 413] on button "increase-product-quantity" at bounding box center [314, 401] width 23 height 23
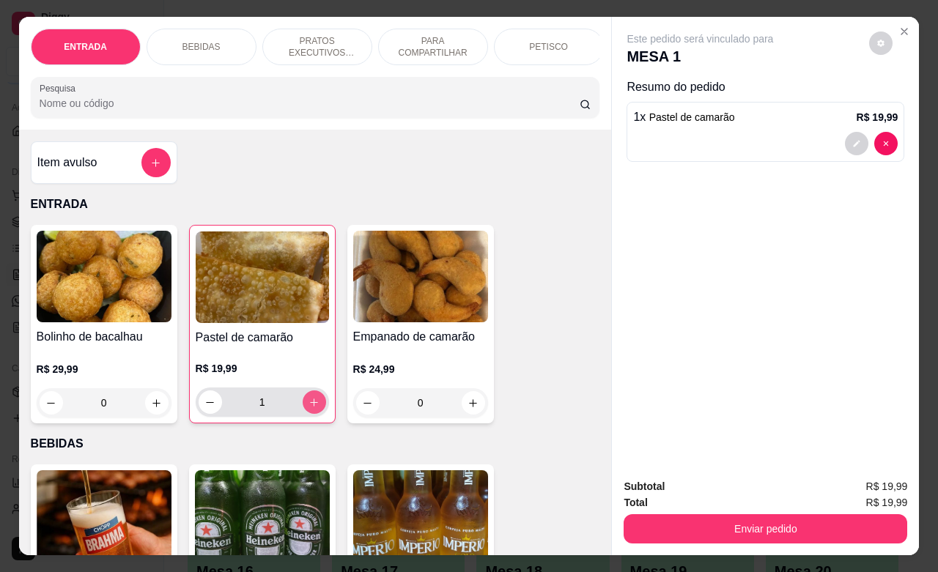
type input "1"
click at [534, 48] on div "PETISCO" at bounding box center [549, 47] width 110 height 37
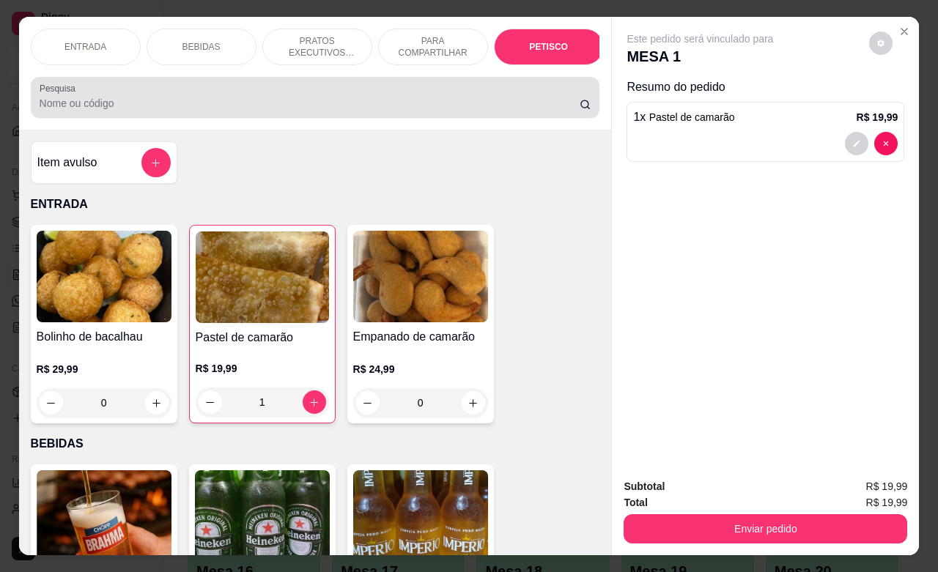
scroll to position [3232, 0]
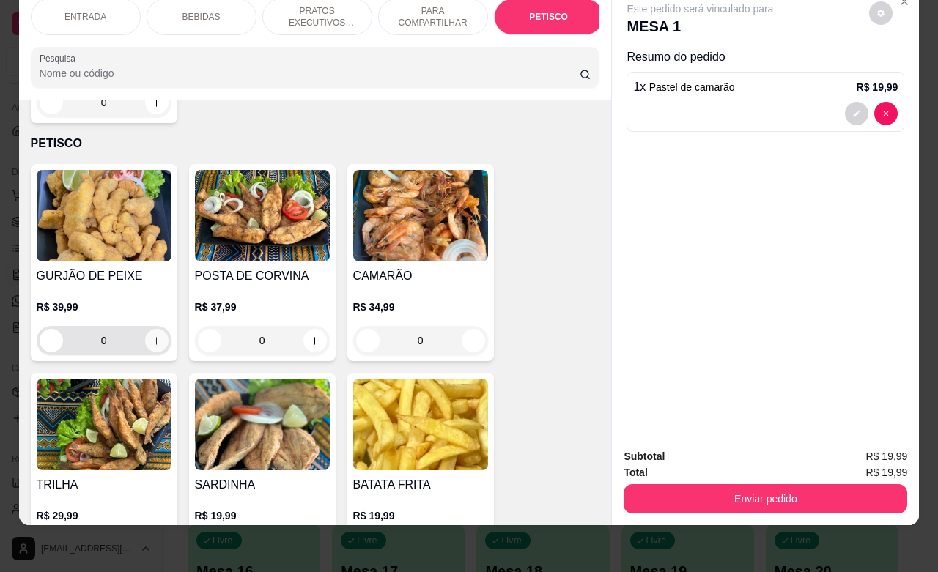
click at [148, 329] on button "increase-product-quantity" at bounding box center [156, 340] width 23 height 23
type input "1"
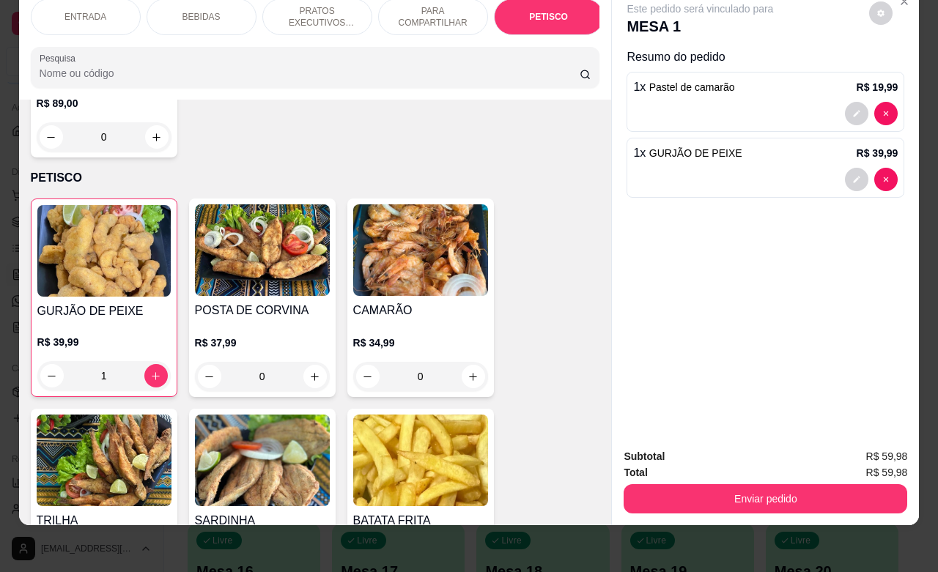
scroll to position [3049, 0]
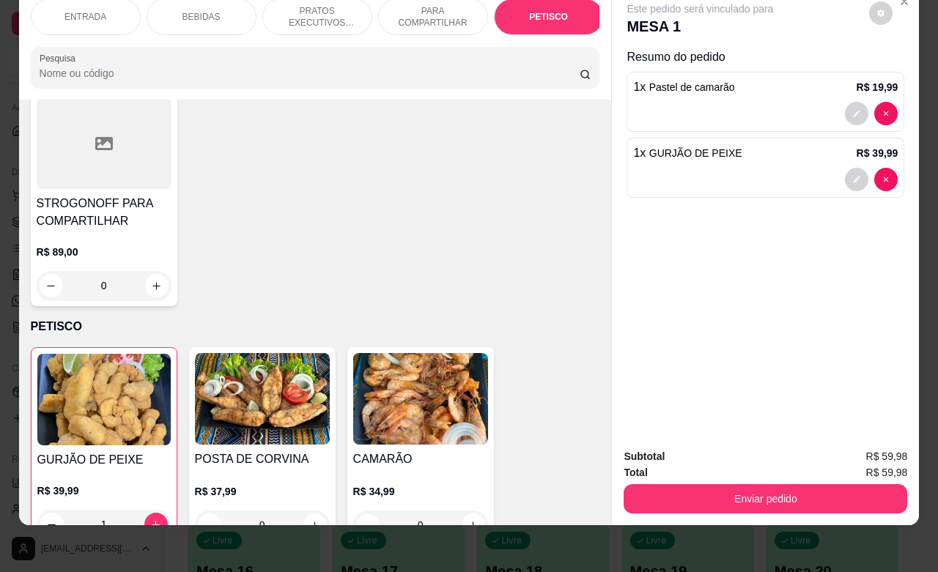
click at [196, 8] on div "BEBIDAS" at bounding box center [202, 17] width 110 height 37
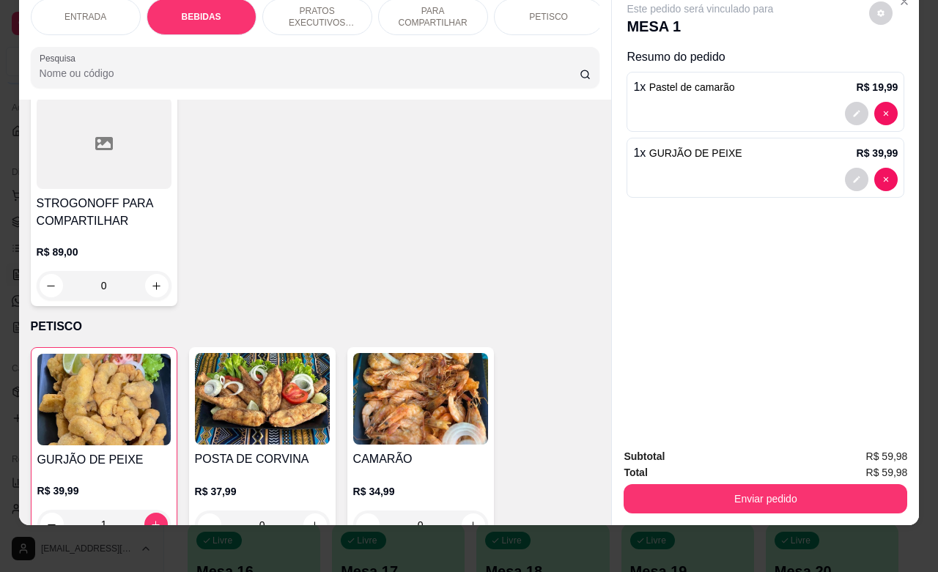
scroll to position [306, 0]
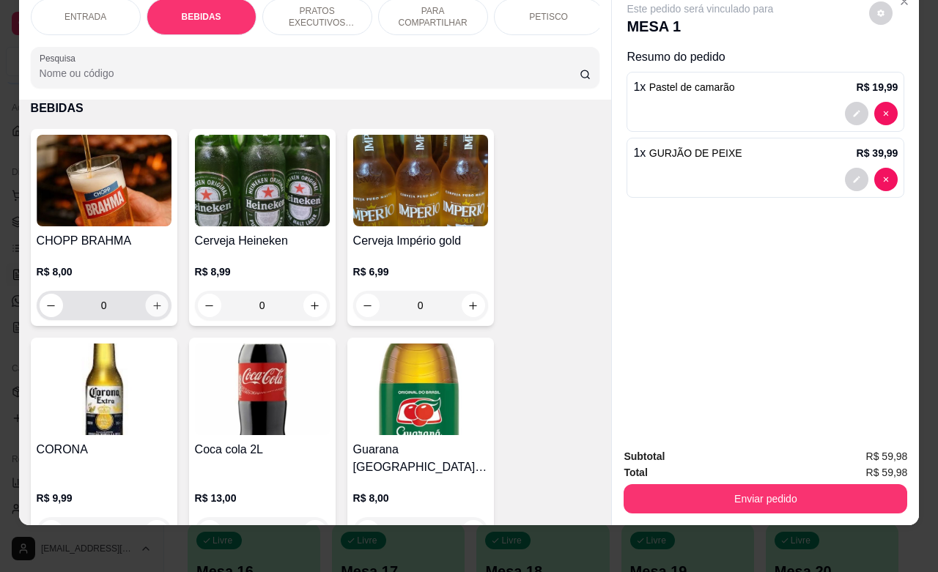
click at [151, 310] on icon "increase-product-quantity" at bounding box center [156, 306] width 11 height 11
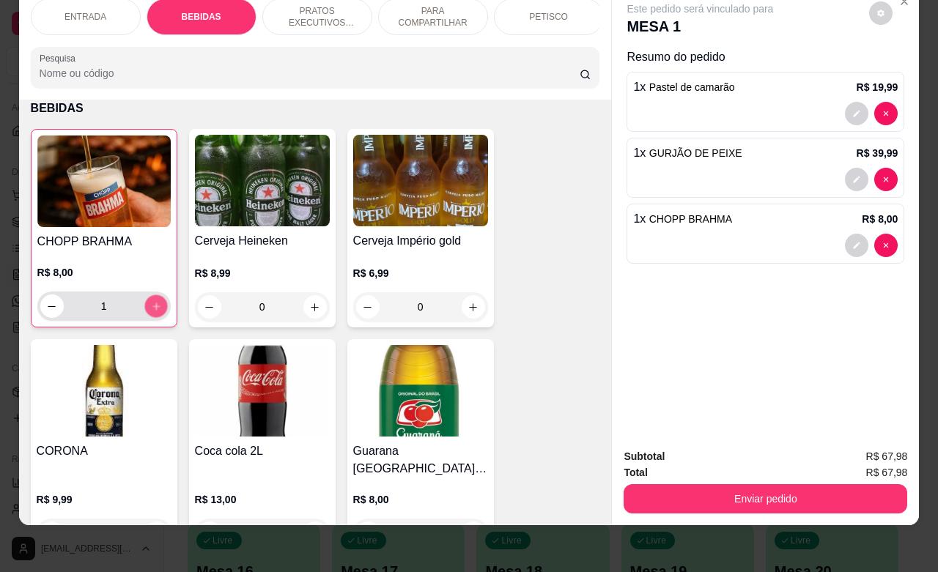
click at [150, 310] on icon "increase-product-quantity" at bounding box center [155, 306] width 11 height 11
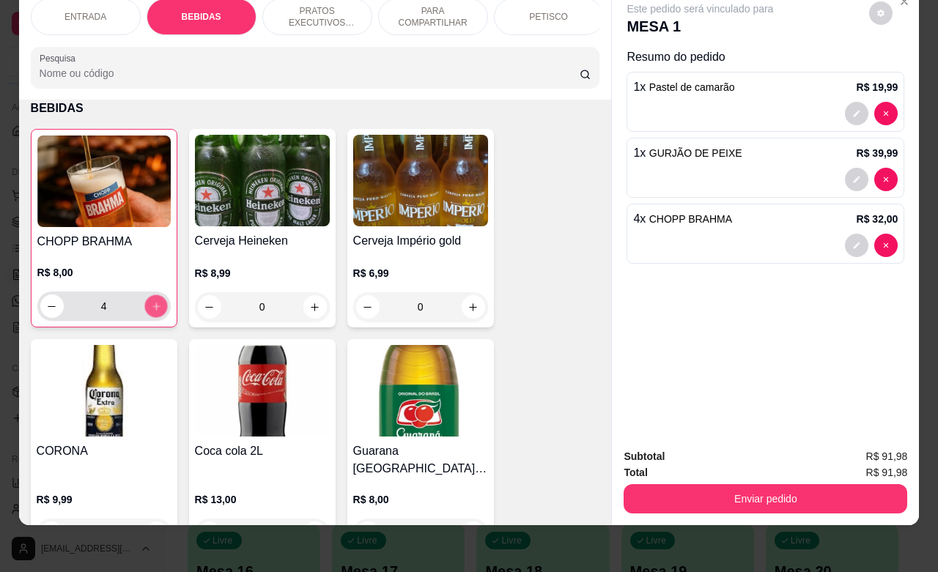
click at [150, 310] on icon "increase-product-quantity" at bounding box center [155, 306] width 11 height 11
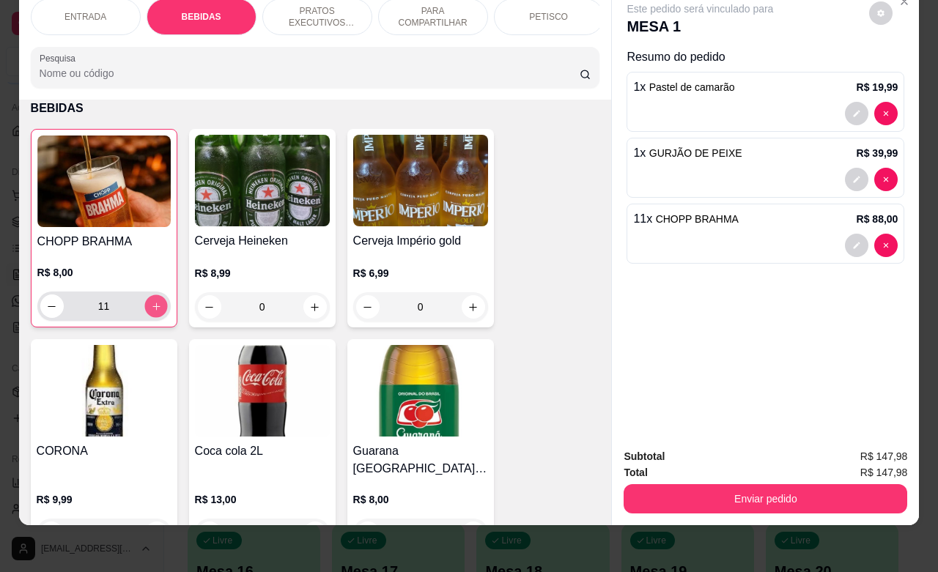
click at [150, 310] on icon "increase-product-quantity" at bounding box center [155, 306] width 11 height 11
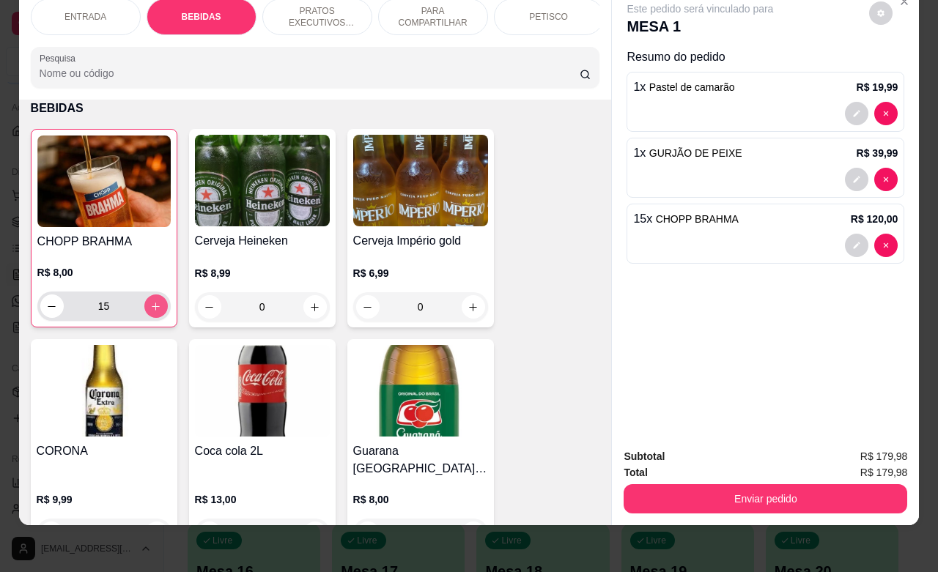
type input "16"
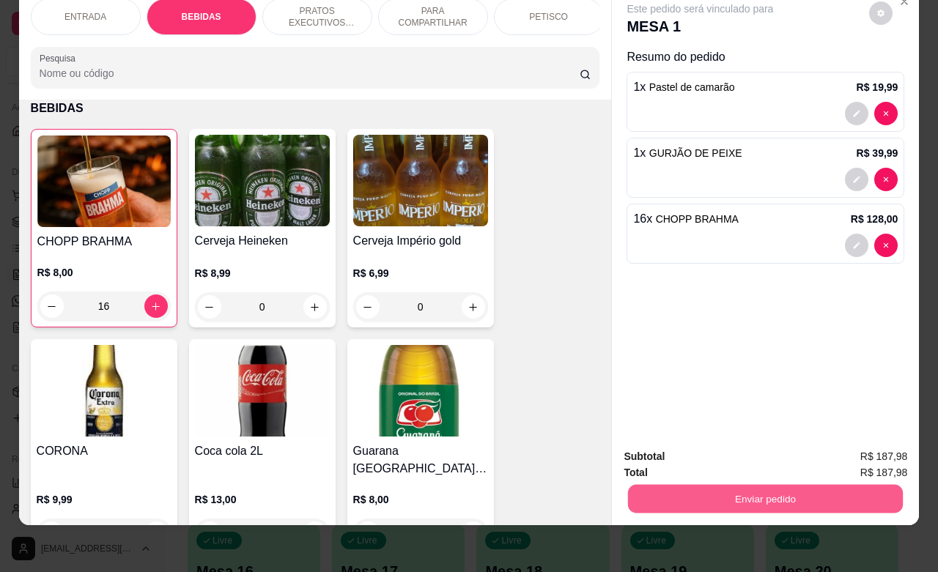
click at [763, 484] on button "Enviar pedido" at bounding box center [765, 498] width 275 height 29
click at [719, 454] on button "Não registrar e enviar pedido" at bounding box center [715, 448] width 152 height 28
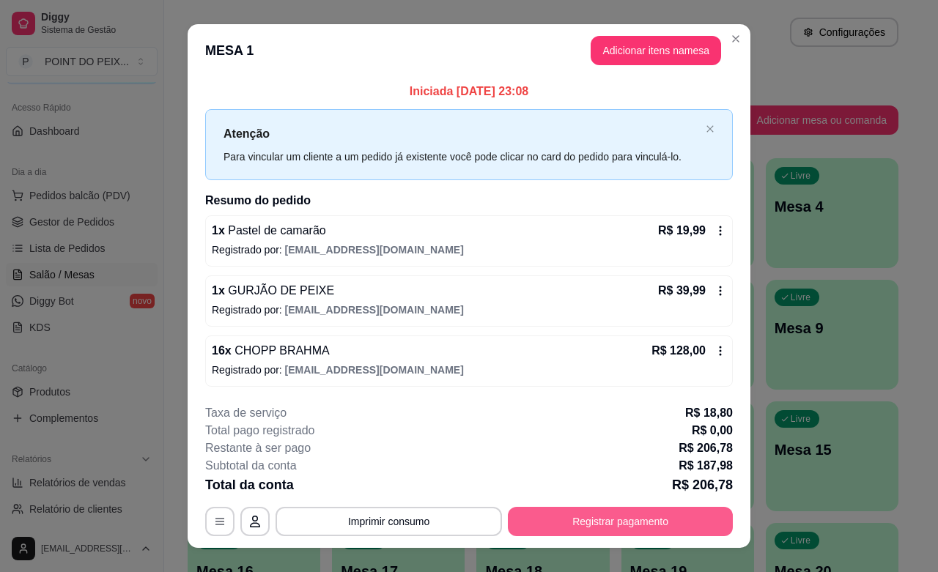
click at [640, 514] on button "Registrar pagamento" at bounding box center [620, 521] width 225 height 29
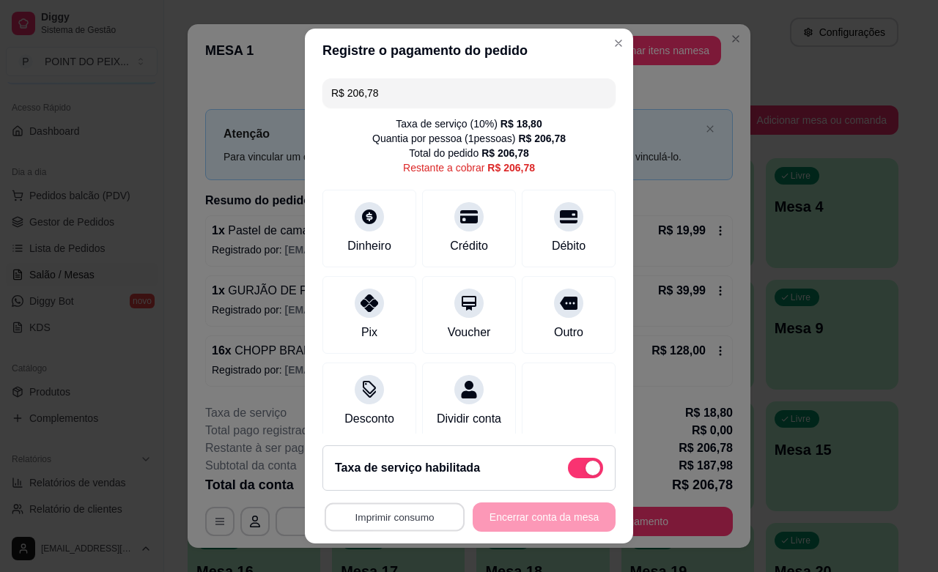
click at [410, 519] on button "Imprimir consumo" at bounding box center [395, 518] width 140 height 29
click at [412, 486] on button "IMPRESSORA" at bounding box center [387, 483] width 103 height 23
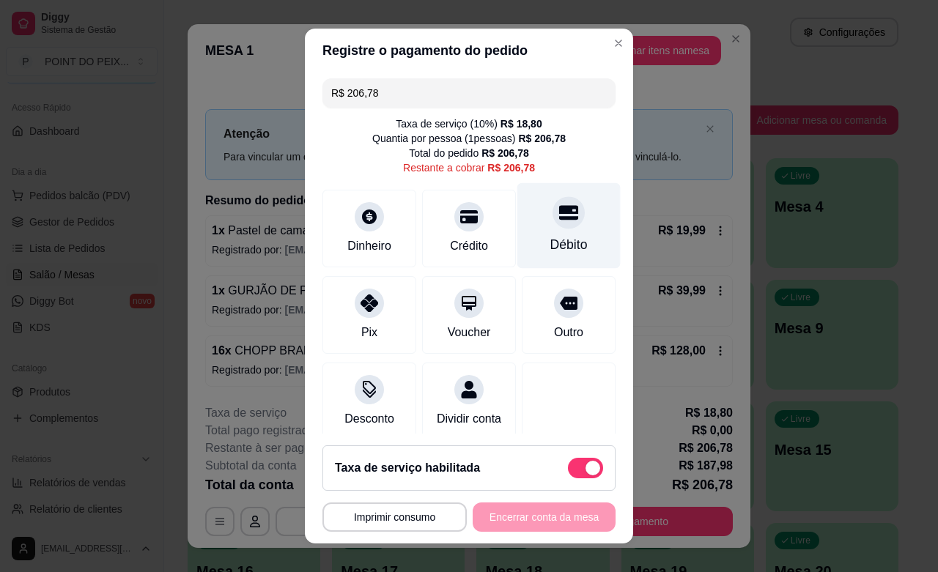
click at [550, 235] on div "Débito" at bounding box center [568, 244] width 37 height 19
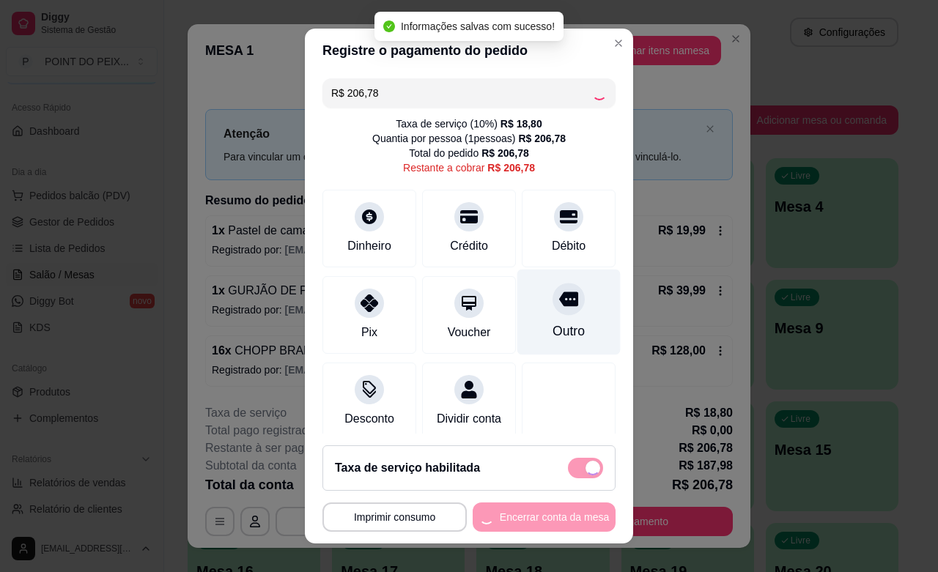
type input "R$ 0,00"
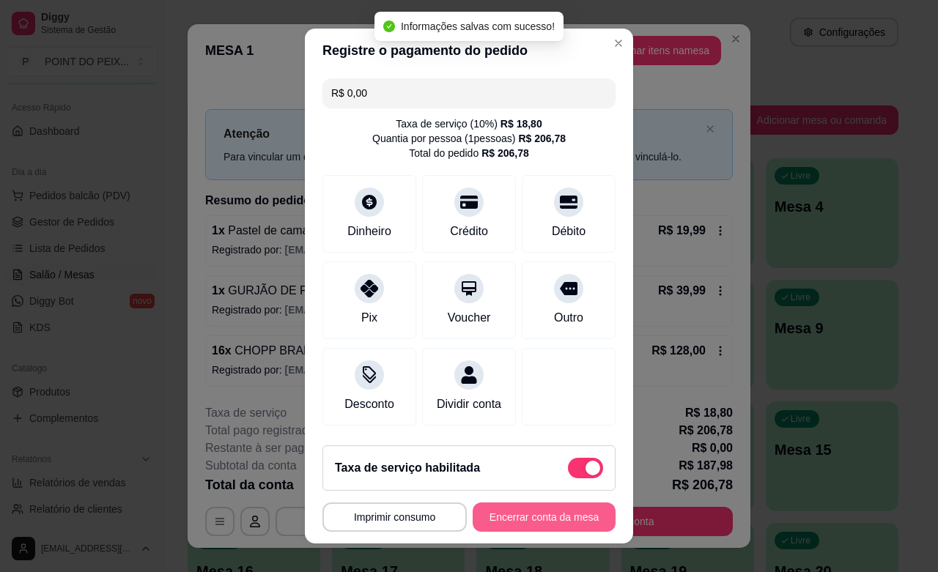
click at [526, 528] on button "Encerrar conta da mesa" at bounding box center [544, 517] width 143 height 29
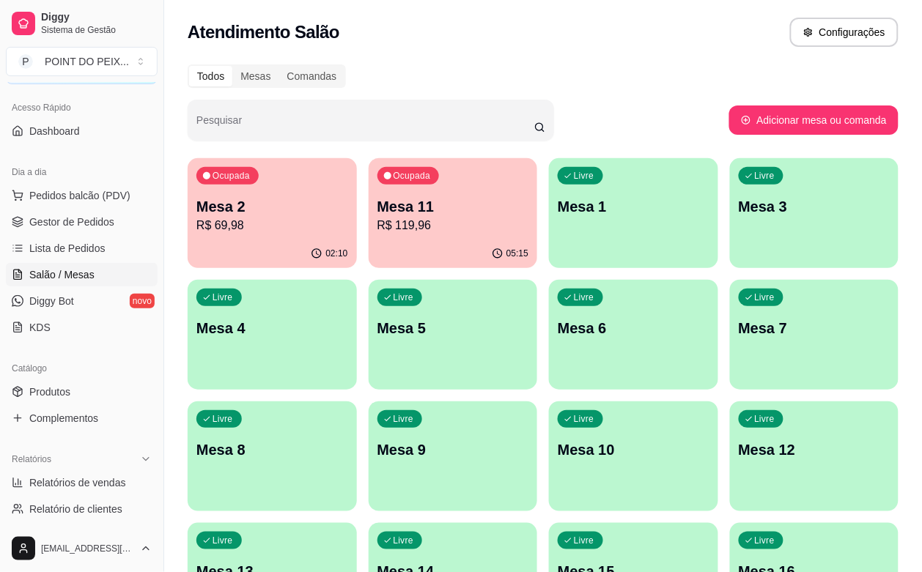
click at [382, 247] on div "05:15" at bounding box center [453, 254] width 169 height 29
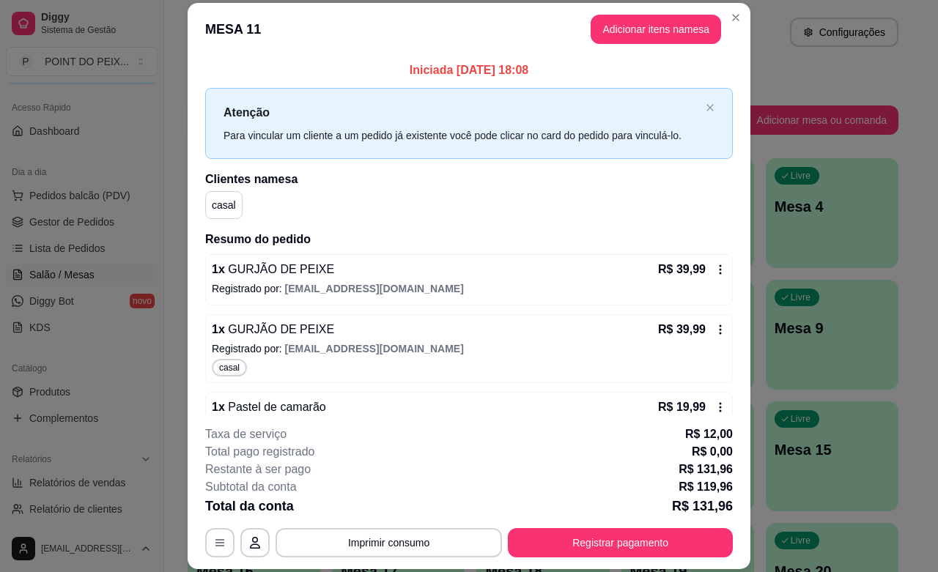
scroll to position [92, 0]
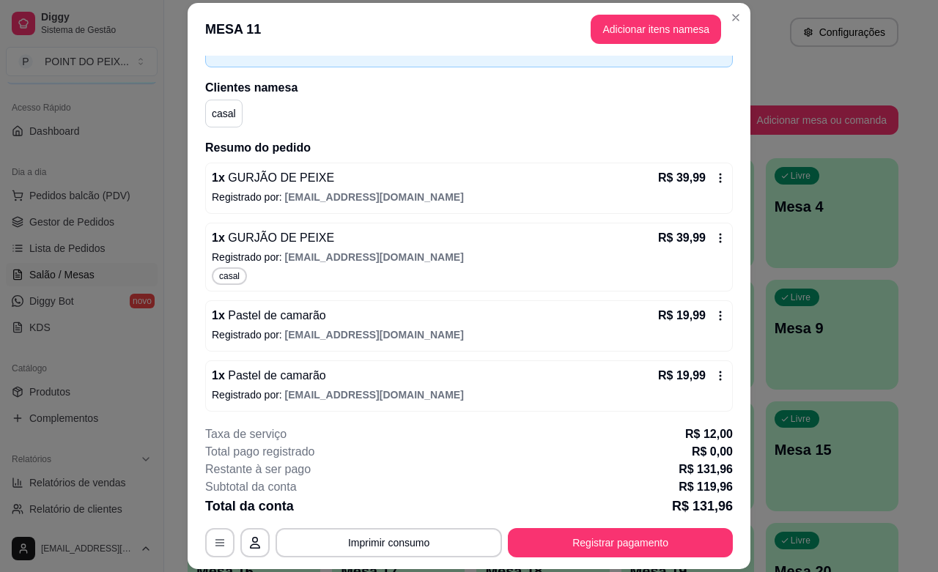
click at [715, 236] on icon at bounding box center [721, 238] width 12 height 12
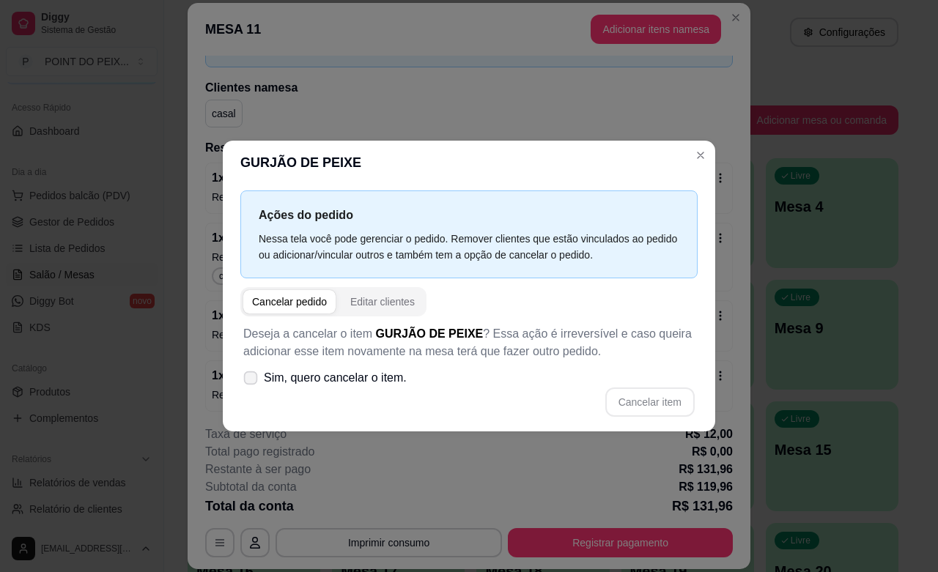
click at [248, 381] on icon at bounding box center [250, 378] width 11 height 8
click at [248, 381] on input "Sim, quero cancelar o item." at bounding box center [248, 385] width 10 height 10
checkbox input "true"
click at [628, 402] on button "Cancelar item" at bounding box center [649, 402] width 89 height 29
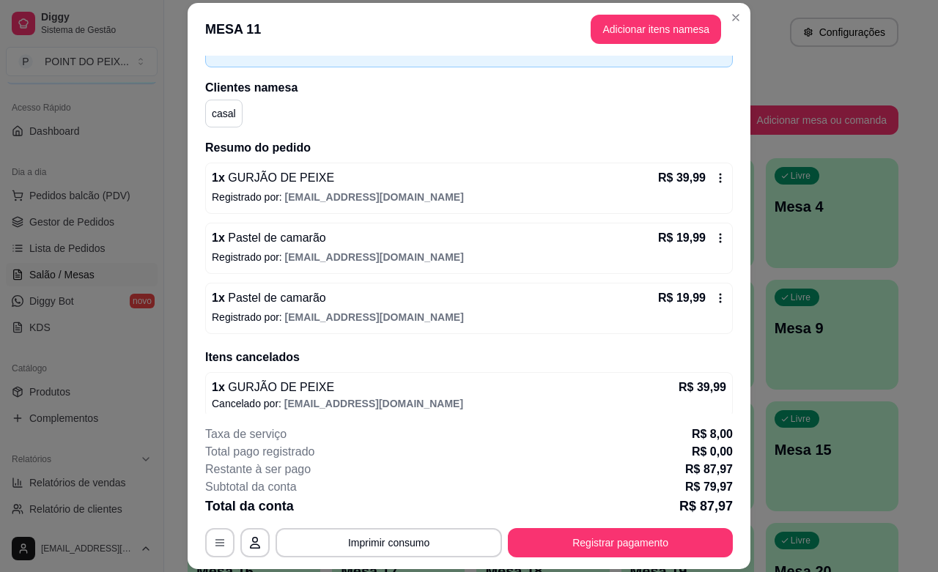
click at [715, 238] on icon at bounding box center [721, 238] width 12 height 12
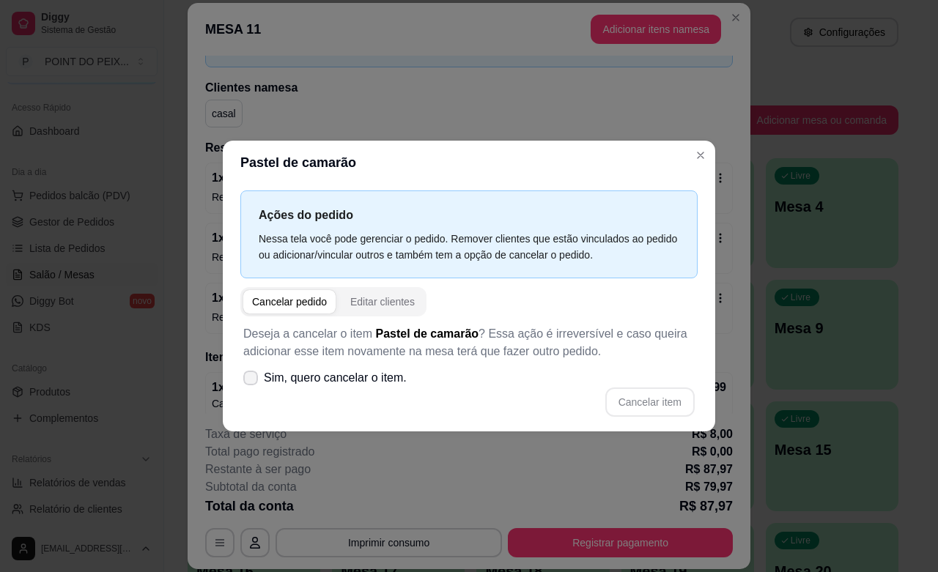
click at [253, 382] on icon at bounding box center [251, 378] width 12 height 9
click at [252, 382] on input "Sim, quero cancelar o item." at bounding box center [248, 385] width 10 height 10
checkbox input "true"
click at [640, 401] on button "Cancelar item" at bounding box center [649, 402] width 89 height 29
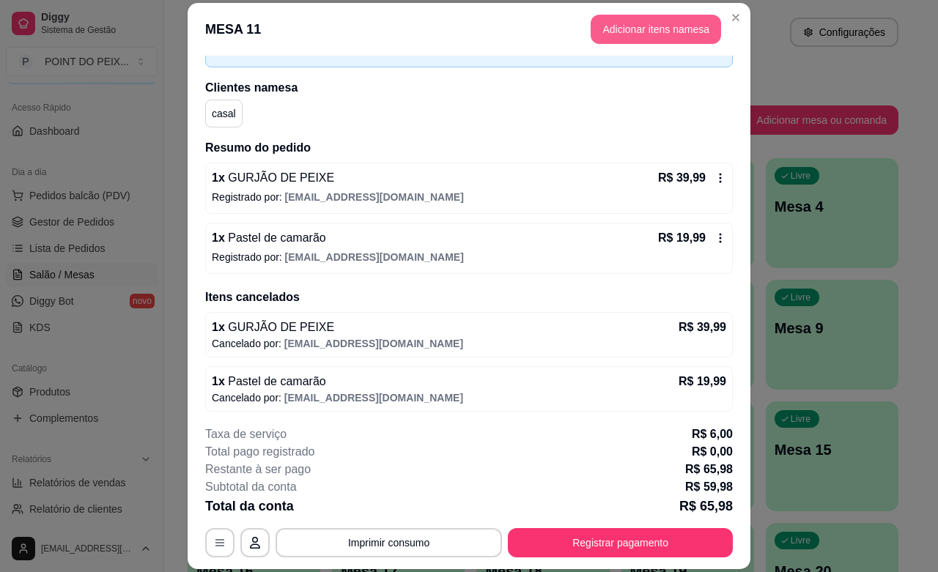
click at [638, 27] on button "Adicionar itens na mesa" at bounding box center [656, 29] width 130 height 29
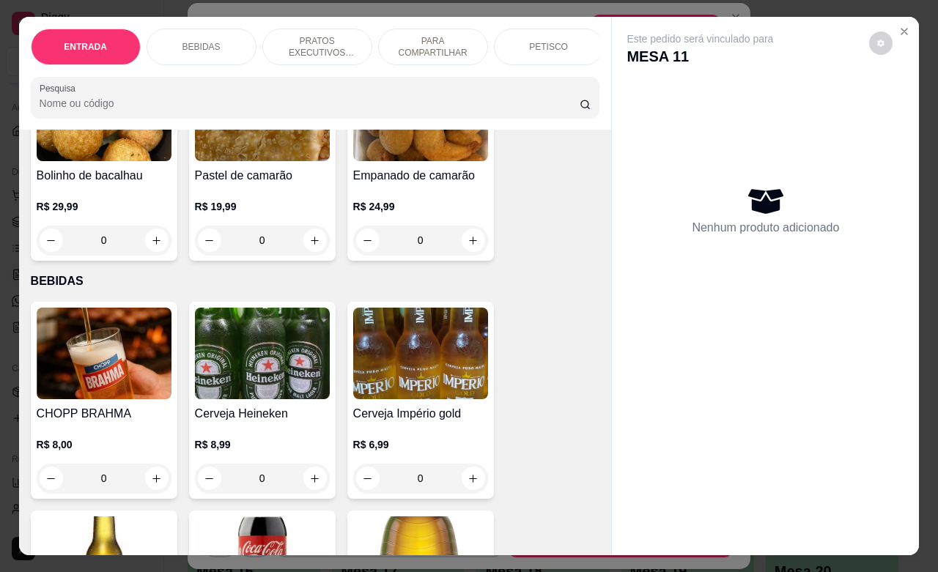
scroll to position [183, 0]
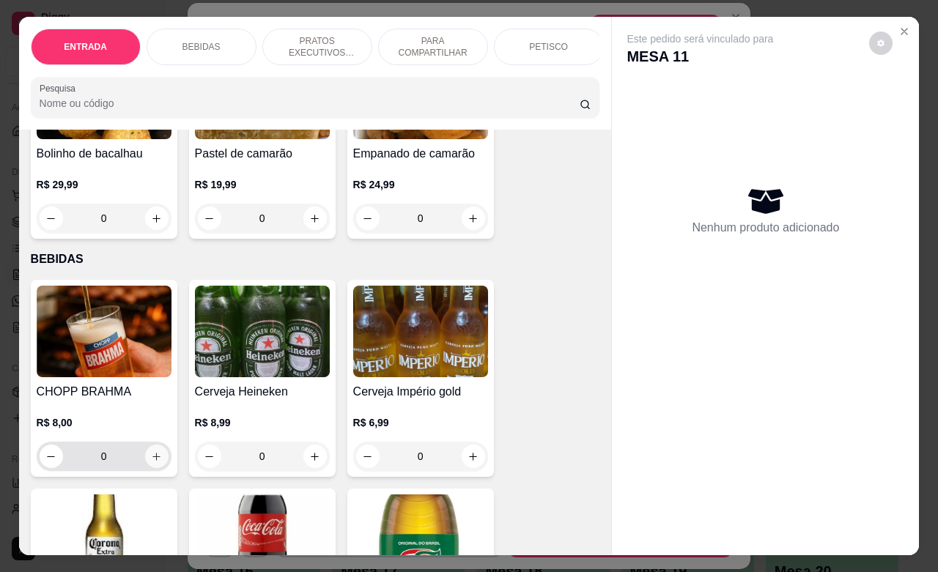
click at [156, 463] on button "increase-product-quantity" at bounding box center [156, 456] width 23 height 23
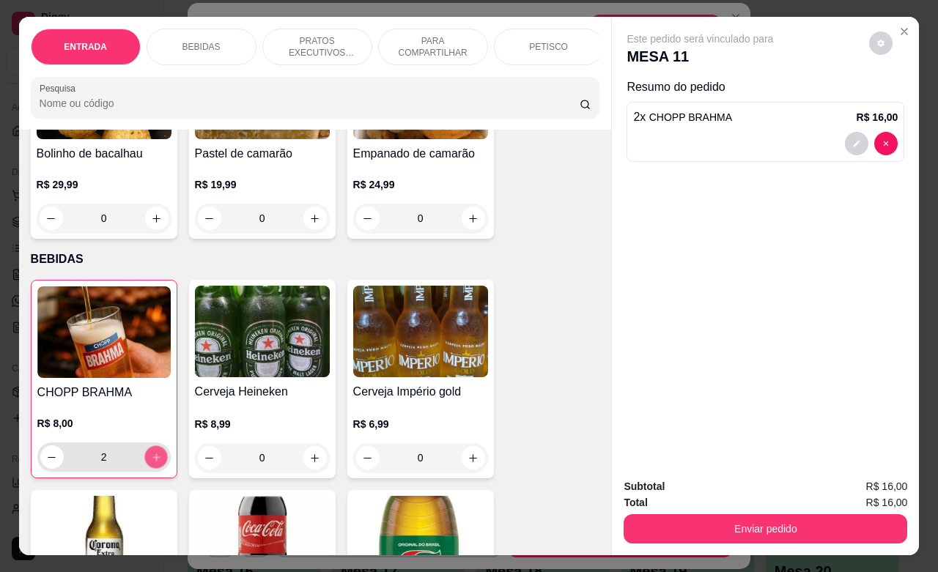
click at [156, 463] on button "increase-product-quantity" at bounding box center [155, 457] width 23 height 23
click at [155, 463] on button "increase-product-quantity" at bounding box center [155, 457] width 23 height 23
click at [151, 463] on icon "increase-product-quantity" at bounding box center [155, 457] width 11 height 11
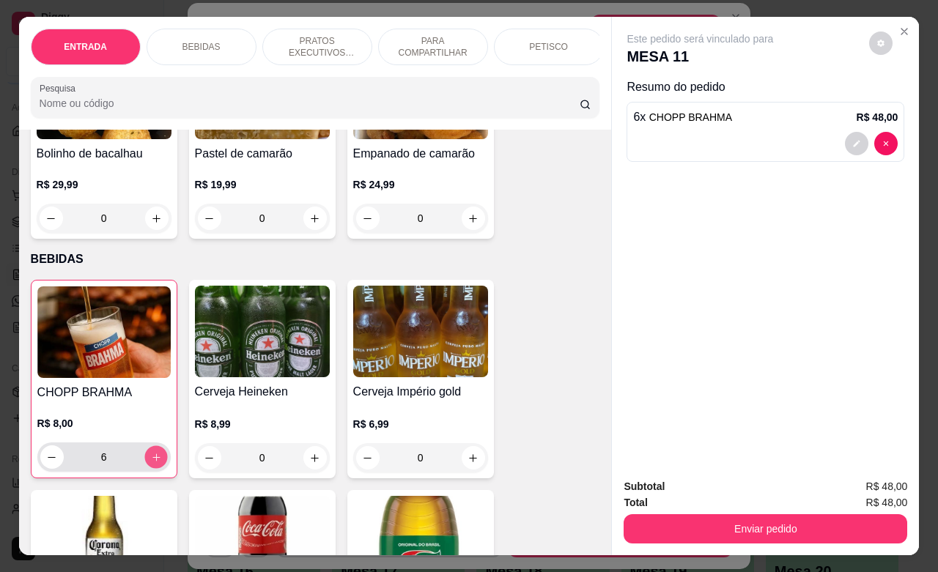
click at [151, 463] on icon "increase-product-quantity" at bounding box center [155, 457] width 11 height 11
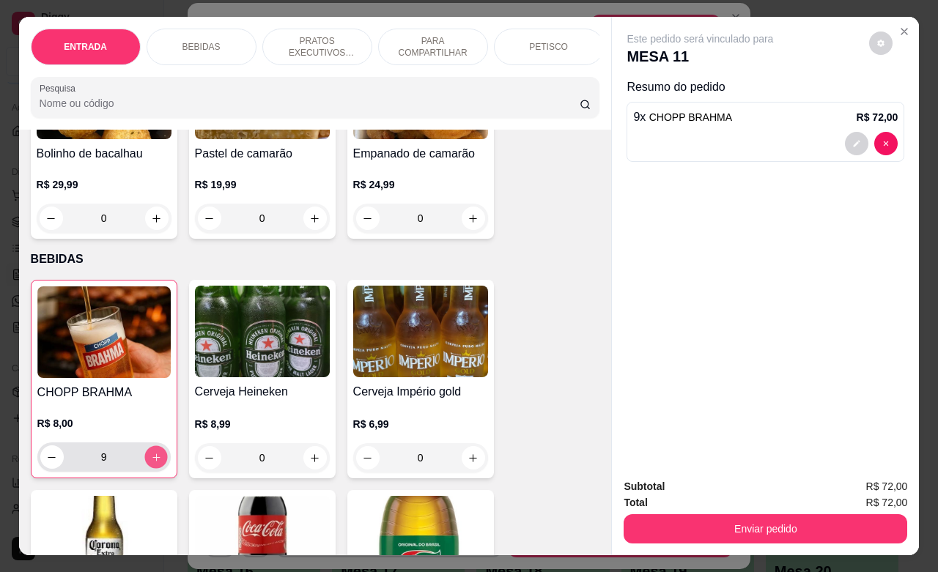
click at [151, 463] on icon "increase-product-quantity" at bounding box center [155, 457] width 11 height 11
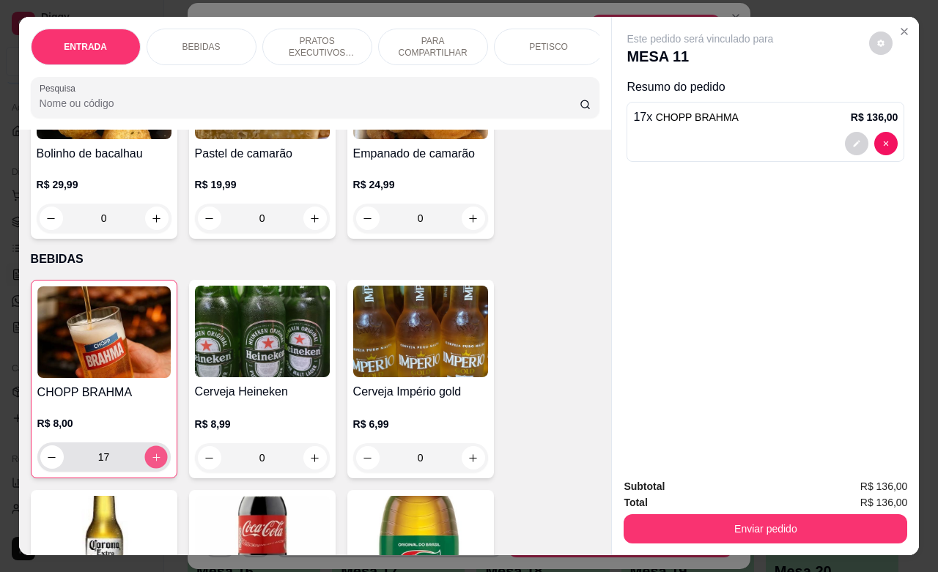
click at [151, 463] on icon "increase-product-quantity" at bounding box center [155, 457] width 11 height 11
type input "20"
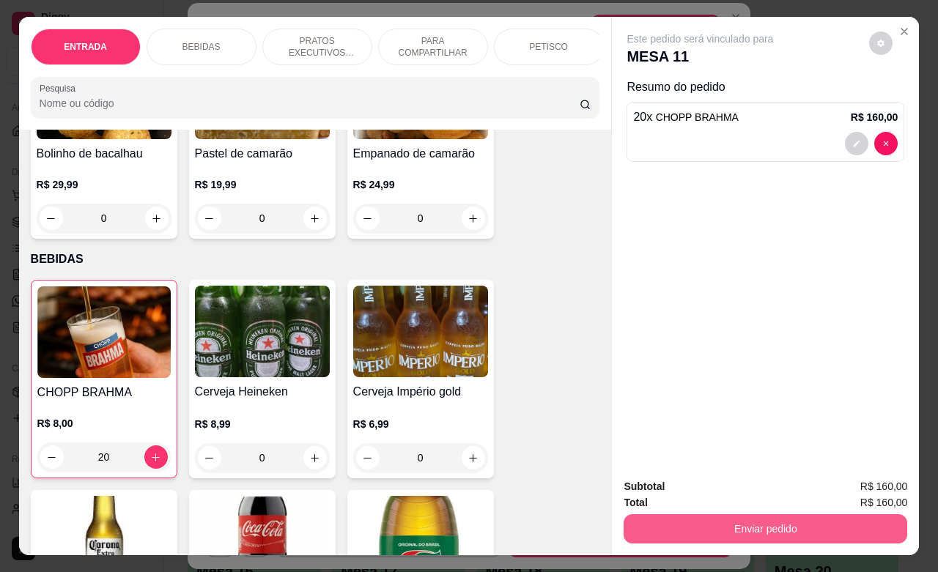
click at [657, 515] on button "Enviar pedido" at bounding box center [766, 529] width 284 height 29
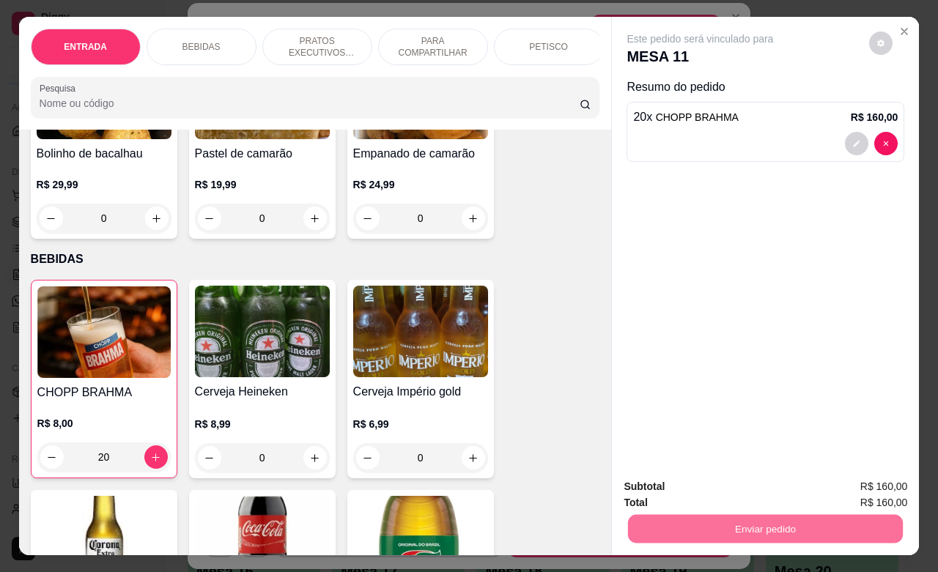
click at [666, 480] on button "Não registrar e enviar pedido" at bounding box center [715, 484] width 148 height 27
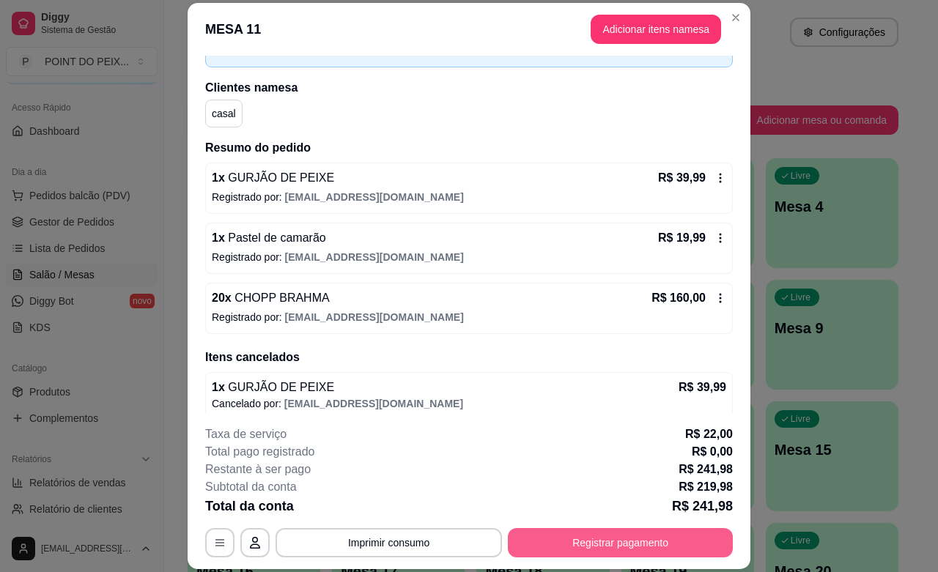
click at [539, 542] on button "Registrar pagamento" at bounding box center [620, 542] width 225 height 29
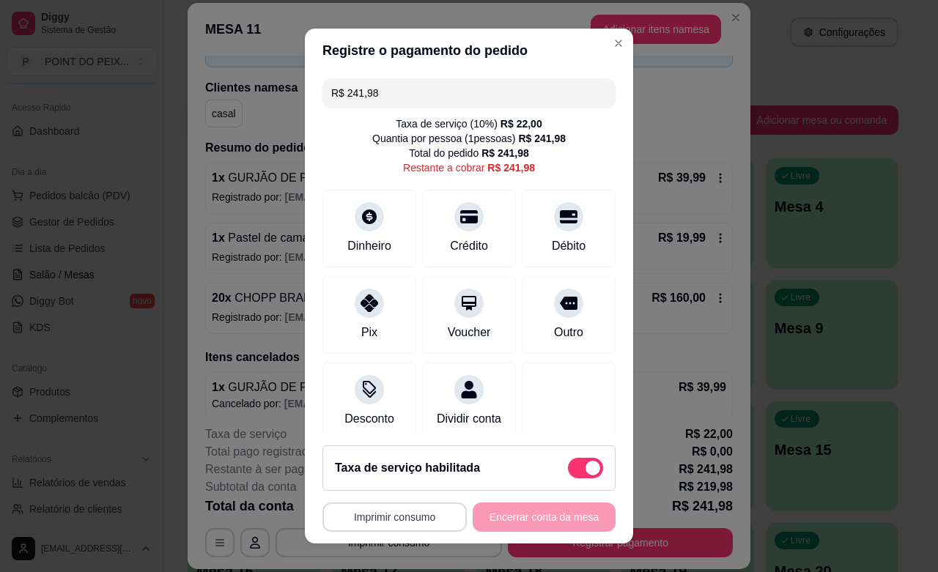
click at [422, 524] on button "Imprimir consumo" at bounding box center [395, 517] width 144 height 29
click at [411, 481] on button "IMPRESSORA" at bounding box center [387, 483] width 106 height 23
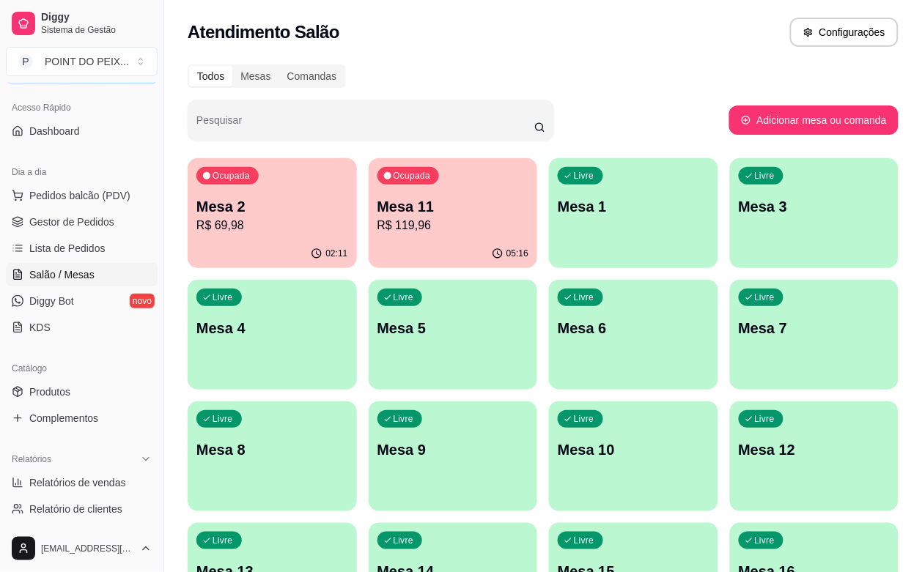
click at [273, 249] on div "02:11" at bounding box center [272, 254] width 169 height 29
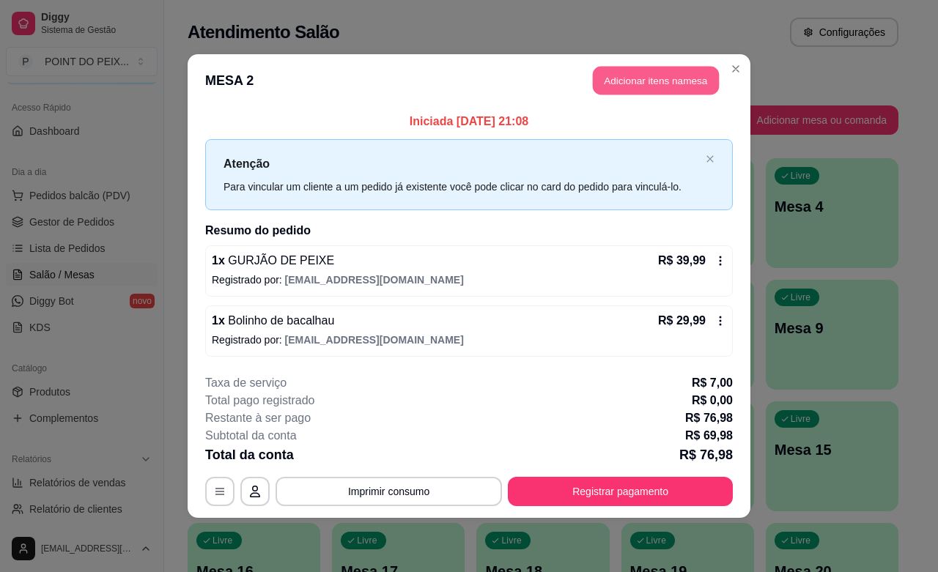
click at [663, 85] on button "Adicionar itens na mesa" at bounding box center [656, 81] width 126 height 29
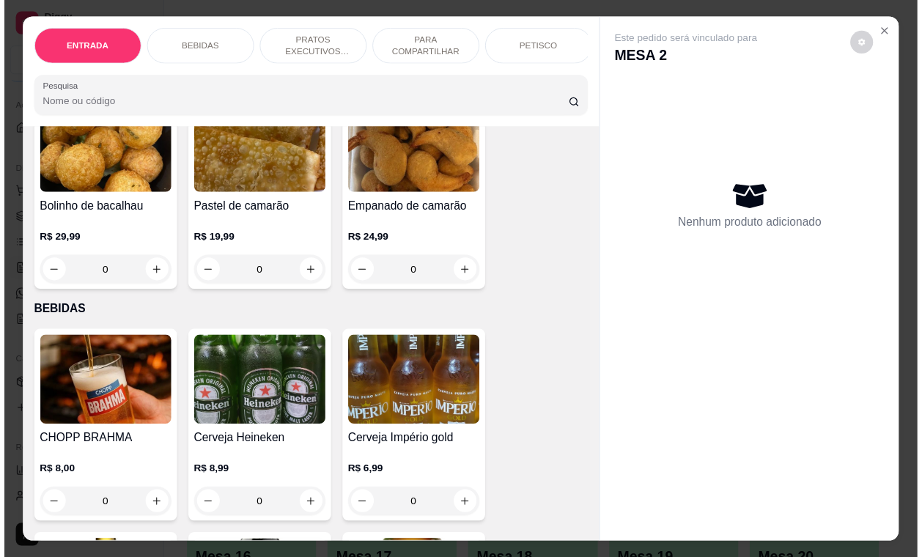
scroll to position [275, 0]
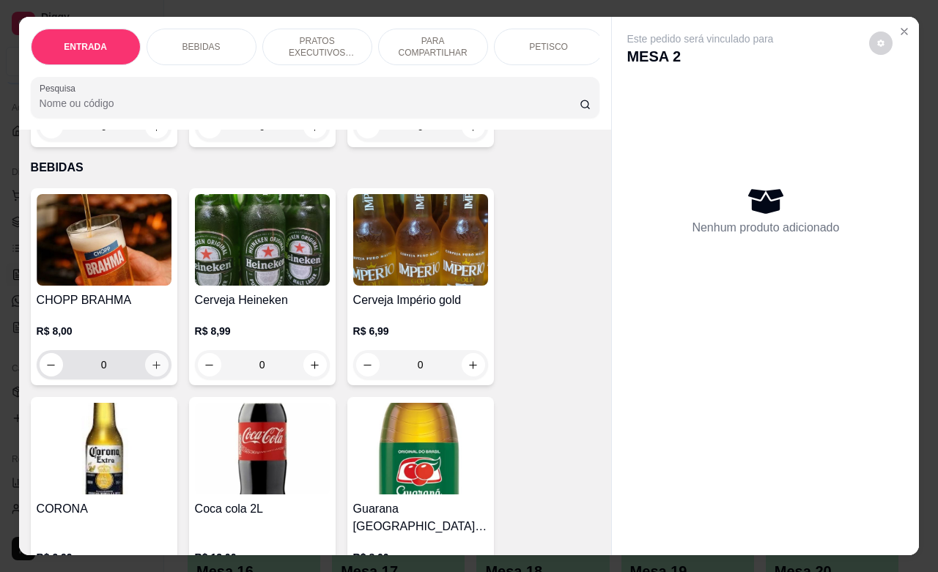
click at [145, 377] on button "increase-product-quantity" at bounding box center [156, 364] width 23 height 23
click at [151, 371] on icon "increase-product-quantity" at bounding box center [156, 365] width 11 height 11
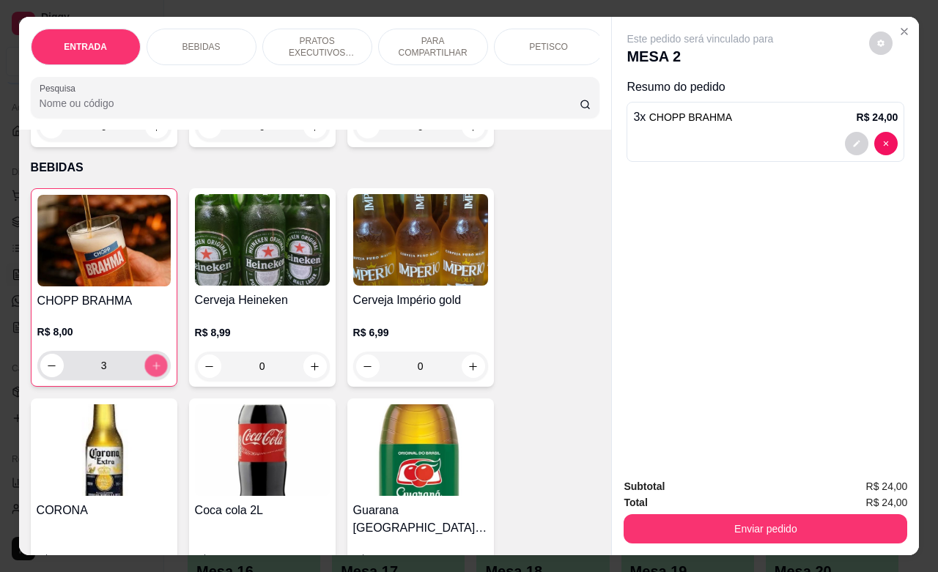
click at [150, 372] on icon "increase-product-quantity" at bounding box center [155, 366] width 11 height 11
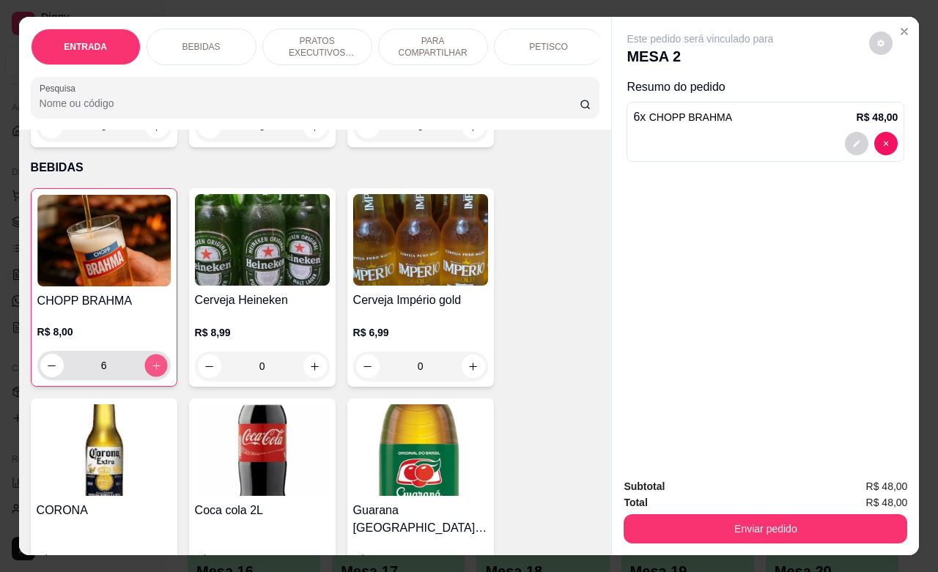
click at [150, 372] on icon "increase-product-quantity" at bounding box center [155, 366] width 11 height 11
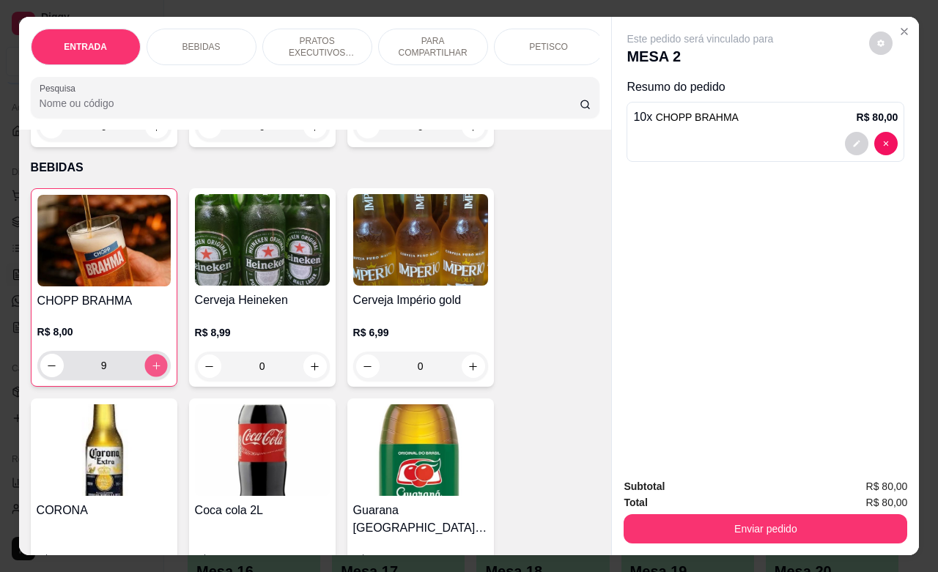
click at [150, 372] on icon "increase-product-quantity" at bounding box center [155, 366] width 11 height 11
type input "15"
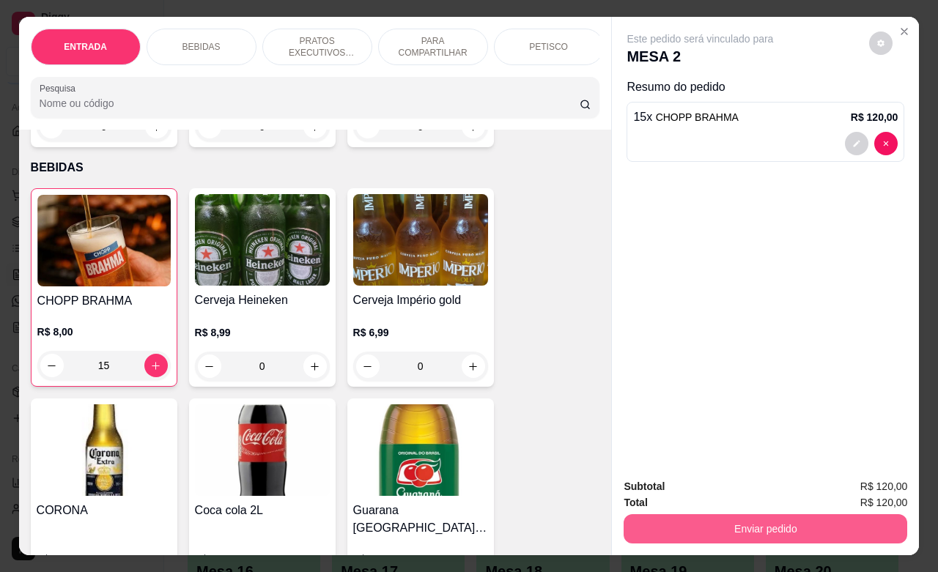
click at [696, 515] on button "Enviar pedido" at bounding box center [766, 529] width 284 height 29
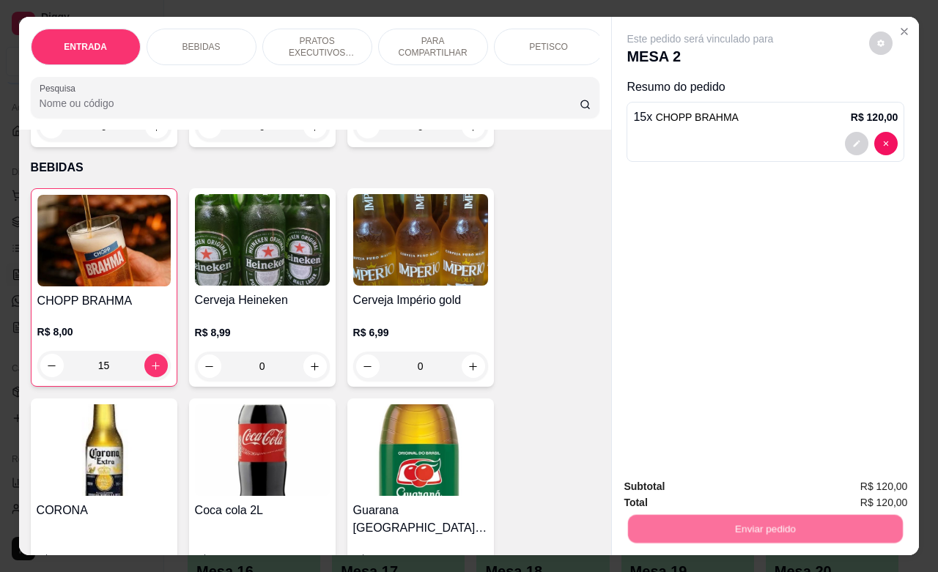
click at [700, 481] on button "Não registrar e enviar pedido" at bounding box center [715, 484] width 148 height 27
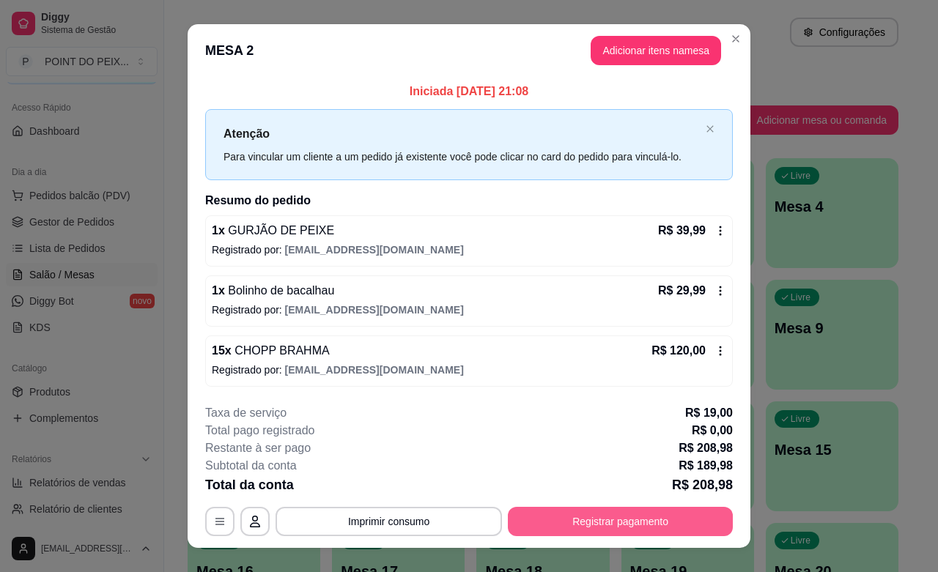
click at [666, 522] on button "Registrar pagamento" at bounding box center [620, 521] width 225 height 29
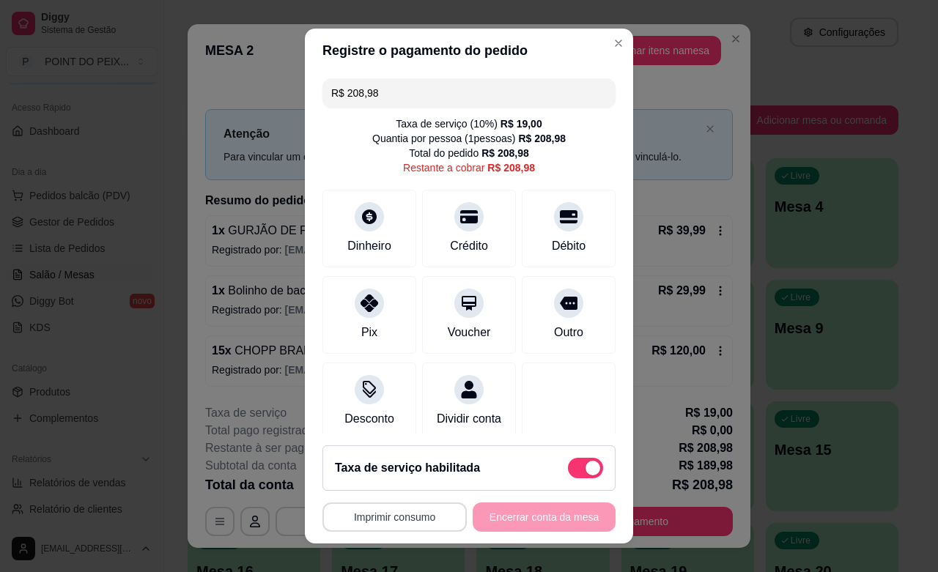
click at [416, 521] on button "Imprimir consumo" at bounding box center [395, 517] width 144 height 29
click at [400, 486] on button "IMPRESSORA" at bounding box center [387, 483] width 103 height 23
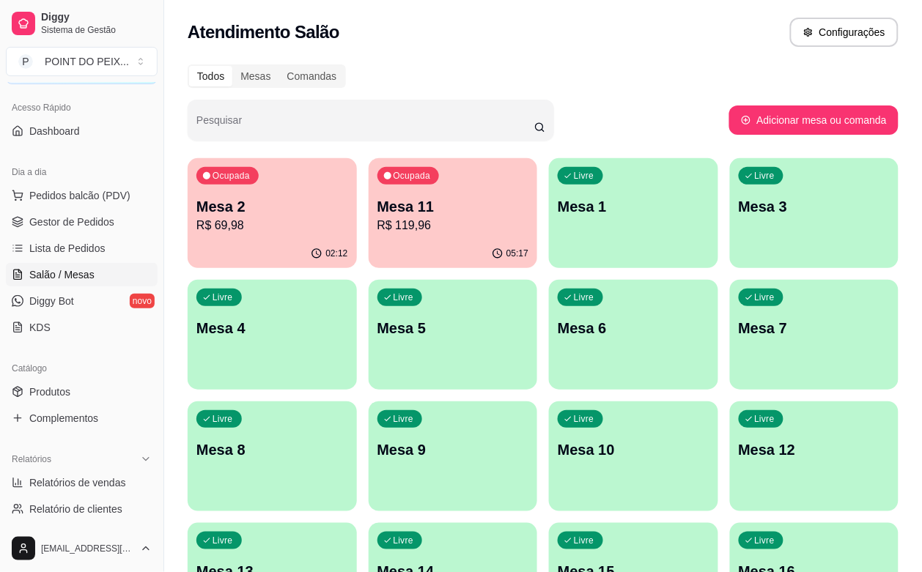
click at [405, 209] on p "Mesa 11" at bounding box center [453, 206] width 152 height 21
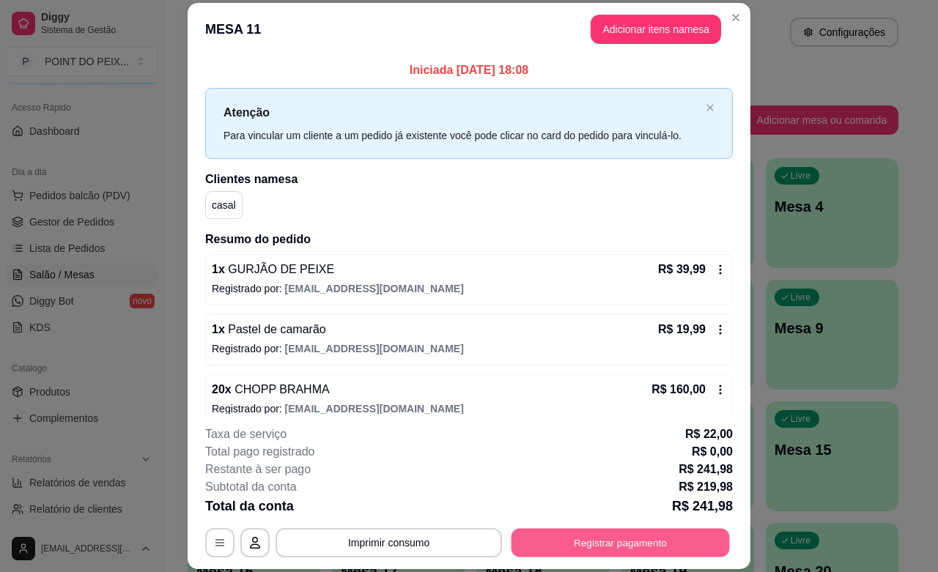
click at [610, 537] on button "Registrar pagamento" at bounding box center [621, 543] width 218 height 29
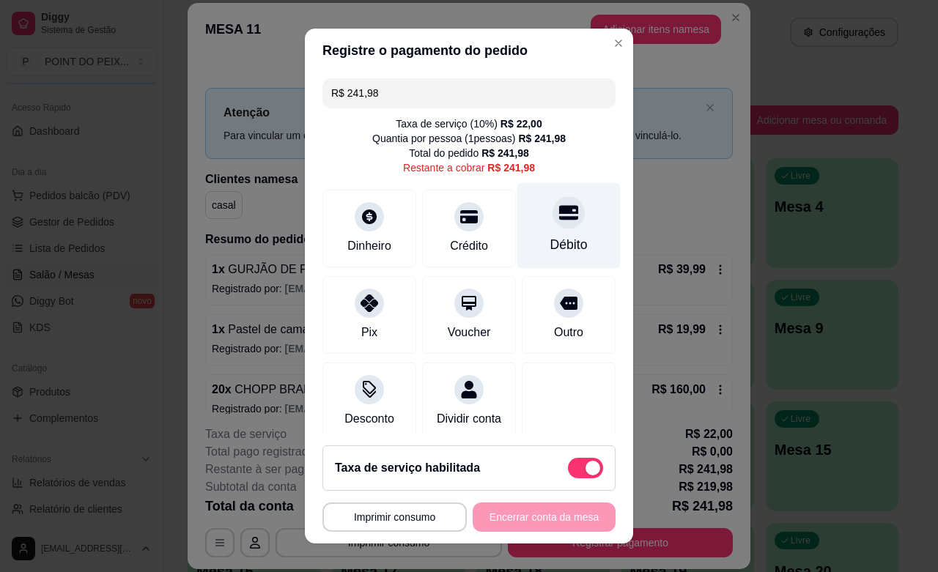
click at [550, 248] on div "Débito" at bounding box center [568, 244] width 37 height 19
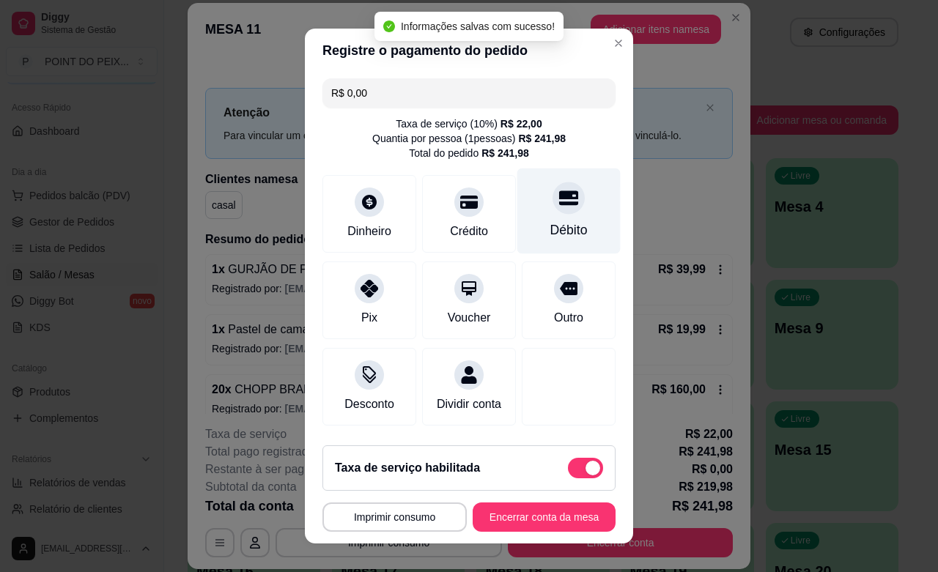
type input "R$ 0,00"
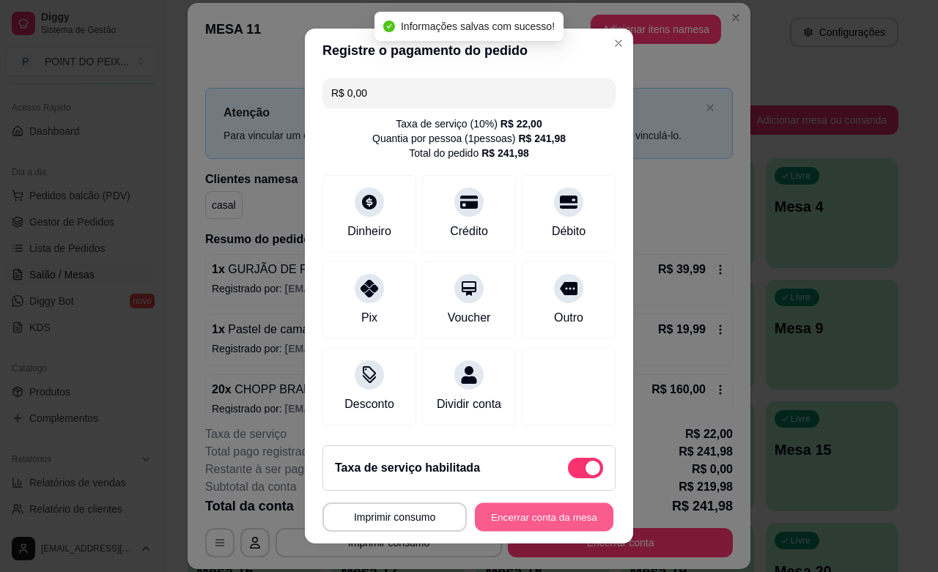
click at [542, 520] on button "Encerrar conta da mesa" at bounding box center [544, 518] width 139 height 29
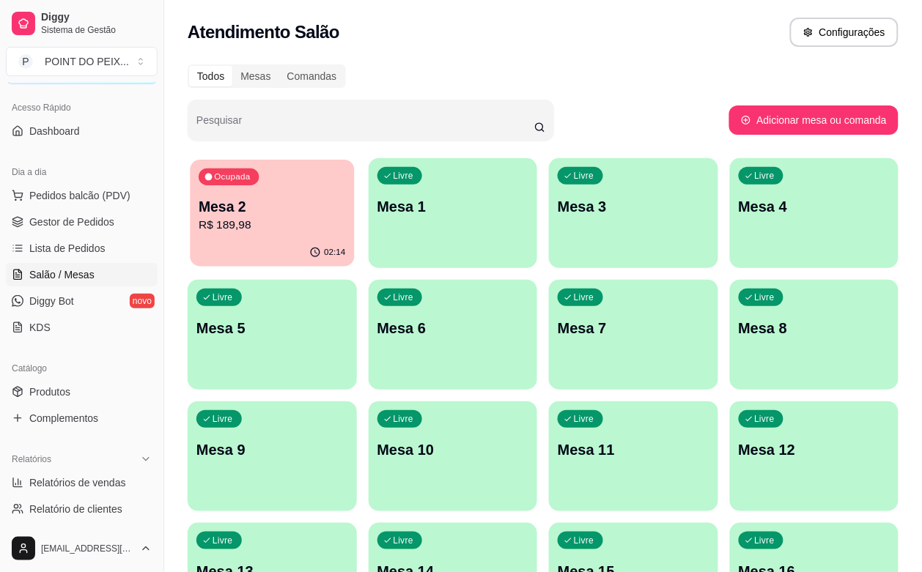
click at [259, 217] on p "R$ 189,98" at bounding box center [272, 225] width 147 height 17
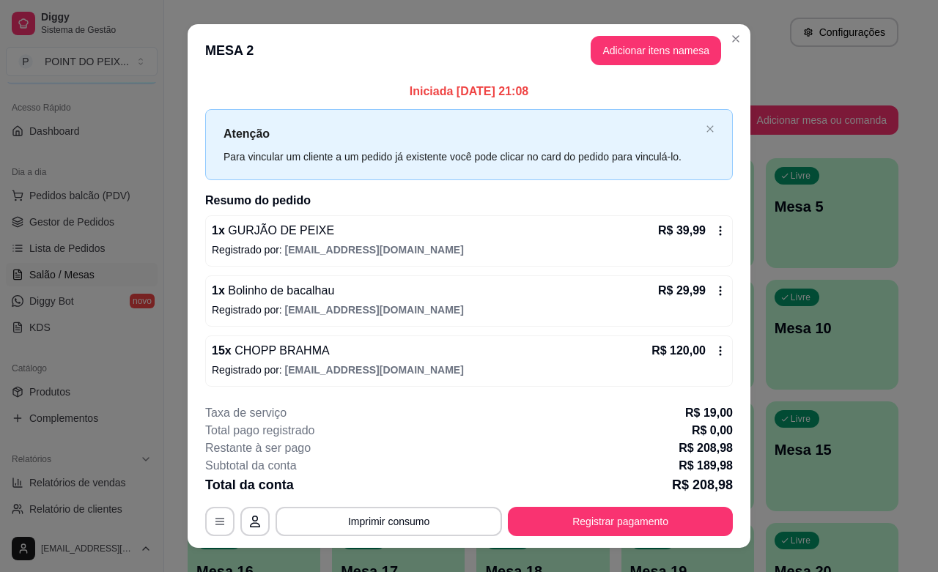
click at [715, 232] on icon at bounding box center [721, 231] width 12 height 12
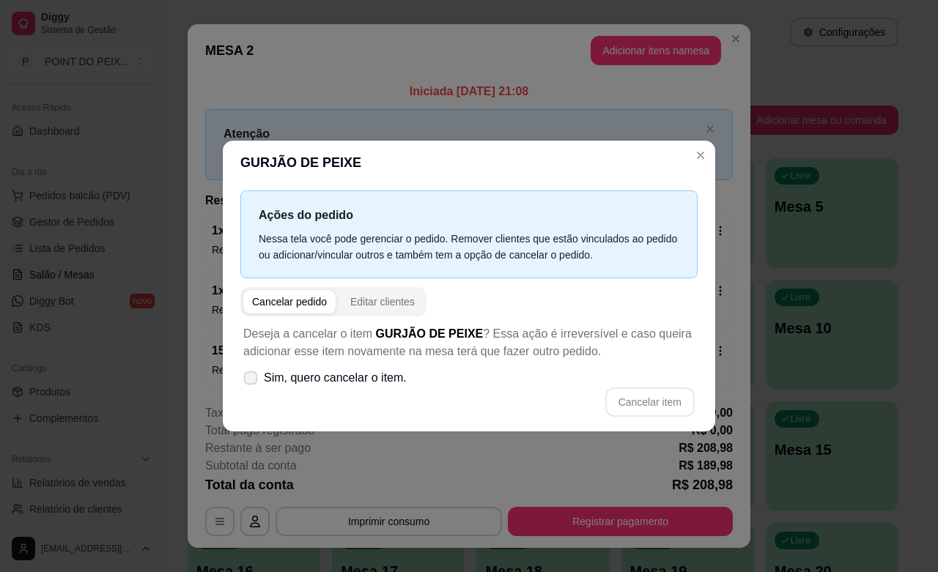
click at [253, 380] on icon at bounding box center [250, 378] width 11 height 8
click at [252, 380] on input "Sim, quero cancelar o item." at bounding box center [248, 385] width 10 height 10
checkbox input "true"
click at [638, 405] on button "Cancelar item" at bounding box center [649, 402] width 87 height 29
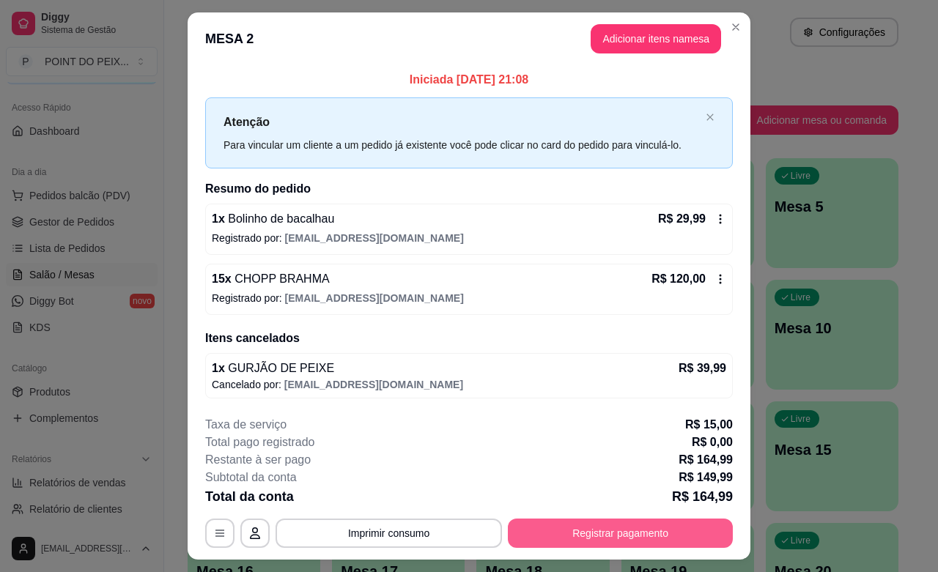
click at [629, 540] on button "Registrar pagamento" at bounding box center [620, 533] width 225 height 29
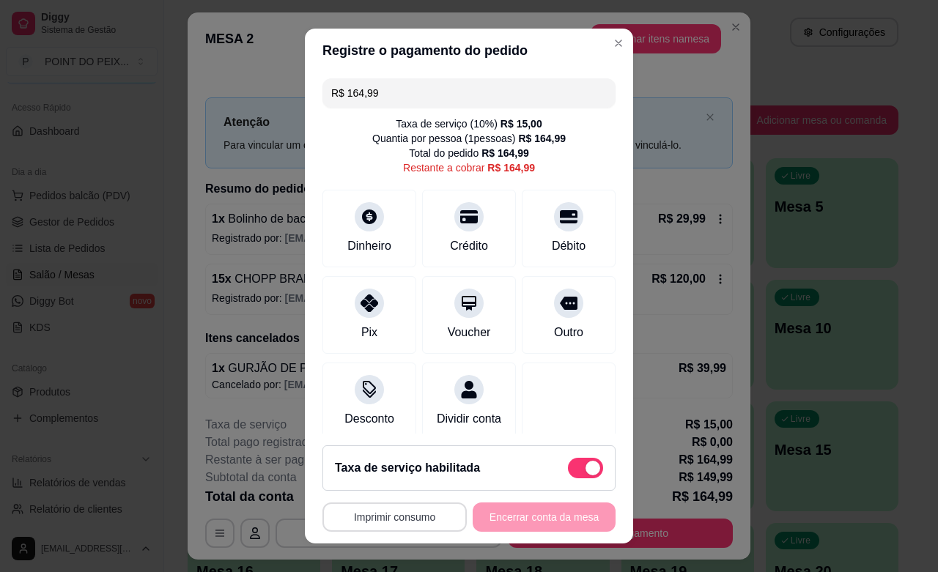
click at [387, 528] on button "Imprimir consumo" at bounding box center [395, 517] width 144 height 29
click at [408, 482] on button "IMPRESSORA" at bounding box center [387, 483] width 103 height 23
click at [550, 235] on div "Débito" at bounding box center [568, 244] width 37 height 19
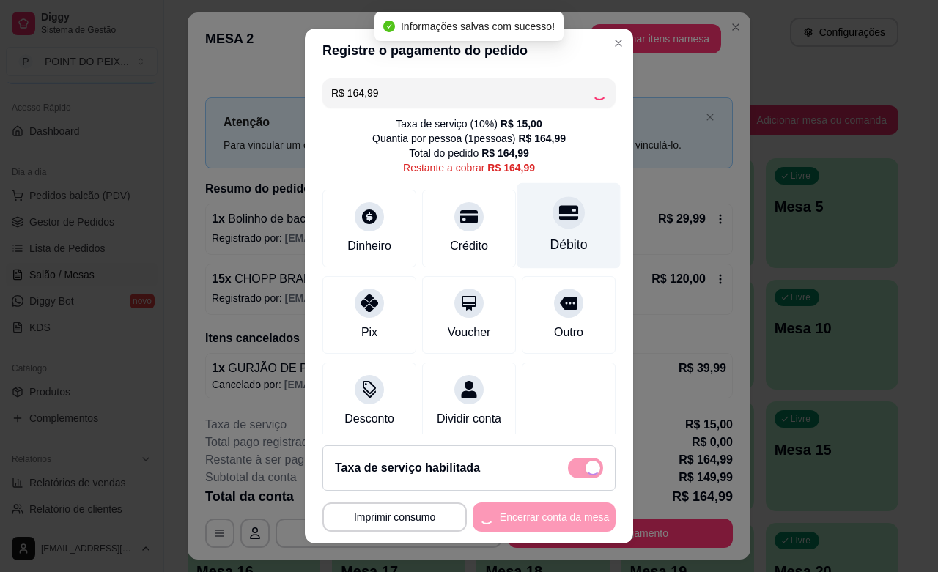
type input "R$ 0,00"
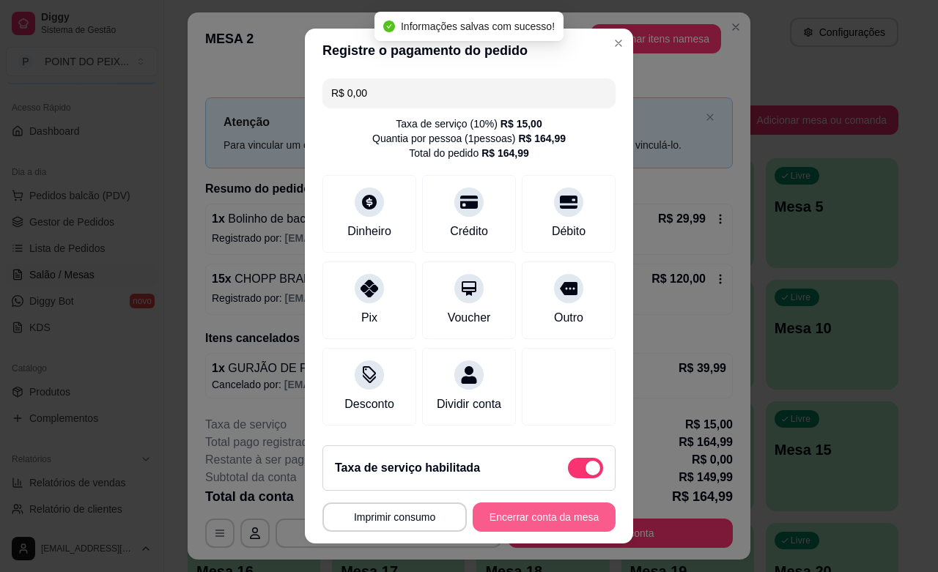
click at [539, 518] on button "Encerrar conta da mesa" at bounding box center [544, 517] width 143 height 29
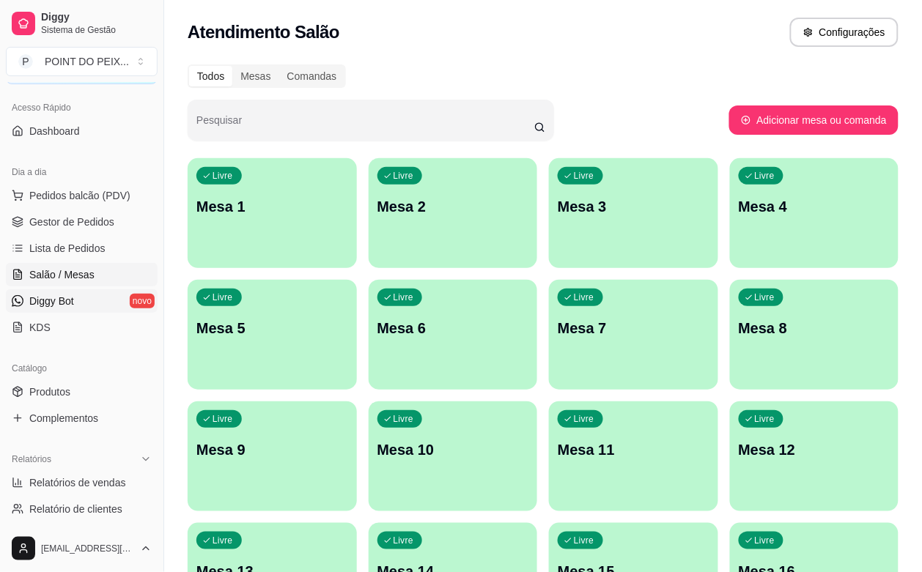
click at [68, 303] on span "Diggy Bot" at bounding box center [51, 301] width 45 height 15
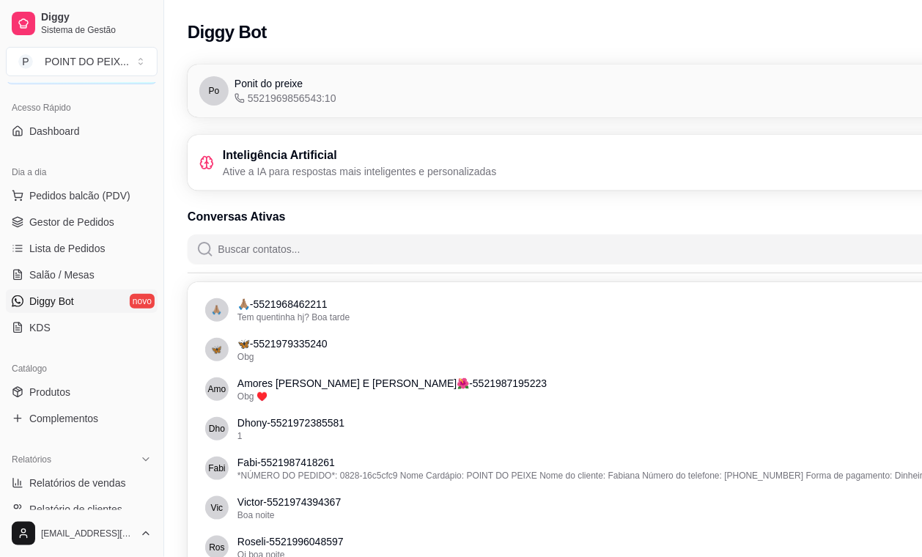
click at [207, 159] on icon at bounding box center [207, 162] width 0 height 8
click at [215, 96] on span "Po" at bounding box center [214, 91] width 11 height 12
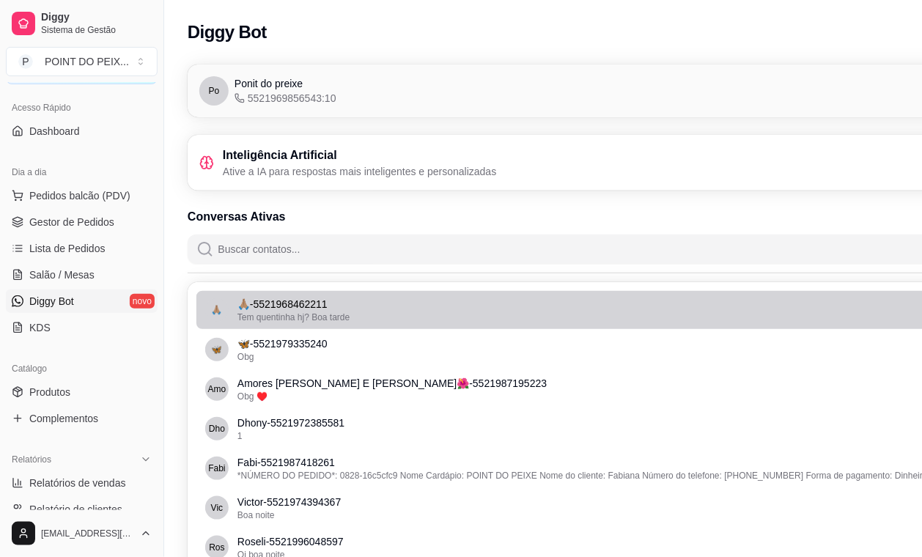
click at [394, 323] on div "Tem quentinha hj? Boa tarde" at bounding box center [626, 318] width 778 height 12
click at [276, 320] on span "Tem quentinha hj? Boa tarde" at bounding box center [293, 317] width 112 height 10
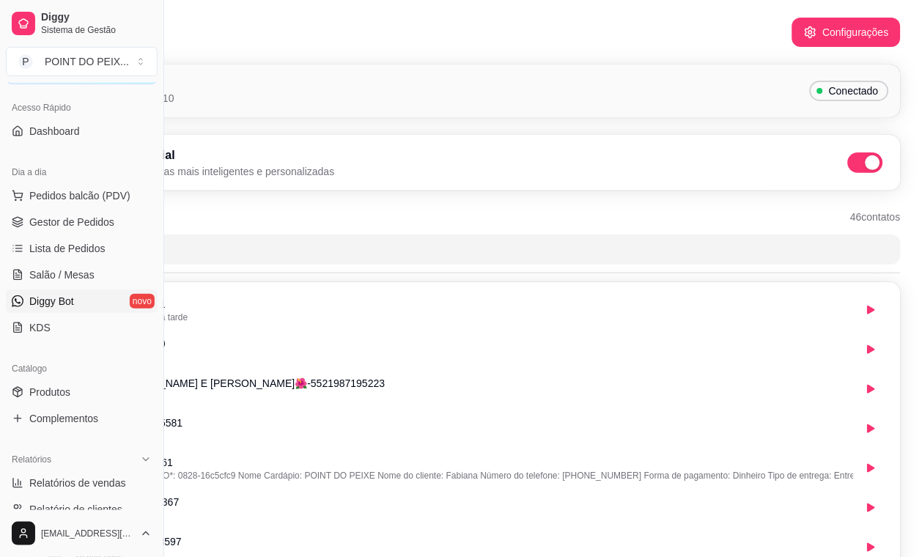
scroll to position [0, 163]
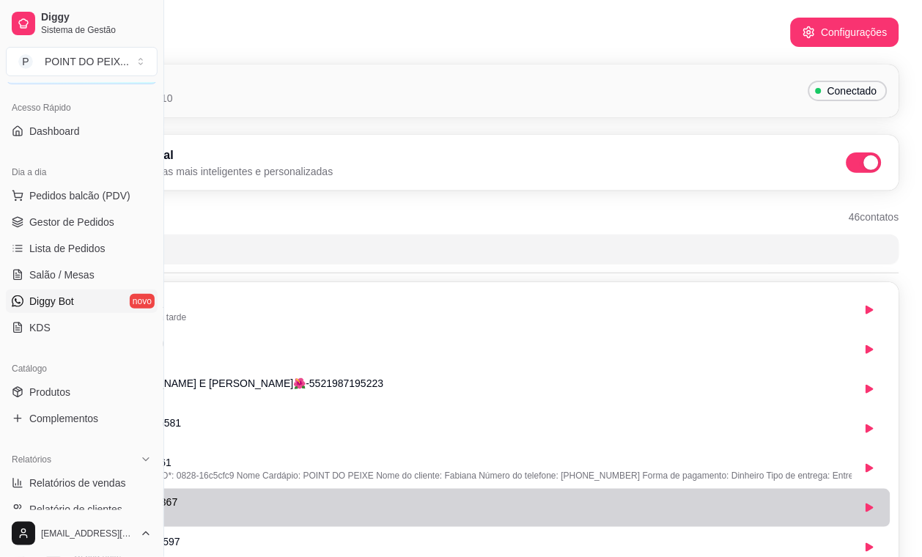
click at [624, 502] on p "[PERSON_NAME] - 5521974394367" at bounding box center [463, 502] width 778 height 15
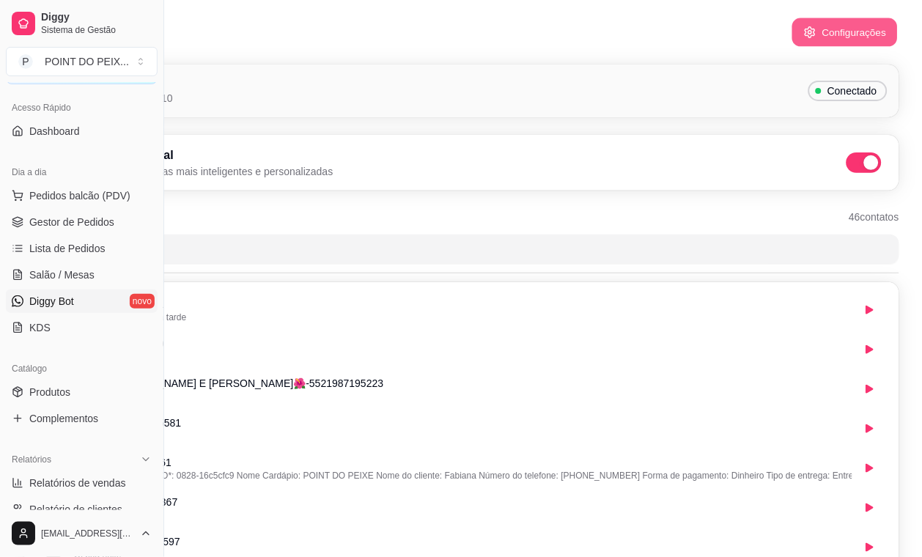
click at [822, 30] on button "Configurações" at bounding box center [845, 32] width 106 height 29
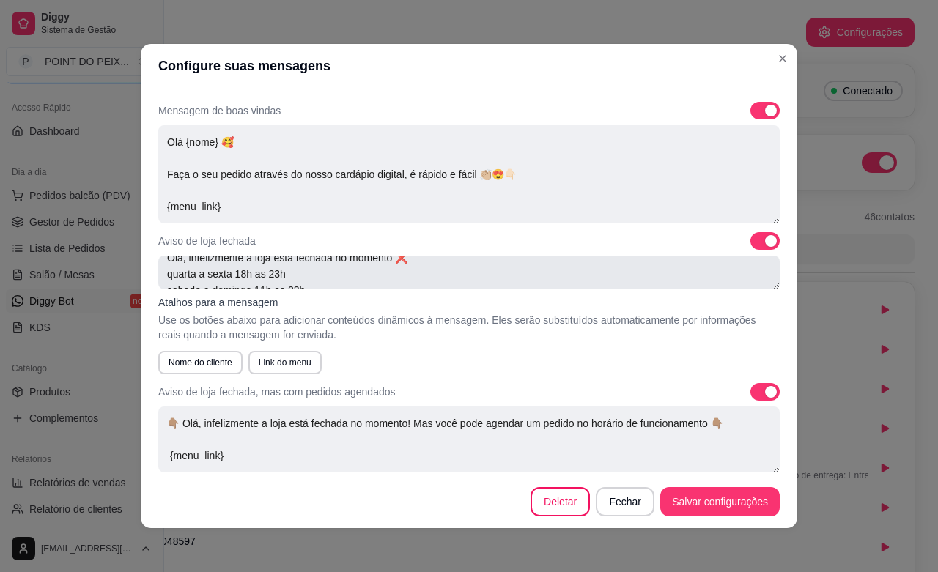
scroll to position [12, 0]
click at [677, 276] on textarea "Olá, infelizmente a loja está fechada no momento ❌ quarta a sexta 18h as 23h sa…" at bounding box center [469, 273] width 622 height 34
click at [213, 268] on textarea "Olá, infelizmente a loja está fechada no momento ❌ quarta a sexta 18h as 23h sa…" at bounding box center [469, 273] width 622 height 34
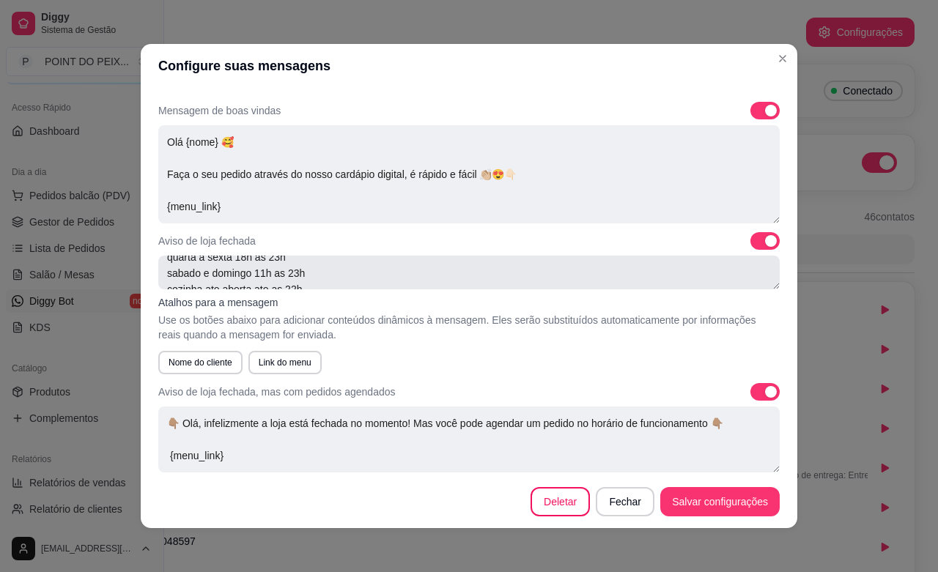
click at [440, 280] on textarea "Olá, infelizmente a loja está fechada no momento ❌ quarta a sexta 18h as 23h sa…" at bounding box center [469, 273] width 622 height 34
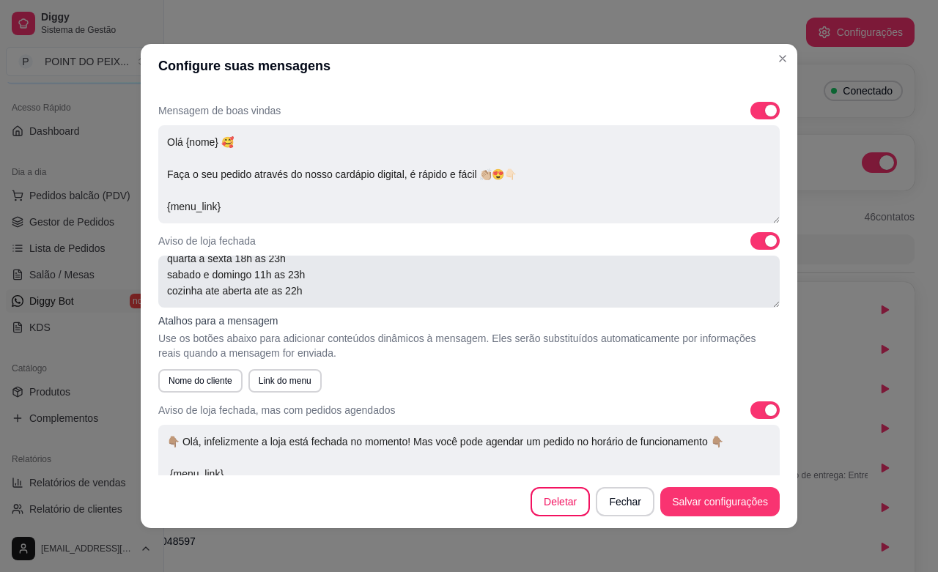
scroll to position [29, 0]
drag, startPoint x: 752, startPoint y: 284, endPoint x: 754, endPoint y: 303, distance: 18.4
click at [754, 303] on textarea "Olá, infelizmente a loja está fechada no momento ❌ quarta a sexta 18h as 23h sa…" at bounding box center [469, 282] width 622 height 52
click at [210, 288] on textarea "Olá, infelizmente a loja está fechada no momento ❌ quarta a sexta 18h as 23h sa…" at bounding box center [469, 282] width 622 height 52
type textarea "Olá, infelizmente a loja está fechada no momento ❌ quarta a sexta 18h as 23h sa…"
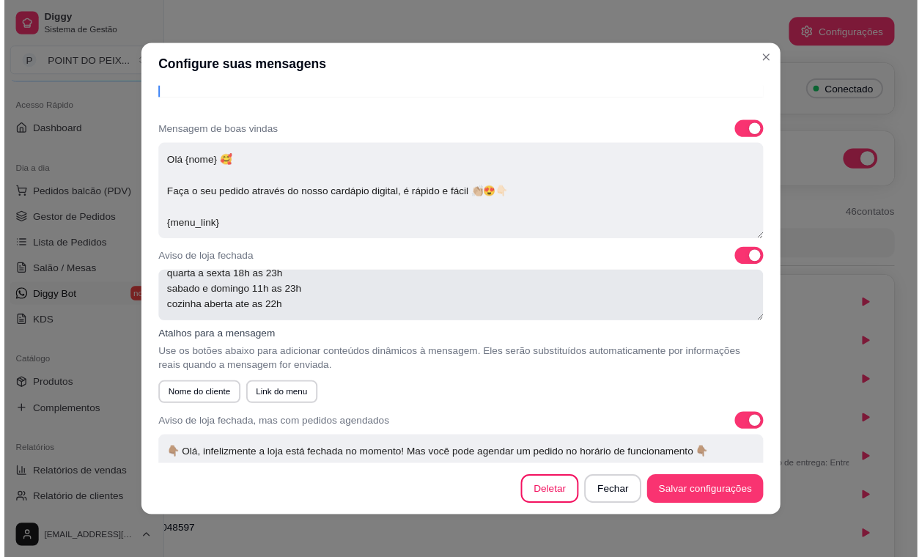
scroll to position [92, 0]
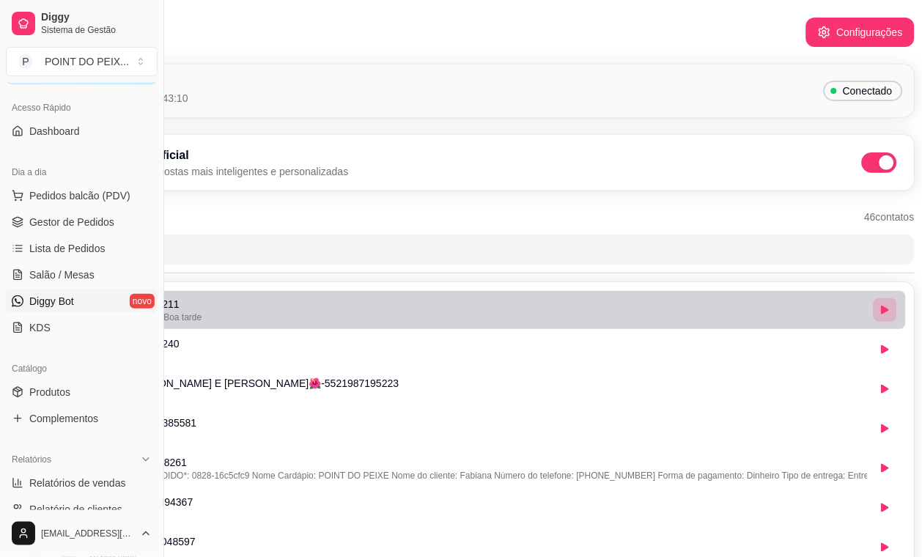
click at [883, 313] on icon "button" at bounding box center [885, 310] width 7 height 9
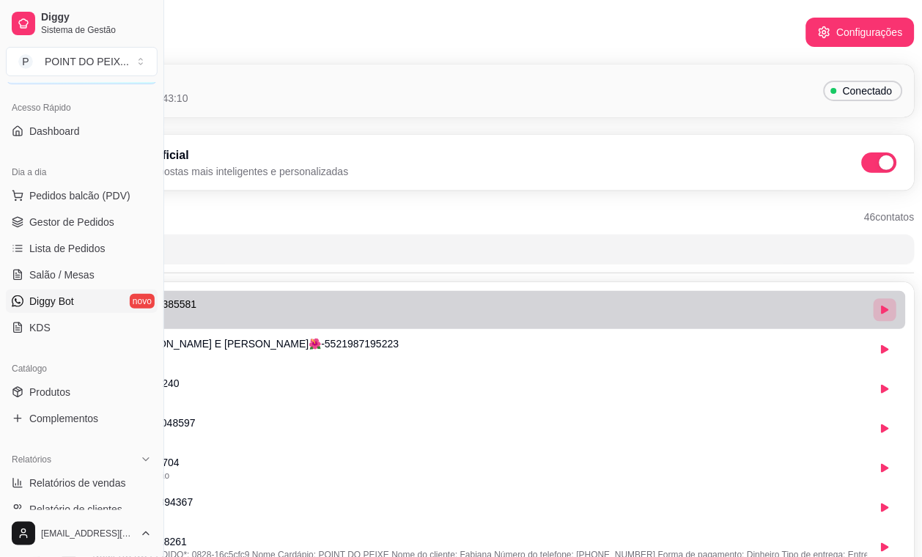
click at [883, 313] on icon "button" at bounding box center [885, 310] width 7 height 9
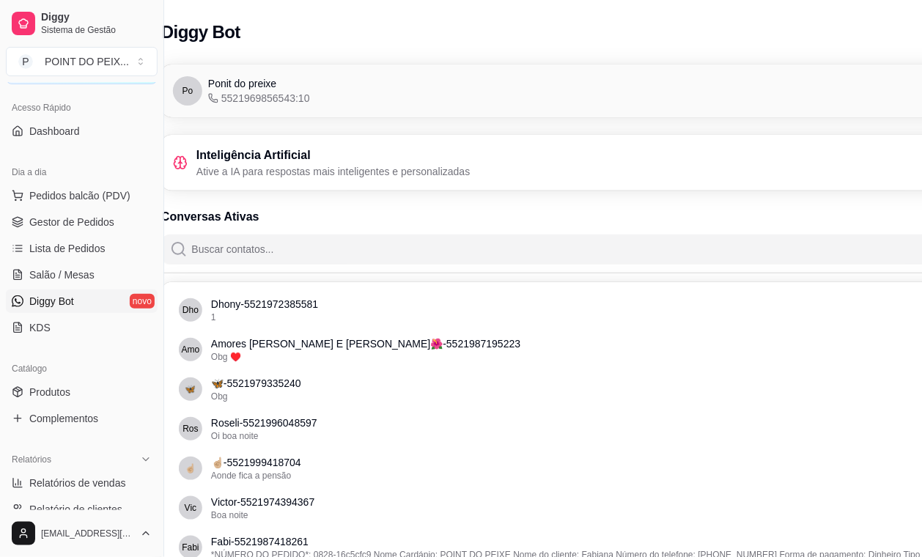
scroll to position [0, 0]
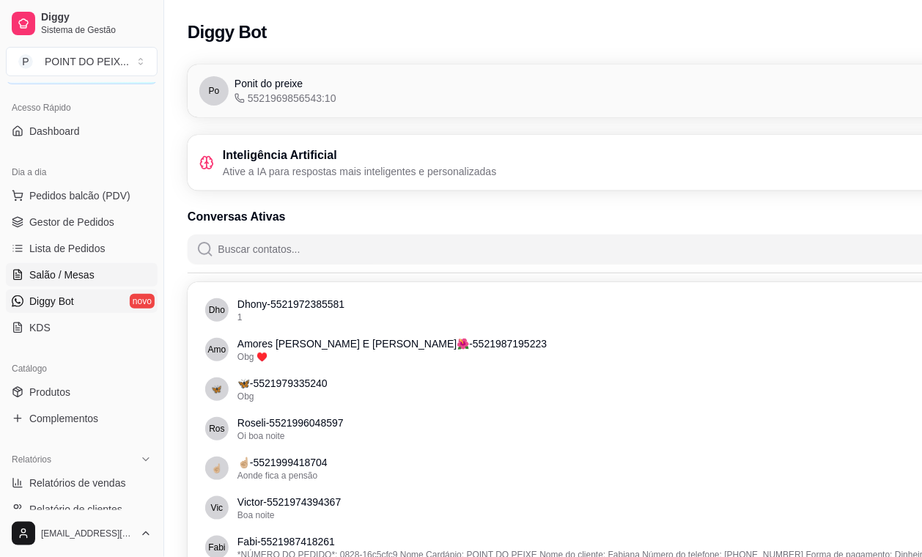
click at [63, 264] on link "Salão / Mesas" at bounding box center [82, 274] width 152 height 23
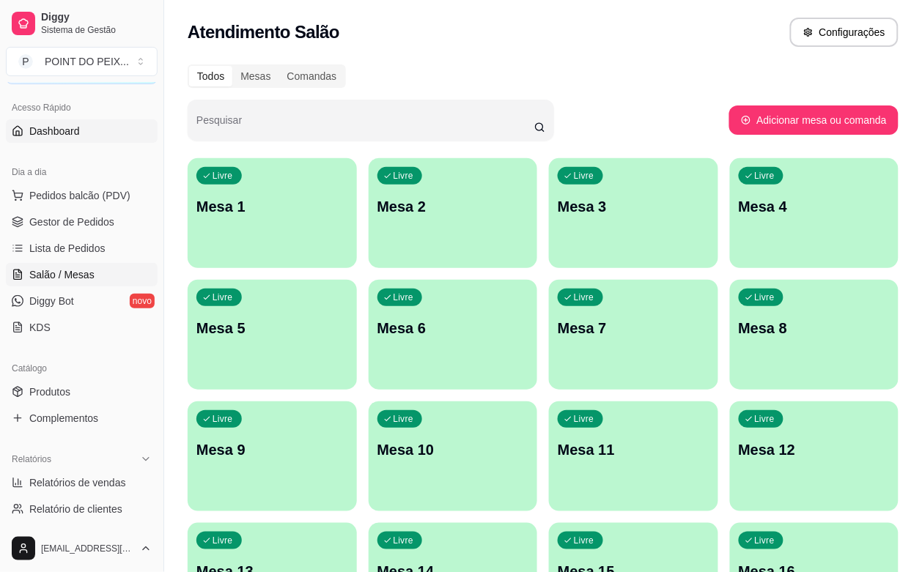
click at [67, 136] on span "Dashboard" at bounding box center [54, 131] width 51 height 15
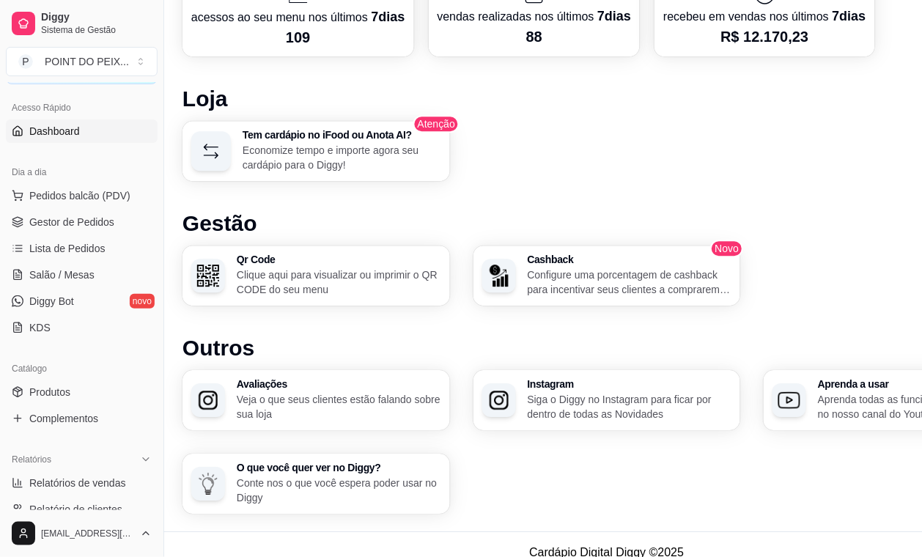
scroll to position [733, 0]
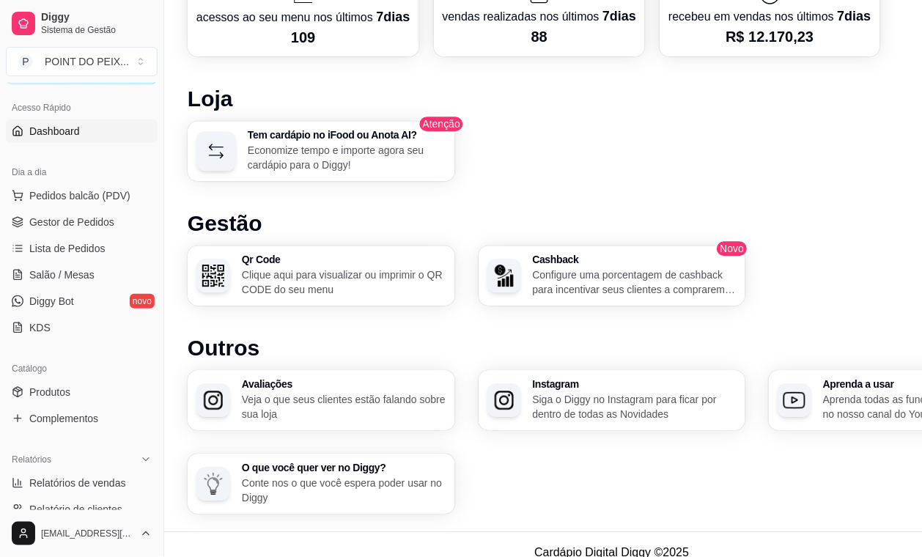
click at [328, 397] on p "Veja o que seus clientes estão falando sobre sua loja" at bounding box center [344, 406] width 205 height 29
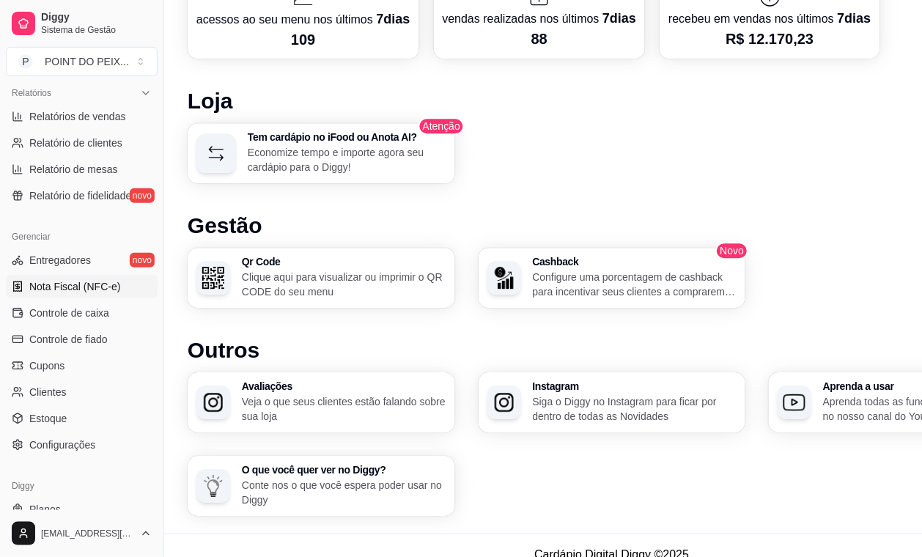
scroll to position [482, 0]
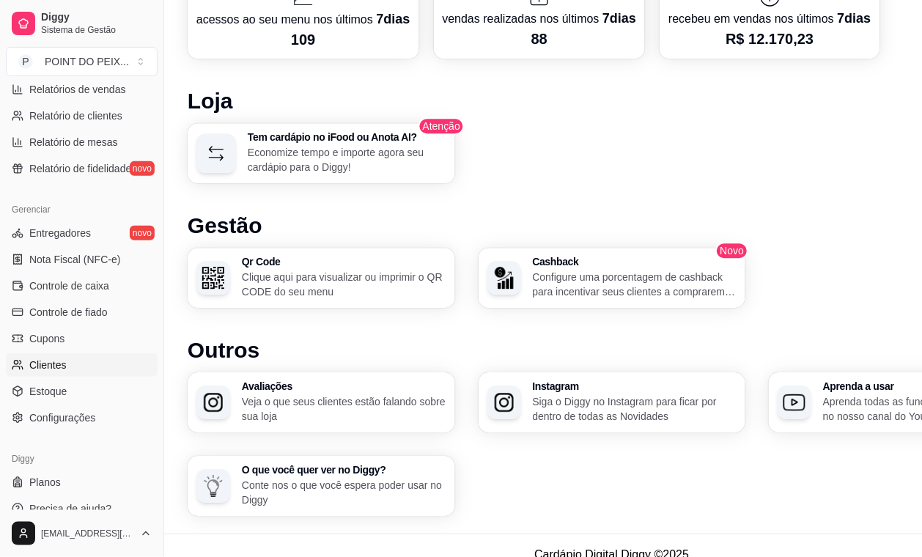
click at [55, 369] on span "Clientes" at bounding box center [47, 365] width 37 height 15
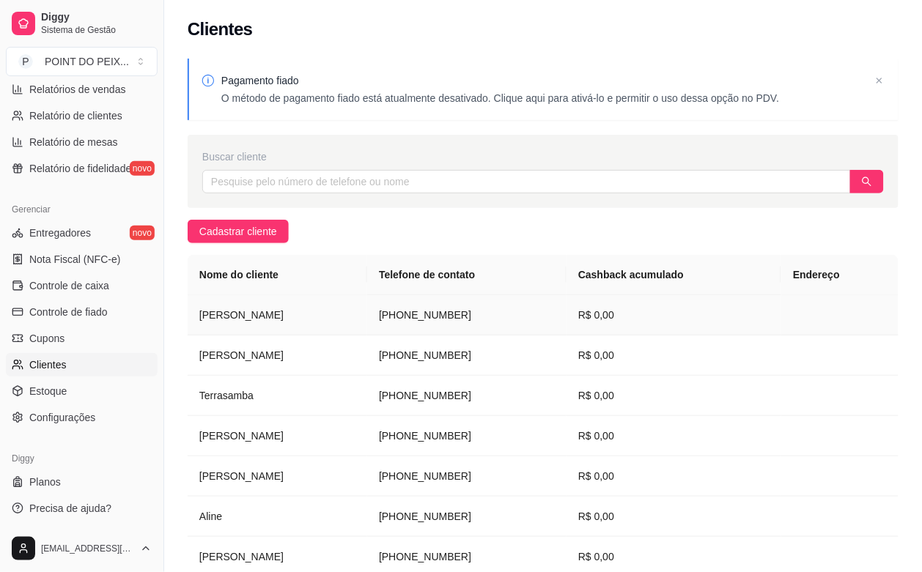
click at [238, 317] on td "[PERSON_NAME]" at bounding box center [278, 315] width 180 height 40
click at [266, 232] on span "Cadastrar cliente" at bounding box center [238, 232] width 78 height 16
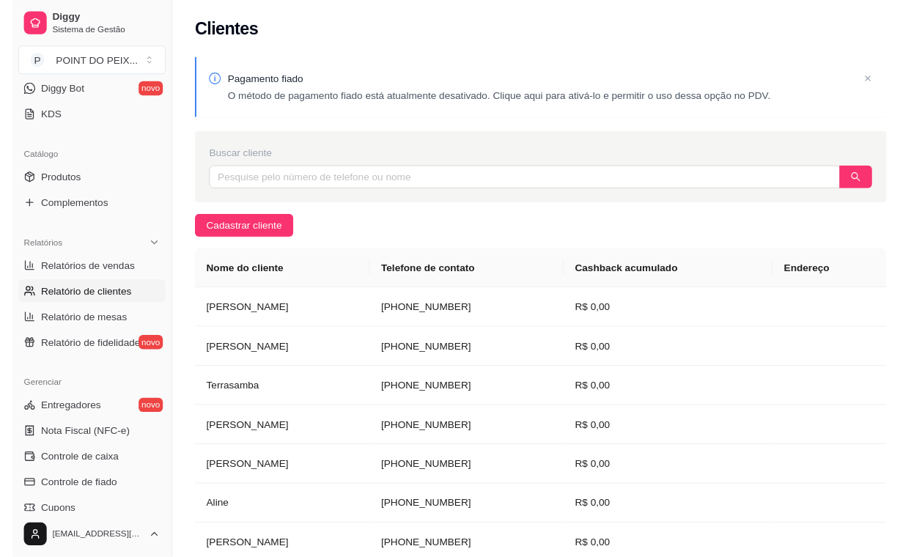
scroll to position [207, 0]
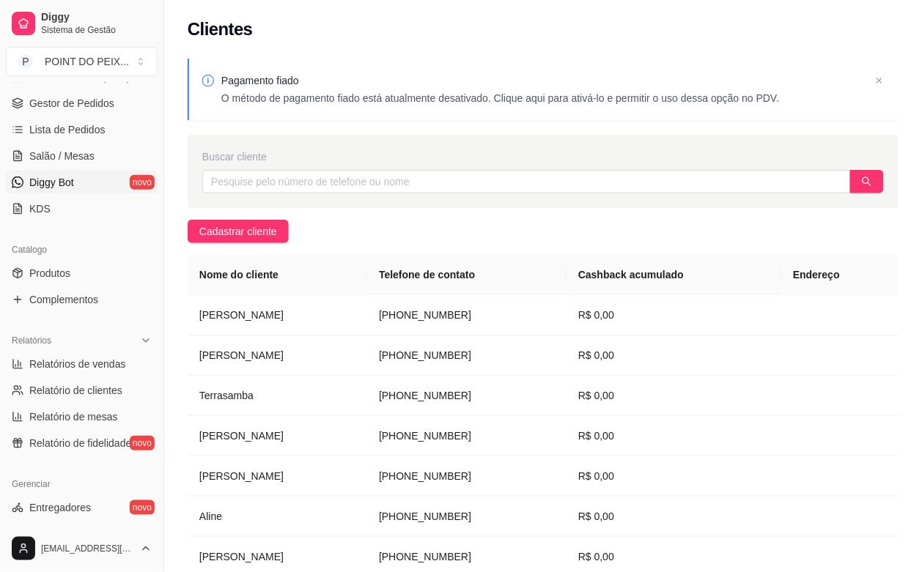
click at [73, 180] on span "Diggy Bot" at bounding box center [51, 182] width 45 height 15
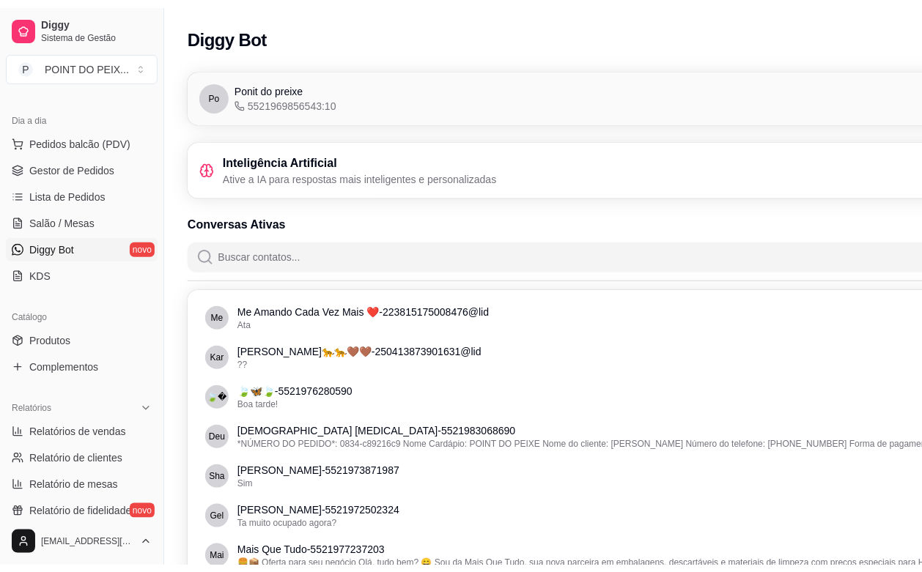
scroll to position [115, 0]
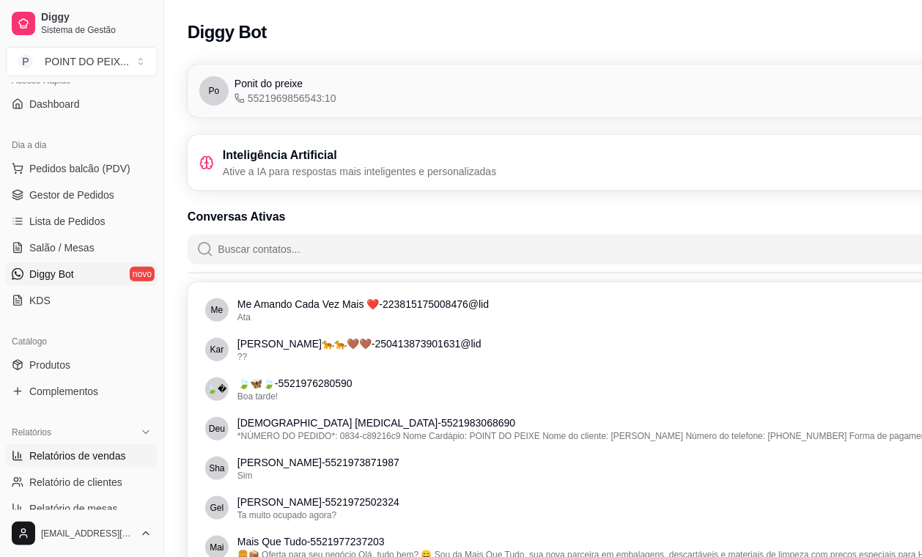
click at [92, 459] on span "Relatórios de vendas" at bounding box center [77, 456] width 97 height 15
select select "ALL"
select select "0"
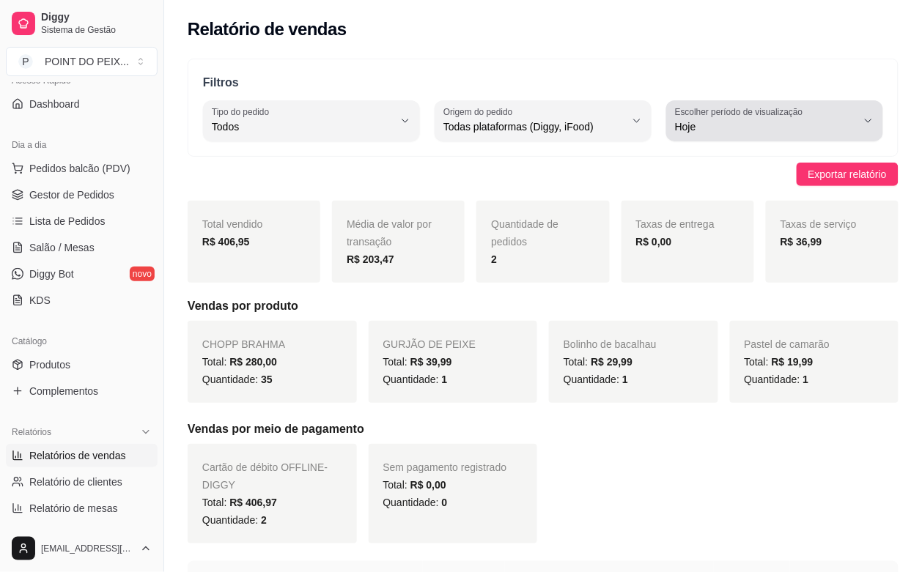
click at [869, 127] on button "Escolher período de visualização Hoje" at bounding box center [774, 120] width 217 height 41
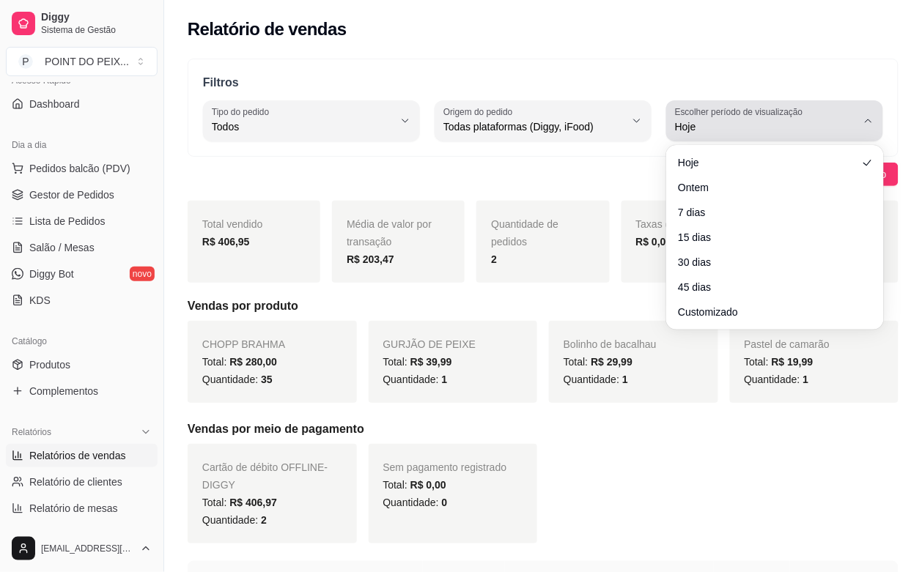
click at [869, 127] on button "Escolher período de visualização Hoje" at bounding box center [774, 120] width 217 height 41
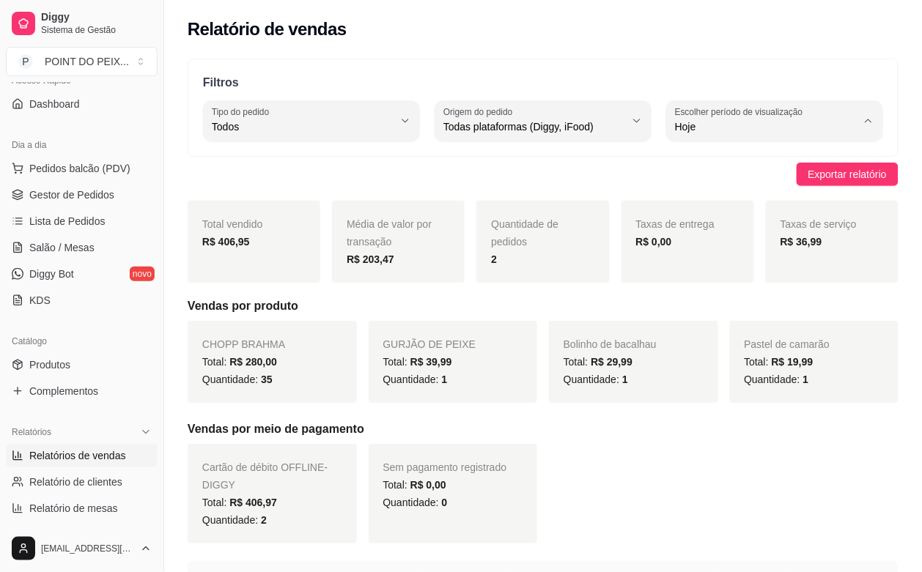
click at [748, 197] on li "Ontem" at bounding box center [775, 185] width 197 height 23
type input "1"
select select "1"
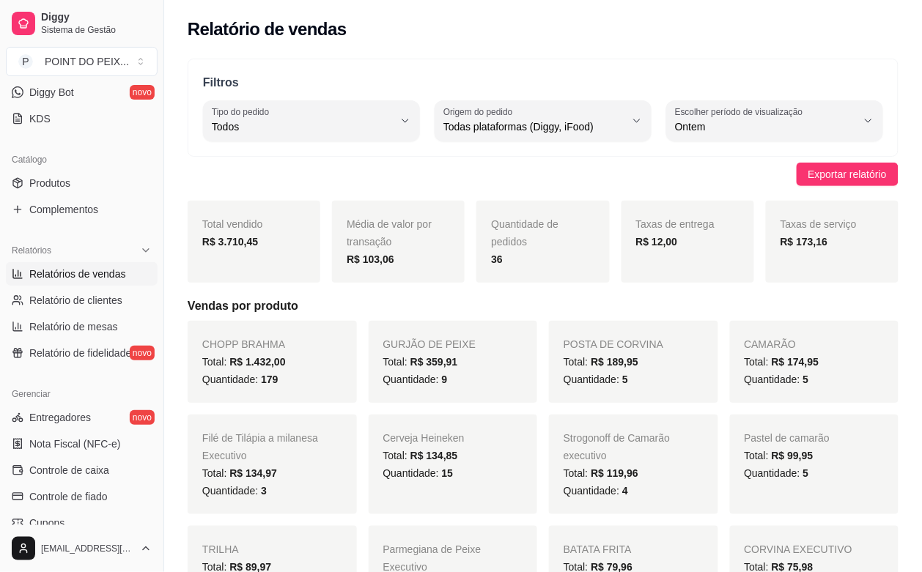
scroll to position [298, 0]
click at [92, 471] on span "Controle de caixa" at bounding box center [69, 469] width 80 height 15
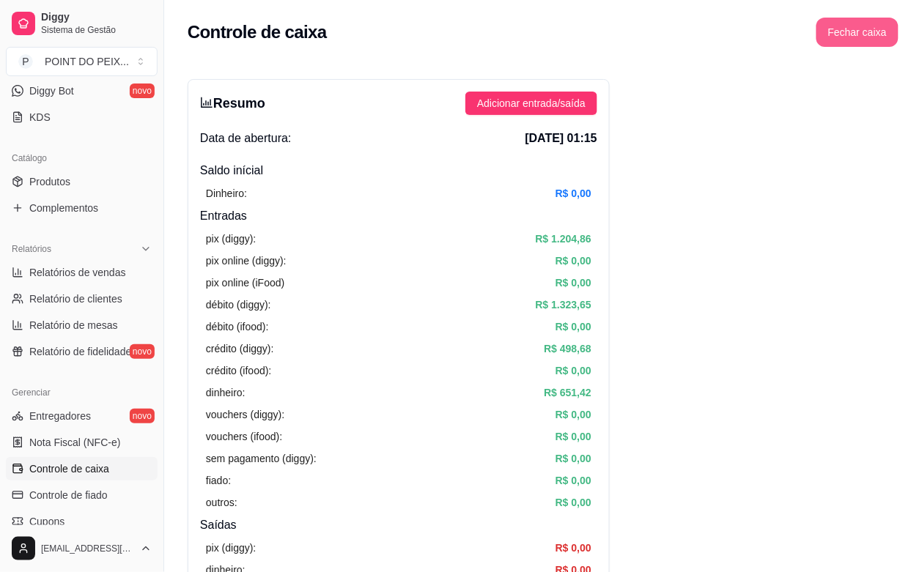
click at [850, 40] on button "Fechar caixa" at bounding box center [858, 32] width 82 height 29
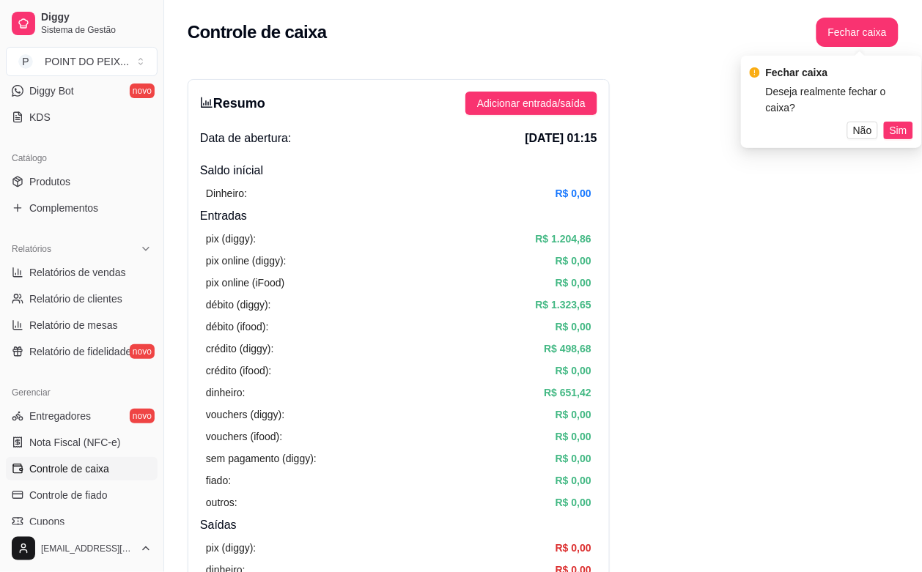
click at [899, 122] on span "Sim" at bounding box center [899, 130] width 18 height 16
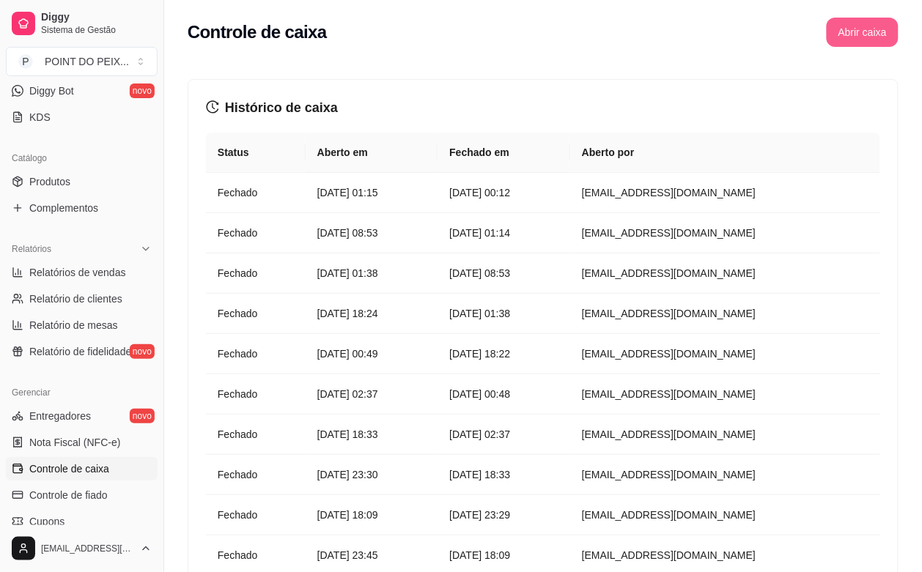
click at [867, 31] on button "Abrir caixa" at bounding box center [863, 32] width 72 height 29
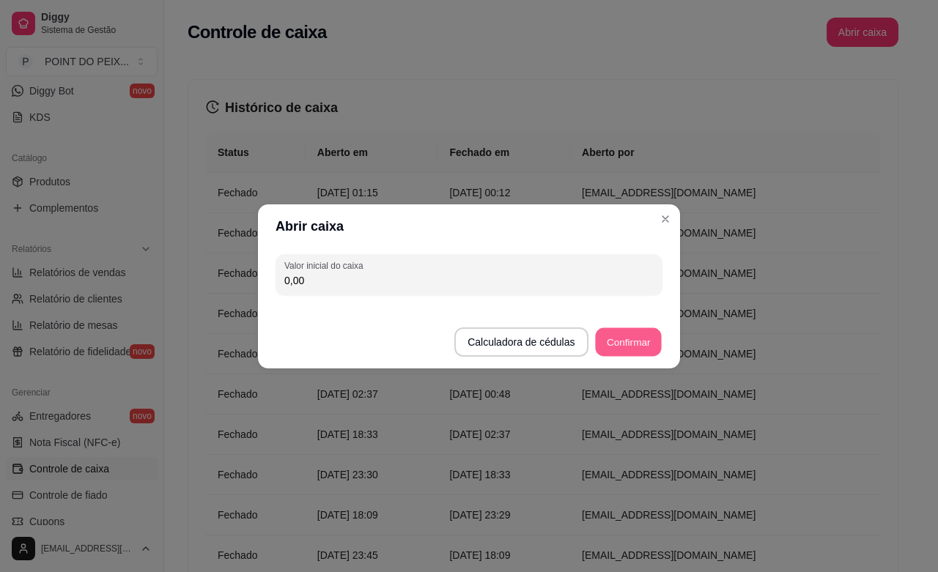
click at [625, 343] on button "Confirmar" at bounding box center [628, 342] width 67 height 29
